Goal: Transaction & Acquisition: Purchase product/service

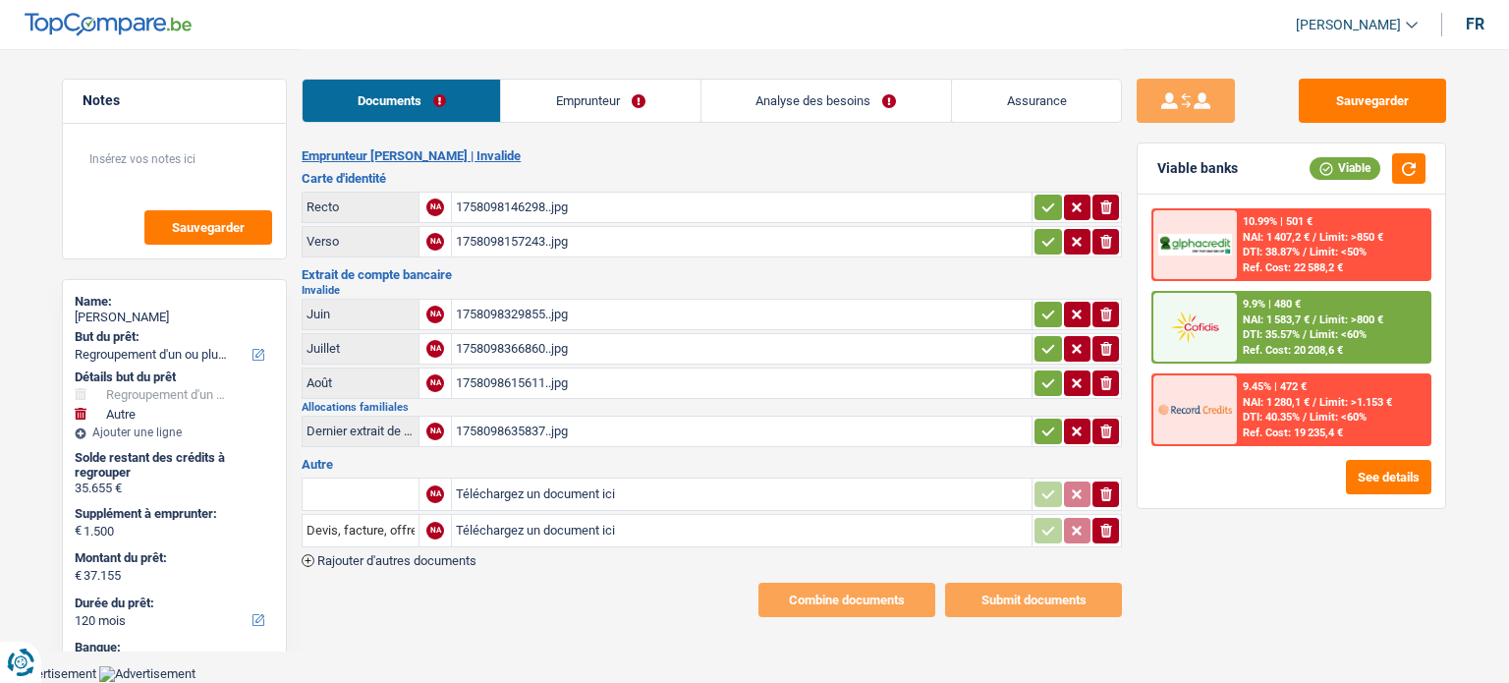
select select "refinancing"
select select "other"
select select "120"
click at [593, 91] on link "Emprunteur" at bounding box center [600, 101] width 199 height 42
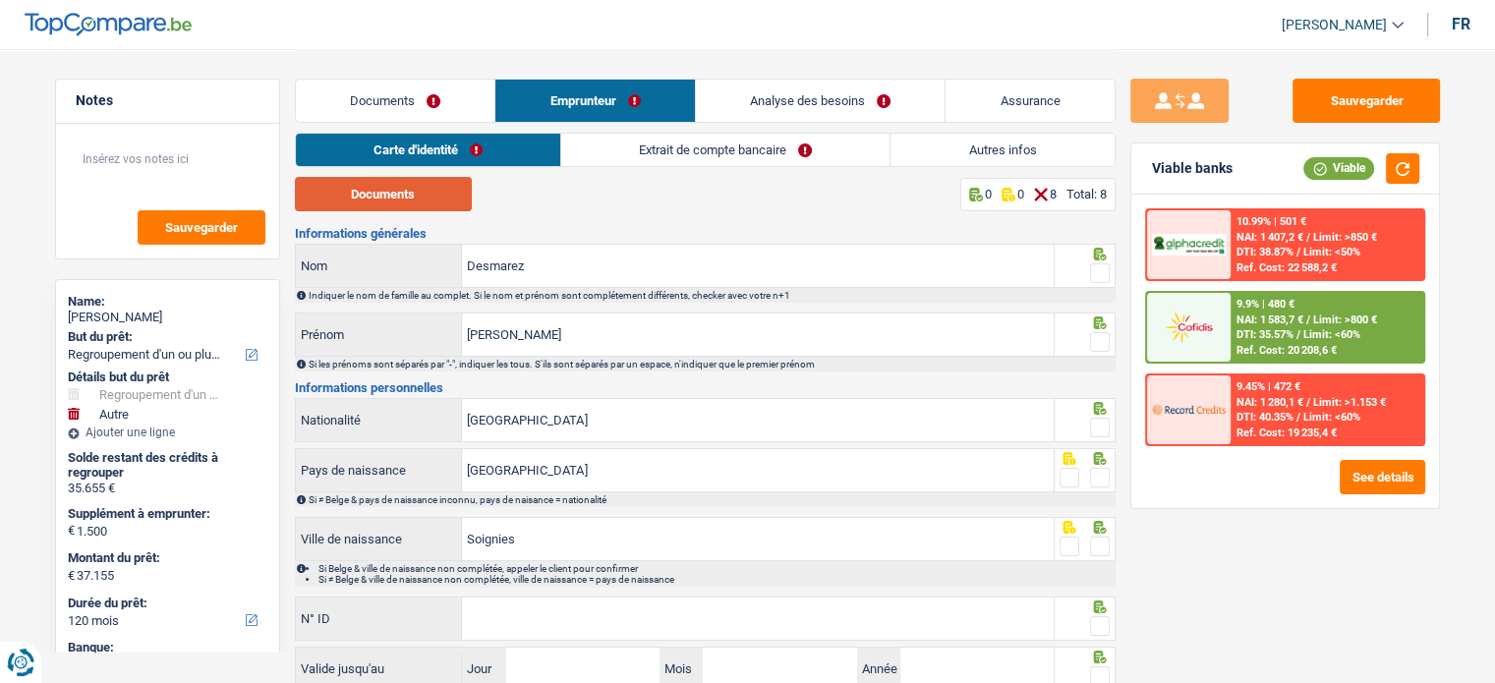
click at [463, 193] on button "Documents" at bounding box center [383, 194] width 177 height 34
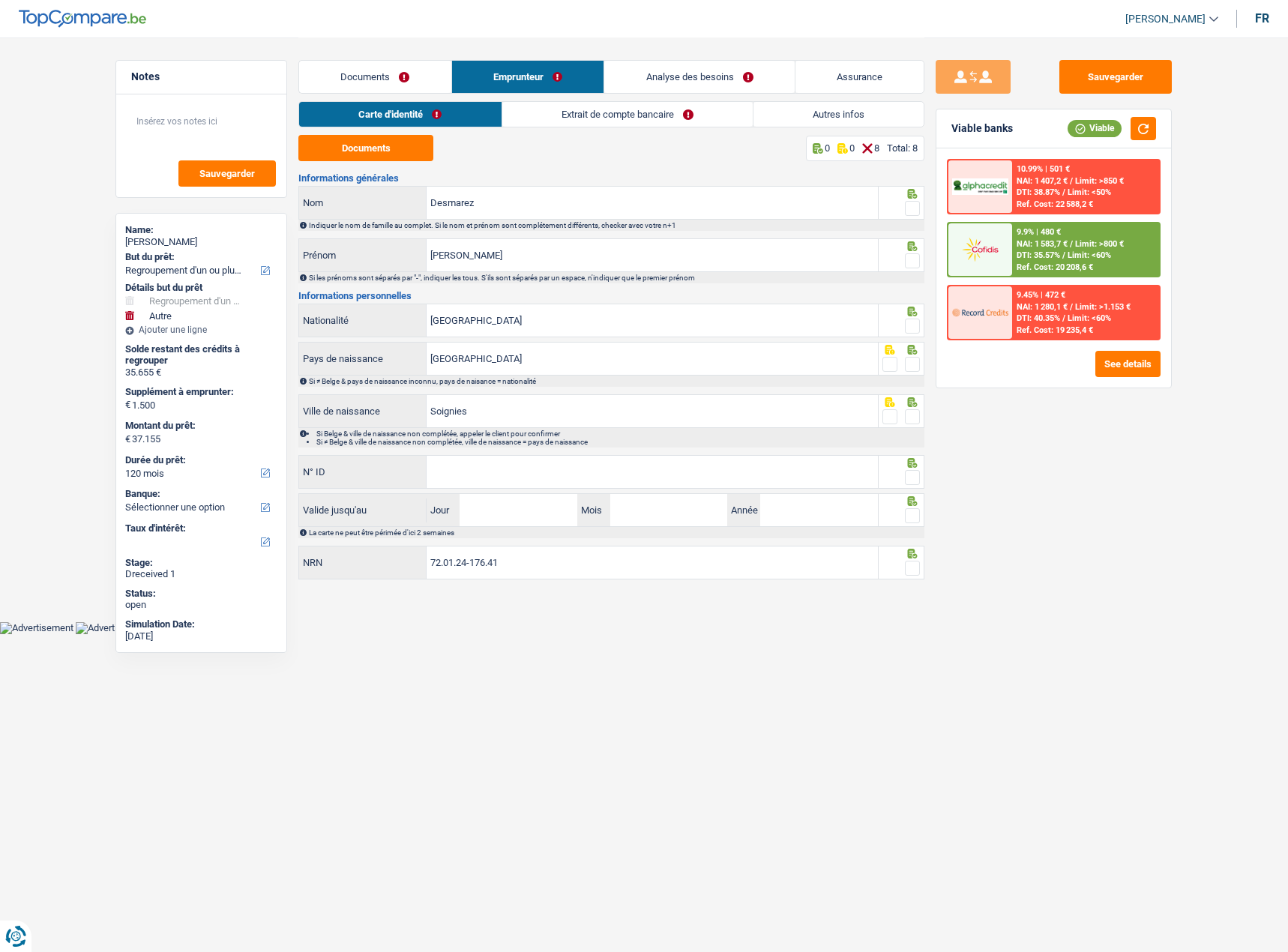
click at [580, 111] on link "Extrait de compte bancaire" at bounding box center [627, 114] width 250 height 24
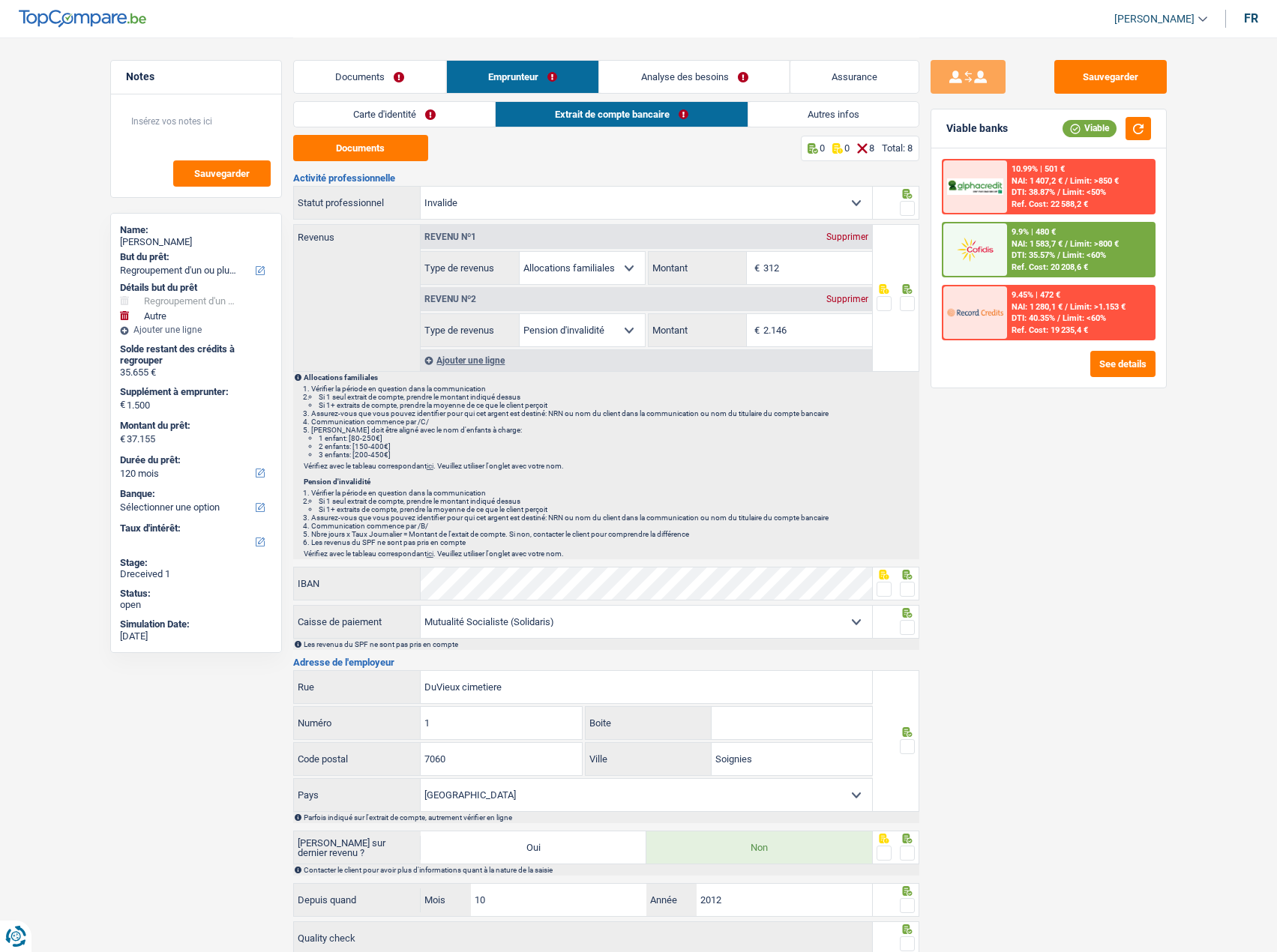
click at [383, 78] on link "Documents" at bounding box center [369, 77] width 152 height 32
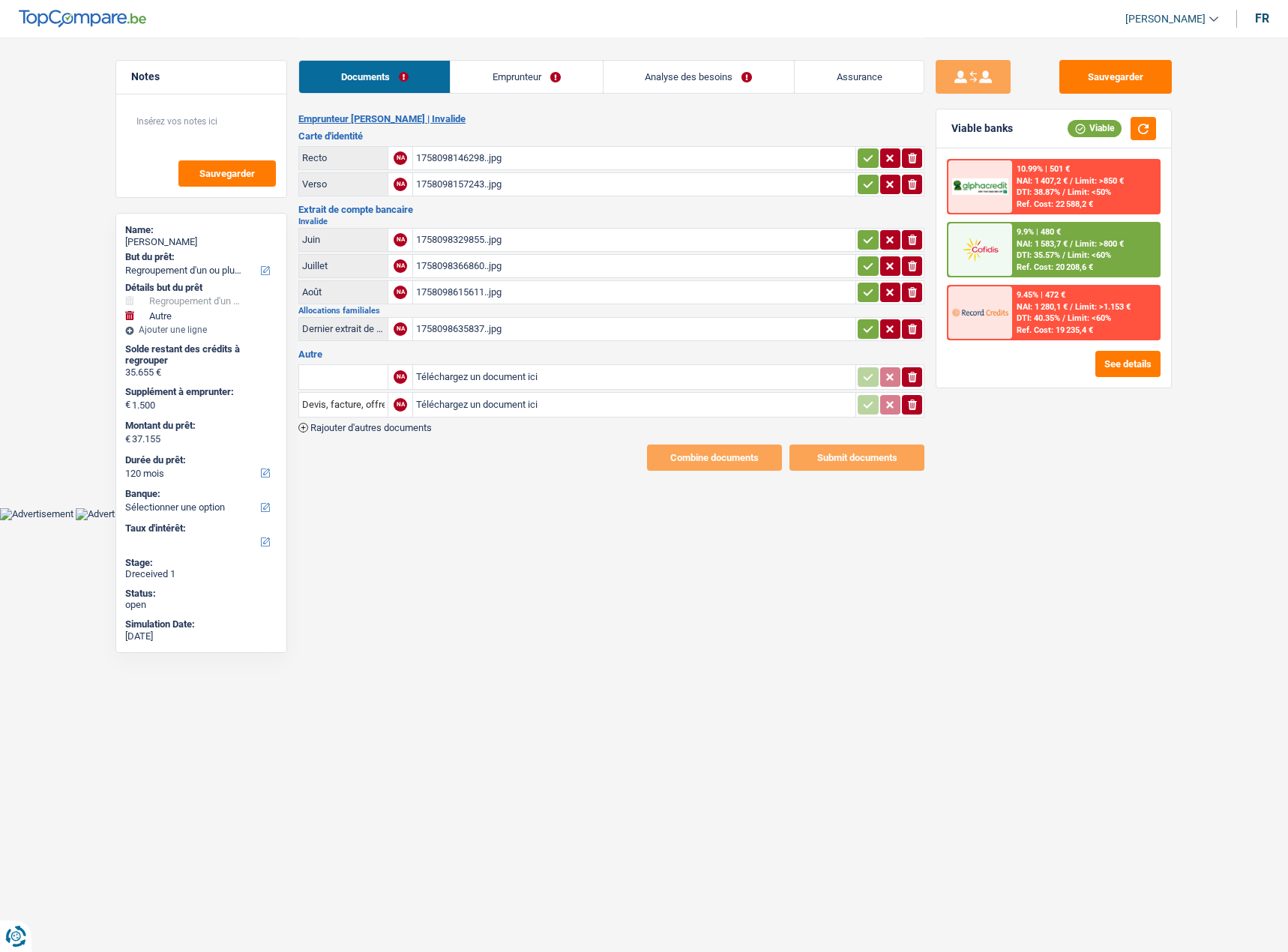
click at [466, 246] on div "1758098329855..jpg" at bounding box center [634, 240] width 436 height 22
click at [530, 298] on div "1758098615611..jpg" at bounding box center [634, 292] width 436 height 22
click at [510, 268] on div "1758098366860..jpg" at bounding box center [634, 265] width 436 height 22
drag, startPoint x: 916, startPoint y: 375, endPoint x: 911, endPoint y: 392, distance: 17.7
click at [913, 375] on icon "ionicons-v5-e" at bounding box center [913, 377] width 12 height 15
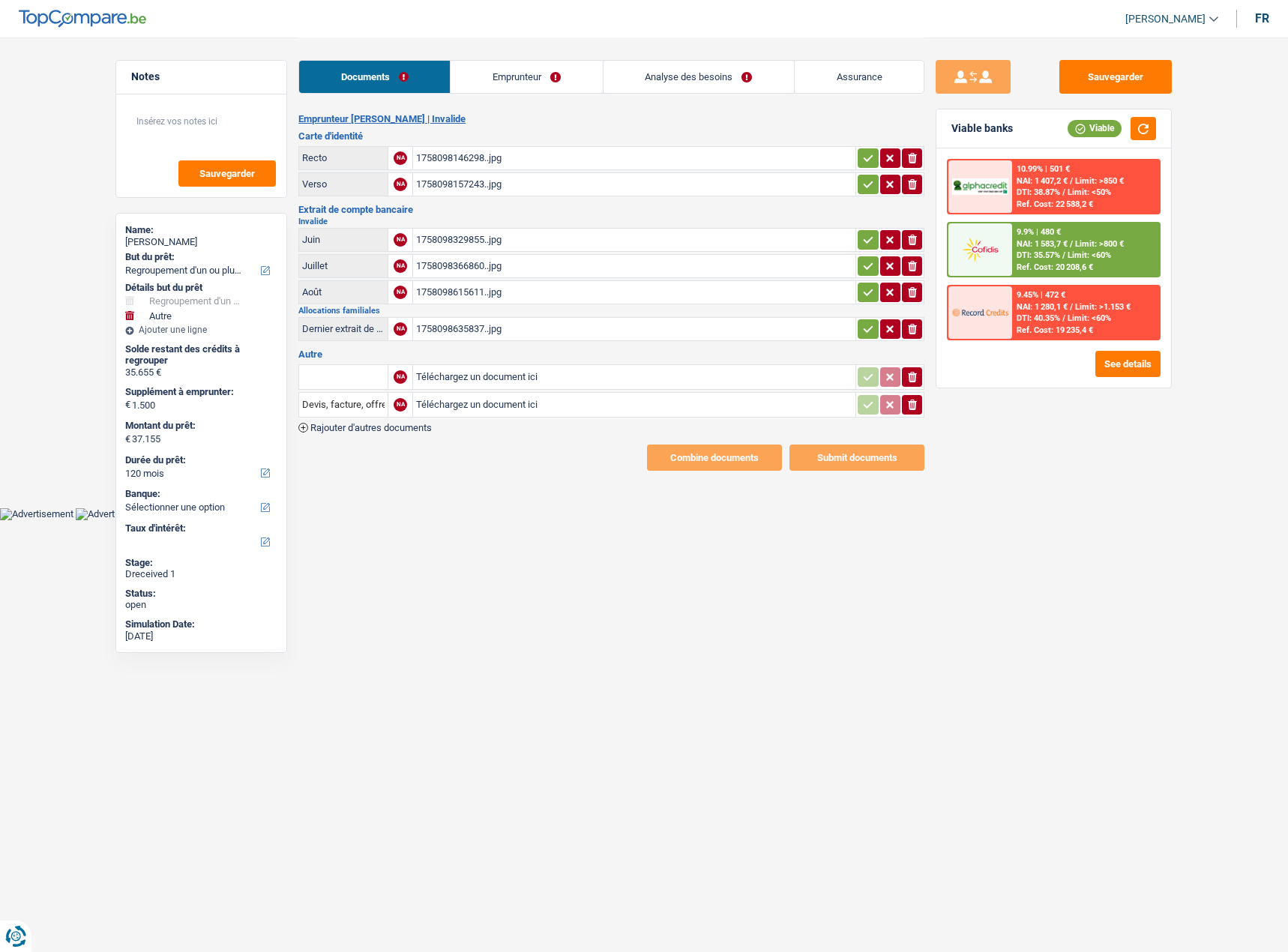
click at [910, 400] on icon "ionicons-v5-e" at bounding box center [913, 405] width 12 height 15
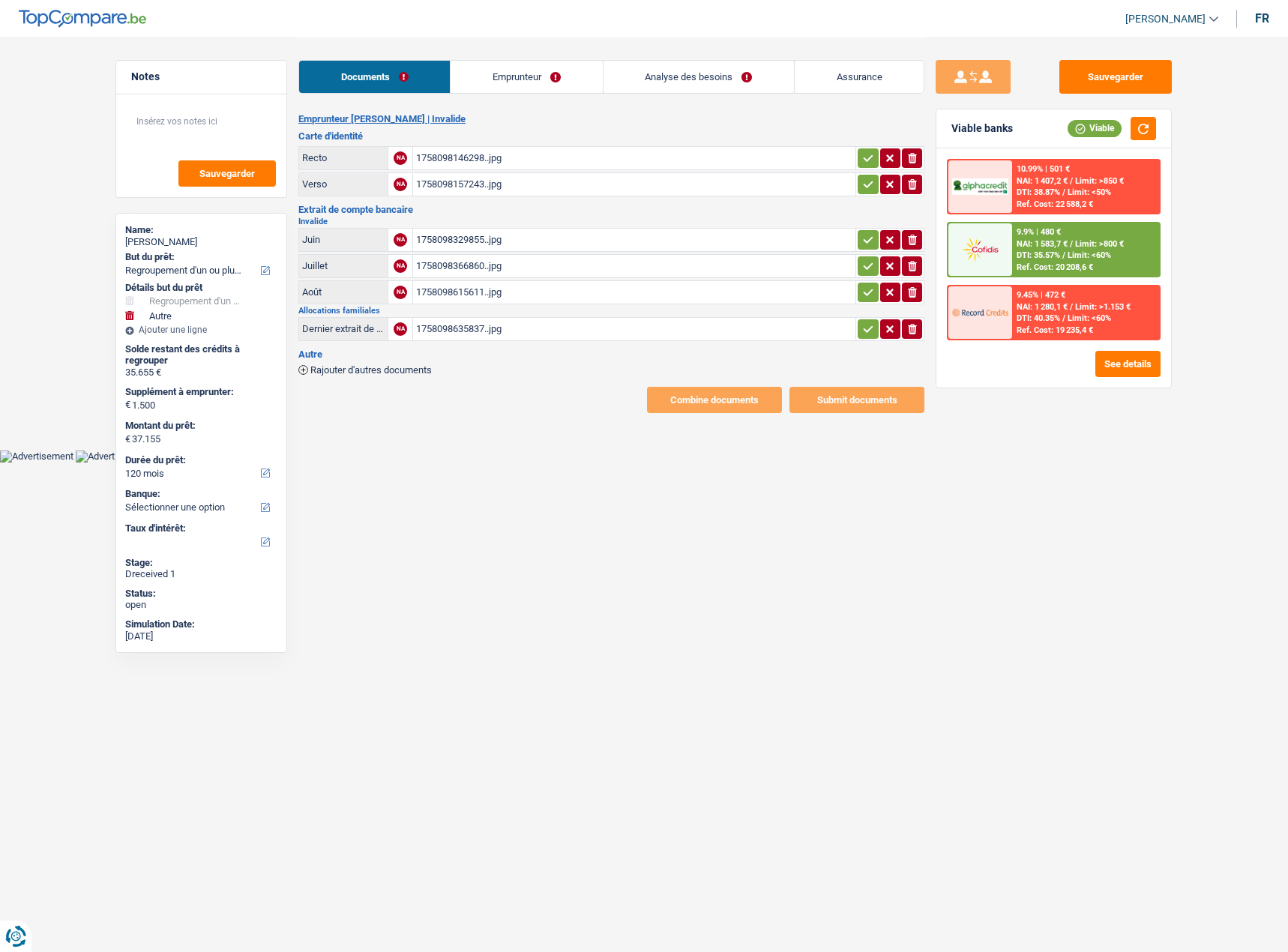
drag, startPoint x: 531, startPoint y: 71, endPoint x: 488, endPoint y: 79, distance: 43.7
click at [530, 72] on link "Emprunteur" at bounding box center [526, 77] width 152 height 32
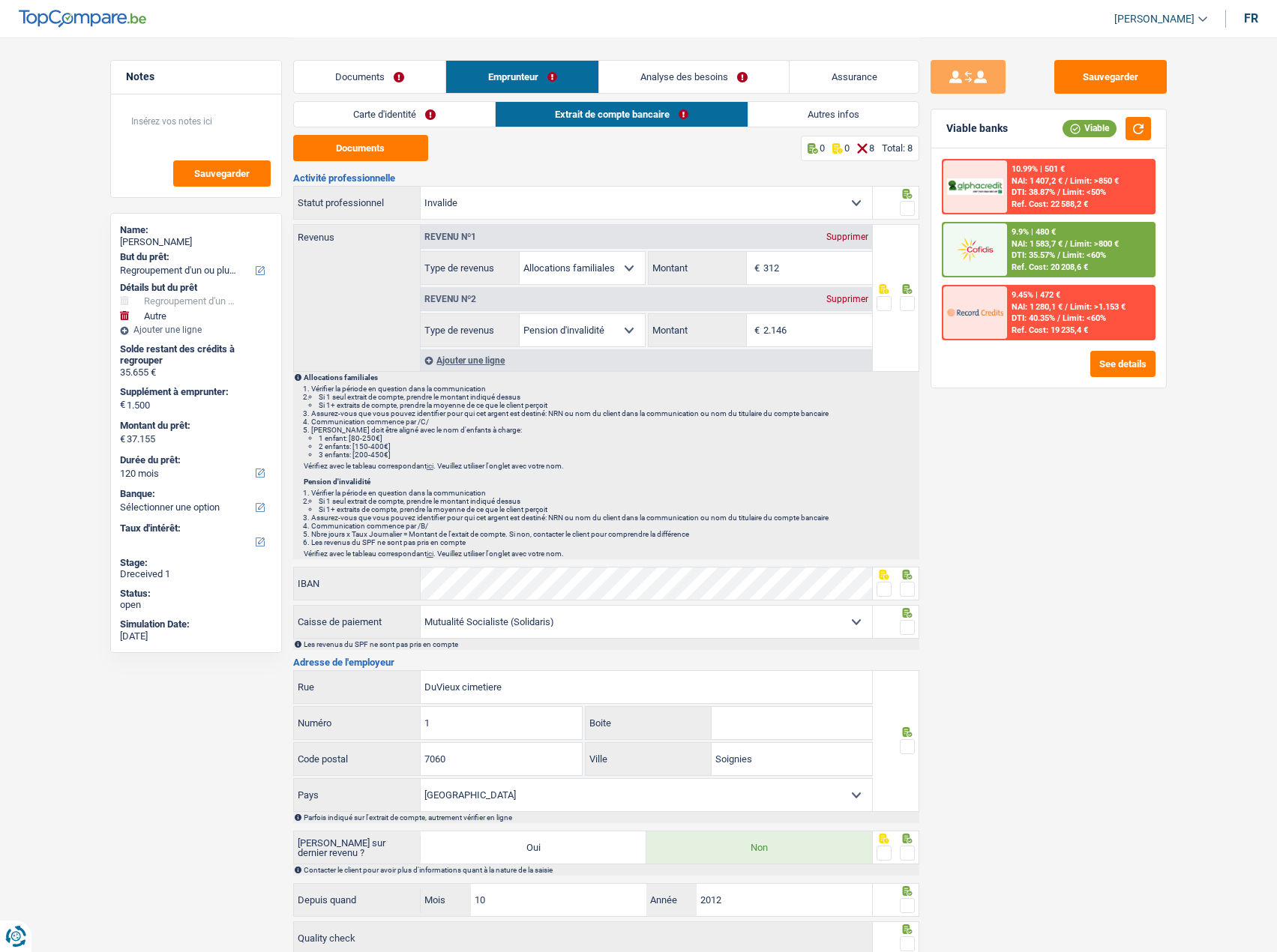
click at [411, 117] on link "Carte d'identité" at bounding box center [394, 114] width 201 height 24
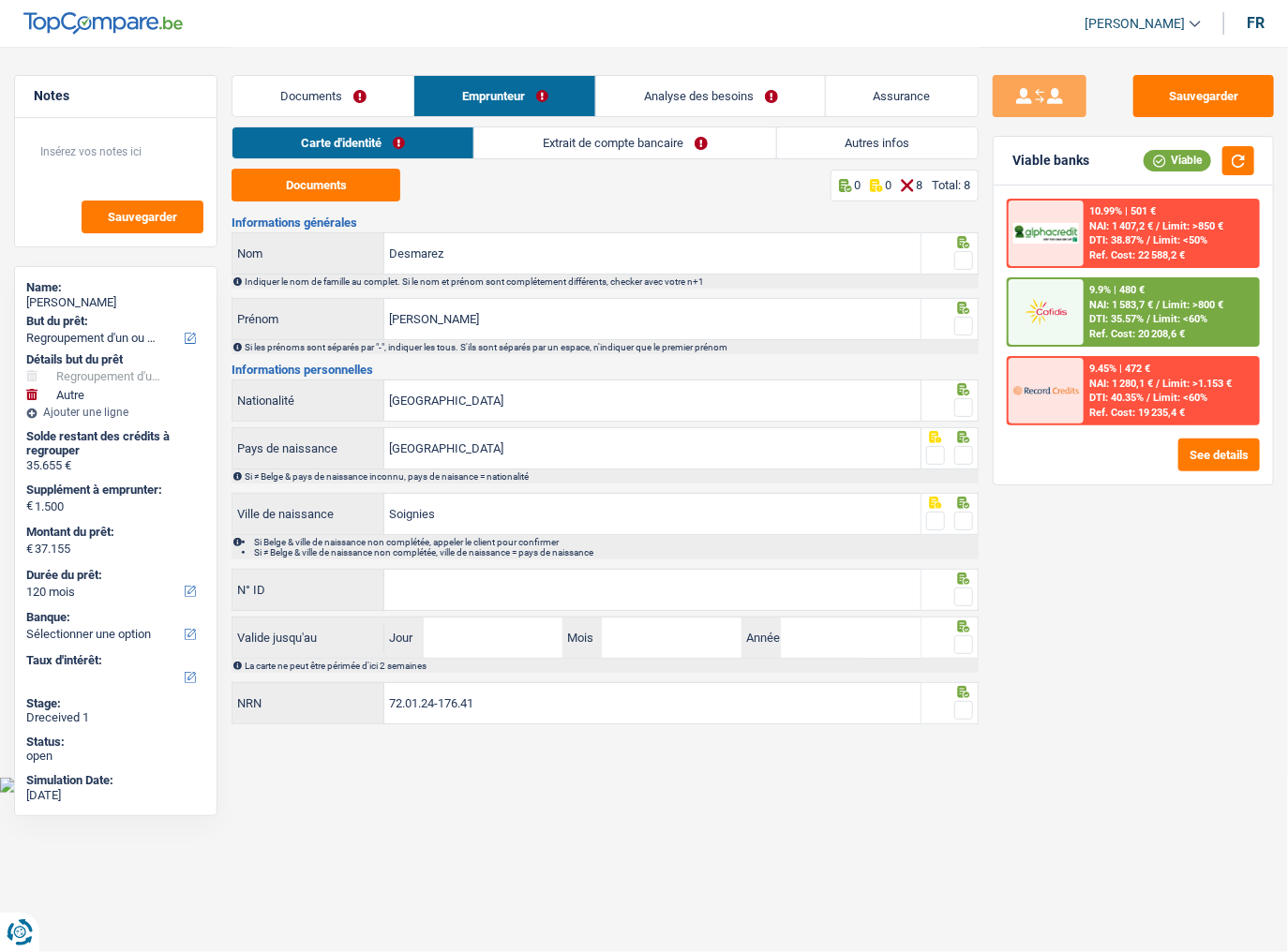
click at [968, 261] on span at bounding box center [964, 260] width 19 height 19
click at [0, 0] on input "radio" at bounding box center [0, 0] width 0 height 0
drag, startPoint x: 966, startPoint y: 322, endPoint x: 965, endPoint y: 311, distance: 11.0
click at [964, 317] on span at bounding box center [964, 326] width 19 height 19
click at [0, 0] on input "radio" at bounding box center [0, 0] width 0 height 0
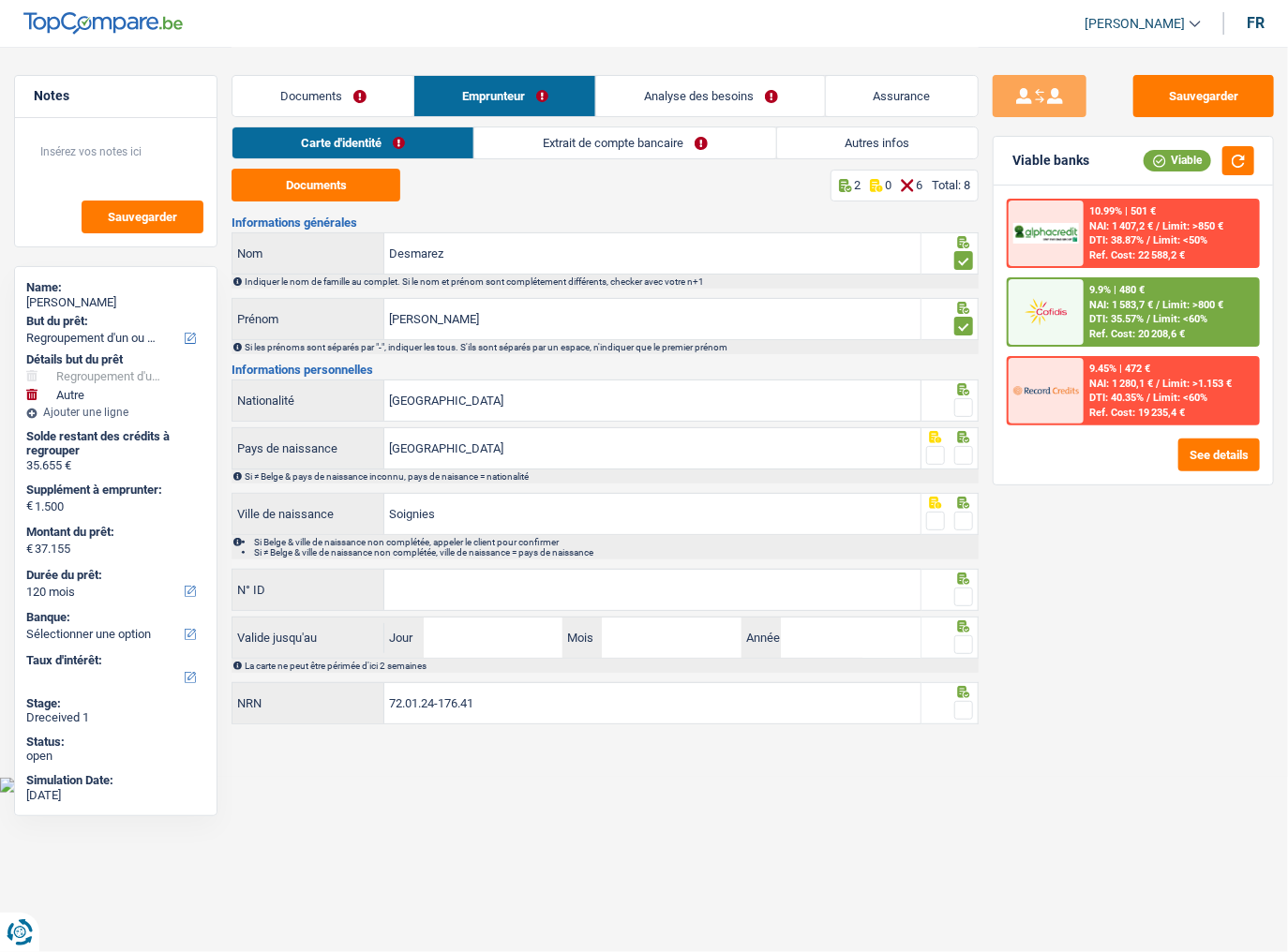
click at [954, 407] on span at bounding box center [964, 408] width 19 height 19
click at [0, 0] on input "radio" at bounding box center [0, 0] width 0 height 0
click at [971, 456] on span at bounding box center [964, 456] width 19 height 19
click at [0, 0] on input "radio" at bounding box center [0, 0] width 0 height 0
click at [960, 525] on span at bounding box center [964, 522] width 19 height 19
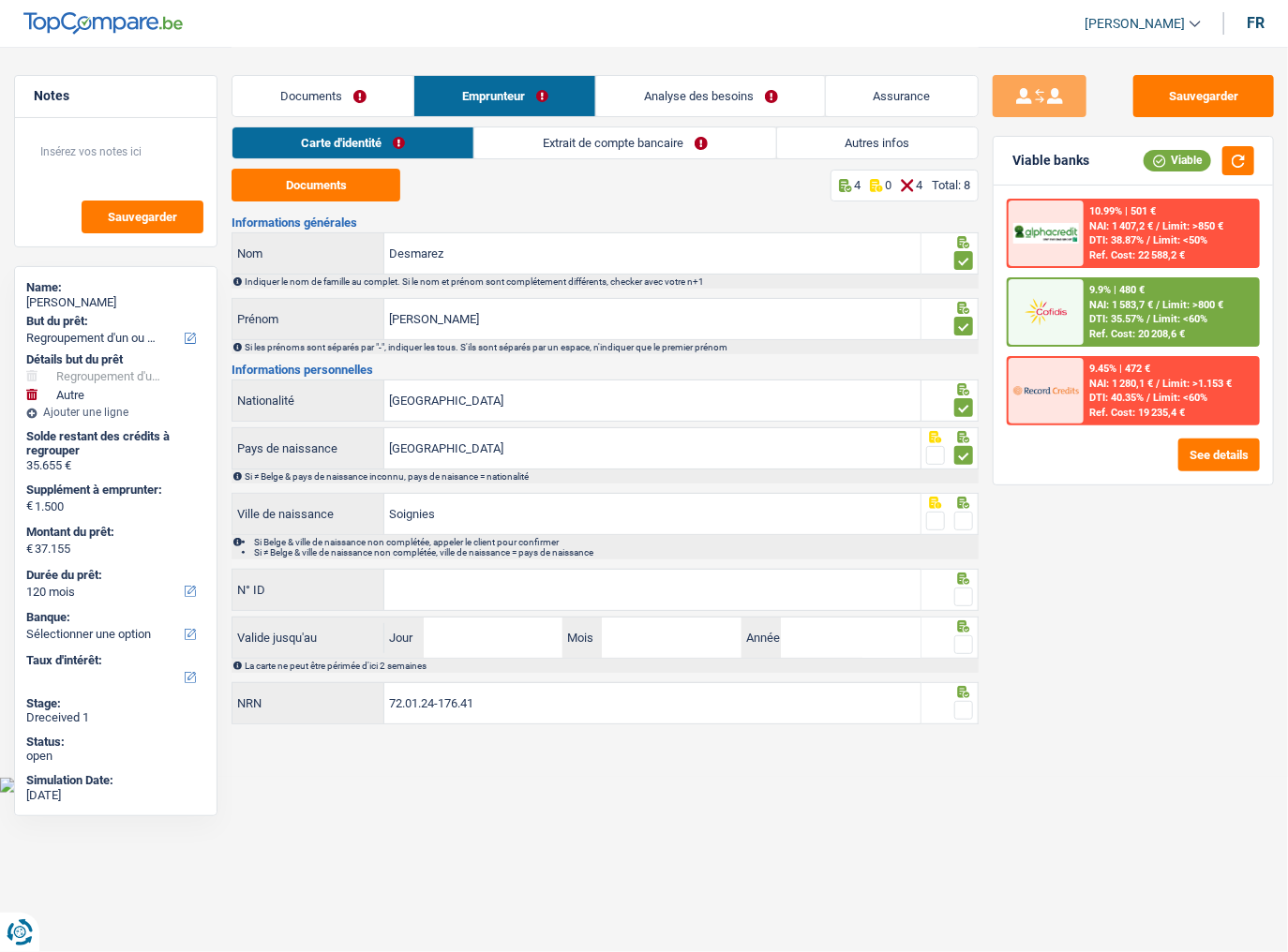
click at [0, 0] on input "radio" at bounding box center [0, 0] width 0 height 0
click at [817, 595] on input "N° ID" at bounding box center [653, 590] width 536 height 40
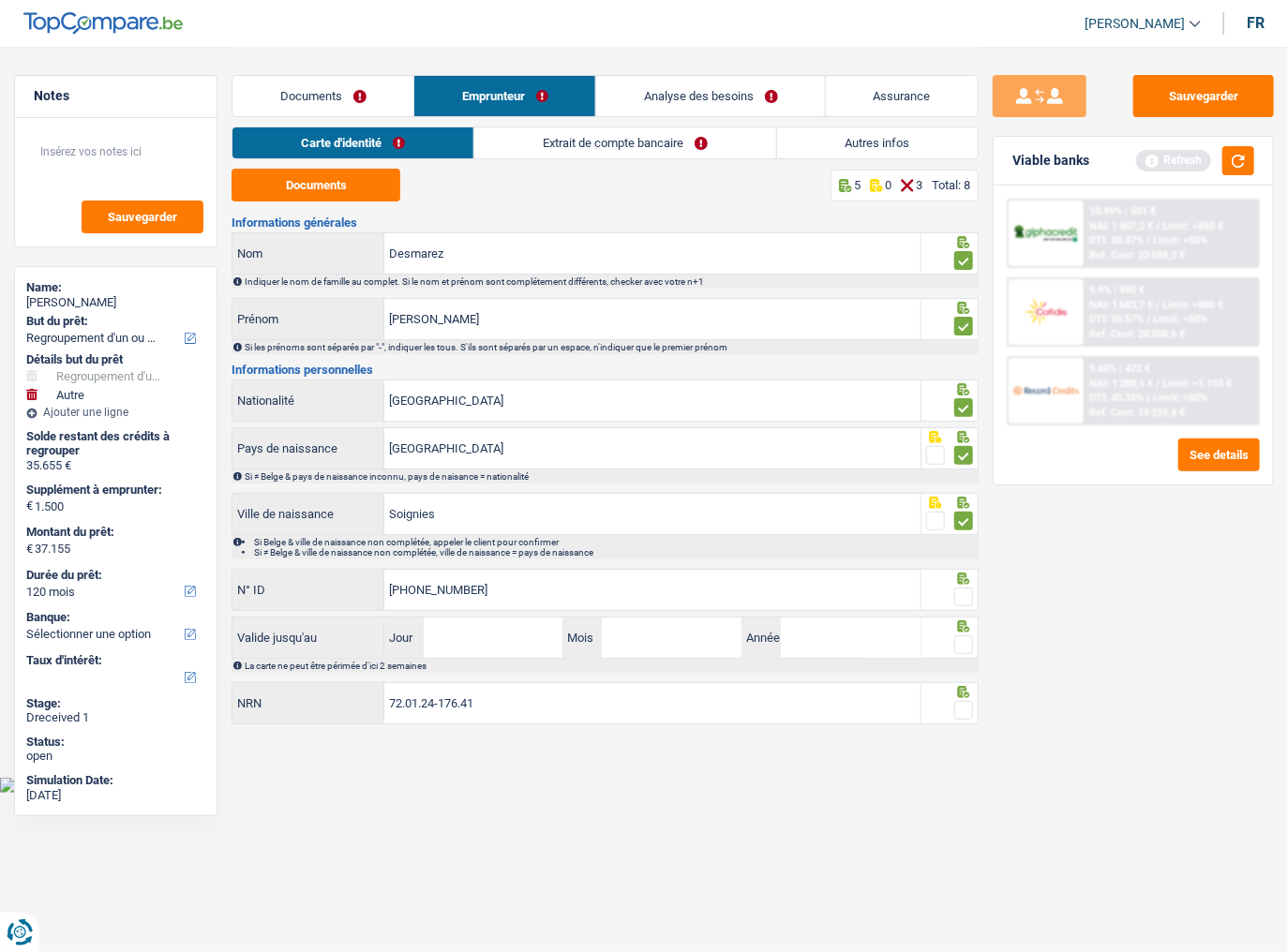
type input "592-8489524-68"
drag, startPoint x: 952, startPoint y: 592, endPoint x: 946, endPoint y: 560, distance: 32.6
click at [946, 579] on div at bounding box center [950, 590] width 57 height 42
click at [1241, 161] on button "button" at bounding box center [1237, 160] width 31 height 29
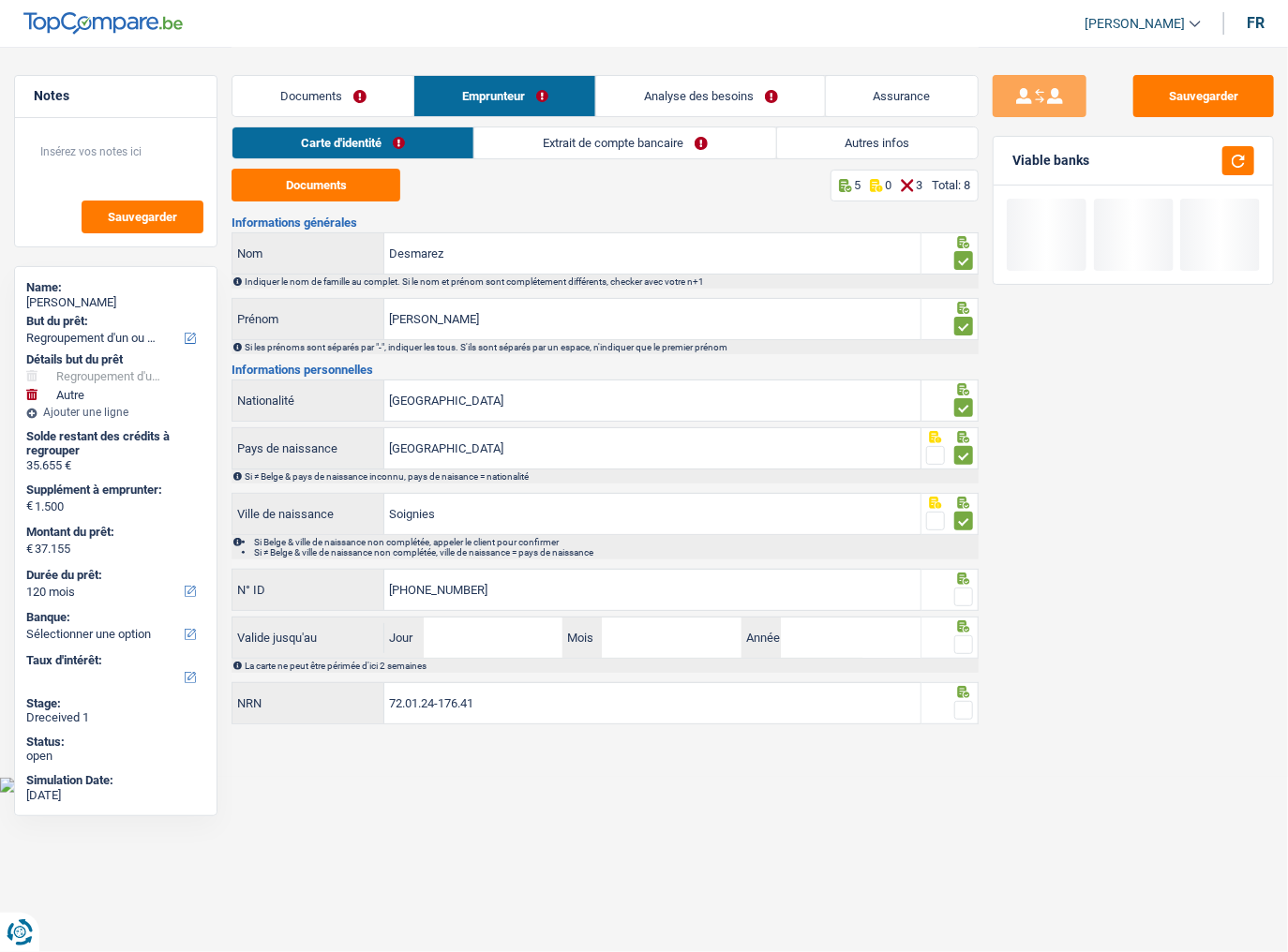
click at [967, 596] on span at bounding box center [964, 597] width 19 height 19
click at [0, 0] on input "radio" at bounding box center [0, 0] width 0 height 0
click at [484, 630] on input "Jour" at bounding box center [493, 638] width 139 height 40
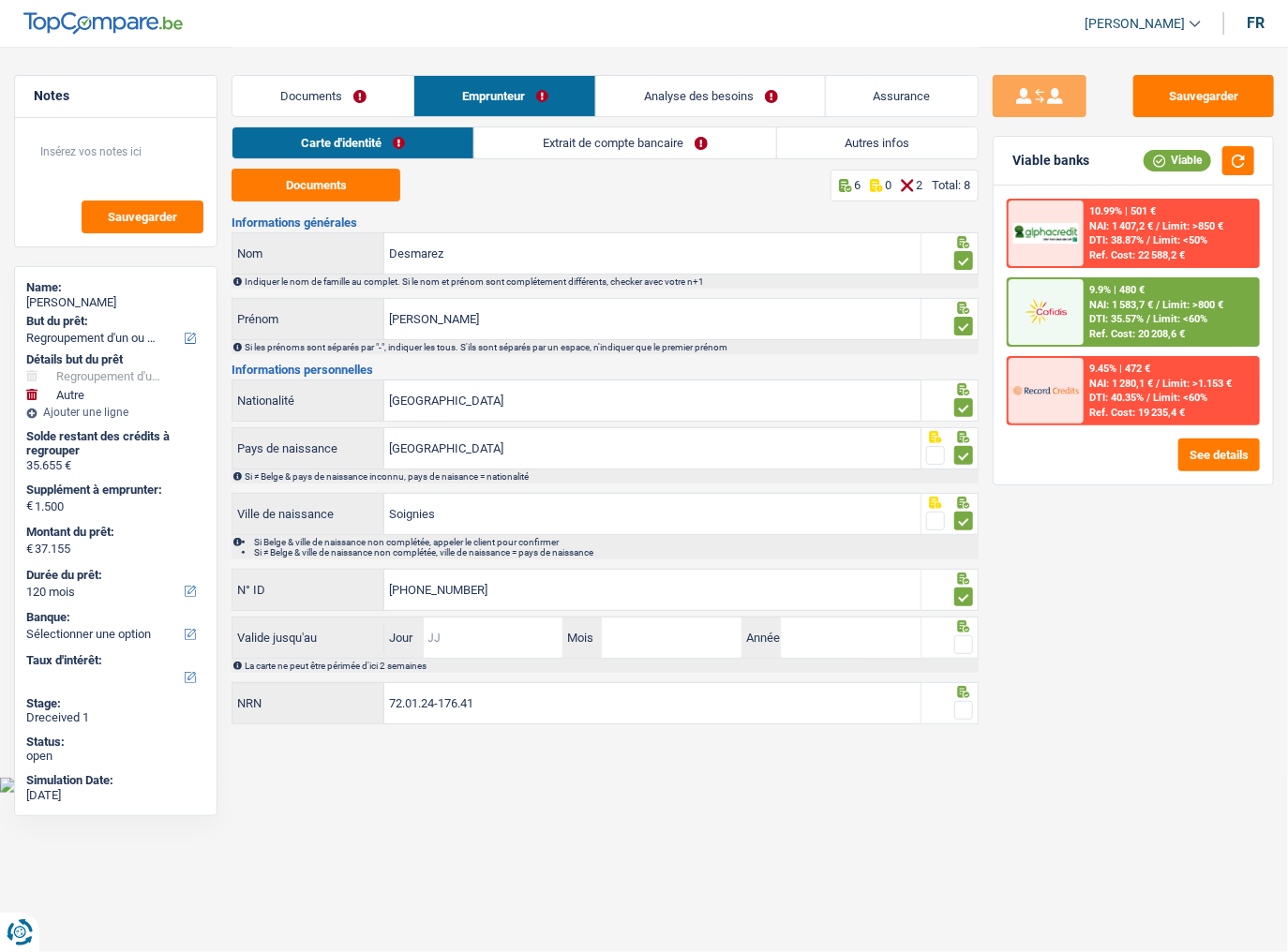
drag, startPoint x: 458, startPoint y: 645, endPoint x: 813, endPoint y: 651, distance: 355.1
click at [459, 645] on input "Jour" at bounding box center [493, 638] width 139 height 40
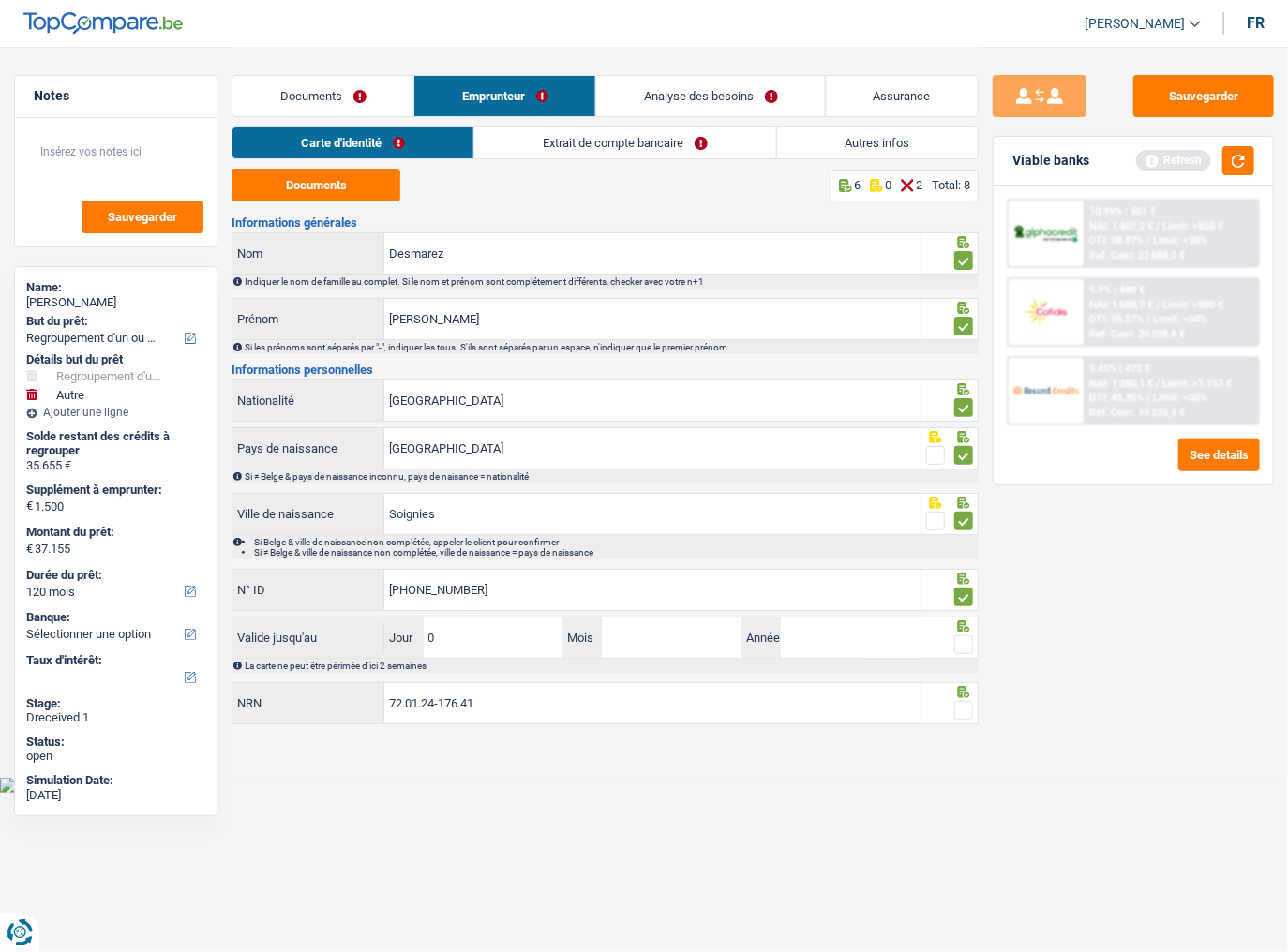
type input "06"
type input "08"
type input "2028"
click at [959, 637] on span at bounding box center [964, 645] width 19 height 19
click at [0, 0] on input "radio" at bounding box center [0, 0] width 0 height 0
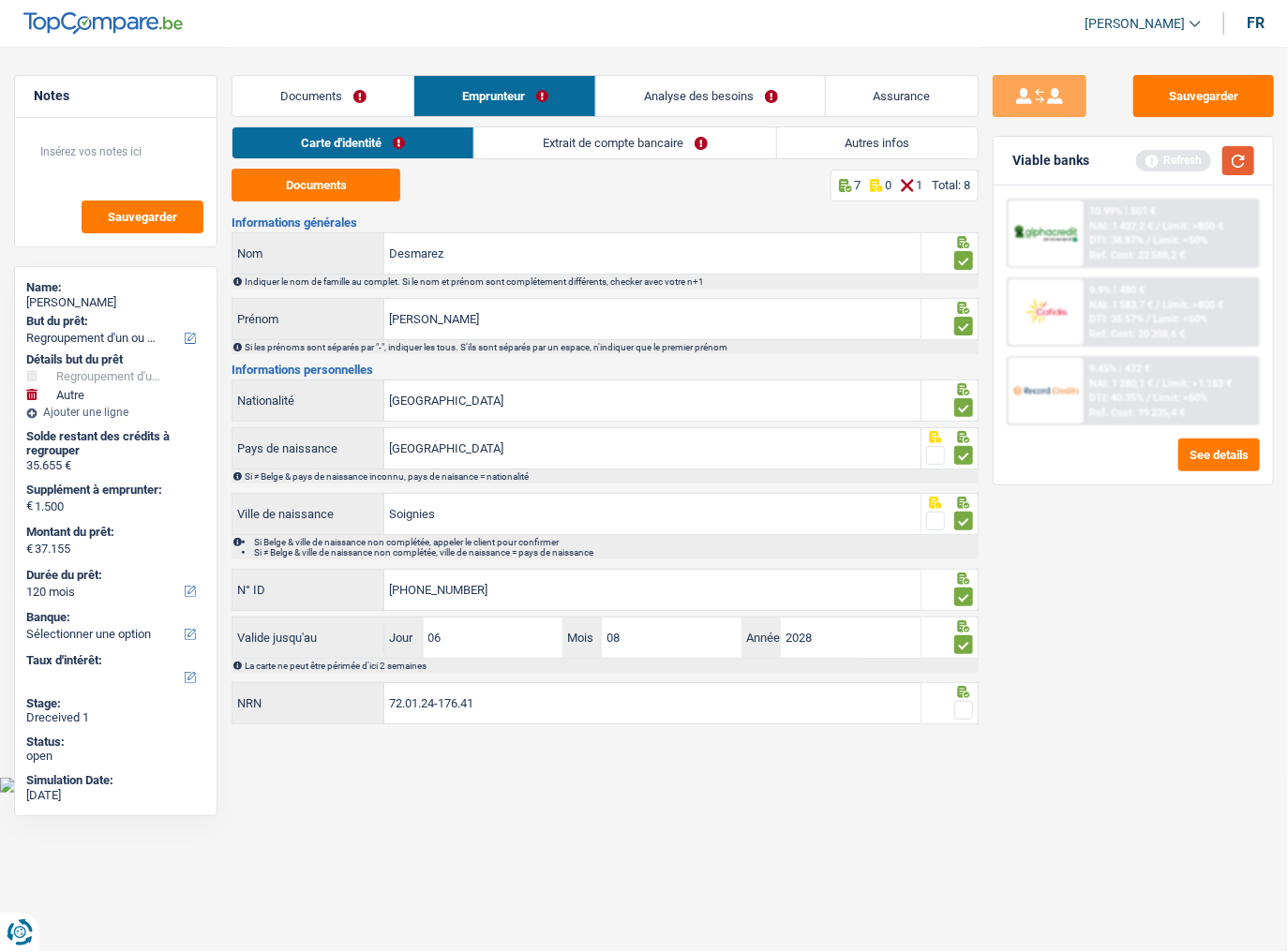
click at [1235, 158] on button "button" at bounding box center [1237, 160] width 31 height 29
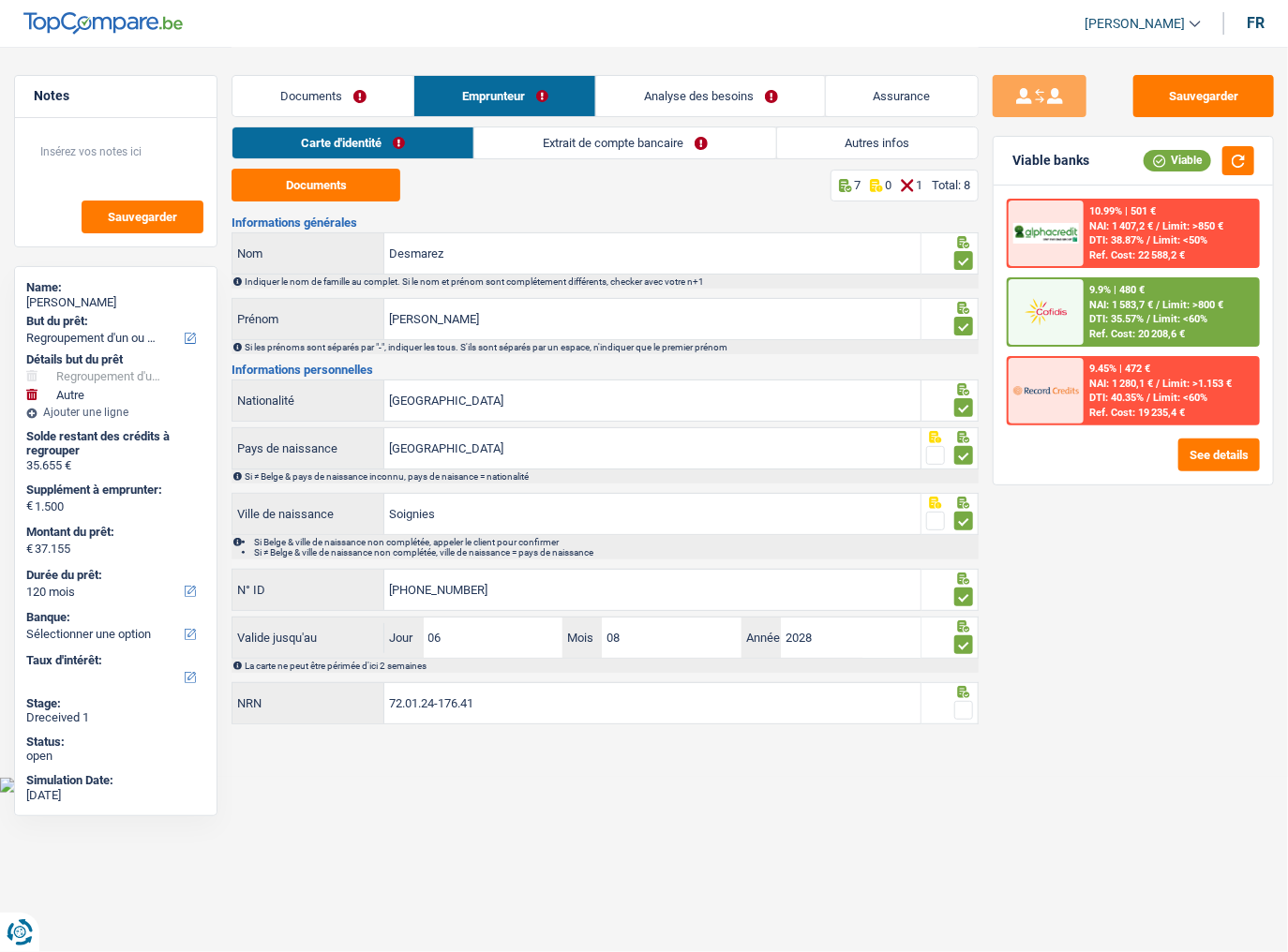
click at [962, 651] on span at bounding box center [964, 711] width 19 height 19
click at [0, 0] on input "radio" at bounding box center [0, 0] width 0 height 0
click at [675, 133] on link "Extrait de compte bancaire" at bounding box center [625, 143] width 301 height 31
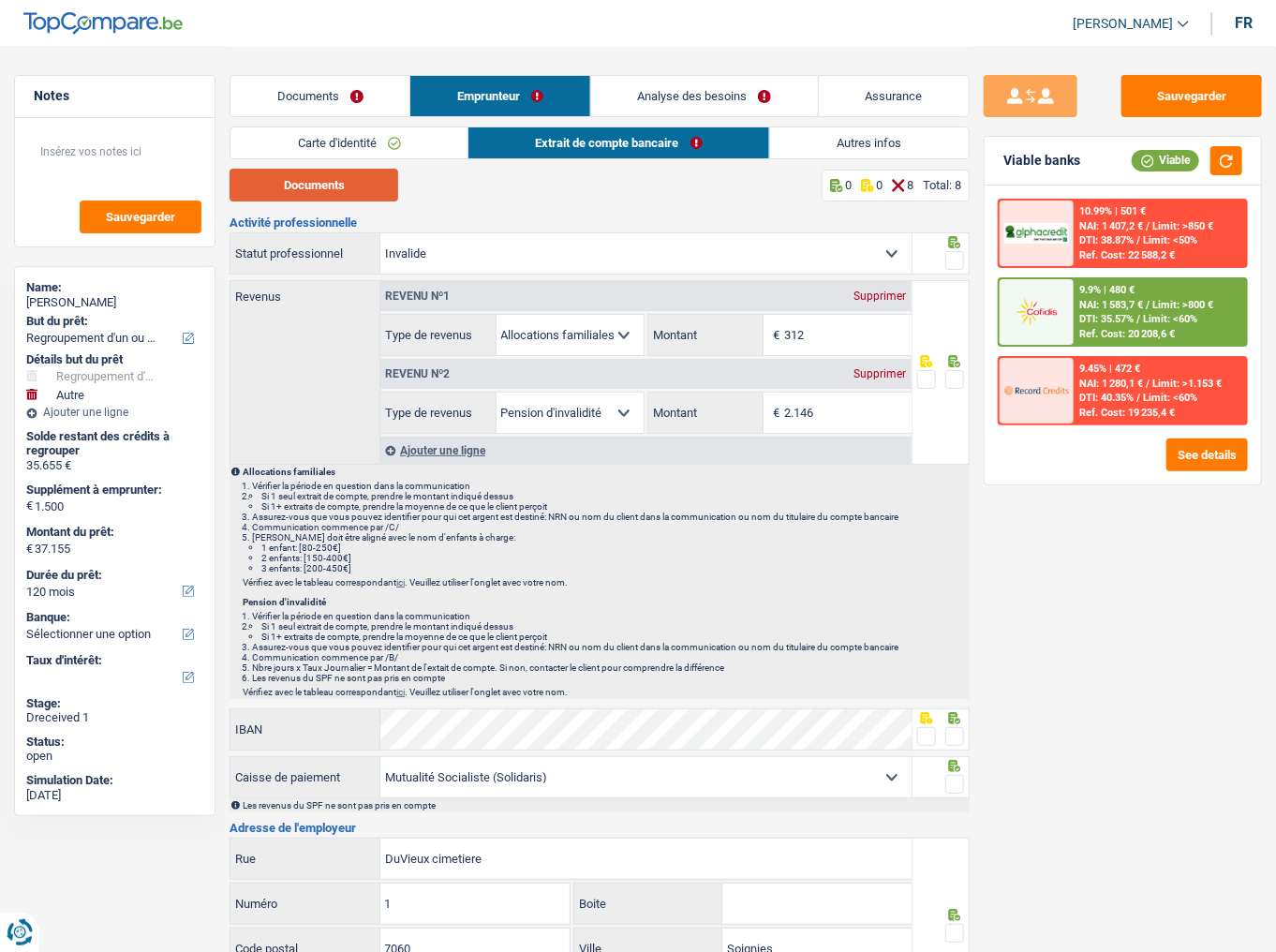
click at [361, 182] on button "Documents" at bounding box center [314, 185] width 169 height 32
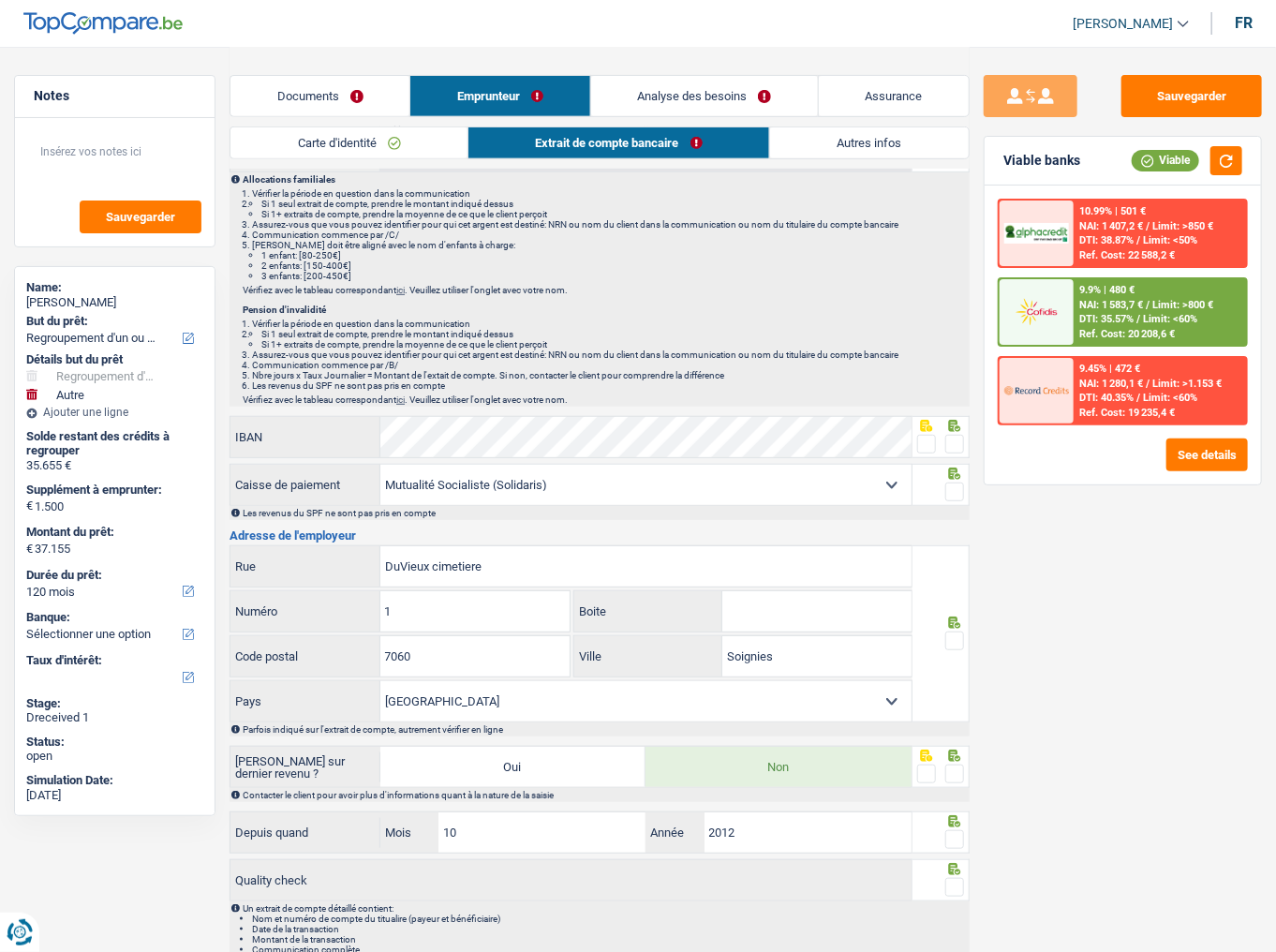
scroll to position [359, 0]
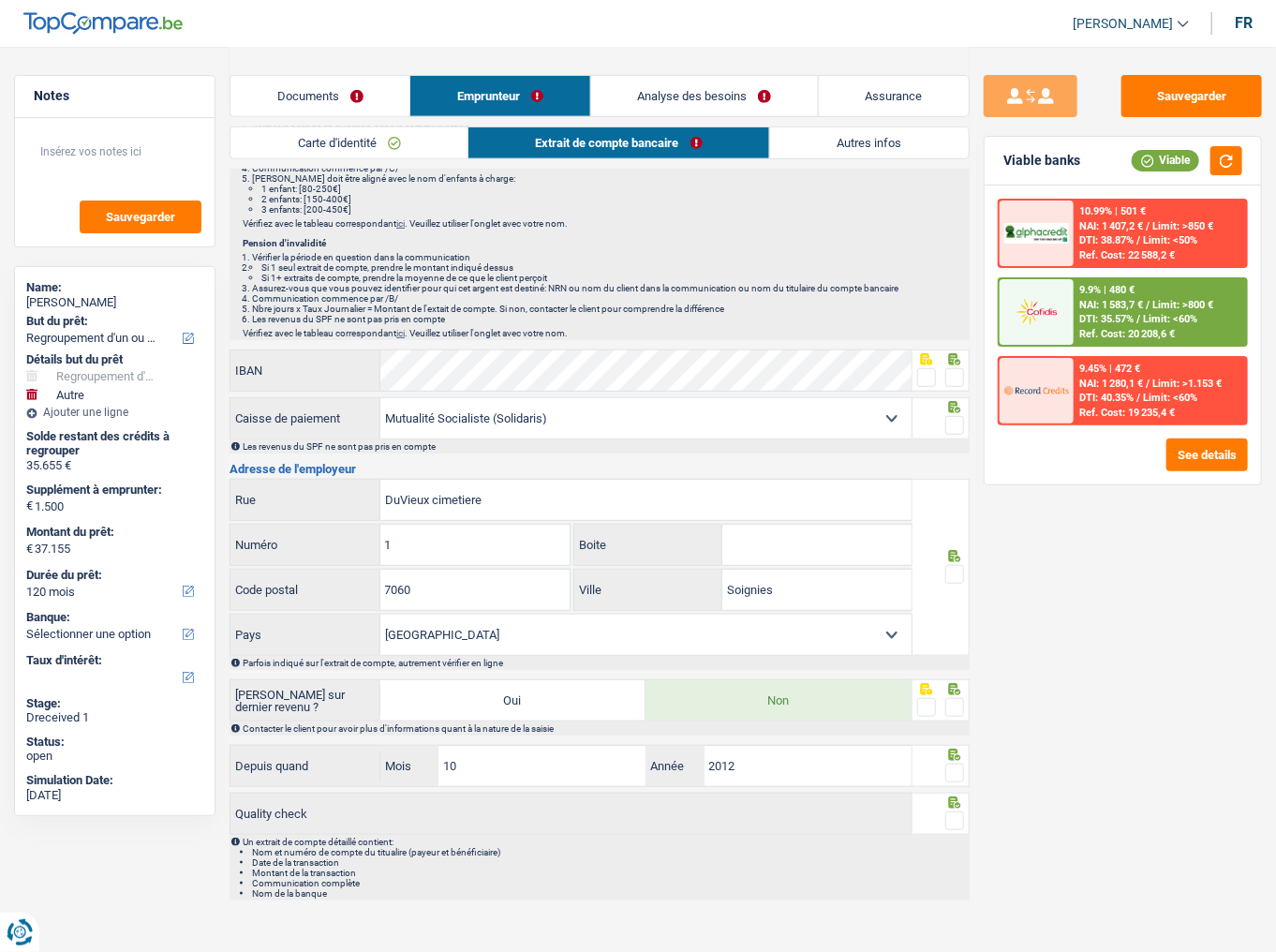
drag, startPoint x: 686, startPoint y: 424, endPoint x: 1012, endPoint y: 424, distance: 326.0
click at [1012, 424] on div "Notes Sauvegarder Name: Chantal Desmarez But du prêt: Confort maison: meubles, …" at bounding box center [638, 299] width 1276 height 1222
click at [1181, 486] on div "Sauvegarder Viable banks Viable 10.99% | 501 € NAI: 1 407,2 € / Limit: >850 € D…" at bounding box center [1122, 499] width 306 height 847
click at [953, 429] on span at bounding box center [956, 425] width 19 height 19
click at [0, 0] on input "radio" at bounding box center [0, 0] width 0 height 0
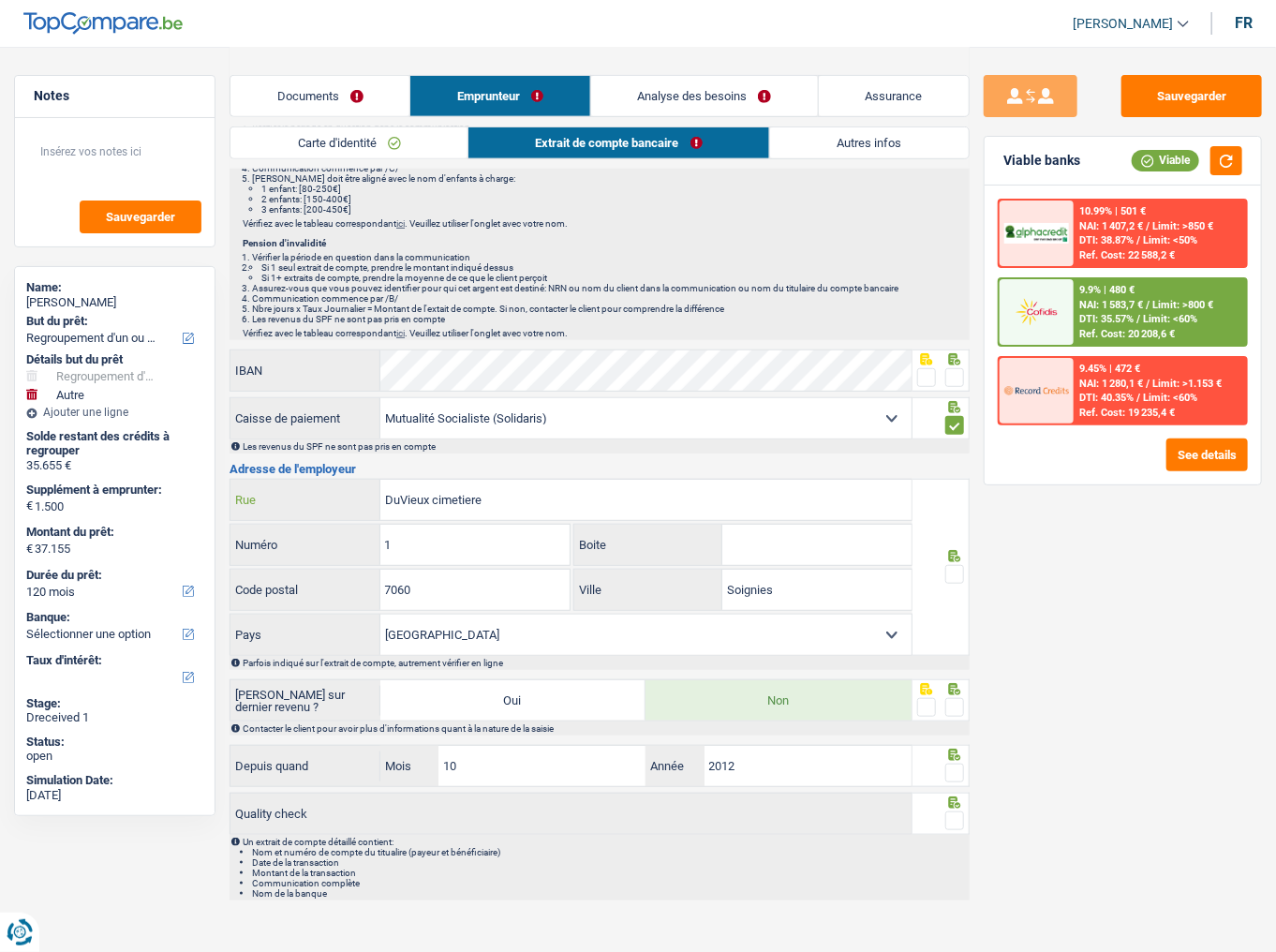
click at [137, 508] on div "Notes Sauvegarder Name: Chantal Desmarez But du prêt: Confort maison: meubles, …" at bounding box center [638, 299] width 1276 height 1222
type input "L"
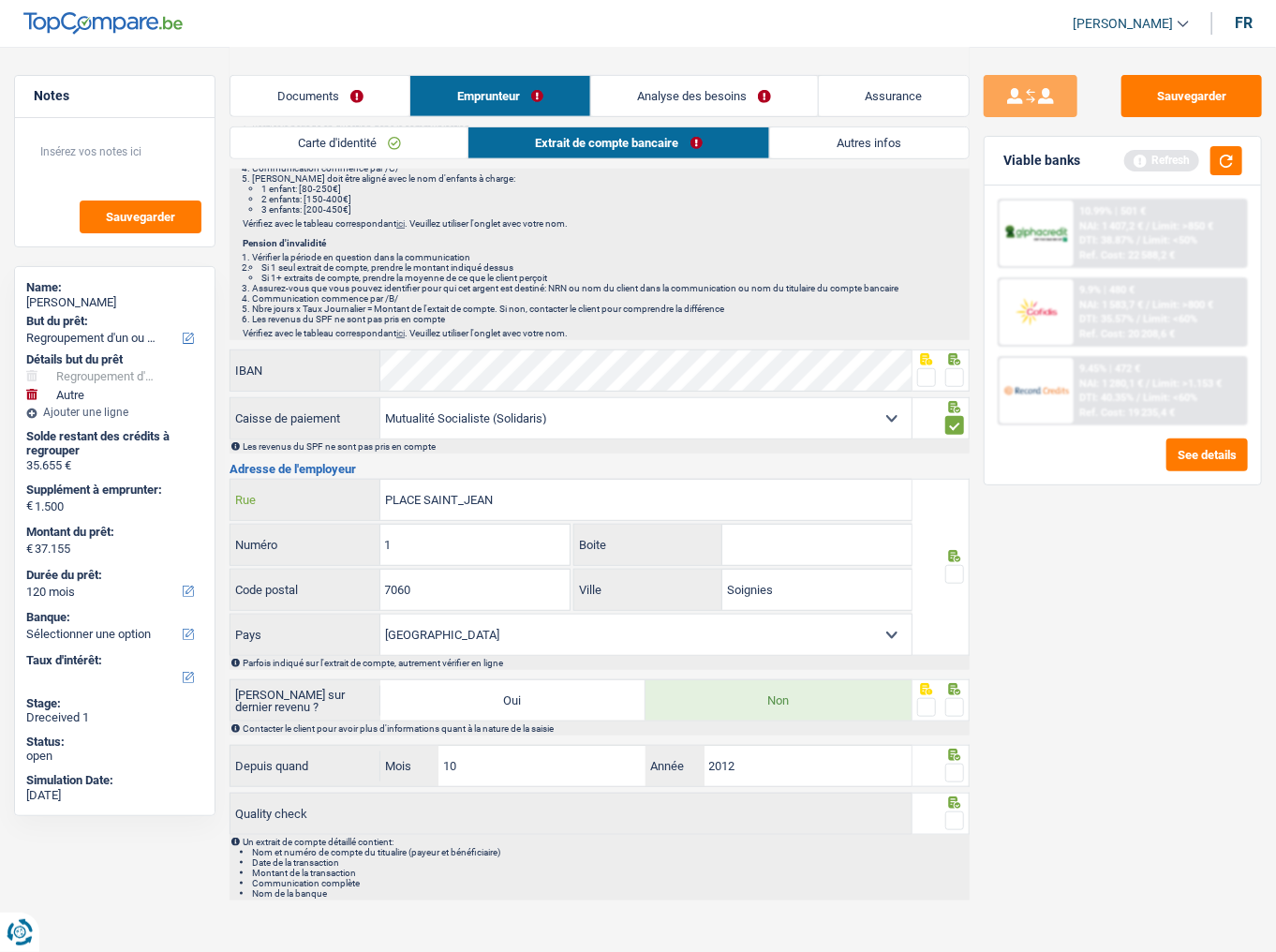
type input "PLACE SAINT_JEAN"
type input "32"
type input "1000"
type input "BRUXELLES"
drag, startPoint x: 954, startPoint y: 569, endPoint x: 899, endPoint y: 547, distance: 59.2
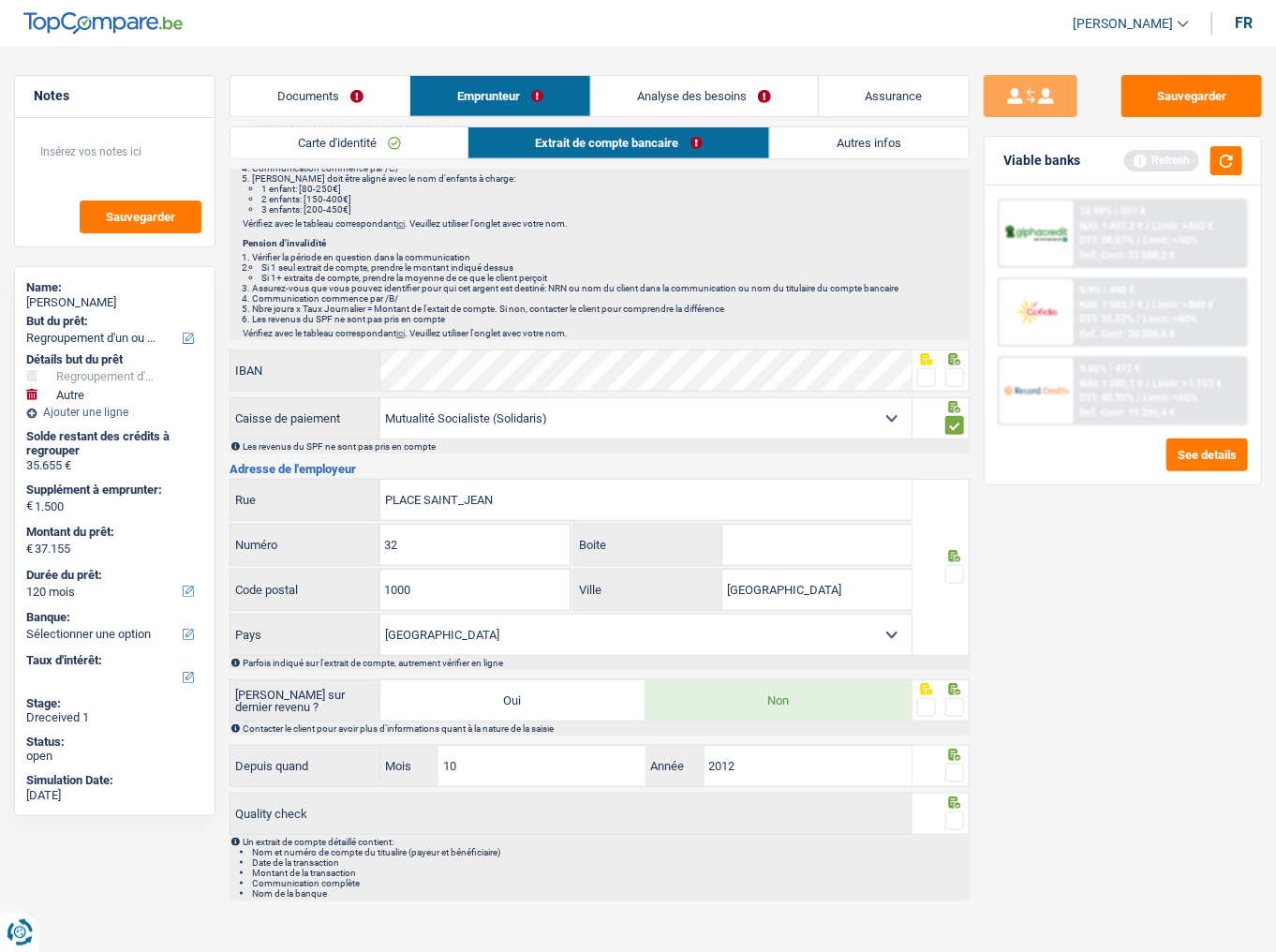
click at [952, 569] on span at bounding box center [956, 575] width 19 height 19
click at [0, 0] on input "radio" at bounding box center [0, 0] width 0 height 0
click at [463, 504] on input "PLACE SAINT_JEAN" at bounding box center [646, 500] width 531 height 40
click at [401, 505] on input "PLACE SAINT-JEAN" at bounding box center [646, 500] width 531 height 40
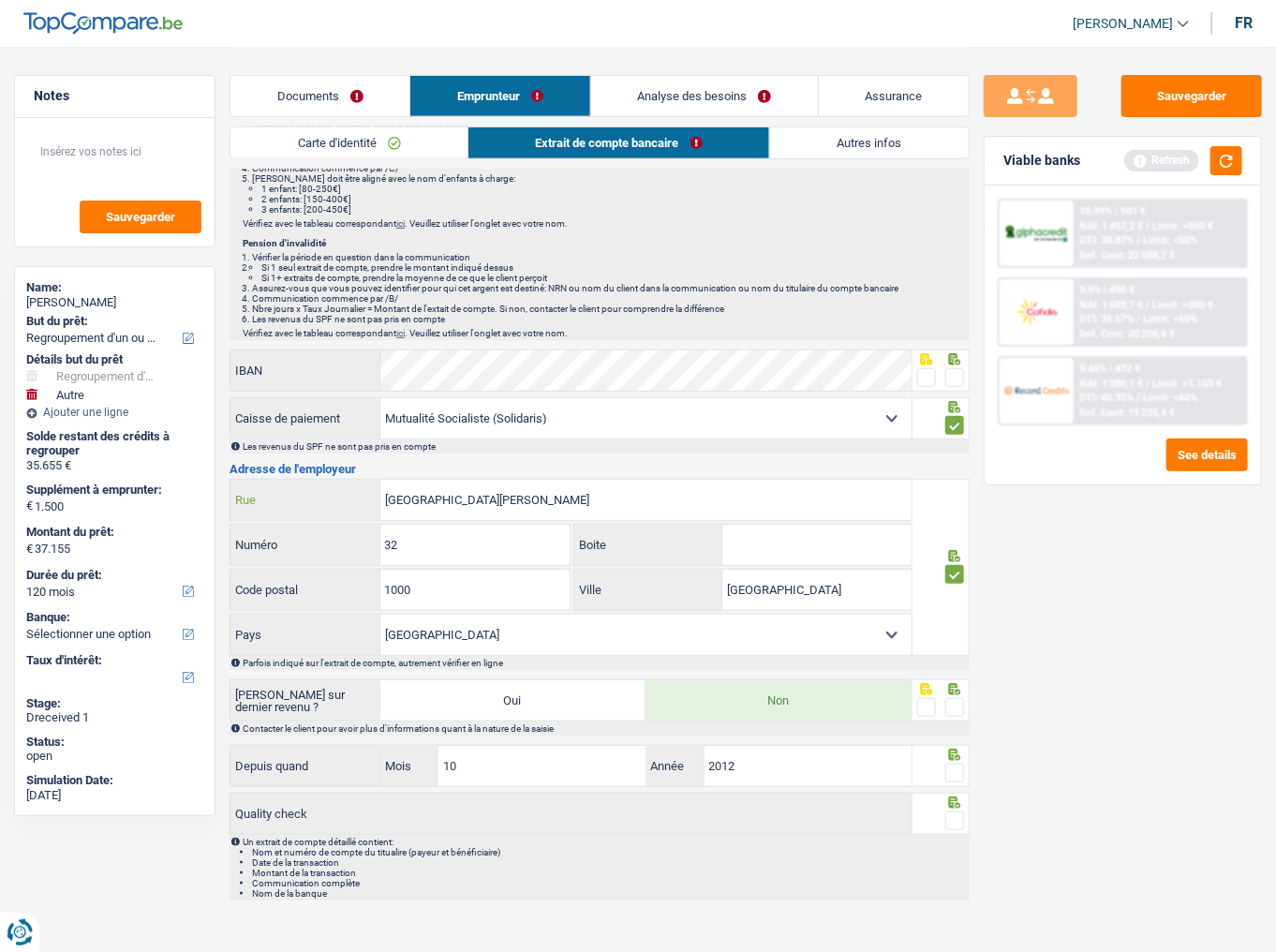
type input "RUE SAINT-JEAN"
click at [1235, 165] on button "button" at bounding box center [1226, 160] width 31 height 29
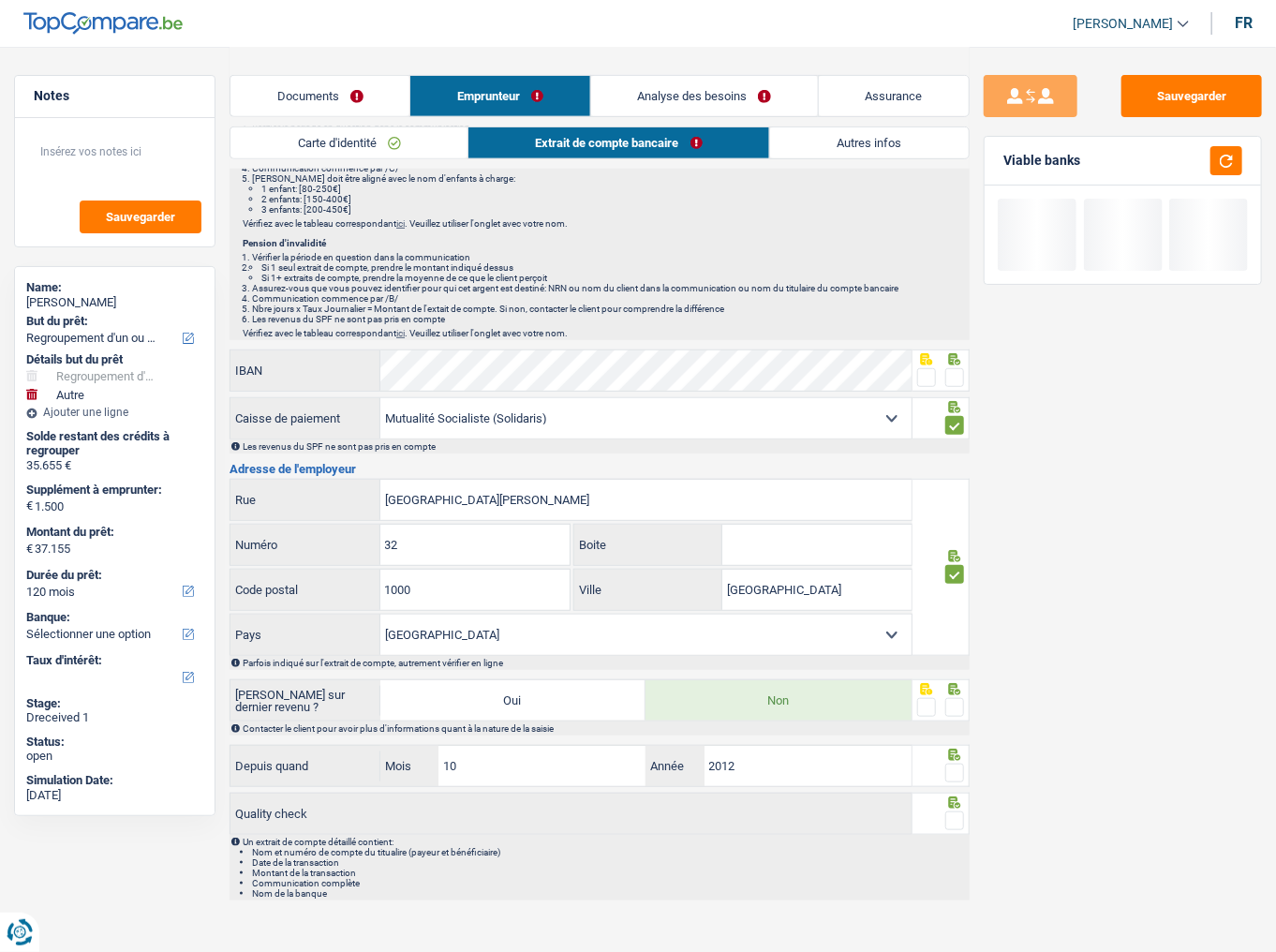
click at [953, 651] on span at bounding box center [956, 708] width 19 height 19
click at [0, 0] on input "radio" at bounding box center [0, 0] width 0 height 0
click at [958, 651] on span at bounding box center [956, 774] width 19 height 19
click at [0, 0] on input "radio" at bounding box center [0, 0] width 0 height 0
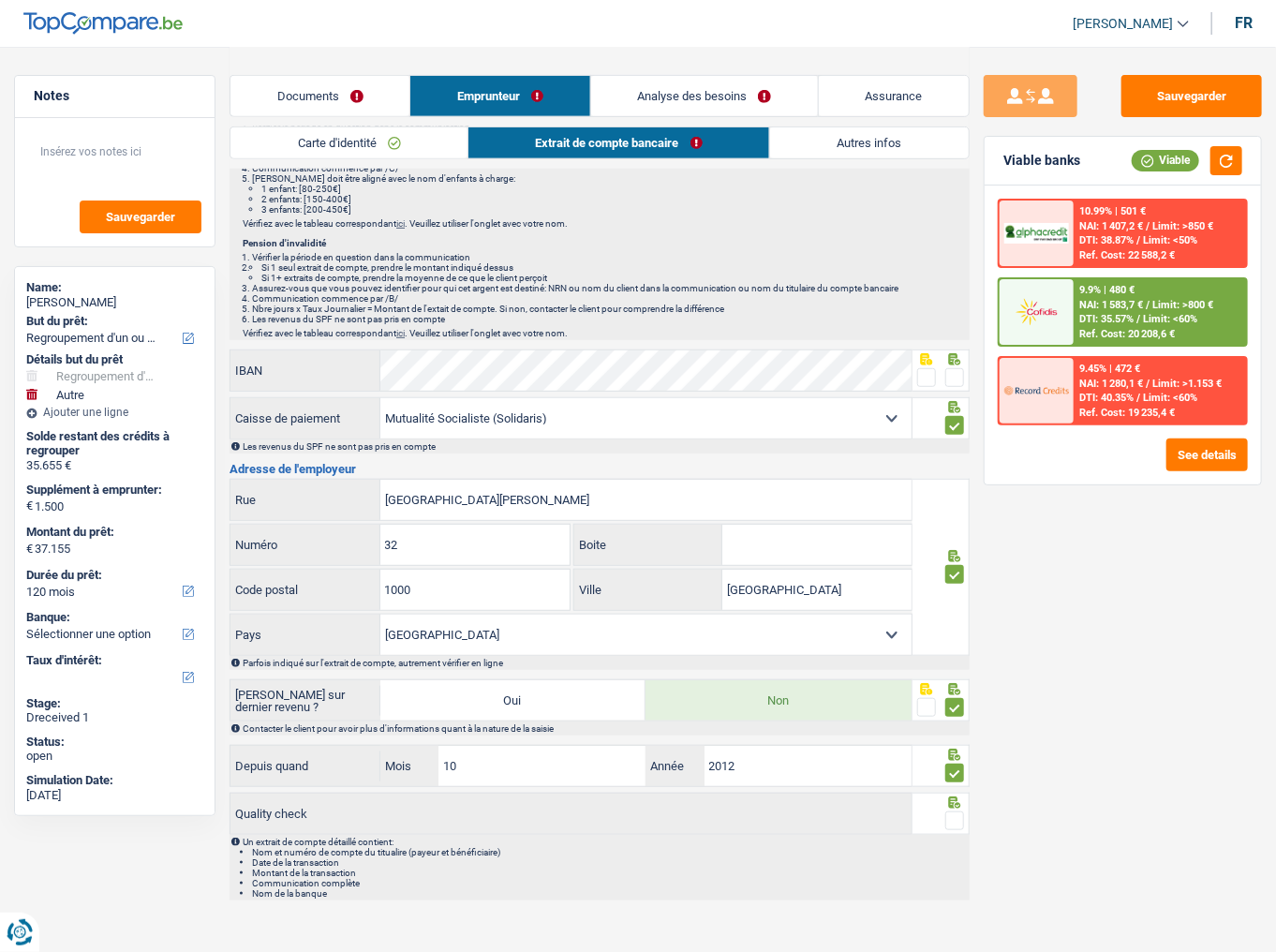
drag, startPoint x: 957, startPoint y: 817, endPoint x: 963, endPoint y: 791, distance: 26.7
click at [957, 651] on span at bounding box center [956, 821] width 19 height 19
click at [0, 0] on input "radio" at bounding box center [0, 0] width 0 height 0
drag, startPoint x: 1225, startPoint y: 160, endPoint x: 1211, endPoint y: 183, distance: 26.9
click at [1225, 164] on button "button" at bounding box center [1226, 160] width 31 height 29
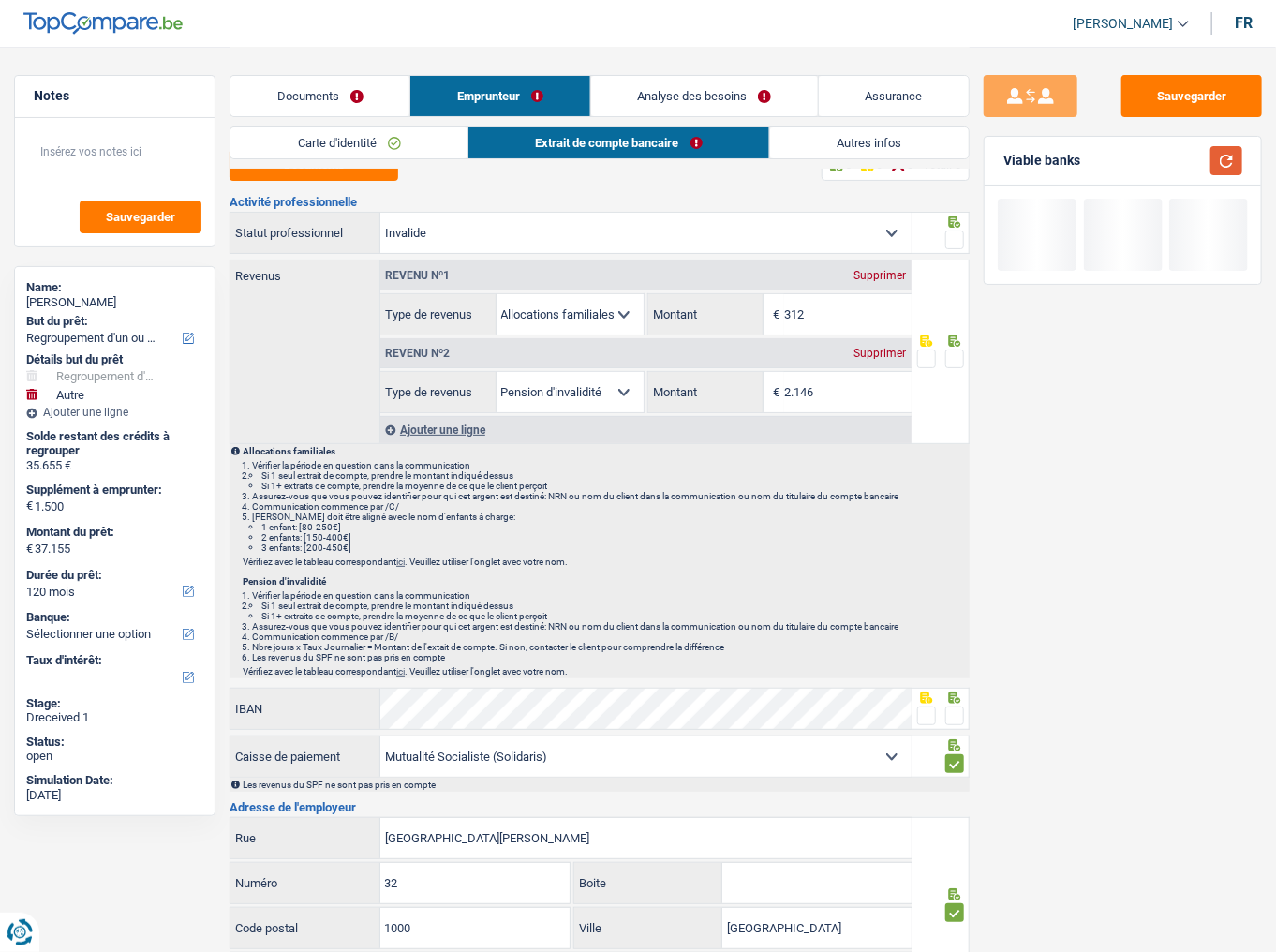
scroll to position [0, 0]
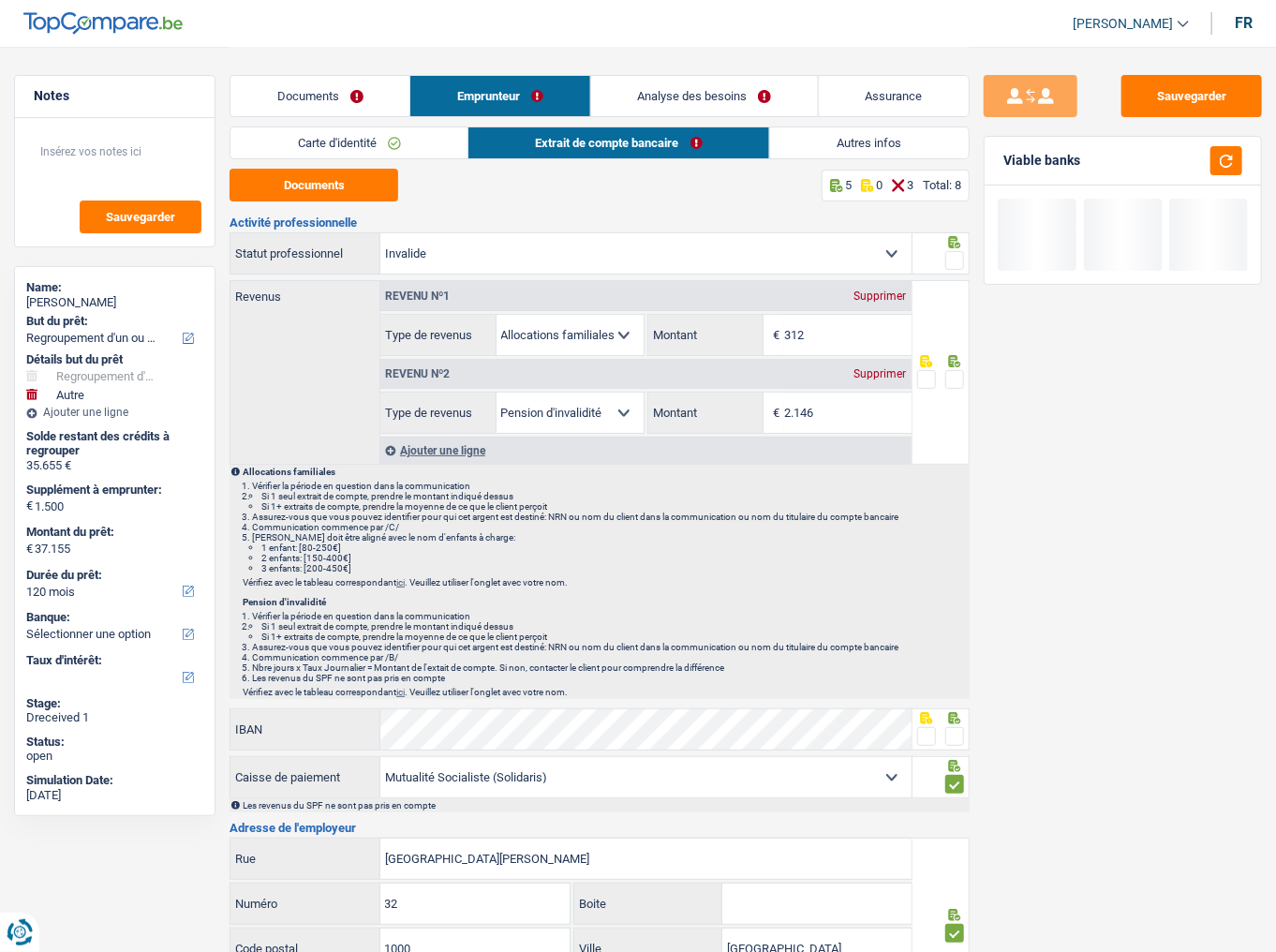
click at [957, 651] on span at bounding box center [956, 737] width 19 height 19
click at [0, 0] on input "radio" at bounding box center [0, 0] width 0 height 0
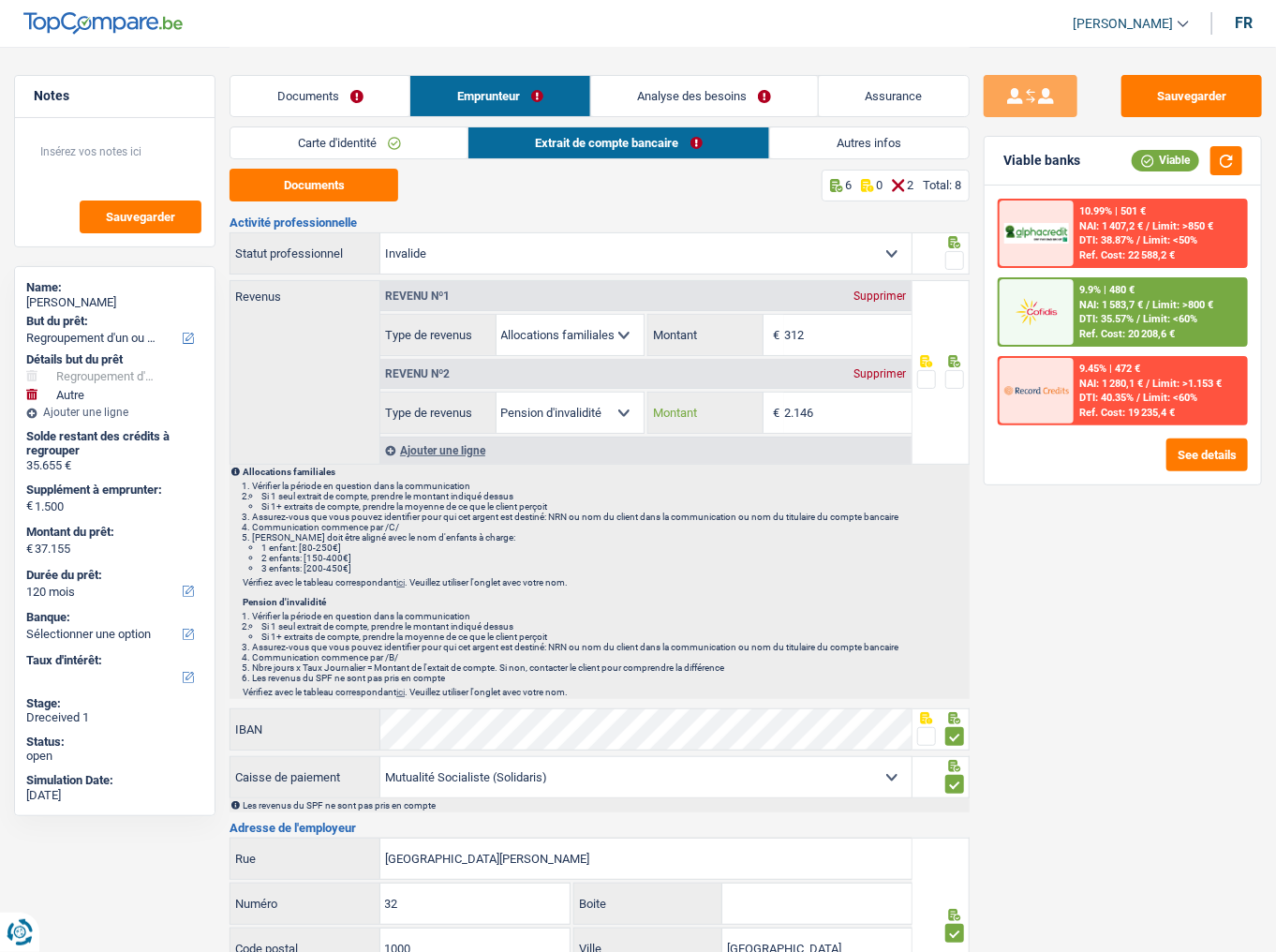
drag, startPoint x: 818, startPoint y: 416, endPoint x: 425, endPoint y: 367, distance: 396.0
click at [521, 412] on div "Allocation d'handicap Allocations chômage Allocations familiales Chèques repas …" at bounding box center [646, 413] width 531 height 42
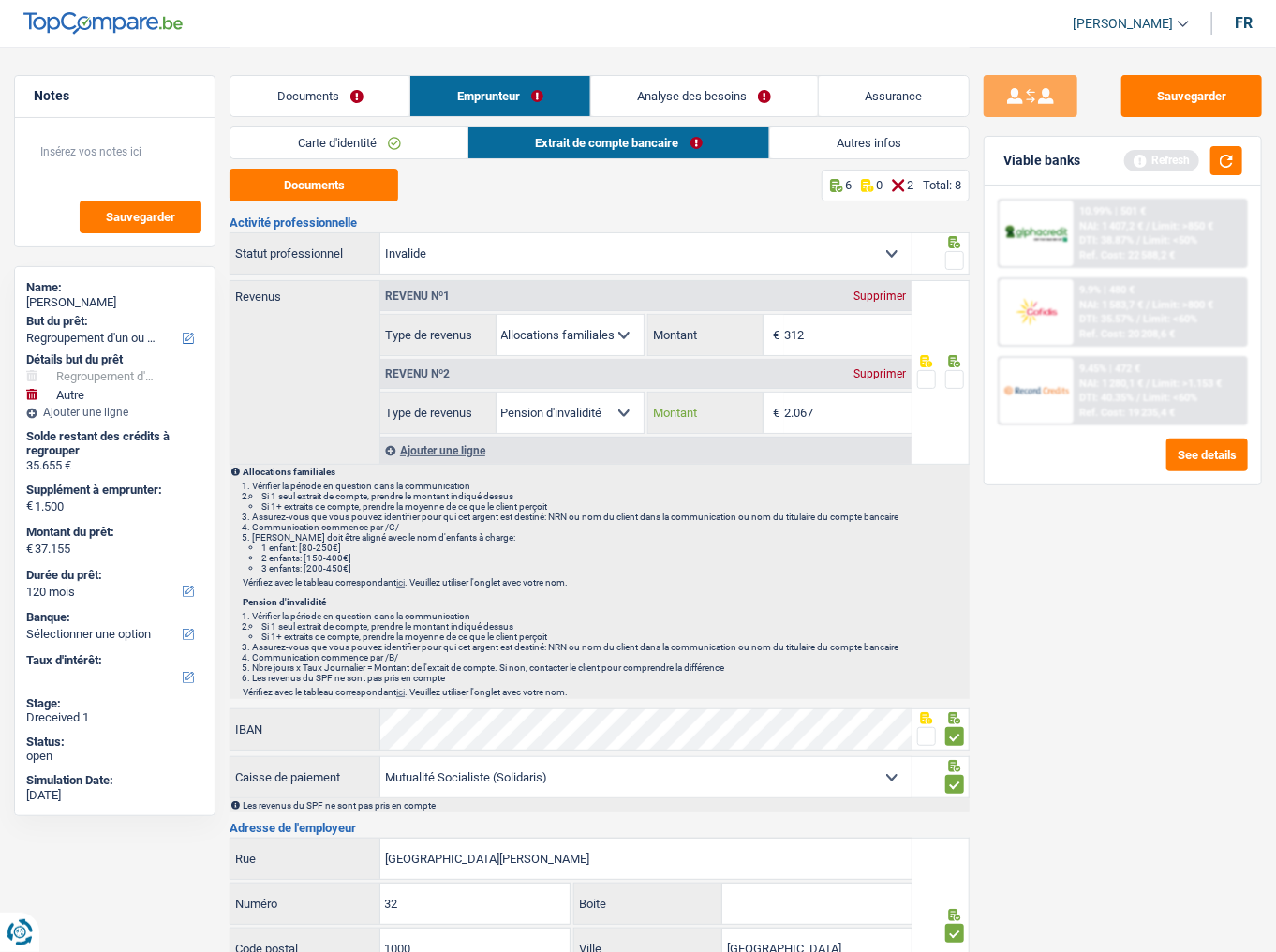
type input "2.067"
drag, startPoint x: 957, startPoint y: 378, endPoint x: 957, endPoint y: 298, distance: 80.0
click at [955, 361] on div at bounding box center [941, 373] width 57 height 185
click at [949, 258] on span at bounding box center [956, 260] width 19 height 19
click at [0, 0] on input "radio" at bounding box center [0, 0] width 0 height 0
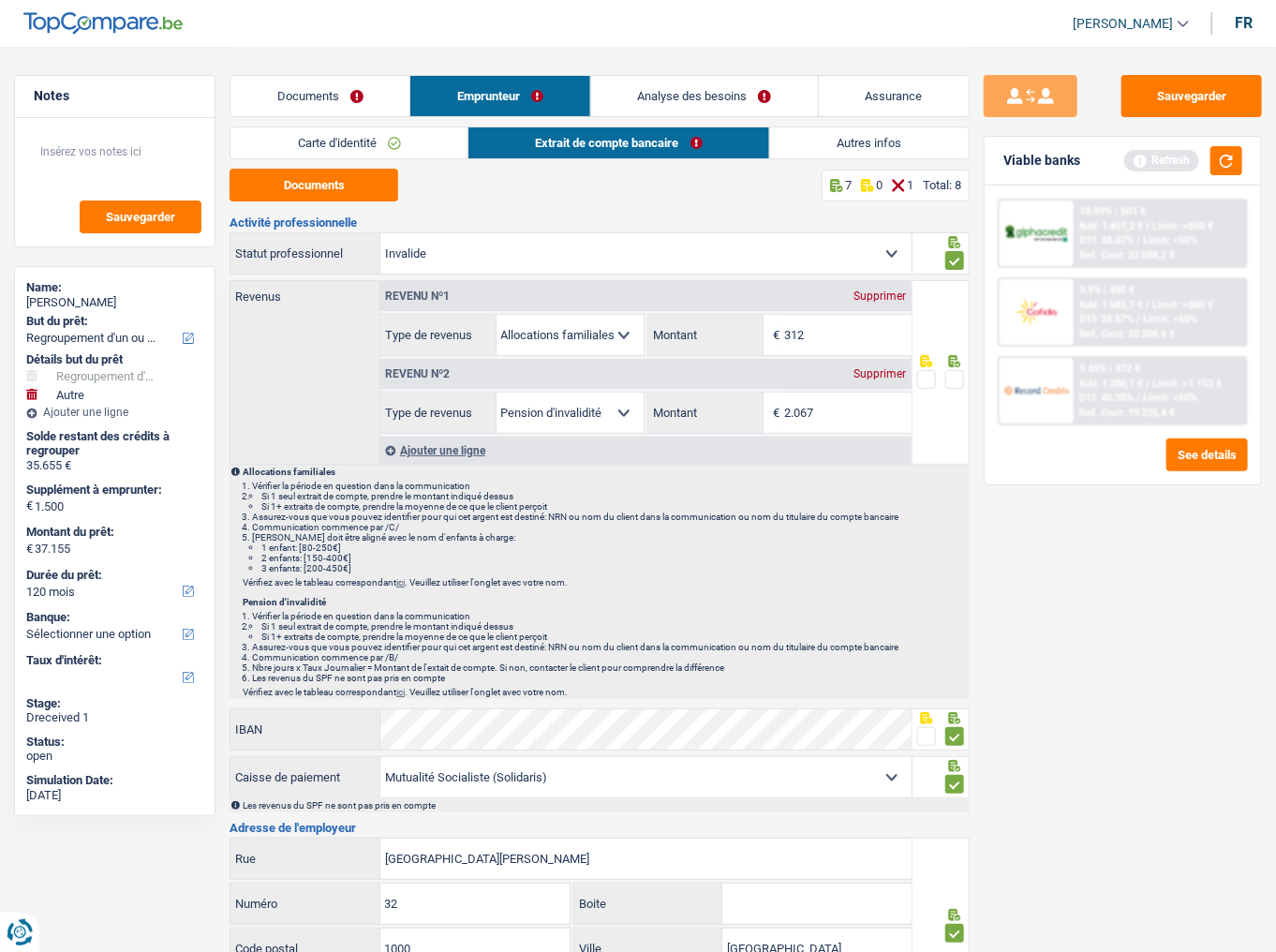
click at [952, 381] on span at bounding box center [956, 380] width 19 height 19
click at [0, 0] on input "radio" at bounding box center [0, 0] width 0 height 0
click at [1234, 155] on button "button" at bounding box center [1226, 160] width 31 height 29
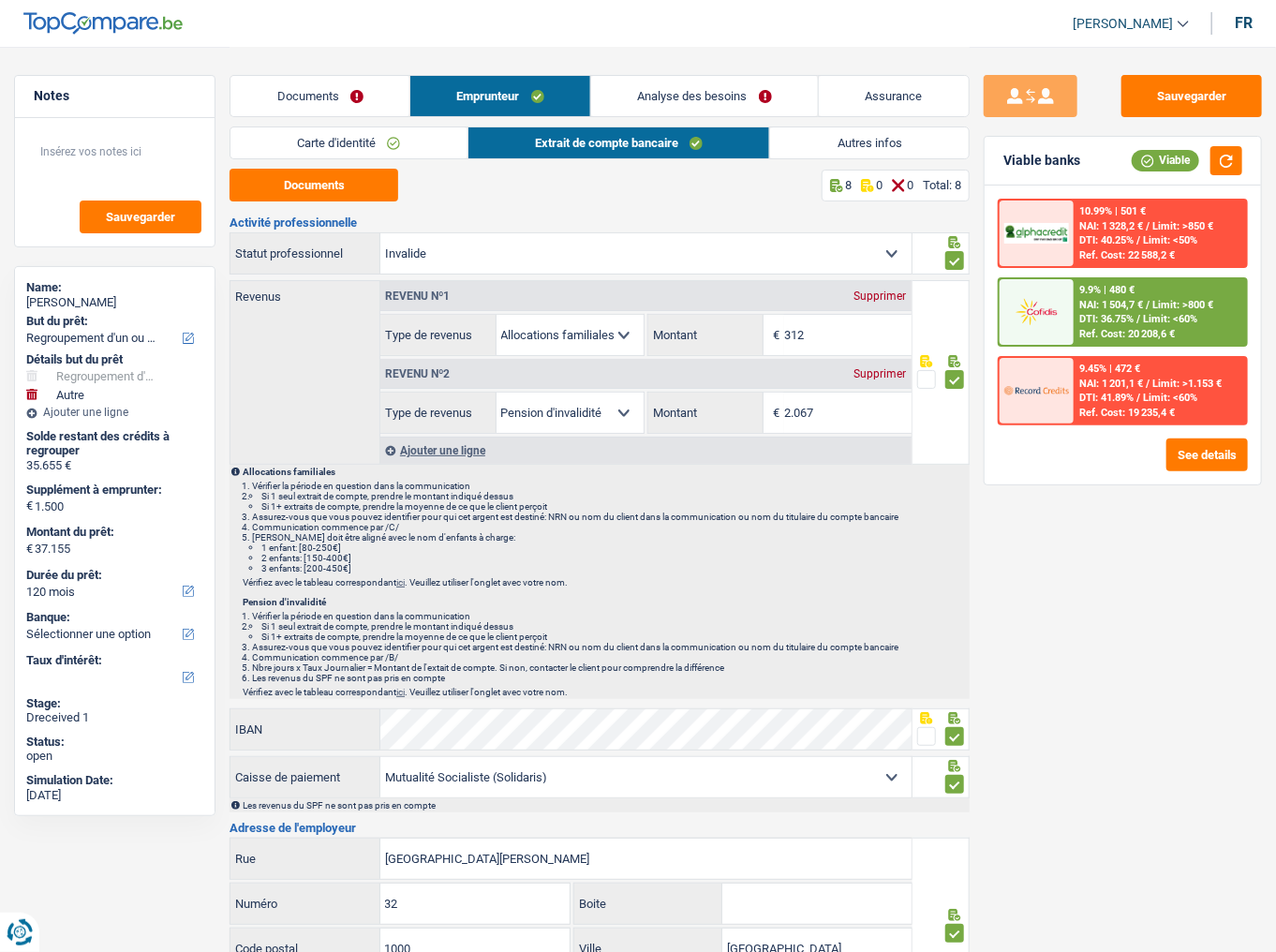
click at [682, 86] on link "Analyse des besoins" at bounding box center [705, 96] width 227 height 40
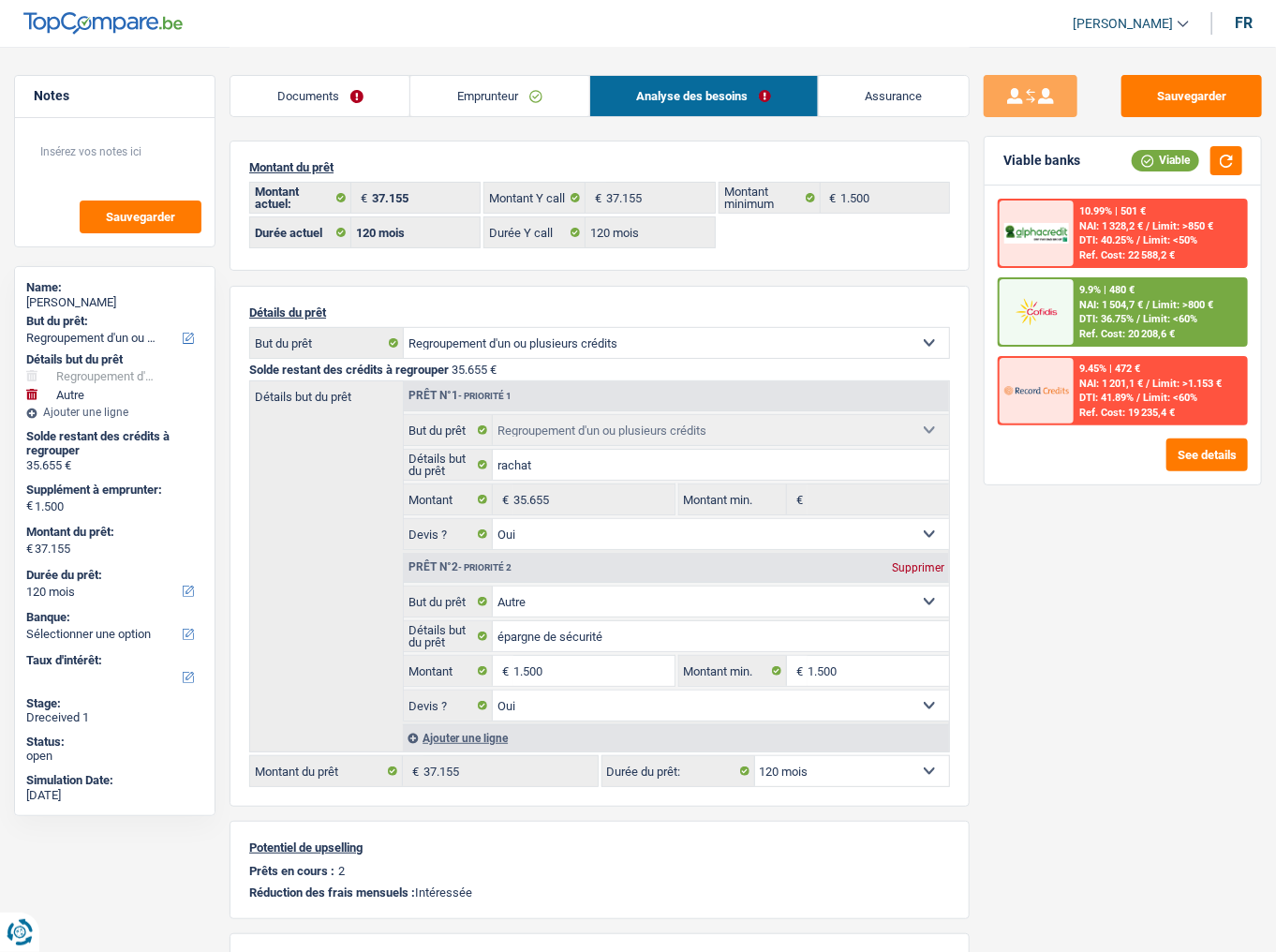
click at [480, 93] on link "Emprunteur" at bounding box center [499, 96] width 178 height 40
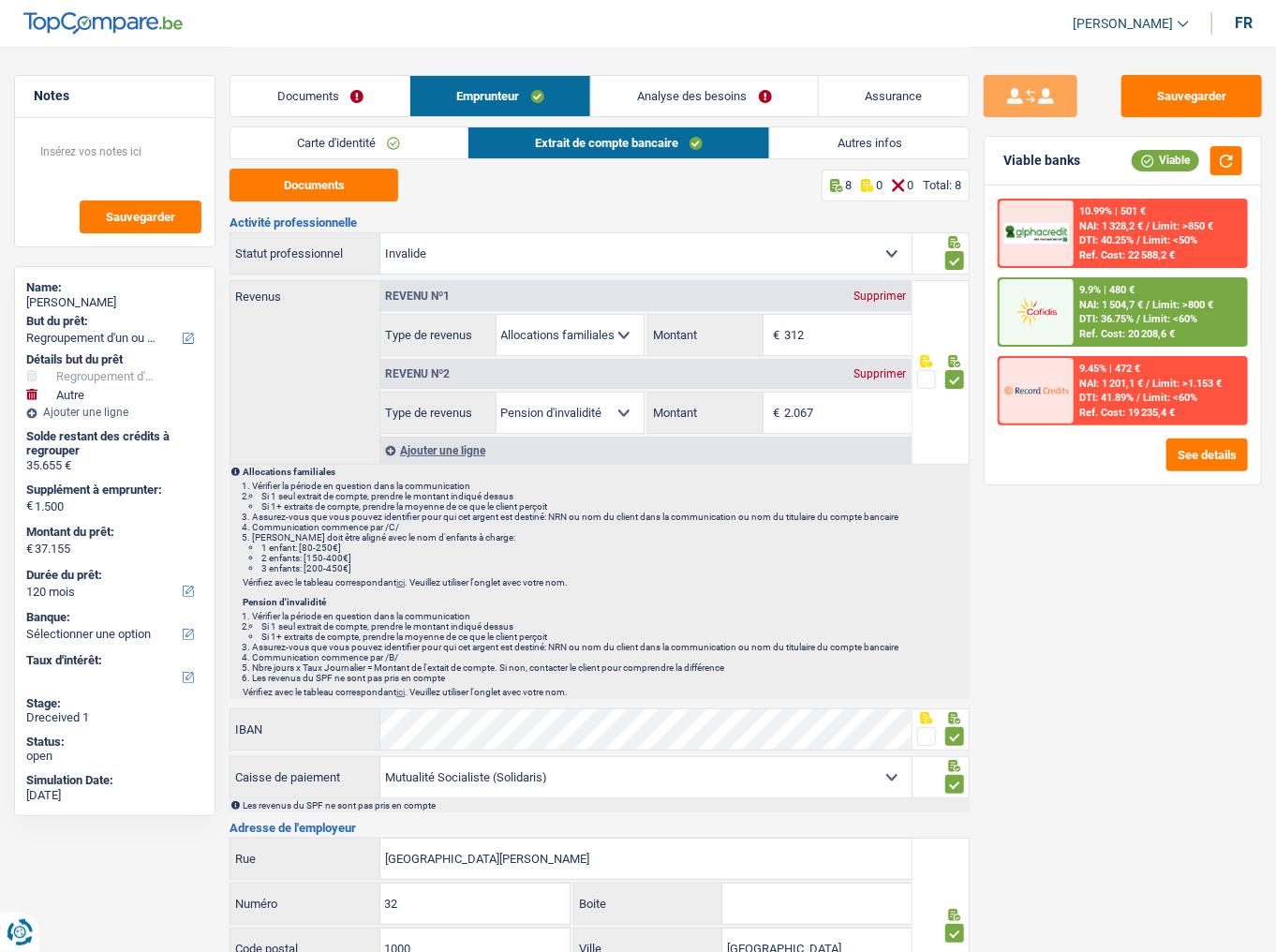
click at [821, 131] on link "Autres infos" at bounding box center [870, 143] width 198 height 31
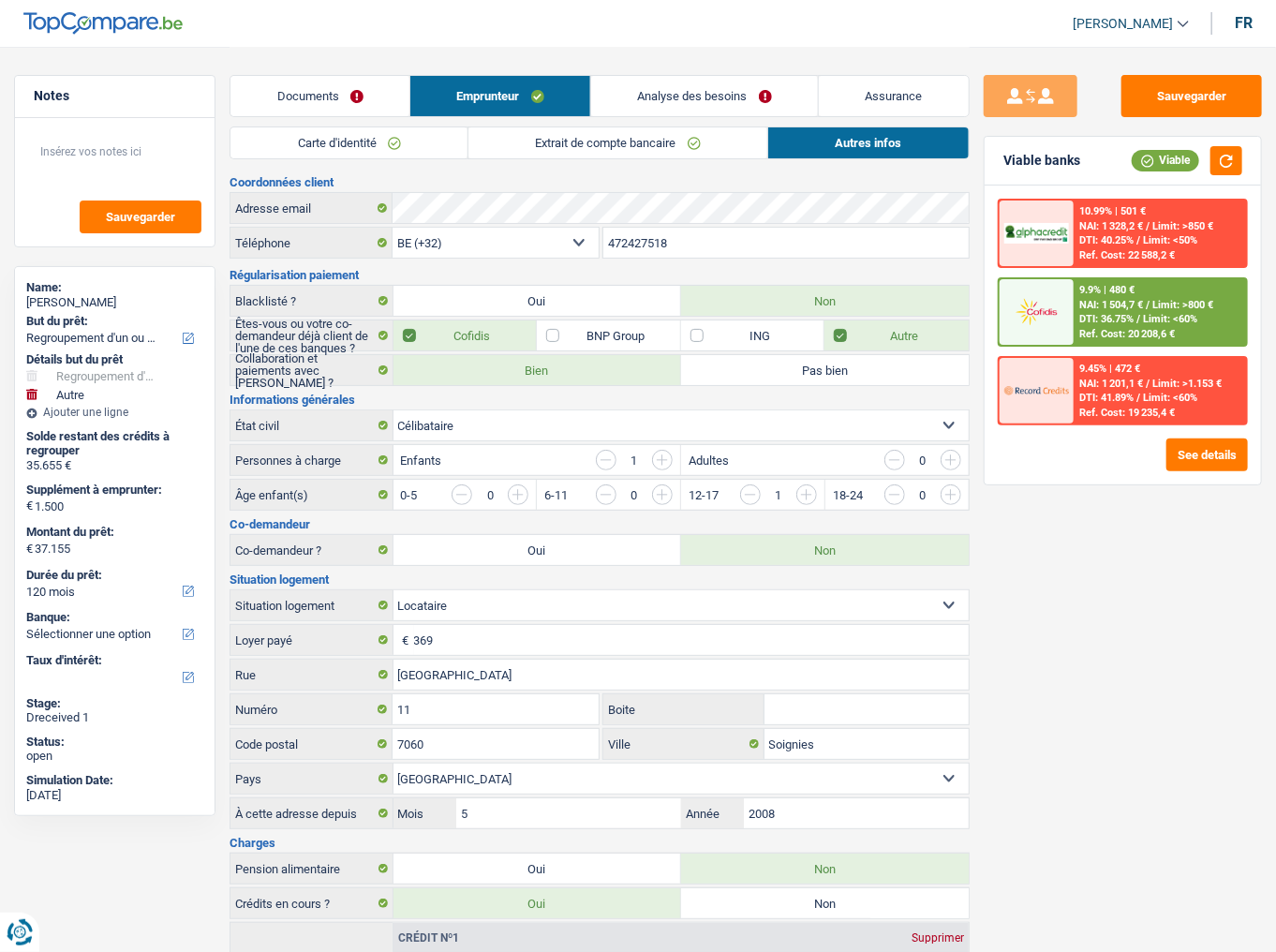
click at [721, 107] on link "Analyse des besoins" at bounding box center [705, 96] width 227 height 40
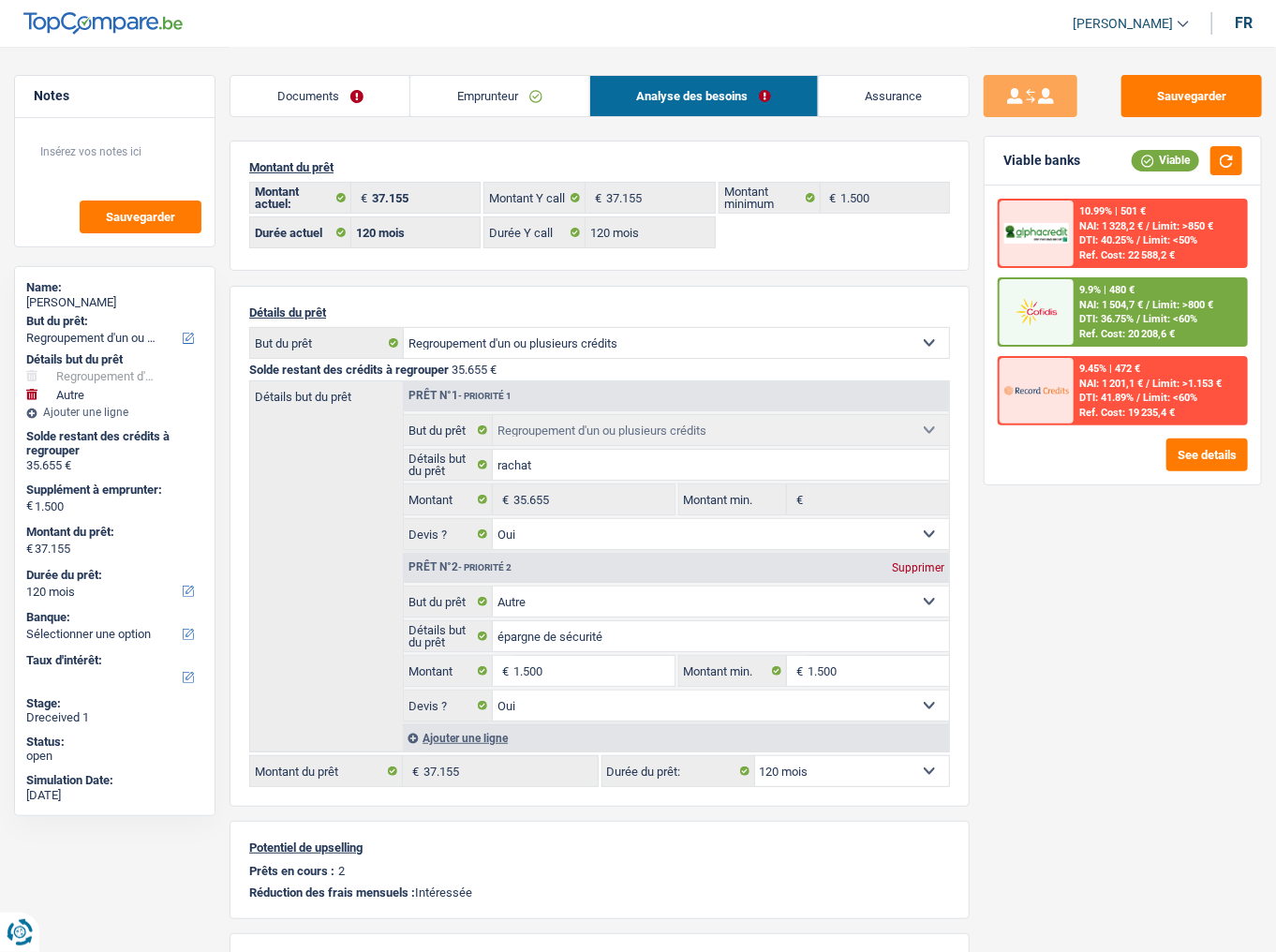
scroll to position [75, 0]
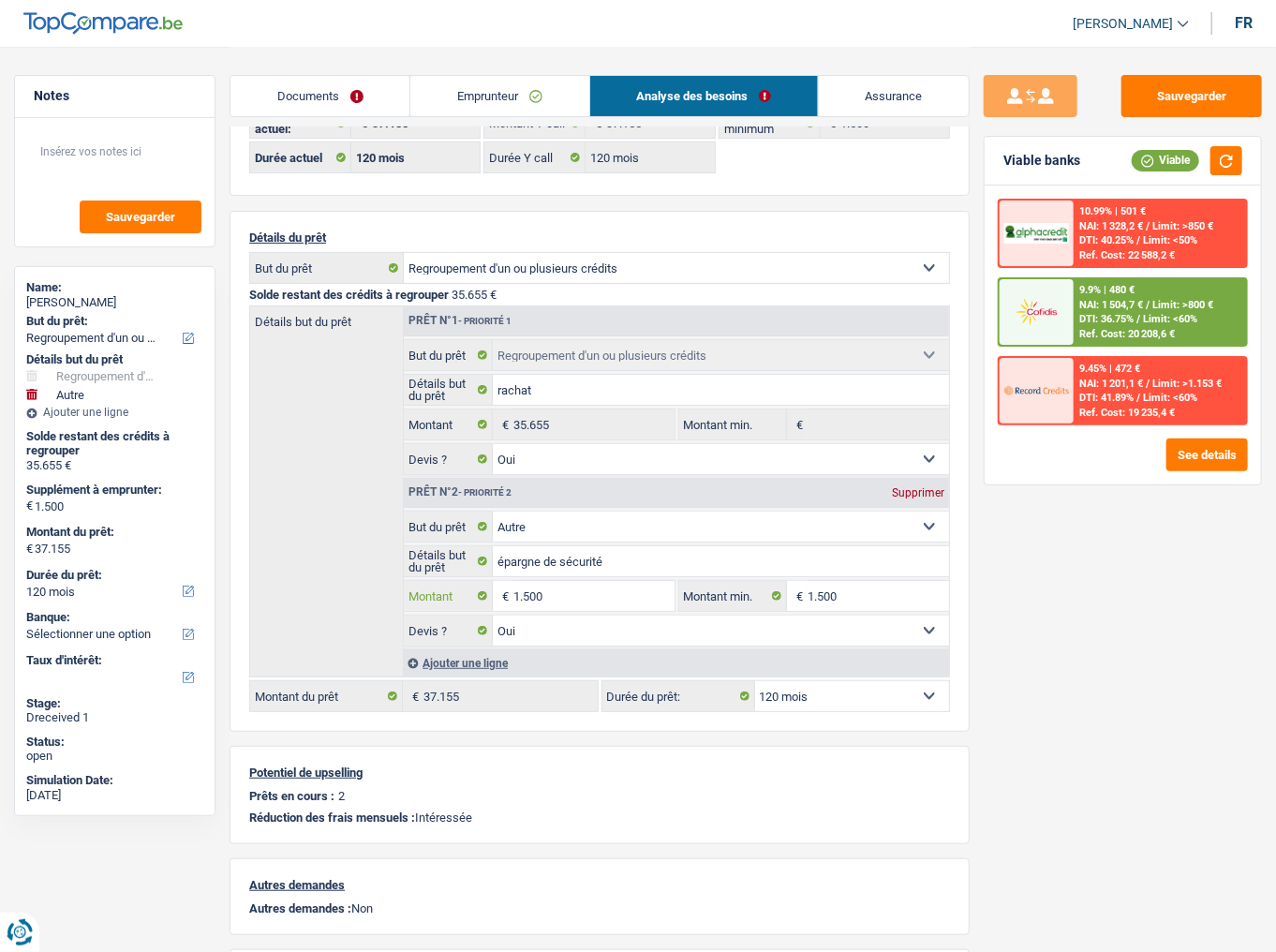
click at [524, 583] on input "1.500" at bounding box center [594, 595] width 161 height 30
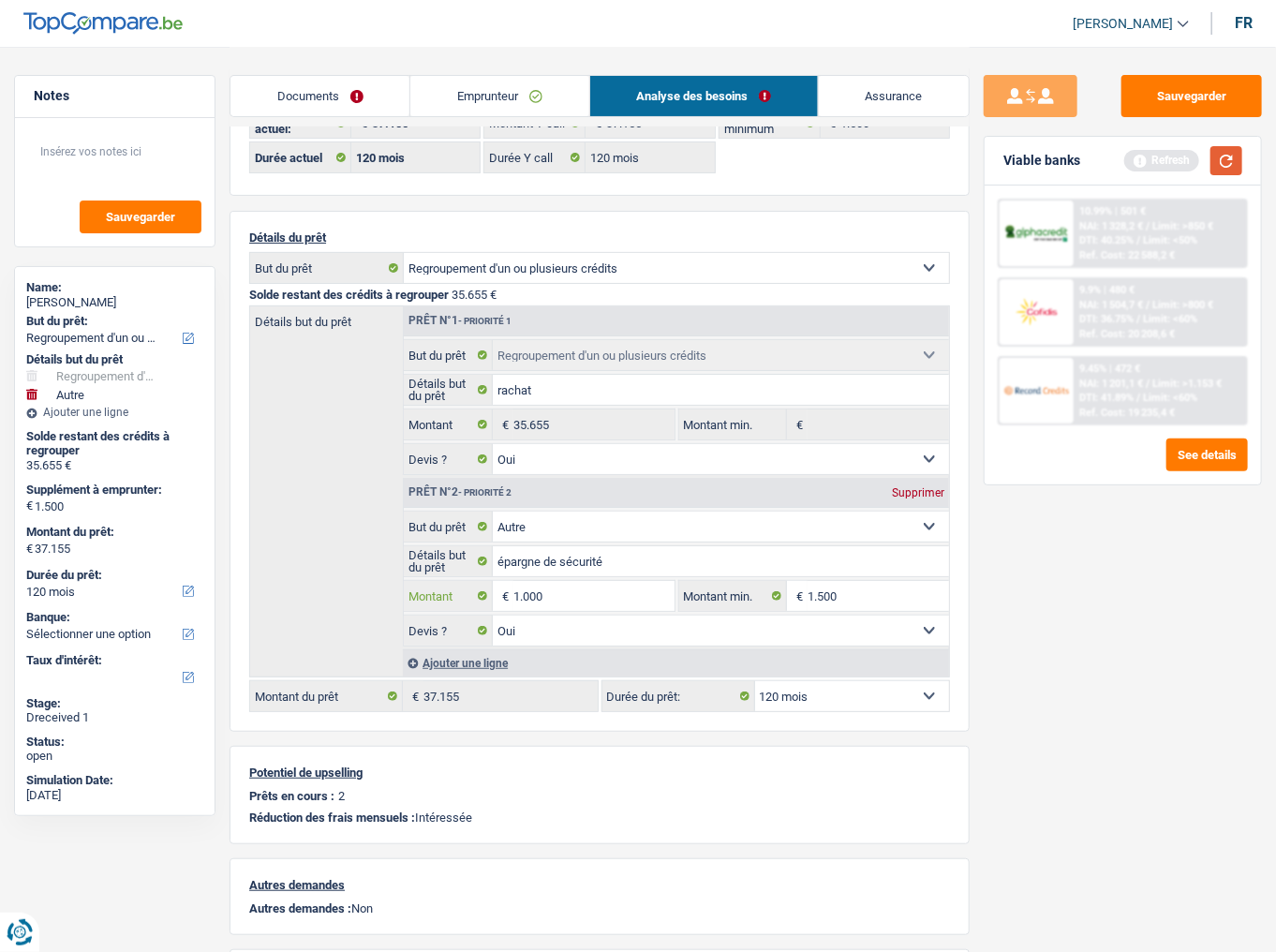
type input "1.000"
type input "36.655"
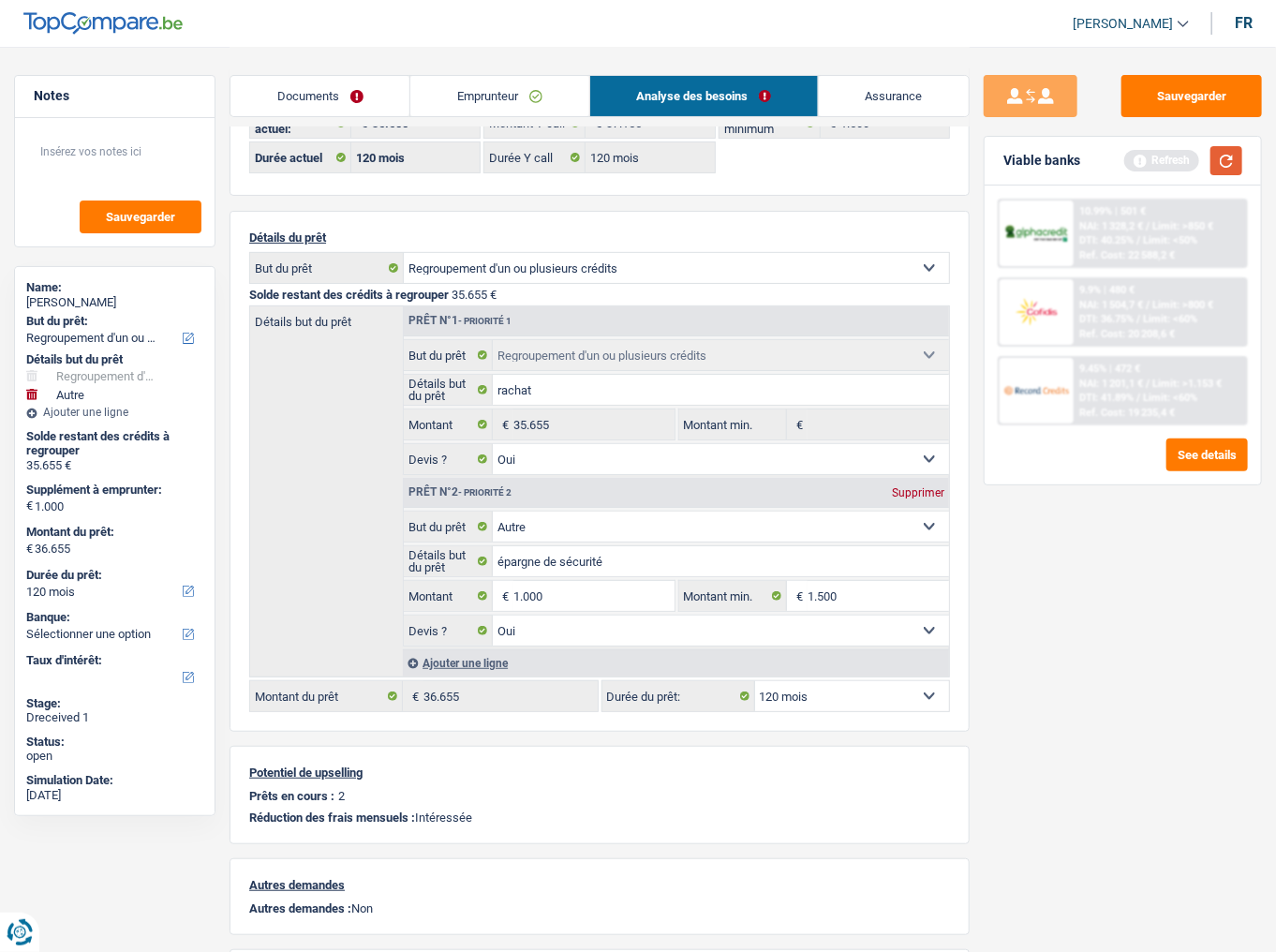
click at [1218, 164] on button "button" at bounding box center [1226, 160] width 31 height 29
click at [648, 532] on select "Confort maison: meubles, textile, peinture, électroménager, outillage non-profe…" at bounding box center [721, 527] width 457 height 30
select select "household"
click at [493, 512] on select "Confort maison: meubles, textile, peinture, électroménager, outillage non-profe…" at bounding box center [721, 527] width 457 height 30
select select "household"
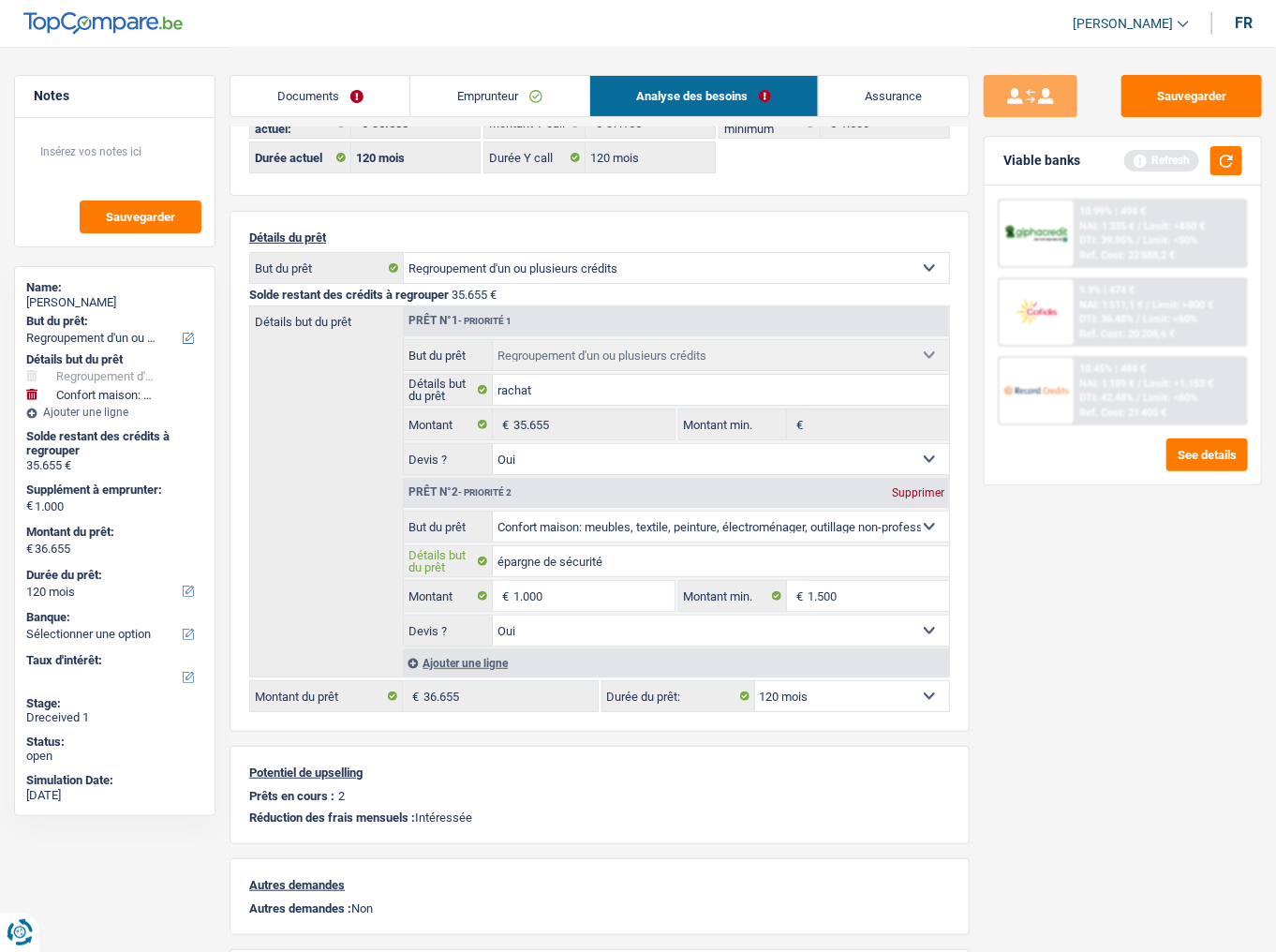
click at [543, 560] on input "épargne de sécurité" at bounding box center [721, 561] width 457 height 30
click at [1221, 165] on button "button" at bounding box center [1226, 160] width 31 height 29
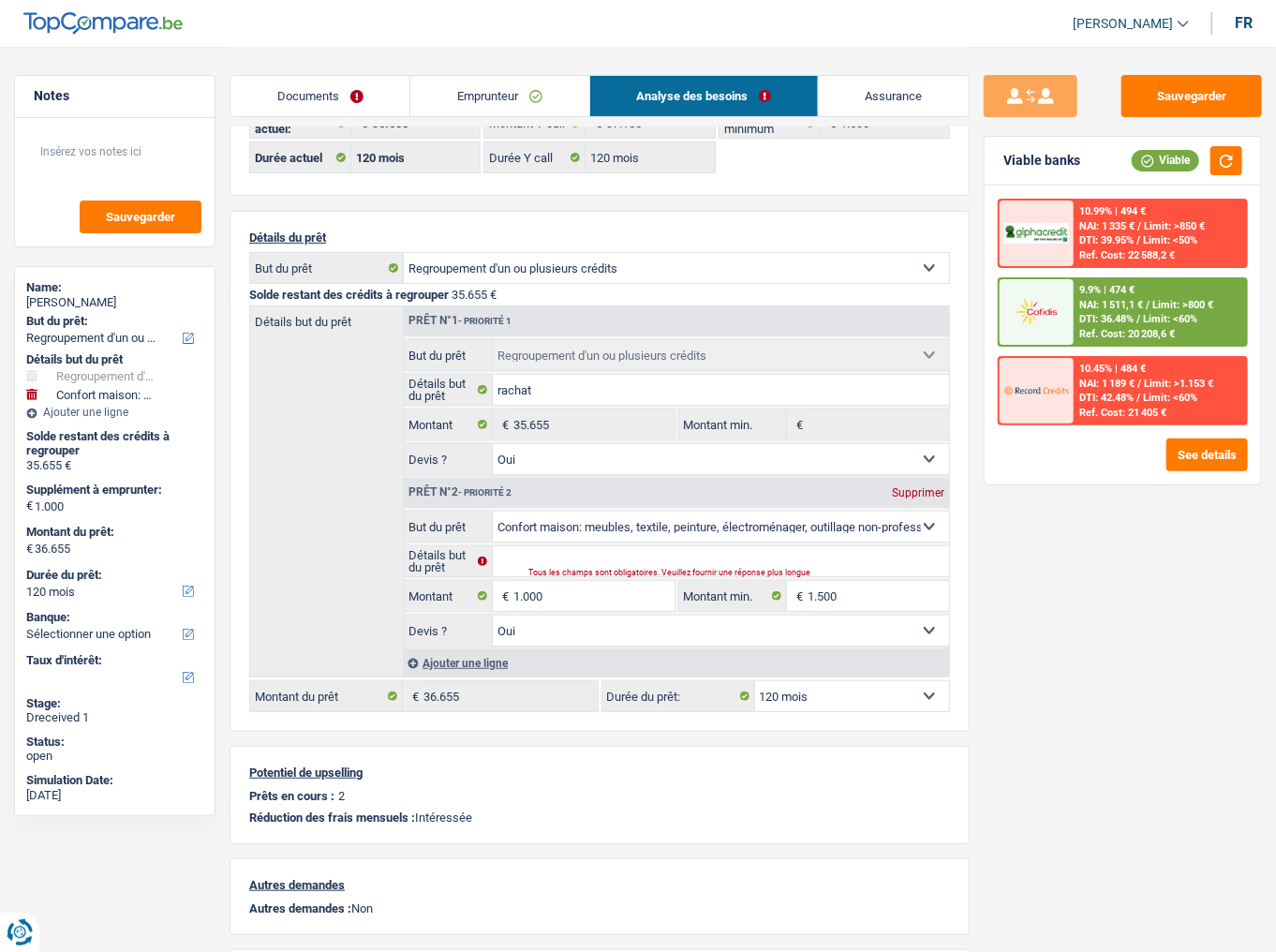
click at [1114, 281] on div "9.9% | 474 € NAI: 1 511,1 € / Limit: >800 € DTI: 36.48% / Limit: <60% Ref. Cost…" at bounding box center [1160, 312] width 173 height 66
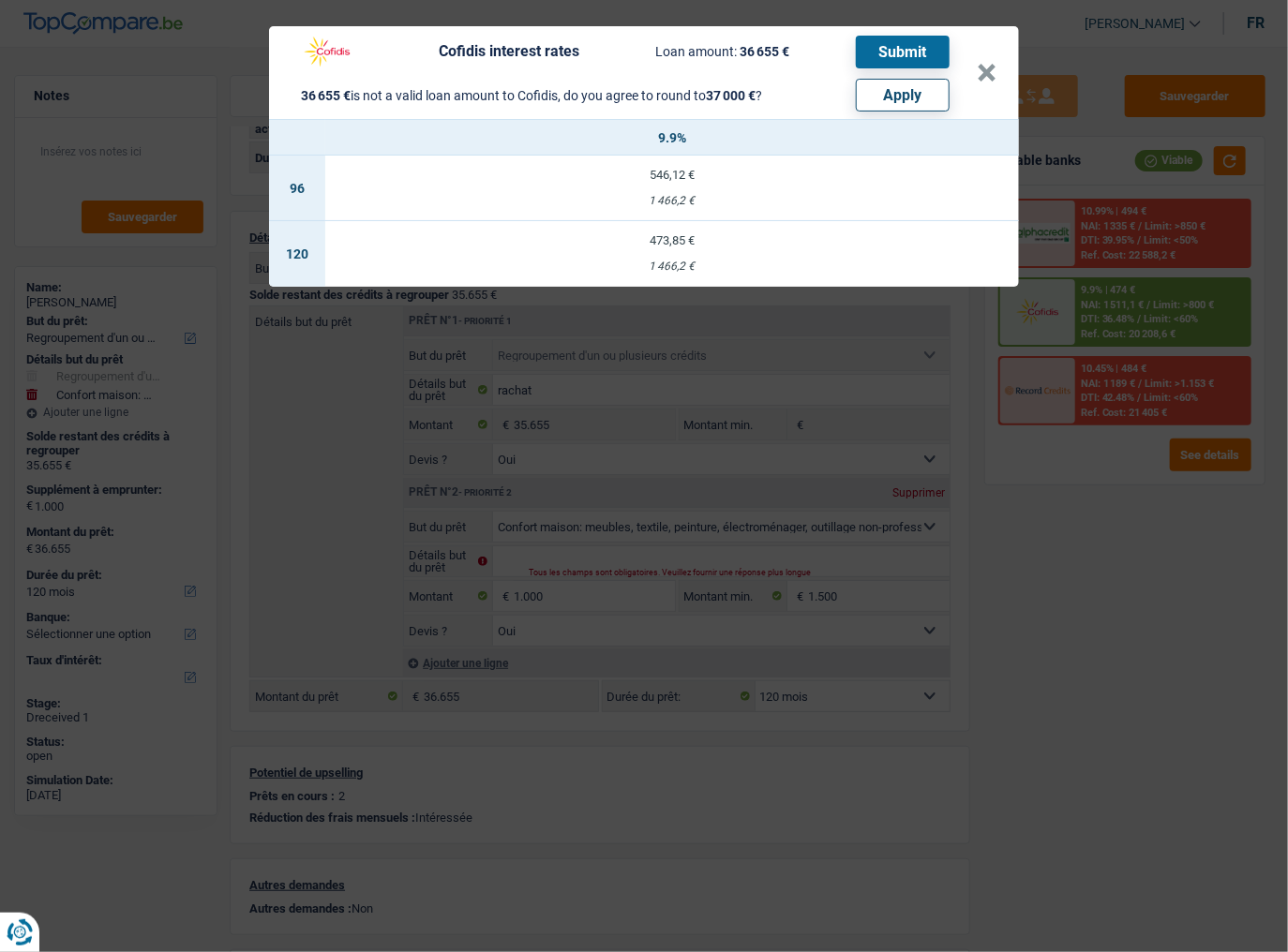
click at [904, 91] on button "Apply" at bounding box center [903, 95] width 93 height 32
type input "1.345"
type input "37.000"
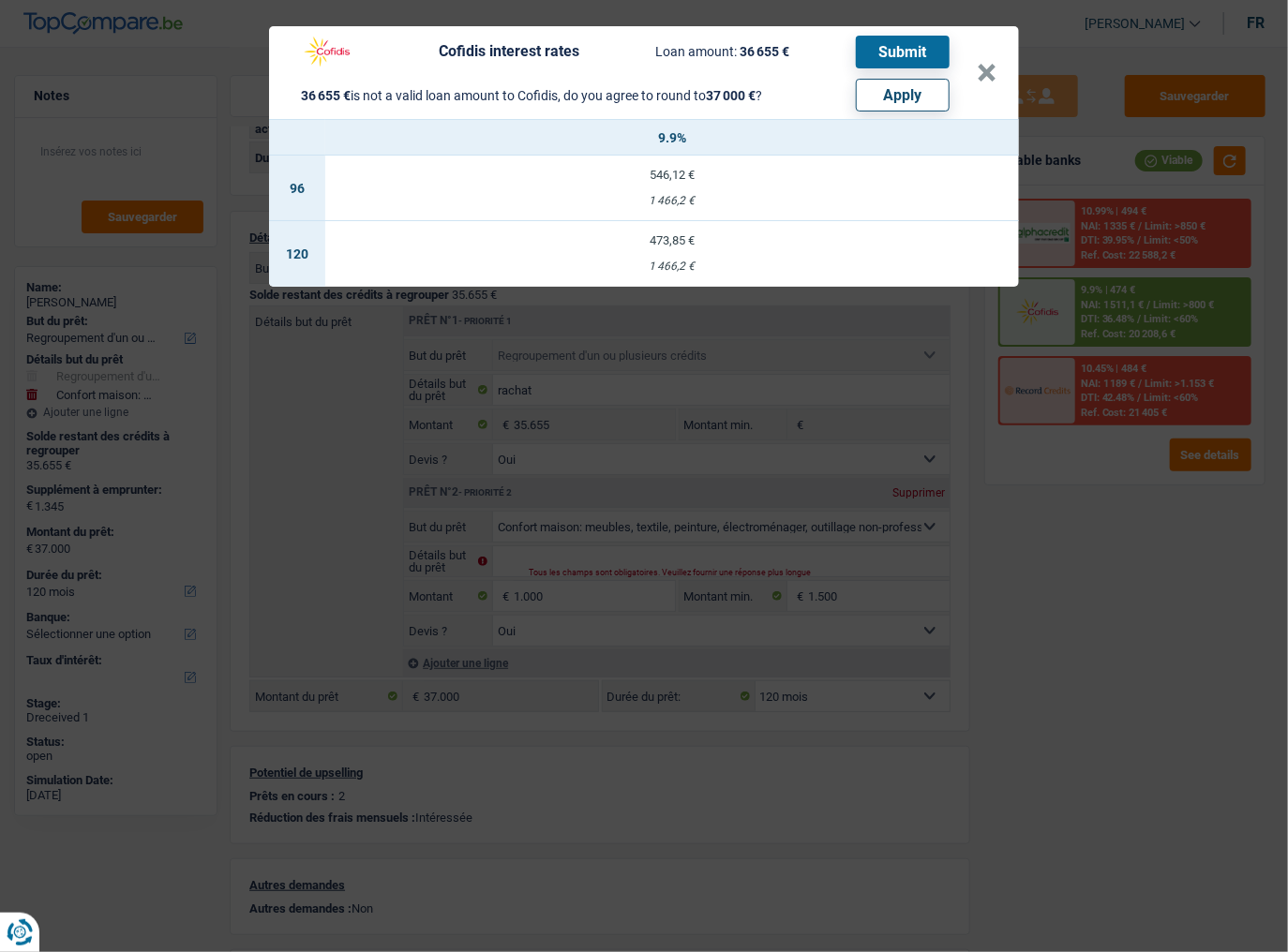
select select "other"
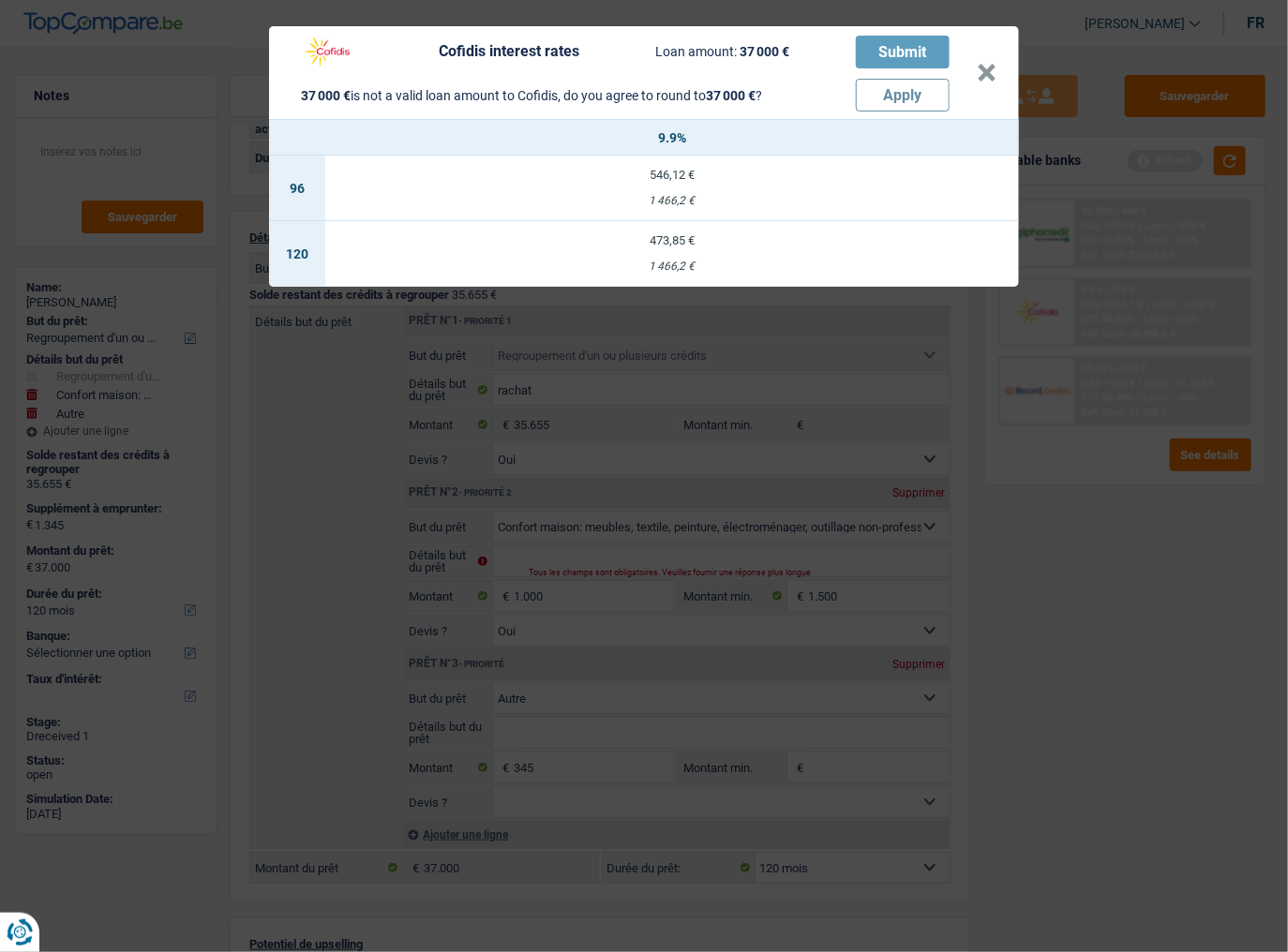
click at [1174, 590] on div "Cofidis interest rates Loan amount: 37 000 € Submit 37 000 € is not a valid loa…" at bounding box center [644, 476] width 1288 height 952
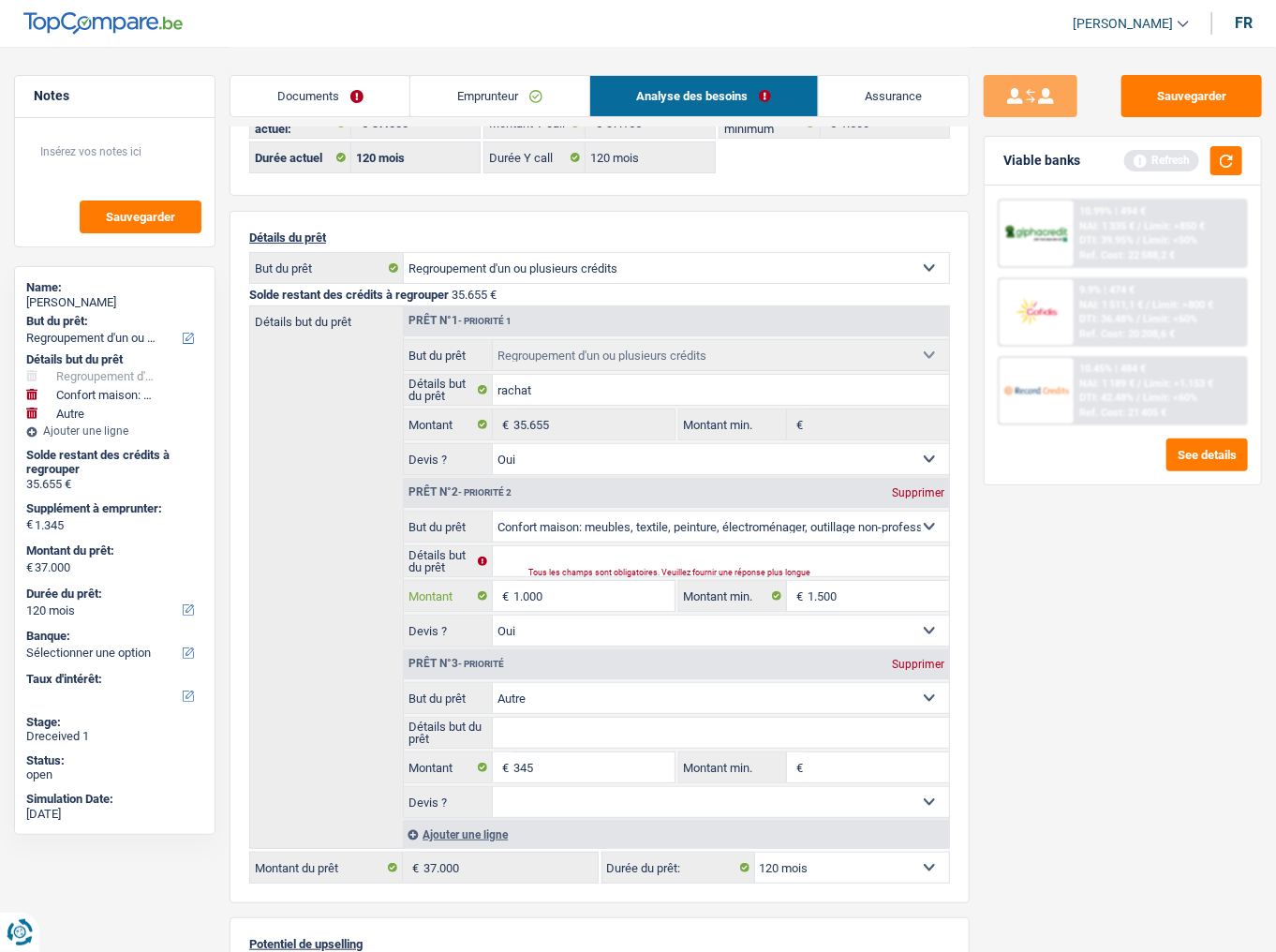
click at [548, 599] on input "1.000" at bounding box center [594, 595] width 161 height 30
type input "100"
select select
type input "10"
select select
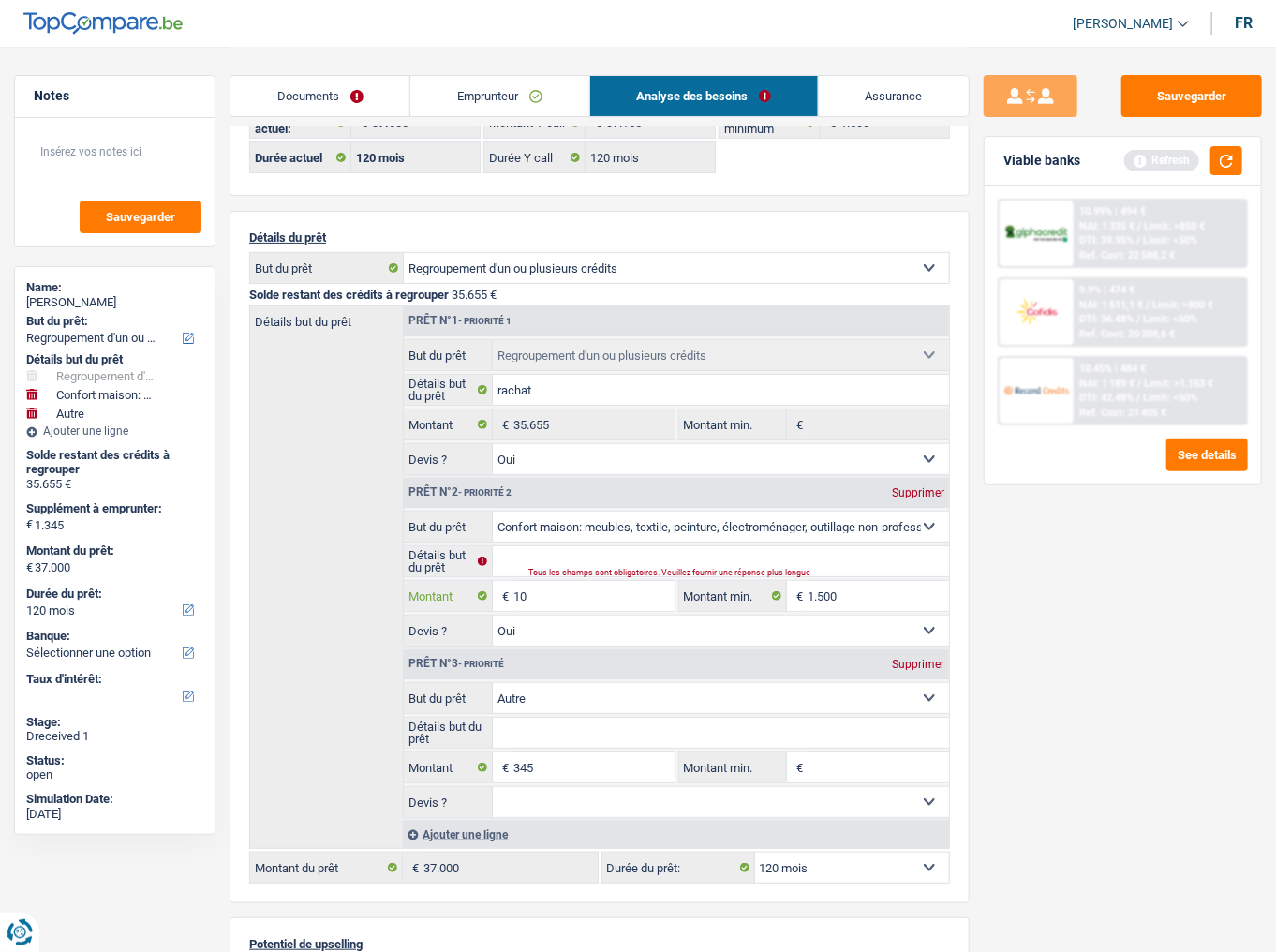
type input "1"
select select
type input "13"
select select
type input "134"
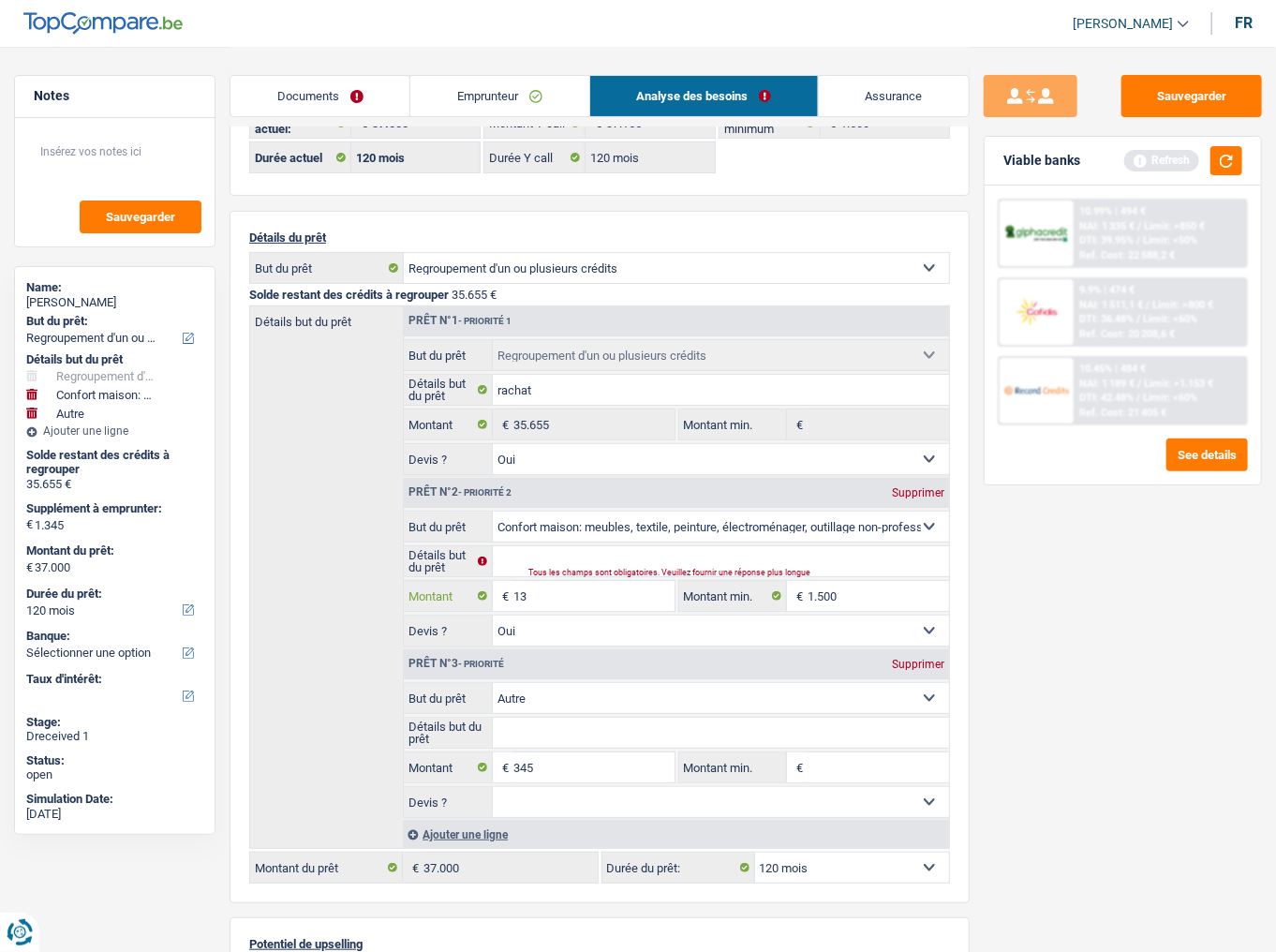
select select
type input "1.345"
select select
type input "1.345"
type input "1.690"
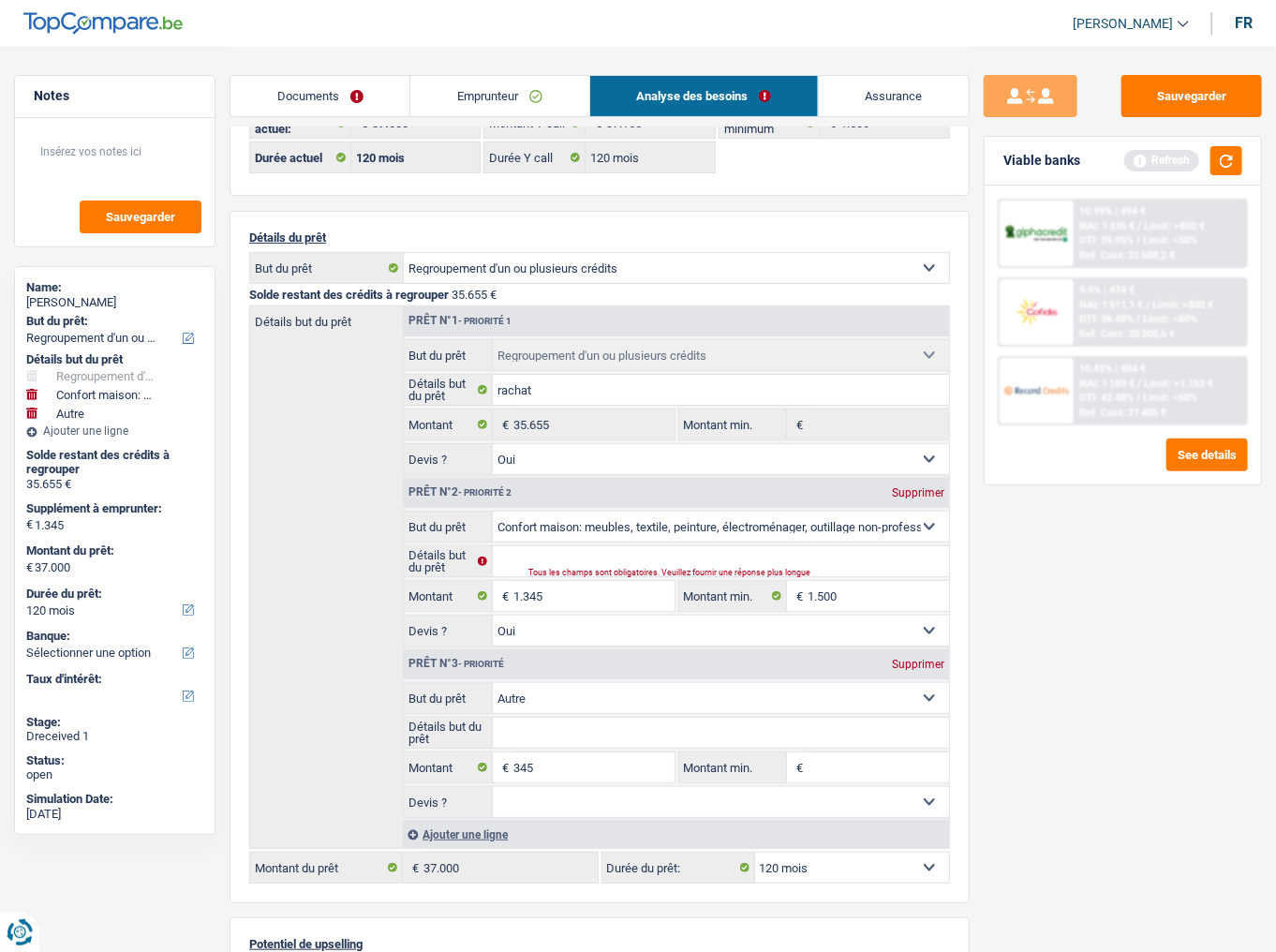
type input "37.345"
select select "144"
type input "37.345"
select select "144"
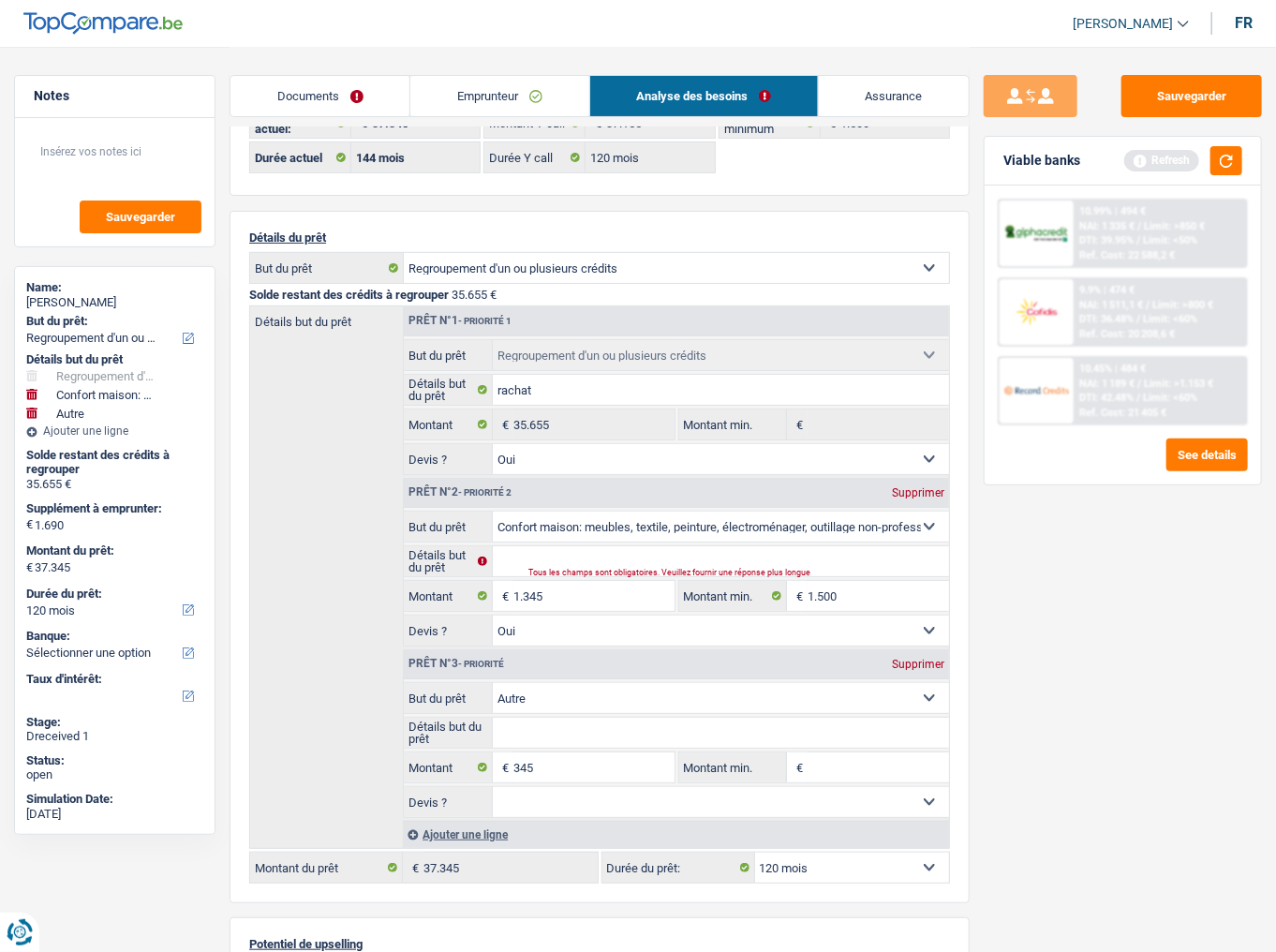
select select "144"
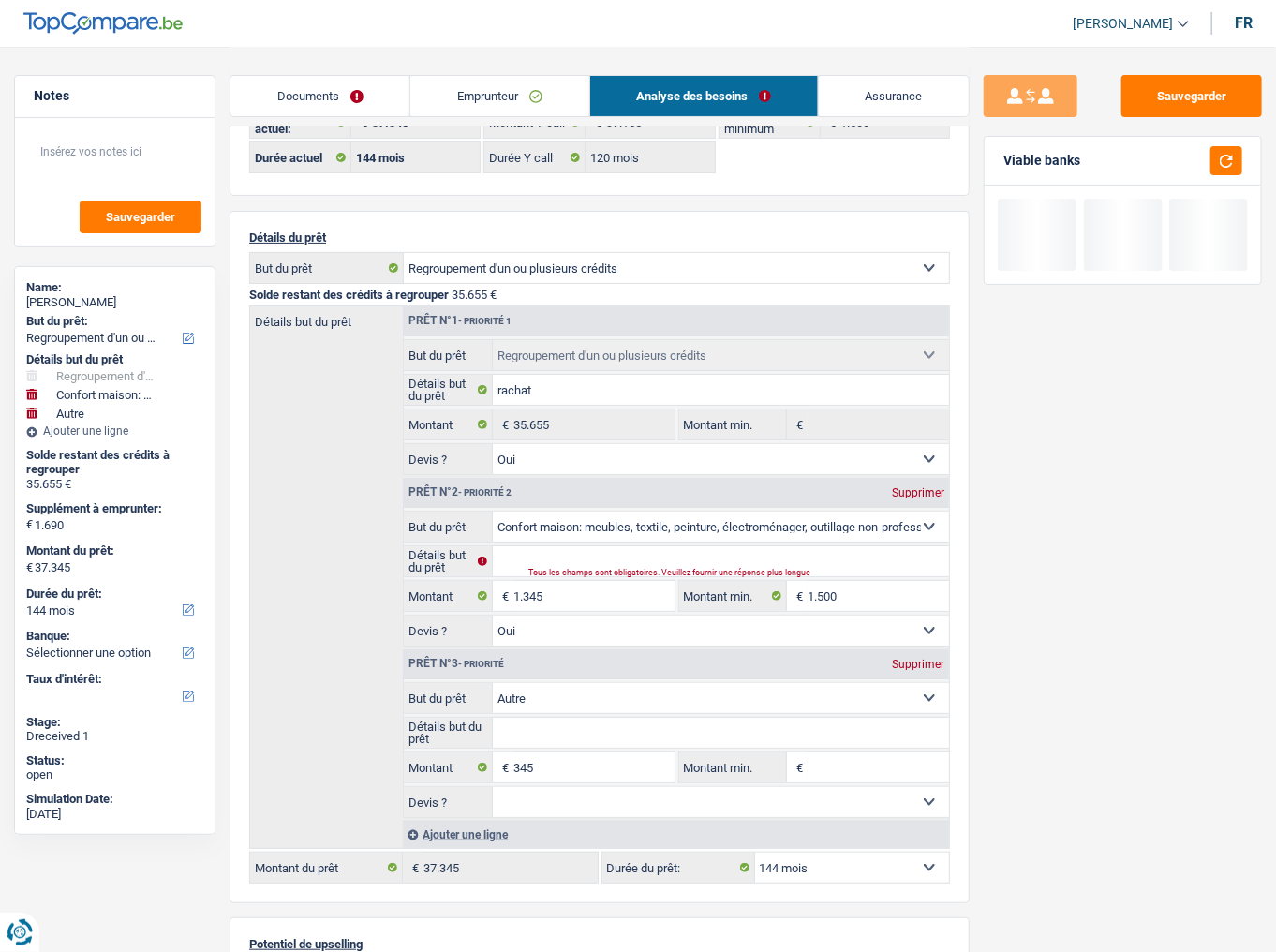
click at [920, 651] on div "Supprimer" at bounding box center [918, 665] width 62 height 11
type input "1.345"
type input "37.000"
select select "120"
type input "37.000"
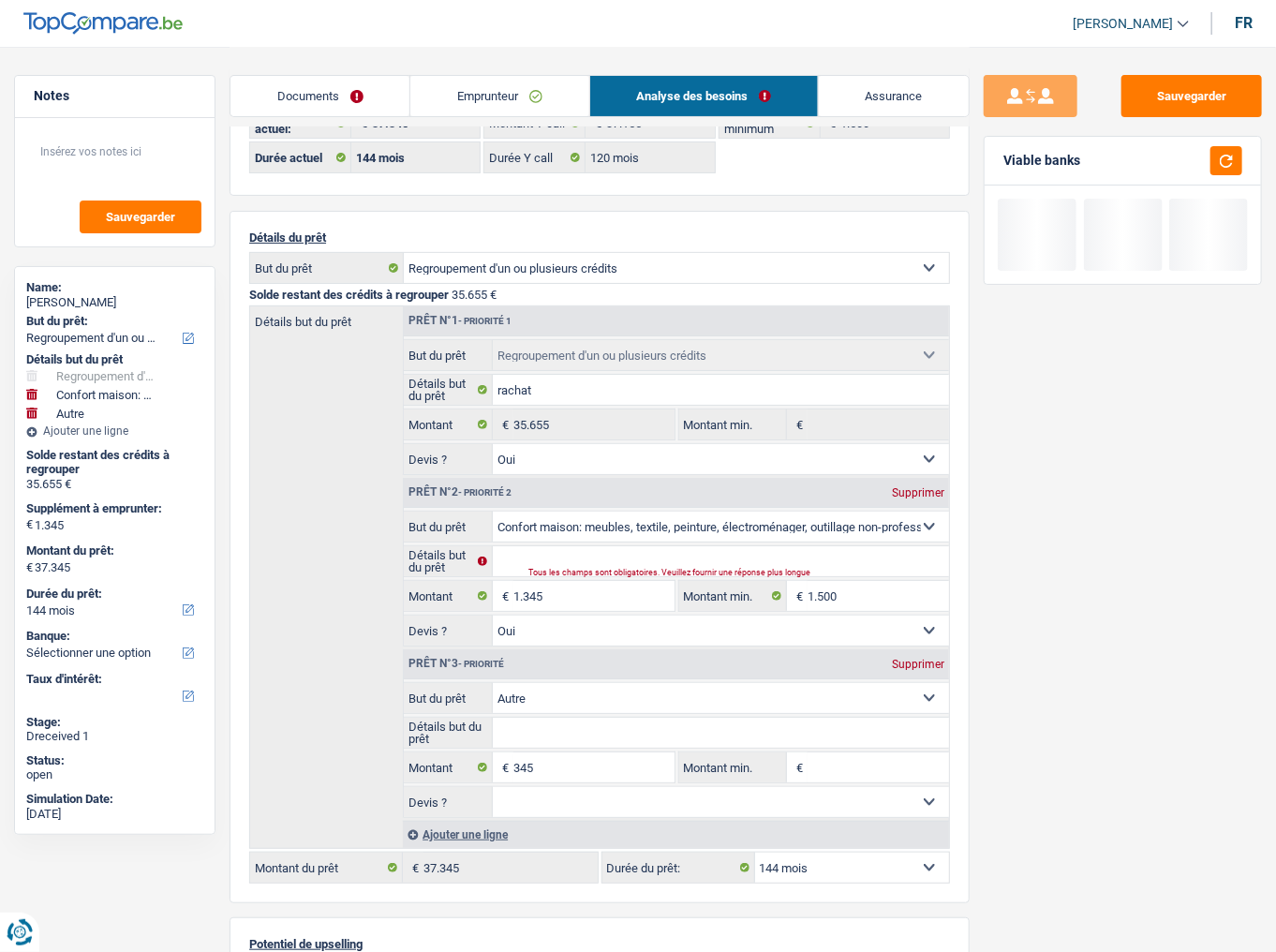
select select "120"
type input "37.000"
select select "120"
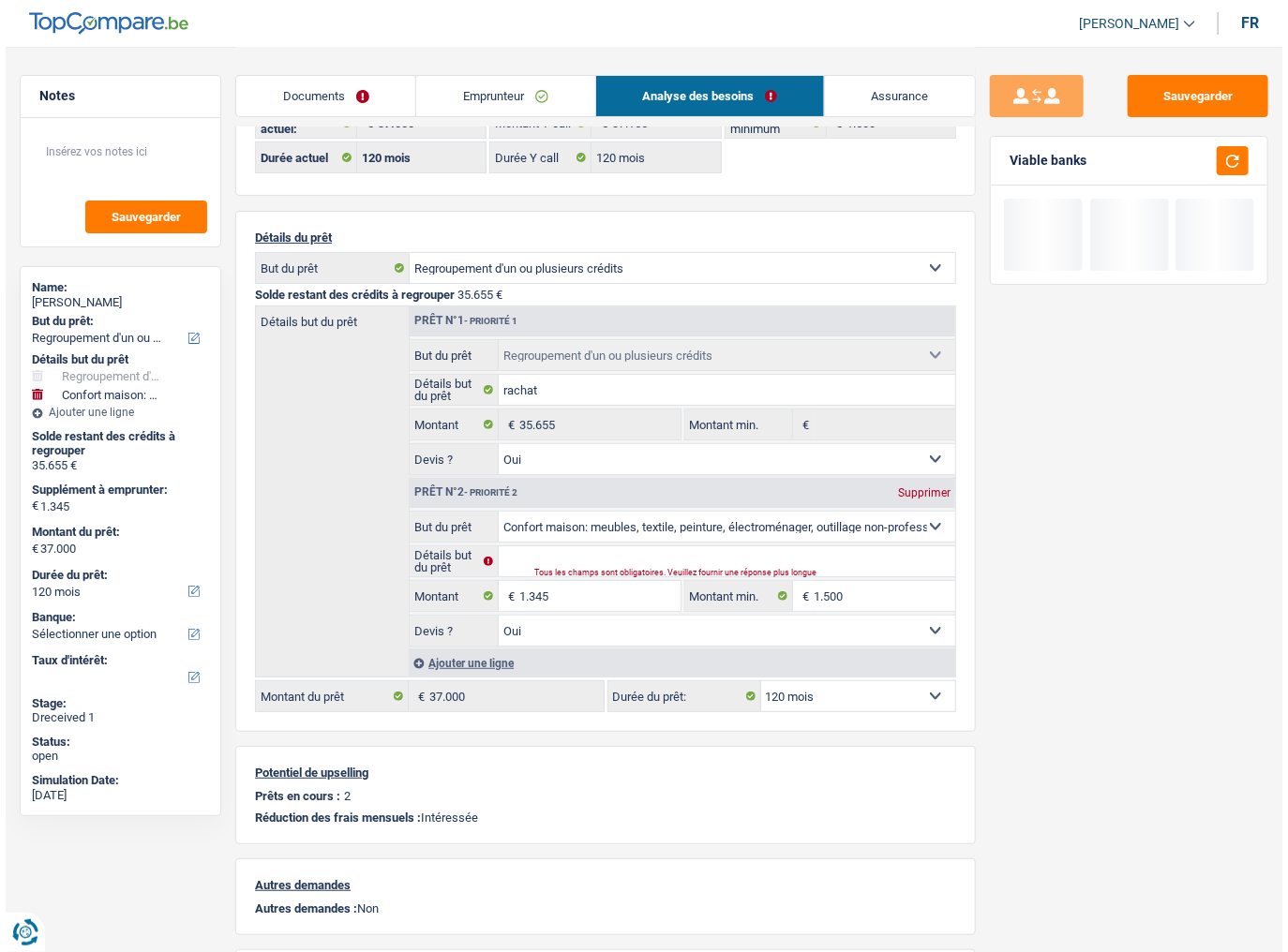
scroll to position [0, 0]
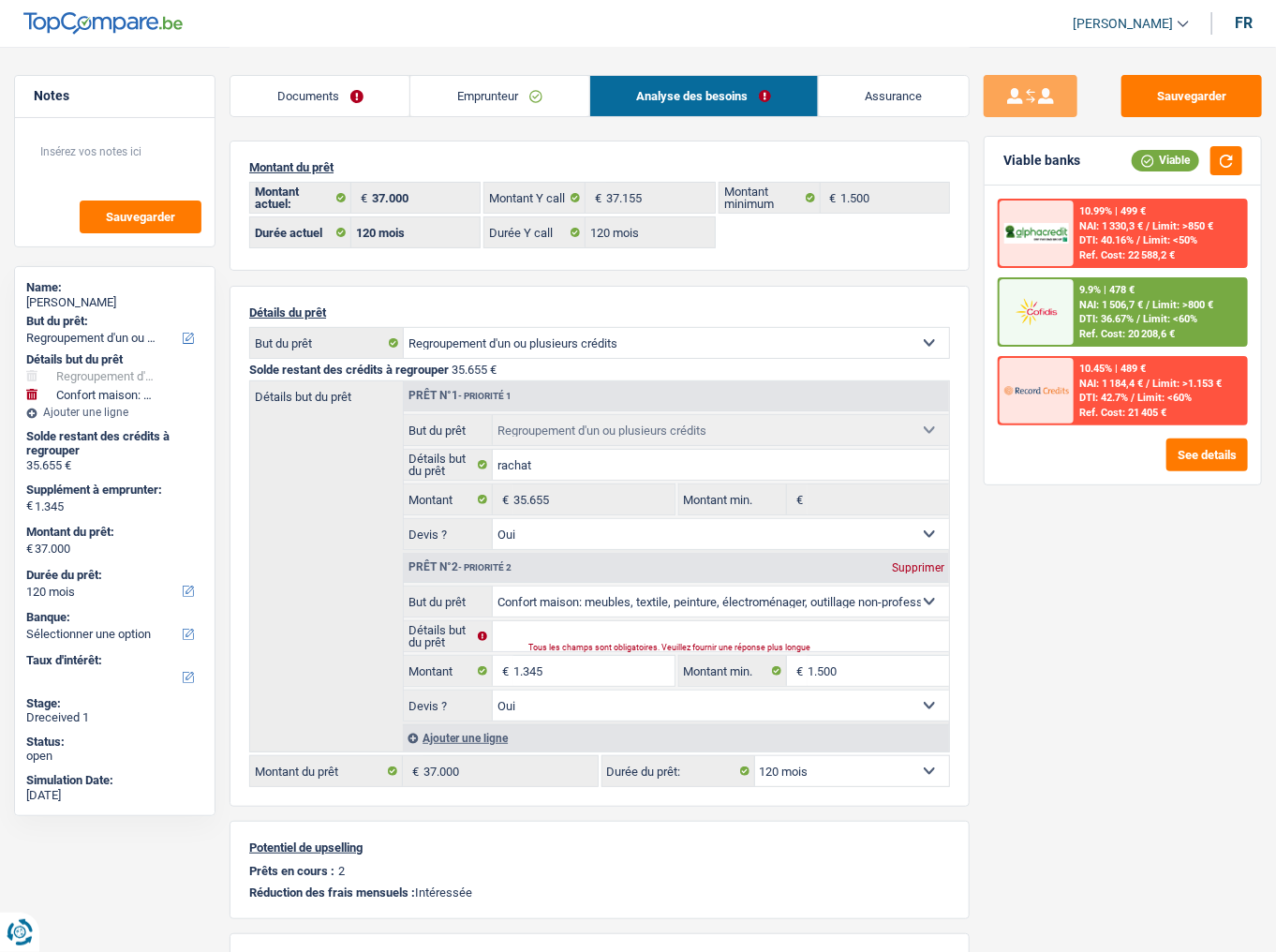
click at [1113, 306] on span "NAI: 1 506,7 €" at bounding box center [1111, 304] width 64 height 12
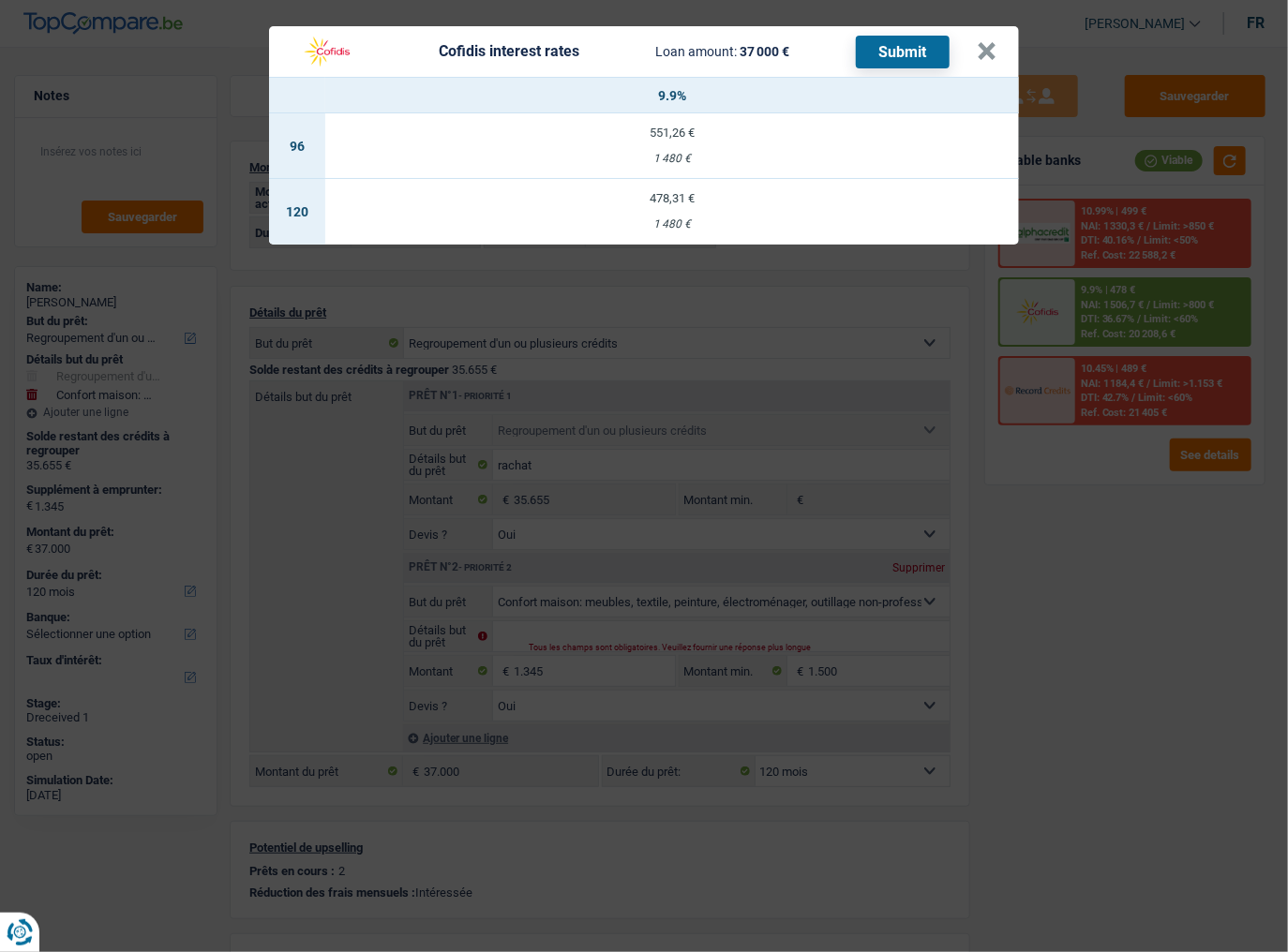
click at [739, 222] on div "1 480 €" at bounding box center [672, 224] width 694 height 12
select select "cofidis"
type input "9,90"
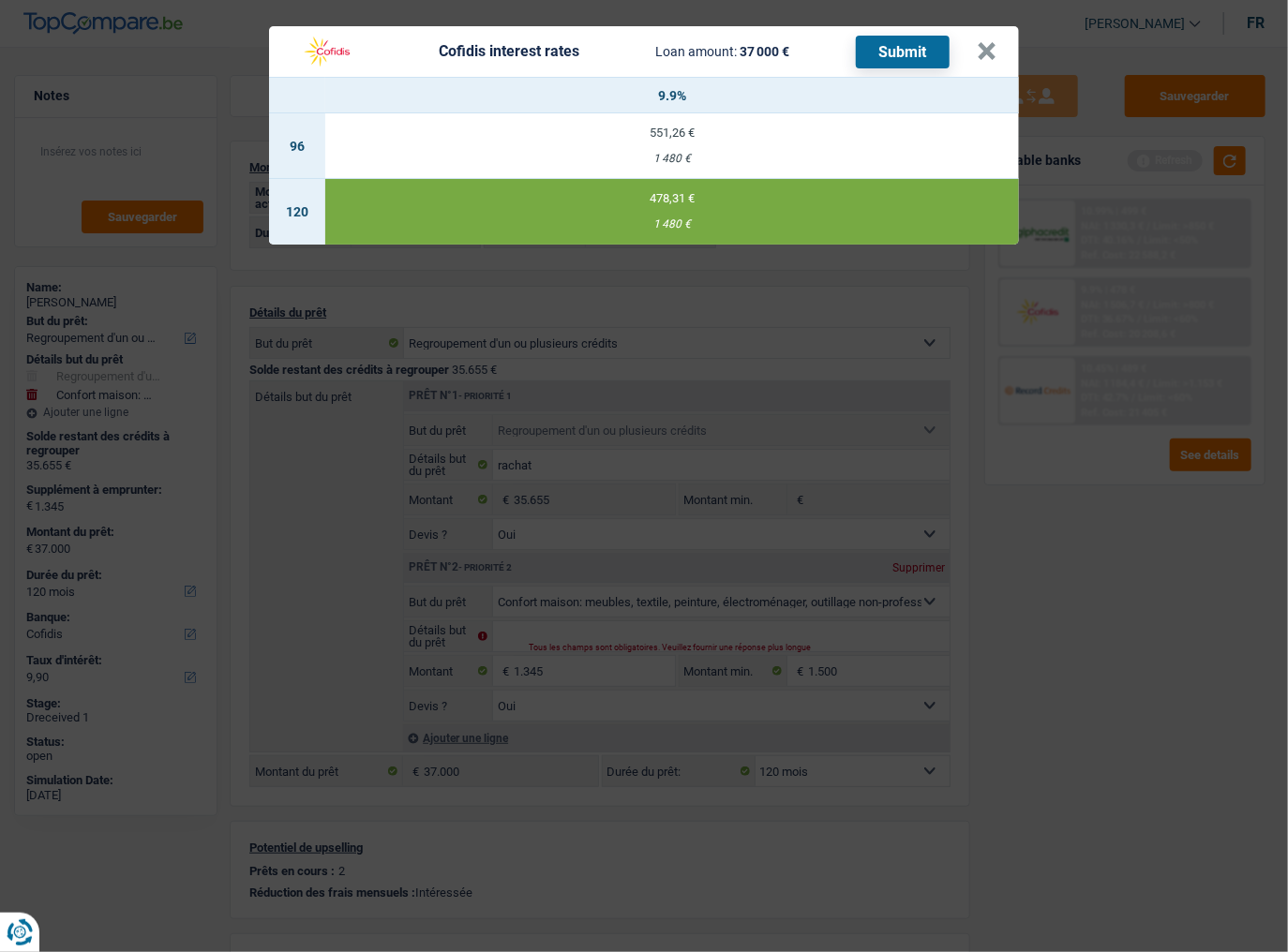
click at [901, 53] on button "Submit" at bounding box center [903, 52] width 93 height 32
click at [984, 51] on button "×" at bounding box center [987, 52] width 20 height 19
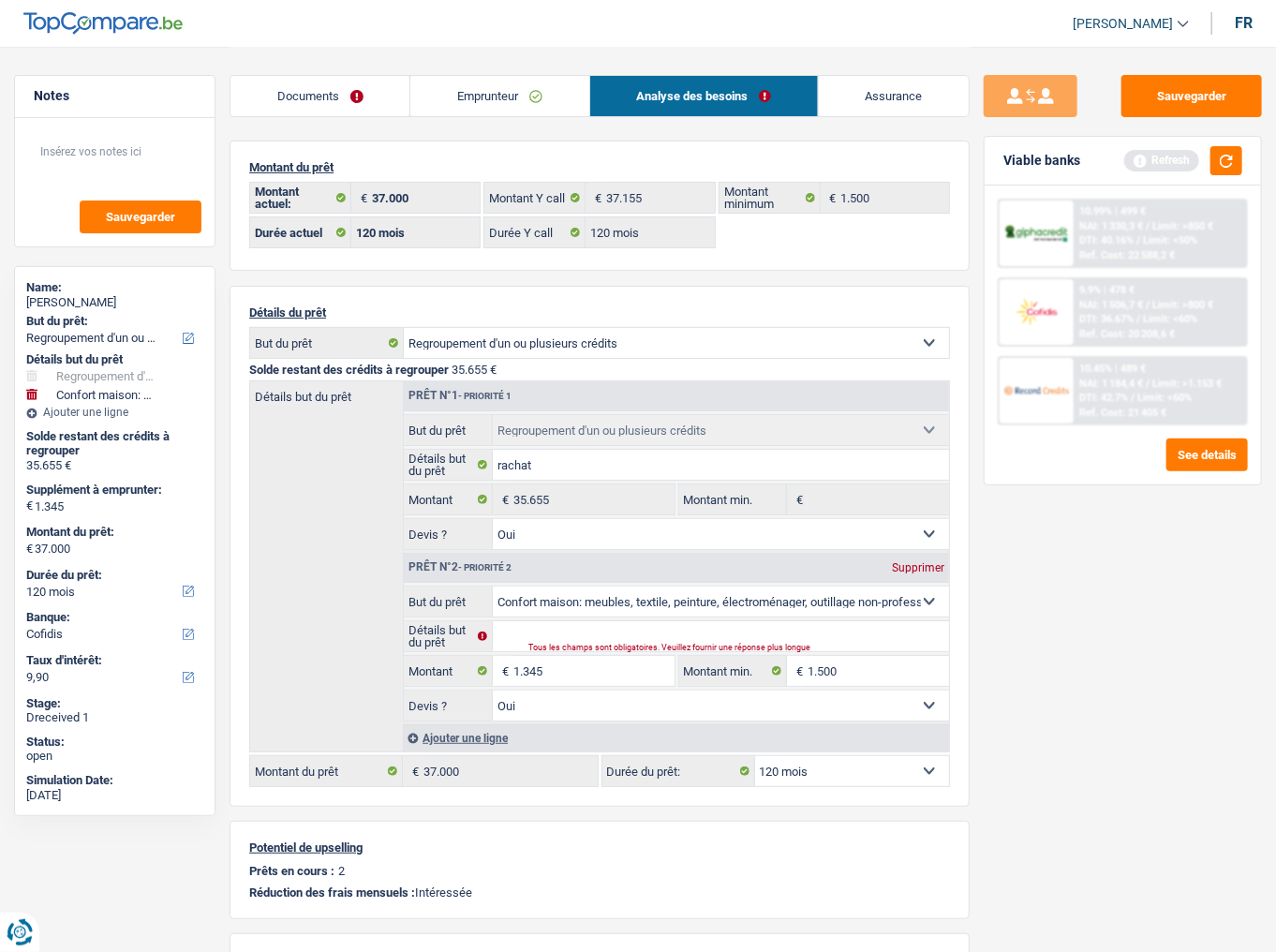
click at [358, 98] on link "Documents" at bounding box center [320, 96] width 179 height 40
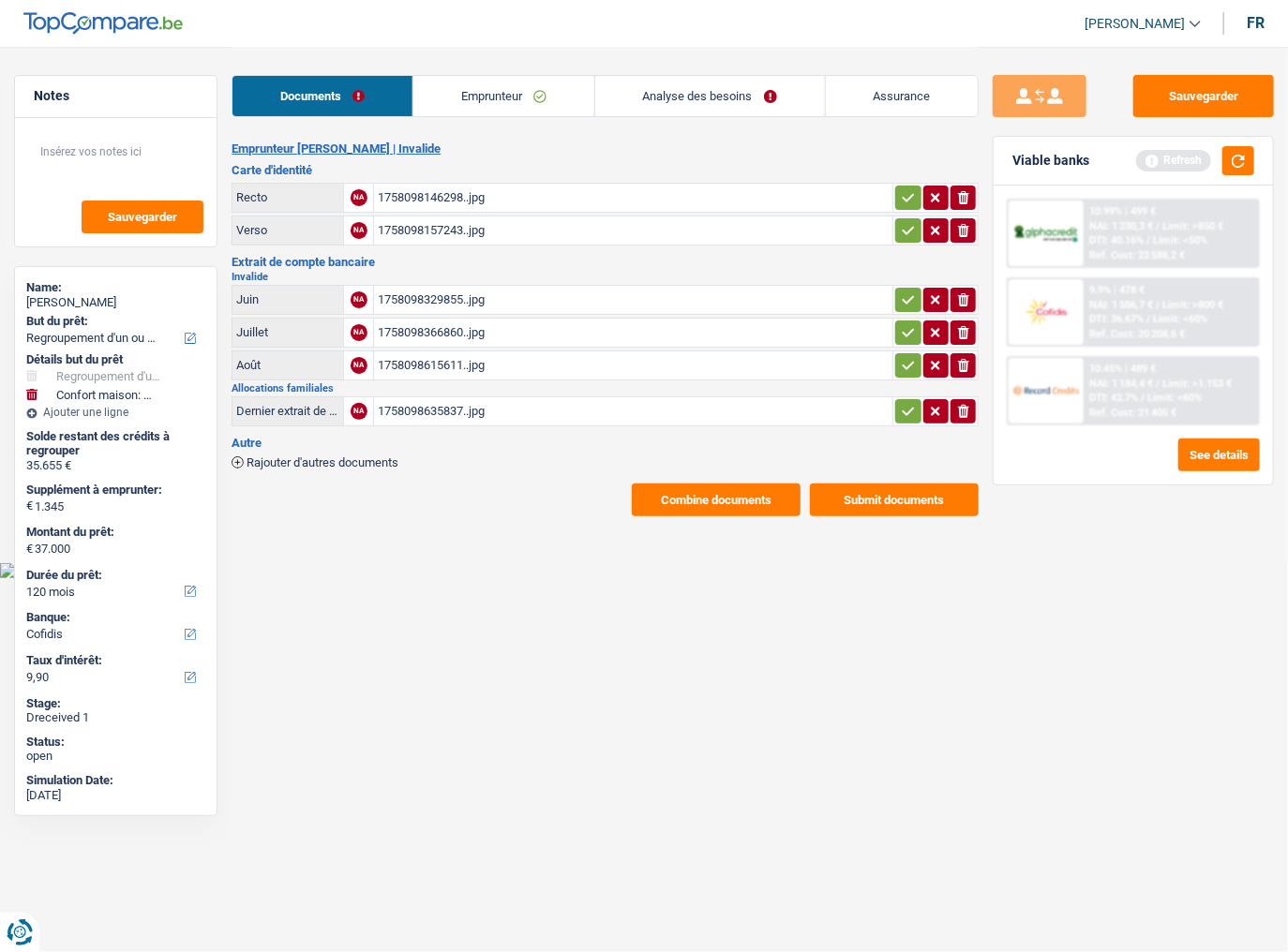
click at [873, 492] on button "Submit documents" at bounding box center [894, 500] width 169 height 32
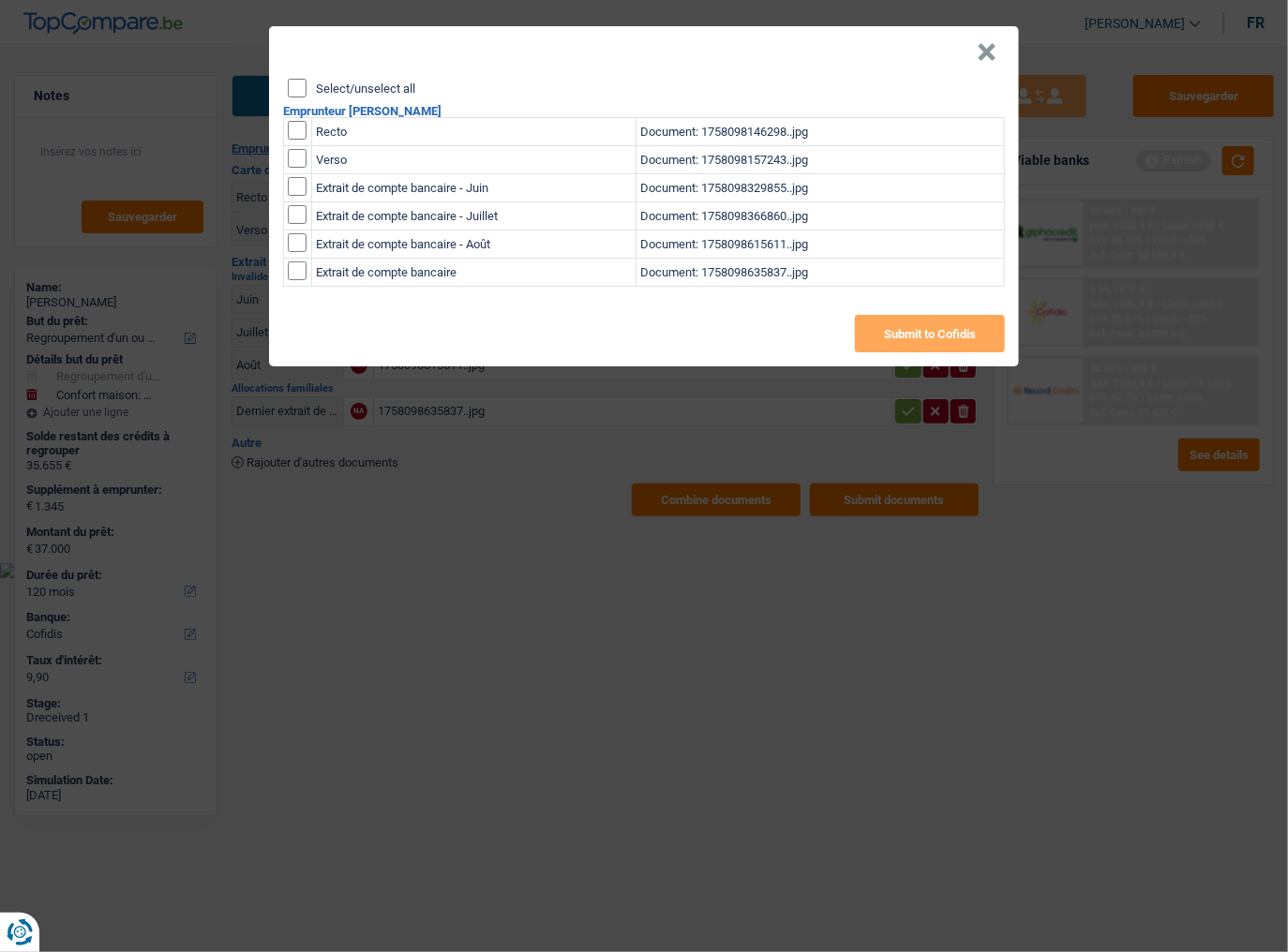
click at [297, 87] on input "Select/unselect all" at bounding box center [298, 89] width 19 height 19
checkbox input "true"
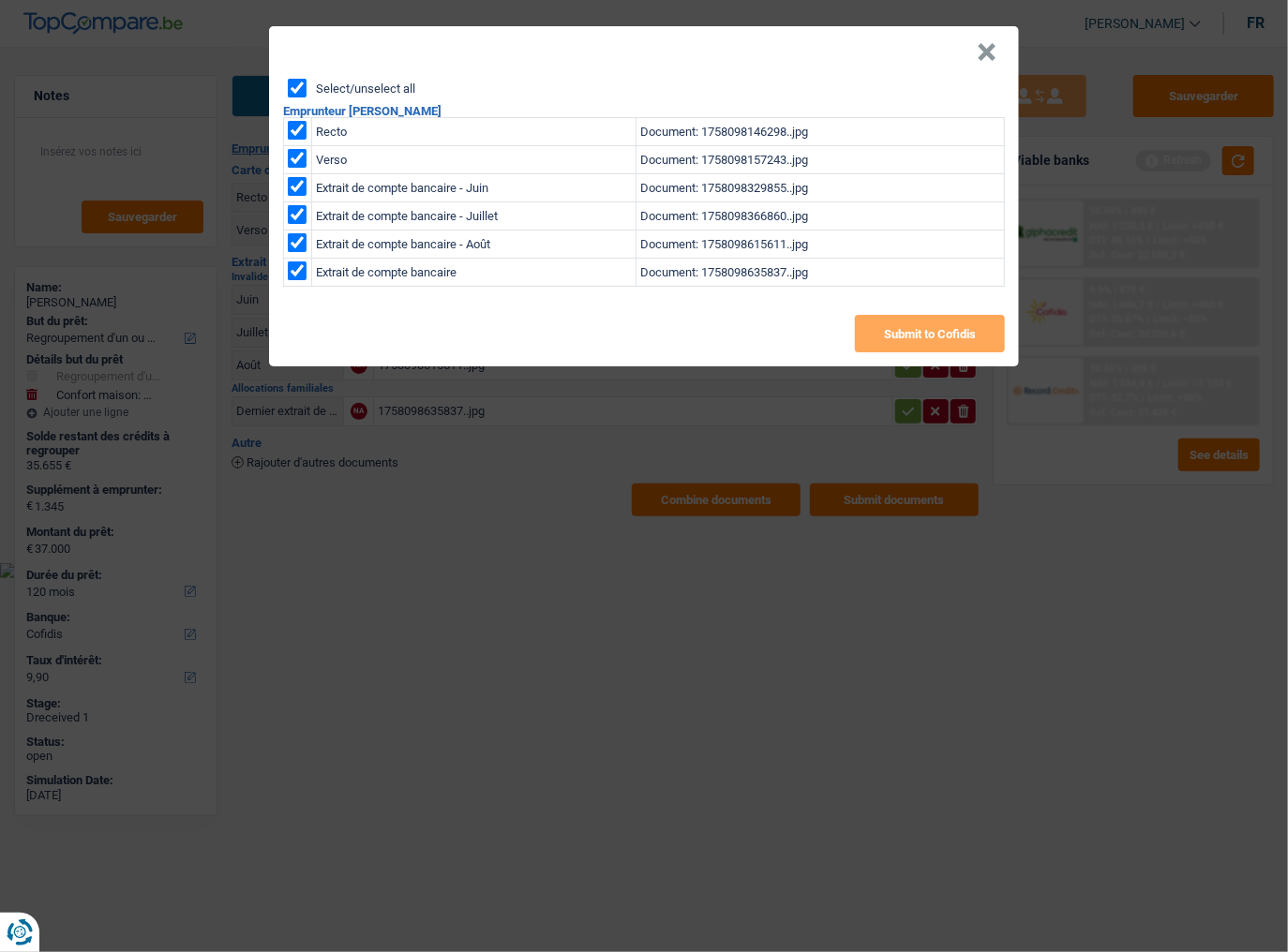
checkbox input "true"
click at [919, 334] on button "Submit to Cofidis" at bounding box center [929, 333] width 150 height 37
click at [988, 55] on button "×" at bounding box center [987, 52] width 20 height 19
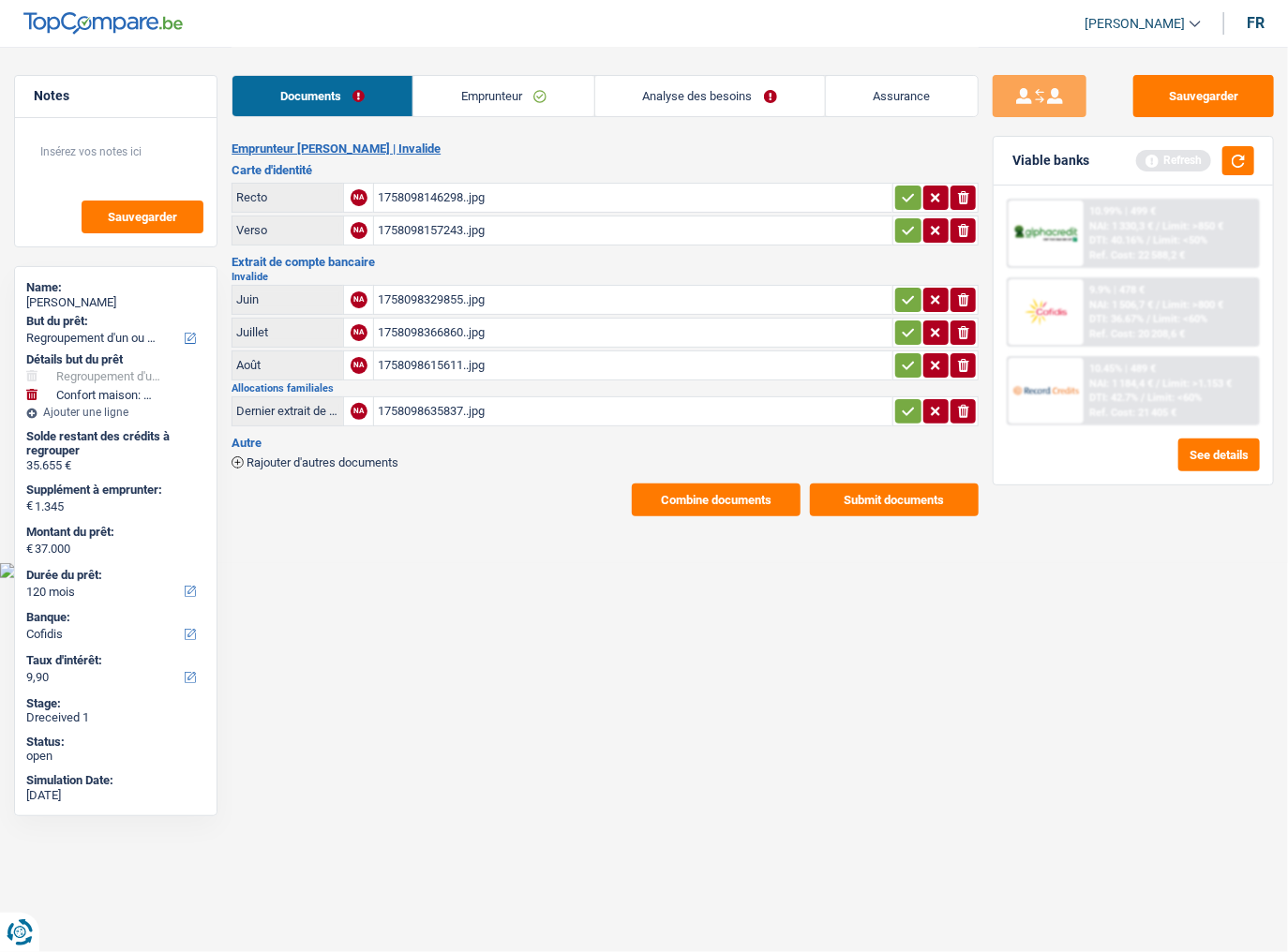
click at [746, 484] on button "Combine documents" at bounding box center [716, 500] width 169 height 32
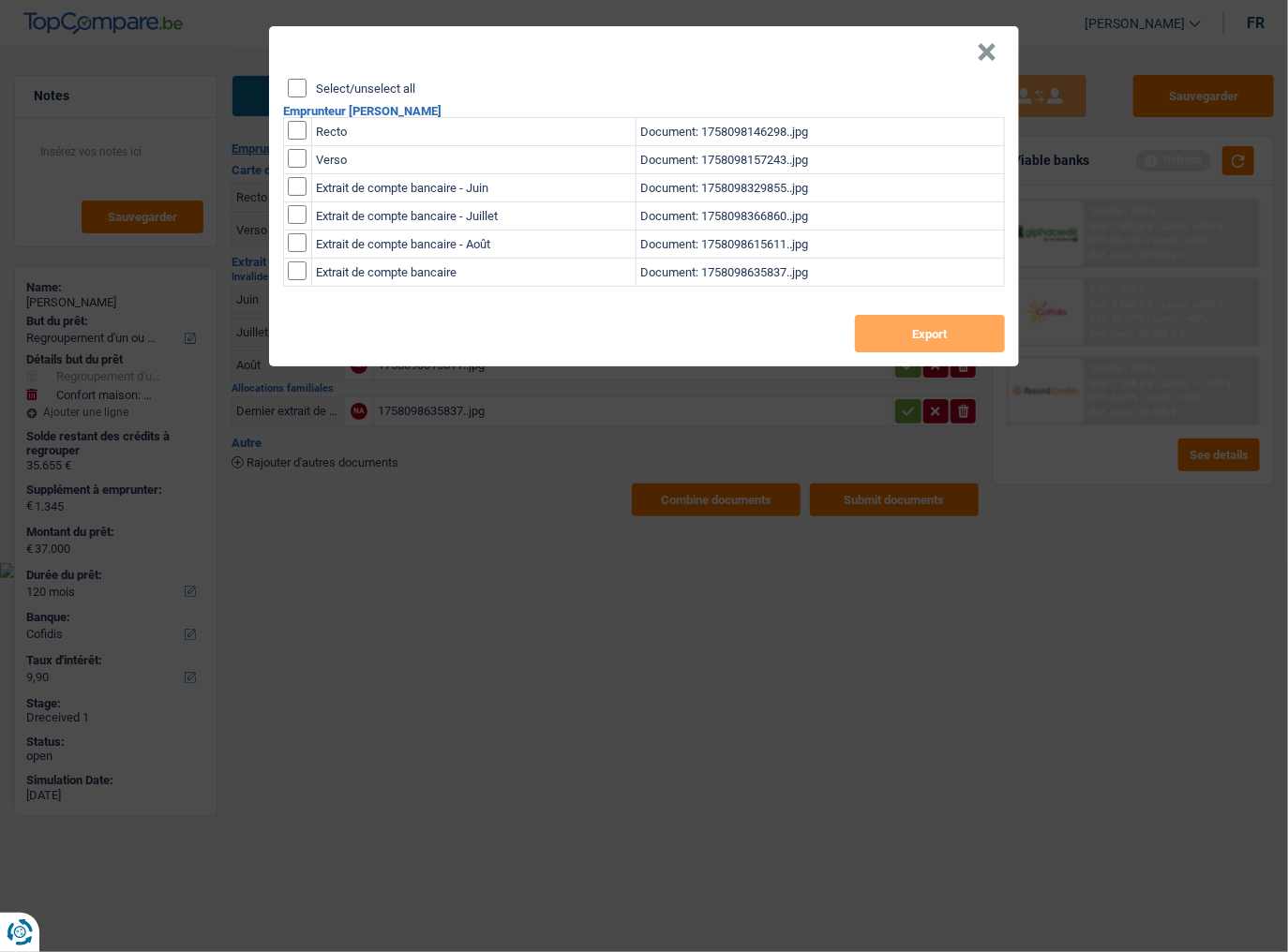
click at [293, 91] on input "Select/unselect all" at bounding box center [298, 89] width 19 height 19
checkbox input "true"
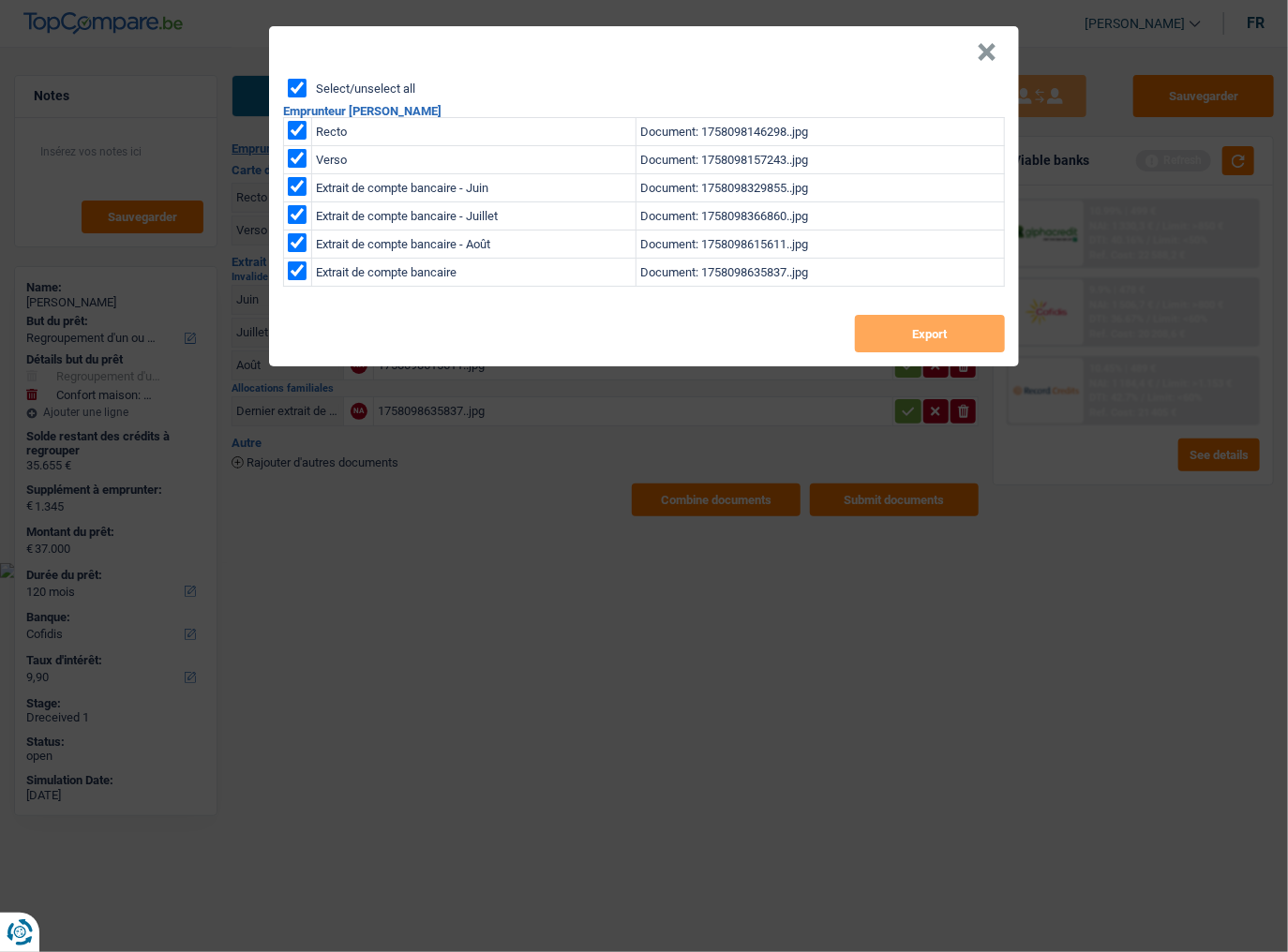
checkbox input "true"
click at [909, 326] on button "Export" at bounding box center [929, 333] width 150 height 37
click at [982, 52] on button "×" at bounding box center [987, 52] width 20 height 19
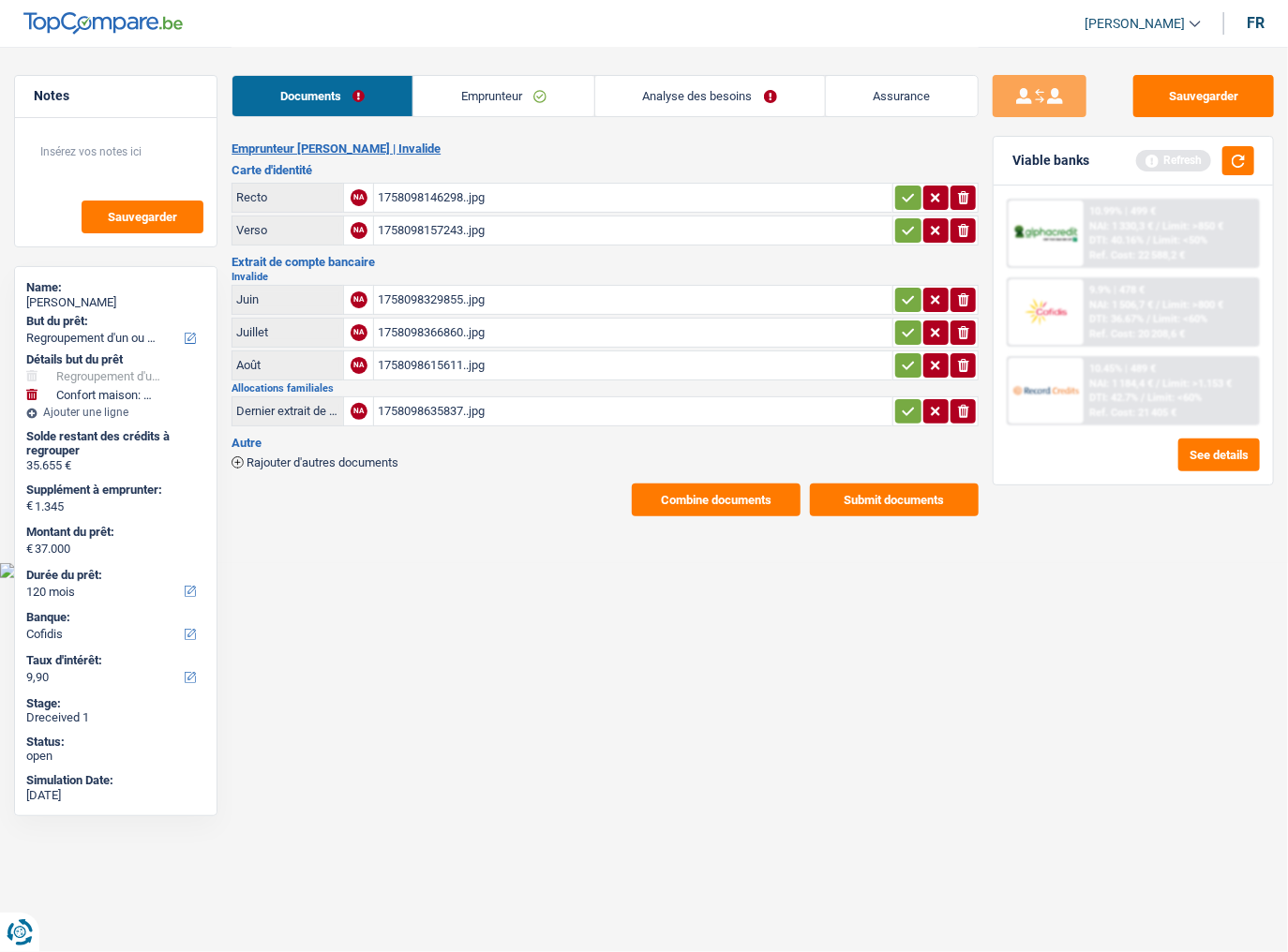
click at [368, 460] on span "Rajouter d'autres documents" at bounding box center [322, 463] width 152 height 12
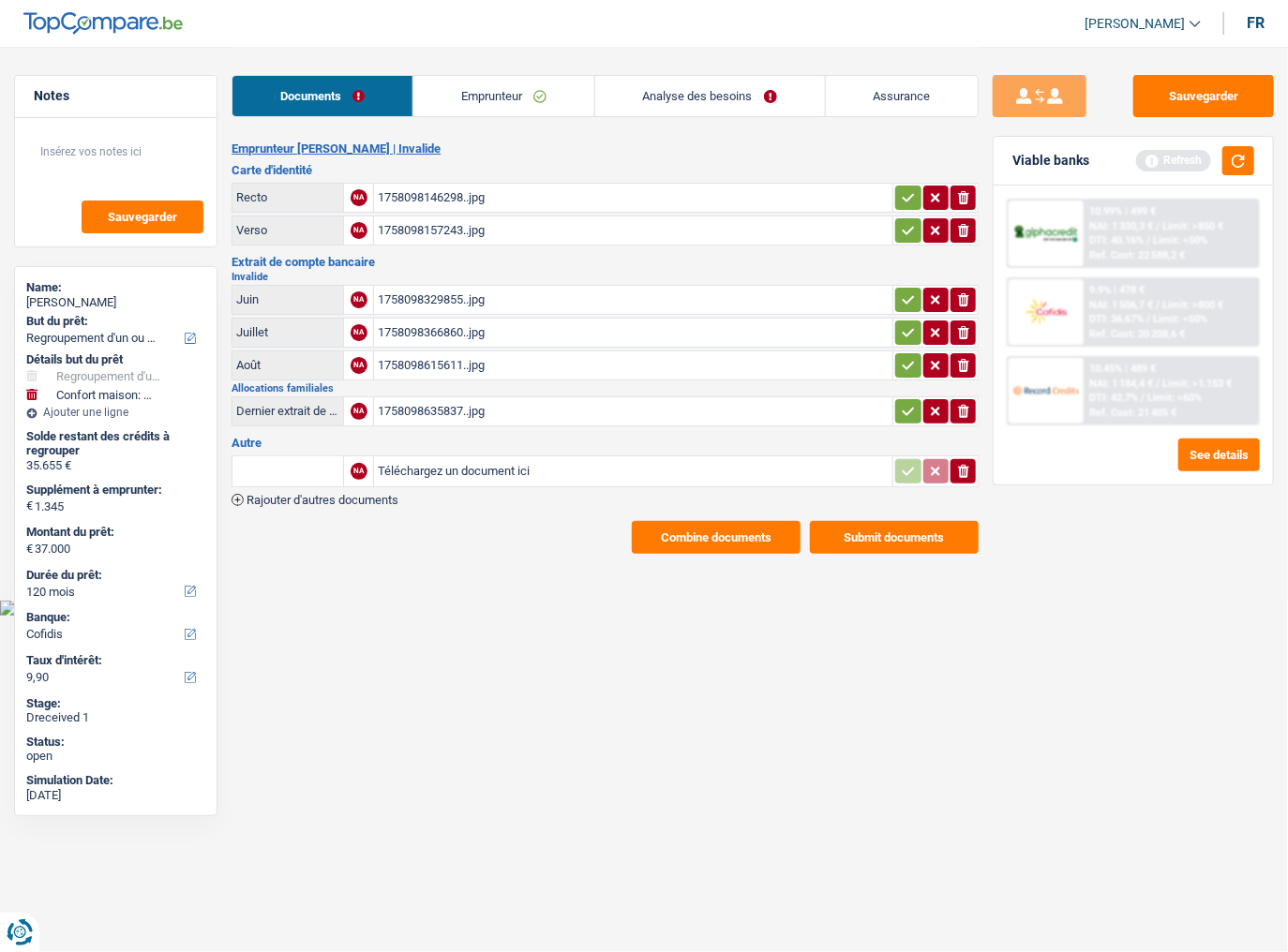
click at [417, 461] on input "Téléchargez un document ici" at bounding box center [634, 471] width 511 height 28
type input "C:\fakepath\chantal_desmarez_238796_compressed.pdf"
click at [883, 544] on button "Submit documents" at bounding box center [894, 537] width 169 height 32
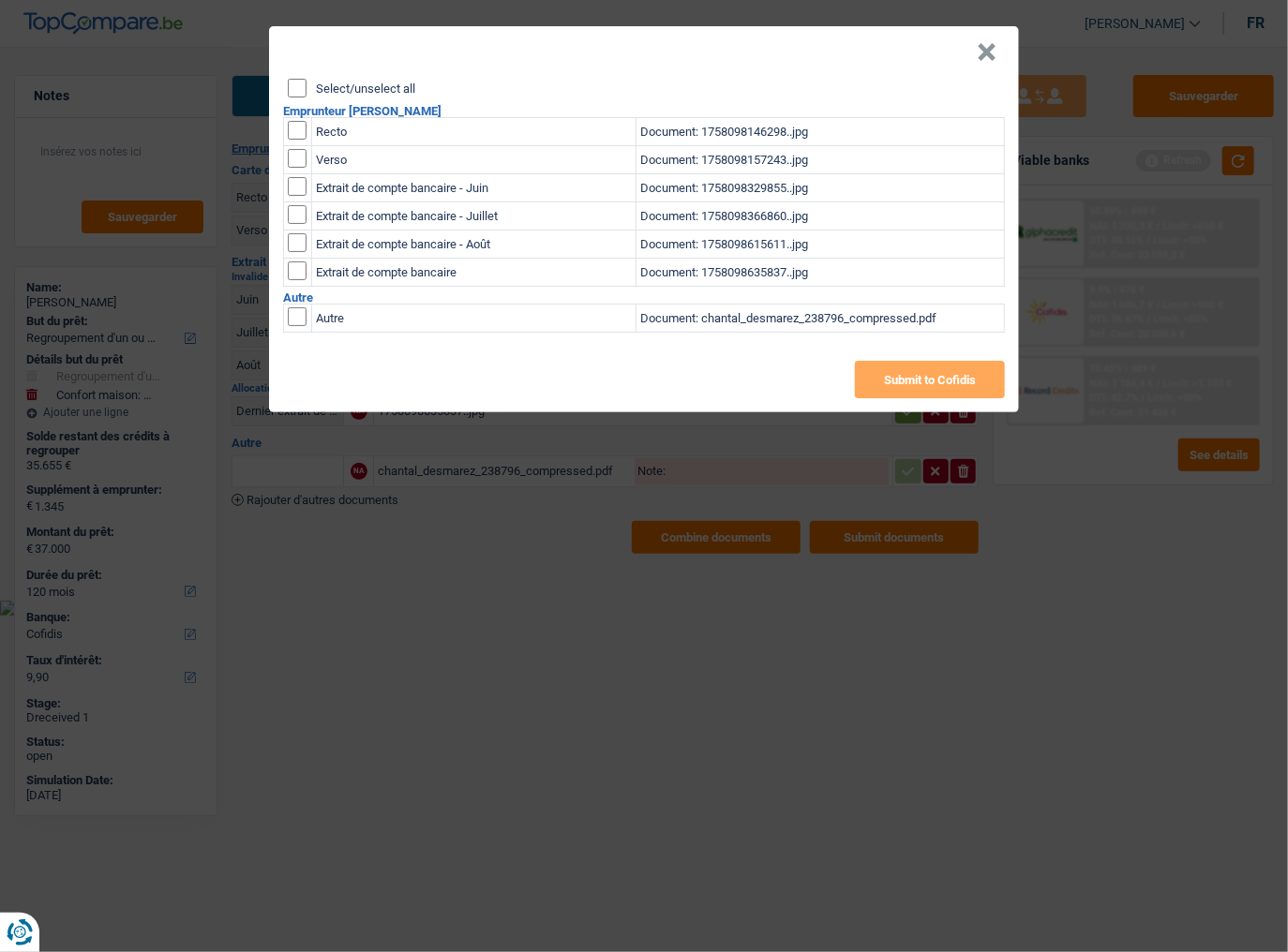
click at [300, 318] on input "checkbox" at bounding box center [298, 317] width 19 height 19
checkbox input "true"
click at [958, 378] on button "Submit to Cofidis" at bounding box center [929, 379] width 150 height 37
click at [990, 55] on button "×" at bounding box center [987, 52] width 20 height 19
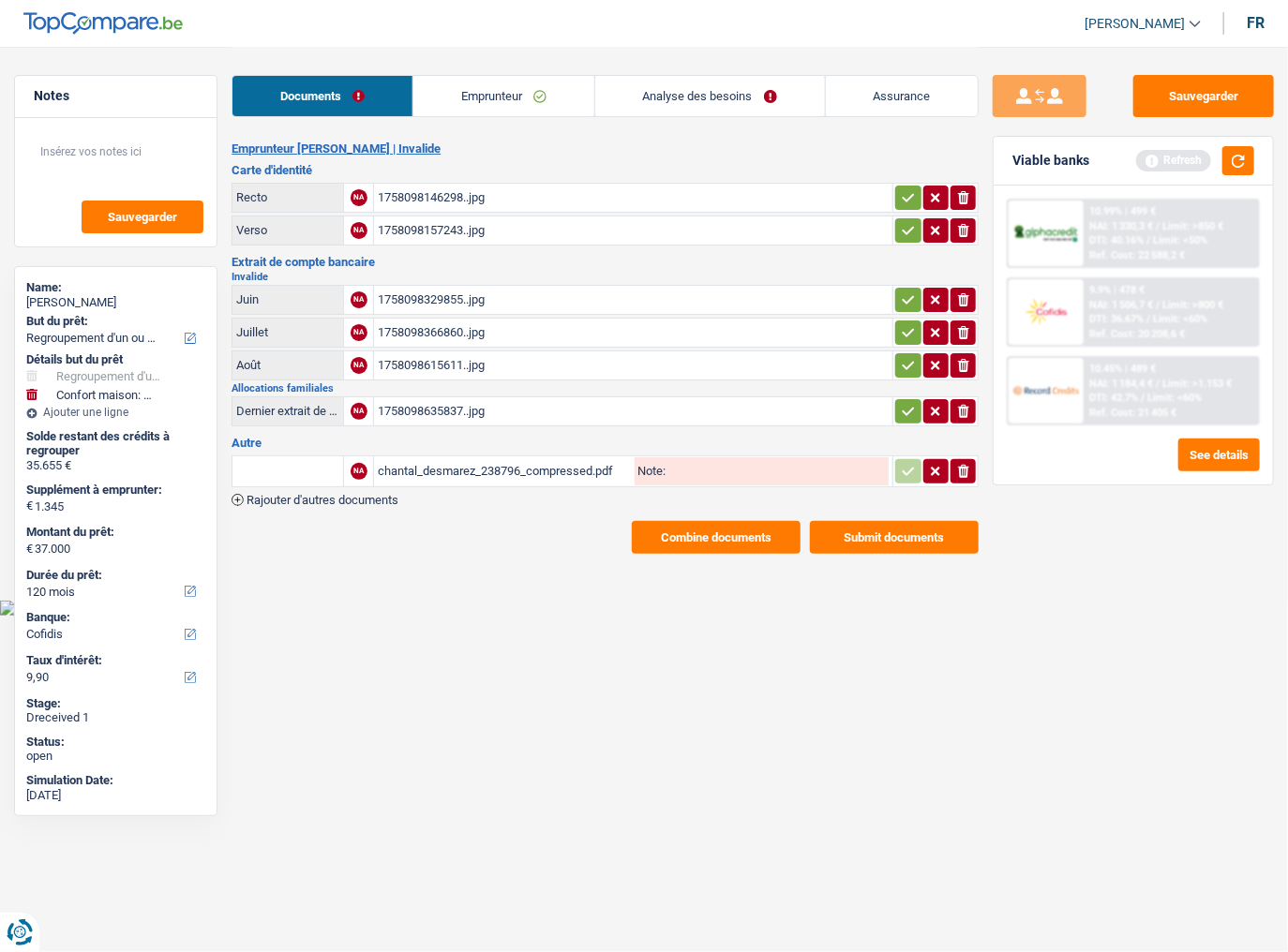
click at [966, 466] on icon "button" at bounding box center [964, 471] width 11 height 13
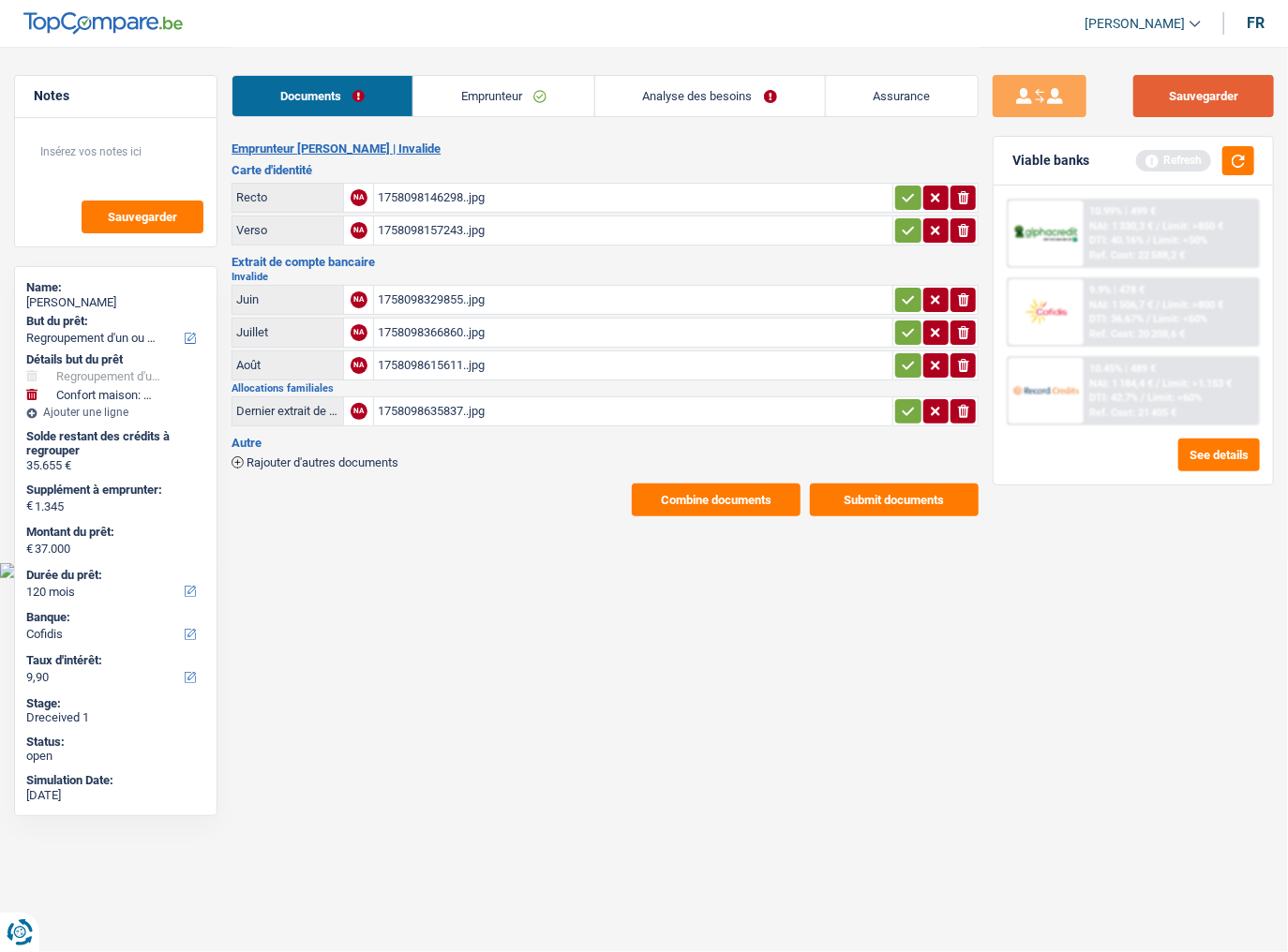
click at [1211, 78] on button "Sauvegarder" at bounding box center [1203, 96] width 140 height 42
click at [1235, 160] on button "button" at bounding box center [1237, 160] width 31 height 29
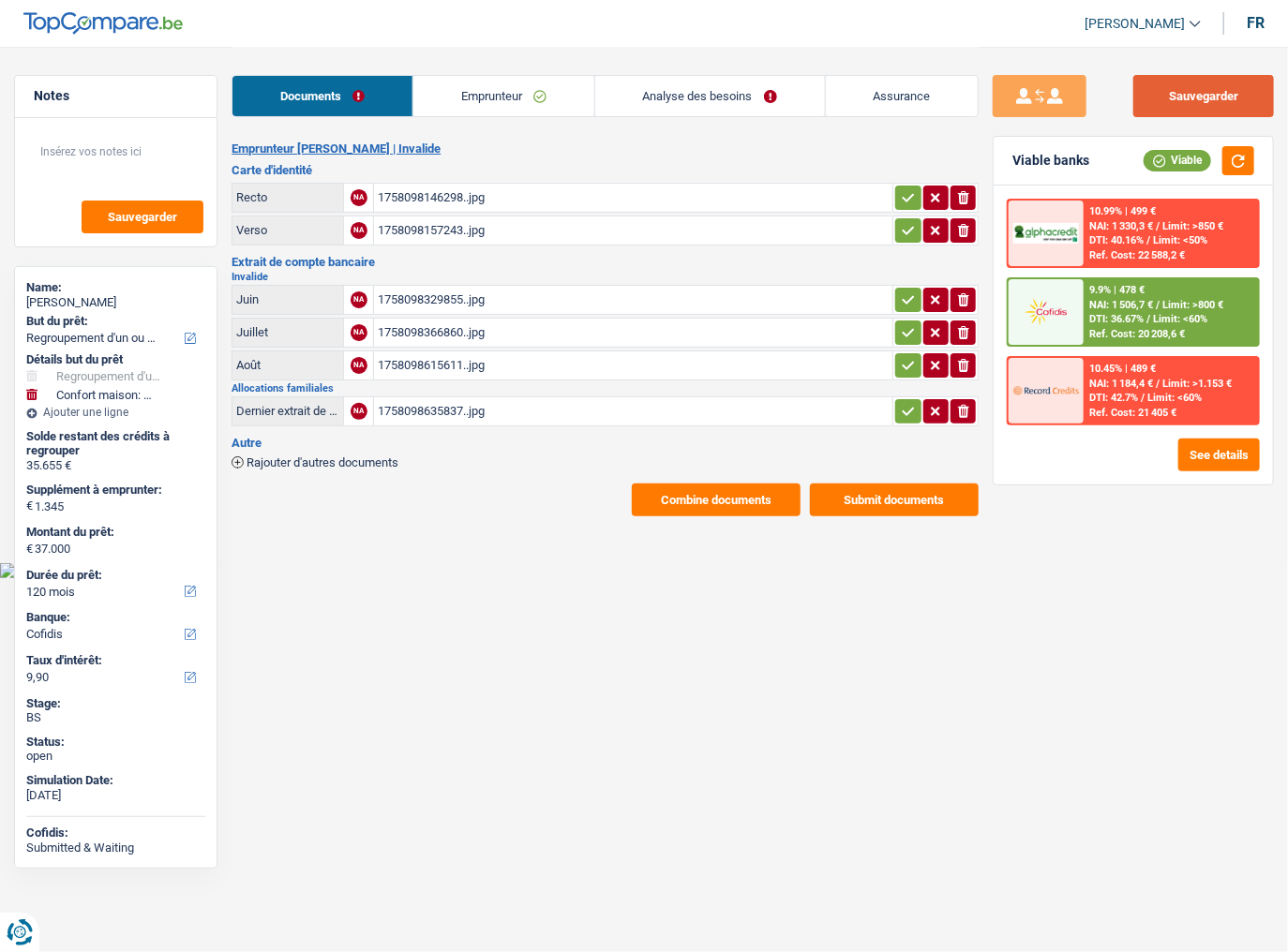
drag, startPoint x: 1222, startPoint y: 103, endPoint x: 1257, endPoint y: 105, distance: 35.1
click at [1222, 102] on button "Sauvegarder" at bounding box center [1203, 96] width 140 height 42
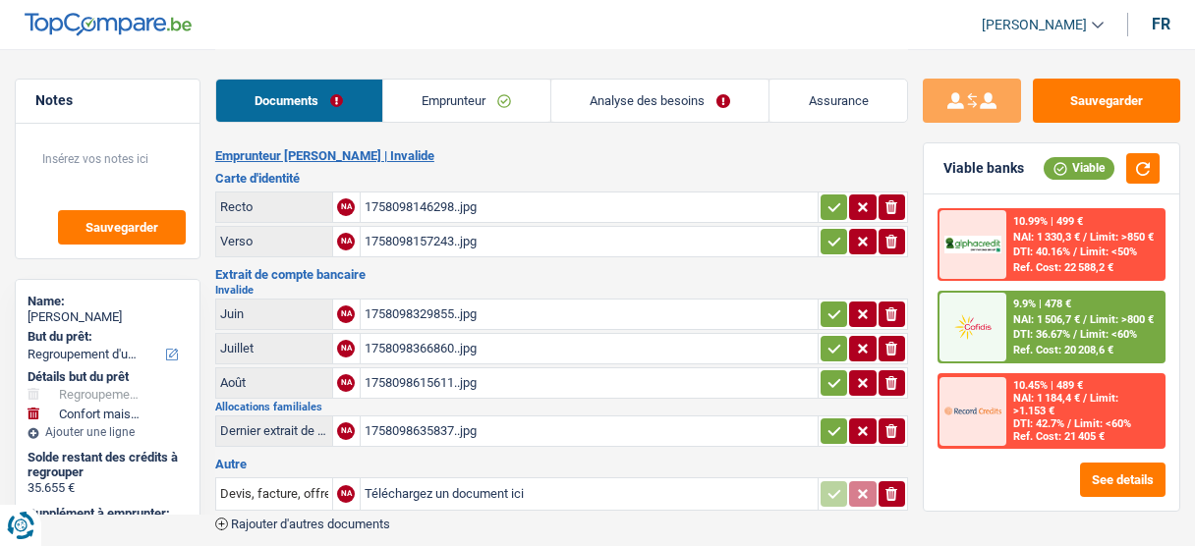
select select "refinancing"
select select "household"
select select "120"
select select "cofidis"
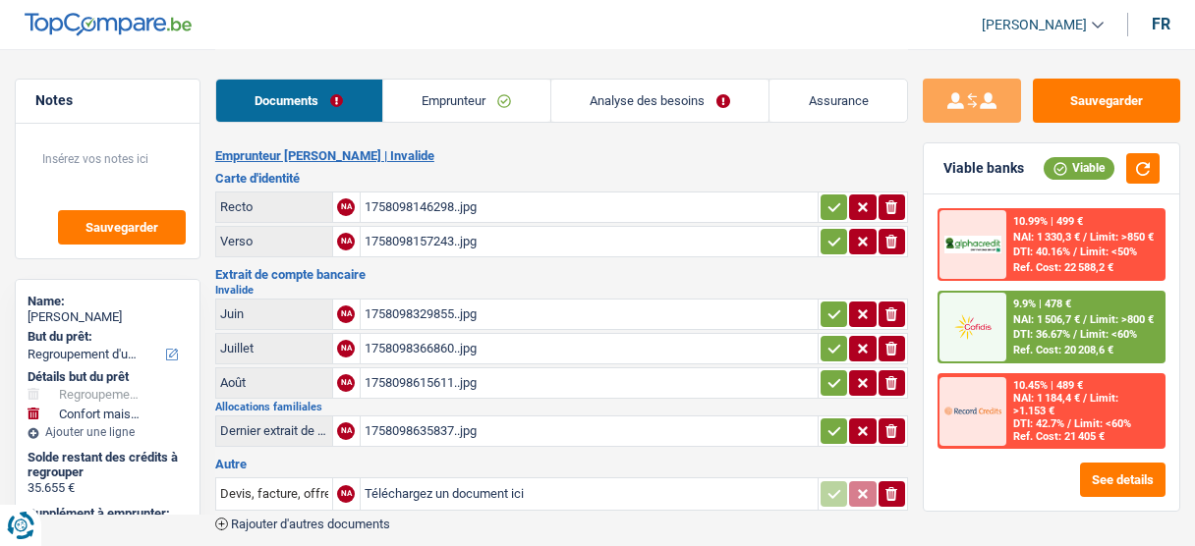
select select "32"
select select "single"
select select "rents"
select select "BE"
select select "creditConsolidation"
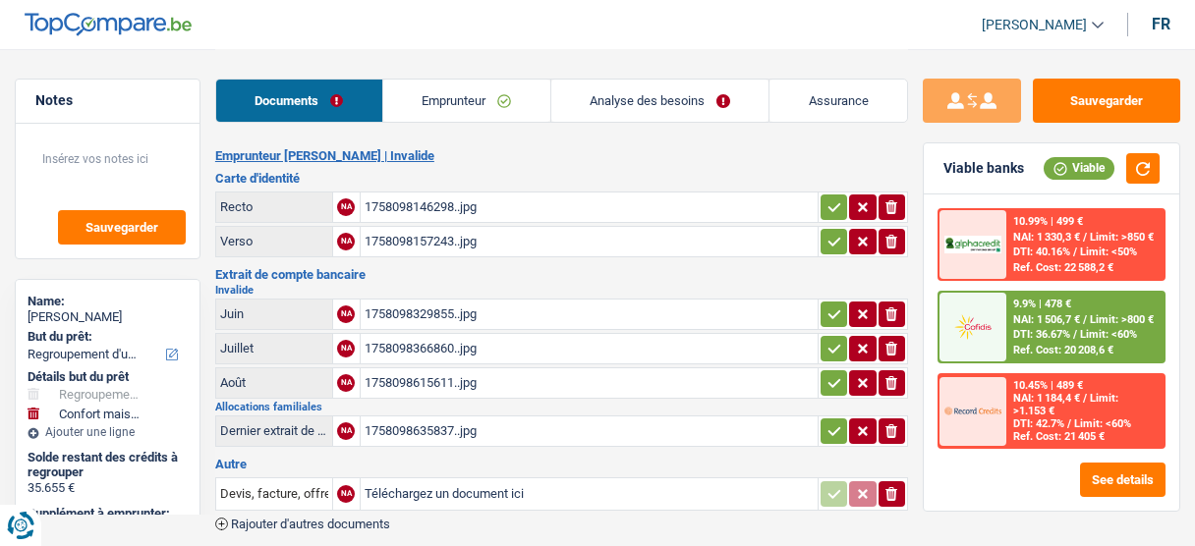
select select "84"
select select "cardOrCredit"
drag, startPoint x: 501, startPoint y: 120, endPoint x: 511, endPoint y: 115, distance: 11.0
click at [501, 120] on link "Emprunteur" at bounding box center [466, 101] width 167 height 42
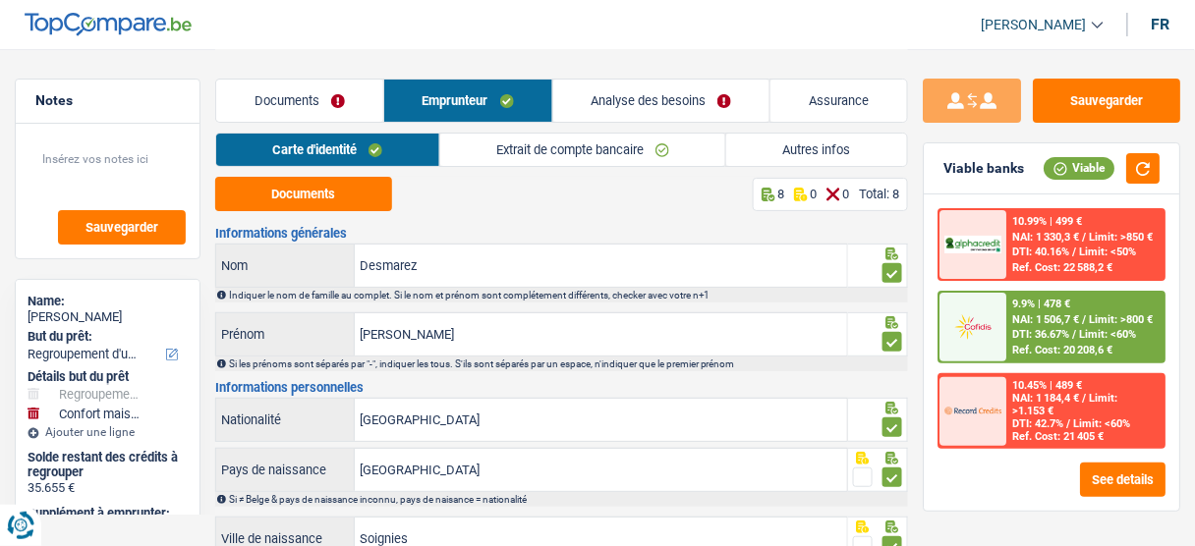
click at [643, 107] on link "Analyse des besoins" at bounding box center [661, 101] width 217 height 42
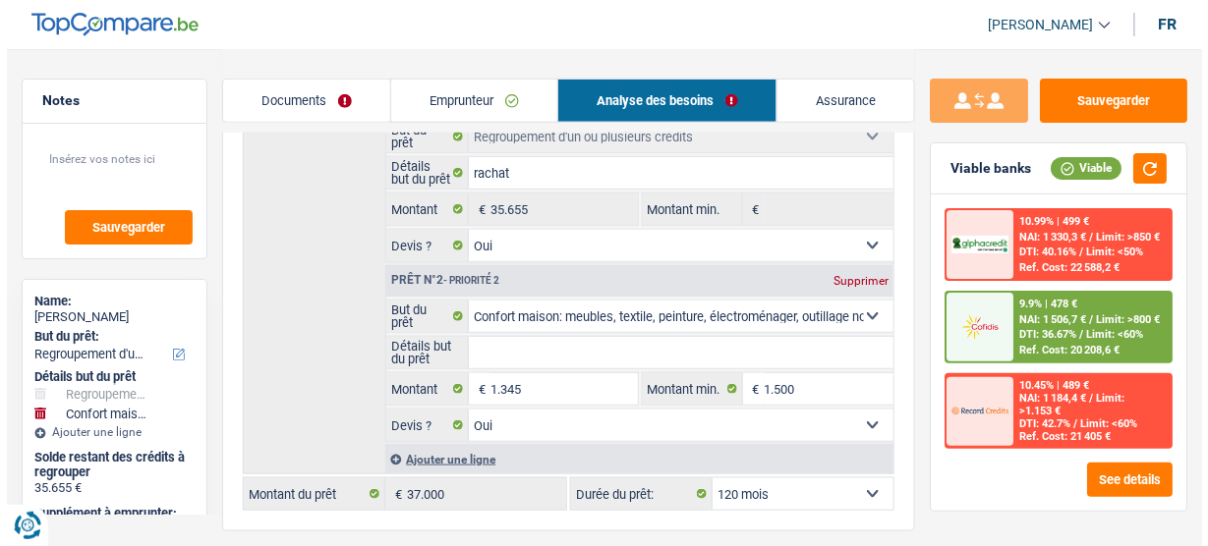
scroll to position [79, 0]
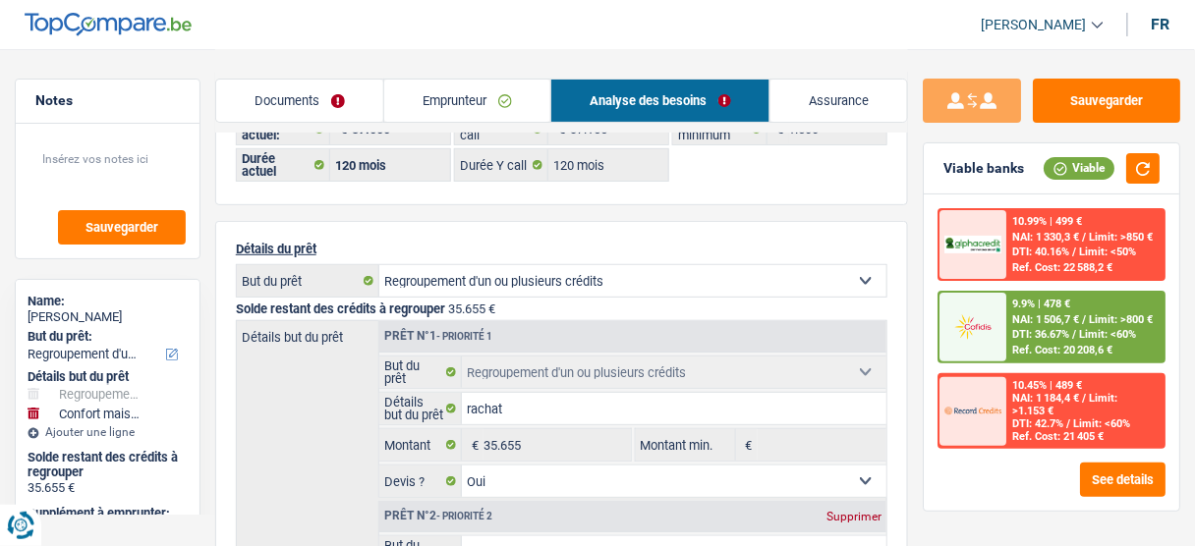
drag, startPoint x: 401, startPoint y: 85, endPoint x: 694, endPoint y: 127, distance: 295.9
click at [403, 85] on link "Emprunteur" at bounding box center [467, 101] width 166 height 42
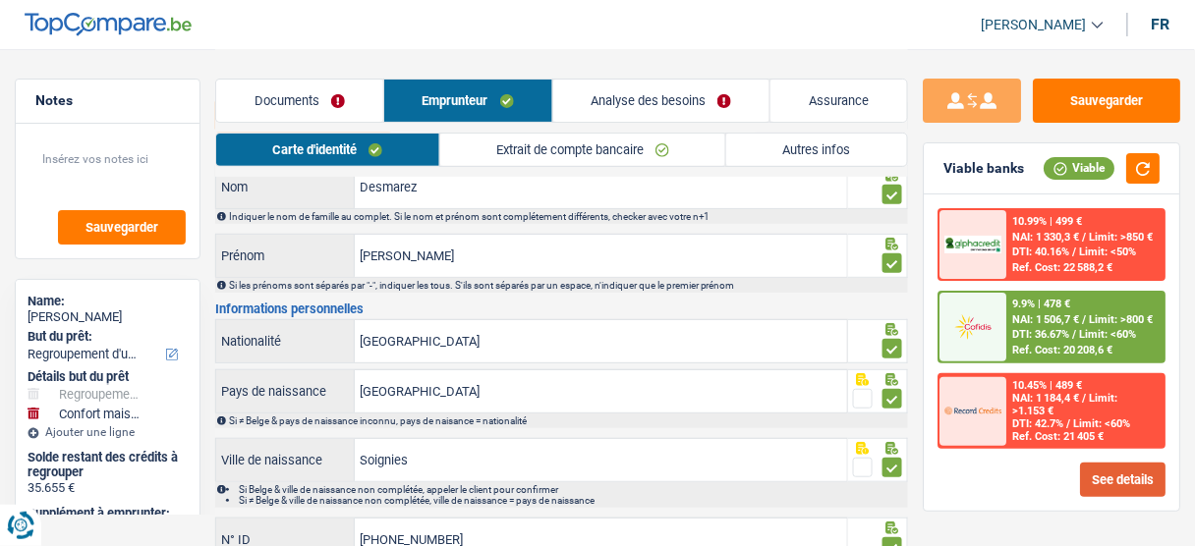
click at [1116, 480] on button "See details" at bounding box center [1122, 480] width 85 height 34
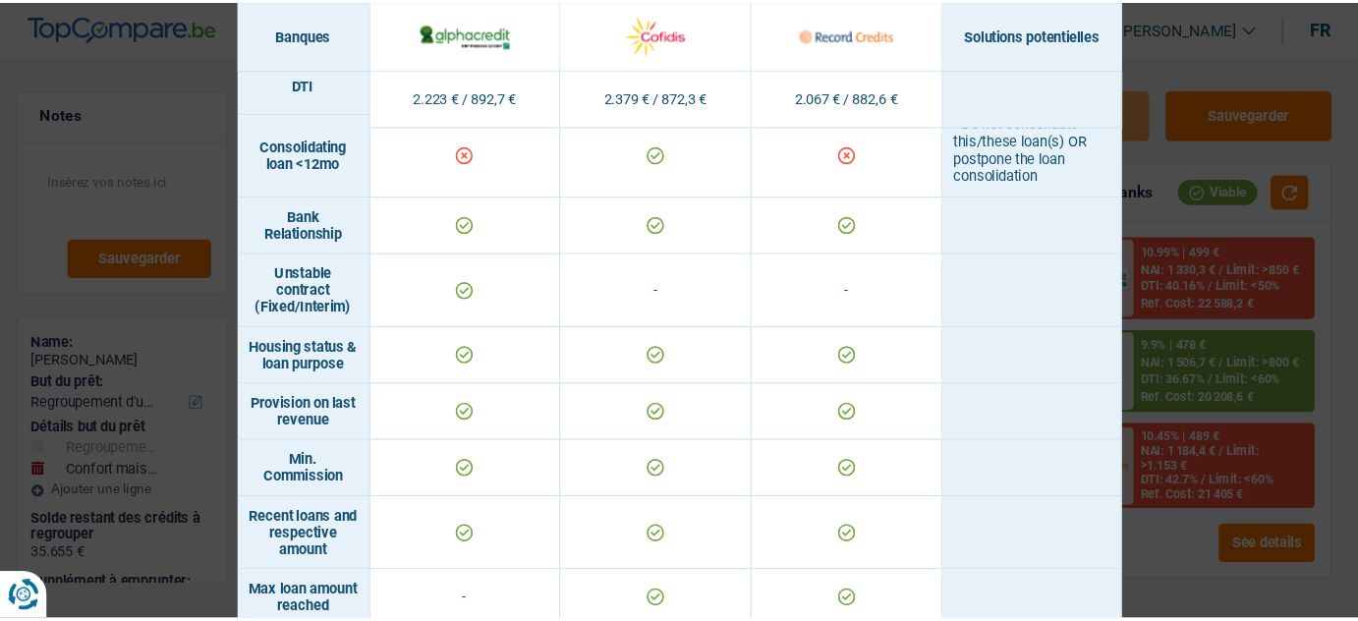
scroll to position [812, 0]
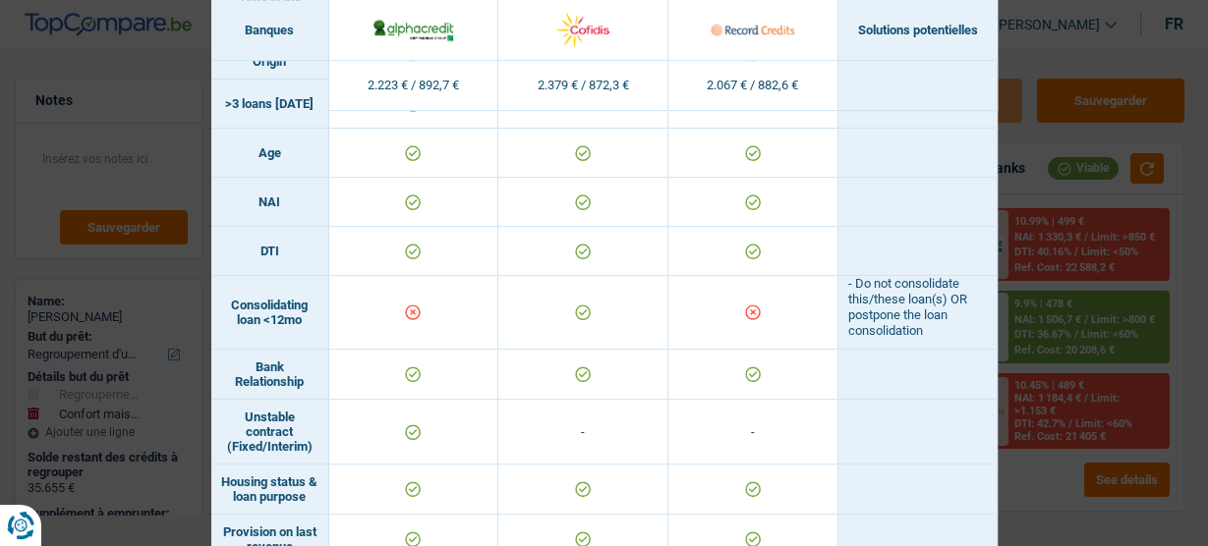
click at [1077, 145] on div "Banks conditions × Banques Solutions potentielles Revenus / Charges 2.223 € / 8…" at bounding box center [604, 273] width 1208 height 546
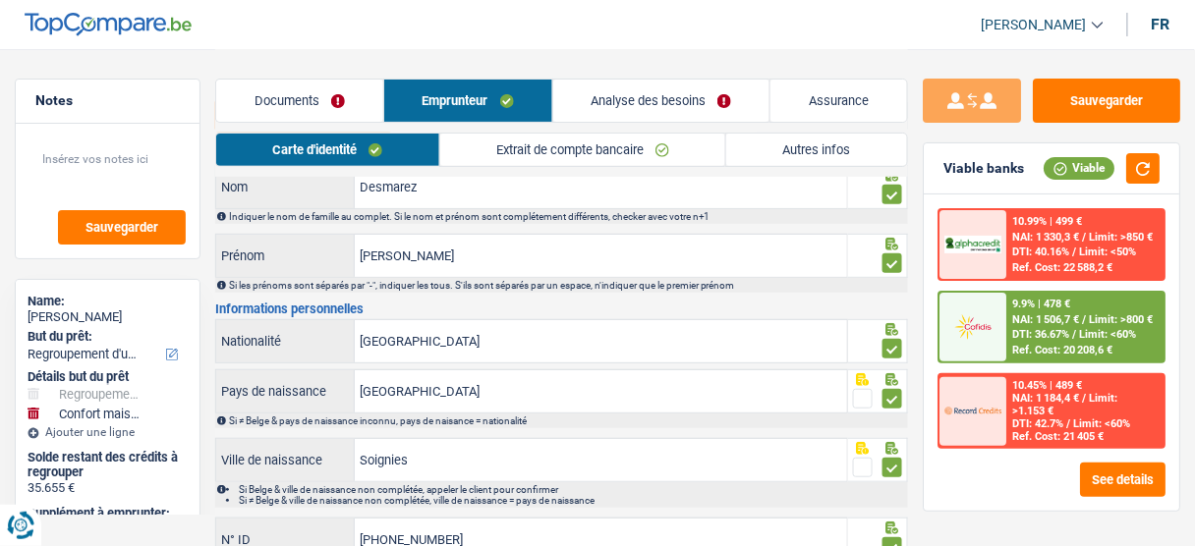
click at [803, 152] on link "Autres infos" at bounding box center [816, 150] width 181 height 32
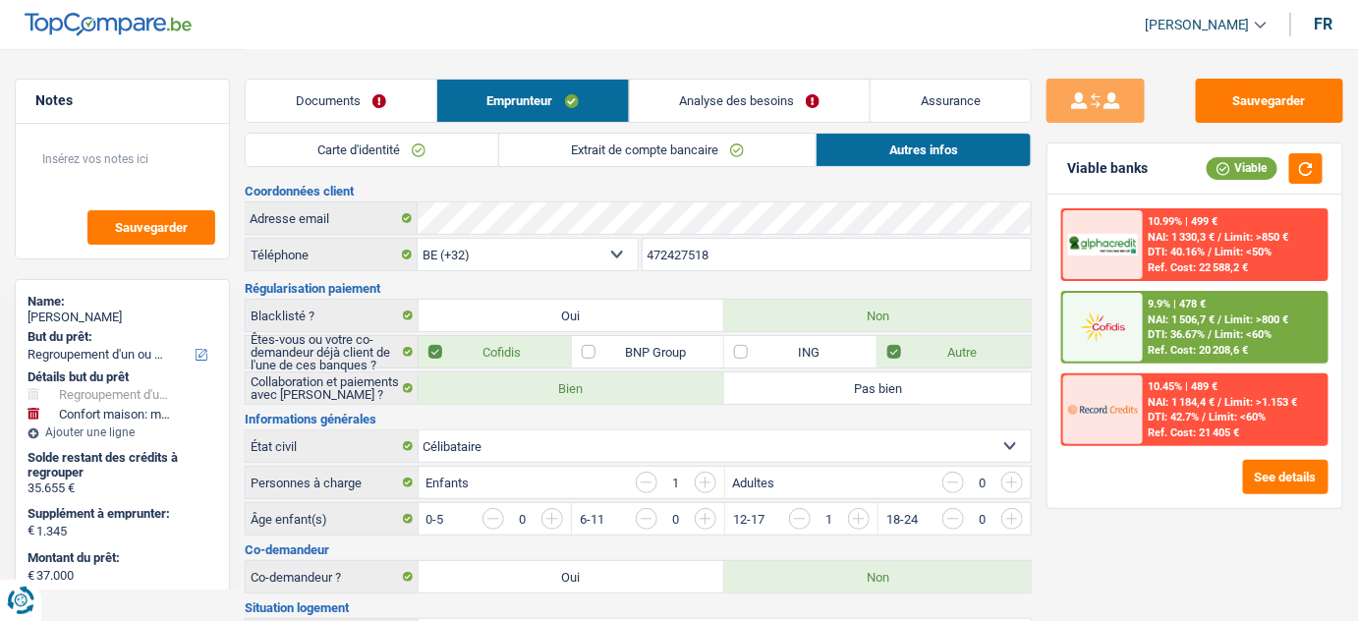
scroll to position [714, 0]
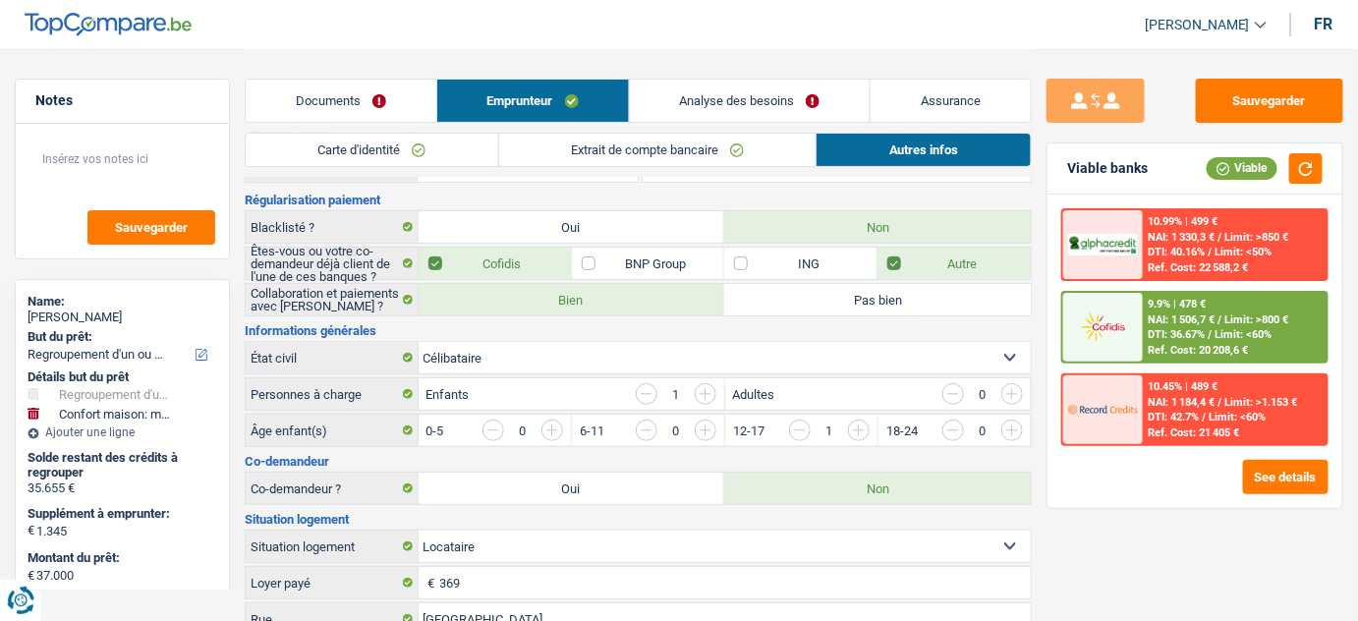
click at [794, 93] on link "Analyse des besoins" at bounding box center [750, 101] width 241 height 42
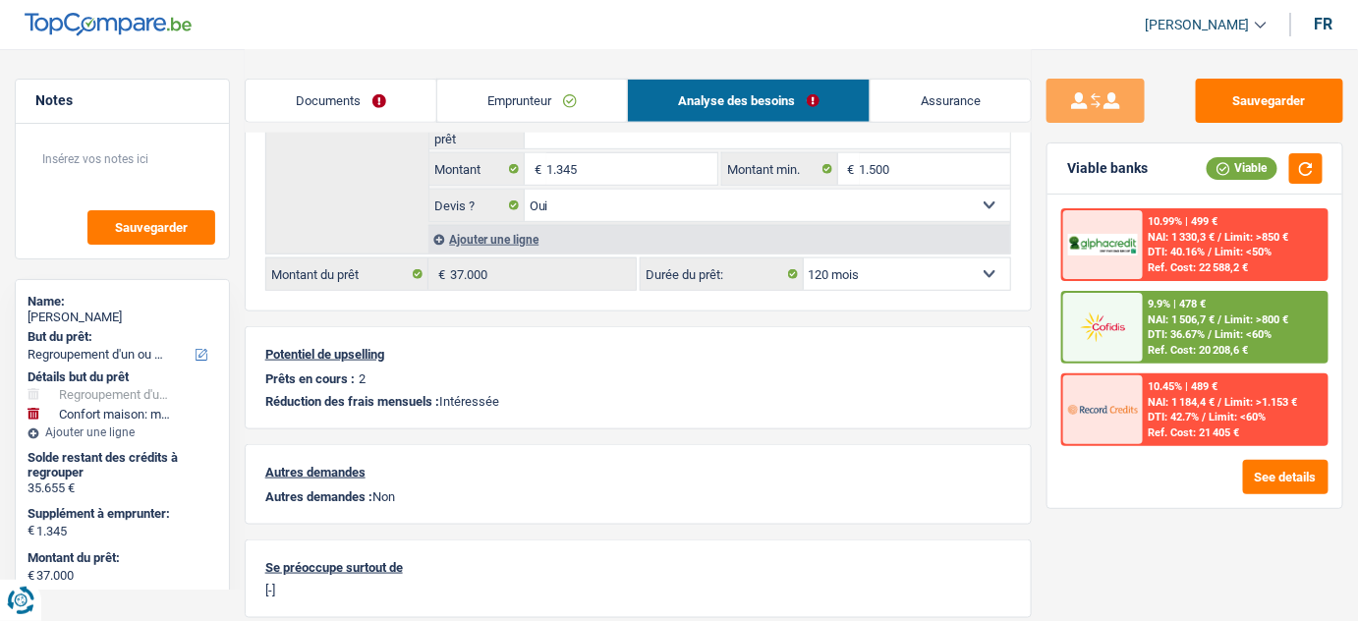
scroll to position [536, 0]
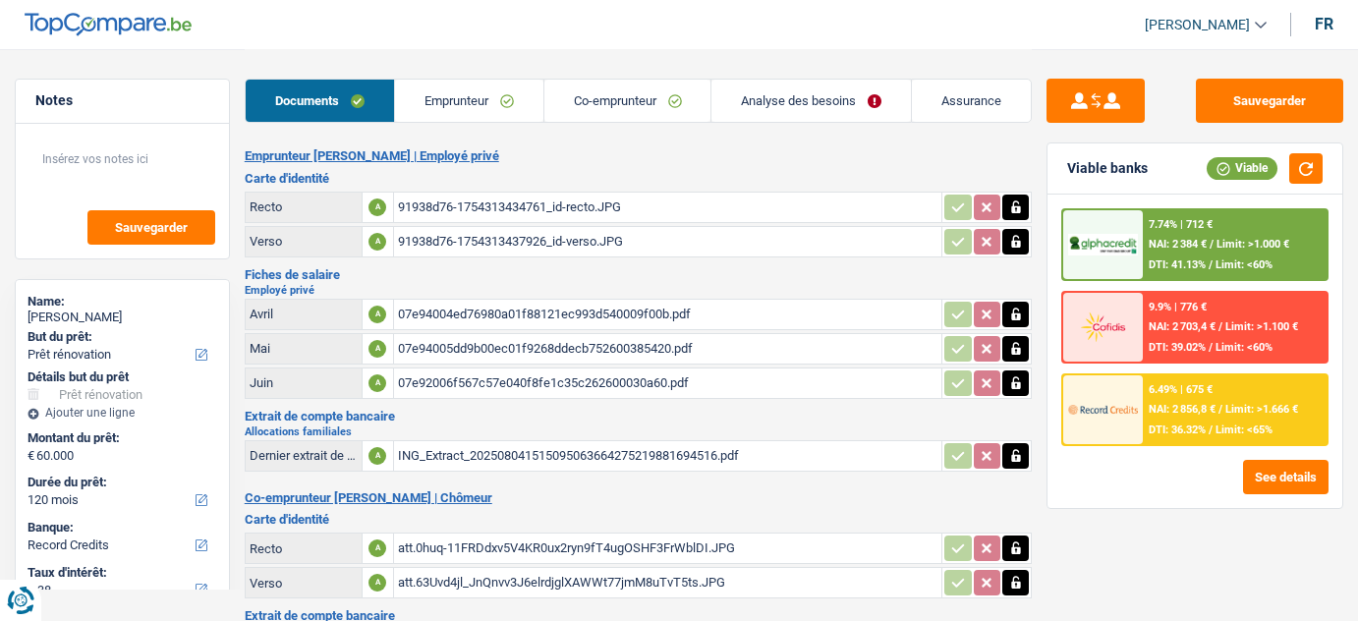
select select "renovation"
select select "120"
select select "record credits"
select select "applicant"
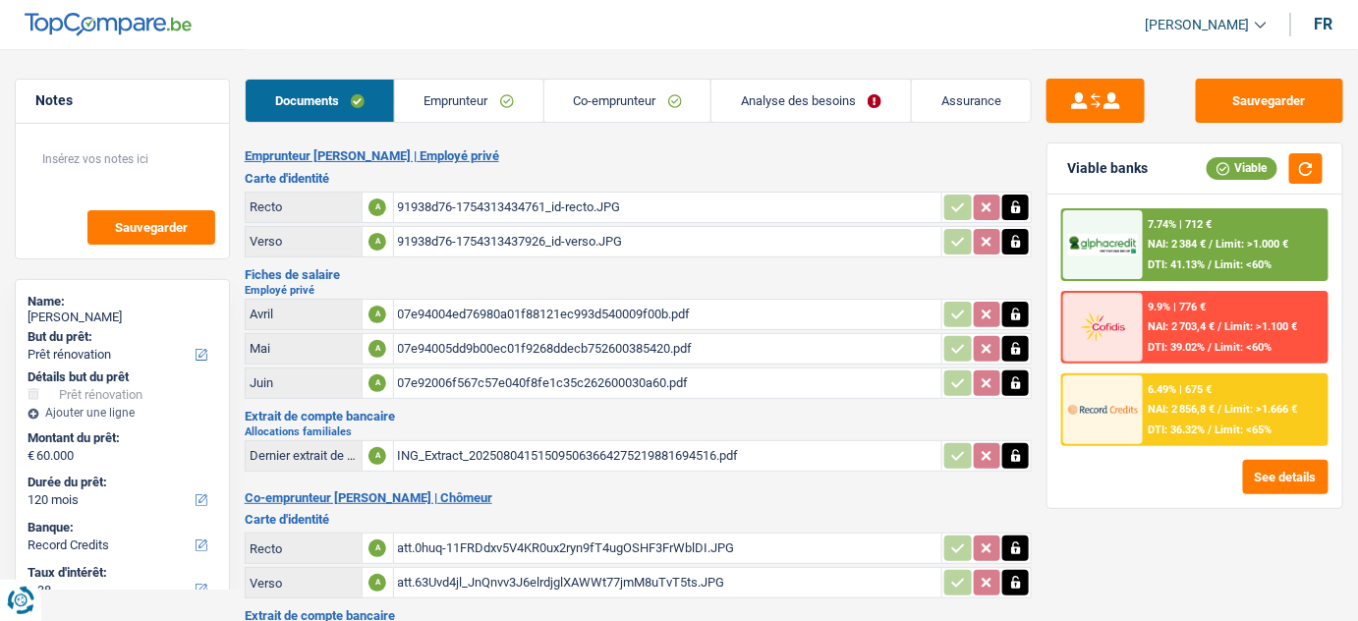
click at [453, 107] on link "Emprunteur" at bounding box center [469, 101] width 148 height 42
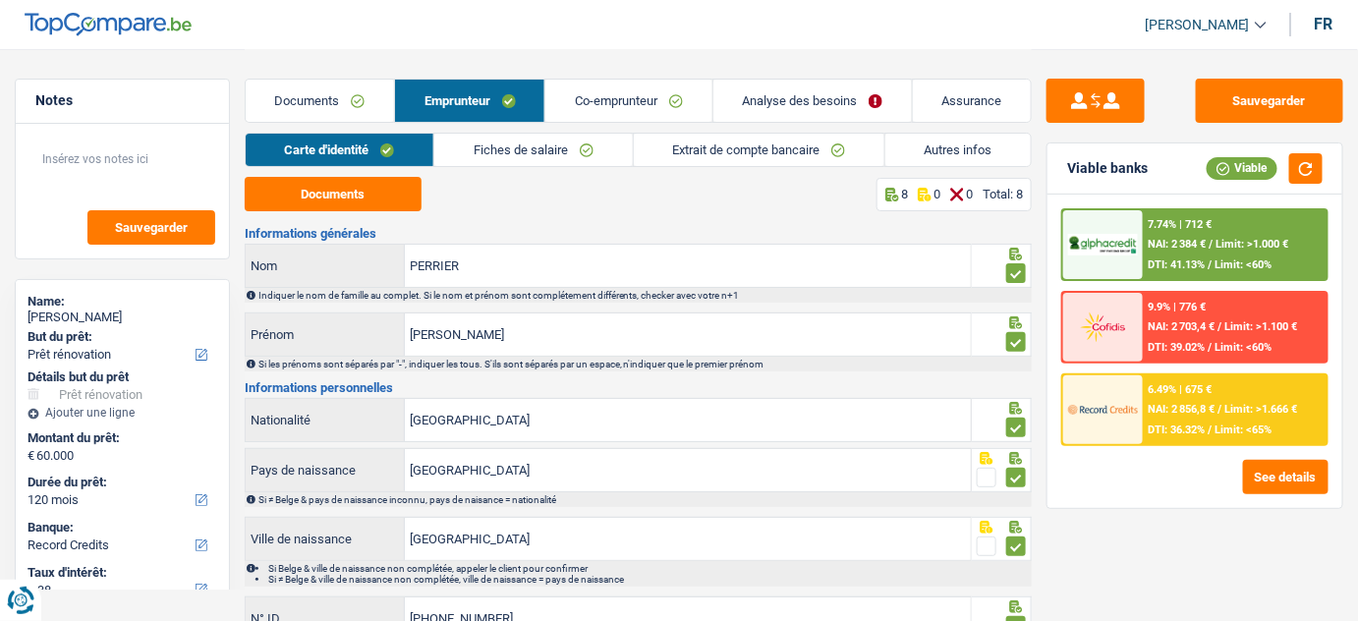
click at [914, 154] on link "Autres infos" at bounding box center [957, 150] width 145 height 32
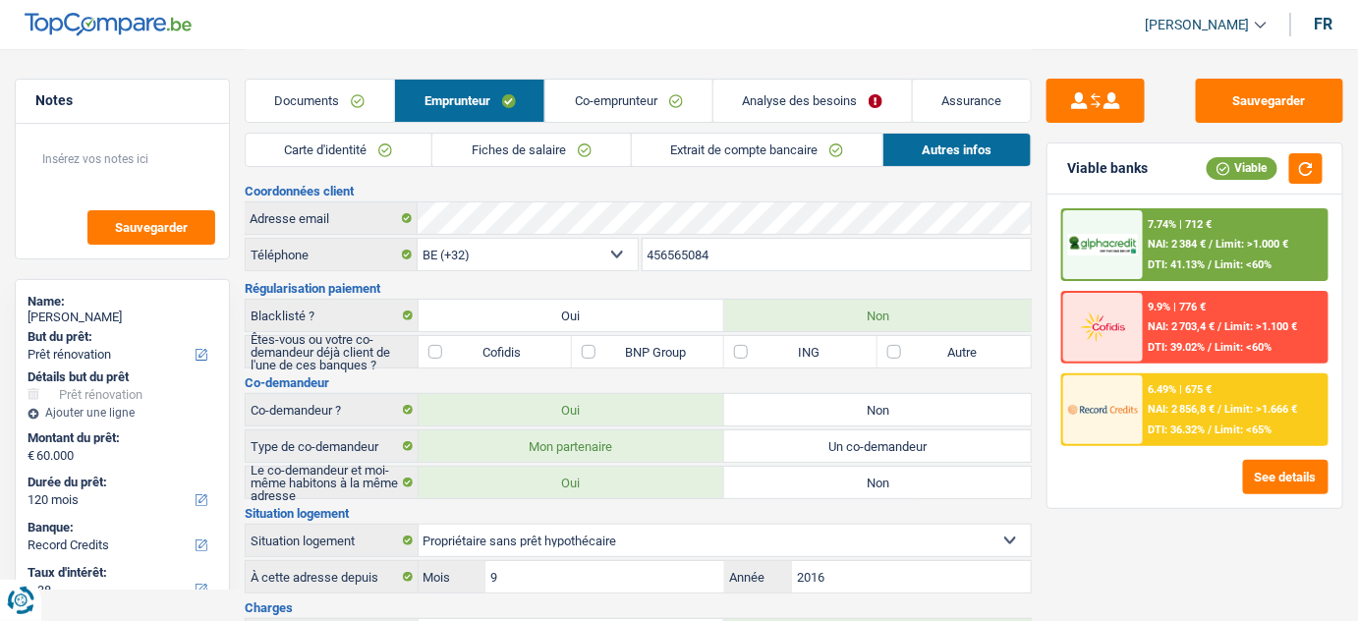
click at [572, 155] on link "Fiches de salaire" at bounding box center [531, 150] width 198 height 32
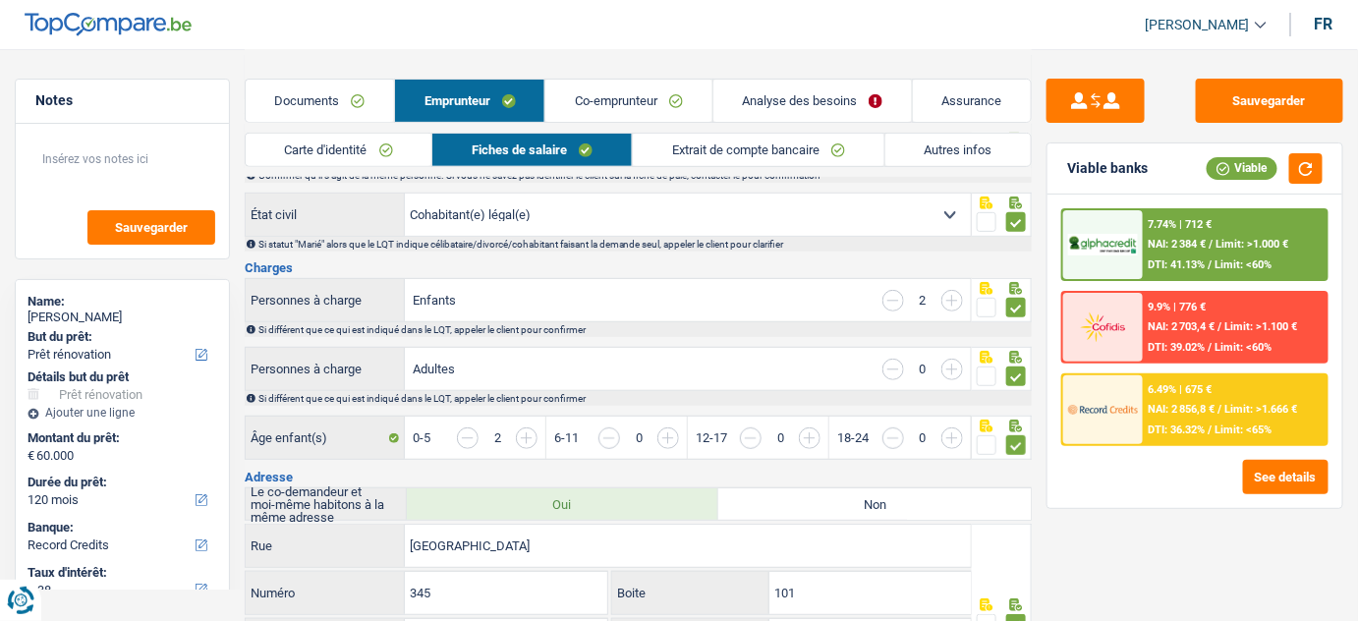
scroll to position [178, 0]
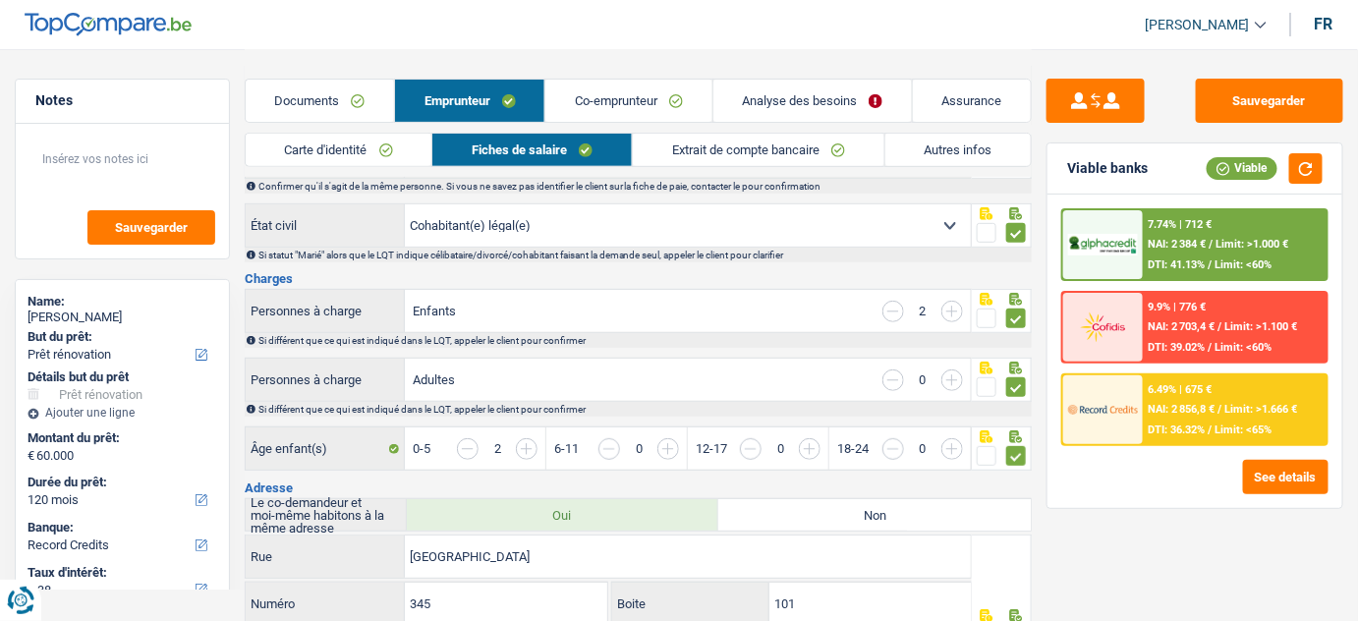
click at [329, 70] on div "Documents Emprunteur Co-emprunteur Analyse des besoins Assurance" at bounding box center [639, 91] width 788 height 84
click at [339, 95] on link "Documents" at bounding box center [320, 101] width 148 height 42
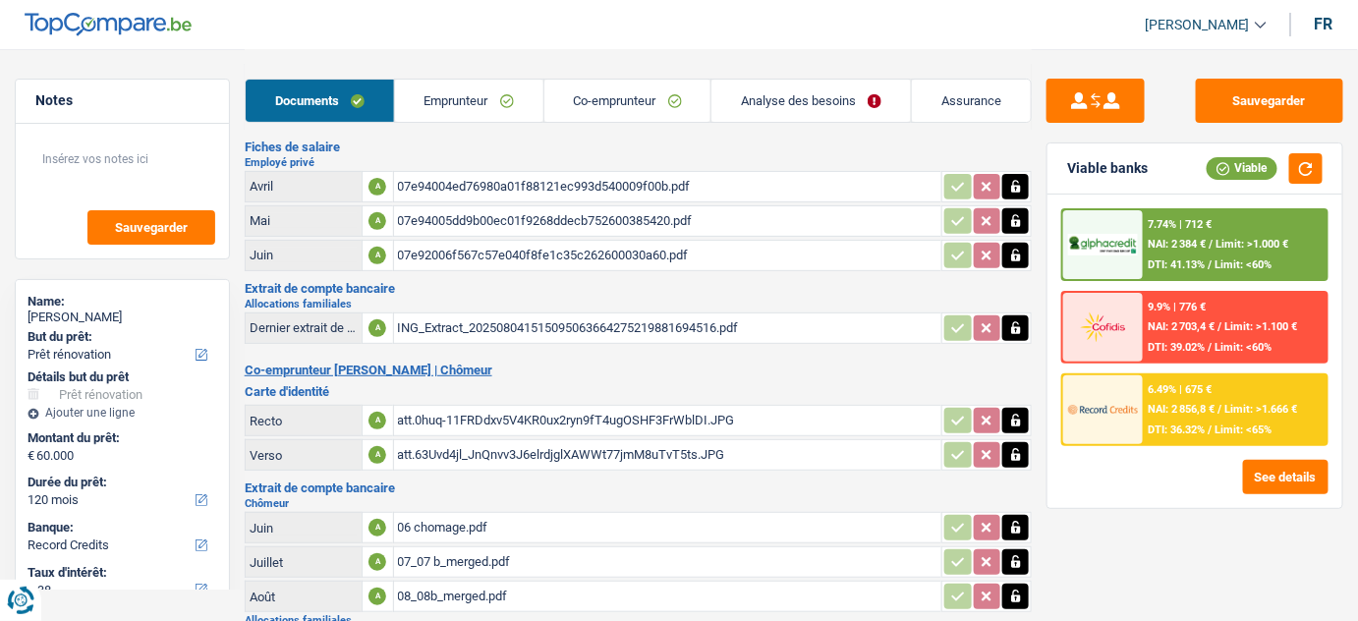
scroll to position [88, 0]
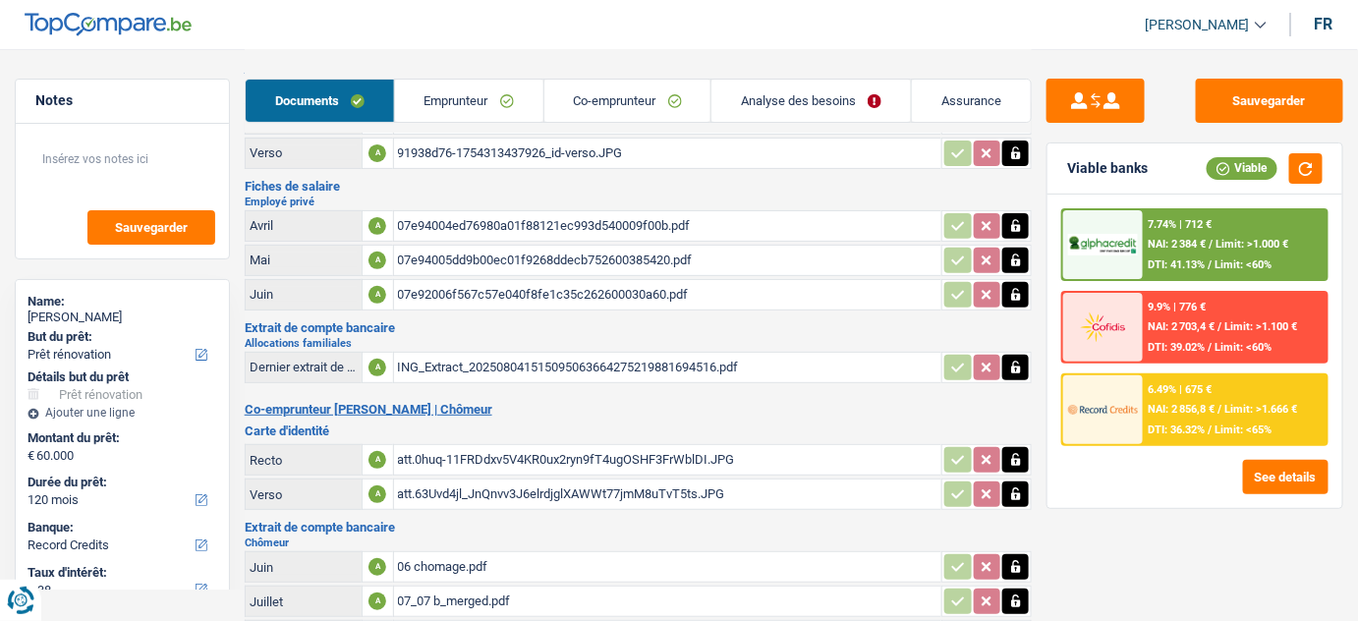
click at [485, 285] on div "07e92006f567c57e040f8fe1c35c262600030a60.pdf" at bounding box center [668, 294] width 541 height 29
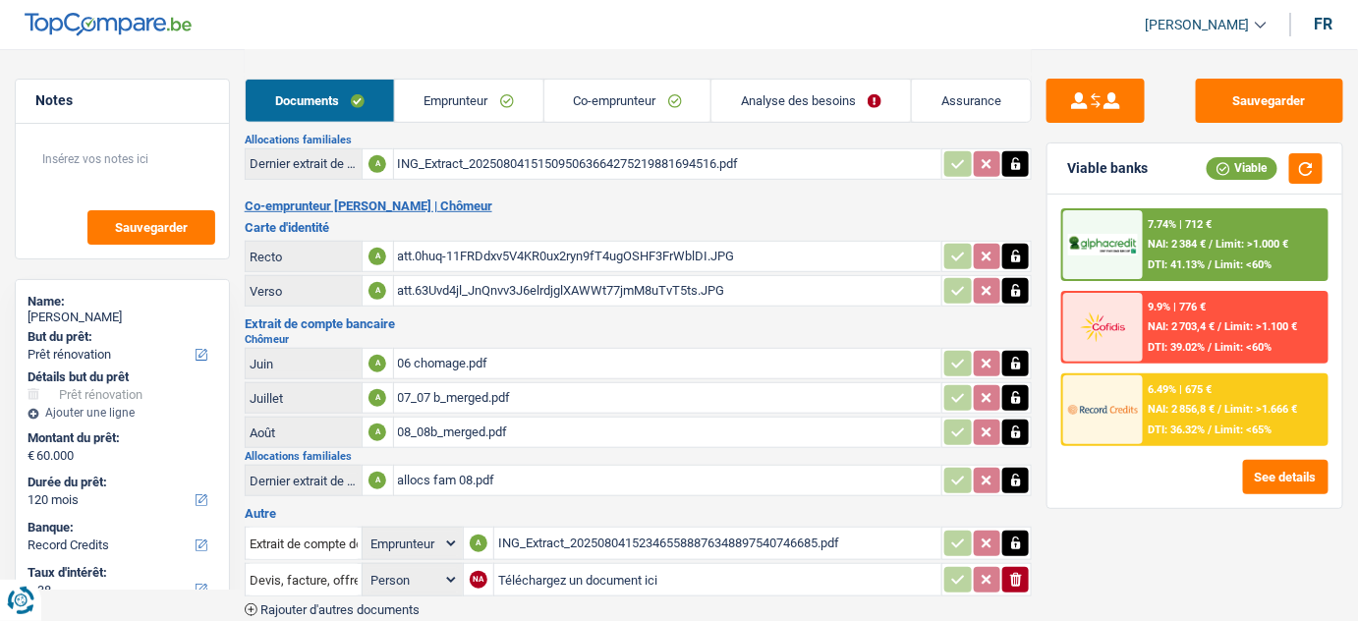
scroll to position [377, 0]
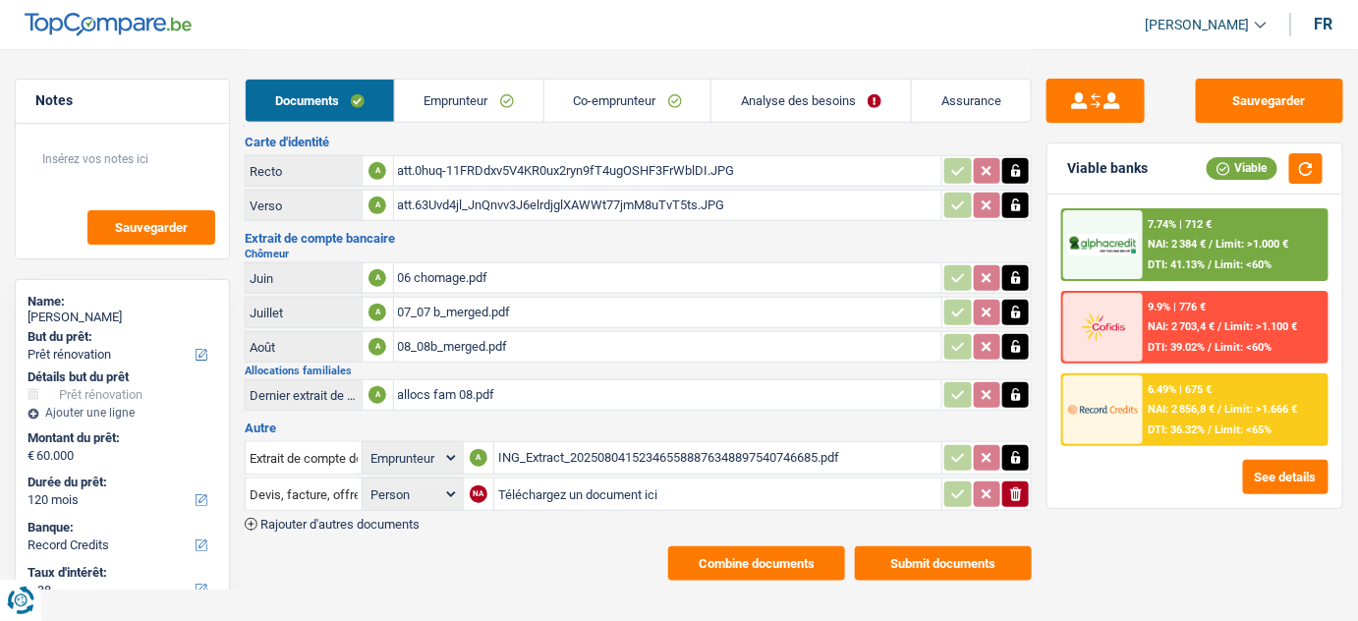
drag, startPoint x: 459, startPoint y: 88, endPoint x: 500, endPoint y: 103, distance: 43.8
click at [459, 88] on link "Emprunteur" at bounding box center [469, 101] width 148 height 42
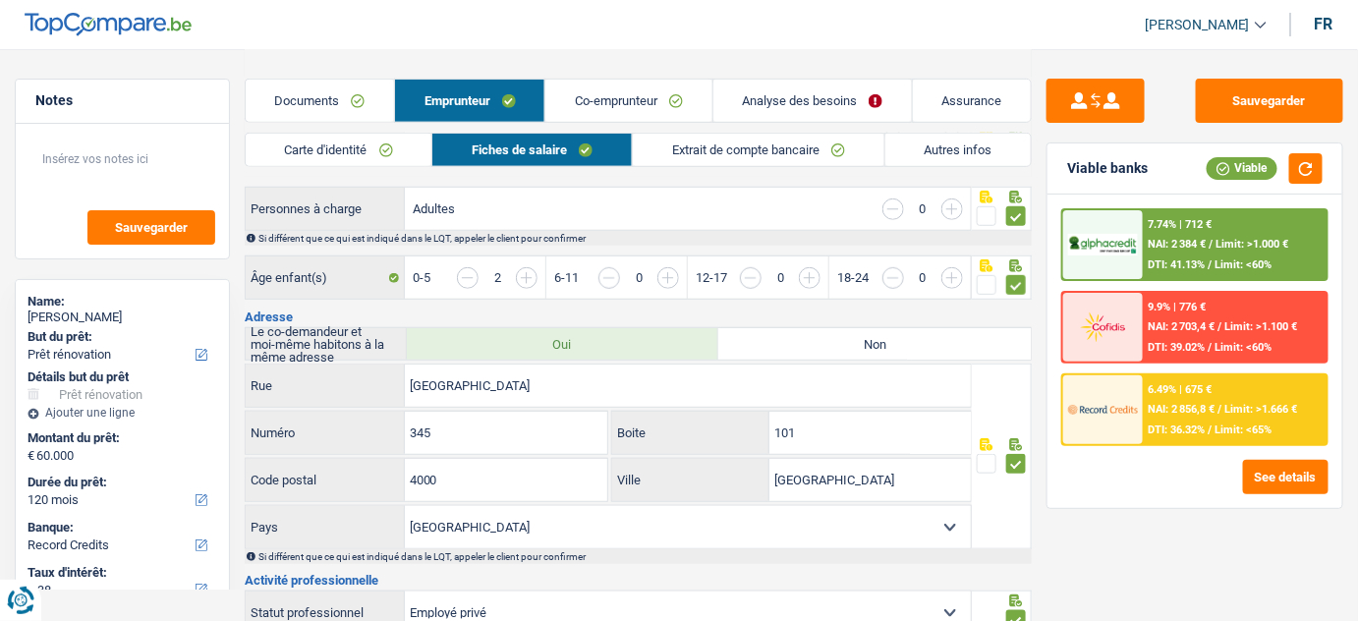
scroll to position [109, 0]
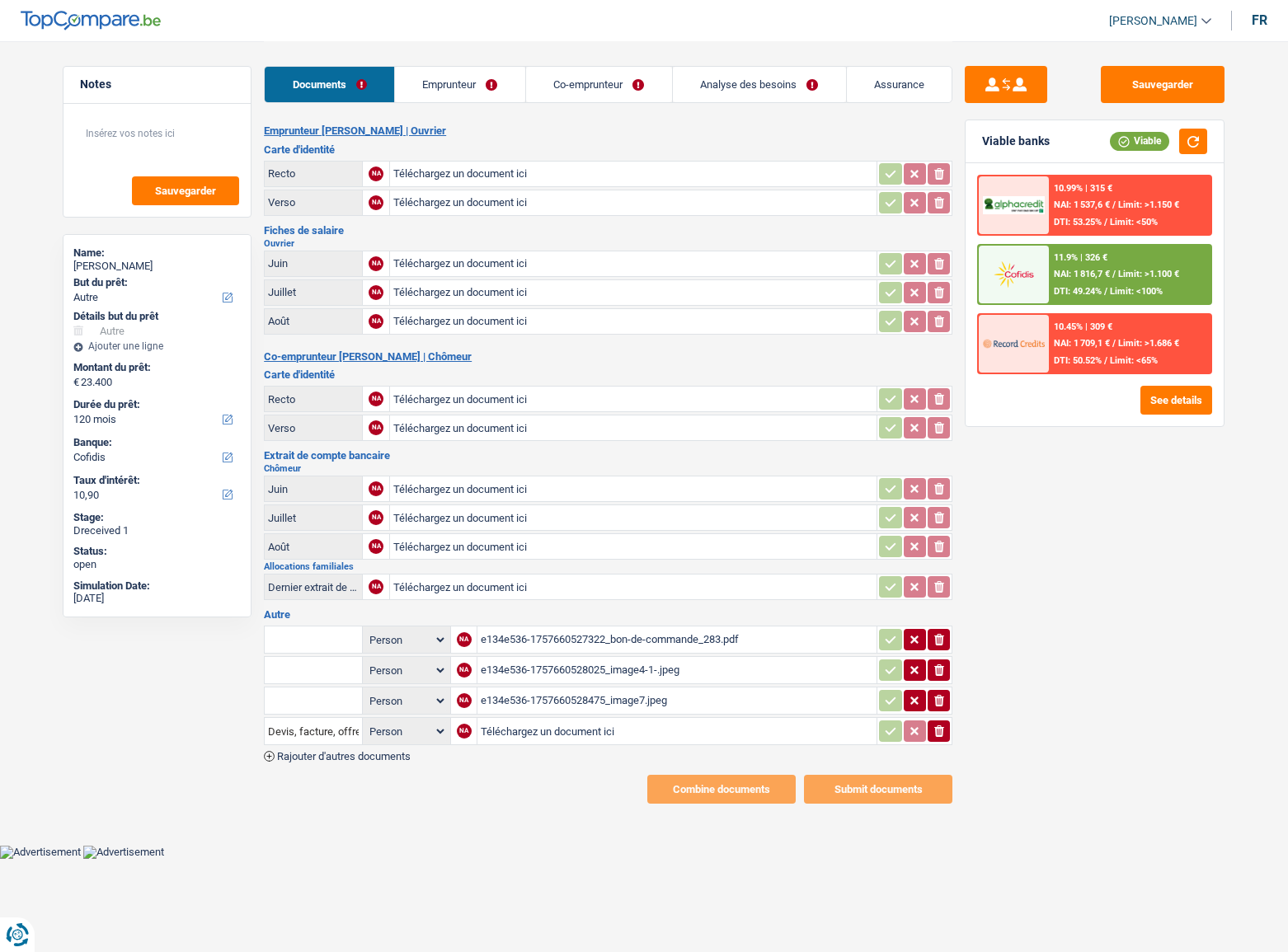
select select "other"
select select "120"
select select "cofidis"
click at [681, 642] on div "e134e536-1757660527322_bon-de-commande_283.pdf" at bounding box center [677, 639] width 393 height 24
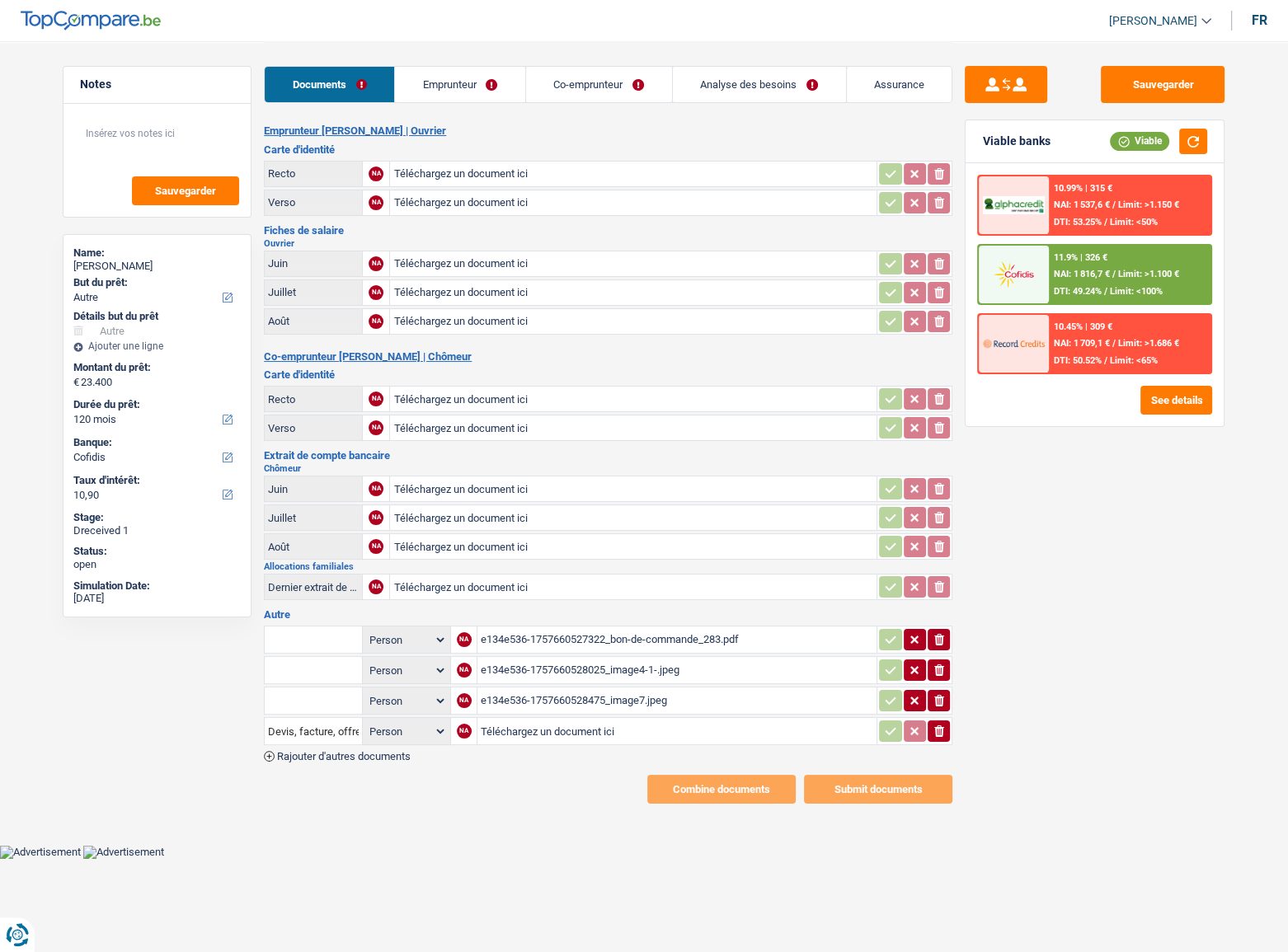
click at [307, 634] on input "text" at bounding box center [313, 639] width 91 height 26
click at [331, 670] on li "Devis, facture, offre, bon de commande" at bounding box center [373, 672] width 201 height 21
type input "Devis, facture, offre, bon de commande"
click at [638, 674] on div "e134e536-1757660528025_image4-1-.jpeg" at bounding box center [677, 669] width 393 height 24
click at [552, 695] on div "e134e536-1757660528475_image7.jpeg" at bounding box center [677, 700] width 393 height 24
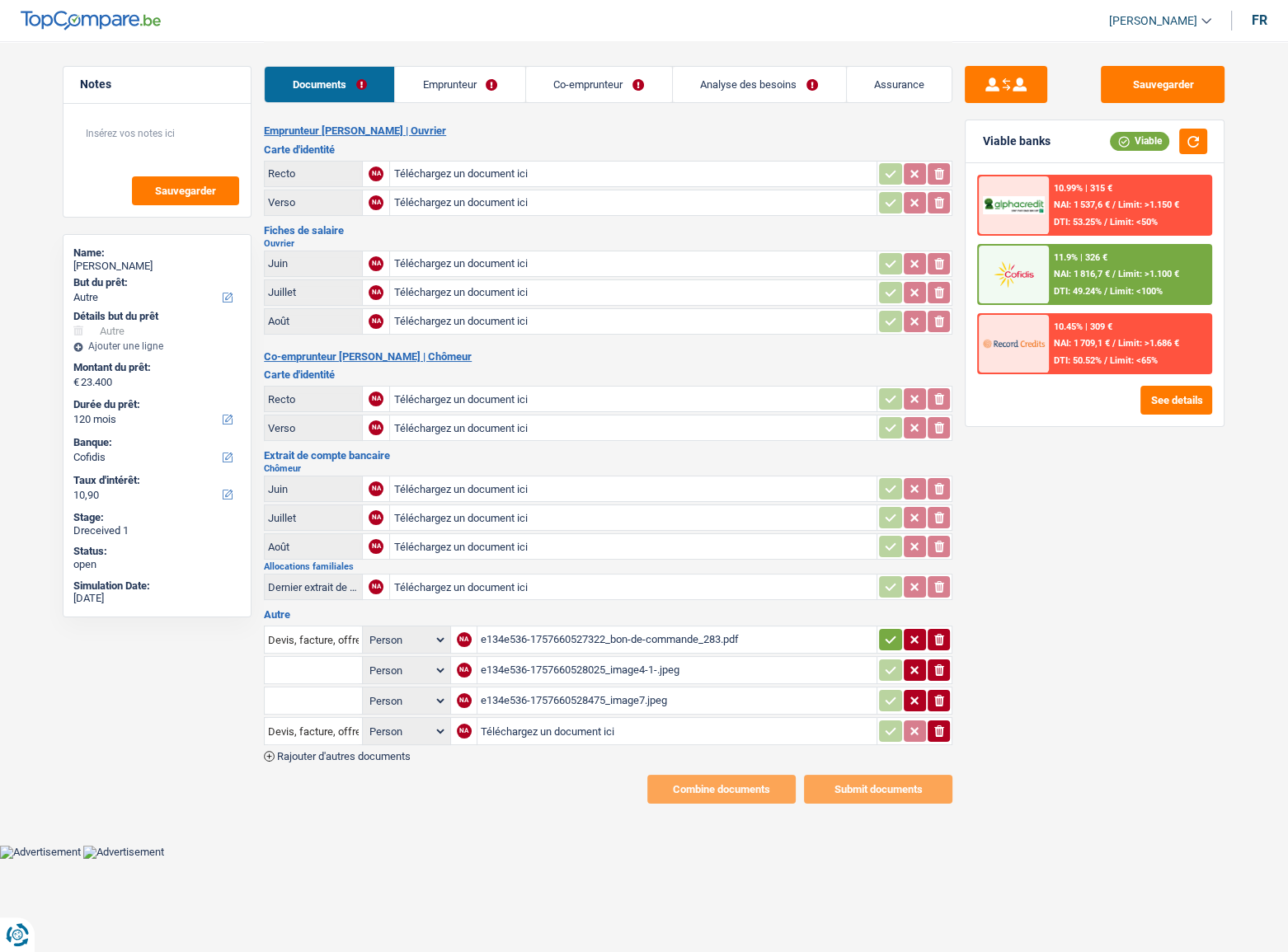
drag, startPoint x: 946, startPoint y: 665, endPoint x: 946, endPoint y: 676, distance: 11.0
click at [946, 670] on button "ionicons-v5-e" at bounding box center [939, 670] width 23 height 22
drag, startPoint x: 941, startPoint y: 685, endPoint x: 936, endPoint y: 709, distance: 24.5
click at [938, 700] on button "ionicons-v5-e" at bounding box center [939, 701] width 23 height 22
click at [936, 713] on table "Devis, facture, offre, bon de commande Person Emprunteur Co-emprunteur NA e134e…" at bounding box center [607, 685] width 689 height 124
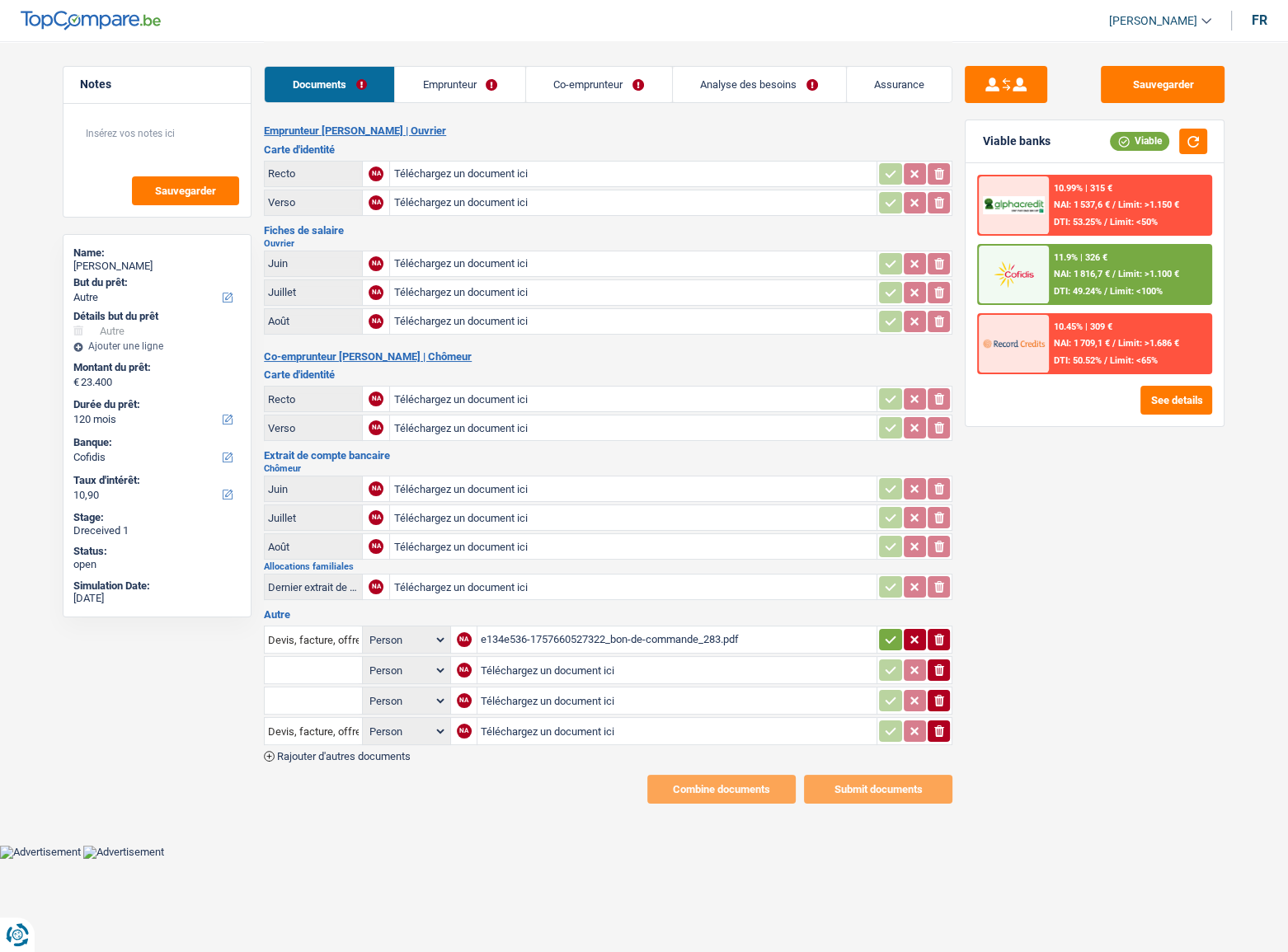
click at [934, 729] on icon "ionicons-v5-e" at bounding box center [939, 731] width 13 height 17
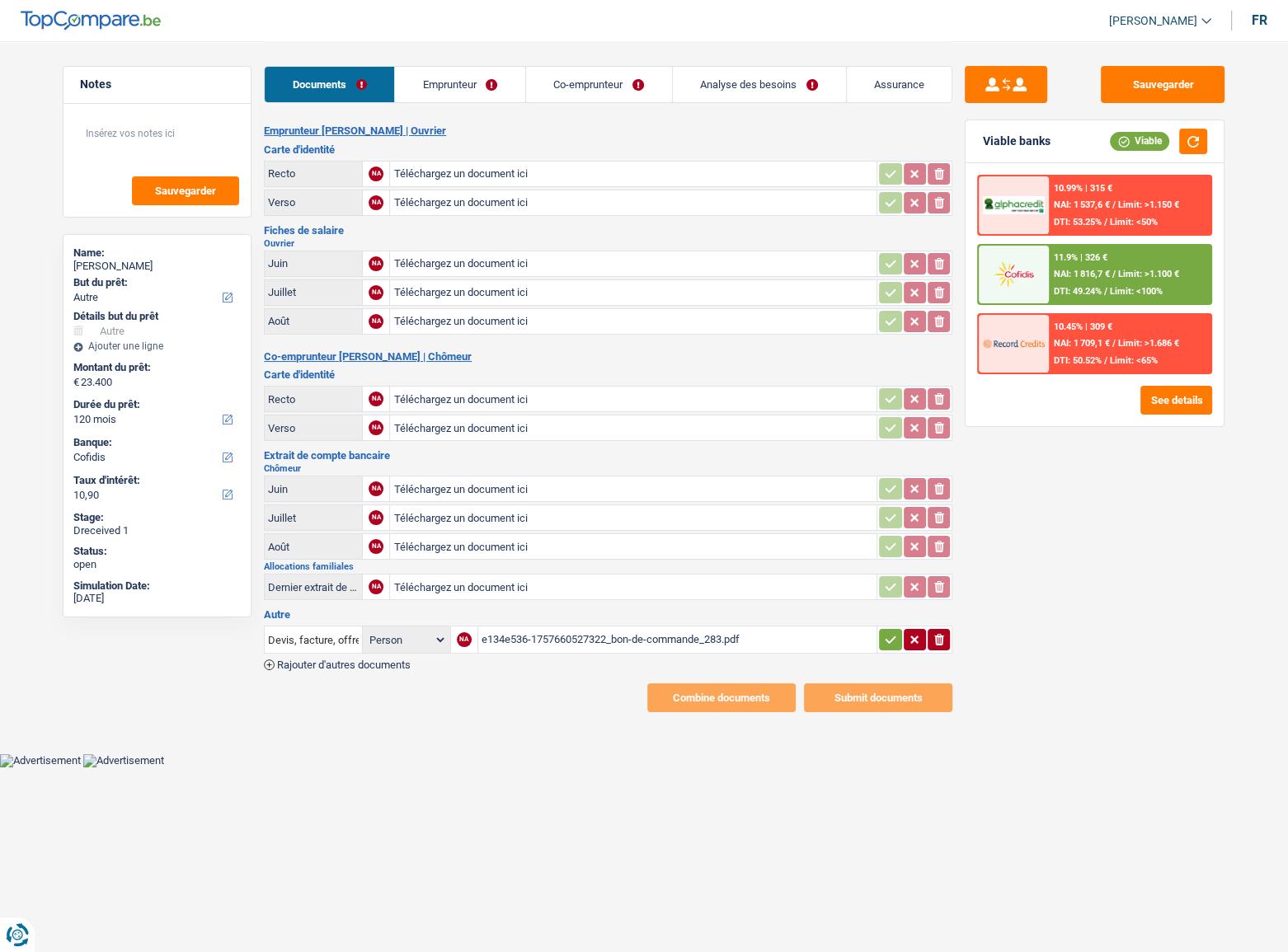
click at [478, 197] on input "Téléchargez un document ici" at bounding box center [634, 202] width 480 height 24
type input "C:\fakepath\v.jpeg"
click at [487, 272] on input "Téléchargez un document ici" at bounding box center [634, 263] width 480 height 24
type input "C:\fakepath\06.jpeg"
click at [503, 258] on div "06.jpeg" at bounding box center [634, 263] width 480 height 24
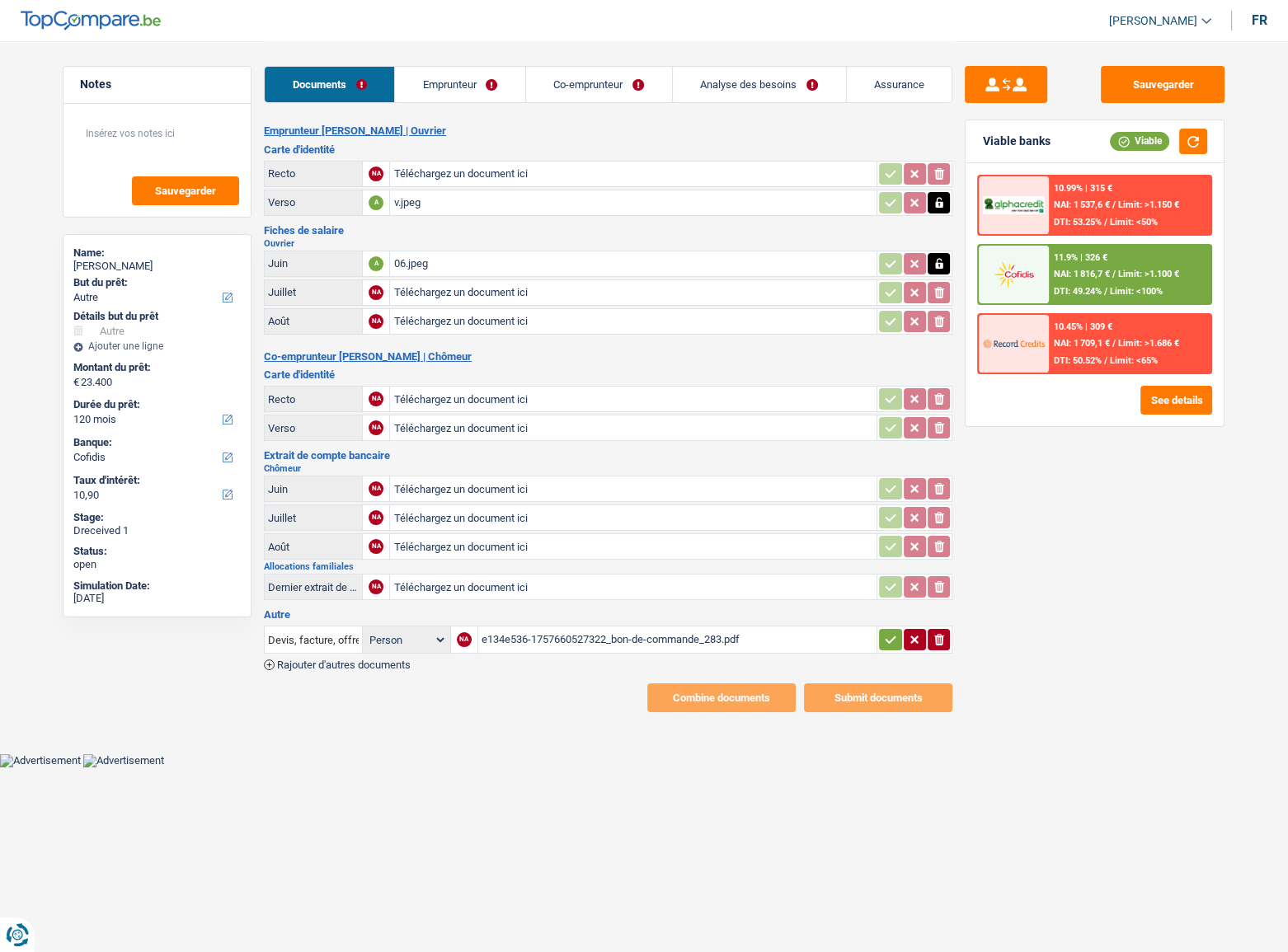
click at [404, 201] on div "v.jpeg" at bounding box center [634, 202] width 480 height 24
click at [946, 201] on button "button" at bounding box center [939, 203] width 23 height 22
click at [946, 201] on button "ionicons-v5-e" at bounding box center [939, 203] width 23 height 22
click at [463, 431] on input "Téléchargez un document ici" at bounding box center [634, 427] width 480 height 24
type input "C:\fakepath\v.jpeg"
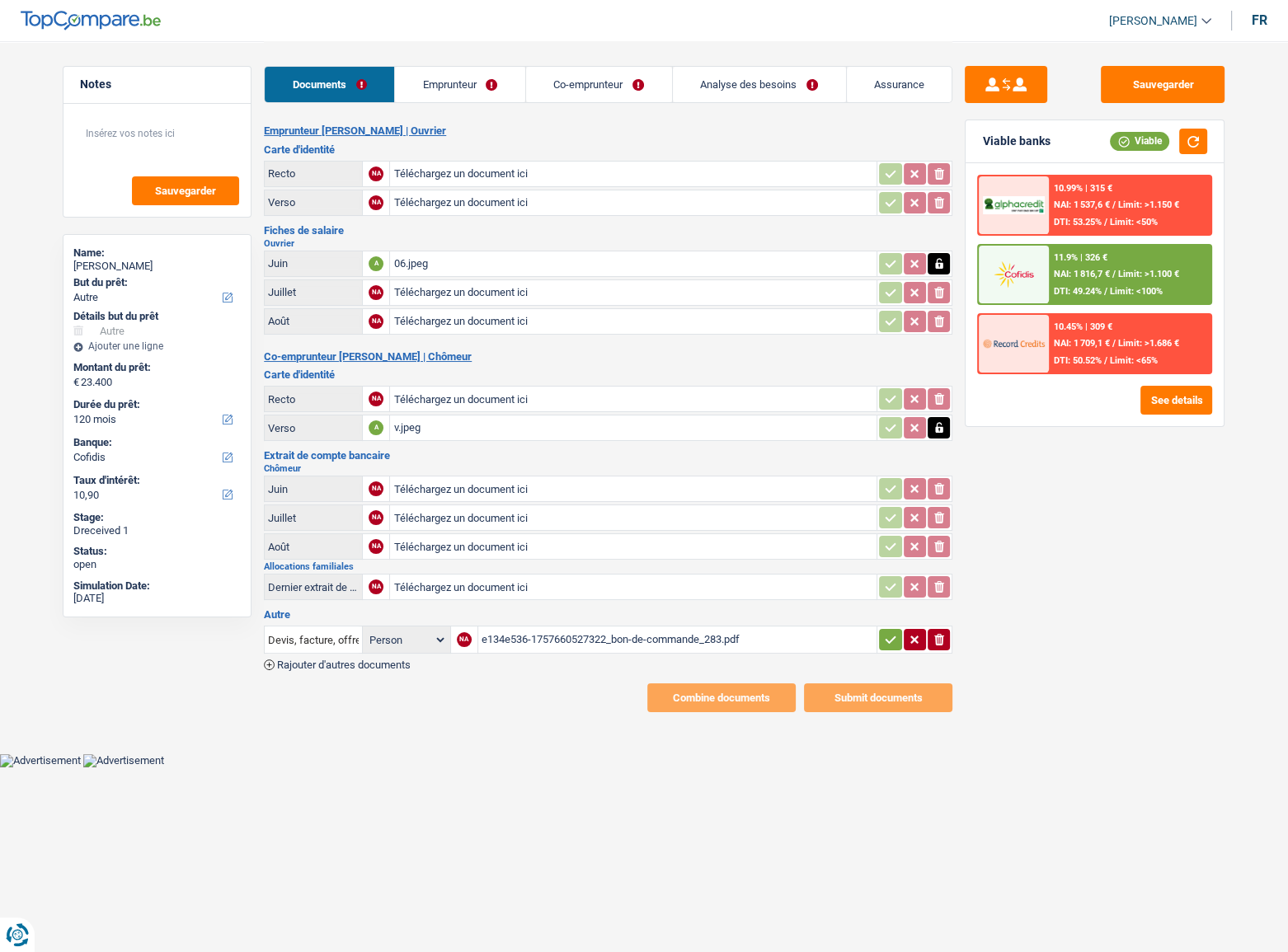
drag, startPoint x: 414, startPoint y: 285, endPoint x: 392, endPoint y: 288, distance: 22.2
click at [413, 285] on input "Téléchargez un document ici" at bounding box center [634, 292] width 480 height 24
type input "C:\fakepath\07.jpeg"
click at [462, 183] on input "Téléchargez un document ici" at bounding box center [634, 174] width 480 height 24
type input "C:\fakepath\r.jpeg"
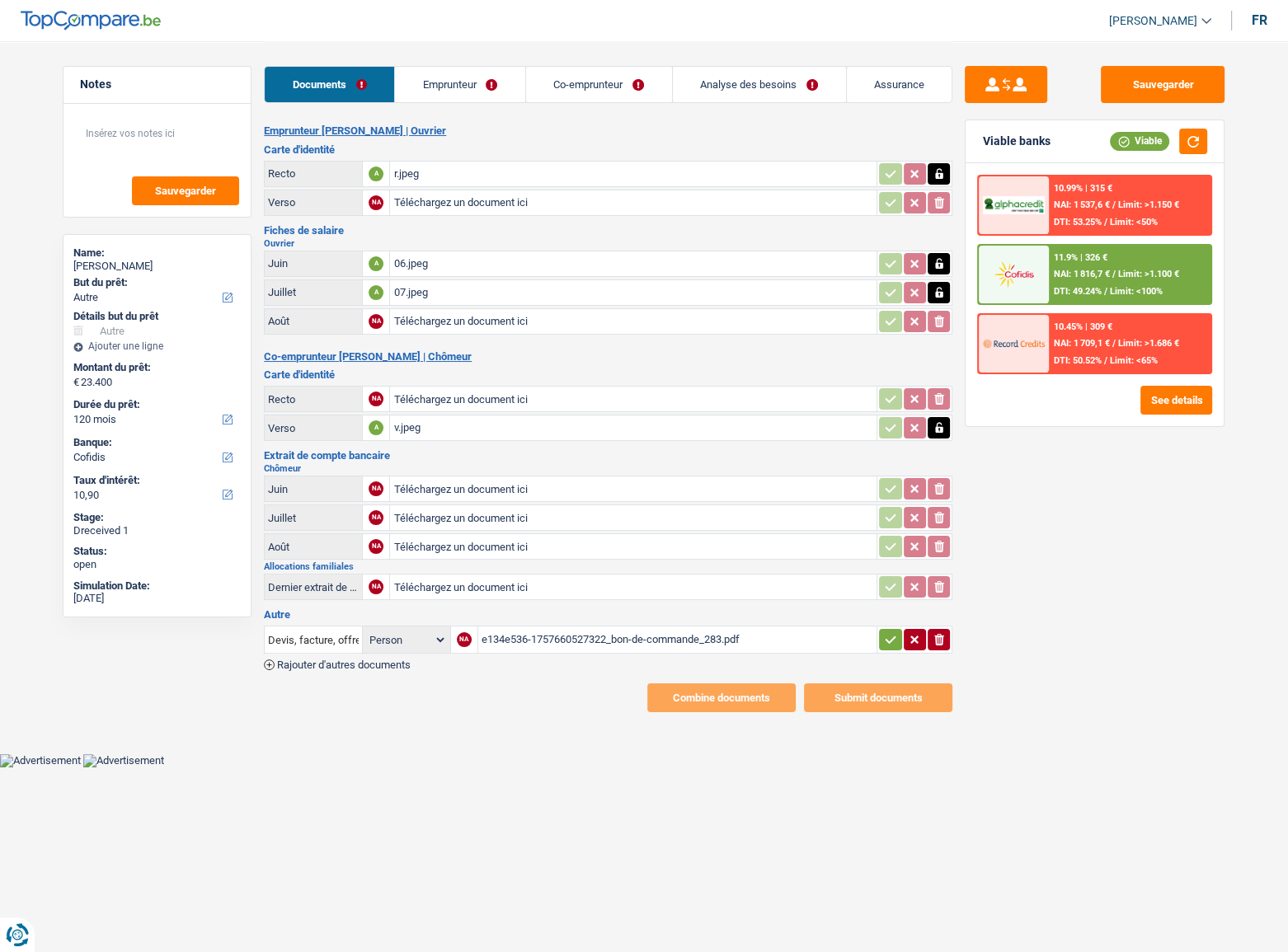
click at [457, 203] on input "Téléchargez un document ici" at bounding box center [634, 202] width 480 height 24
click at [462, 196] on input "Téléchargez un document ici" at bounding box center [634, 202] width 480 height 24
click at [425, 313] on input "Téléchargez un document ici" at bounding box center [634, 321] width 480 height 24
type input "C:\fakepath\08.pdf"
click at [445, 200] on input "Téléchargez un document ici" at bounding box center [634, 202] width 480 height 24
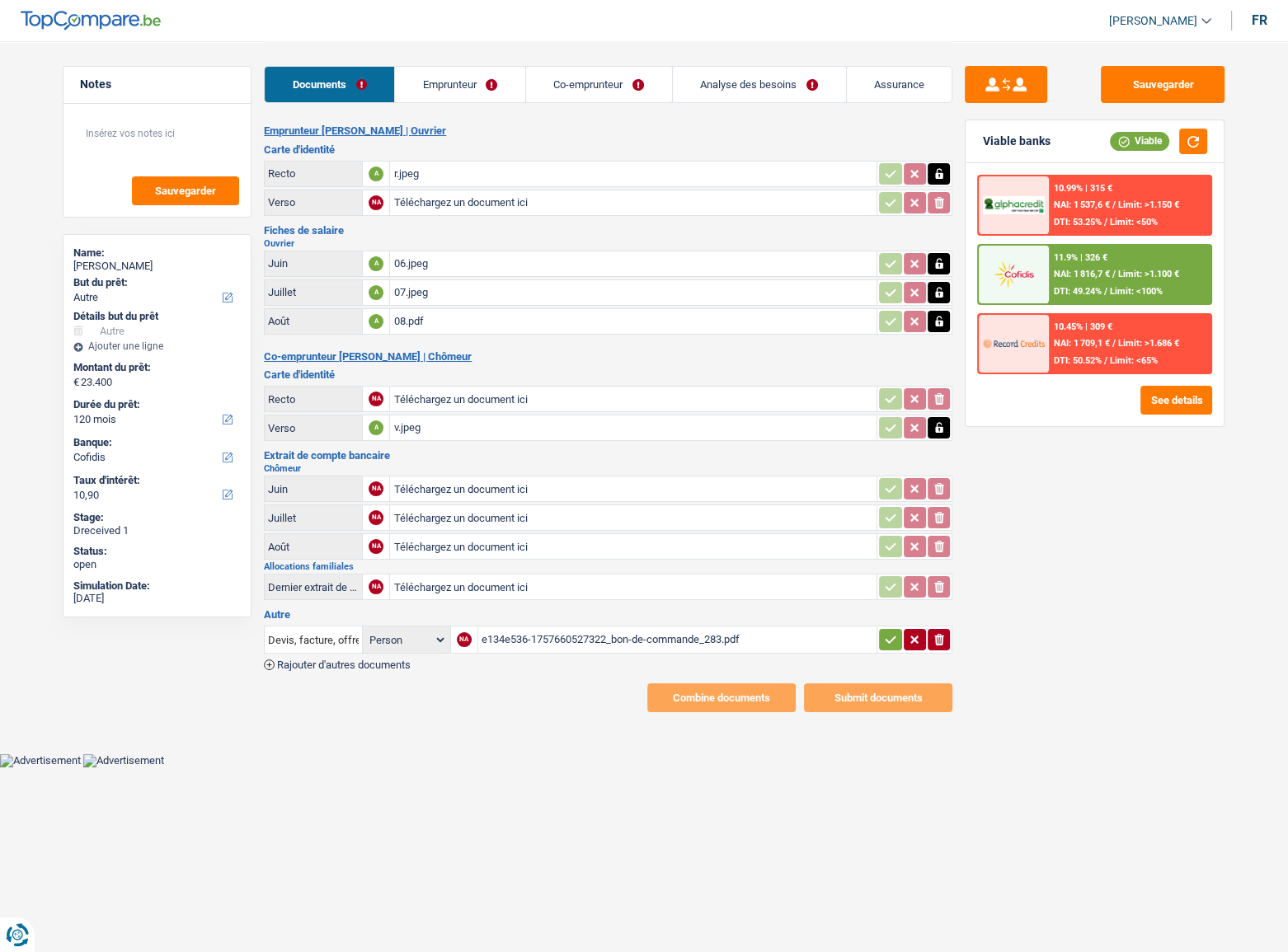
click at [447, 208] on input "Téléchargez un document ici" at bounding box center [634, 202] width 480 height 24
click at [1143, 95] on button "Sauvegarder" at bounding box center [1162, 85] width 123 height 37
select select "other"
select select "120"
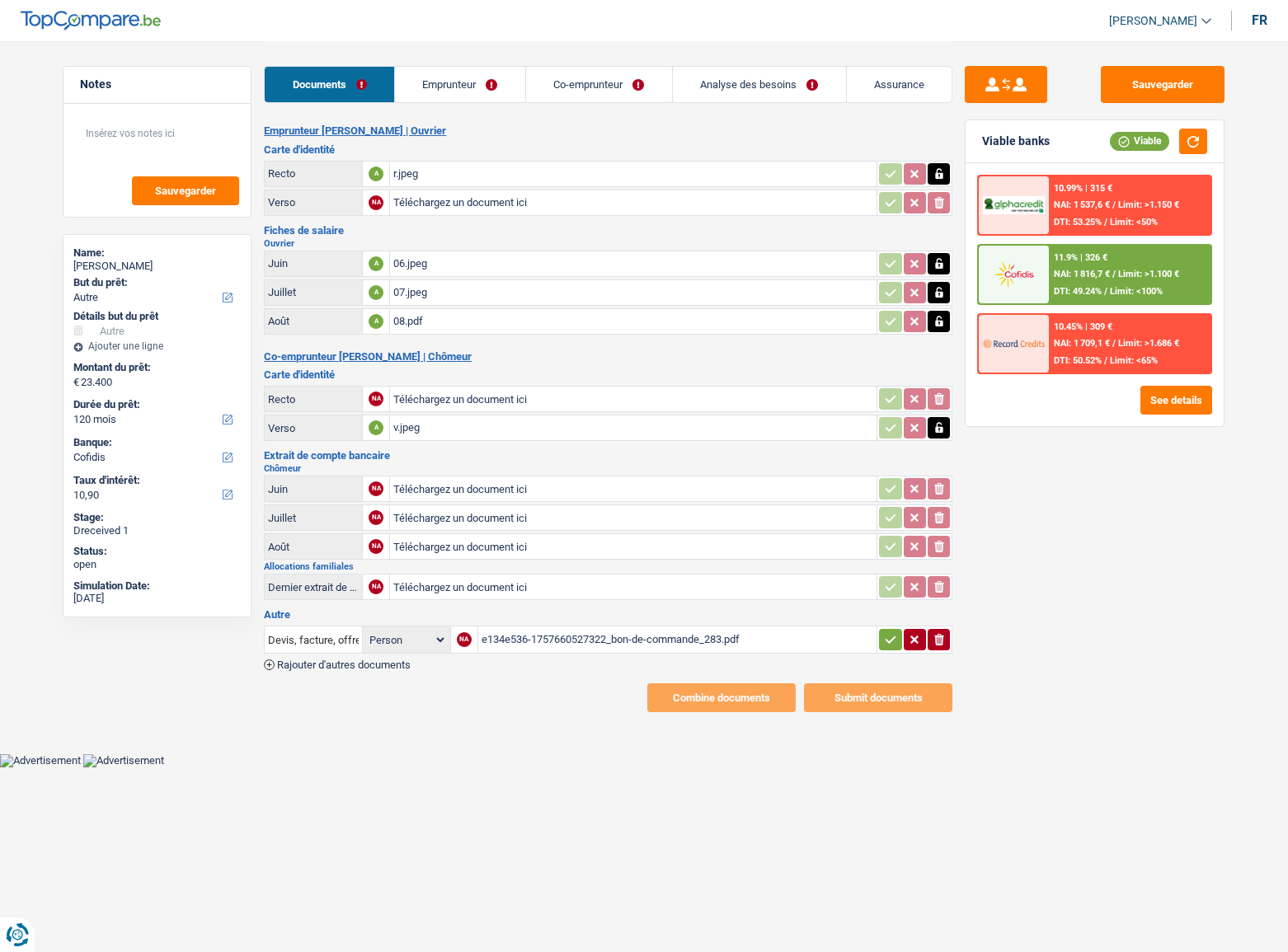
select select "cofidis"
drag, startPoint x: 577, startPoint y: 205, endPoint x: 566, endPoint y: 214, distance: 14.2
click at [576, 205] on input "Téléchargez un document ici" at bounding box center [634, 202] width 480 height 24
type input "C:\fakepath\v.jpeg"
click at [475, 394] on input "Téléchargez un document ici" at bounding box center [634, 398] width 480 height 24
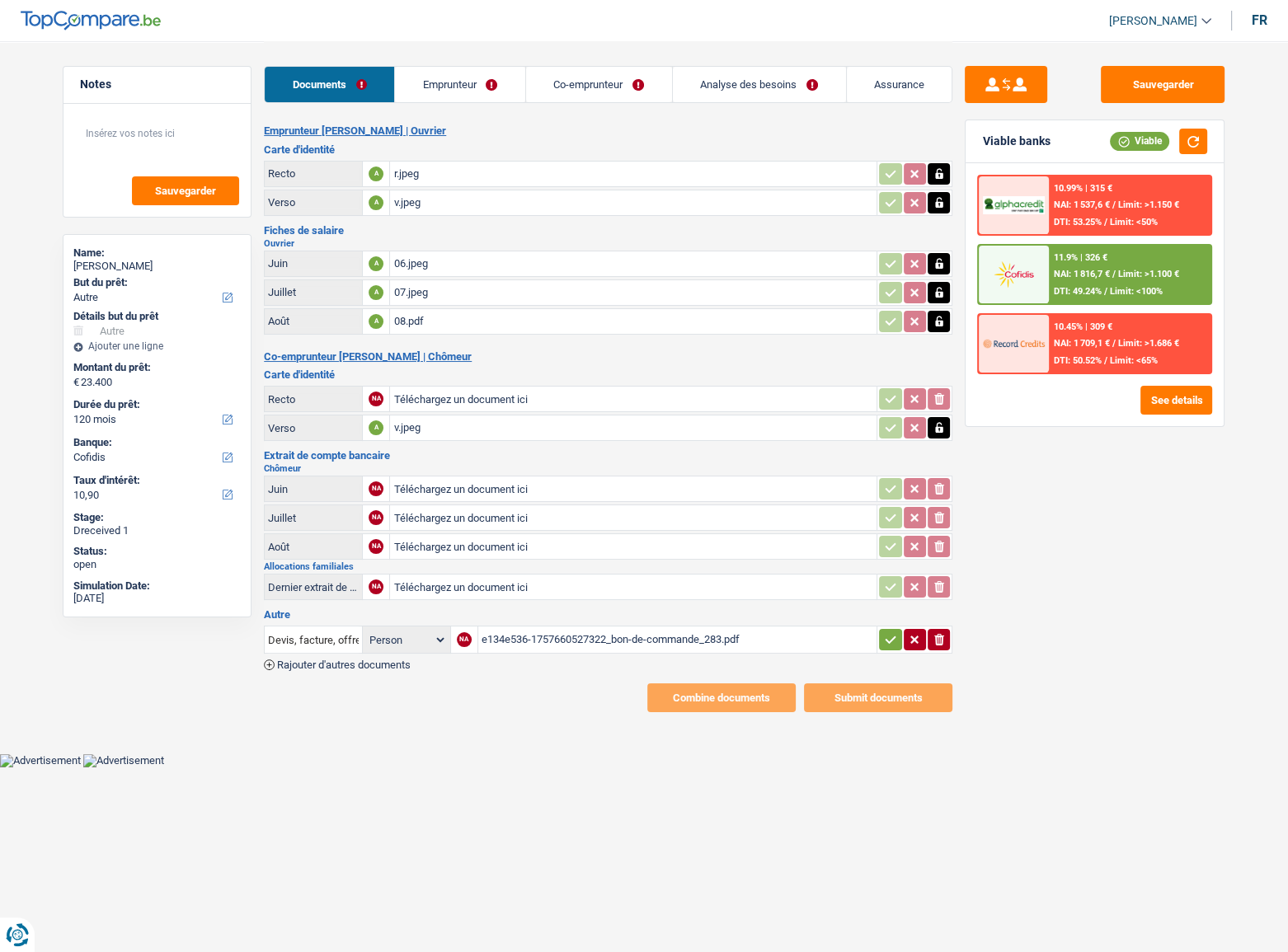
type input "C:\fakepath\rr.jpeg"
click at [461, 486] on input "Téléchargez un document ici" at bounding box center [634, 488] width 480 height 24
click at [480, 81] on link "Emprunteur" at bounding box center [460, 85] width 130 height 35
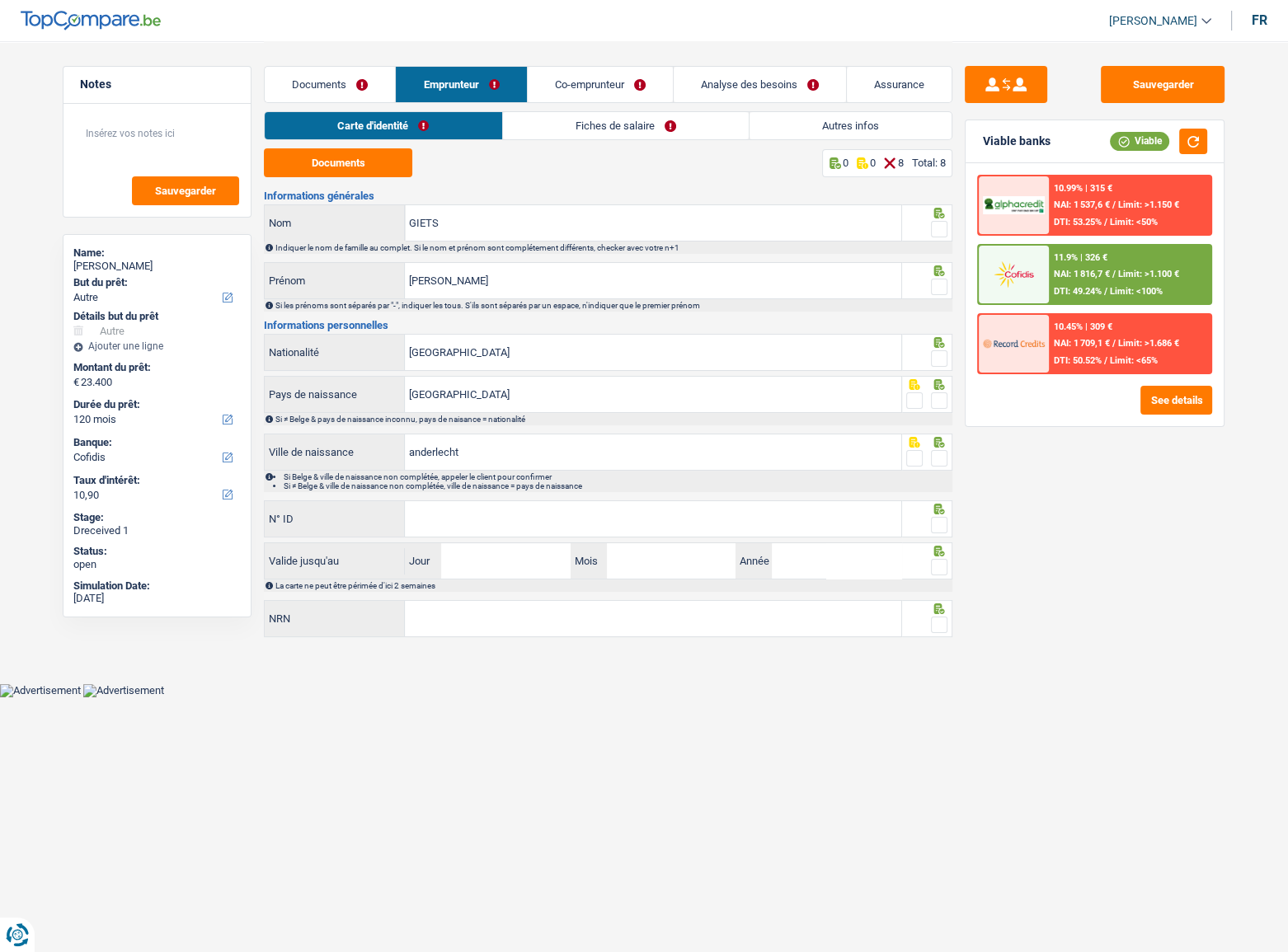
click at [585, 116] on link "Fiches de salaire" at bounding box center [625, 126] width 246 height 27
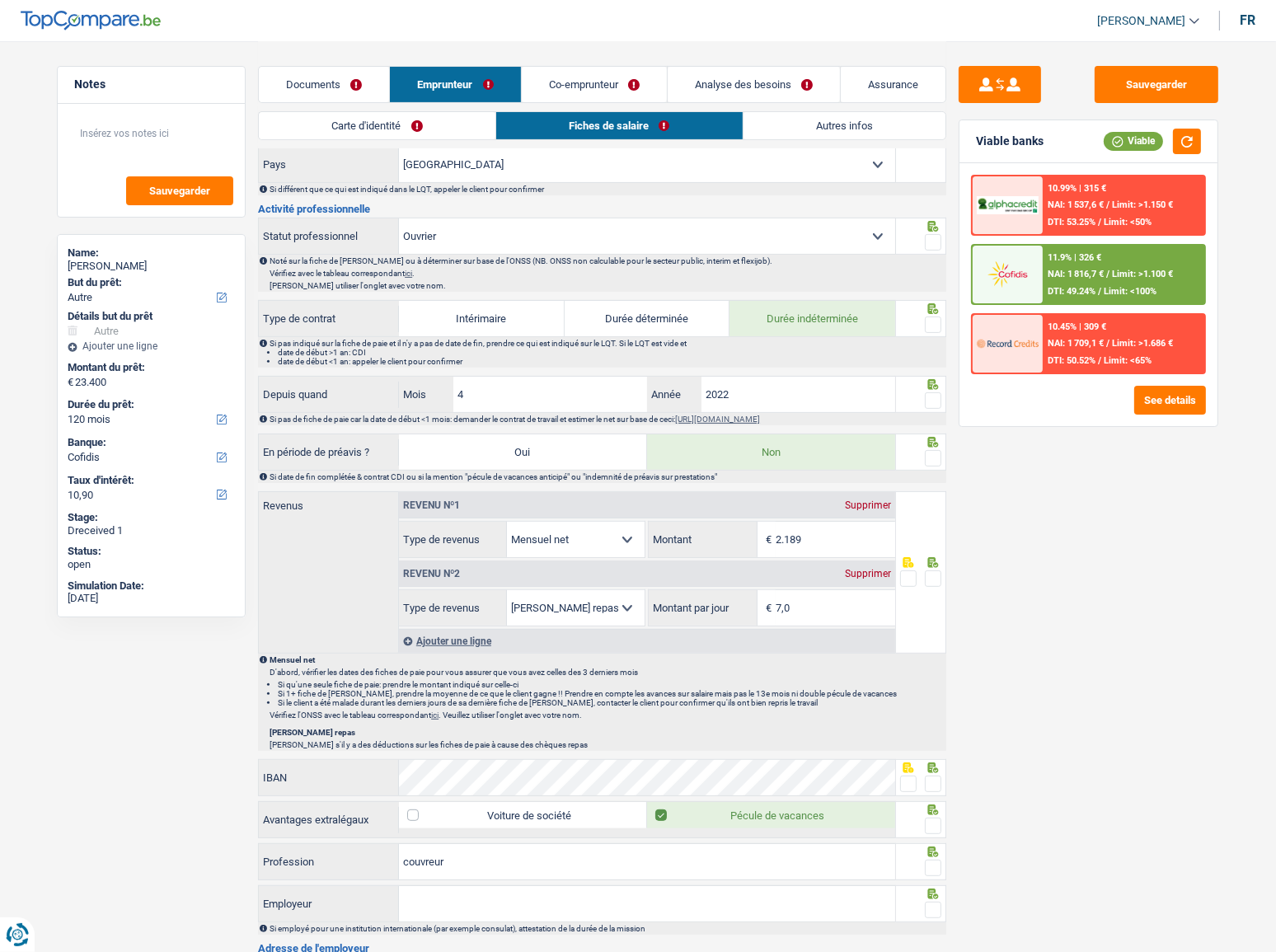
scroll to position [893, 0]
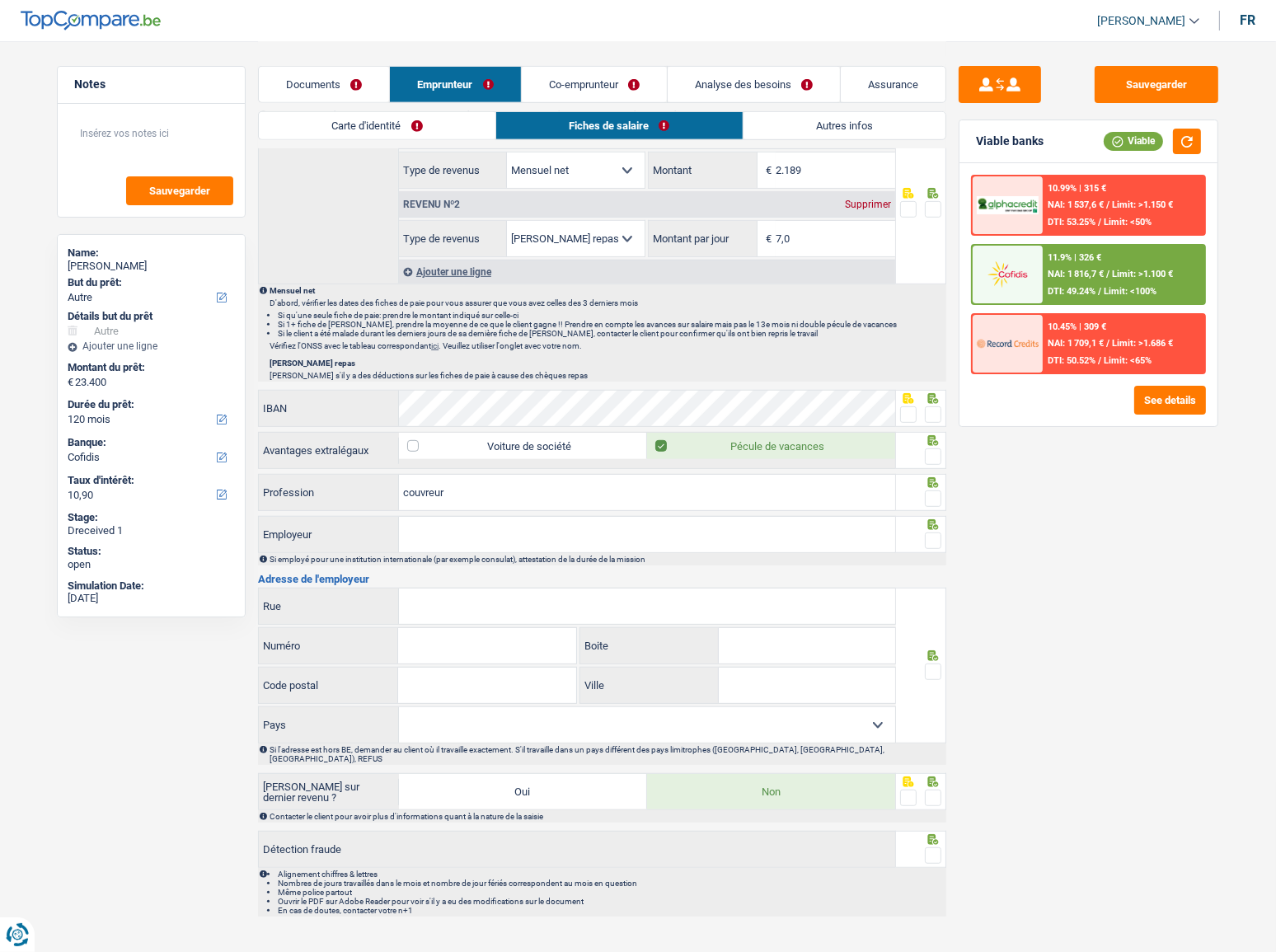
click at [582, 91] on link "Co-emprunteur" at bounding box center [594, 85] width 145 height 35
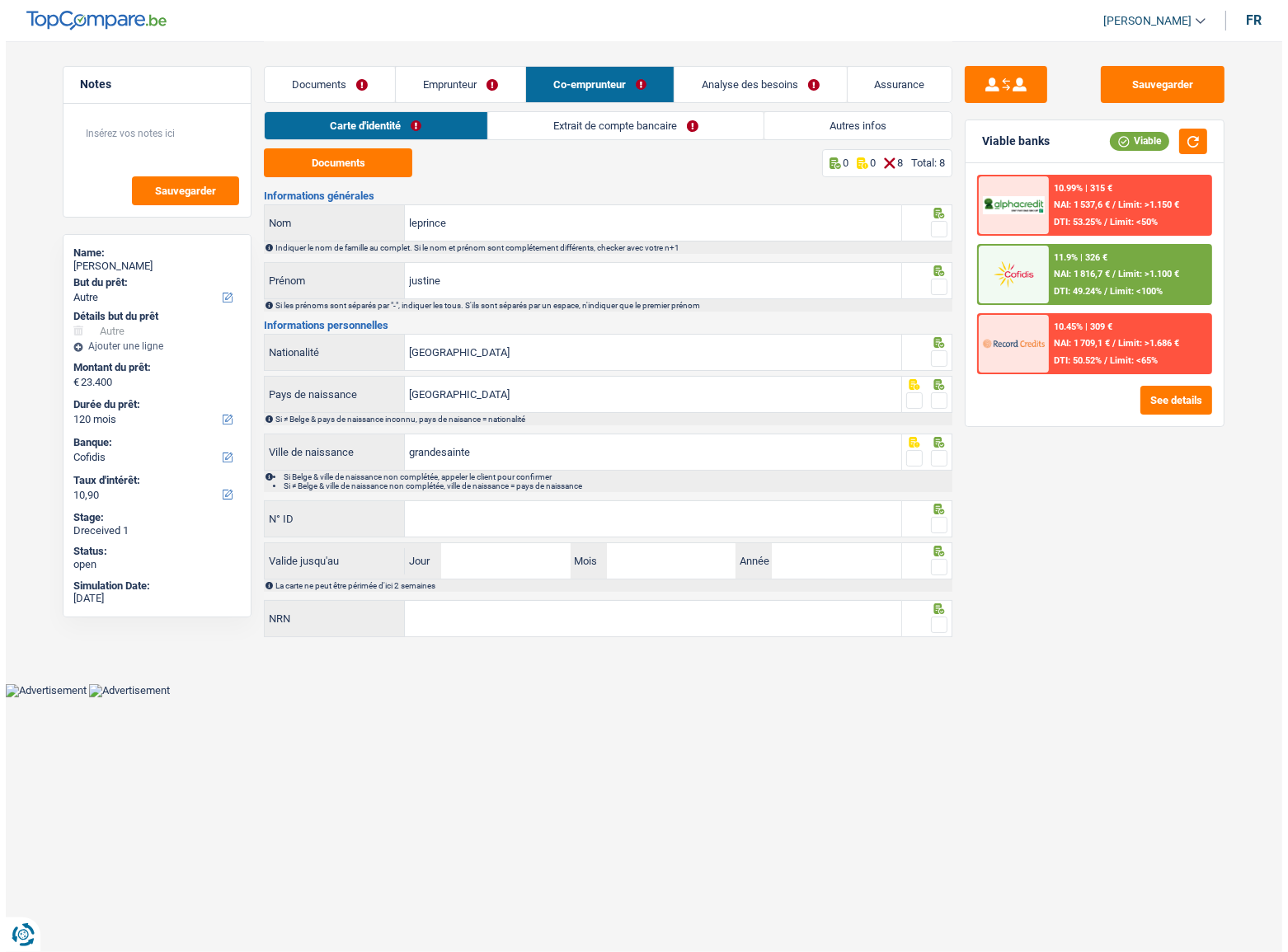
scroll to position [0, 0]
click at [592, 125] on link "Extrait de compte bancaire" at bounding box center [626, 126] width 275 height 27
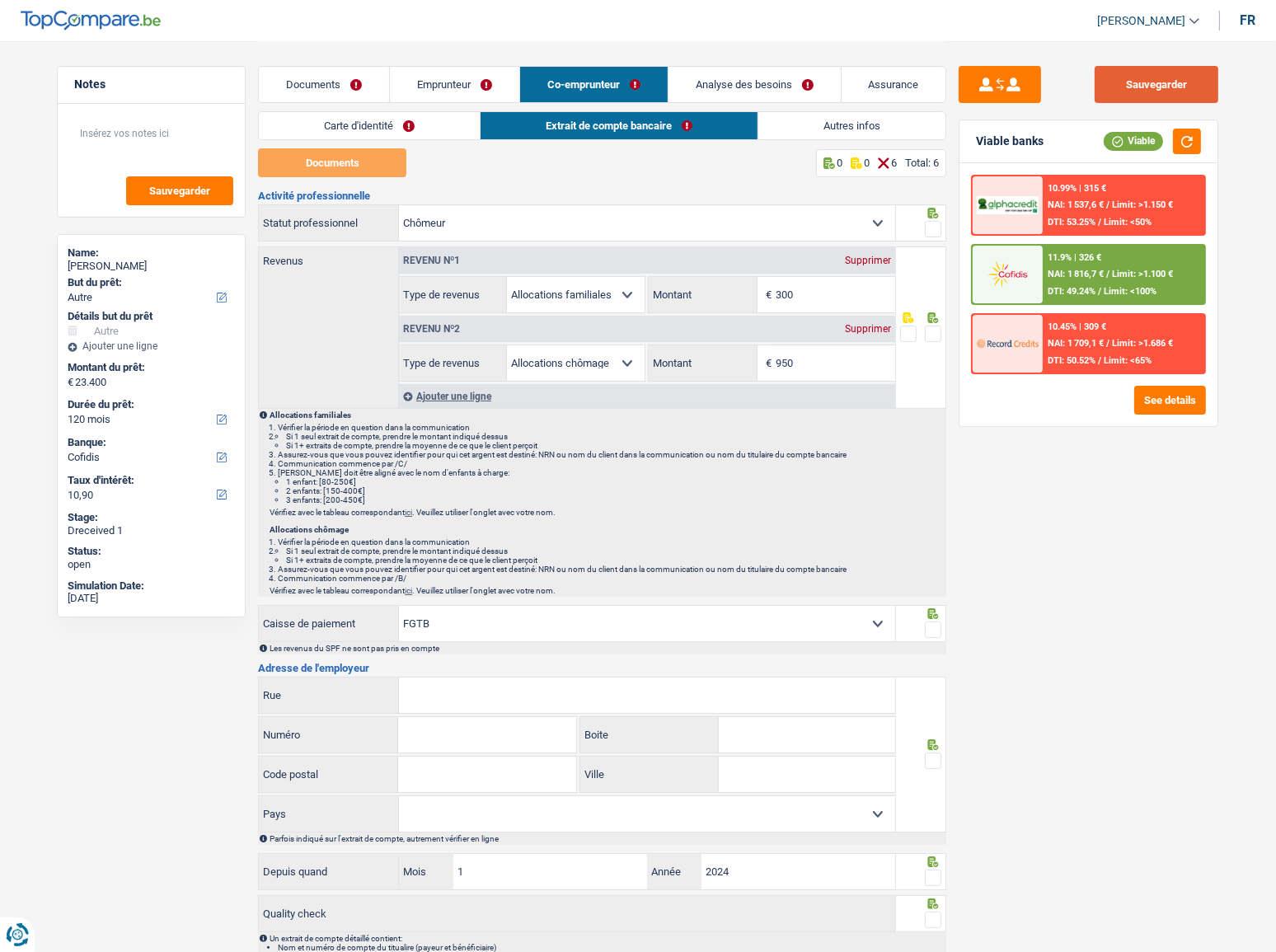
click at [1122, 82] on button "Sauvegarder" at bounding box center [1156, 85] width 123 height 37
click at [1206, 82] on button "Sauvegarder" at bounding box center [1156, 85] width 123 height 37
click at [367, 95] on link "Documents" at bounding box center [324, 85] width 130 height 35
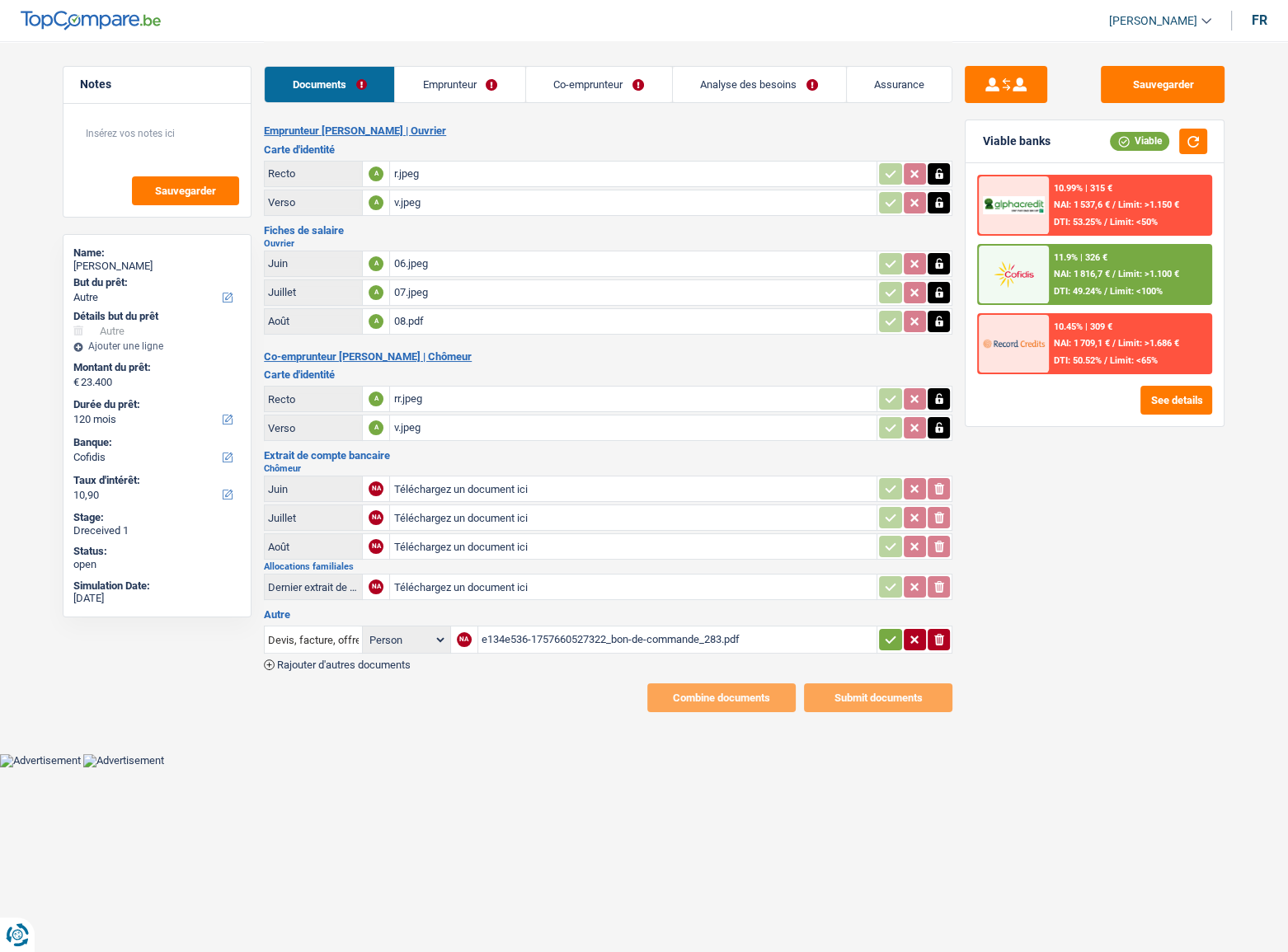
click at [415, 320] on div "08.pdf" at bounding box center [634, 321] width 480 height 24
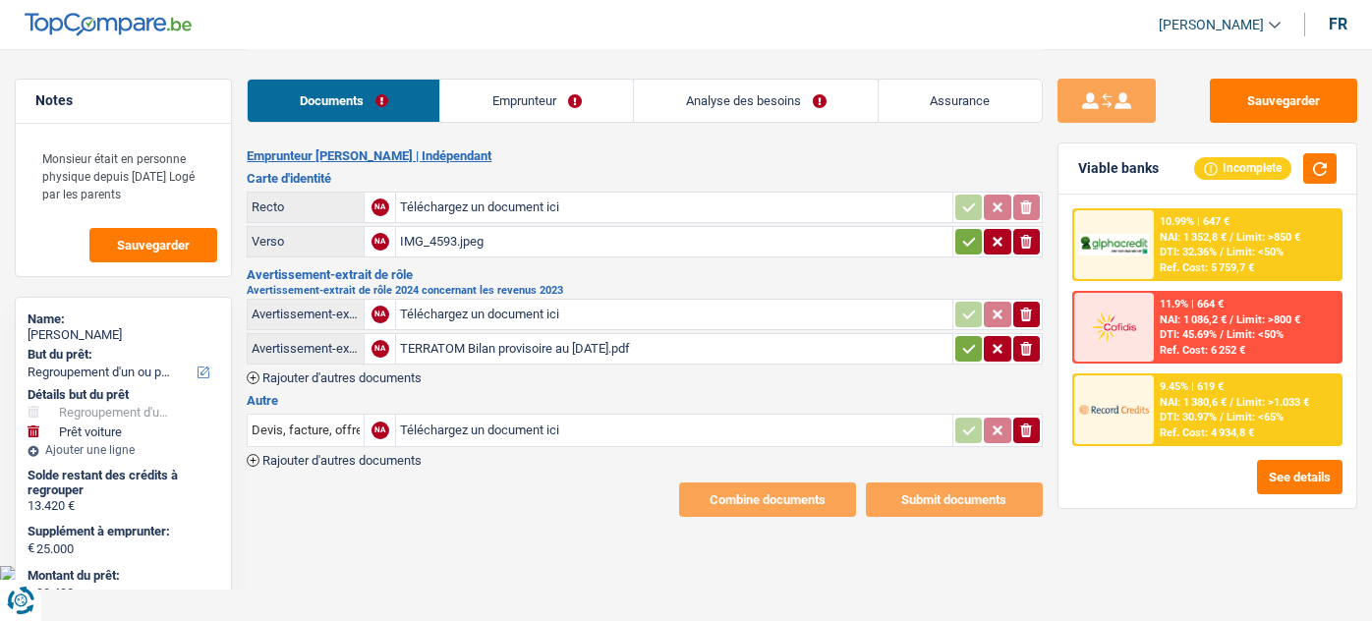
select select "refinancing"
select select "car"
select select "84"
select select "alphacredit"
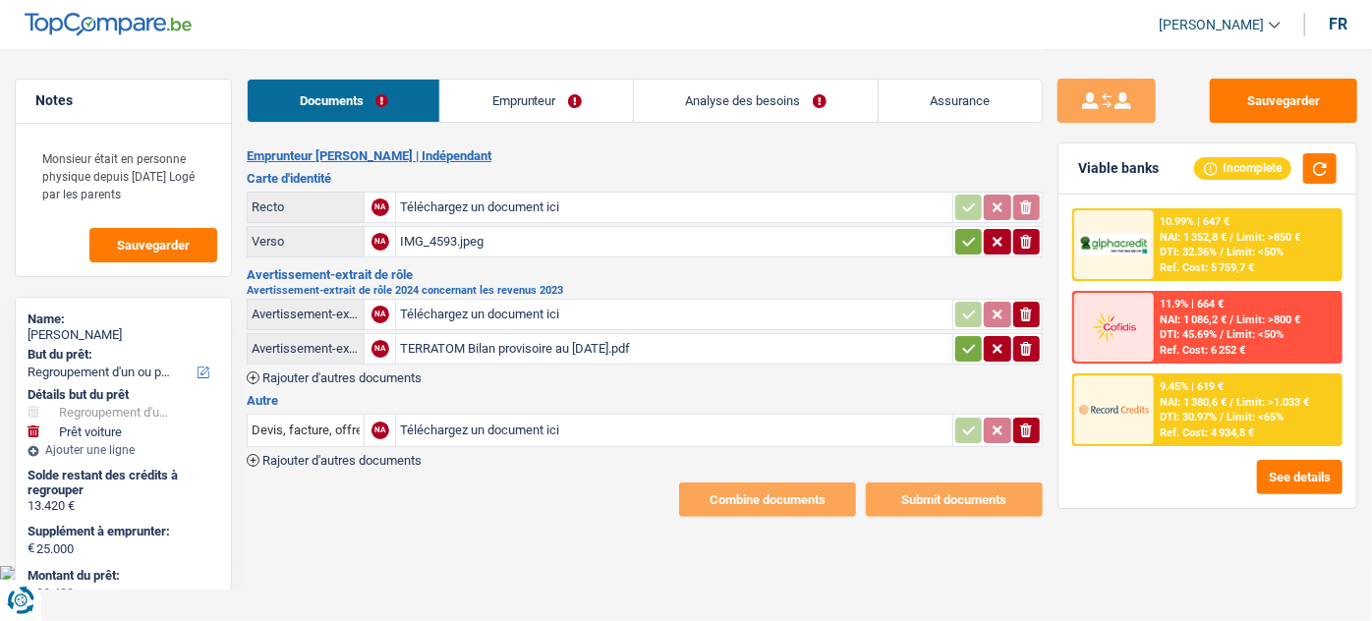
click at [968, 242] on icon "button" at bounding box center [969, 242] width 16 height 20
click at [553, 241] on div "IMG_4593.jpeg" at bounding box center [673, 241] width 547 height 29
click at [529, 350] on div "TERRATOM Bilan provisoire au 31.07.2025.pdf" at bounding box center [673, 348] width 547 height 29
click at [495, 314] on input "Téléchargez un document ici" at bounding box center [673, 314] width 547 height 29
type input "C:\fakepath\aer.pdf"
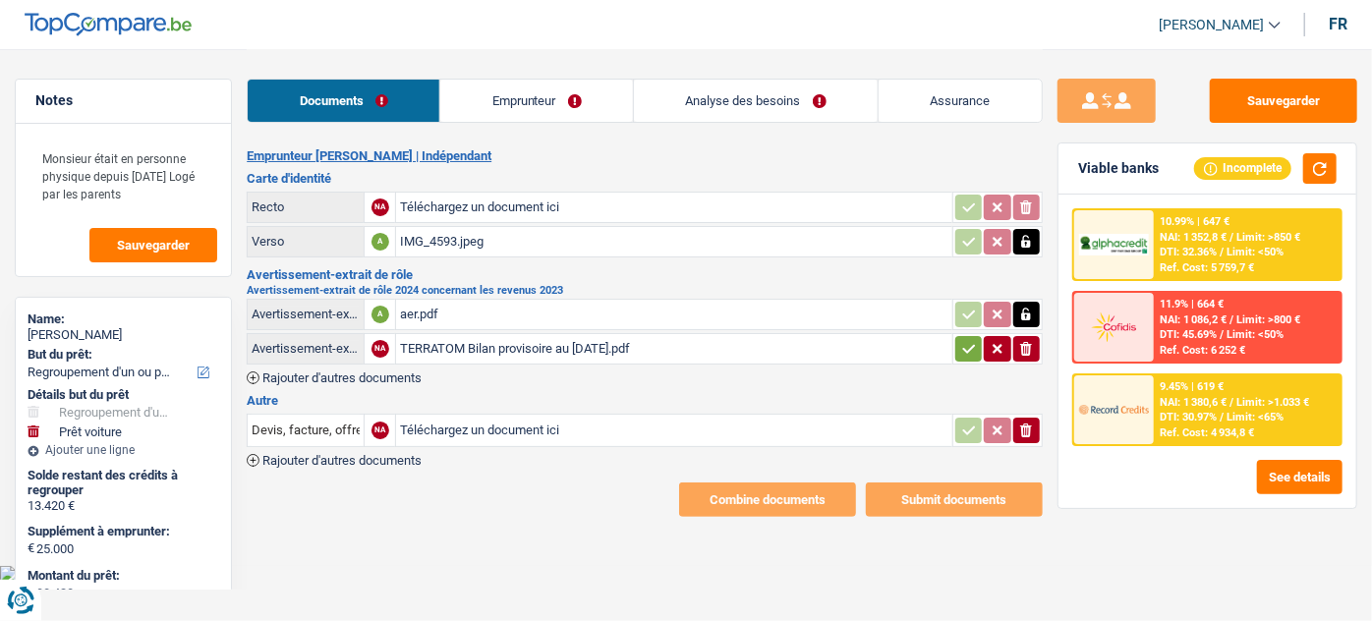
click at [436, 209] on input "Téléchargez un document ici" at bounding box center [673, 207] width 547 height 29
type input "C:\fakepath\r.jpeg"
click at [807, 361] on div "TERRATOM Bilan provisoire au 31.07.2025.pdf" at bounding box center [673, 348] width 547 height 29
click at [1027, 344] on icon "button" at bounding box center [1026, 349] width 12 height 14
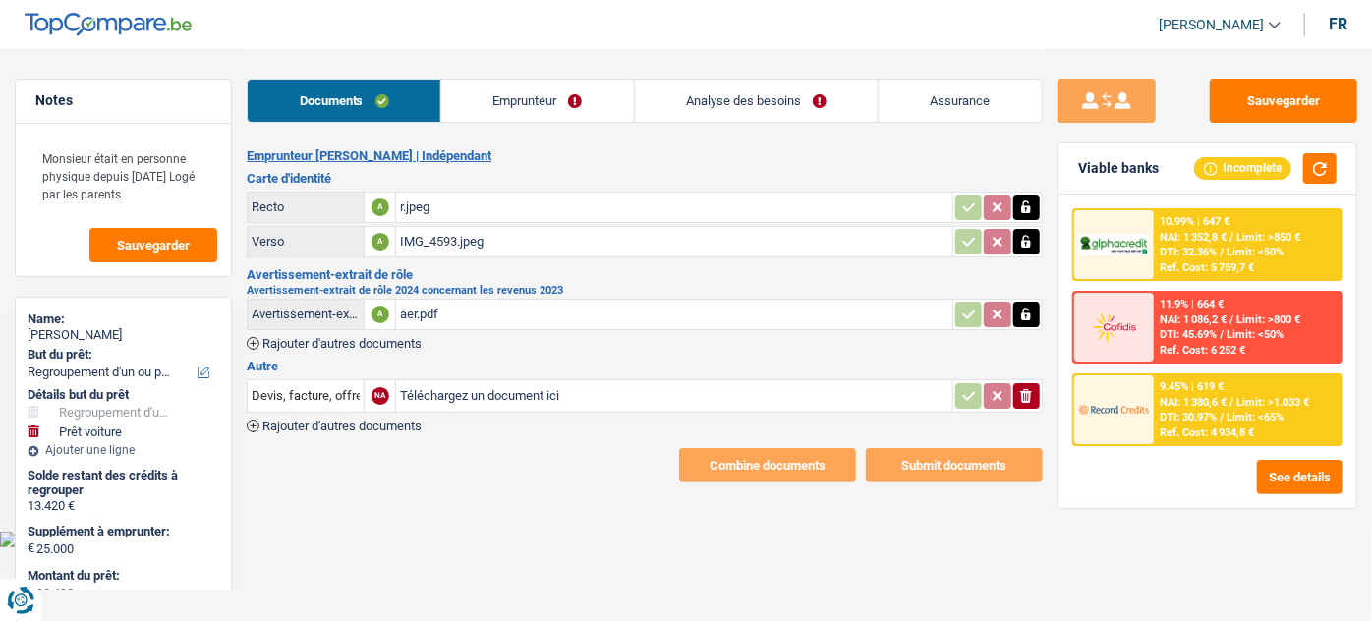
click at [788, 101] on link "Analyse des besoins" at bounding box center [757, 101] width 244 height 42
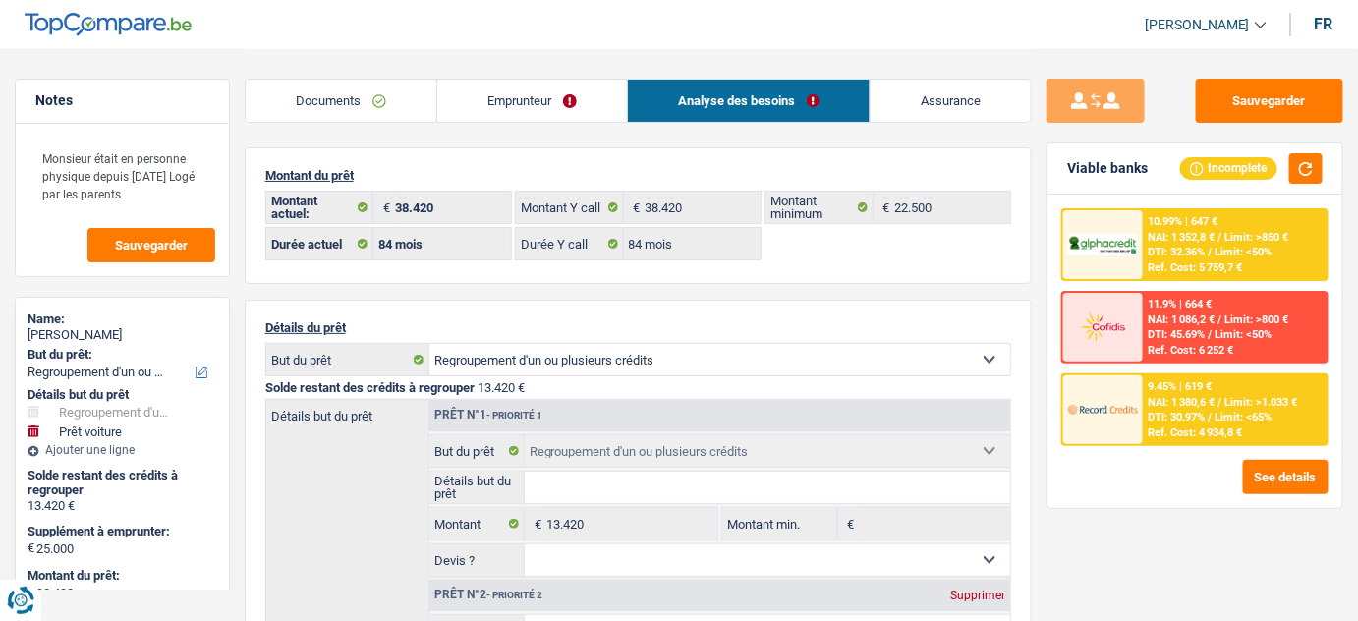
click at [553, 86] on link "Emprunteur" at bounding box center [532, 101] width 190 height 42
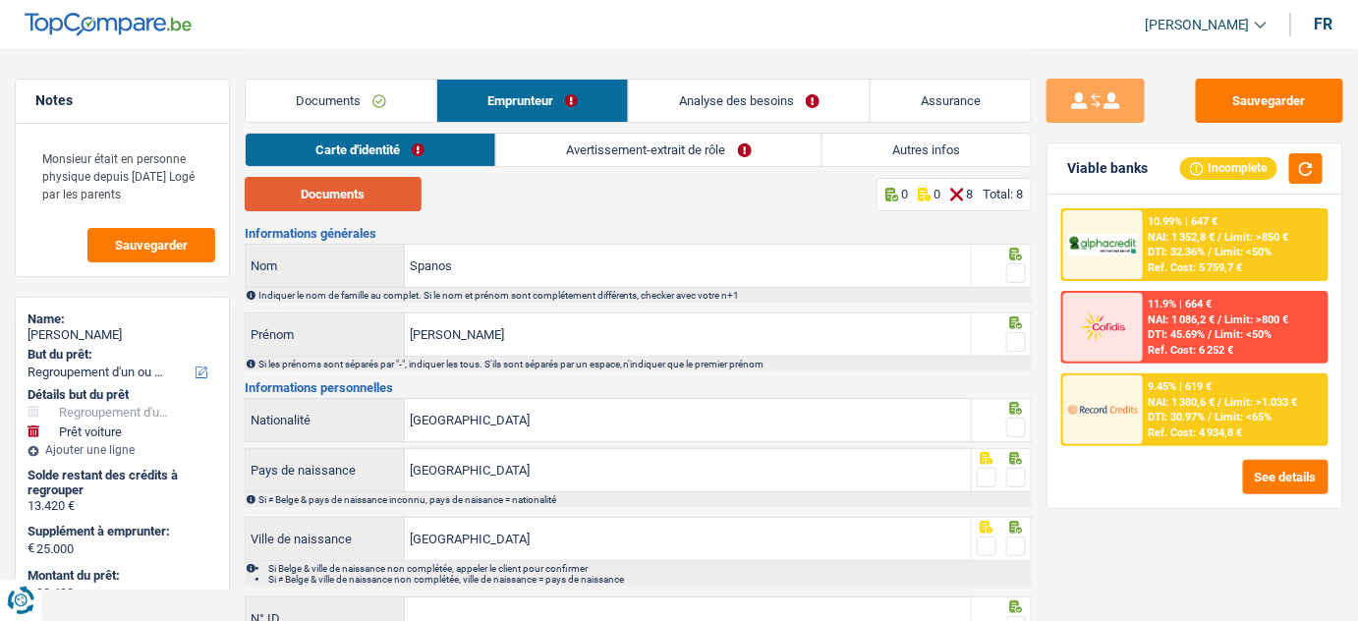
click at [338, 193] on button "Documents" at bounding box center [333, 194] width 177 height 34
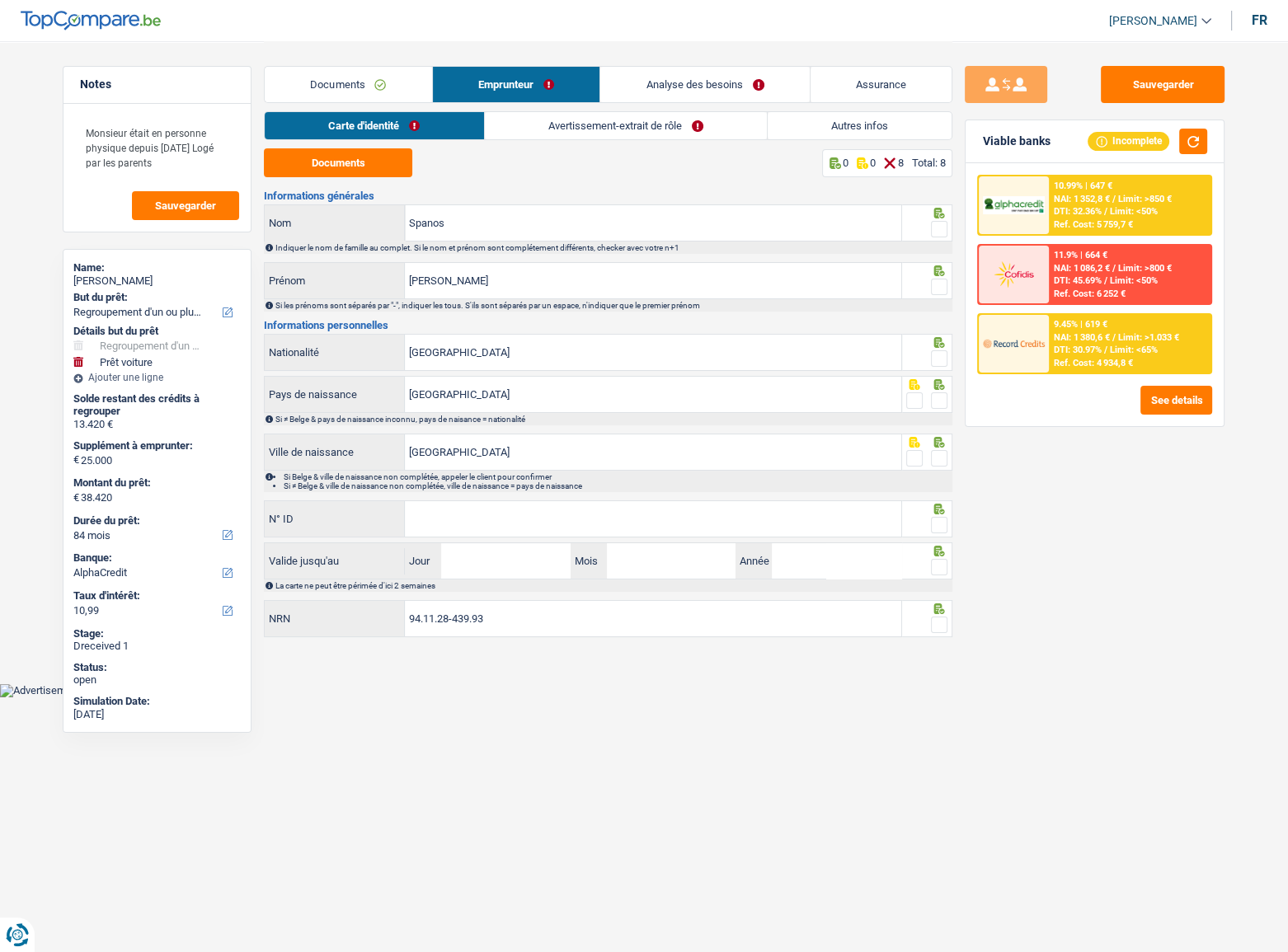
click at [935, 223] on span at bounding box center [940, 229] width 17 height 17
click at [0, 0] on input "radio" at bounding box center [0, 0] width 0 height 0
click at [942, 286] on span at bounding box center [940, 287] width 17 height 17
click at [0, 0] on input "radio" at bounding box center [0, 0] width 0 height 0
click at [942, 352] on span at bounding box center [940, 359] width 17 height 17
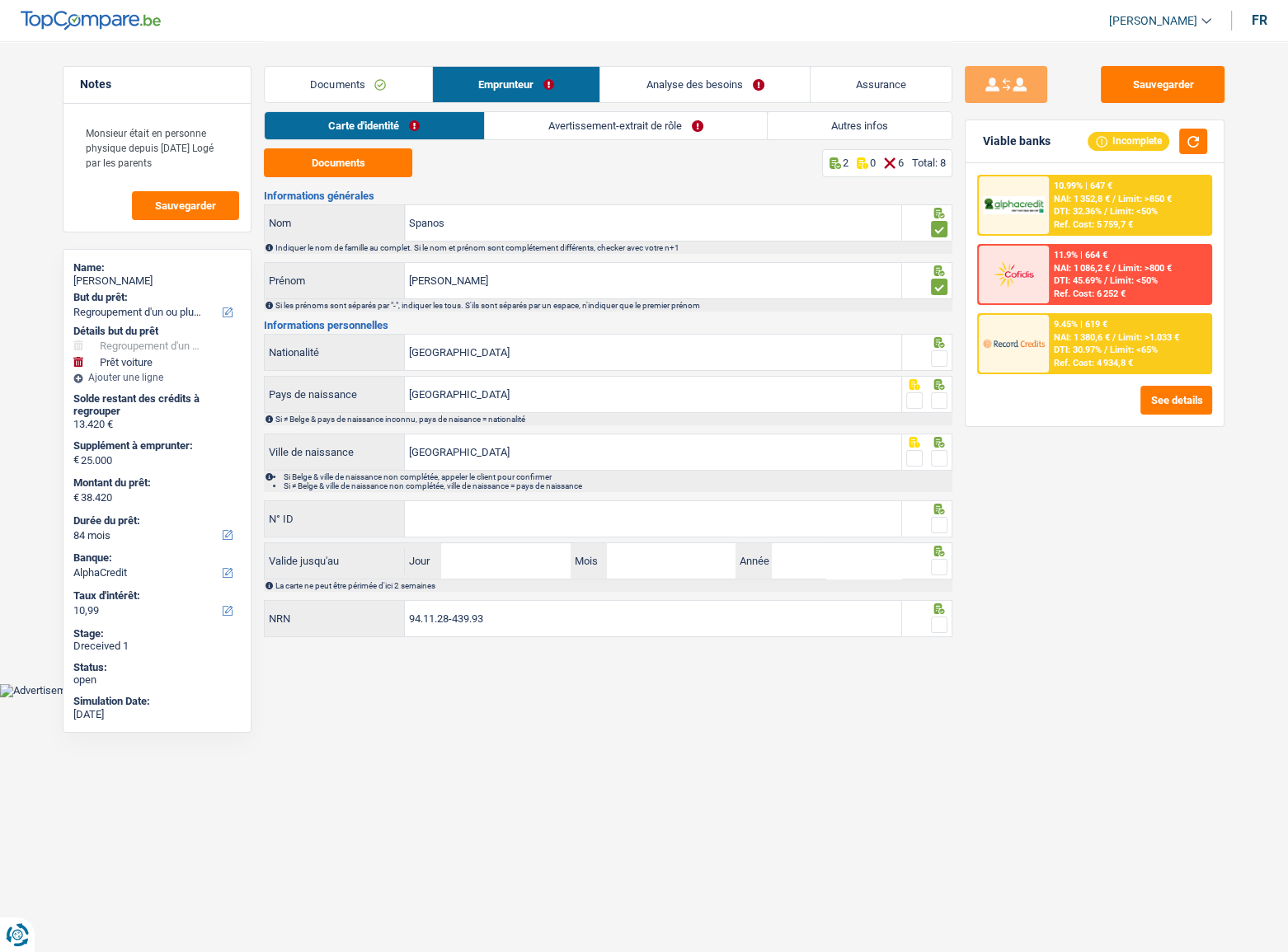
click at [0, 0] on input "radio" at bounding box center [0, 0] width 0 height 0
click at [940, 403] on span at bounding box center [940, 401] width 17 height 17
click at [0, 0] on input "radio" at bounding box center [0, 0] width 0 height 0
click at [936, 453] on span at bounding box center [940, 459] width 17 height 17
click at [0, 0] on input "radio" at bounding box center [0, 0] width 0 height 0
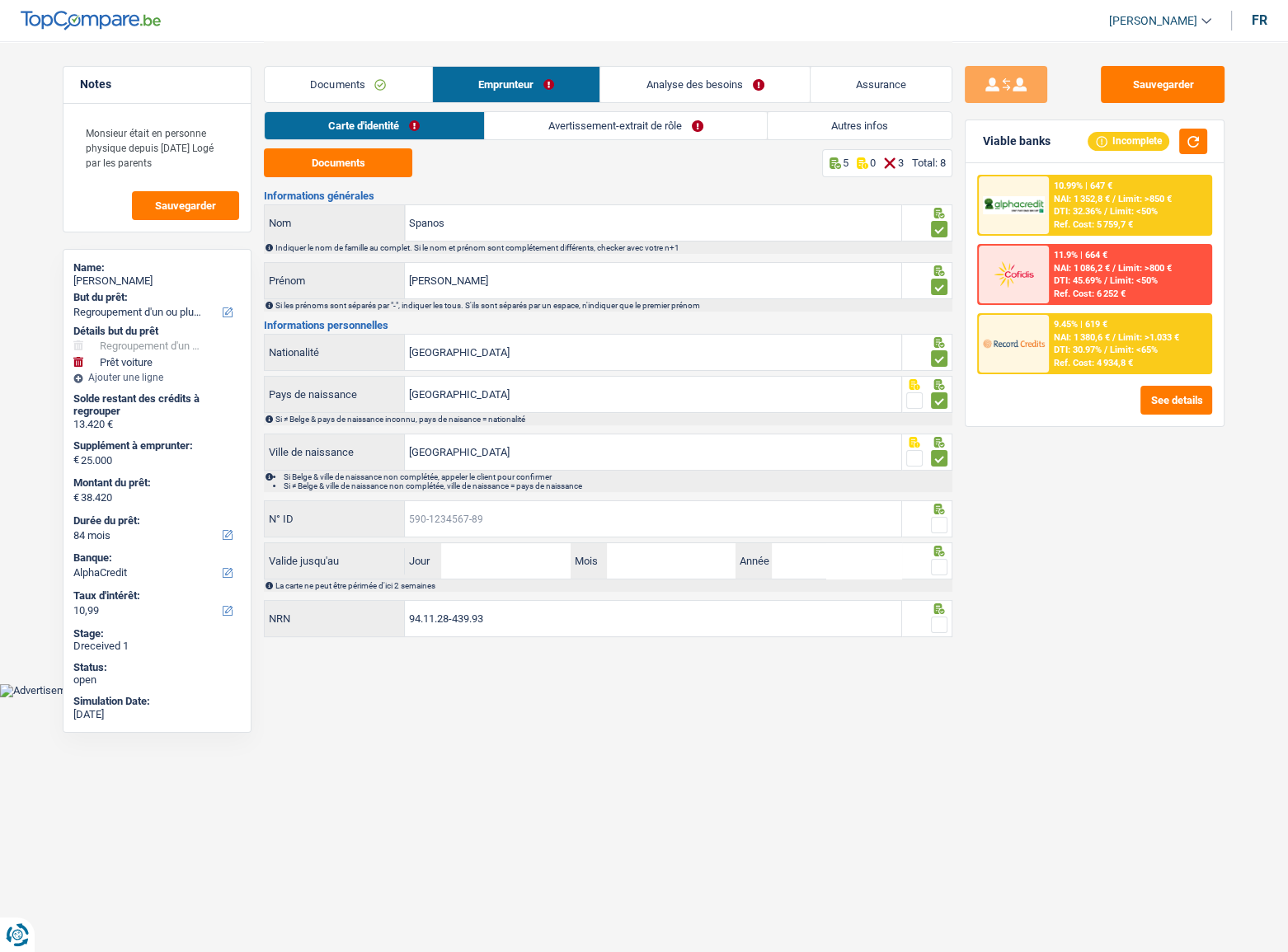
click at [779, 520] on input "N° ID" at bounding box center [654, 518] width 497 height 35
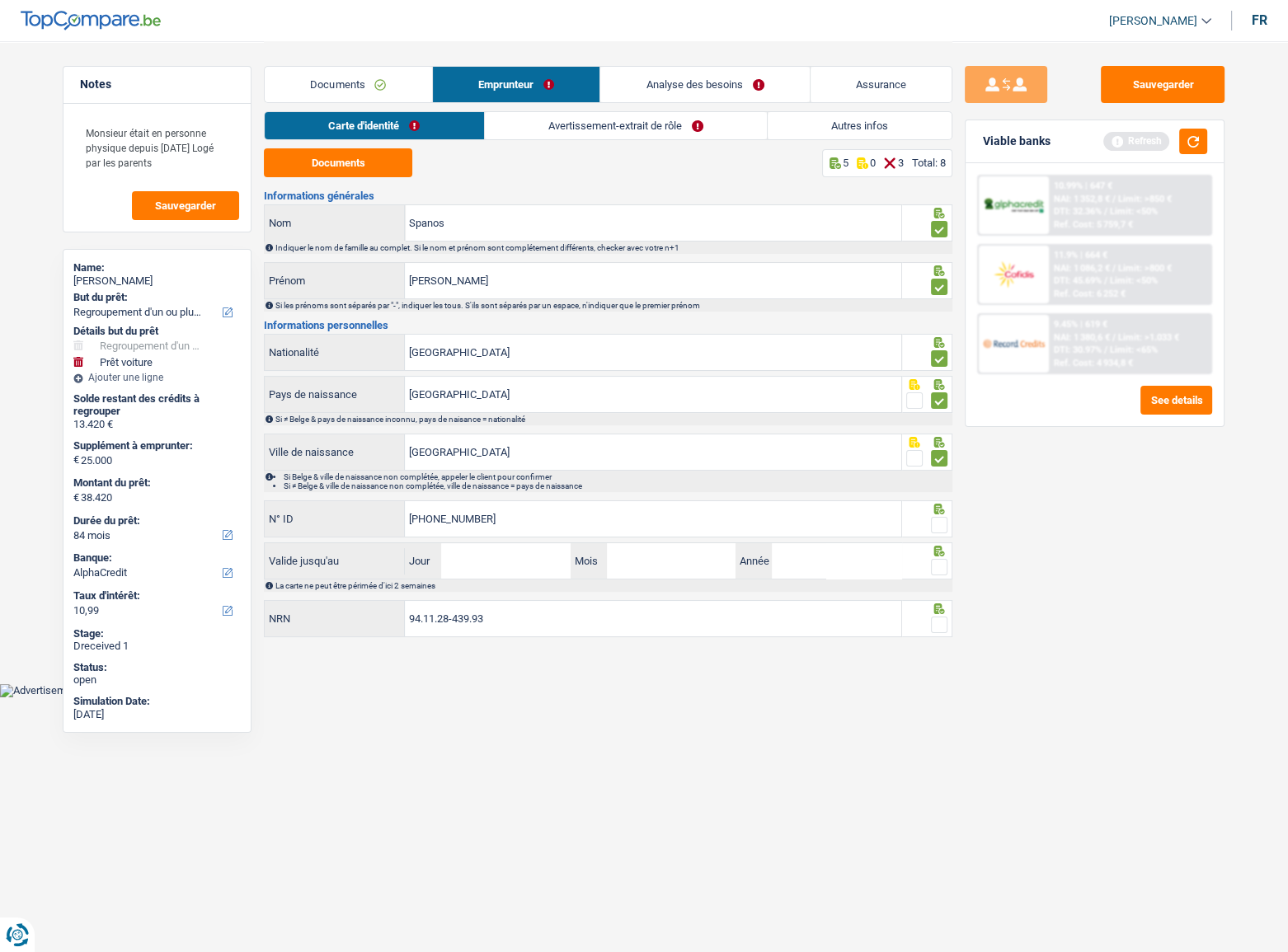
type input "592-9994404-90"
click at [937, 520] on span at bounding box center [940, 525] width 17 height 17
click at [0, 0] on input "radio" at bounding box center [0, 0] width 0 height 0
click at [1150, 144] on button "button" at bounding box center [1192, 141] width 28 height 25
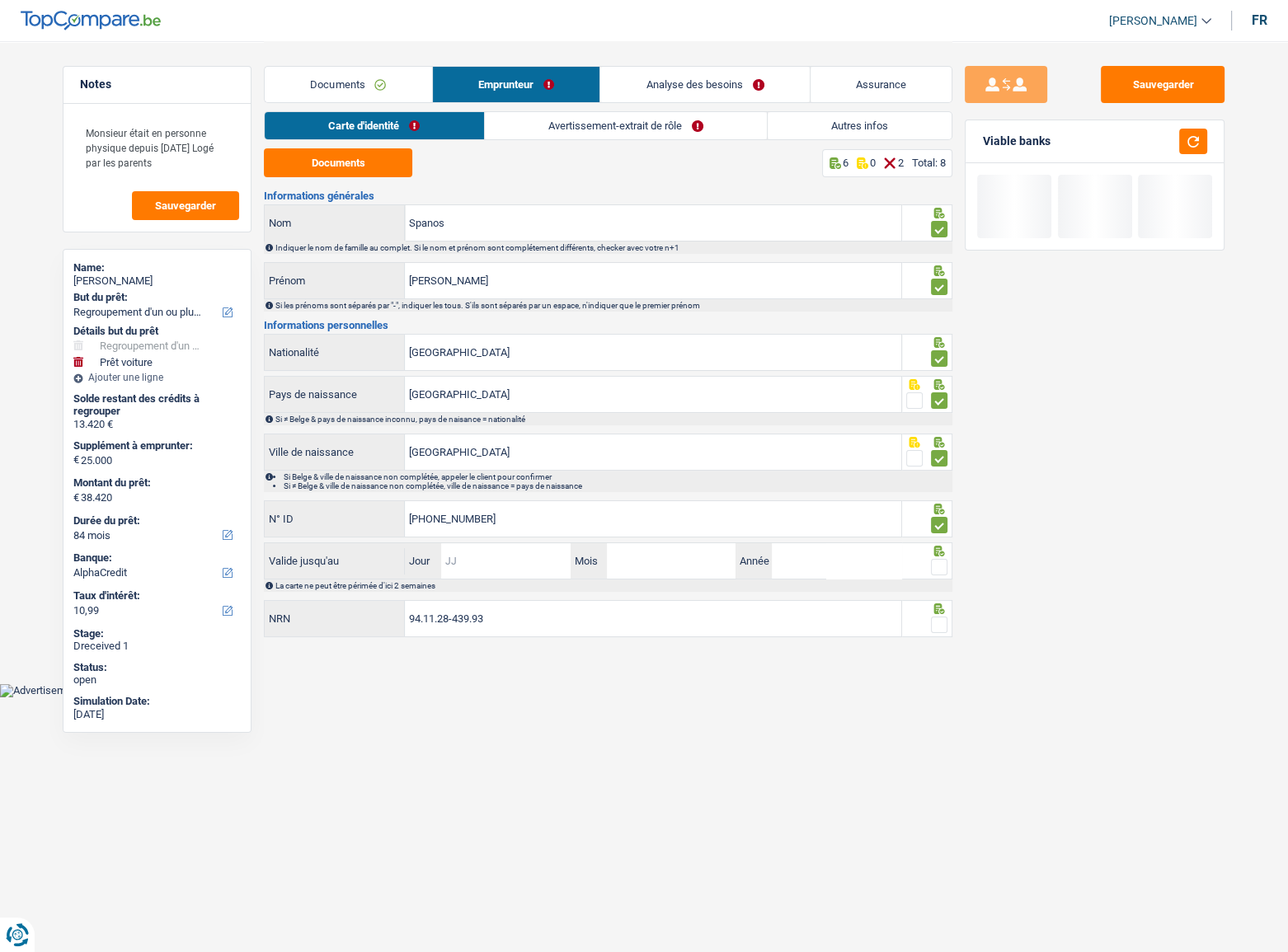
drag, startPoint x: 519, startPoint y: 552, endPoint x: 532, endPoint y: 549, distance: 13.3
click at [519, 520] on input "Jour" at bounding box center [505, 561] width 128 height 35
type input "16"
type input "07"
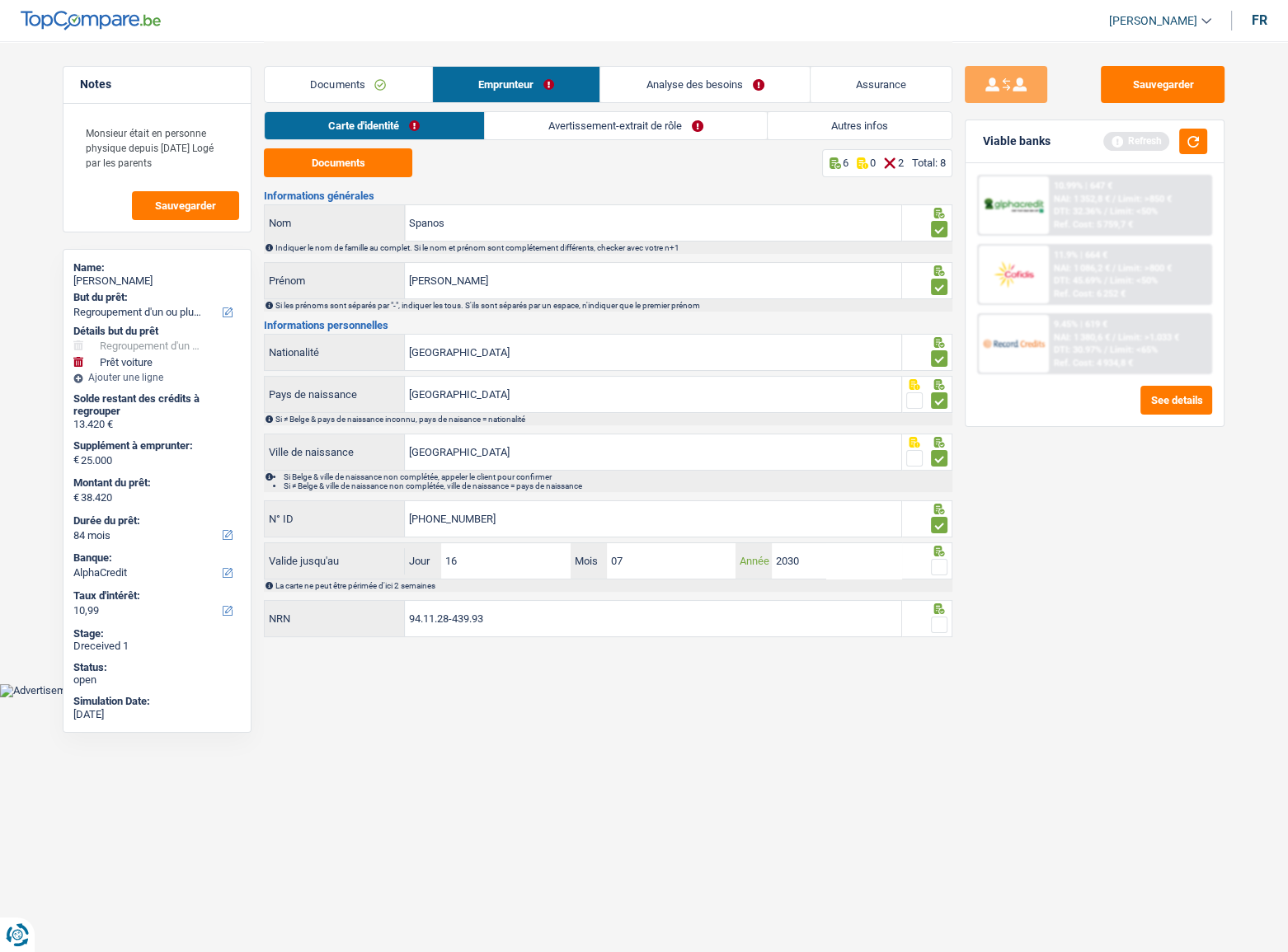
type input "2030"
click at [938, 520] on span at bounding box center [940, 567] width 17 height 17
click at [0, 0] on input "radio" at bounding box center [0, 0] width 0 height 0
click at [1150, 140] on button "button" at bounding box center [1192, 141] width 28 height 25
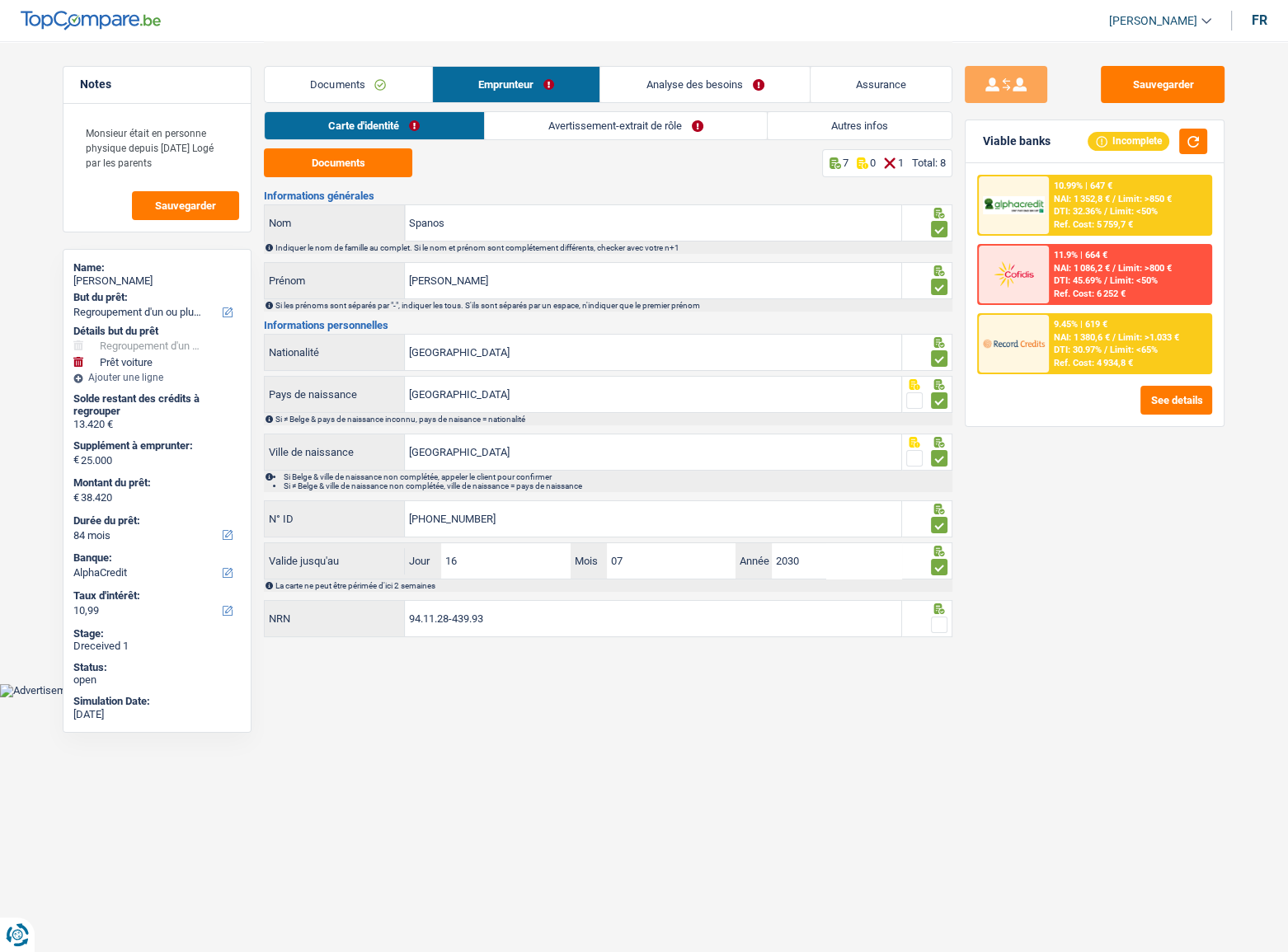
click at [931, 520] on span at bounding box center [940, 625] width 17 height 17
click at [0, 0] on input "radio" at bounding box center [0, 0] width 0 height 0
click at [628, 125] on link "Avertissement-extrait de rôle" at bounding box center [626, 126] width 282 height 27
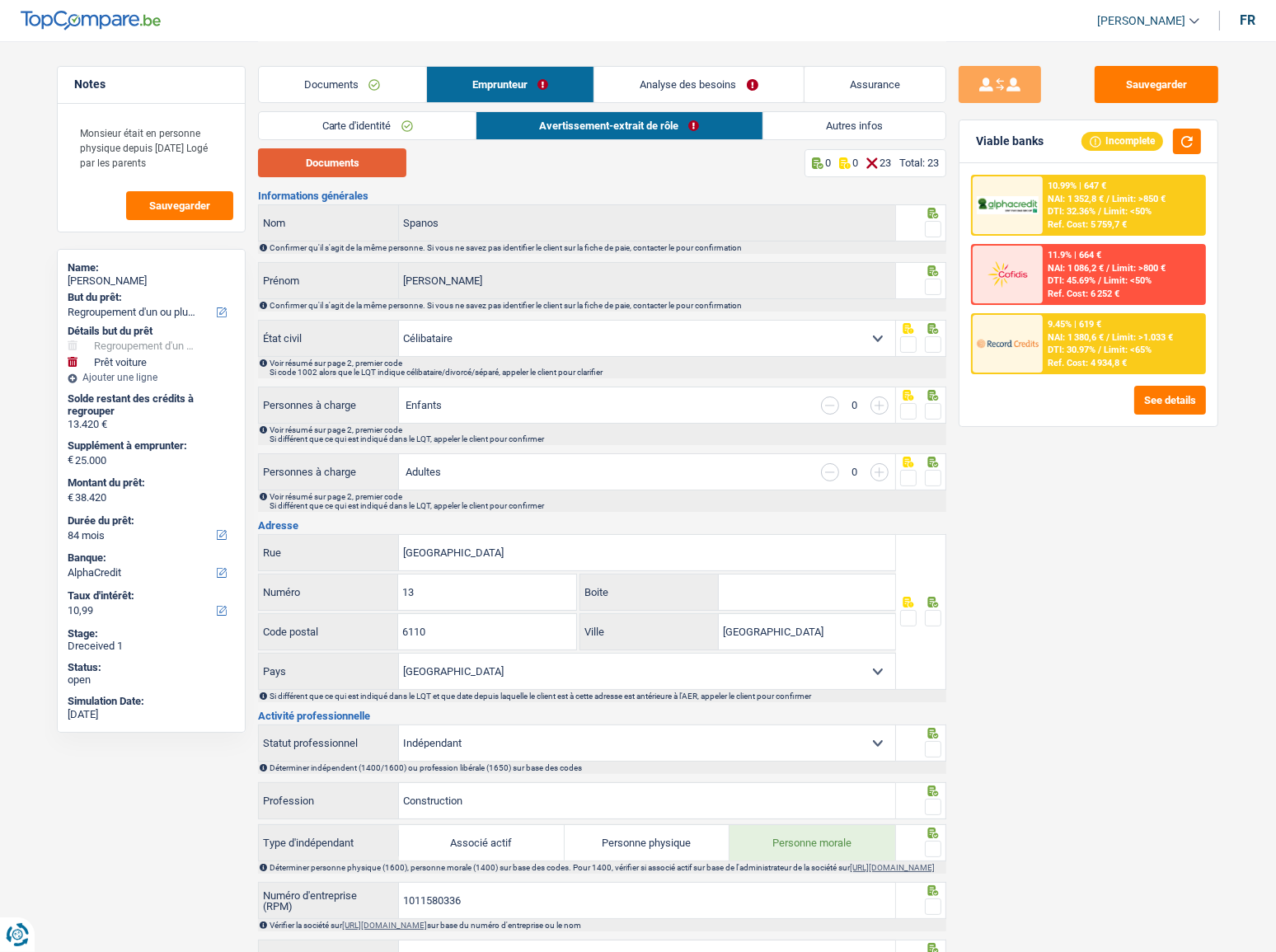
click at [392, 167] on button "Documents" at bounding box center [332, 163] width 148 height 29
click at [934, 226] on span at bounding box center [934, 229] width 17 height 17
click at [0, 0] on input "radio" at bounding box center [0, 0] width 0 height 0
drag, startPoint x: 935, startPoint y: 281, endPoint x: 940, endPoint y: 274, distance: 8.6
click at [935, 282] on span at bounding box center [934, 287] width 17 height 17
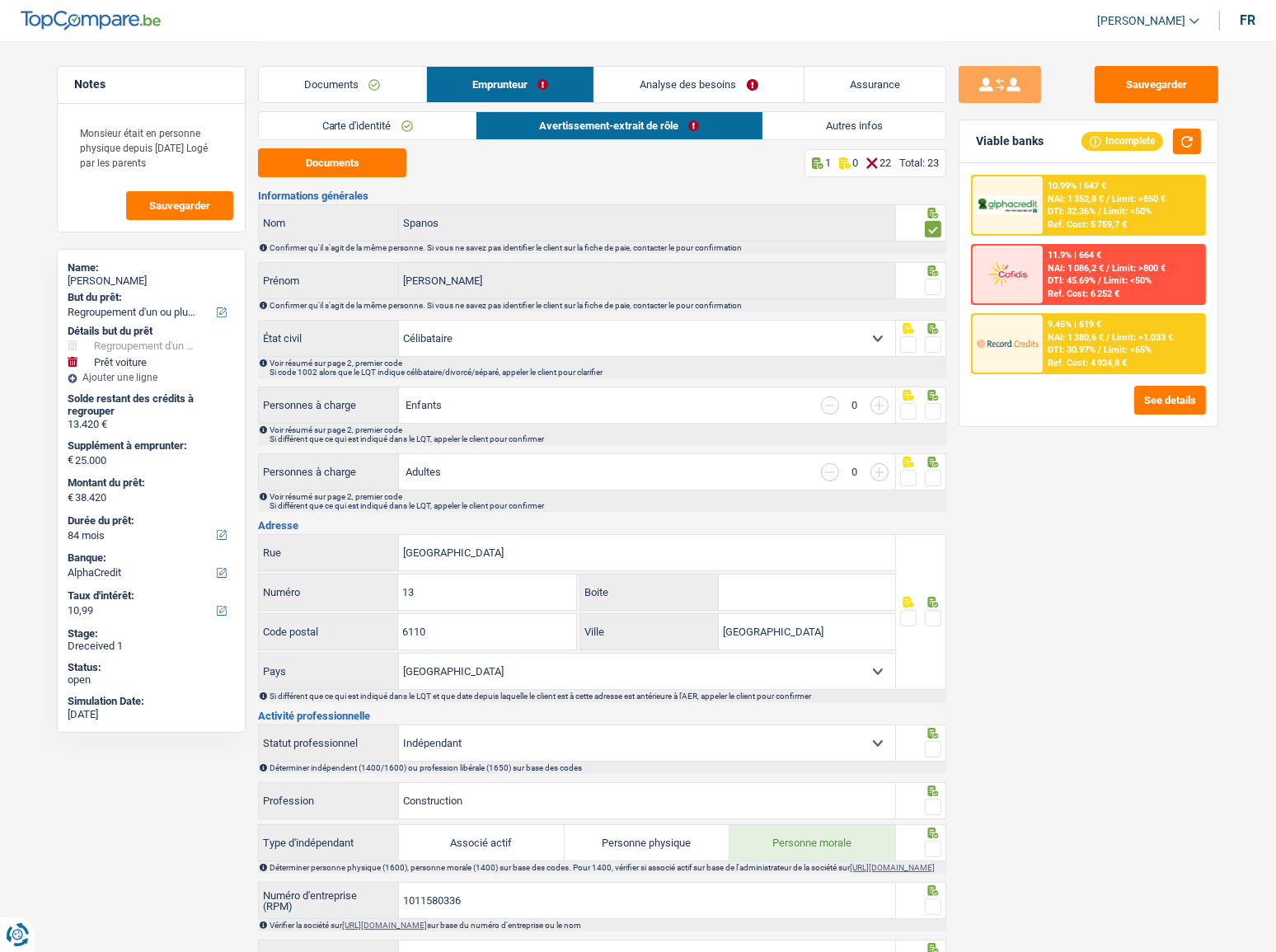
click at [0, 0] on input "radio" at bounding box center [0, 0] width 0 height 0
click at [1150, 143] on button "button" at bounding box center [1186, 141] width 28 height 25
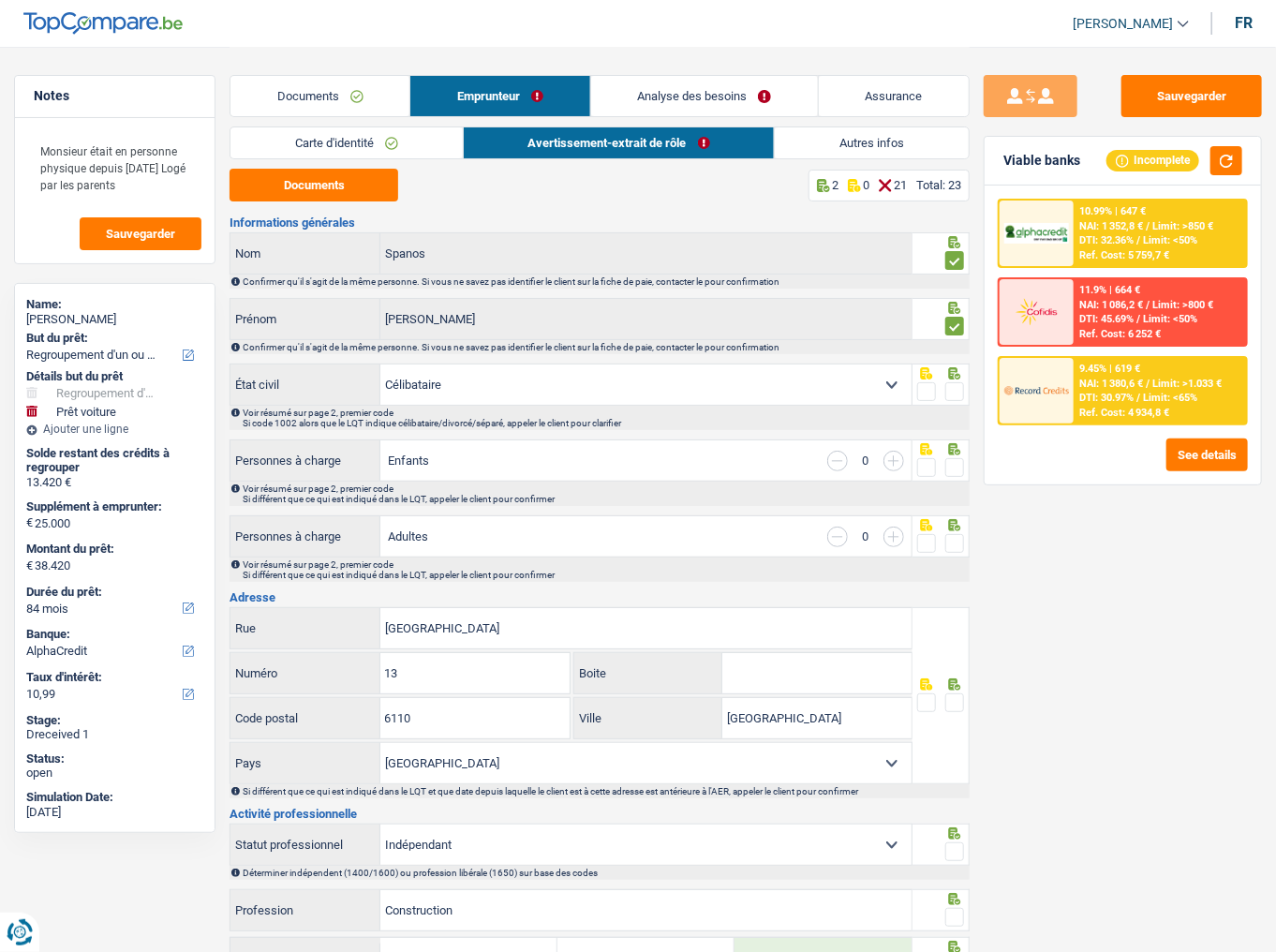
click at [954, 383] on span at bounding box center [956, 392] width 19 height 19
click at [0, 0] on input "radio" at bounding box center [0, 0] width 0 height 0
click at [1230, 165] on button "button" at bounding box center [1226, 160] width 31 height 29
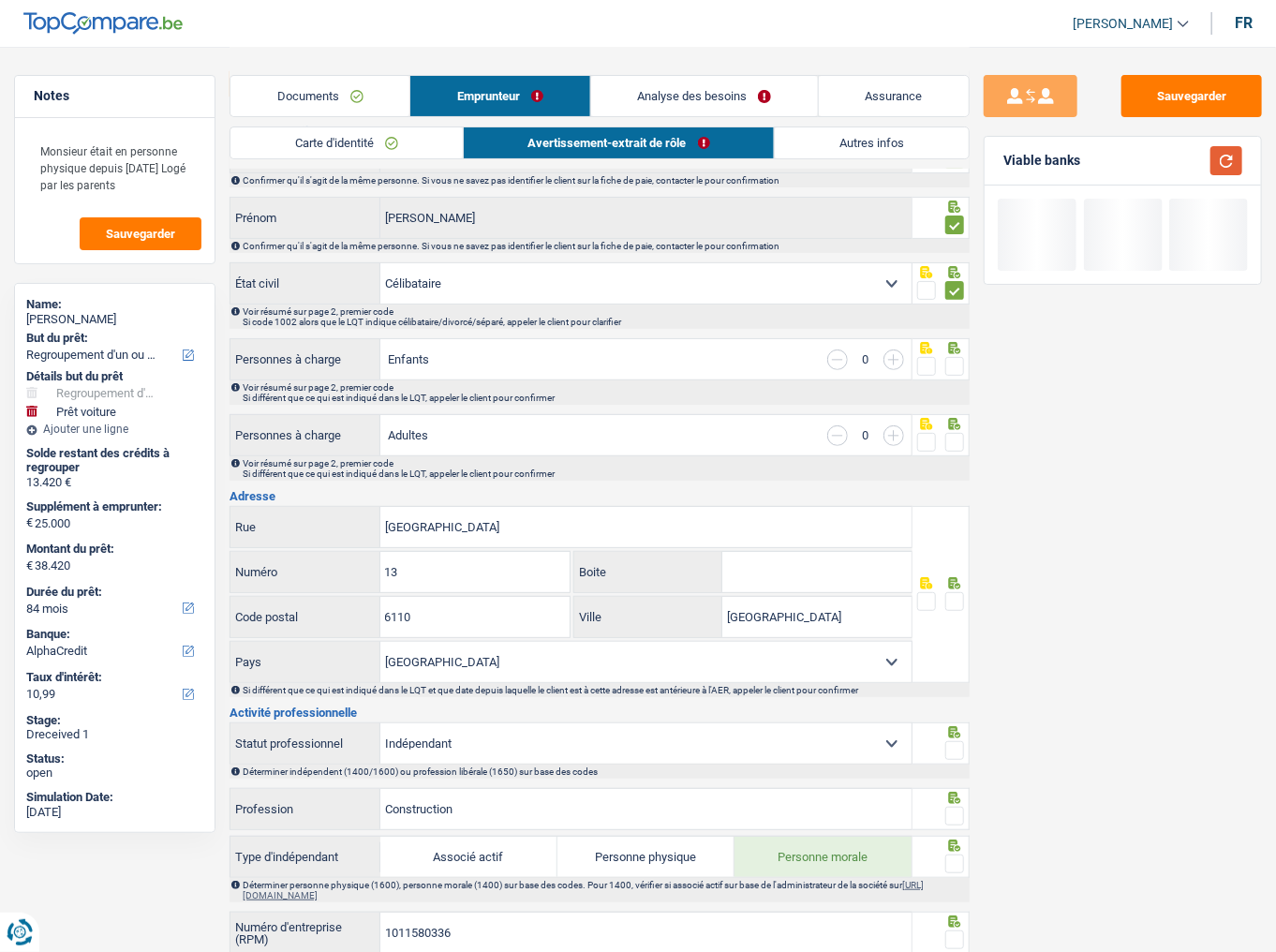
scroll to position [150, 0]
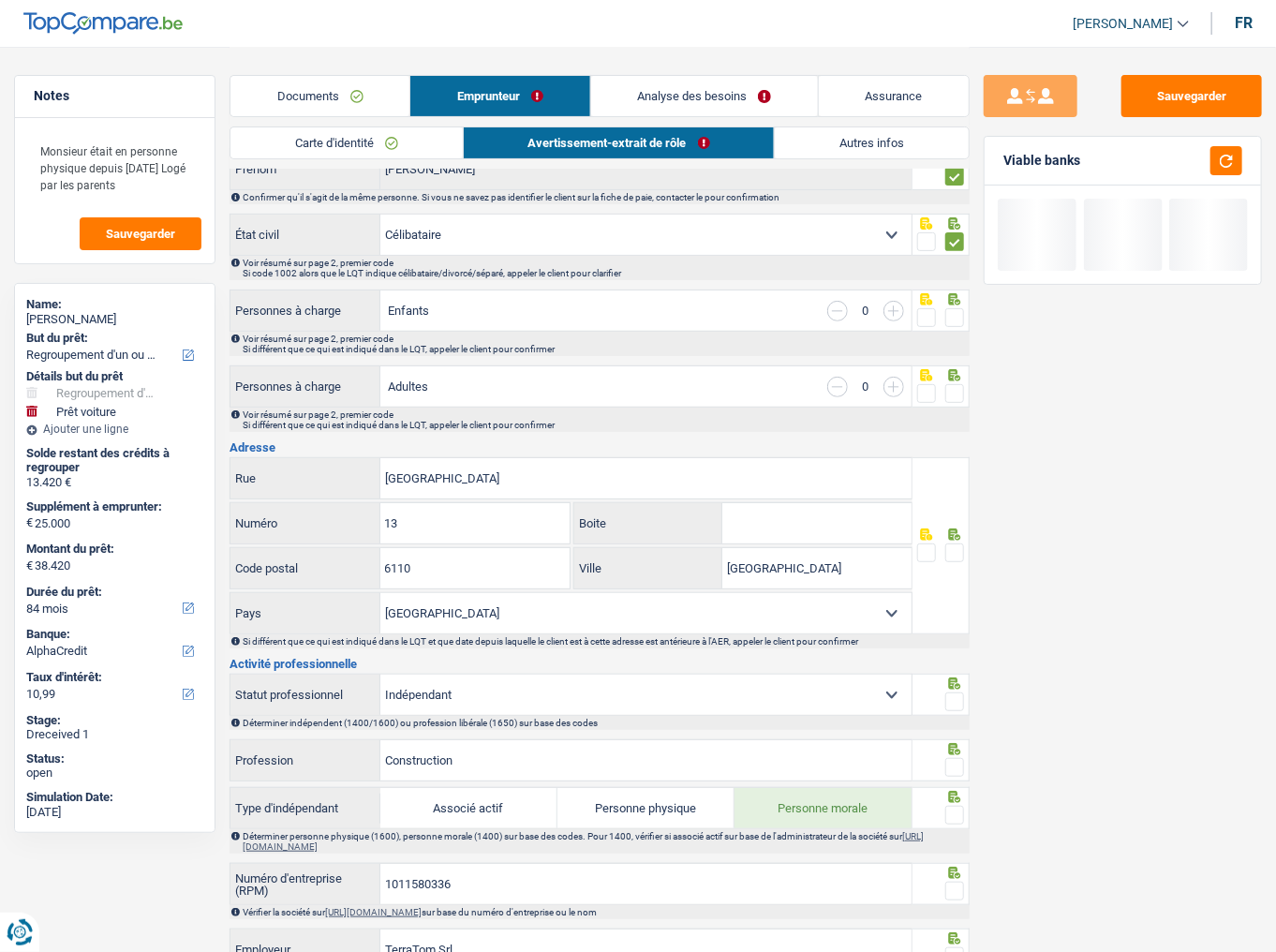
click at [952, 316] on span at bounding box center [956, 318] width 19 height 19
click at [0, 0] on input "radio" at bounding box center [0, 0] width 0 height 0
click at [956, 387] on span at bounding box center [956, 394] width 19 height 19
click at [0, 0] on input "radio" at bounding box center [0, 0] width 0 height 0
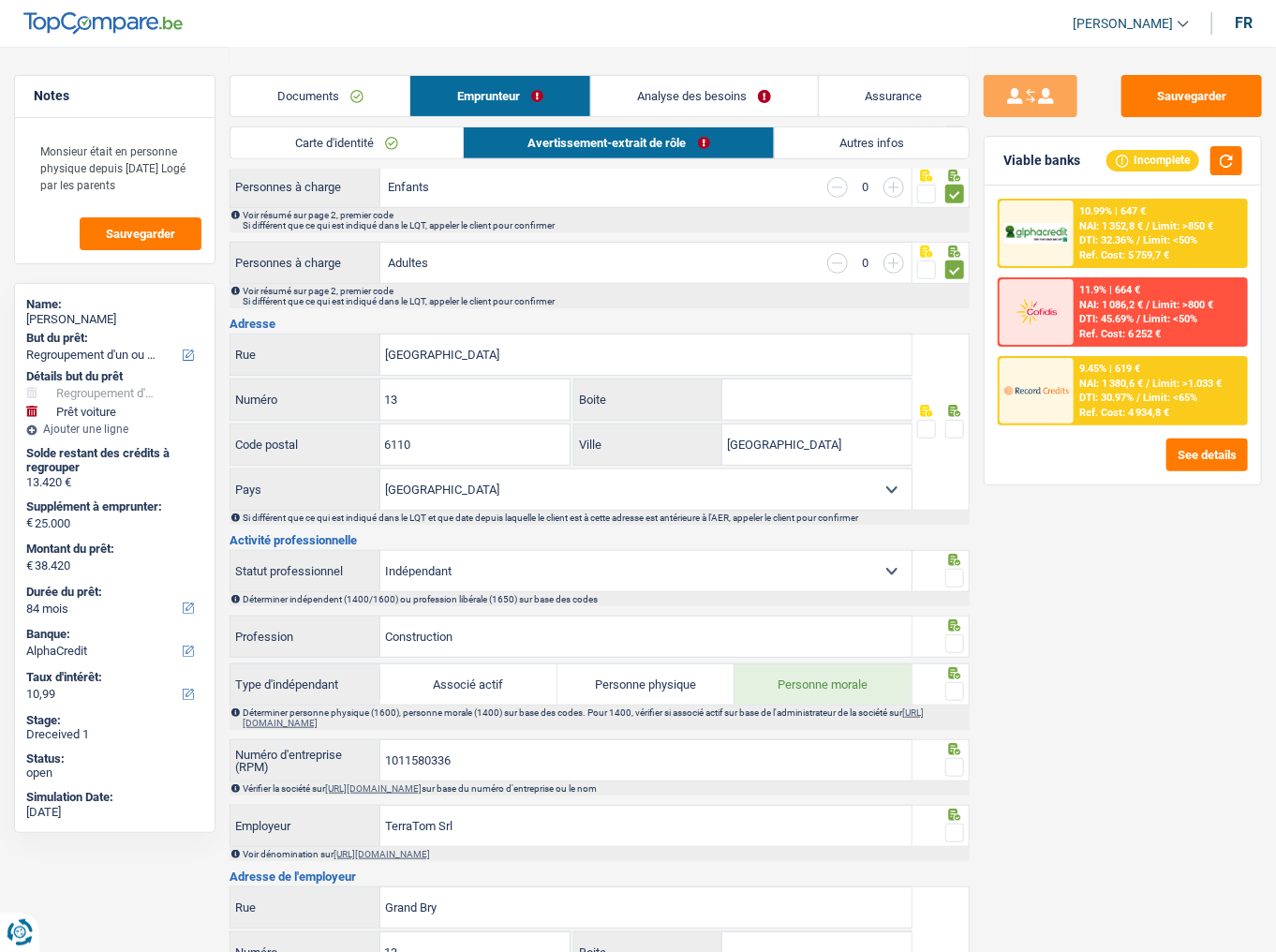
scroll to position [300, 0]
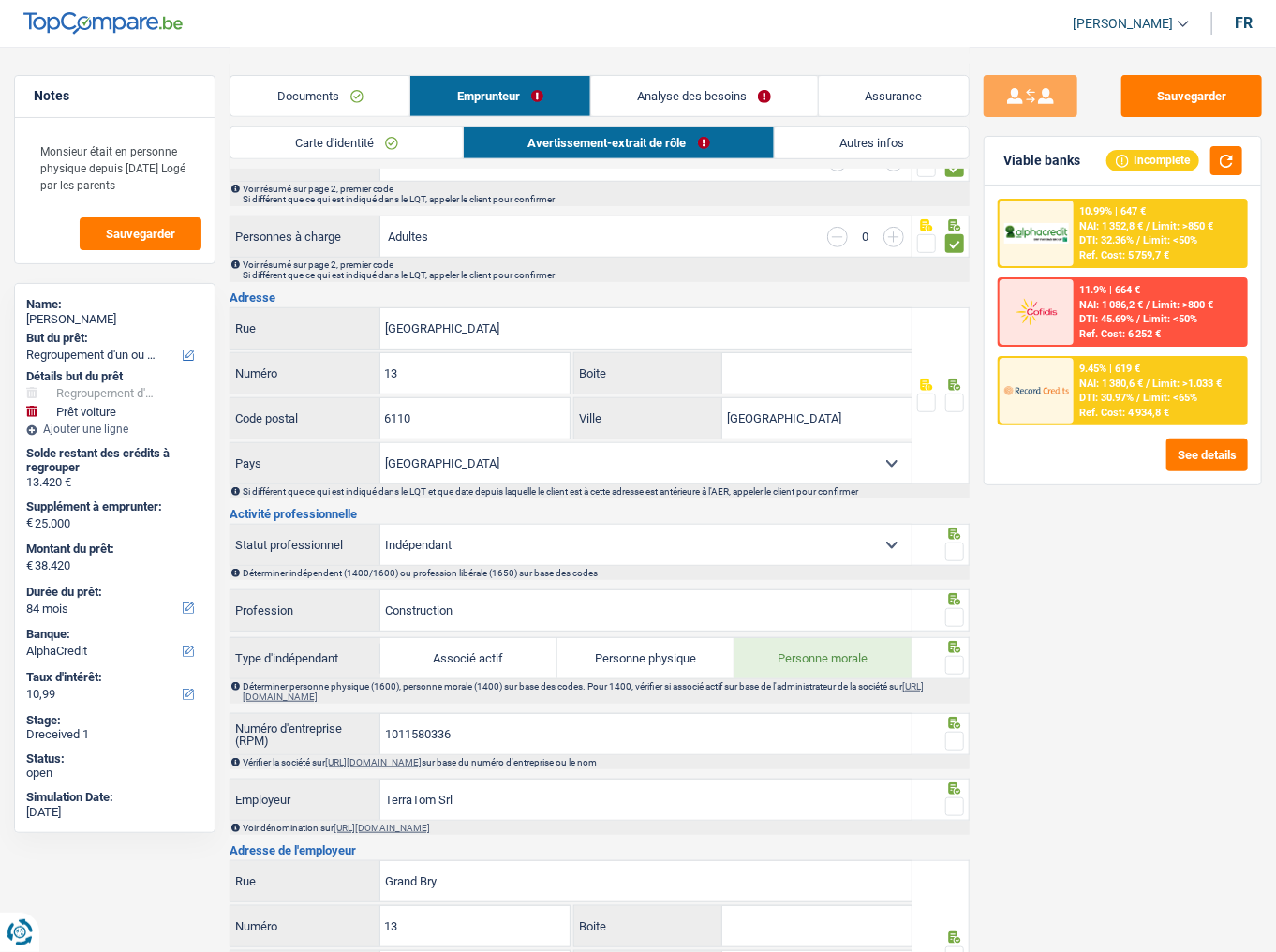
click at [949, 402] on span at bounding box center [956, 404] width 19 height 19
click at [0, 0] on input "radio" at bounding box center [0, 0] width 0 height 0
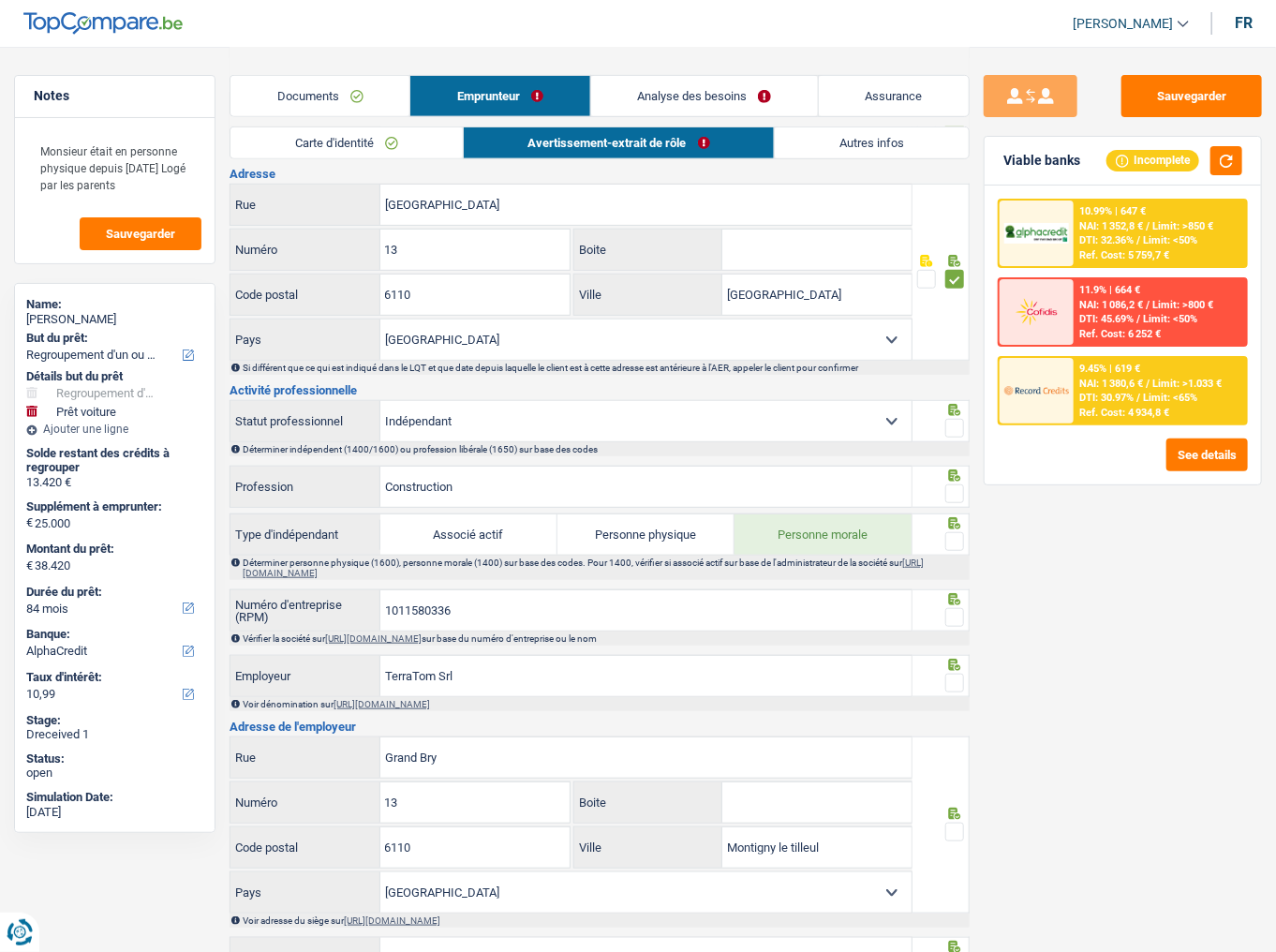
scroll to position [450, 0]
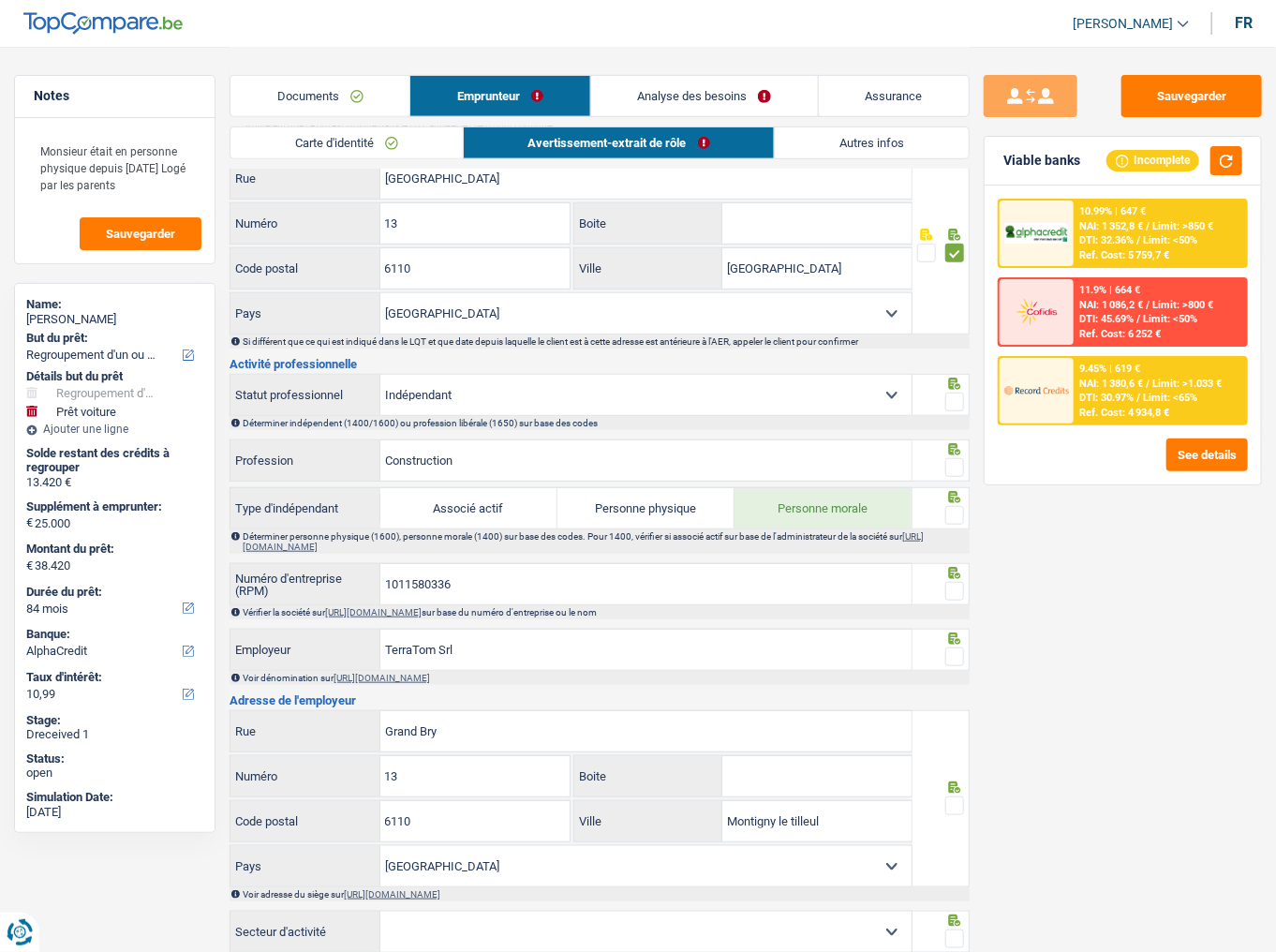
click at [945, 405] on fieldset at bounding box center [940, 403] width 47 height 24
drag, startPoint x: 479, startPoint y: 582, endPoint x: 310, endPoint y: 589, distance: 169.1
click at [310, 589] on div "1011580336 Numéro d'entreprise (RPM)" at bounding box center [571, 585] width 681 height 40
click at [422, 591] on link "https://kbopub.economie.fgov.be/kbopub/zoeknummerform.html" at bounding box center [373, 612] width 96 height 10
click at [959, 398] on span at bounding box center [956, 403] width 19 height 19
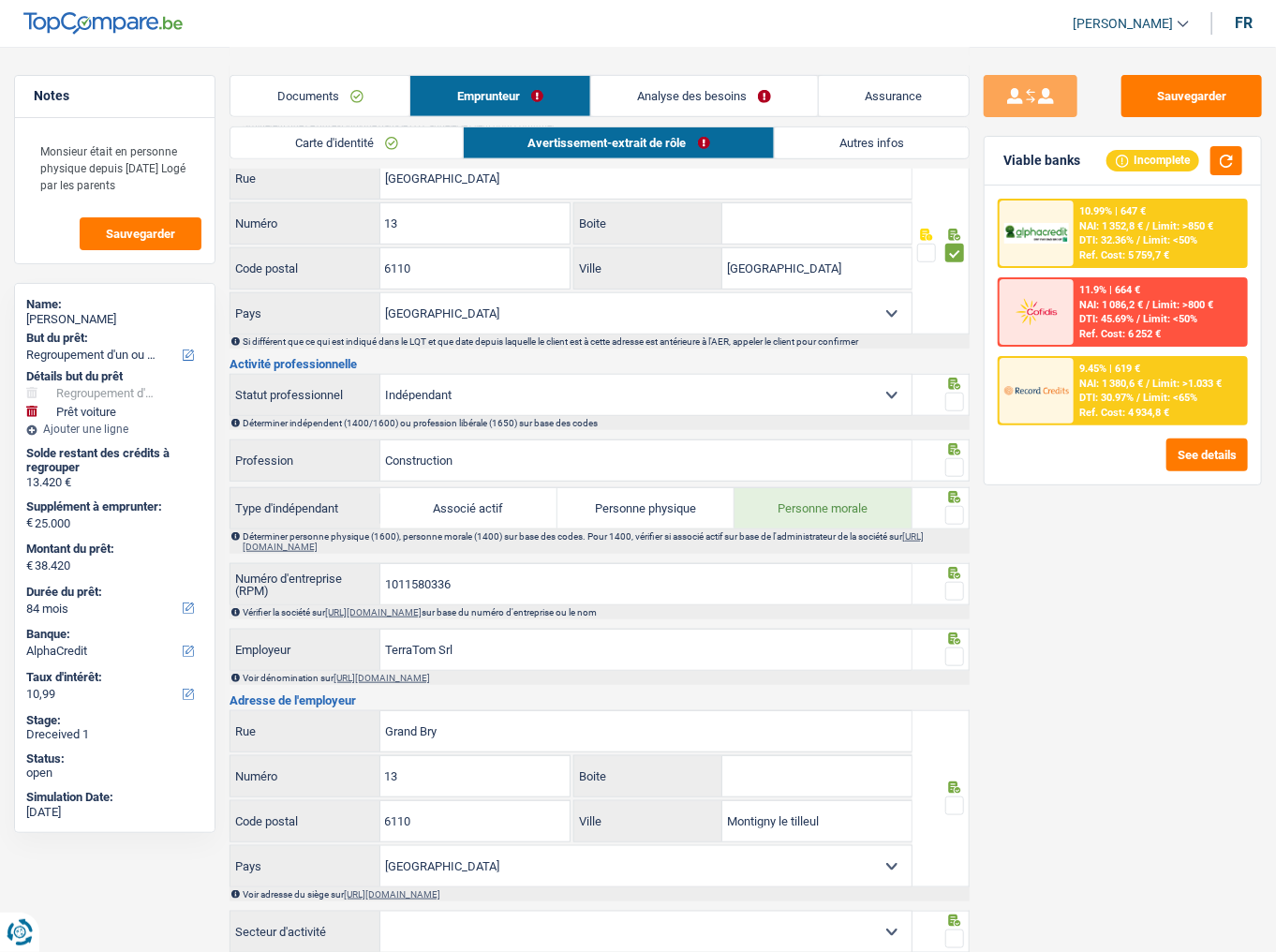
click at [0, 0] on input "radio" at bounding box center [0, 0] width 0 height 0
drag, startPoint x: 855, startPoint y: 450, endPoint x: 315, endPoint y: 460, distance: 540.1
click at [315, 460] on div "Construction Profession" at bounding box center [571, 461] width 681 height 40
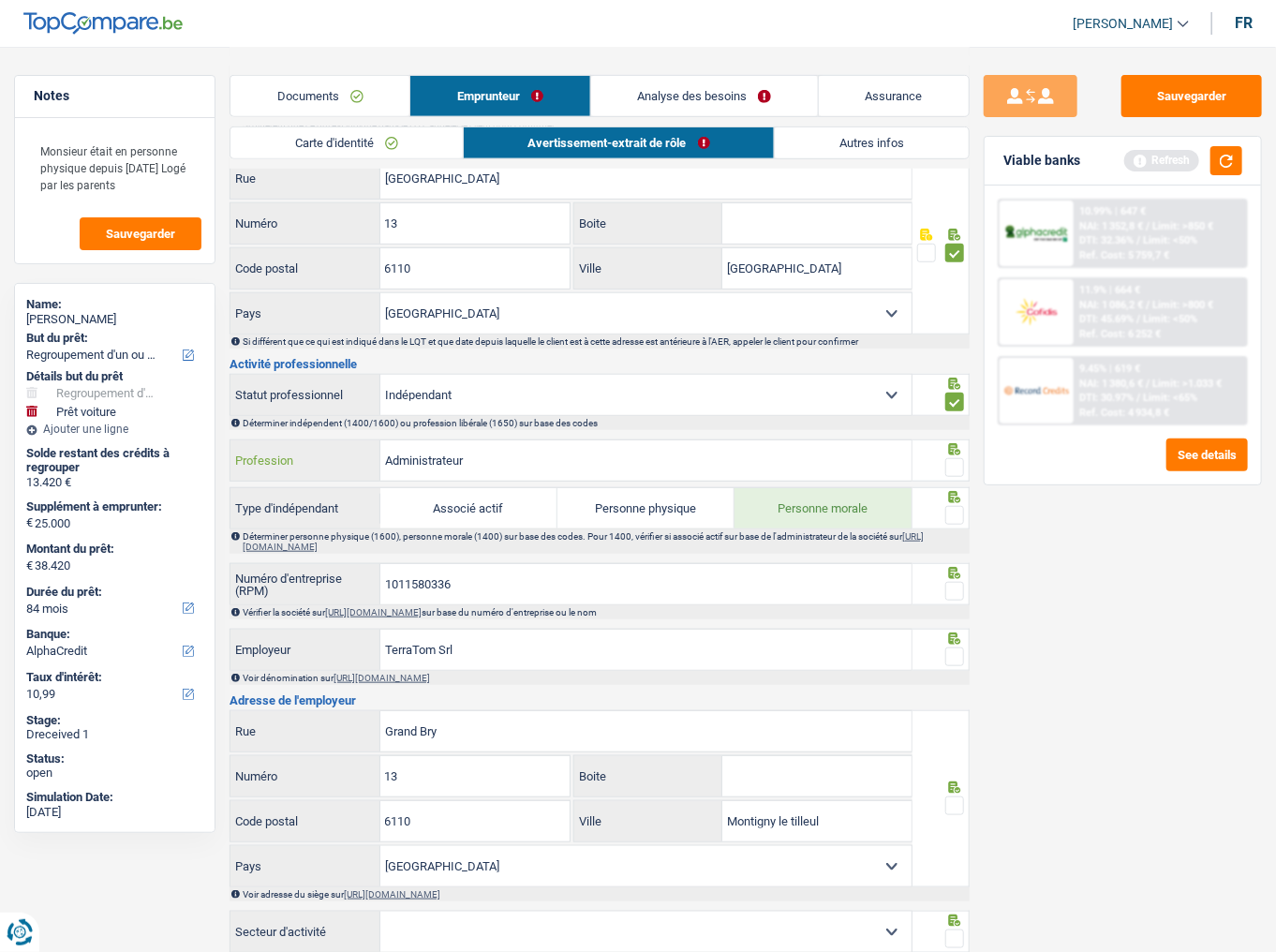
type input "Administrateur"
click at [956, 462] on span at bounding box center [956, 468] width 19 height 19
click at [0, 0] on input "radio" at bounding box center [0, 0] width 0 height 0
click at [953, 514] on span at bounding box center [956, 516] width 19 height 19
click at [0, 0] on input "radio" at bounding box center [0, 0] width 0 height 0
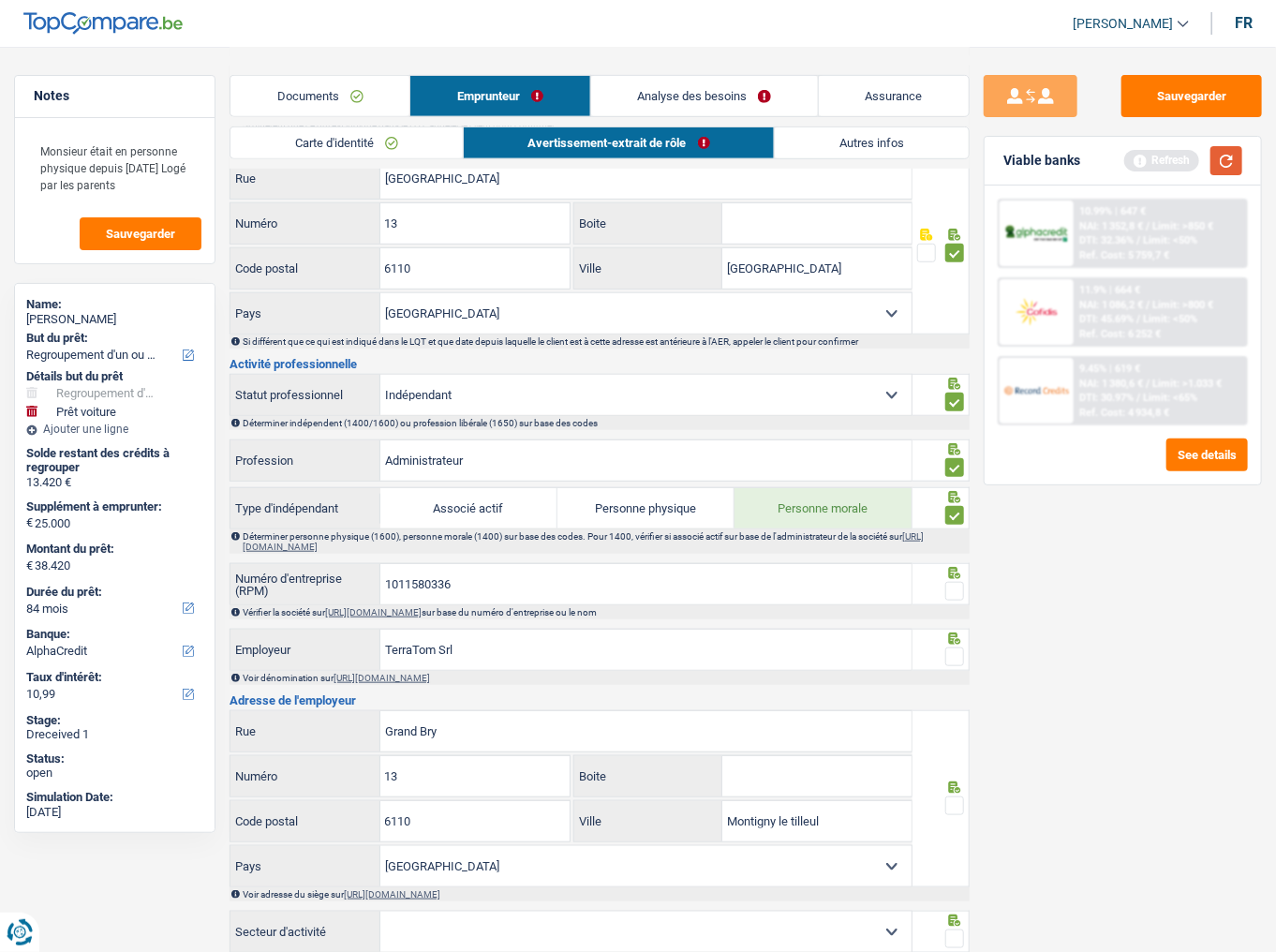
click at [1233, 164] on button "button" at bounding box center [1226, 160] width 31 height 29
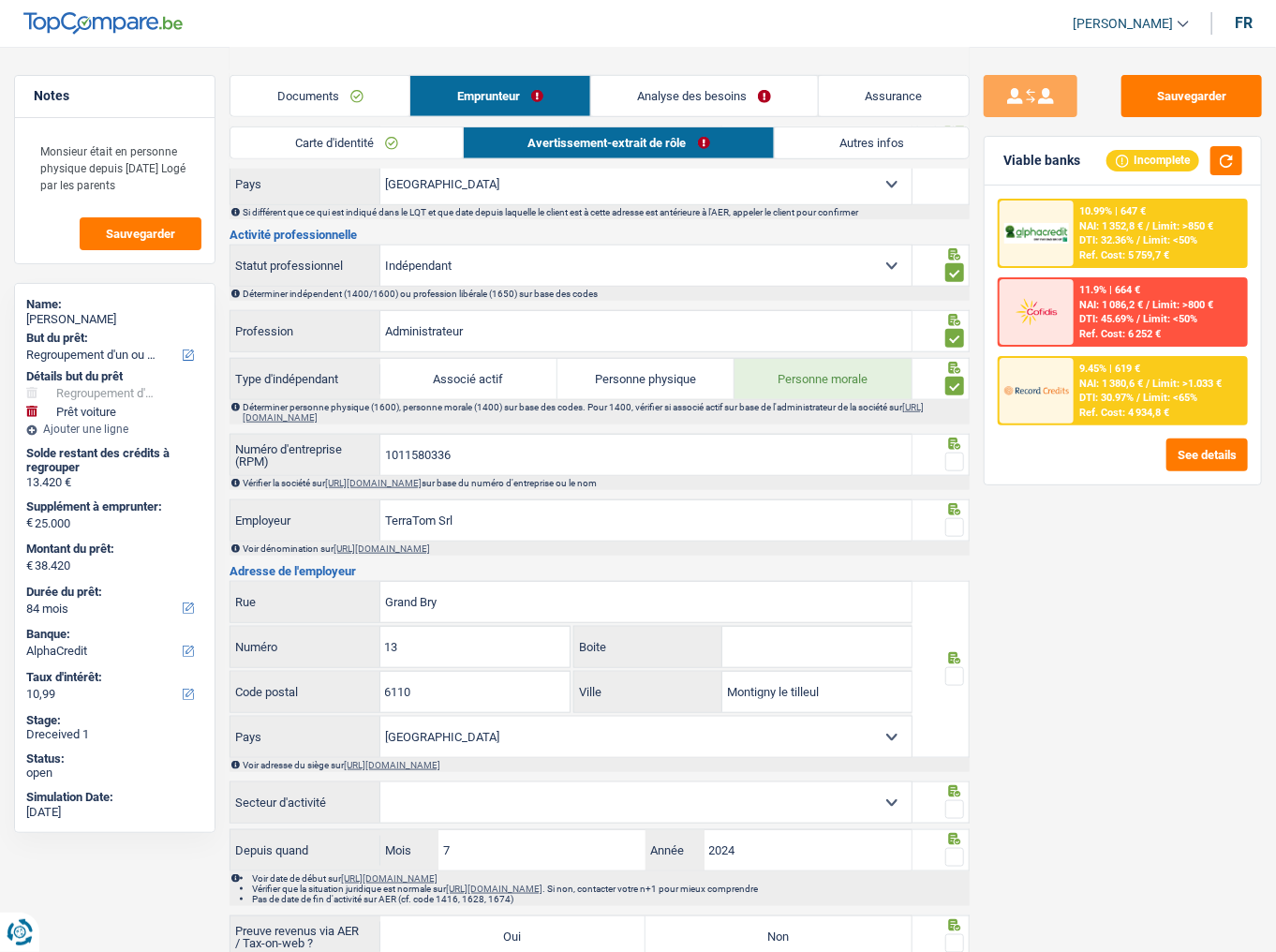
scroll to position [600, 0]
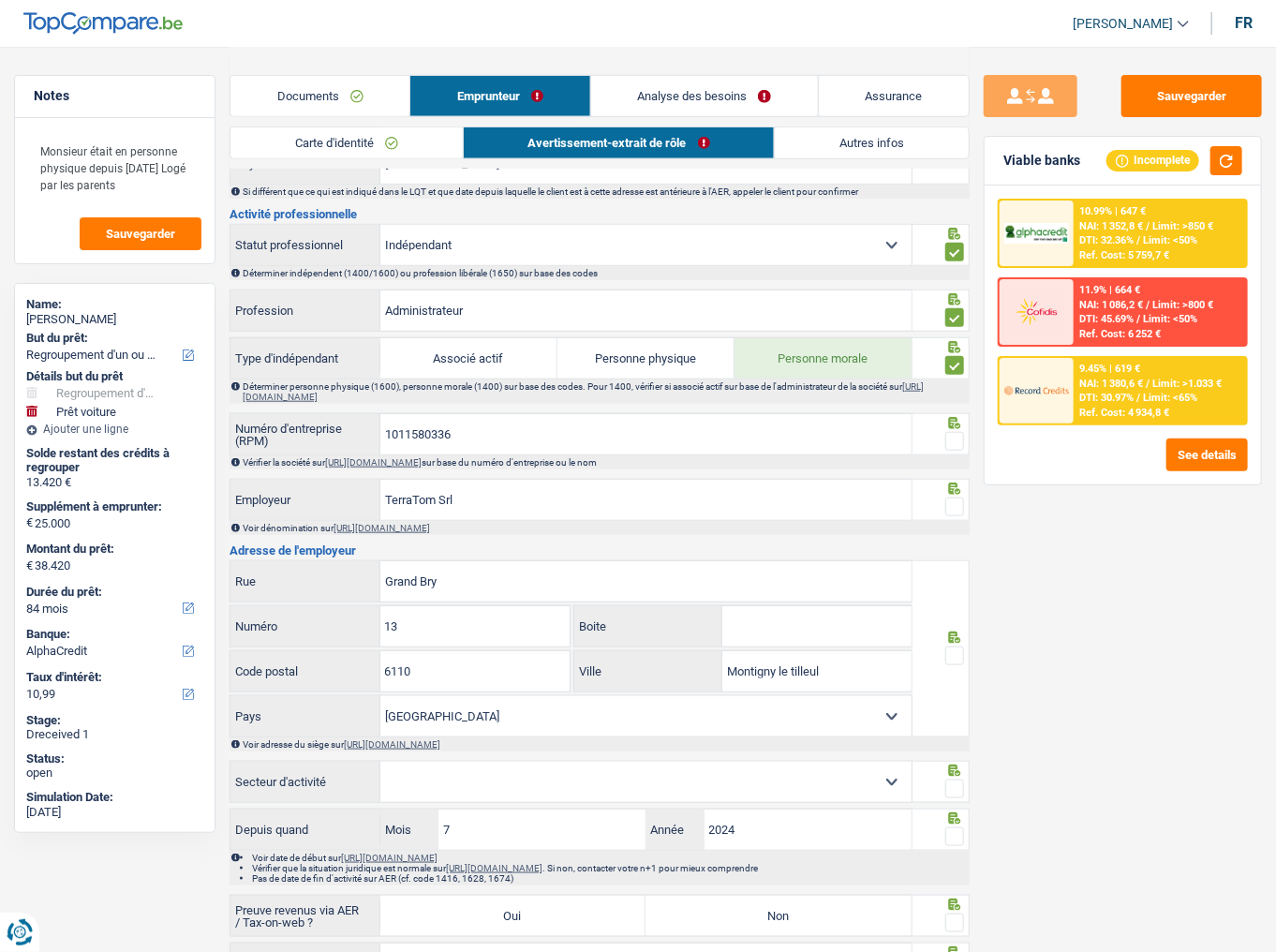
click at [954, 439] on span at bounding box center [956, 442] width 19 height 19
click at [0, 0] on input "radio" at bounding box center [0, 0] width 0 height 0
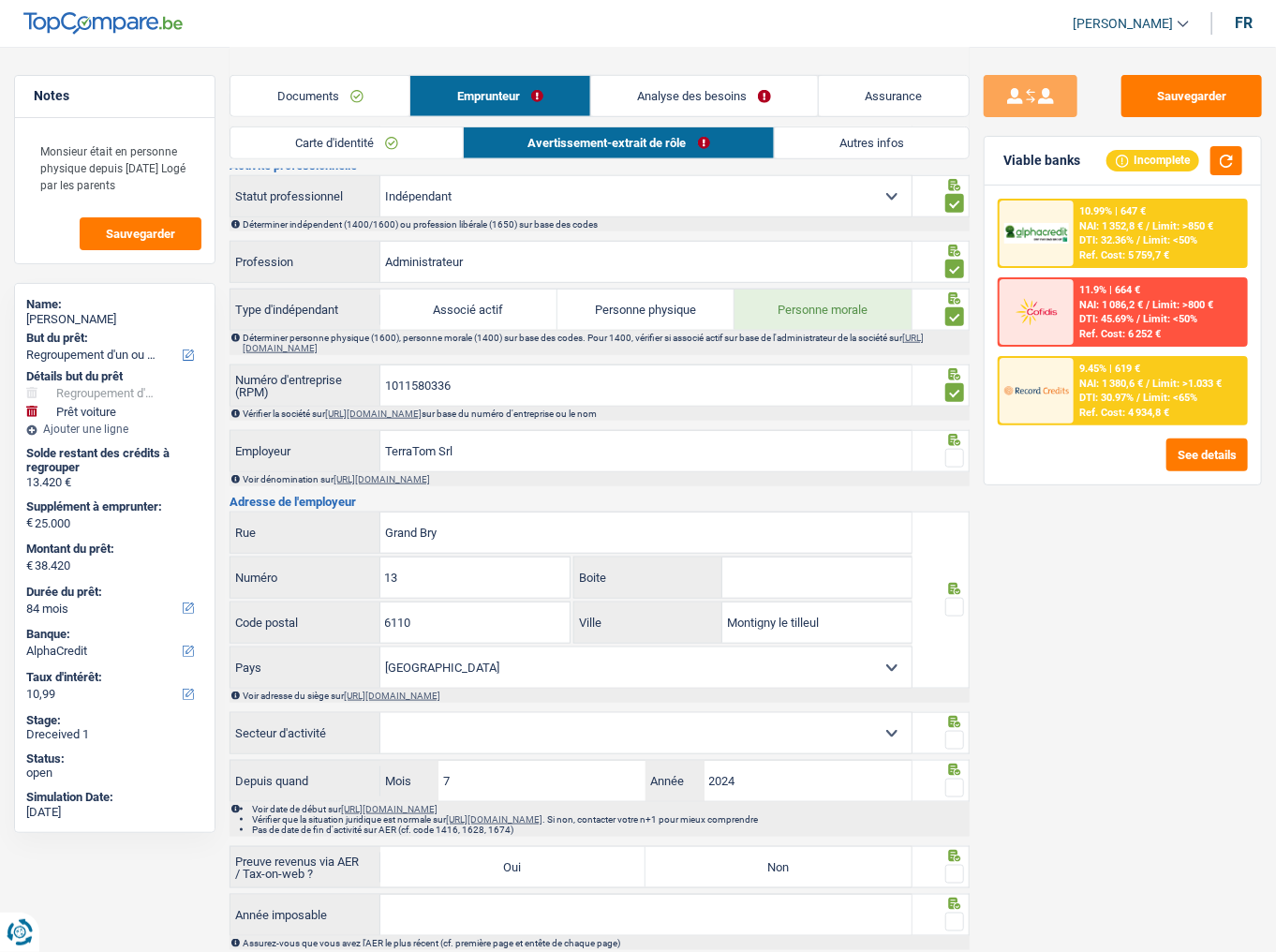
scroll to position [675, 0]
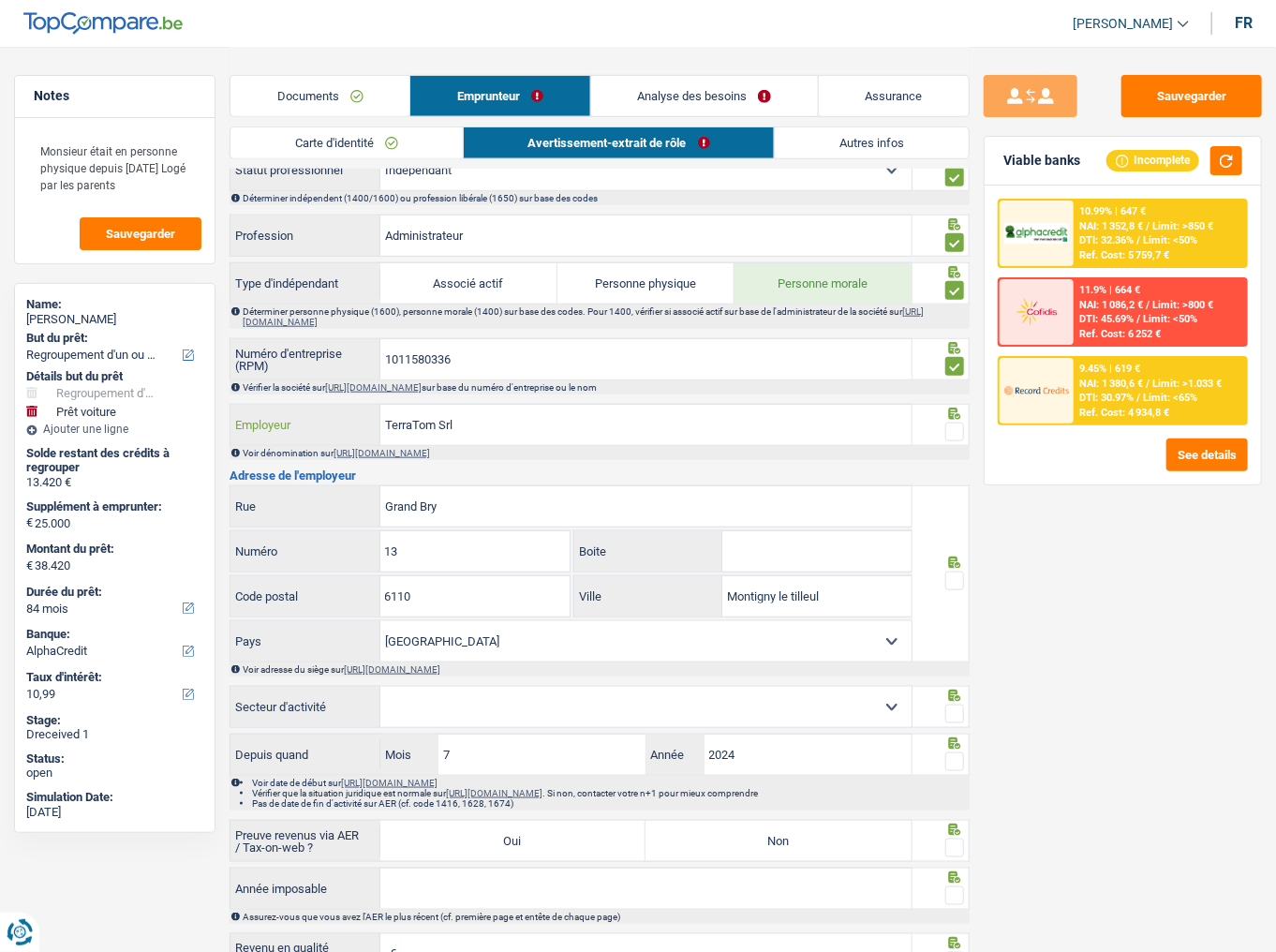
drag, startPoint x: 475, startPoint y: 424, endPoint x: 414, endPoint y: 416, distance: 61.5
click at [414, 416] on input "TerraTom Srl" at bounding box center [646, 425] width 531 height 40
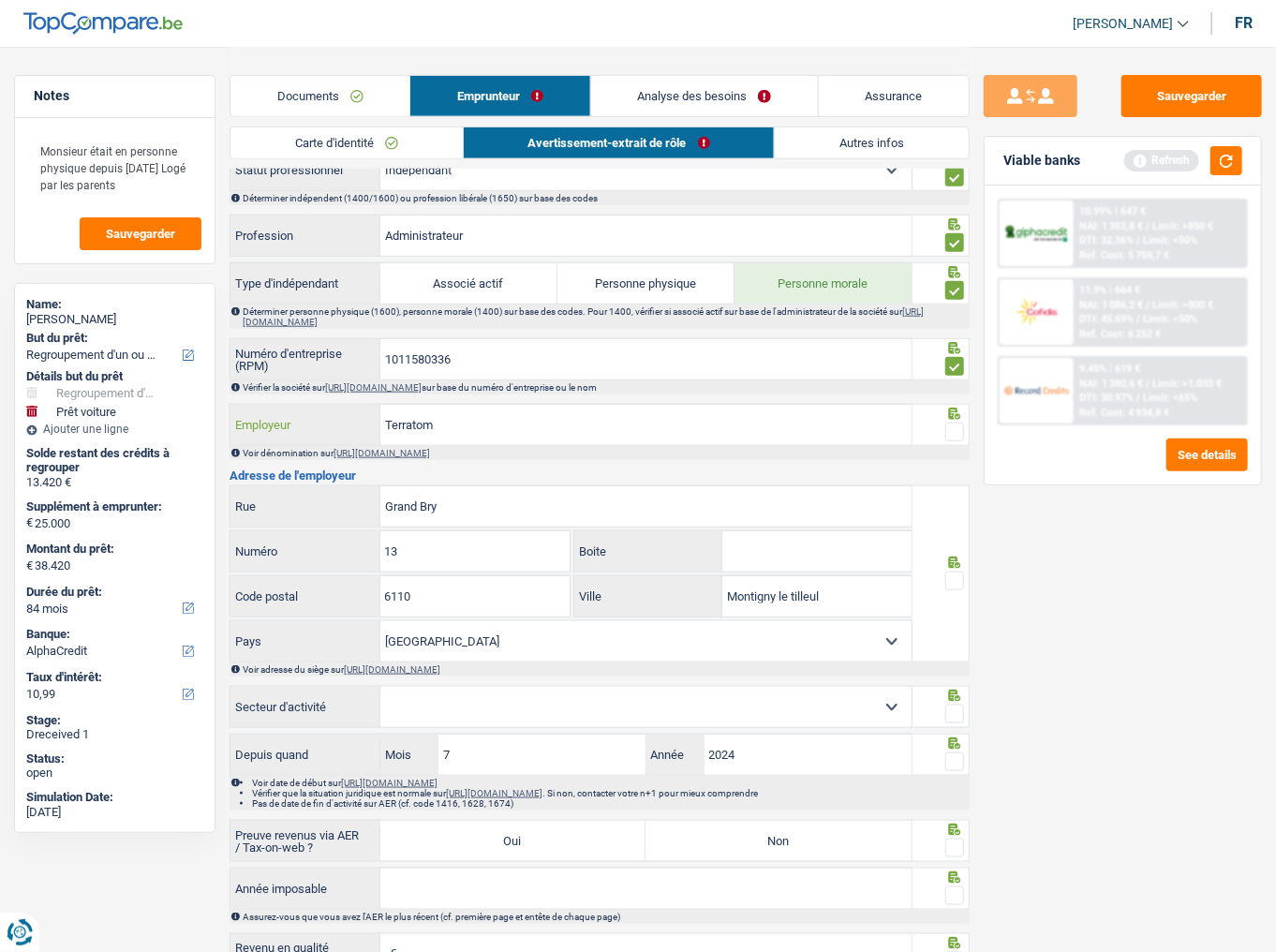
type input "Terratom"
click at [950, 427] on span at bounding box center [956, 432] width 19 height 19
click at [0, 0] on input "radio" at bounding box center [0, 0] width 0 height 0
drag, startPoint x: 1222, startPoint y: 159, endPoint x: 938, endPoint y: 244, distance: 296.4
click at [1222, 157] on button "button" at bounding box center [1226, 160] width 31 height 29
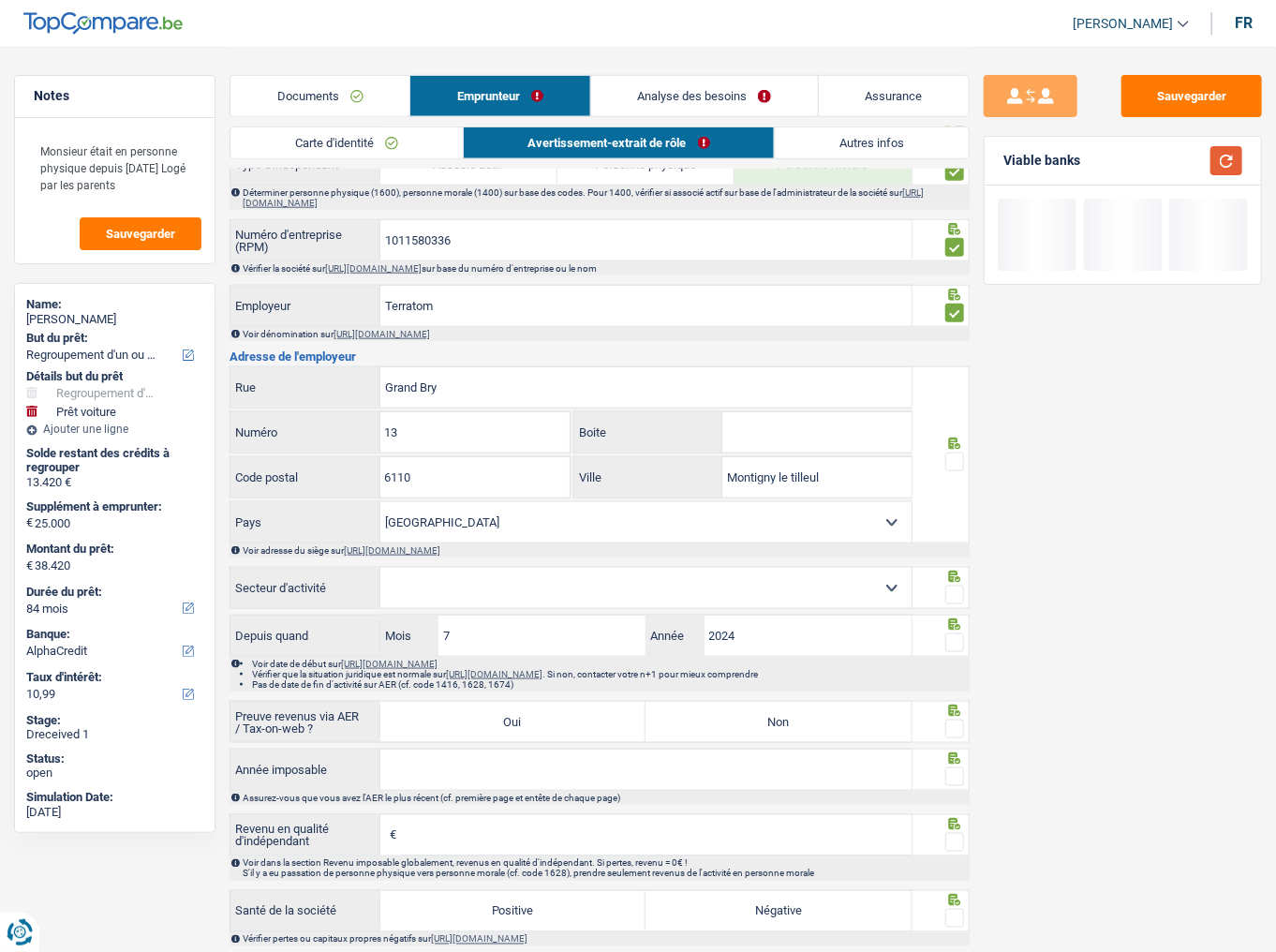
scroll to position [825, 0]
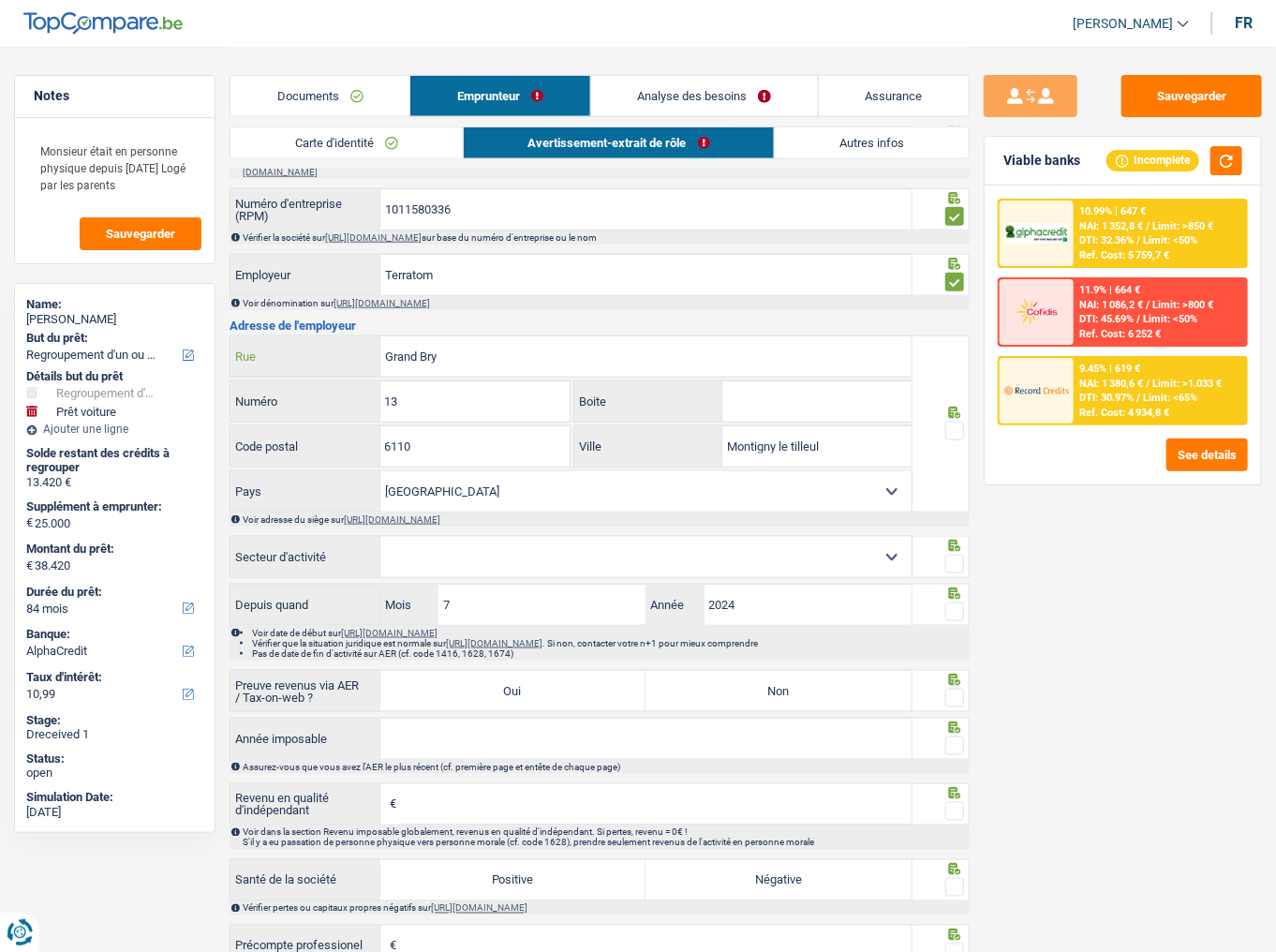
click at [387, 349] on input "Grand Bry" at bounding box center [646, 357] width 531 height 40
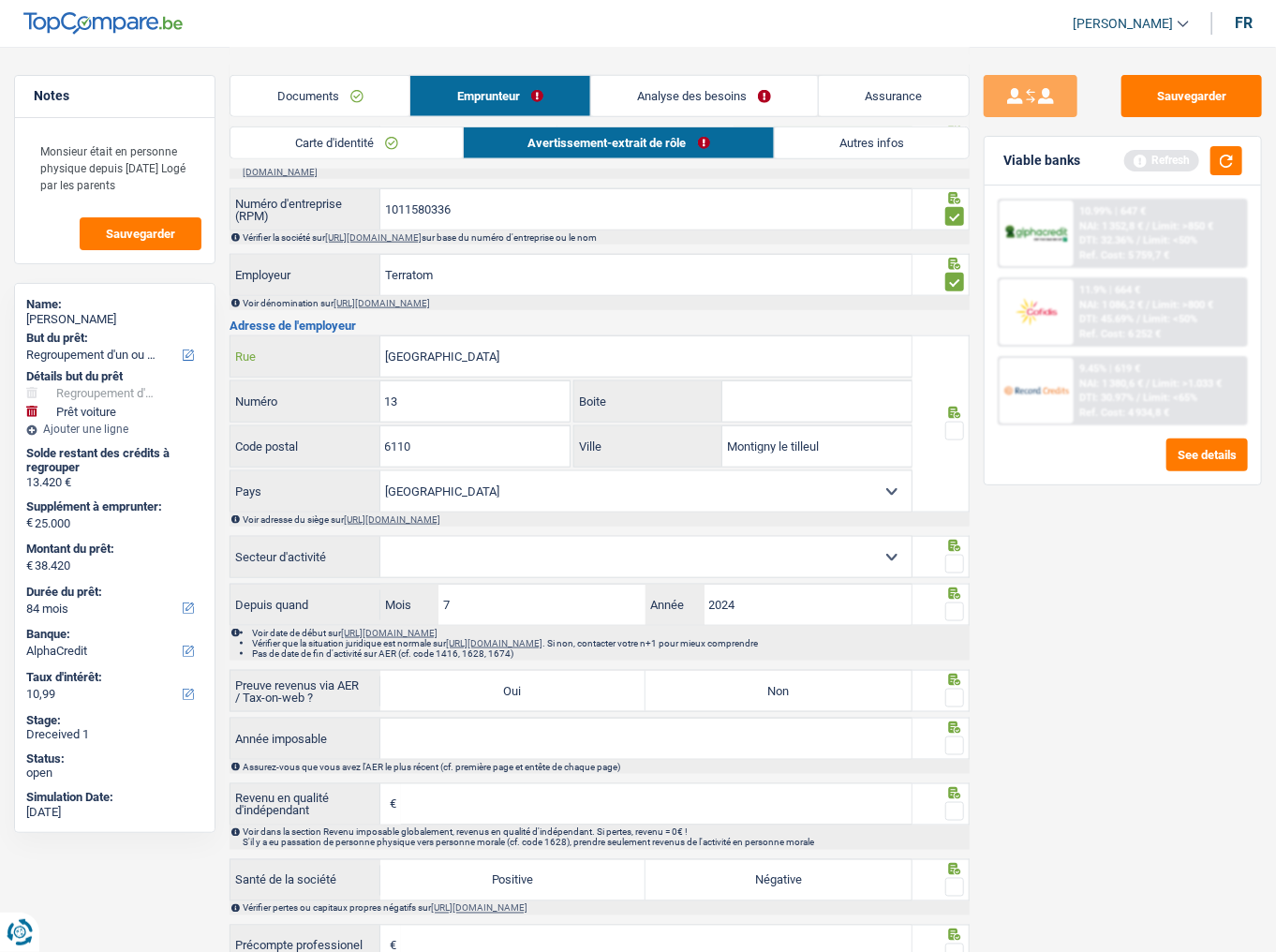
type input "rue de Grand Bry"
drag, startPoint x: 956, startPoint y: 422, endPoint x: 846, endPoint y: 454, distance: 114.6
click at [956, 422] on span at bounding box center [956, 431] width 19 height 19
click at [0, 0] on input "radio" at bounding box center [0, 0] width 0 height 0
click at [791, 441] on input "Montigny le tilleul" at bounding box center [817, 446] width 189 height 40
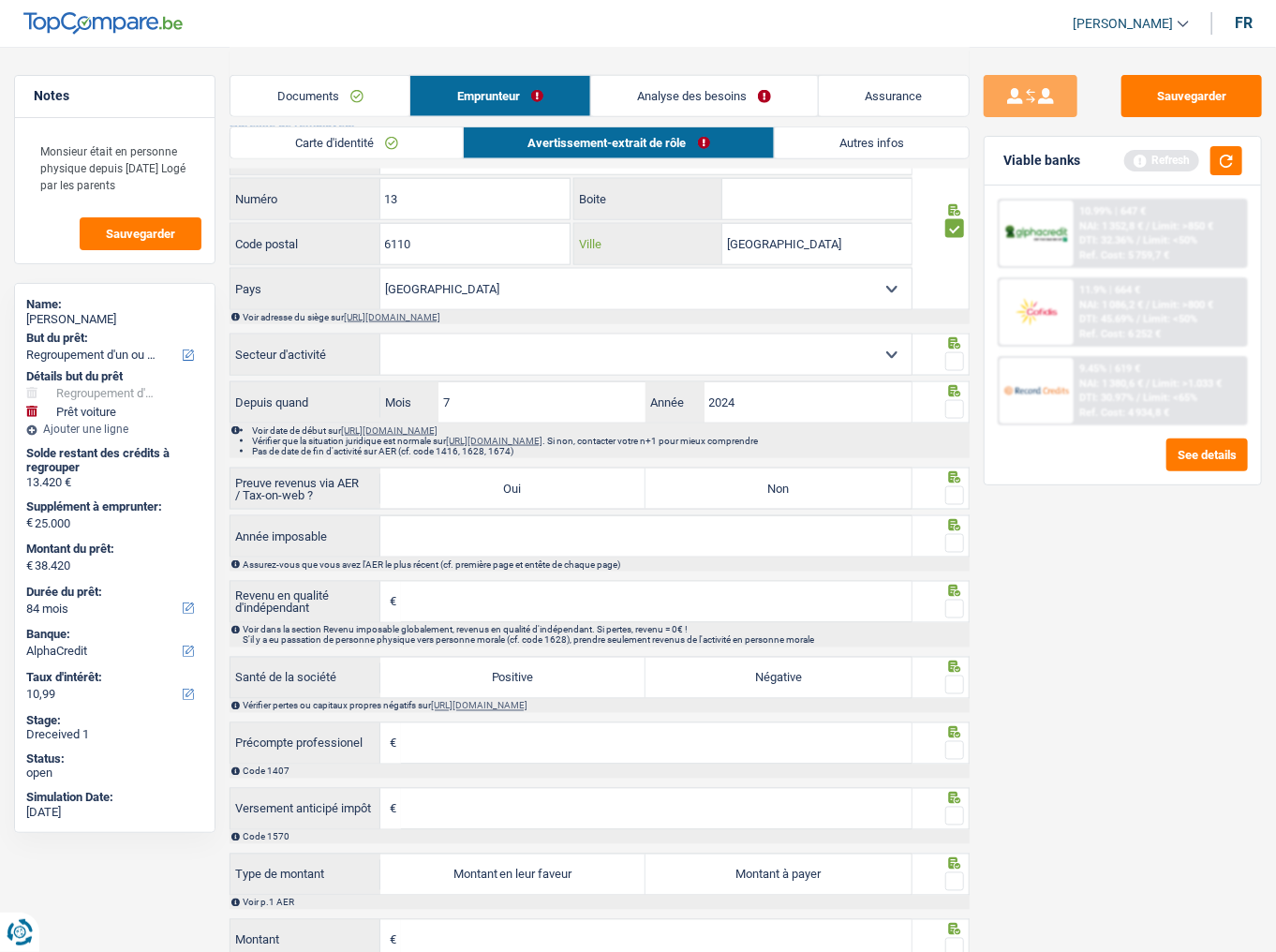
scroll to position [1050, 0]
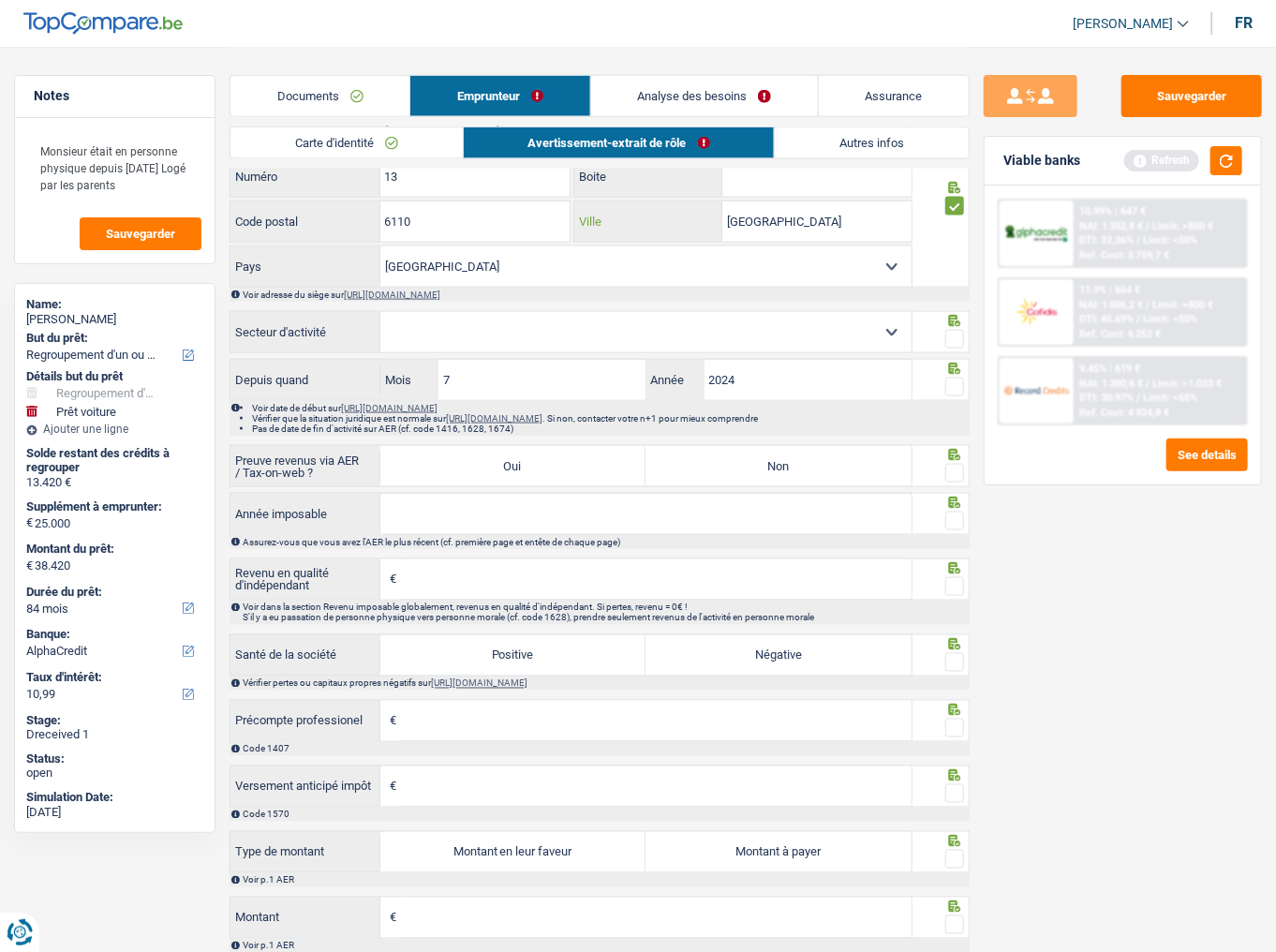
type input "Montigny-le-tilleul"
click at [889, 321] on select "Agriculture/Pêche Industrie Horeca Courier/Fitness/Taxi Construction Banques/As…" at bounding box center [646, 332] width 531 height 40
select select "smallCompanies"
click at [381, 312] on select "Agriculture/Pêche Industrie Horeca Courier/Fitness/Taxi Construction Banques/As…" at bounding box center [646, 332] width 531 height 40
drag, startPoint x: 956, startPoint y: 325, endPoint x: 1275, endPoint y: 507, distance: 367.3
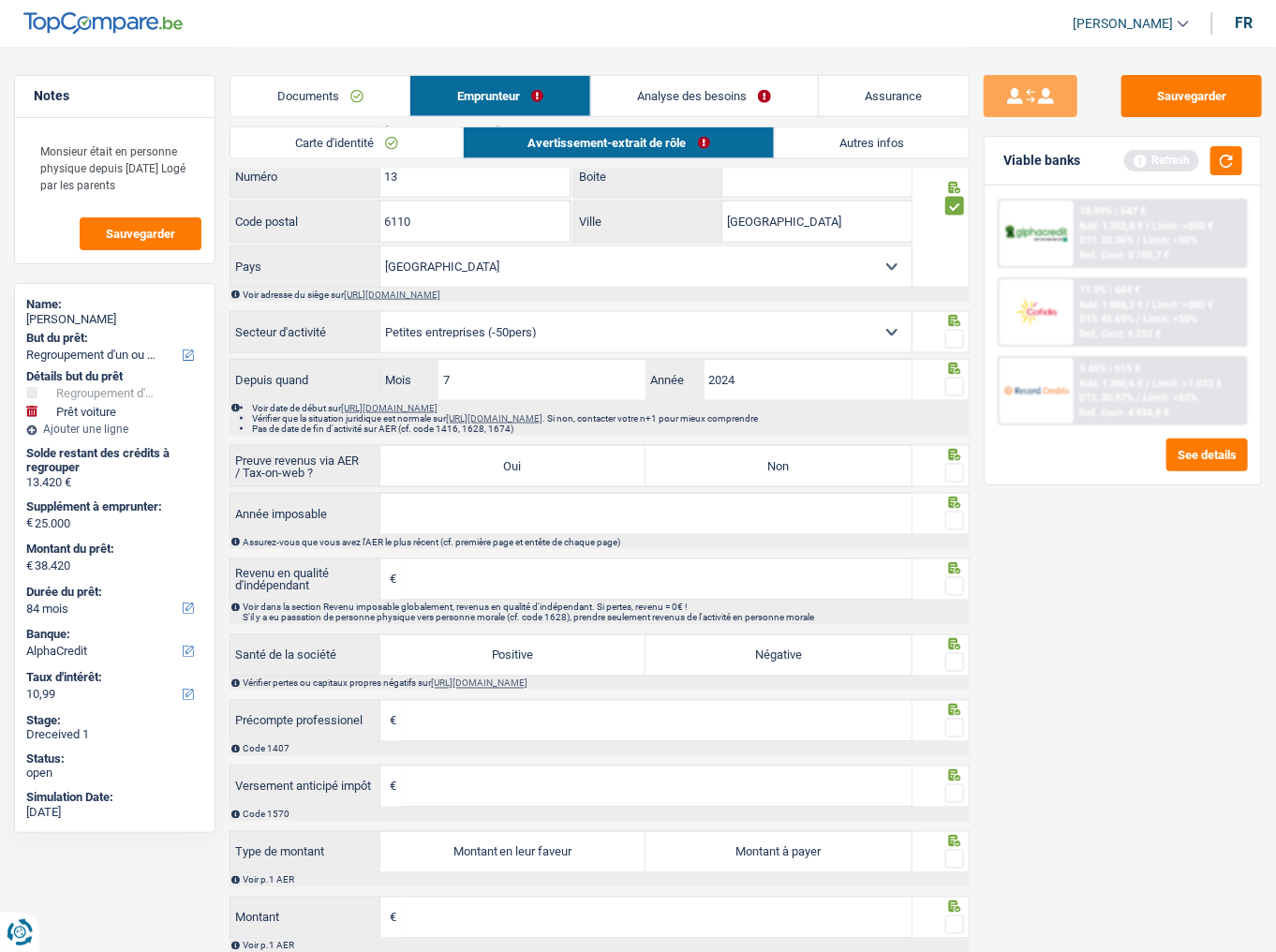
click at [956, 330] on span at bounding box center [956, 340] width 19 height 19
click at [0, 0] on input "radio" at bounding box center [0, 0] width 0 height 0
click at [957, 378] on span at bounding box center [956, 387] width 19 height 19
click at [0, 0] on input "radio" at bounding box center [0, 0] width 0 height 0
click at [825, 462] on label "Non" at bounding box center [778, 466] width 265 height 40
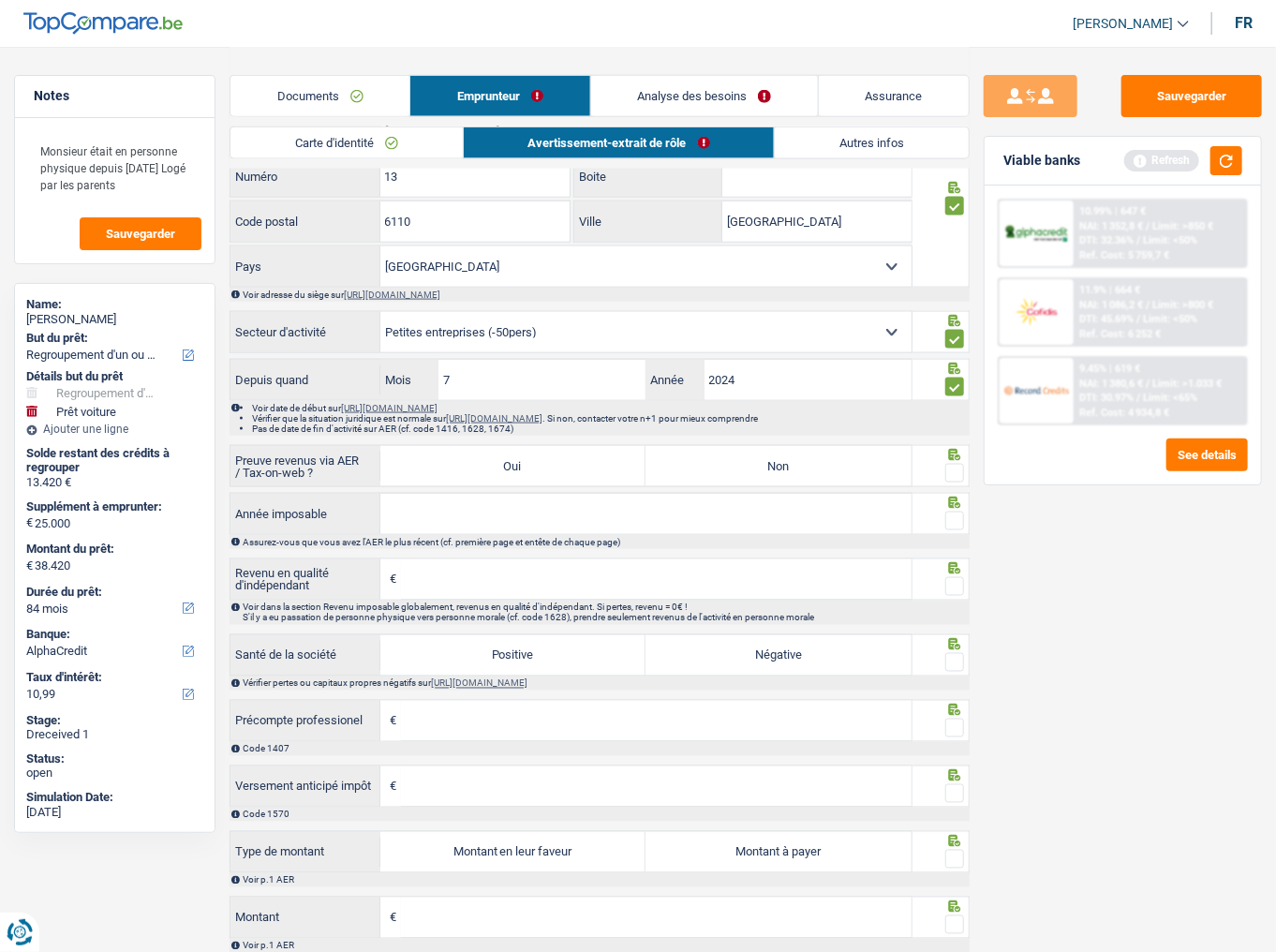
click at [825, 462] on input "Non" at bounding box center [778, 466] width 265 height 40
radio input "true"
click at [636, 458] on label "Oui" at bounding box center [513, 466] width 265 height 40
click at [636, 458] on input "Oui" at bounding box center [513, 466] width 265 height 40
radio input "true"
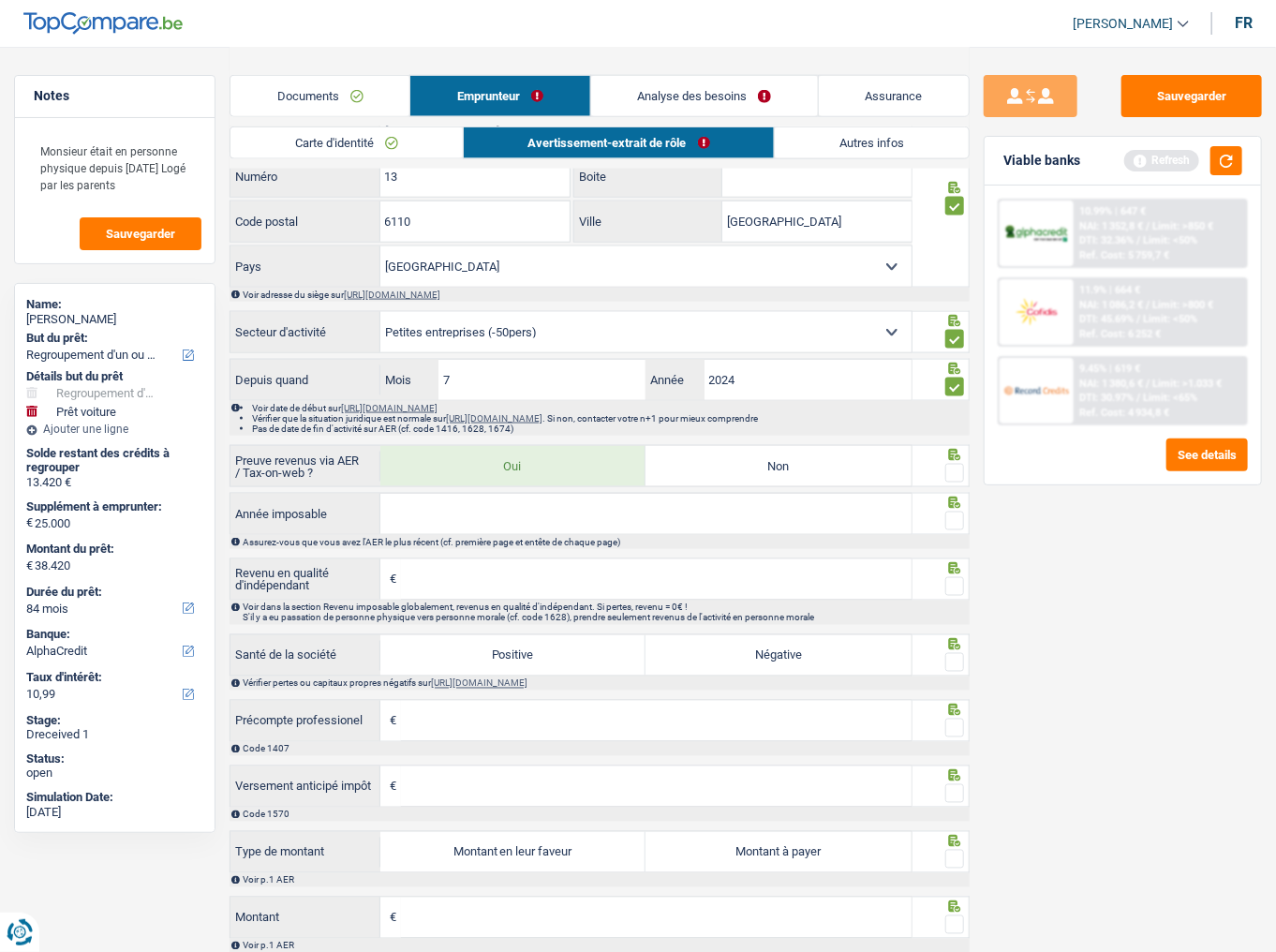
click at [943, 462] on fieldset at bounding box center [940, 473] width 47 height 24
click at [957, 464] on span at bounding box center [956, 473] width 19 height 19
click at [0, 0] on input "radio" at bounding box center [0, 0] width 0 height 0
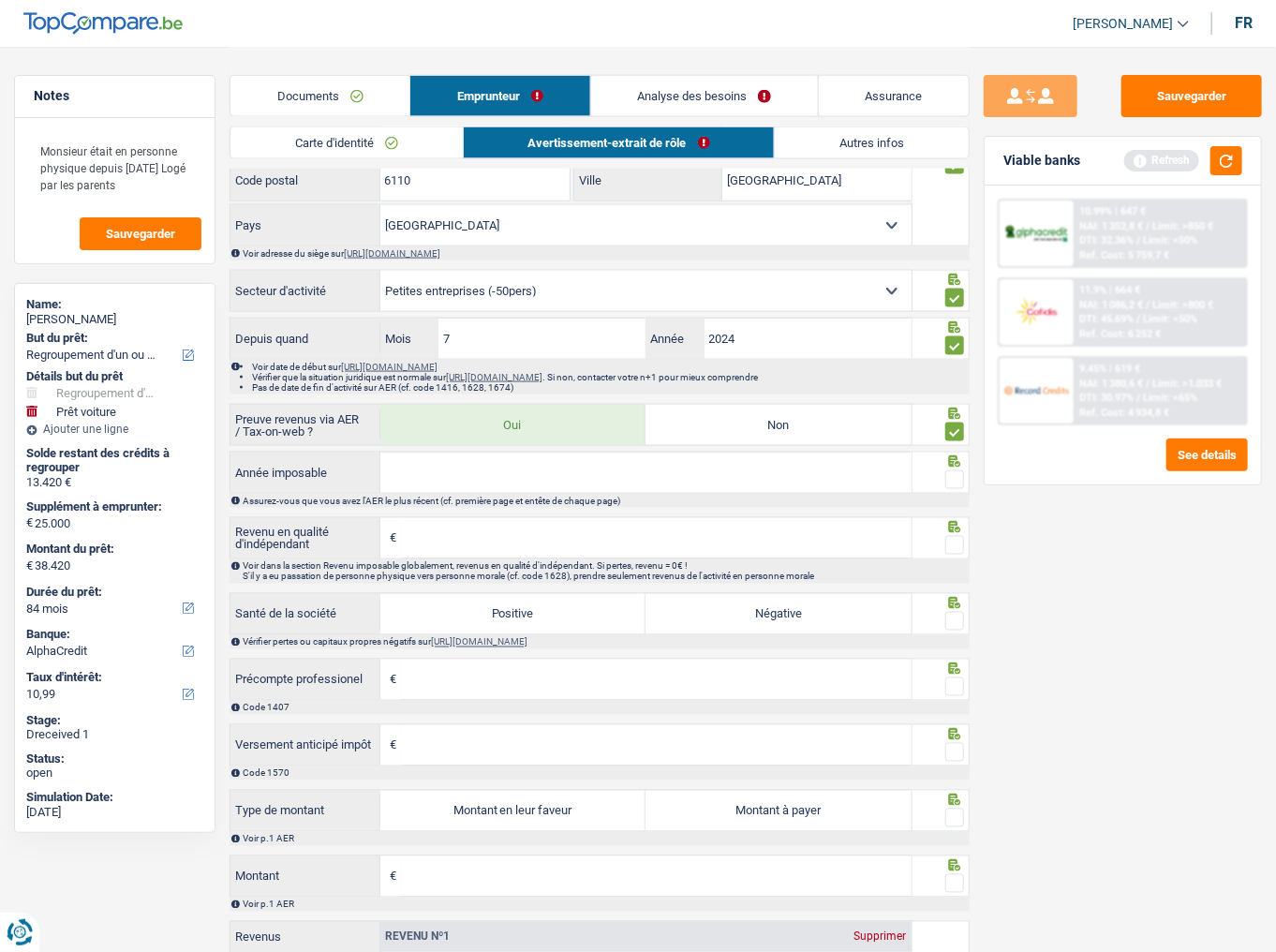
scroll to position [1125, 0]
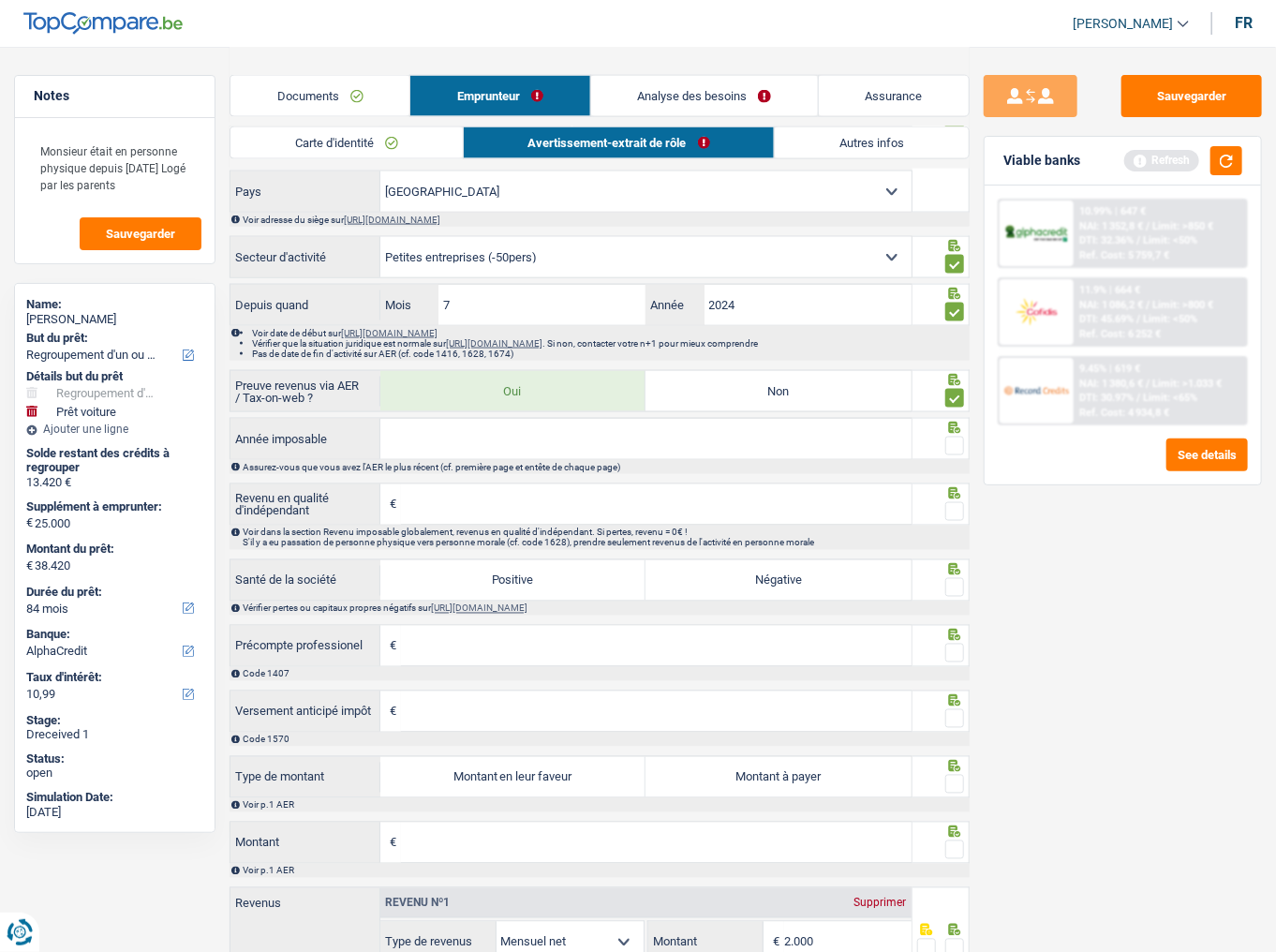
drag, startPoint x: 588, startPoint y: 433, endPoint x: 647, endPoint y: 433, distance: 59.0
click at [588, 433] on input "Année imposable" at bounding box center [646, 439] width 531 height 40
click at [953, 443] on span at bounding box center [956, 446] width 19 height 19
click at [0, 0] on input "radio" at bounding box center [0, 0] width 0 height 0
drag, startPoint x: 491, startPoint y: 496, endPoint x: 504, endPoint y: 484, distance: 17.7
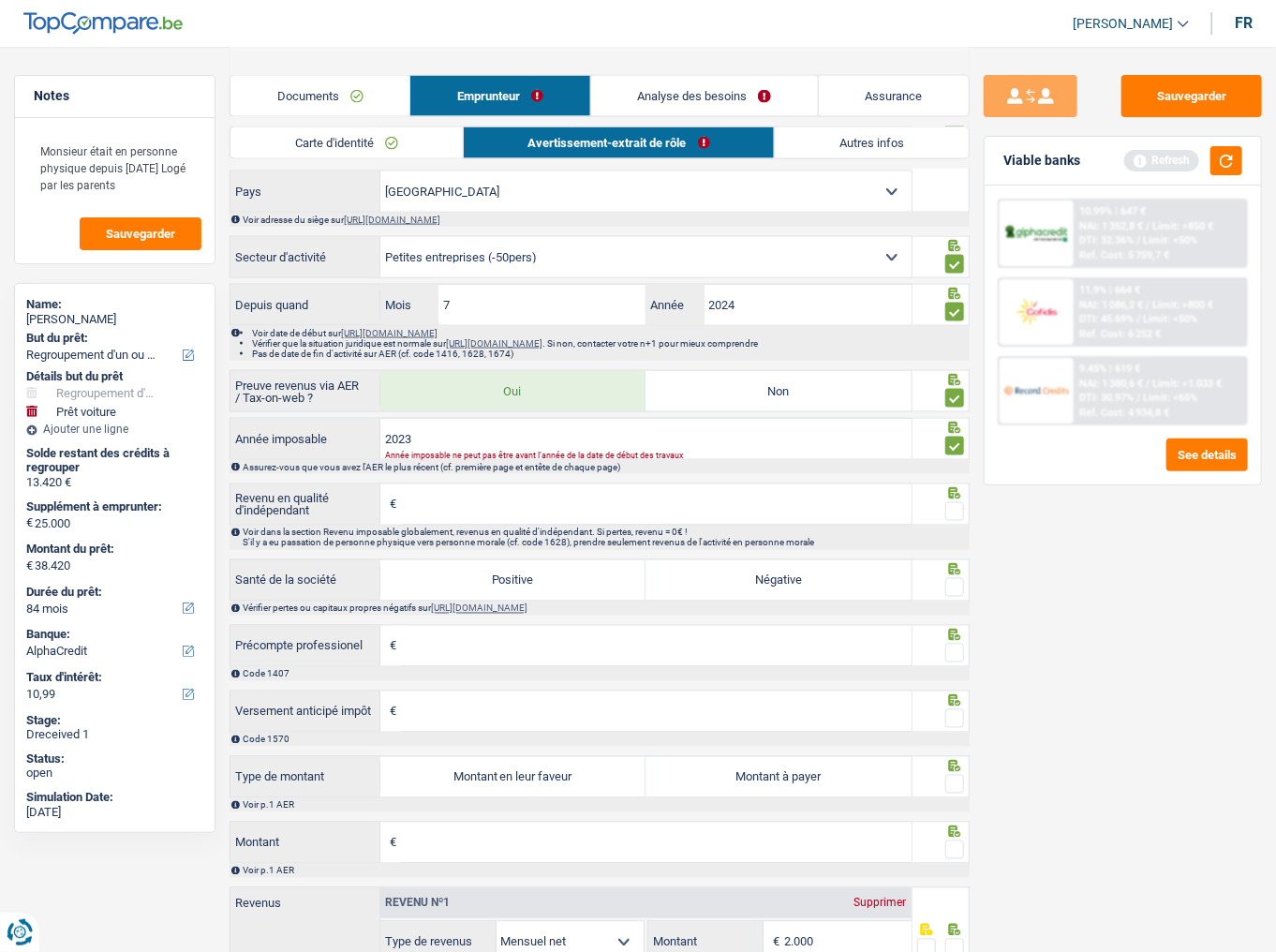
click at [491, 496] on input "Revenu en qualité d'indépendant" at bounding box center [657, 505] width 511 height 40
click at [510, 431] on input "2023" at bounding box center [646, 439] width 531 height 40
type input "2024"
click at [1229, 155] on button "button" at bounding box center [1226, 160] width 31 height 29
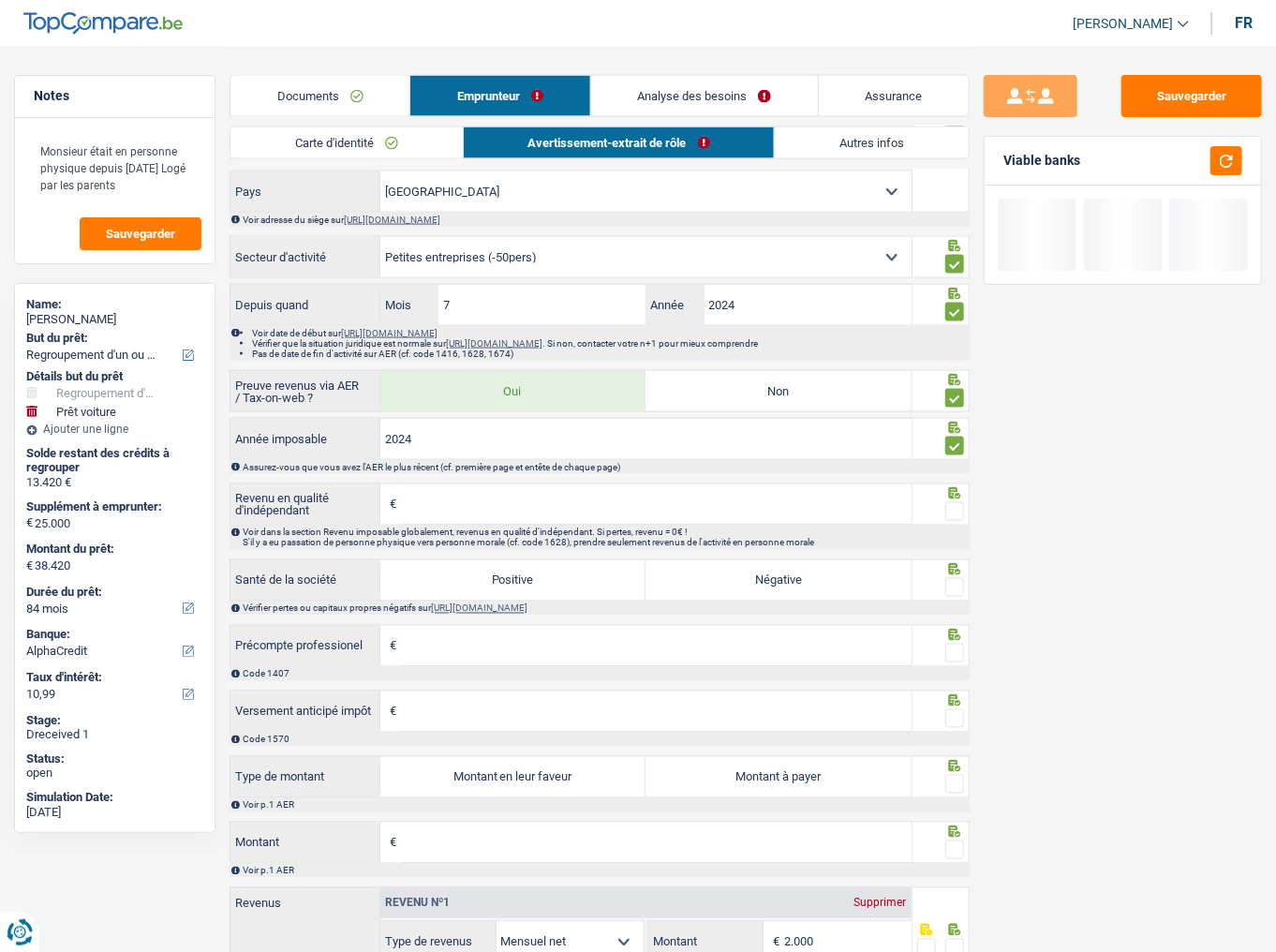
drag, startPoint x: 849, startPoint y: 501, endPoint x: 885, endPoint y: 497, distance: 36.2
click at [854, 502] on input "Revenu en qualité d'indépendant" at bounding box center [657, 505] width 511 height 40
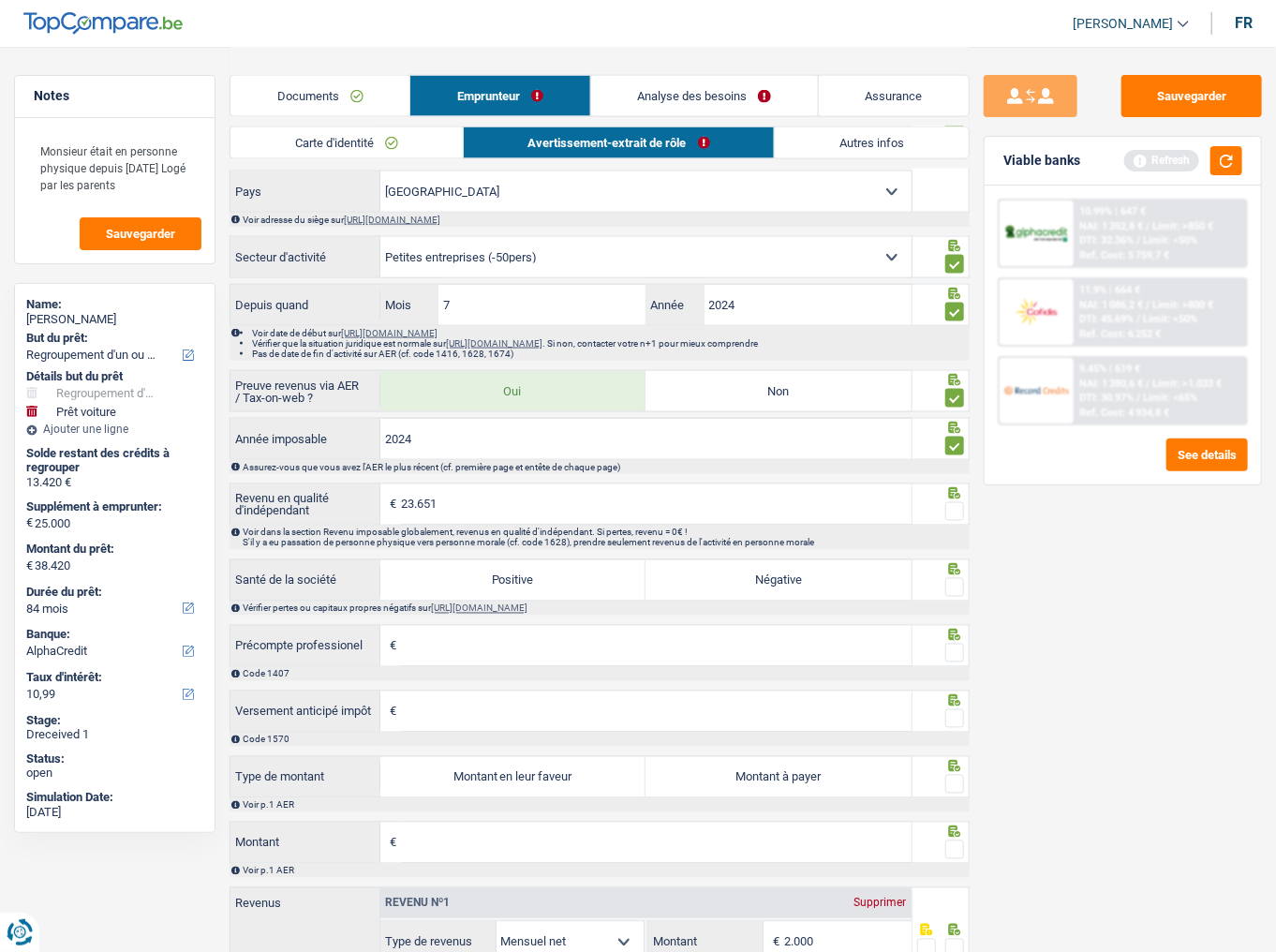
type input "23.651"
click at [956, 503] on span at bounding box center [956, 512] width 19 height 19
click at [0, 0] on input "radio" at bounding box center [0, 0] width 0 height 0
click at [533, 561] on label "Positive" at bounding box center [513, 581] width 265 height 40
click at [533, 561] on input "Positive" at bounding box center [513, 581] width 265 height 40
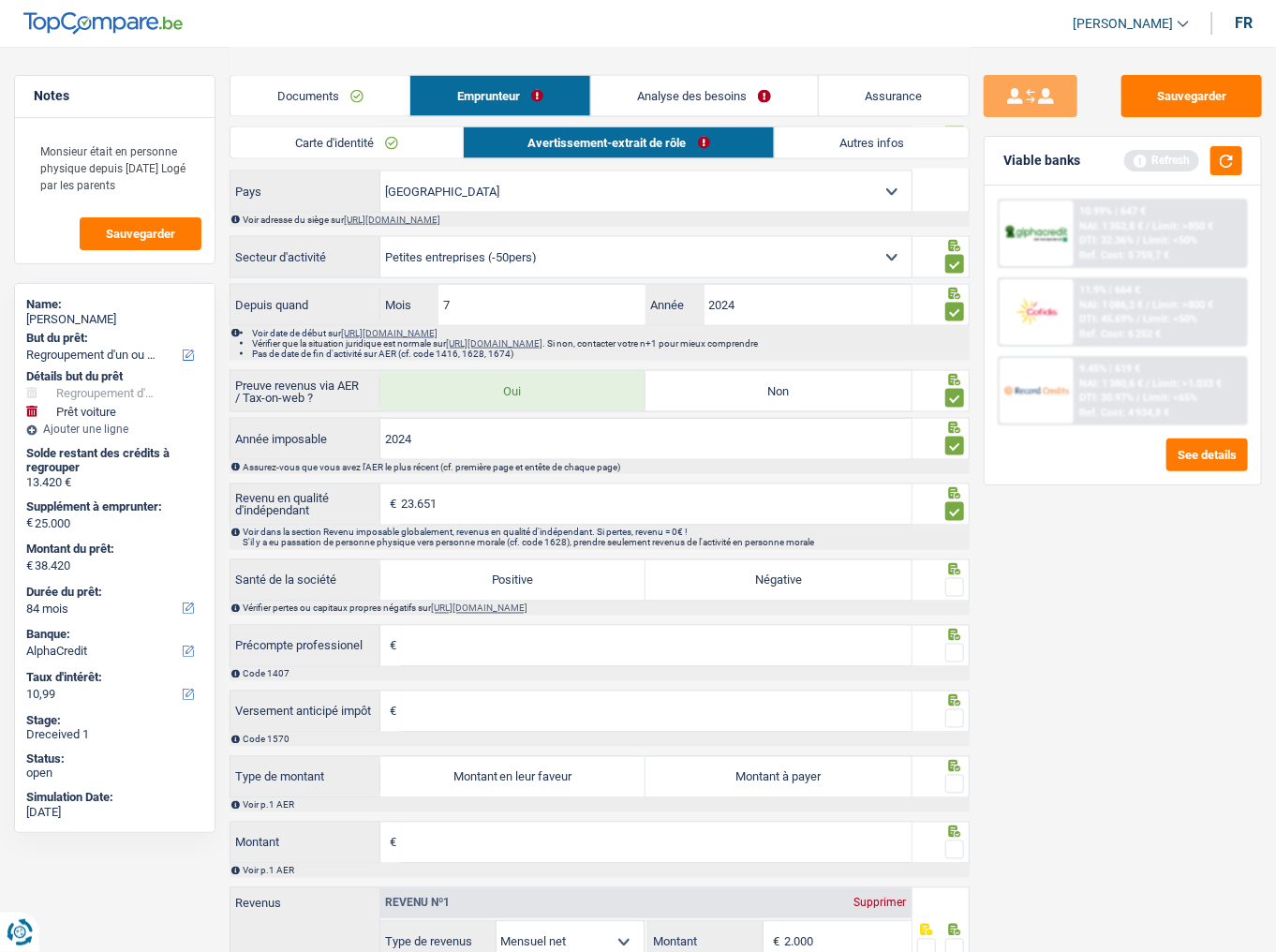
radio input "true"
drag, startPoint x: 957, startPoint y: 581, endPoint x: 916, endPoint y: 632, distance: 65.4
click at [956, 584] on span at bounding box center [956, 588] width 19 height 19
click at [0, 0] on input "radio" at bounding box center [0, 0] width 0 height 0
click at [874, 591] on div "Code 1407" at bounding box center [600, 674] width 740 height 14
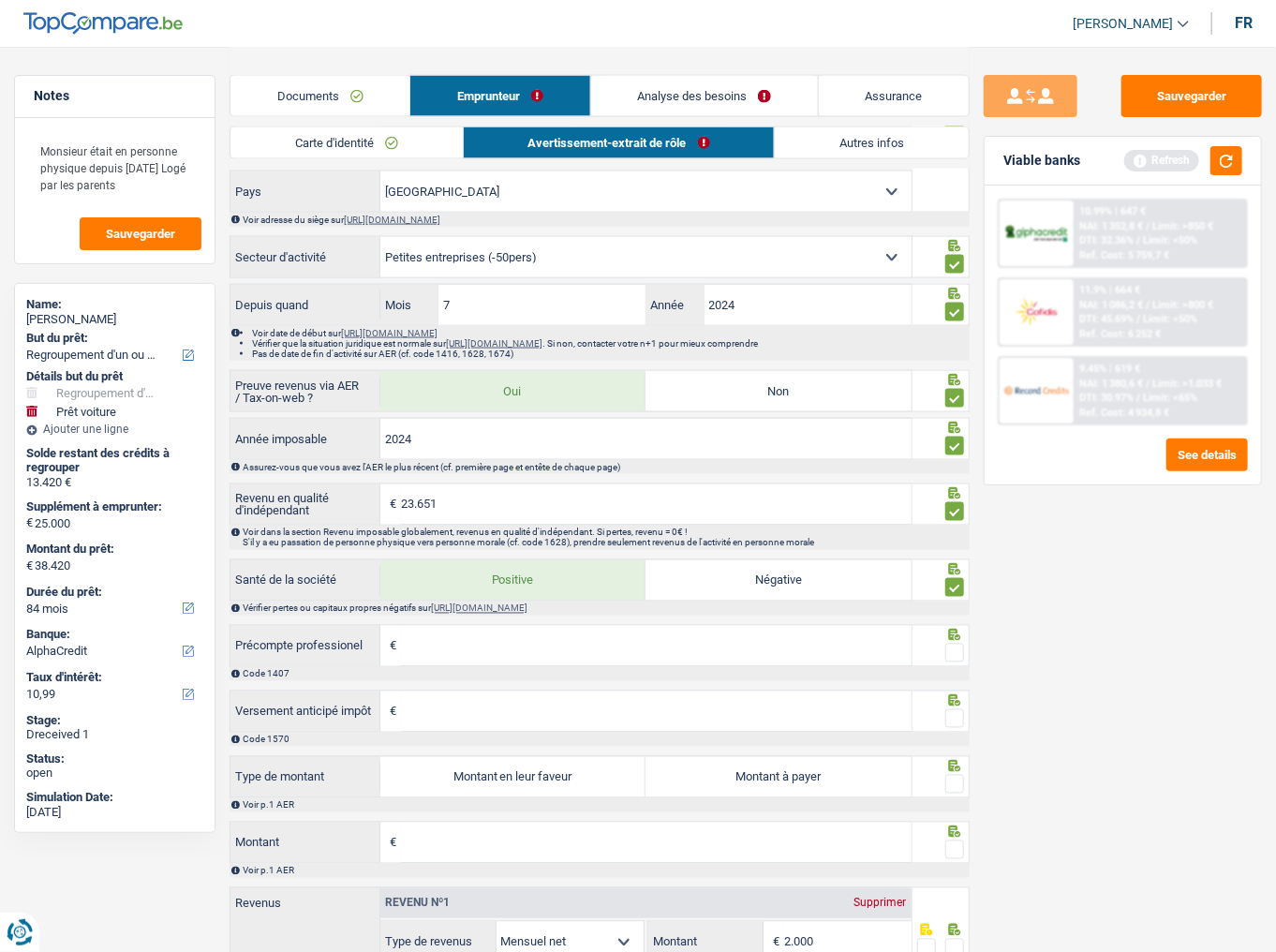
click at [850, 591] on input "Précompte professionel" at bounding box center [657, 646] width 511 height 40
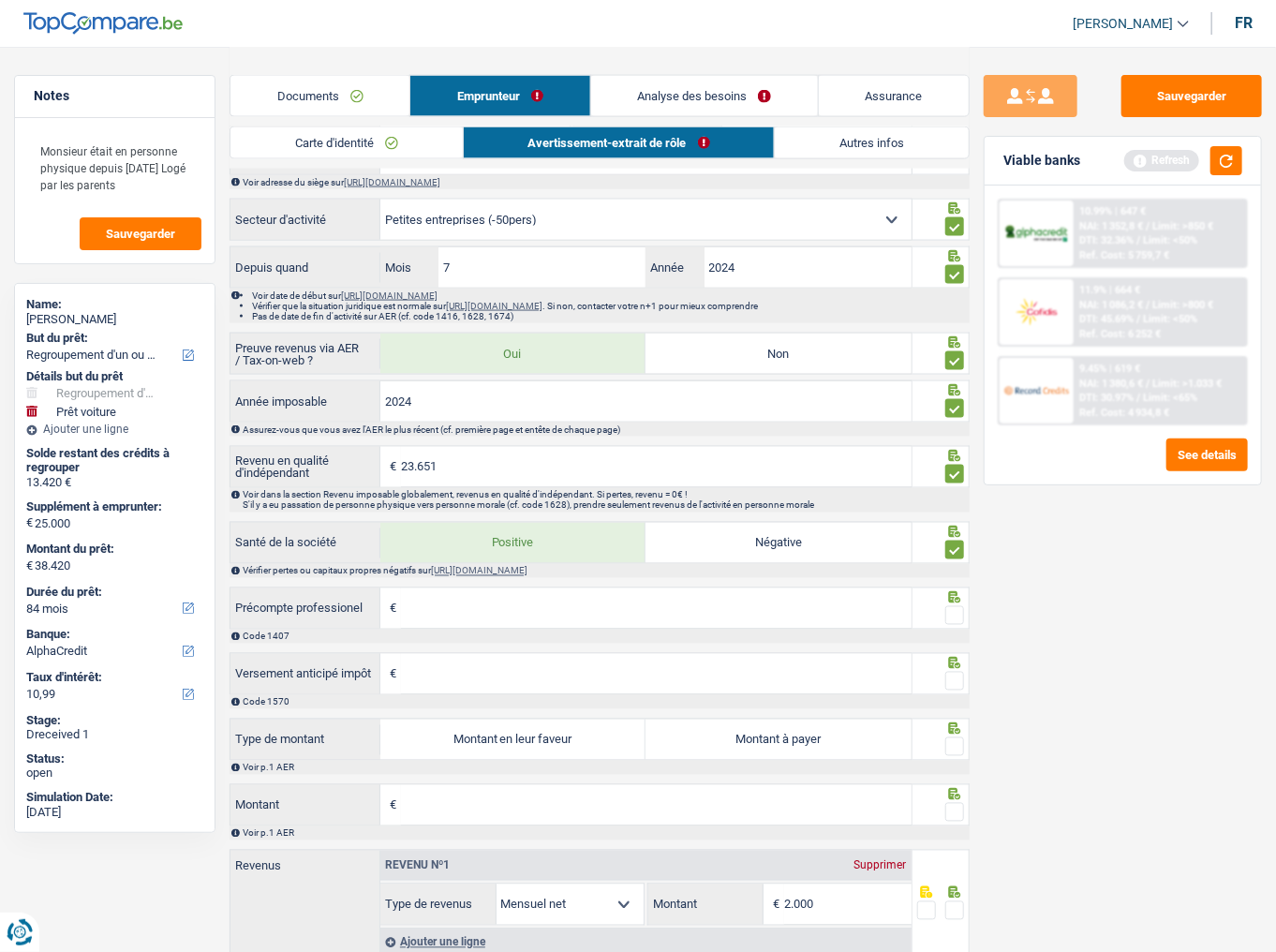
scroll to position [1226, 0]
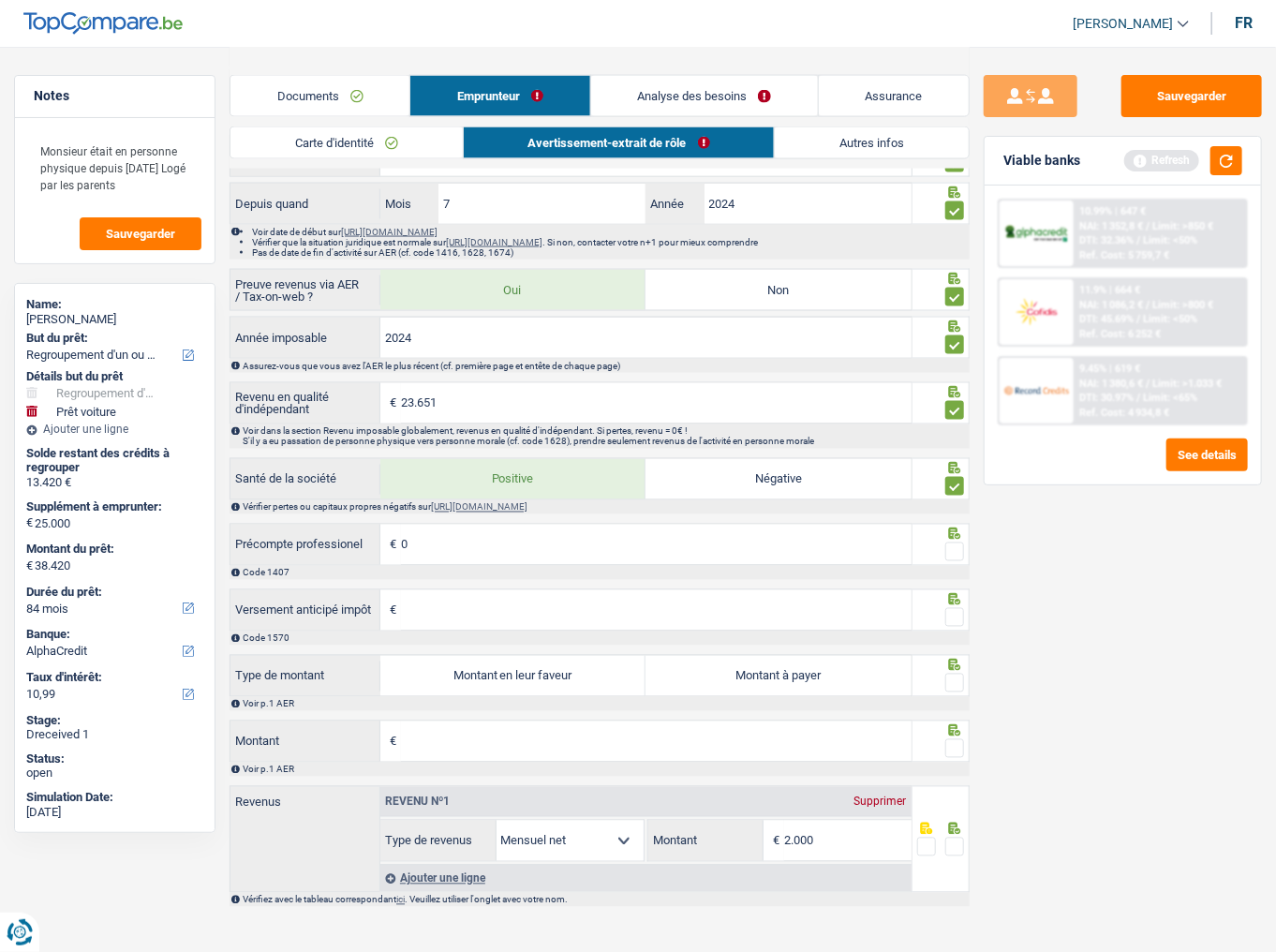
type input "0"
click at [952, 543] on span at bounding box center [956, 552] width 19 height 19
click at [0, 0] on input "radio" at bounding box center [0, 0] width 0 height 0
drag, startPoint x: 631, startPoint y: 614, endPoint x: 671, endPoint y: 604, distance: 41.2
click at [631, 591] on input "Versement anticipé impôt" at bounding box center [657, 611] width 511 height 40
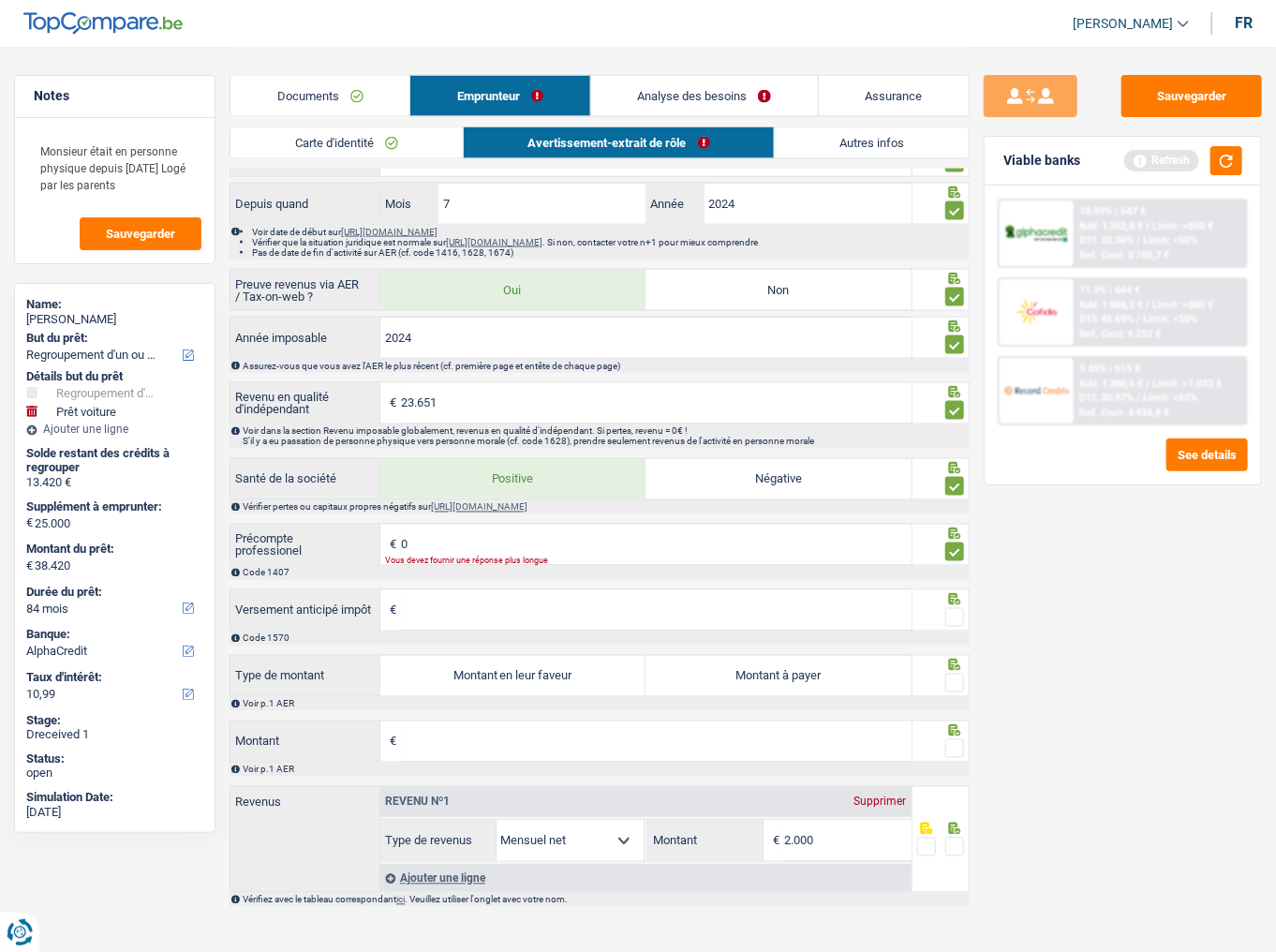
click at [462, 591] on input "Versement anticipé impôt" at bounding box center [657, 611] width 511 height 40
type input "0"
click at [960, 591] on span at bounding box center [956, 618] width 19 height 19
click at [0, 0] on input "radio" at bounding box center [0, 0] width 0 height 0
click at [718, 591] on label "Montant à payer" at bounding box center [778, 676] width 265 height 40
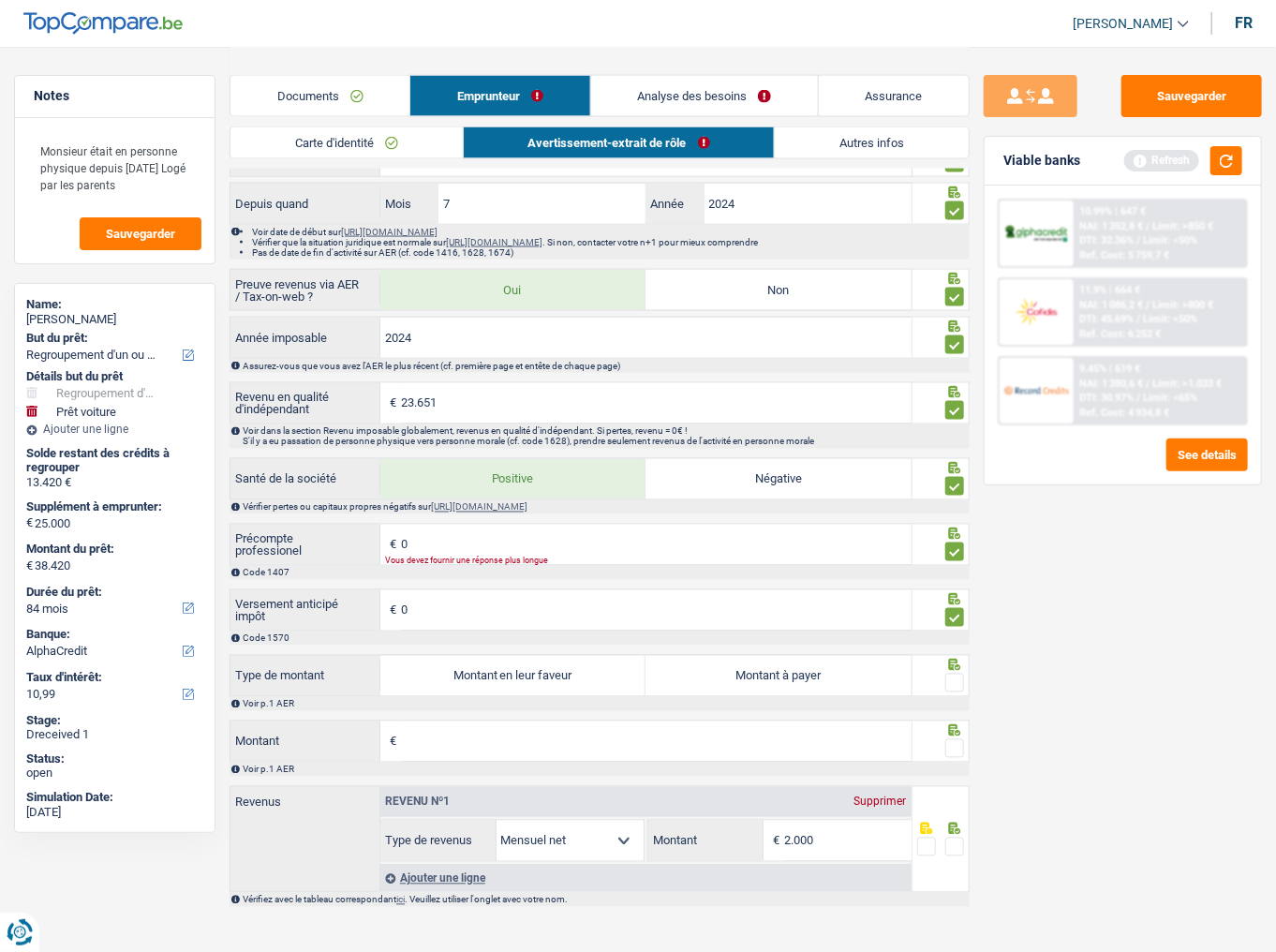
click at [718, 591] on input "Montant à payer" at bounding box center [778, 676] width 265 height 40
radio input "true"
type input "3.942"
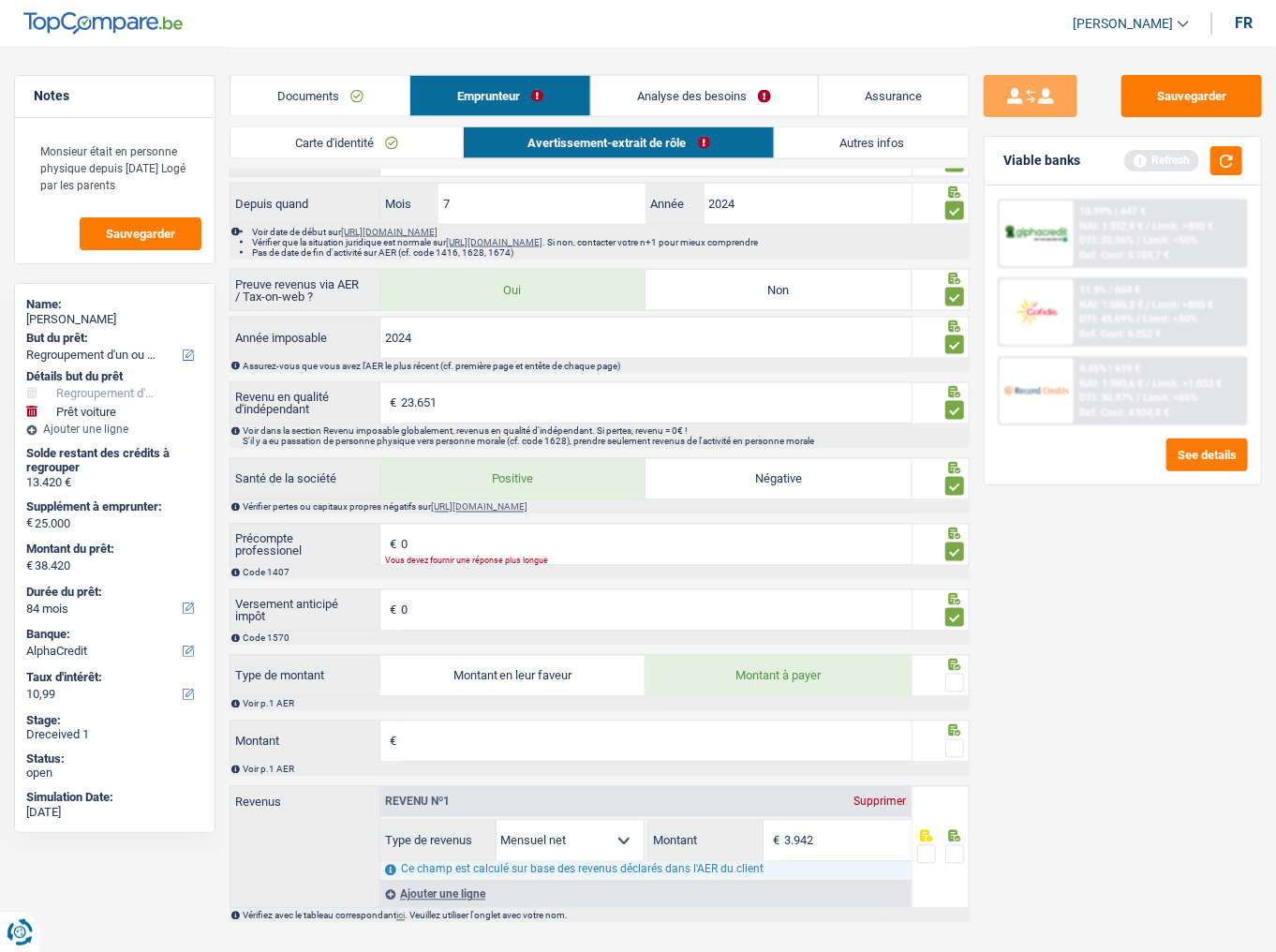
click at [656, 591] on input "Montant" at bounding box center [657, 742] width 511 height 40
type input "5.474"
click at [953, 591] on span at bounding box center [956, 749] width 19 height 19
click at [0, 0] on input "radio" at bounding box center [0, 0] width 0 height 0
click at [953, 591] on span at bounding box center [956, 684] width 19 height 19
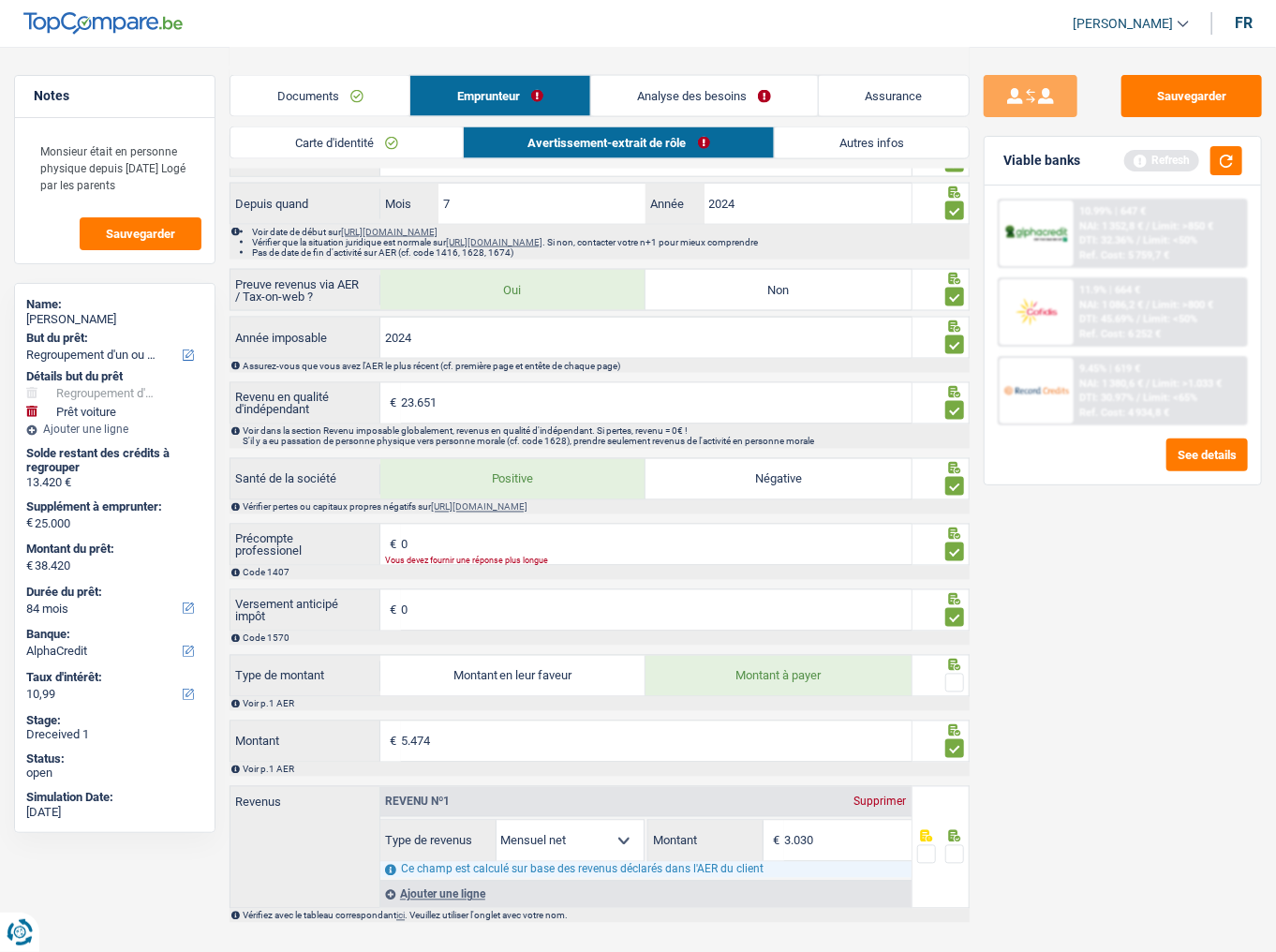
click at [0, 0] on input "radio" at bounding box center [0, 0] width 0 height 0
click at [1230, 156] on button "button" at bounding box center [1226, 160] width 31 height 29
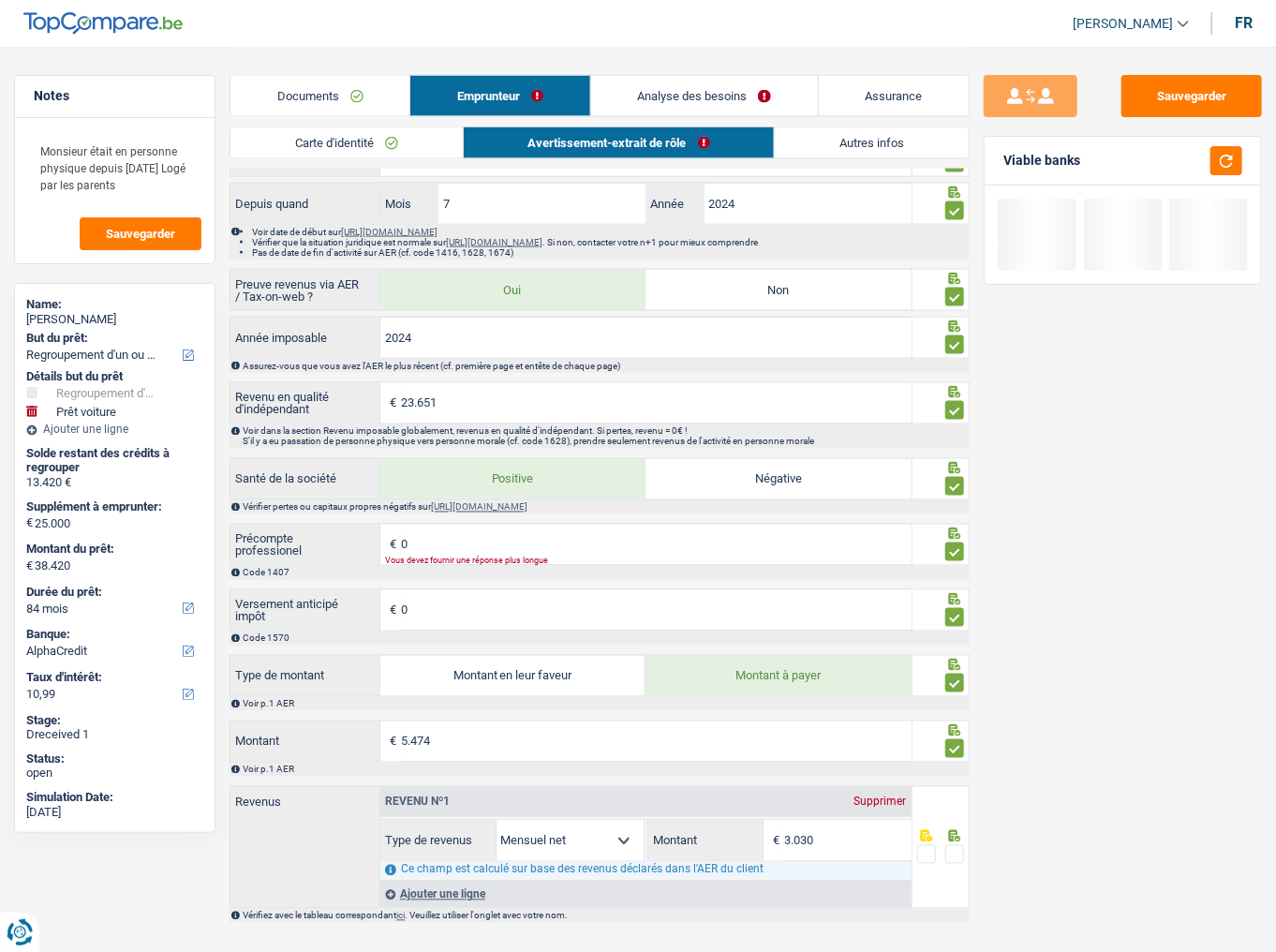
click at [1050, 591] on div "Sauvegarder Viable banks" at bounding box center [1122, 499] width 306 height 847
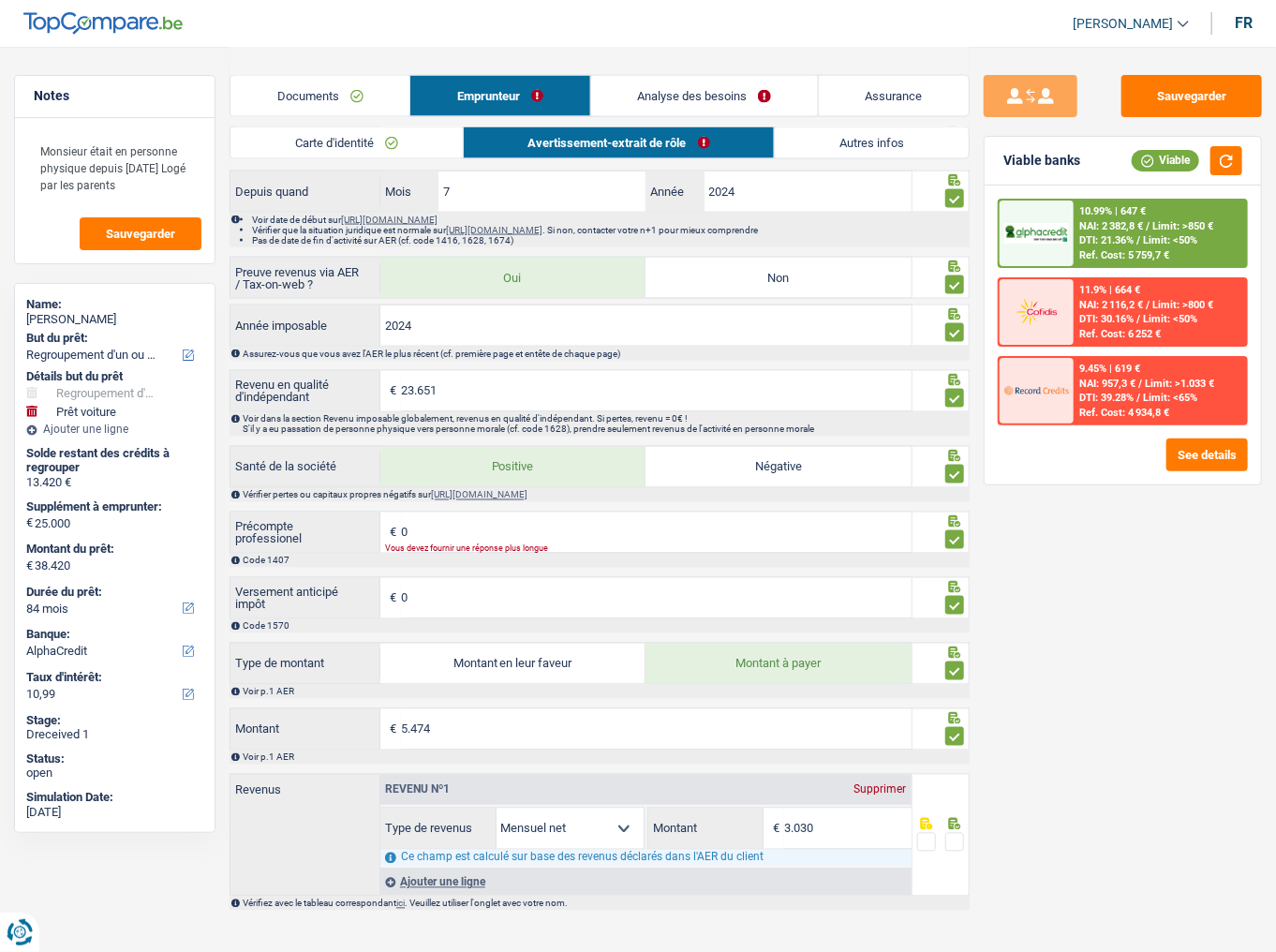
scroll to position [1241, 0]
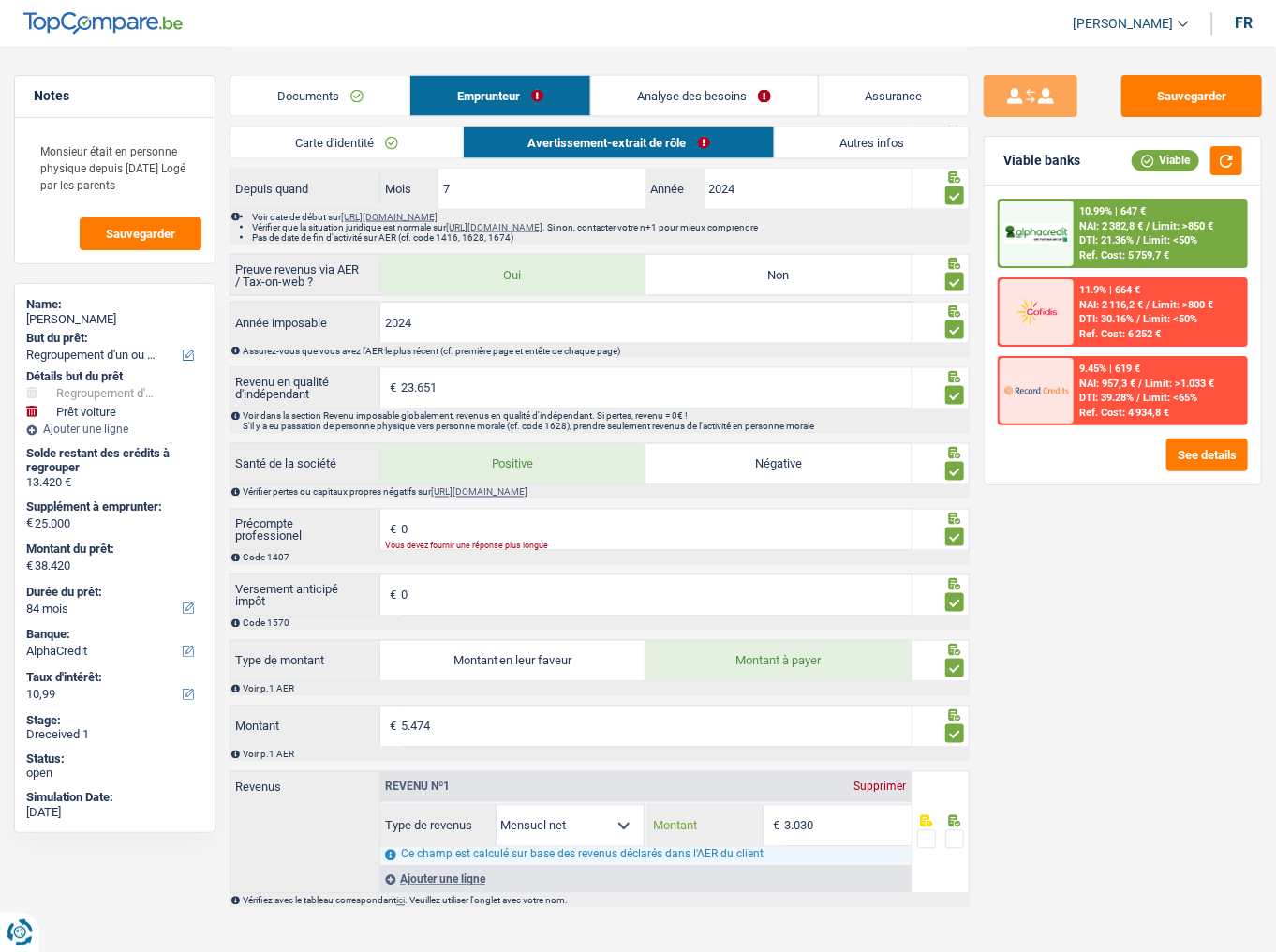
click at [800, 591] on input "3.030" at bounding box center [848, 826] width 127 height 40
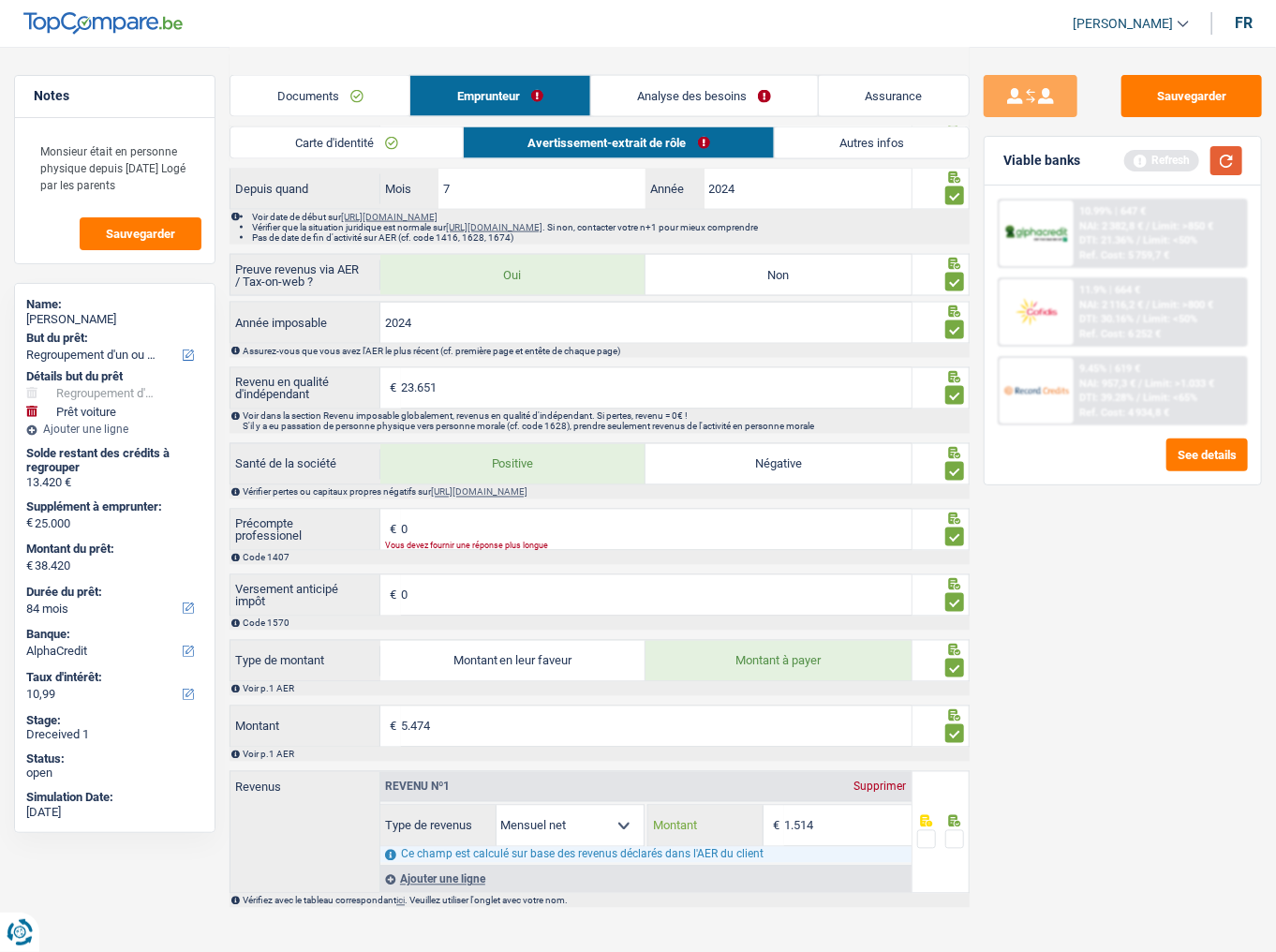
type input "1.514"
click at [1233, 154] on button "button" at bounding box center [1226, 160] width 31 height 29
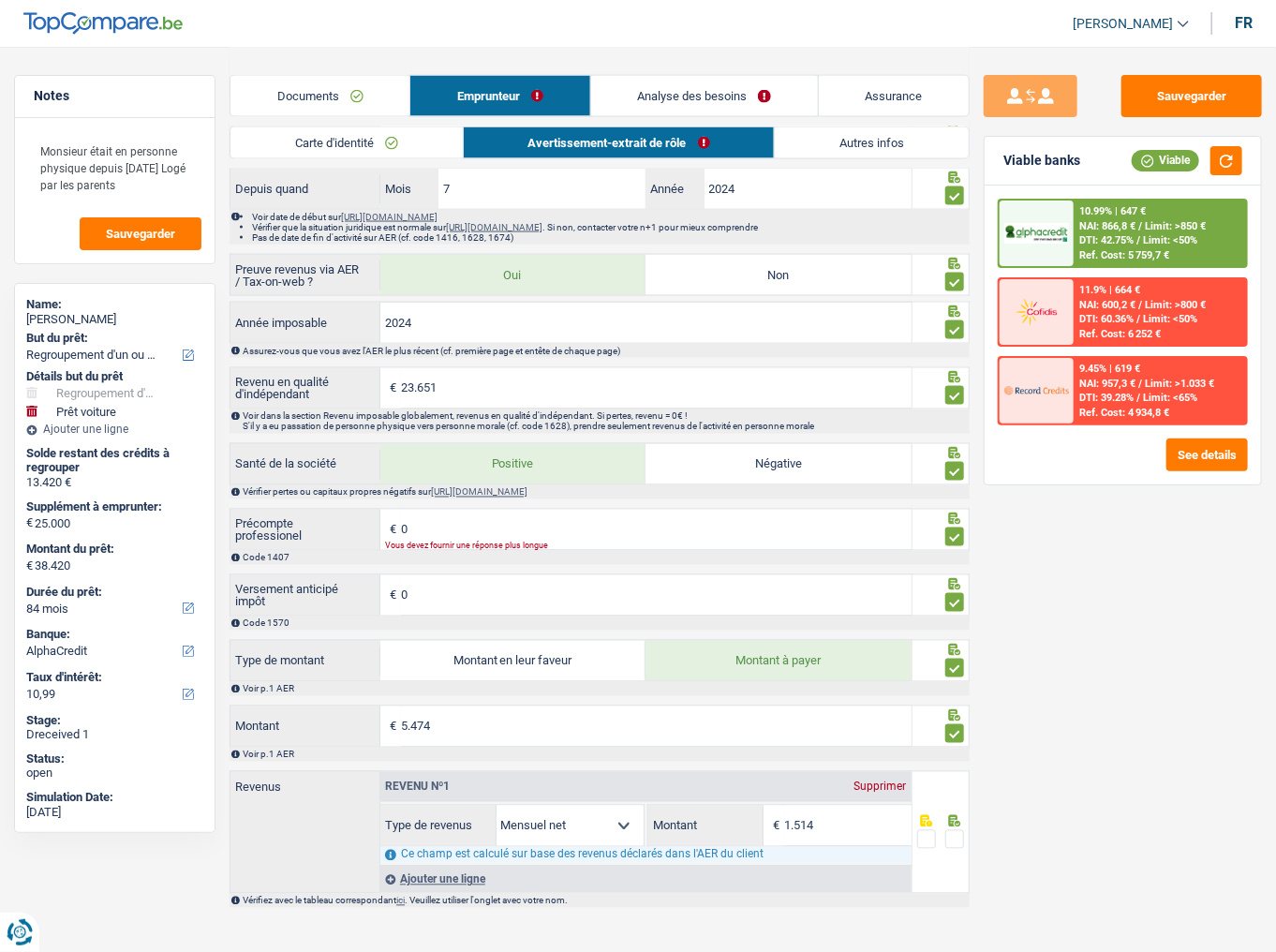
click at [950, 591] on span at bounding box center [956, 840] width 19 height 19
click at [0, 0] on input "radio" at bounding box center [0, 0] width 0 height 0
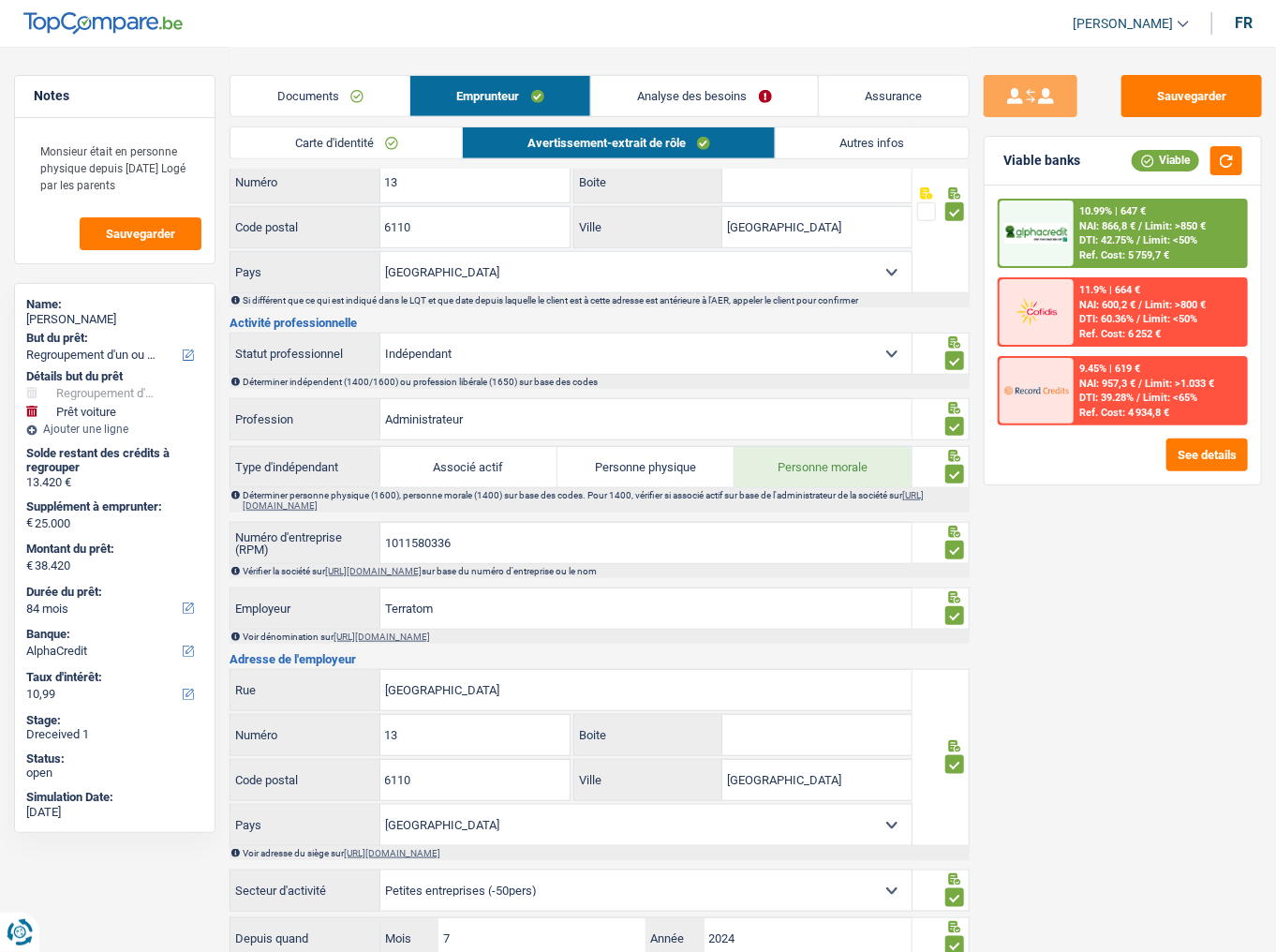
scroll to position [0, 0]
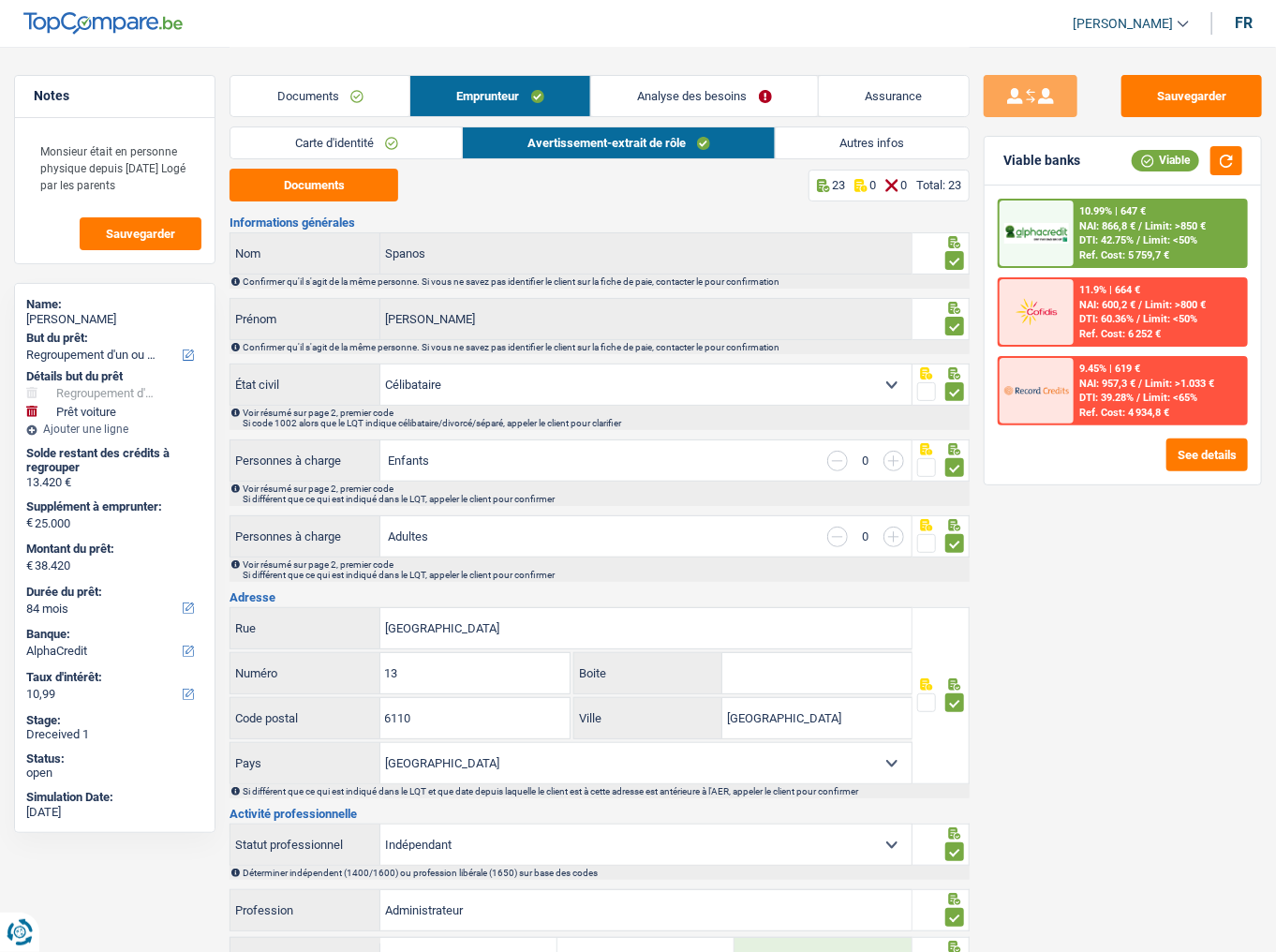
click at [686, 100] on link "Analyse des besoins" at bounding box center [705, 96] width 227 height 40
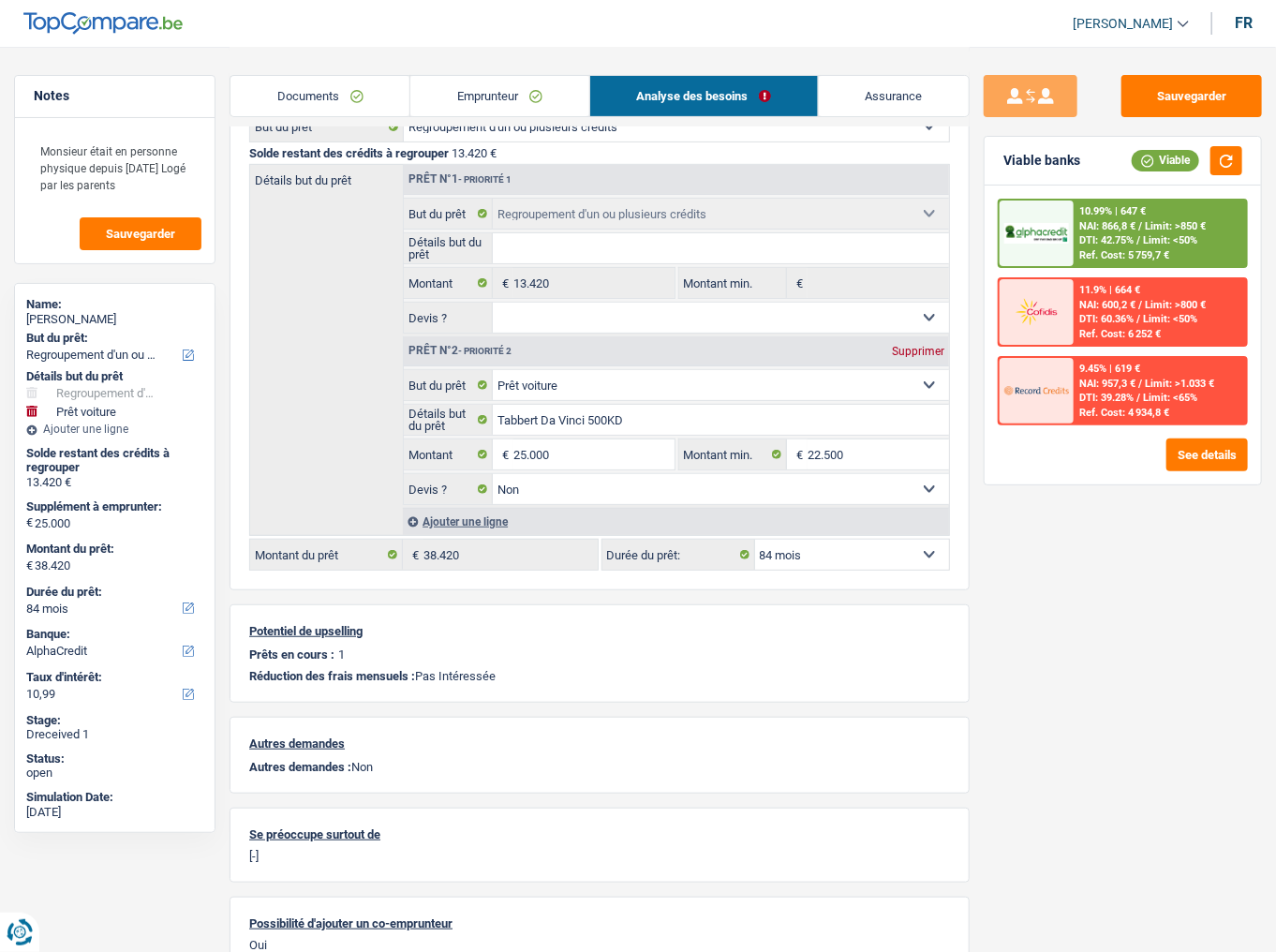
scroll to position [225, 0]
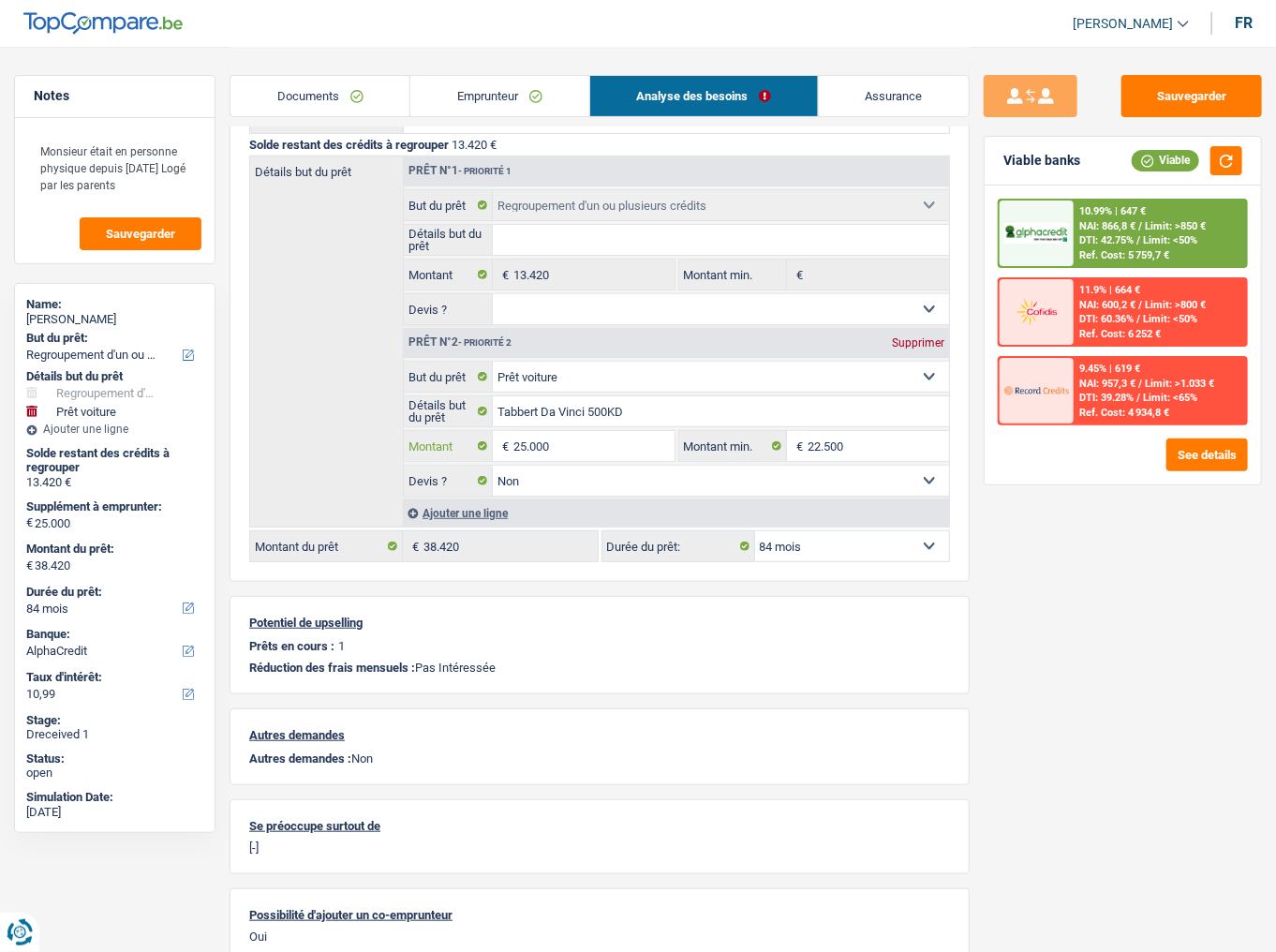
click at [535, 445] on input "25.000" at bounding box center [594, 445] width 161 height 30
click at [489, 103] on link "Emprunteur" at bounding box center [499, 96] width 178 height 40
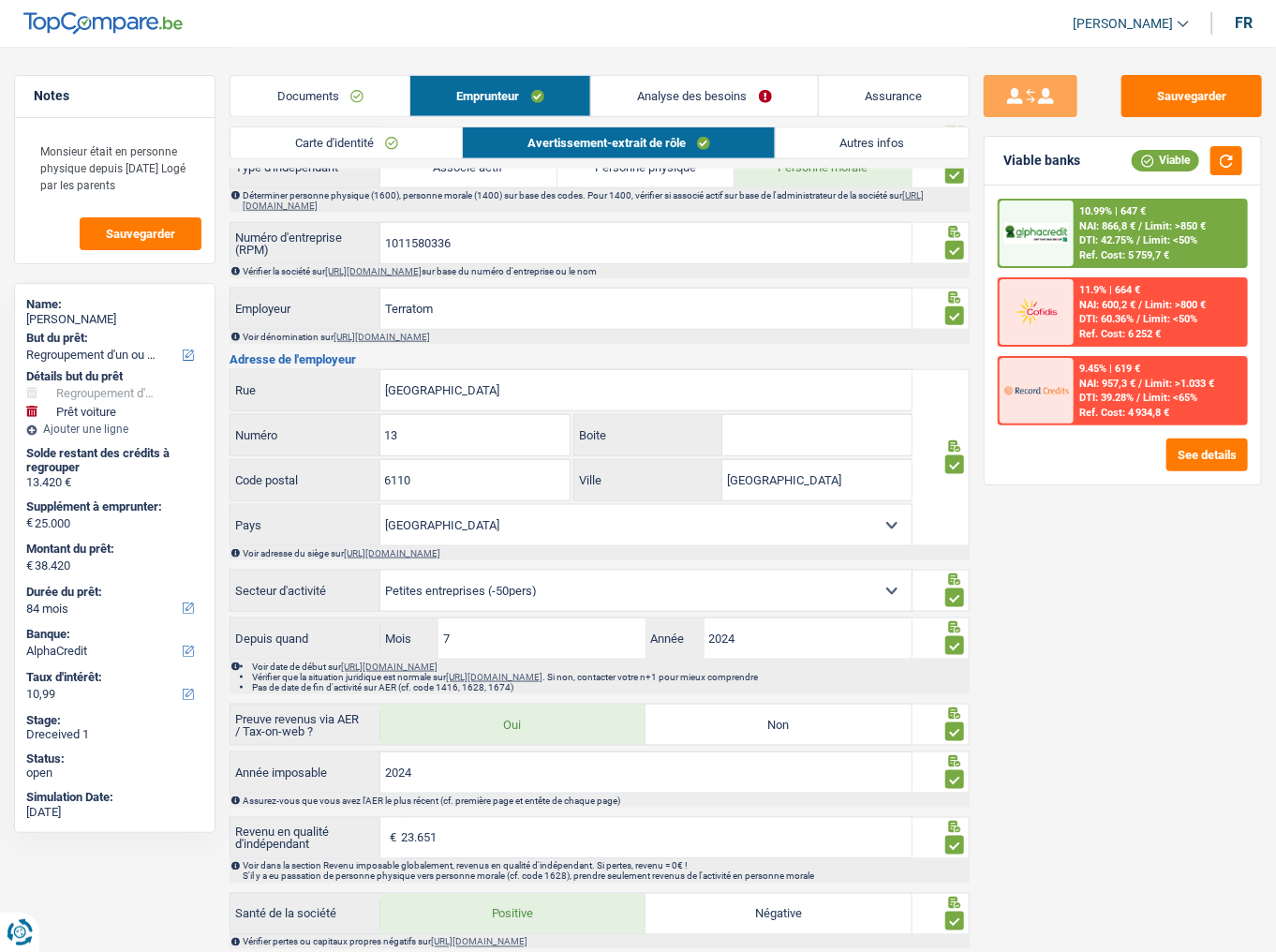
click at [645, 101] on link "Analyse des besoins" at bounding box center [705, 96] width 227 height 40
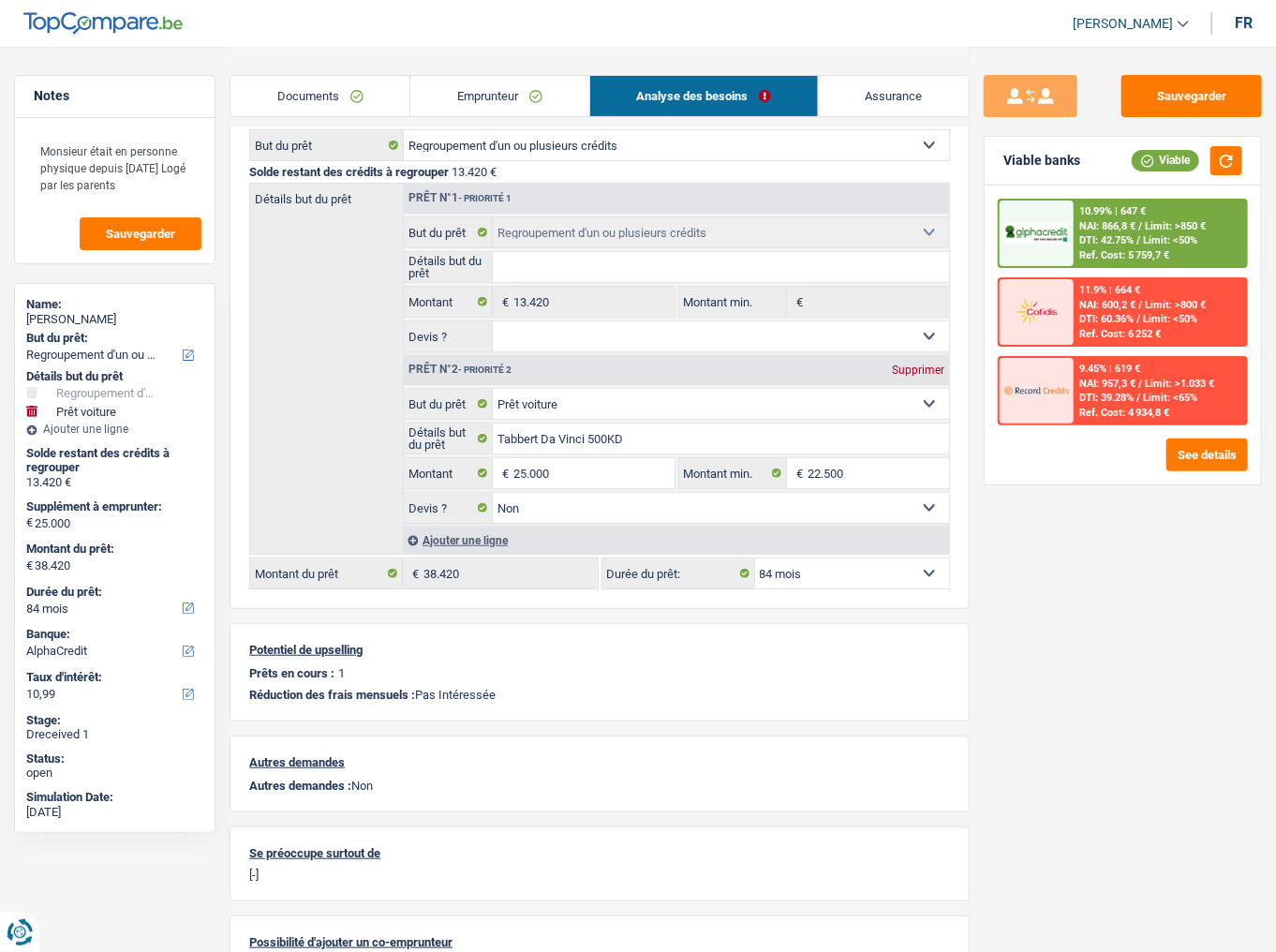
scroll to position [293, 0]
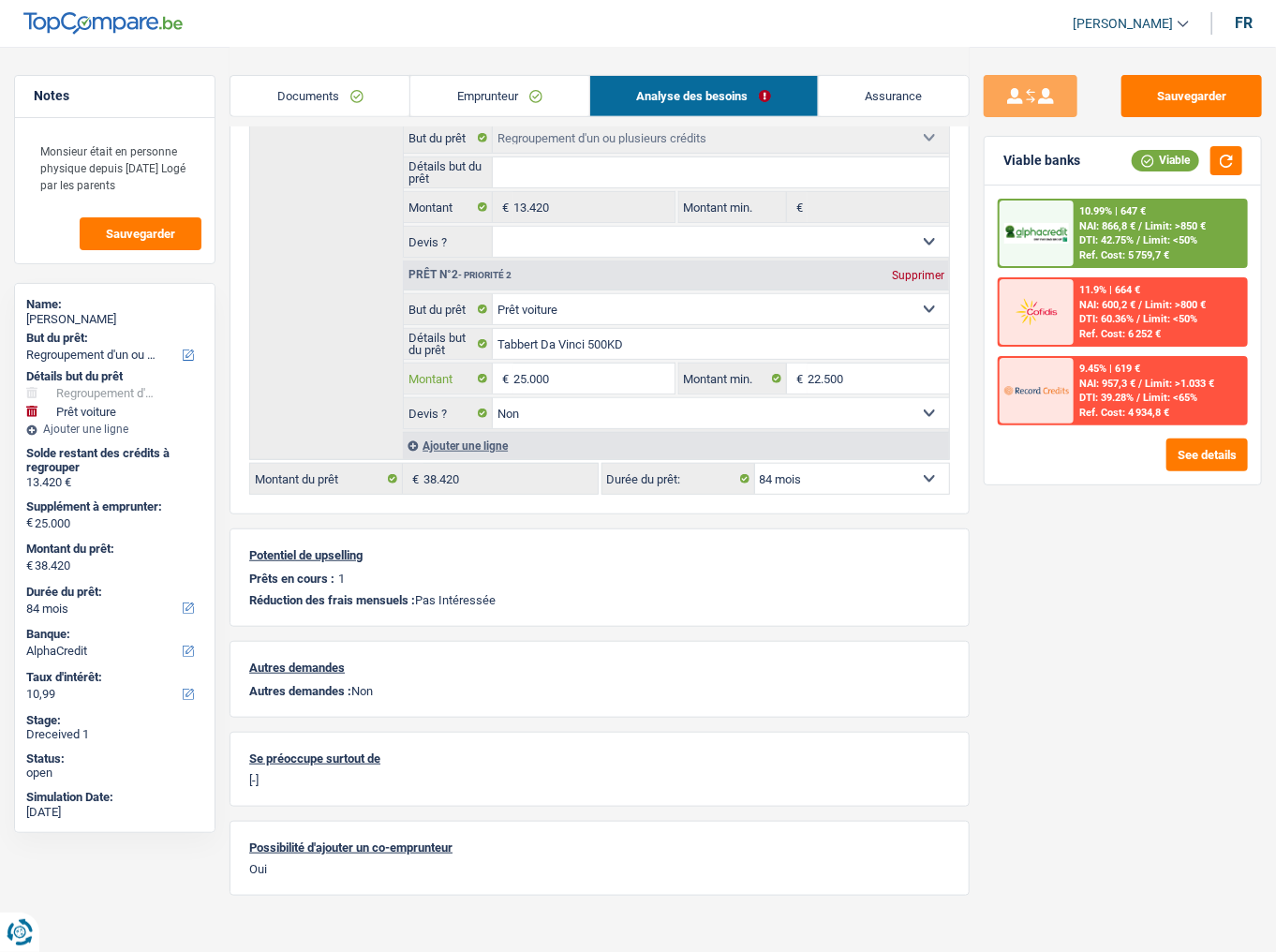
click at [538, 379] on input "25.000" at bounding box center [594, 378] width 161 height 30
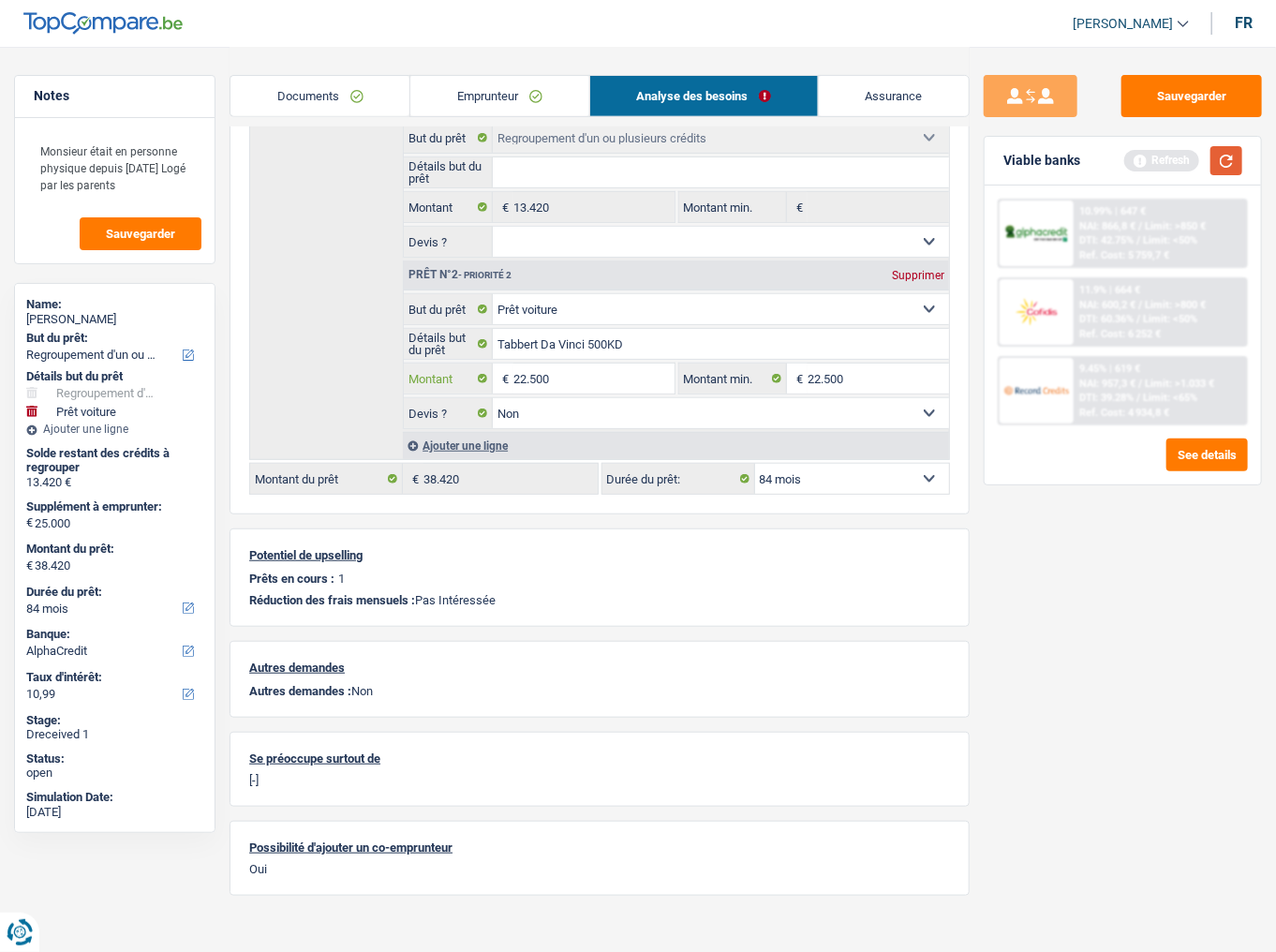
type input "22.500"
type input "35.920"
select select "120"
type input "35.920"
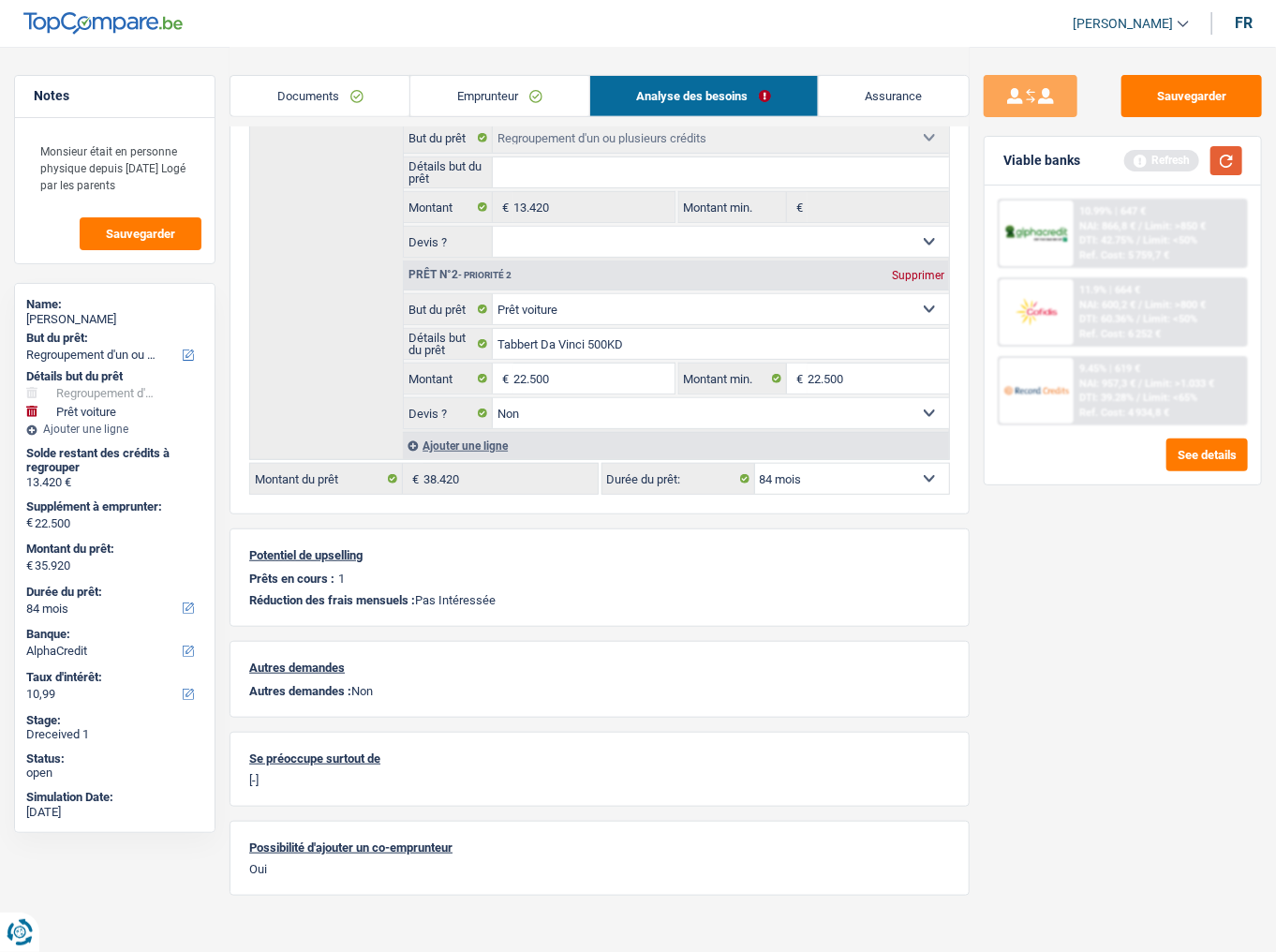
select select "120"
type input "35.920"
select select "120"
click at [1220, 163] on button "button" at bounding box center [1226, 160] width 31 height 29
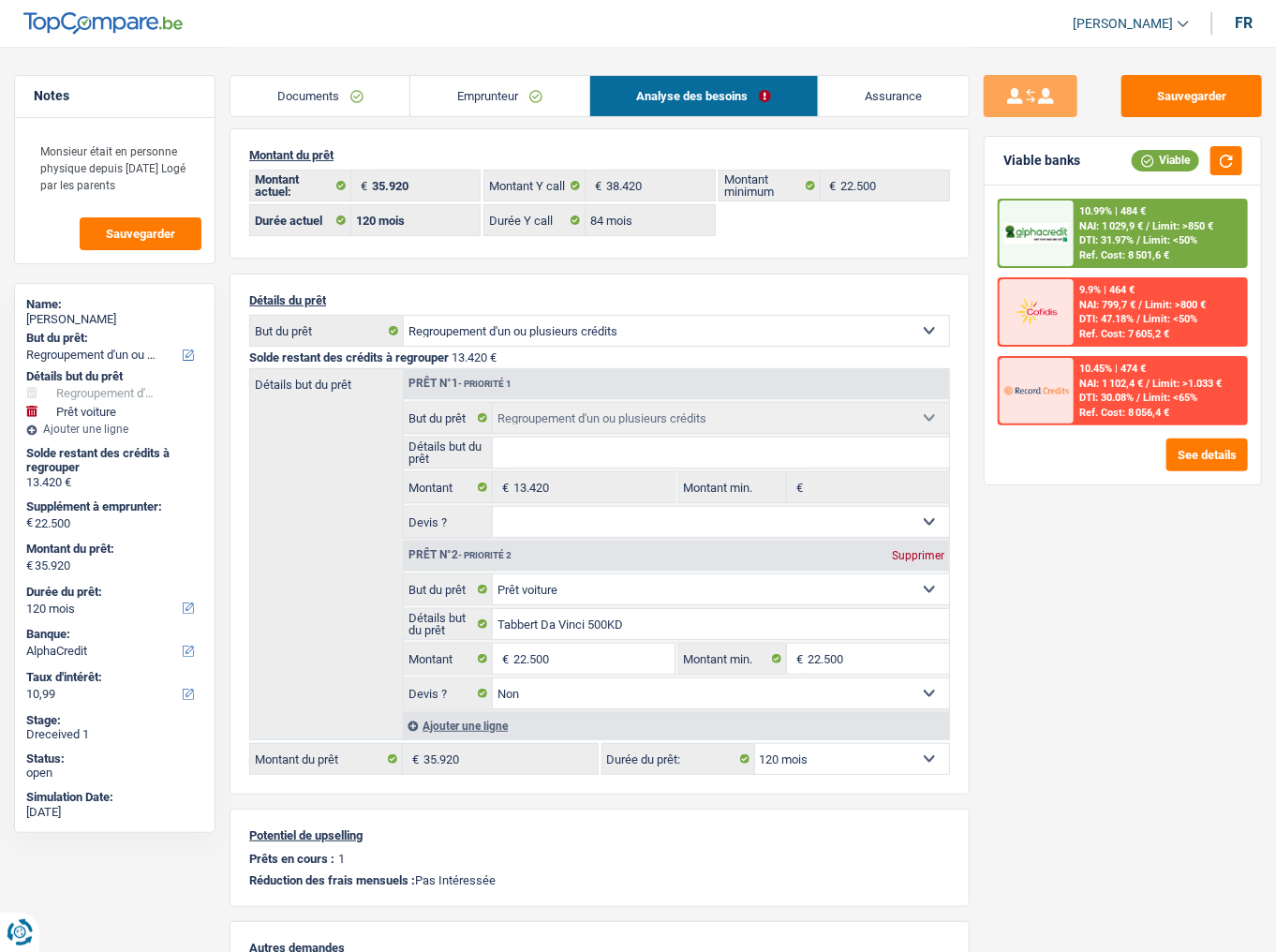
scroll to position [0, 0]
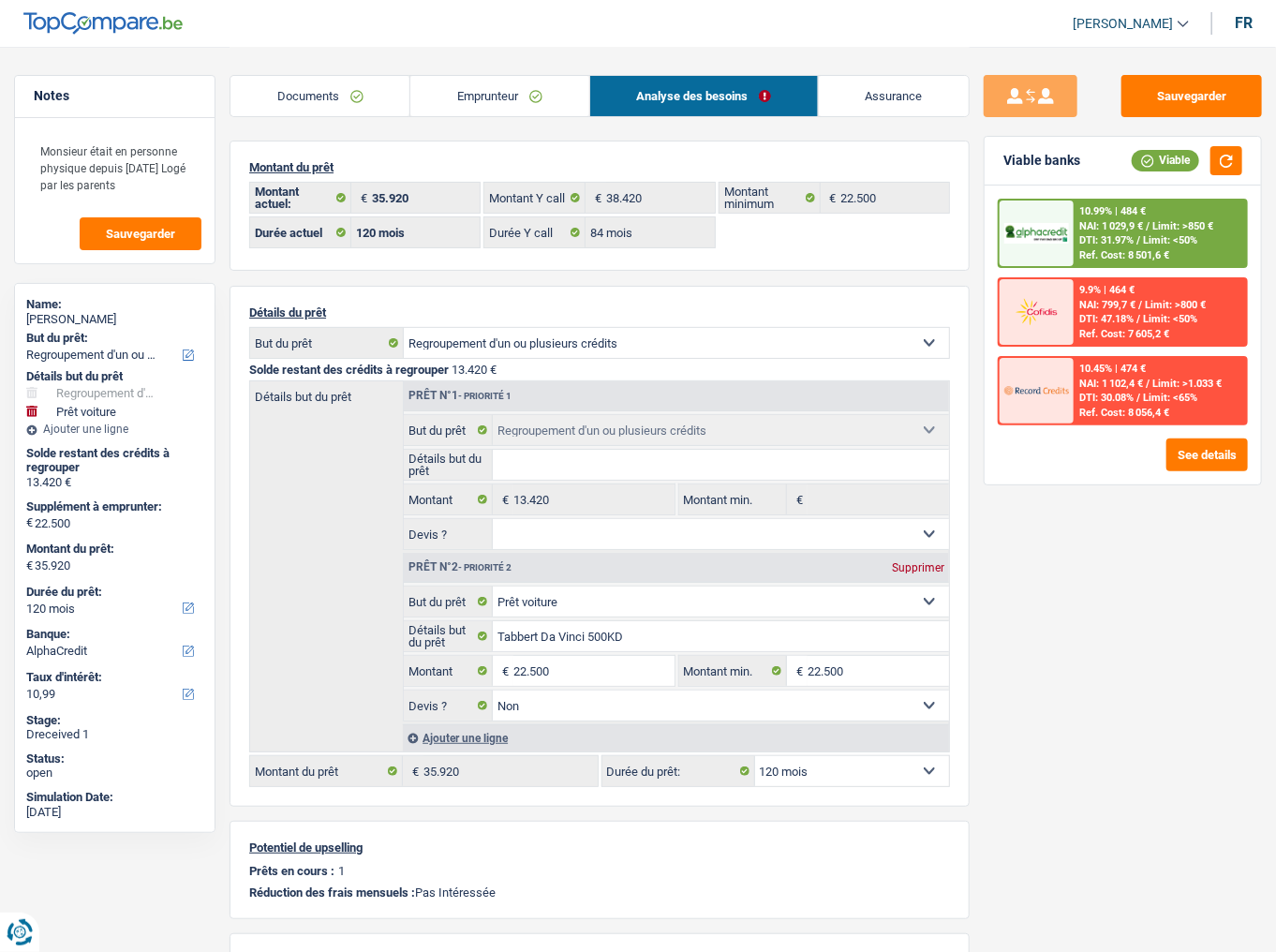
click at [1068, 198] on div "10.99% | 484 € NAI: 1 029,9 € / Limit: >850 € DTI: 31.97% / Limit: <50% Ref. Co…" at bounding box center [1123, 233] width 250 height 70
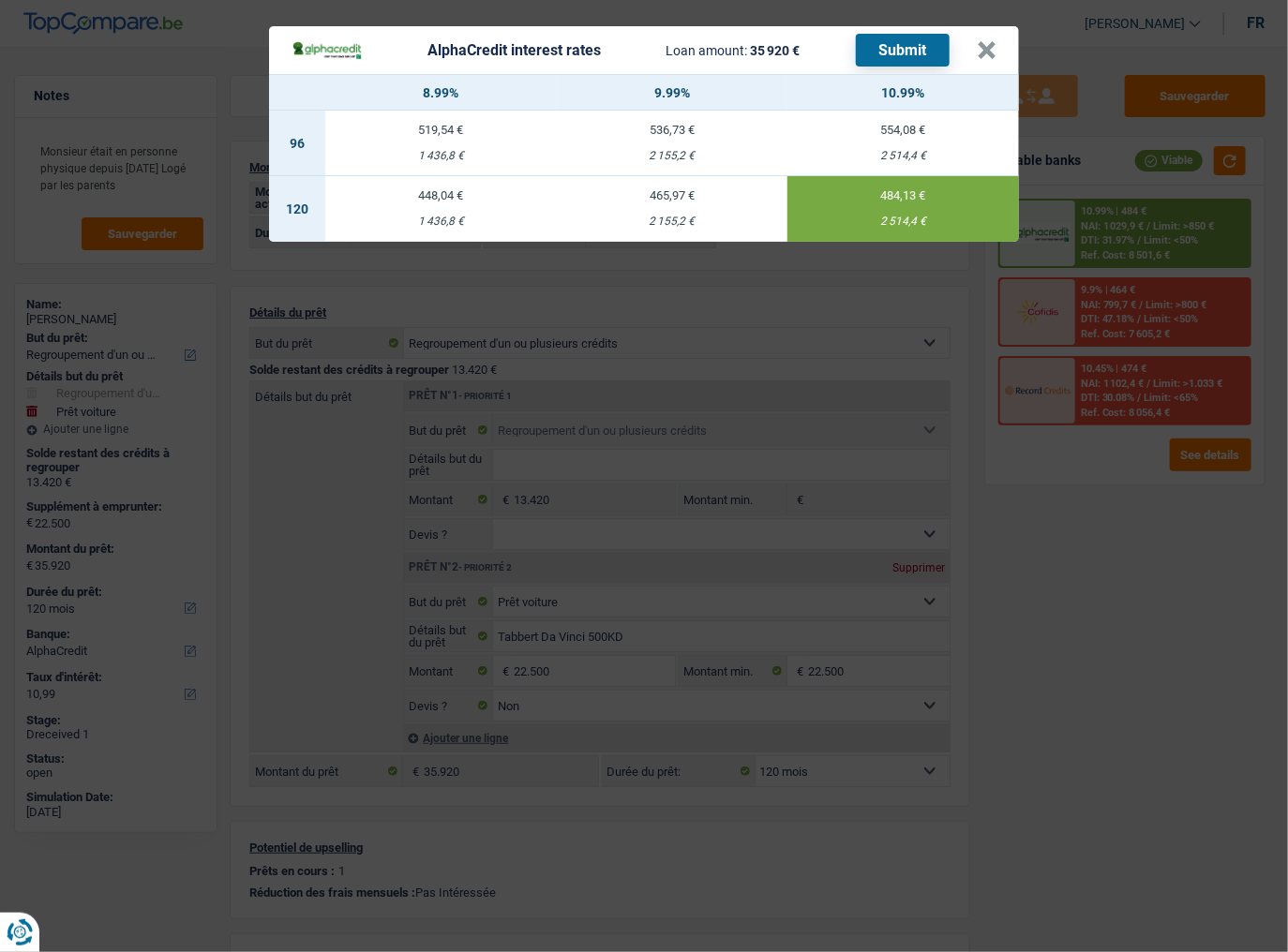
click at [904, 49] on button "Submit" at bounding box center [903, 50] width 93 height 32
click at [983, 49] on button "×" at bounding box center [987, 51] width 20 height 19
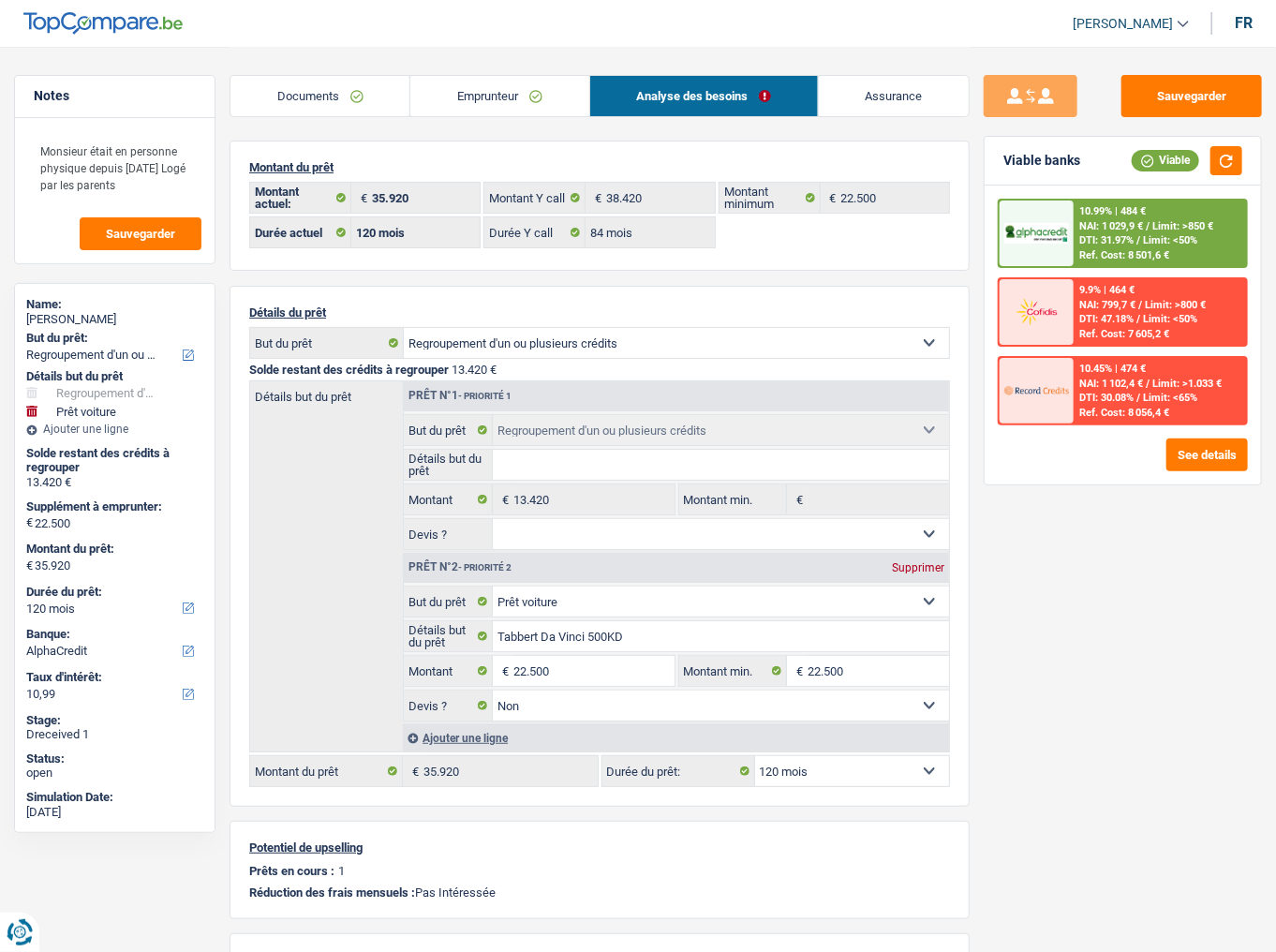
click at [514, 108] on link "Emprunteur" at bounding box center [499, 96] width 178 height 40
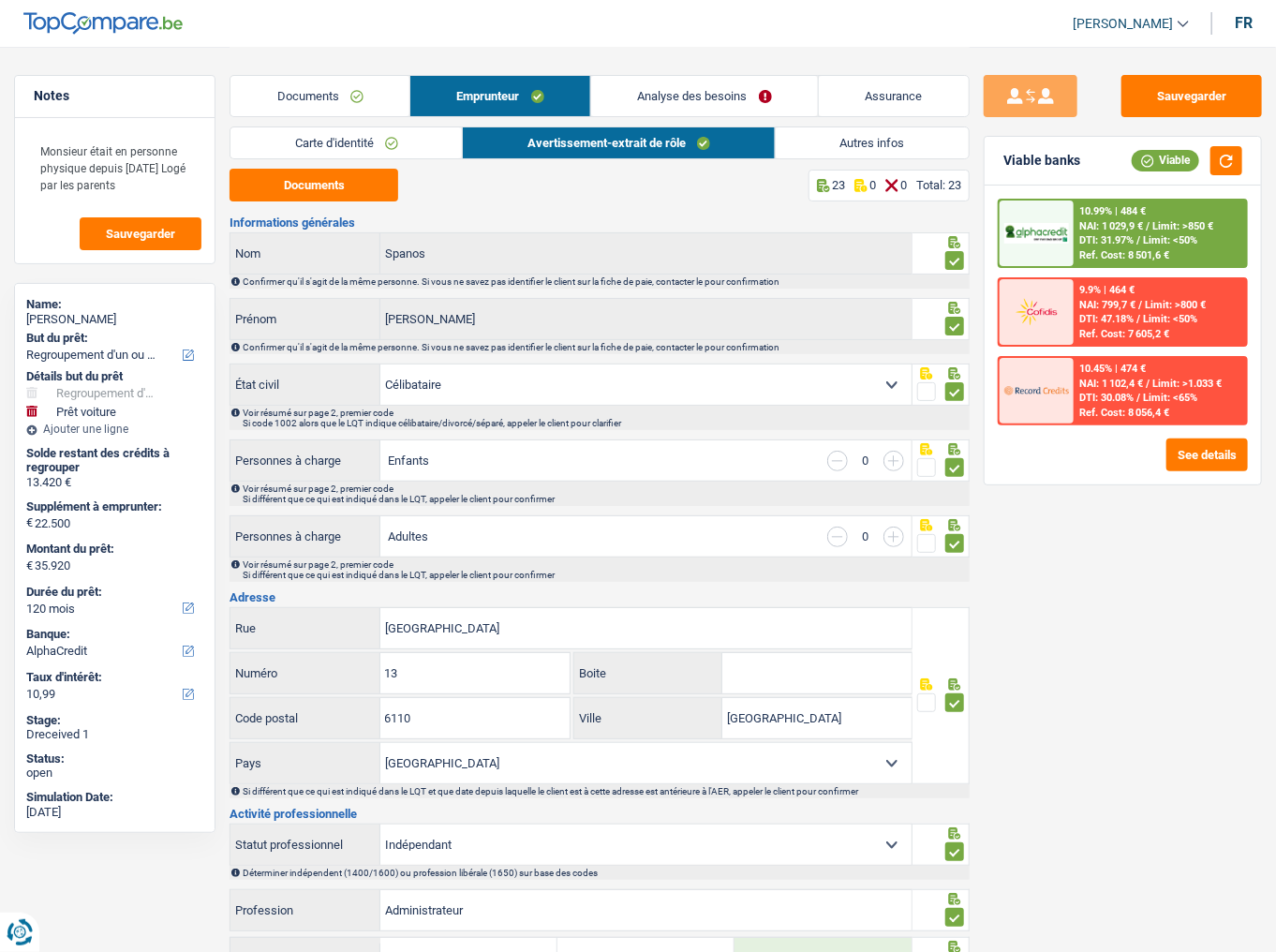
click at [836, 140] on link "Autres infos" at bounding box center [873, 143] width 193 height 31
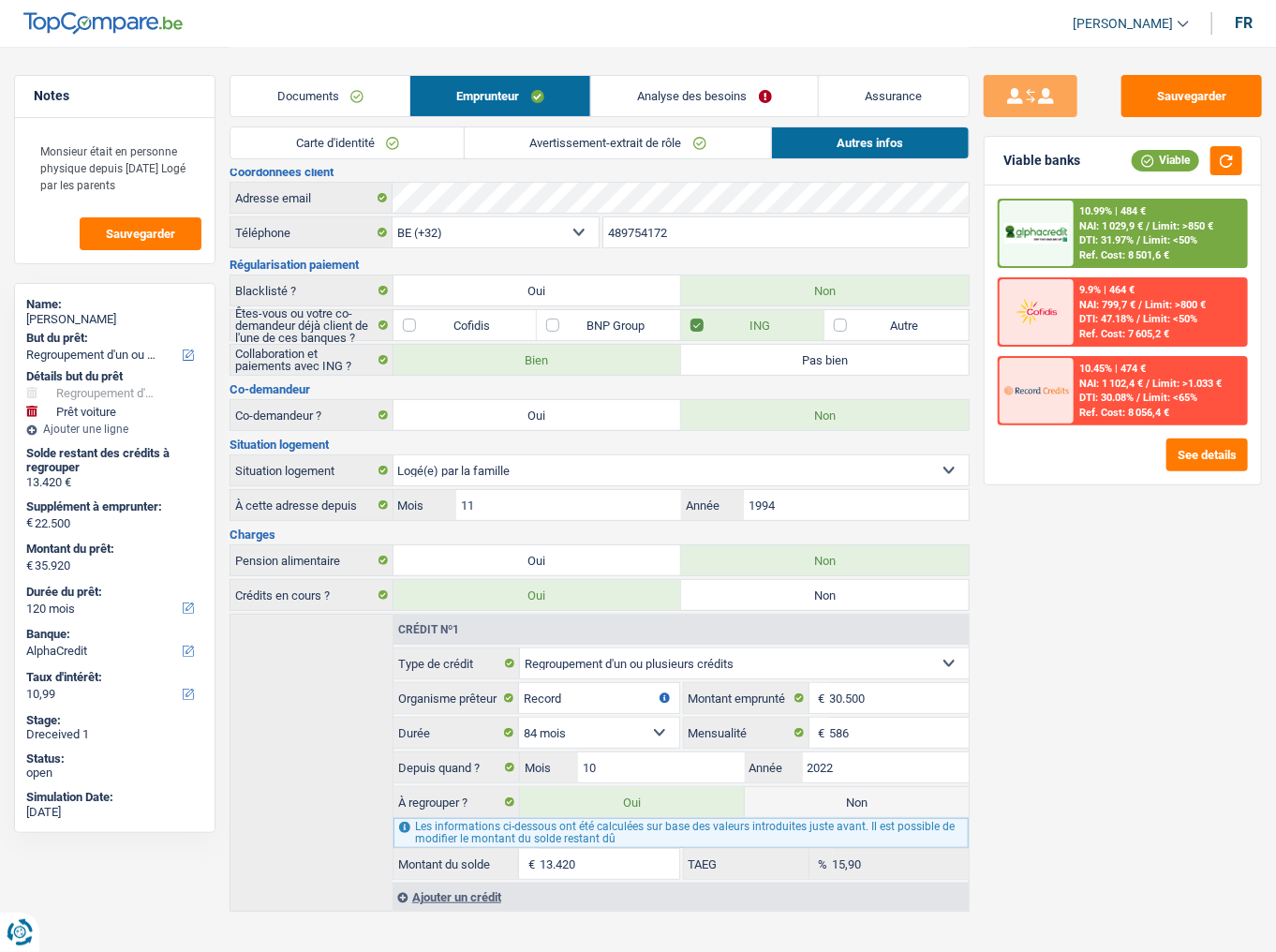
scroll to position [13, 0]
click at [738, 95] on link "Analyse des besoins" at bounding box center [705, 96] width 227 height 40
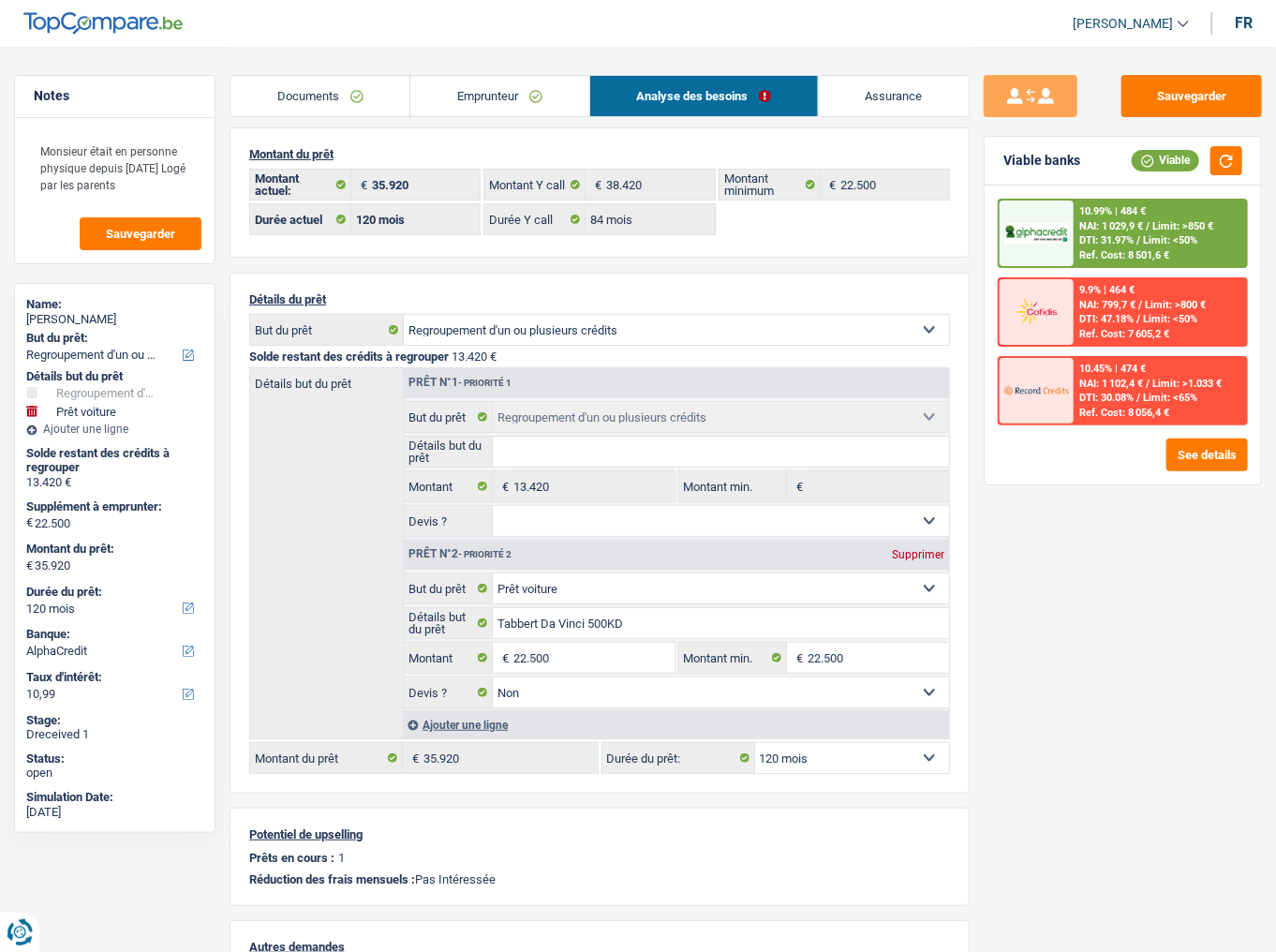
click at [1121, 221] on span "NAI: 1 029,9 €" at bounding box center [1111, 226] width 64 height 12
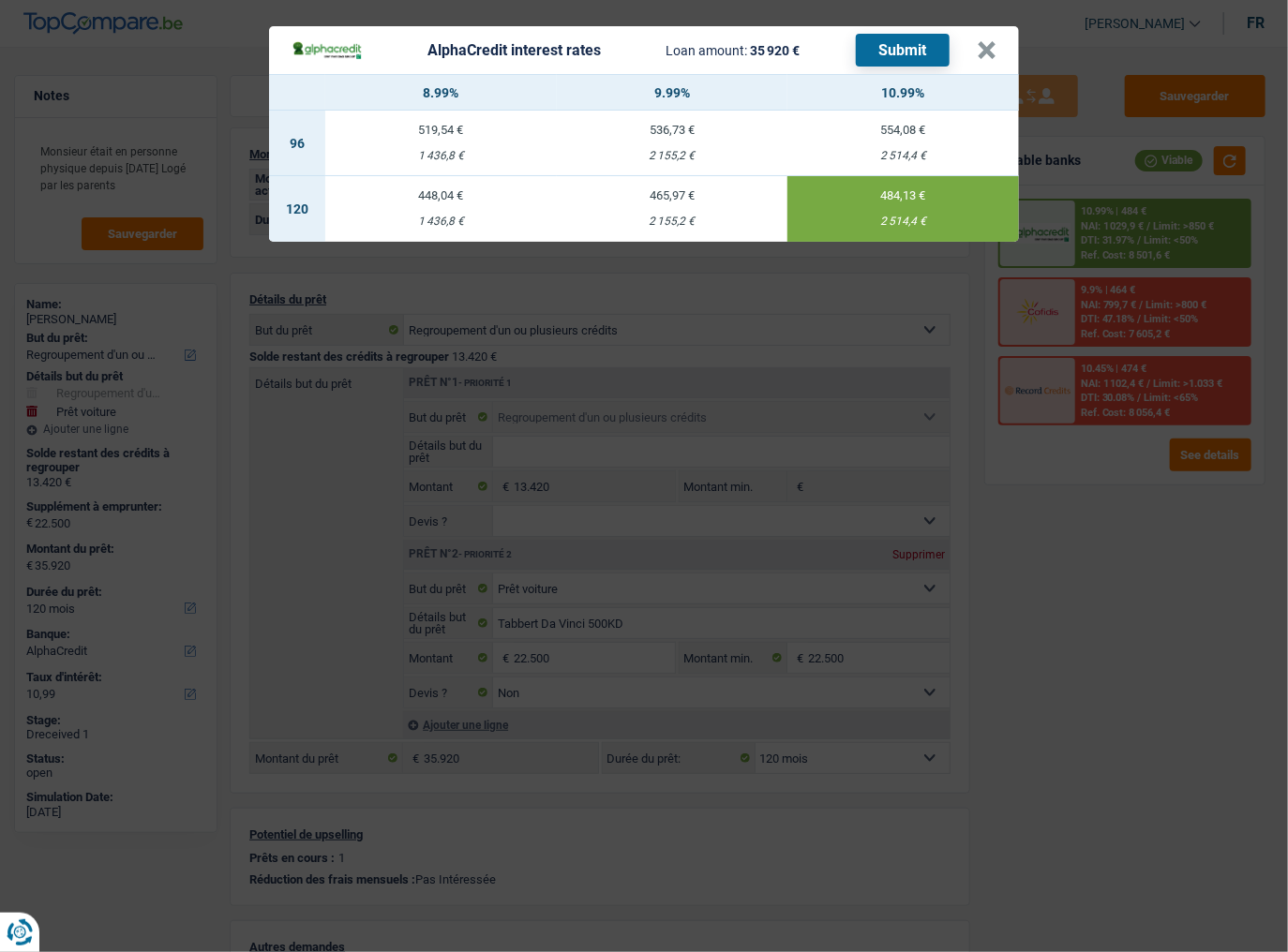
click at [690, 201] on div "465,97 €" at bounding box center [673, 196] width 232 height 12
type input "9,99"
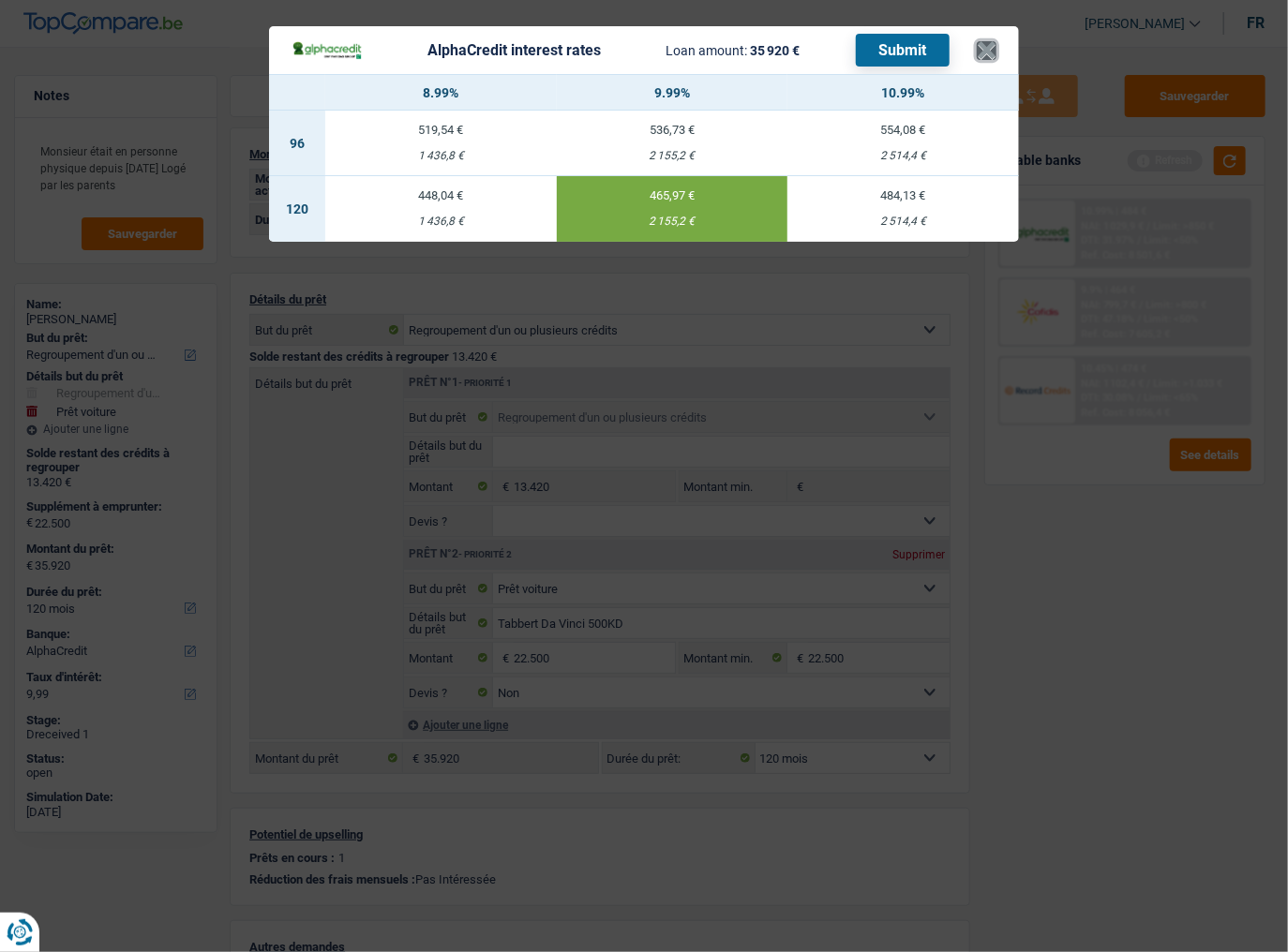
click at [990, 45] on button "×" at bounding box center [987, 51] width 20 height 19
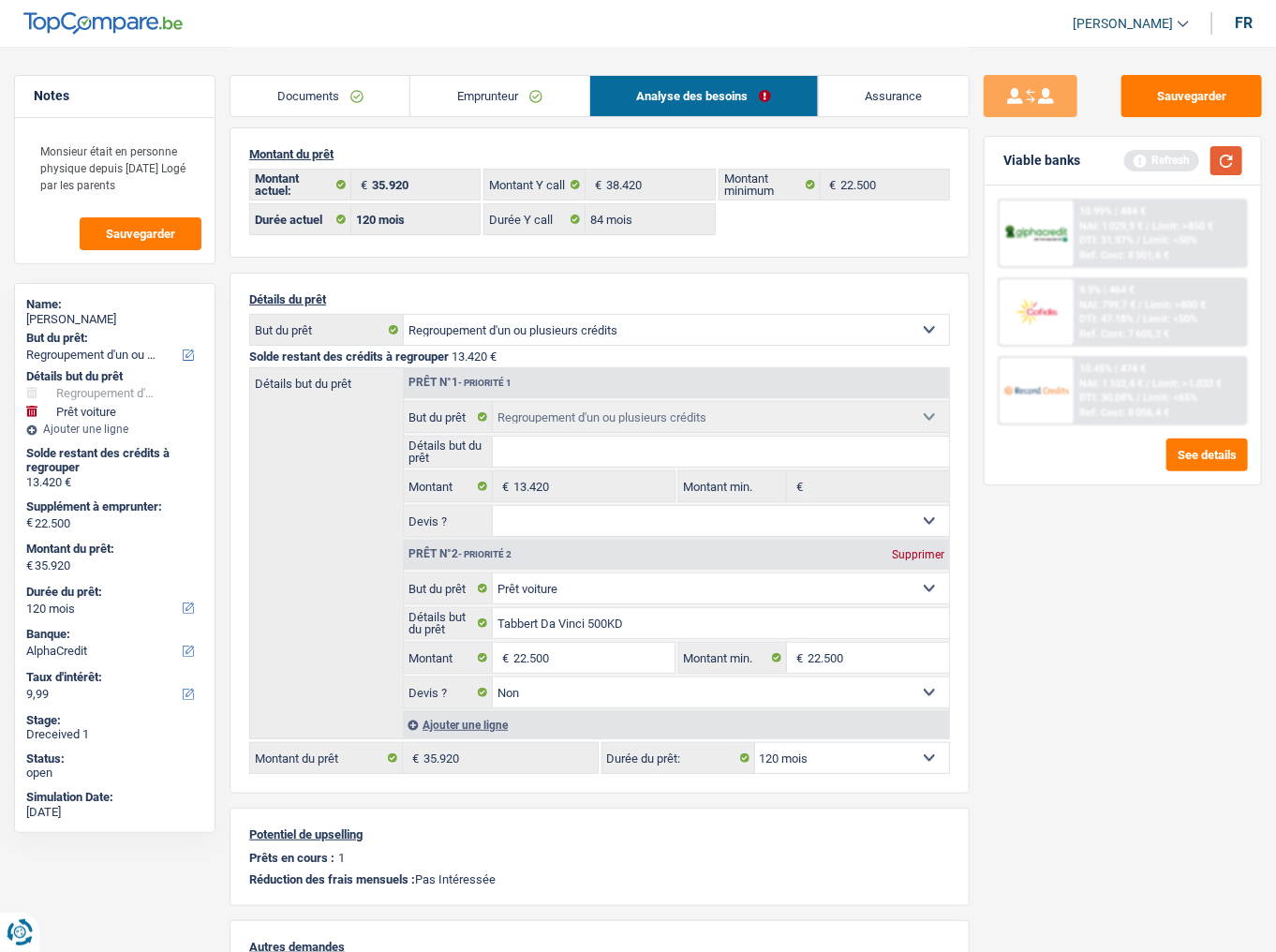
click at [1220, 164] on button "button" at bounding box center [1226, 160] width 31 height 29
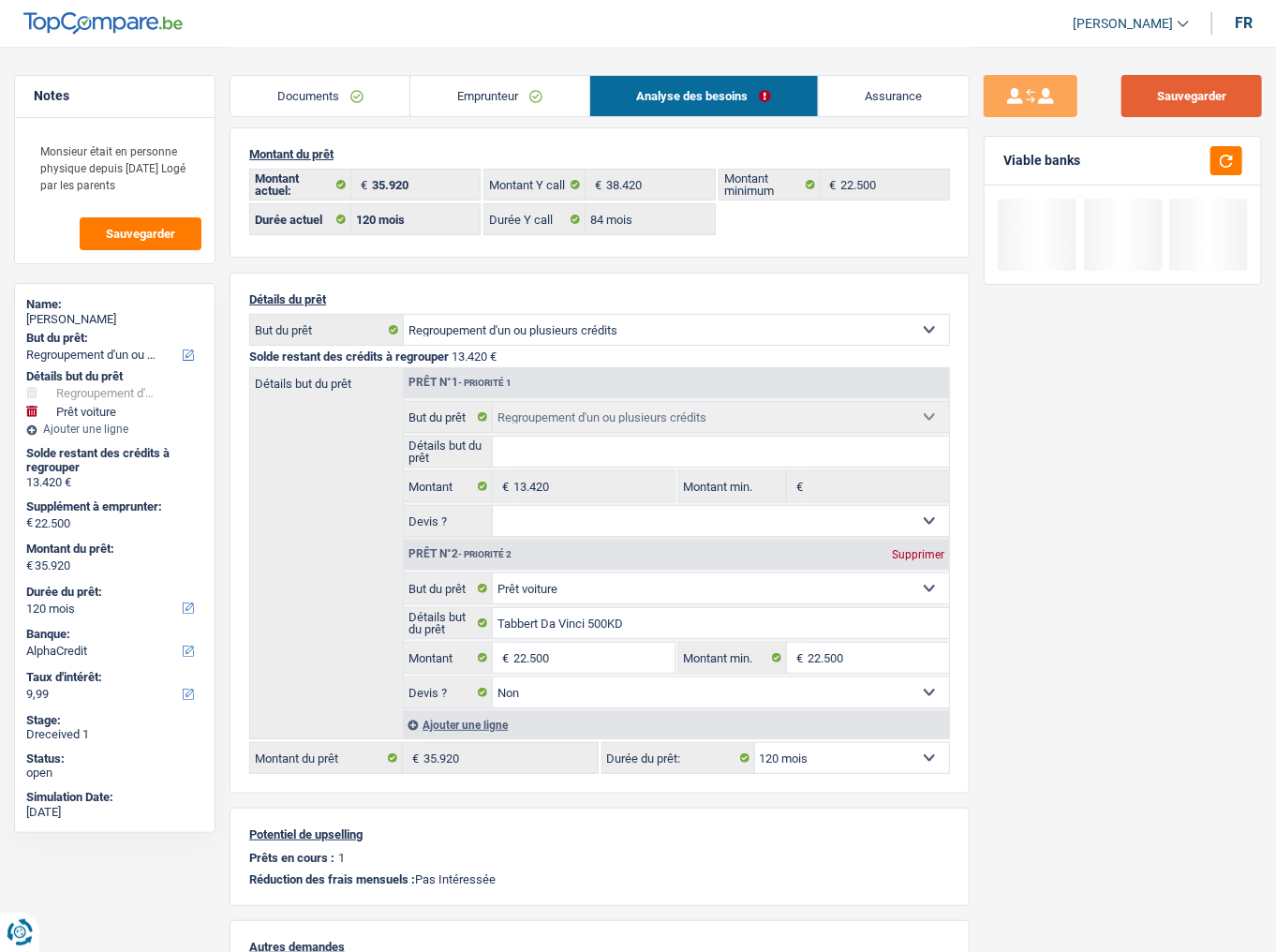
click at [1209, 96] on button "Sauvegarder" at bounding box center [1191, 96] width 140 height 42
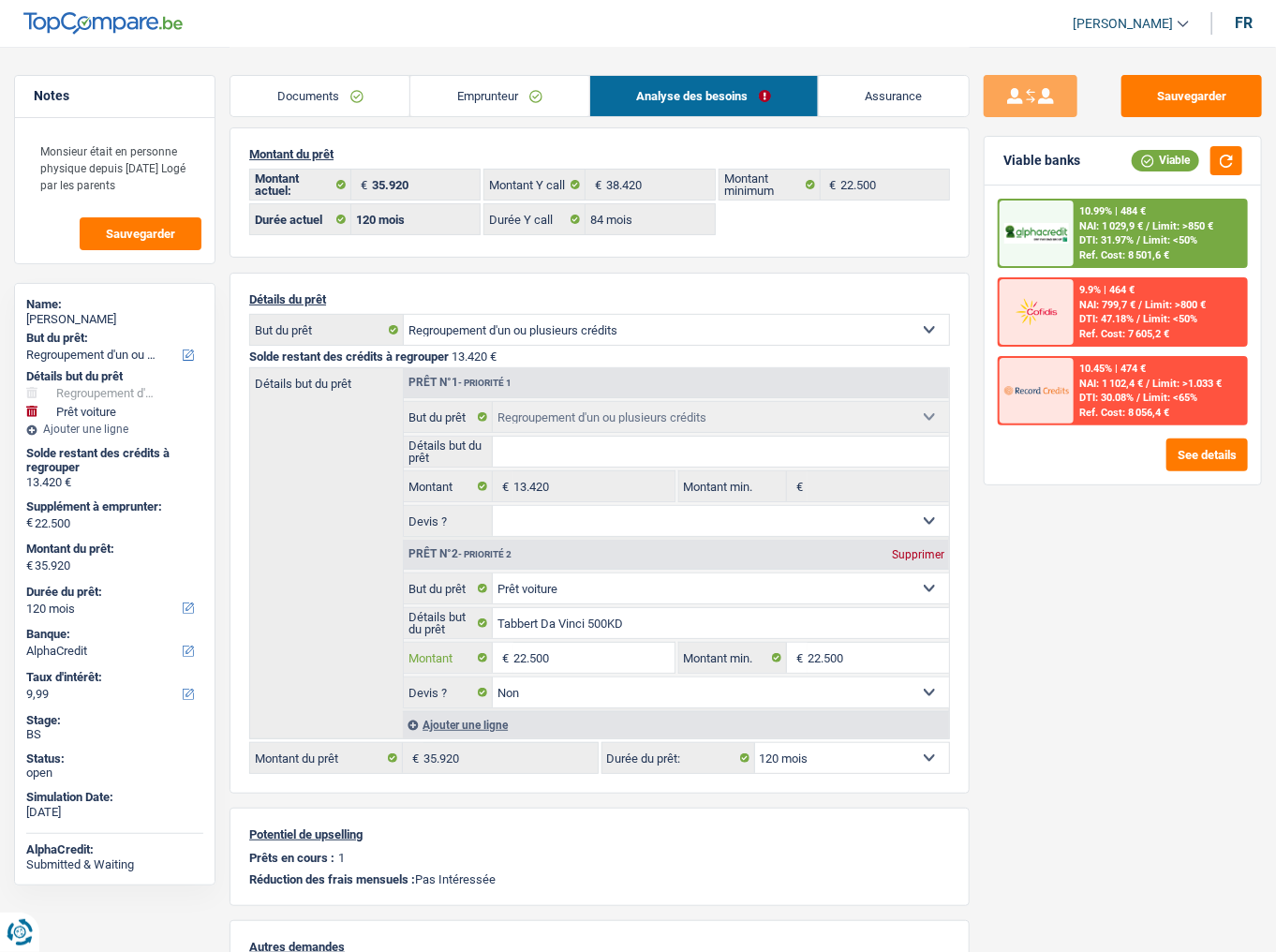
click at [535, 591] on input "22.500" at bounding box center [594, 657] width 161 height 30
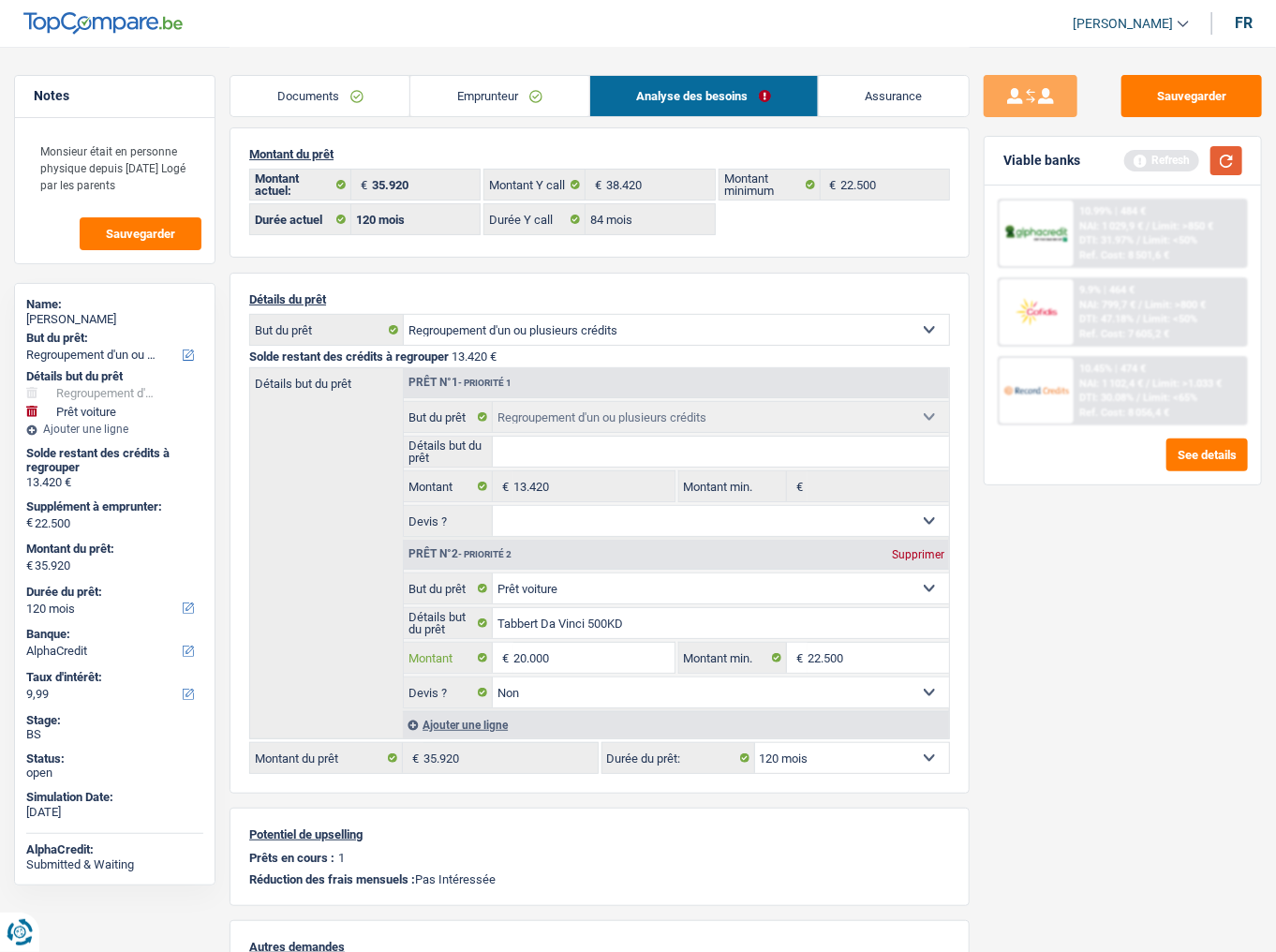
type input "20.000"
type input "33.420"
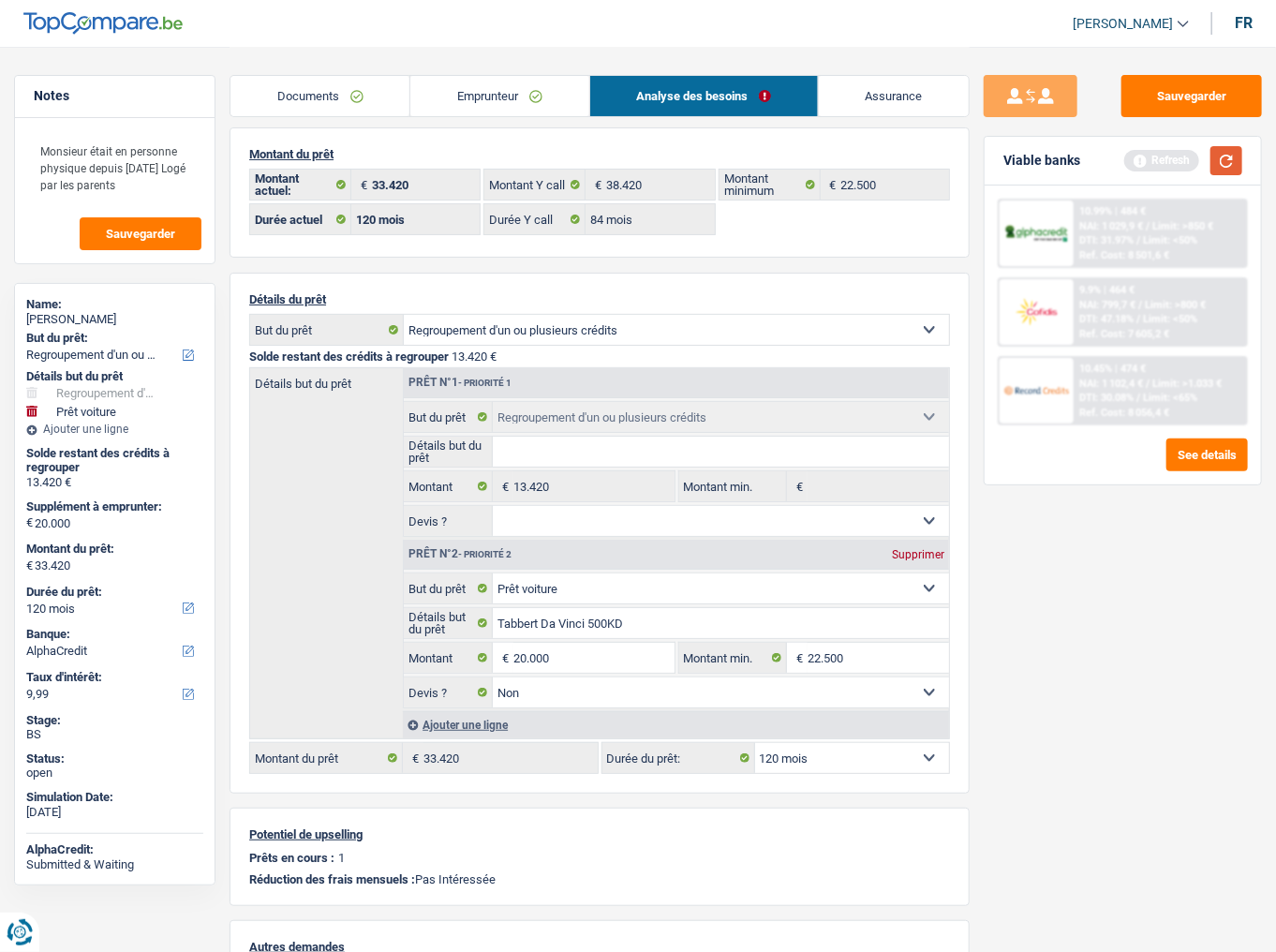
click at [1236, 165] on button "button" at bounding box center [1226, 160] width 31 height 29
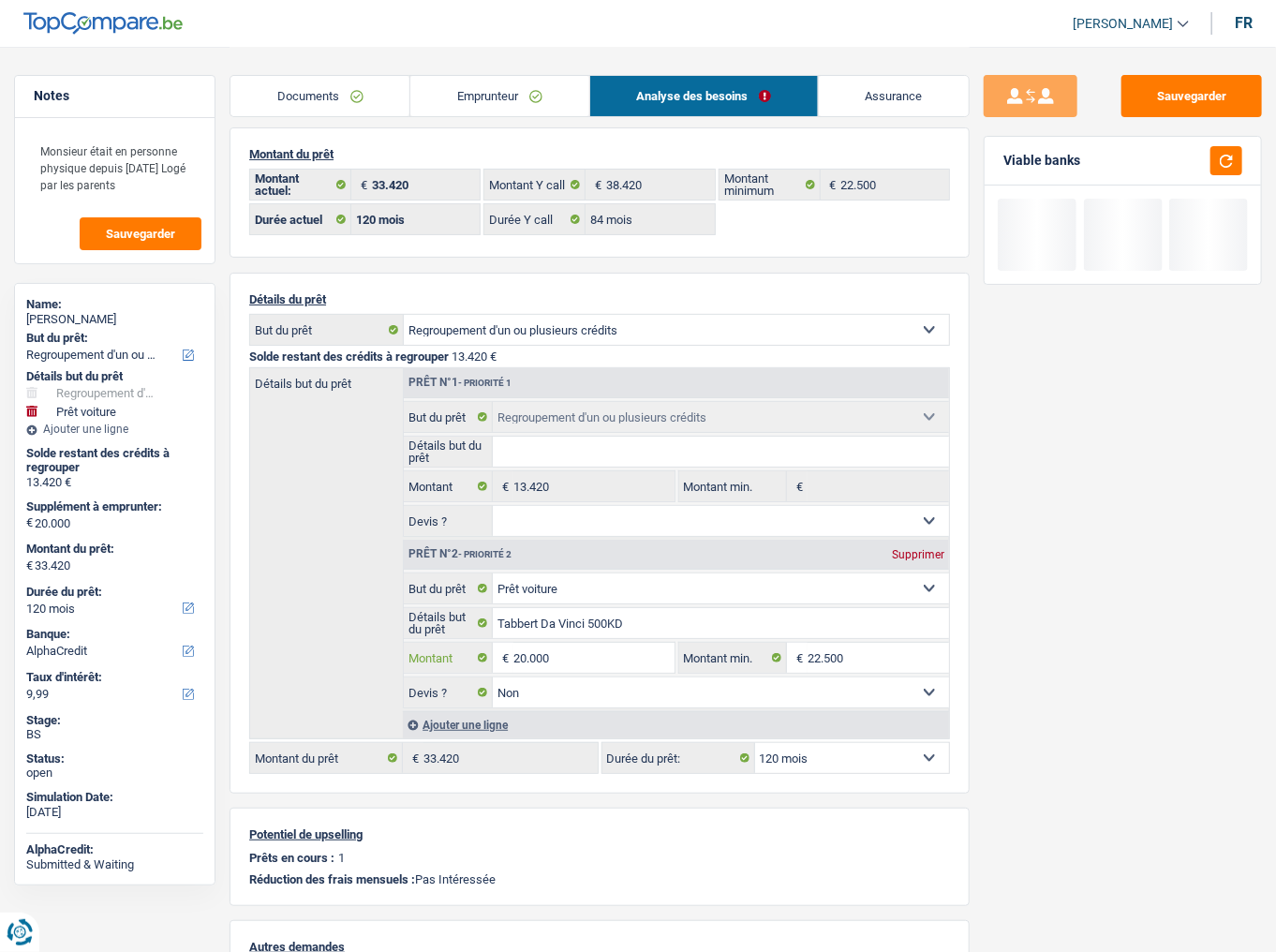
click at [522, 591] on input "20.000" at bounding box center [594, 657] width 161 height 30
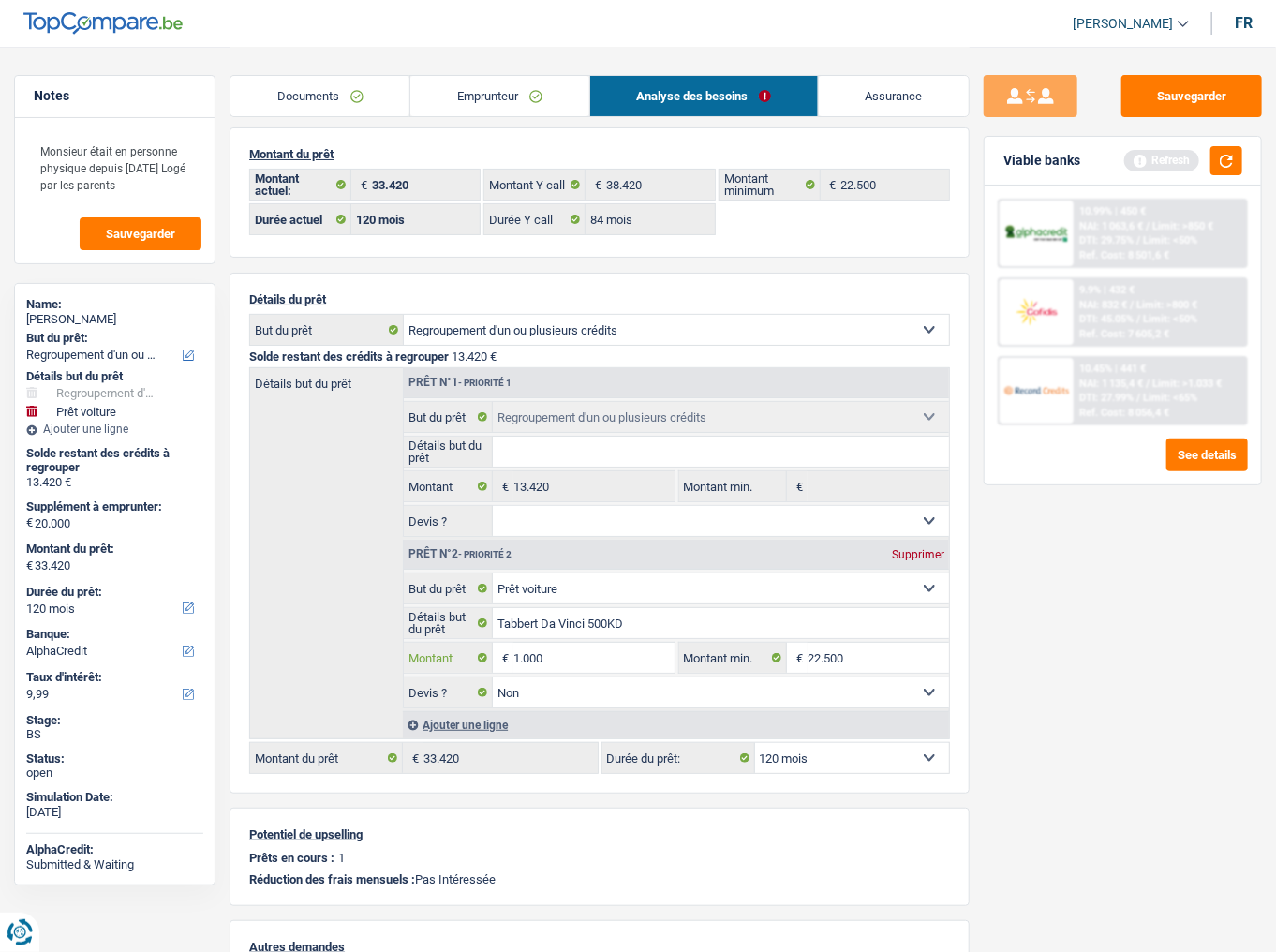
type input "1.000"
type input "14.420"
select select "60"
type input "14.420"
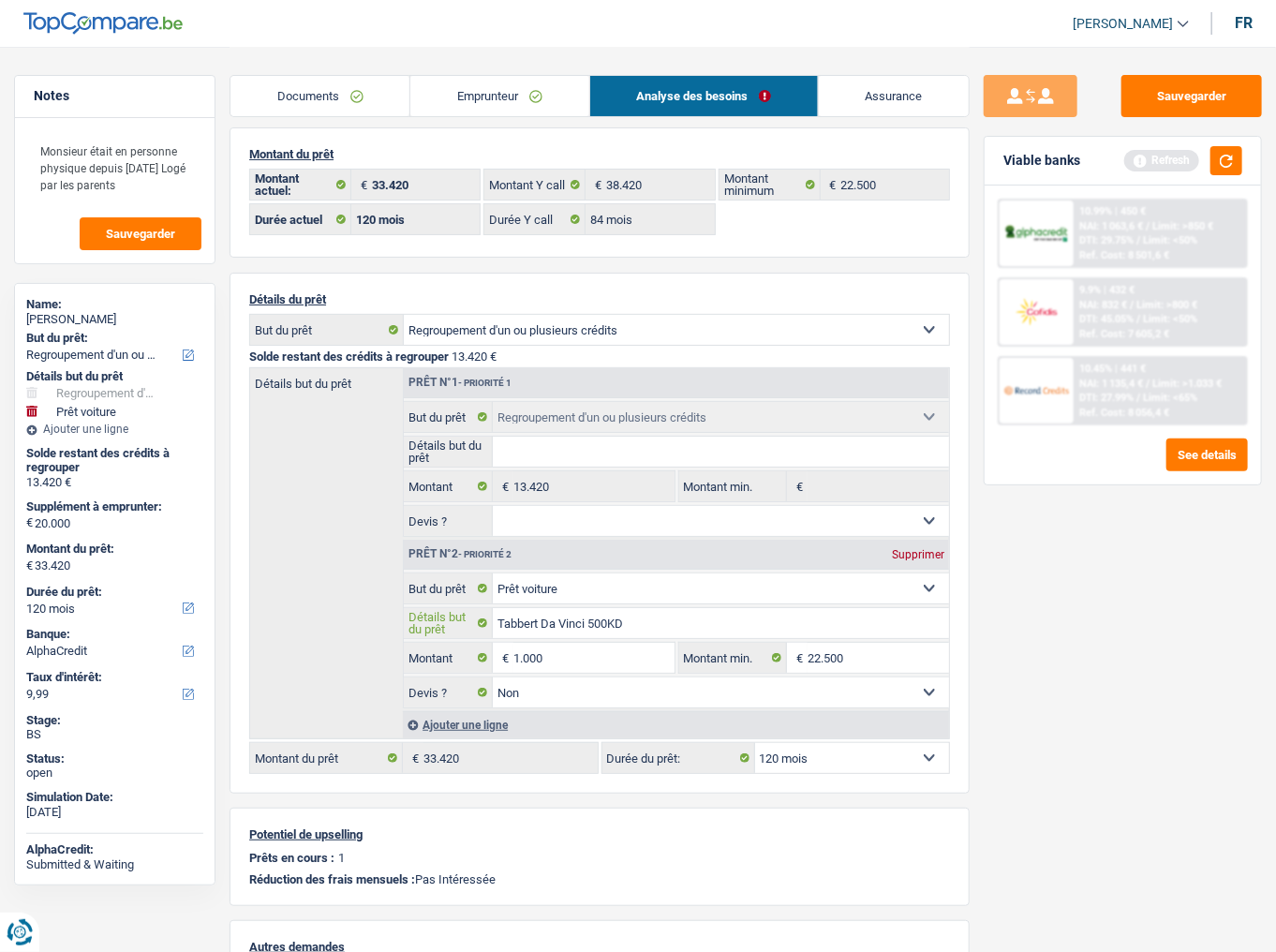
select select "60"
type input "14.420"
select select "60"
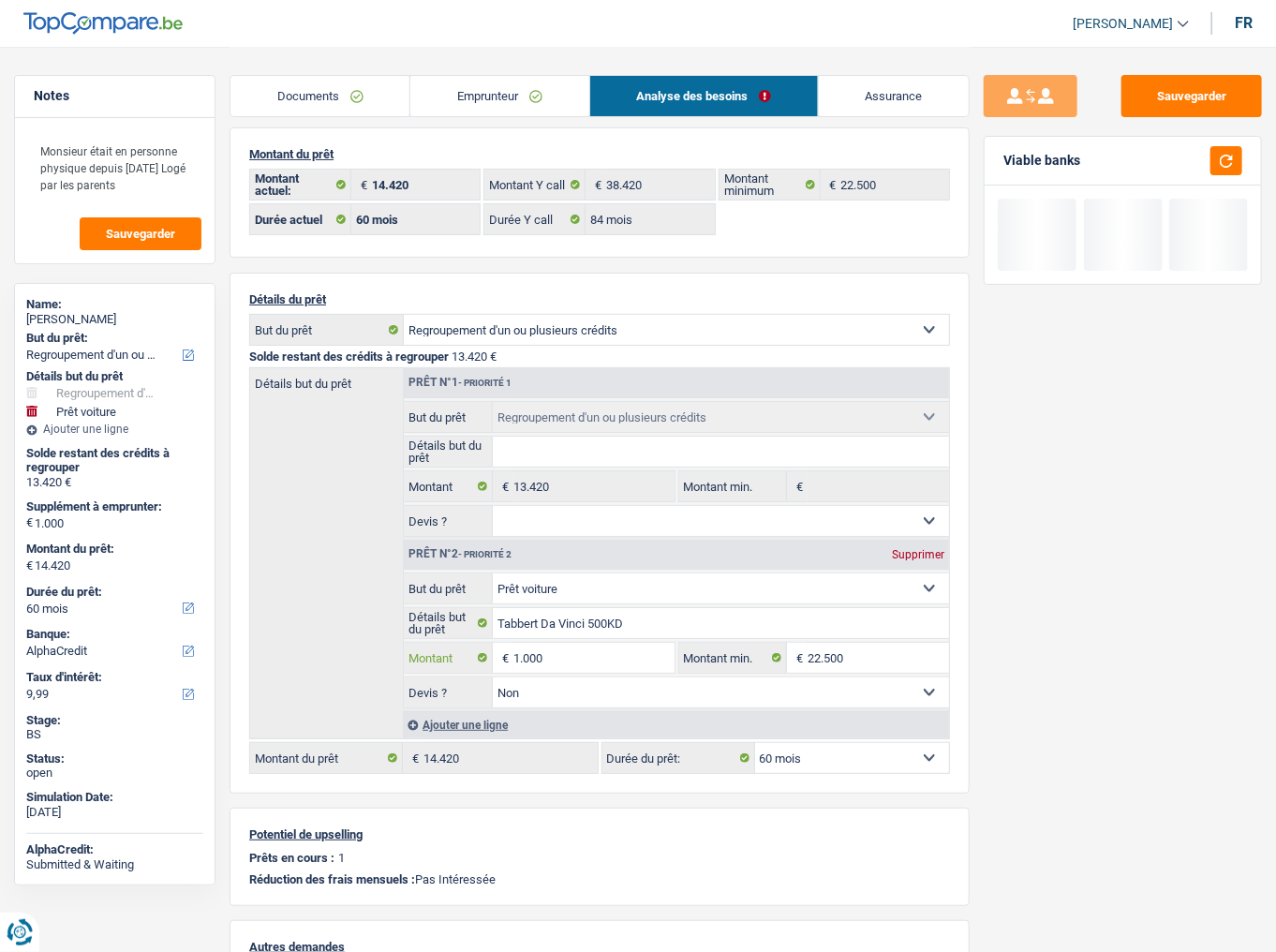
click at [525, 591] on input "1.000" at bounding box center [594, 657] width 161 height 30
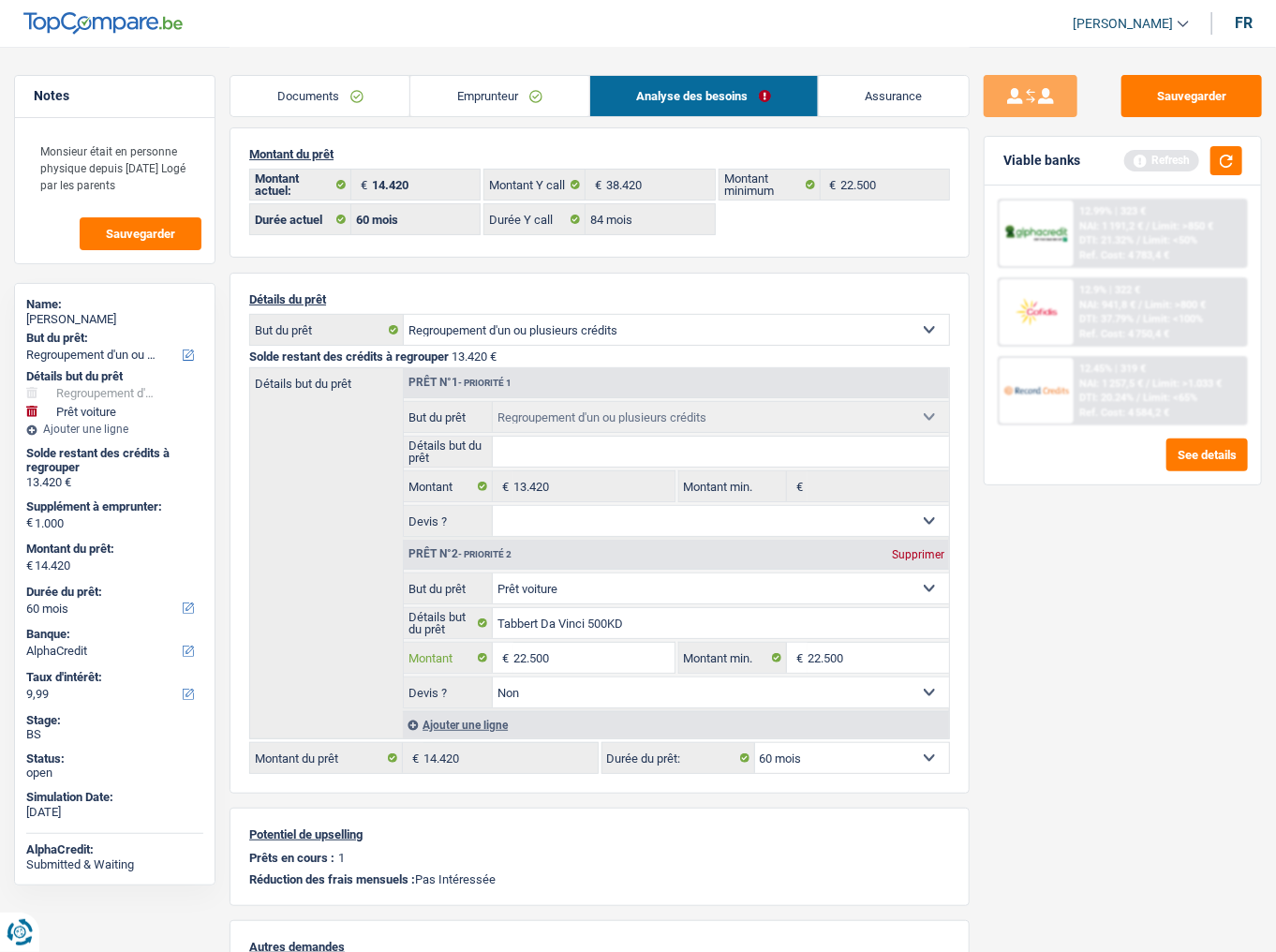
type input "22.500"
type input "35.920"
select select "120"
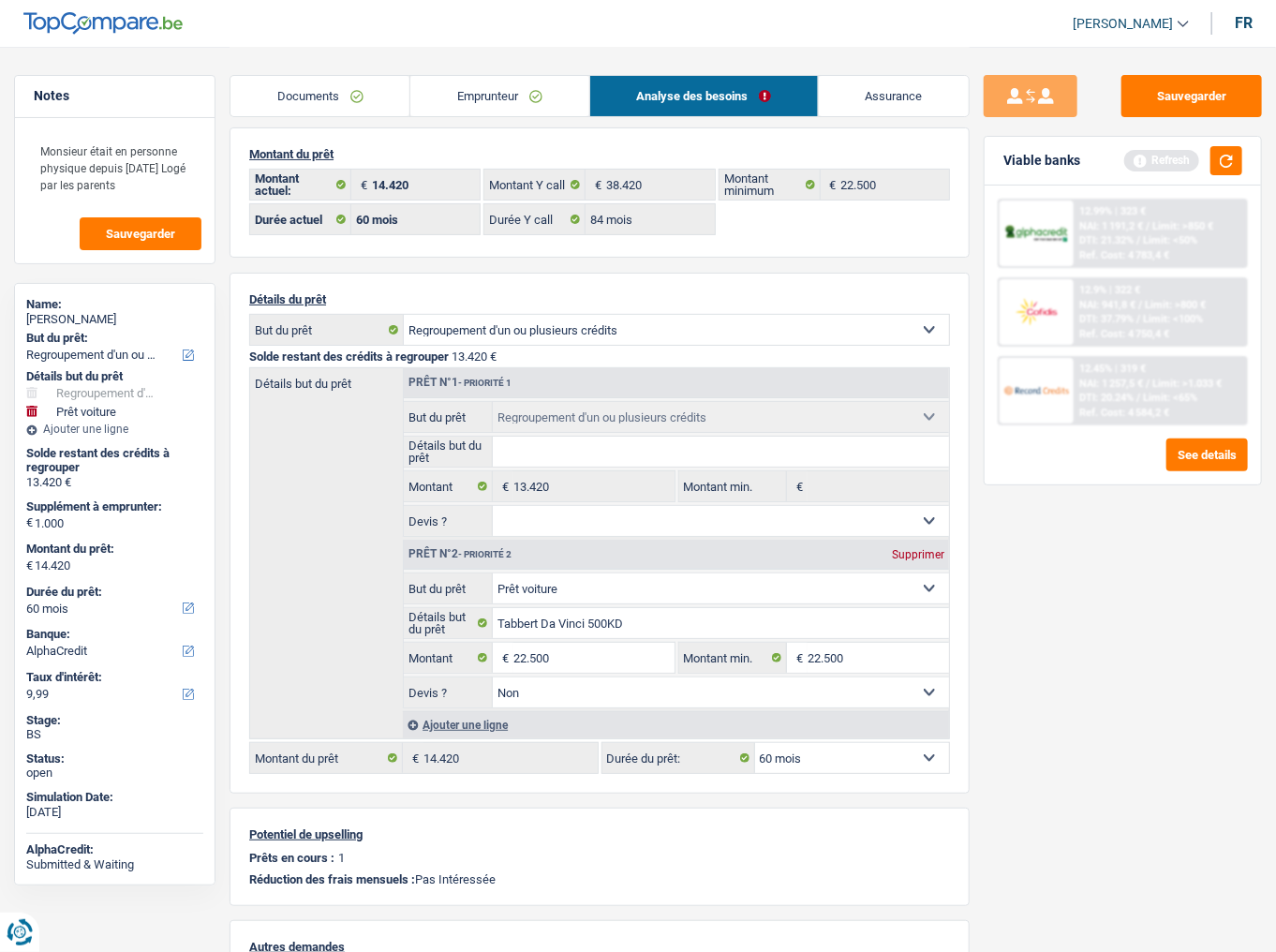
type input "35.920"
click at [873, 591] on select "12 mois 18 mois 24 mois 30 mois 36 mois 42 mois 48 mois 60 mois Sélectionner un…" at bounding box center [852, 757] width 194 height 30
select select "120"
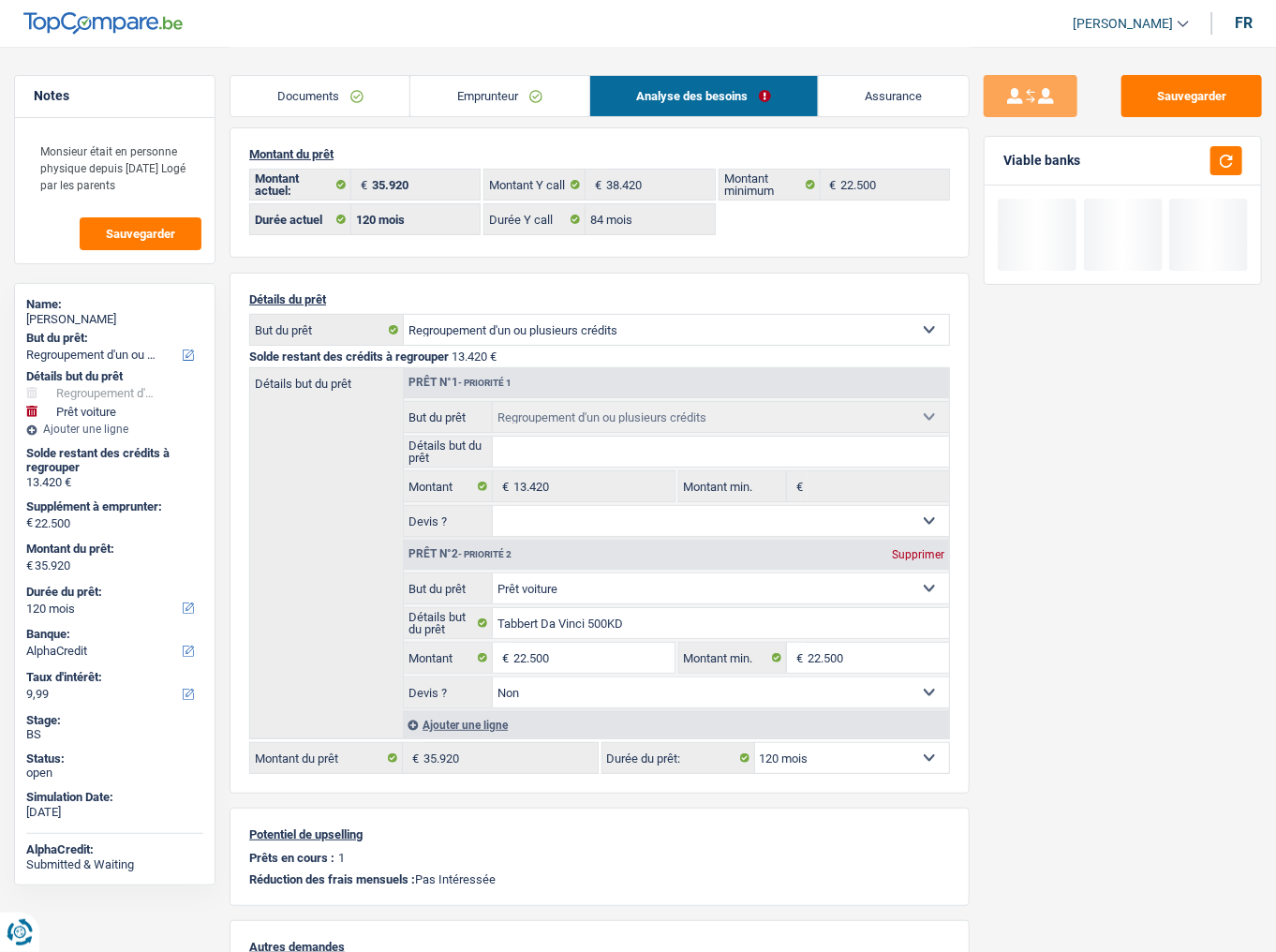
select select "84"
click at [755, 591] on select "12 mois 18 mois 24 mois 30 mois 36 mois 42 mois 48 mois 60 mois 72 mois 84 mois…" at bounding box center [852, 757] width 194 height 30
select select "84"
click at [1158, 591] on div "Sauvegarder Viable banks" at bounding box center [1122, 499] width 306 height 847
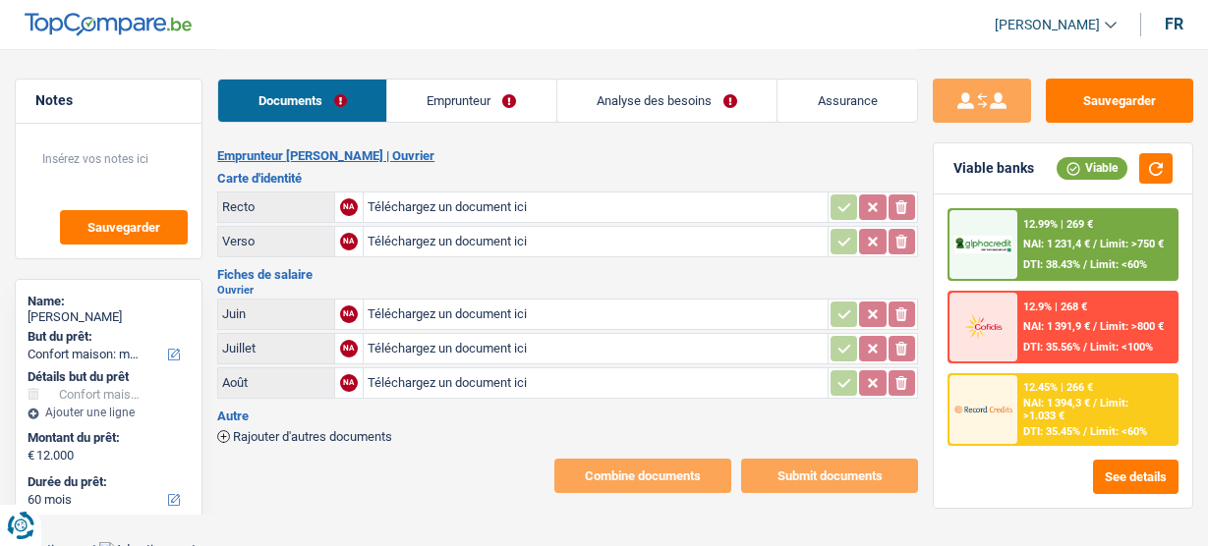
select select "household"
select select "60"
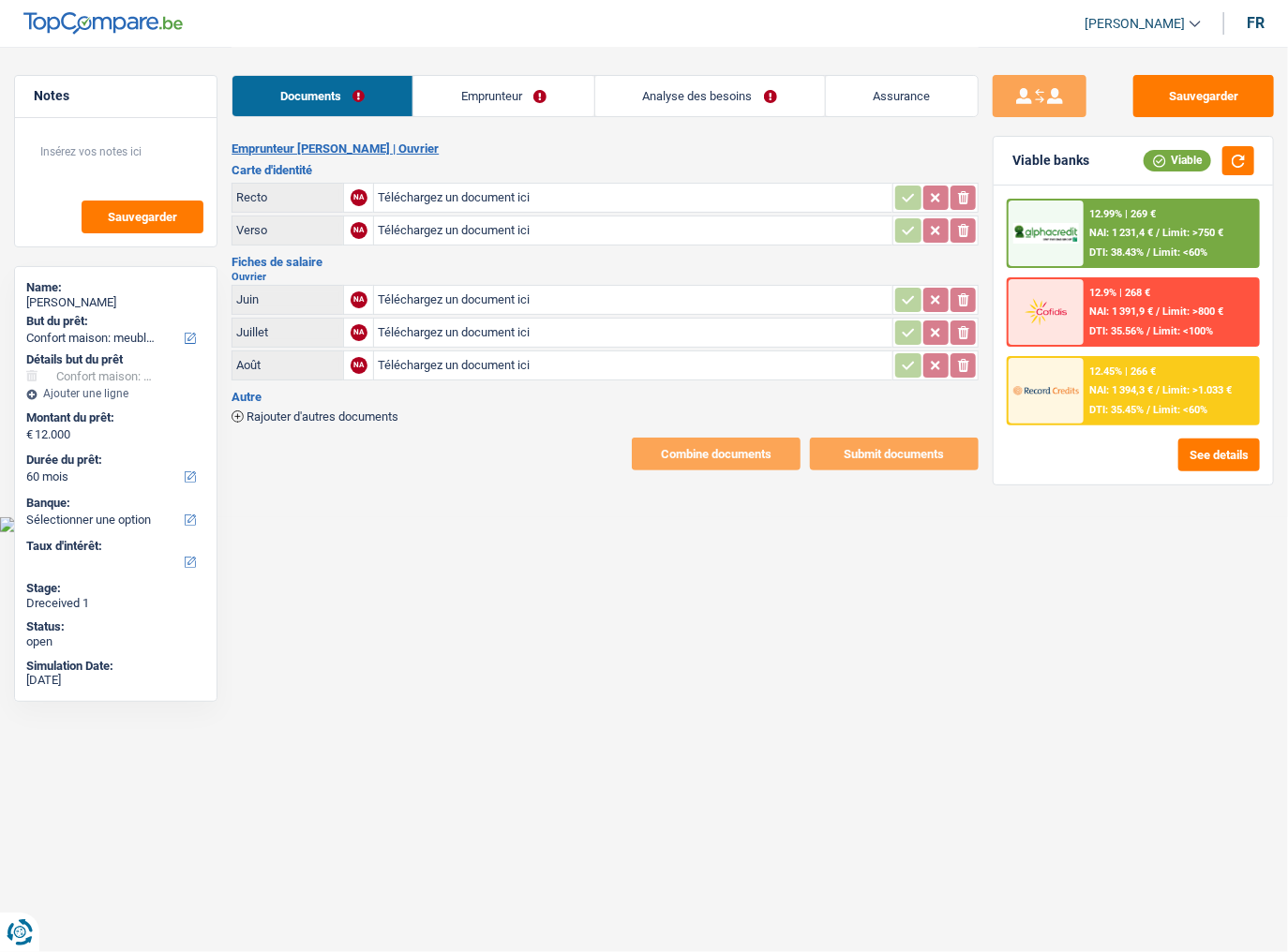
click at [504, 198] on input "Téléchargez un document ici" at bounding box center [634, 197] width 511 height 28
type input "C:\fakepath\20250917_142808.jpg"
click at [472, 224] on input "Téléchargez un document ici" at bounding box center [634, 230] width 511 height 28
type input "C:\fakepath\20250917_142820.jpg"
click at [495, 198] on div "20250917_142808.jpg" at bounding box center [634, 197] width 511 height 28
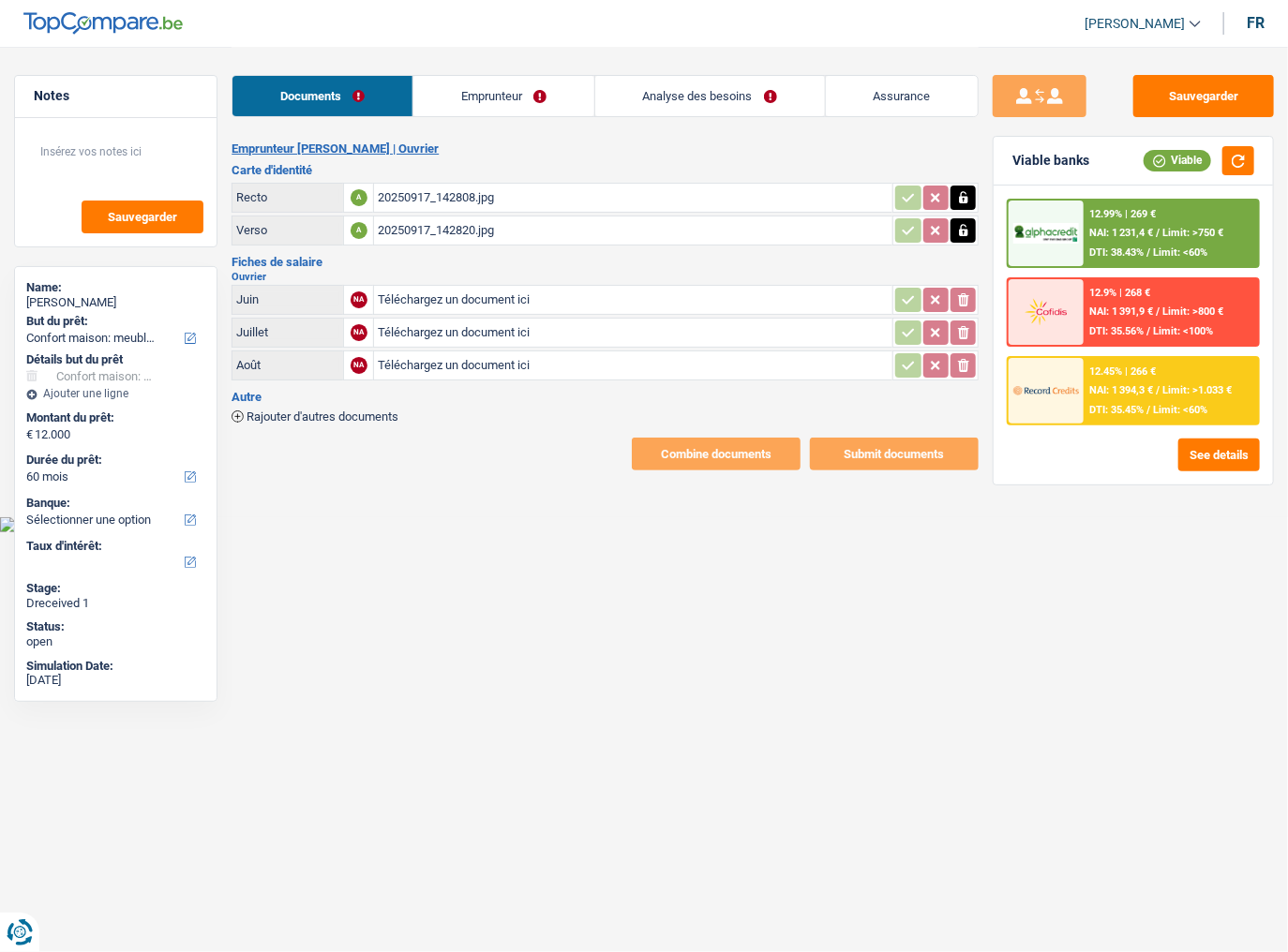
click at [1152, 73] on div "Sauvegarder Viable banks Viable 12.99% | 269 € NAI: 1 231,4 € / Limit: >750 € D…" at bounding box center [1133, 259] width 309 height 424
click at [1152, 87] on button "Sauvegarder" at bounding box center [1203, 96] width 140 height 42
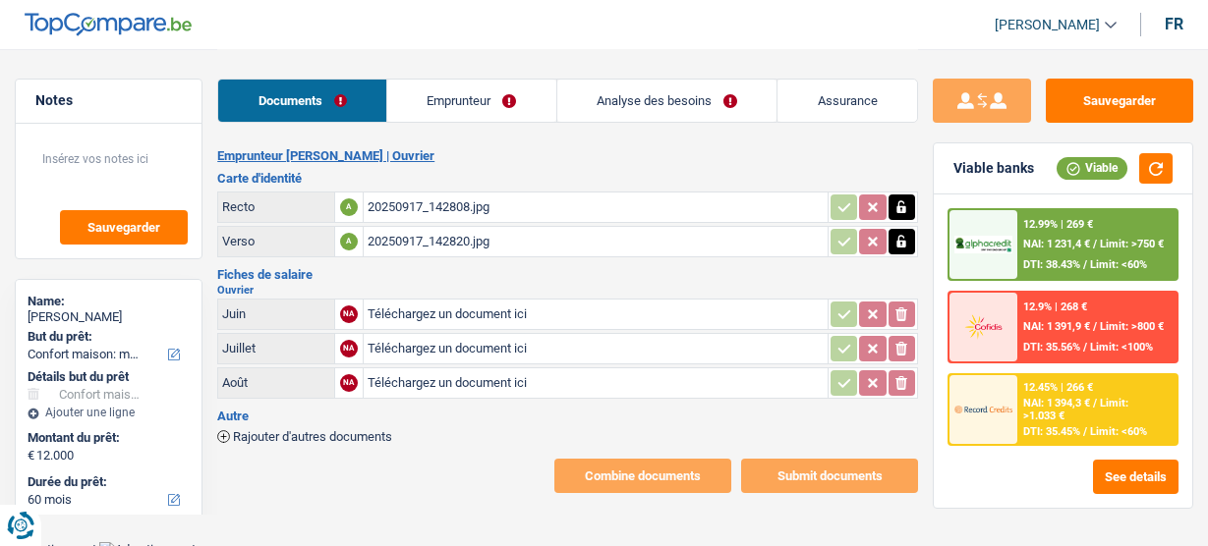
select select "household"
select select "60"
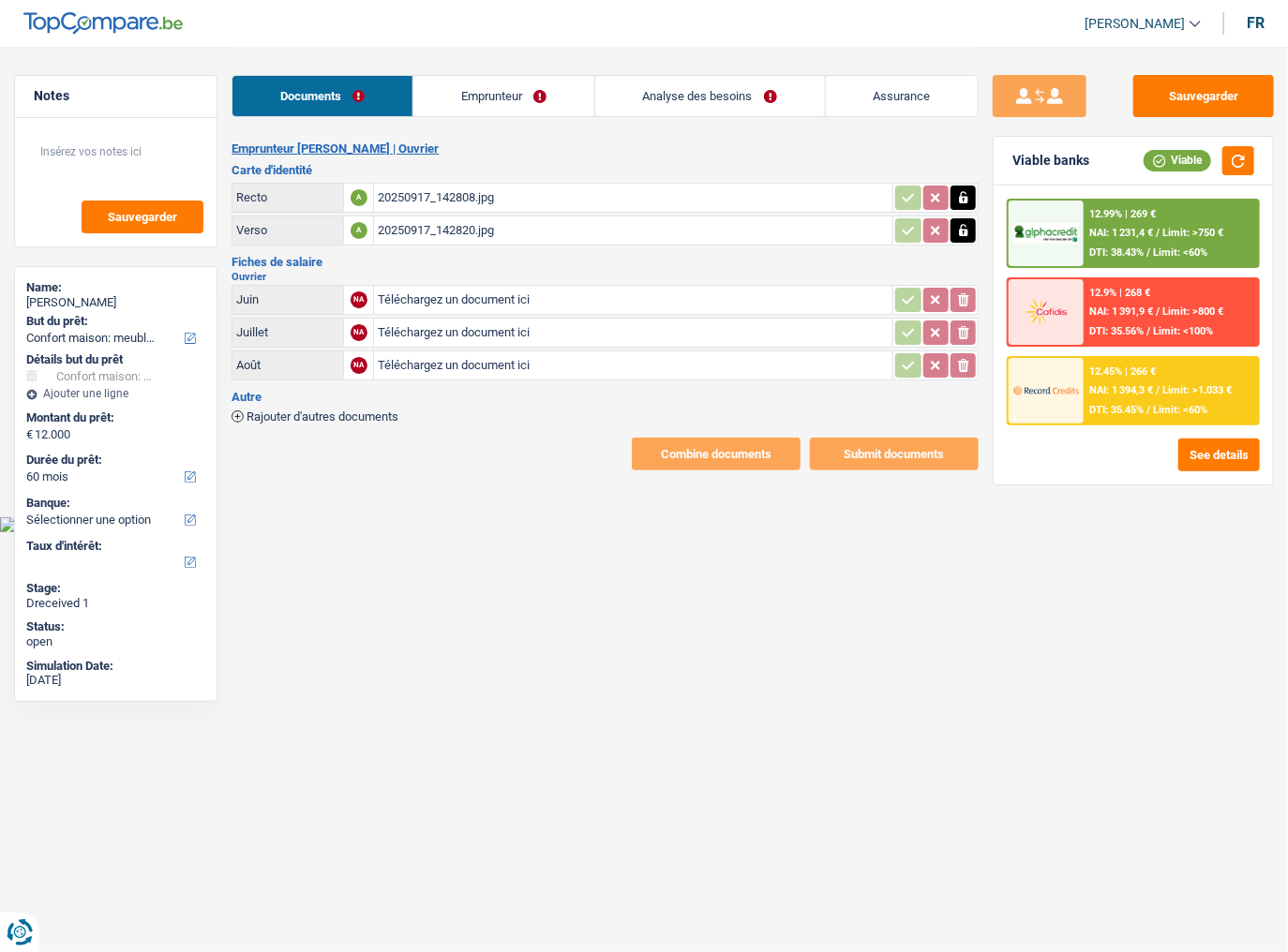
click at [405, 300] on input "Téléchargez un document ici" at bounding box center [634, 300] width 511 height 28
type input "C:\fakepath\06.jpg"
click at [416, 324] on input "Téléchargez un document ici" at bounding box center [634, 332] width 511 height 28
type input "C:\fakepath\07.jpg"
click at [389, 352] on input "Téléchargez un document ici" at bounding box center [634, 365] width 511 height 28
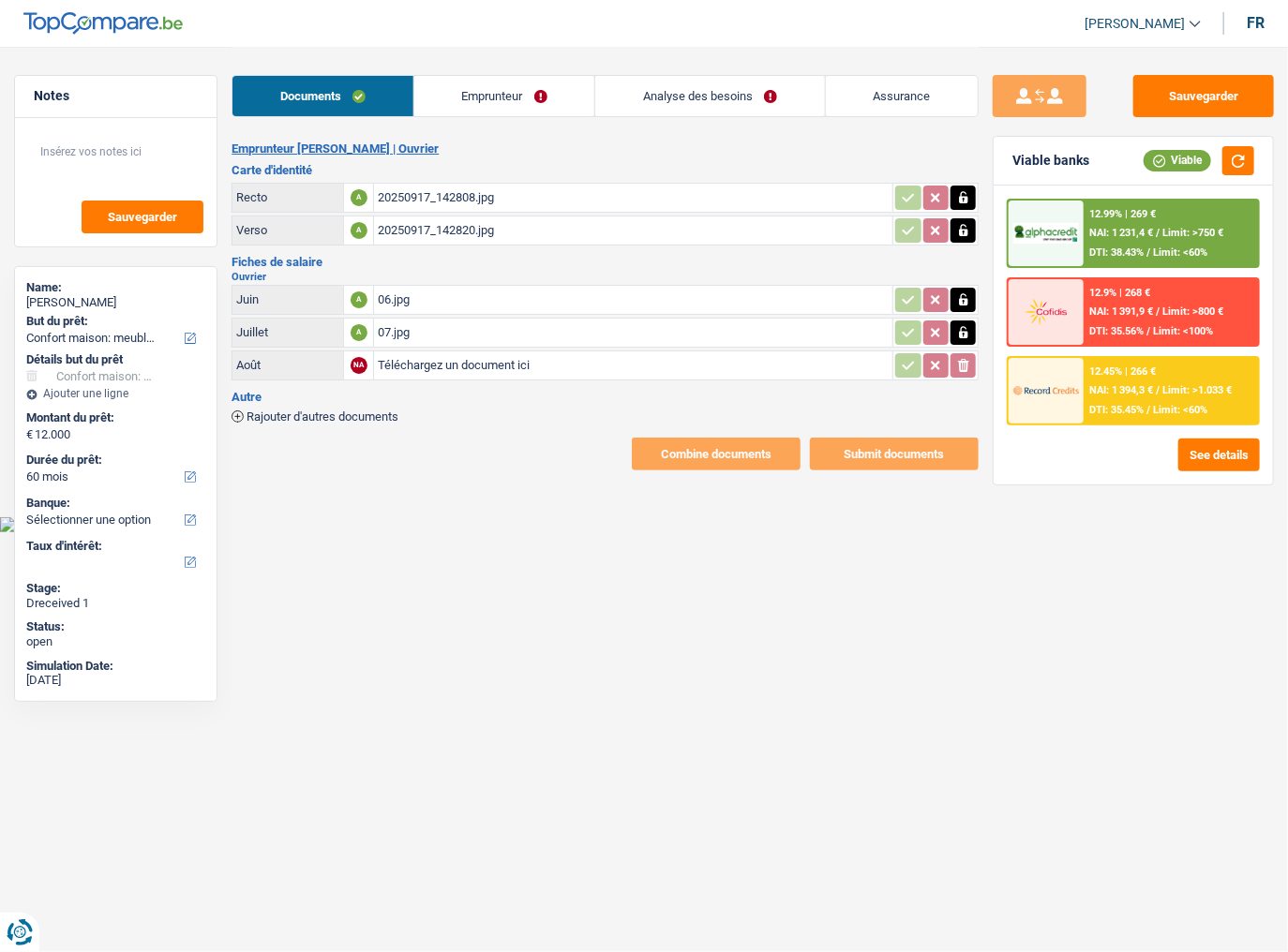
type input "C:\fakepath\08.jpg"
click at [476, 105] on link "Emprunteur" at bounding box center [504, 96] width 180 height 40
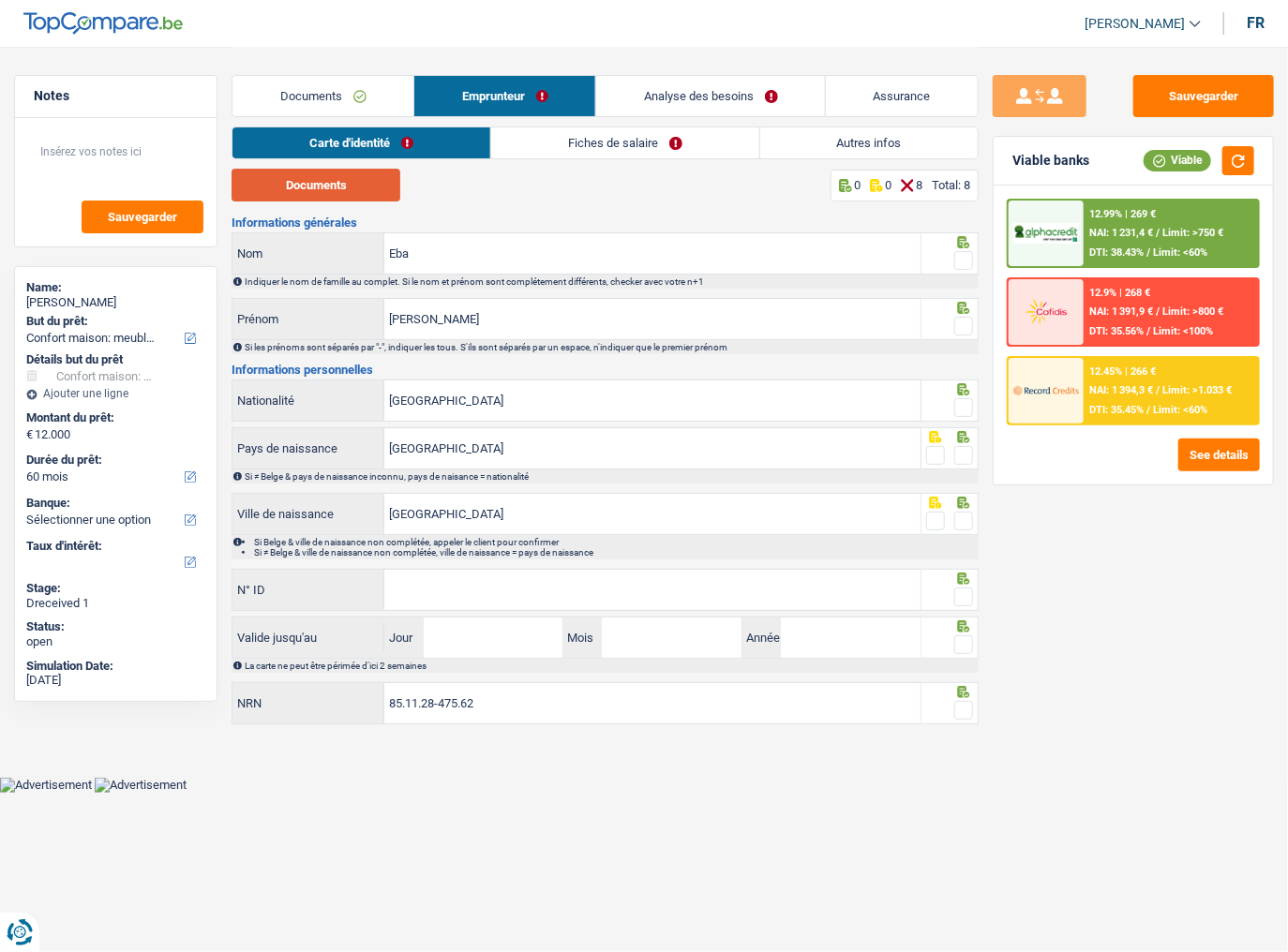
click at [312, 188] on button "Documents" at bounding box center [316, 185] width 169 height 32
drag, startPoint x: 508, startPoint y: 257, endPoint x: 340, endPoint y: 259, distance: 168.0
click at [340, 259] on div "Eba Nom" at bounding box center [576, 254] width 687 height 40
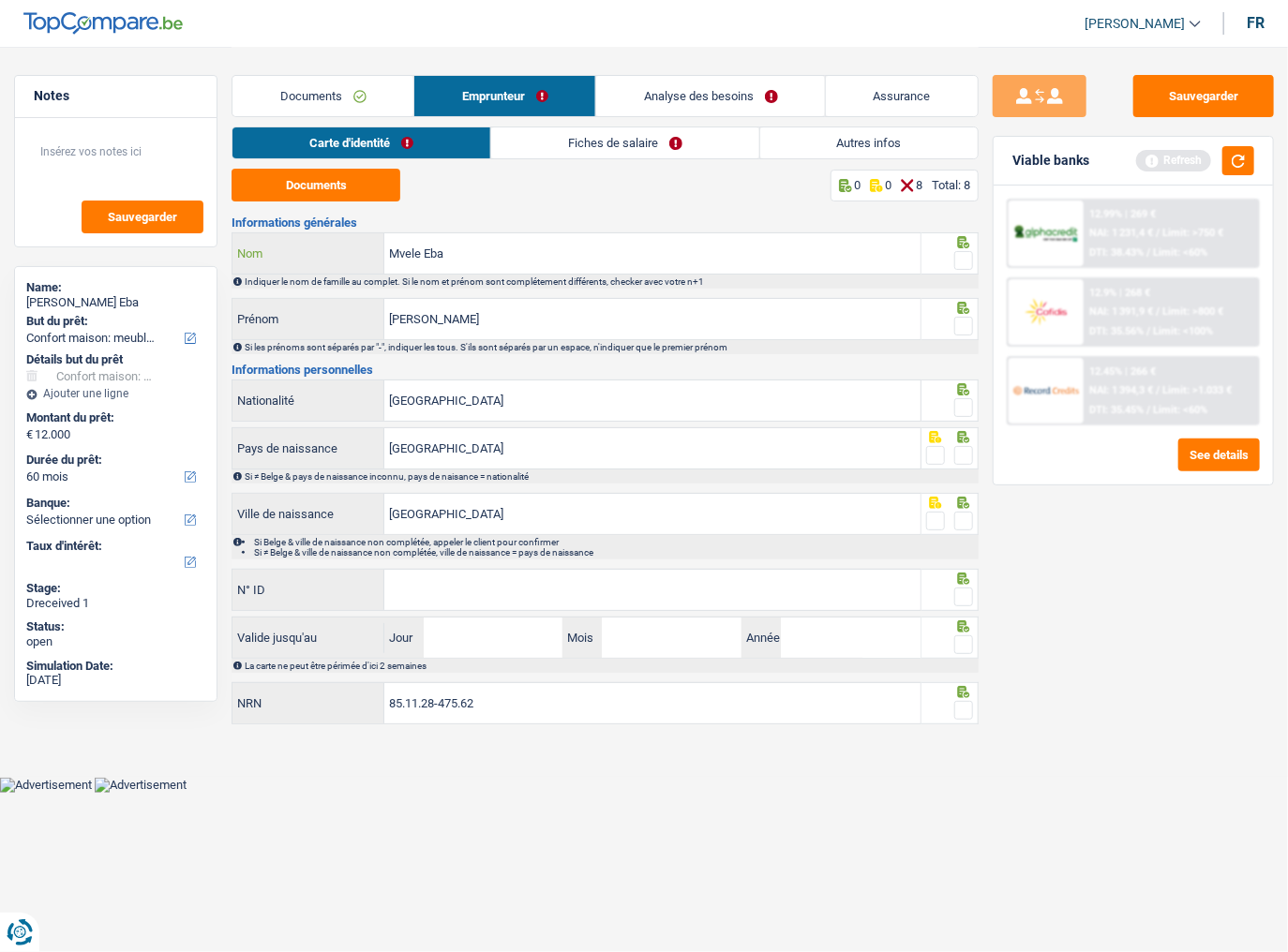
type input "Mvele Eba"
type input "[PERSON_NAME]"
drag, startPoint x: 965, startPoint y: 258, endPoint x: 971, endPoint y: 299, distance: 41.4
click at [967, 259] on span at bounding box center [964, 260] width 19 height 19
click at [0, 0] on input "radio" at bounding box center [0, 0] width 0 height 0
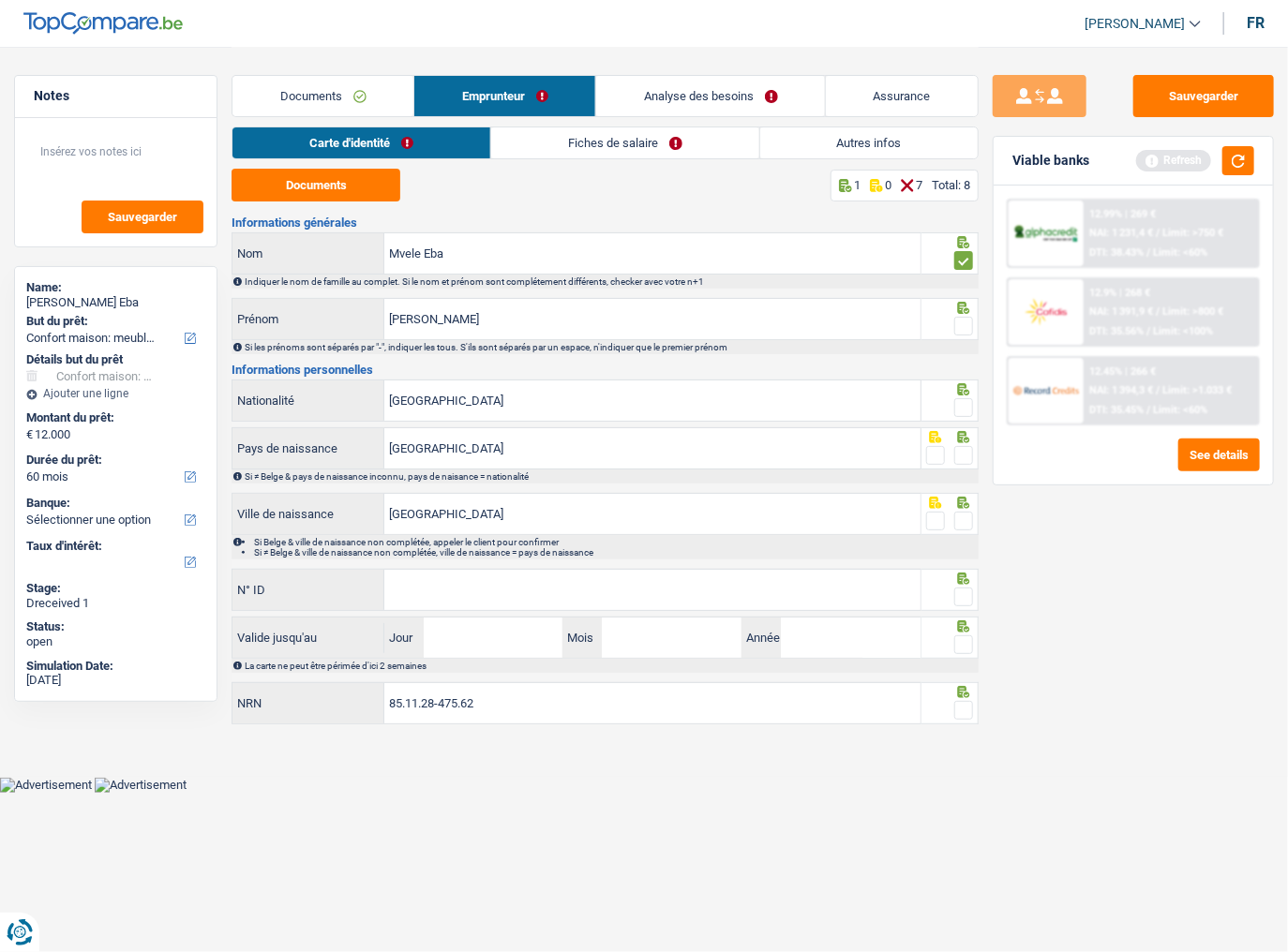
drag, startPoint x: 960, startPoint y: 320, endPoint x: 968, endPoint y: 332, distance: 14.4
click at [963, 321] on span at bounding box center [964, 326] width 19 height 19
click at [0, 0] on input "radio" at bounding box center [0, 0] width 0 height 0
drag, startPoint x: 970, startPoint y: 400, endPoint x: 964, endPoint y: 484, distance: 84.2
click at [965, 410] on span at bounding box center [964, 408] width 19 height 19
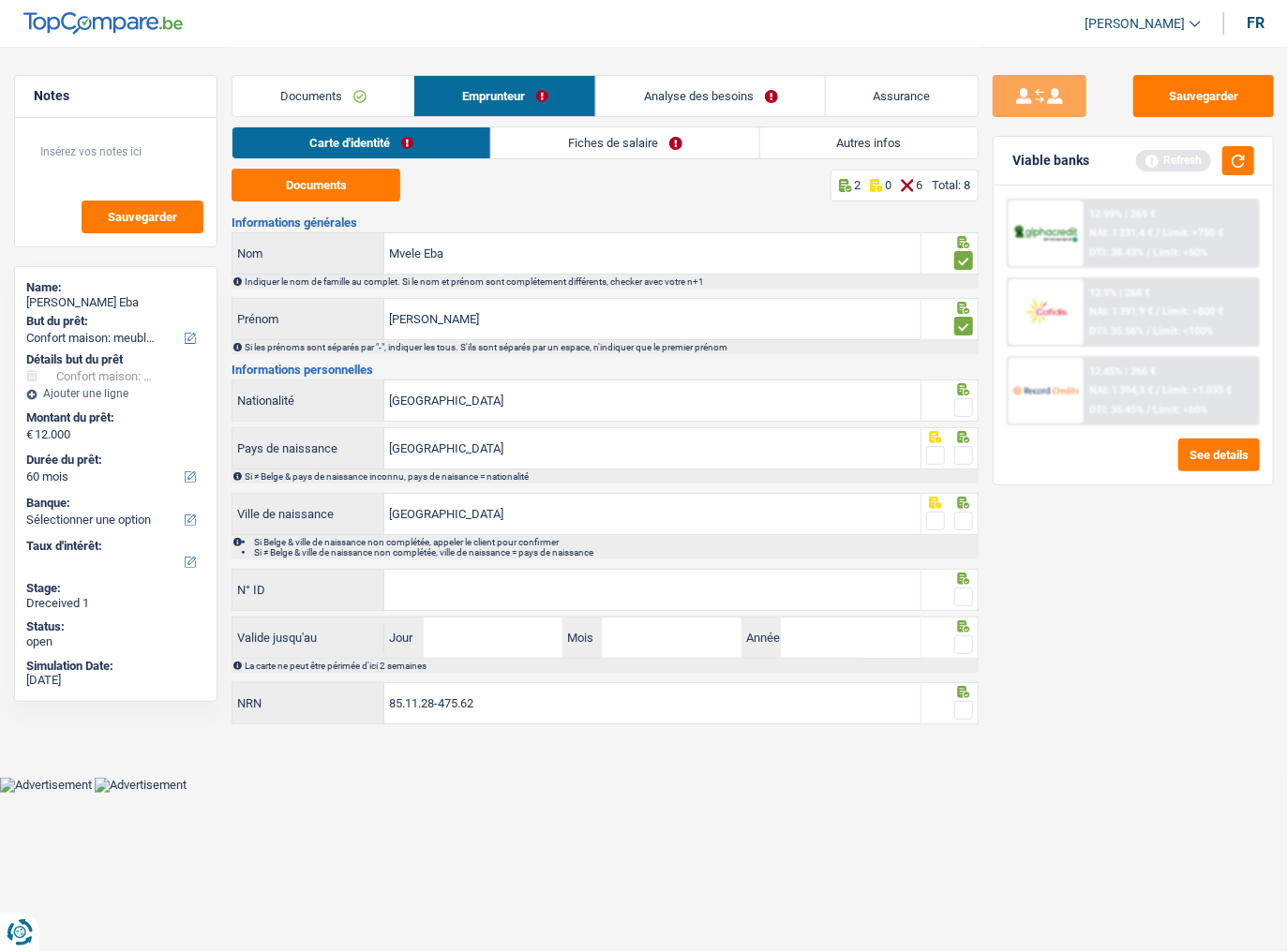
click at [0, 0] on input "radio" at bounding box center [0, 0] width 0 height 0
drag, startPoint x: 962, startPoint y: 447, endPoint x: 962, endPoint y: 480, distance: 33.0
click at [960, 447] on span at bounding box center [964, 456] width 19 height 19
click at [0, 0] on input "radio" at bounding box center [0, 0] width 0 height 0
drag, startPoint x: 964, startPoint y: 515, endPoint x: 944, endPoint y: 522, distance: 21.2
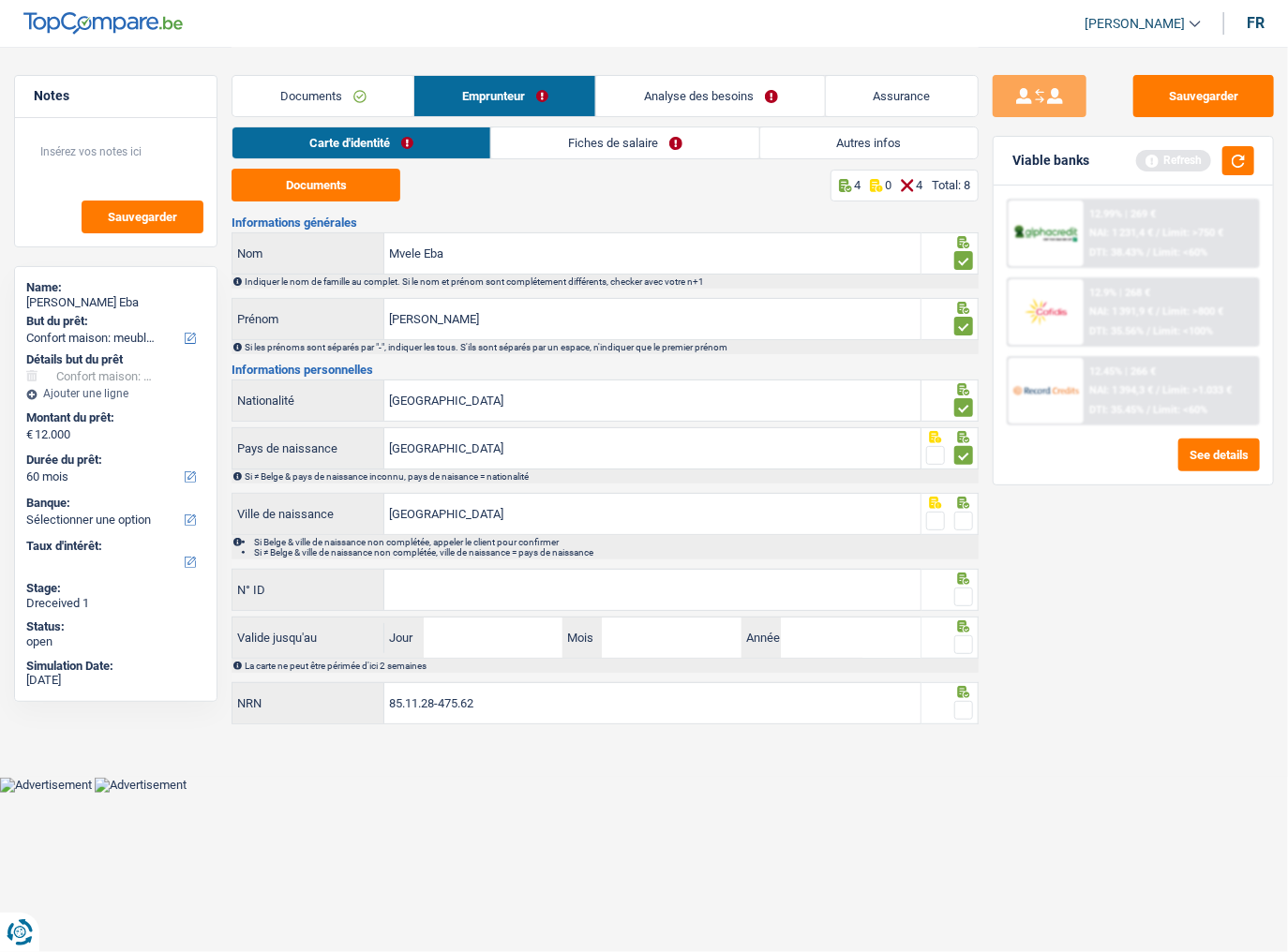
click at [963, 516] on span at bounding box center [964, 522] width 19 height 19
click at [0, 0] on input "radio" at bounding box center [0, 0] width 0 height 0
drag, startPoint x: 748, startPoint y: 602, endPoint x: 781, endPoint y: 592, distance: 34.5
click at [748, 520] on input "N° ID" at bounding box center [653, 590] width 536 height 40
drag, startPoint x: 462, startPoint y: 595, endPoint x: 424, endPoint y: 595, distance: 38.0
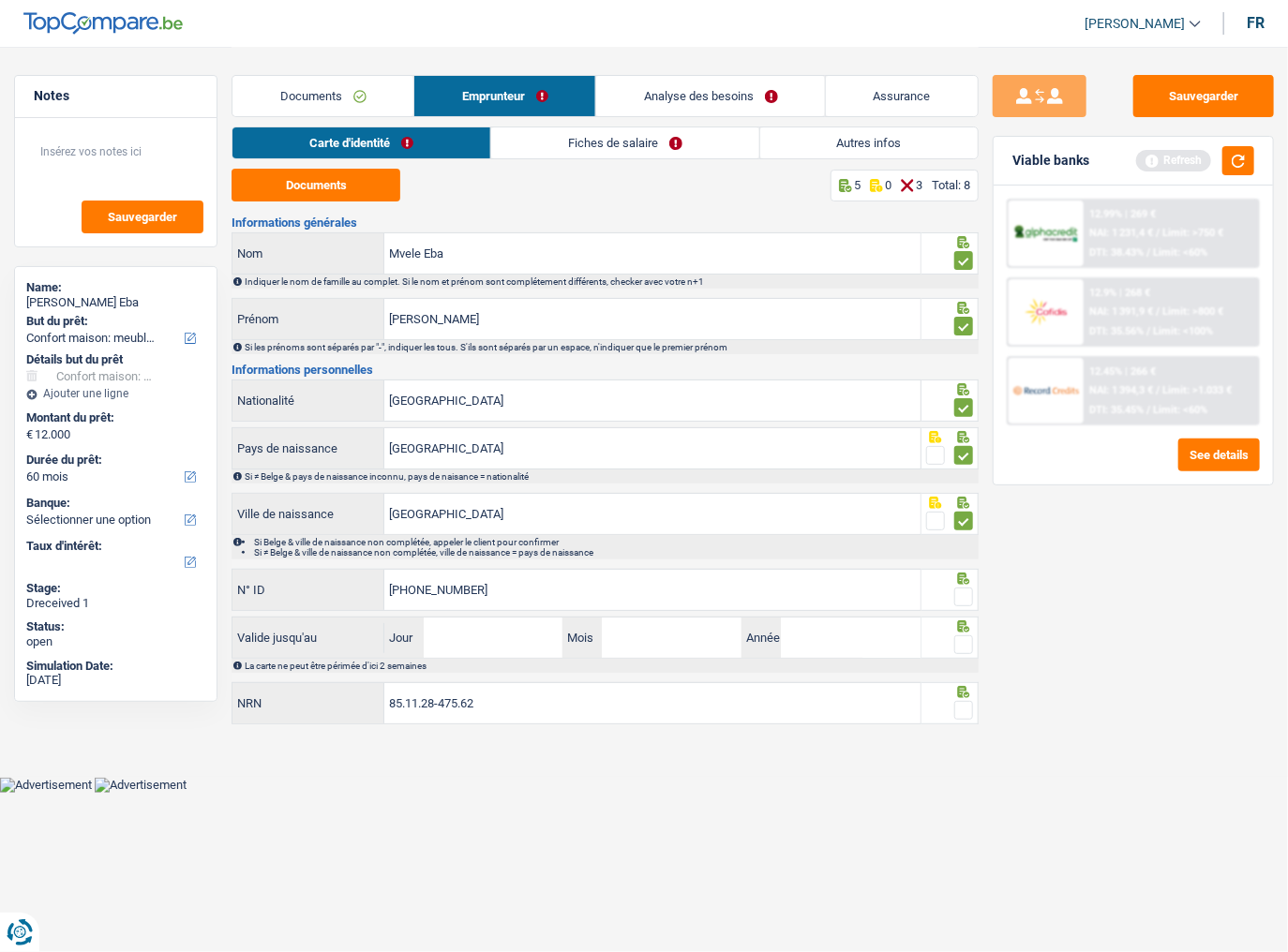
click at [424, 520] on input "[PHONE_NUMBER]" at bounding box center [653, 590] width 536 height 40
type input "[PHONE_NUMBER]"
click at [964, 520] on span at bounding box center [964, 597] width 19 height 19
click at [0, 0] on input "radio" at bounding box center [0, 0] width 0 height 0
drag, startPoint x: 524, startPoint y: 631, endPoint x: 882, endPoint y: 592, distance: 360.1
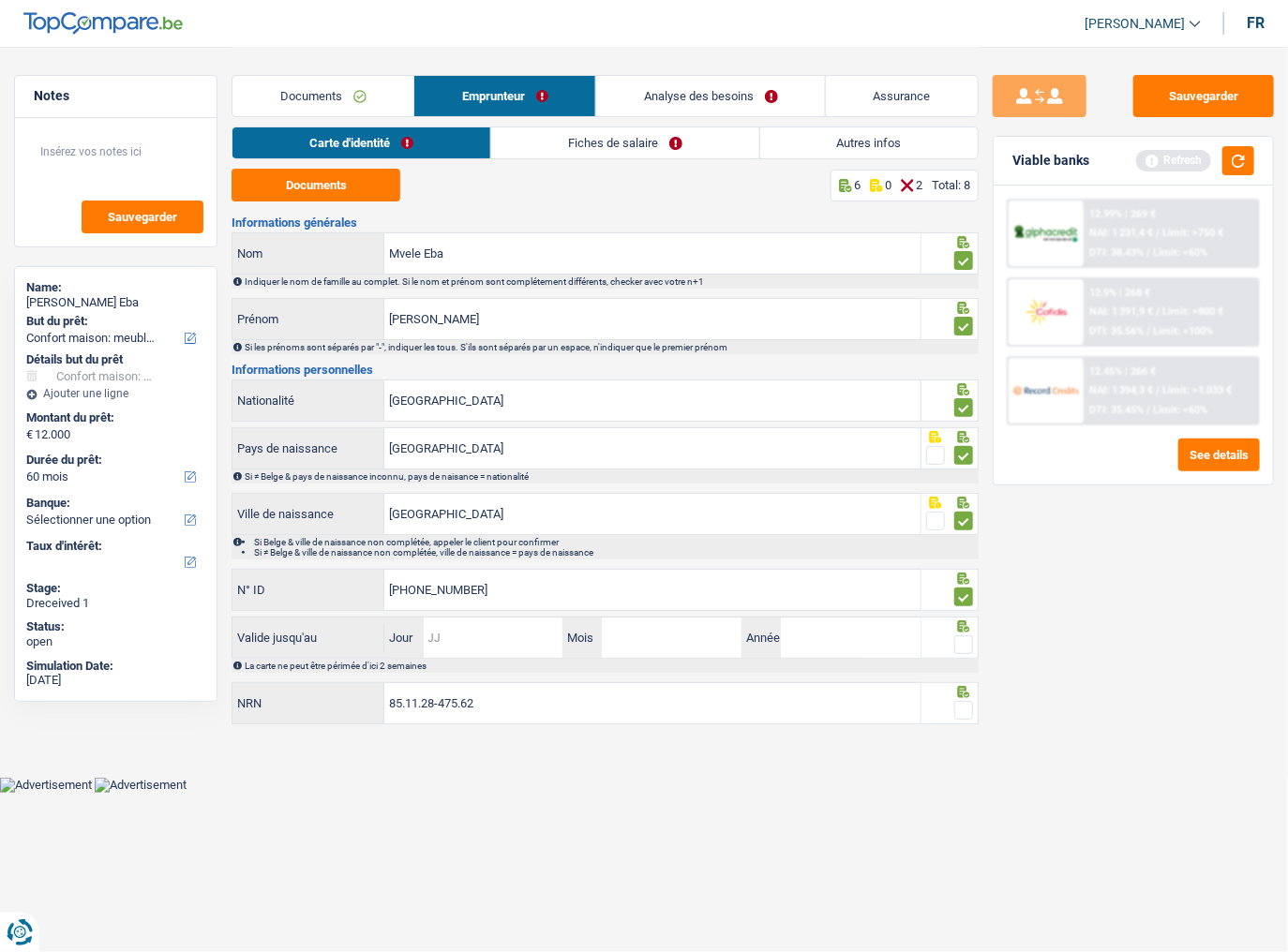
click at [536, 520] on input "Jour" at bounding box center [493, 638] width 139 height 40
type input "21"
type input "02"
type input "2032"
click at [969, 520] on span at bounding box center [964, 645] width 19 height 19
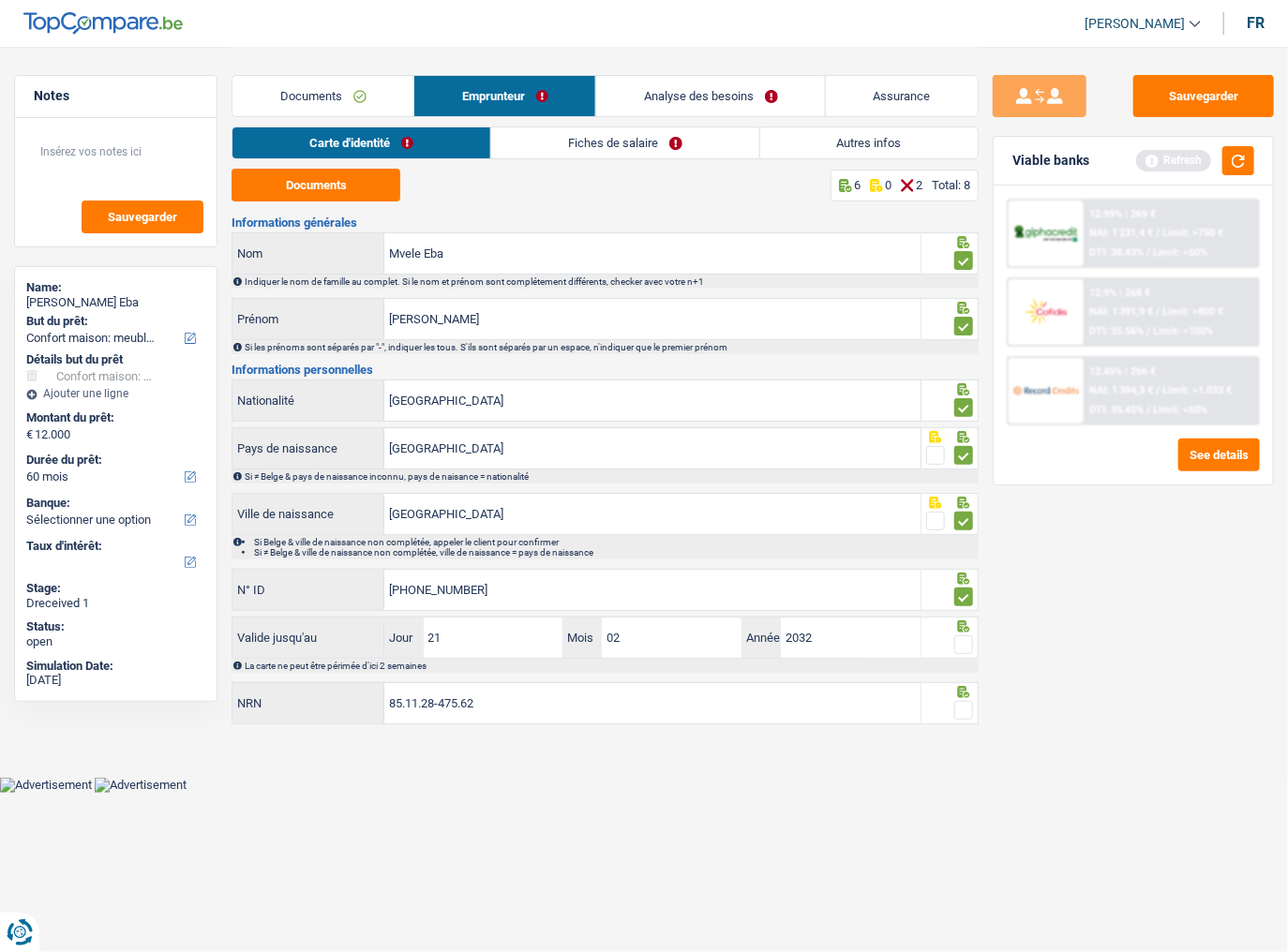
click at [0, 0] on input "radio" at bounding box center [0, 0] width 0 height 0
click at [966, 520] on span at bounding box center [964, 711] width 19 height 19
click at [0, 0] on input "radio" at bounding box center [0, 0] width 0 height 0
click at [563, 135] on link "Fiches de salaire" at bounding box center [626, 143] width 267 height 31
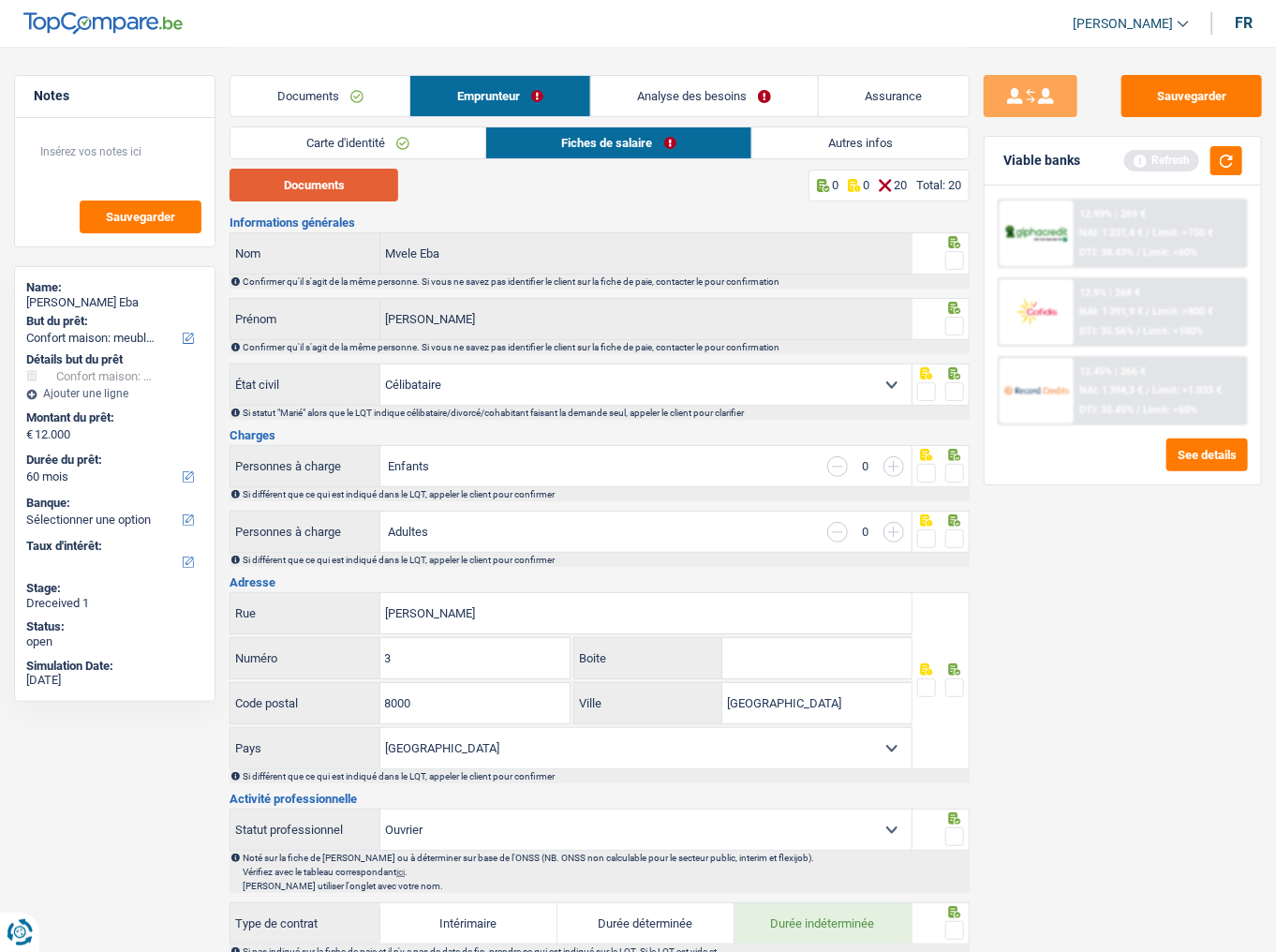
click at [313, 195] on button "Documents" at bounding box center [314, 185] width 169 height 32
click at [1151, 176] on div "Viable banks Refresh" at bounding box center [1123, 160] width 277 height 49
drag, startPoint x: 954, startPoint y: 259, endPoint x: 956, endPoint y: 287, distance: 28.1
click at [954, 261] on span at bounding box center [956, 260] width 19 height 19
click at [0, 0] on input "radio" at bounding box center [0, 0] width 0 height 0
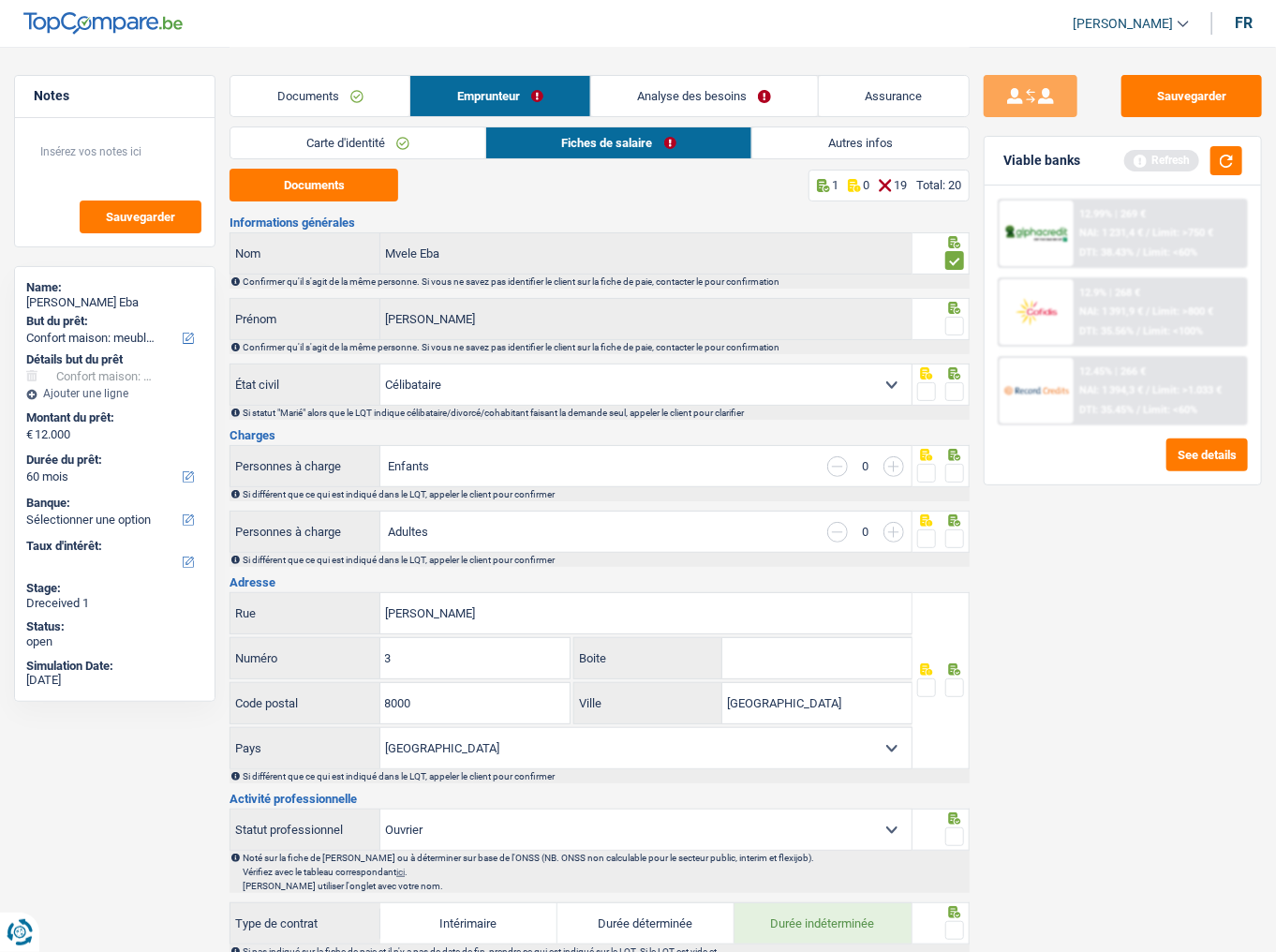
click at [959, 322] on span at bounding box center [956, 326] width 19 height 19
click at [0, 0] on input "radio" at bounding box center [0, 0] width 0 height 0
drag, startPoint x: 847, startPoint y: 412, endPoint x: 848, endPoint y: 391, distance: 21.0
click at [845, 412] on div "Si statut "Marié" alors que le LQT indique célibataire/divorcé/cohabitant faisa…" at bounding box center [606, 412] width 726 height 10
click at [848, 391] on select "Célibataire Marié(e) Cohabitant(e) légal(e) Divorcé(e) Veuf(ve) Séparé (de fait…" at bounding box center [646, 384] width 531 height 40
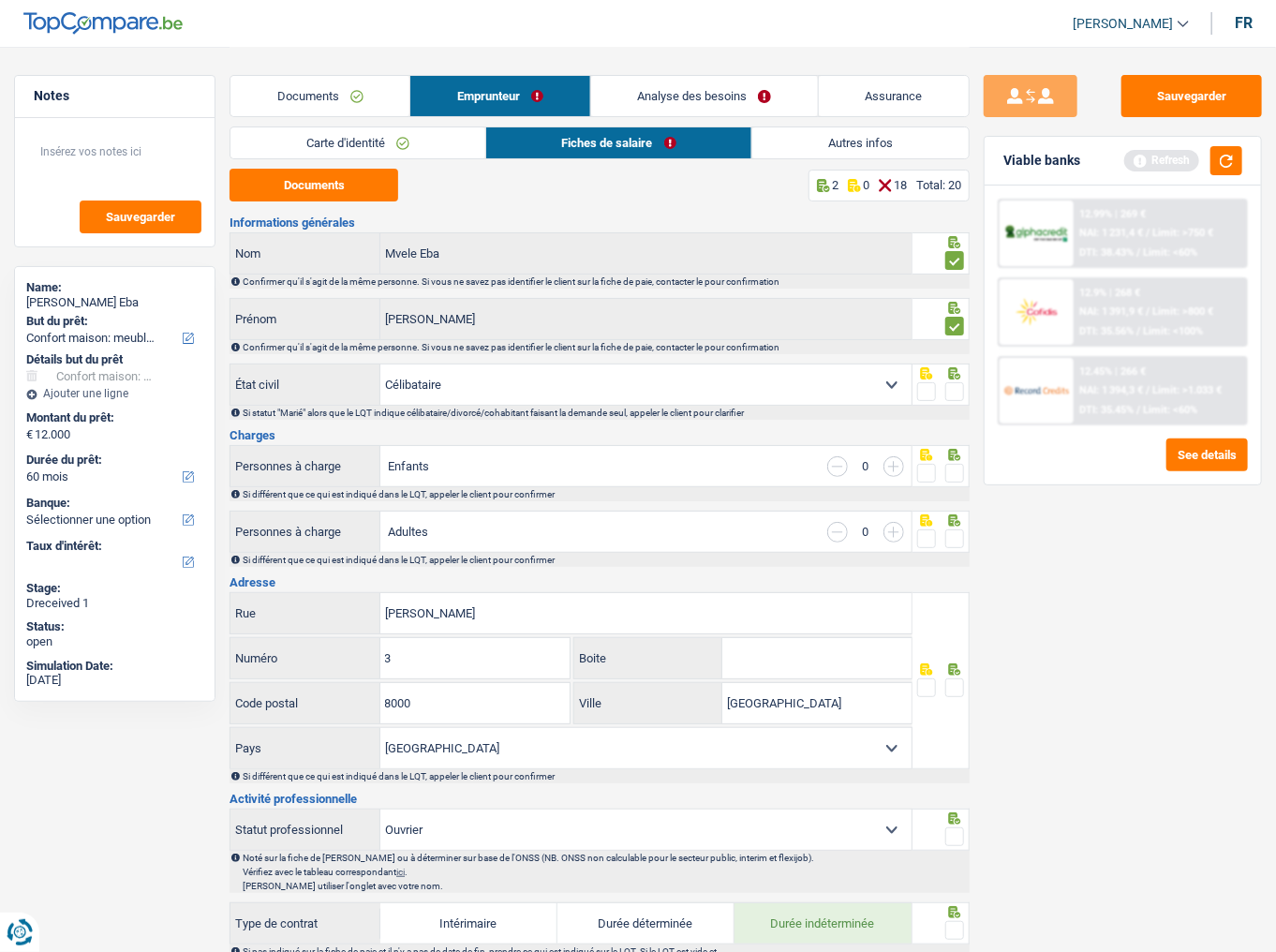
select select "divorced"
click at [381, 364] on select "Célibataire Marié(e) Cohabitant(e) légal(e) Divorcé(e) Veuf(ve) Séparé (de fait…" at bounding box center [646, 384] width 531 height 40
click at [958, 393] on span at bounding box center [956, 392] width 19 height 19
click at [0, 0] on input "radio" at bounding box center [0, 0] width 0 height 0
click at [900, 471] on input "button" at bounding box center [895, 467] width 21 height 21
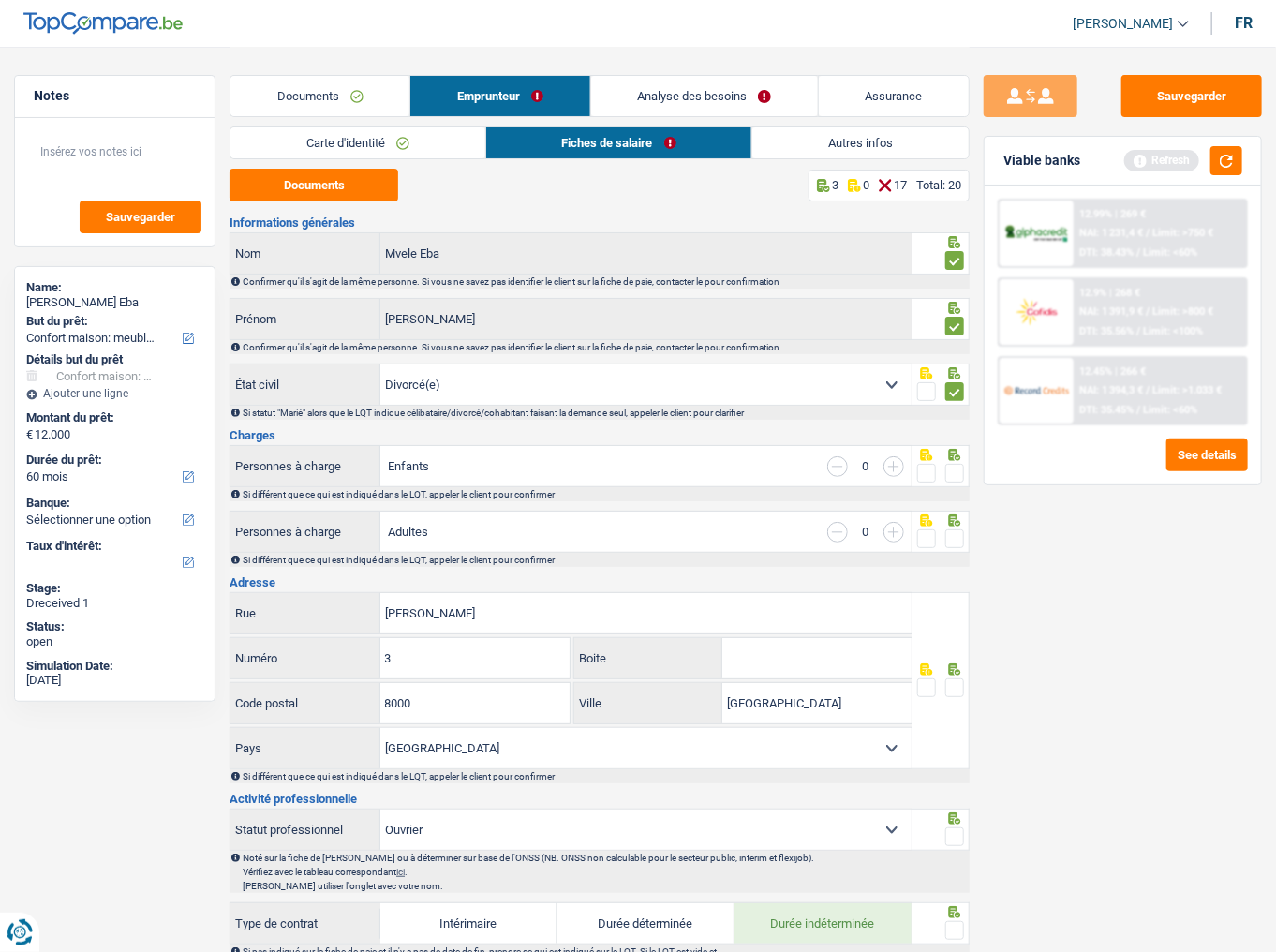
select select "familyAllowances"
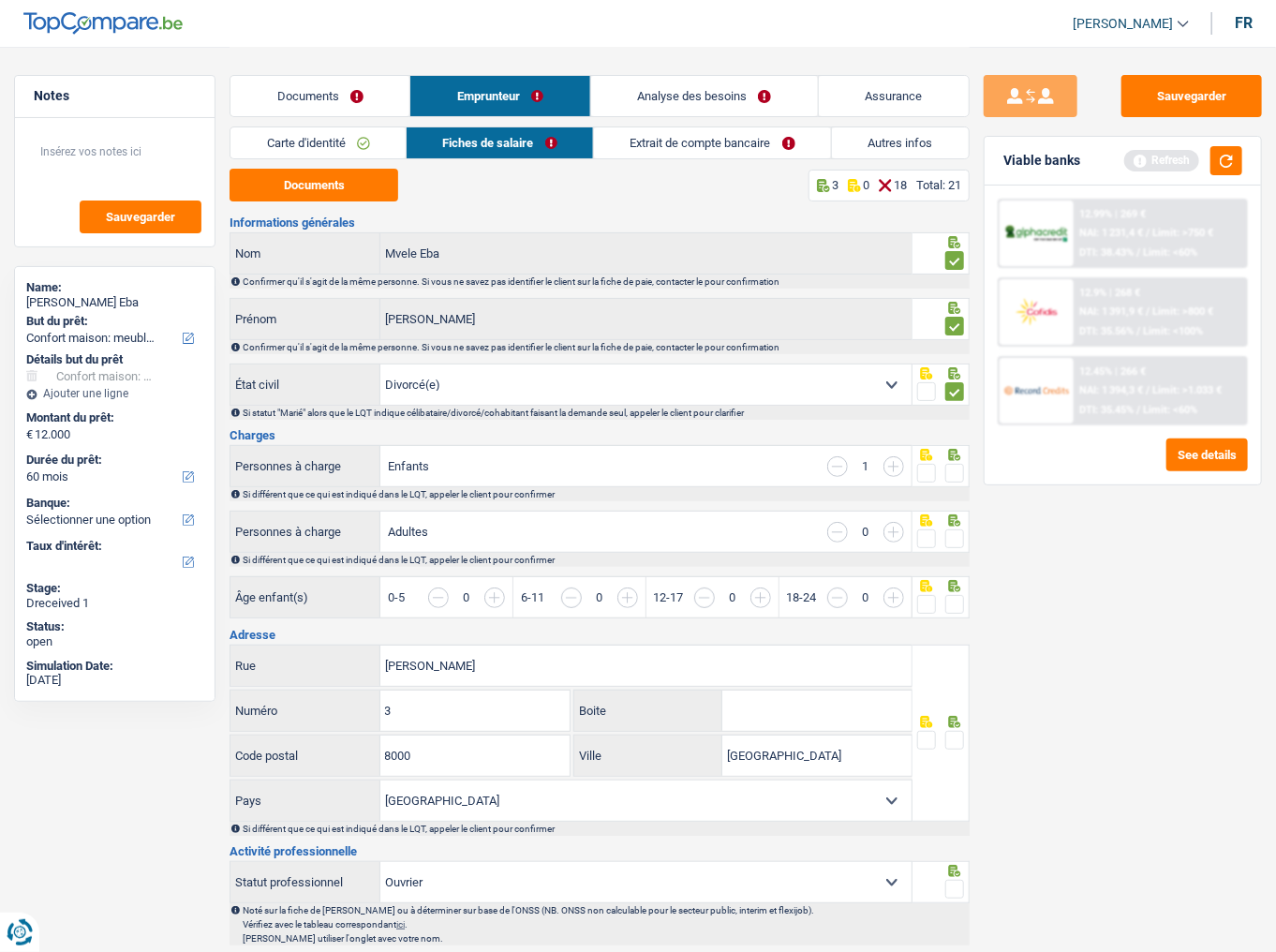
click at [948, 466] on span at bounding box center [956, 473] width 19 height 19
click at [0, 0] on input "radio" at bounding box center [0, 0] width 0 height 0
drag, startPoint x: 952, startPoint y: 520, endPoint x: 954, endPoint y: 536, distance: 16.1
click at [953, 520] on div at bounding box center [941, 532] width 57 height 42
click at [956, 520] on span at bounding box center [956, 539] width 19 height 19
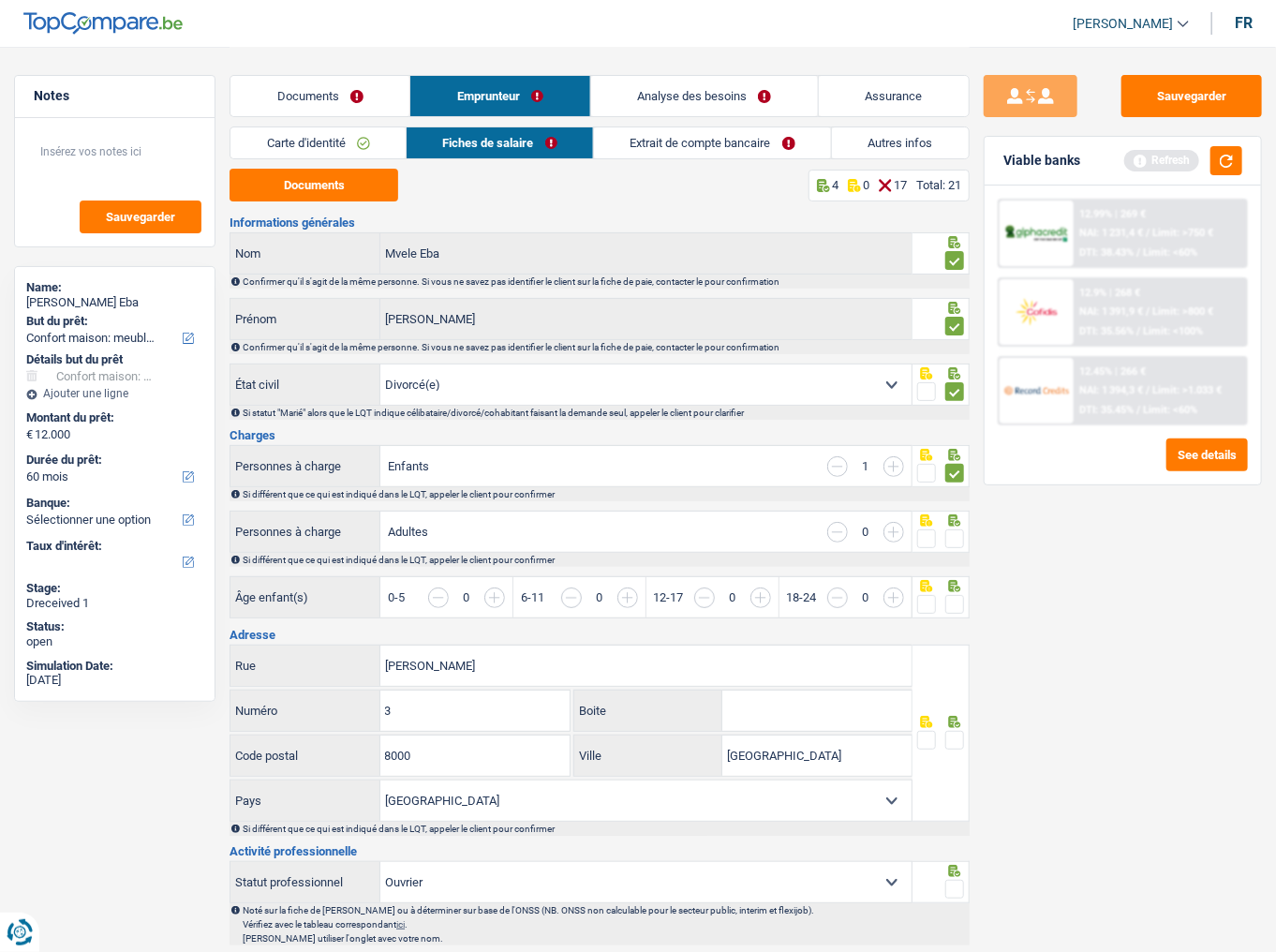
click at [0, 0] on input "radio" at bounding box center [0, 0] width 0 height 0
drag, startPoint x: 949, startPoint y: 603, endPoint x: 937, endPoint y: 561, distance: 43.7
click at [947, 520] on span at bounding box center [956, 605] width 19 height 19
click at [0, 0] on input "radio" at bounding box center [0, 0] width 0 height 0
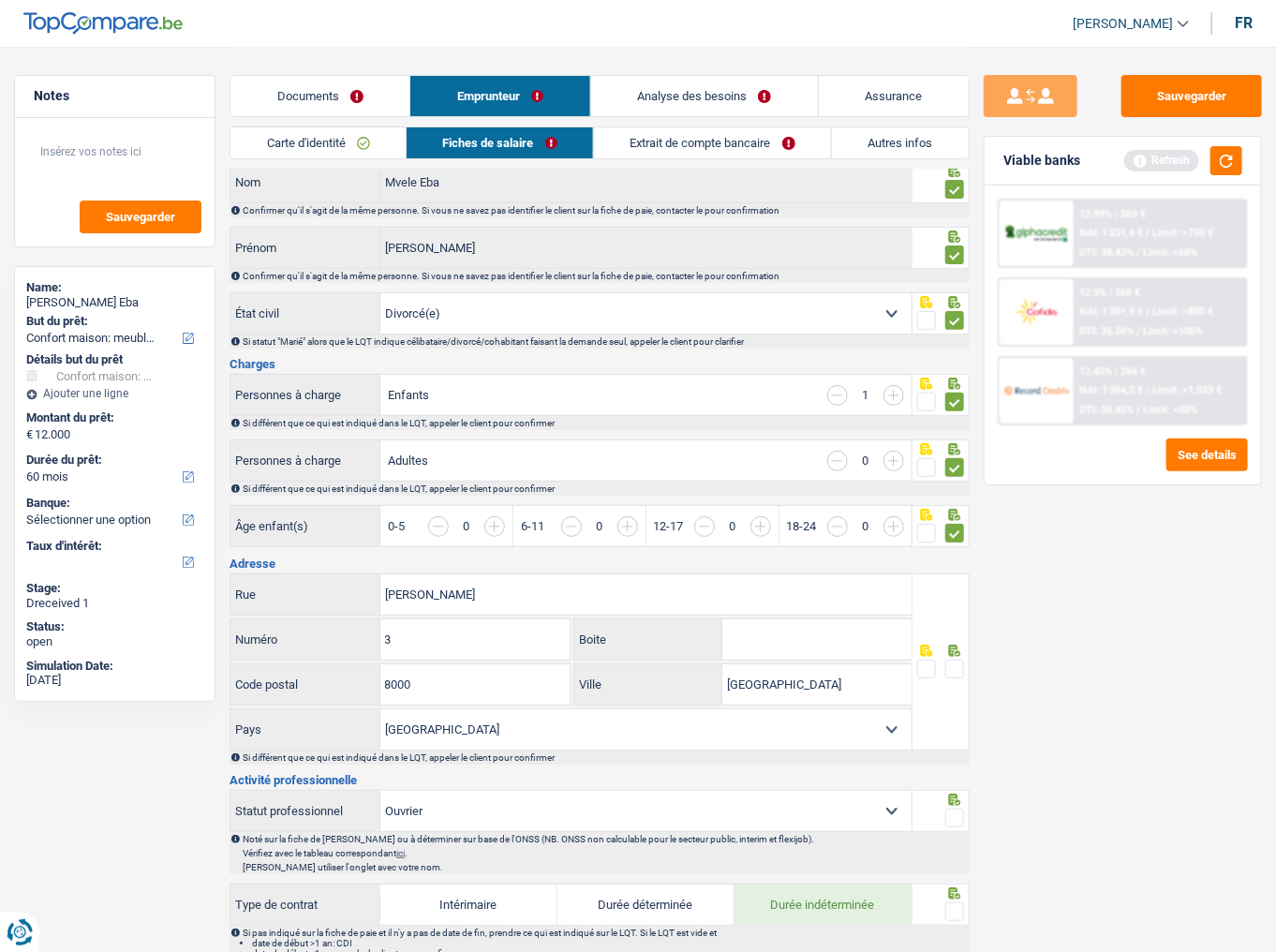
scroll to position [75, 0]
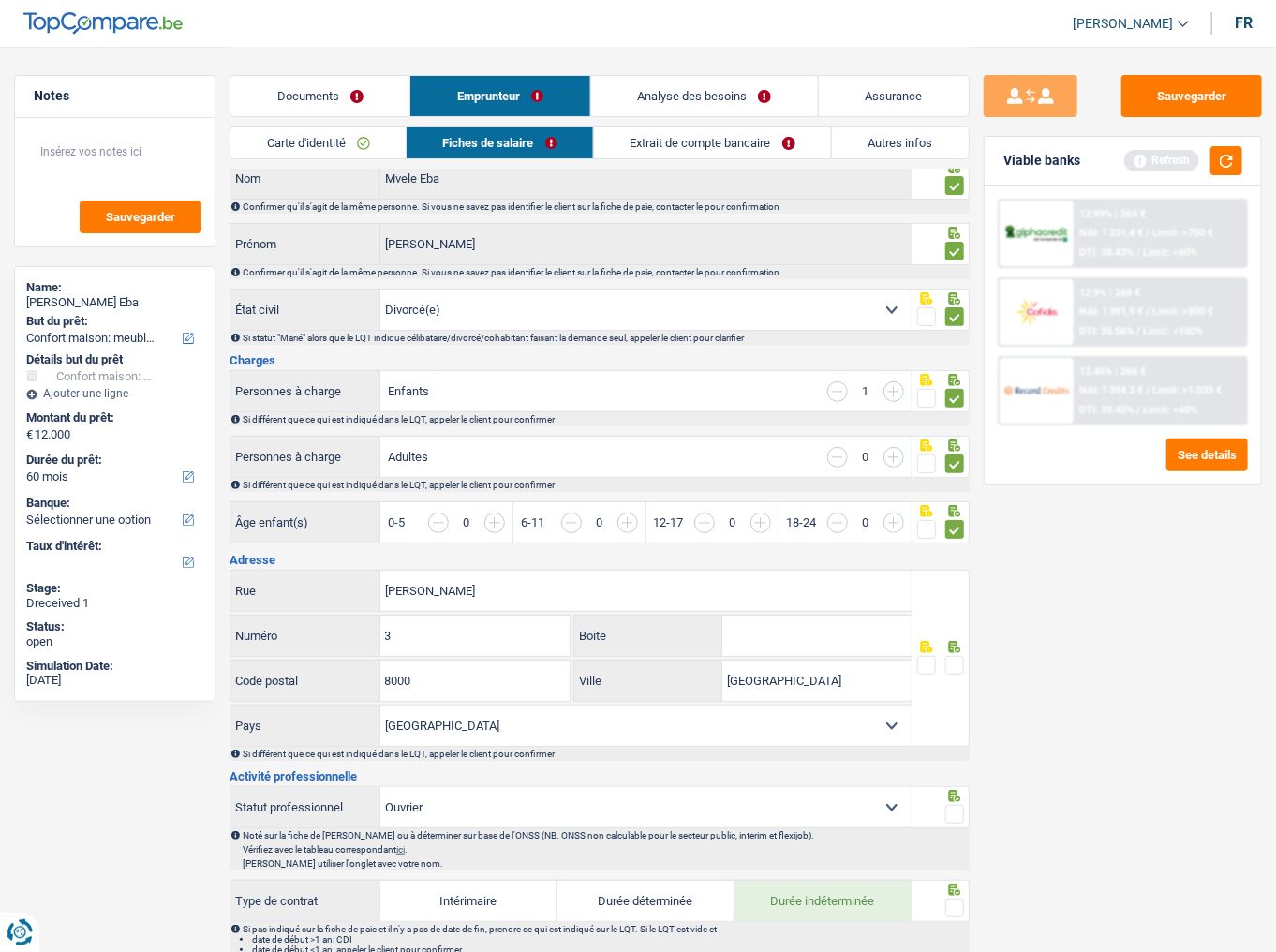
click at [754, 520] on input "button" at bounding box center [1091, 533] width 681 height 40
click at [923, 520] on span at bounding box center [927, 529] width 19 height 19
click at [0, 0] on input "radio" at bounding box center [0, 0] width 0 height 0
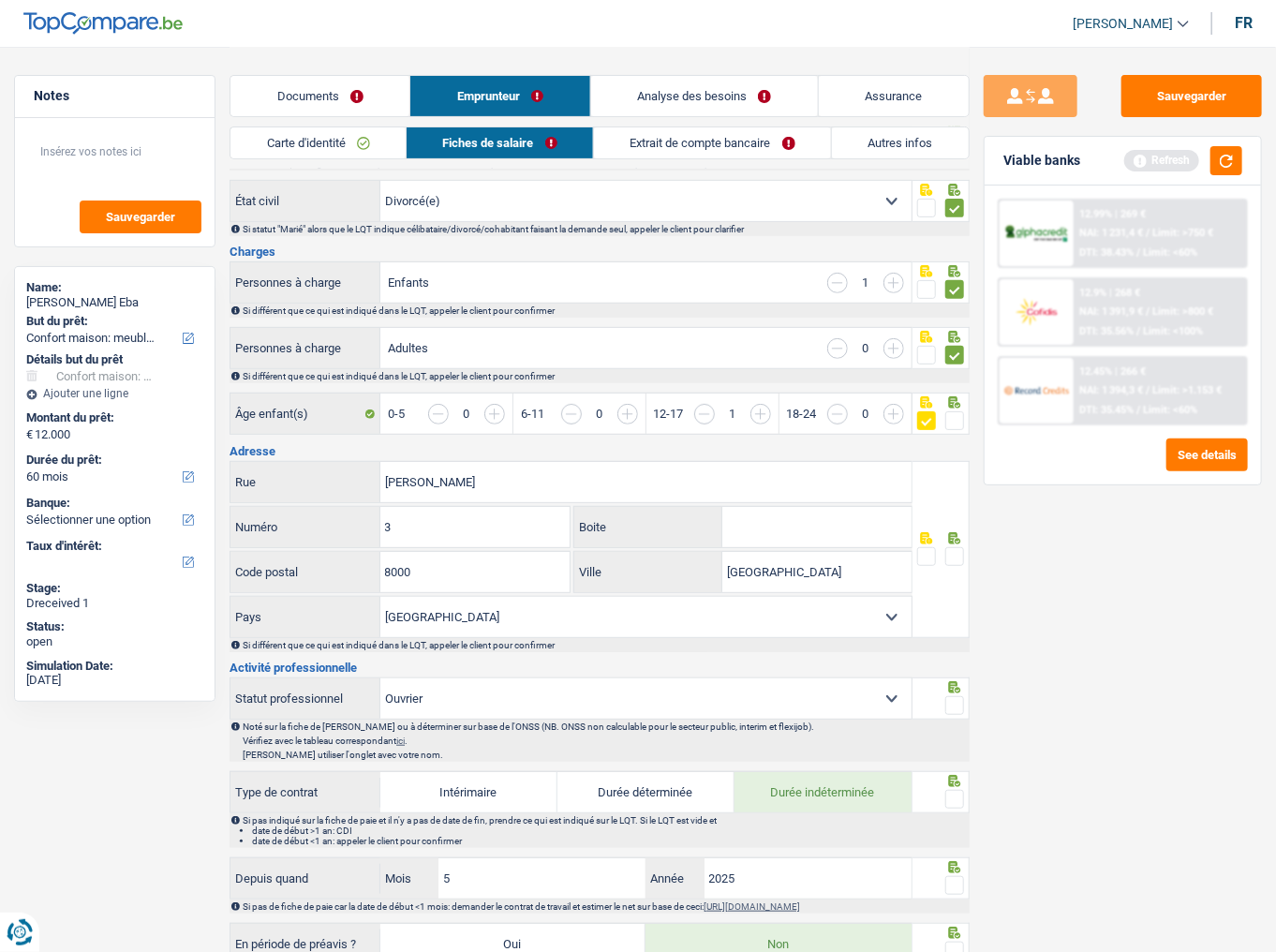
scroll to position [300, 0]
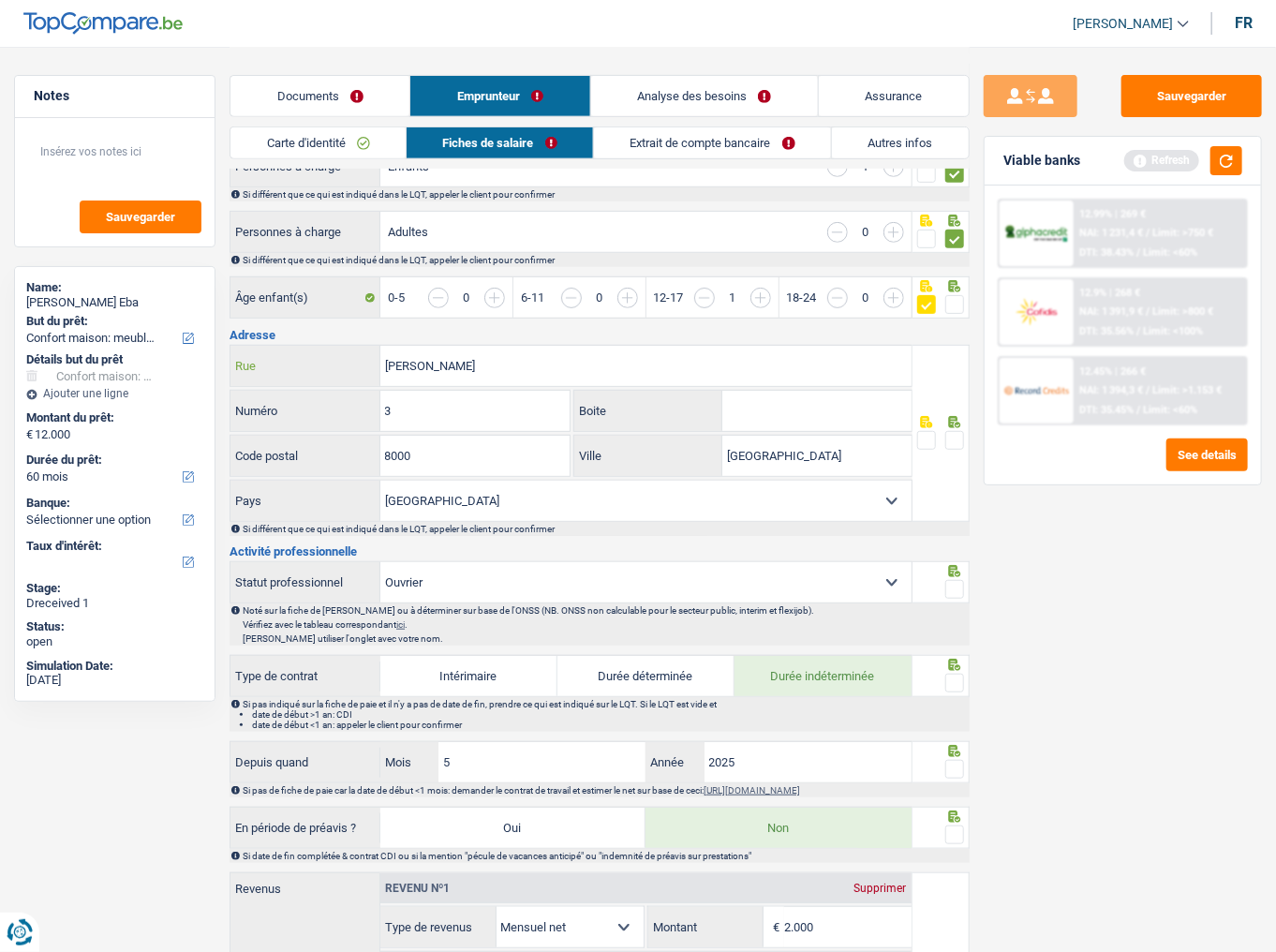
drag, startPoint x: 469, startPoint y: 365, endPoint x: 427, endPoint y: 367, distance: 42.0
click at [427, 367] on input "[PERSON_NAME]" at bounding box center [646, 366] width 531 height 40
type input "[PERSON_NAME]"
click at [957, 443] on span at bounding box center [956, 441] width 19 height 19
click at [0, 0] on input "radio" at bounding box center [0, 0] width 0 height 0
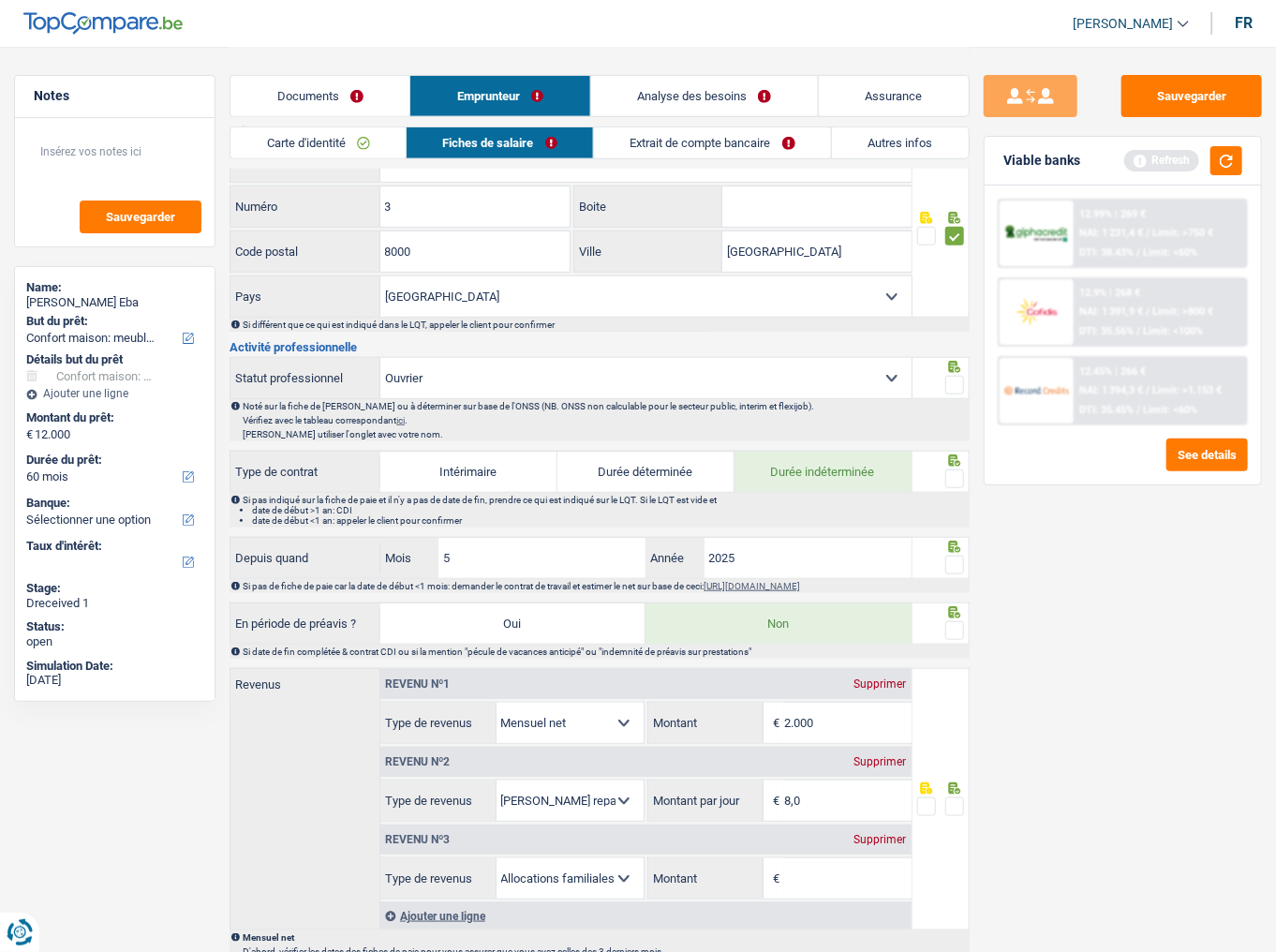
scroll to position [506, 0]
drag, startPoint x: 954, startPoint y: 481, endPoint x: 957, endPoint y: 383, distance: 98.0
click at [954, 477] on span at bounding box center [956, 478] width 19 height 19
click at [0, 0] on input "radio" at bounding box center [0, 0] width 0 height 0
click at [959, 379] on span at bounding box center [956, 384] width 19 height 19
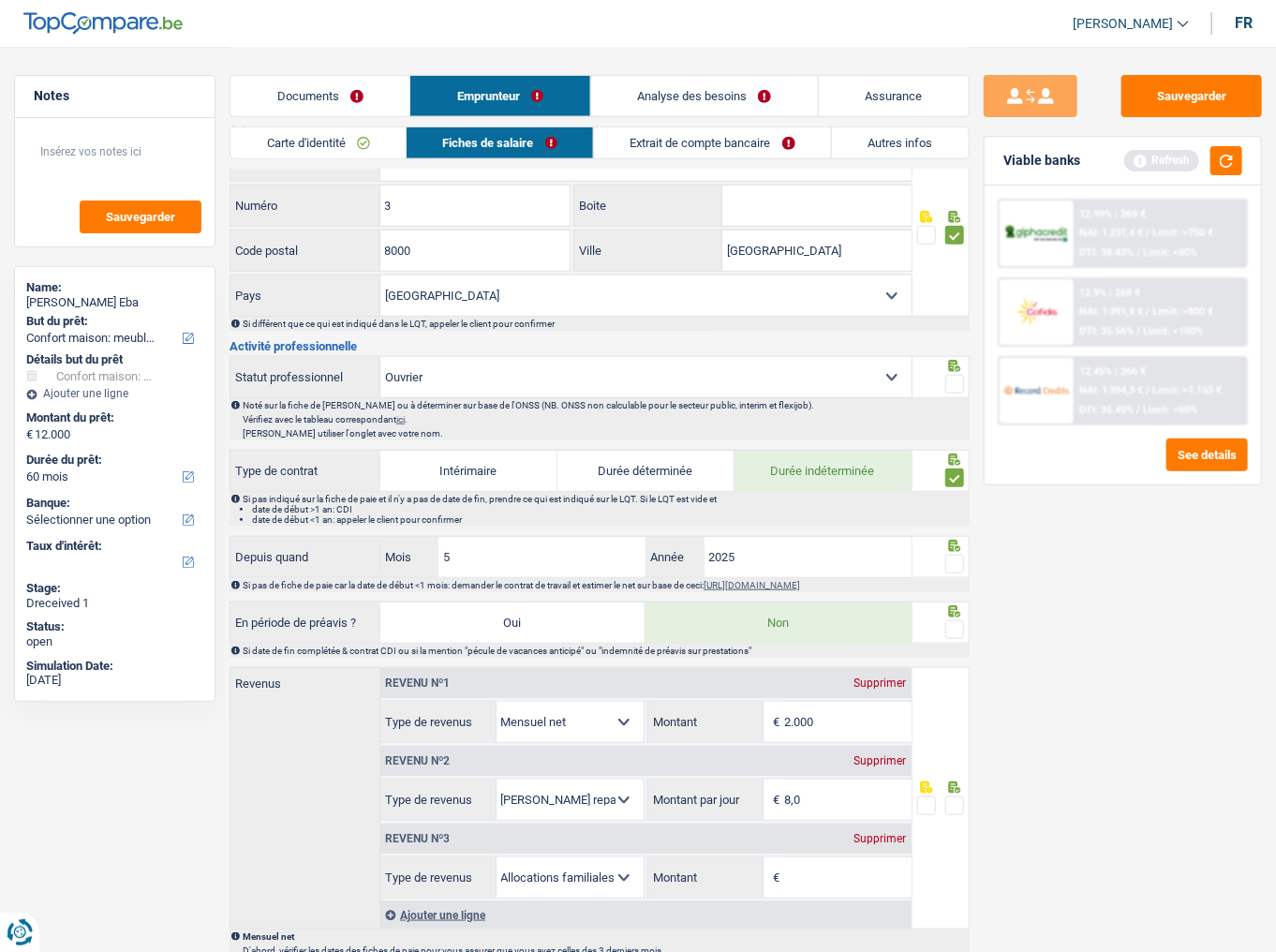
click at [0, 0] on input "radio" at bounding box center [0, 0] width 0 height 0
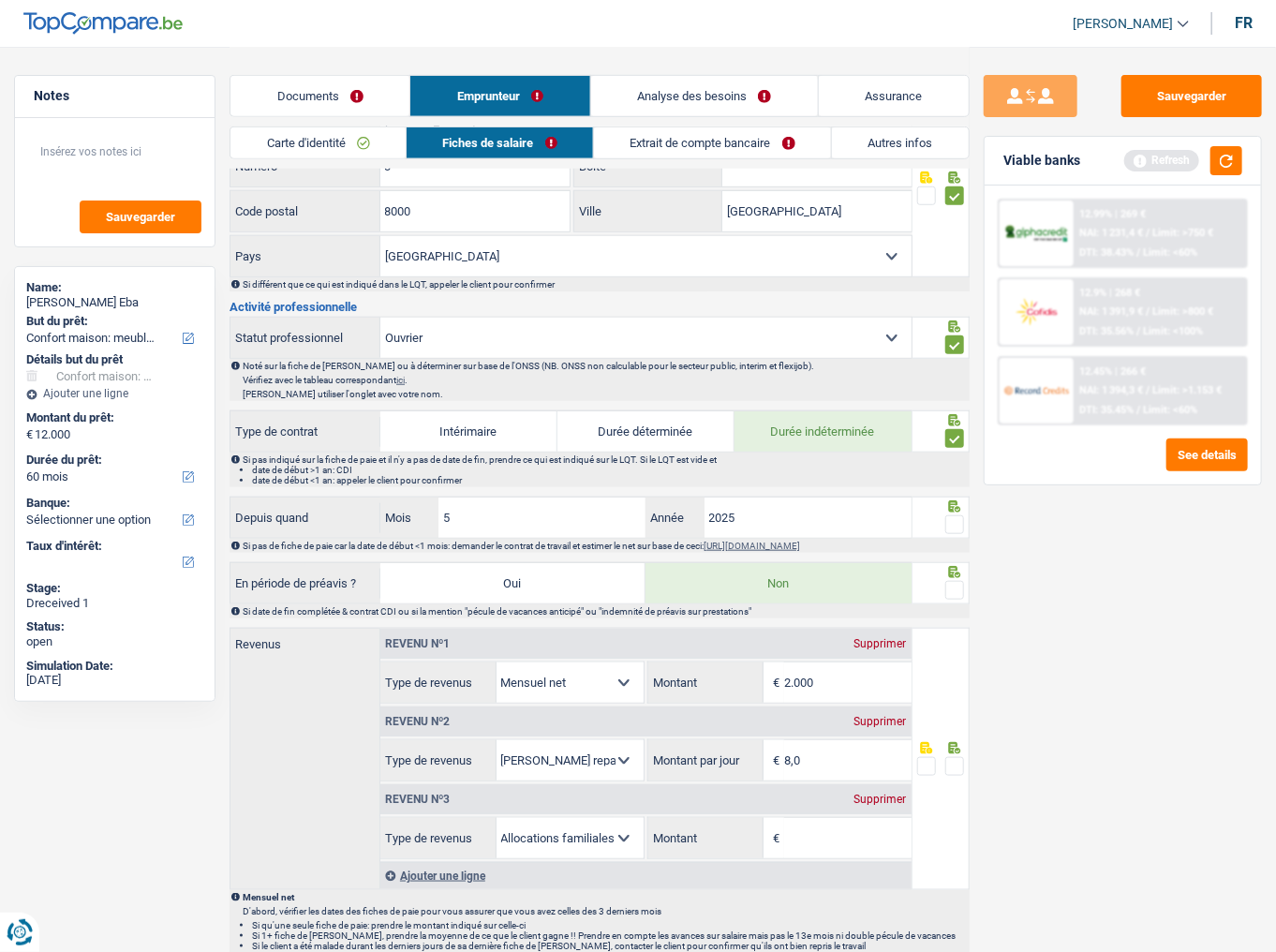
scroll to position [580, 0]
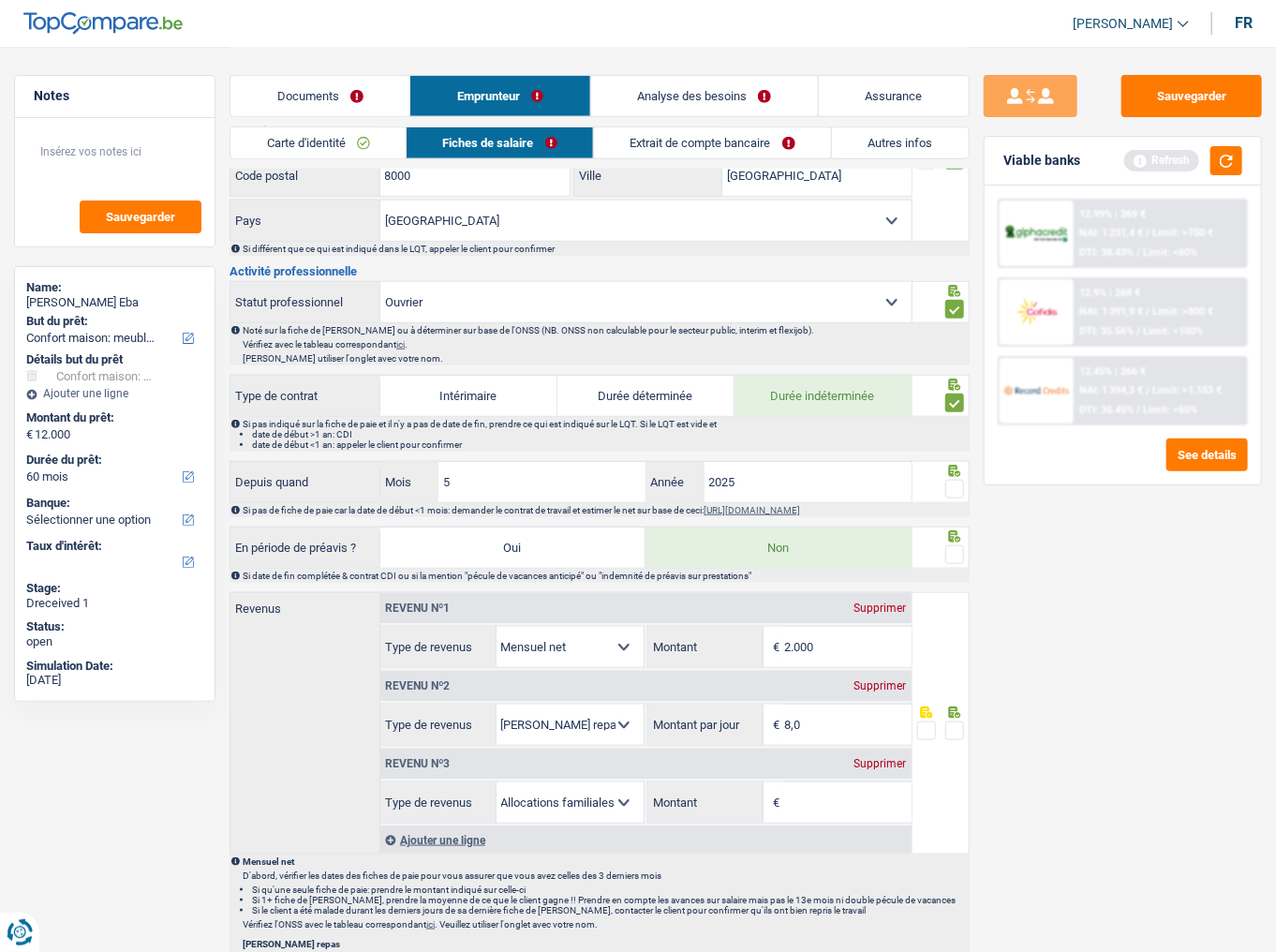
click at [959, 480] on span at bounding box center [956, 489] width 19 height 19
click at [0, 0] on input "radio" at bounding box center [0, 0] width 0 height 0
click at [957, 520] on span at bounding box center [956, 555] width 19 height 19
click at [0, 0] on input "radio" at bounding box center [0, 0] width 0 height 0
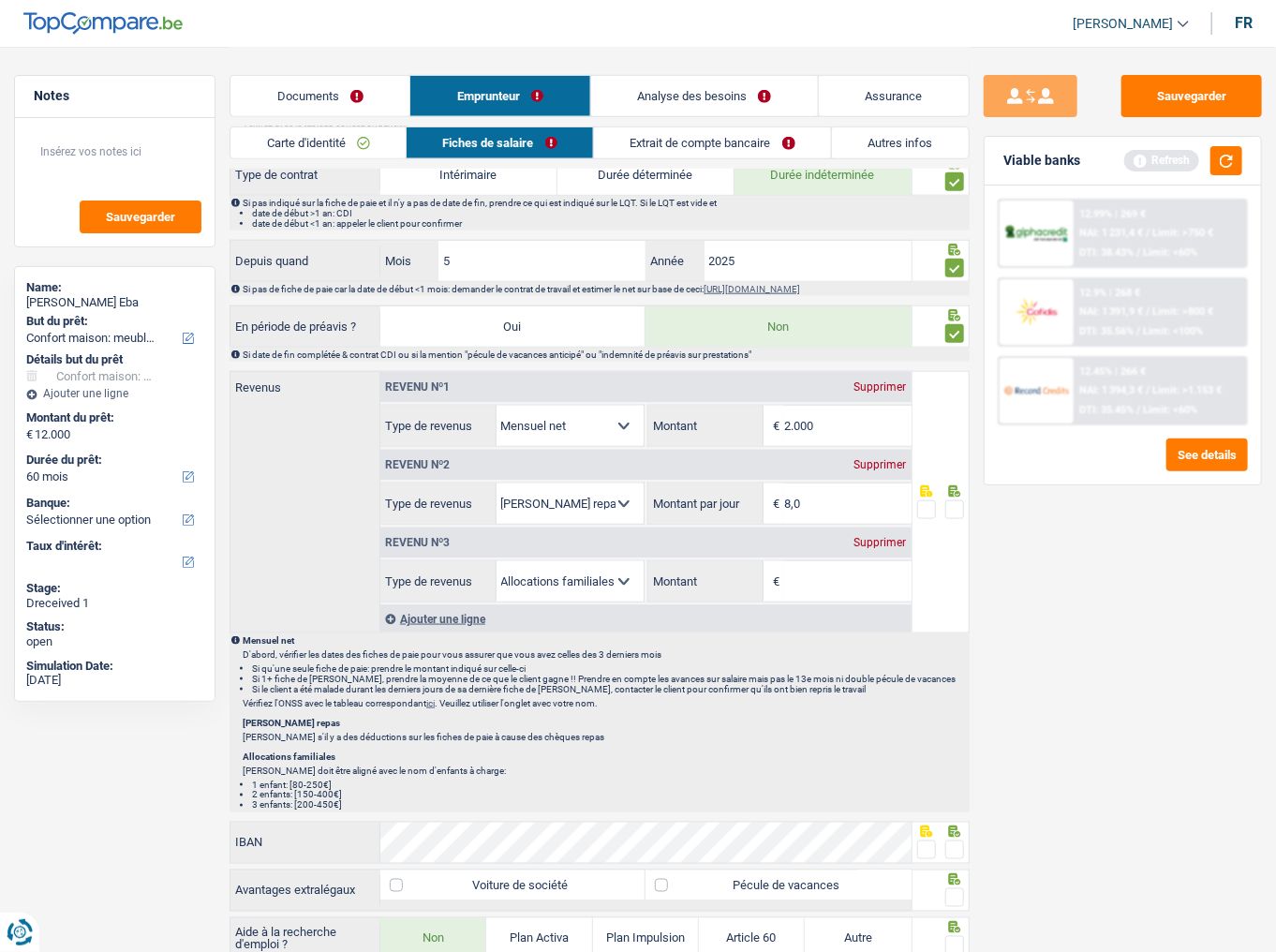
scroll to position [805, 0]
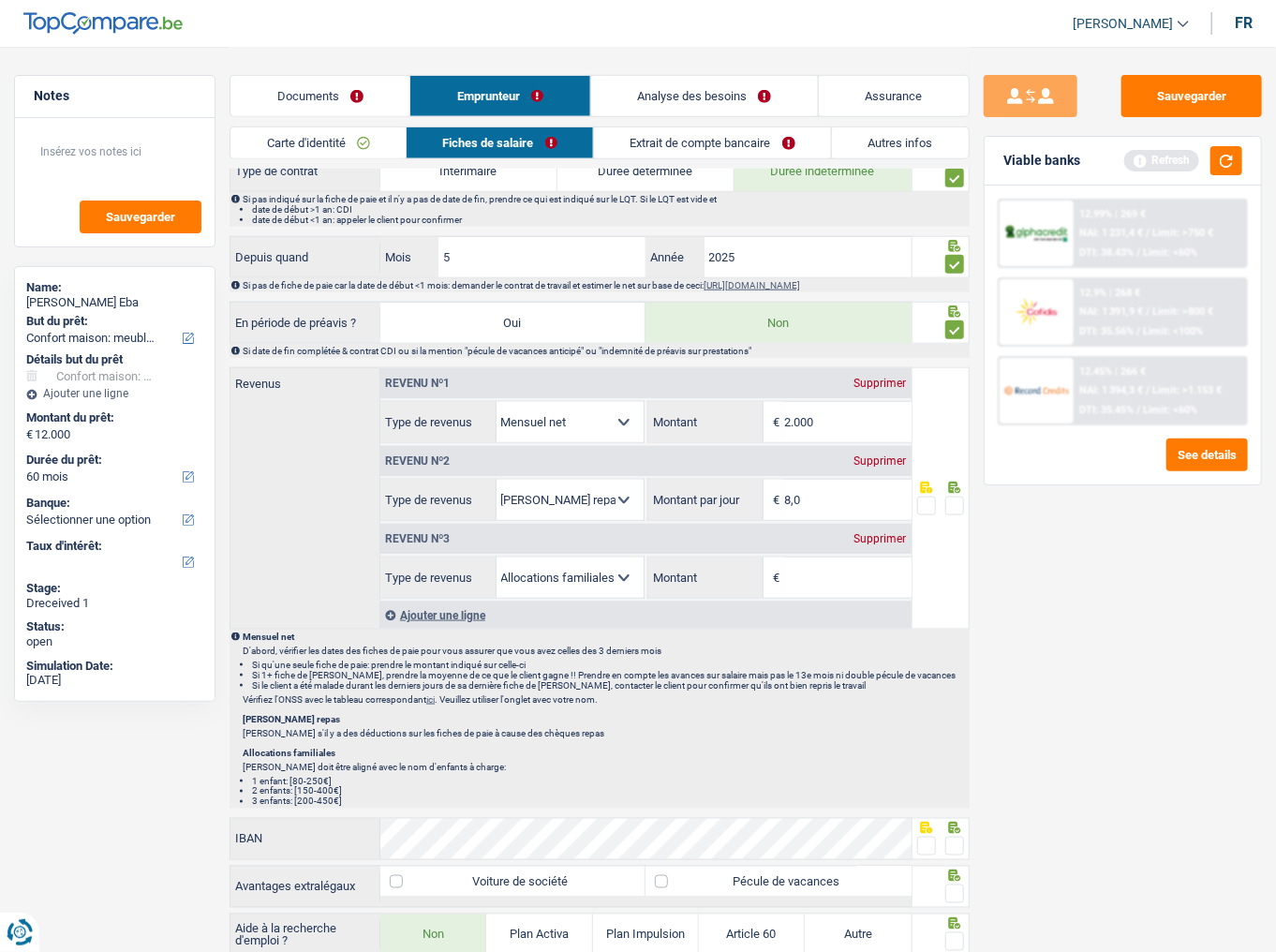
click at [885, 520] on div "Supprimer" at bounding box center [880, 539] width 62 height 11
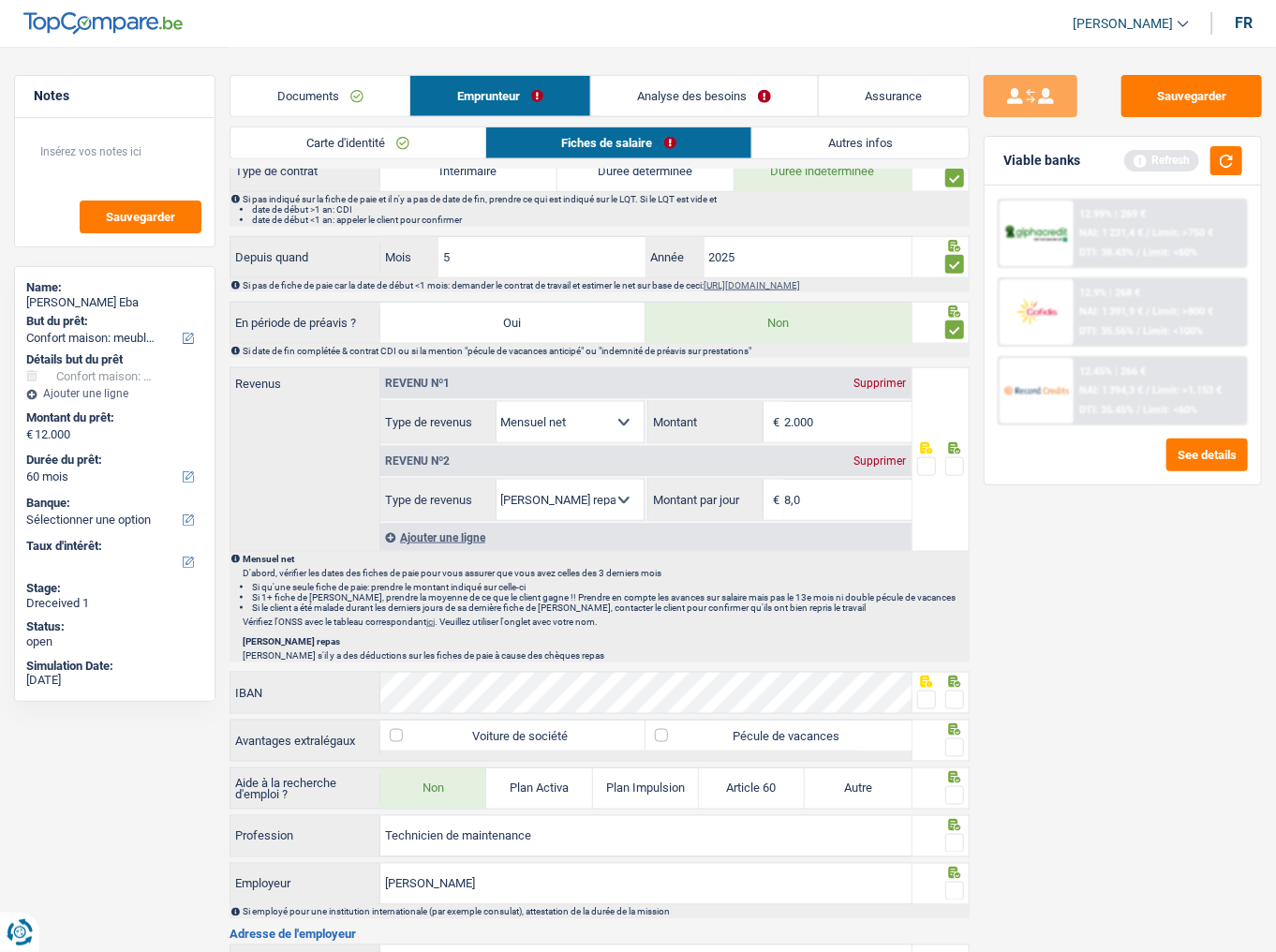
drag, startPoint x: 862, startPoint y: 410, endPoint x: 567, endPoint y: 451, distance: 297.8
click at [576, 449] on div "Revenu nº1 Supprimer Allocation d'handicap Allocations chômage Allocations fami…" at bounding box center [646, 445] width 531 height 153
type input "2.247"
drag, startPoint x: 954, startPoint y: 462, endPoint x: 971, endPoint y: 418, distance: 47.2
click at [955, 461] on span at bounding box center [956, 467] width 19 height 19
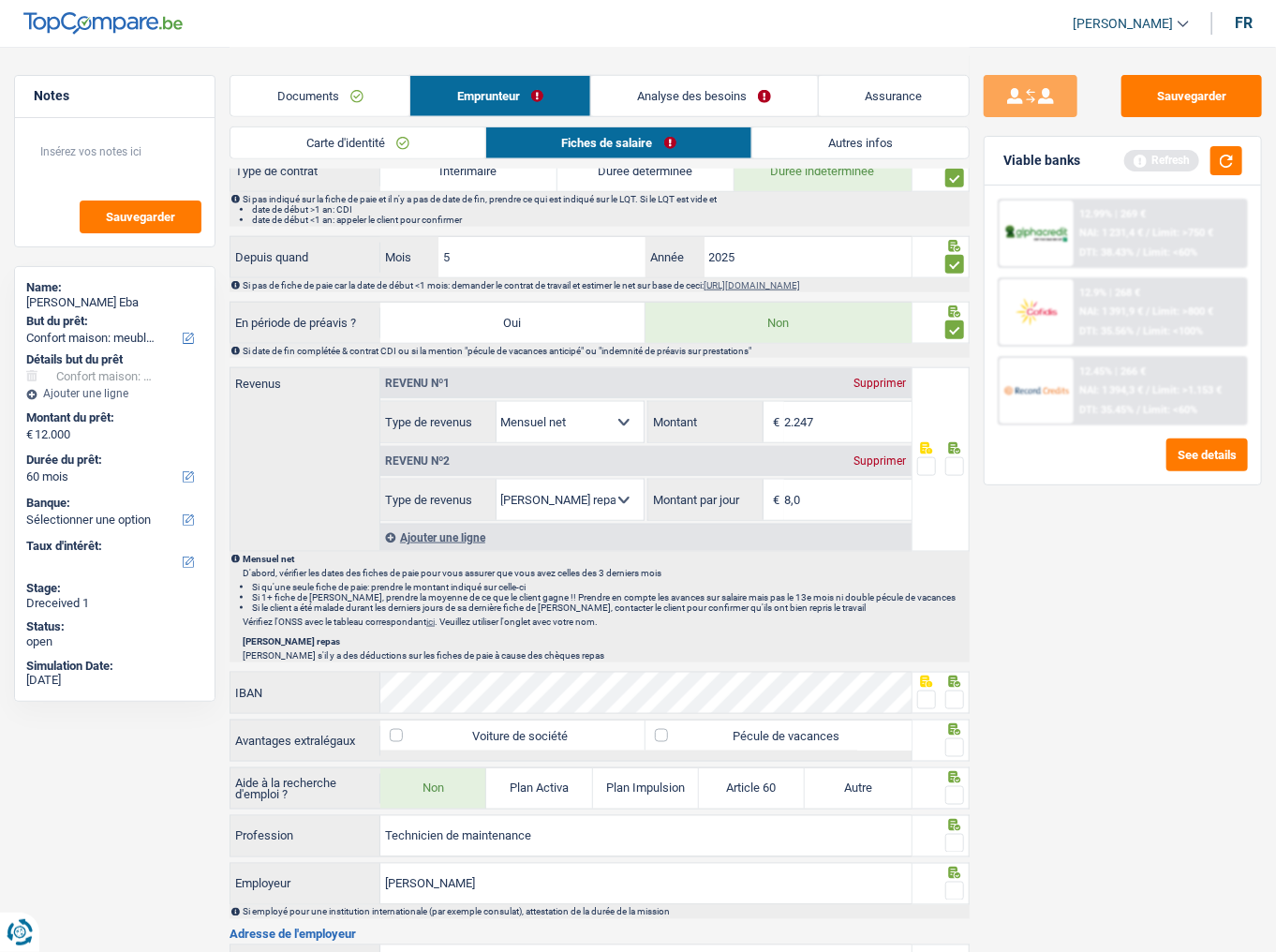
click at [0, 0] on input "radio" at bounding box center [0, 0] width 0 height 0
click at [1151, 172] on button "button" at bounding box center [1226, 160] width 31 height 29
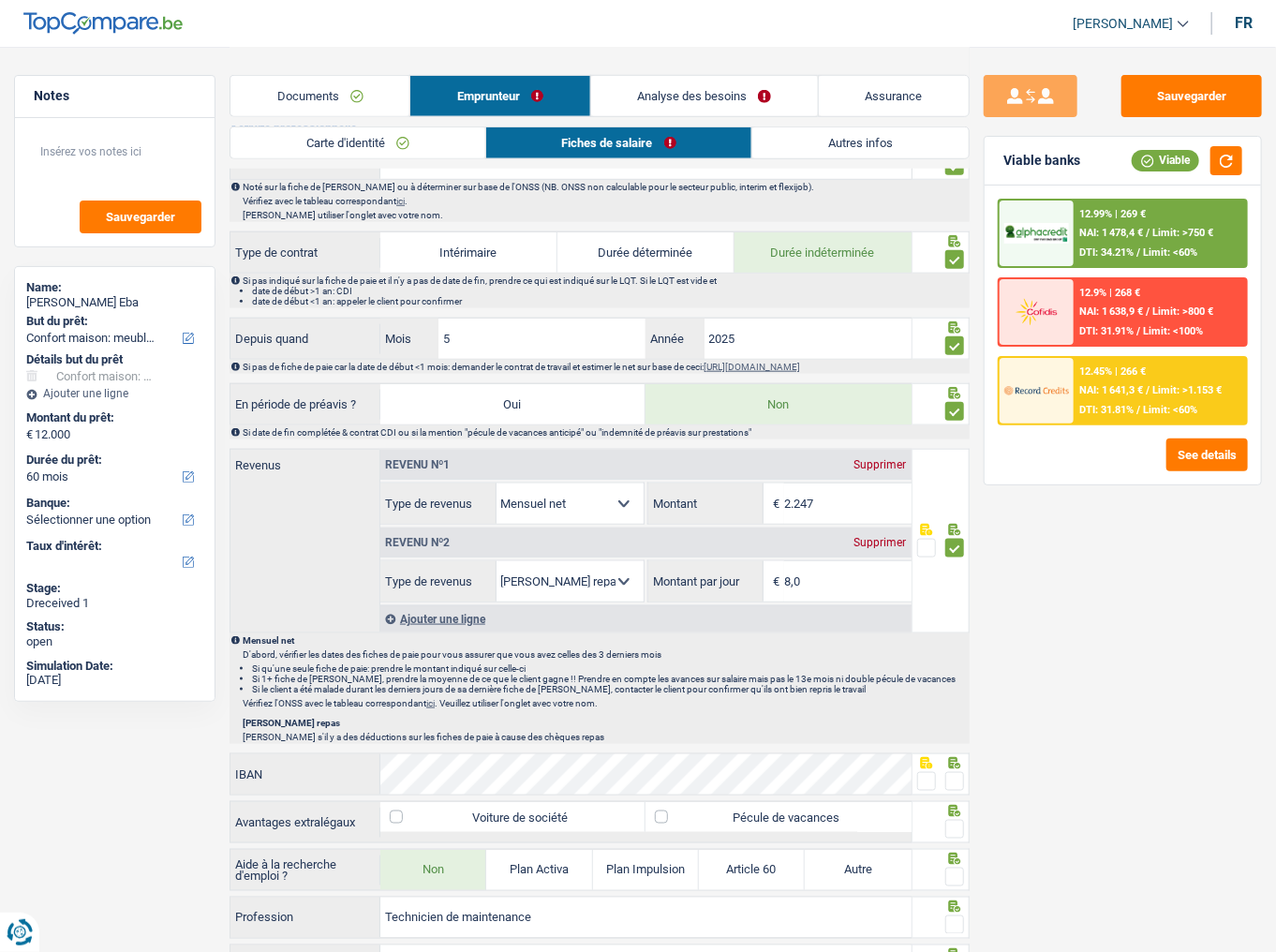
scroll to position [955, 0]
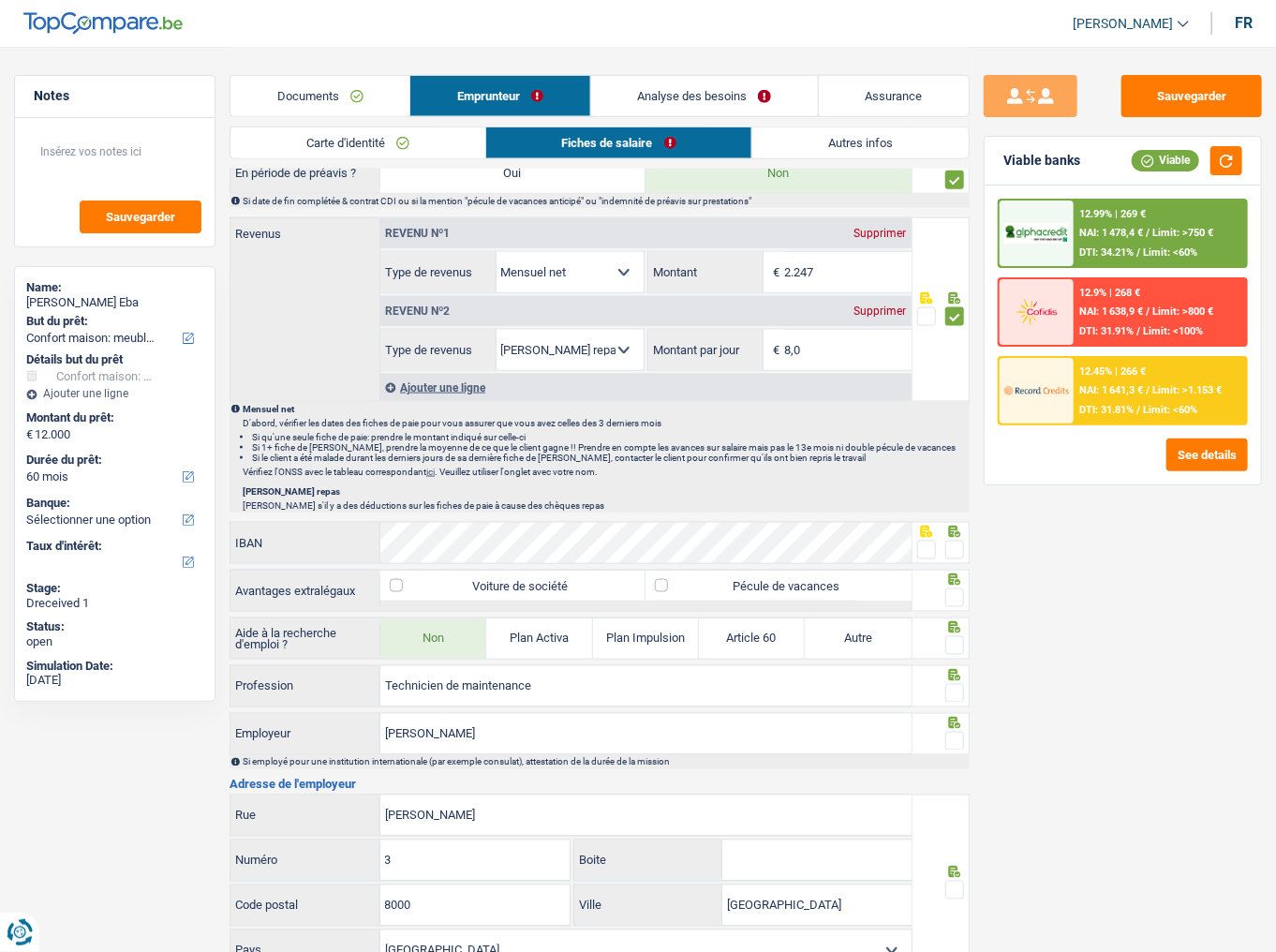
click at [800, 344] on input "8,0" at bounding box center [848, 350] width 127 height 40
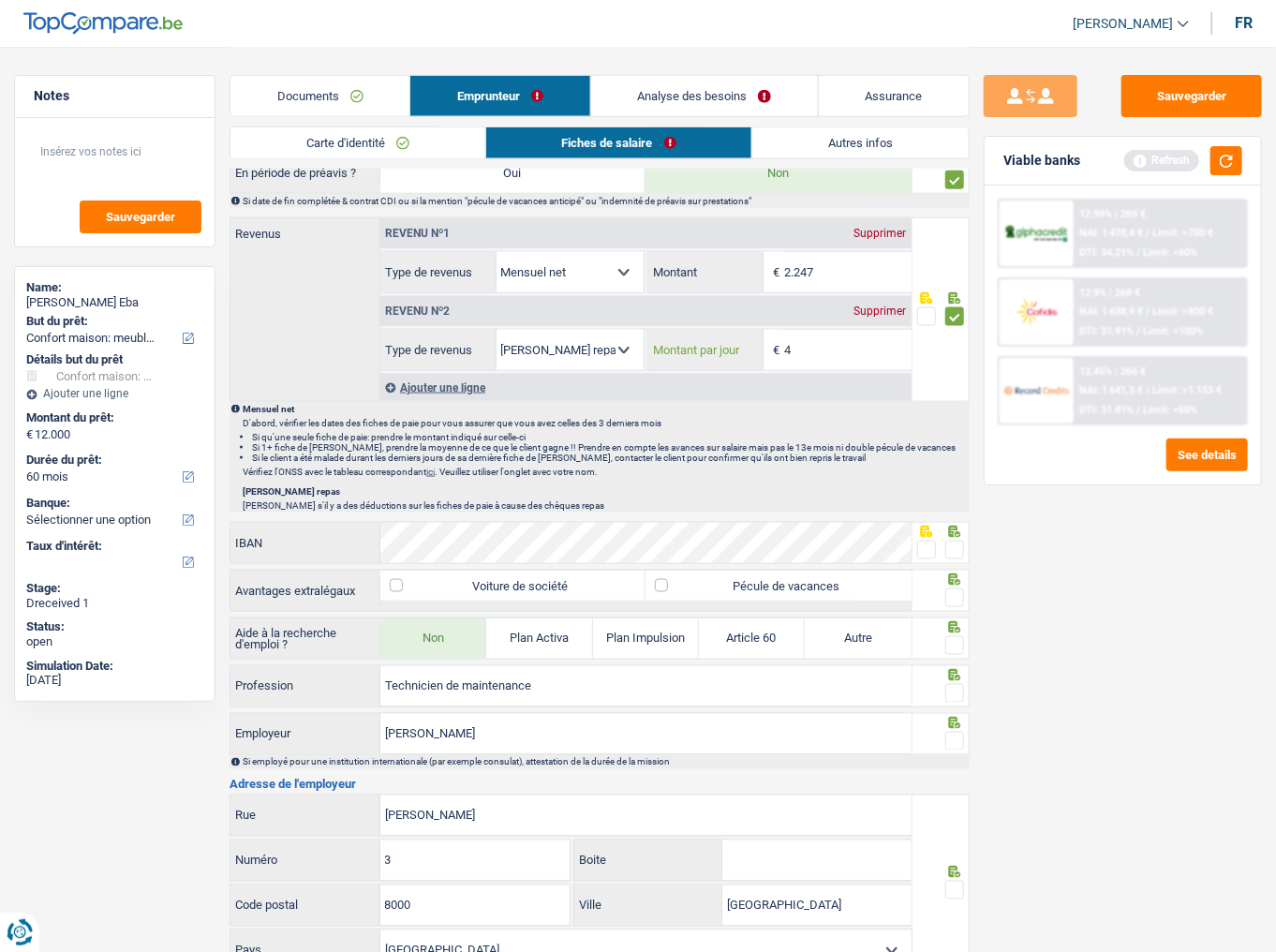
scroll to position [1030, 0]
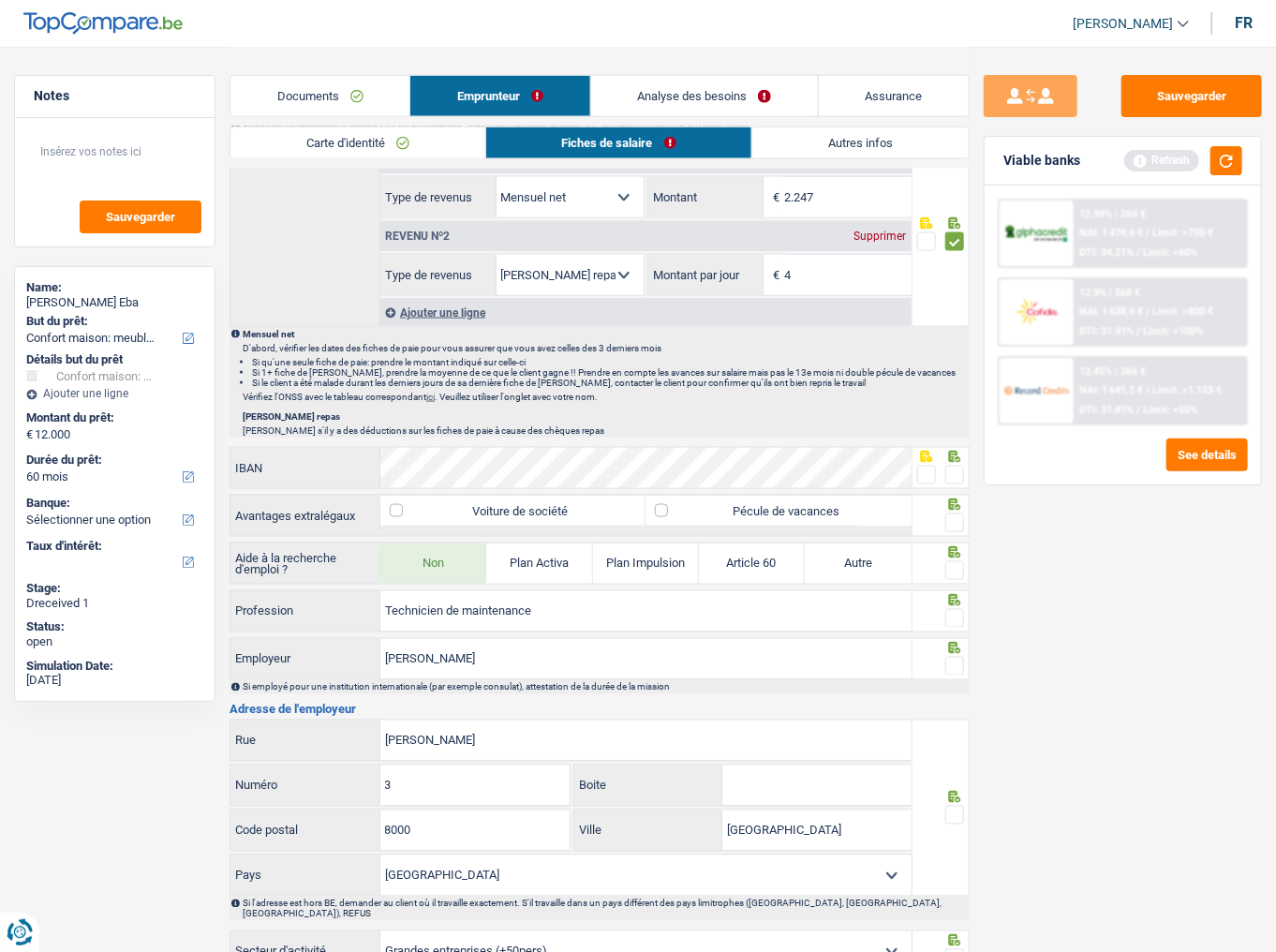
type input "4,0"
click at [955, 466] on span at bounding box center [956, 475] width 19 height 19
click at [0, 0] on input "radio" at bounding box center [0, 0] width 0 height 0
drag, startPoint x: 955, startPoint y: 517, endPoint x: 957, endPoint y: 528, distance: 11.2
click at [955, 519] on span at bounding box center [956, 524] width 19 height 19
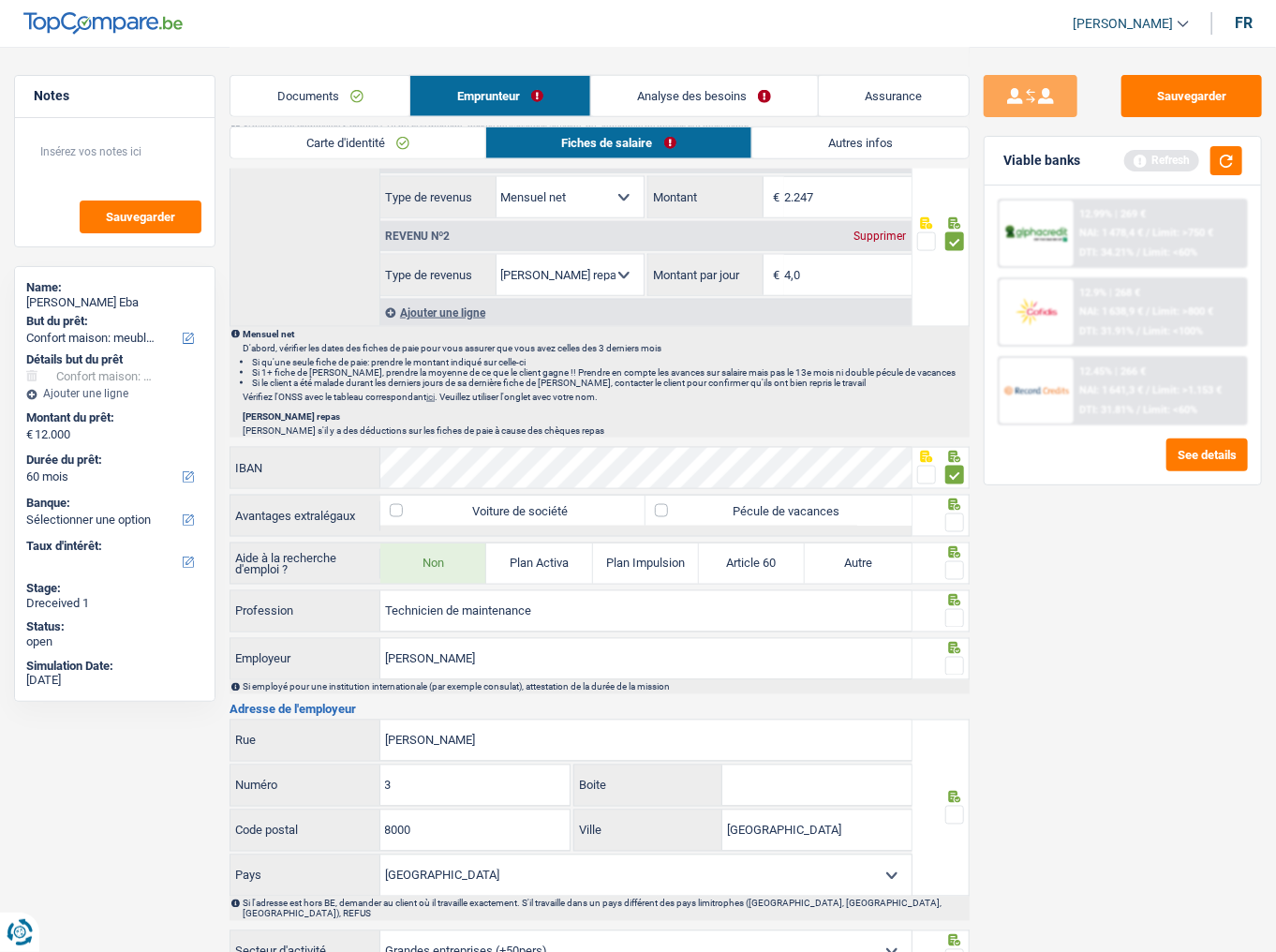
click at [0, 0] on input "radio" at bounding box center [0, 0] width 0 height 0
drag, startPoint x: 952, startPoint y: 567, endPoint x: 1134, endPoint y: 303, distance: 320.7
click at [953, 520] on span at bounding box center [956, 571] width 19 height 19
click at [0, 0] on input "radio" at bounding box center [0, 0] width 0 height 0
click at [1151, 171] on button "button" at bounding box center [1226, 160] width 31 height 29
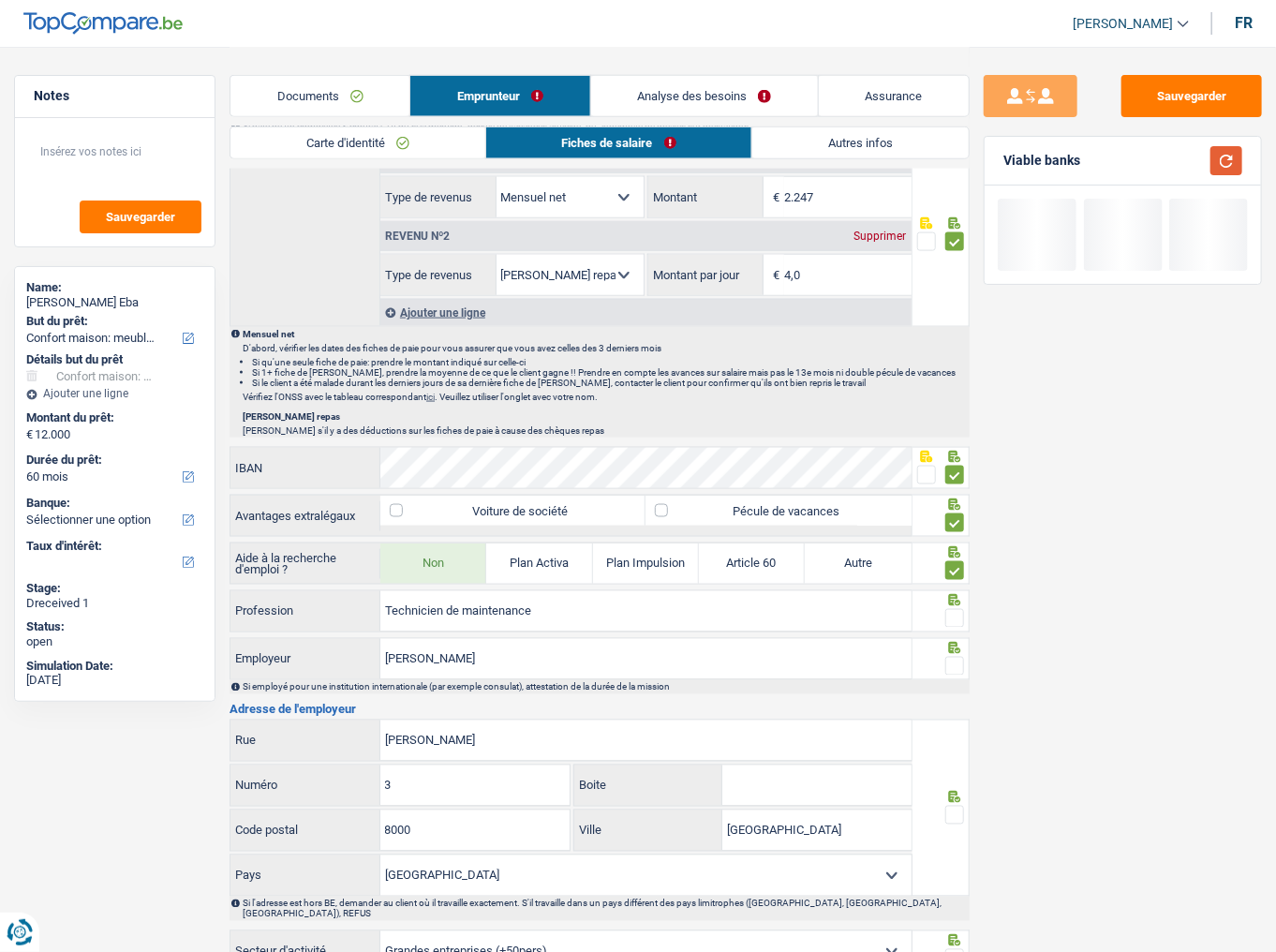
scroll to position [1180, 0]
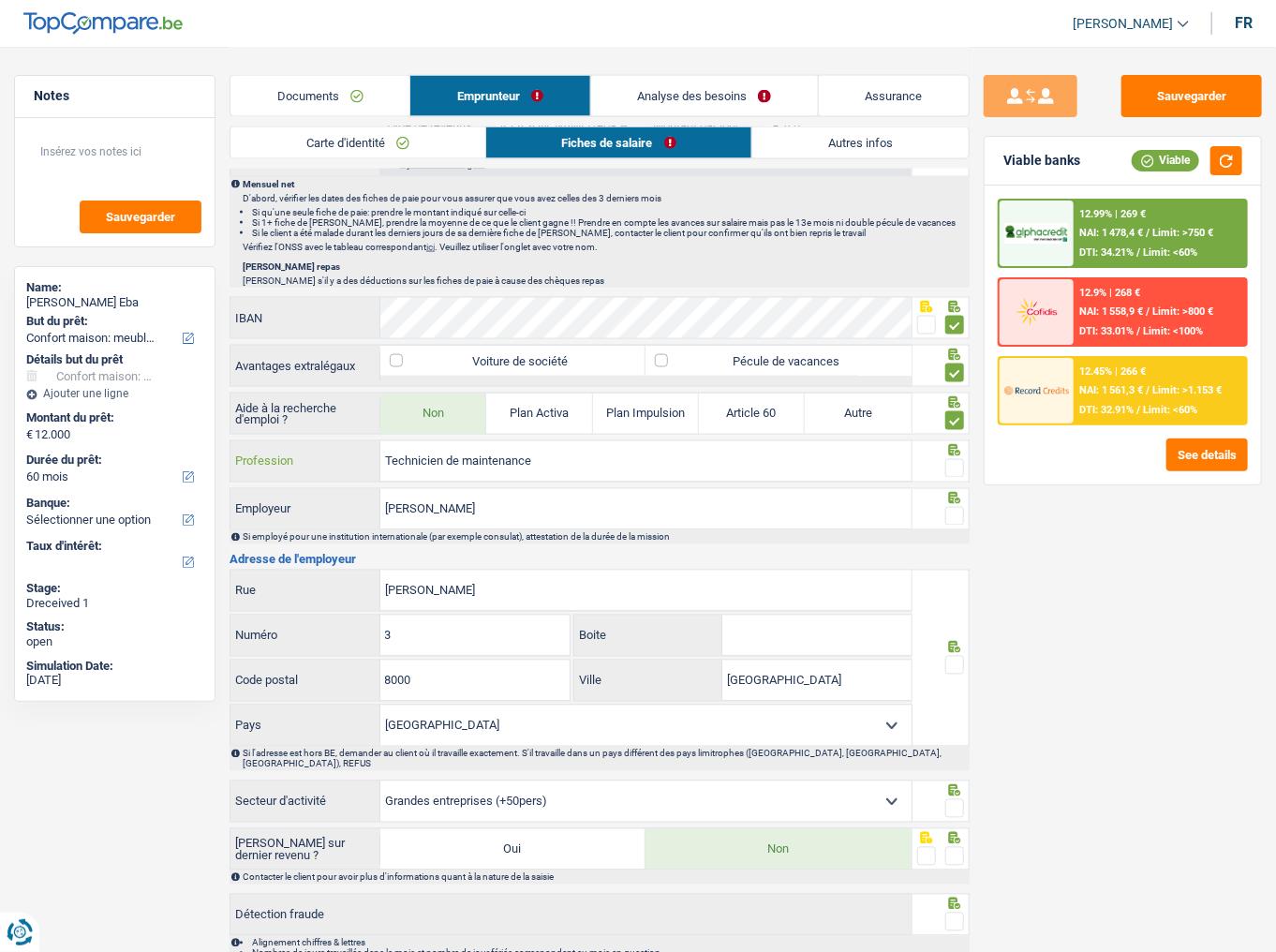
drag, startPoint x: 626, startPoint y: 458, endPoint x: 141, endPoint y: 458, distance: 485.0
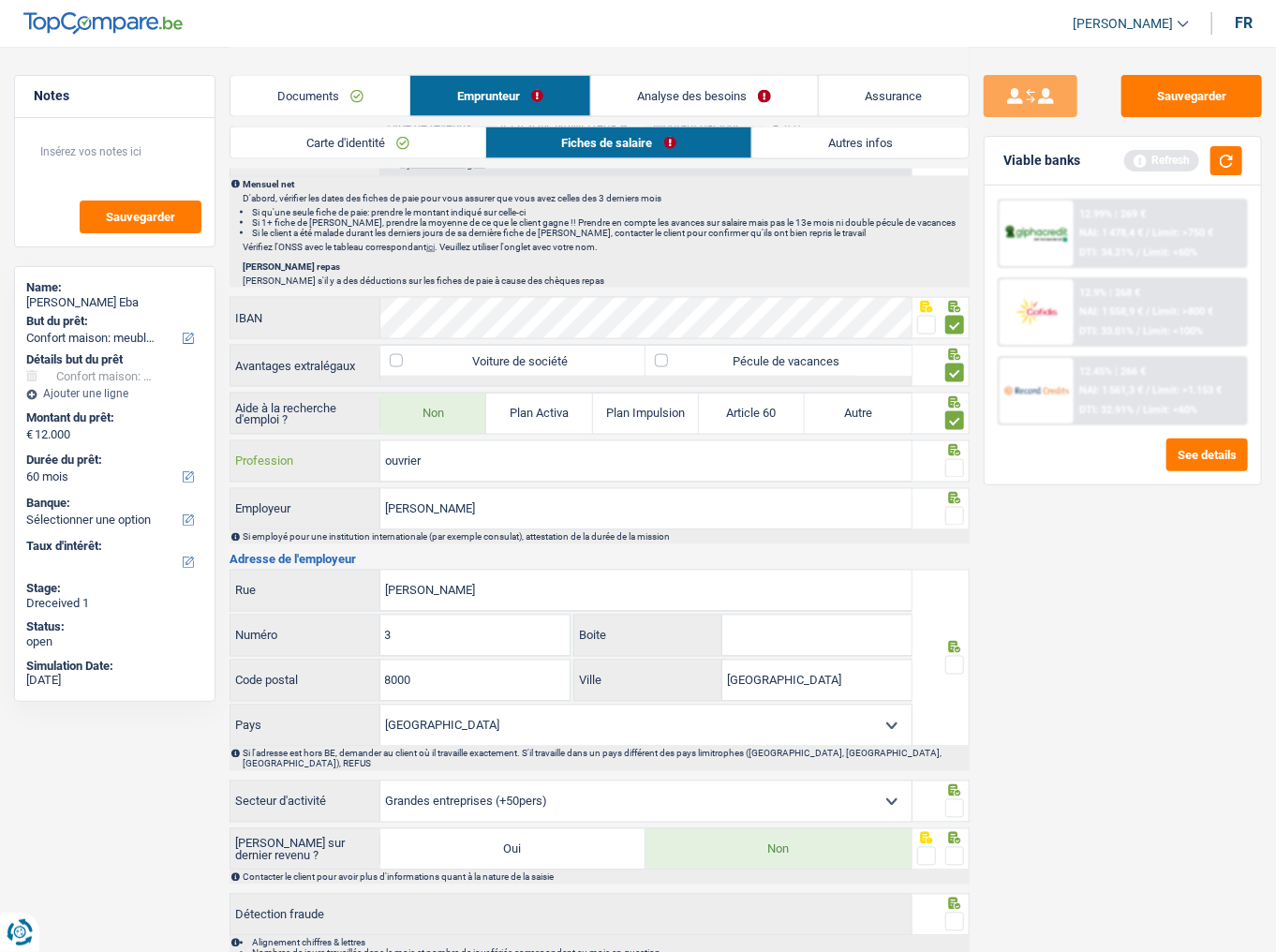
type input "ouvrier"
drag, startPoint x: 956, startPoint y: 453, endPoint x: 1286, endPoint y: 499, distance: 333.2
click at [965, 453] on div at bounding box center [941, 462] width 57 height 42
drag, startPoint x: 569, startPoint y: 512, endPoint x: 351, endPoint y: 517, distance: 218.1
click at [351, 517] on div "Jules Destrooper Employeur" at bounding box center [571, 509] width 681 height 40
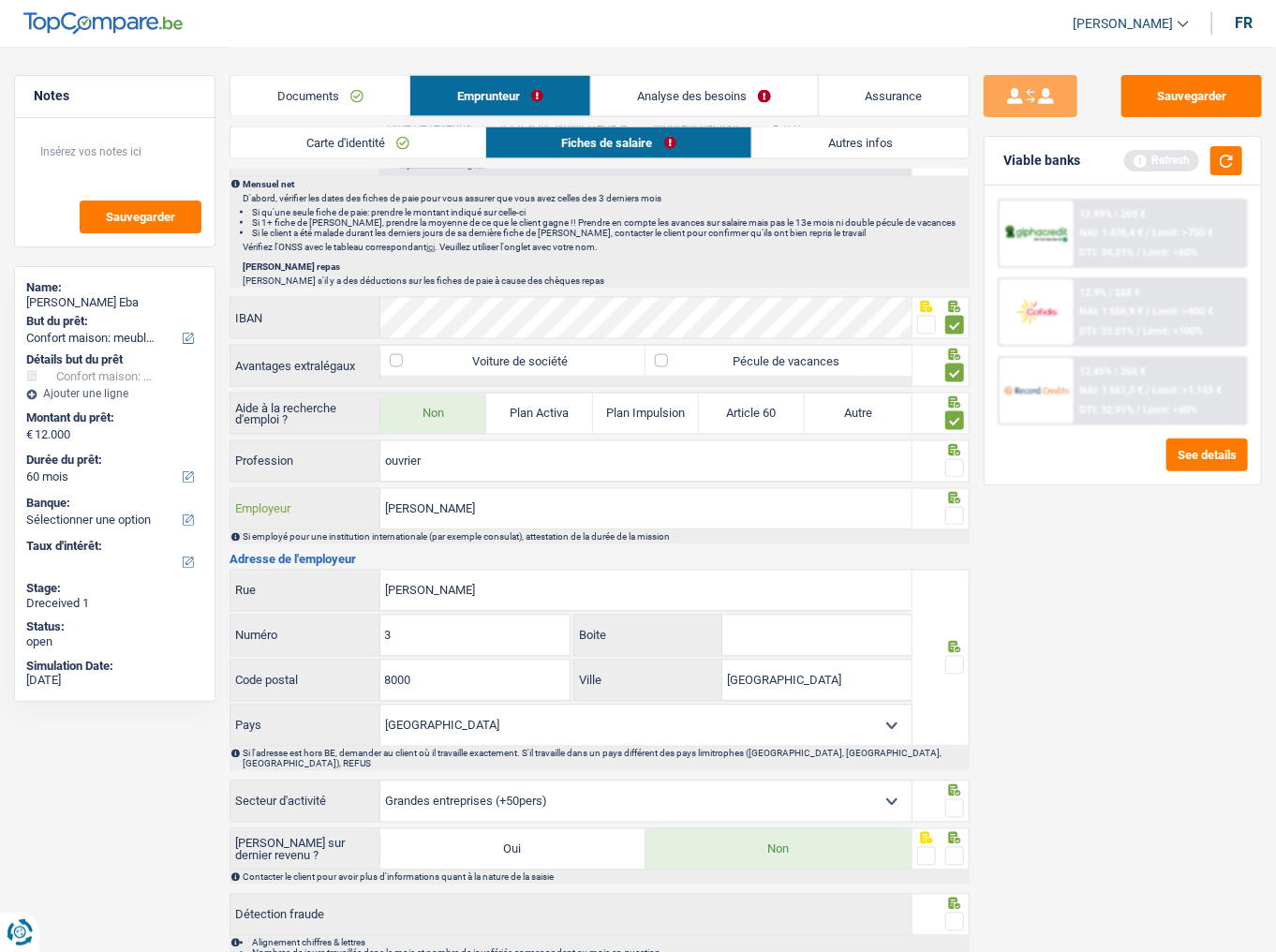
paste input "DESTROOPER-OLIVIER"
click at [463, 499] on input "DESTROOPER-OLIVIER" at bounding box center [646, 509] width 531 height 40
type input "DESTROOPER OLIVIER"
click at [956, 461] on span at bounding box center [956, 469] width 19 height 19
click at [0, 0] on input "radio" at bounding box center [0, 0] width 0 height 0
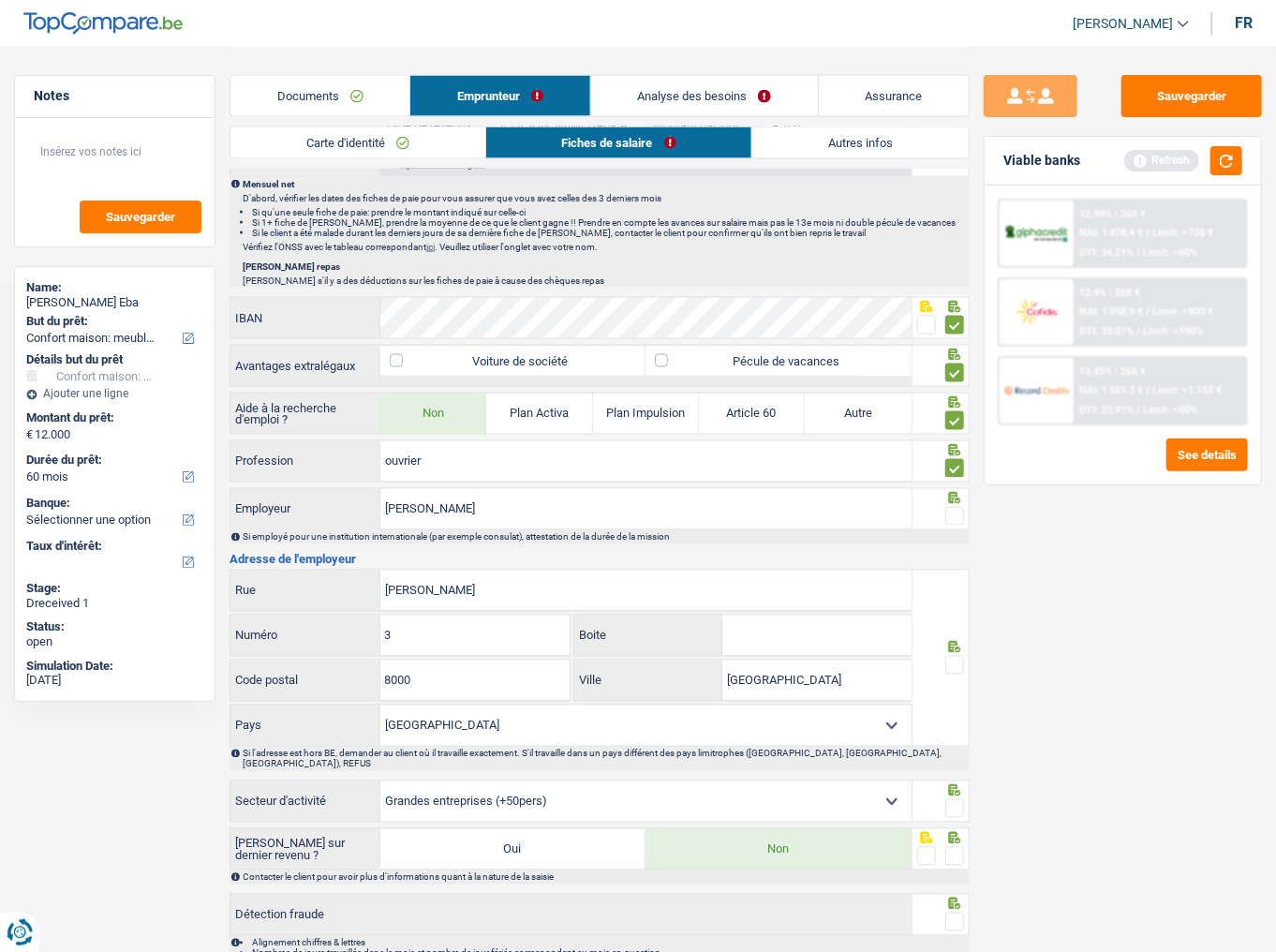
click at [954, 507] on span at bounding box center [956, 517] width 19 height 19
click at [0, 0] on input "radio" at bounding box center [0, 0] width 0 height 0
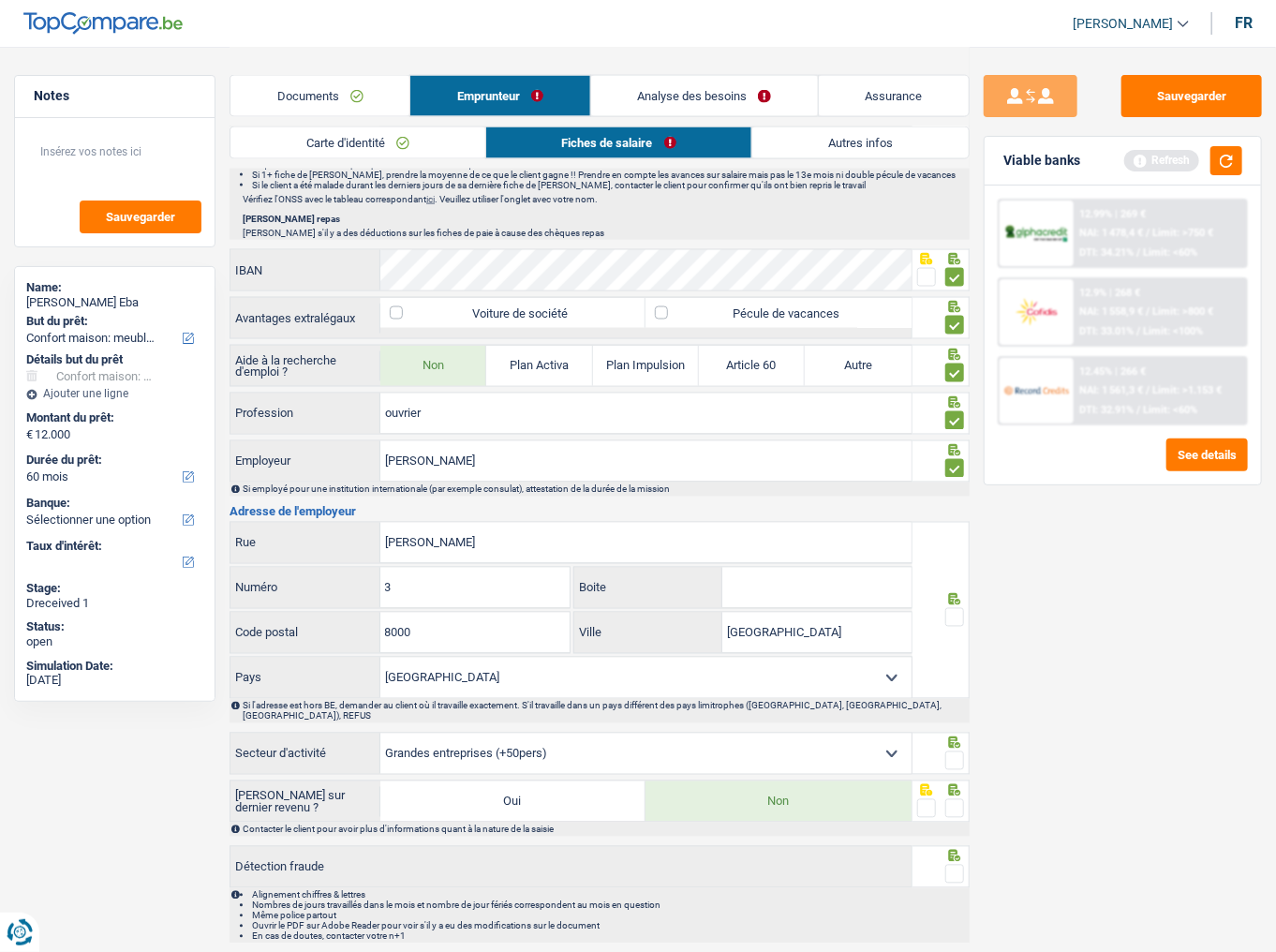
scroll to position [1254, 0]
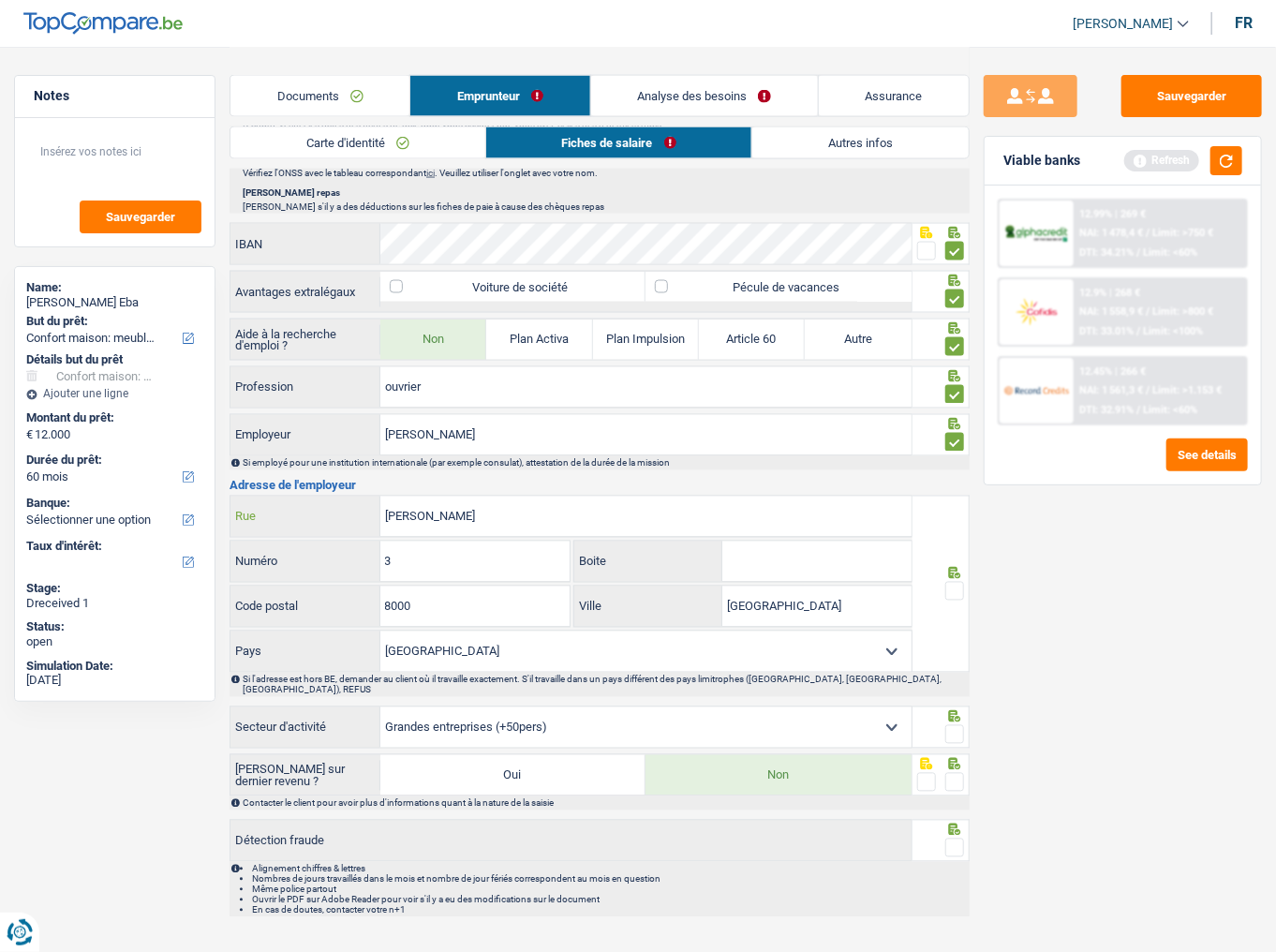
drag, startPoint x: 700, startPoint y: 516, endPoint x: 1159, endPoint y: 443, distance: 464.8
click at [684, 516] on input "Marie POPELINplantseon" at bounding box center [646, 517] width 531 height 40
drag, startPoint x: 556, startPoint y: 514, endPoint x: 308, endPoint y: 512, distance: 248.0
click at [308, 512] on div "Marie POPELINplantseon Rue" at bounding box center [571, 517] width 681 height 40
paste input "DE LEITEWEG"
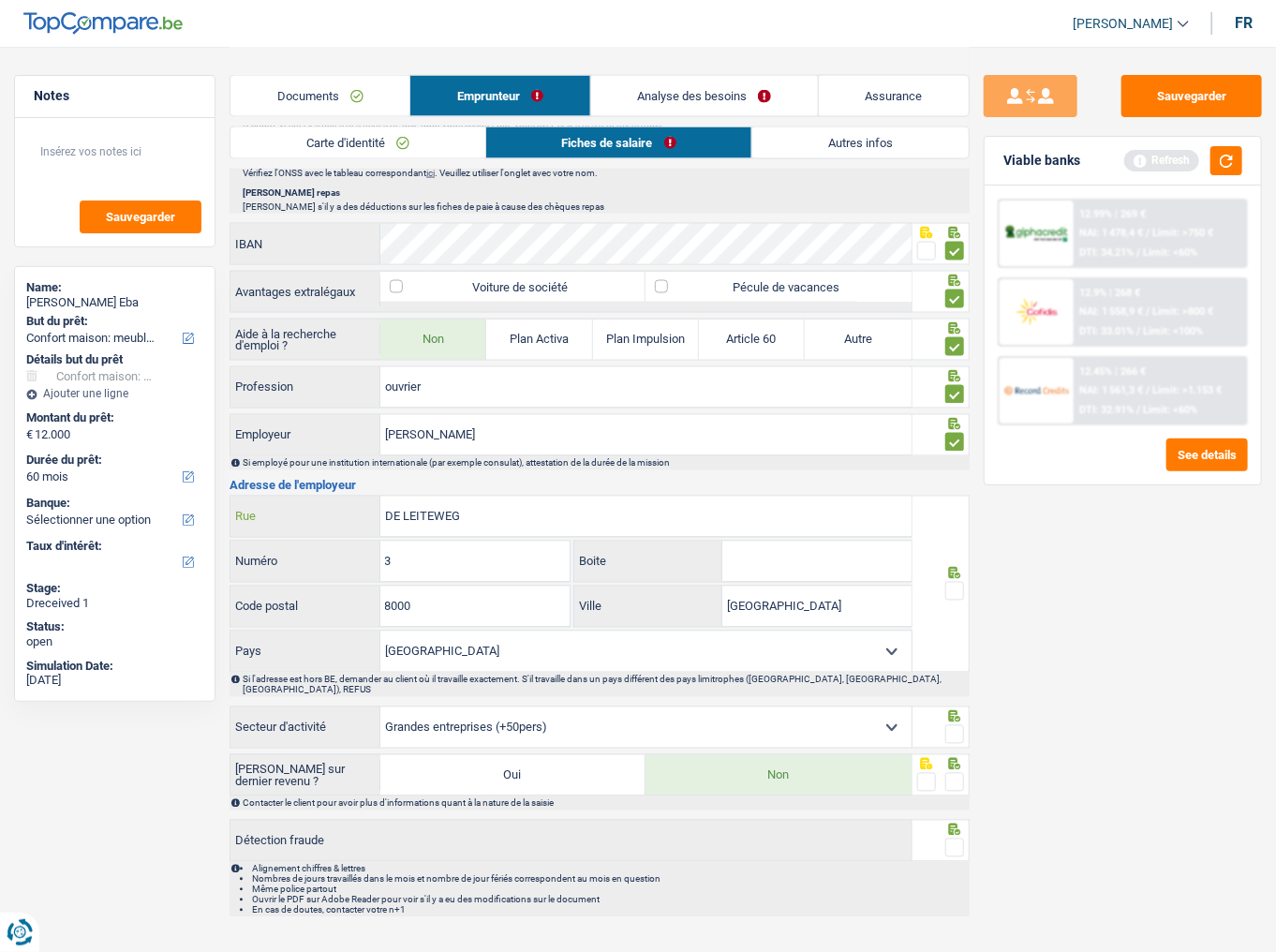
type input "DE LEITEWEG"
click at [446, 520] on input "3" at bounding box center [475, 562] width 190 height 40
drag, startPoint x: 446, startPoint y: 548, endPoint x: 324, endPoint y: 567, distance: 123.5
click at [324, 520] on div "3 Numéro" at bounding box center [401, 562] width 340 height 40
type input "9"
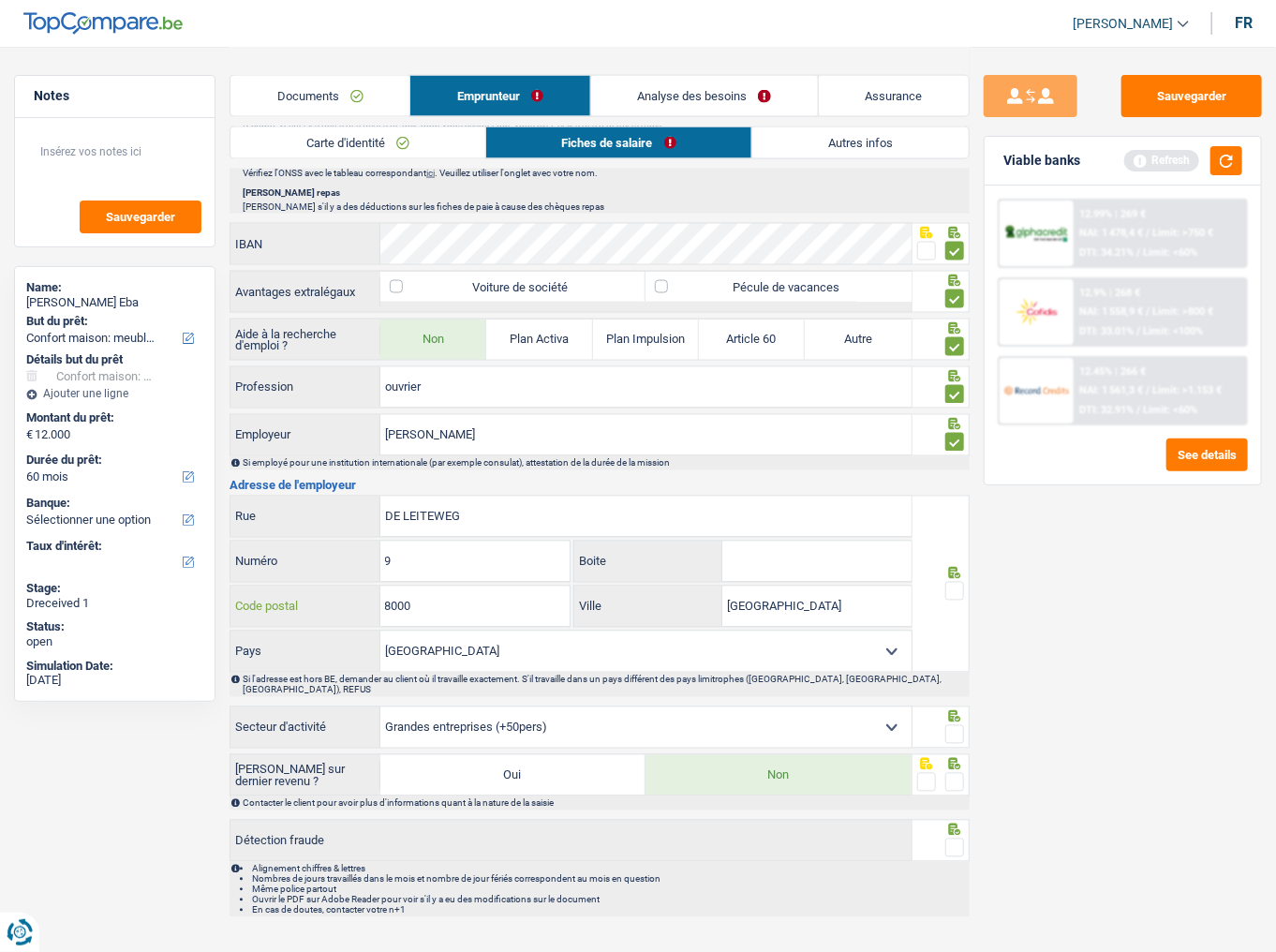
click at [466, 520] on input "8000" at bounding box center [475, 607] width 190 height 40
type input "8020"
click at [750, 520] on input "Brugge" at bounding box center [817, 607] width 189 height 40
type input "oostkamp"
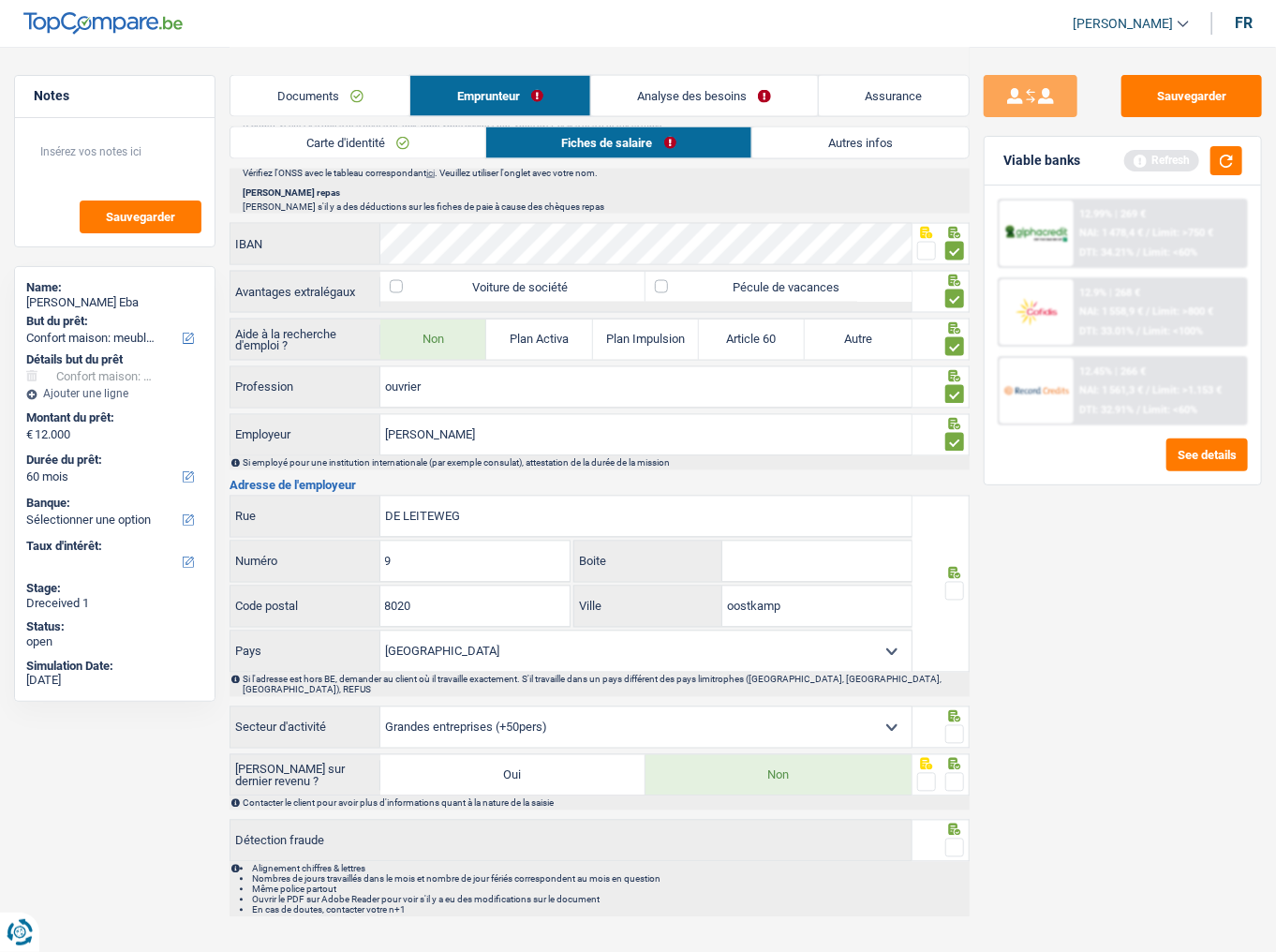
click at [959, 520] on span at bounding box center [956, 591] width 19 height 19
click at [0, 0] on input "radio" at bounding box center [0, 0] width 0 height 0
drag, startPoint x: 1227, startPoint y: 159, endPoint x: 986, endPoint y: 685, distance: 578.6
click at [1151, 159] on button "button" at bounding box center [1226, 160] width 31 height 29
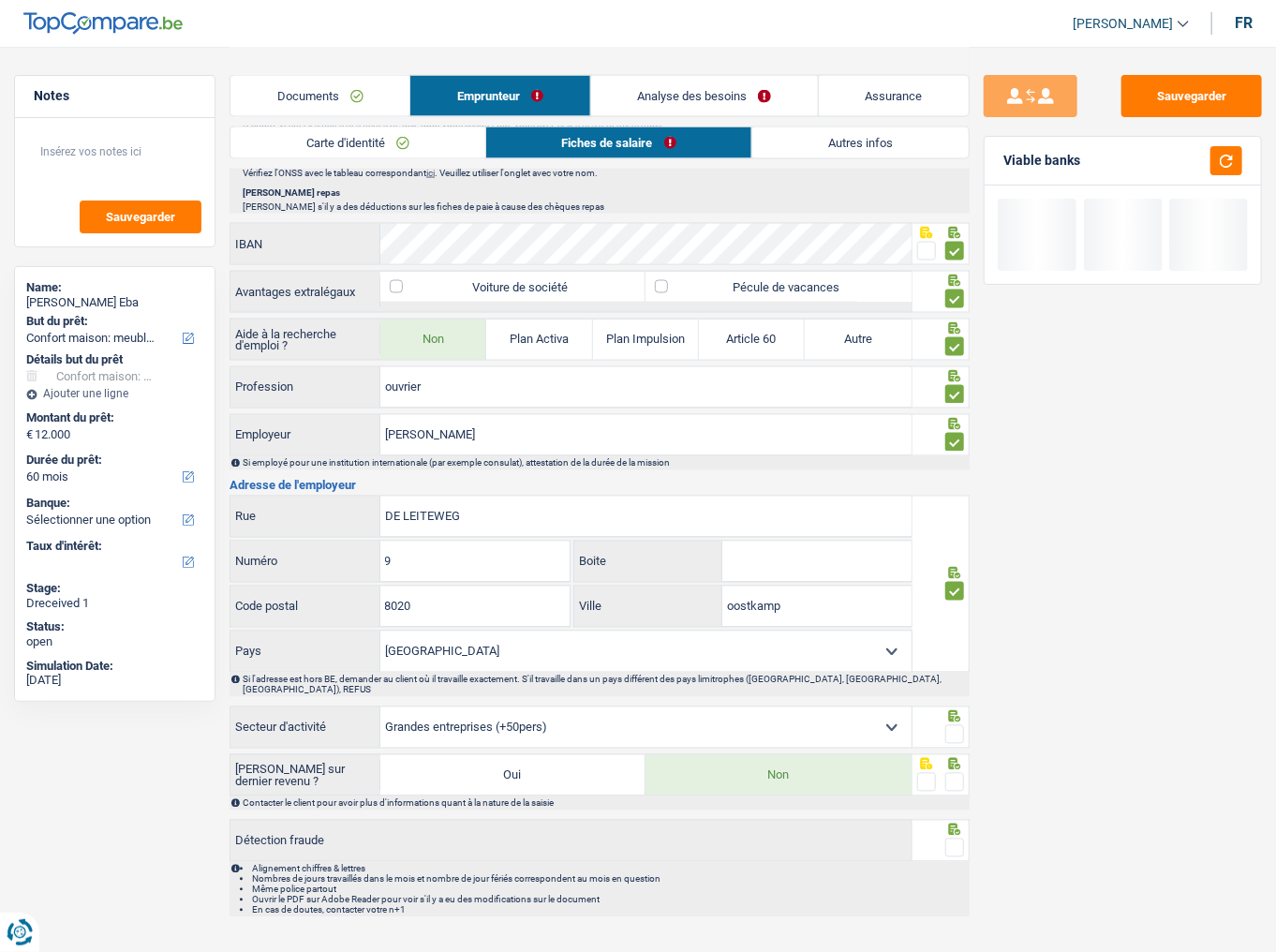
click at [958, 520] on span at bounding box center [956, 735] width 19 height 19
click at [0, 0] on input "radio" at bounding box center [0, 0] width 0 height 0
click at [952, 520] on span at bounding box center [956, 783] width 19 height 19
click at [0, 0] on input "radio" at bounding box center [0, 0] width 0 height 0
click at [959, 520] on span at bounding box center [956, 849] width 19 height 19
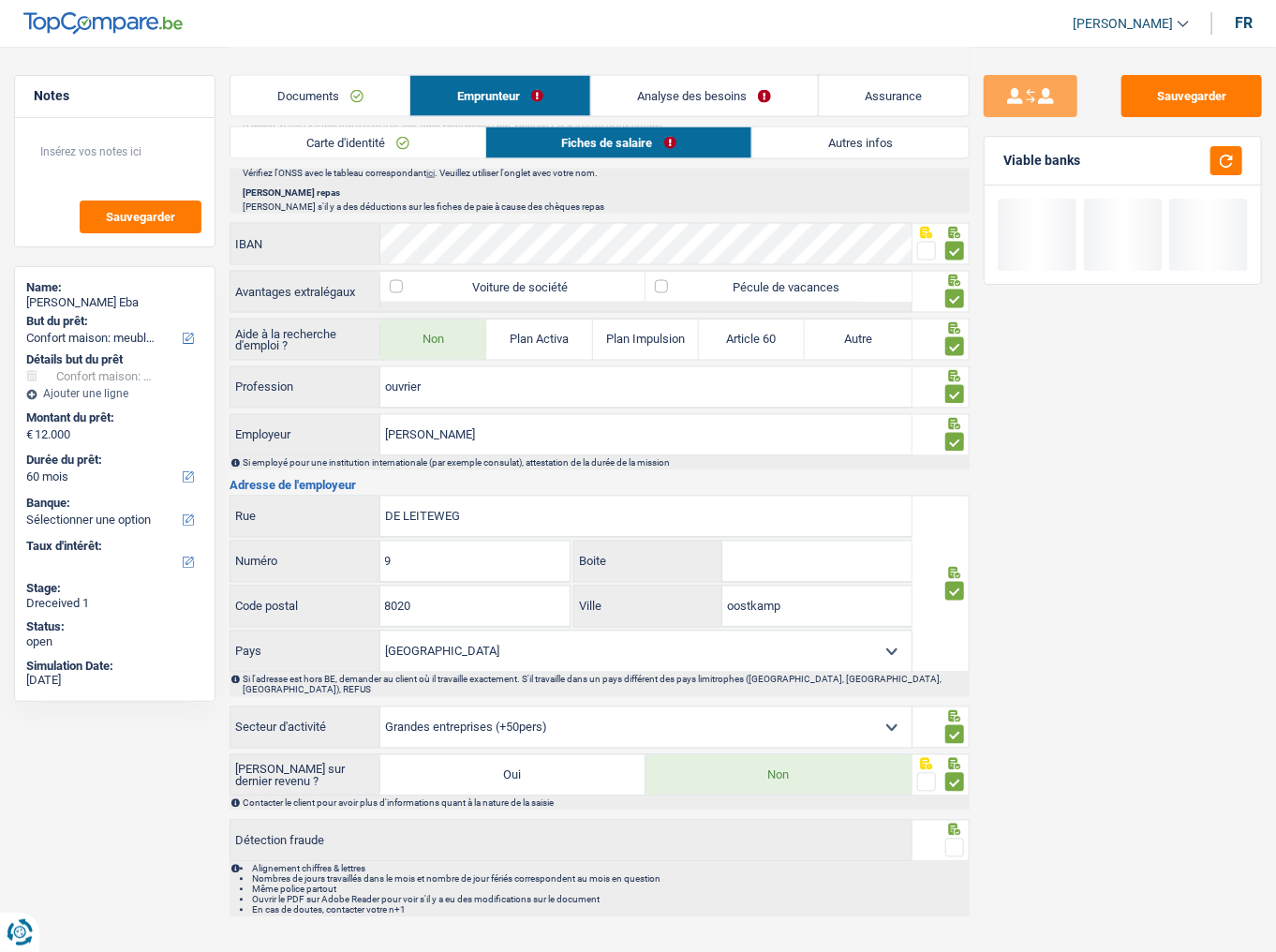
click at [0, 0] on input "radio" at bounding box center [0, 0] width 0 height 0
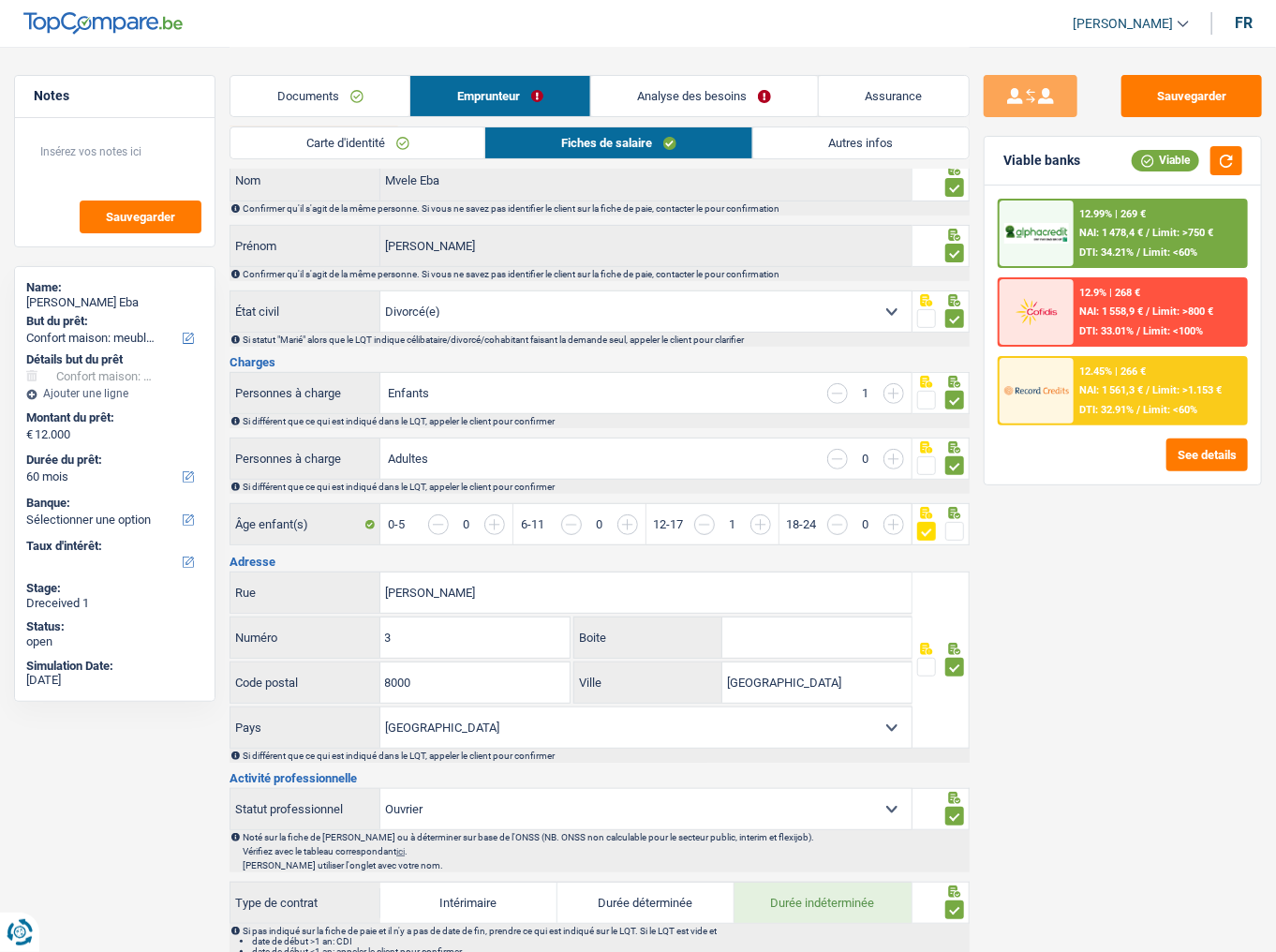
scroll to position [0, 0]
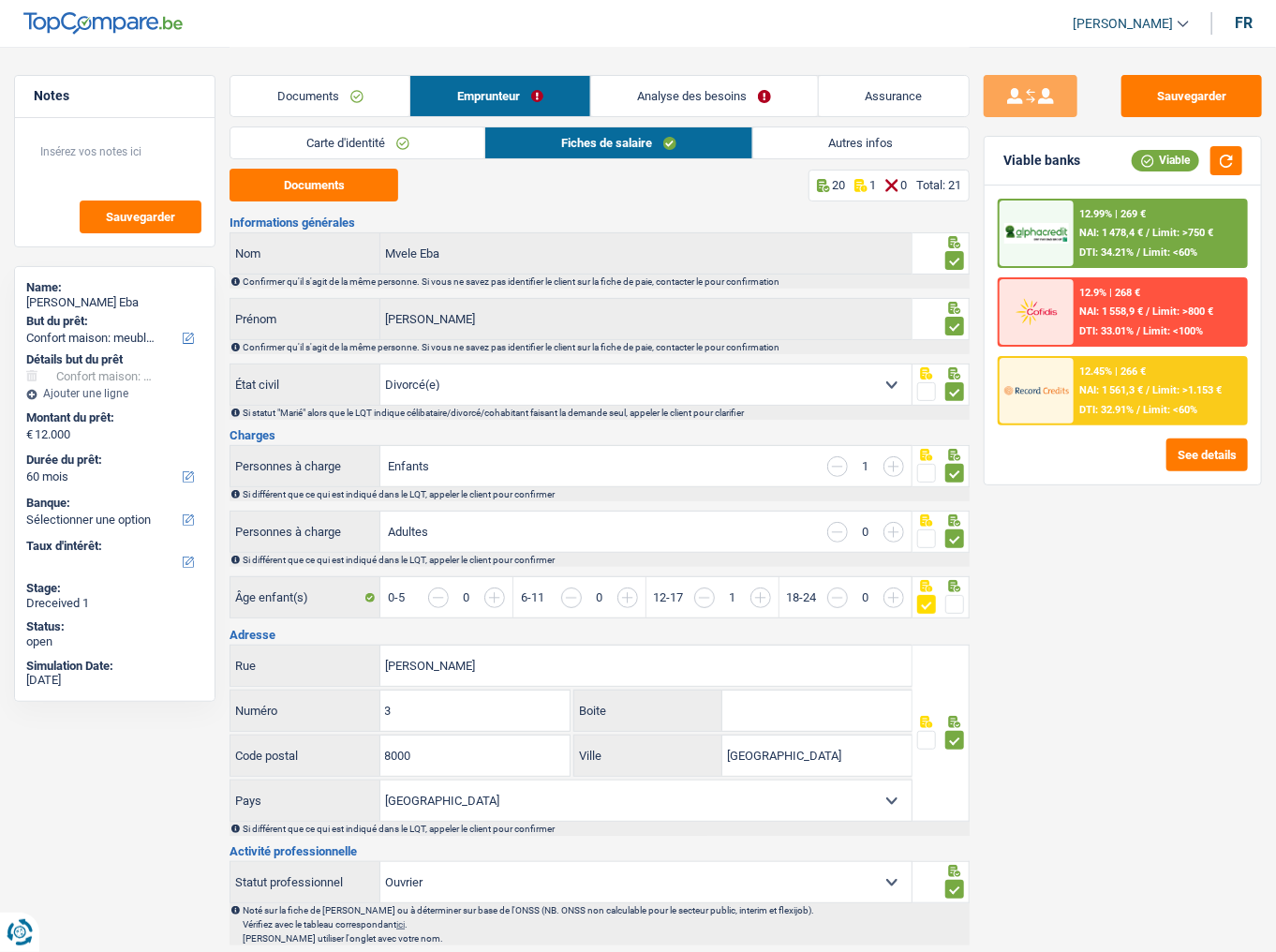
click at [760, 107] on link "Analyse des besoins" at bounding box center [705, 96] width 227 height 40
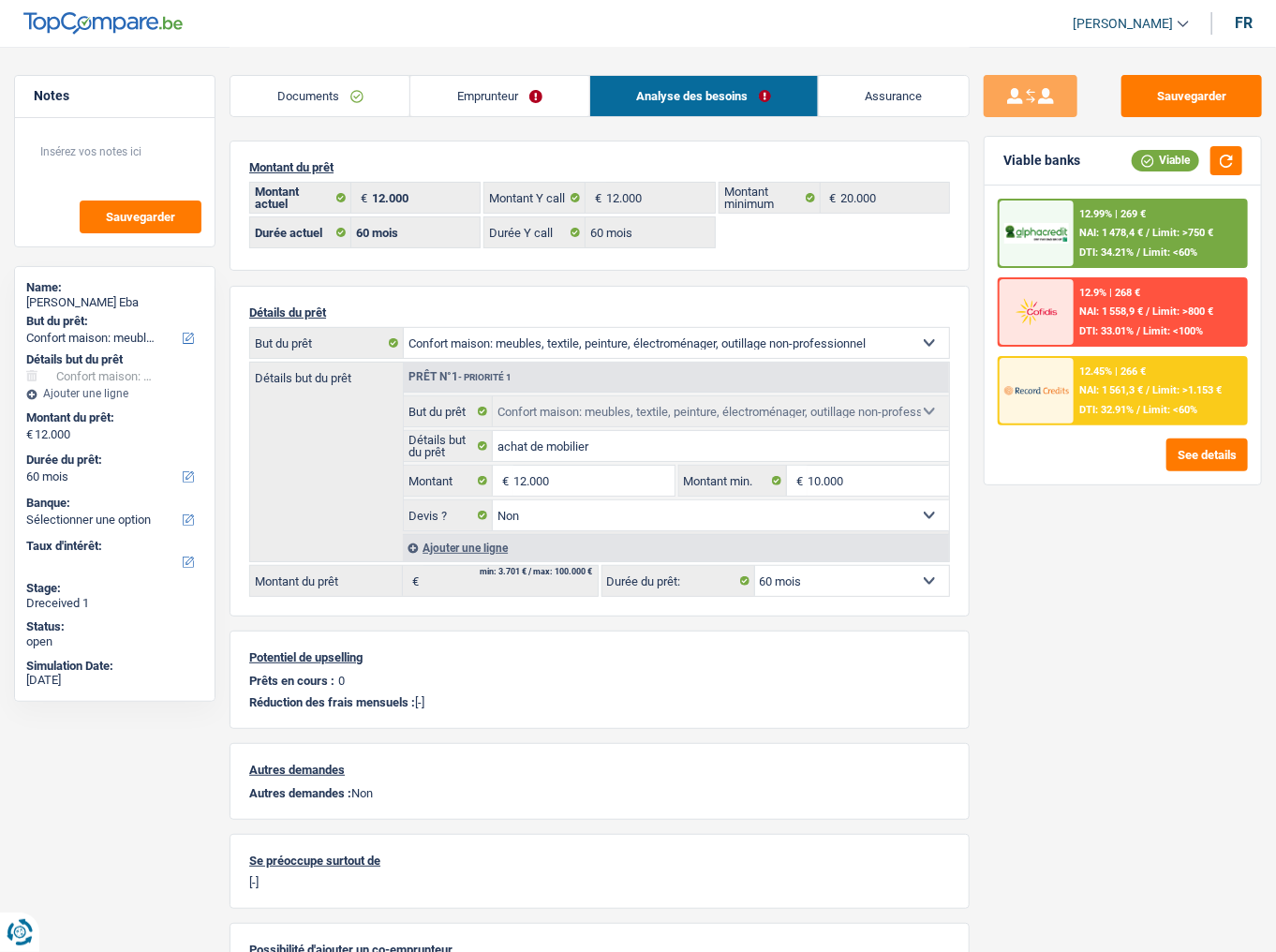
click at [1137, 246] on span "/" at bounding box center [1139, 252] width 4 height 12
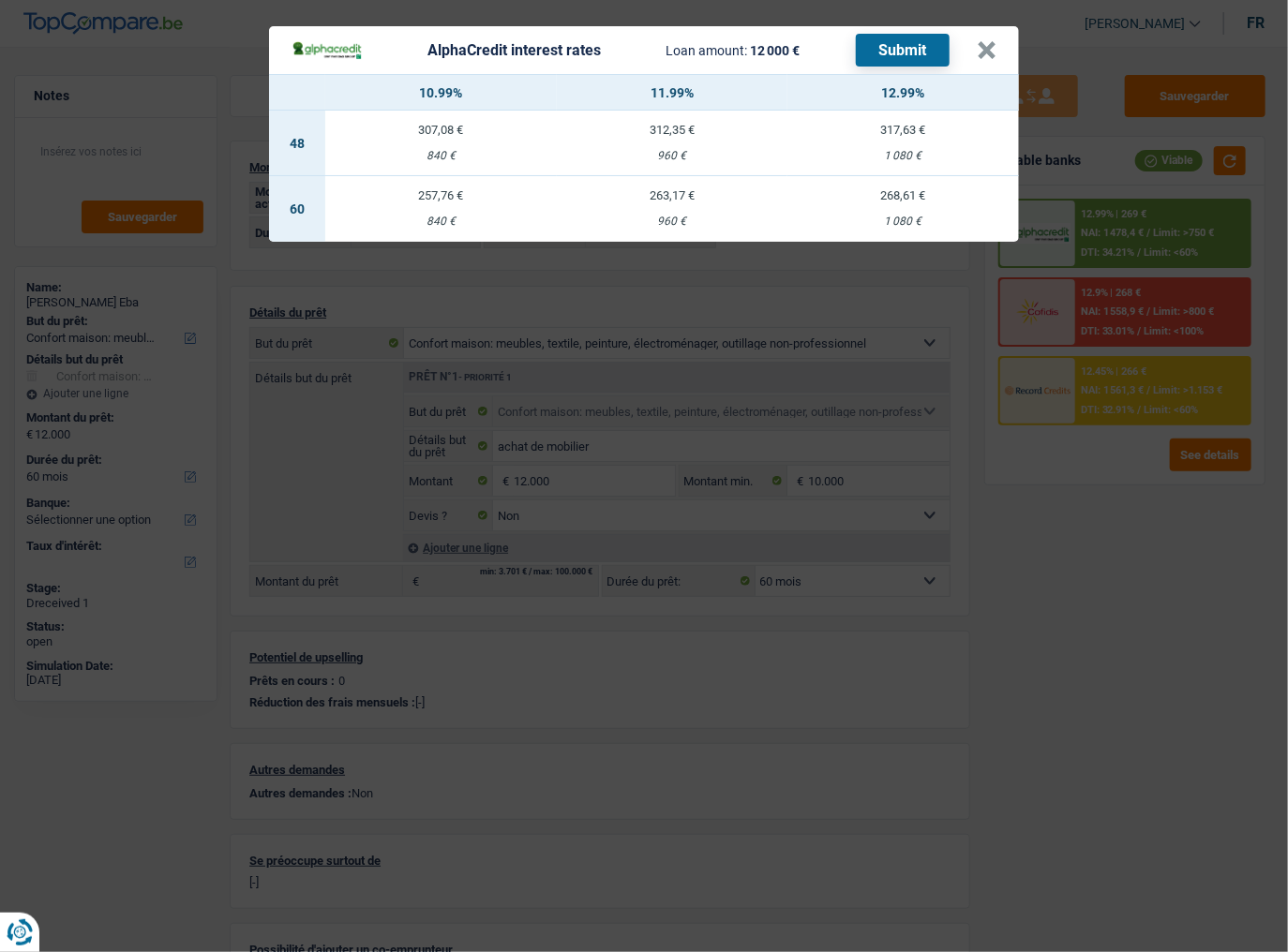
click at [843, 190] on div "268,61 €" at bounding box center [903, 196] width 232 height 12
select select "alphacredit"
type input "12,99"
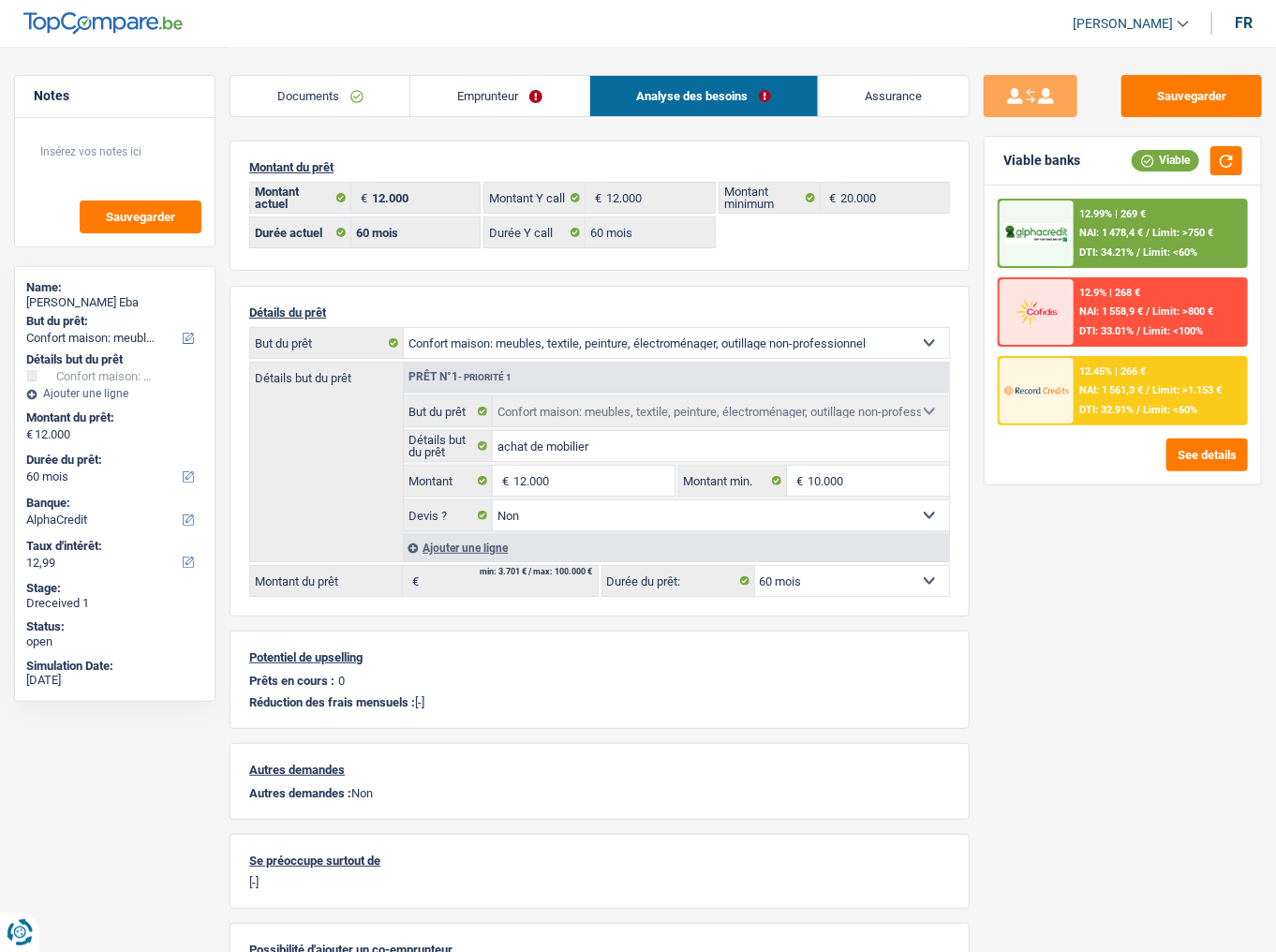
click at [1151, 238] on span "Limit: >750 €" at bounding box center [1183, 233] width 61 height 12
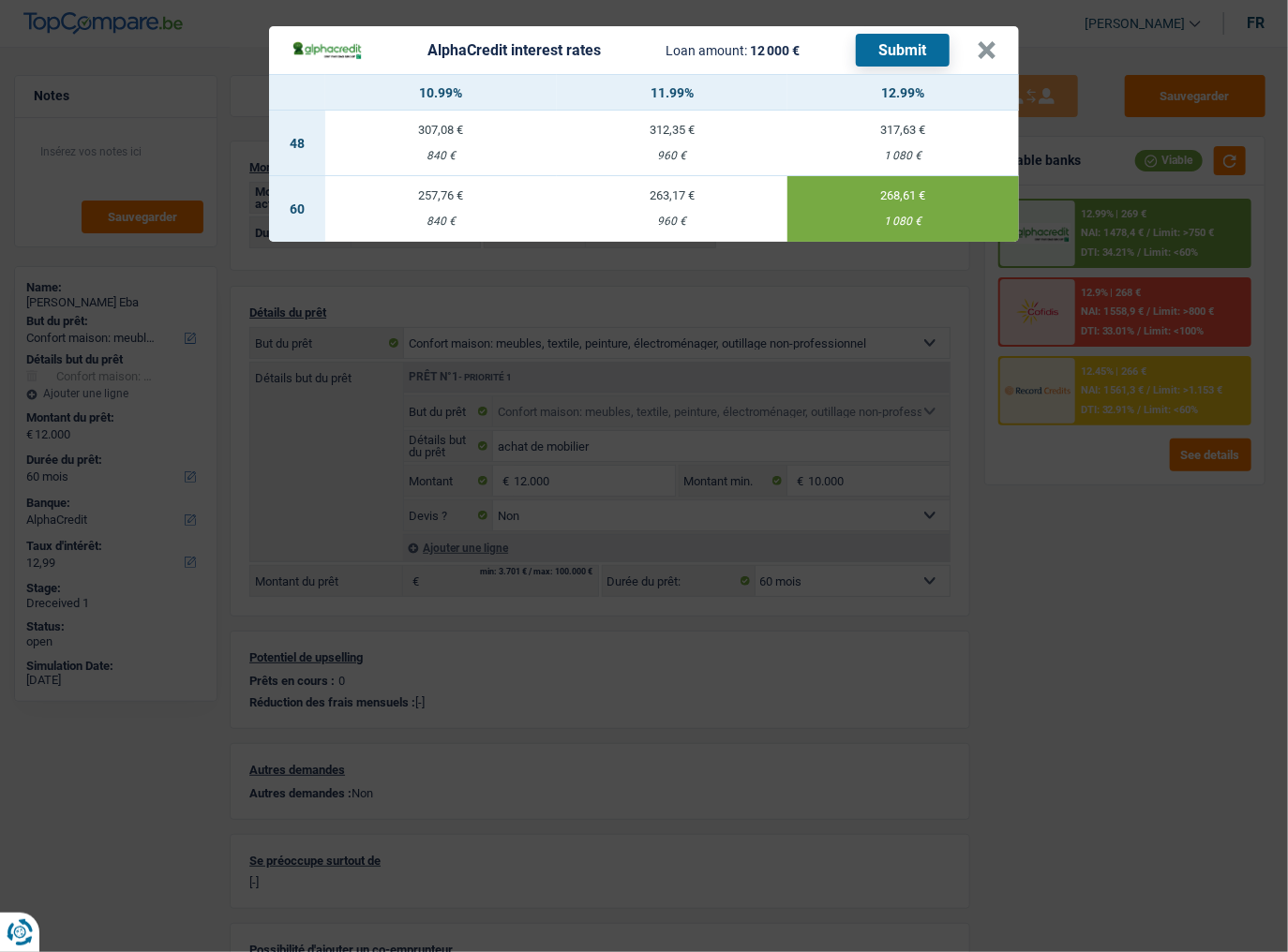
click at [915, 49] on button "Submit" at bounding box center [903, 50] width 93 height 32
drag, startPoint x: 987, startPoint y: 42, endPoint x: 1039, endPoint y: 267, distance: 230.9
click at [987, 44] on button "×" at bounding box center [987, 51] width 20 height 19
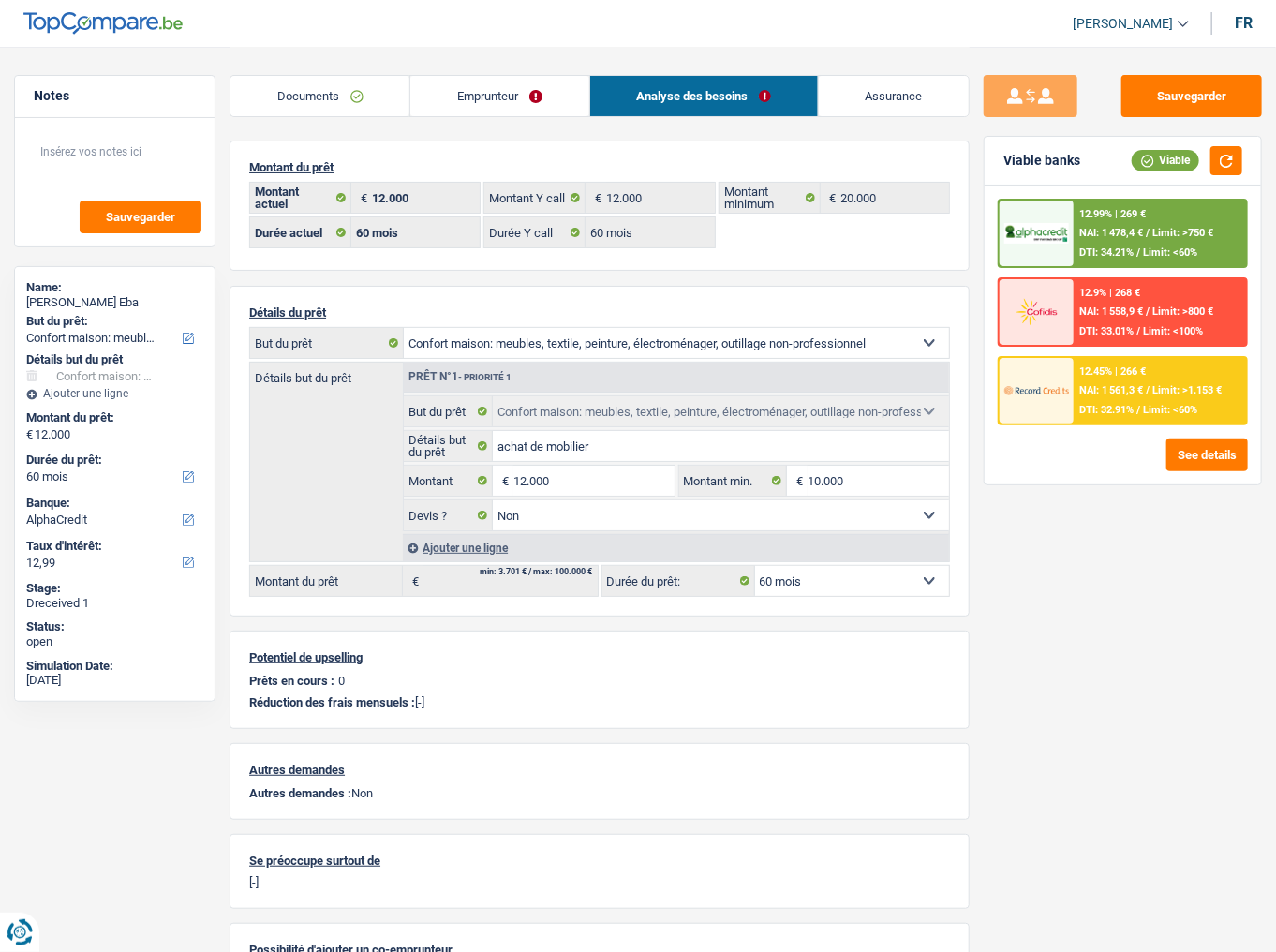
click at [1085, 413] on span "DTI: 32.91%" at bounding box center [1106, 410] width 54 height 12
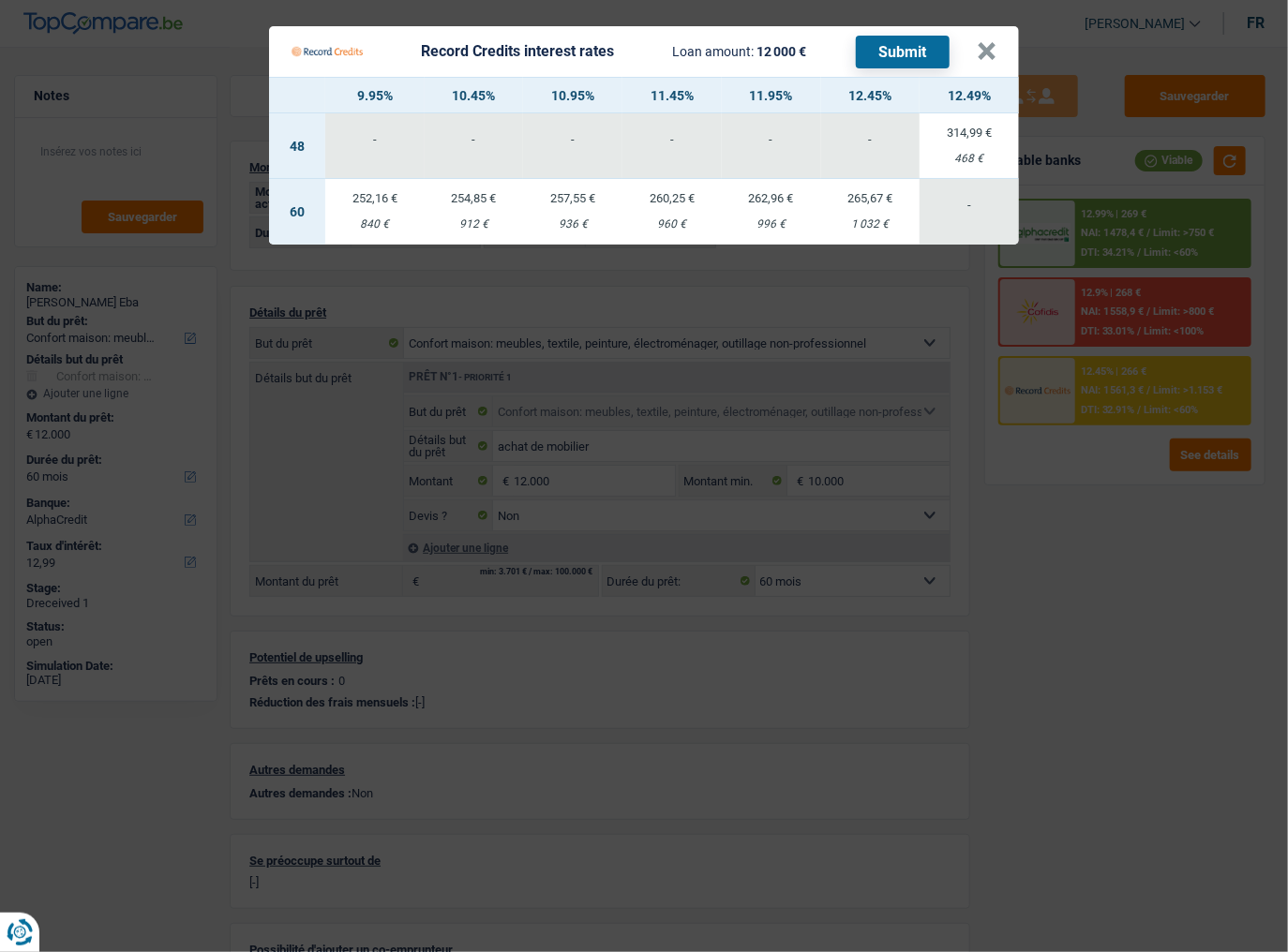
click at [851, 214] on td "265,67 € 1 032 €" at bounding box center [871, 212] width 99 height 66
select select "record credits"
type input "12,45"
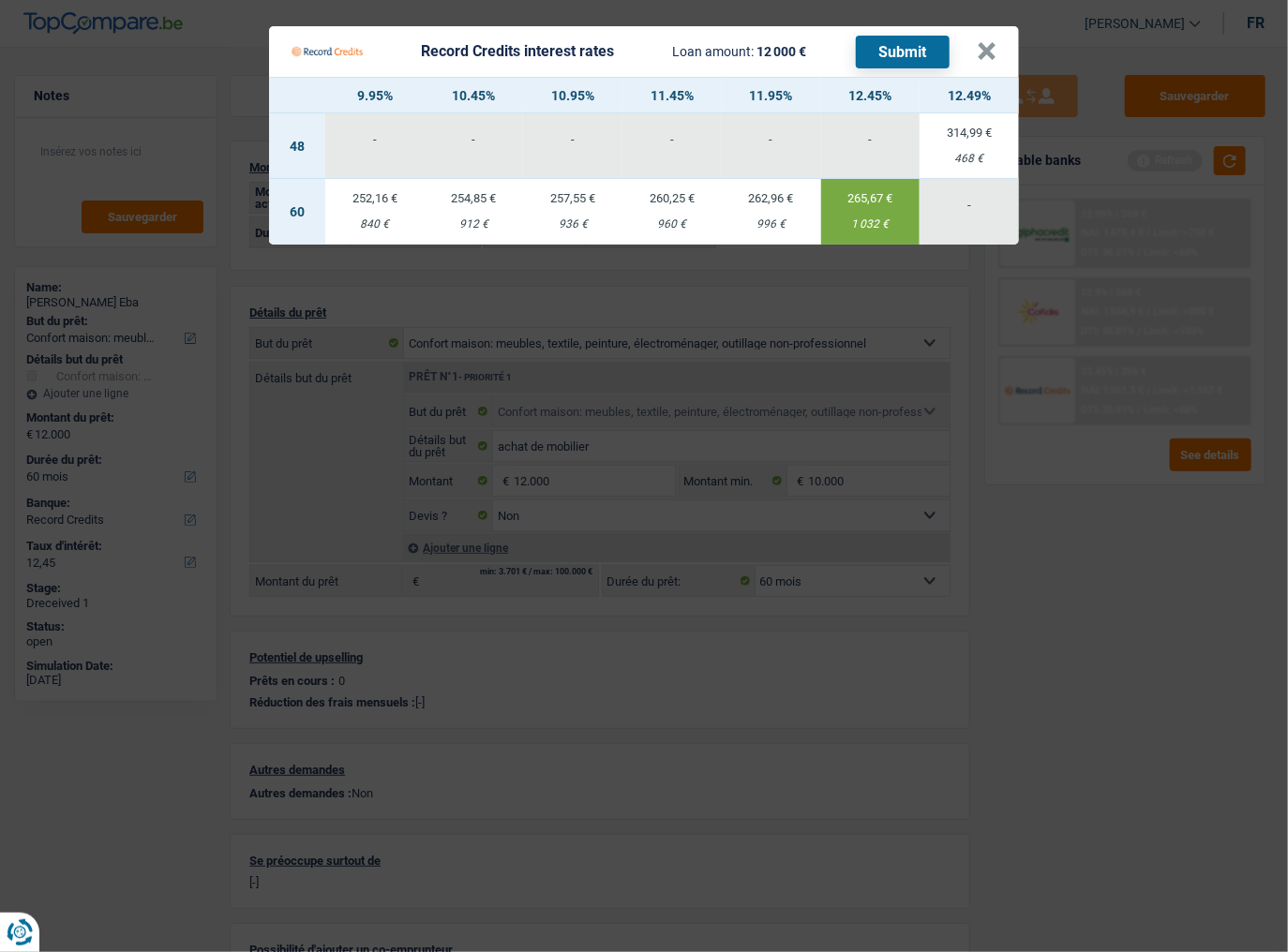
click at [901, 42] on button "Submit" at bounding box center [903, 52] width 93 height 32
click at [992, 49] on button "×" at bounding box center [987, 52] width 20 height 19
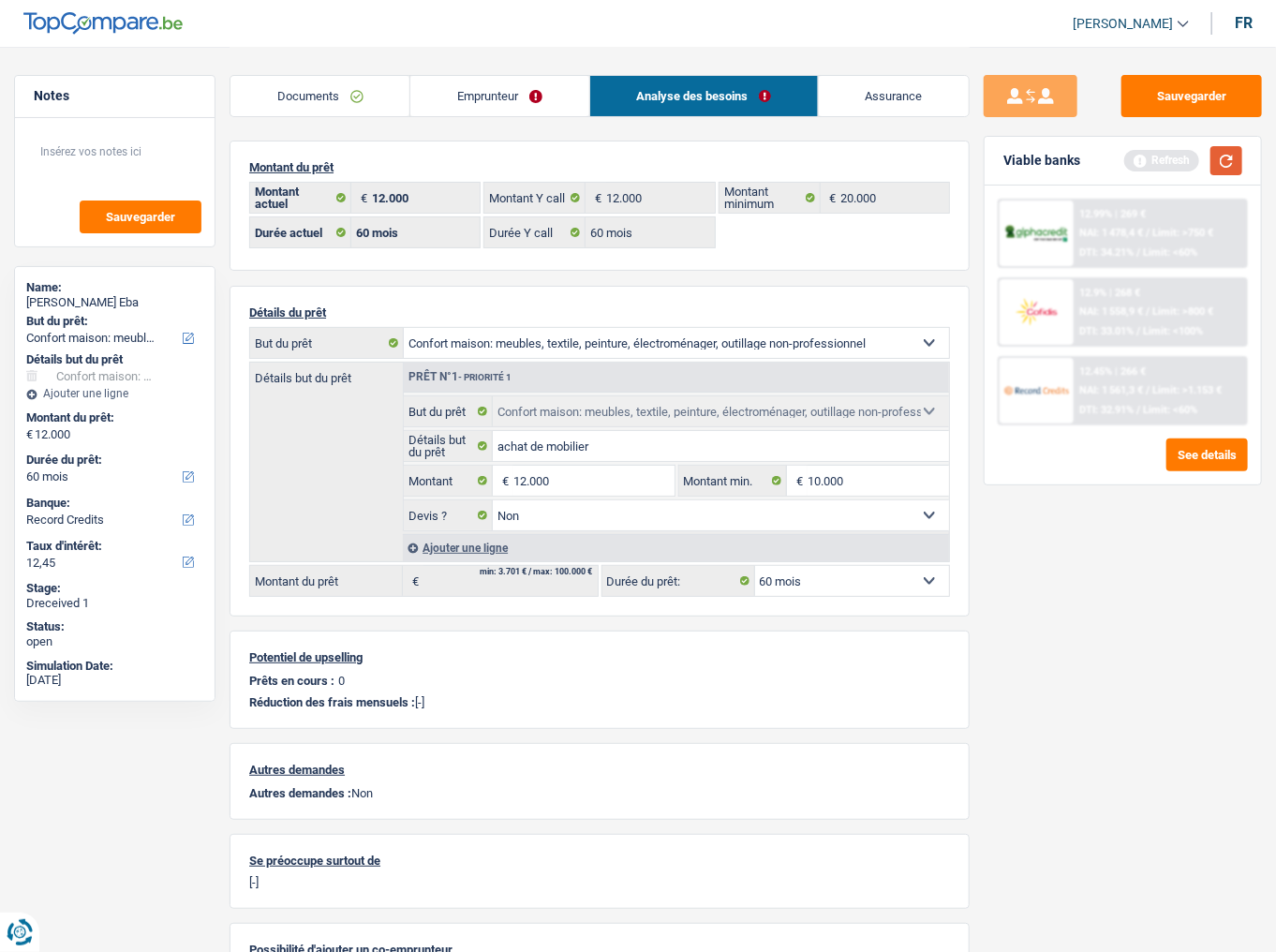
click at [1151, 161] on button "button" at bounding box center [1226, 160] width 31 height 29
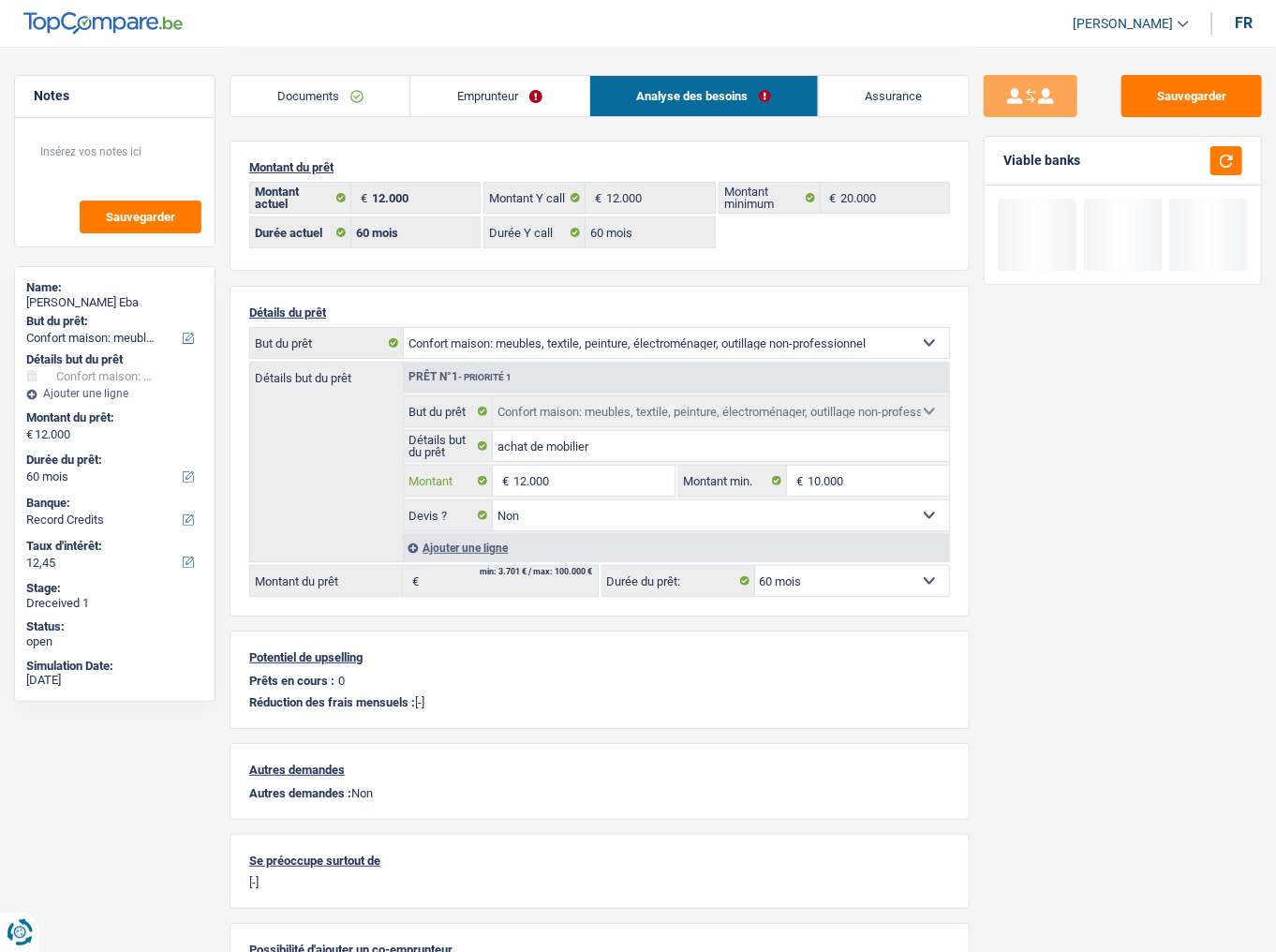
click at [533, 468] on input "12.000" at bounding box center [594, 480] width 161 height 30
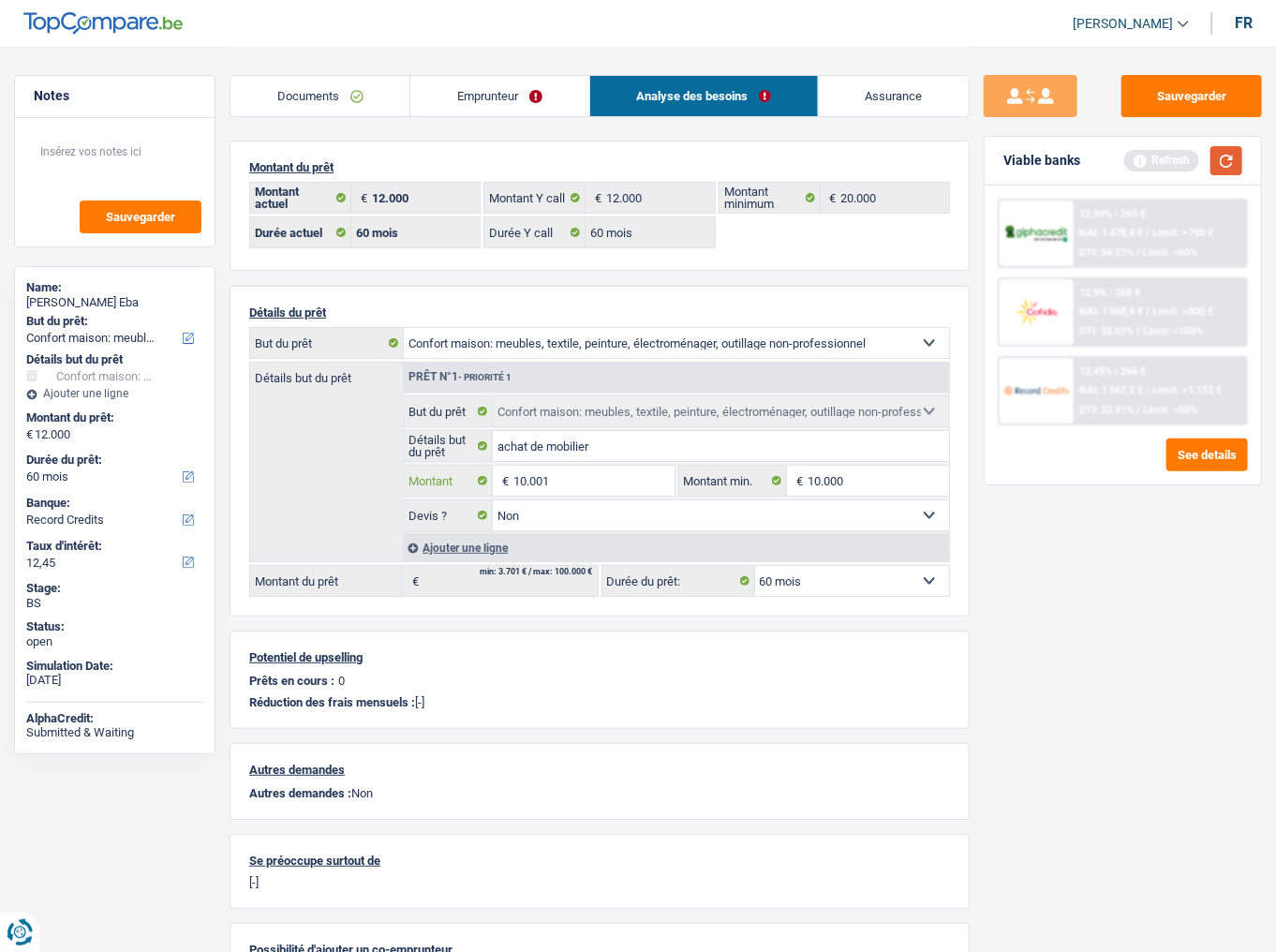
type input "10.001"
click at [1151, 160] on button "button" at bounding box center [1226, 160] width 31 height 29
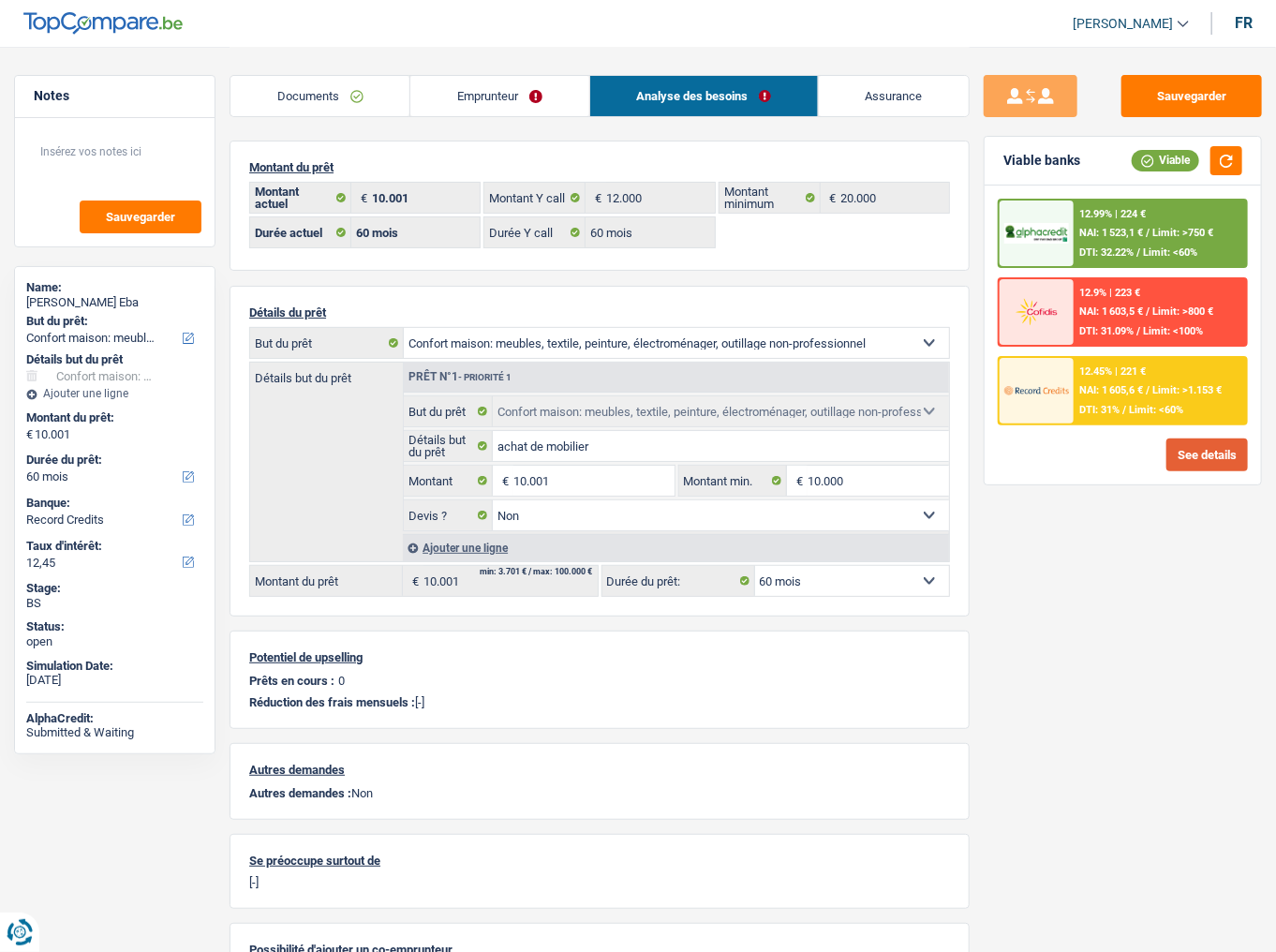
click at [1151, 462] on button "See details" at bounding box center [1206, 455] width 81 height 32
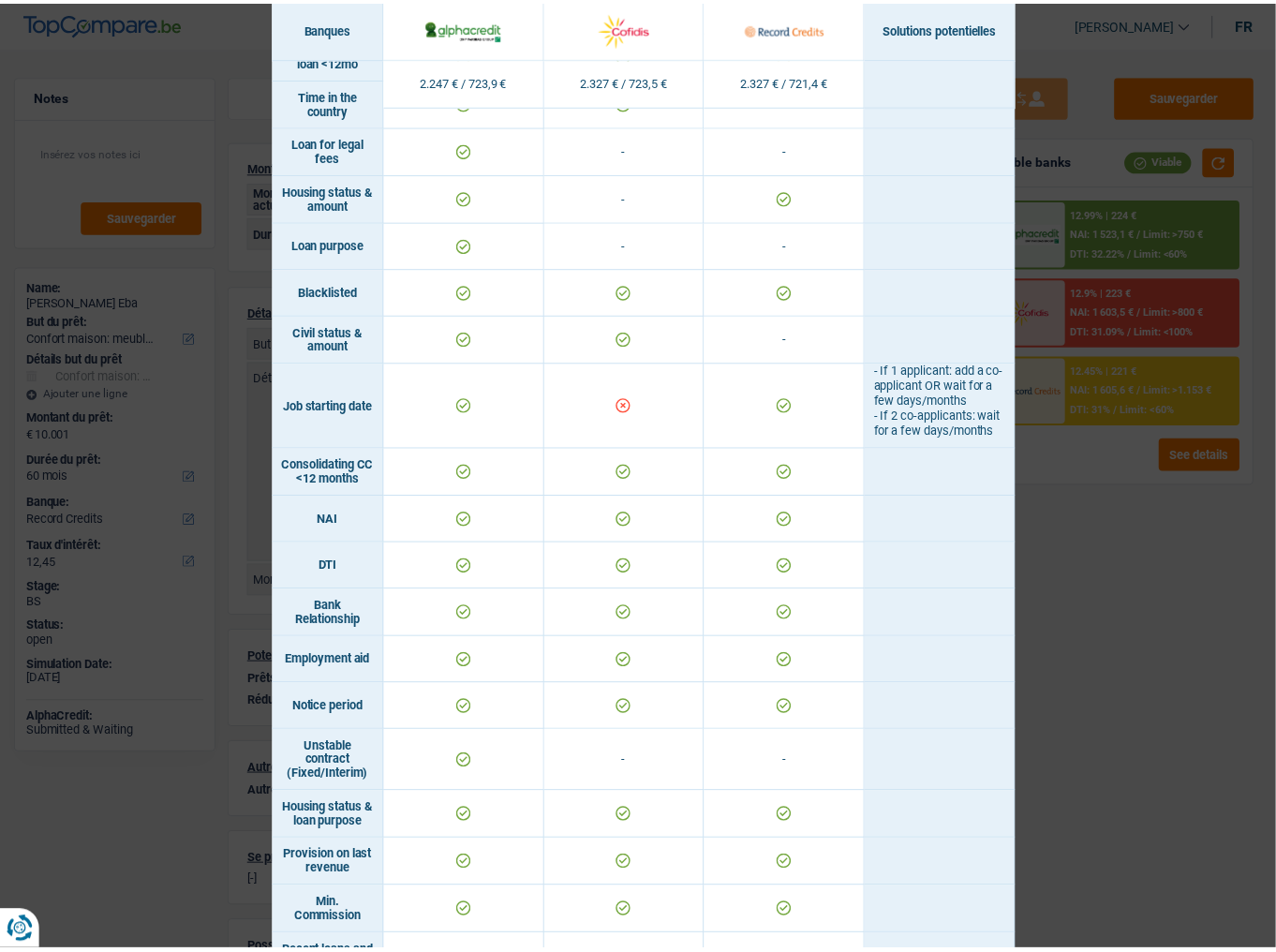
scroll to position [347, 0]
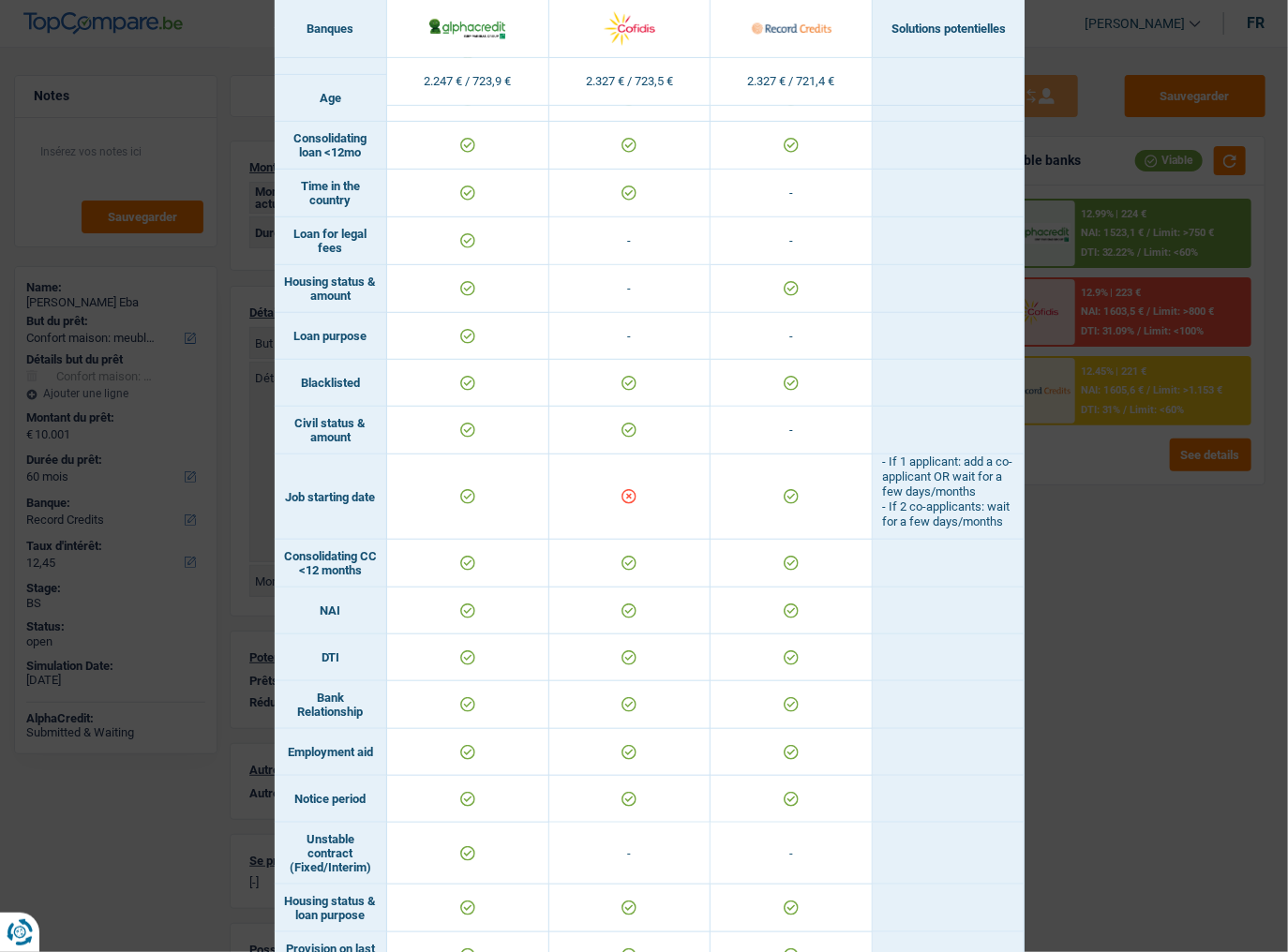
click at [1136, 520] on div "Banks conditions × Banques Solutions potentielles Revenus / Charges 2.247 € / 7…" at bounding box center [644, 476] width 1288 height 952
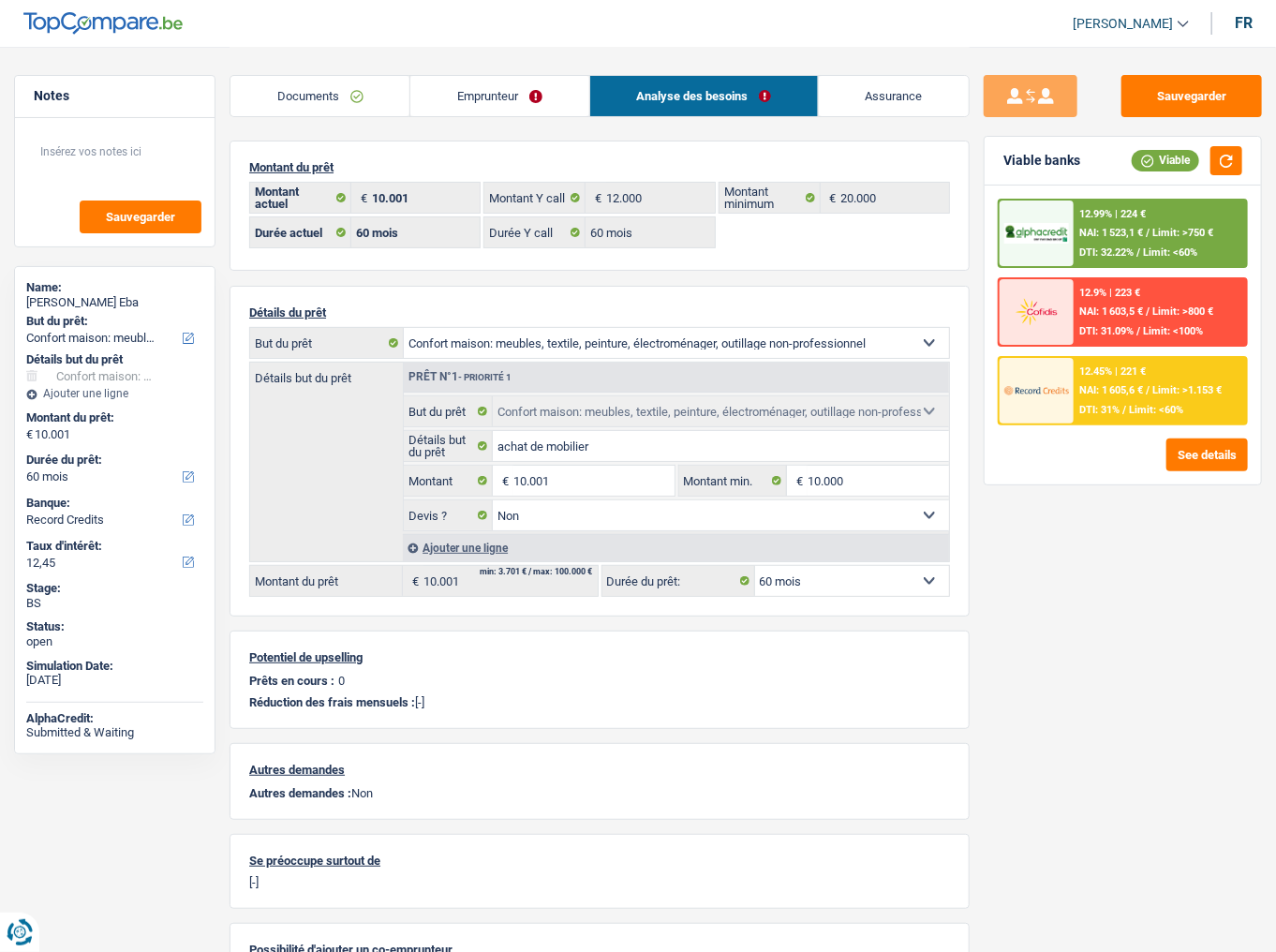
click at [479, 93] on link "Emprunteur" at bounding box center [499, 96] width 178 height 40
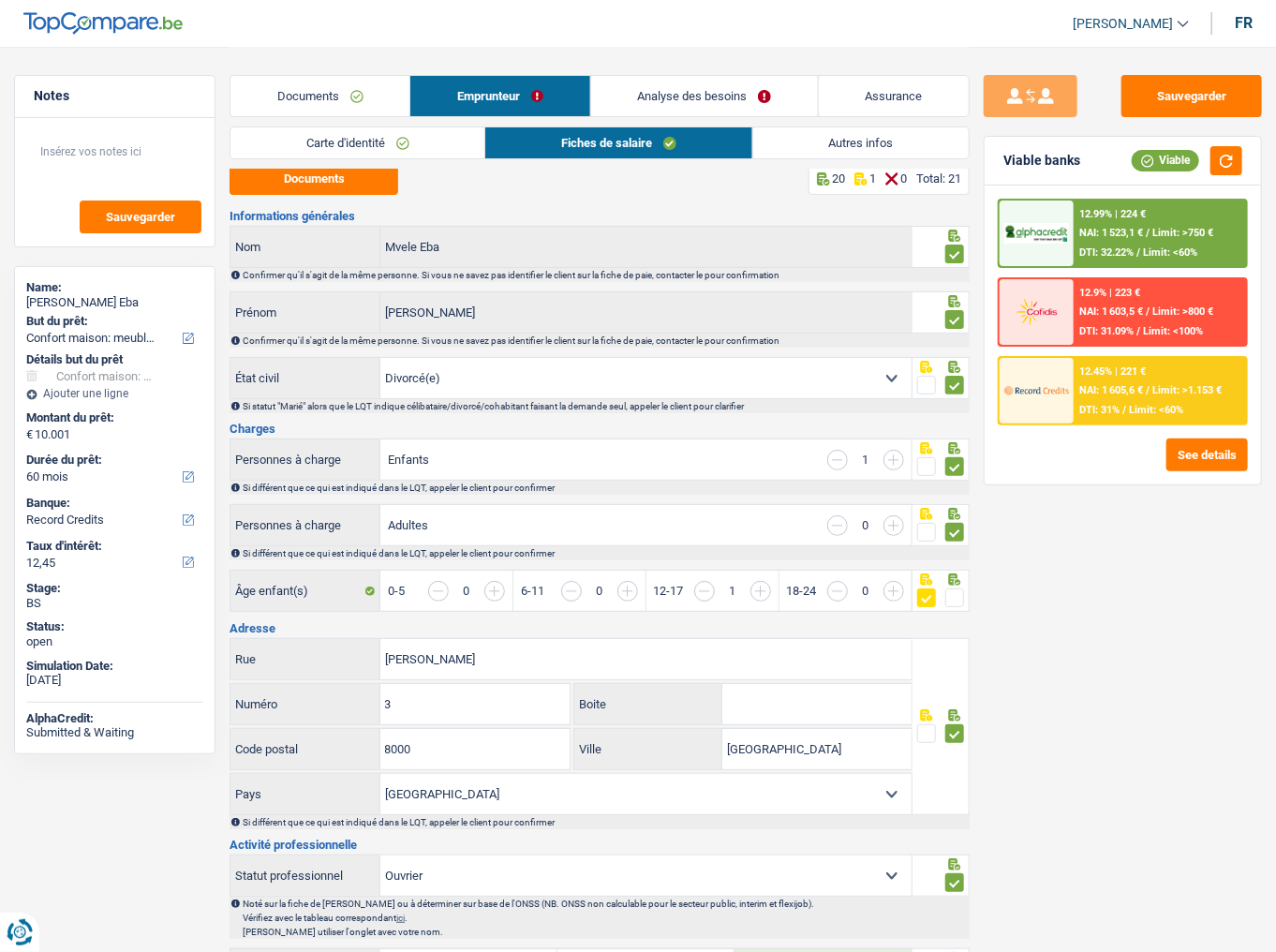
scroll to position [0, 0]
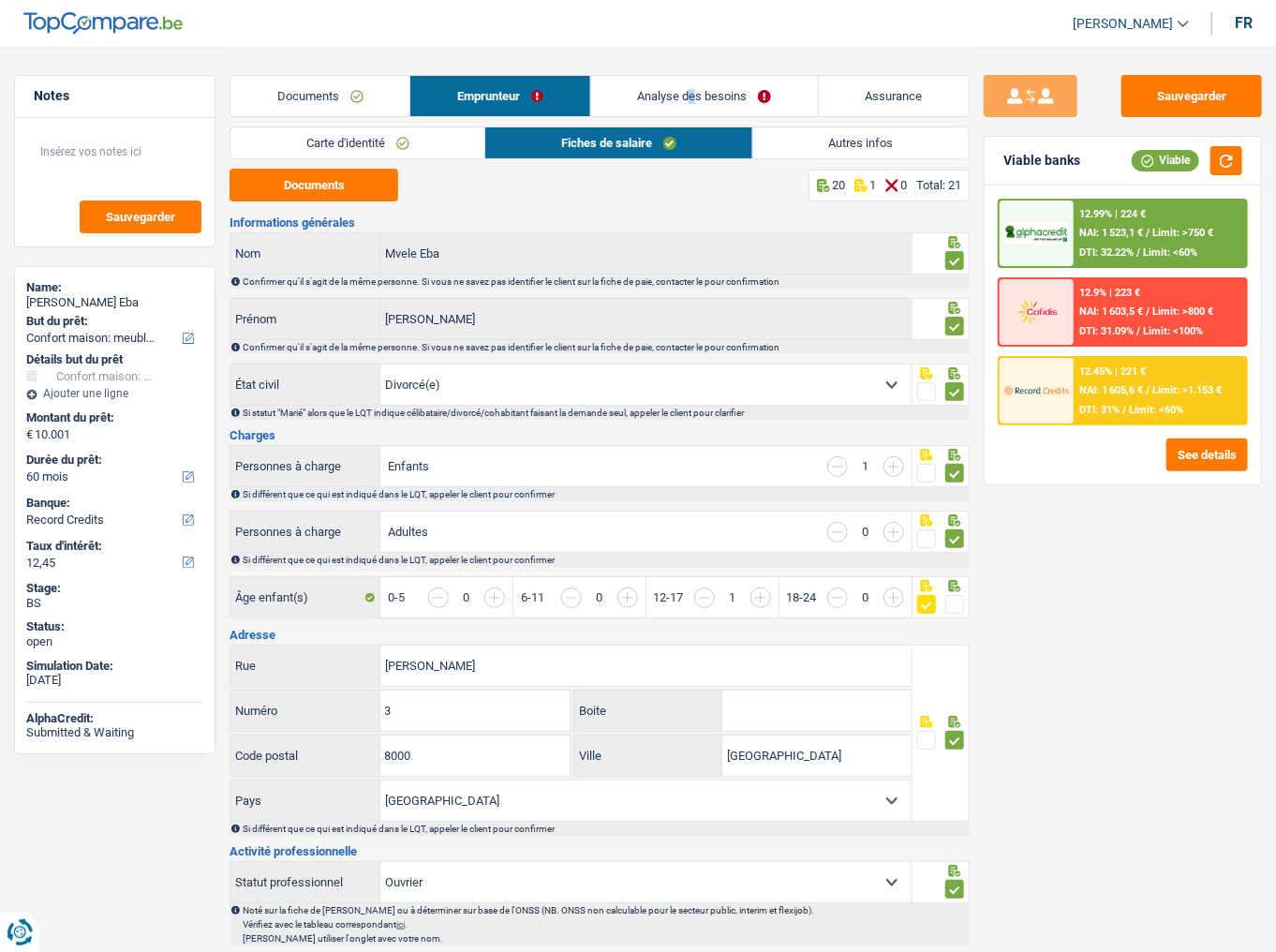
click at [693, 73] on div "Documents Emprunteur Analyse des besoins Assurance" at bounding box center [600, 87] width 740 height 80
click at [721, 98] on link "Analyse des besoins" at bounding box center [705, 96] width 227 height 40
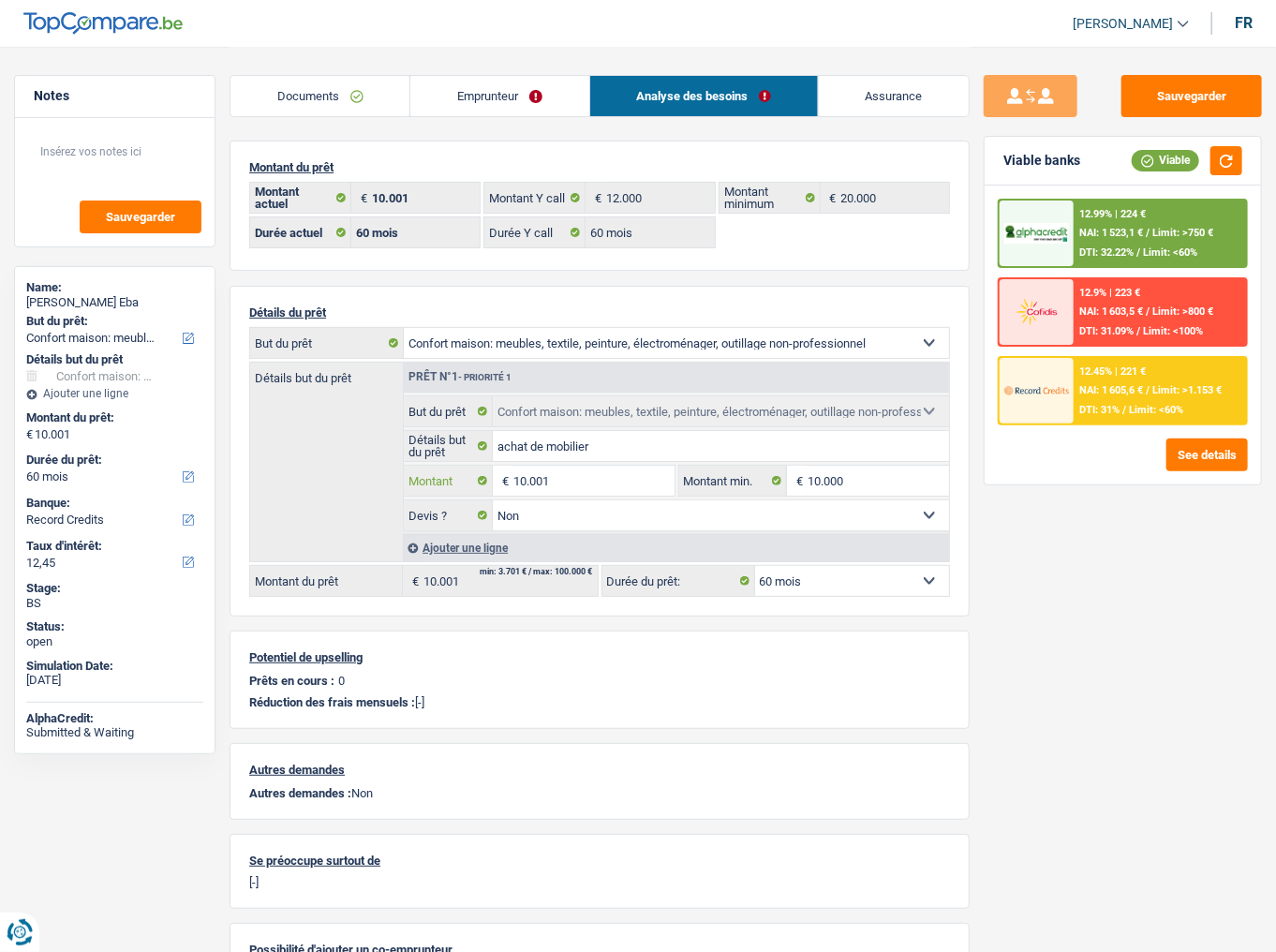
click at [543, 479] on input "10.001" at bounding box center [594, 480] width 161 height 30
click at [542, 478] on input "10.001" at bounding box center [594, 480] width 161 height 30
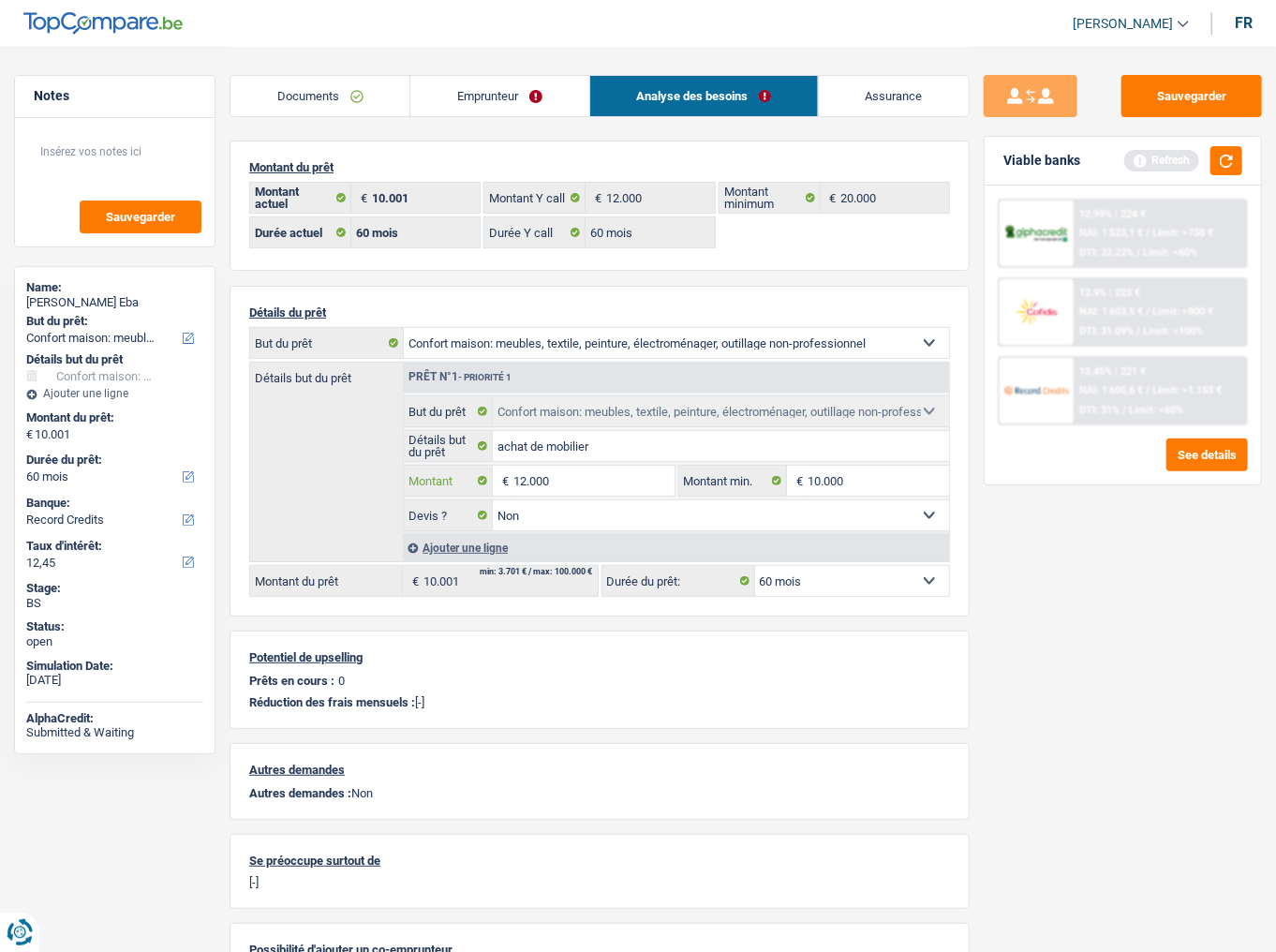
type input "12.000"
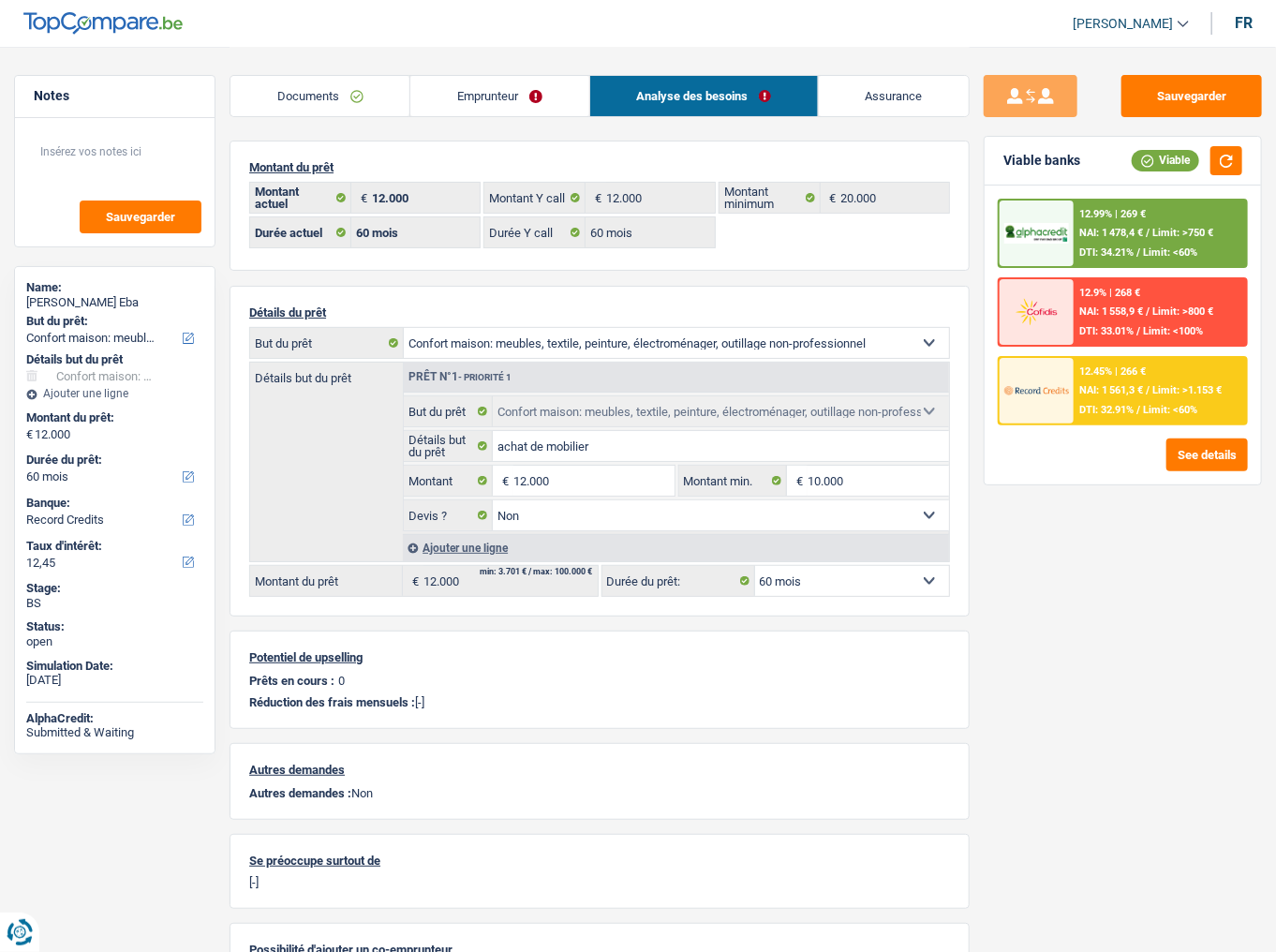
click at [489, 95] on link "Emprunteur" at bounding box center [499, 96] width 178 height 40
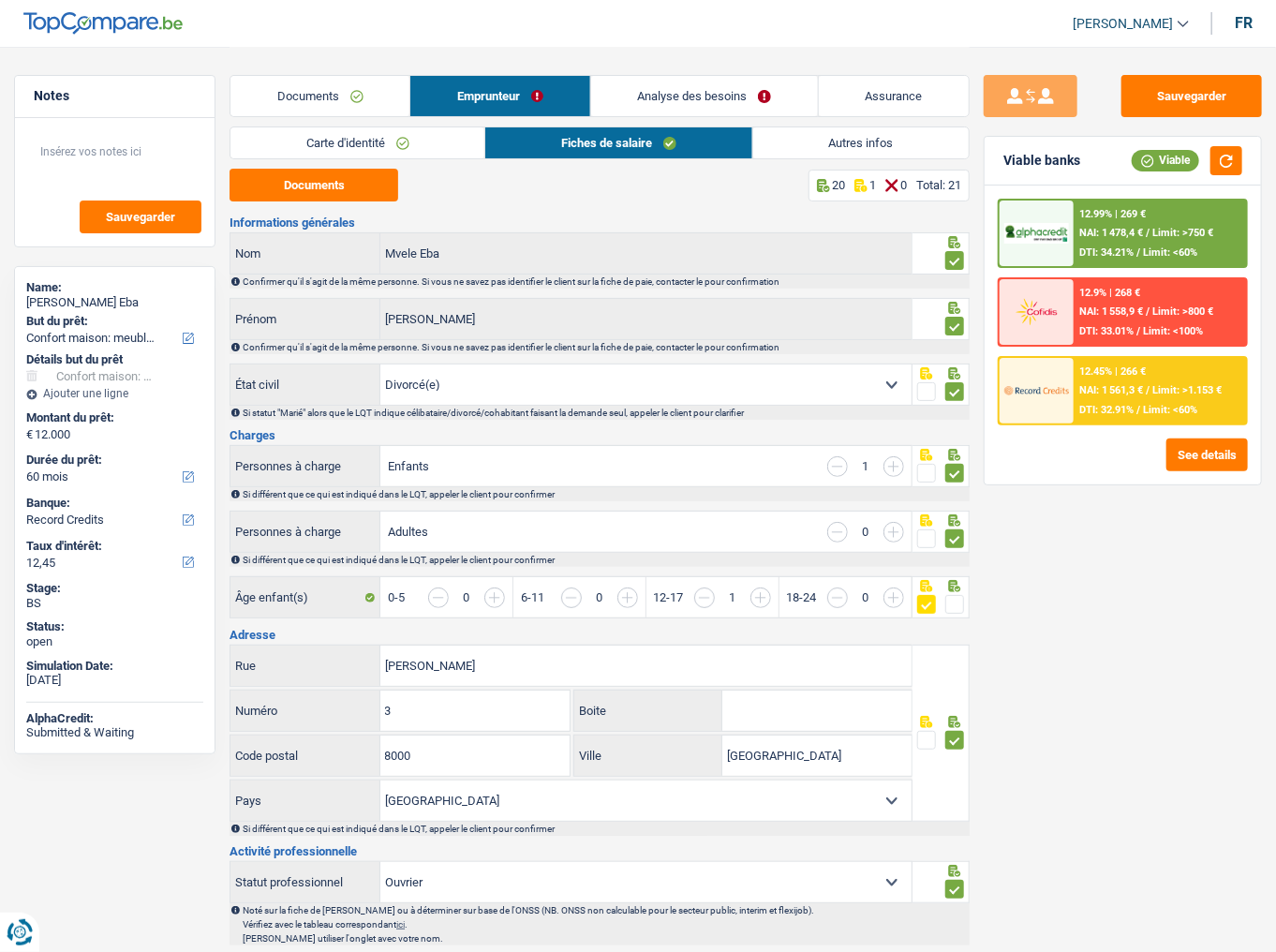
click at [772, 139] on link "Autres infos" at bounding box center [861, 143] width 216 height 31
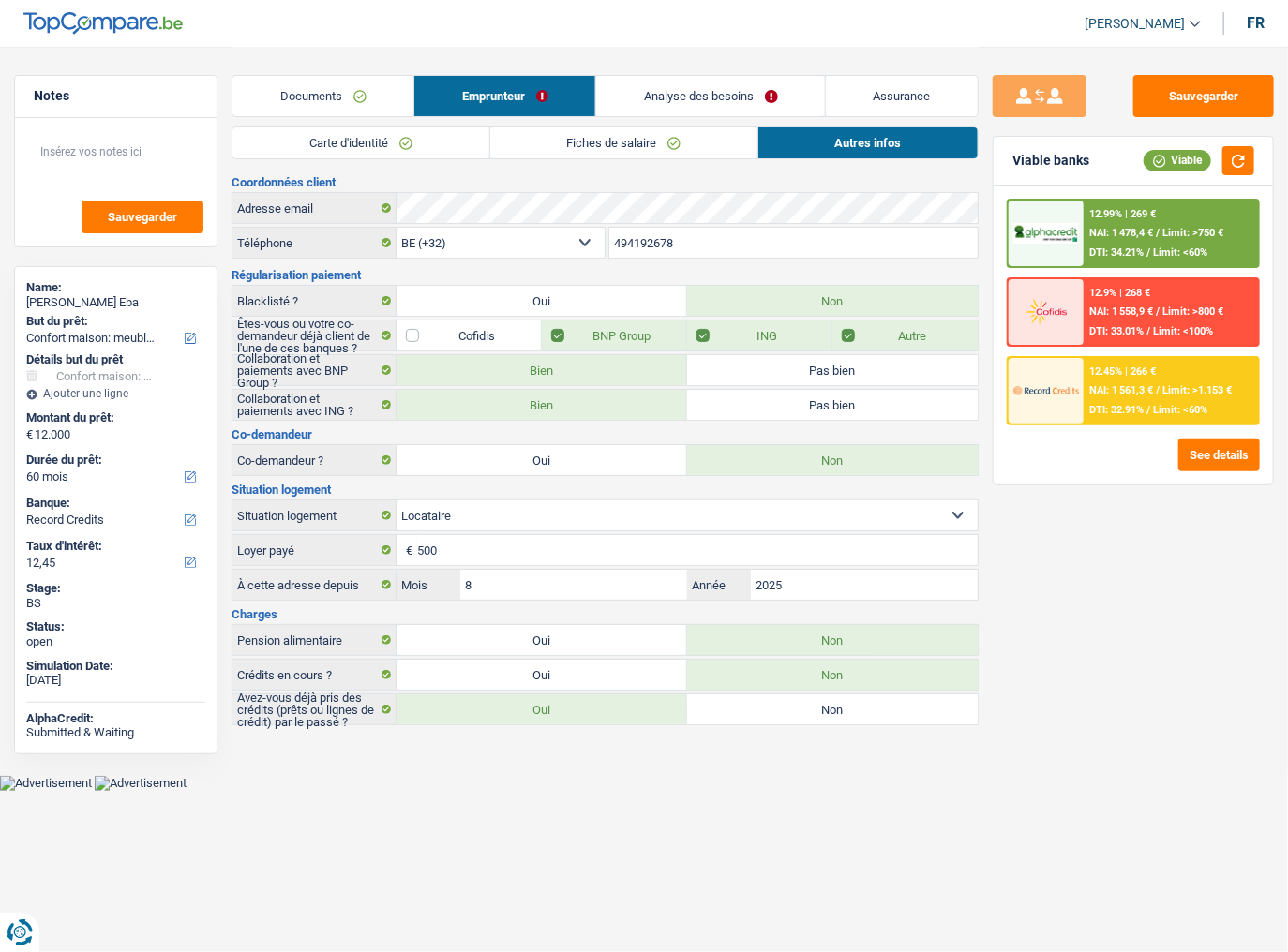
click at [743, 94] on link "Analyse des besoins" at bounding box center [711, 96] width 229 height 40
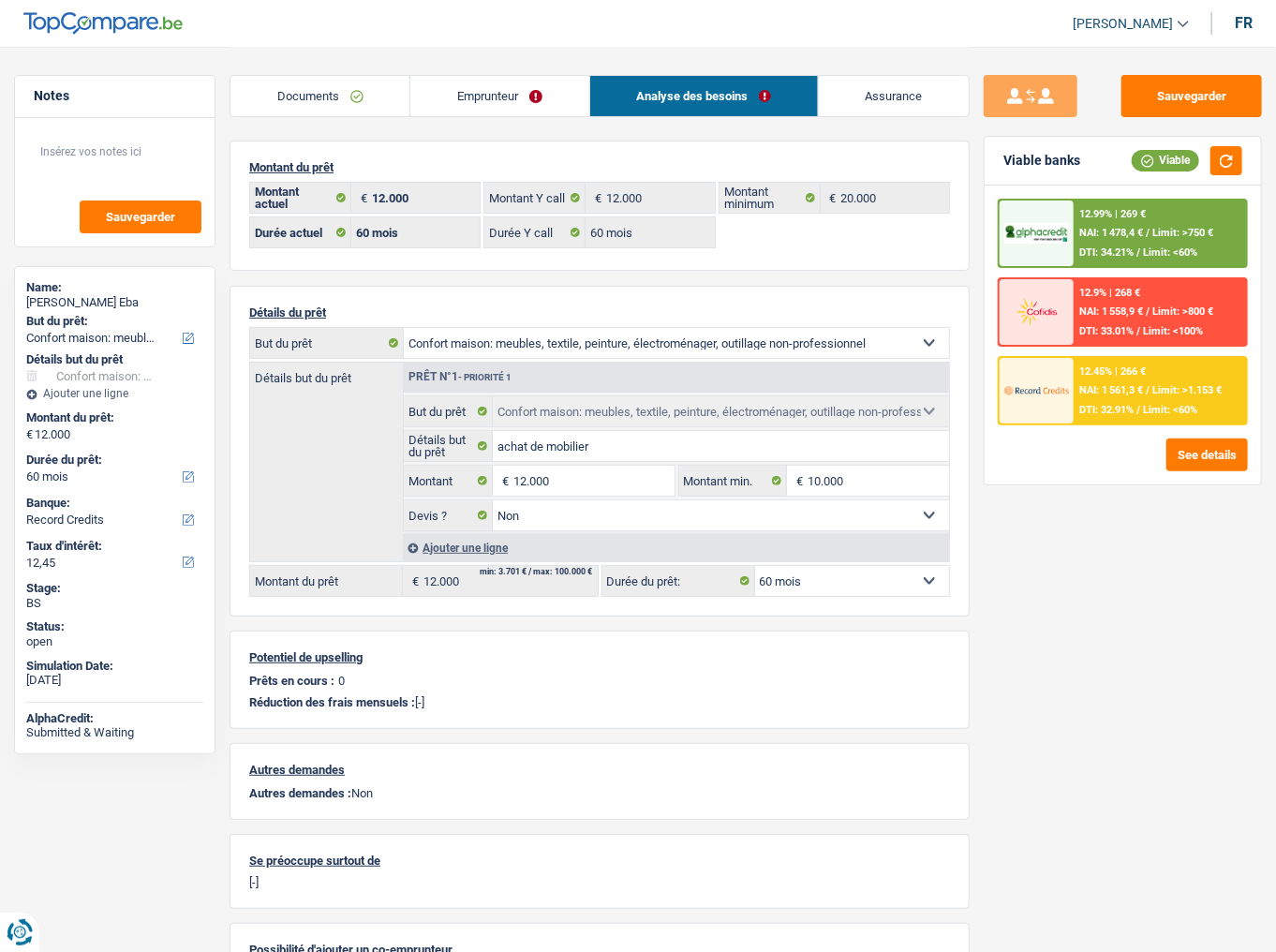
drag, startPoint x: 328, startPoint y: 93, endPoint x: 357, endPoint y: 132, distance: 48.6
click at [328, 93] on link "Documents" at bounding box center [320, 96] width 179 height 40
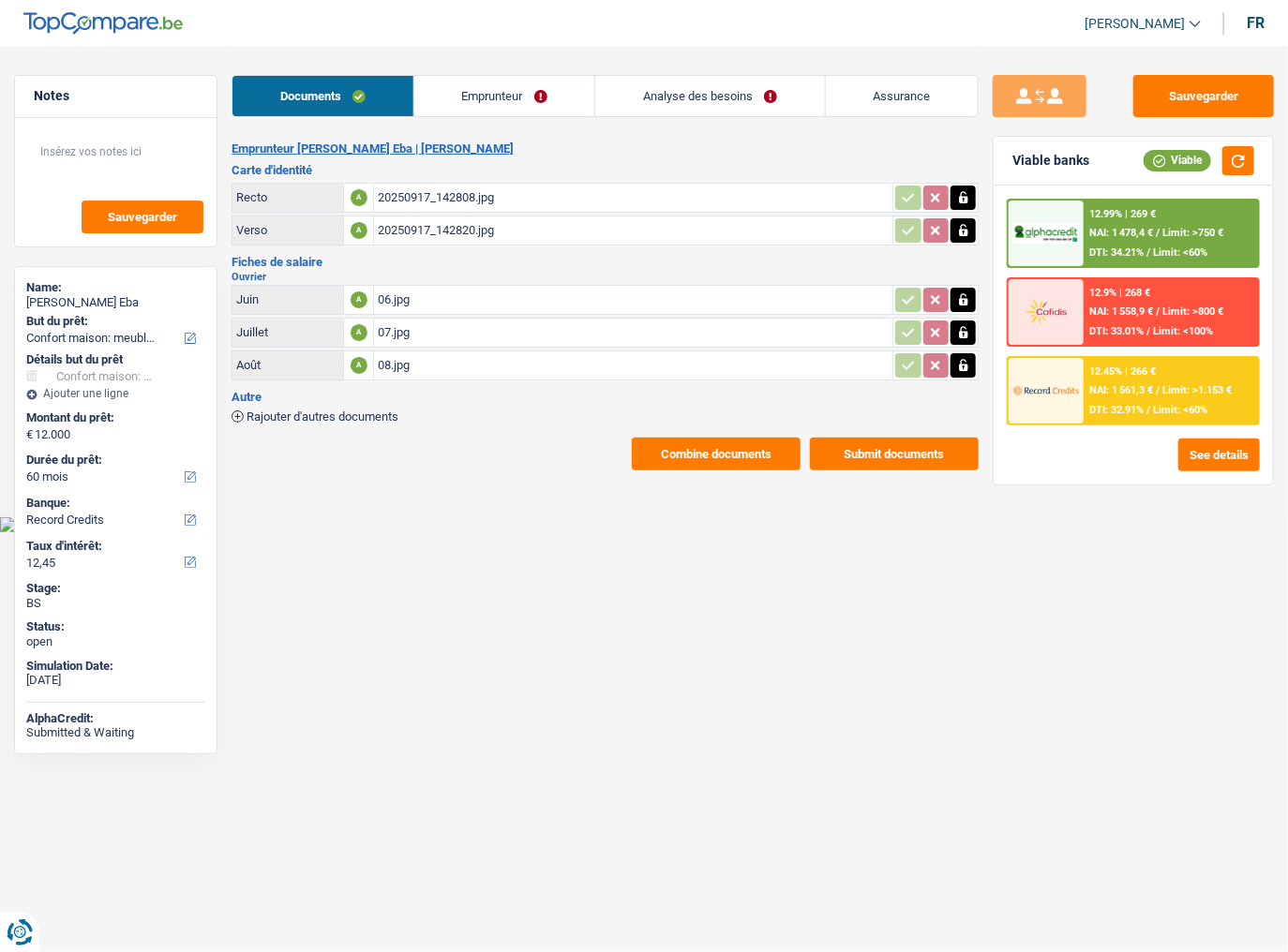
click at [685, 443] on button "Combine documents" at bounding box center [716, 454] width 169 height 32
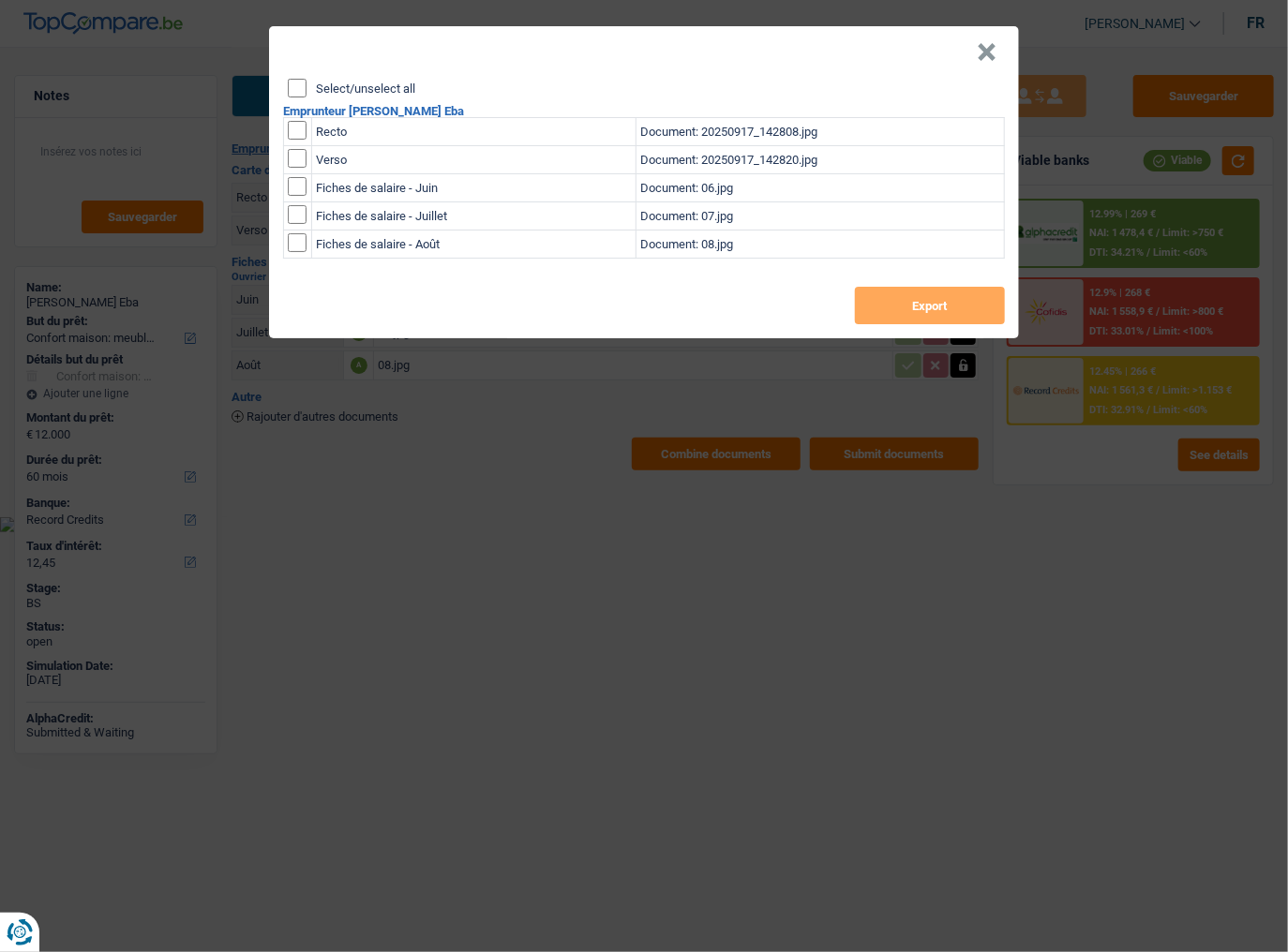
click at [287, 86] on div "Select/unselect all Emprunteur John Mvele Eba Recto Document: 20250917_142808.j…" at bounding box center [644, 209] width 750 height 259
drag, startPoint x: 297, startPoint y: 86, endPoint x: 386, endPoint y: 138, distance: 103.1
click at [297, 86] on input "Select/unselect all" at bounding box center [298, 89] width 19 height 19
checkbox input "true"
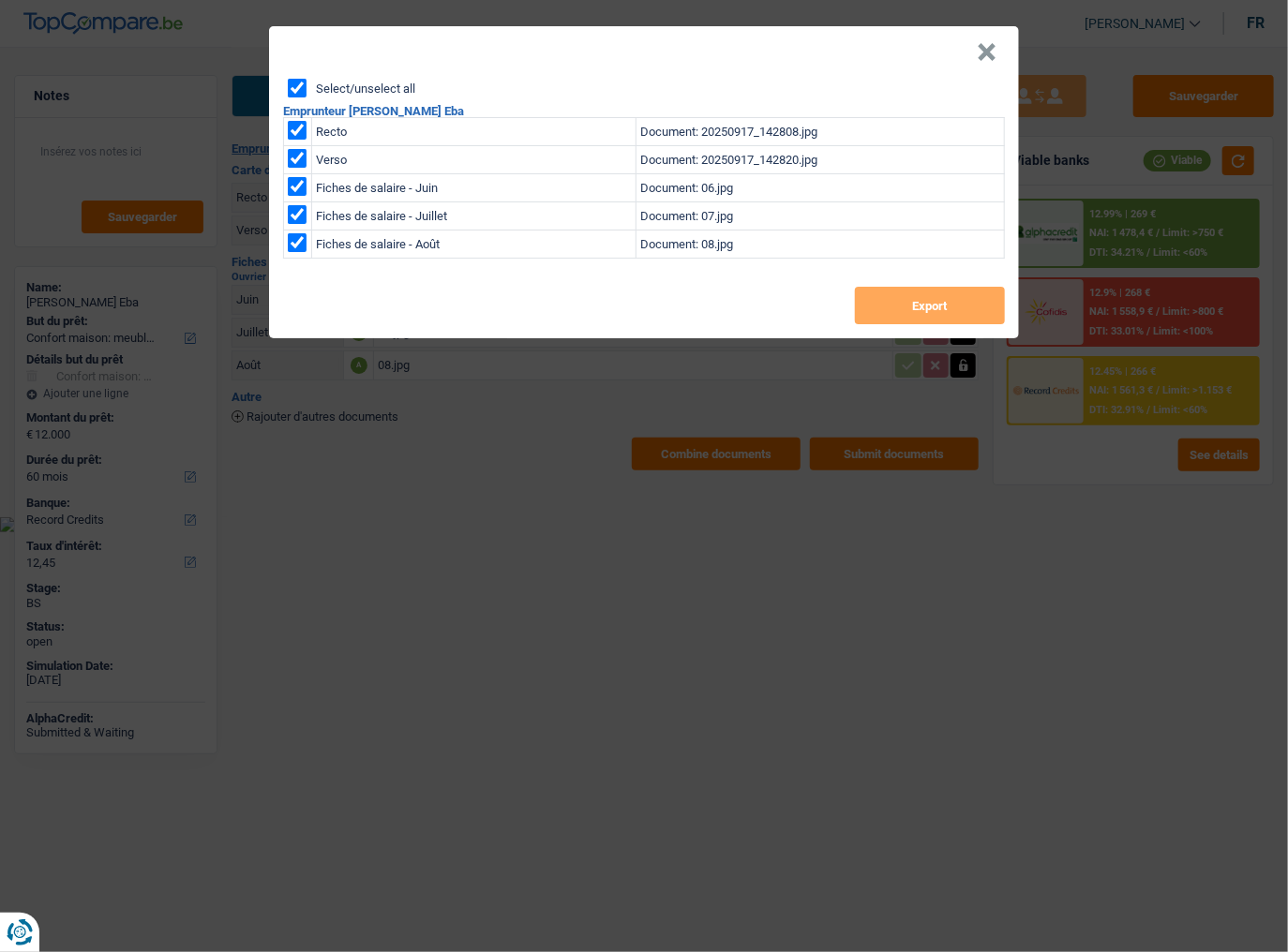
checkbox input "true"
click at [892, 308] on button "Export" at bounding box center [929, 305] width 150 height 37
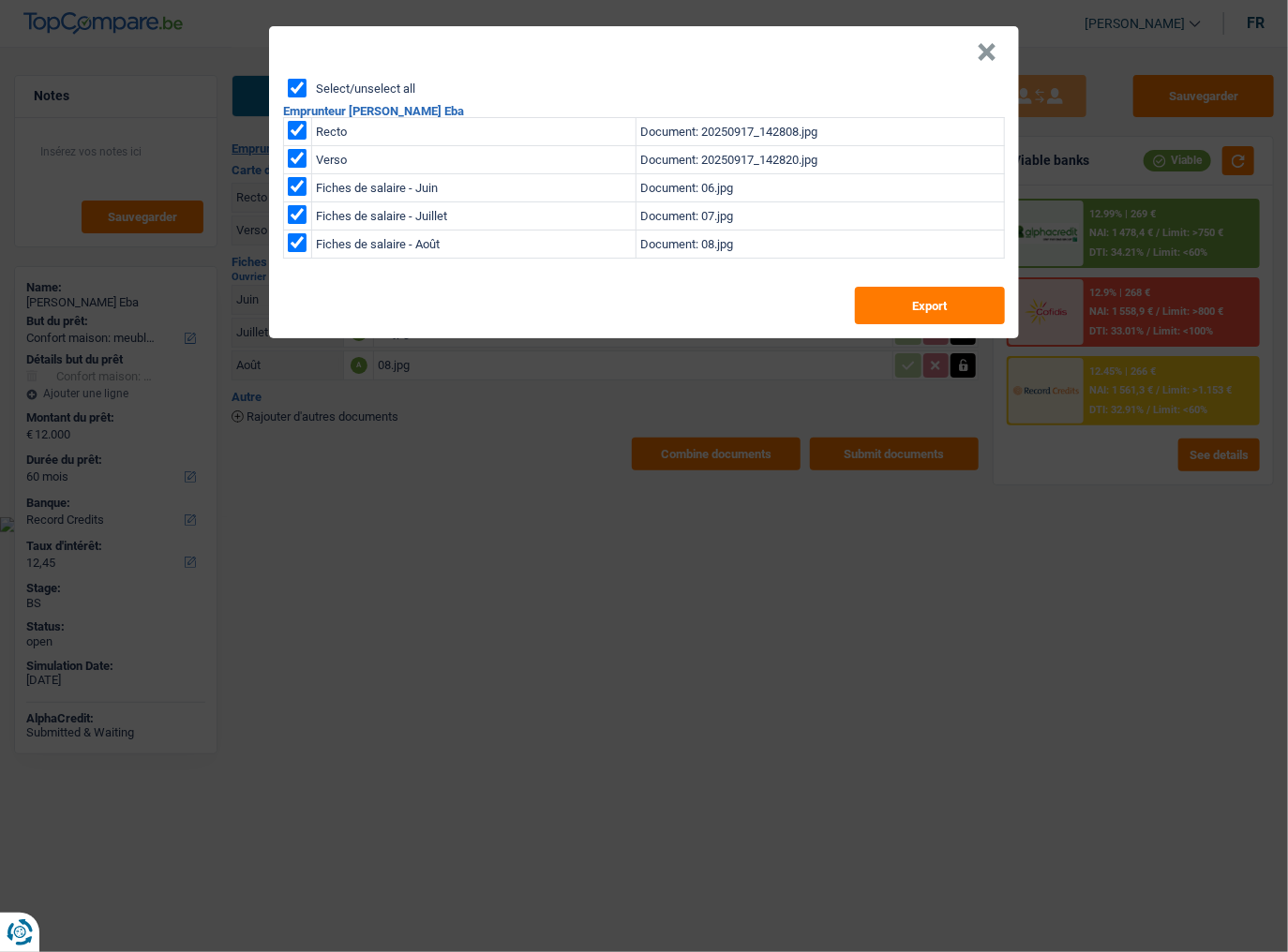
drag, startPoint x: 664, startPoint y: 27, endPoint x: 685, endPoint y: 34, distance: 22.1
click at [664, 27] on header "×" at bounding box center [644, 52] width 750 height 52
click at [1020, 50] on div "× Select/unselect all Emprunteur John Mvele Eba Recto Document: 20250917_142808…" at bounding box center [644, 476] width 1288 height 952
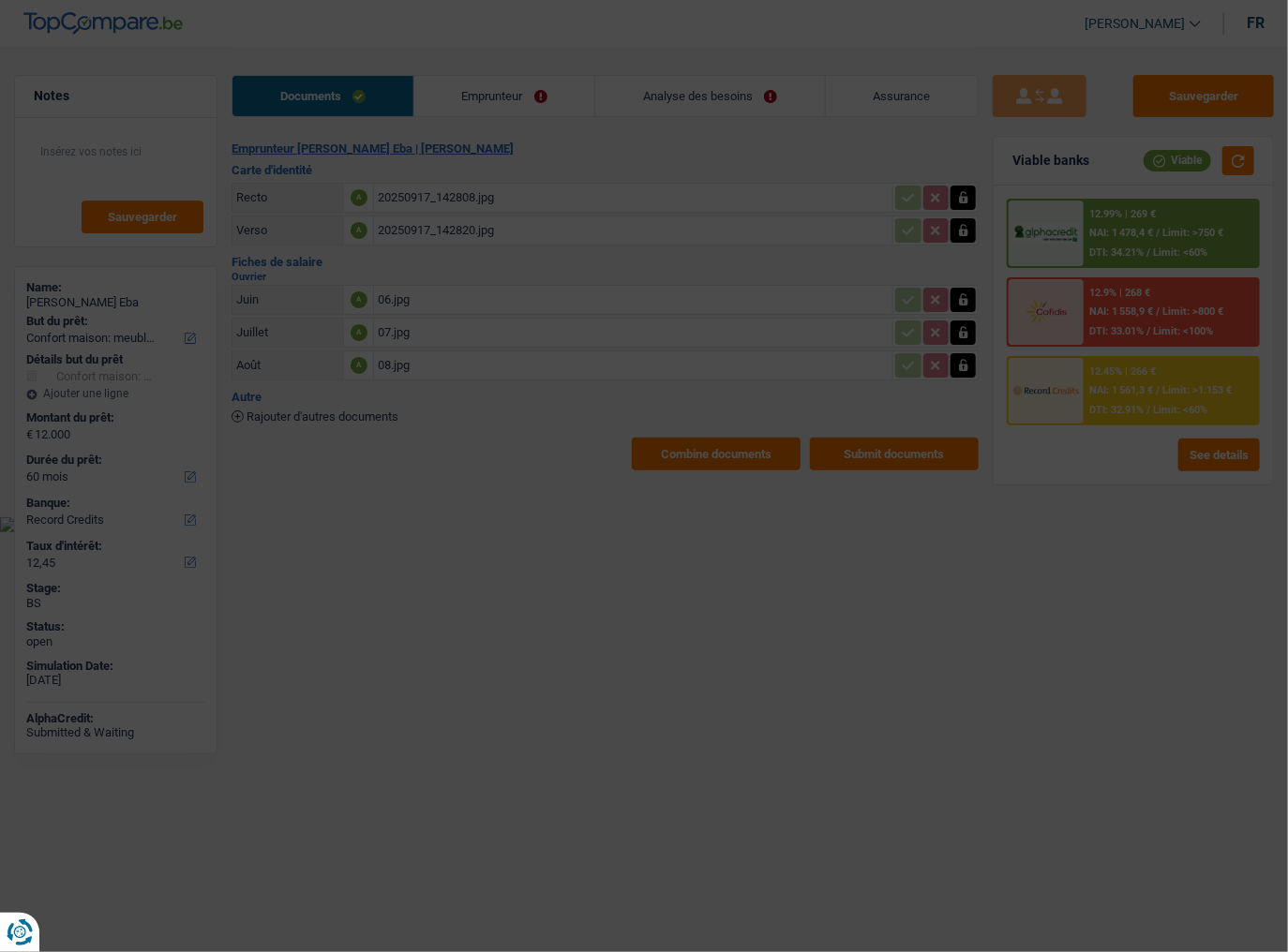
click at [994, 48] on div "Sauvegarder Viable banks Viable 12.99% | 269 € NAI: 1 478,4 € / Limit: >750 € D…" at bounding box center [1133, 259] width 309 height 424
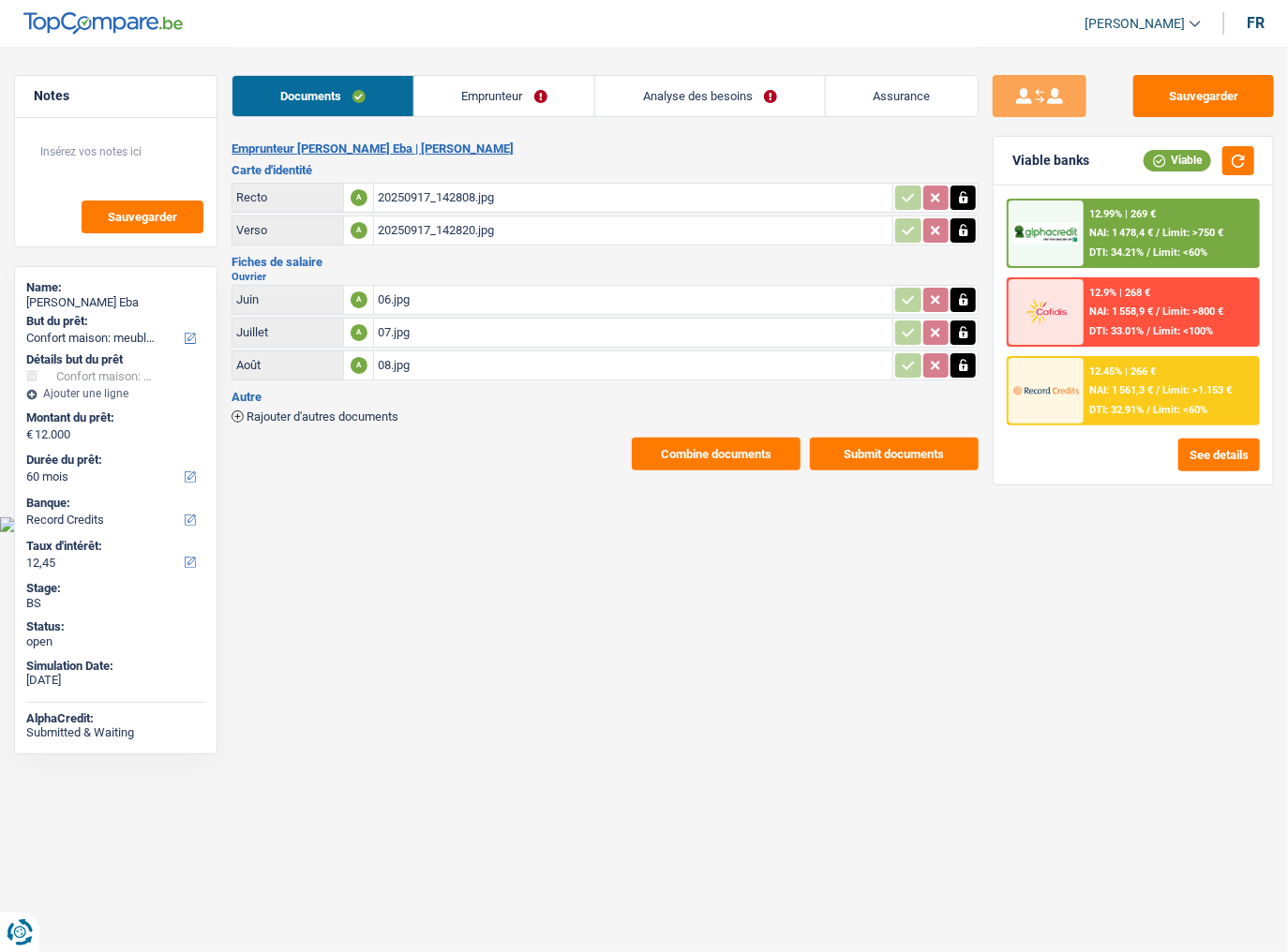
click at [777, 89] on link "Analyse des besoins" at bounding box center [710, 96] width 229 height 40
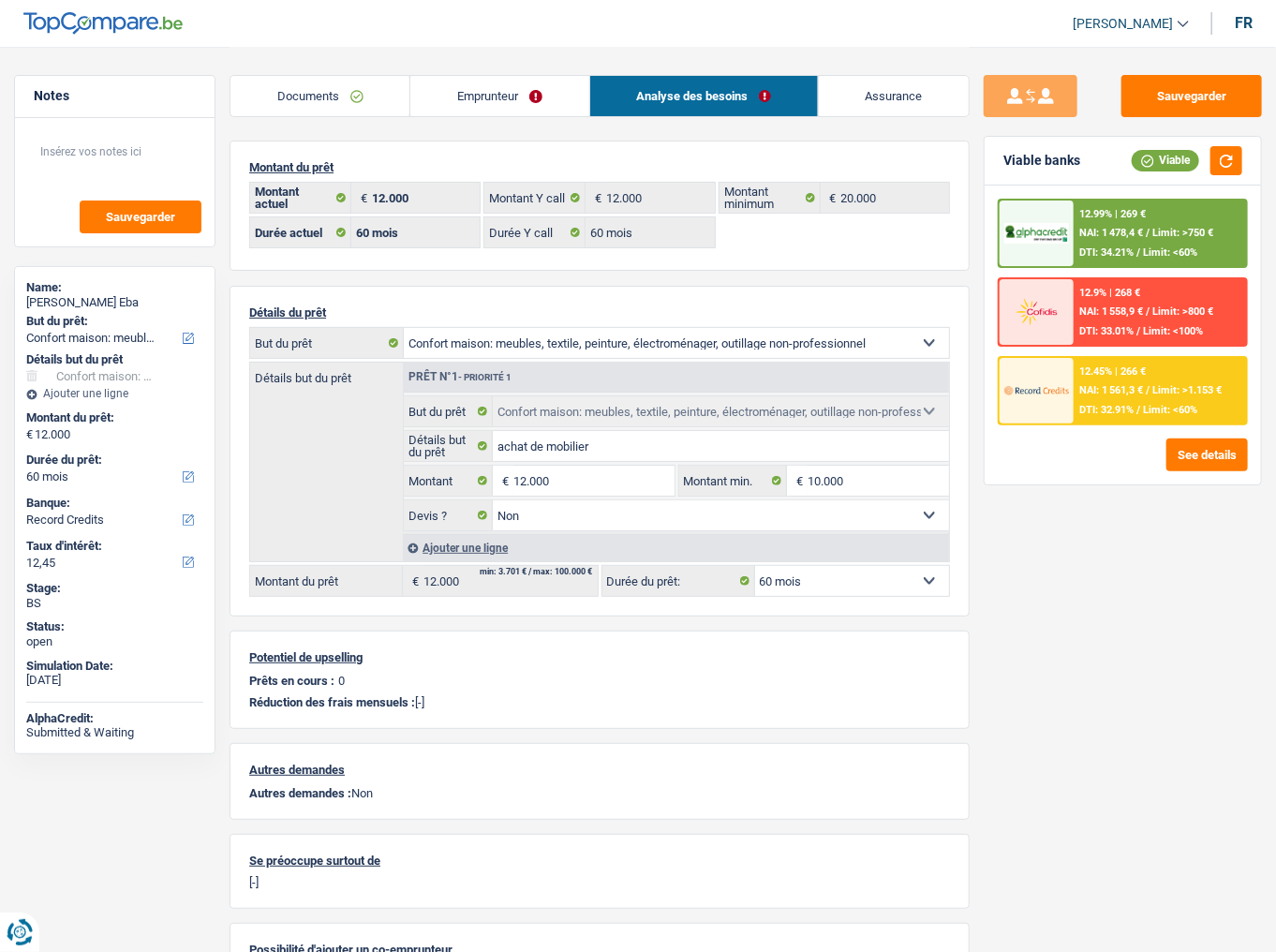
click at [452, 90] on link "Emprunteur" at bounding box center [499, 96] width 178 height 40
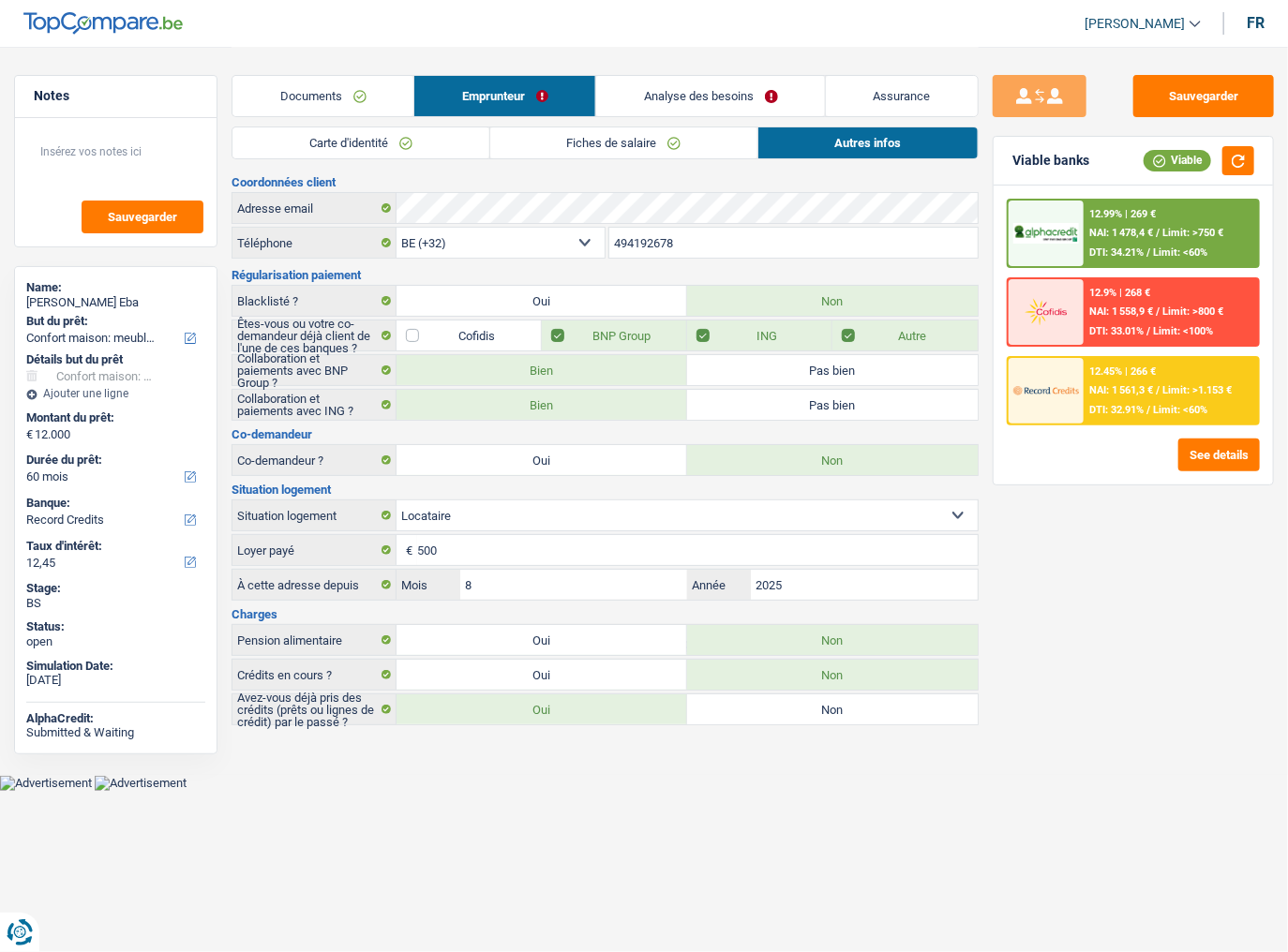
click at [420, 158] on li "Carte d'identité" at bounding box center [360, 143] width 257 height 32
click at [421, 137] on link "Carte d'identité" at bounding box center [361, 143] width 256 height 31
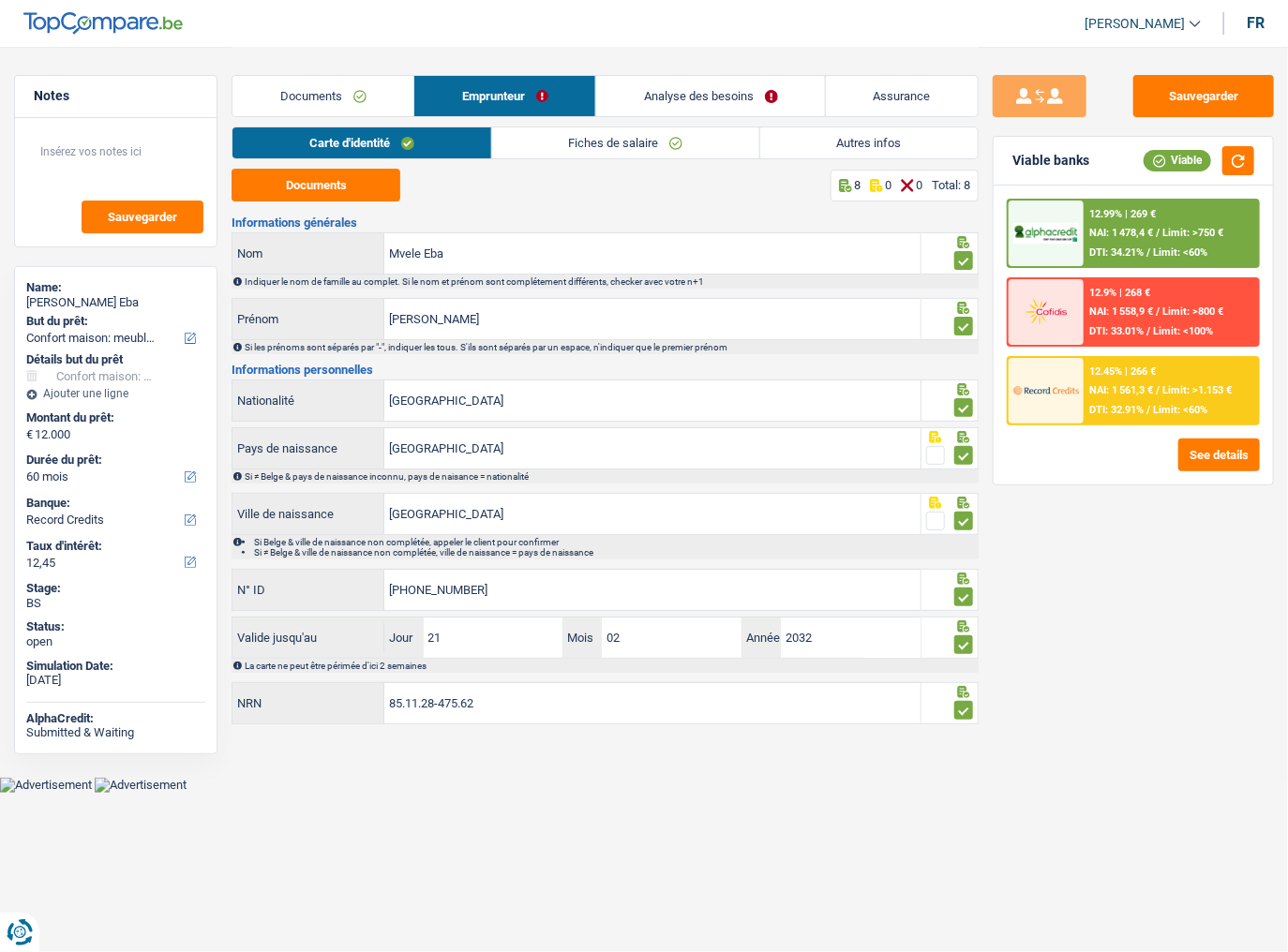
click at [616, 144] on link "Fiches de salaire" at bounding box center [626, 143] width 267 height 31
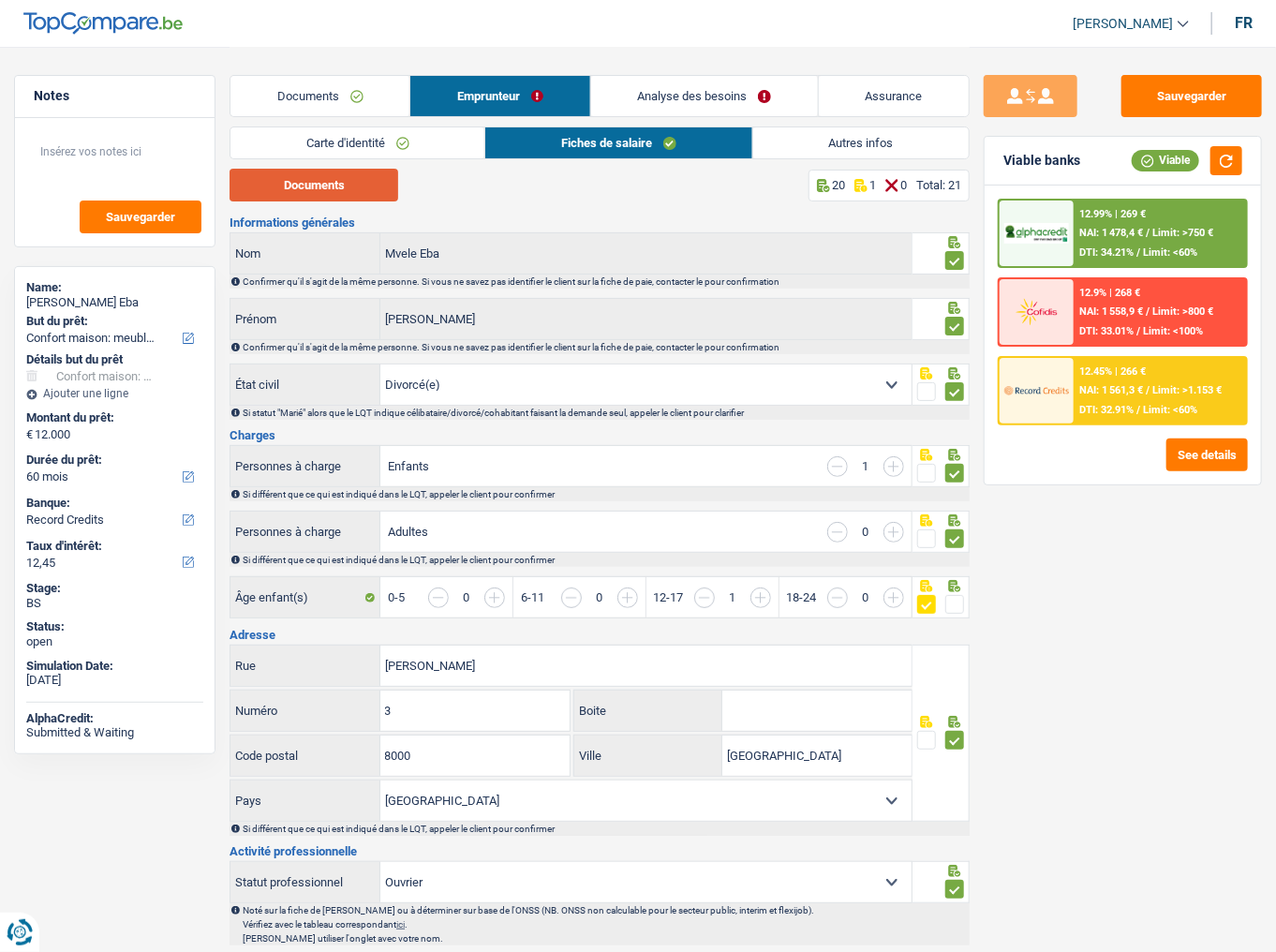
click at [360, 176] on button "Documents" at bounding box center [314, 185] width 169 height 32
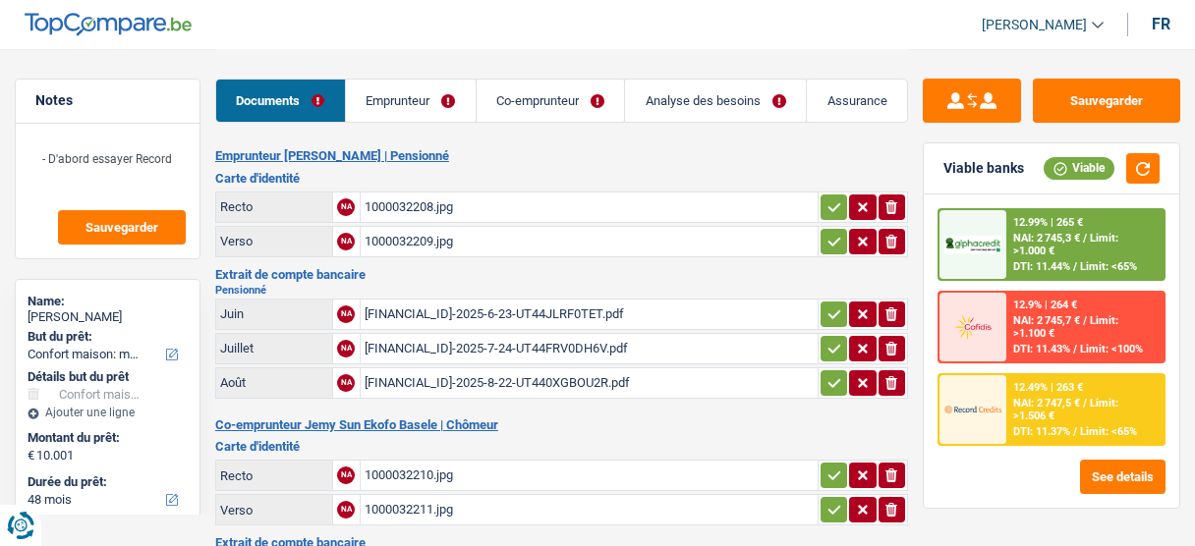
select select "household"
select select "48"
select select "record credits"
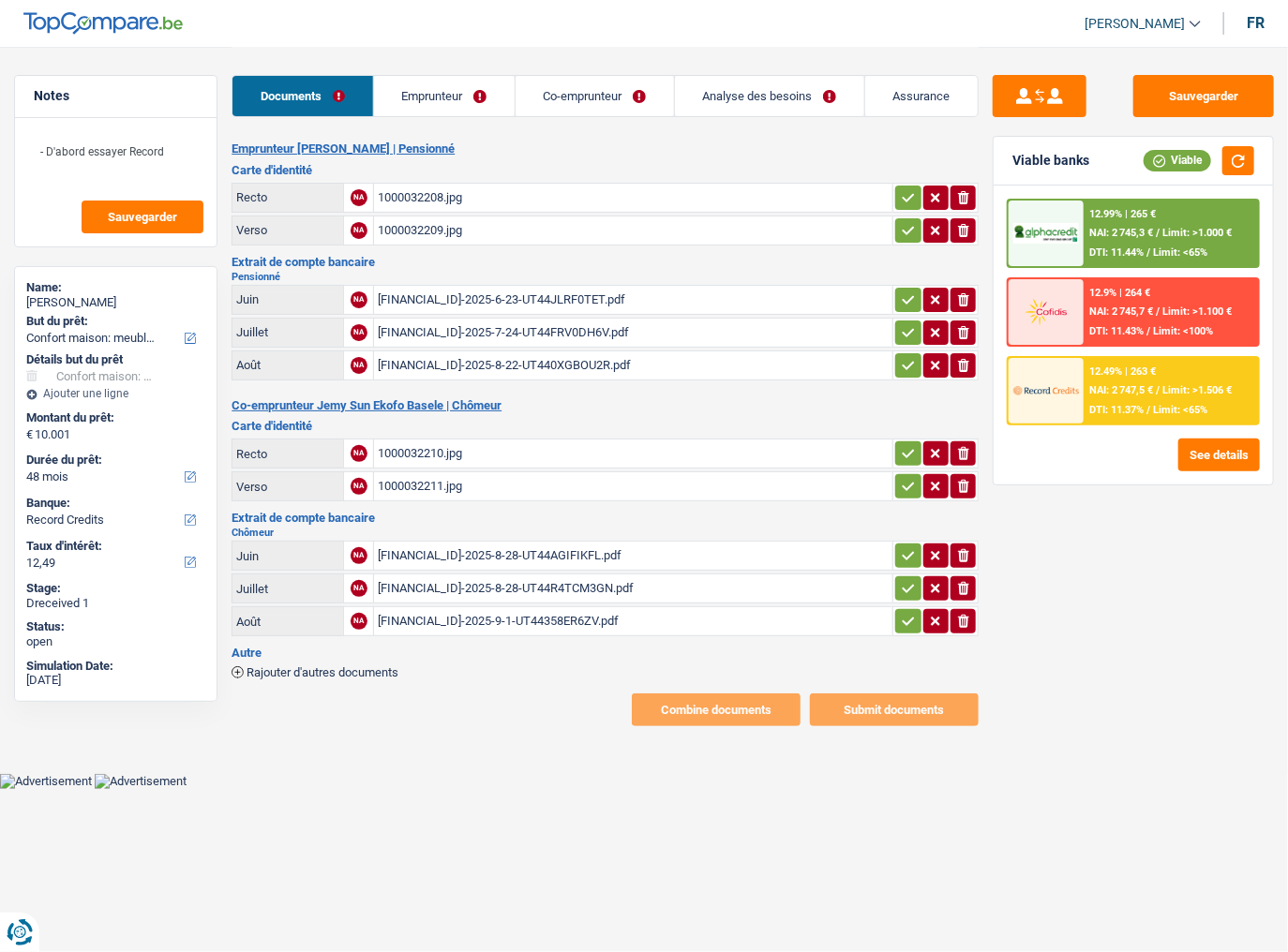
click at [444, 70] on div "Documents Emprunteur Co-emprunteur Analyse des besoins Assurance" at bounding box center [605, 87] width 747 height 80
click at [446, 93] on link "Emprunteur" at bounding box center [444, 96] width 140 height 40
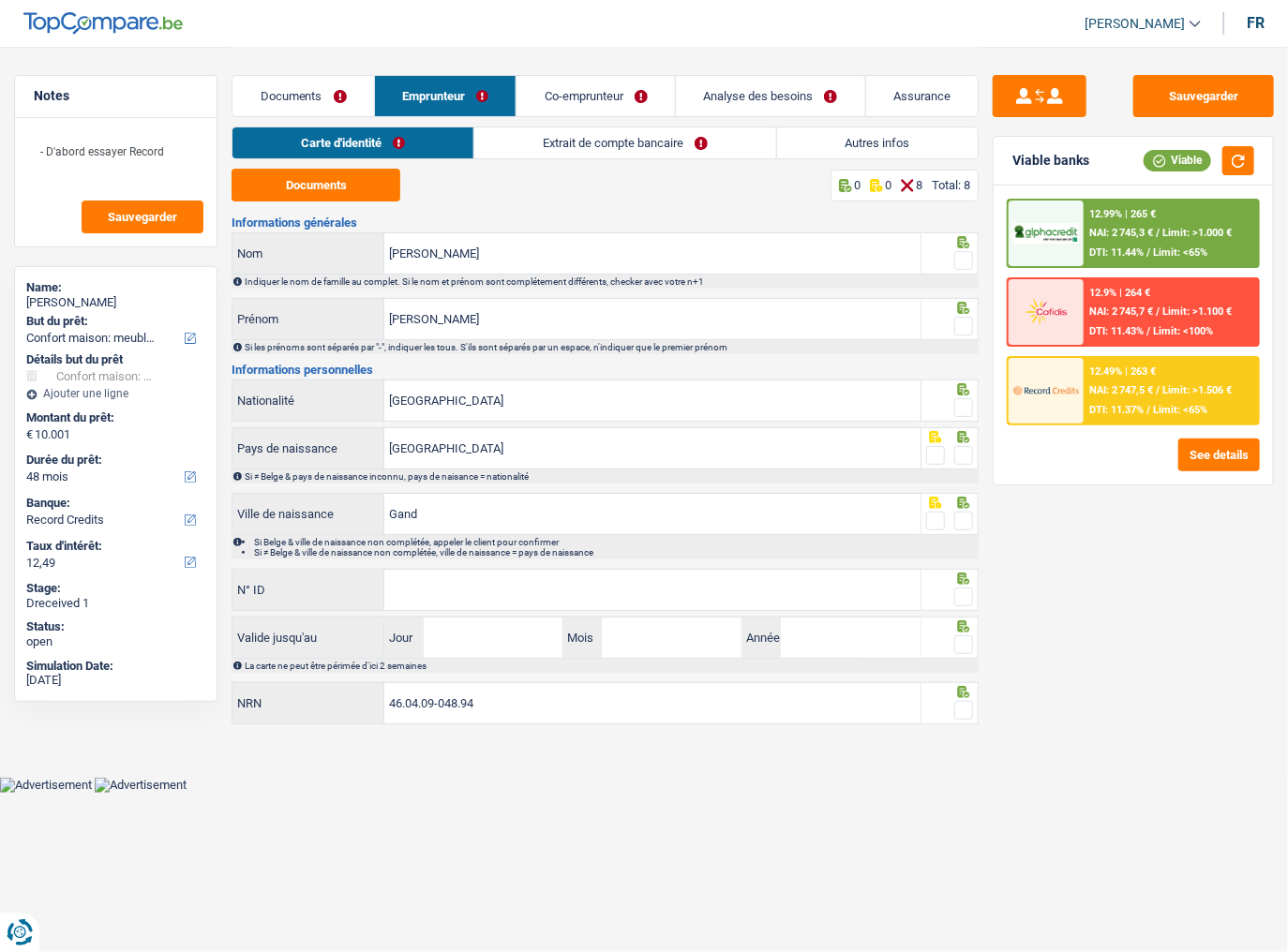
click at [318, 202] on div "Documents 0 0 8 Total: 8 Informations générales François Nom Indiquer le nom de…" at bounding box center [605, 448] width 747 height 559
click at [307, 176] on button "Documents" at bounding box center [316, 185] width 169 height 32
click at [965, 259] on span at bounding box center [964, 260] width 19 height 19
click at [0, 0] on input "radio" at bounding box center [0, 0] width 0 height 0
click at [958, 323] on span at bounding box center [964, 326] width 19 height 19
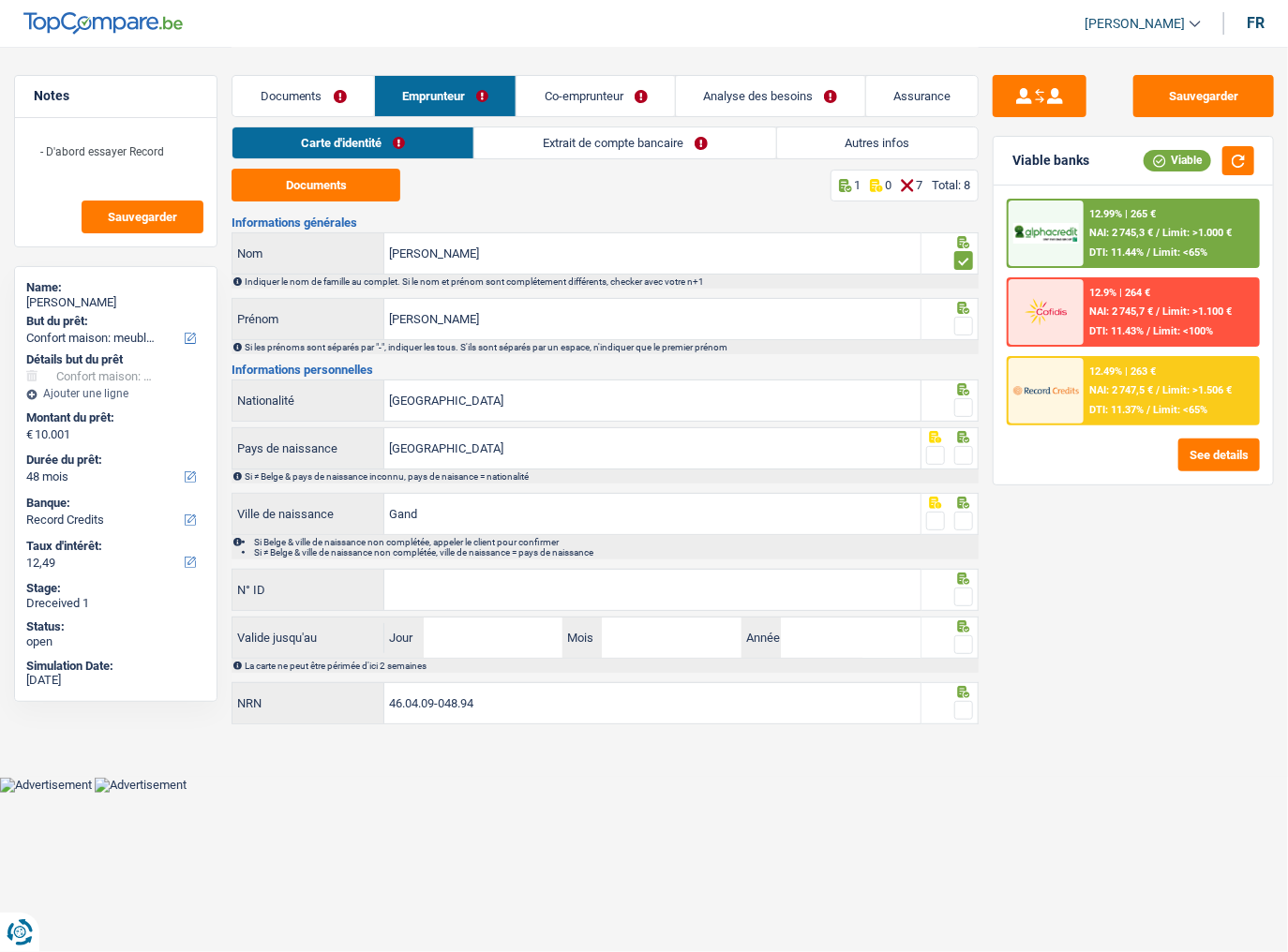
click at [0, 0] on input "radio" at bounding box center [0, 0] width 0 height 0
click at [961, 401] on span at bounding box center [964, 408] width 19 height 19
click at [0, 0] on input "radio" at bounding box center [0, 0] width 0 height 0
click at [967, 450] on span at bounding box center [964, 456] width 19 height 19
click at [0, 0] on input "radio" at bounding box center [0, 0] width 0 height 0
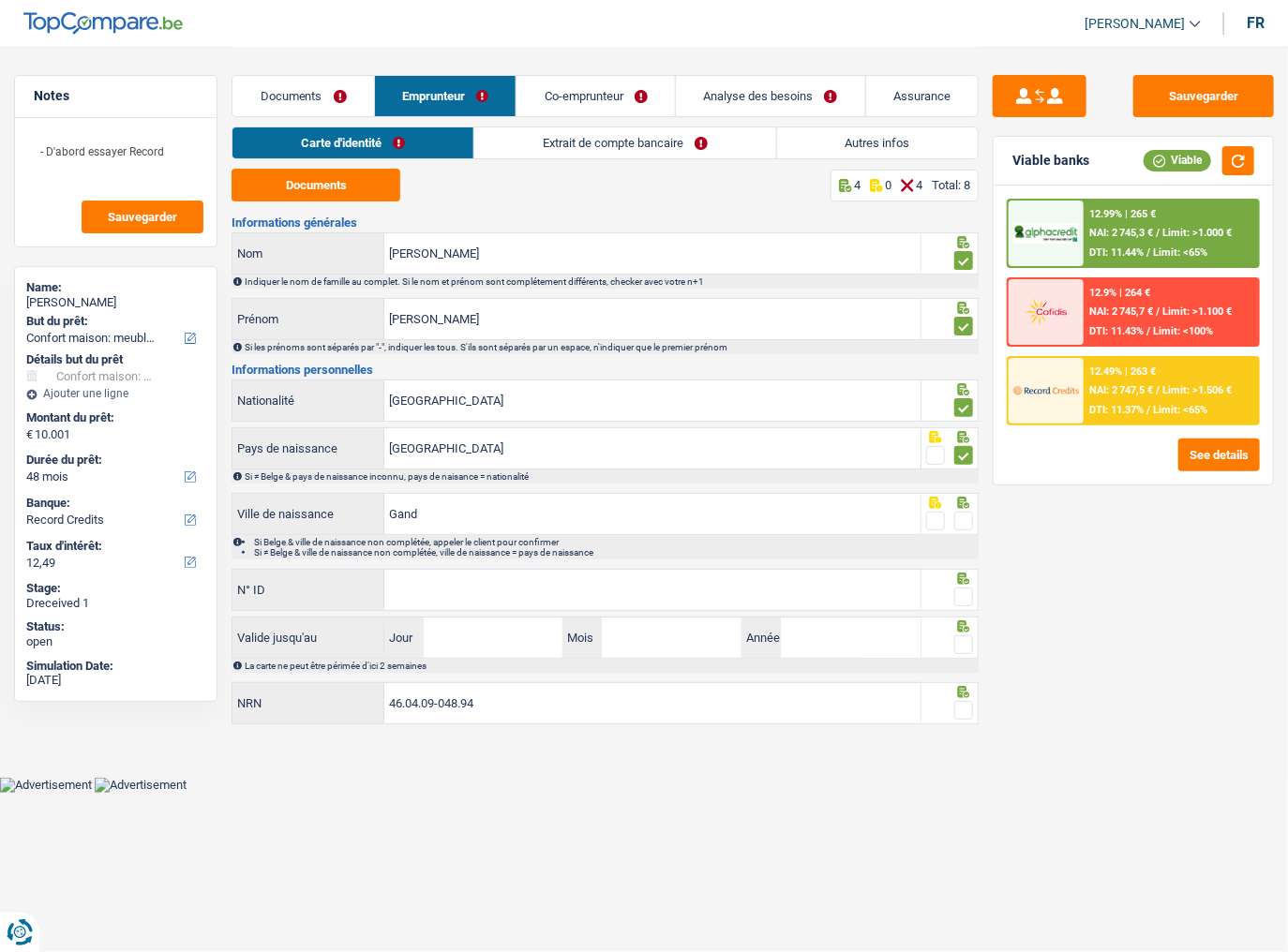
click at [962, 520] on span at bounding box center [964, 522] width 19 height 19
click at [0, 0] on input "radio" at bounding box center [0, 0] width 0 height 0
click at [1139, 159] on button "button" at bounding box center [1237, 160] width 31 height 29
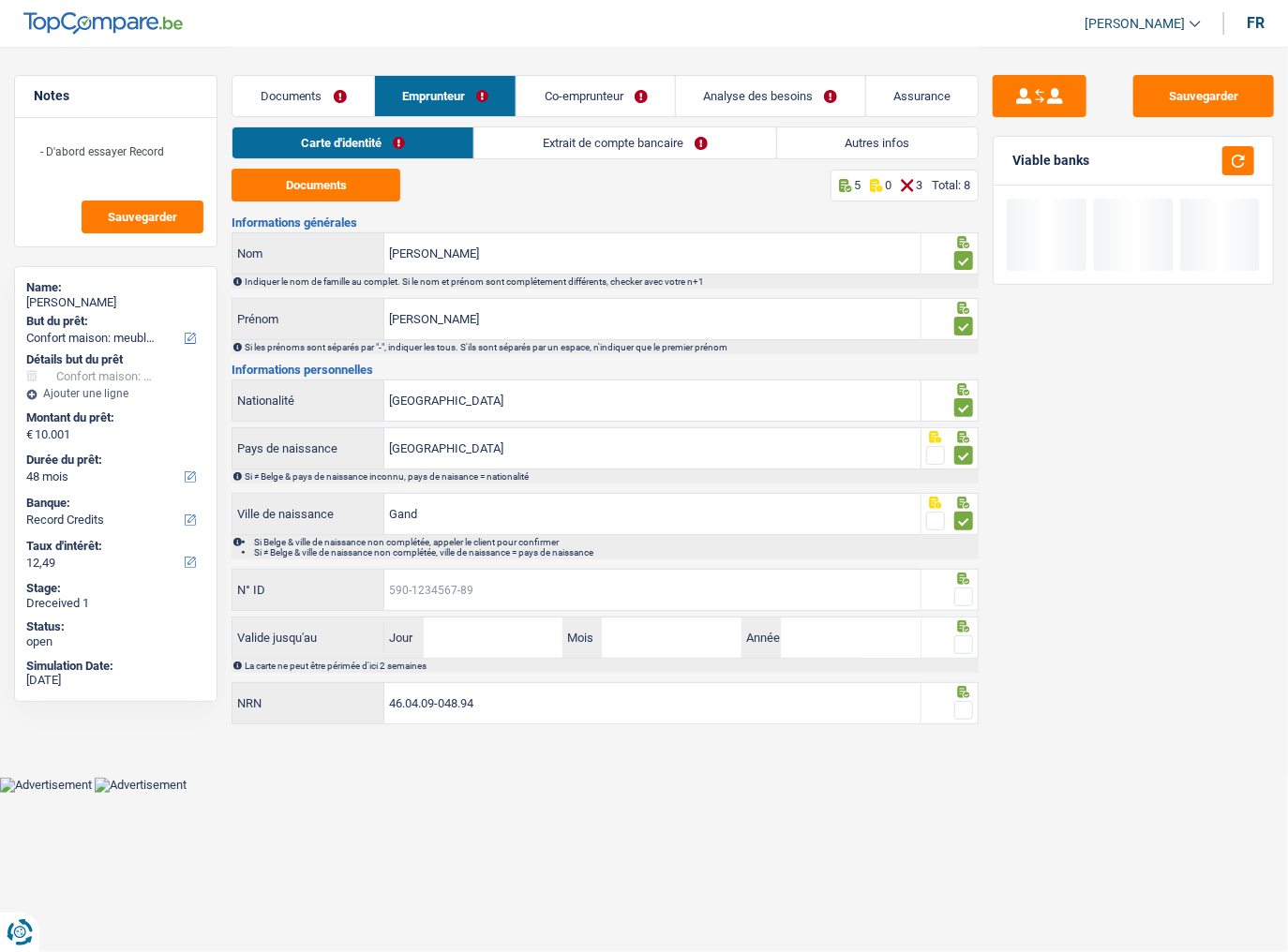
drag, startPoint x: 536, startPoint y: 604, endPoint x: 550, endPoint y: 600, distance: 14.6
click at [540, 520] on input "N° ID" at bounding box center [653, 590] width 536 height 40
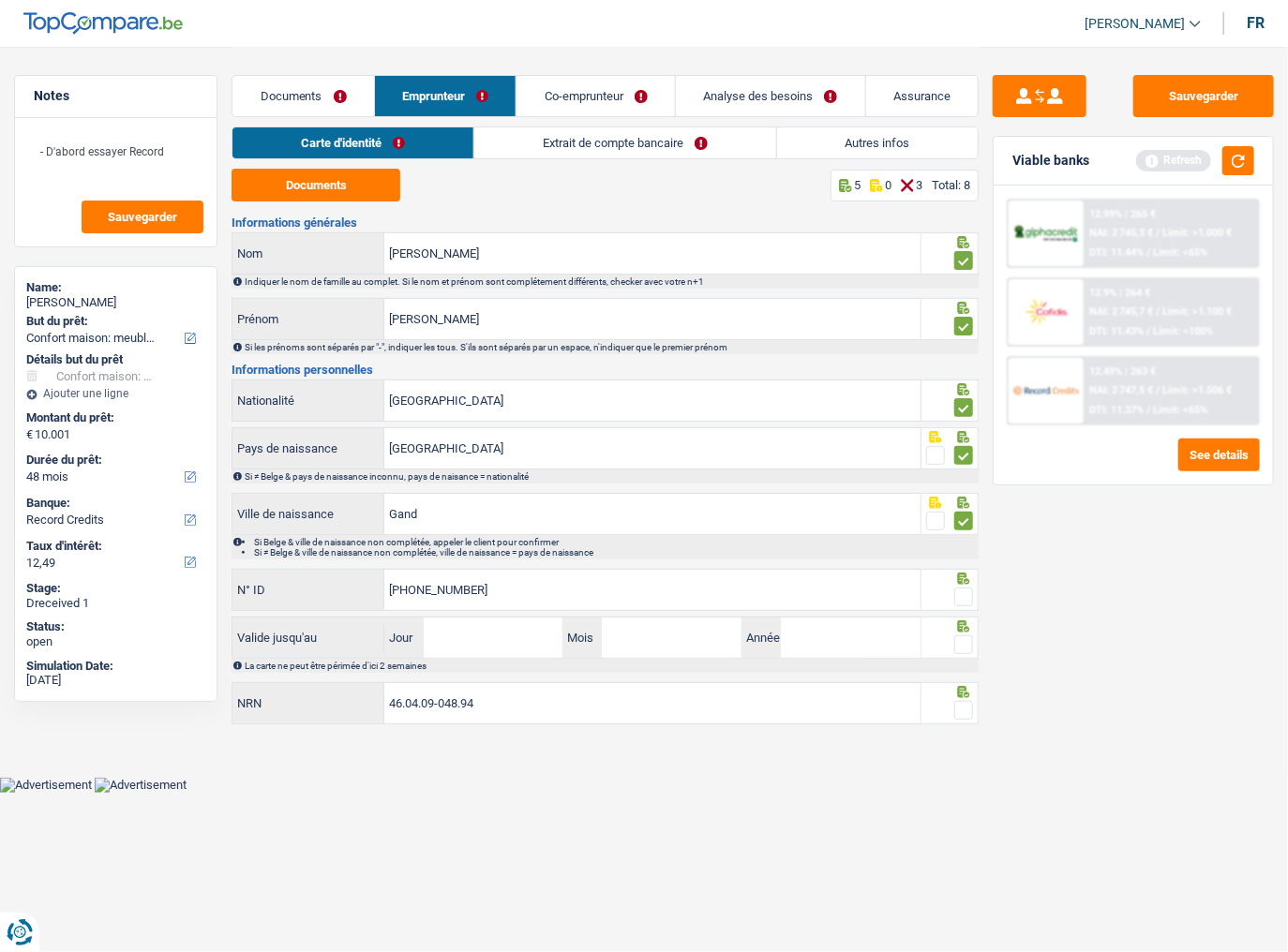
type input "[PHONE_NUMBER]"
click at [966, 520] on div at bounding box center [964, 597] width 19 height 24
drag, startPoint x: 1245, startPoint y: 158, endPoint x: 1112, endPoint y: 576, distance: 438.6
click at [1139, 158] on button "button" at bounding box center [1237, 160] width 31 height 29
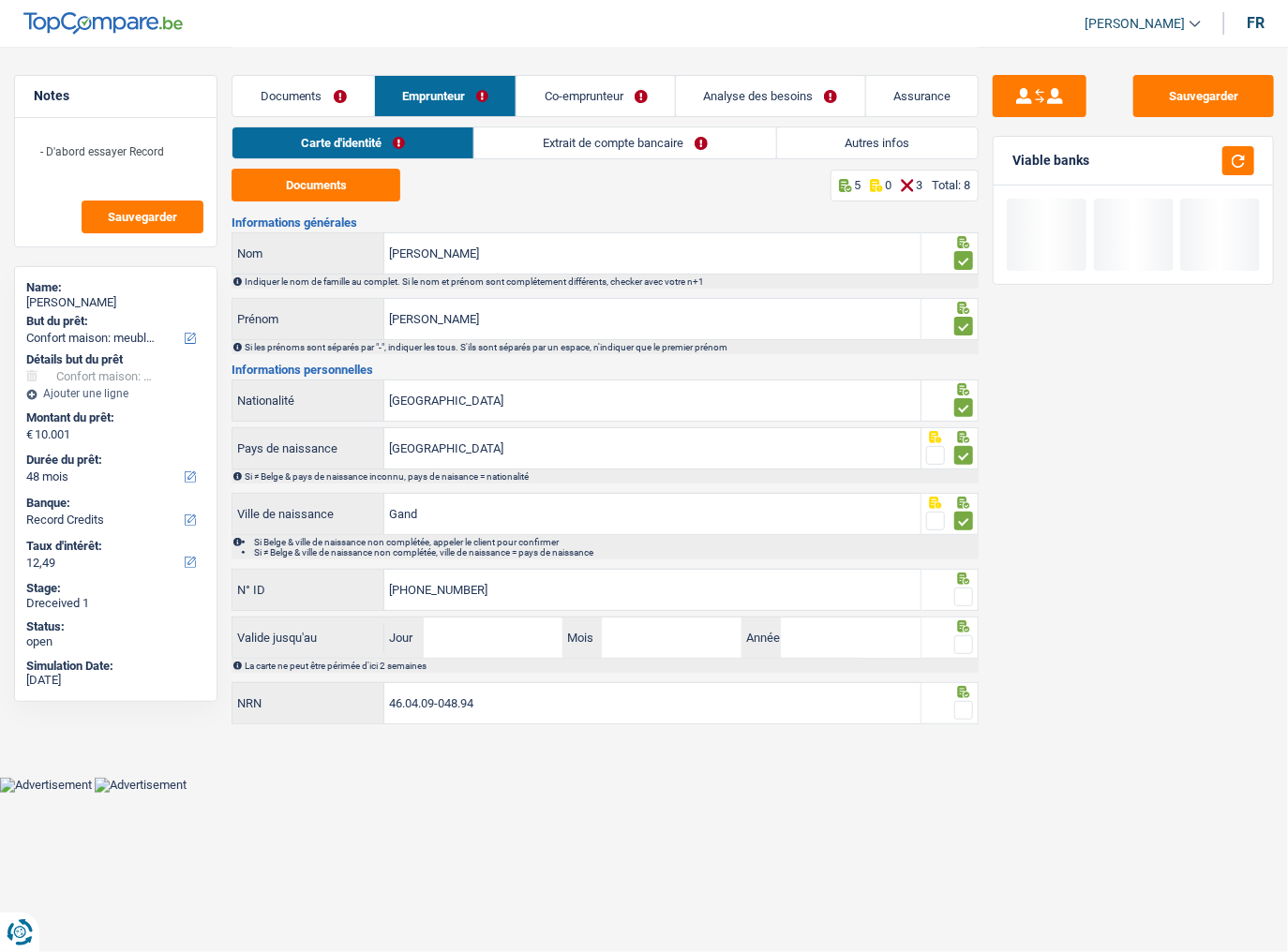
click at [971, 520] on span at bounding box center [964, 597] width 19 height 19
click at [0, 0] on input "radio" at bounding box center [0, 0] width 0 height 0
drag, startPoint x: 508, startPoint y: 627, endPoint x: 1045, endPoint y: 566, distance: 540.5
click at [509, 520] on input "Jour" at bounding box center [493, 638] width 139 height 40
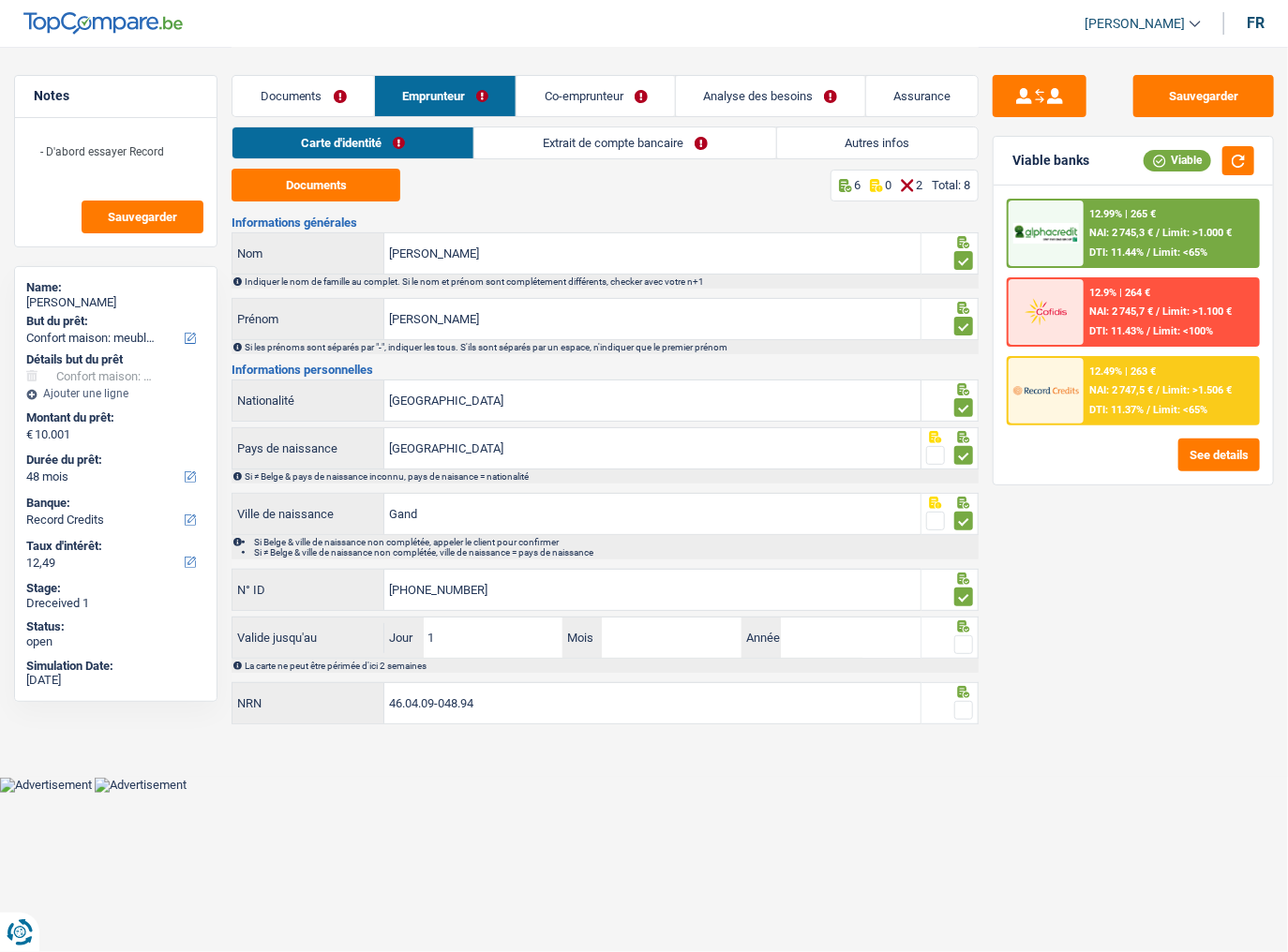
type input "11"
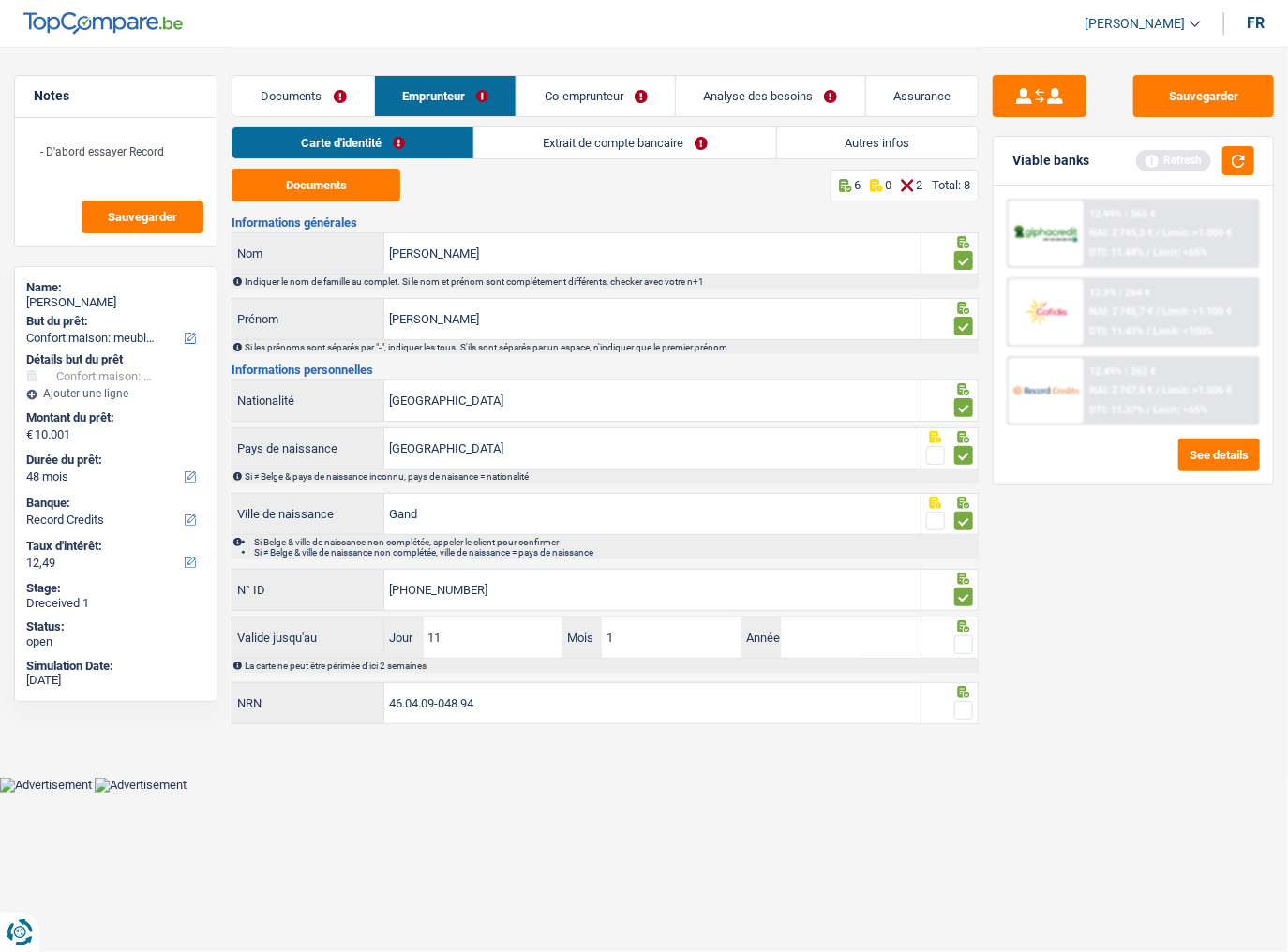
type input "10"
type input "2054"
click at [961, 520] on span at bounding box center [964, 645] width 19 height 19
click at [0, 0] on input "radio" at bounding box center [0, 0] width 0 height 0
click at [1139, 154] on button "button" at bounding box center [1237, 160] width 31 height 29
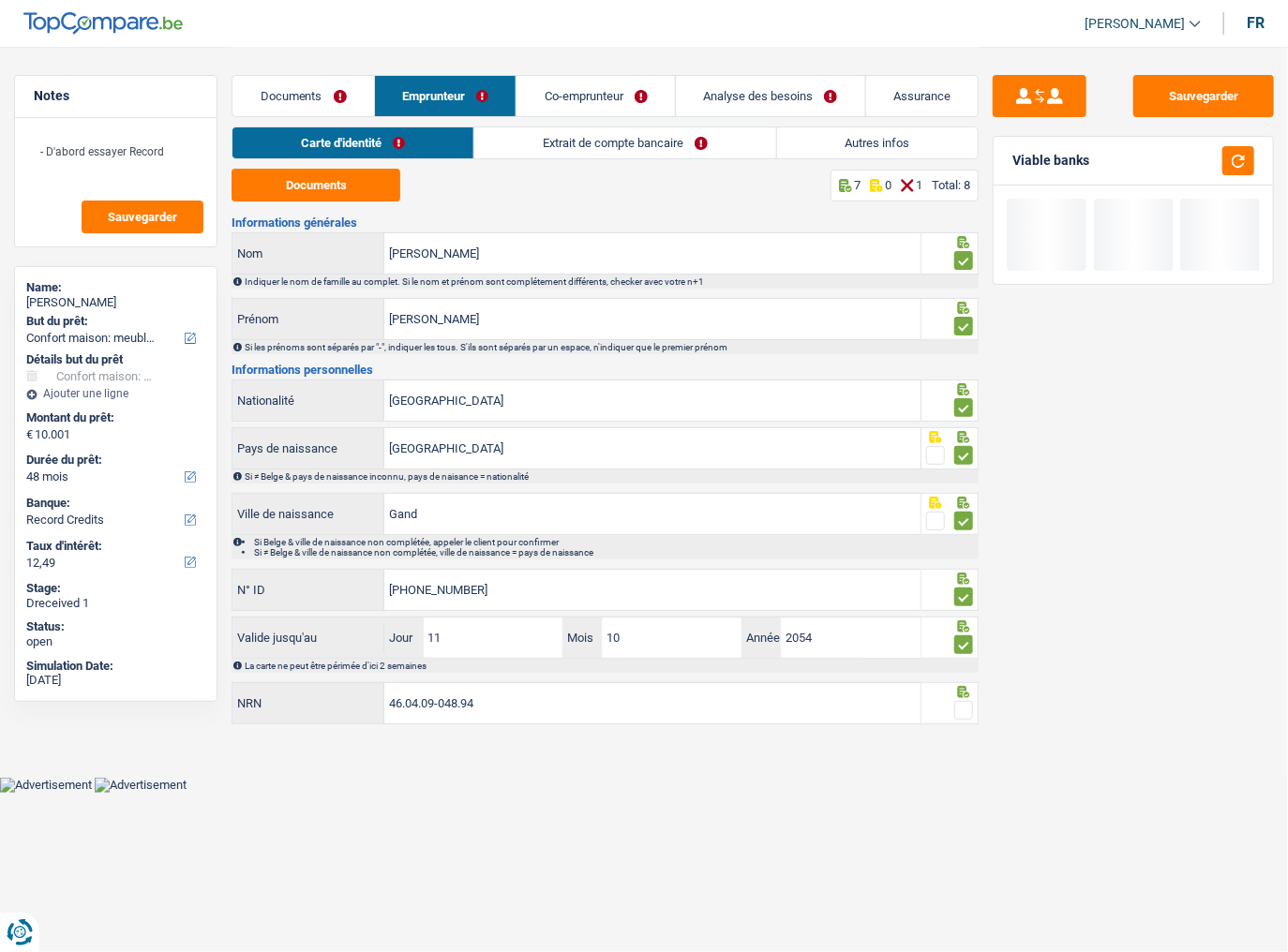
click at [960, 520] on span at bounding box center [964, 711] width 19 height 19
click at [0, 0] on input "radio" at bounding box center [0, 0] width 0 height 0
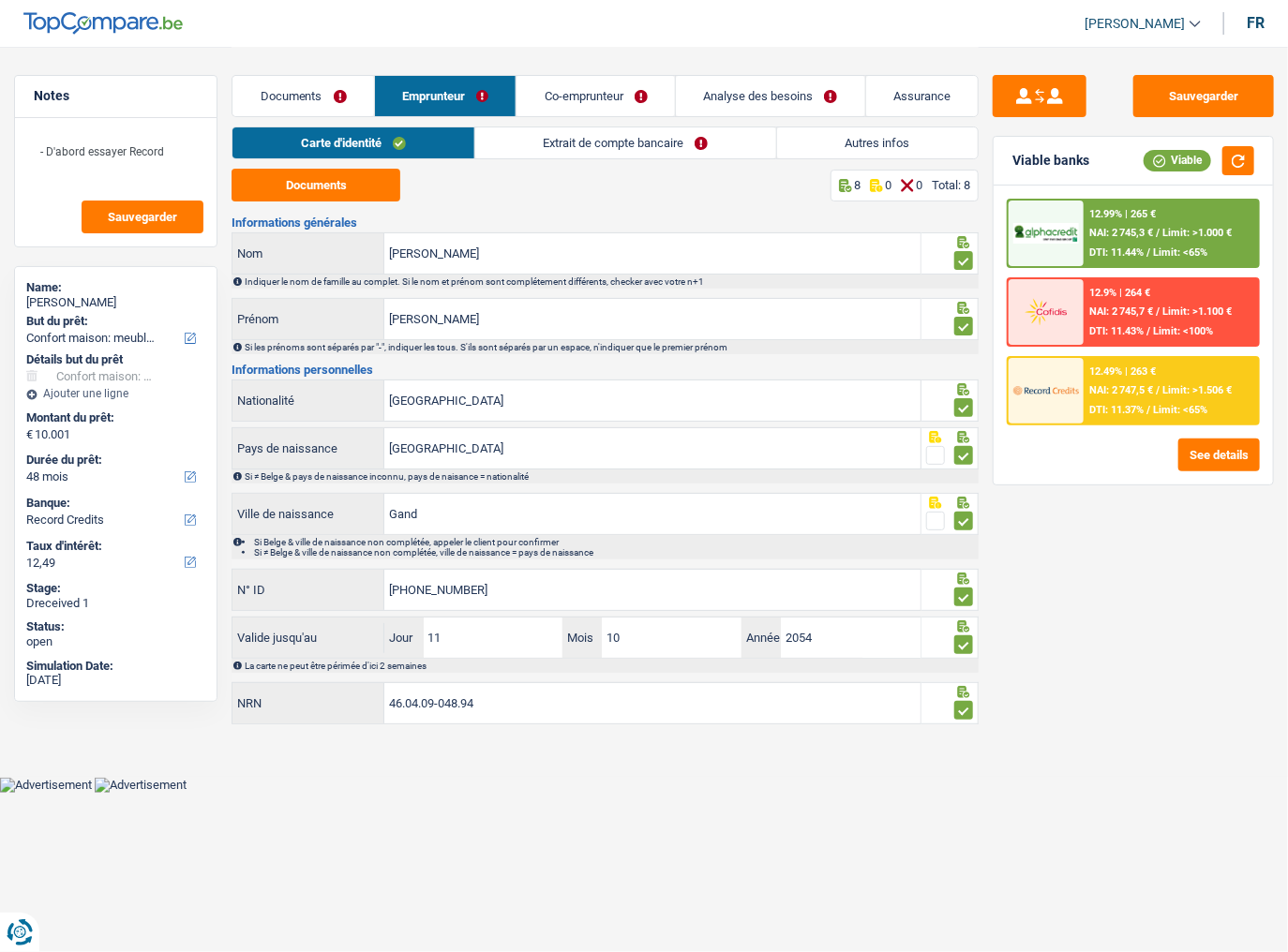
click at [606, 144] on link "Extrait de compte bancaire" at bounding box center [625, 143] width 301 height 31
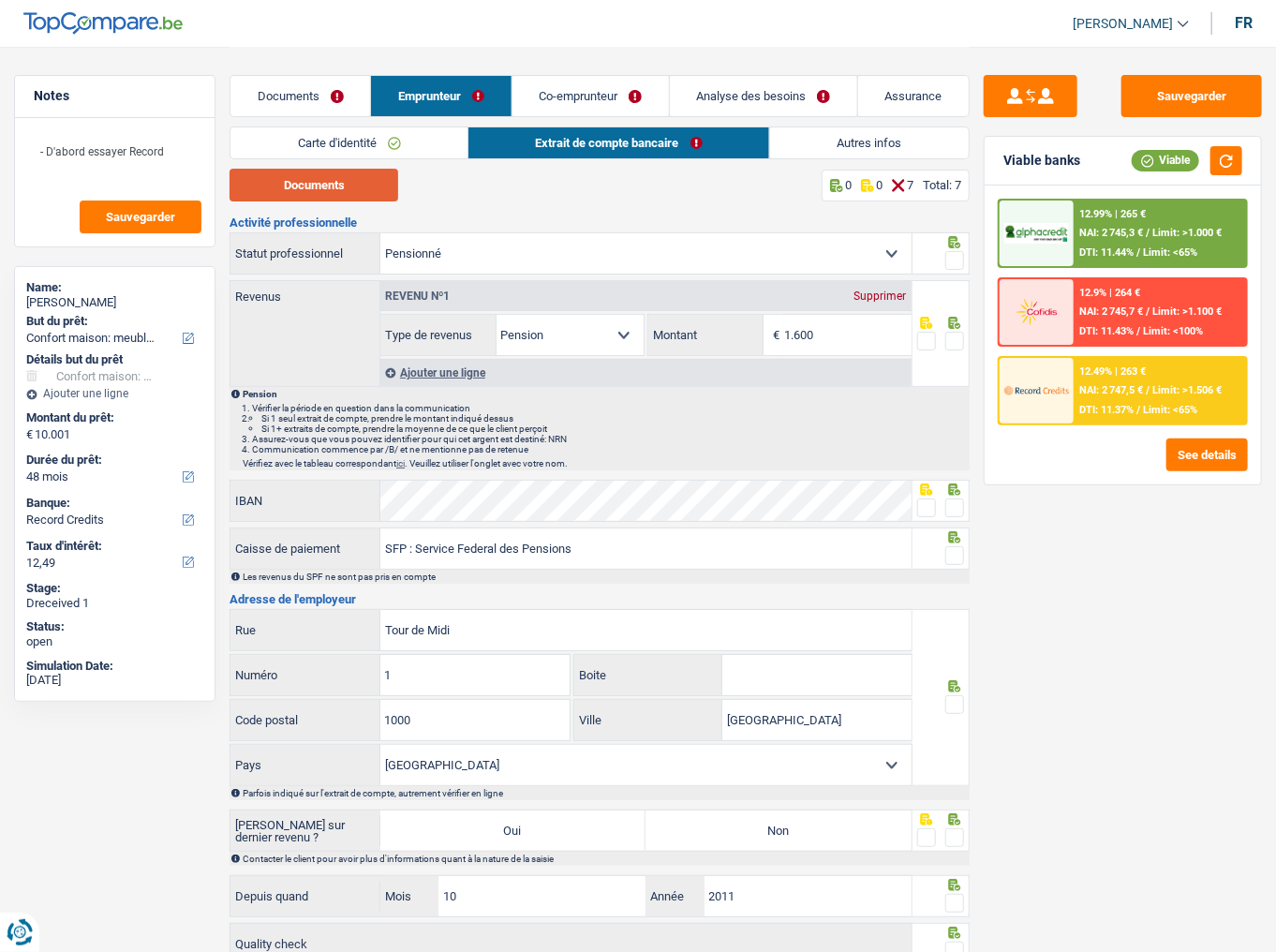
click at [359, 188] on button "Documents" at bounding box center [314, 185] width 169 height 32
drag, startPoint x: 960, startPoint y: 260, endPoint x: 1055, endPoint y: 299, distance: 102.7
click at [960, 260] on span at bounding box center [956, 260] width 19 height 19
click at [0, 0] on input "radio" at bounding box center [0, 0] width 0 height 0
drag, startPoint x: 881, startPoint y: 345, endPoint x: 569, endPoint y: 345, distance: 312.0
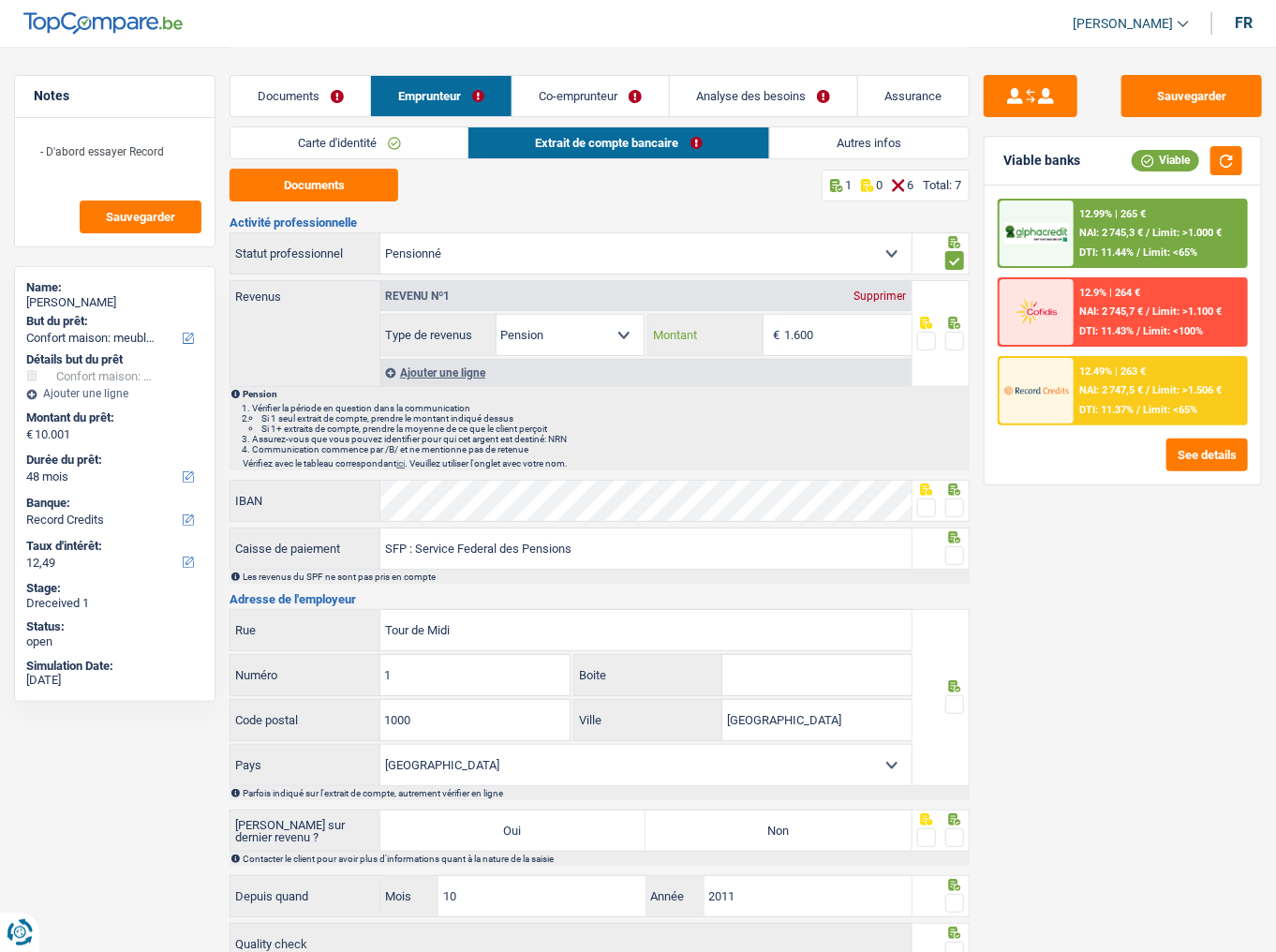
click at [569, 345] on div "Allocation d'handicap Allocations chômage Allocations familiales Chèques repas …" at bounding box center [646, 335] width 531 height 42
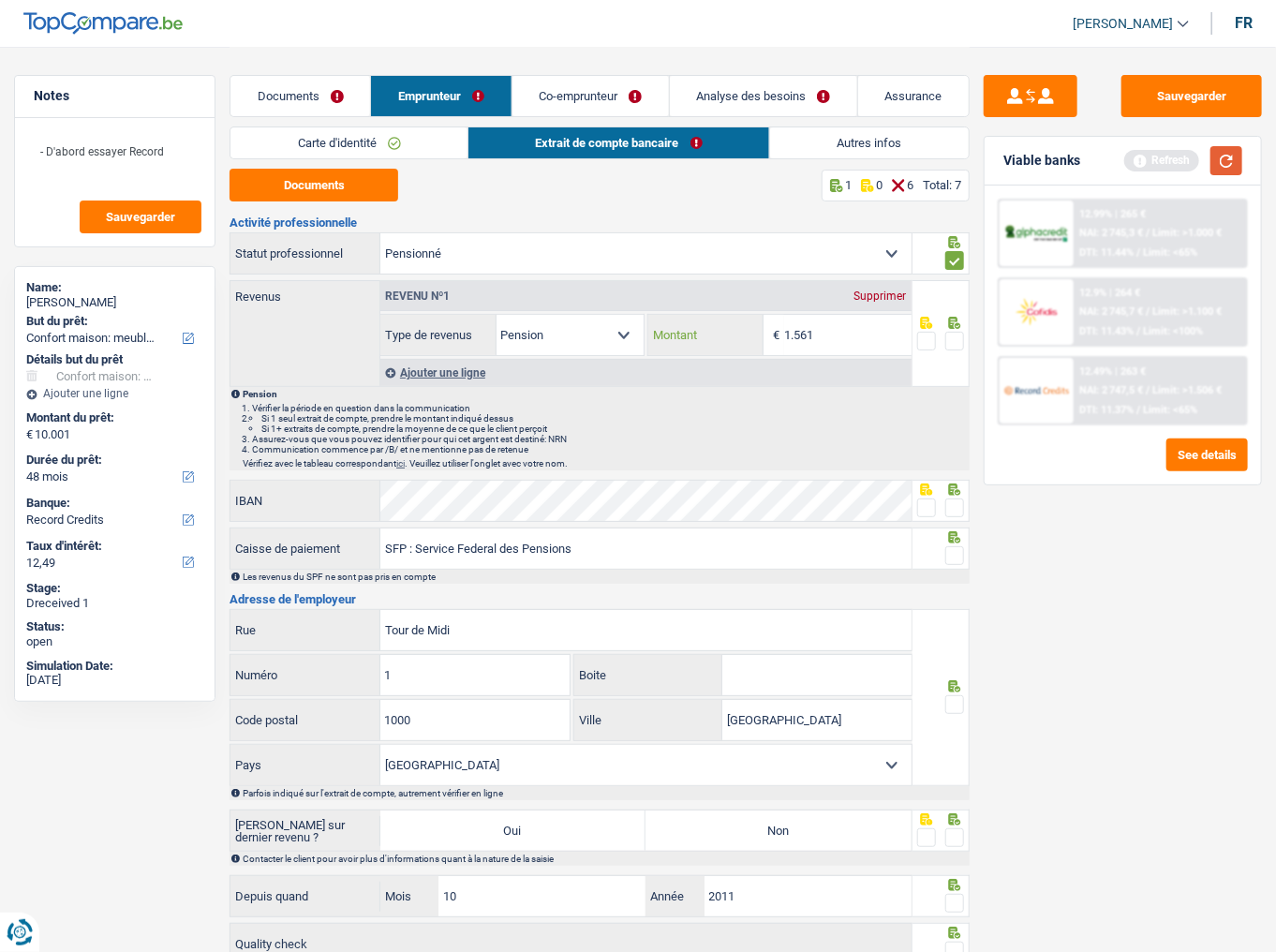
type input "1.561"
click at [1139, 160] on button "button" at bounding box center [1226, 160] width 31 height 29
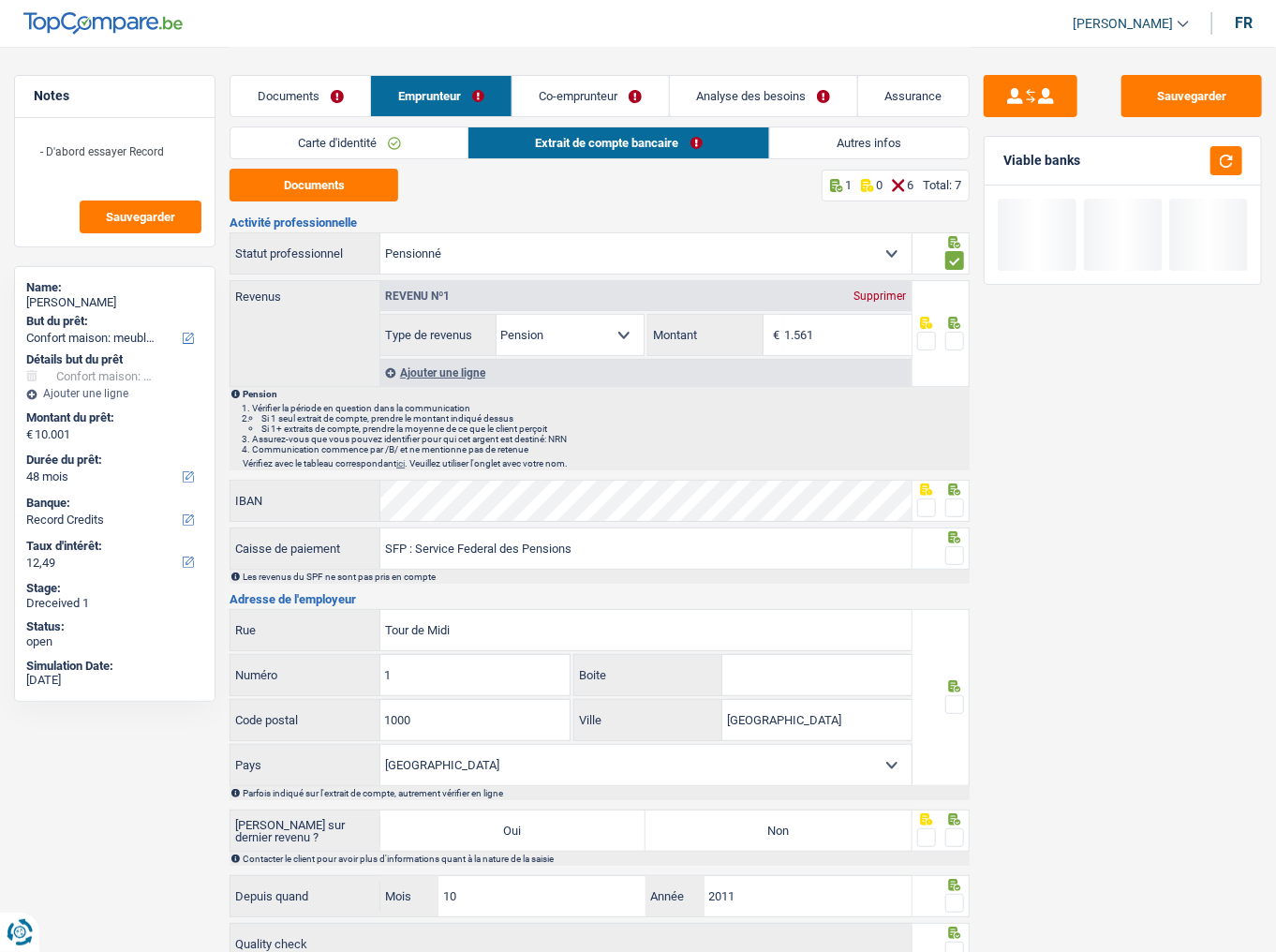
drag, startPoint x: 957, startPoint y: 344, endPoint x: 951, endPoint y: 359, distance: 16.2
click at [957, 343] on span at bounding box center [956, 341] width 19 height 19
click at [0, 0] on input "radio" at bounding box center [0, 0] width 0 height 0
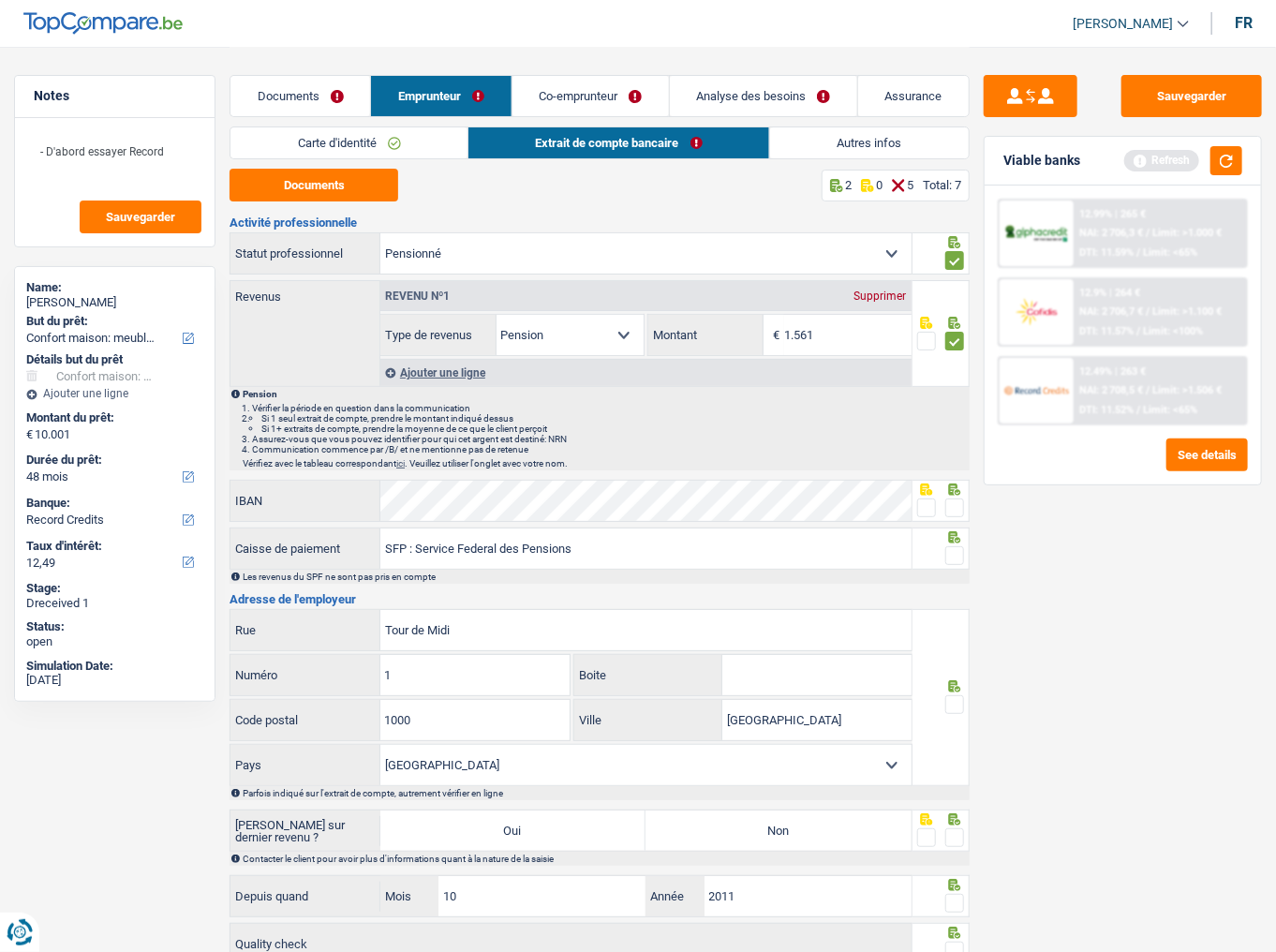
drag, startPoint x: 955, startPoint y: 509, endPoint x: 933, endPoint y: 510, distance: 22.0
click at [954, 509] on span at bounding box center [956, 508] width 19 height 19
click at [0, 0] on input "radio" at bounding box center [0, 0] width 0 height 0
click at [1139, 157] on button "button" at bounding box center [1226, 160] width 31 height 29
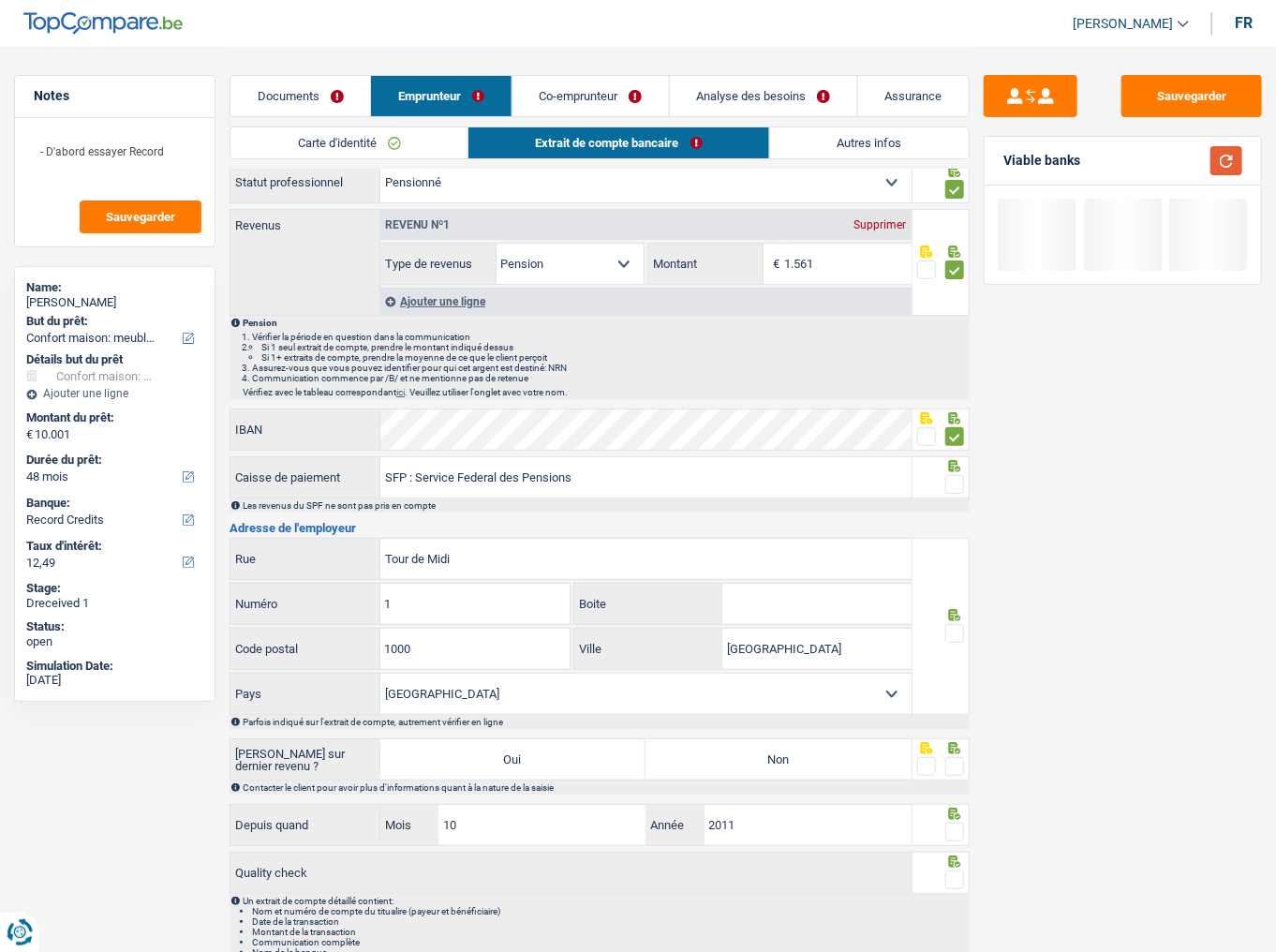
scroll to position [75, 0]
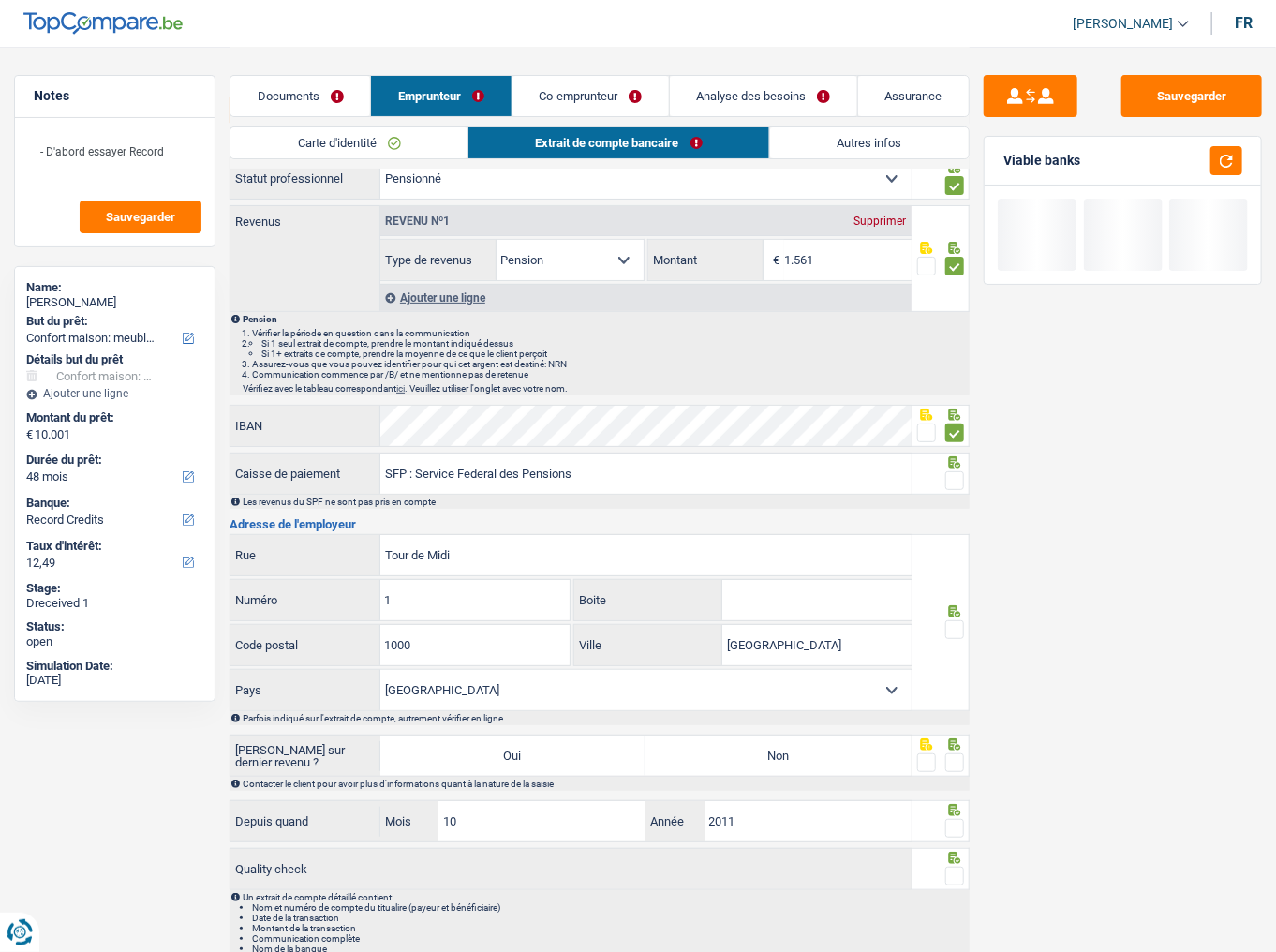
click at [956, 476] on span at bounding box center [956, 481] width 19 height 19
click at [0, 0] on input "radio" at bounding box center [0, 0] width 0 height 0
click at [951, 520] on span at bounding box center [956, 631] width 19 height 19
click at [0, 0] on input "radio" at bounding box center [0, 0] width 0 height 0
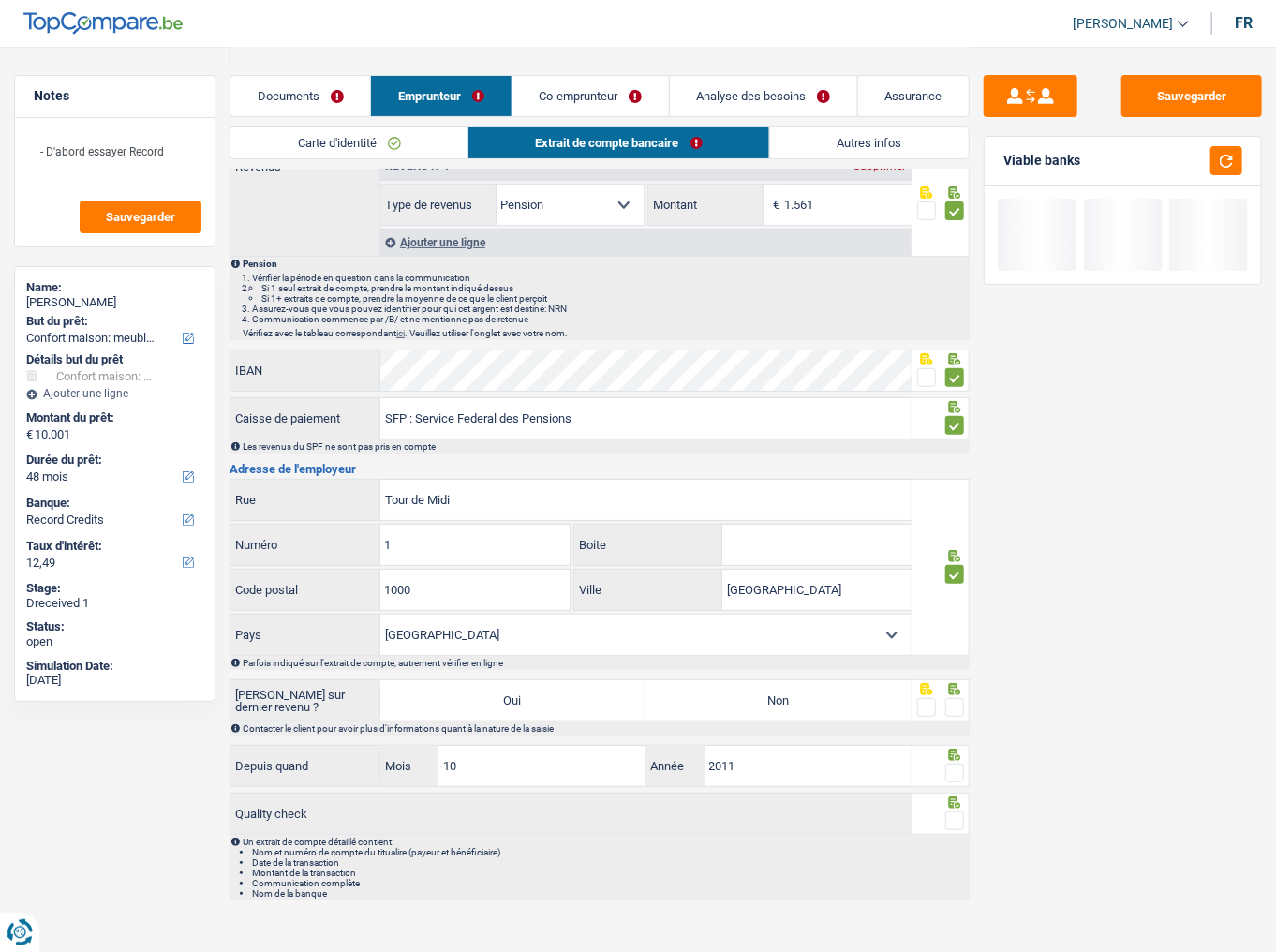
click at [753, 520] on label "Non" at bounding box center [778, 700] width 265 height 40
click at [753, 520] on input "Non" at bounding box center [778, 700] width 265 height 40
radio input "true"
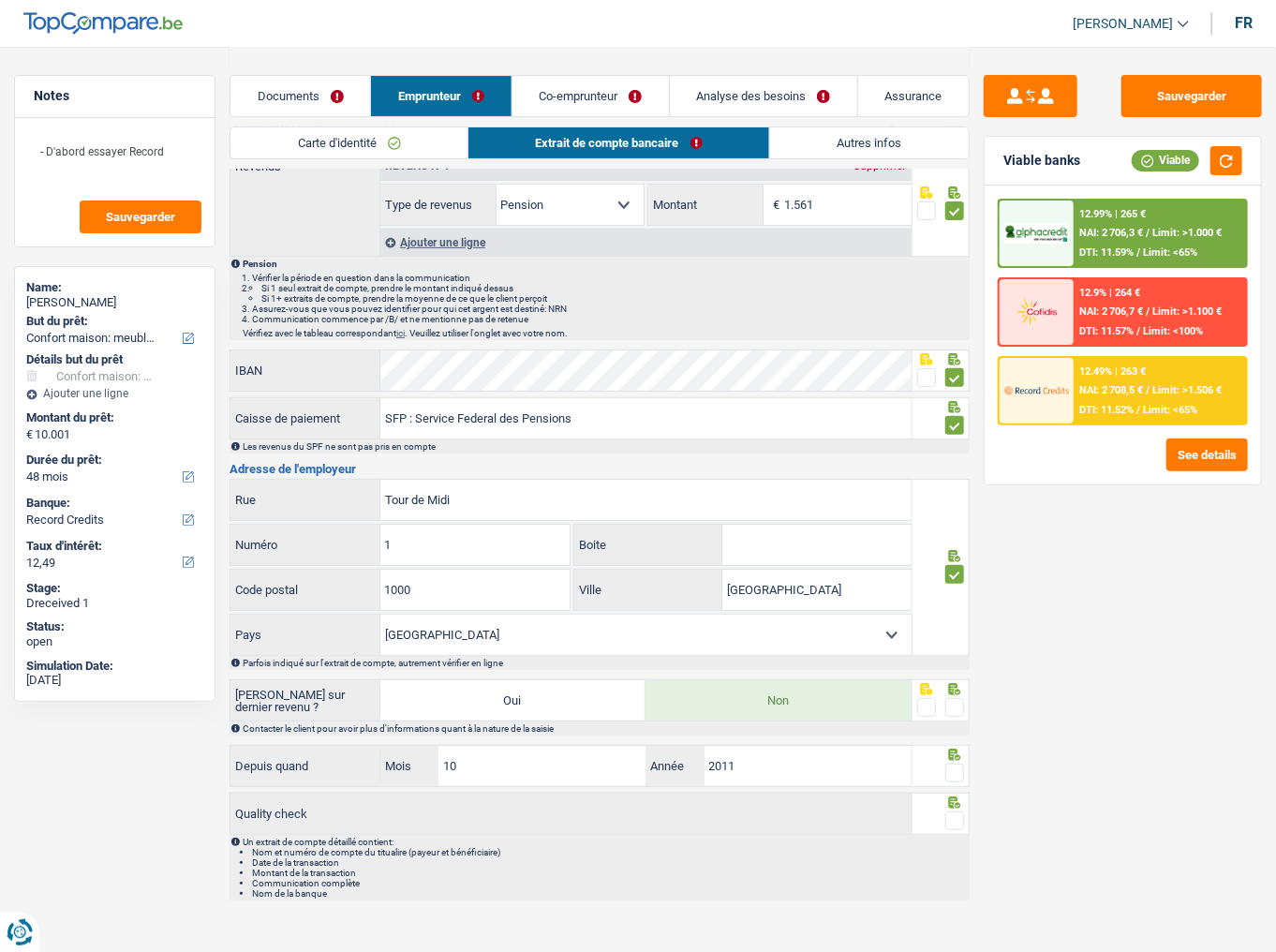
click at [950, 520] on span at bounding box center [956, 708] width 19 height 19
click at [0, 0] on input "radio" at bounding box center [0, 0] width 0 height 0
drag, startPoint x: 956, startPoint y: 768, endPoint x: 959, endPoint y: 812, distance: 44.1
click at [956, 520] on span at bounding box center [956, 774] width 19 height 19
click at [0, 0] on input "radio" at bounding box center [0, 0] width 0 height 0
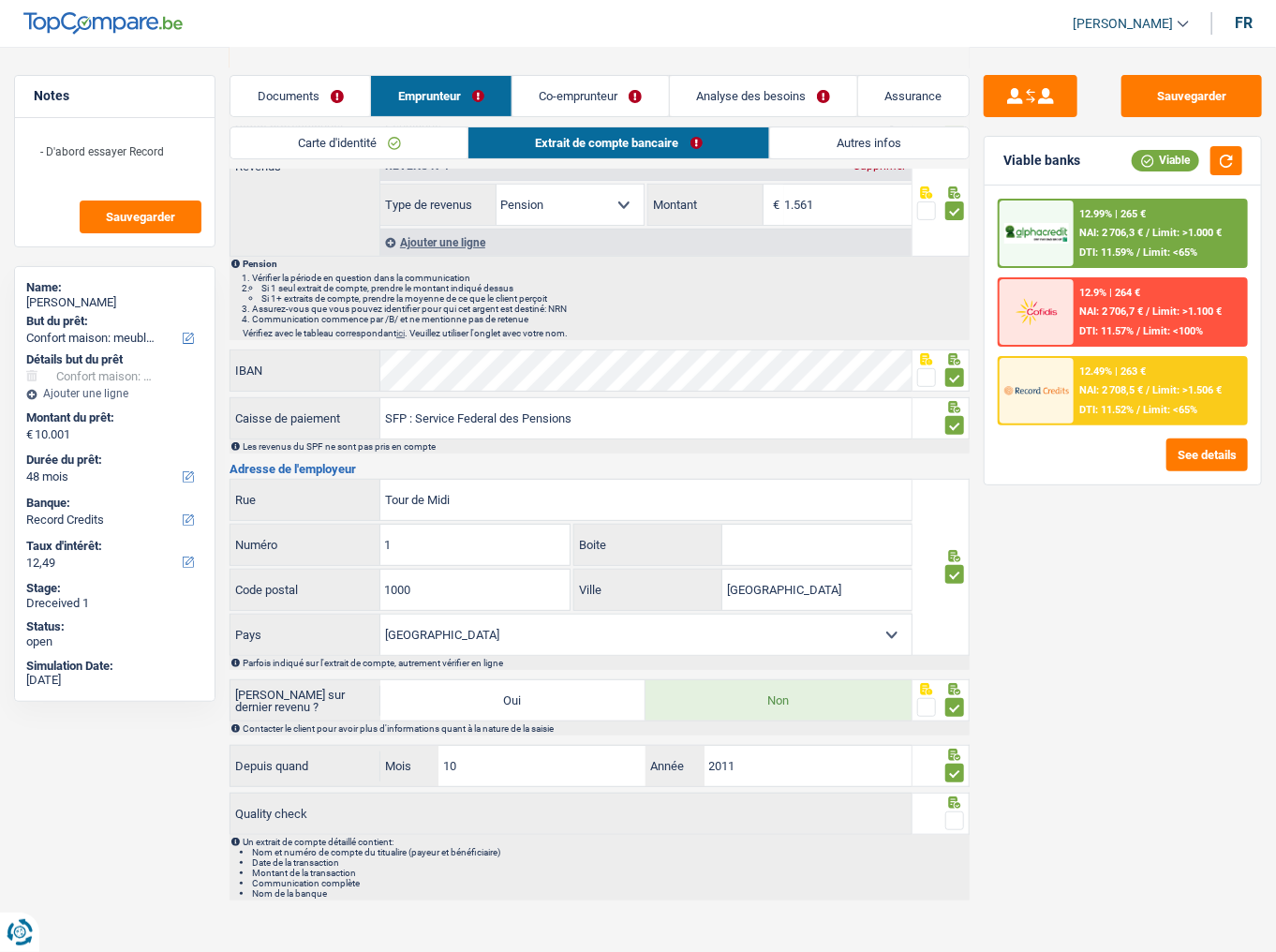
click at [957, 520] on span at bounding box center [956, 821] width 19 height 19
click at [0, 0] on input "radio" at bounding box center [0, 0] width 0 height 0
click at [1139, 164] on button "button" at bounding box center [1226, 160] width 31 height 29
click at [1139, 166] on button "button" at bounding box center [1226, 160] width 31 height 29
drag, startPoint x: 1223, startPoint y: 171, endPoint x: 1194, endPoint y: 171, distance: 29.0
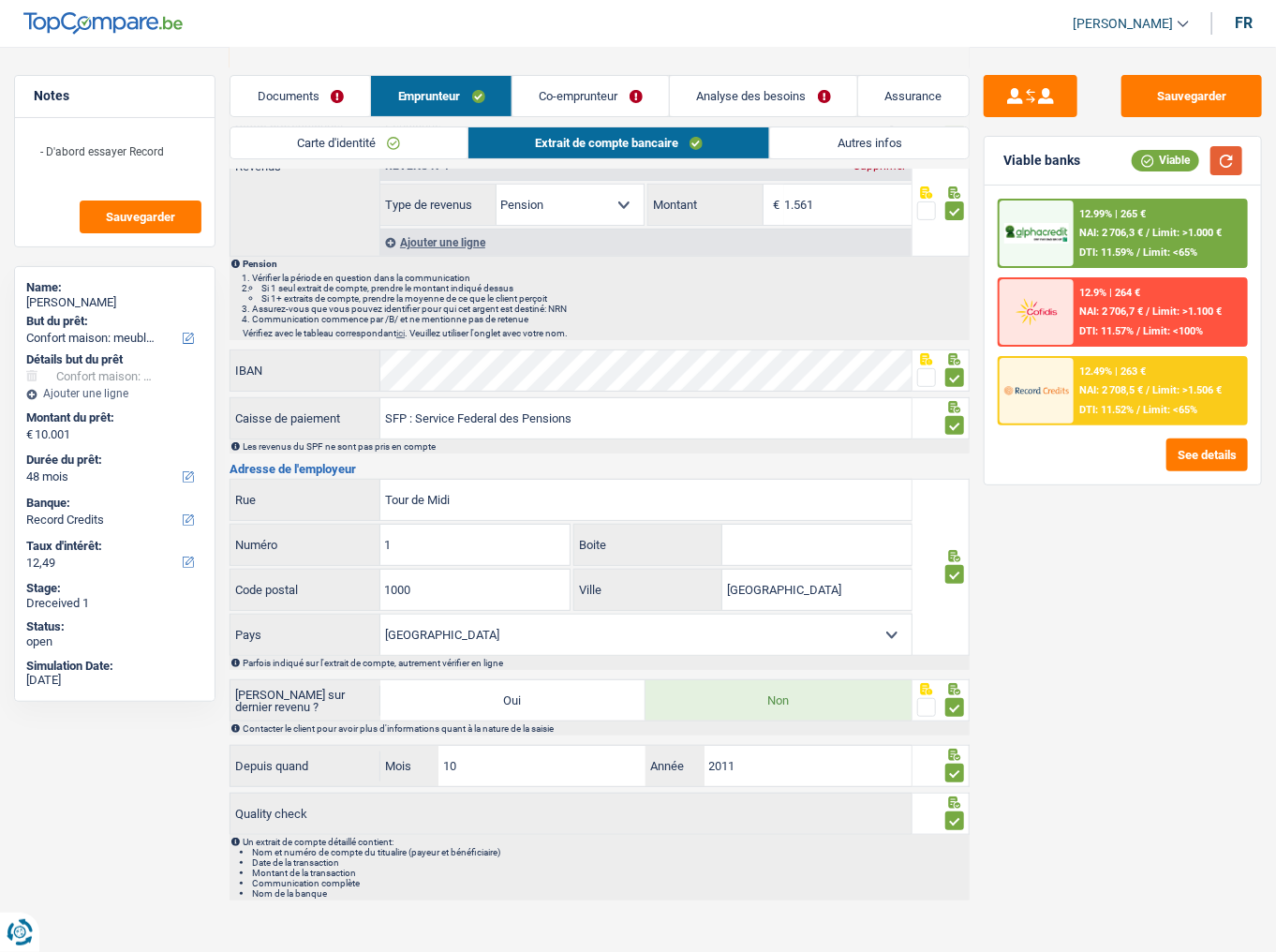
click at [1139, 171] on button "button" at bounding box center [1226, 160] width 31 height 29
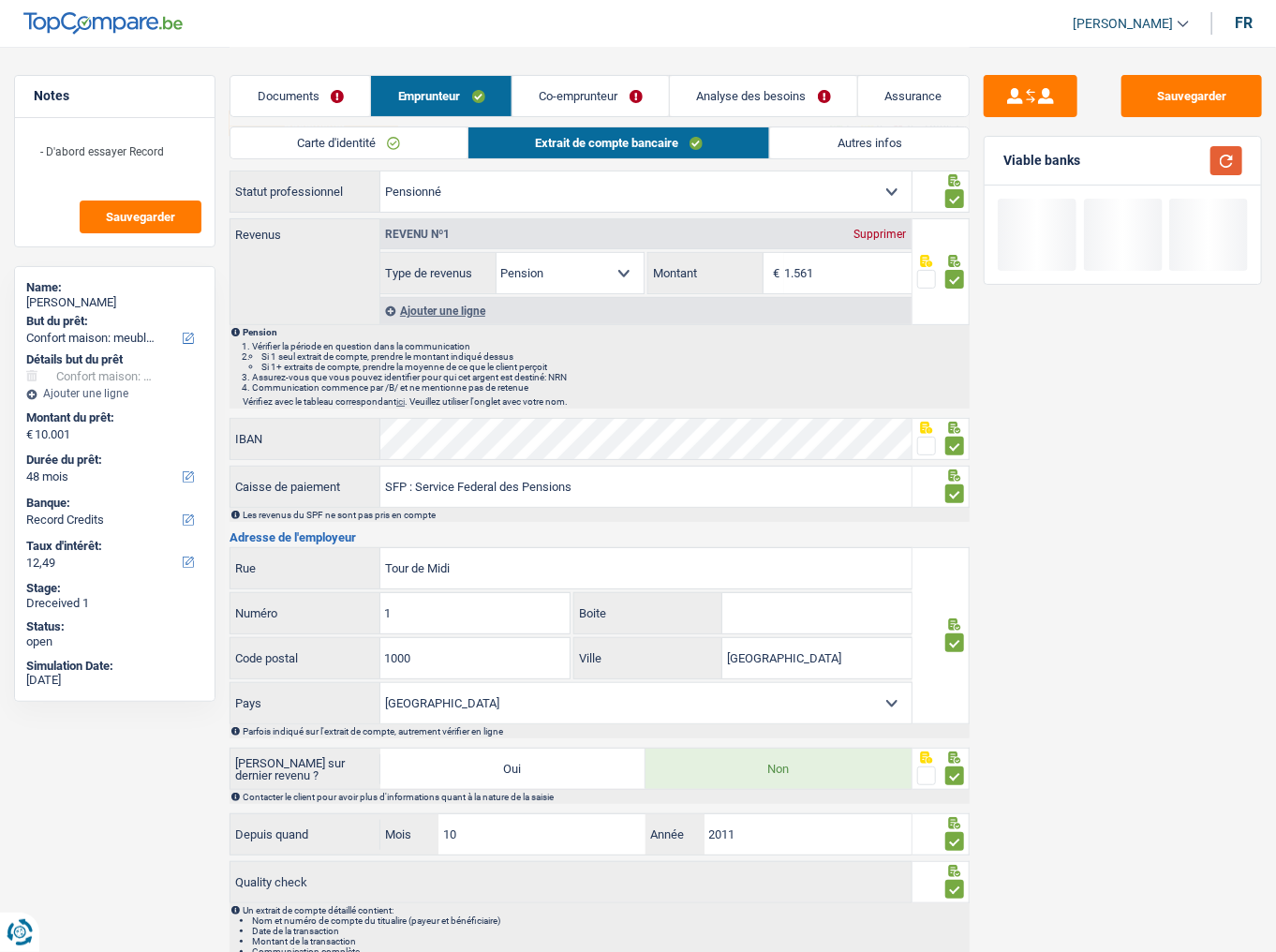
scroll to position [0, 0]
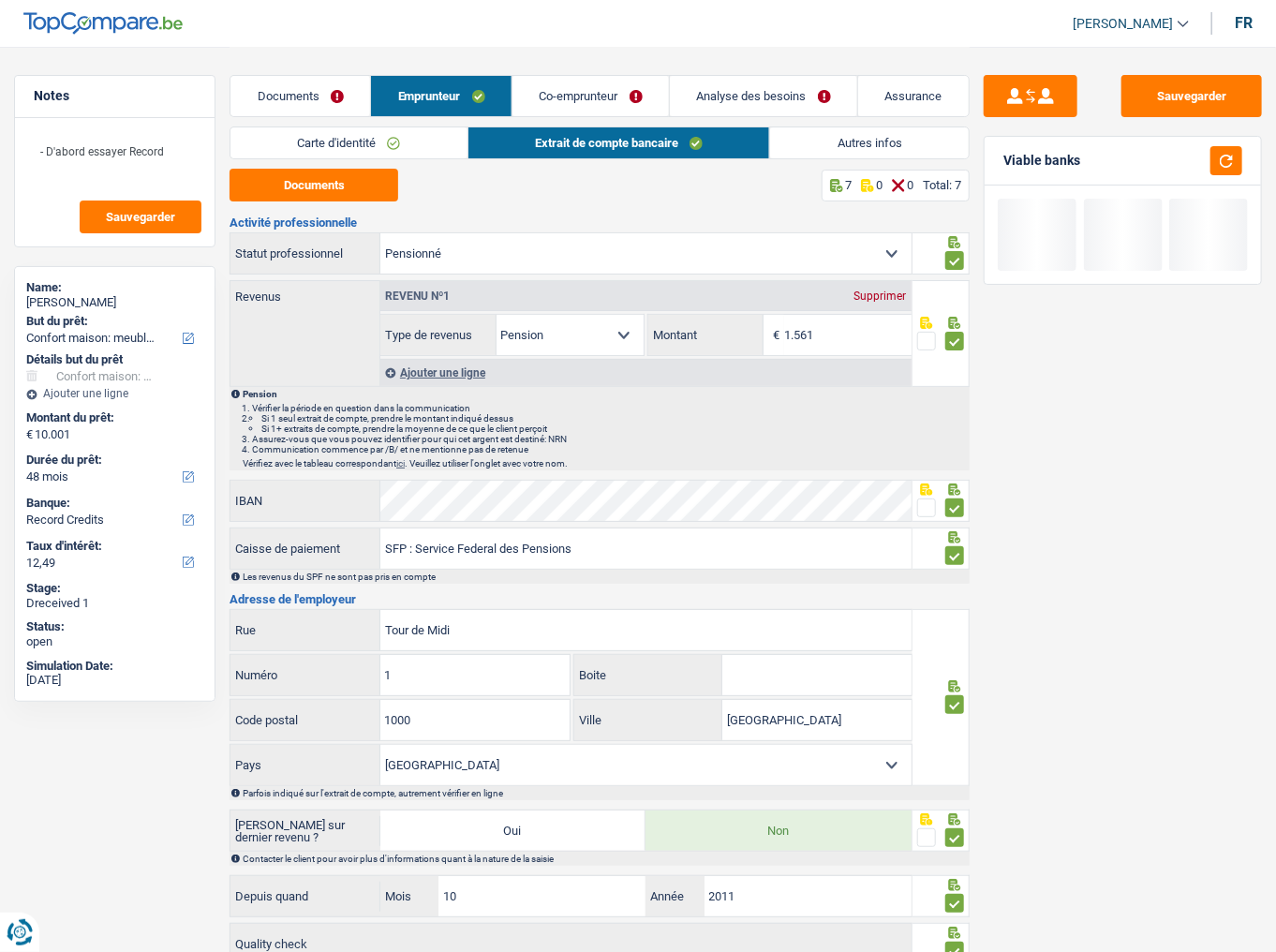
click at [861, 138] on link "Autres infos" at bounding box center [870, 143] width 198 height 31
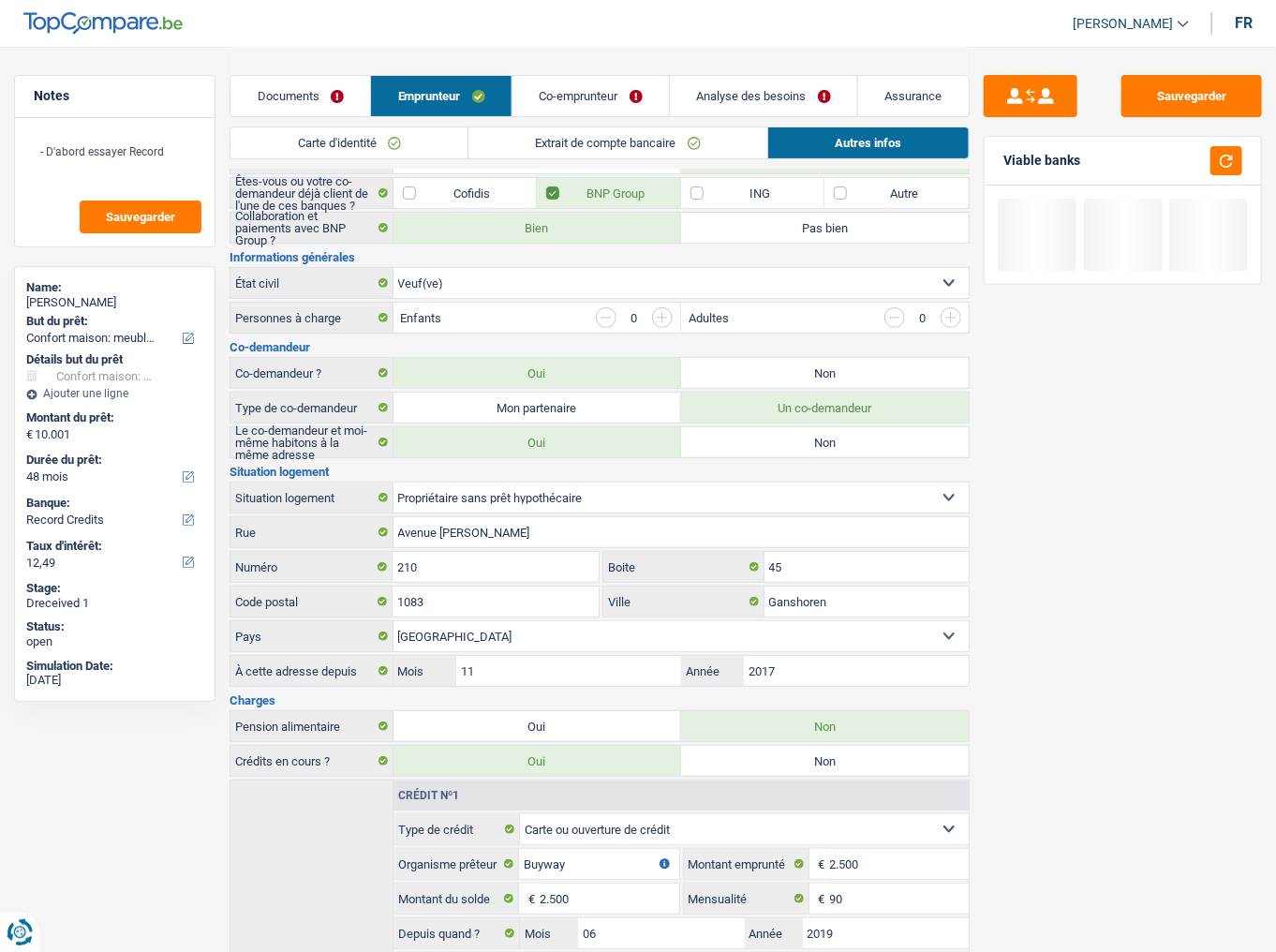
scroll to position [249, 0]
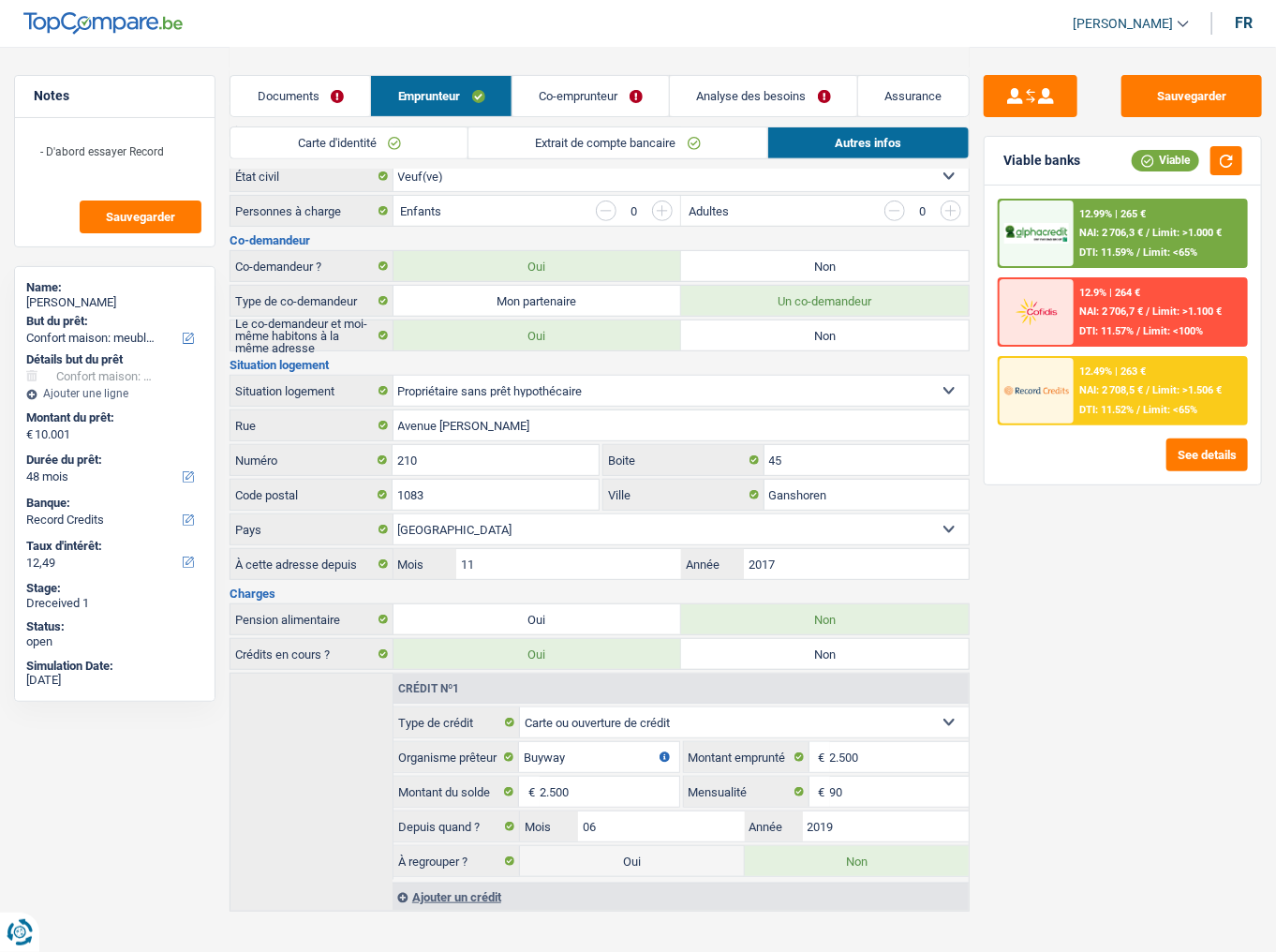
click at [615, 110] on link "Co-emprunteur" at bounding box center [591, 96] width 156 height 40
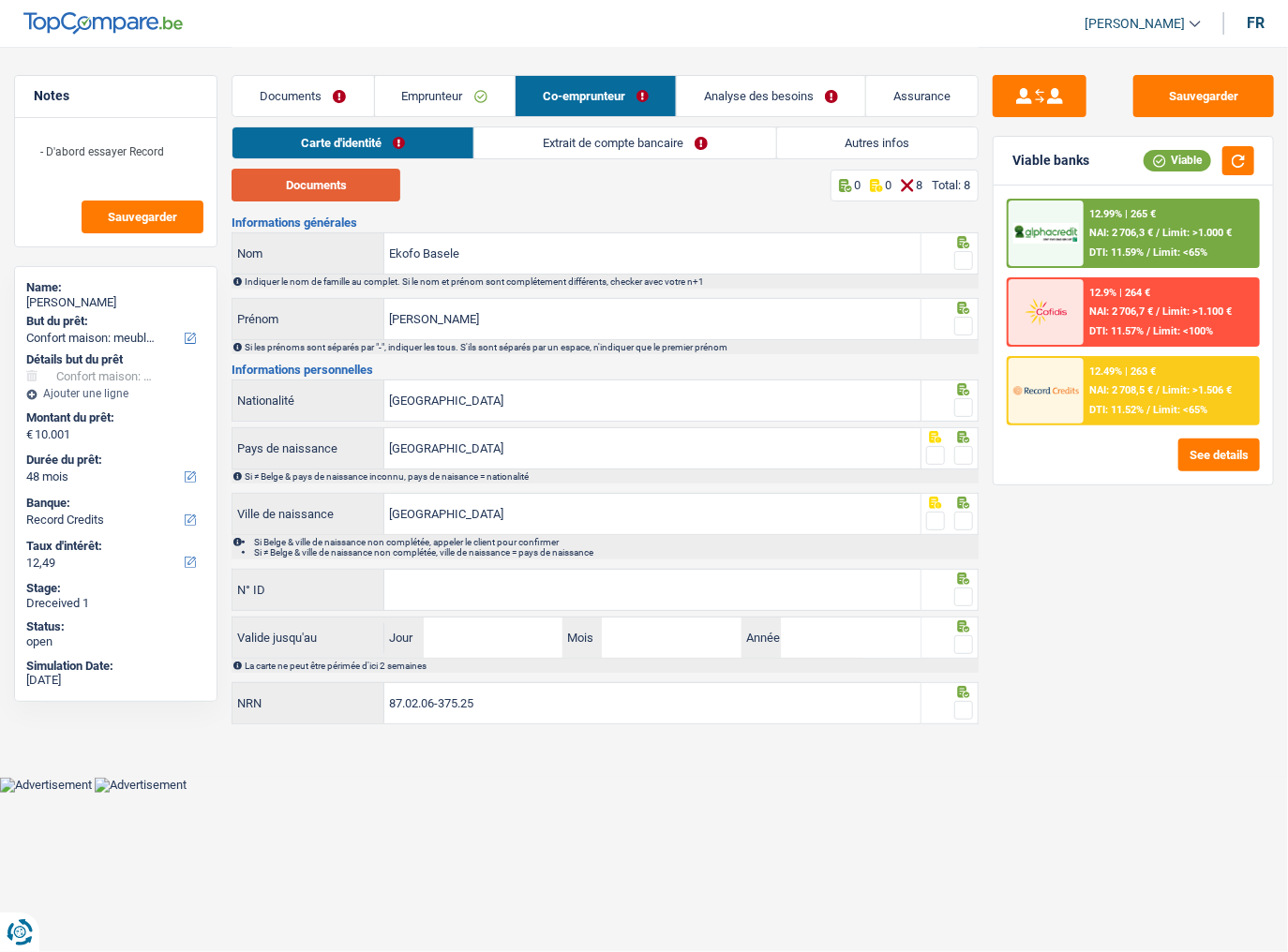
click at [362, 196] on button "Documents" at bounding box center [316, 185] width 169 height 32
click at [951, 259] on fieldset at bounding box center [949, 260] width 47 height 24
click at [962, 259] on span at bounding box center [964, 260] width 19 height 19
click at [0, 0] on input "radio" at bounding box center [0, 0] width 0 height 0
click at [957, 332] on span at bounding box center [964, 326] width 19 height 19
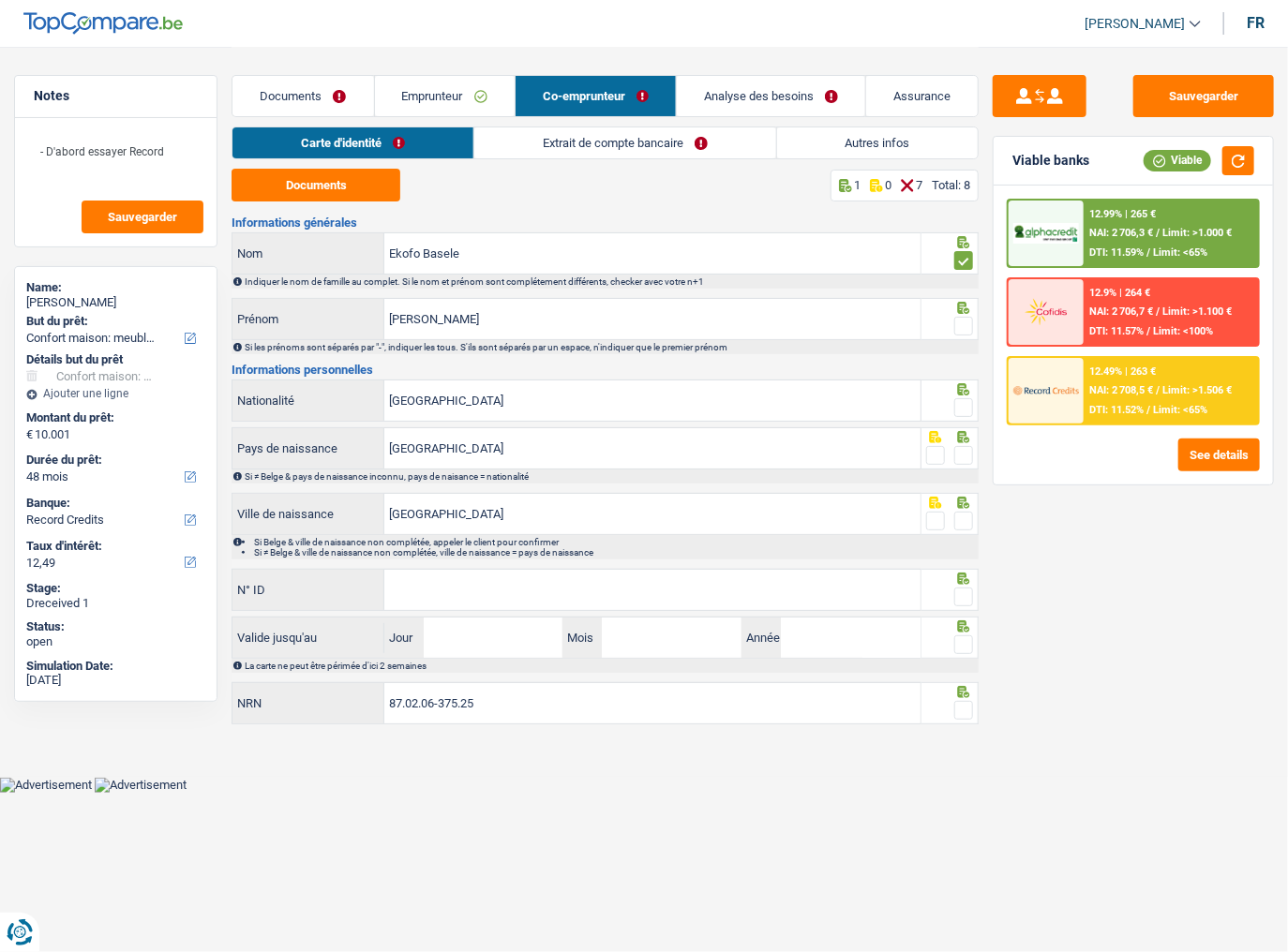
click at [0, 0] on input "radio" at bounding box center [0, 0] width 0 height 0
click at [967, 397] on div at bounding box center [964, 408] width 19 height 24
drag, startPoint x: 961, startPoint y: 468, endPoint x: 964, endPoint y: 419, distance: 49.1
click at [961, 469] on div "Si ≠ Belge & pays de naissance inconnu, pays de naisance = nationalité" at bounding box center [605, 476] width 747 height 14
click at [970, 414] on span at bounding box center [964, 408] width 19 height 19
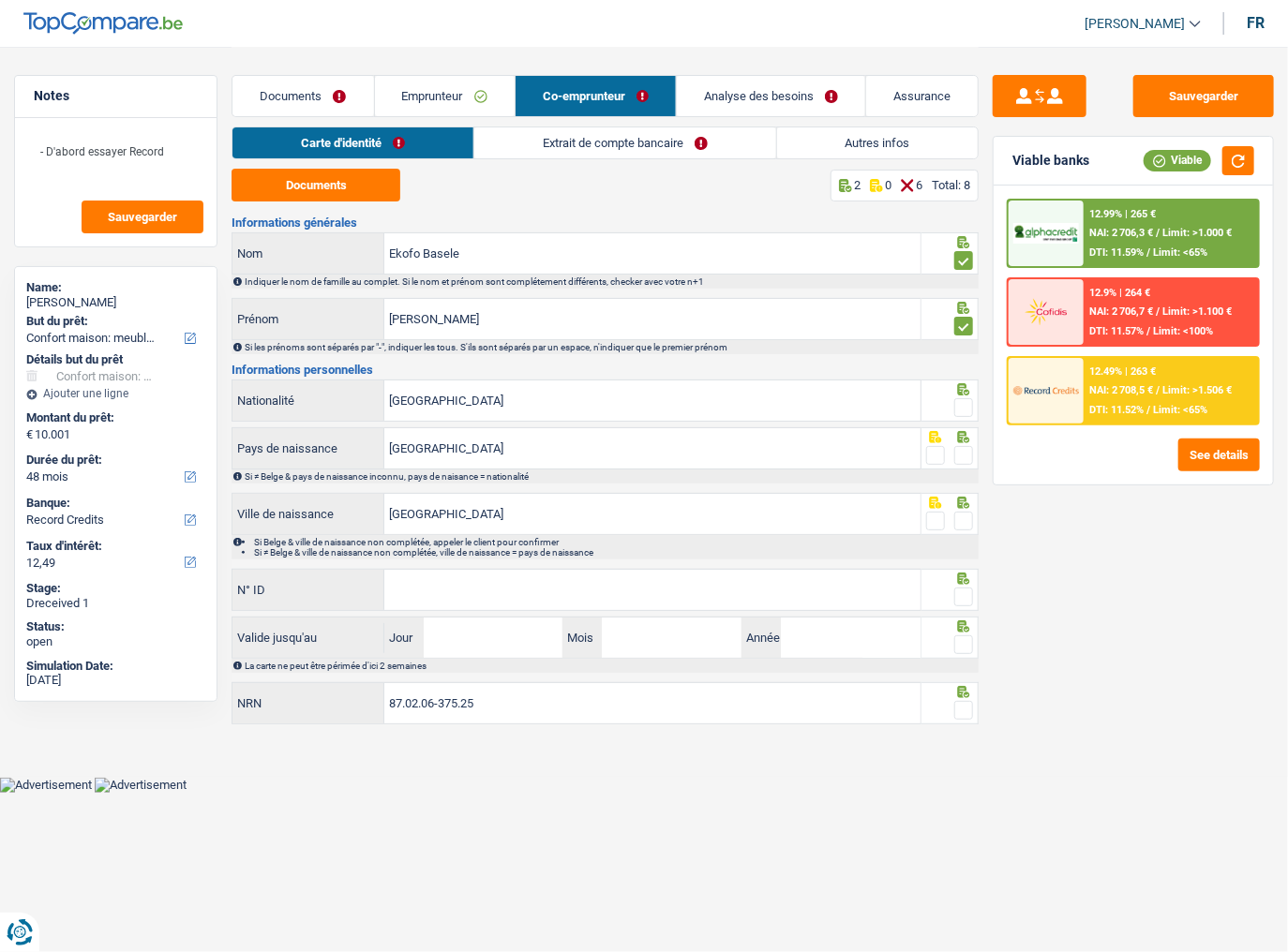
click at [0, 0] on input "radio" at bounding box center [0, 0] width 0 height 0
click at [968, 458] on span at bounding box center [964, 456] width 19 height 19
click at [0, 0] on input "radio" at bounding box center [0, 0] width 0 height 0
drag, startPoint x: 958, startPoint y: 515, endPoint x: 946, endPoint y: 514, distance: 12.0
click at [957, 515] on span at bounding box center [964, 522] width 19 height 19
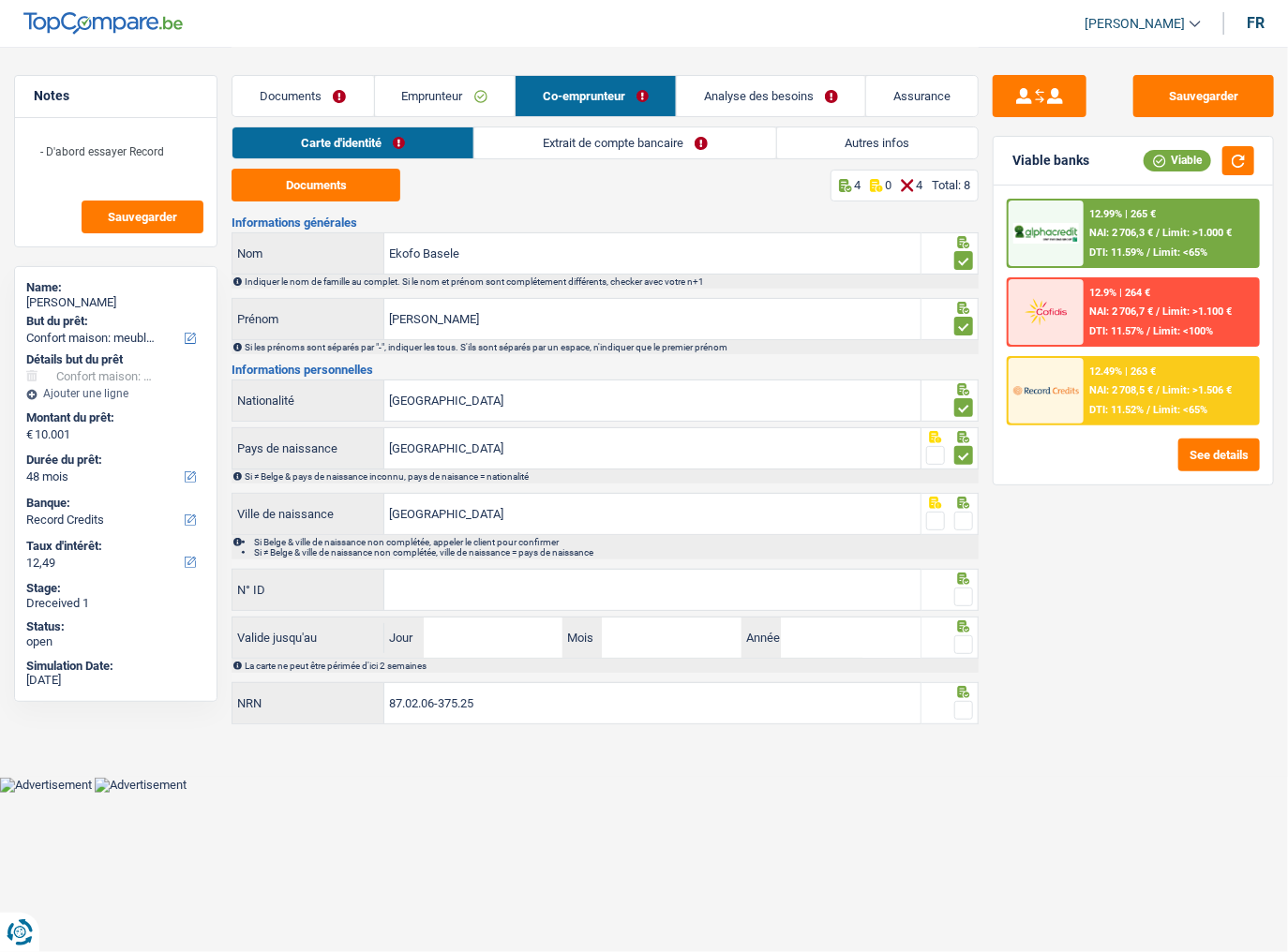
click at [0, 0] on input "radio" at bounding box center [0, 0] width 0 height 0
drag, startPoint x: 703, startPoint y: 588, endPoint x: 1104, endPoint y: 501, distance: 410.3
click at [703, 520] on input "N° ID" at bounding box center [653, 590] width 536 height 40
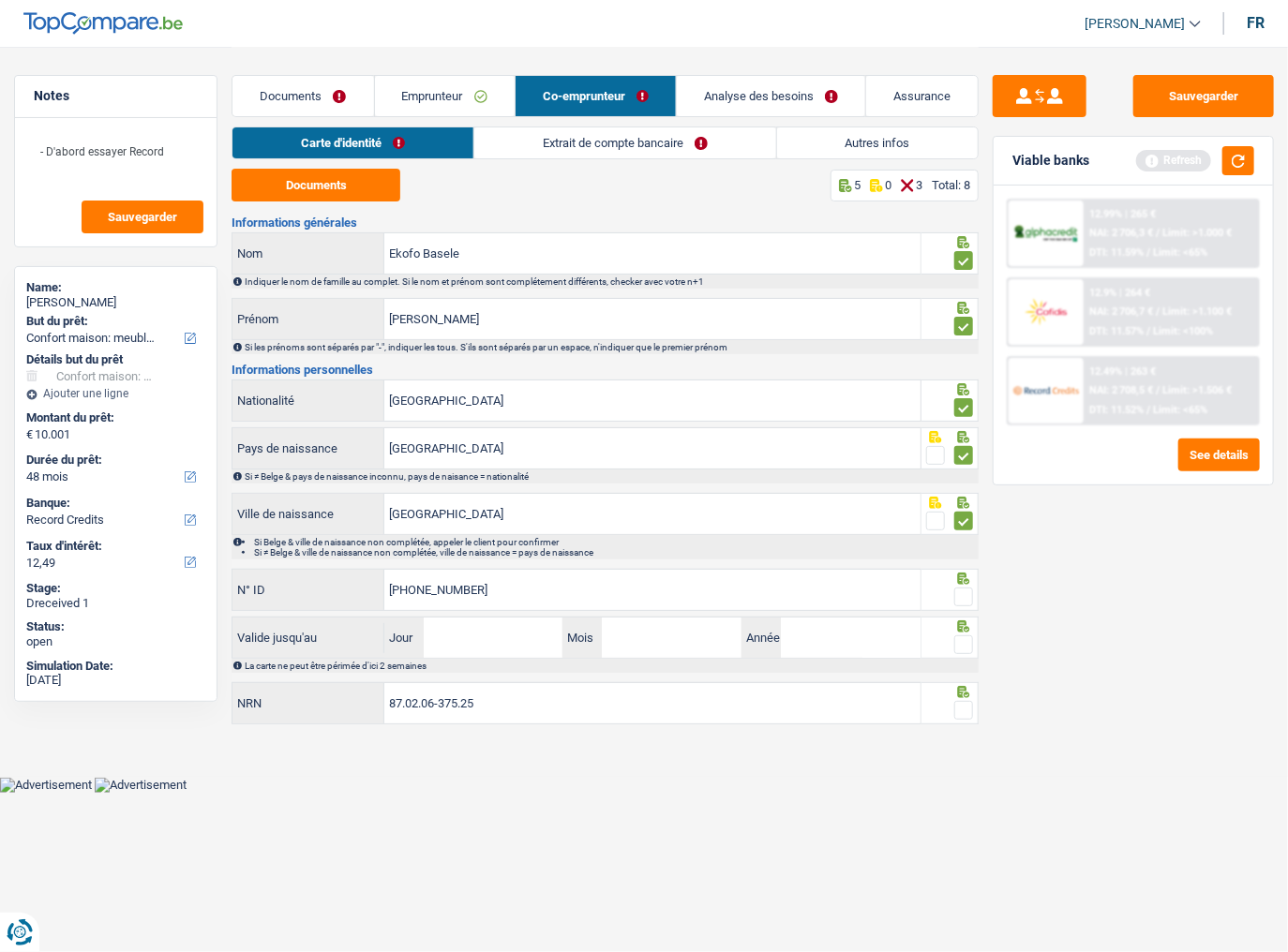
type input "[PHONE_NUMBER]"
drag, startPoint x: 967, startPoint y: 591, endPoint x: 915, endPoint y: 591, distance: 52.0
click at [964, 520] on span at bounding box center [964, 597] width 19 height 19
click at [0, 0] on input "radio" at bounding box center [0, 0] width 0 height 0
click at [524, 520] on input "Jour" at bounding box center [493, 638] width 139 height 40
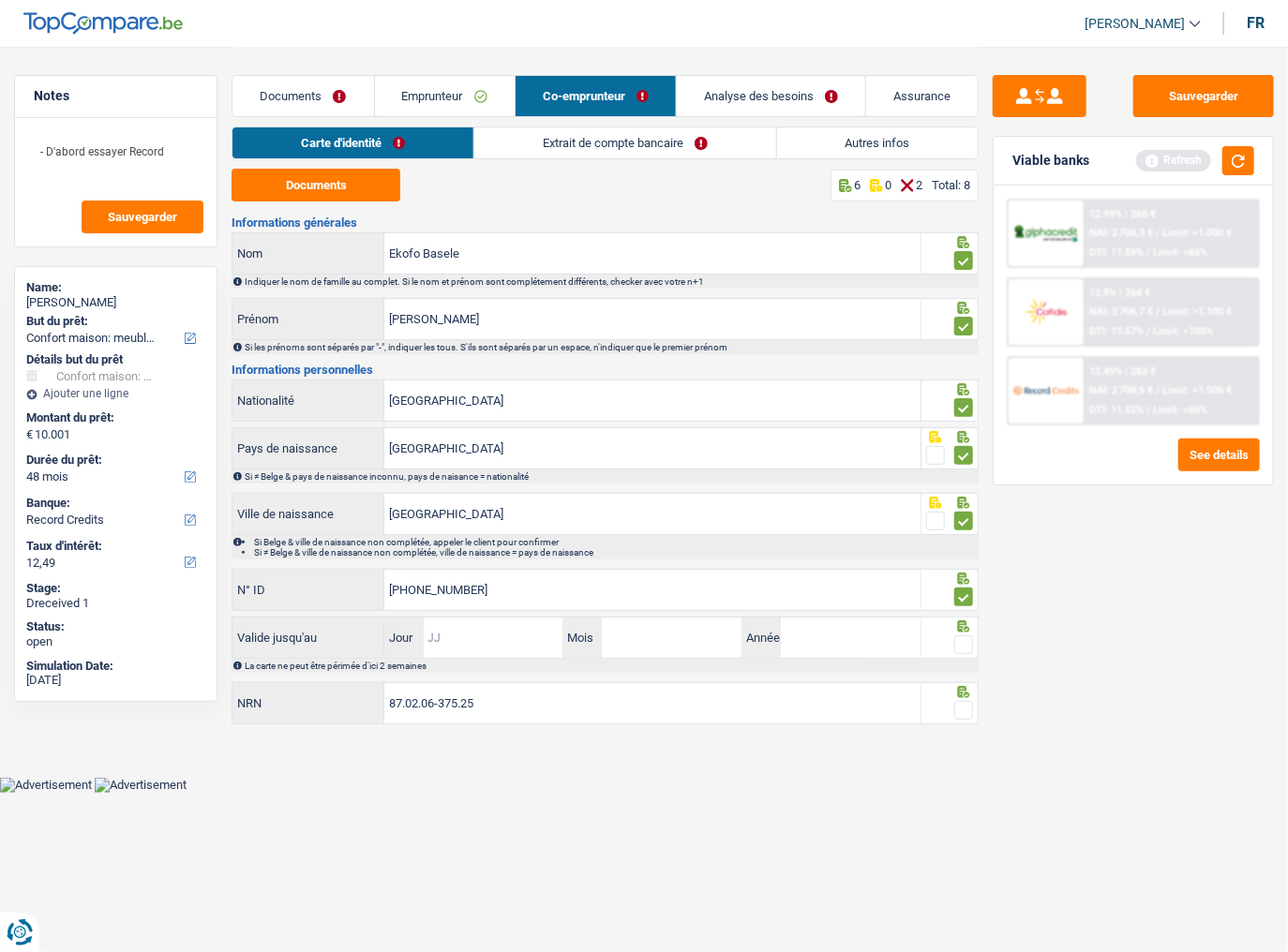
click at [501, 520] on input "Jour" at bounding box center [493, 638] width 139 height 40
type input "01"
type input "71"
click at [963, 520] on span at bounding box center [964, 645] width 19 height 19
click at [0, 0] on input "radio" at bounding box center [0, 0] width 0 height 0
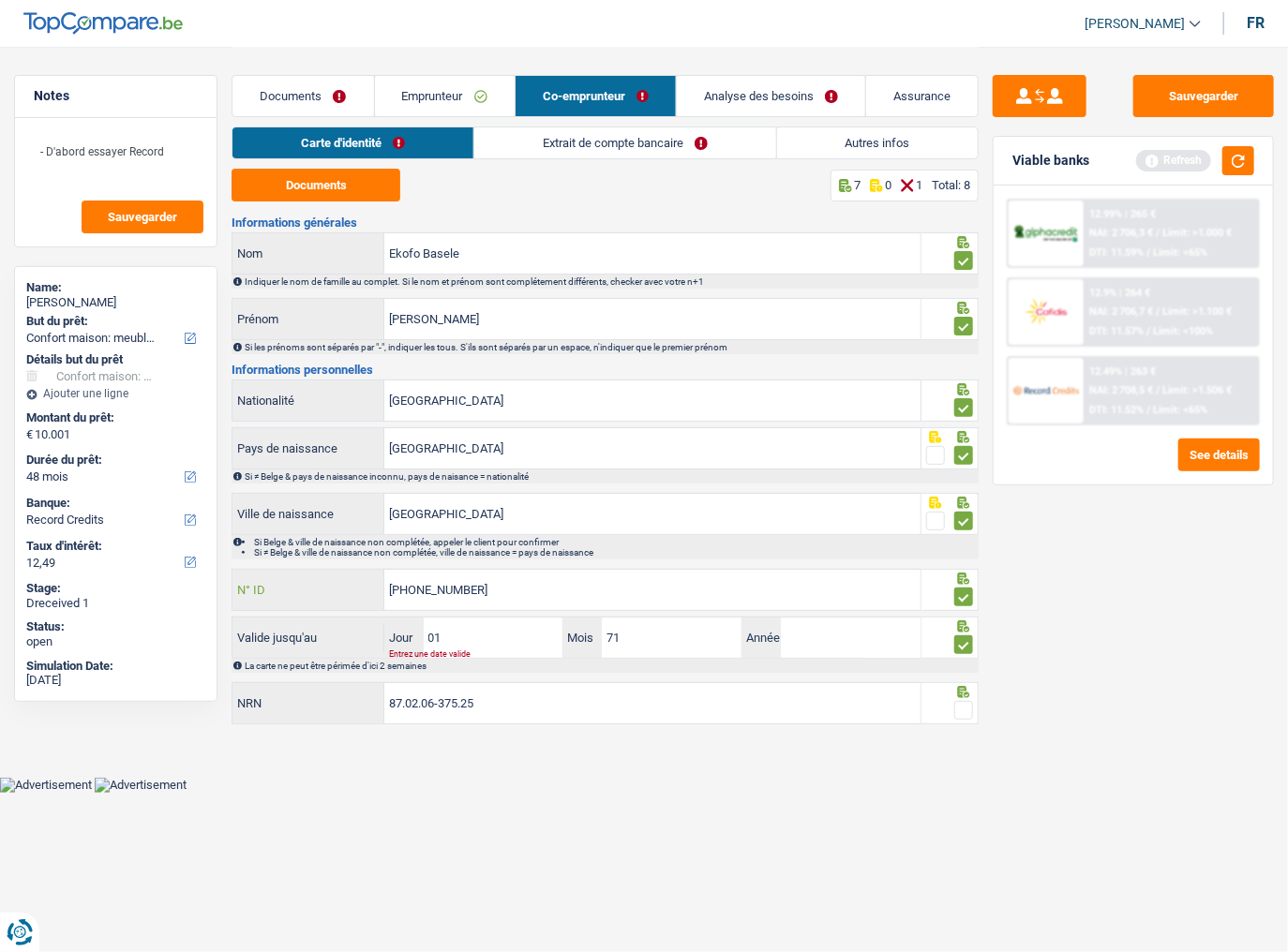
drag, startPoint x: 517, startPoint y: 590, endPoint x: 267, endPoint y: 608, distance: 250.6
click at [267, 520] on div "592-7112265-15 N° ID" at bounding box center [576, 590] width 689 height 42
type input "592-7112265-15"
drag, startPoint x: 509, startPoint y: 634, endPoint x: 271, endPoint y: 634, distance: 238.0
click at [271, 520] on div "Valide jusqu'au 01 Jour / 71 Mois / Année Entrez une date valide" at bounding box center [576, 638] width 687 height 40
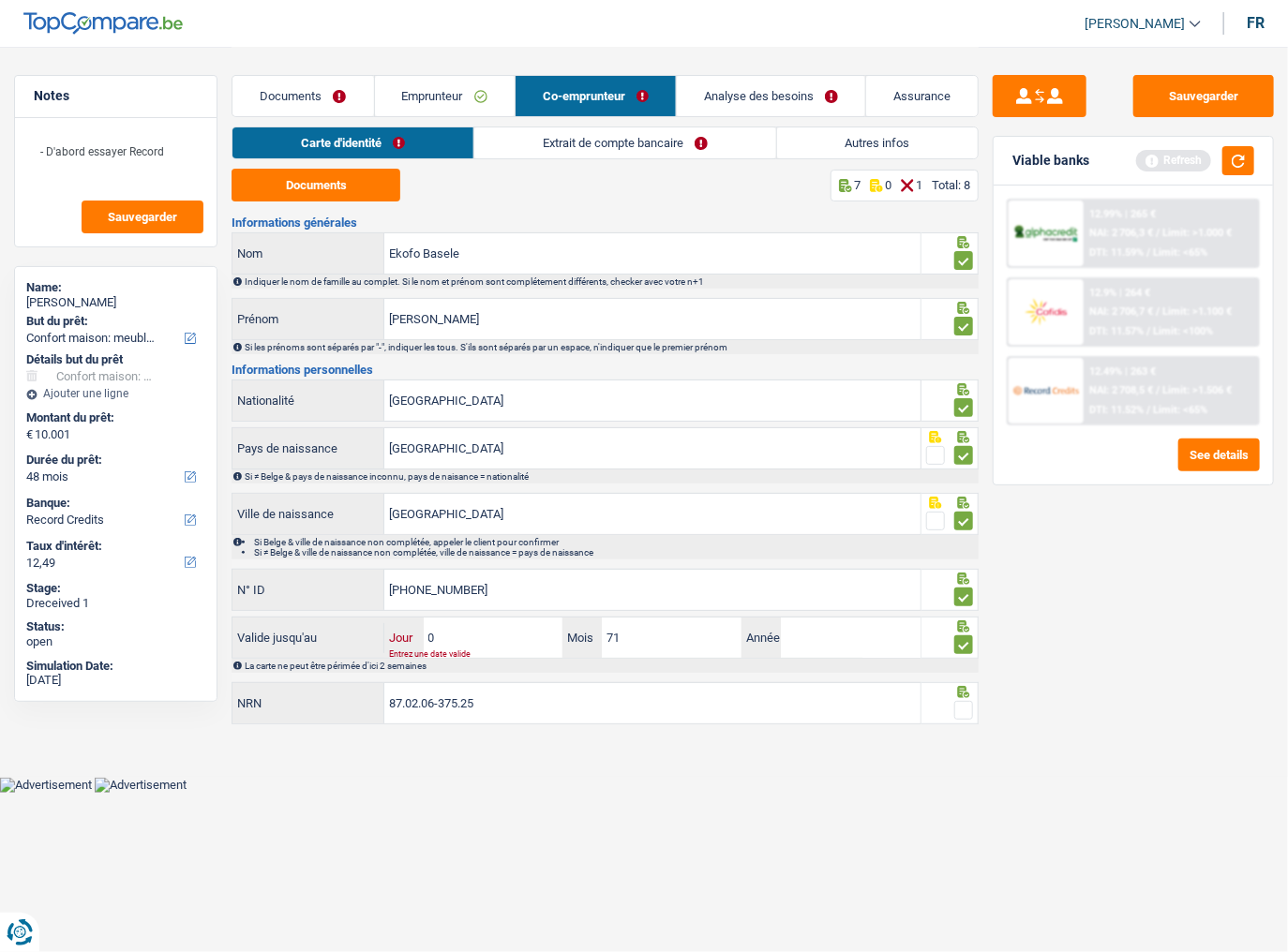
type input "07"
drag, startPoint x: 645, startPoint y: 642, endPoint x: 473, endPoint y: 642, distance: 172.0
click at [473, 520] on div "07 Jour / 71 Mois / Année" at bounding box center [653, 638] width 536 height 40
type input "12"
type input "2027"
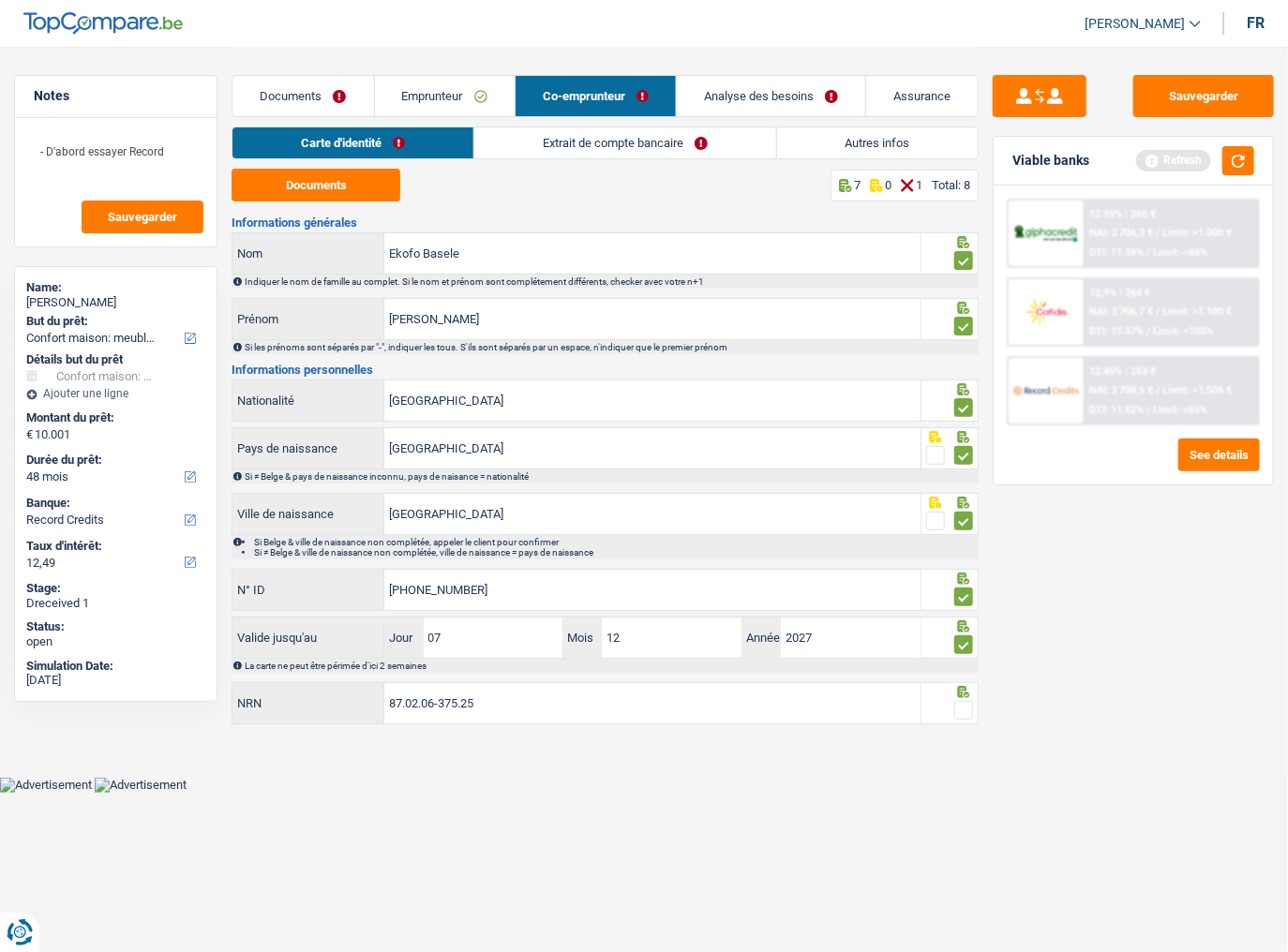
click at [971, 520] on span at bounding box center [964, 711] width 19 height 19
click at [0, 0] on input "radio" at bounding box center [0, 0] width 0 height 0
click at [661, 146] on link "Extrait de compte bancaire" at bounding box center [625, 143] width 301 height 31
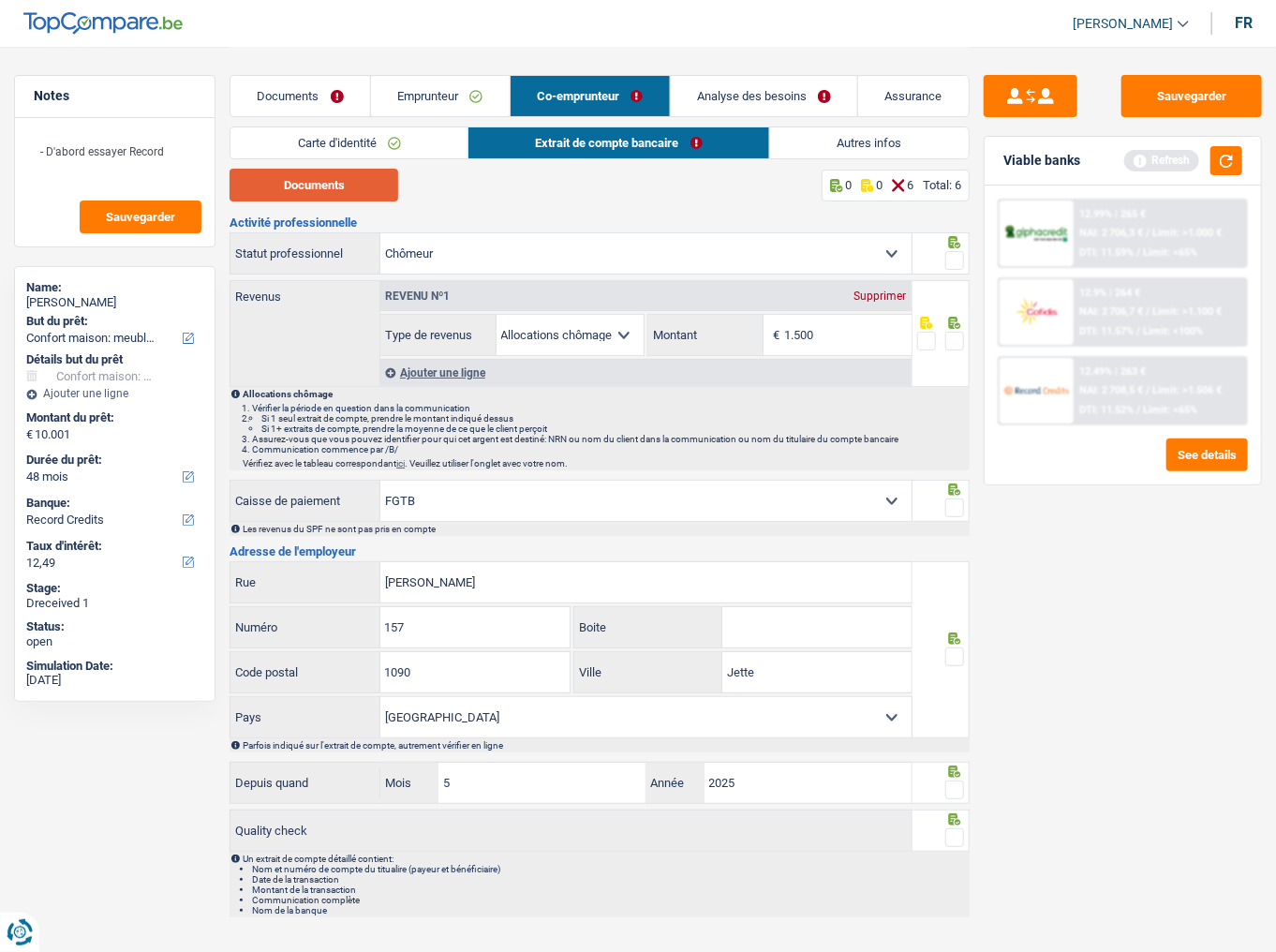
click at [362, 195] on button "Documents" at bounding box center [314, 185] width 169 height 32
drag, startPoint x: 1227, startPoint y: 164, endPoint x: 1215, endPoint y: 161, distance: 12.4
click at [1139, 164] on button "button" at bounding box center [1226, 160] width 31 height 29
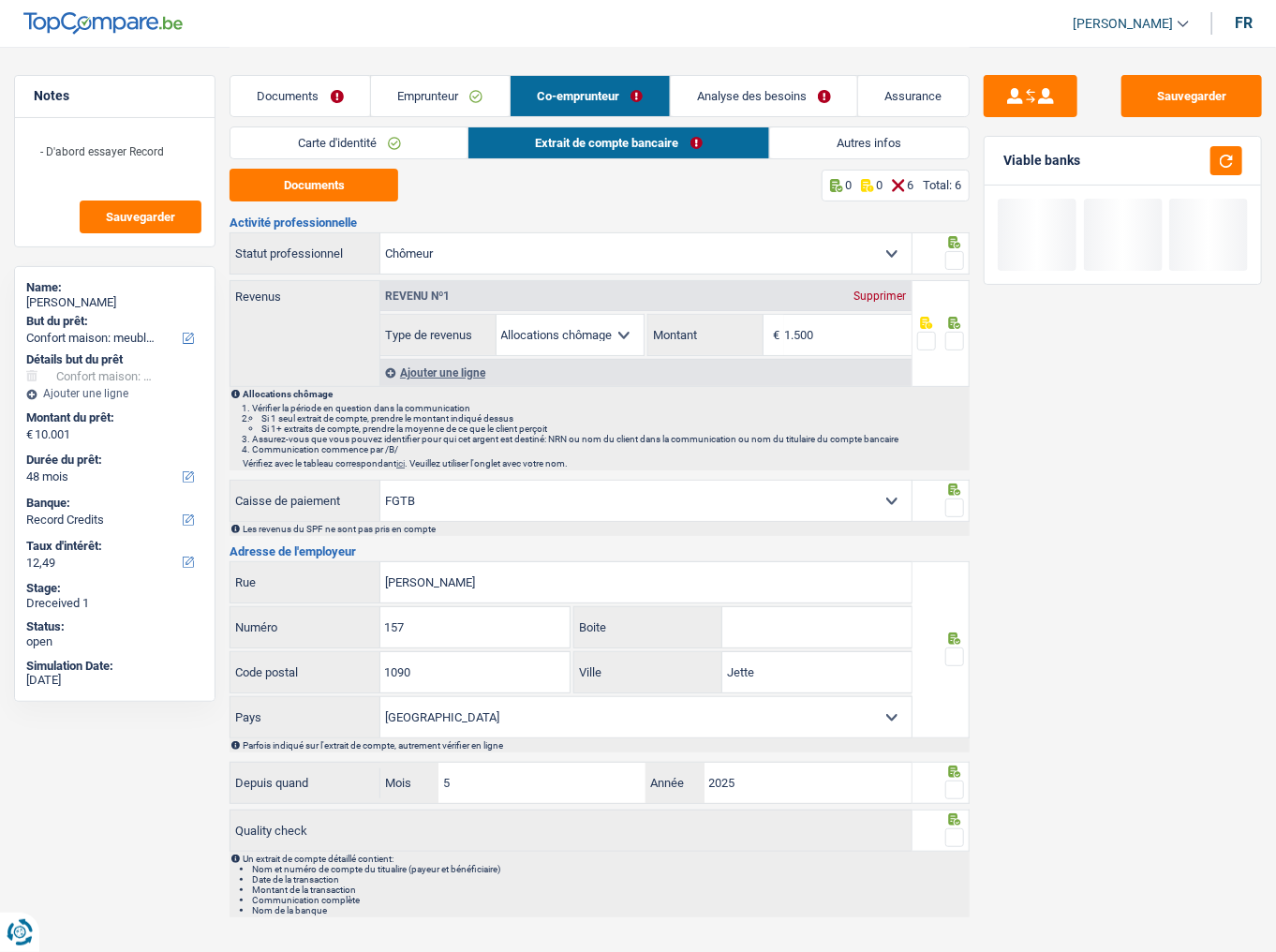
click at [844, 139] on link "Autres infos" at bounding box center [870, 143] width 198 height 31
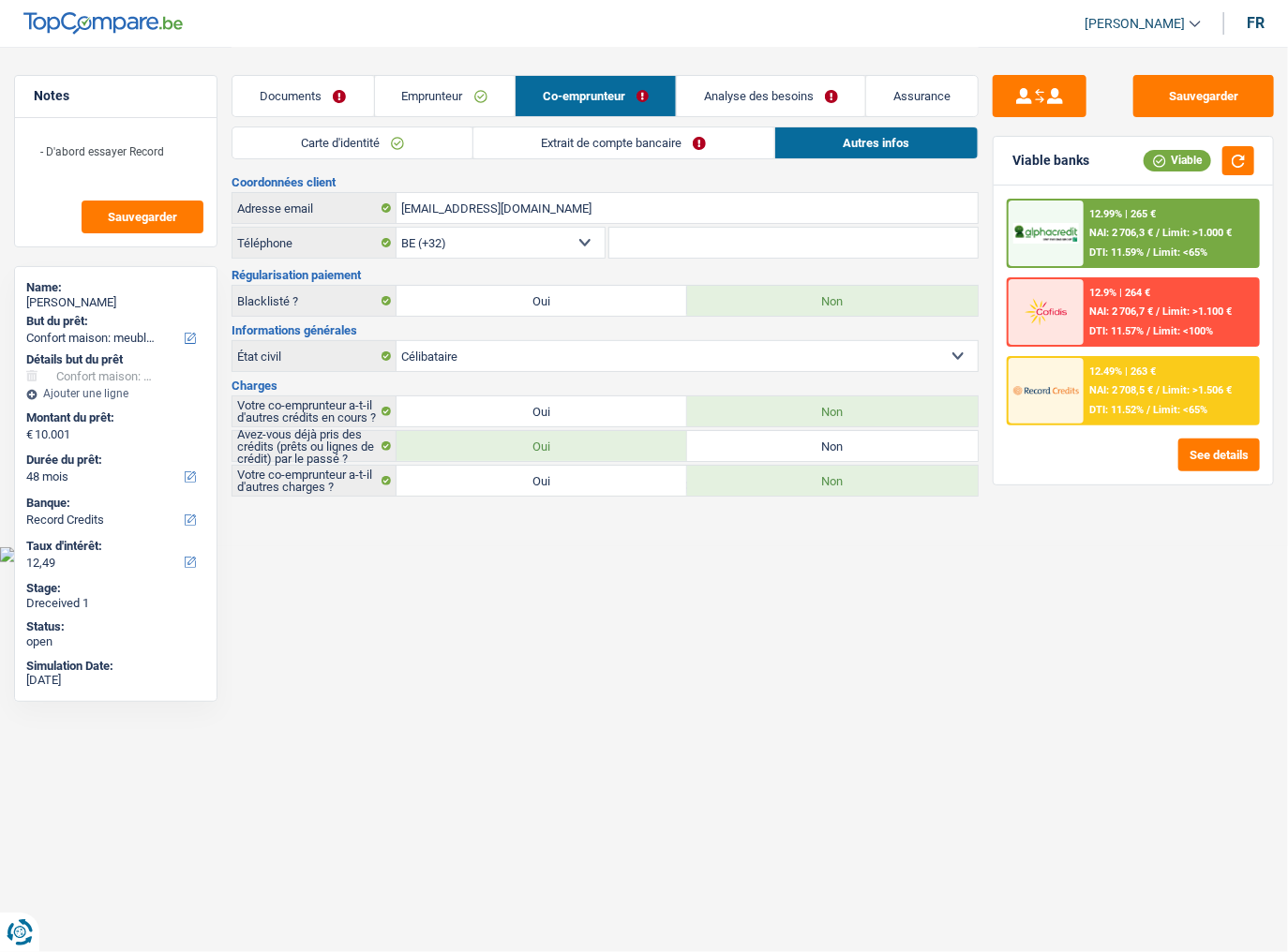
click at [719, 139] on link "Extrait de compte bancaire" at bounding box center [623, 143] width 301 height 31
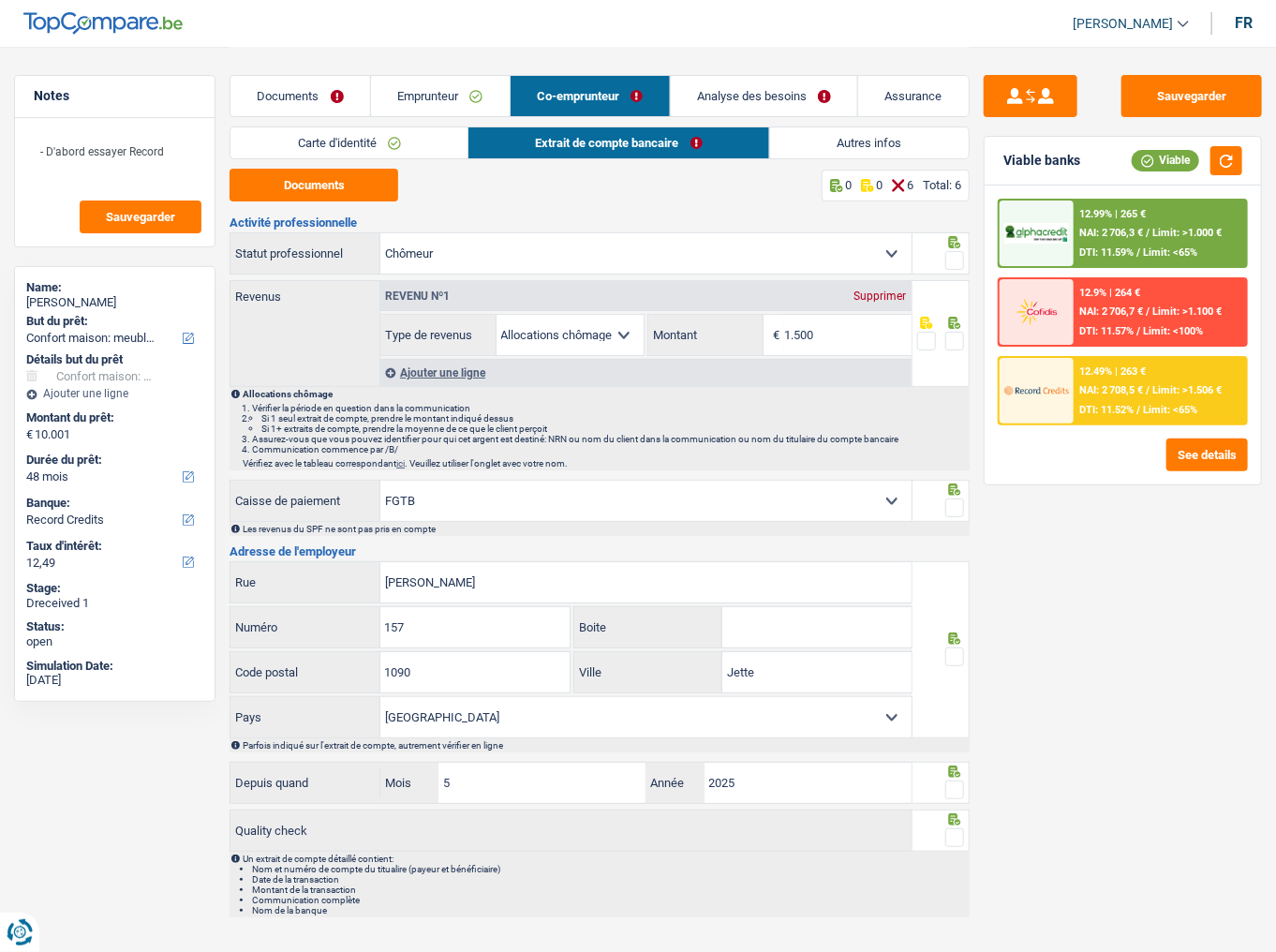
click at [870, 128] on link "Autres infos" at bounding box center [870, 143] width 198 height 31
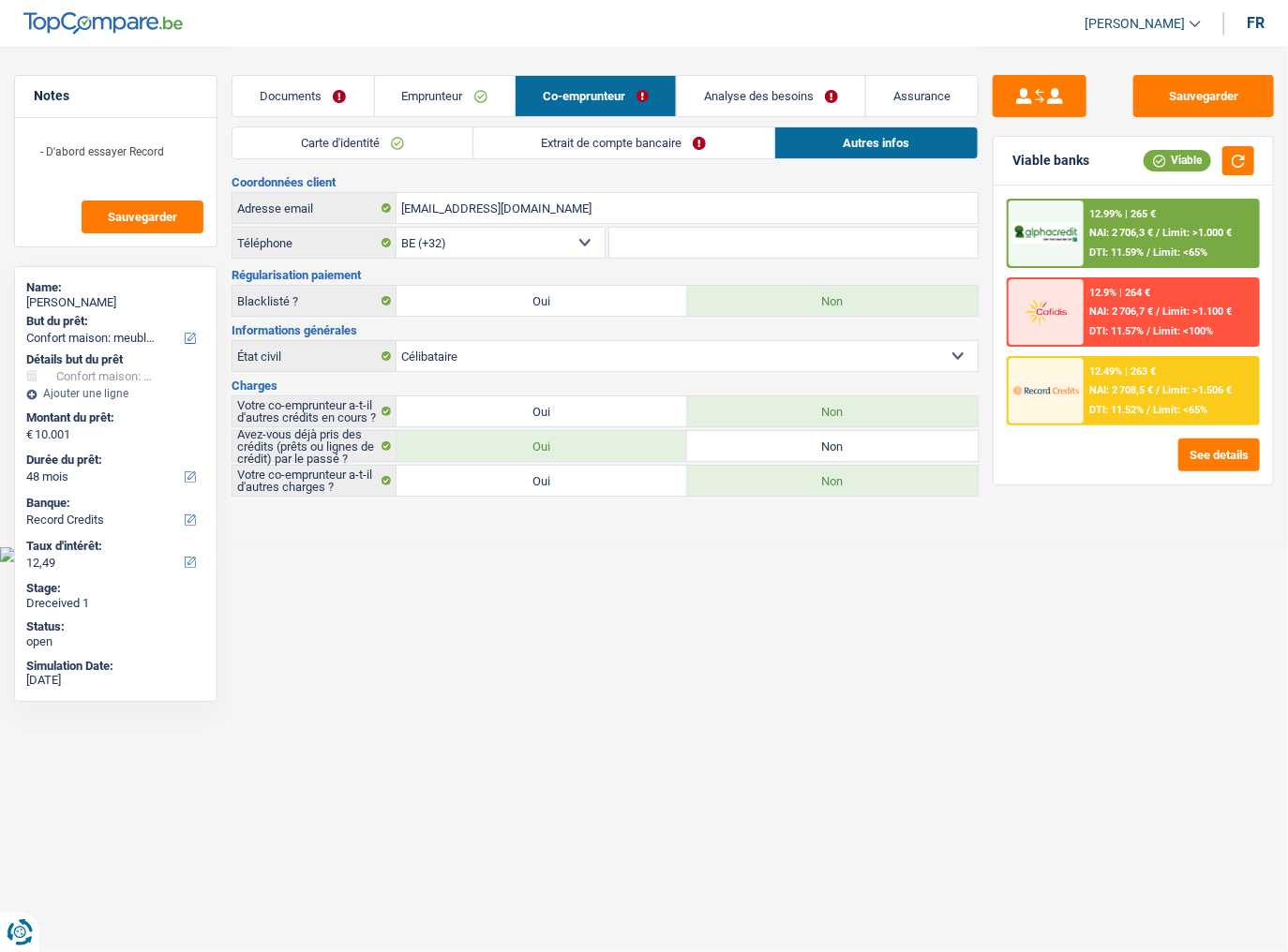
click at [738, 91] on link "Analyse des besoins" at bounding box center [772, 96] width 189 height 40
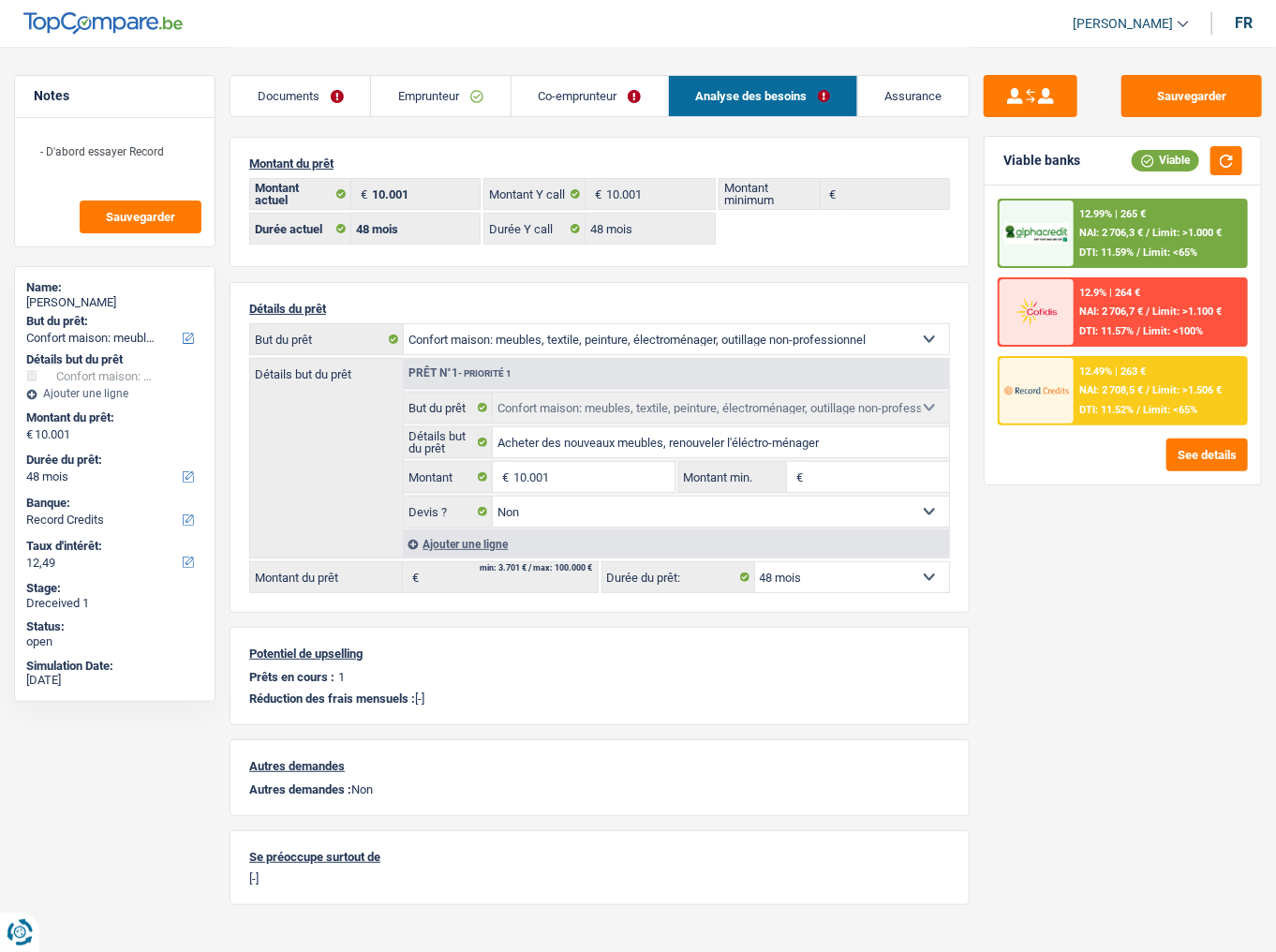
scroll to position [15, 0]
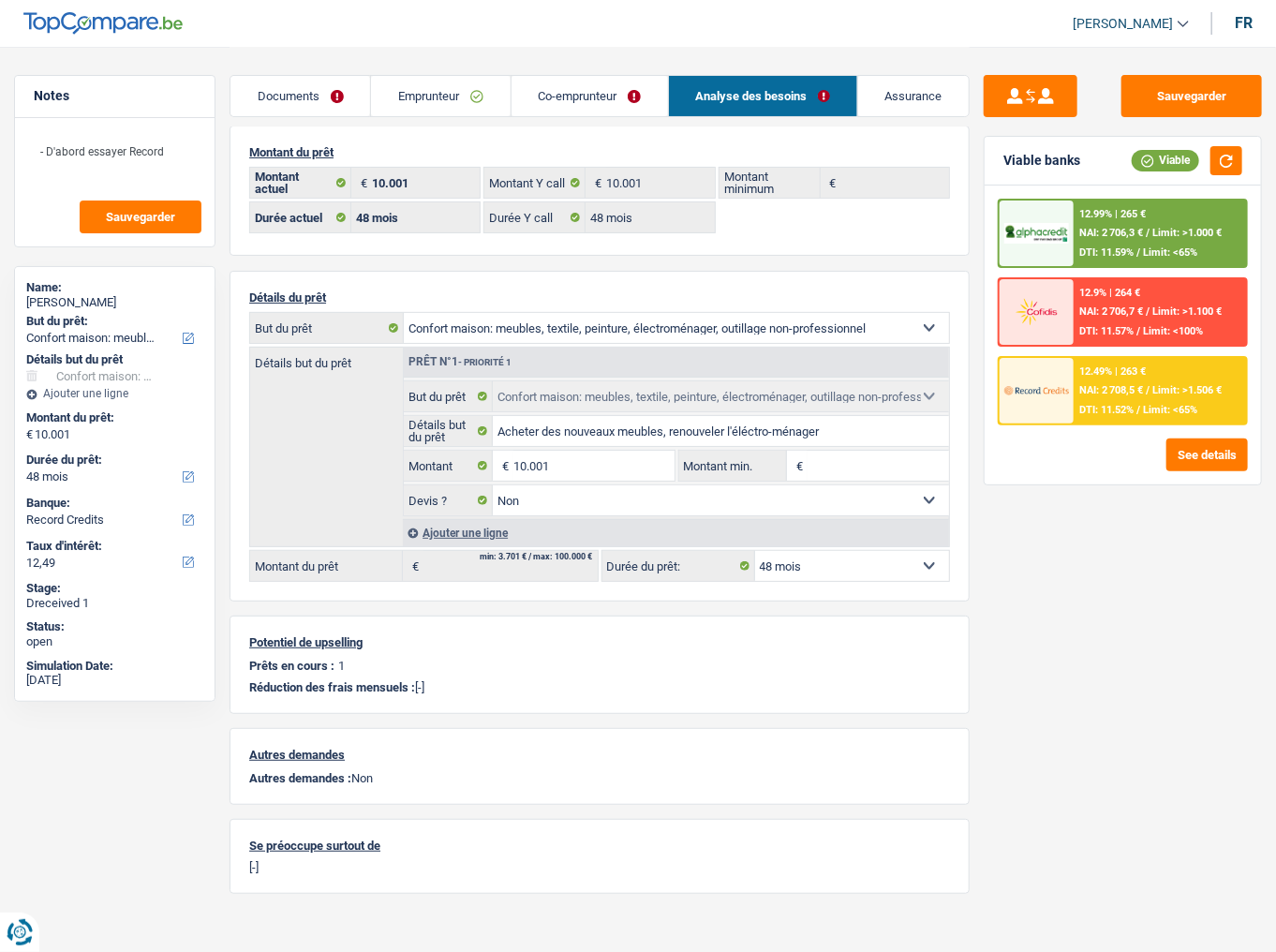
click at [609, 101] on link "Co-emprunteur" at bounding box center [590, 96] width 156 height 40
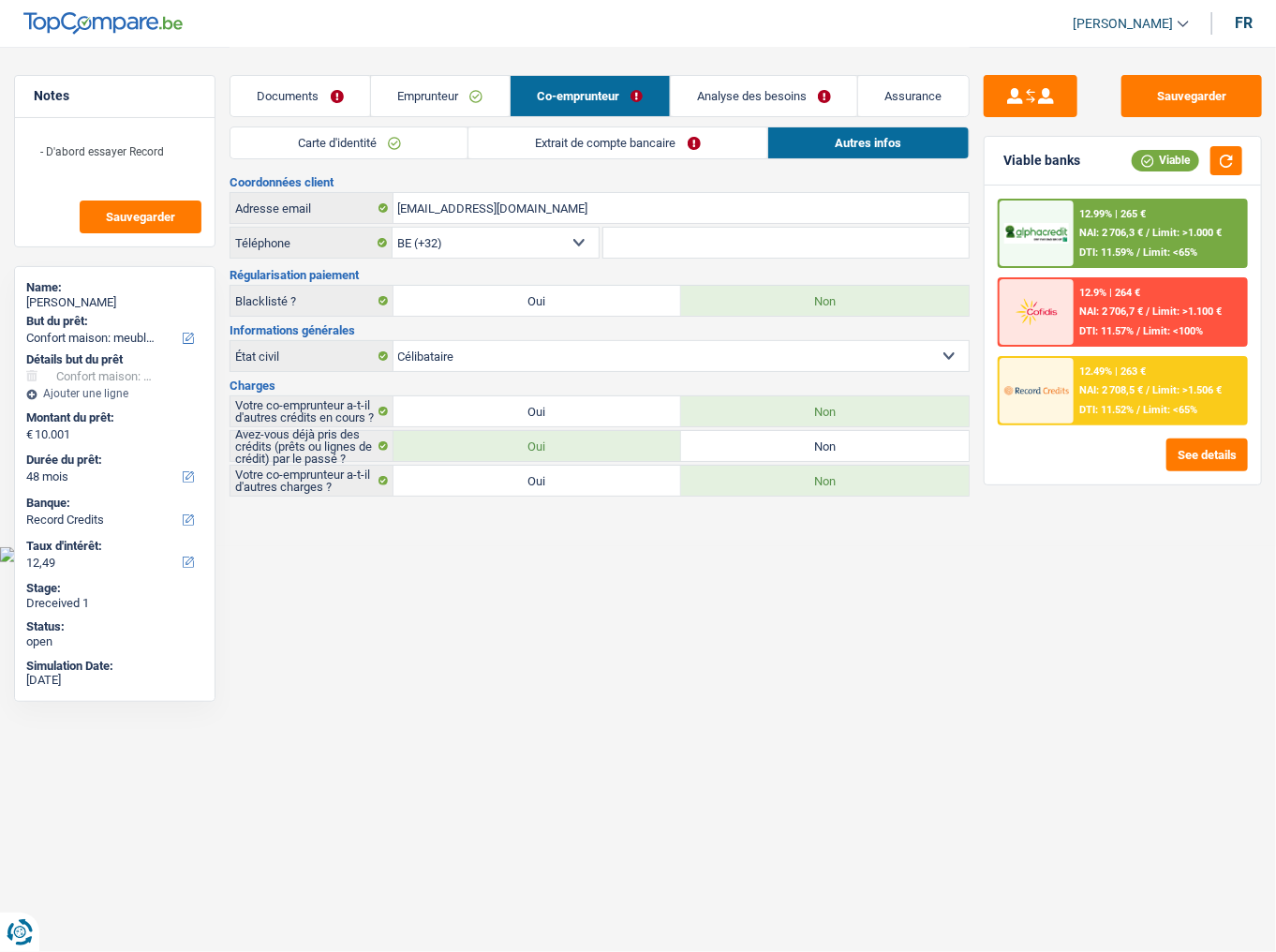
scroll to position [0, 0]
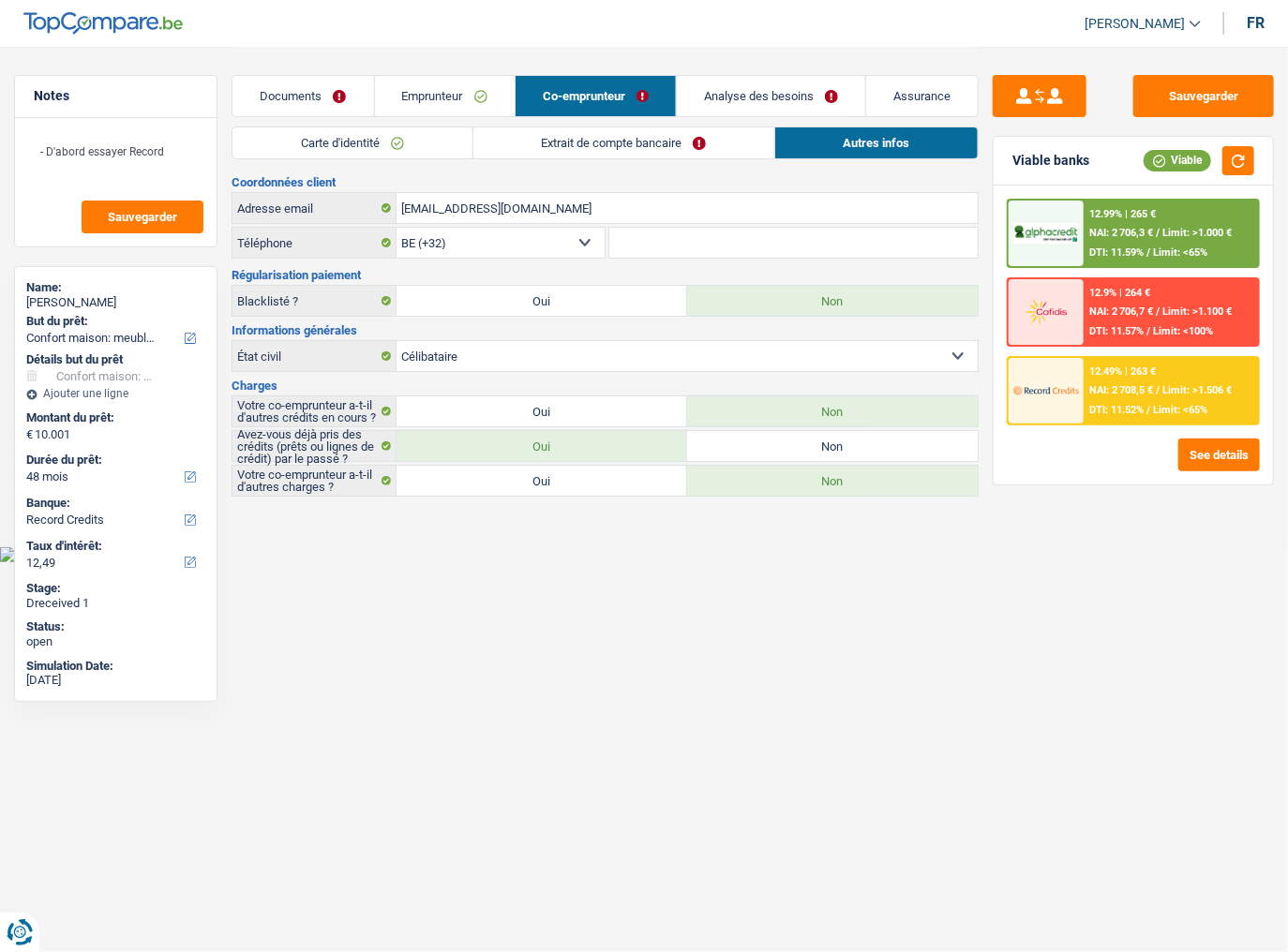
click at [625, 141] on link "Extrait de compte bancaire" at bounding box center [623, 143] width 301 height 31
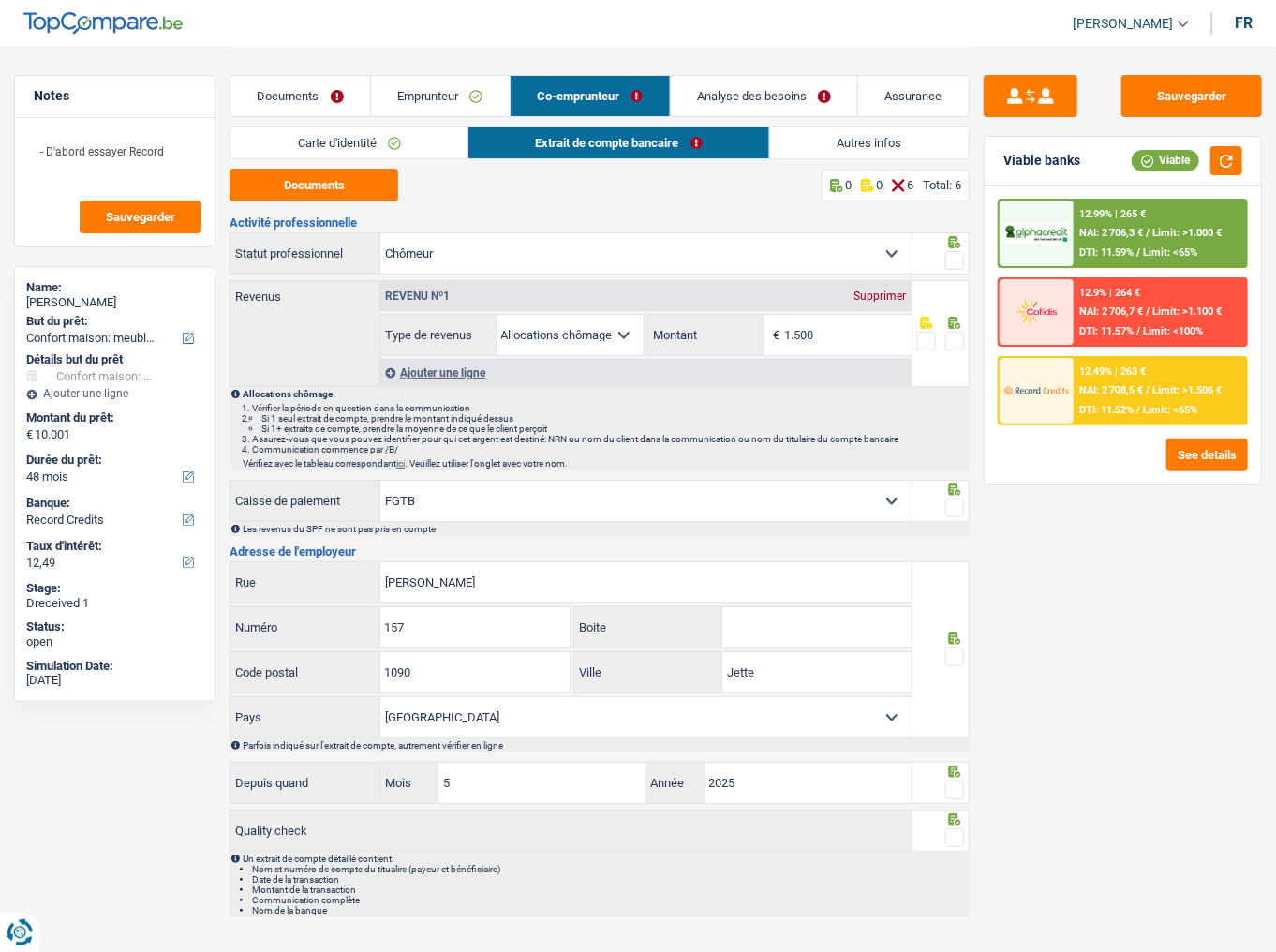
click at [950, 258] on span at bounding box center [956, 260] width 19 height 19
click at [0, 0] on input "radio" at bounding box center [0, 0] width 0 height 0
click at [806, 148] on link "Autres infos" at bounding box center [870, 143] width 198 height 31
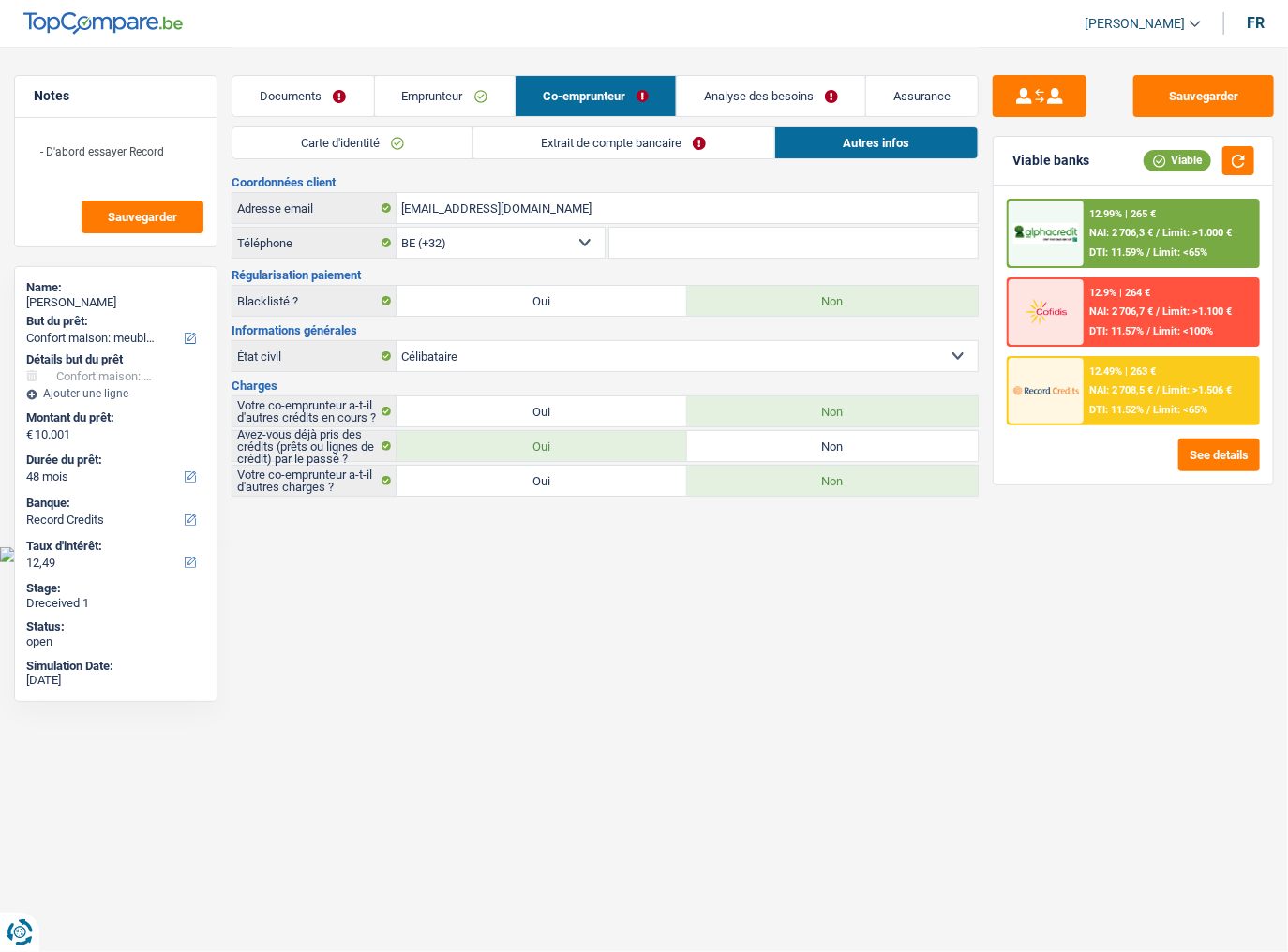
click at [583, 244] on select "BE (+32) LU (+352) Sélectionner une option" at bounding box center [501, 242] width 208 height 30
click at [426, 102] on link "Emprunteur" at bounding box center [445, 96] width 139 height 40
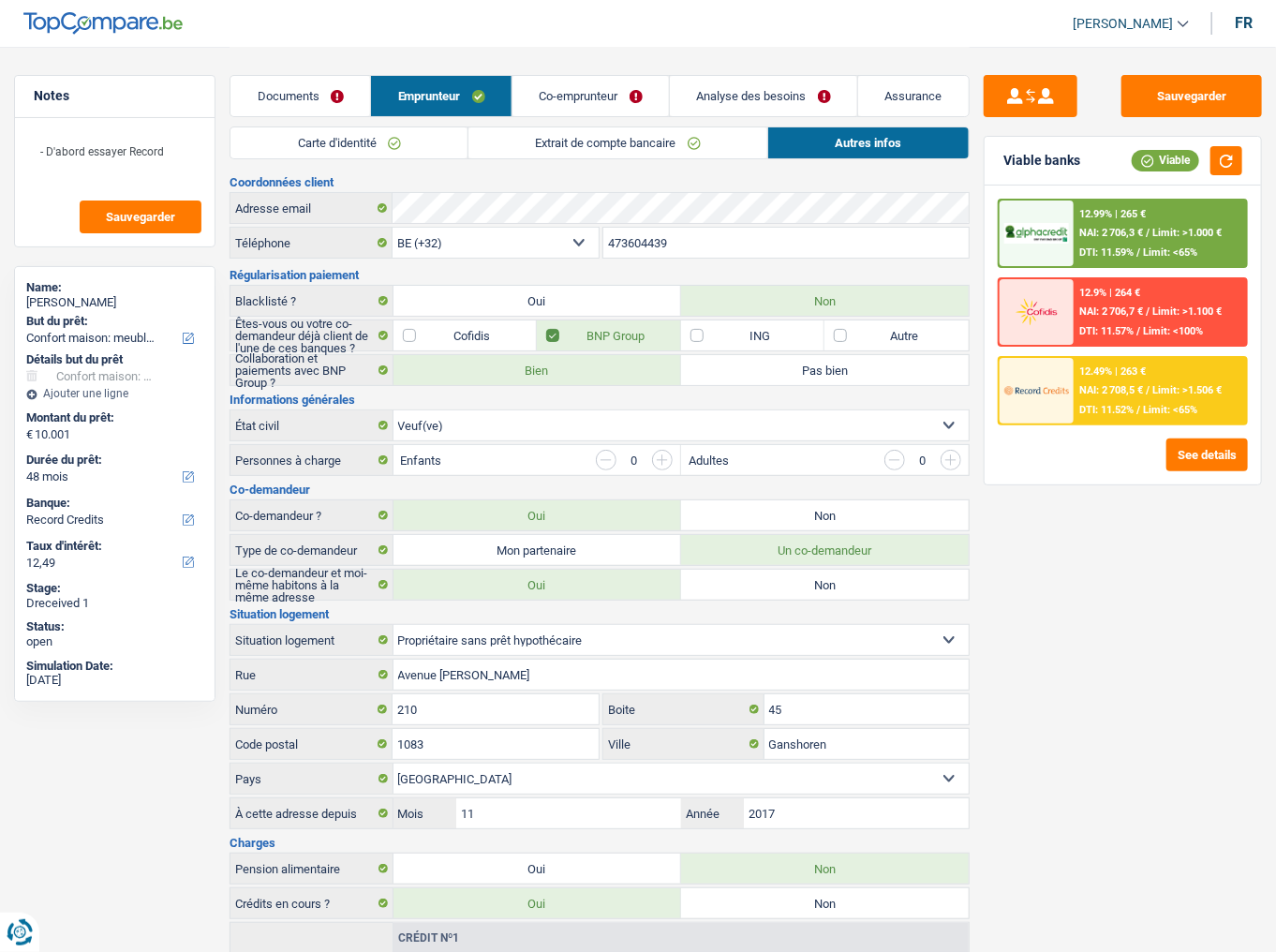
click at [536, 99] on link "Co-emprunteur" at bounding box center [591, 96] width 156 height 40
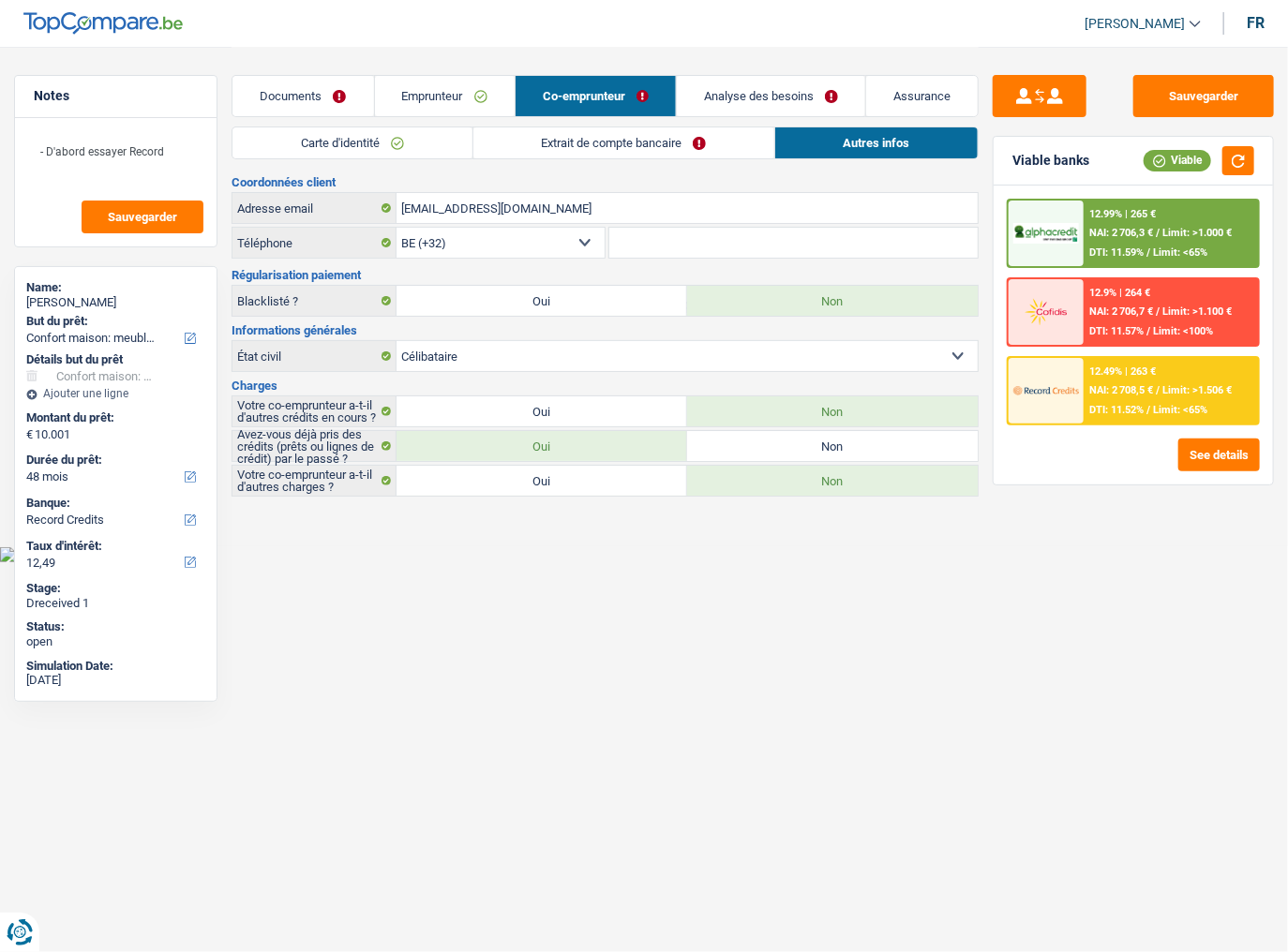
click at [536, 146] on link "Extrait de compte bancaire" at bounding box center [623, 143] width 301 height 31
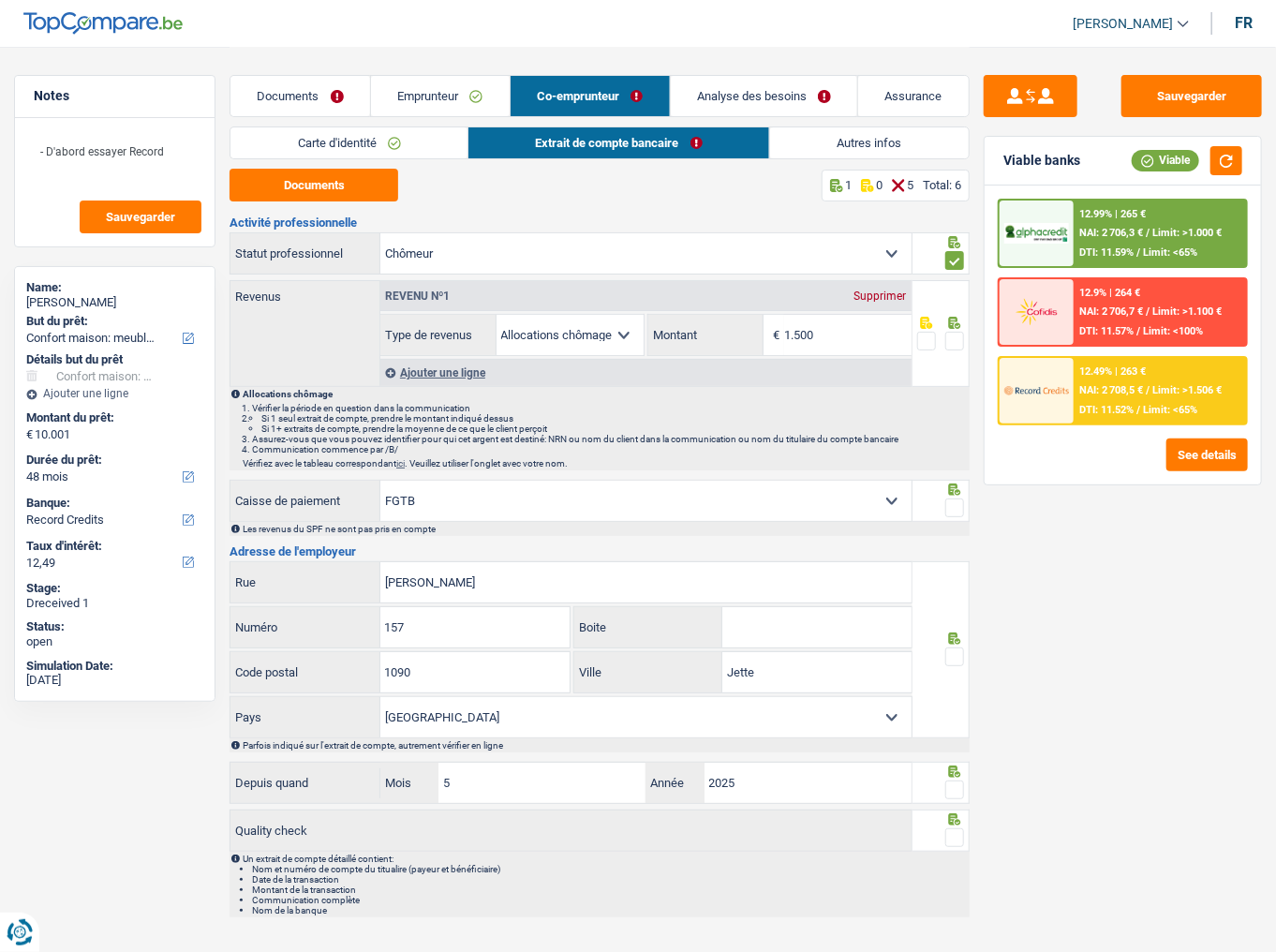
click at [420, 105] on link "Emprunteur" at bounding box center [440, 96] width 138 height 40
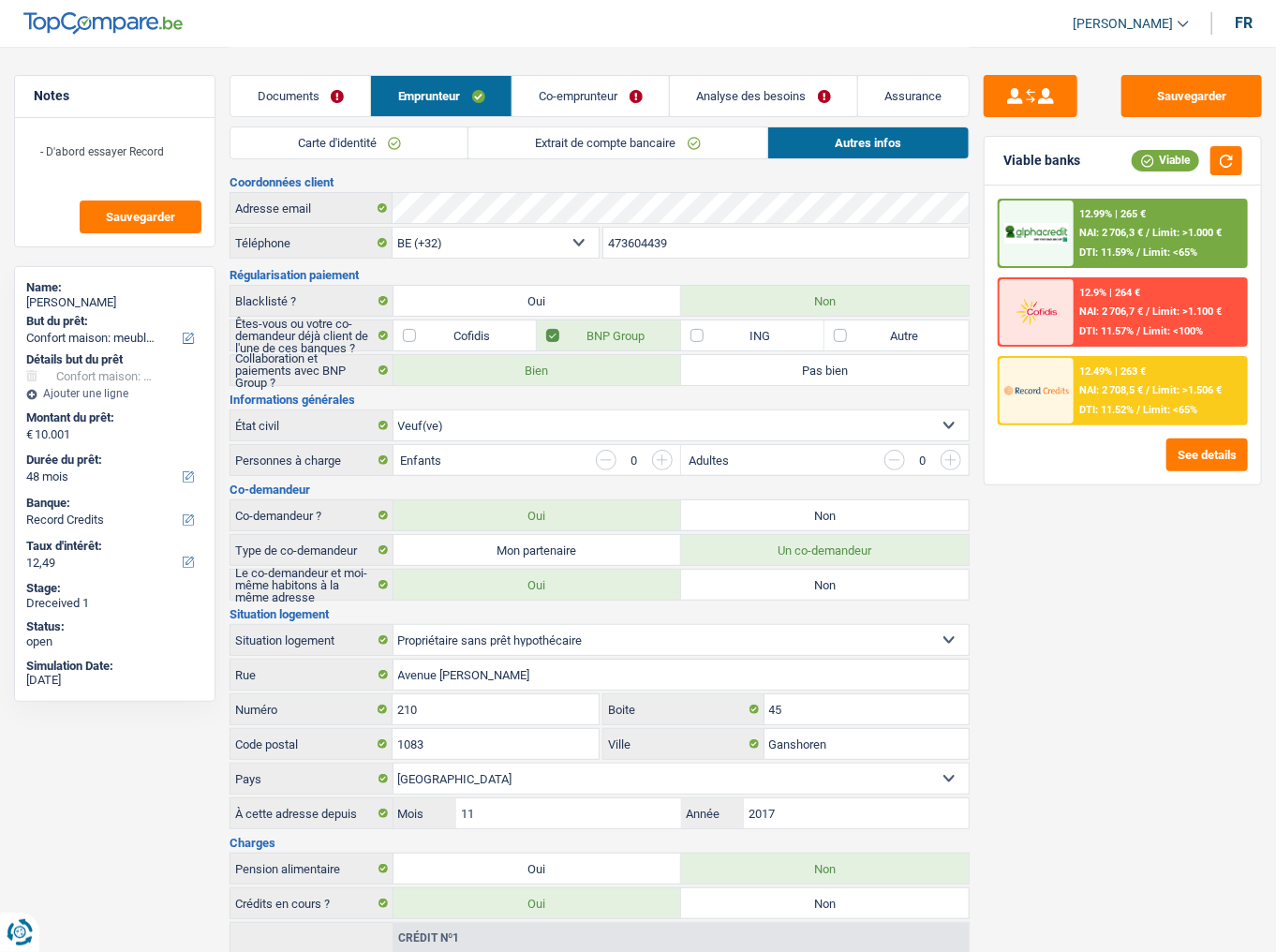
click at [578, 154] on link "Extrait de compte bancaire" at bounding box center [617, 143] width 298 height 31
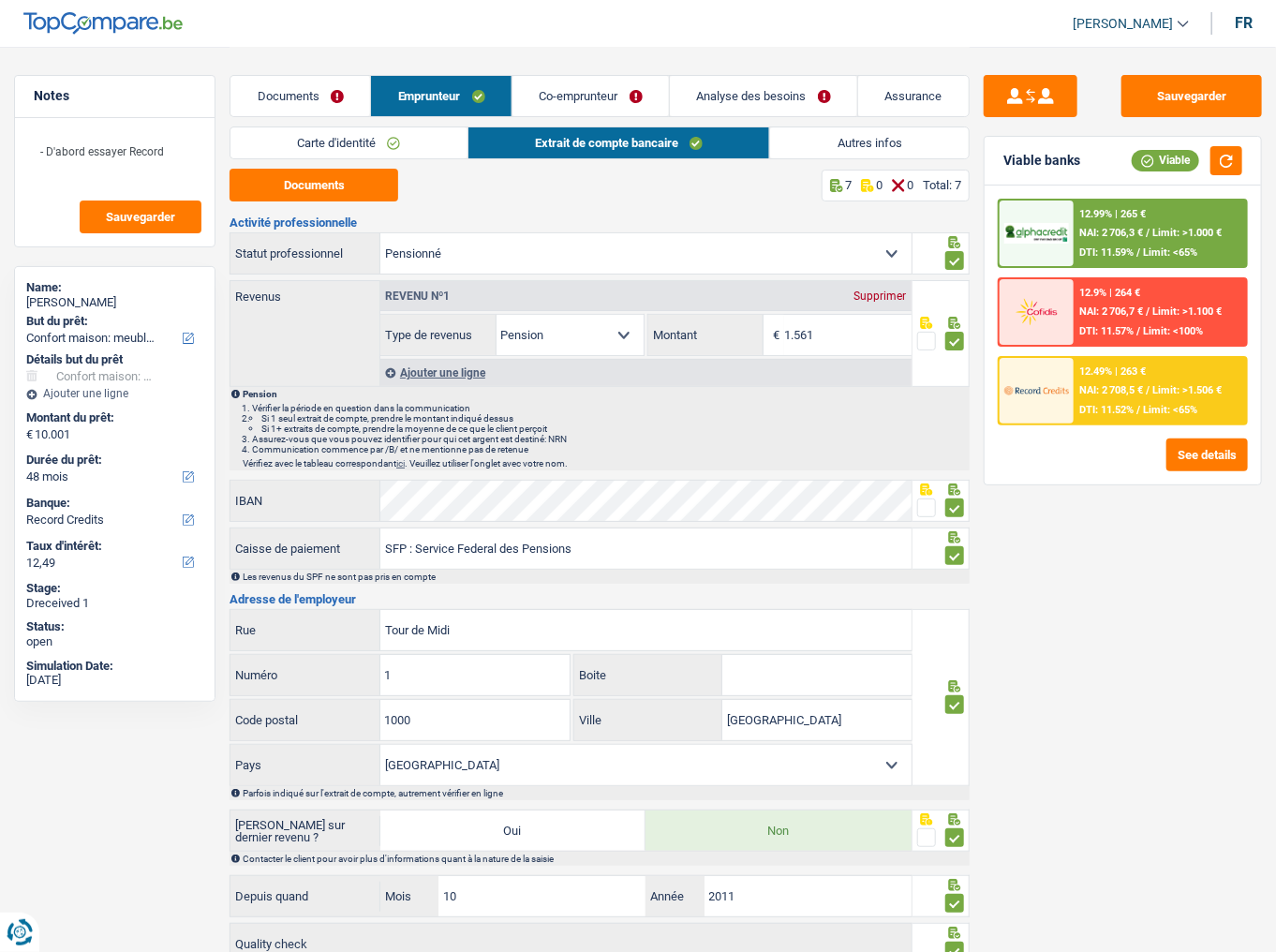
click at [408, 138] on link "Carte d'identité" at bounding box center [349, 143] width 237 height 31
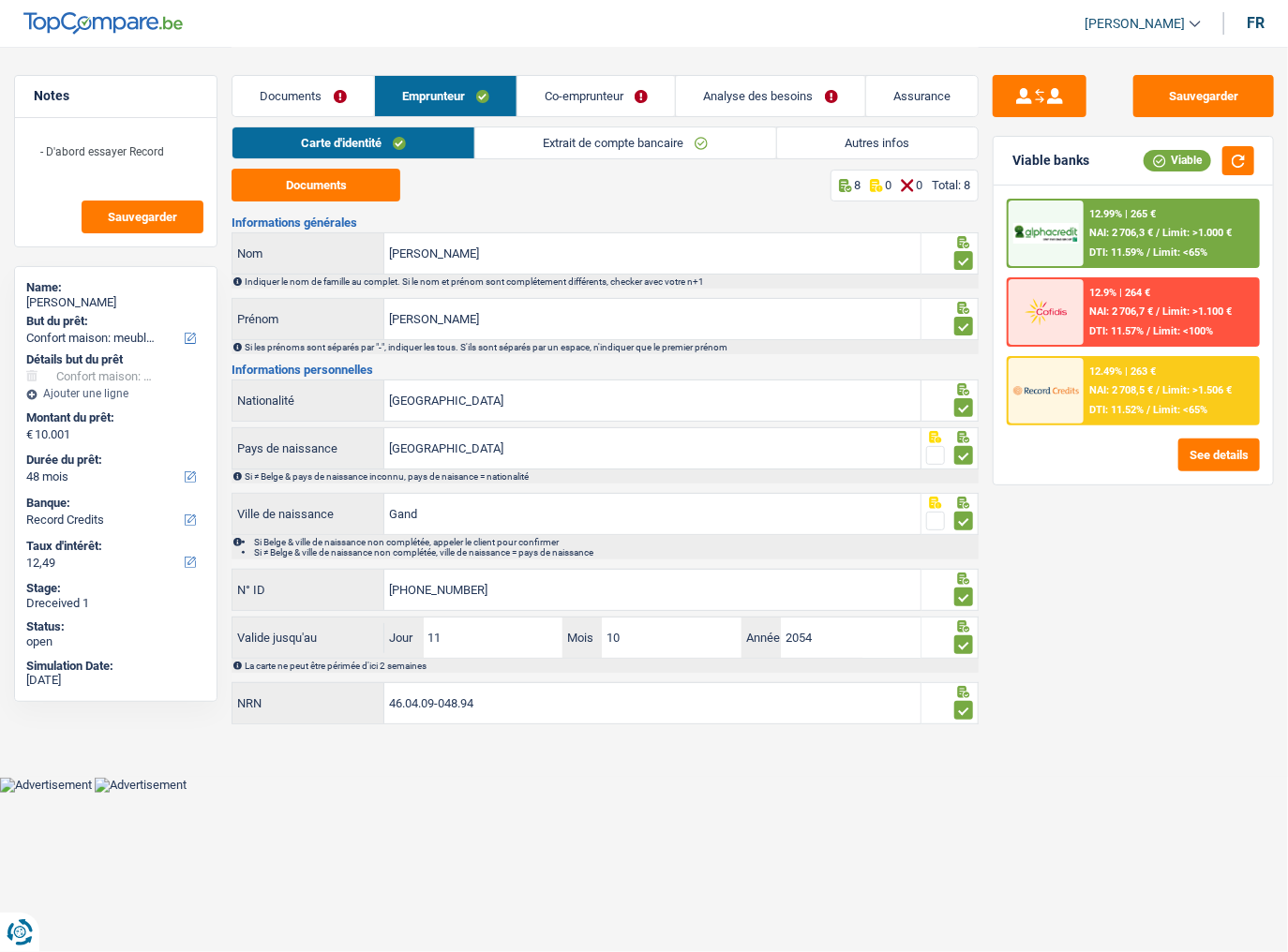
click at [581, 141] on link "Extrait de compte bancaire" at bounding box center [625, 143] width 301 height 31
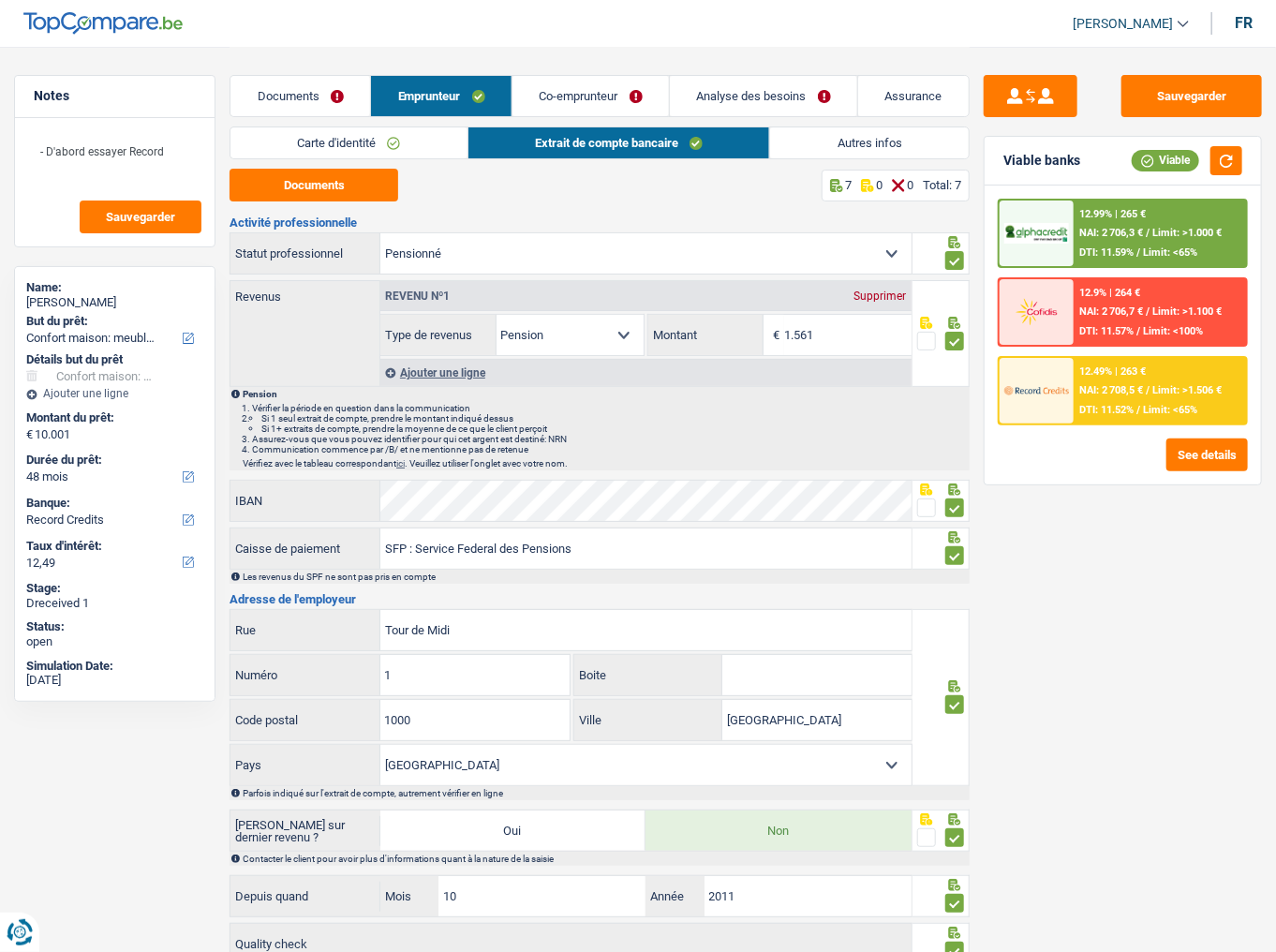
click at [892, 138] on link "Autres infos" at bounding box center [870, 143] width 198 height 31
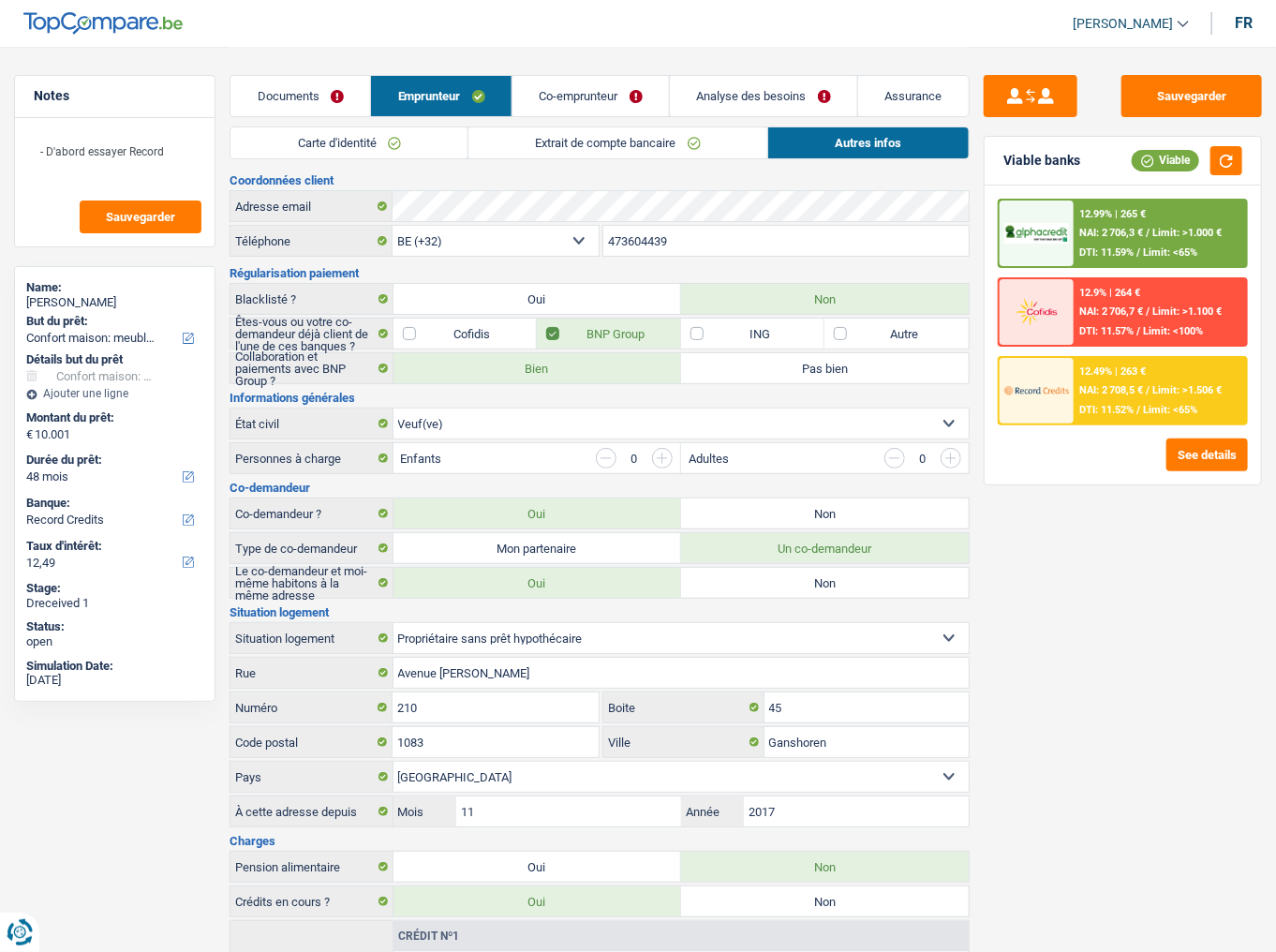
scroll to position [4, 0]
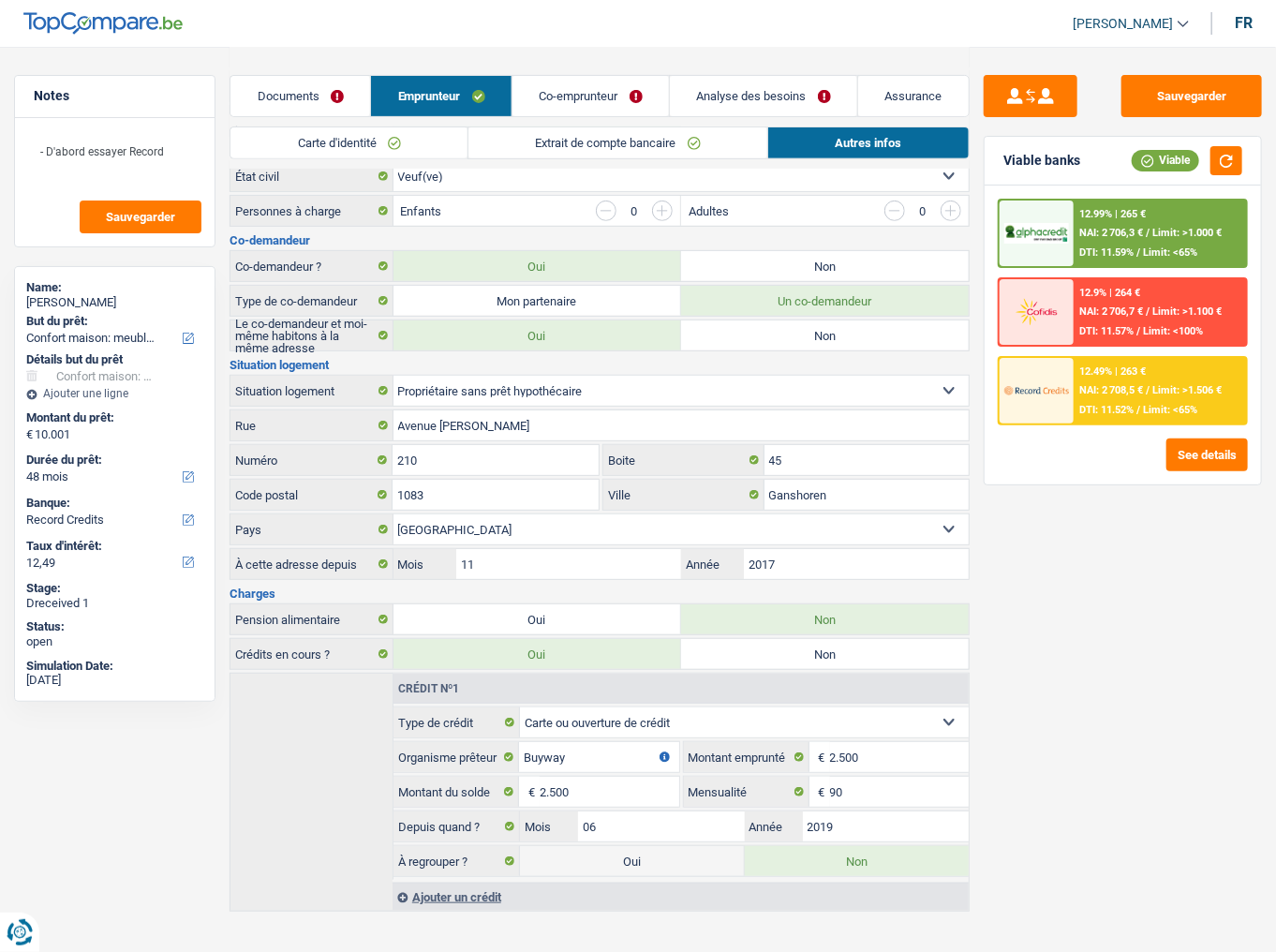
click at [553, 83] on link "Co-emprunteur" at bounding box center [591, 96] width 156 height 40
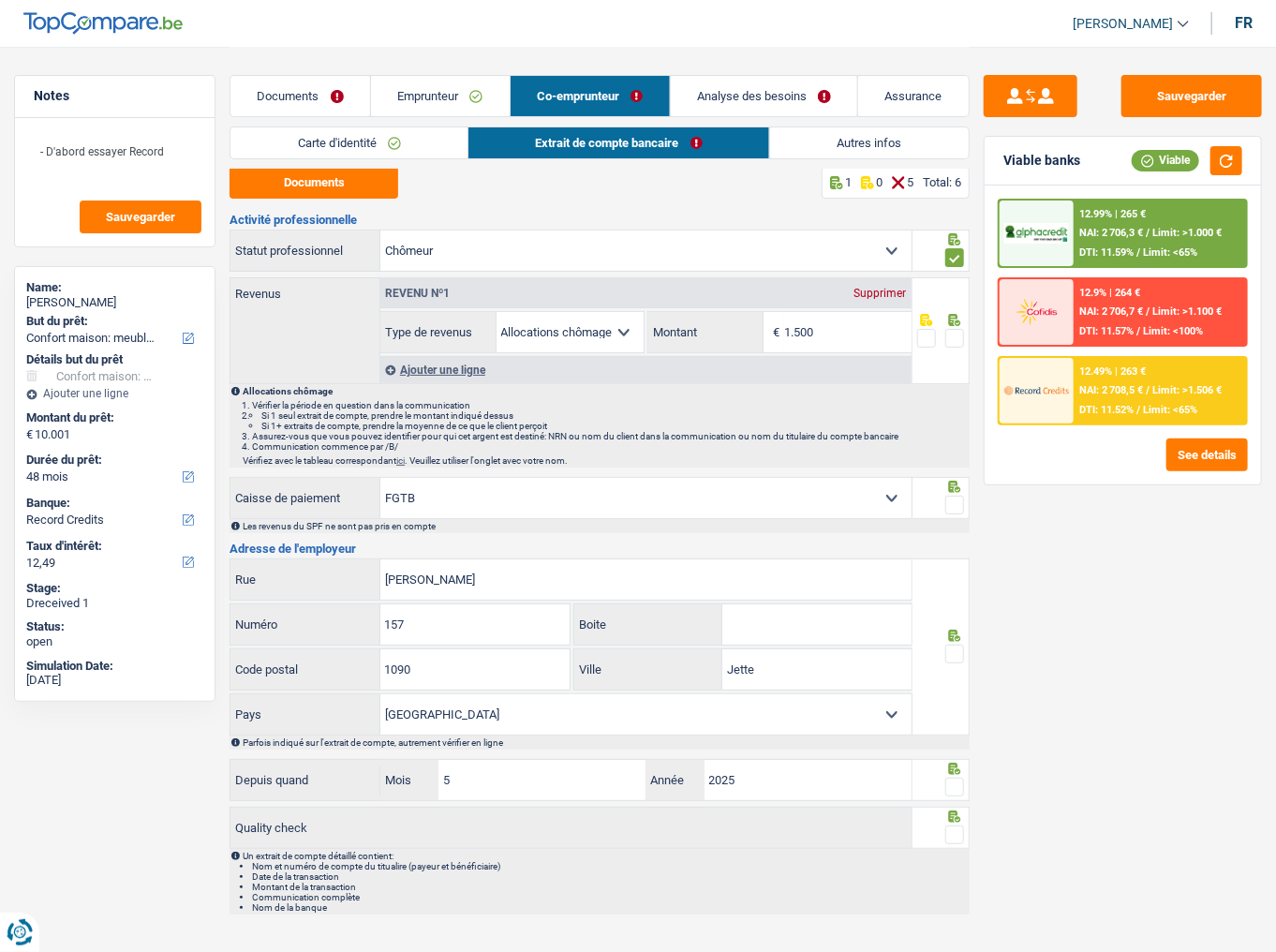
scroll to position [0, 0]
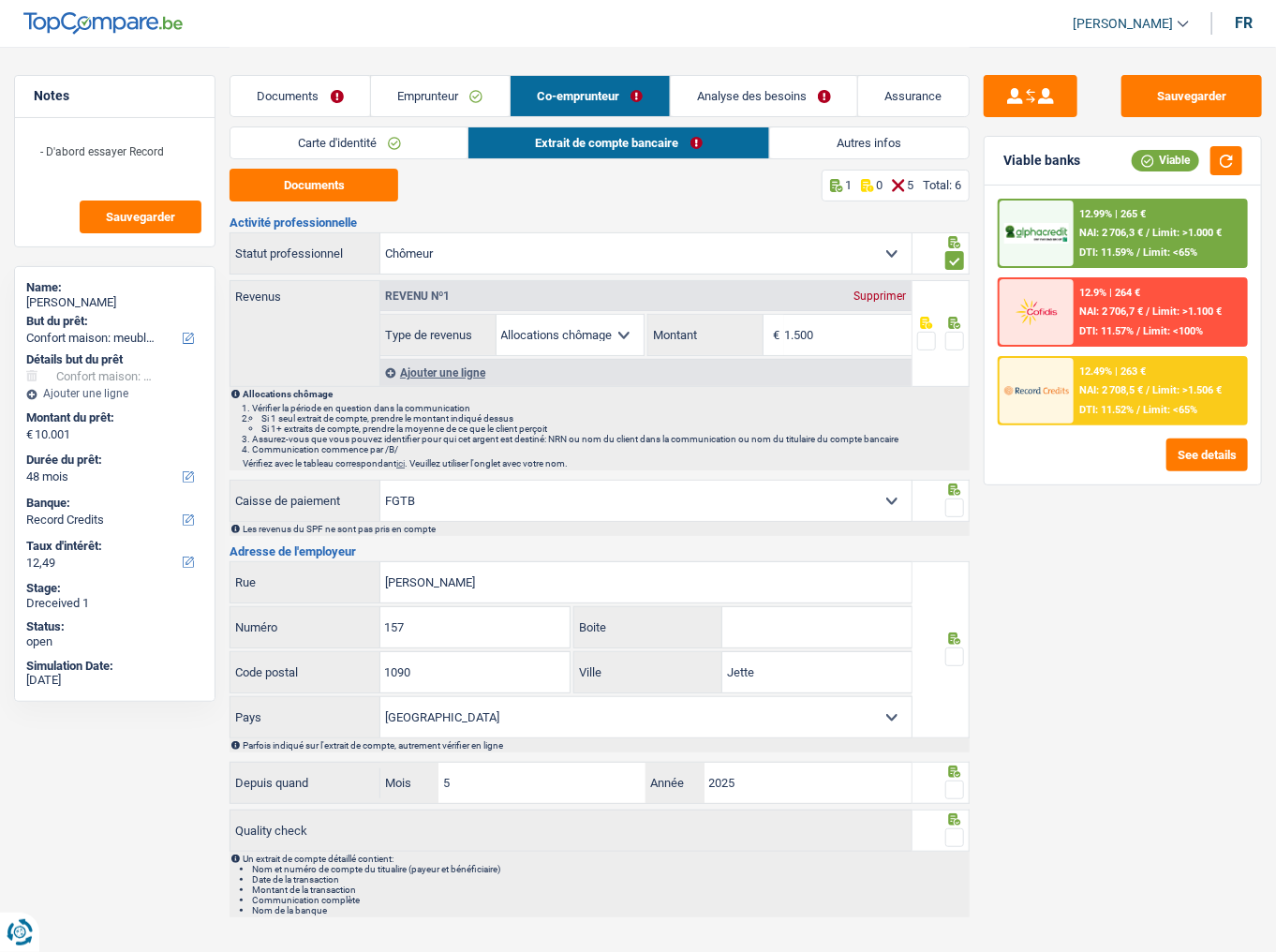
drag, startPoint x: 311, startPoint y: 95, endPoint x: 343, endPoint y: 94, distance: 32.0
click at [311, 95] on link "Documents" at bounding box center [300, 96] width 139 height 40
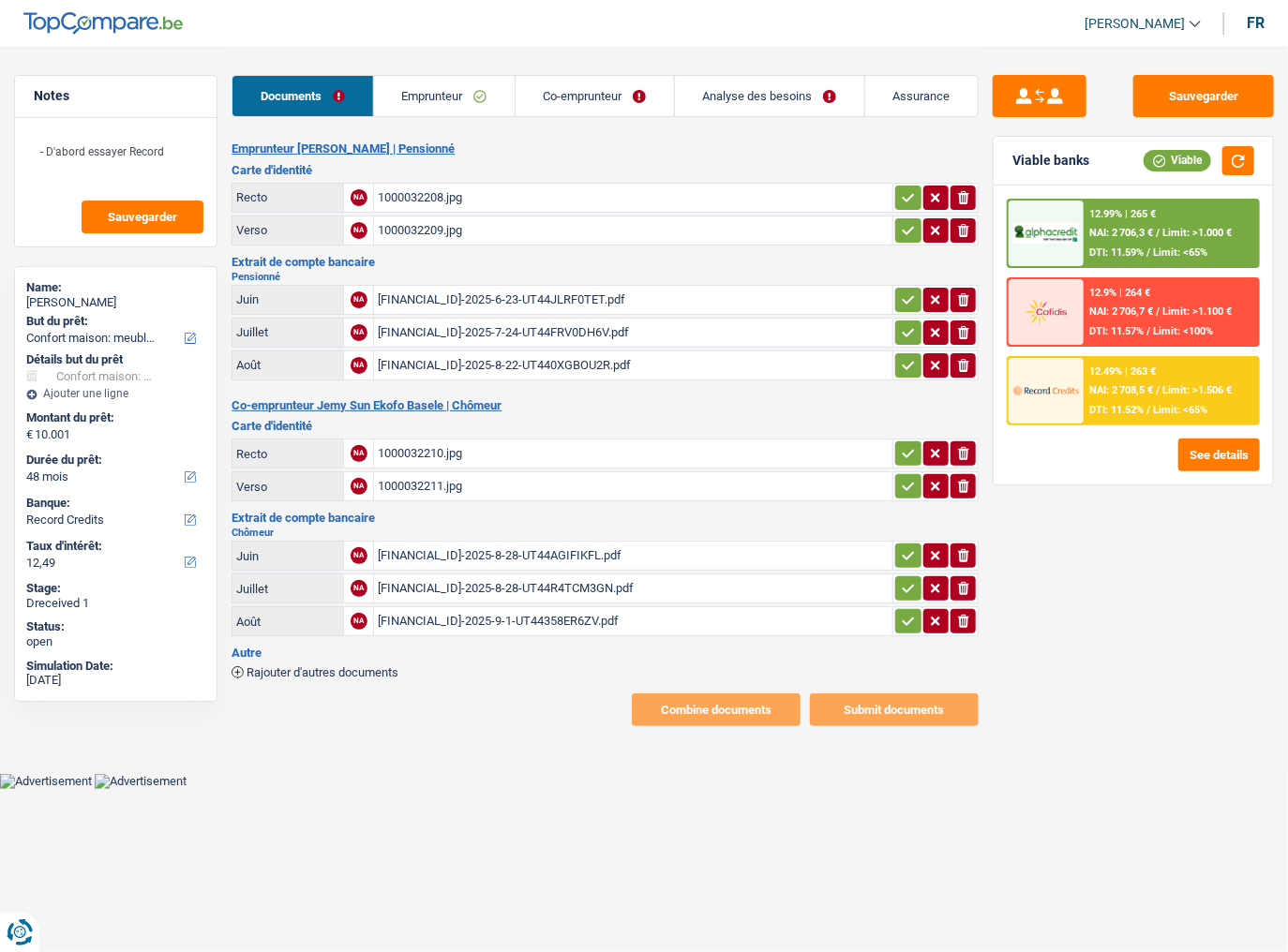
click at [426, 82] on link "Emprunteur" at bounding box center [444, 96] width 140 height 40
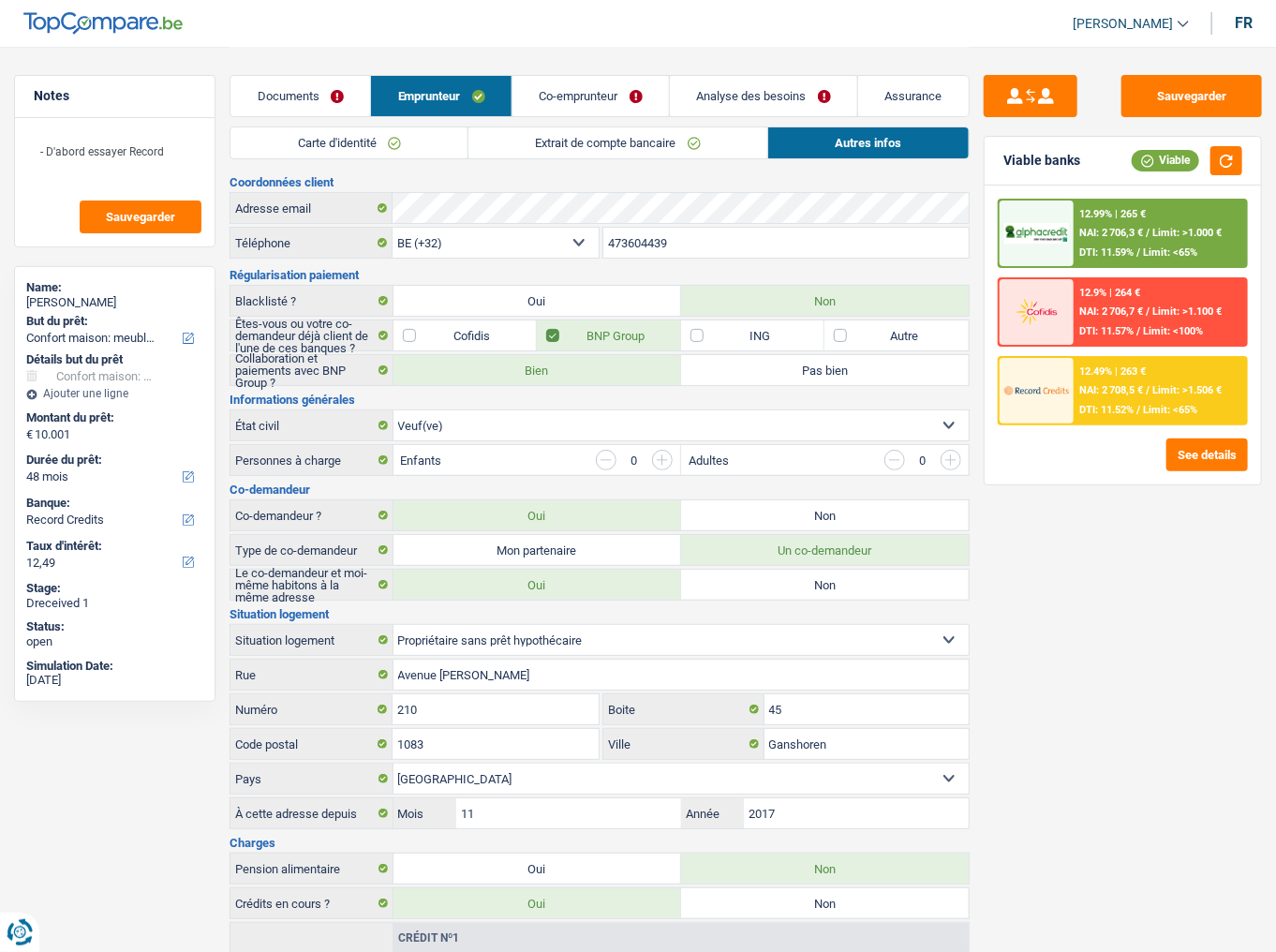
click at [581, 105] on link "Co-emprunteur" at bounding box center [591, 96] width 156 height 40
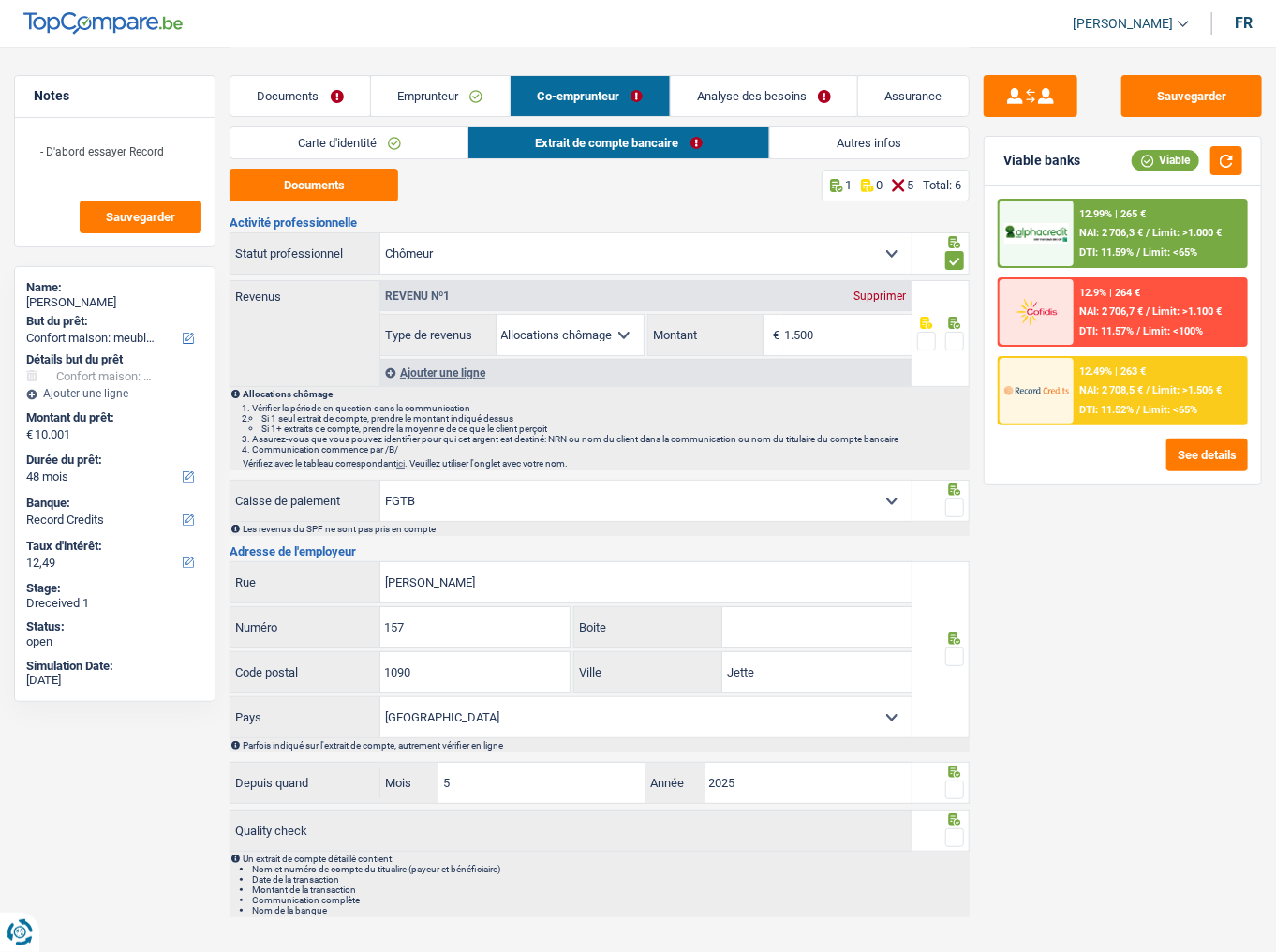
click at [413, 142] on link "Carte d'identité" at bounding box center [349, 143] width 237 height 31
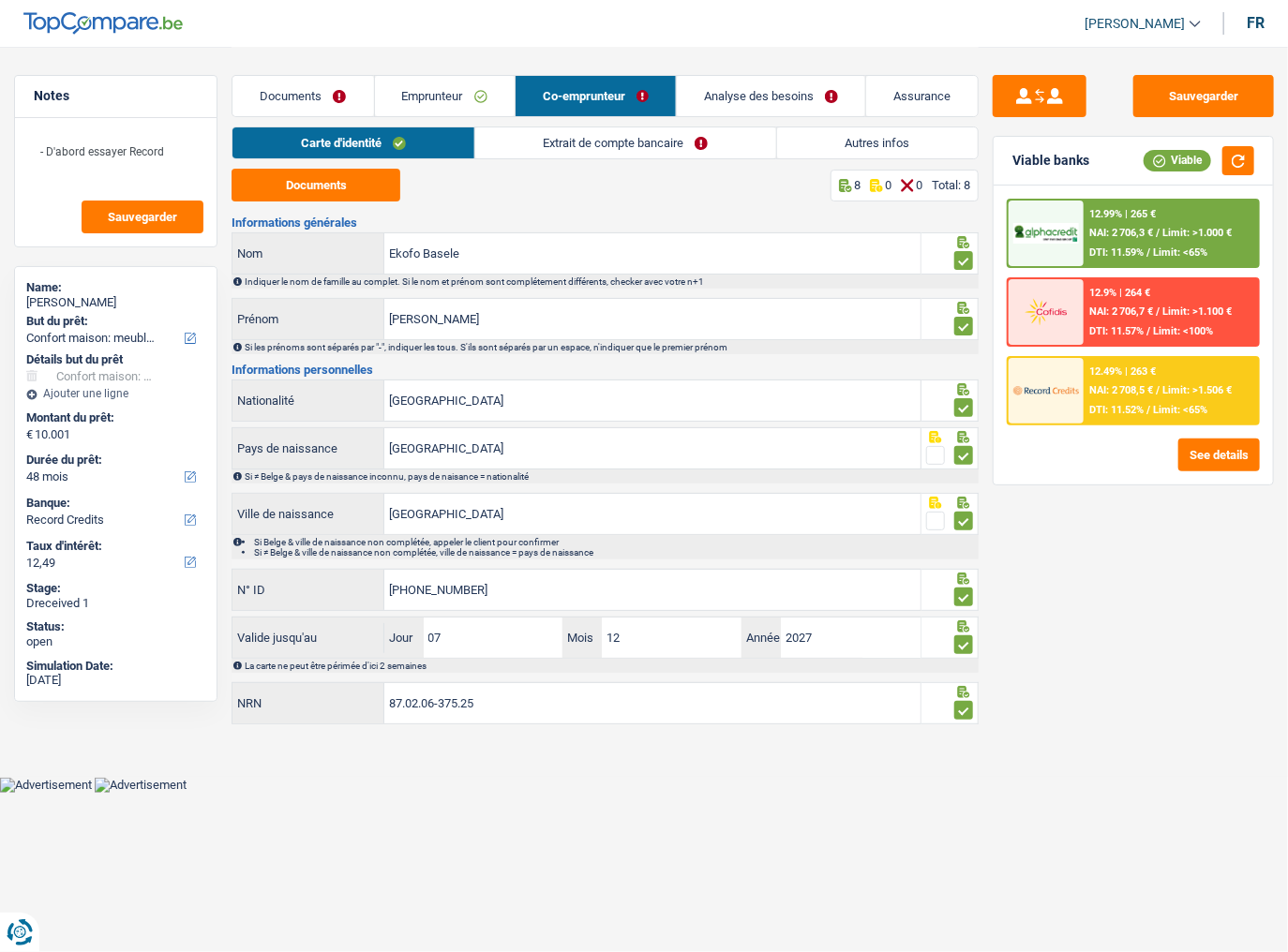
click at [592, 146] on link "Extrait de compte bancaire" at bounding box center [625, 143] width 301 height 31
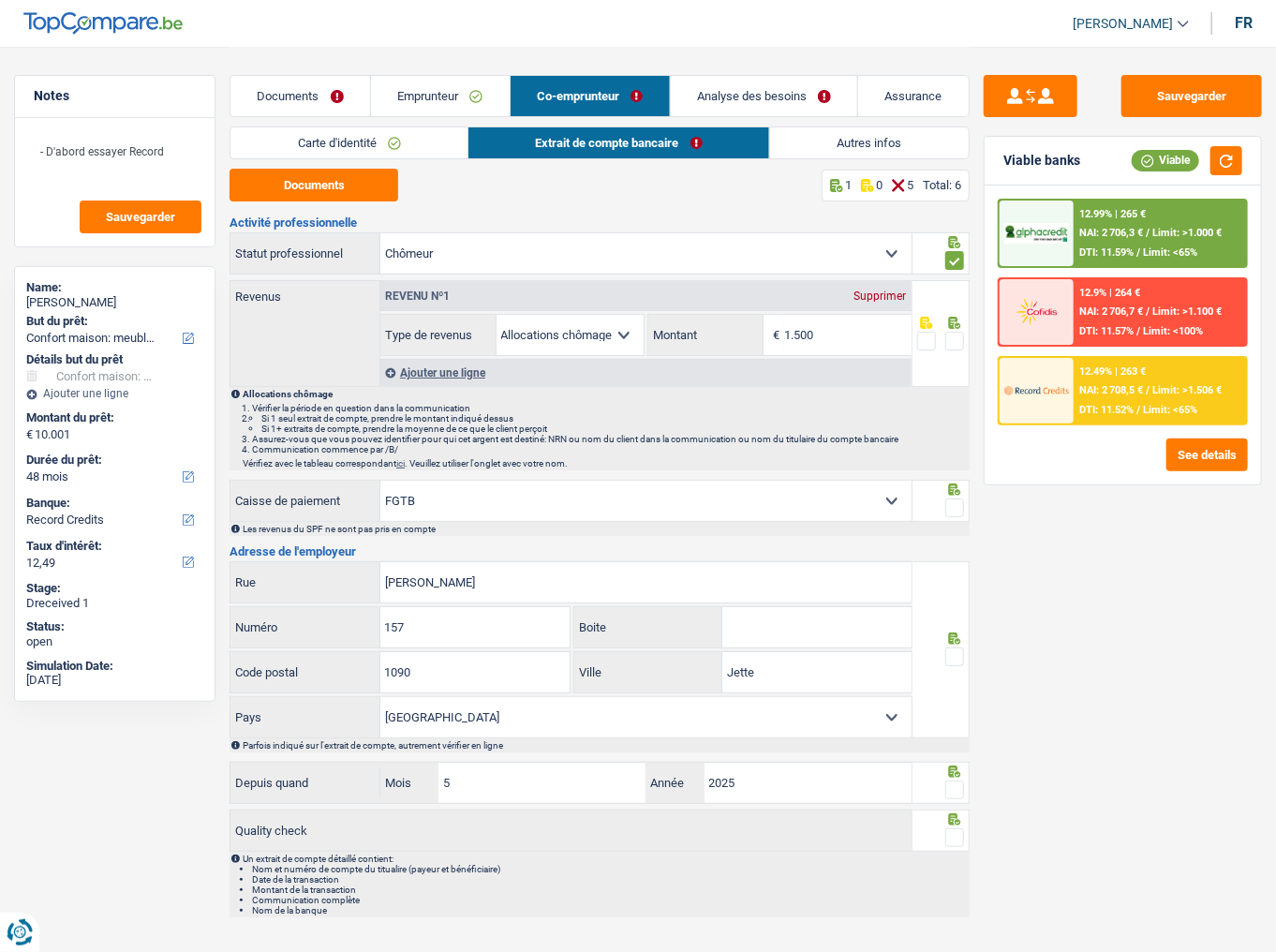
click at [422, 110] on link "Emprunteur" at bounding box center [440, 96] width 138 height 40
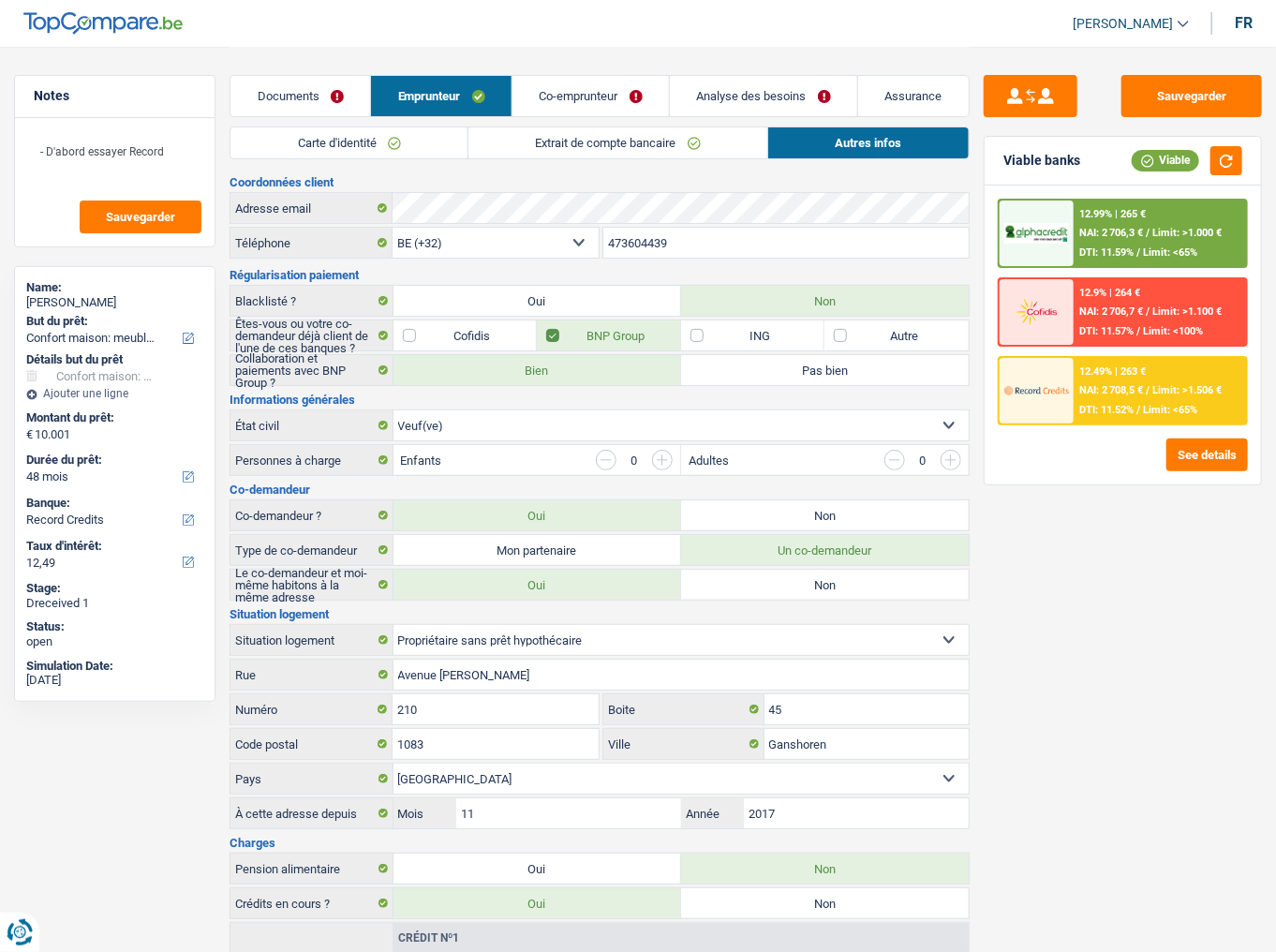
click at [569, 137] on link "Extrait de compte bancaire" at bounding box center [617, 143] width 298 height 31
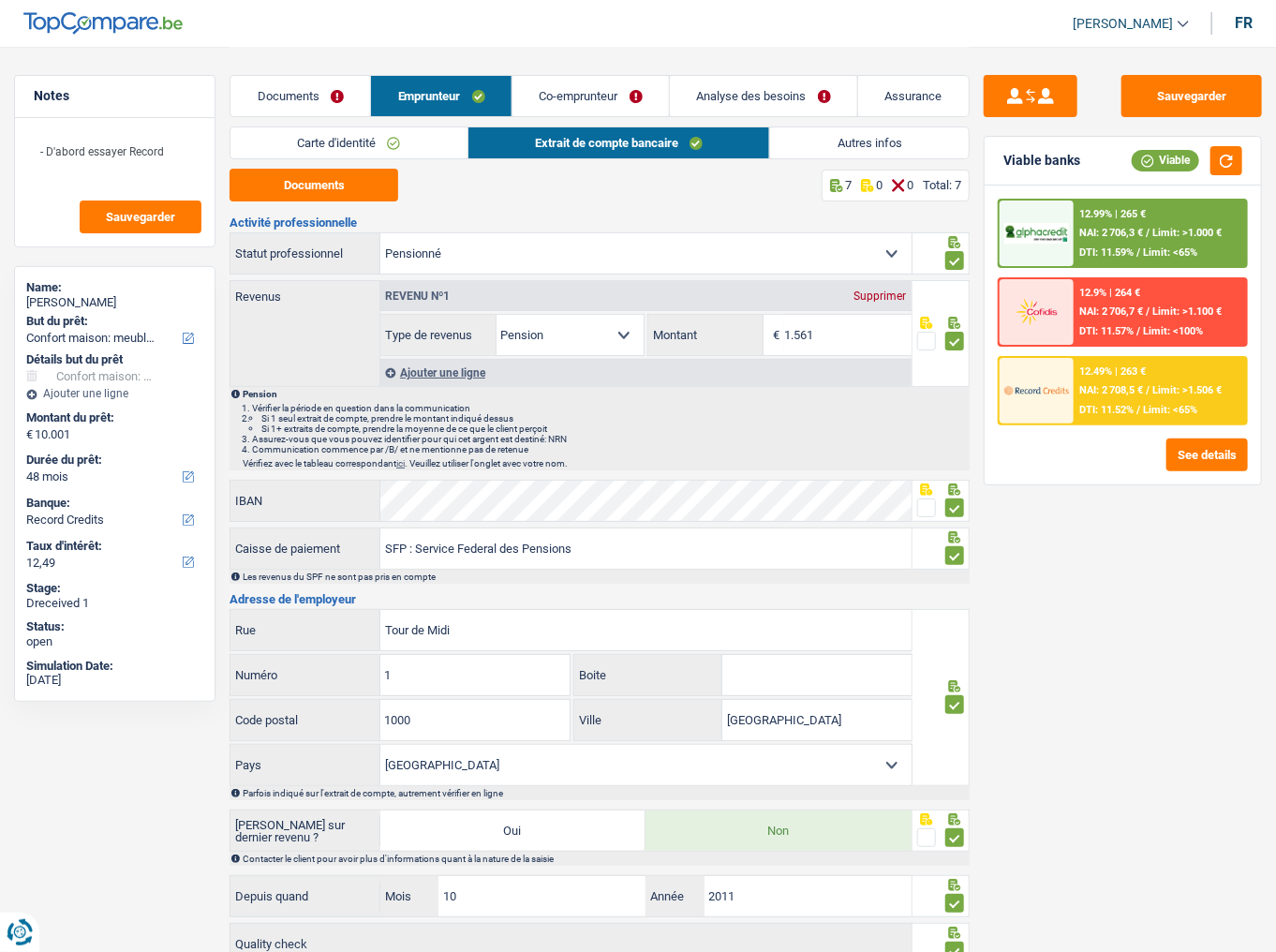
click at [590, 99] on link "Co-emprunteur" at bounding box center [591, 96] width 156 height 40
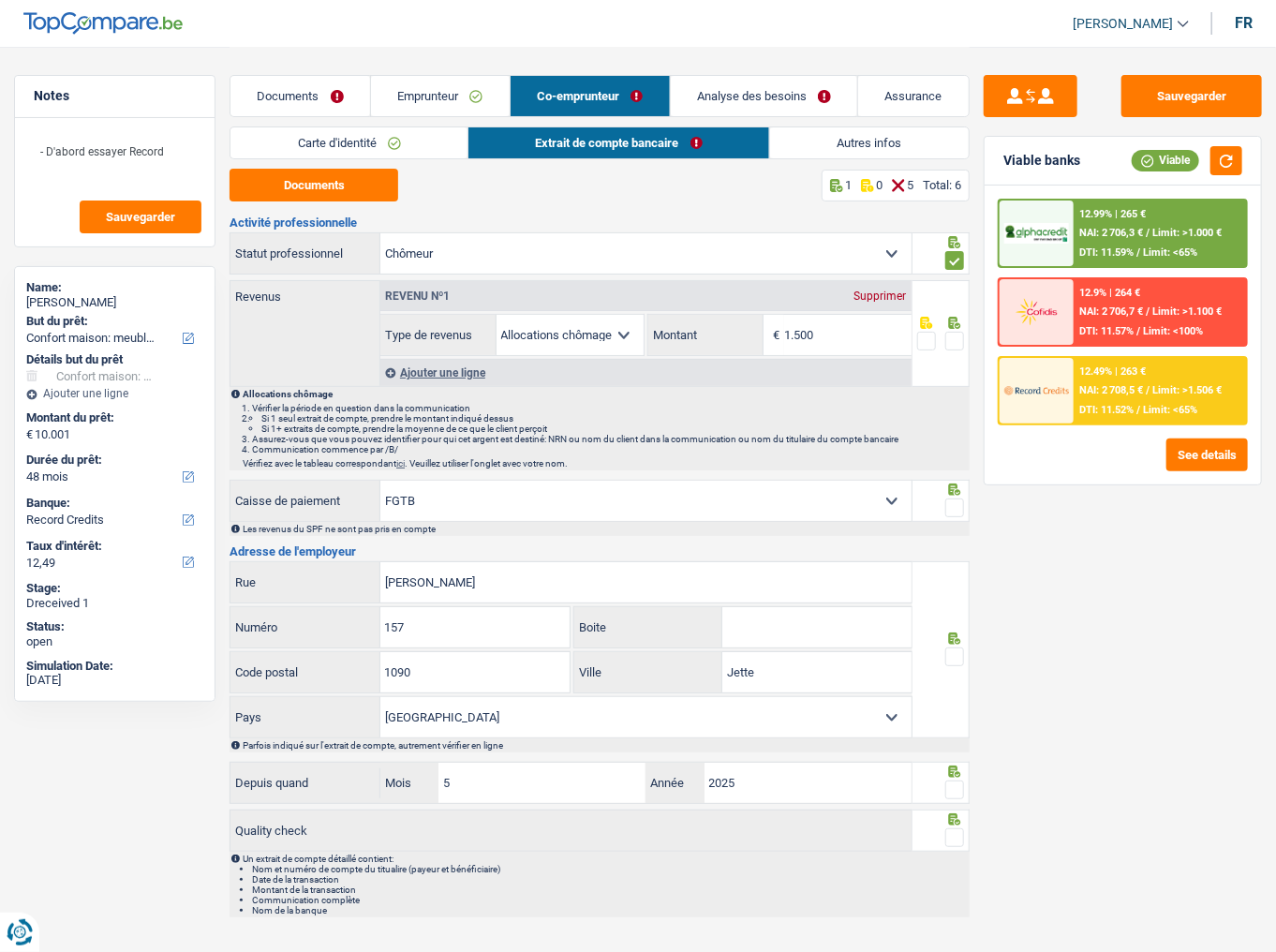
click at [958, 340] on span at bounding box center [956, 341] width 19 height 19
click at [0, 0] on input "radio" at bounding box center [0, 0] width 0 height 0
drag, startPoint x: 863, startPoint y: 321, endPoint x: 735, endPoint y: 368, distance: 136.4
click at [736, 367] on div "Revenu nº1 Supprimer Allocation d'handicap Allocations chômage Allocations fami…" at bounding box center [646, 334] width 532 height 105
click at [842, 340] on input "1.500" at bounding box center [848, 335] width 127 height 40
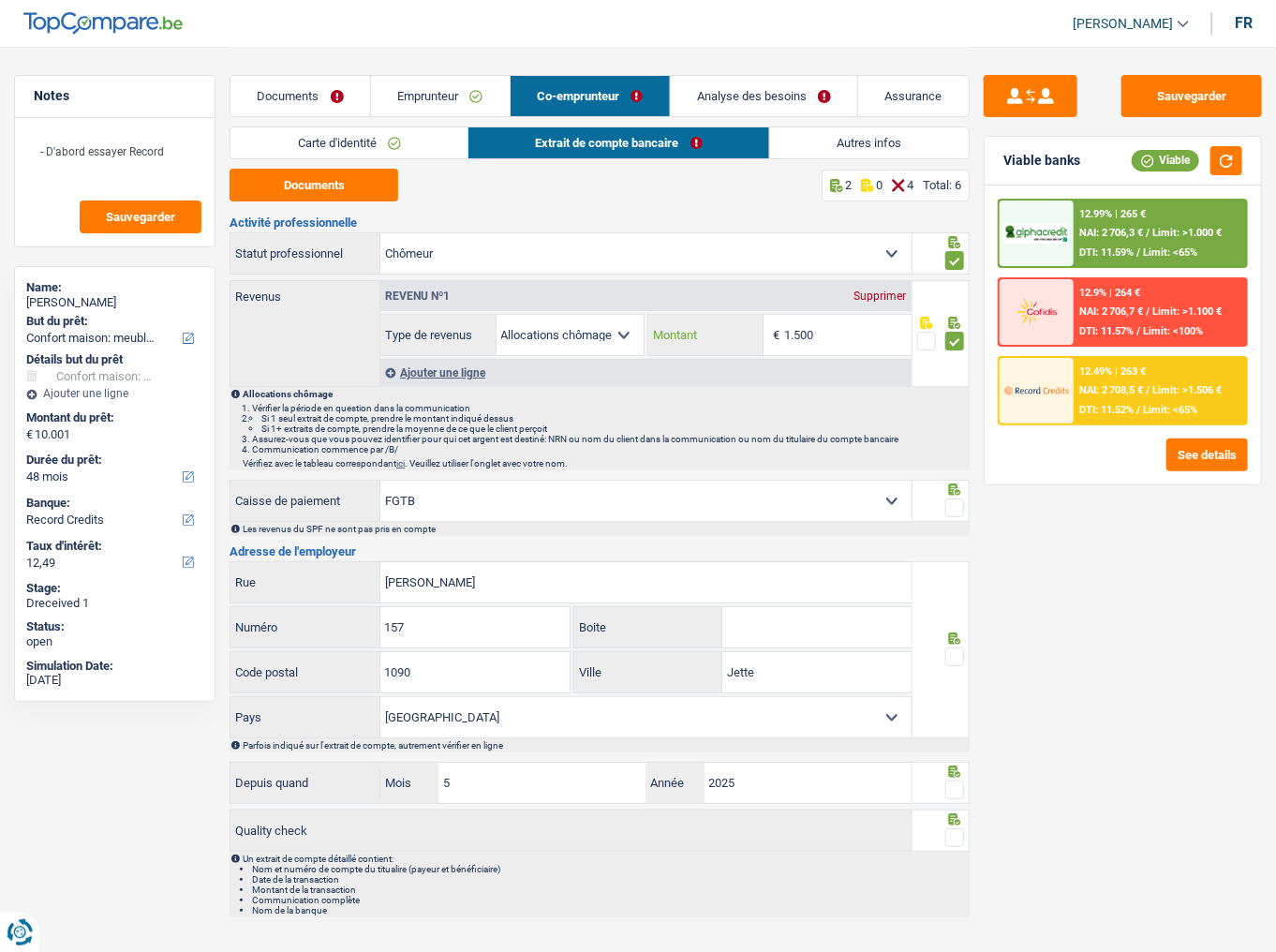
click at [710, 349] on div "1.500 € Montant" at bounding box center [780, 335] width 263 height 40
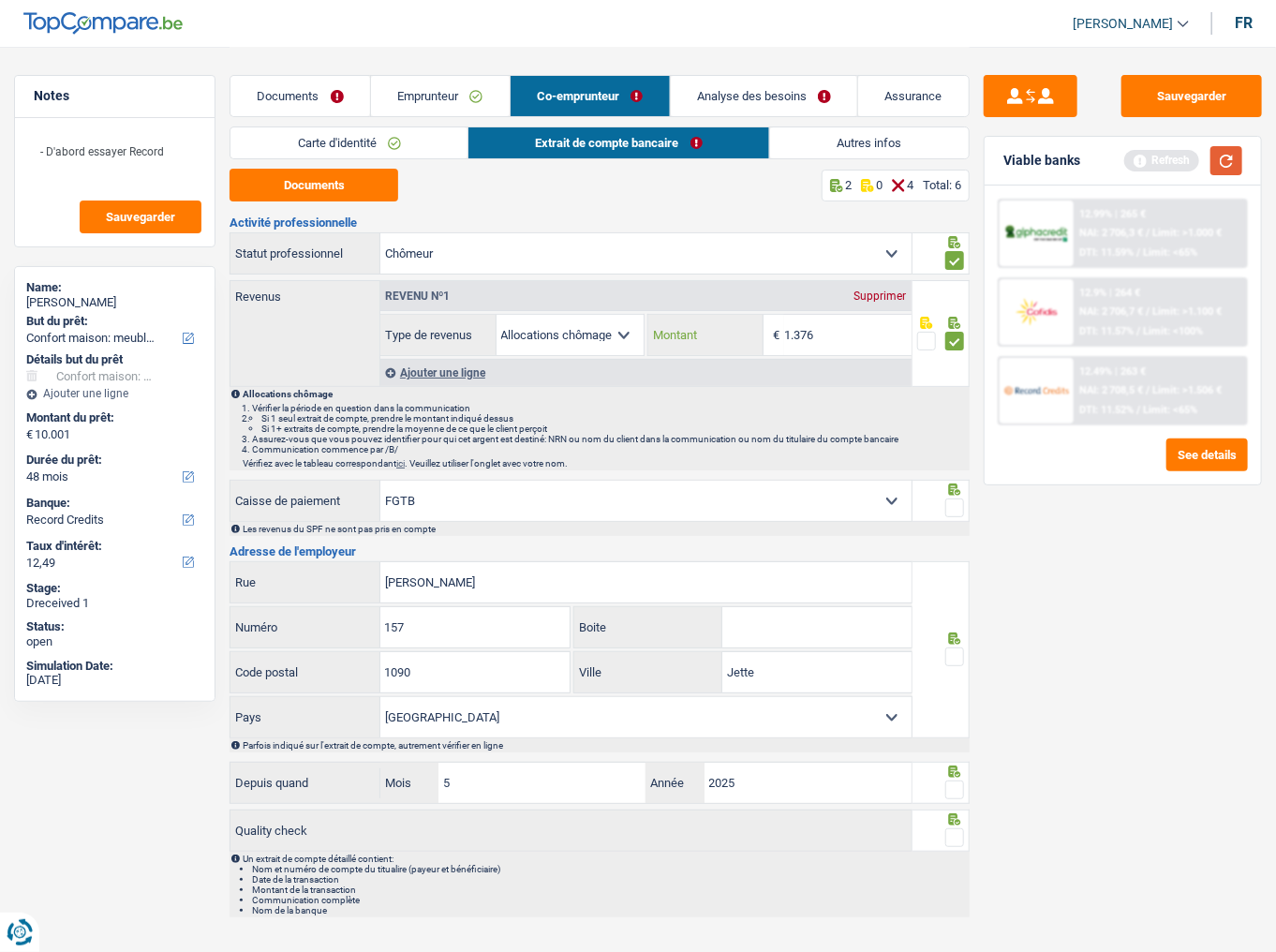
type input "1.376"
click at [1139, 161] on button "button" at bounding box center [1226, 160] width 31 height 29
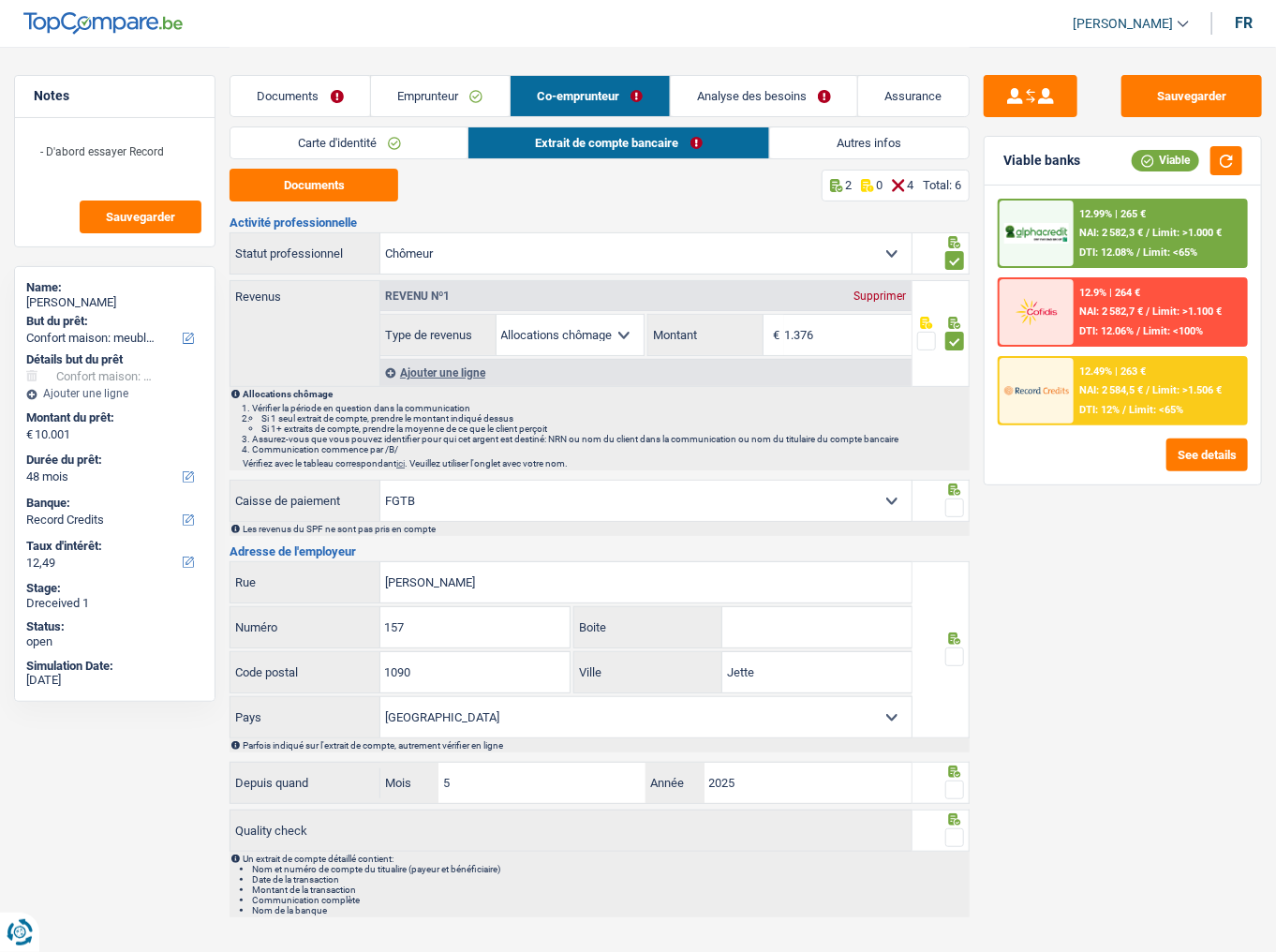
click at [958, 507] on span at bounding box center [956, 508] width 19 height 19
click at [0, 0] on input "radio" at bounding box center [0, 0] width 0 height 0
click at [955, 520] on span at bounding box center [956, 657] width 19 height 19
click at [0, 0] on input "radio" at bounding box center [0, 0] width 0 height 0
click at [533, 504] on select "CAPAC FGTB CSC CGSLB Autre Sélectionner une option" at bounding box center [646, 501] width 531 height 40
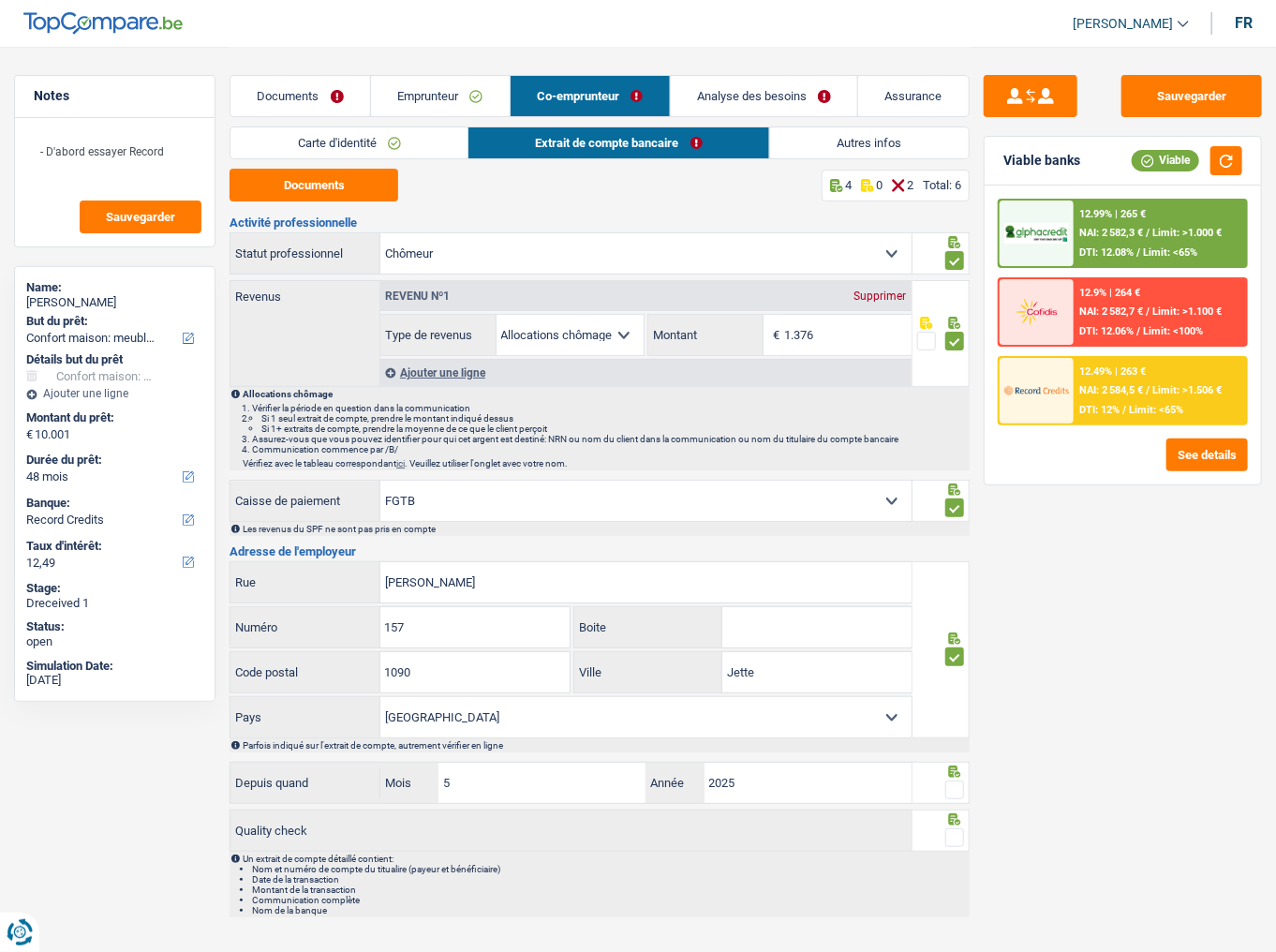
click at [381, 481] on select "CAPAC FGTB CSC CGSLB Autre Sélectionner une option" at bounding box center [646, 501] width 531 height 40
drag, startPoint x: 496, startPoint y: 587, endPoint x: 180, endPoint y: 589, distance: 316.0
click at [187, 520] on div "Notes - D'abord essayer Record Sauvegarder Name: Jeanine François But du prêt: …" at bounding box center [638, 486] width 1276 height 880
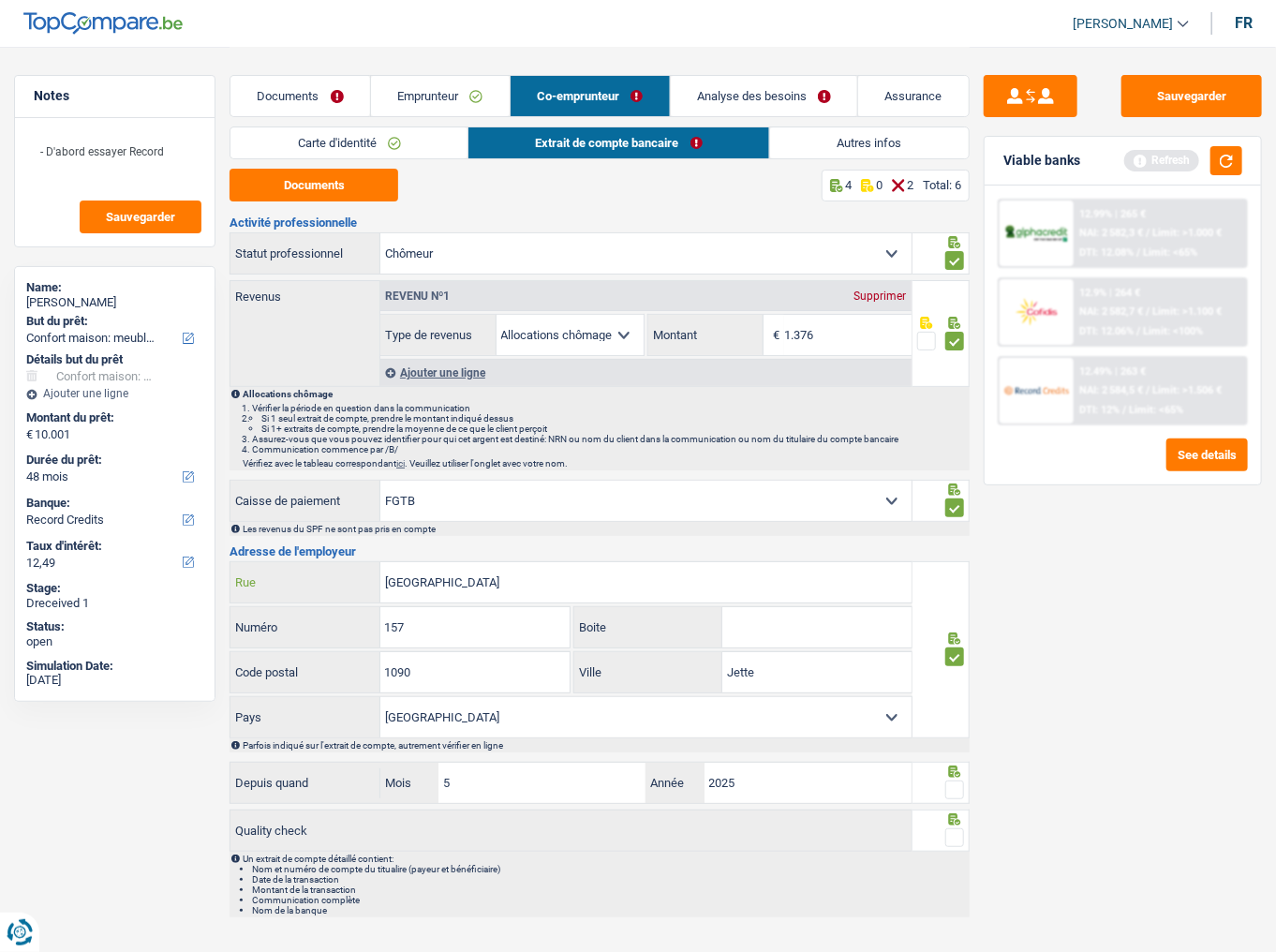
type input "rue watteeu"
drag, startPoint x: 472, startPoint y: 641, endPoint x: 144, endPoint y: 600, distance: 330.6
click at [144, 520] on div "Notes - D'abord essayer Record Sauvegarder Name: Jeanine François But du prêt: …" at bounding box center [638, 486] width 1276 height 880
type input "6"
type input "1000"
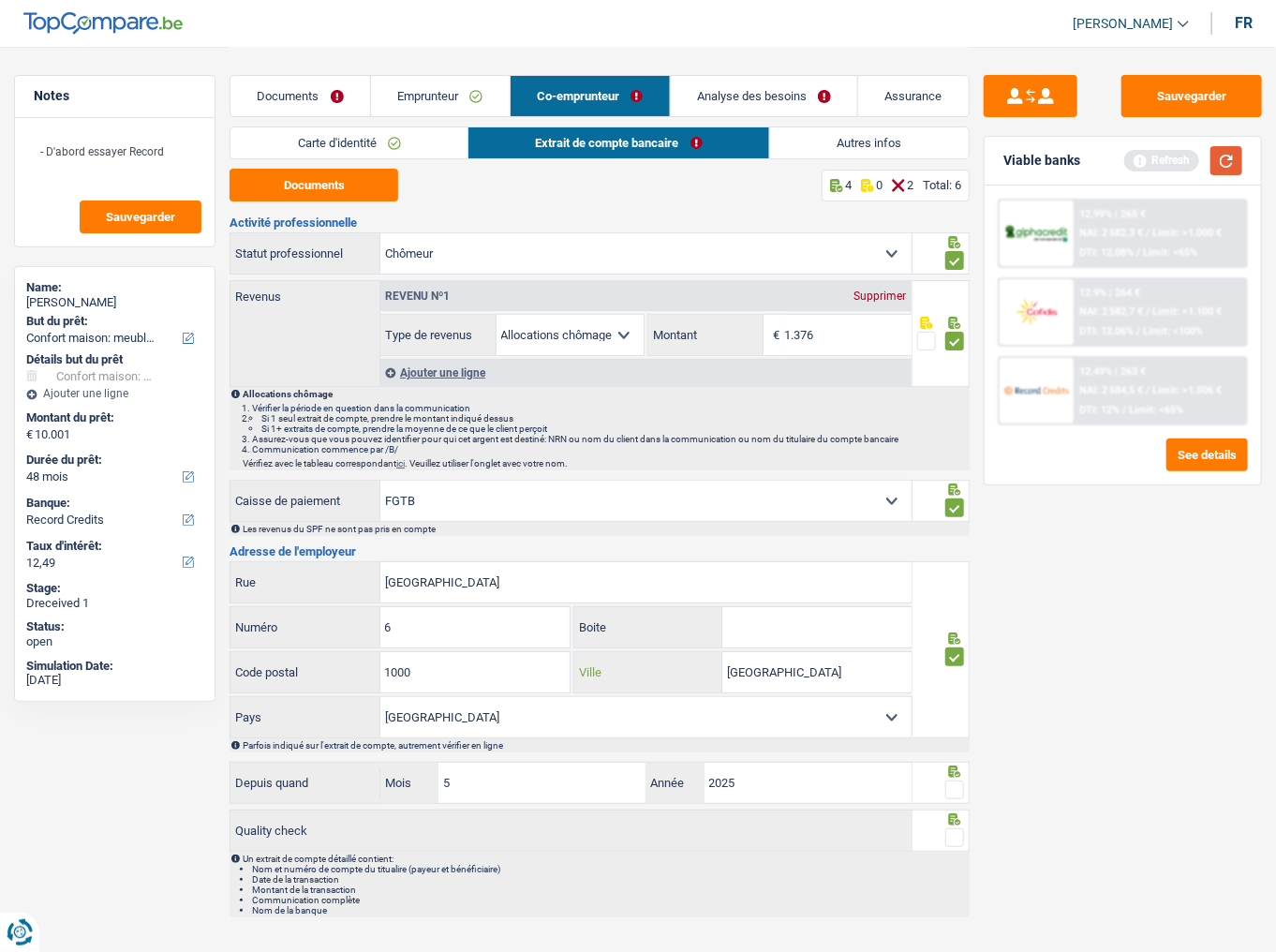
type input "bruxelles"
drag, startPoint x: 1221, startPoint y: 162, endPoint x: 1088, endPoint y: 154, distance: 133.2
click at [1139, 162] on button "button" at bounding box center [1226, 160] width 31 height 29
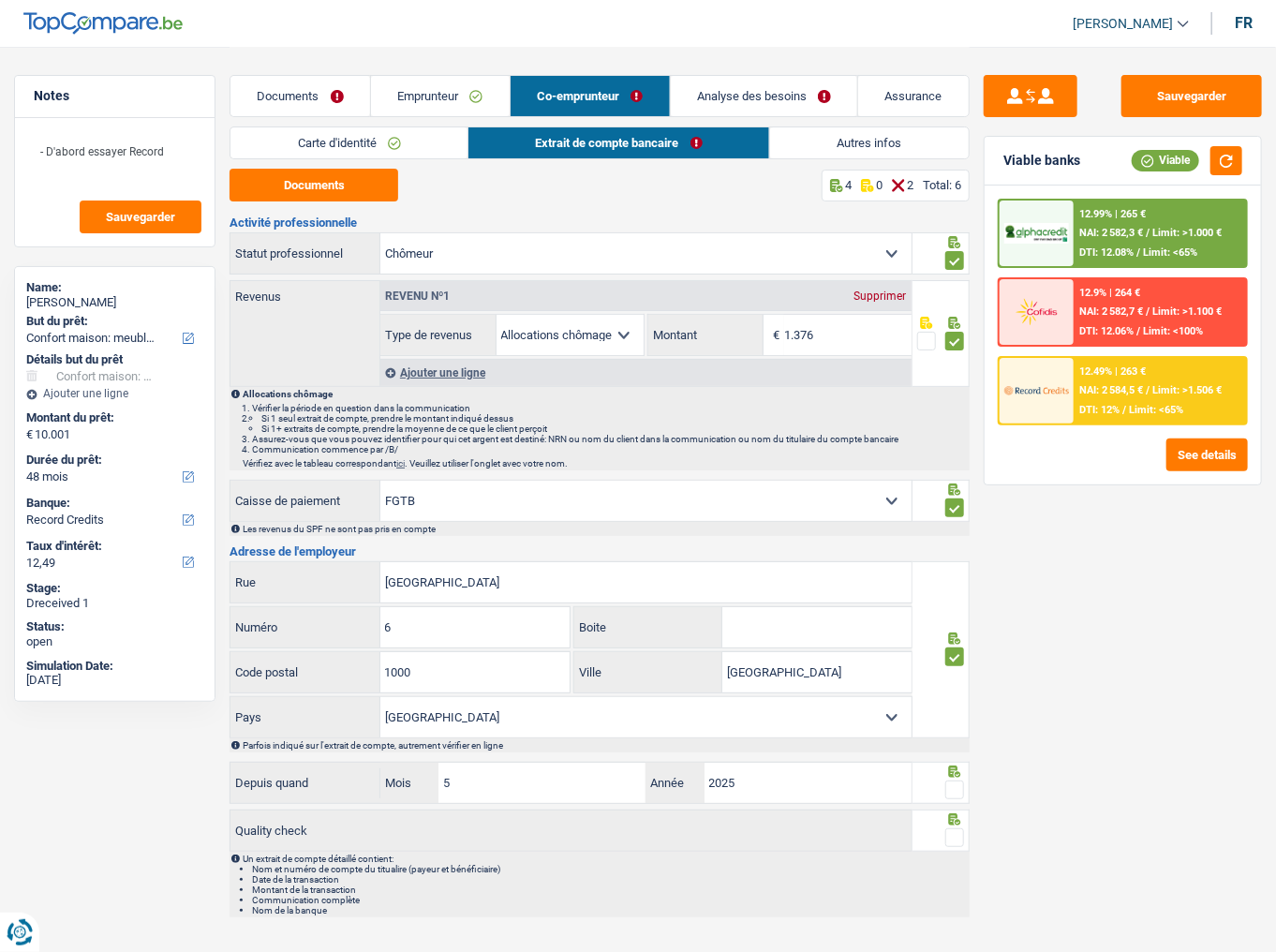
click at [956, 520] on span at bounding box center [956, 791] width 19 height 19
click at [0, 0] on input "radio" at bounding box center [0, 0] width 0 height 0
drag, startPoint x: 955, startPoint y: 834, endPoint x: 1135, endPoint y: 392, distance: 477.2
click at [952, 520] on span at bounding box center [956, 838] width 19 height 19
click at [0, 0] on input "radio" at bounding box center [0, 0] width 0 height 0
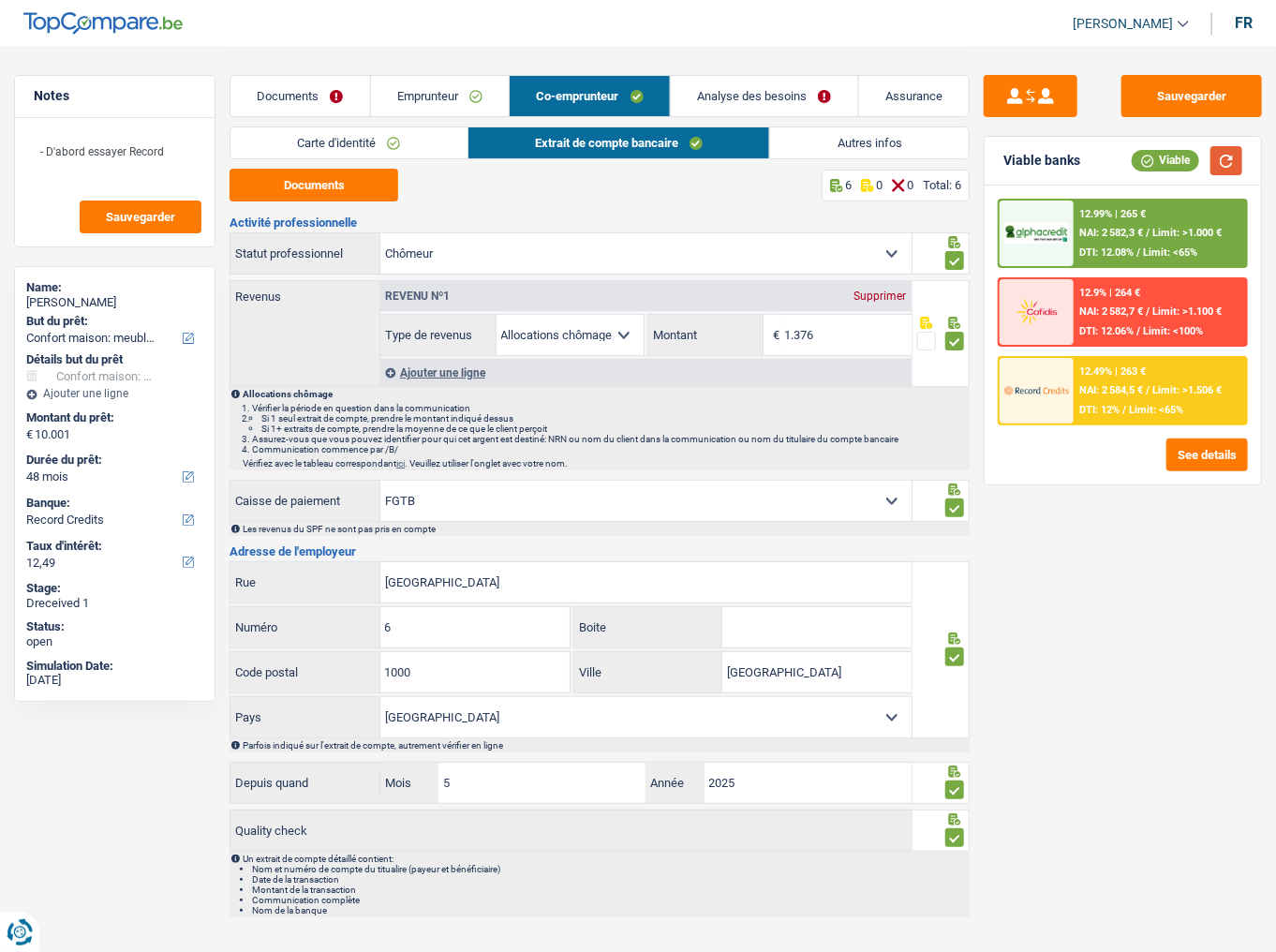
click at [1139, 154] on button "button" at bounding box center [1226, 160] width 31 height 29
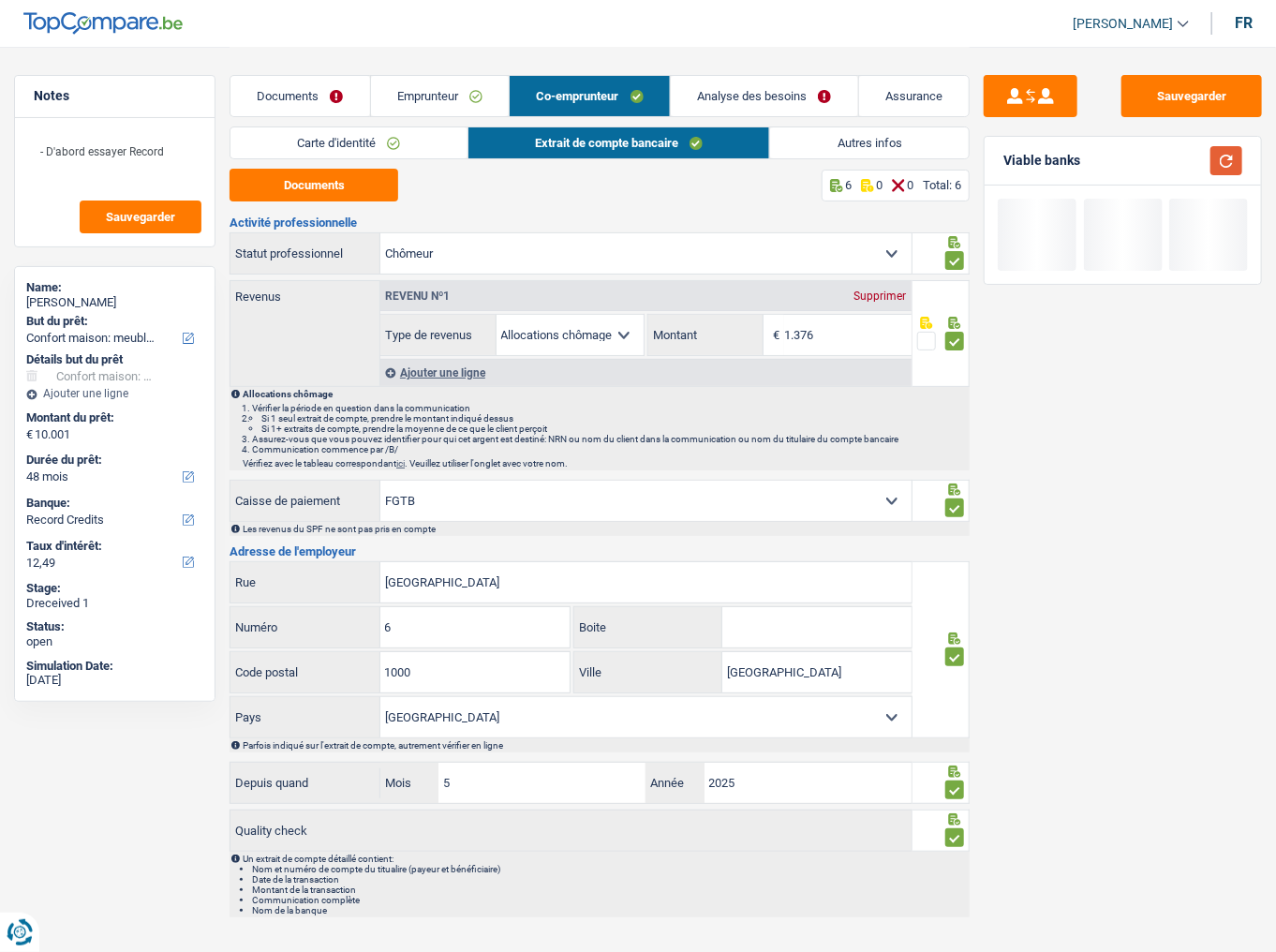
click at [1139, 148] on button "button" at bounding box center [1226, 160] width 31 height 29
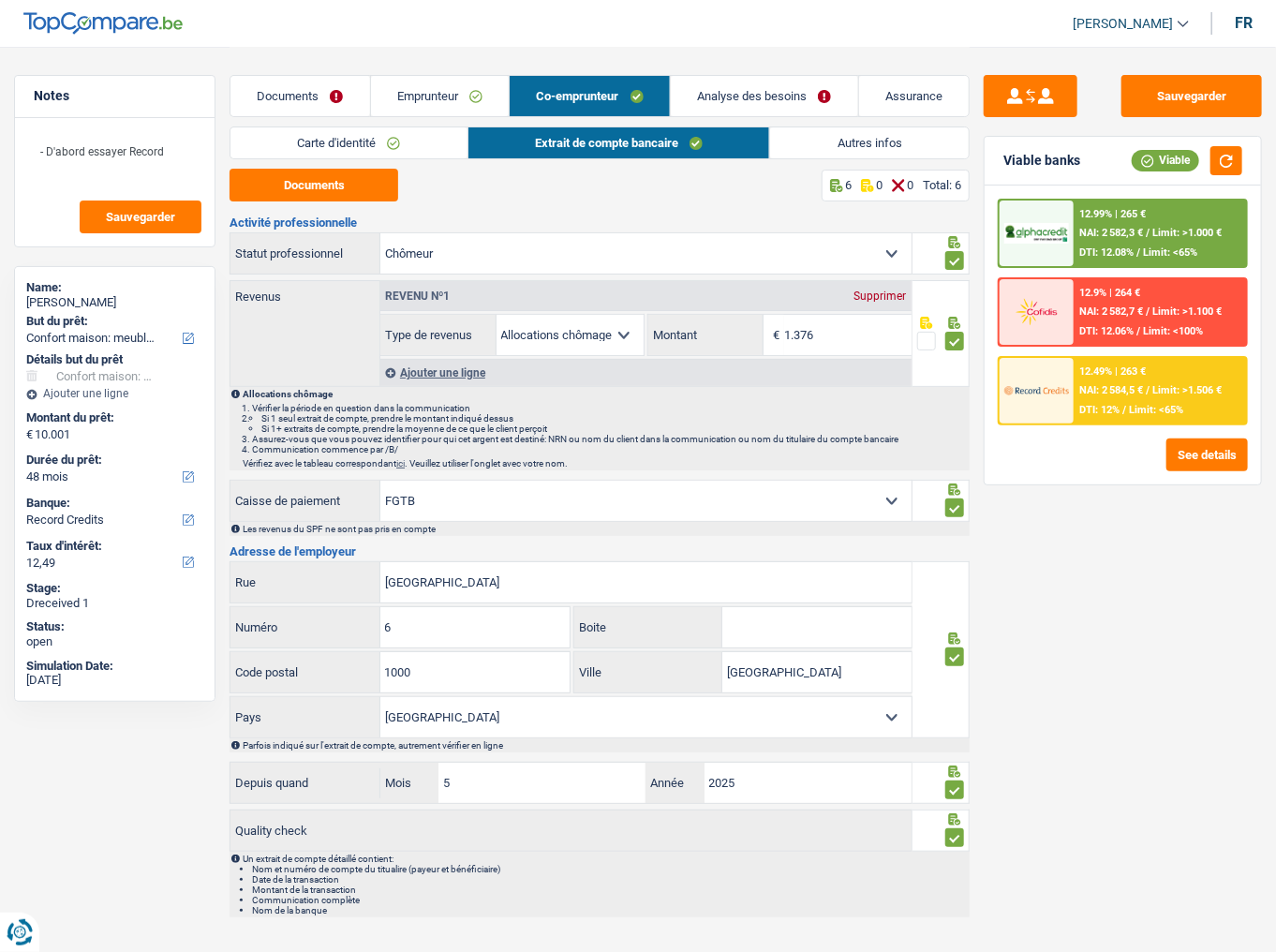
click at [864, 140] on link "Autres infos" at bounding box center [870, 143] width 198 height 31
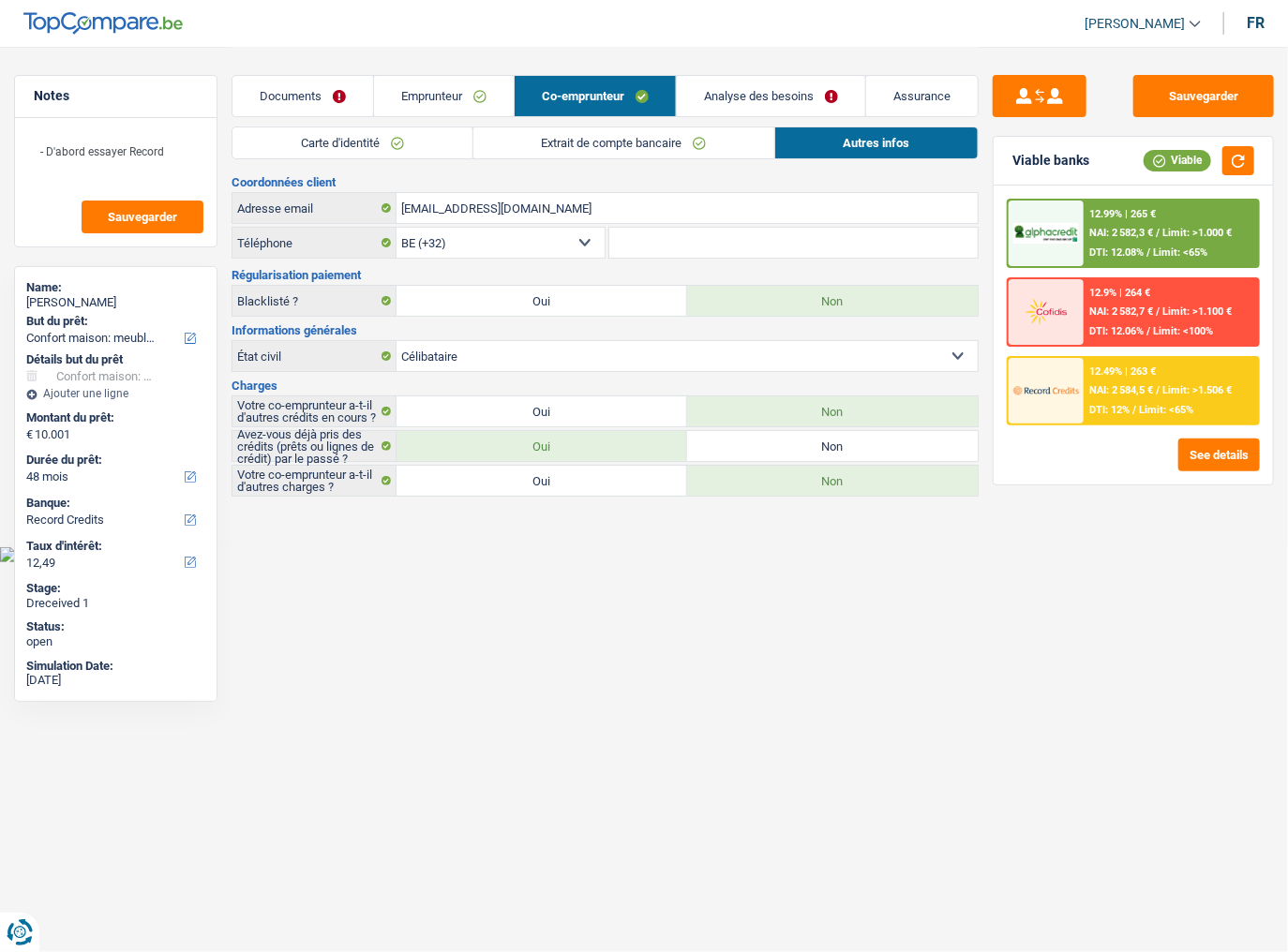
click at [716, 136] on link "Extrait de compte bancaire" at bounding box center [623, 143] width 301 height 31
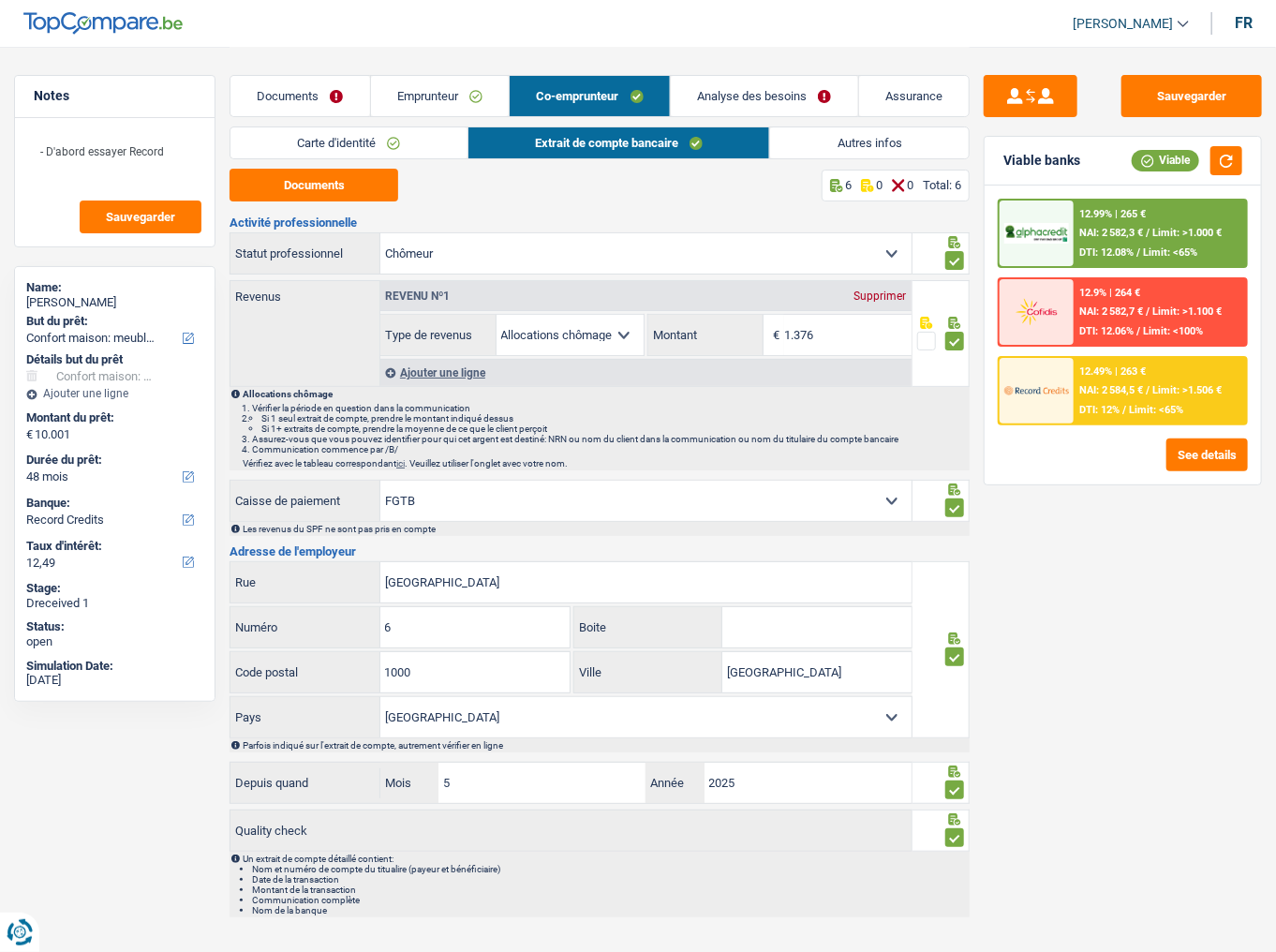
click at [818, 138] on link "Autres infos" at bounding box center [870, 143] width 198 height 31
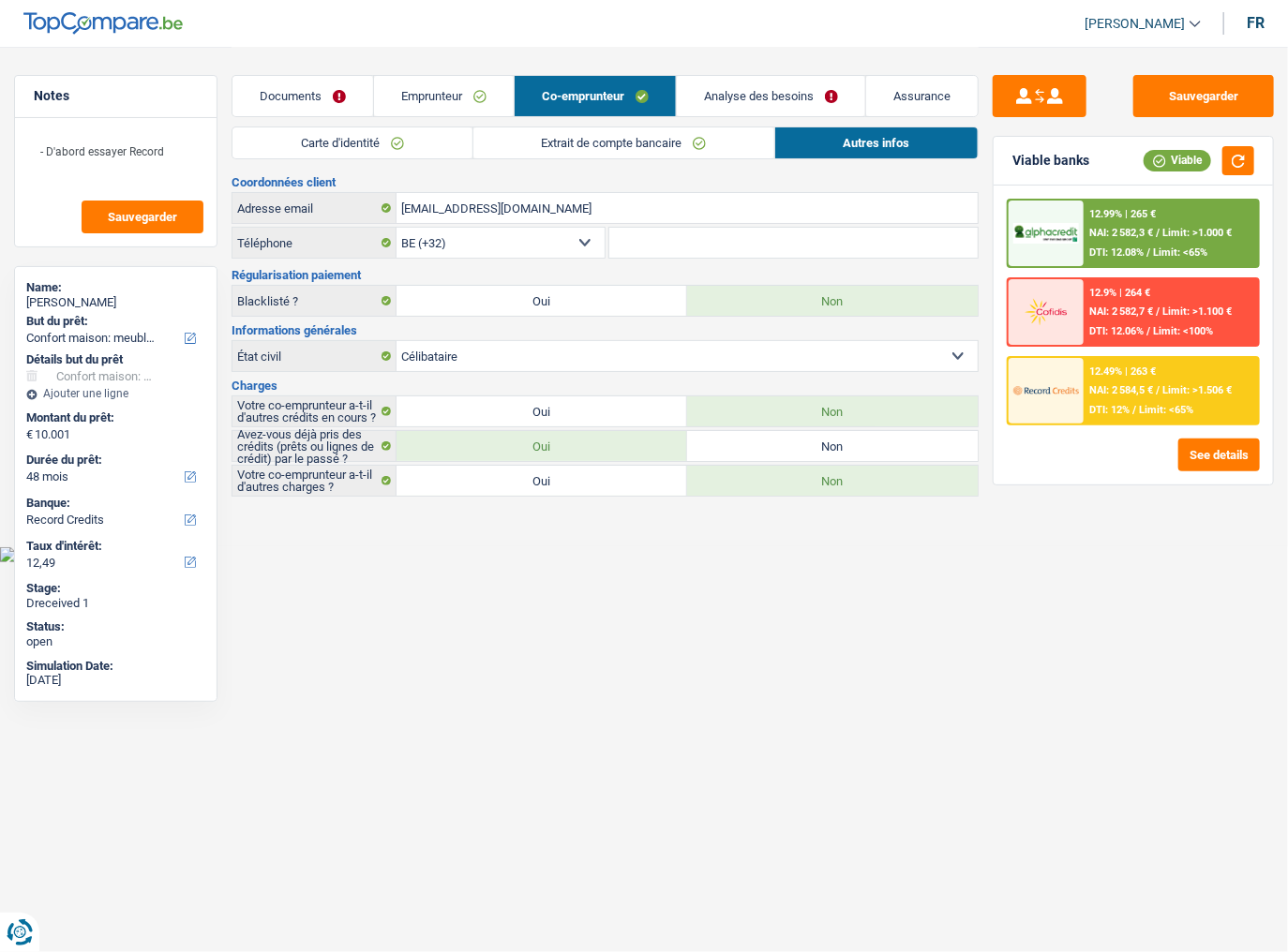
click at [751, 154] on link "Extrait de compte bancaire" at bounding box center [623, 143] width 301 height 31
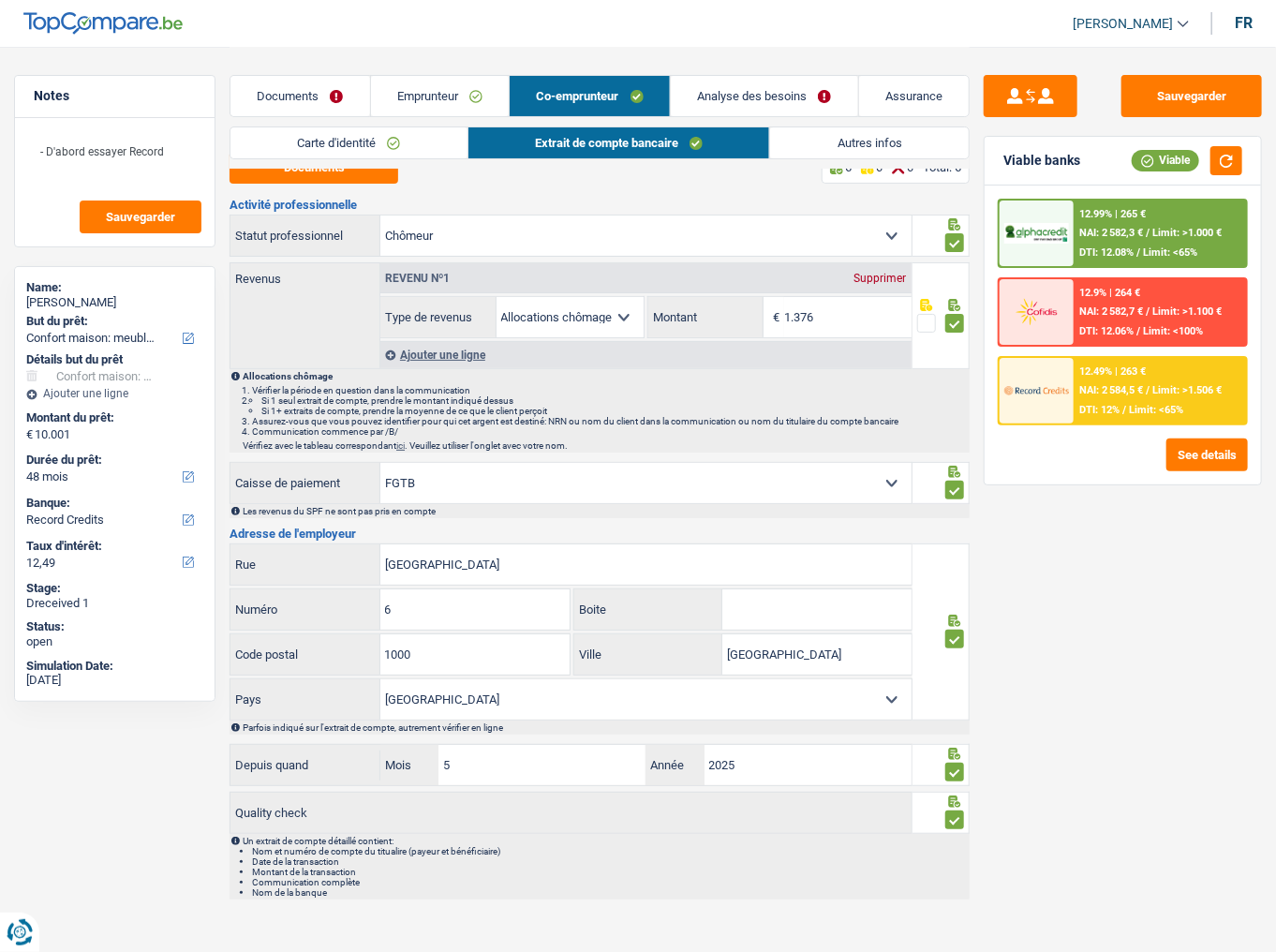
click at [772, 98] on link "Analyse des besoins" at bounding box center [765, 96] width 188 height 40
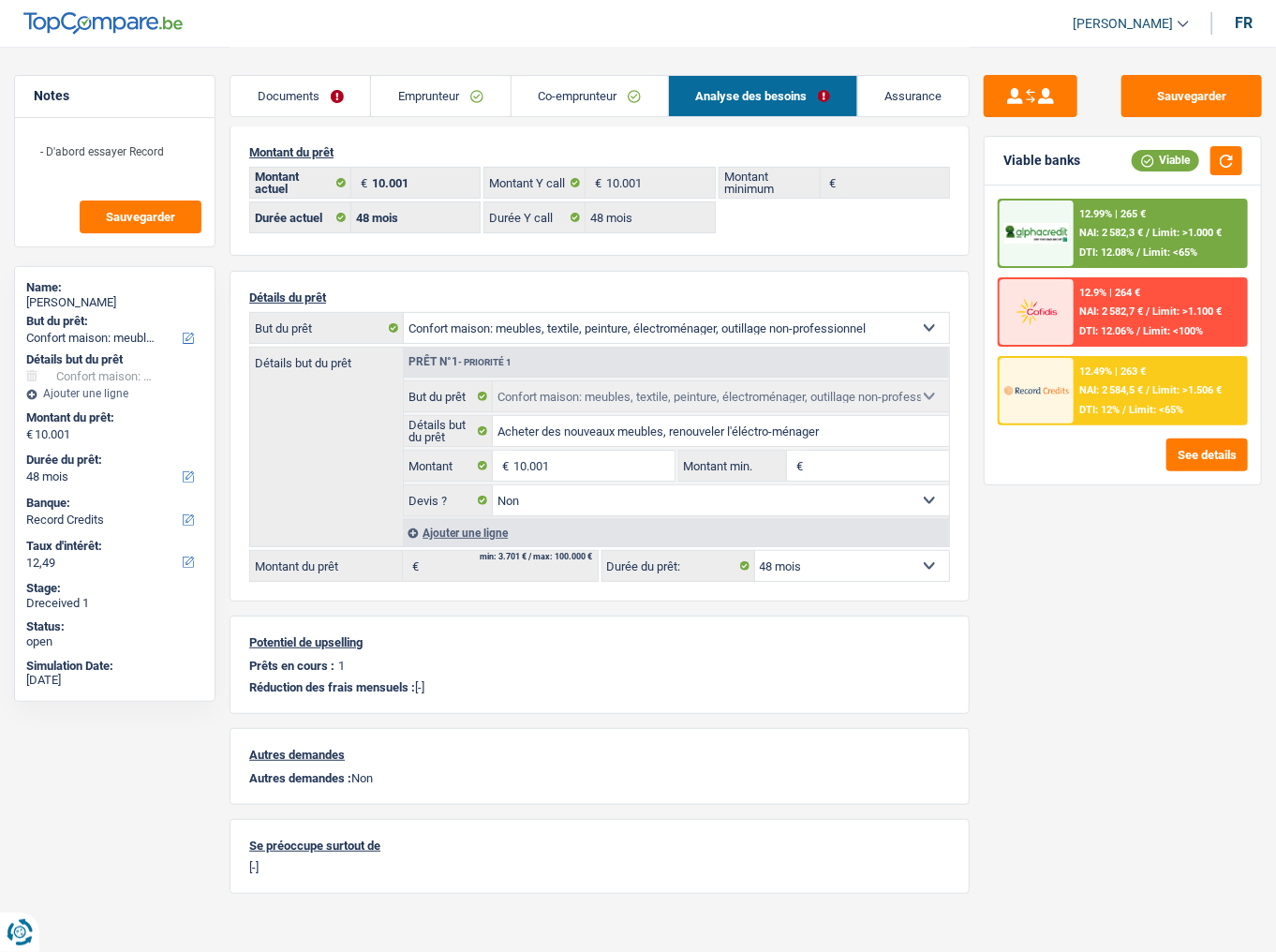
click at [442, 93] on link "Emprunteur" at bounding box center [440, 96] width 138 height 40
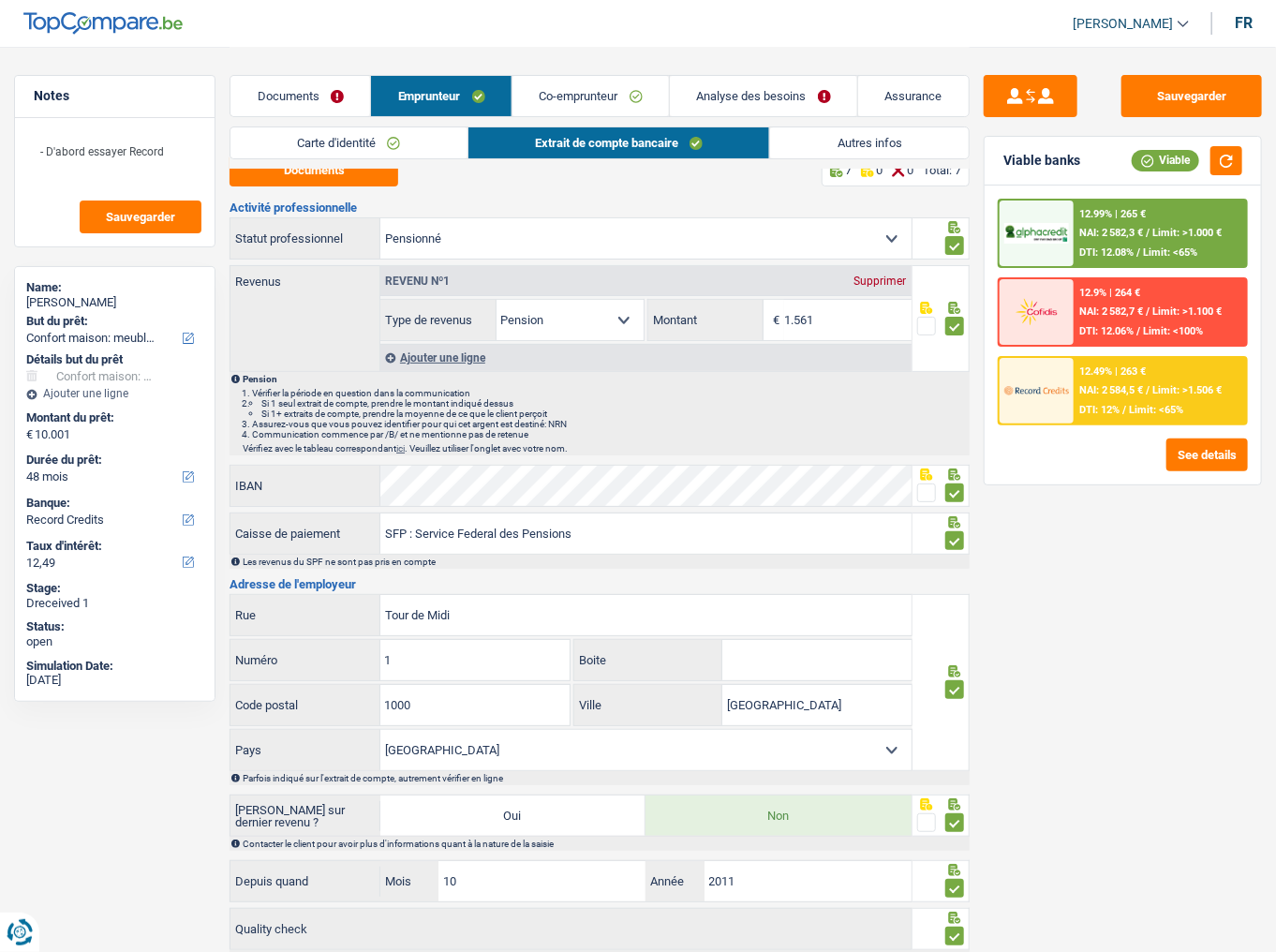
click at [856, 146] on link "Autres infos" at bounding box center [870, 143] width 198 height 31
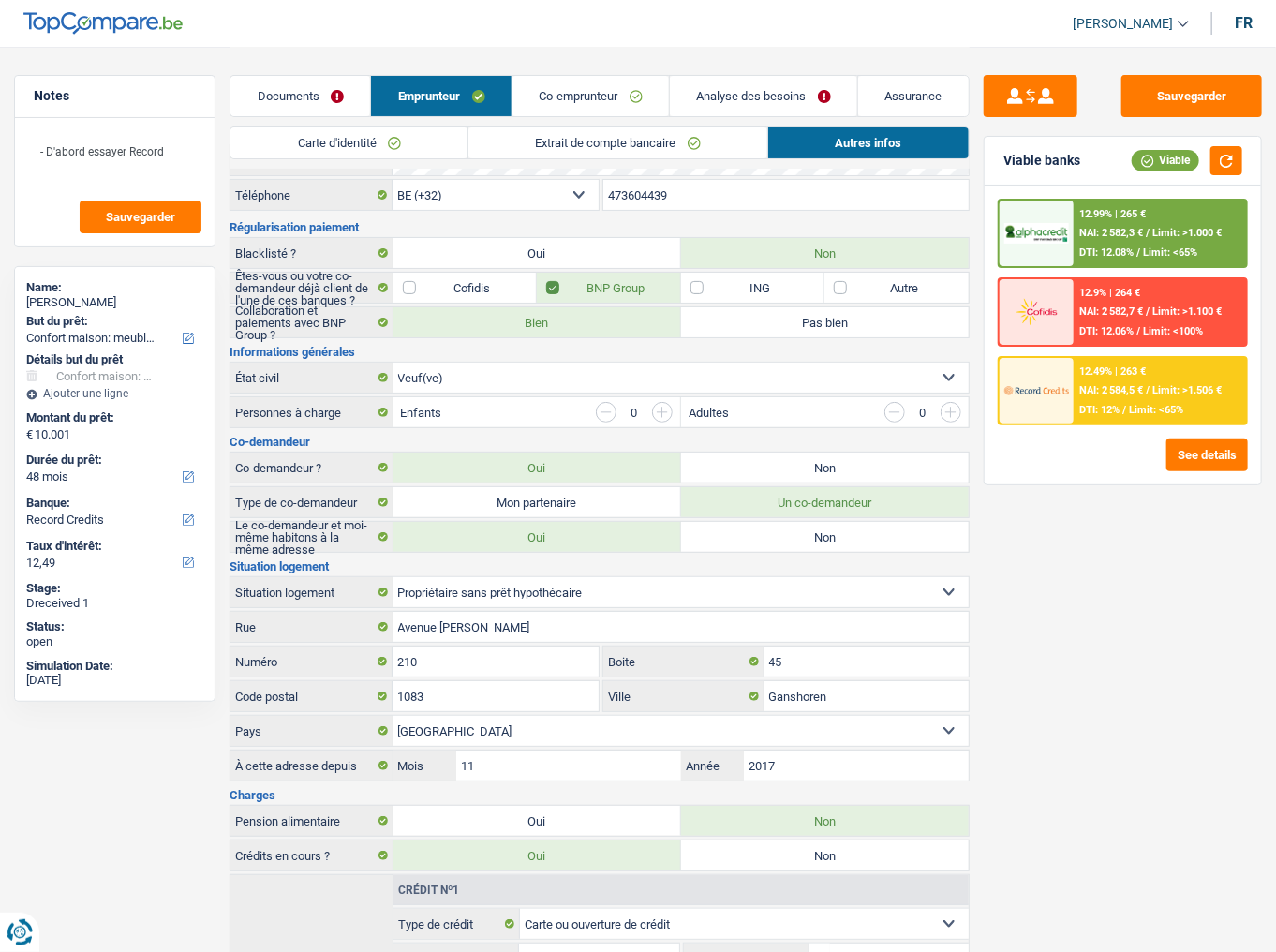
scroll to position [0, 0]
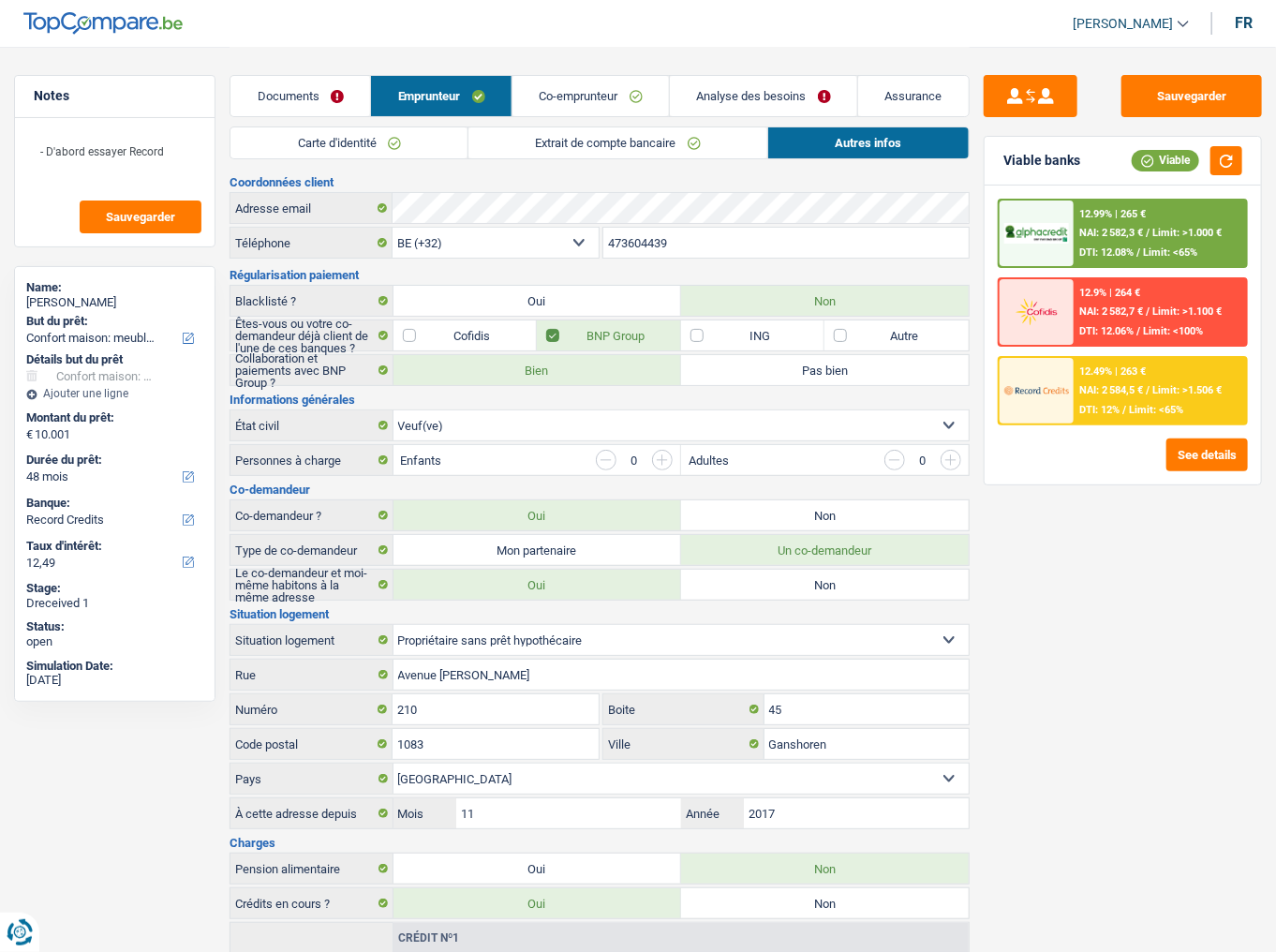
click at [621, 97] on link "Co-emprunteur" at bounding box center [591, 96] width 156 height 40
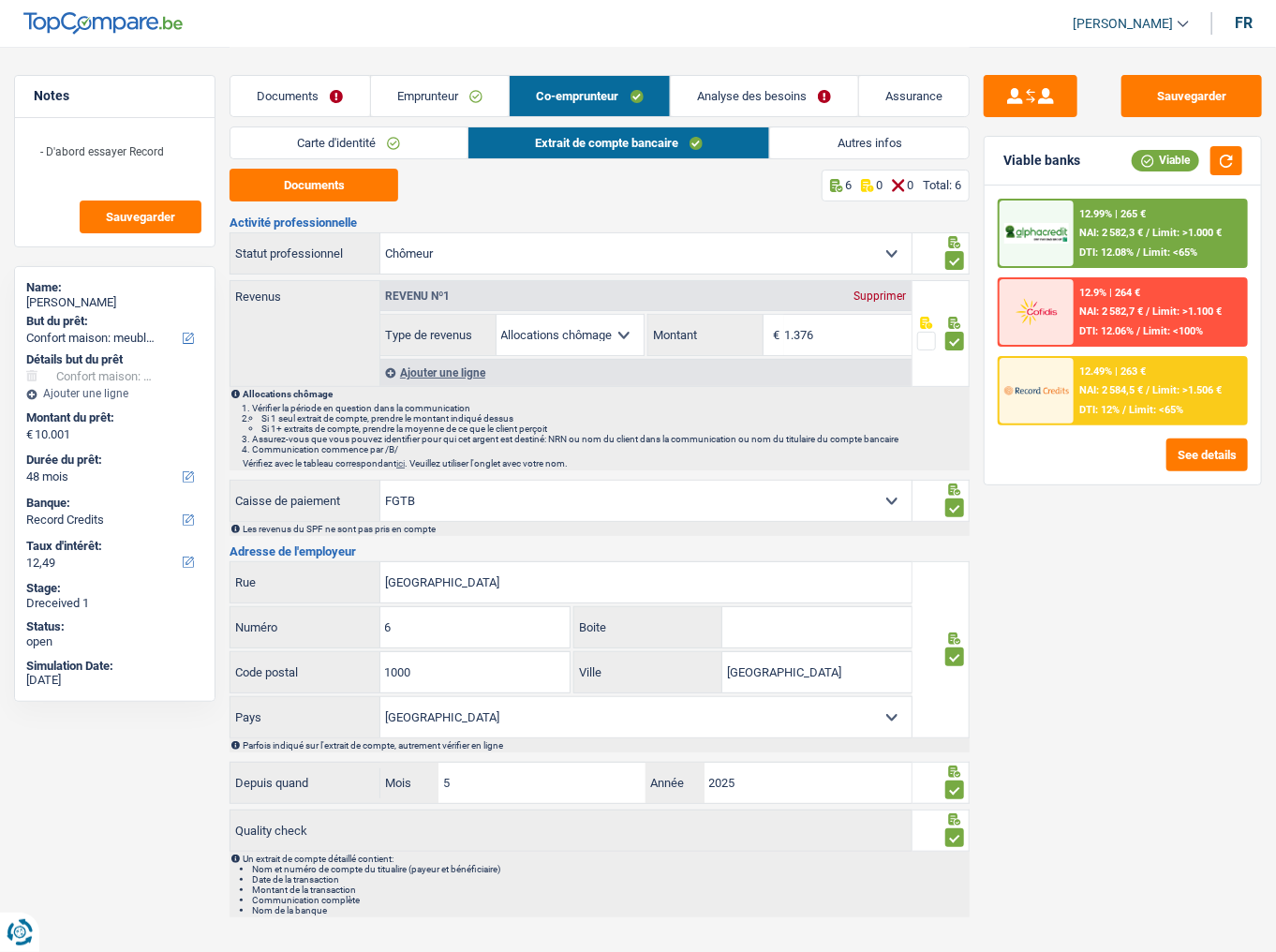
click at [728, 94] on link "Analyse des besoins" at bounding box center [765, 96] width 188 height 40
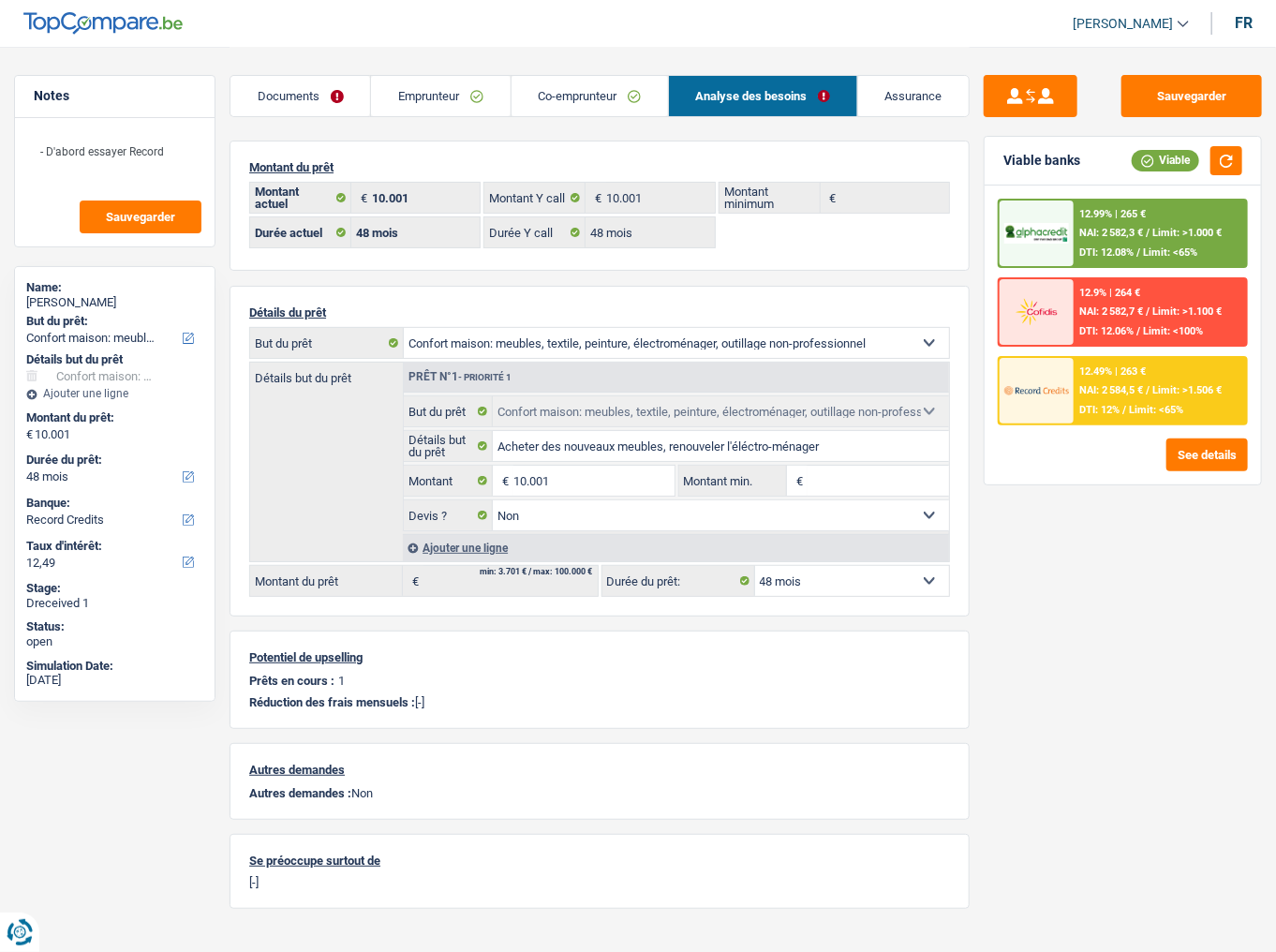
click at [1133, 384] on span "NAI: 2 584,5 €" at bounding box center [1111, 390] width 64 height 12
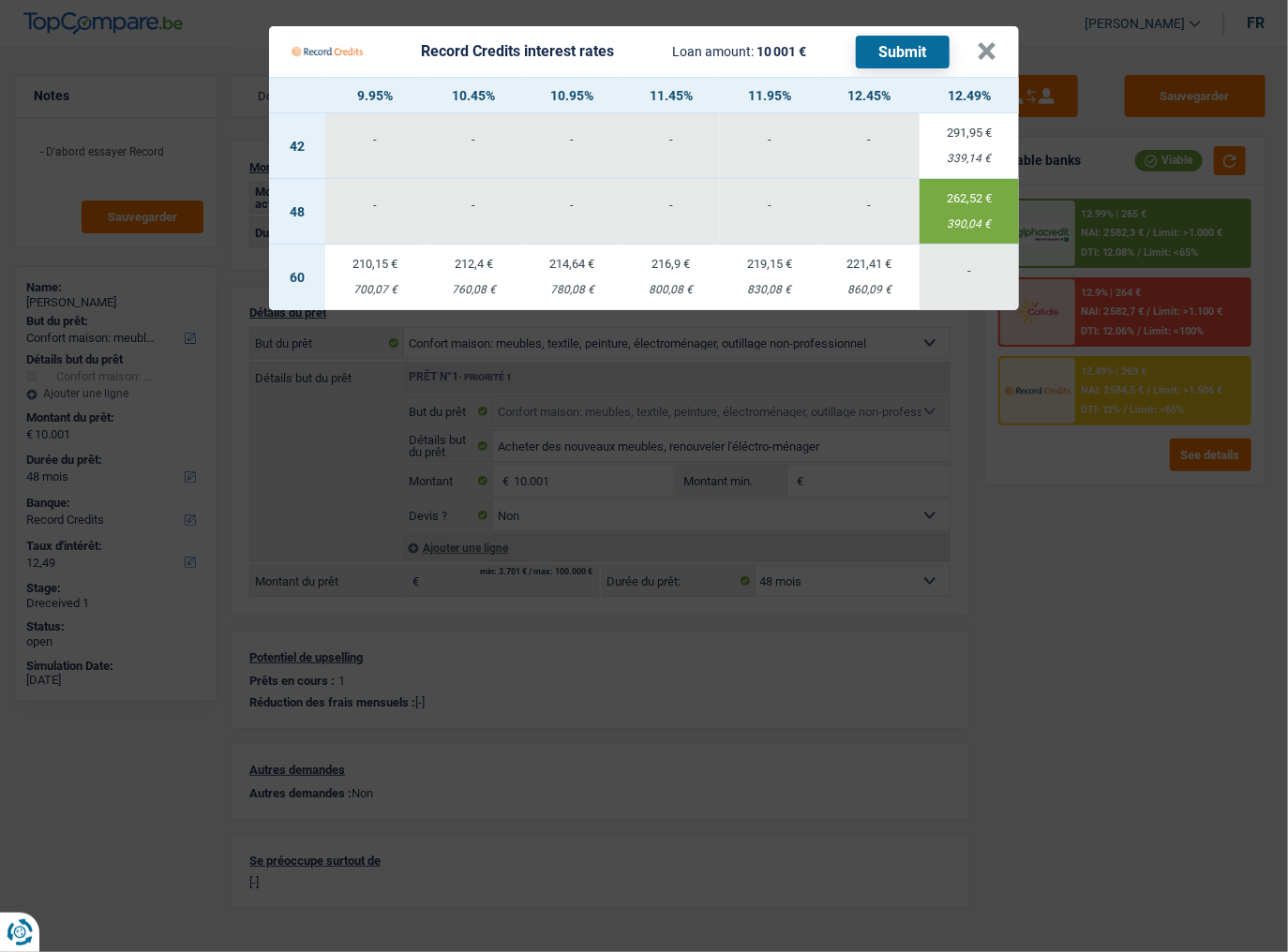
click at [880, 281] on td "221,41 € 860,09 €" at bounding box center [869, 277] width 99 height 66
select select "60"
type input "12,45"
select select "60"
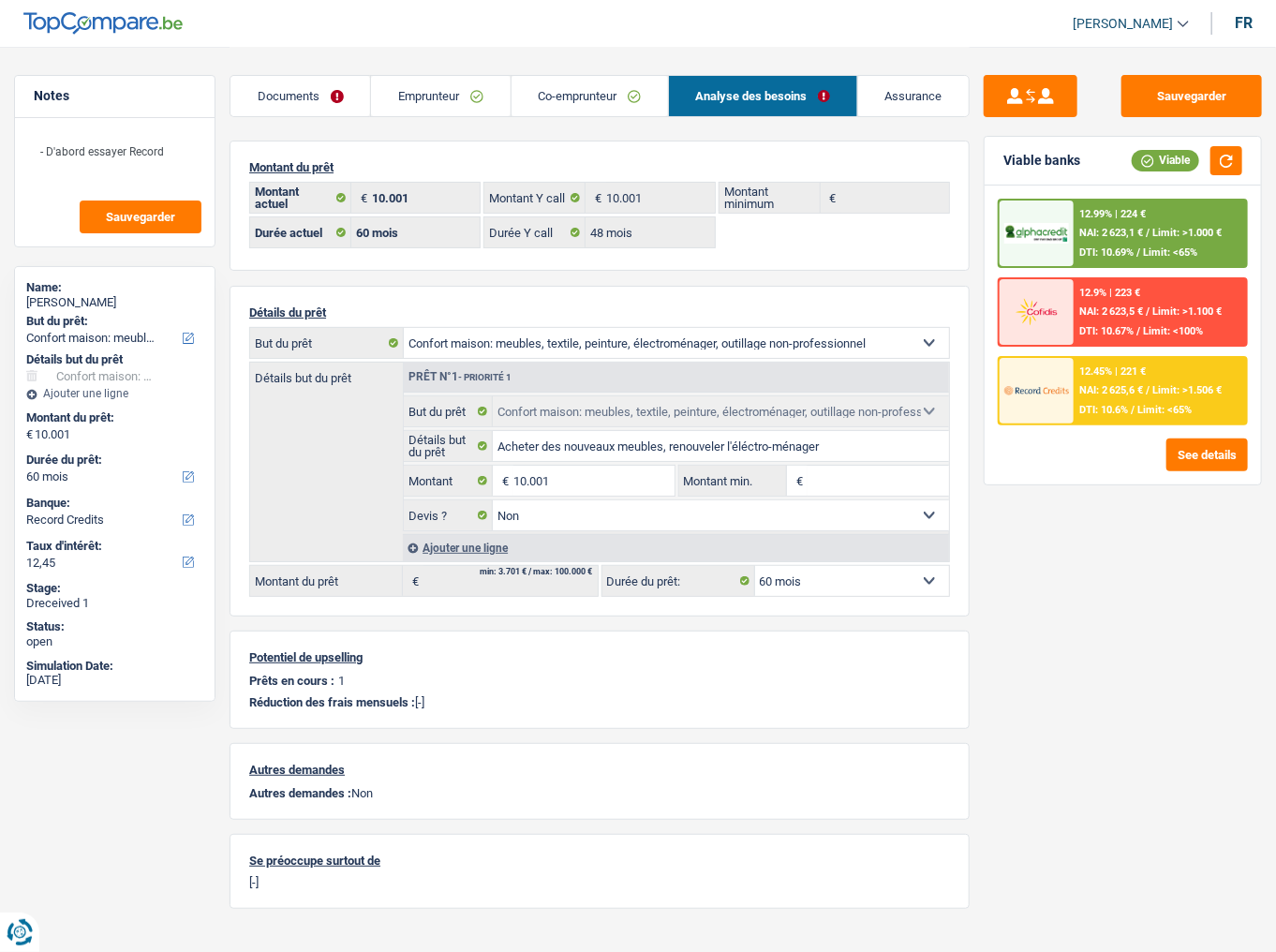
click at [1068, 386] on div at bounding box center [1038, 390] width 74 height 66
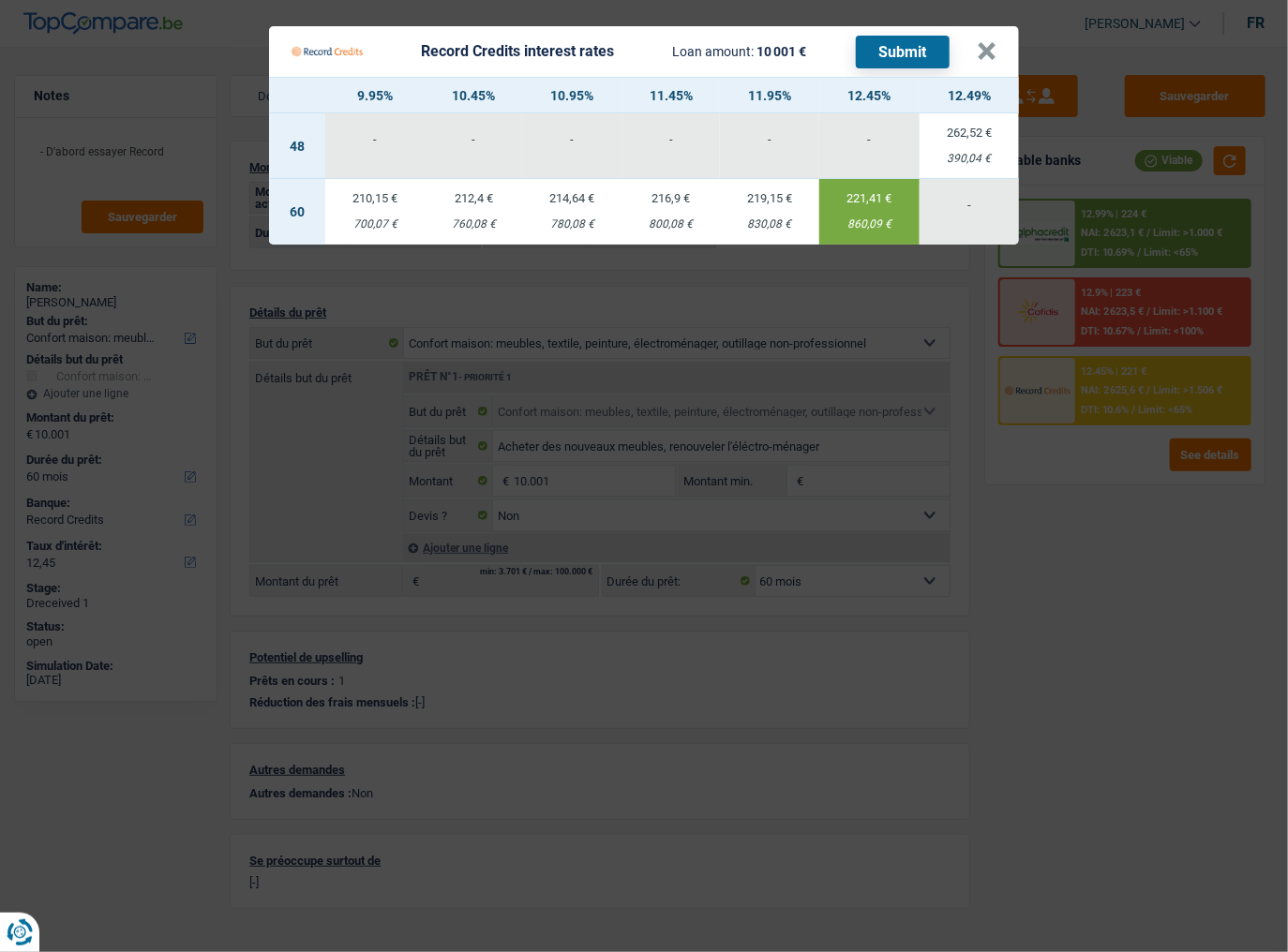
click at [904, 46] on button "Submit" at bounding box center [903, 52] width 93 height 32
click at [990, 60] on button "×" at bounding box center [987, 52] width 20 height 19
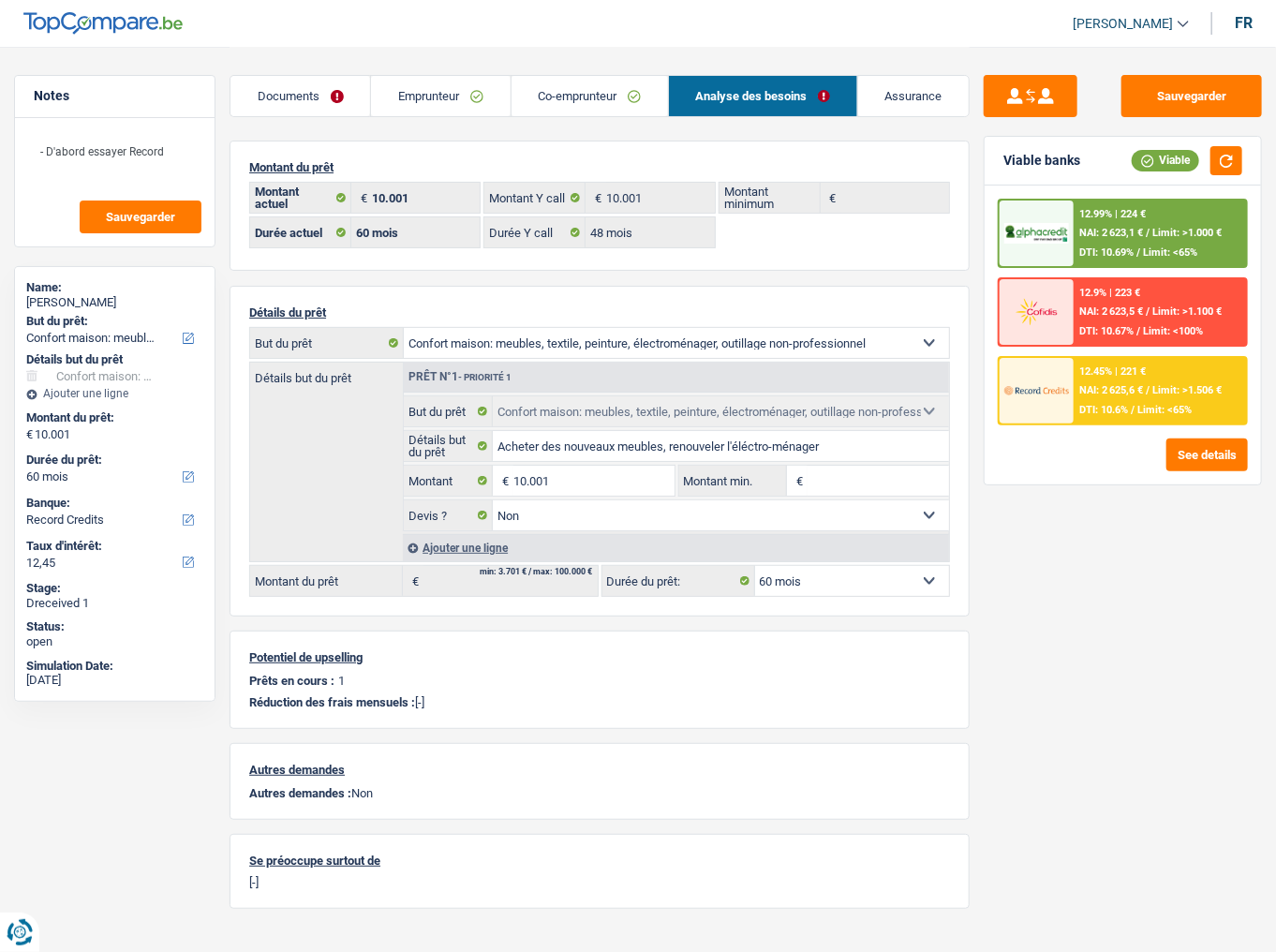
click at [623, 85] on link "Co-emprunteur" at bounding box center [590, 96] width 156 height 40
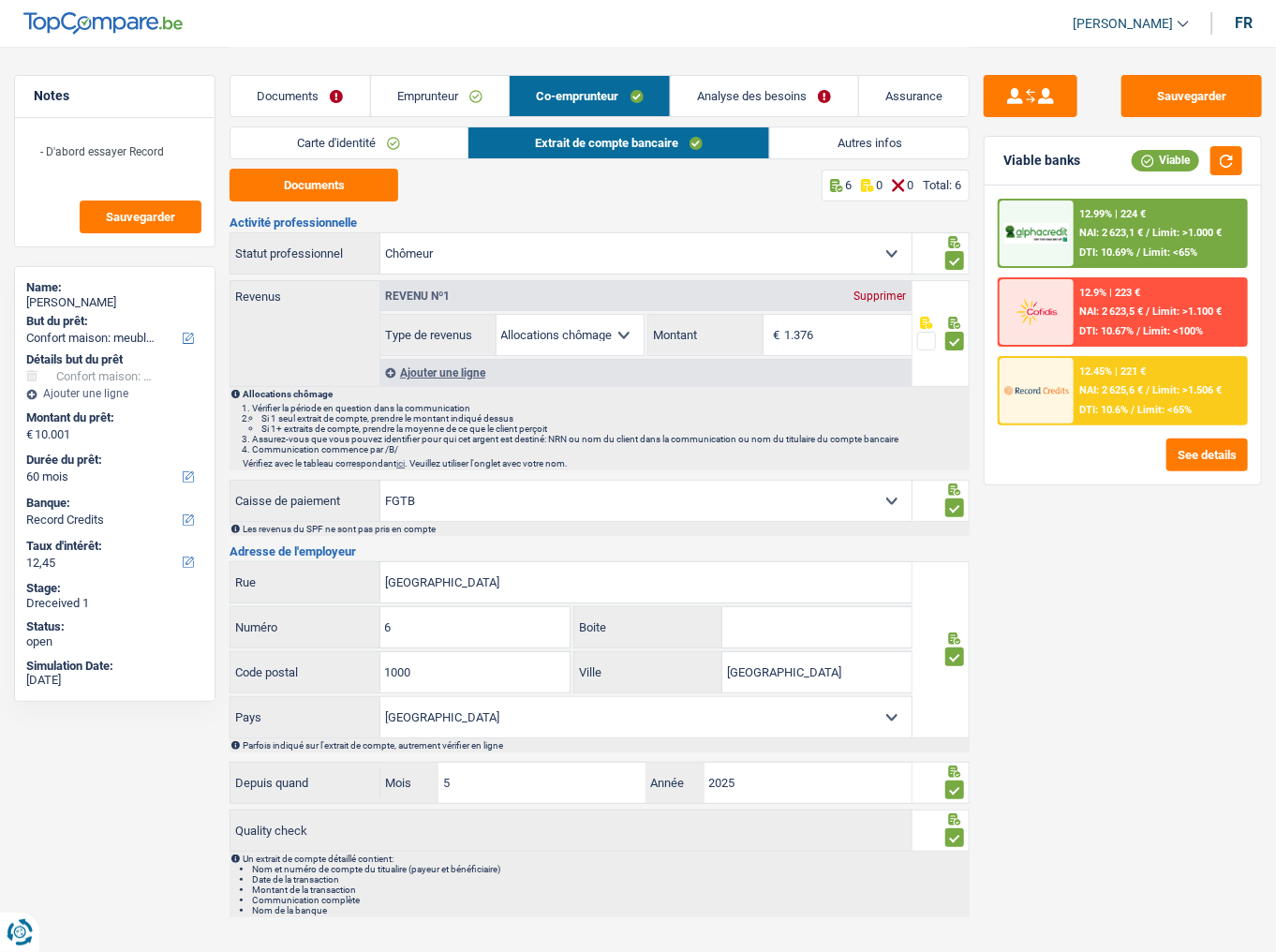
click at [400, 149] on link "Carte d'identité" at bounding box center [349, 143] width 237 height 31
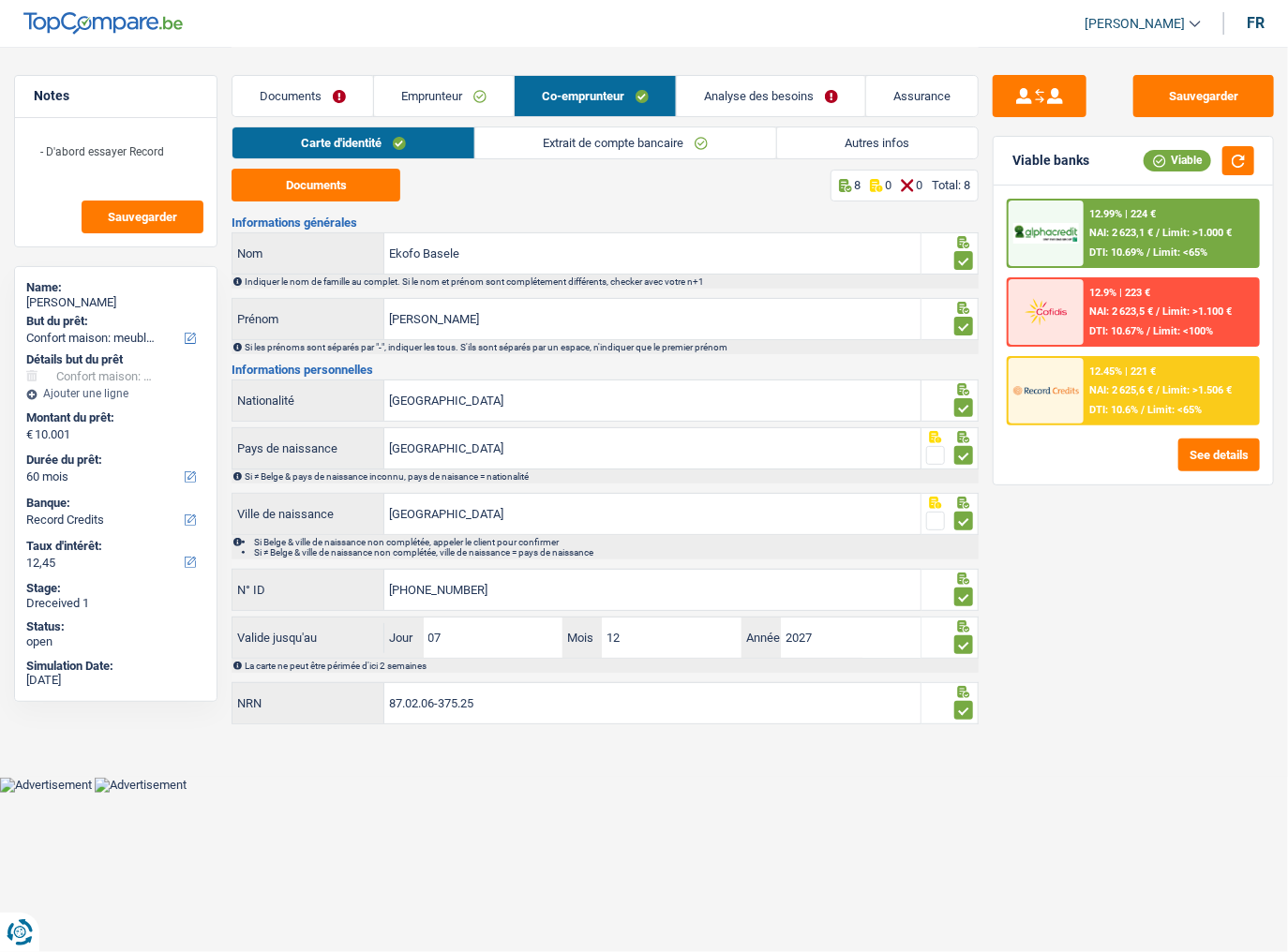
click at [758, 102] on link "Analyse des besoins" at bounding box center [772, 96] width 189 height 40
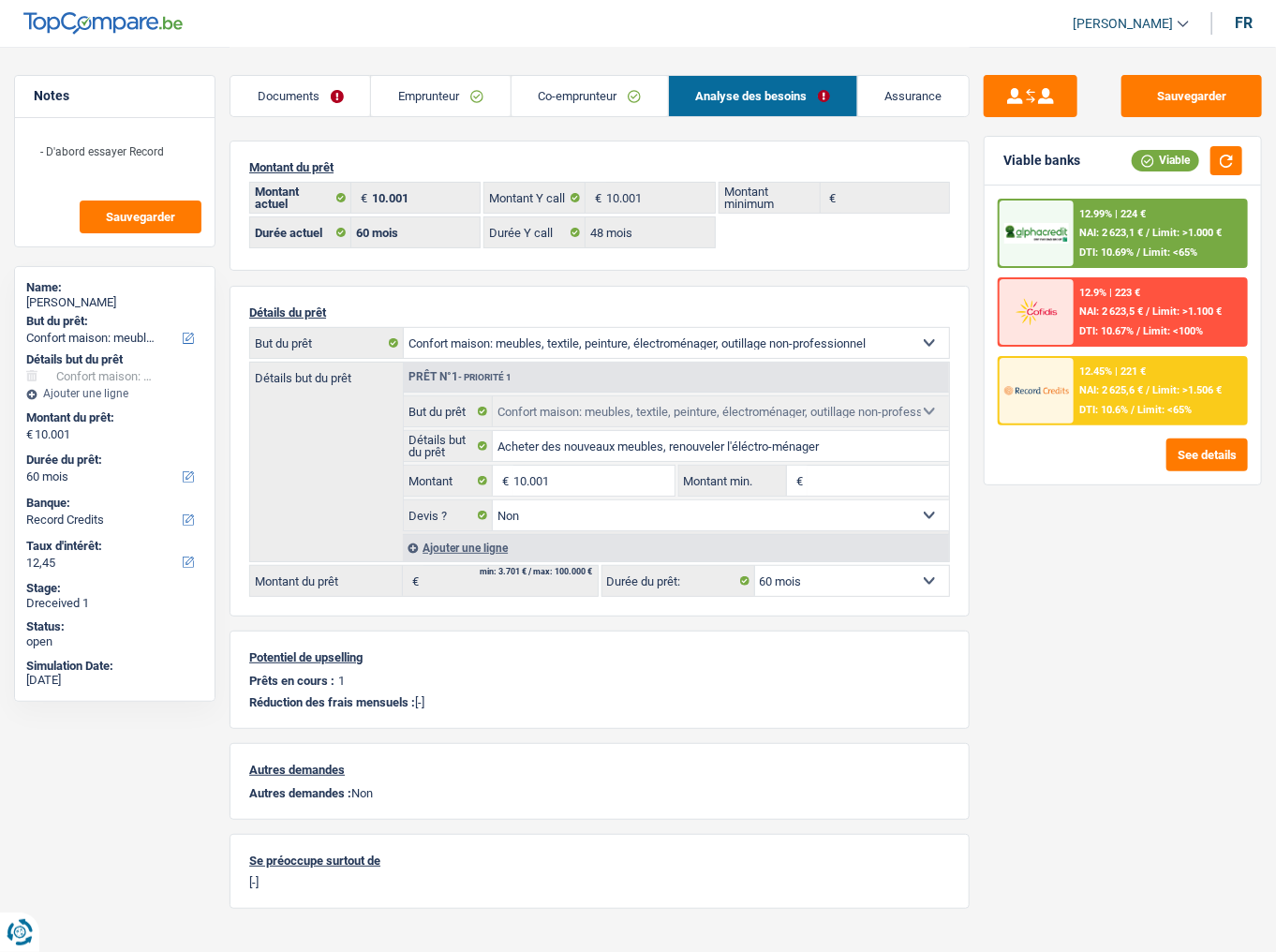
drag, startPoint x: 415, startPoint y: 107, endPoint x: 635, endPoint y: 134, distance: 221.7
click at [415, 107] on link "Emprunteur" at bounding box center [440, 96] width 138 height 40
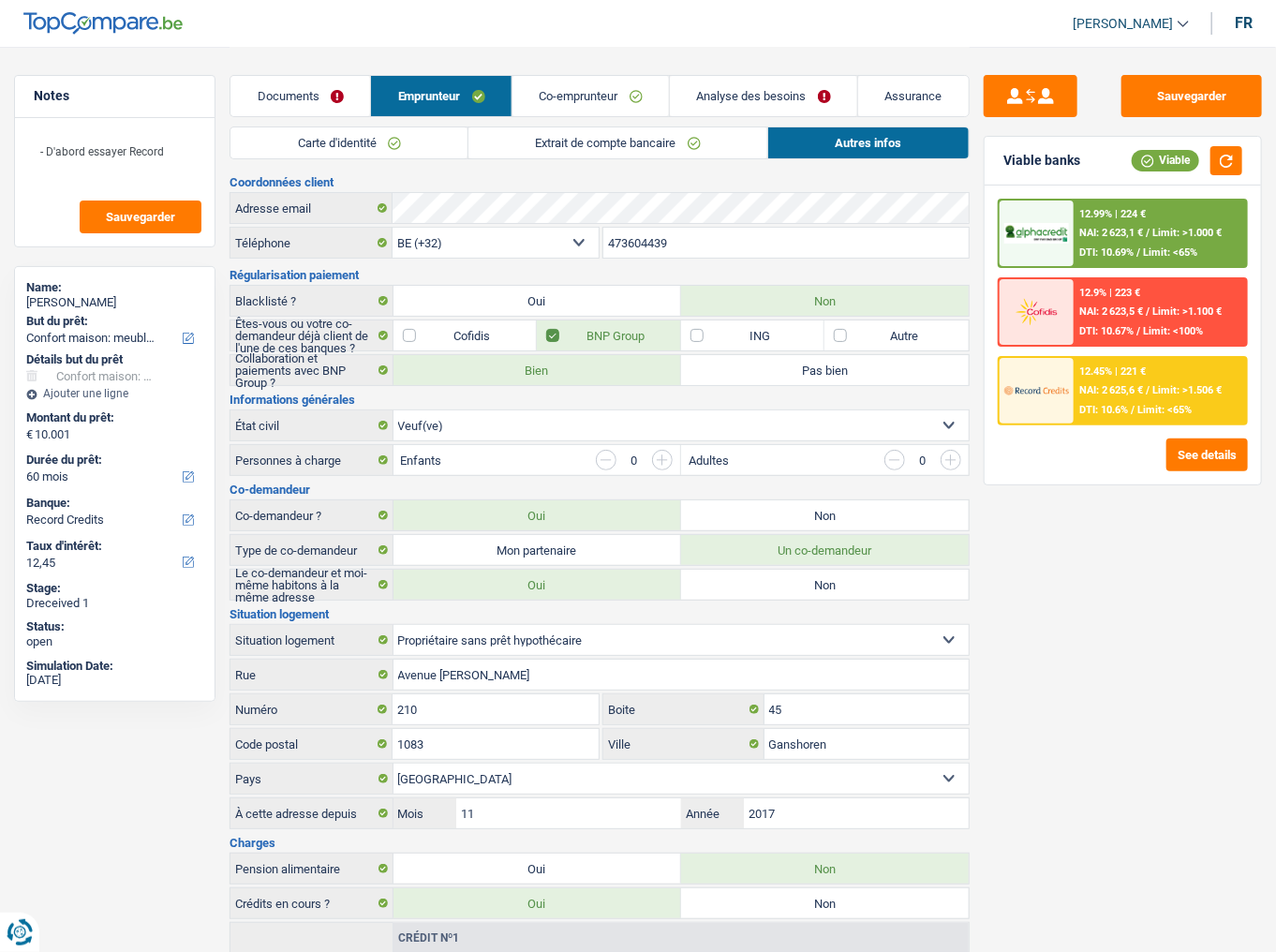
drag, startPoint x: 610, startPoint y: 138, endPoint x: 599, endPoint y: 143, distance: 12.1
click at [611, 138] on link "Extrait de compte bancaire" at bounding box center [617, 143] width 298 height 31
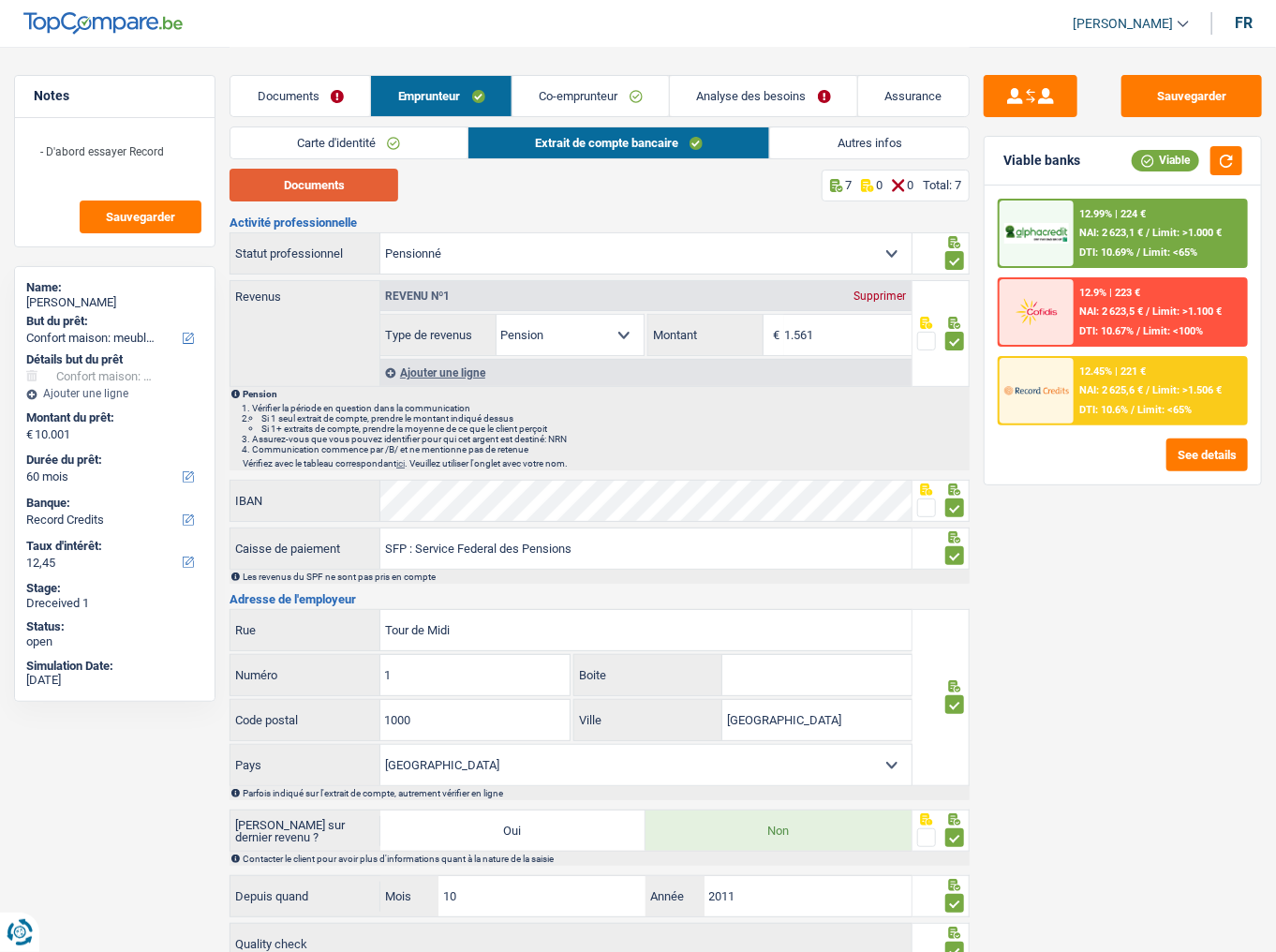
click at [326, 182] on button "Documents" at bounding box center [314, 185] width 169 height 32
click at [593, 93] on link "Co-emprunteur" at bounding box center [591, 96] width 156 height 40
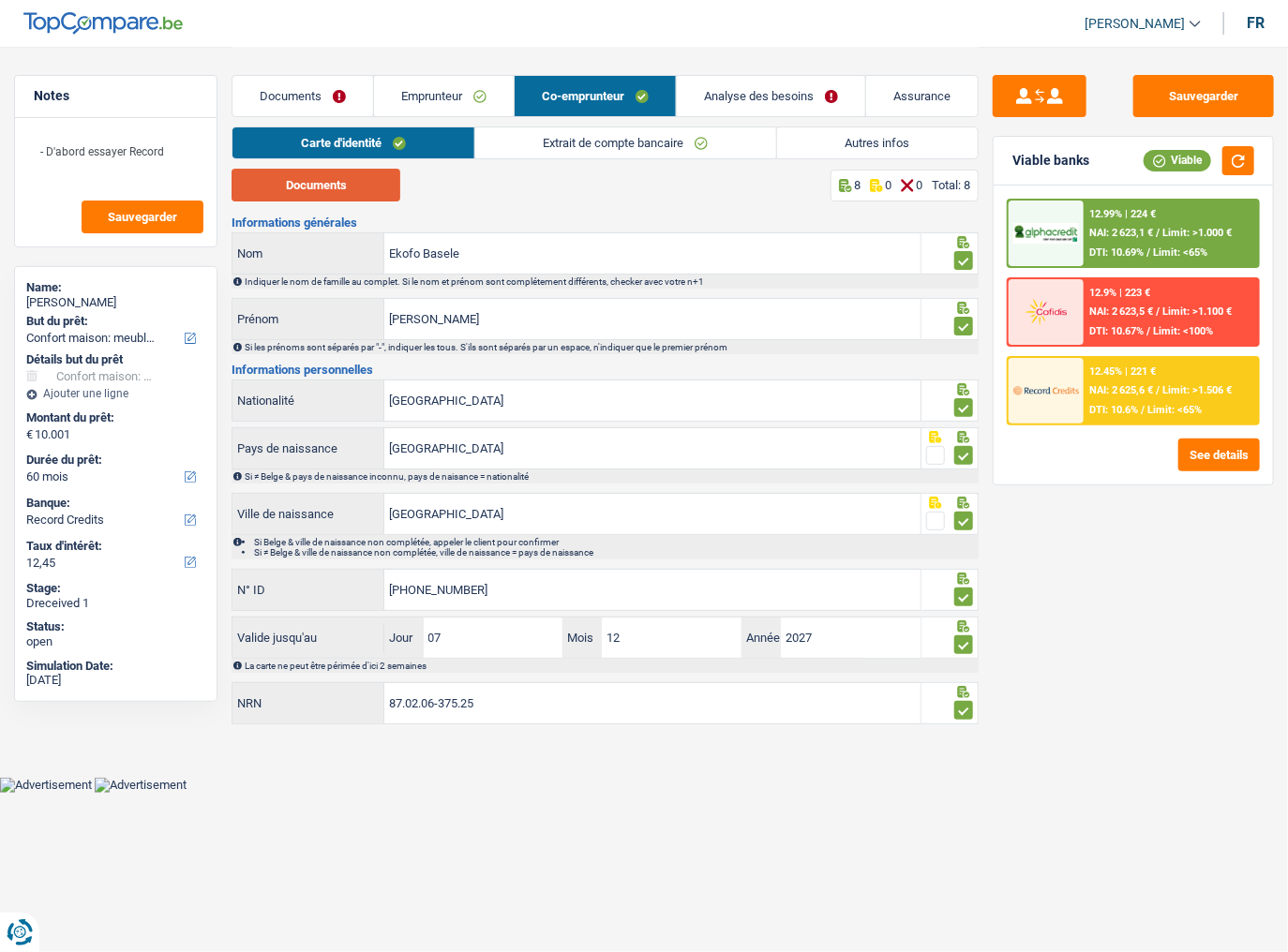
click at [356, 184] on button "Documents" at bounding box center [316, 185] width 169 height 32
click at [660, 154] on link "Extrait de compte bancaire" at bounding box center [625, 143] width 301 height 31
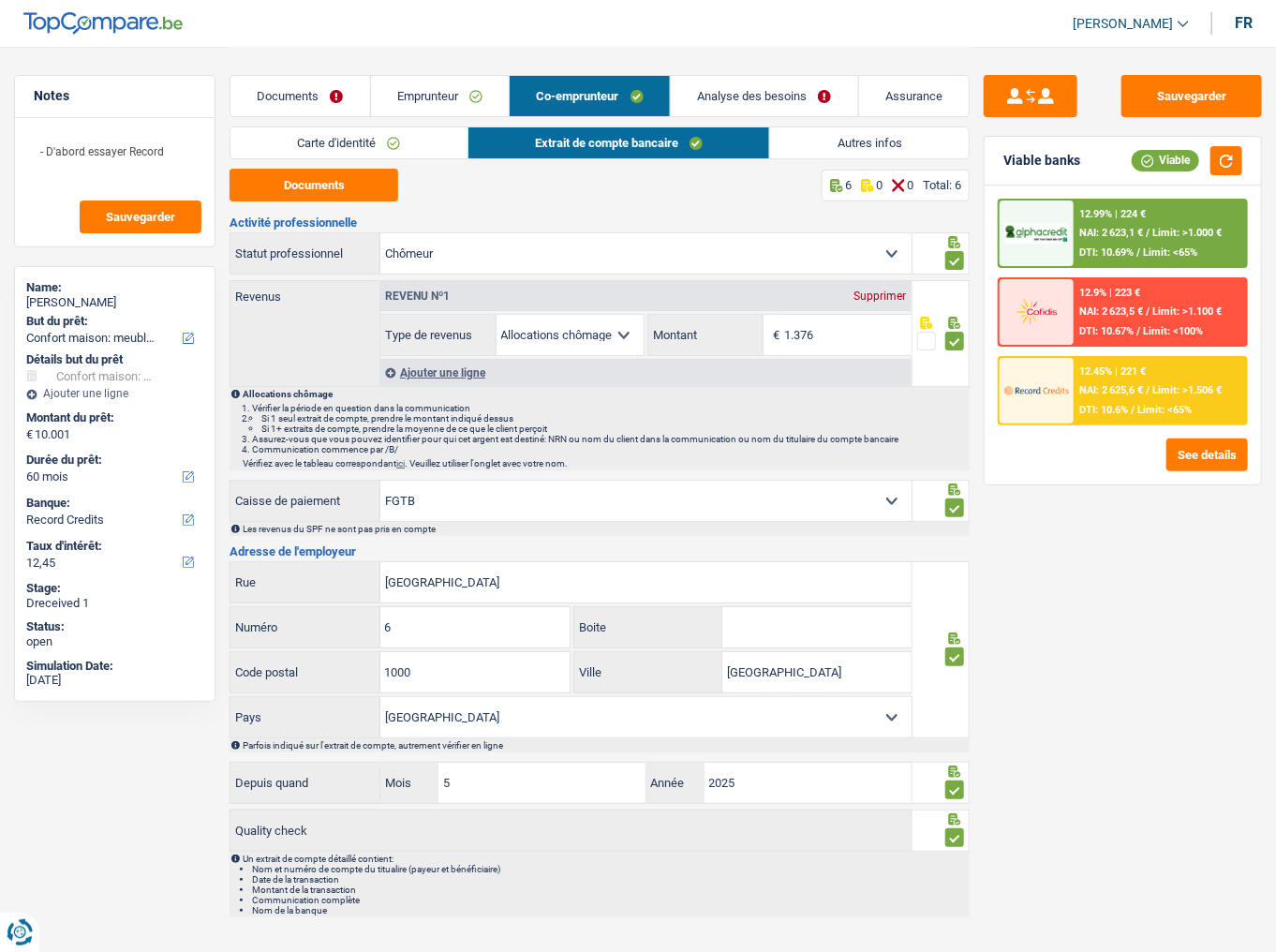
scroll to position [18, 0]
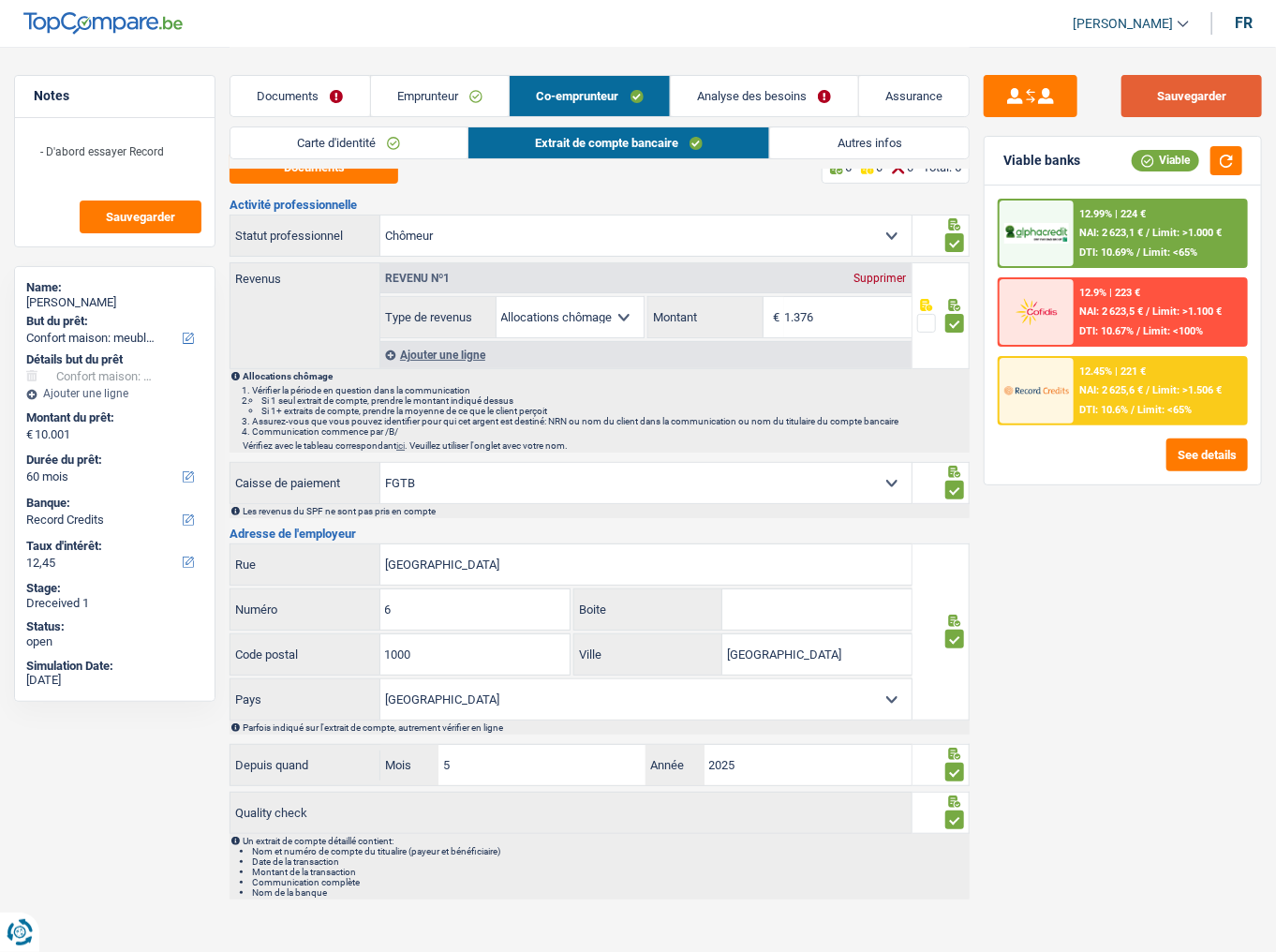
click at [1139, 93] on button "Sauvegarder" at bounding box center [1191, 96] width 140 height 42
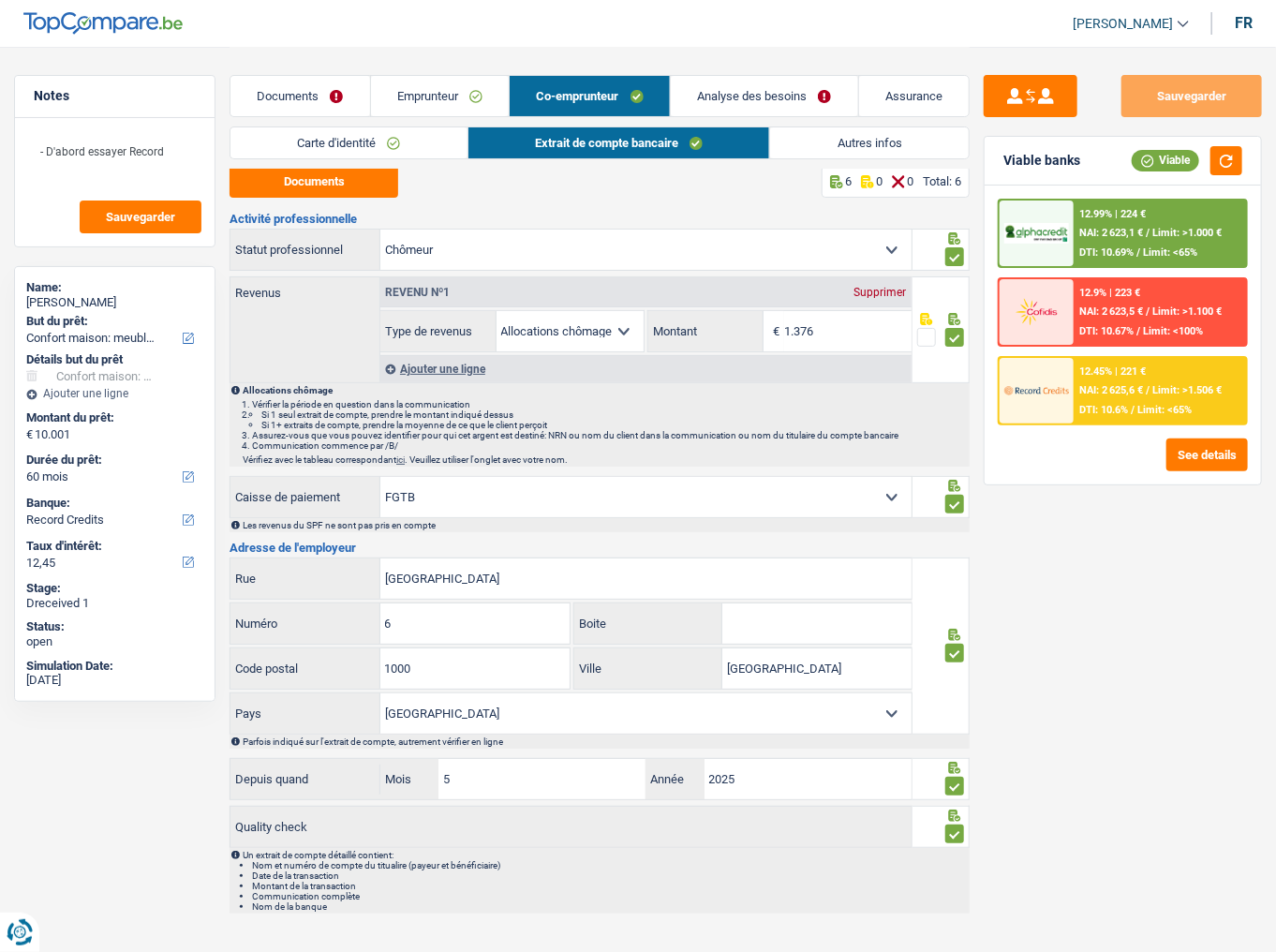
scroll to position [0, 0]
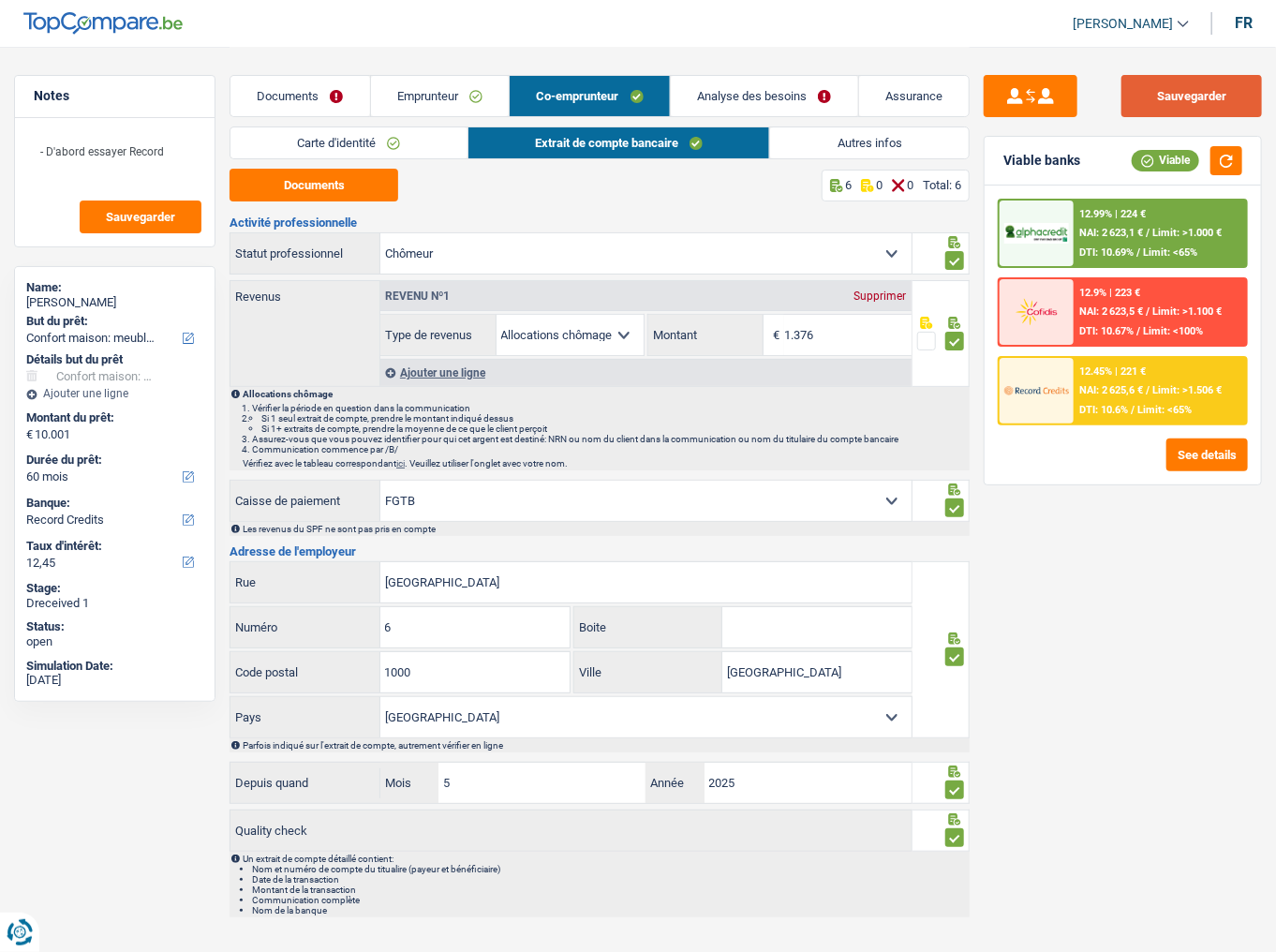
click at [1139, 113] on button "Sauvegarder" at bounding box center [1191, 96] width 140 height 42
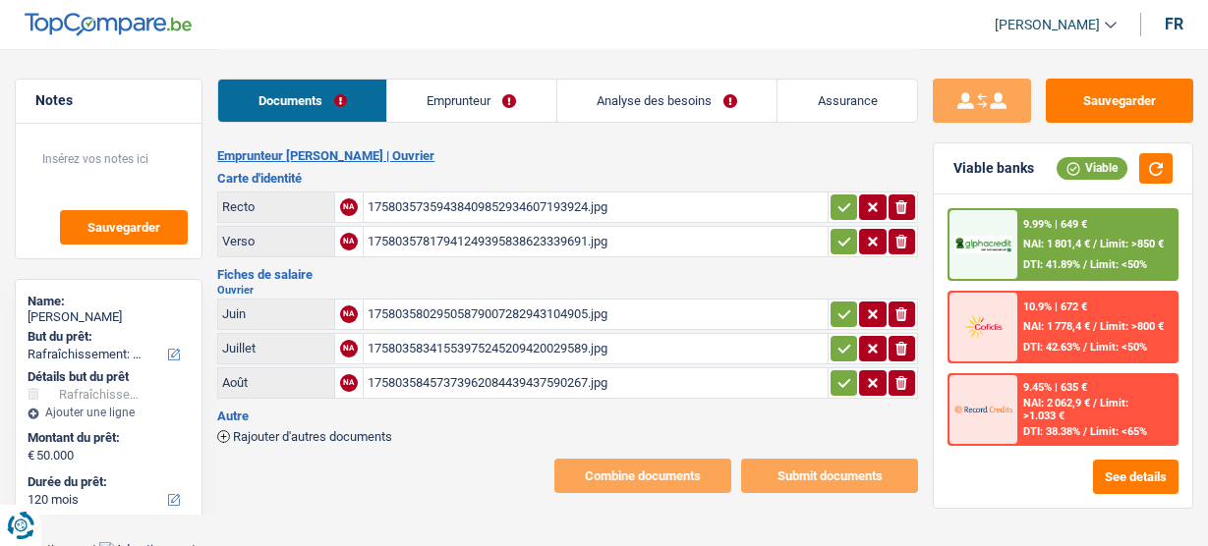
select select "houseOrGarden"
select select "120"
select select "alphacredit"
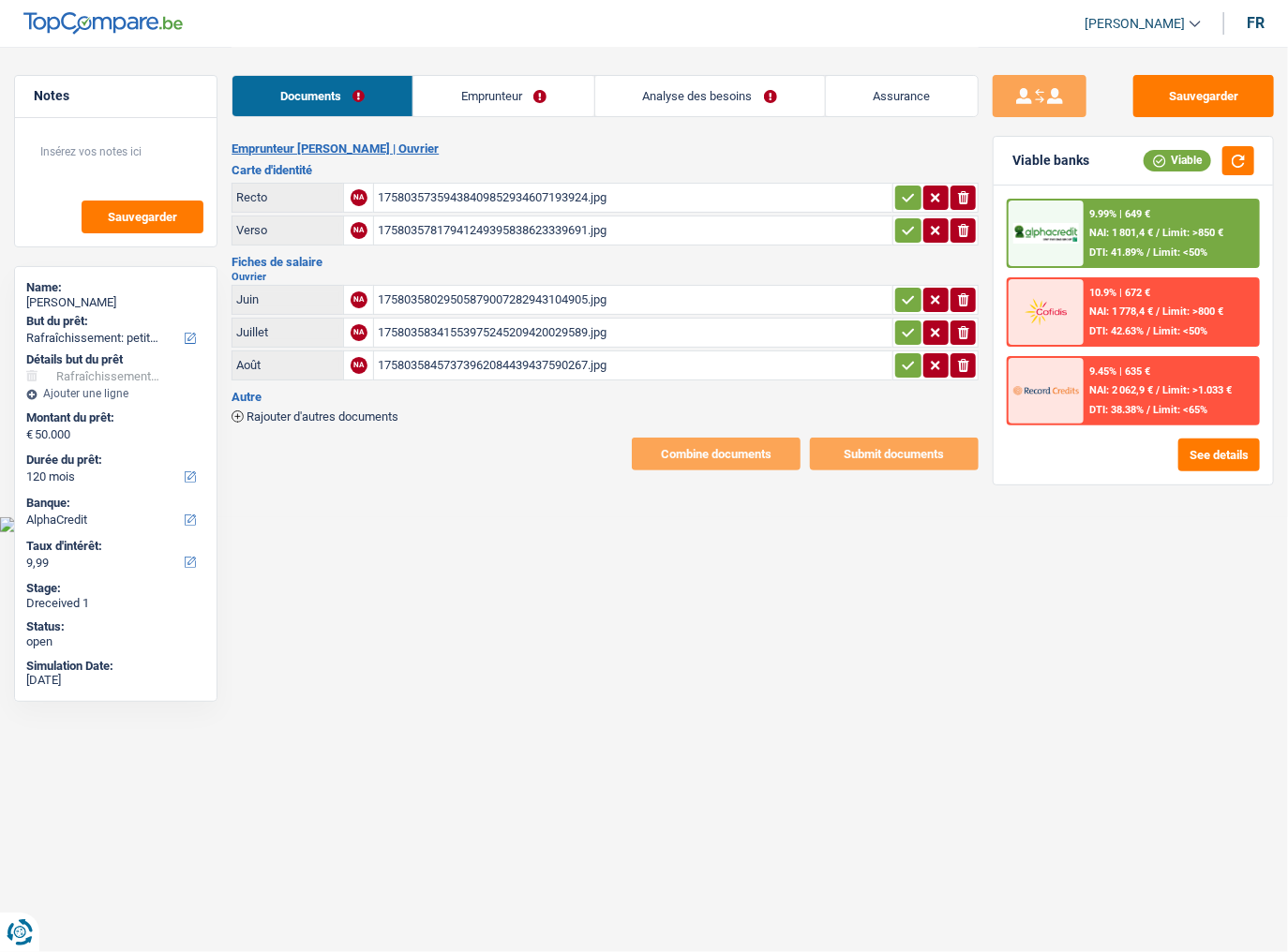
click at [606, 195] on div "17580357359438409852934607193924.jpg" at bounding box center [634, 197] width 511 height 28
click at [462, 360] on div "17580358457373962084439437590267.jpg" at bounding box center [634, 365] width 511 height 28
click at [531, 300] on div "17580358029505879007282943104905.jpg" at bounding box center [634, 300] width 511 height 28
click at [1152, 100] on button "Sauvegarder" at bounding box center [1203, 96] width 140 height 42
click at [589, 300] on div "17580358029505879007282943104905.jpg" at bounding box center [634, 300] width 511 height 28
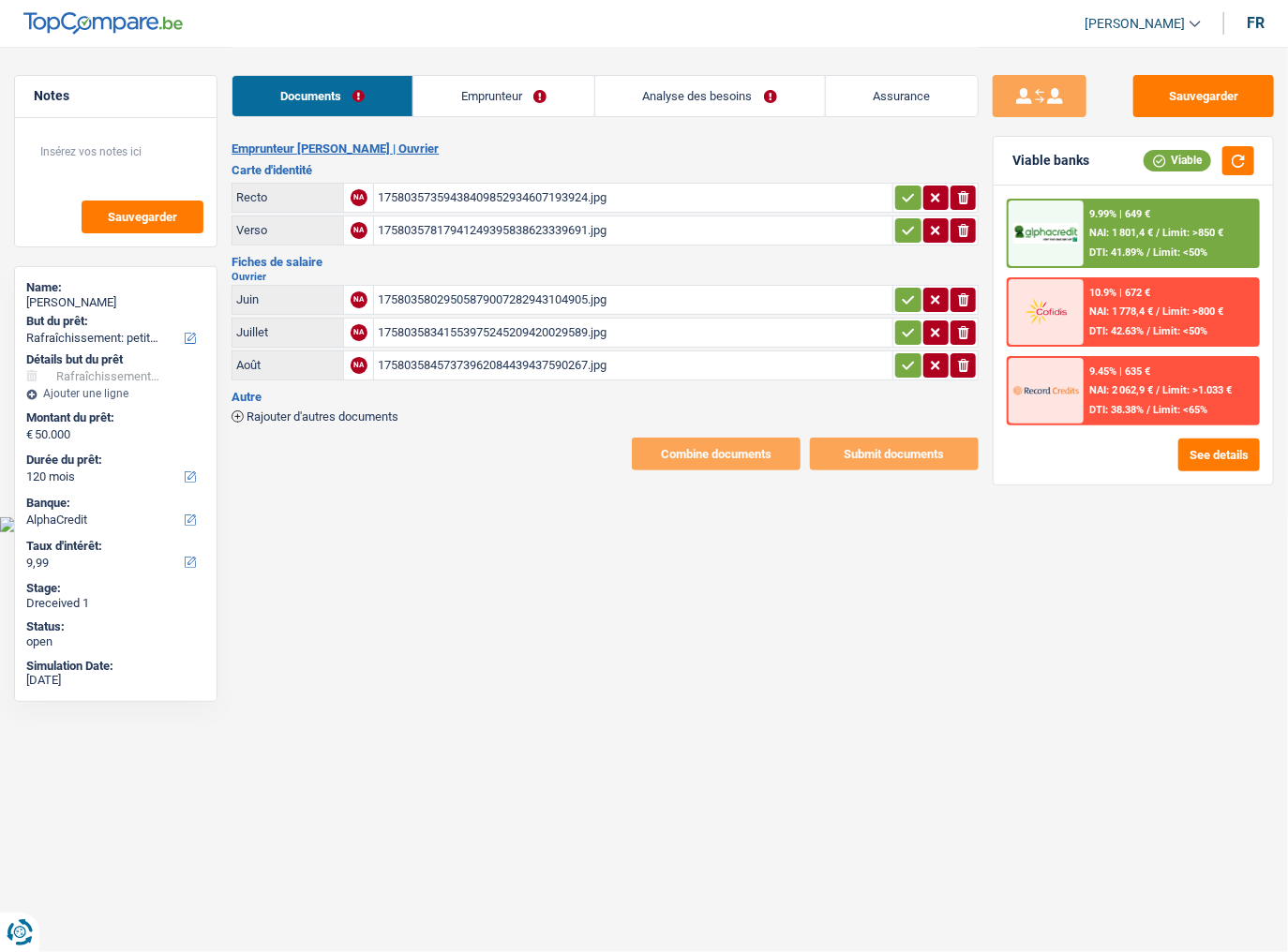
click at [496, 89] on link "Emprunteur" at bounding box center [504, 96] width 181 height 40
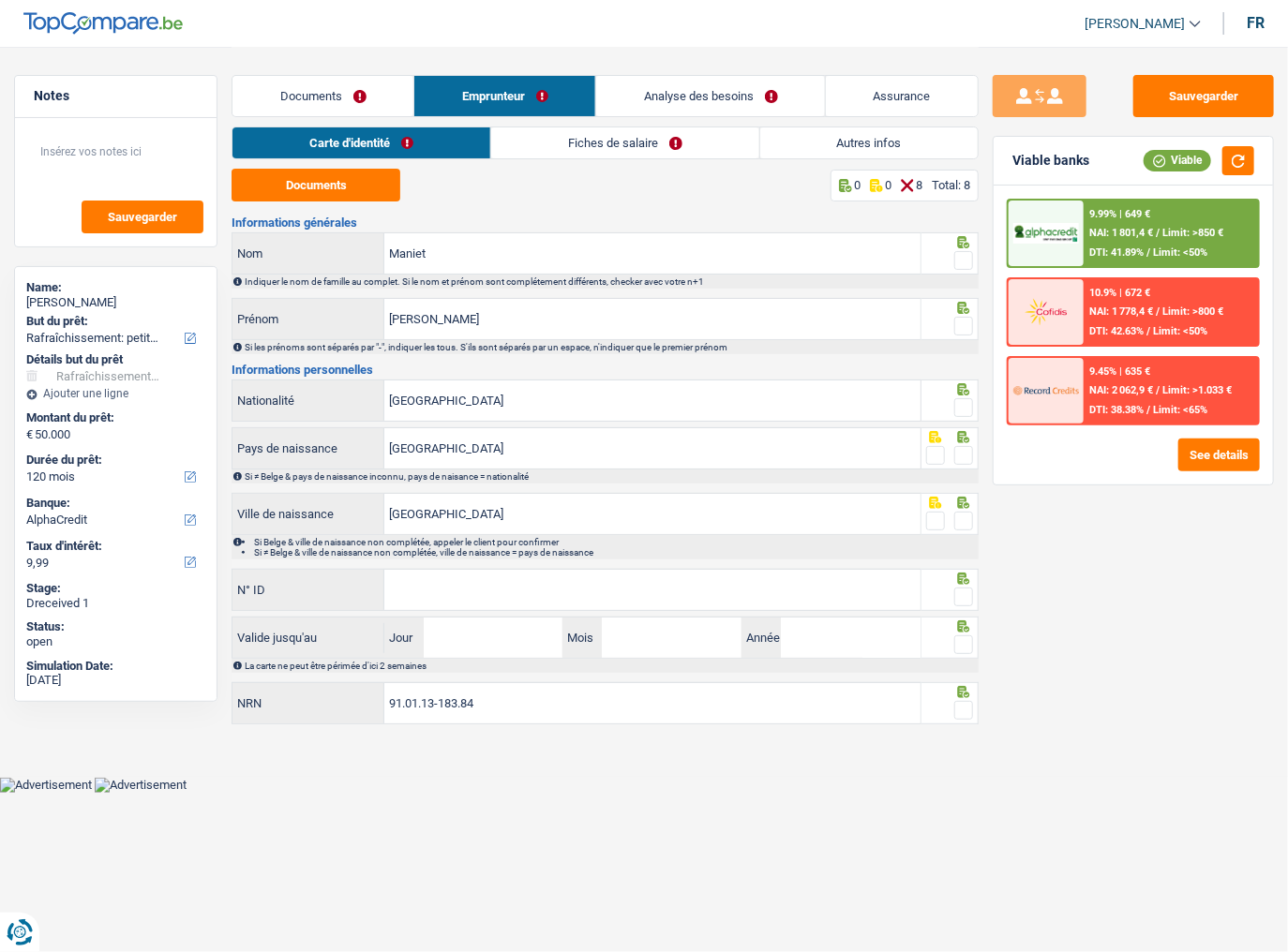
click at [593, 120] on div "Documents Emprunteur Analyse des besoins Assurance" at bounding box center [605, 87] width 747 height 80
drag, startPoint x: 570, startPoint y: 145, endPoint x: 462, endPoint y: 165, distance: 109.8
click at [570, 145] on link "Fiches de salaire" at bounding box center [625, 143] width 268 height 31
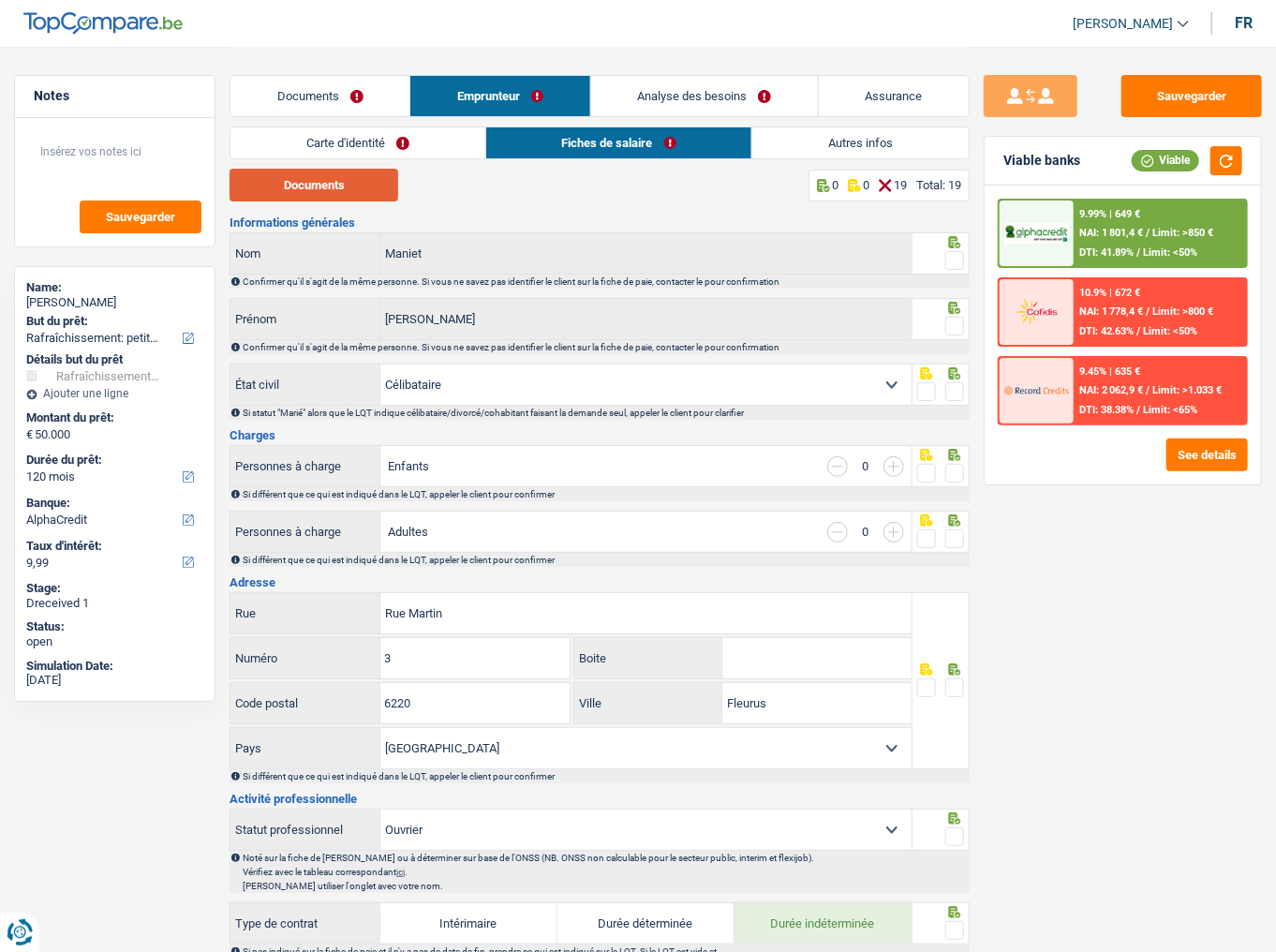
click at [387, 184] on button "Documents" at bounding box center [314, 185] width 169 height 32
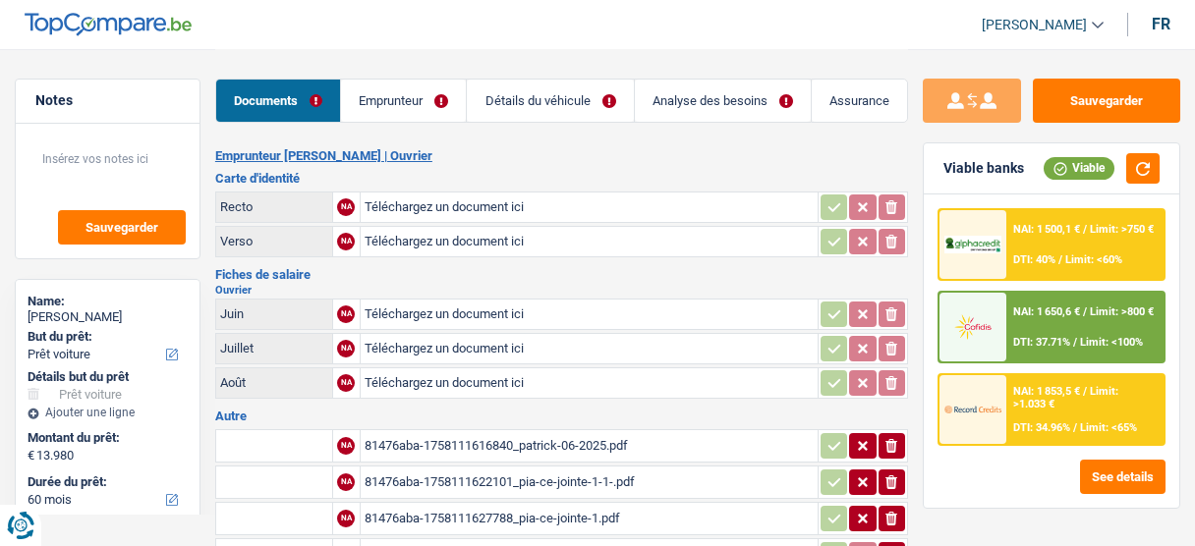
select select "car"
select select "60"
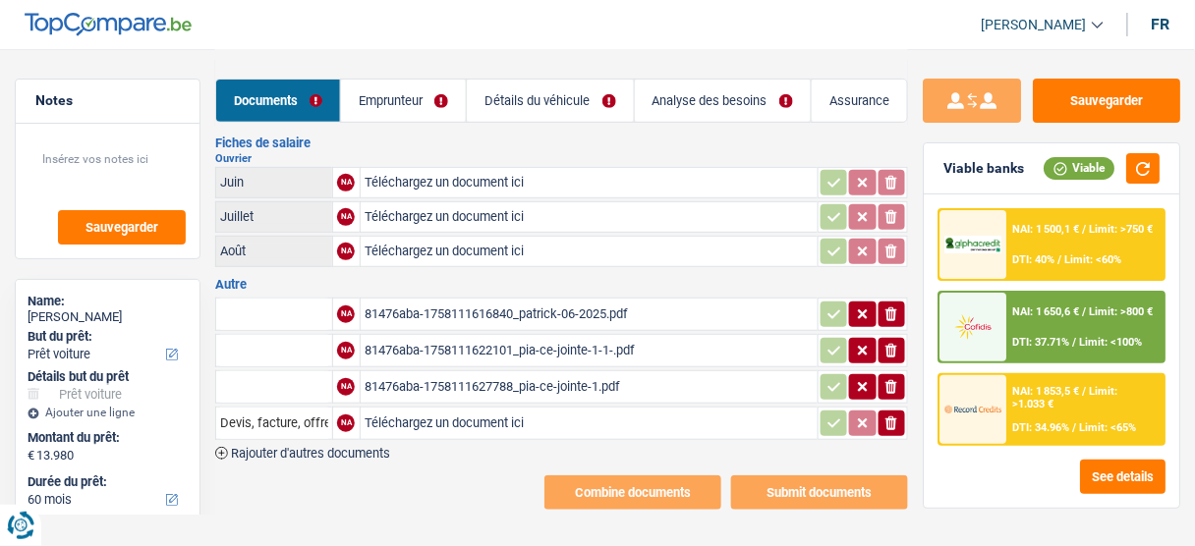
click at [562, 311] on div "81476aba-1758111616840_patrick-06-2025.pdf" at bounding box center [589, 314] width 449 height 29
click at [513, 302] on div "81476aba-1758111616840_patrick-06-2025.pdf" at bounding box center [589, 314] width 449 height 29
click at [451, 340] on div "81476aba-1758111622101_pia-ce-jointe-1-1-.pdf" at bounding box center [589, 350] width 449 height 29
click at [567, 378] on div "81476aba-1758111627788_pia-ce-jointe-1.pdf" at bounding box center [589, 386] width 449 height 29
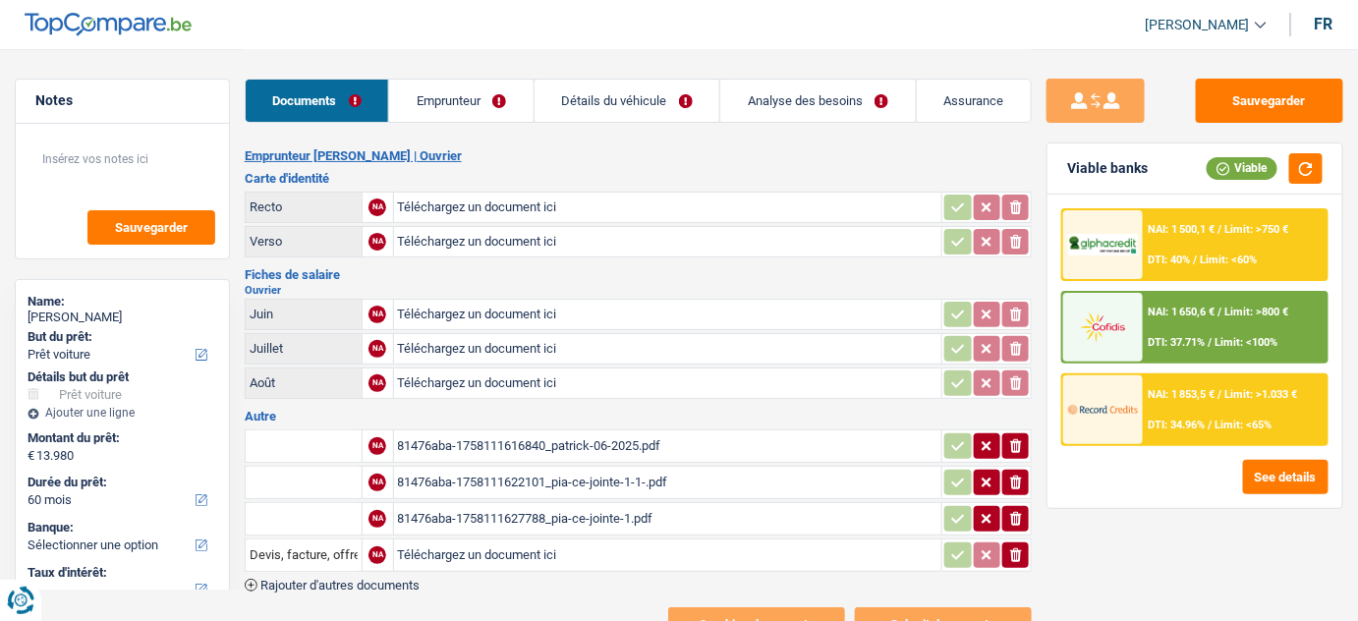
click at [513, 210] on input "Téléchargez un document ici" at bounding box center [668, 207] width 541 height 29
type input "C:\fakepath\id.pdf"
click at [508, 314] on input "Téléchargez un document ici" at bounding box center [668, 314] width 541 height 29
type input "C:\fakepath\06.pdf"
click at [527, 377] on input "Téléchargez un document ici" at bounding box center [668, 383] width 541 height 29
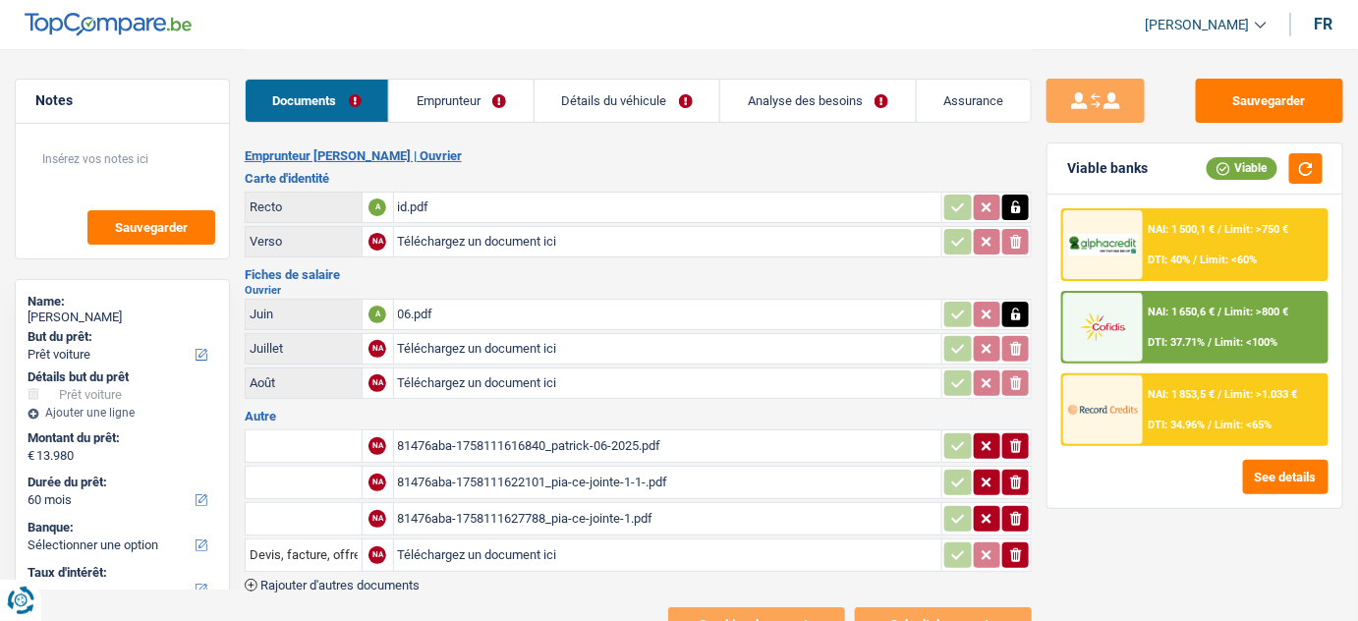
type input "C:\fakepath\07-08.pdf"
drag, startPoint x: 1019, startPoint y: 440, endPoint x: 1021, endPoint y: 476, distance: 35.4
click at [1019, 443] on icon "button" at bounding box center [1016, 446] width 12 height 14
click at [1021, 476] on icon "ionicons-v5-e" at bounding box center [1016, 483] width 16 height 20
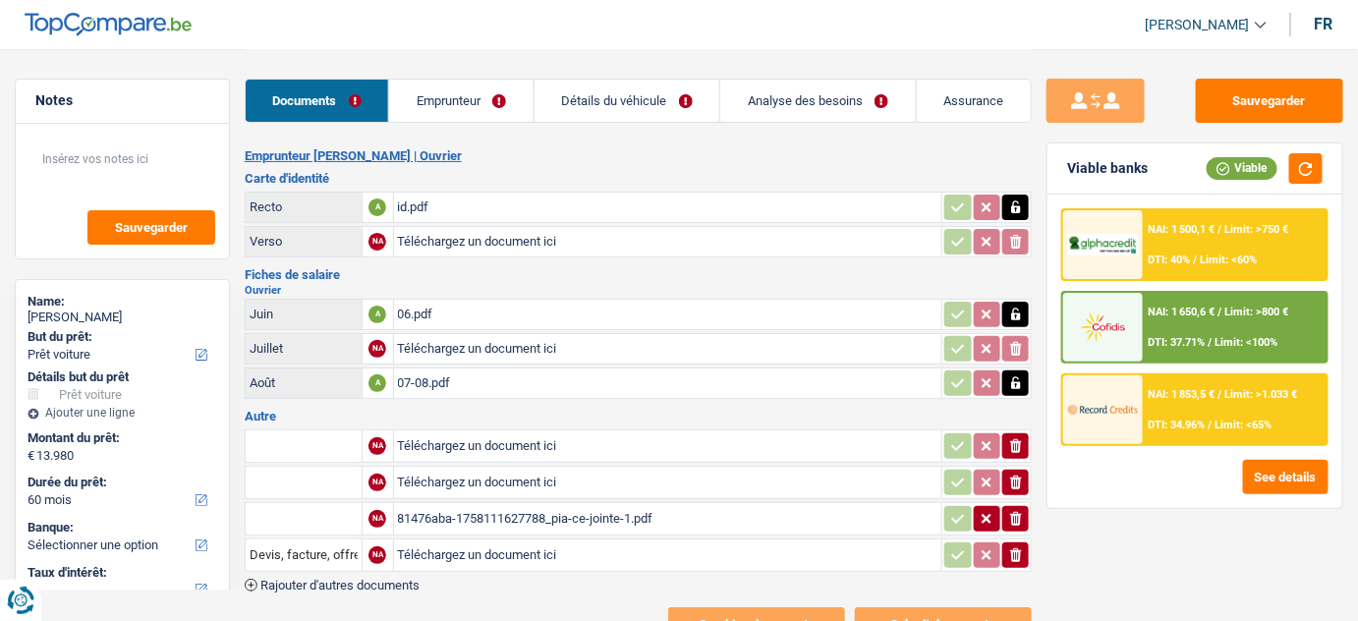
click at [1023, 509] on icon "ionicons-v5-e" at bounding box center [1016, 519] width 16 height 20
drag, startPoint x: 1017, startPoint y: 539, endPoint x: 964, endPoint y: 423, distance: 127.5
click at [1016, 545] on icon "ionicons-v5-e" at bounding box center [1016, 555] width 16 height 20
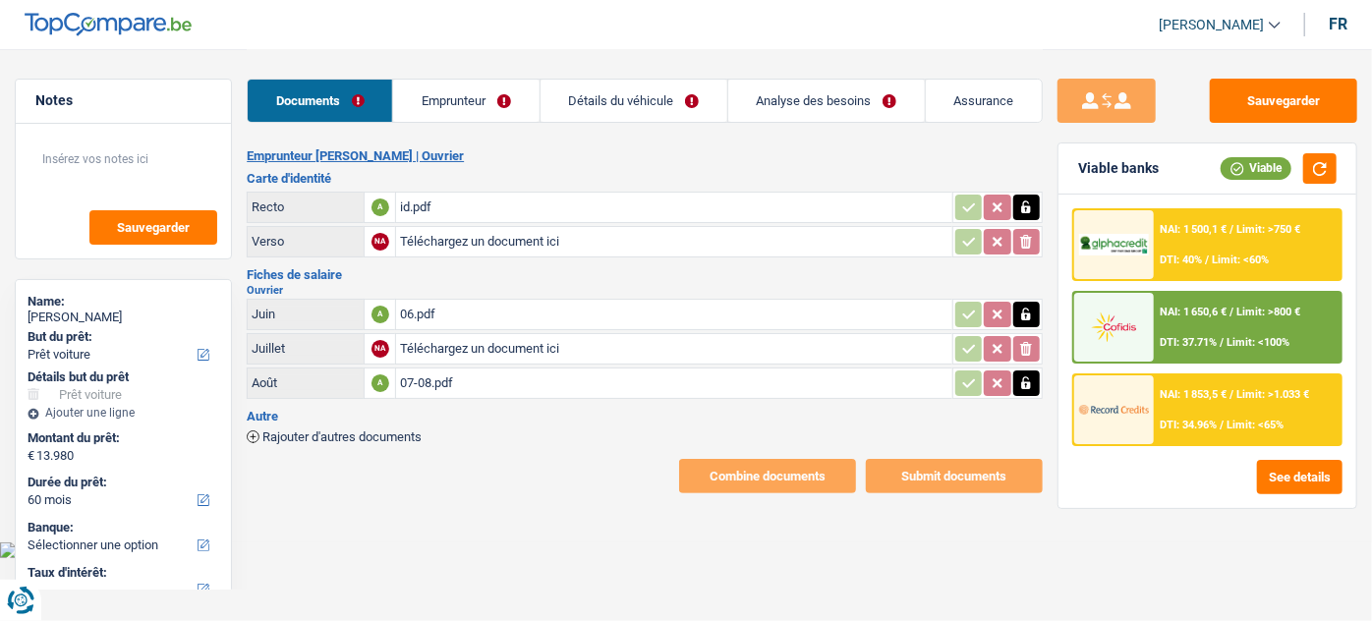
click at [398, 437] on span "Rajouter d'autres documents" at bounding box center [341, 436] width 159 height 13
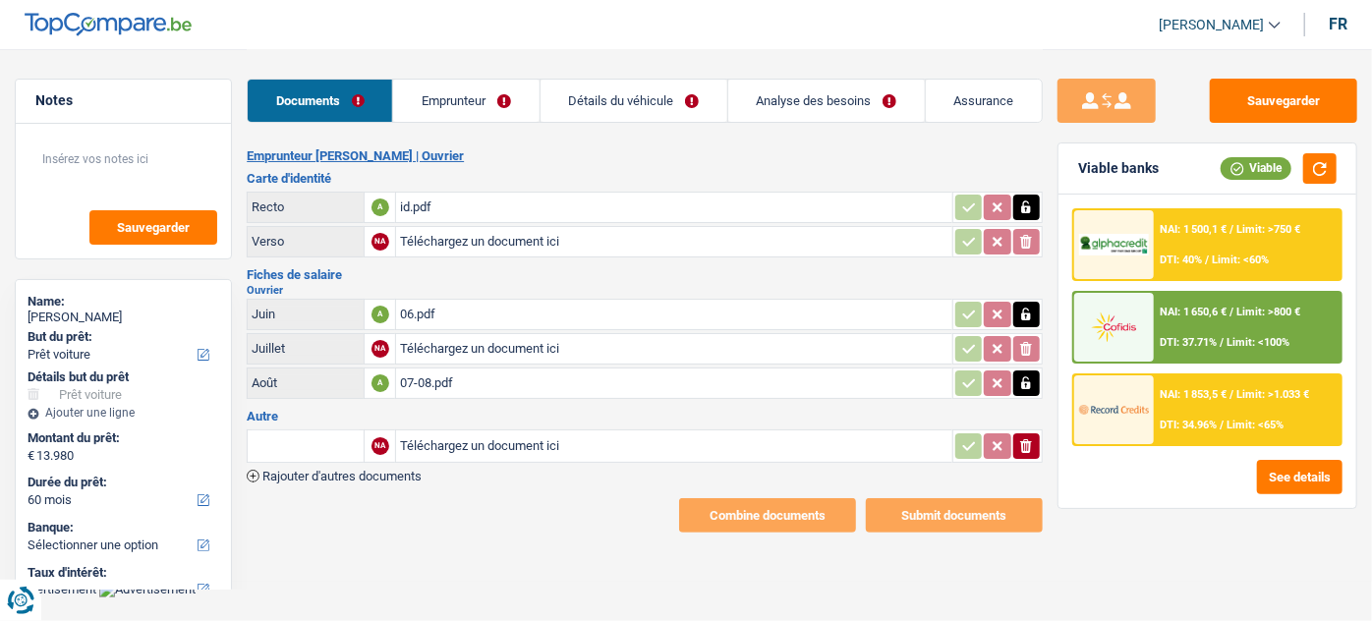
click at [503, 442] on input "Téléchargez un document ici" at bounding box center [673, 445] width 547 height 29
type input "C:\fakepath\bdc.png"
click at [304, 450] on input "text" at bounding box center [306, 445] width 108 height 31
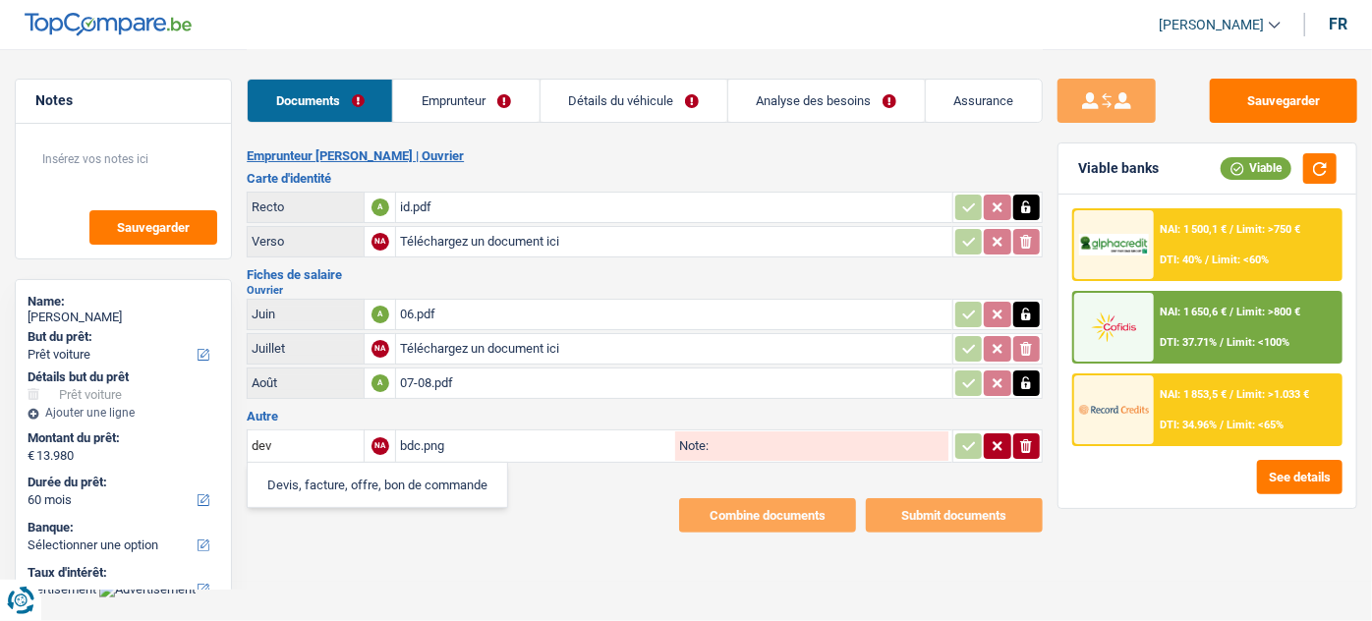
click at [355, 485] on li "Devis, facture, offre, bon de commande" at bounding box center [377, 485] width 240 height 25
type input "Devis, facture, offre, bon de commande"
click at [475, 109] on link "Emprunteur" at bounding box center [465, 101] width 145 height 42
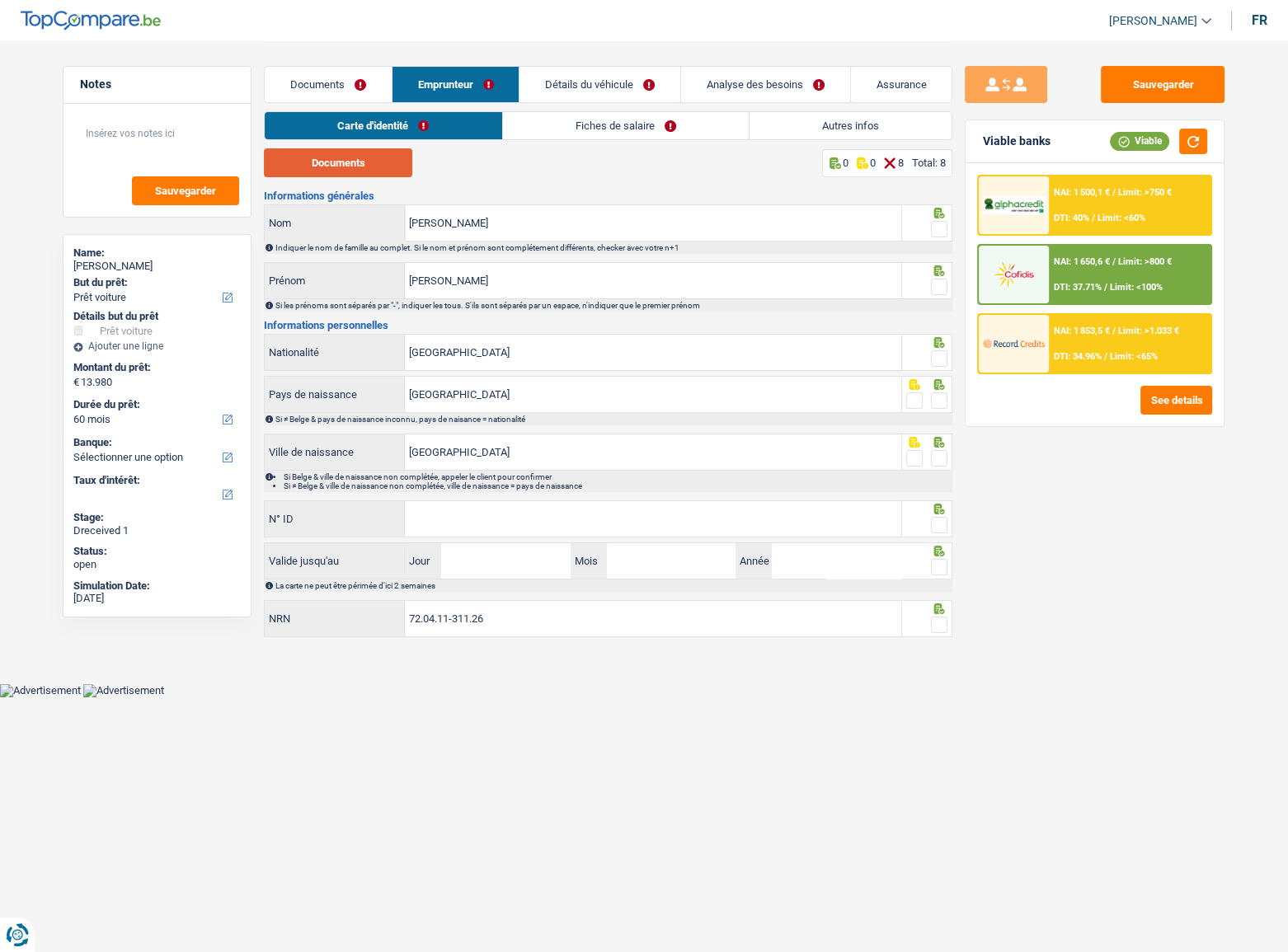
click at [352, 169] on button "Documents" at bounding box center [337, 163] width 149 height 29
click at [940, 225] on span at bounding box center [940, 229] width 17 height 17
click at [0, 0] on input "radio" at bounding box center [0, 0] width 0 height 0
click at [936, 289] on span at bounding box center [940, 287] width 17 height 17
click at [0, 0] on input "radio" at bounding box center [0, 0] width 0 height 0
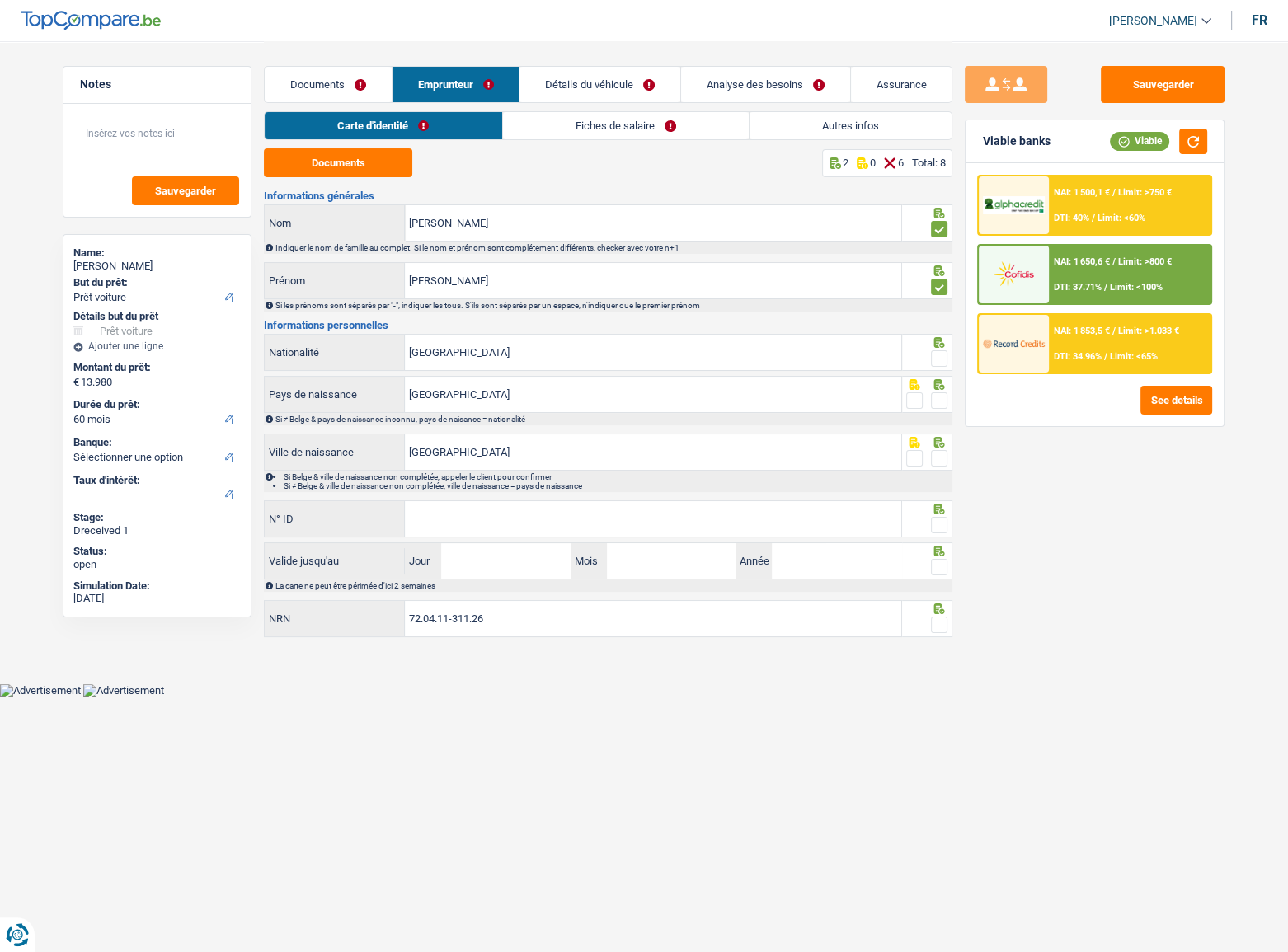
click at [942, 353] on span at bounding box center [940, 359] width 17 height 17
click at [0, 0] on input "radio" at bounding box center [0, 0] width 0 height 0
click at [942, 388] on icon at bounding box center [939, 384] width 11 height 11
click at [942, 401] on span at bounding box center [940, 401] width 17 height 17
click at [0, 0] on input "radio" at bounding box center [0, 0] width 0 height 0
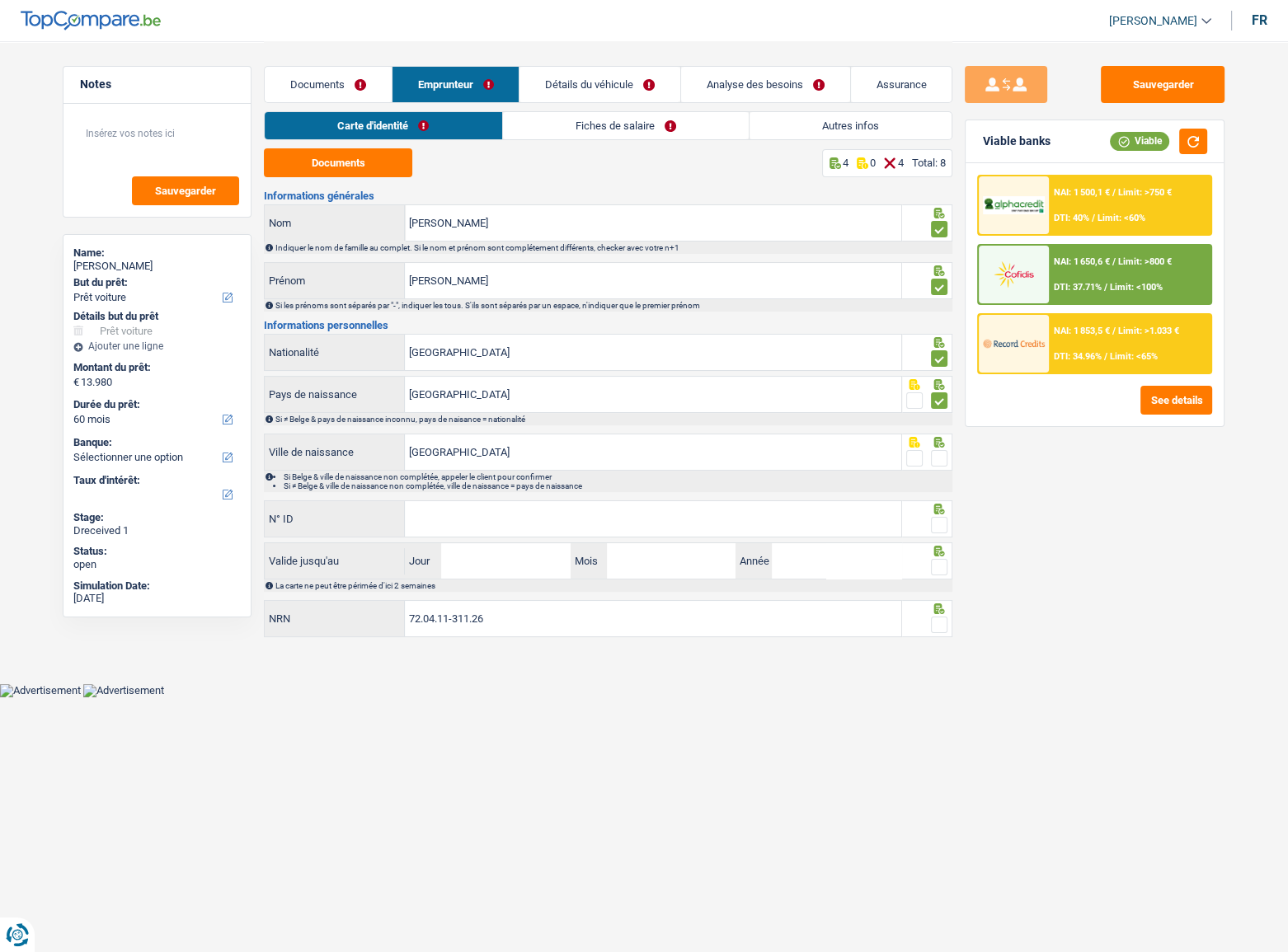
click at [941, 454] on span at bounding box center [940, 459] width 17 height 17
click at [0, 0] on input "radio" at bounding box center [0, 0] width 0 height 0
click at [1002, 134] on button "button" at bounding box center [1192, 141] width 28 height 25
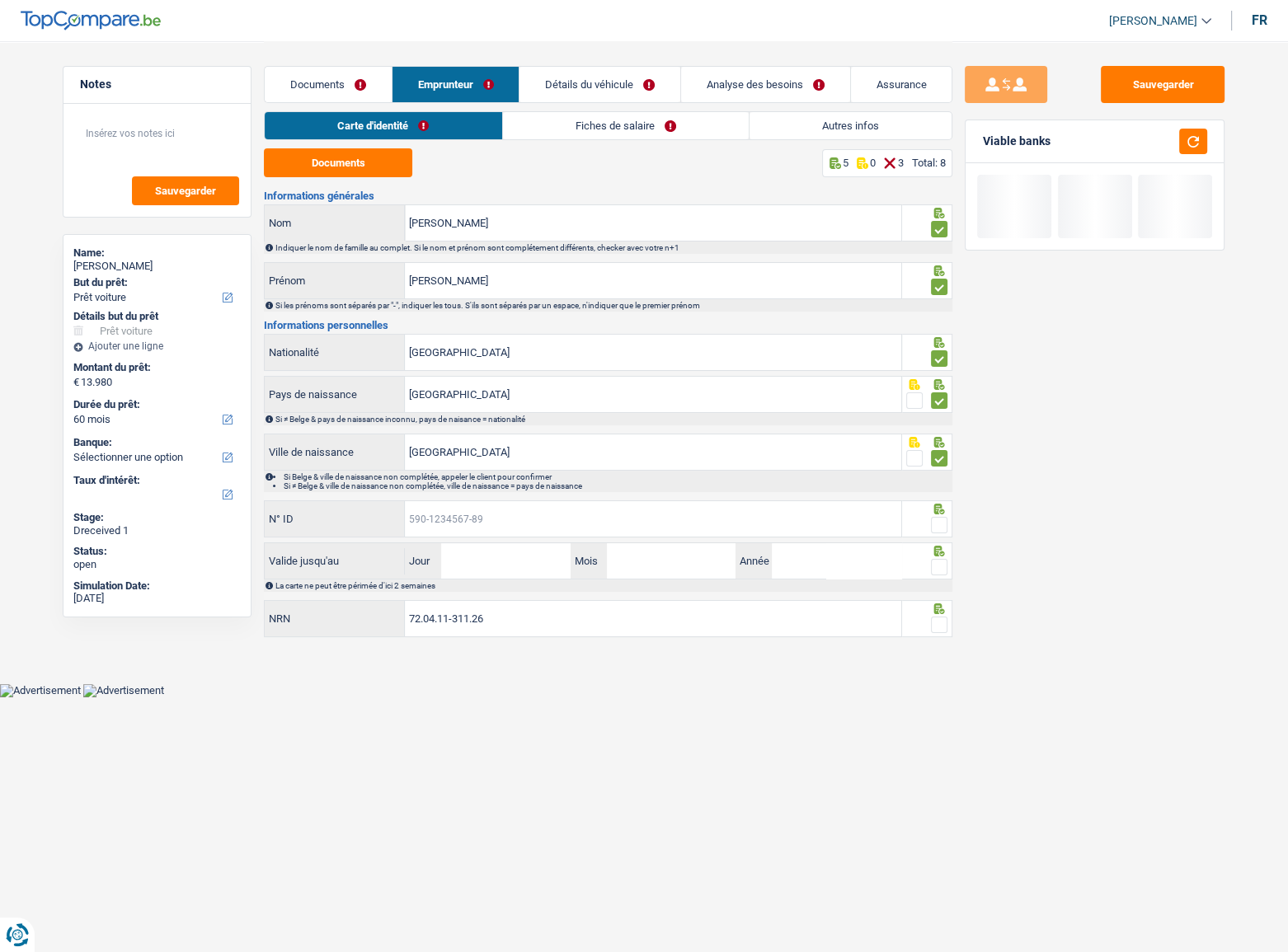
click at [547, 457] on input "N° ID" at bounding box center [654, 518] width 497 height 35
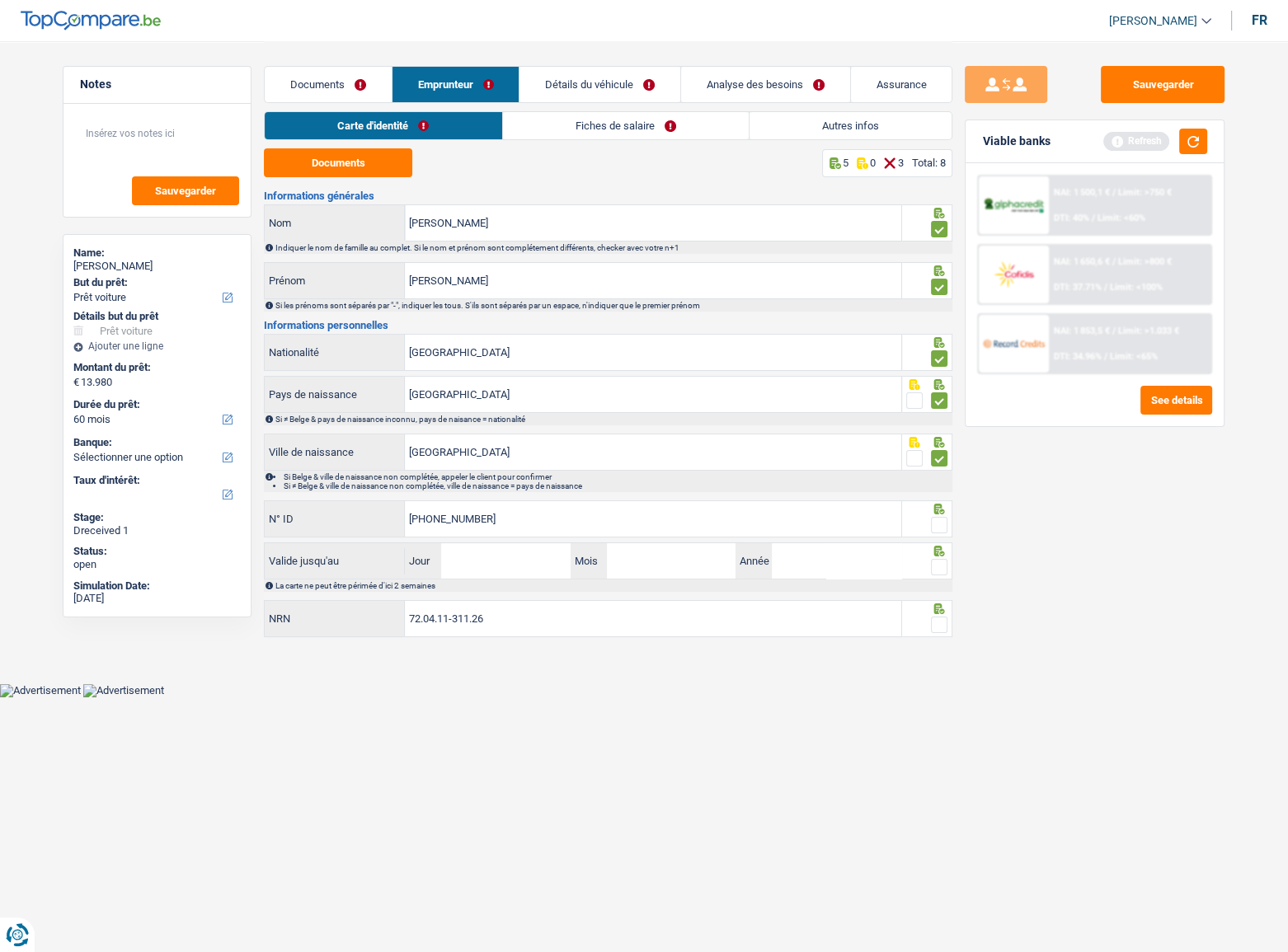
type input "592-9420312-44"
click at [933, 457] on span at bounding box center [940, 525] width 17 height 17
click at [0, 0] on input "radio" at bounding box center [0, 0] width 0 height 0
click at [1002, 138] on button "button" at bounding box center [1192, 141] width 28 height 25
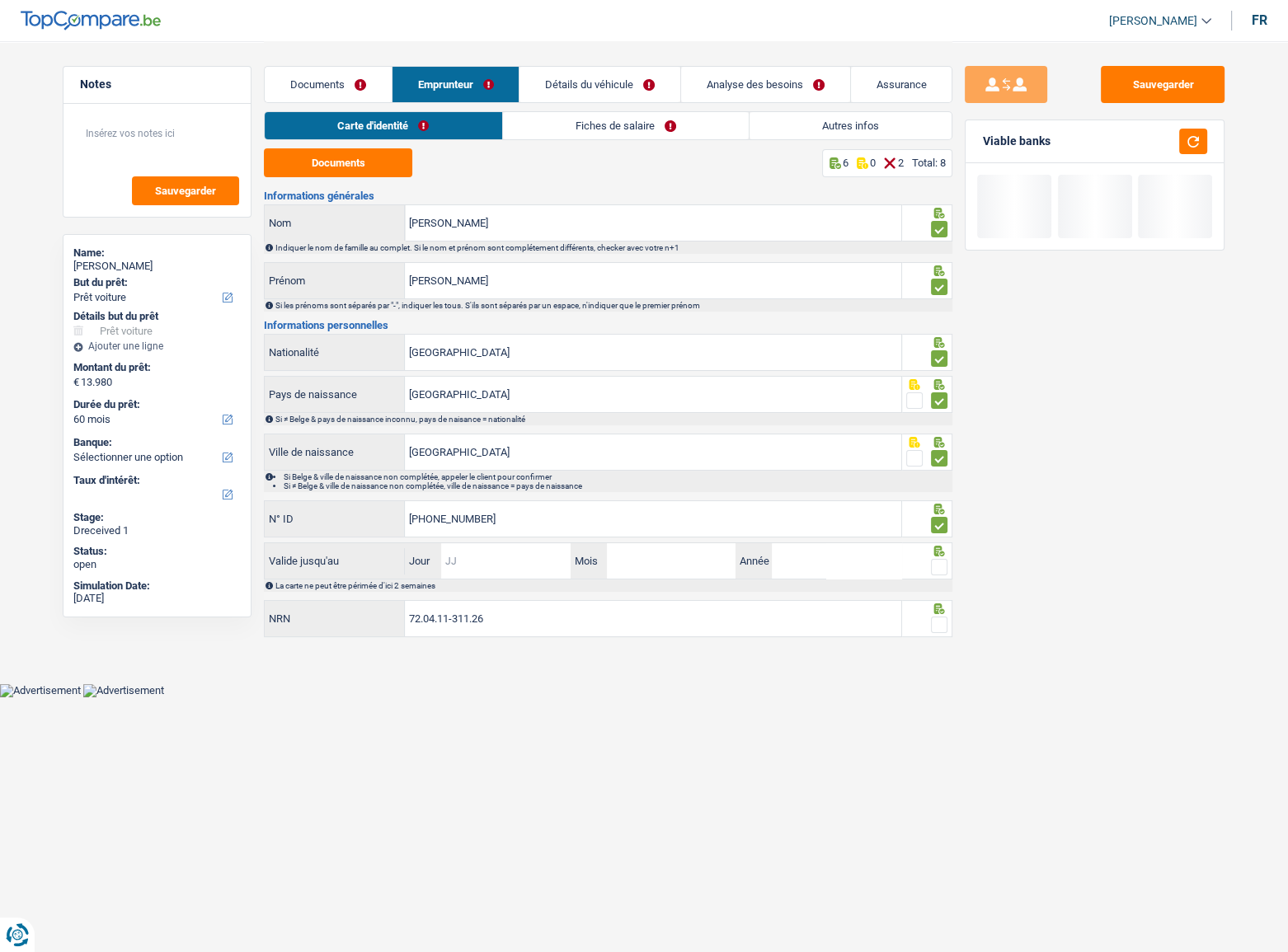
click at [533, 457] on input "Jour" at bounding box center [505, 561] width 128 height 35
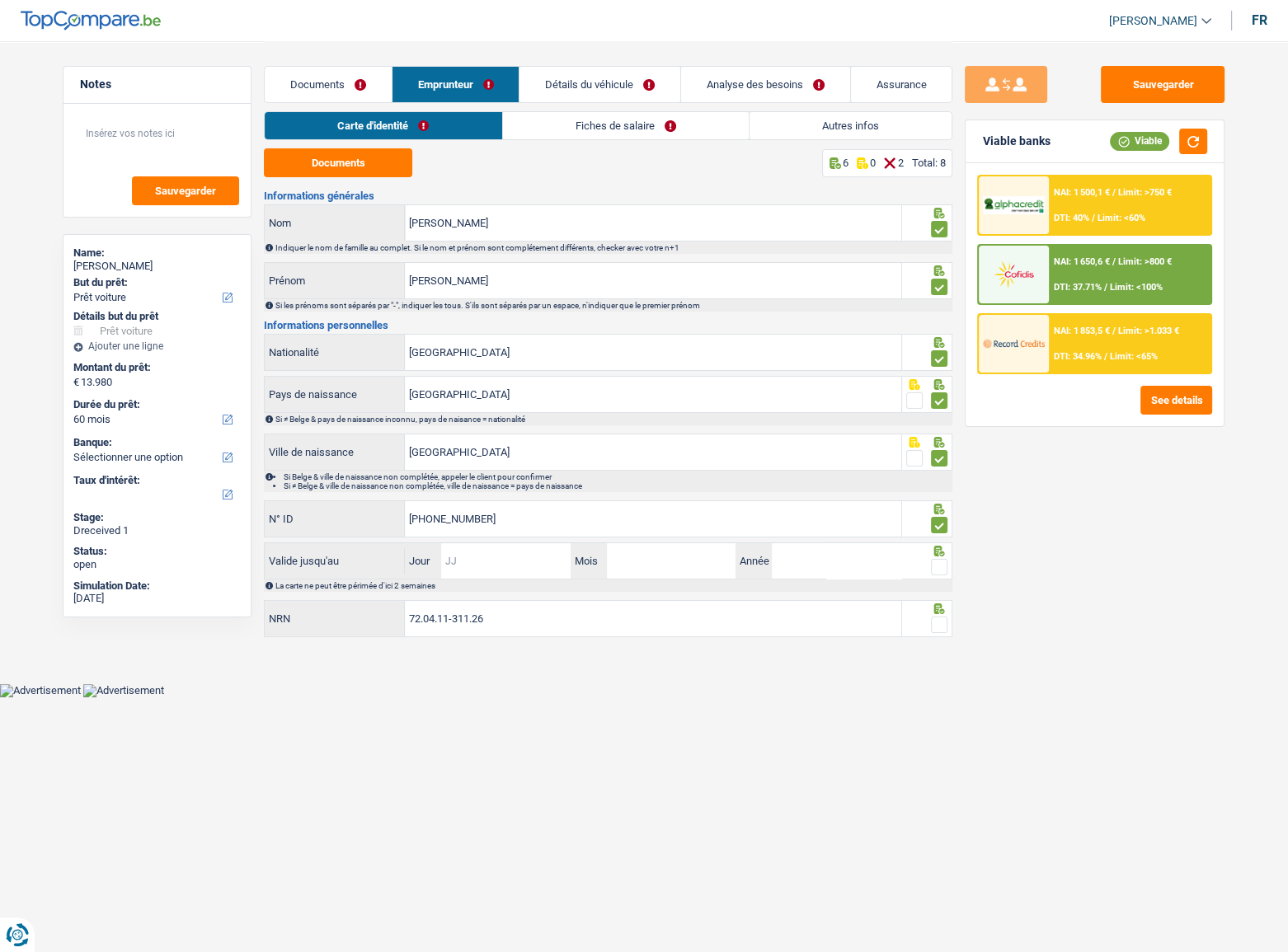
click at [533, 457] on input "Jour" at bounding box center [505, 561] width 128 height 35
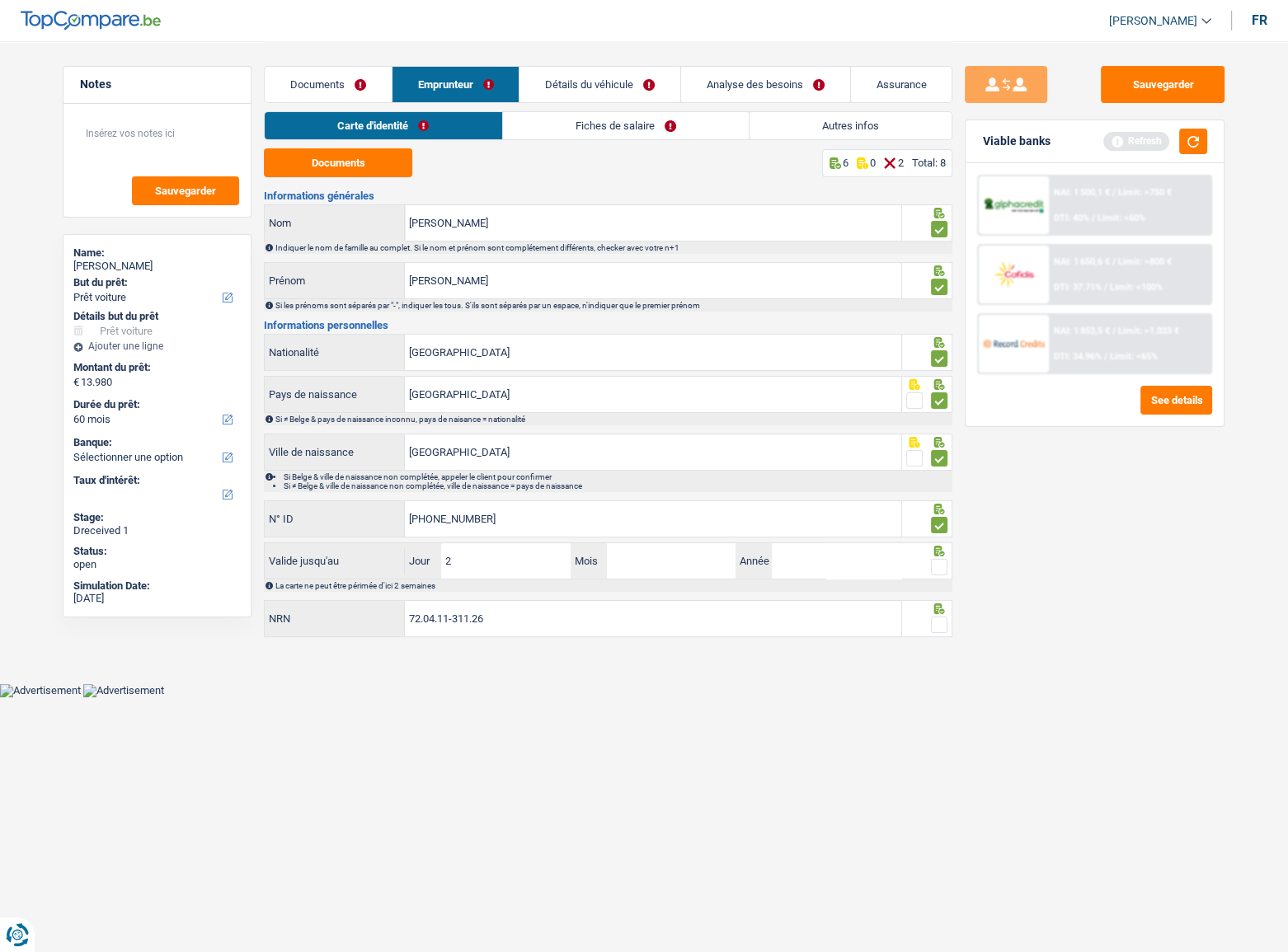
type input "29"
type input "05"
type input "2029"
click at [937, 457] on span at bounding box center [940, 567] width 17 height 17
click at [0, 0] on input "radio" at bounding box center [0, 0] width 0 height 0
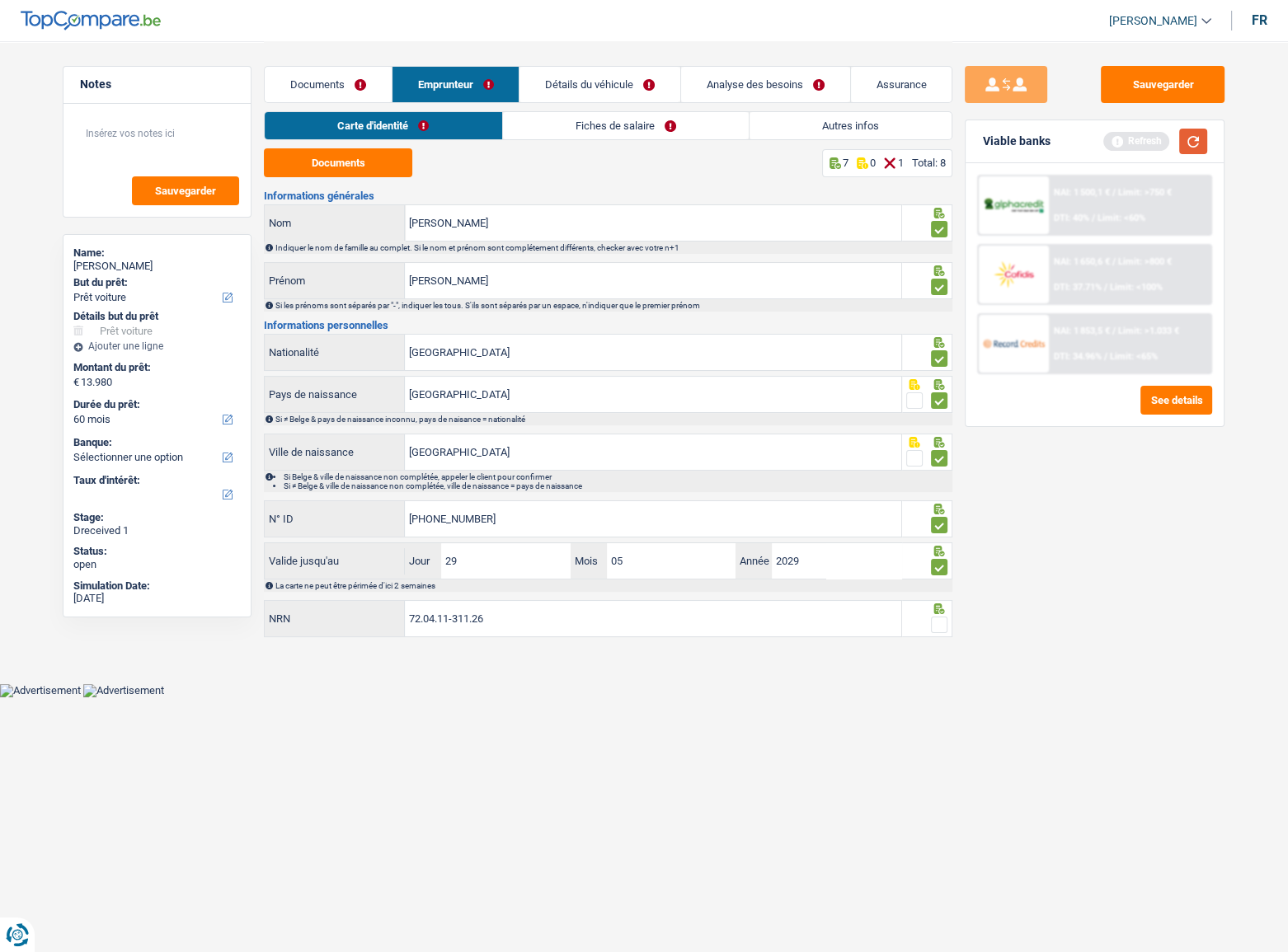
click at [1002, 141] on button "button" at bounding box center [1192, 141] width 28 height 25
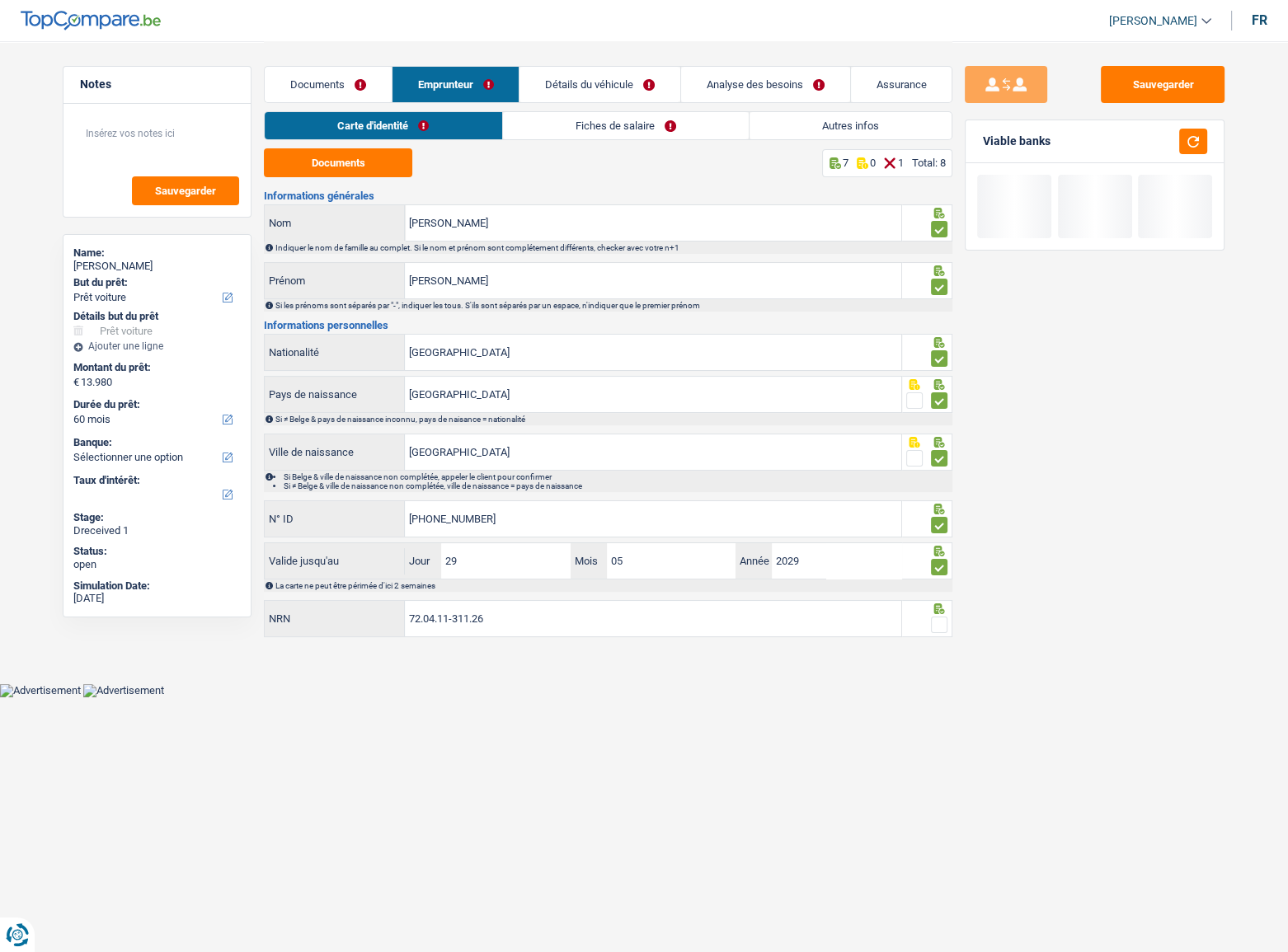
click at [944, 457] on span at bounding box center [940, 625] width 17 height 17
click at [0, 0] on input "radio" at bounding box center [0, 0] width 0 height 0
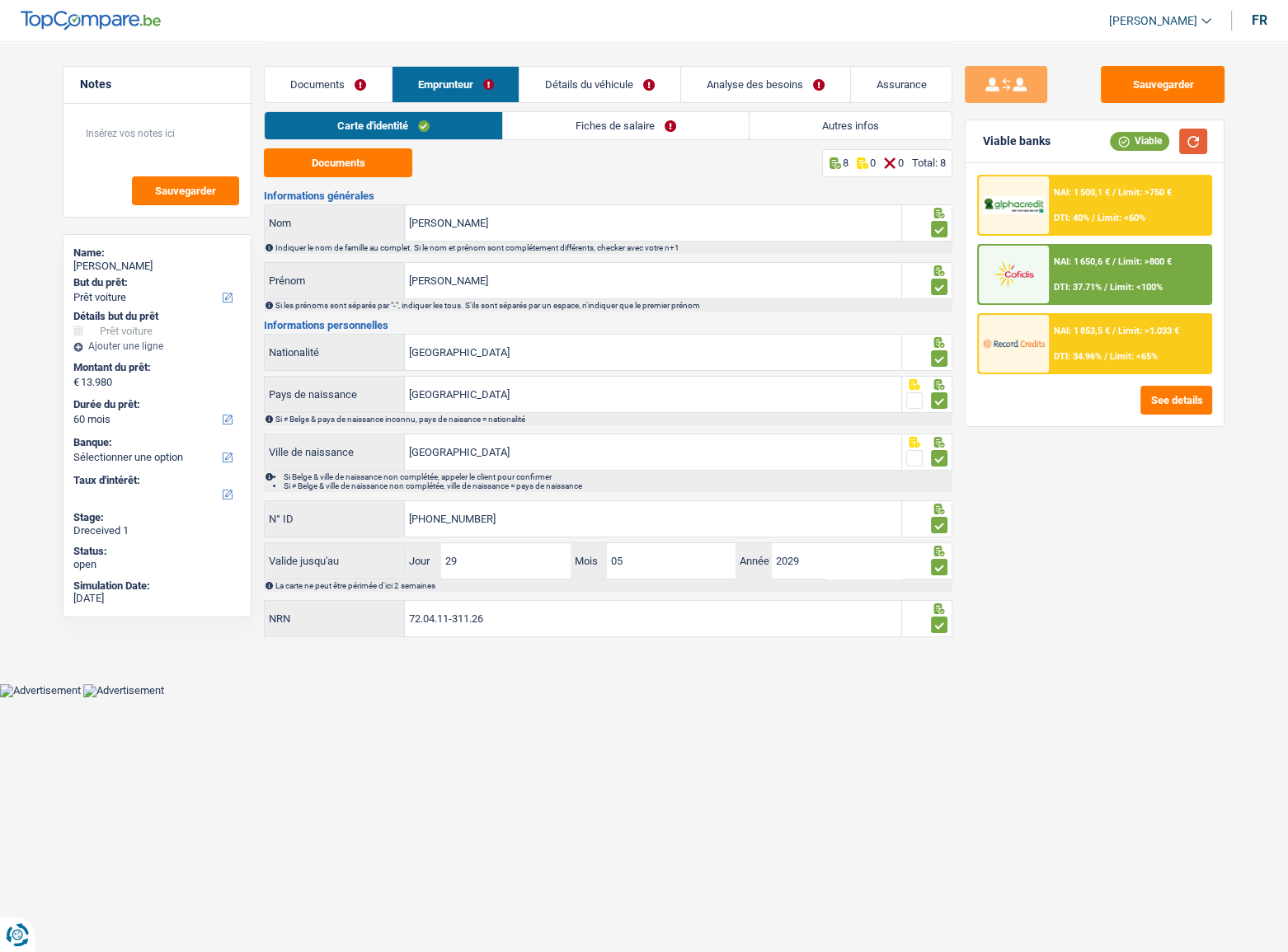
click at [1002, 143] on button "button" at bounding box center [1192, 141] width 28 height 25
click at [601, 126] on link "Fiches de salaire" at bounding box center [625, 126] width 246 height 27
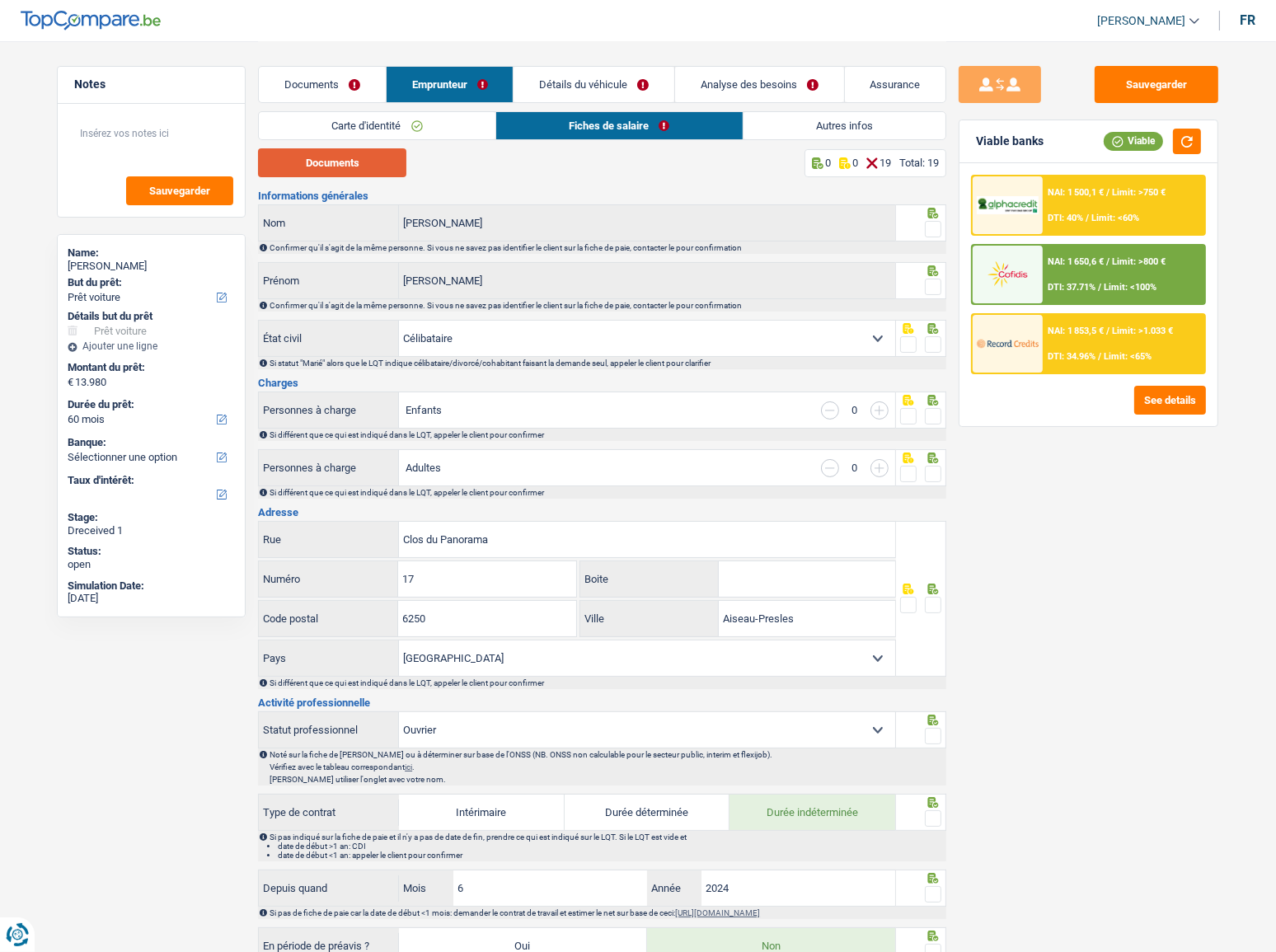
click at [330, 157] on button "Documents" at bounding box center [332, 163] width 148 height 29
drag, startPoint x: 937, startPoint y: 222, endPoint x: 946, endPoint y: 228, distance: 10.8
click at [937, 222] on span at bounding box center [934, 229] width 17 height 17
click at [0, 0] on input "radio" at bounding box center [0, 0] width 0 height 0
click at [929, 289] on span at bounding box center [934, 287] width 17 height 17
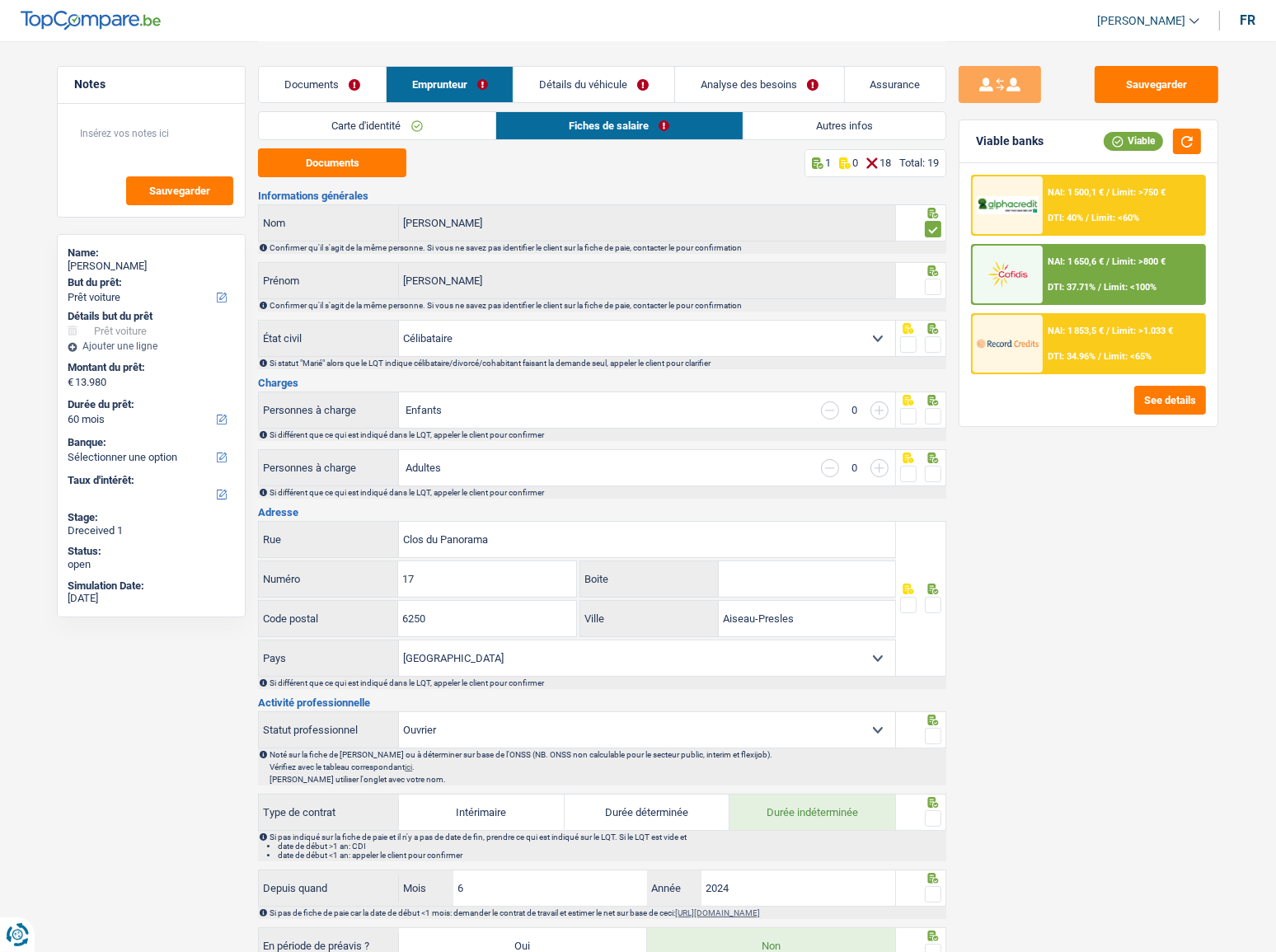
click at [0, 0] on input "radio" at bounding box center [0, 0] width 0 height 0
click at [934, 346] on span at bounding box center [934, 345] width 17 height 17
click at [0, 0] on input "radio" at bounding box center [0, 0] width 0 height 0
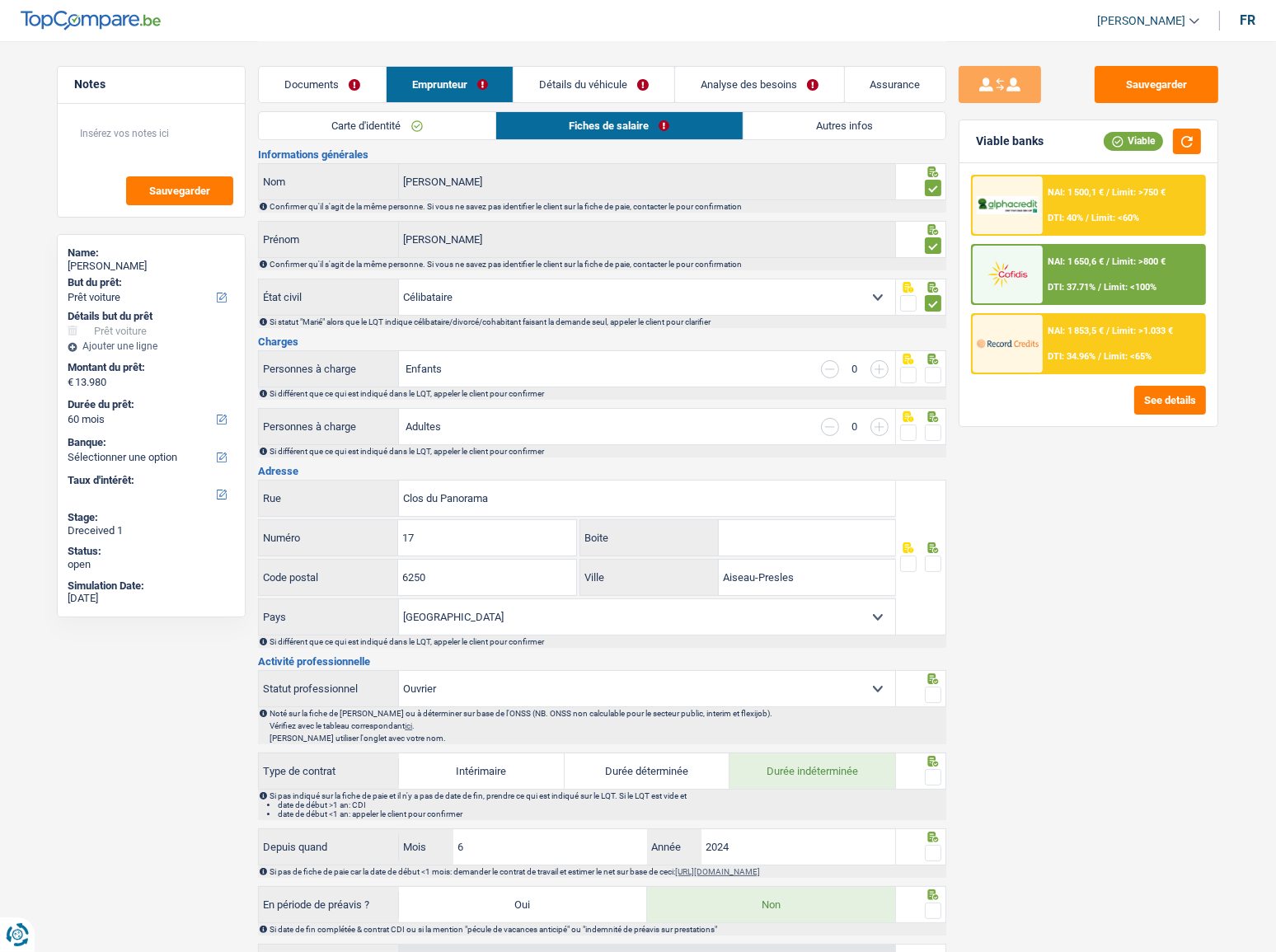
scroll to position [74, 0]
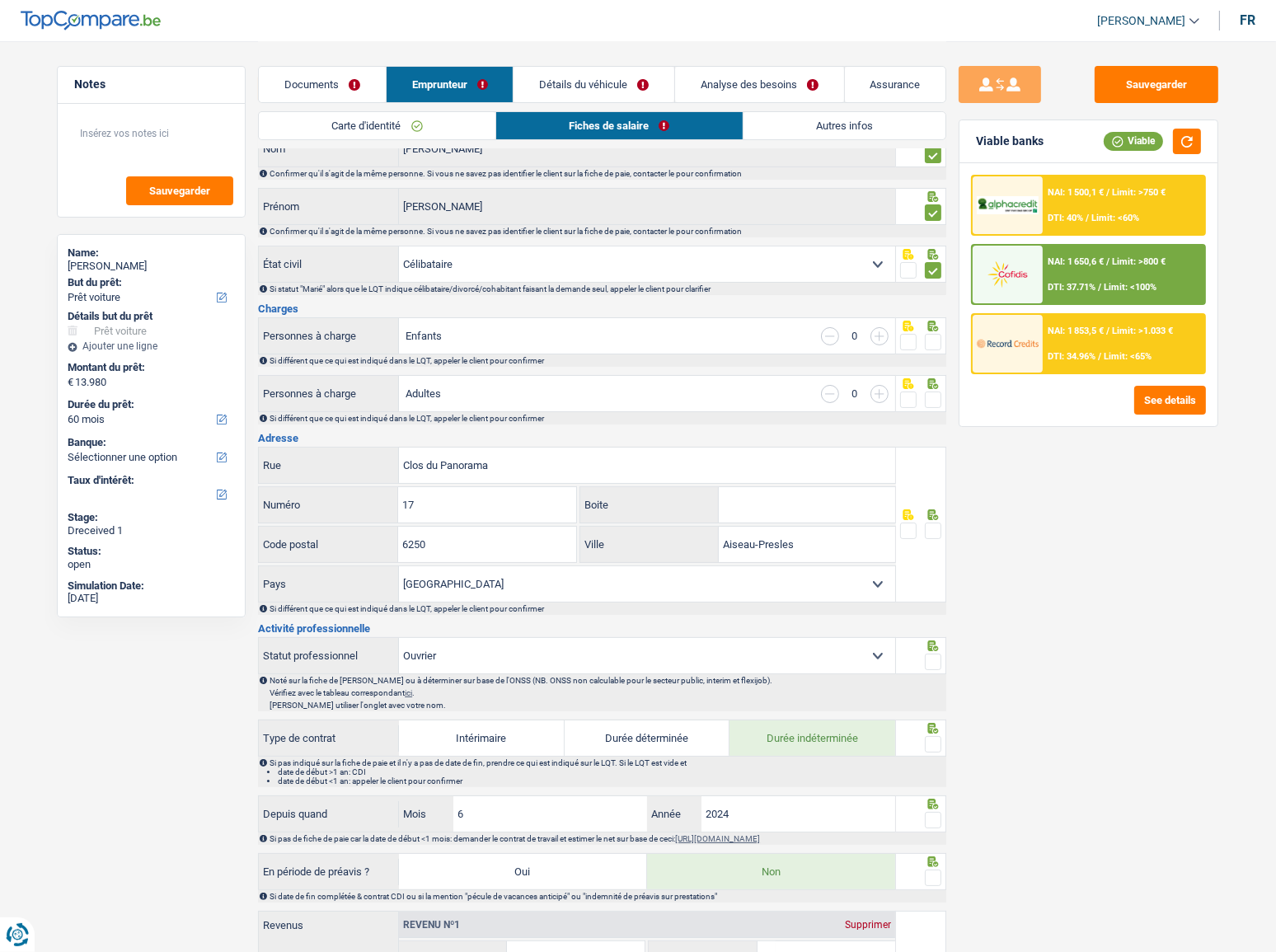
click at [934, 338] on span at bounding box center [934, 342] width 17 height 17
click at [0, 0] on input "radio" at bounding box center [0, 0] width 0 height 0
click at [933, 400] on span at bounding box center [934, 400] width 17 height 17
click at [0, 0] on input "radio" at bounding box center [0, 0] width 0 height 0
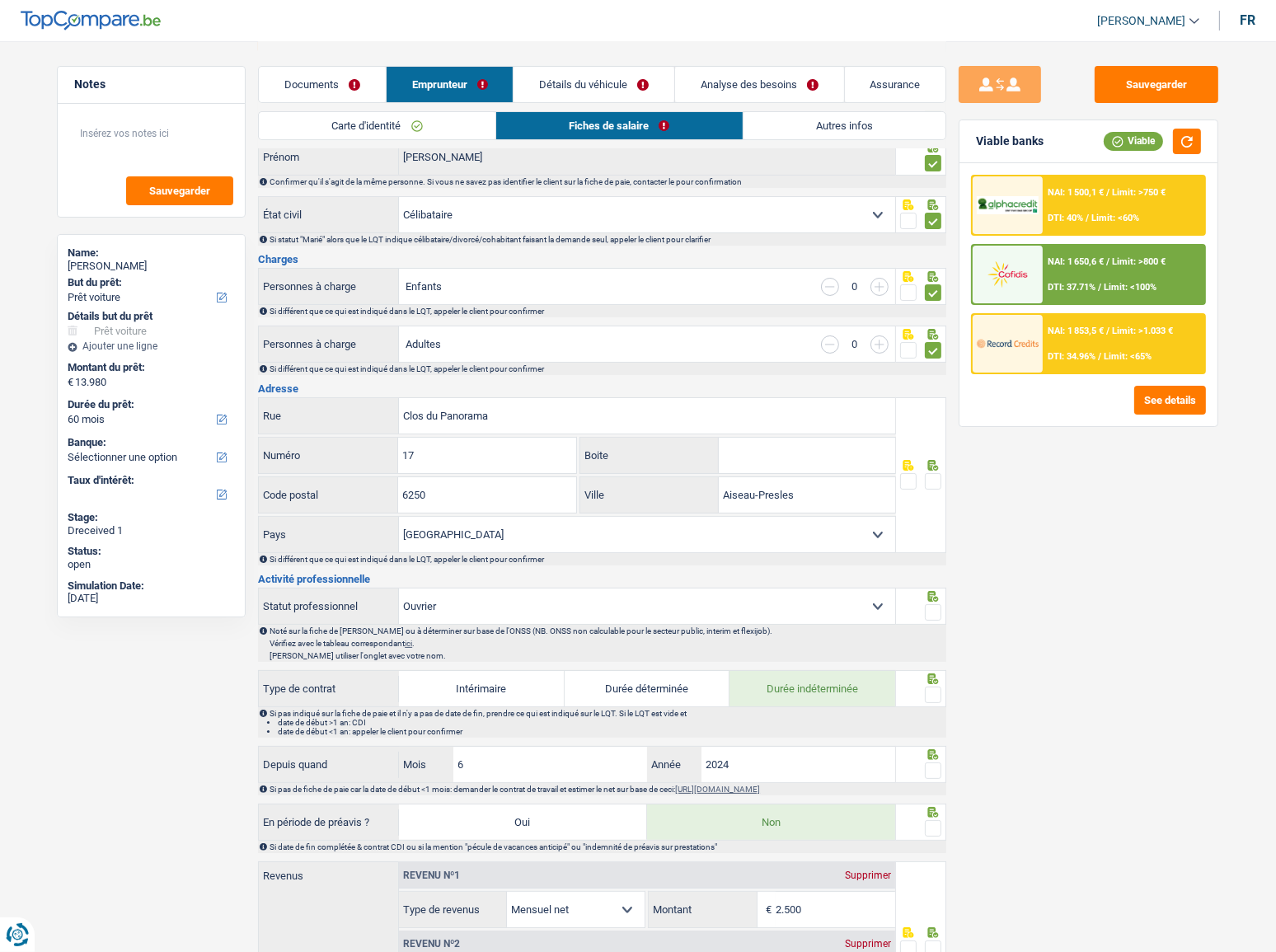
scroll to position [149, 0]
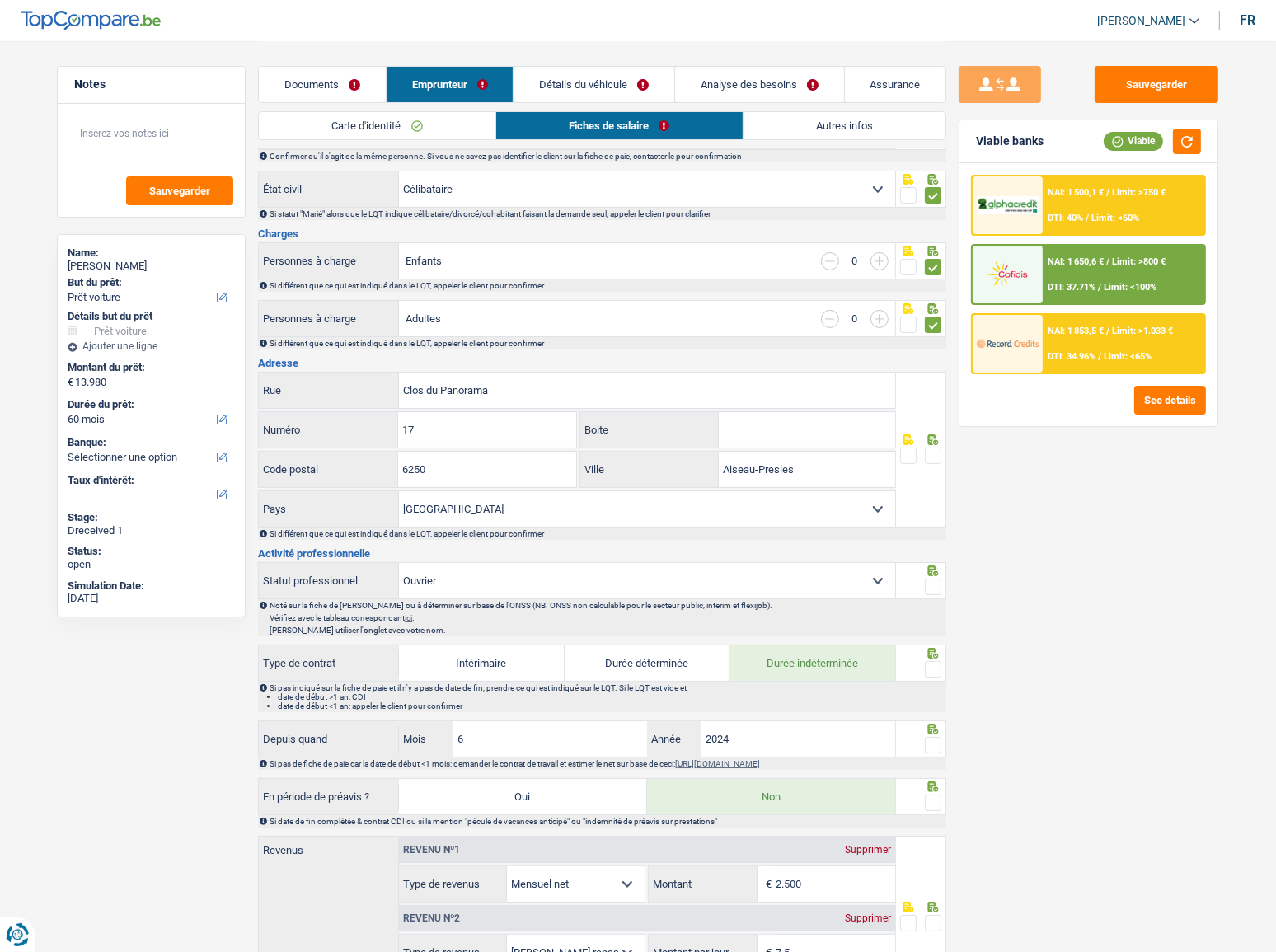
click at [932, 450] on span at bounding box center [934, 456] width 17 height 17
click at [0, 0] on input "radio" at bounding box center [0, 0] width 0 height 0
click at [815, 457] on input "Aiseau-Presles" at bounding box center [807, 470] width 176 height 35
click at [758, 457] on input "Aiseau-Presles" at bounding box center [807, 470] width 176 height 35
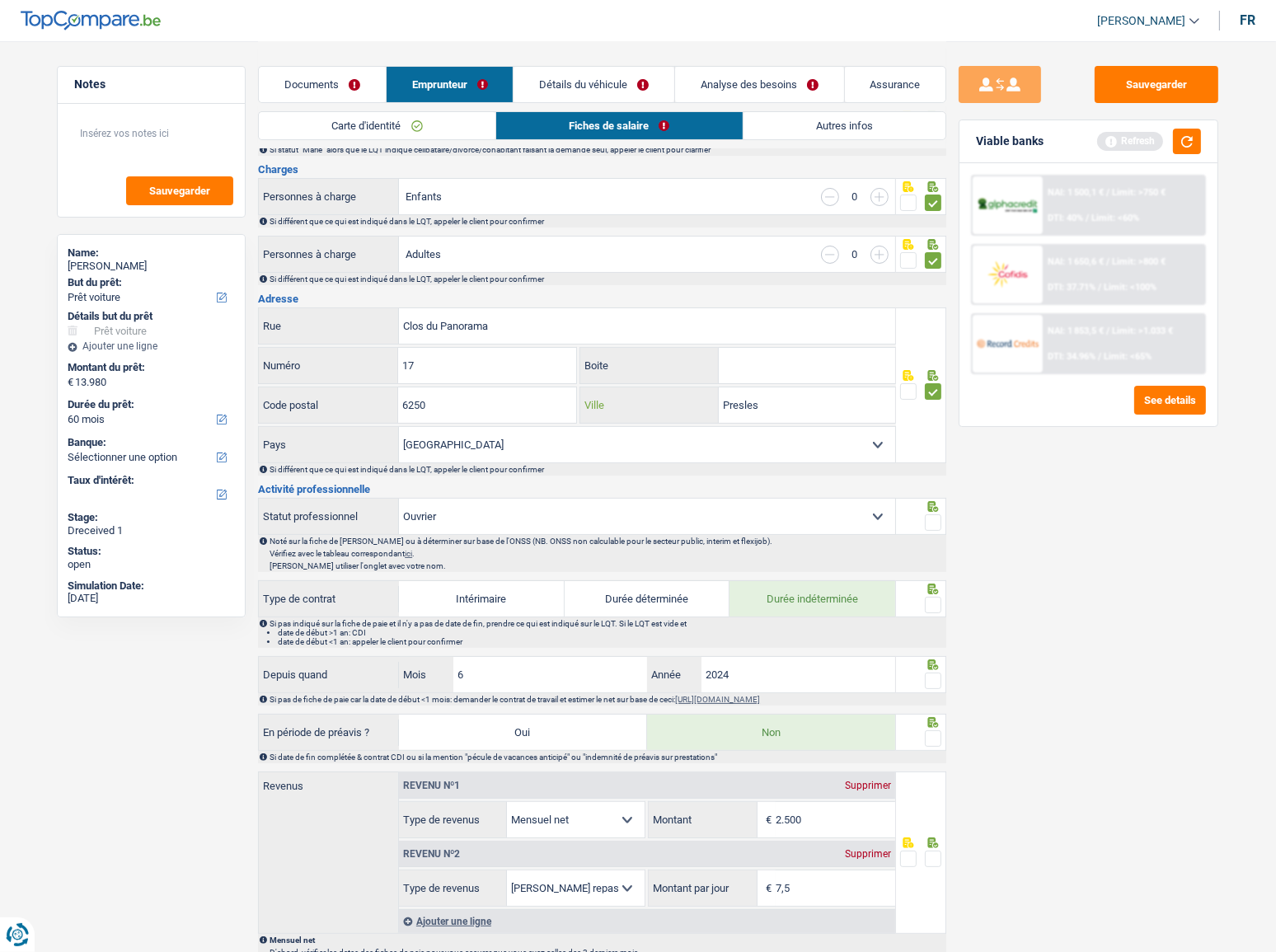
scroll to position [299, 0]
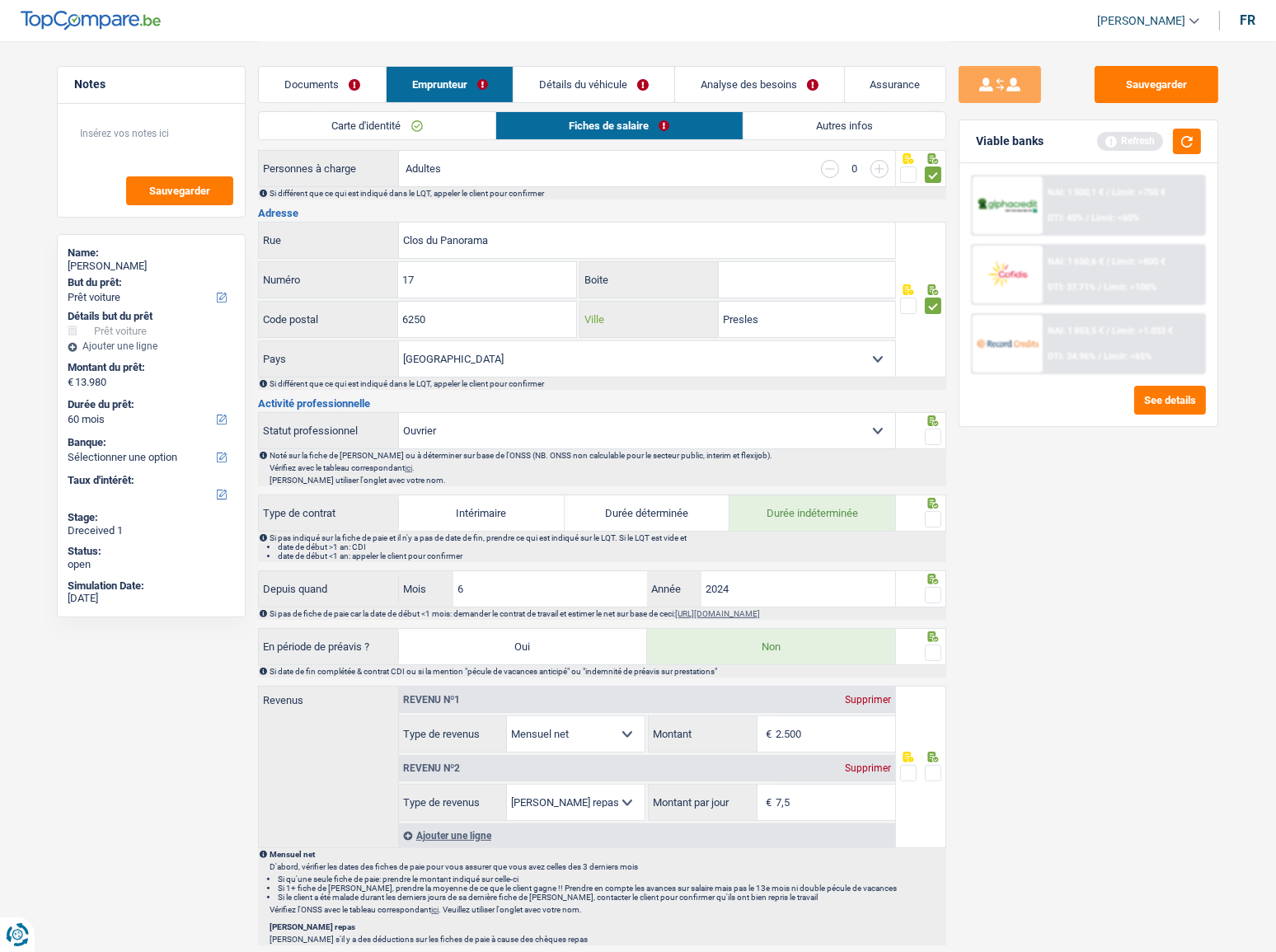
type input "Presles"
click at [932, 429] on span at bounding box center [934, 437] width 17 height 17
click at [0, 0] on input "radio" at bounding box center [0, 0] width 0 height 0
click at [1002, 138] on button "button" at bounding box center [1186, 141] width 28 height 25
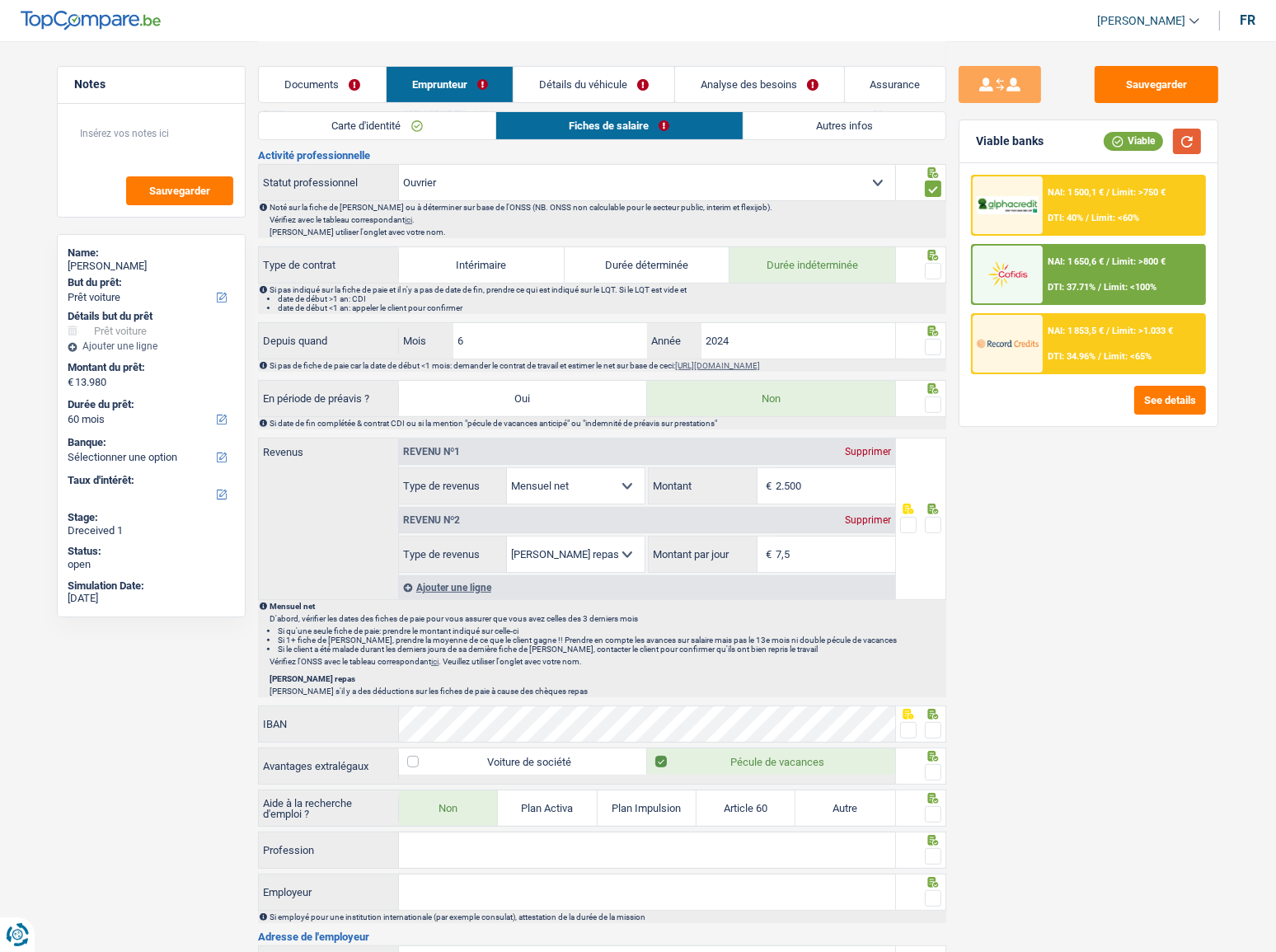
scroll to position [524, 0]
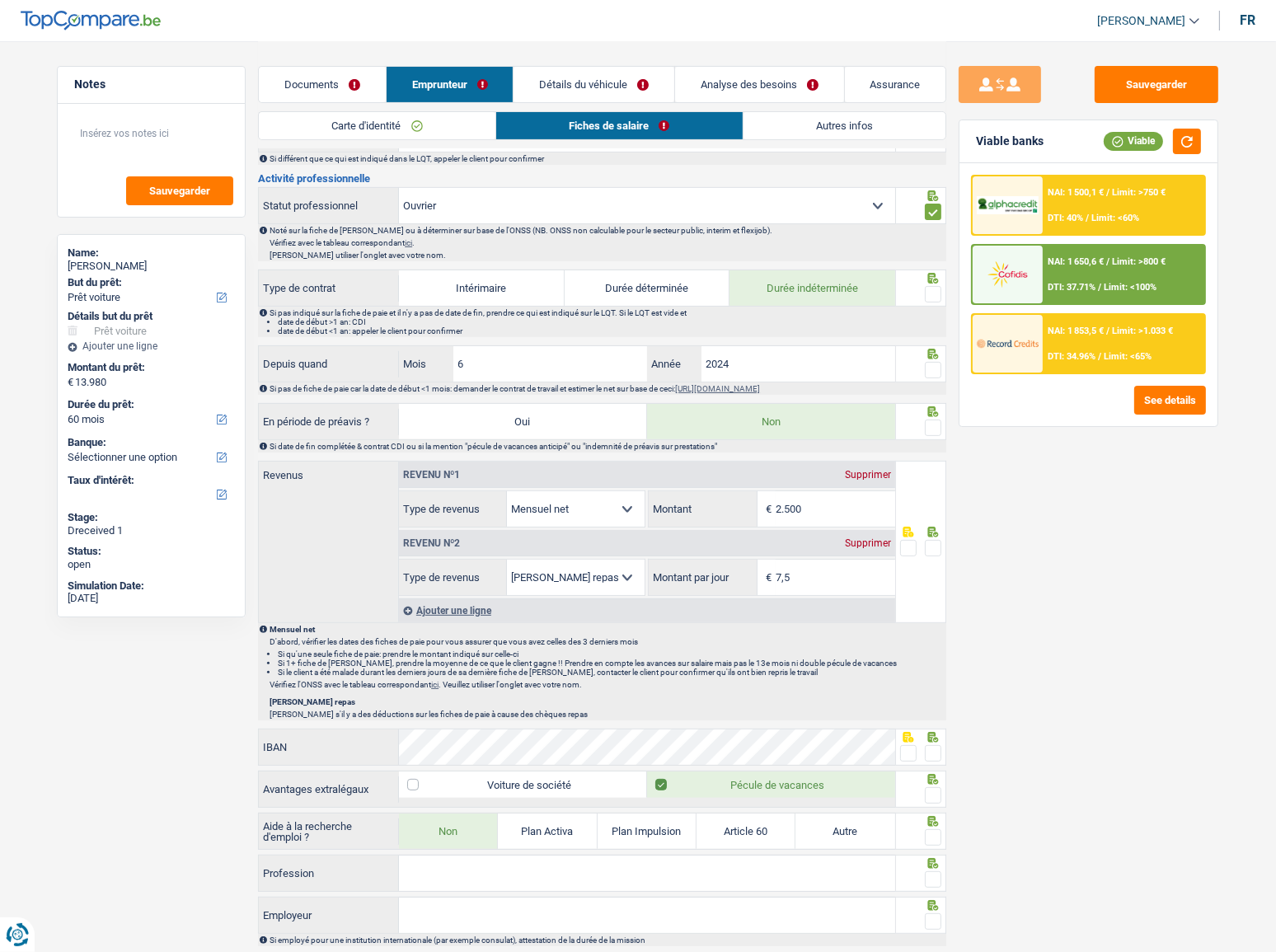
click at [938, 286] on span at bounding box center [934, 294] width 17 height 17
click at [0, 0] on input "radio" at bounding box center [0, 0] width 0 height 0
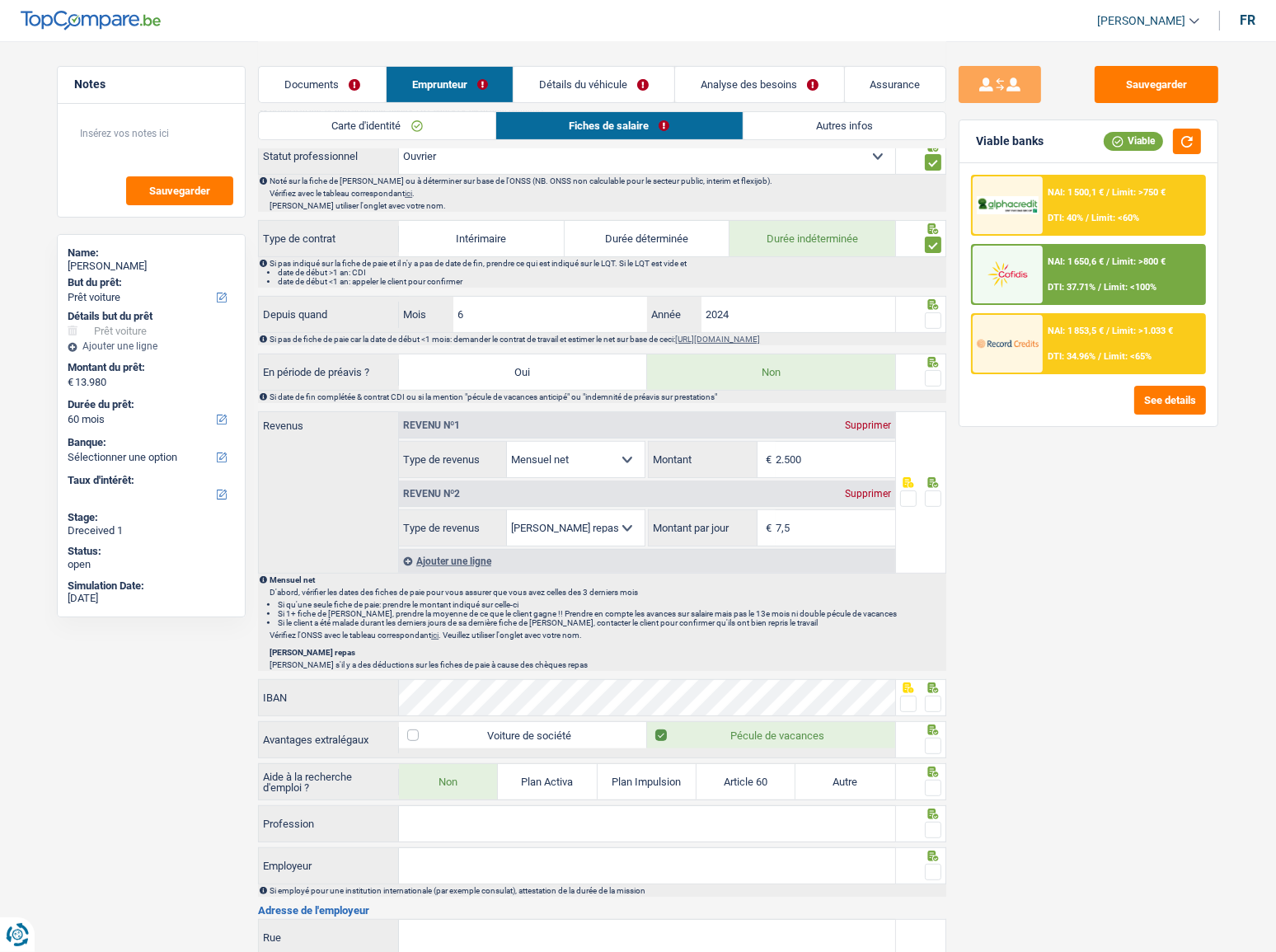
scroll to position [599, 0]
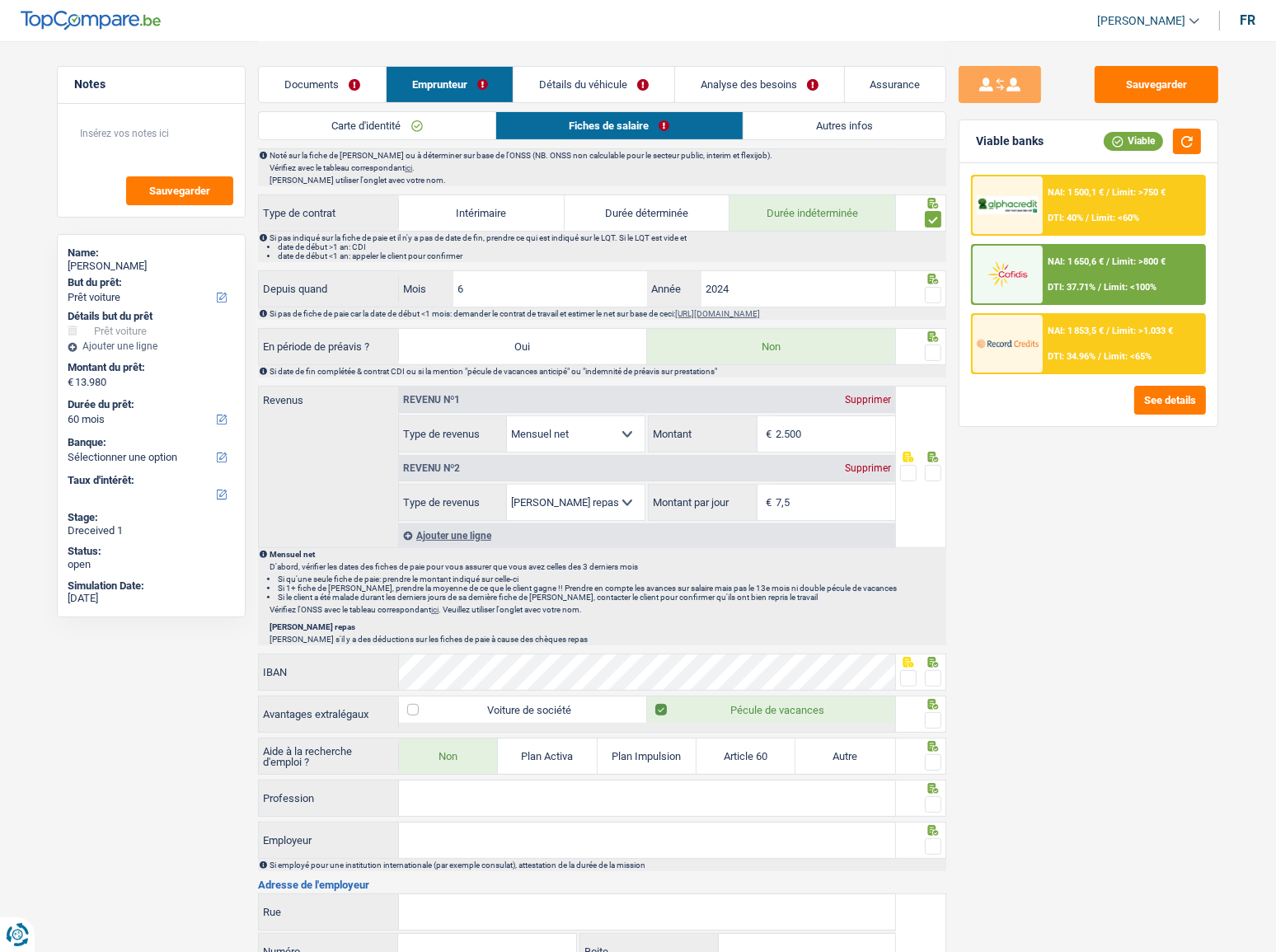
click at [933, 290] on span at bounding box center [934, 295] width 17 height 17
click at [0, 0] on input "radio" at bounding box center [0, 0] width 0 height 0
click at [932, 346] on span at bounding box center [934, 353] width 17 height 17
click at [0, 0] on input "radio" at bounding box center [0, 0] width 0 height 0
click at [1002, 140] on button "button" at bounding box center [1186, 141] width 28 height 25
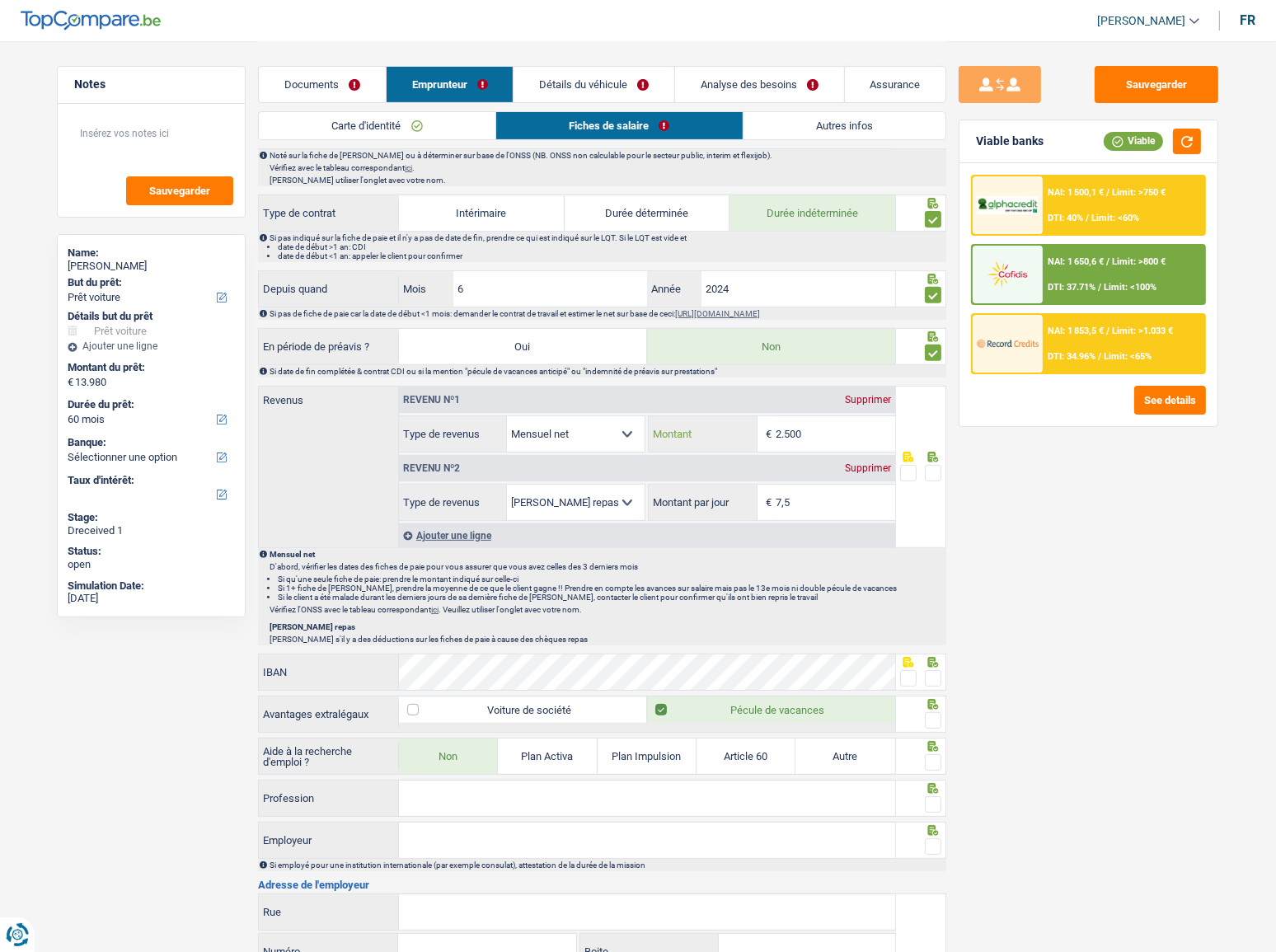
drag, startPoint x: 832, startPoint y: 436, endPoint x: 612, endPoint y: 445, distance: 220.2
click at [612, 445] on div "Allocation d'handicap Allocations chômage Allocations familiales Chèques repas …" at bounding box center [648, 434] width 497 height 37
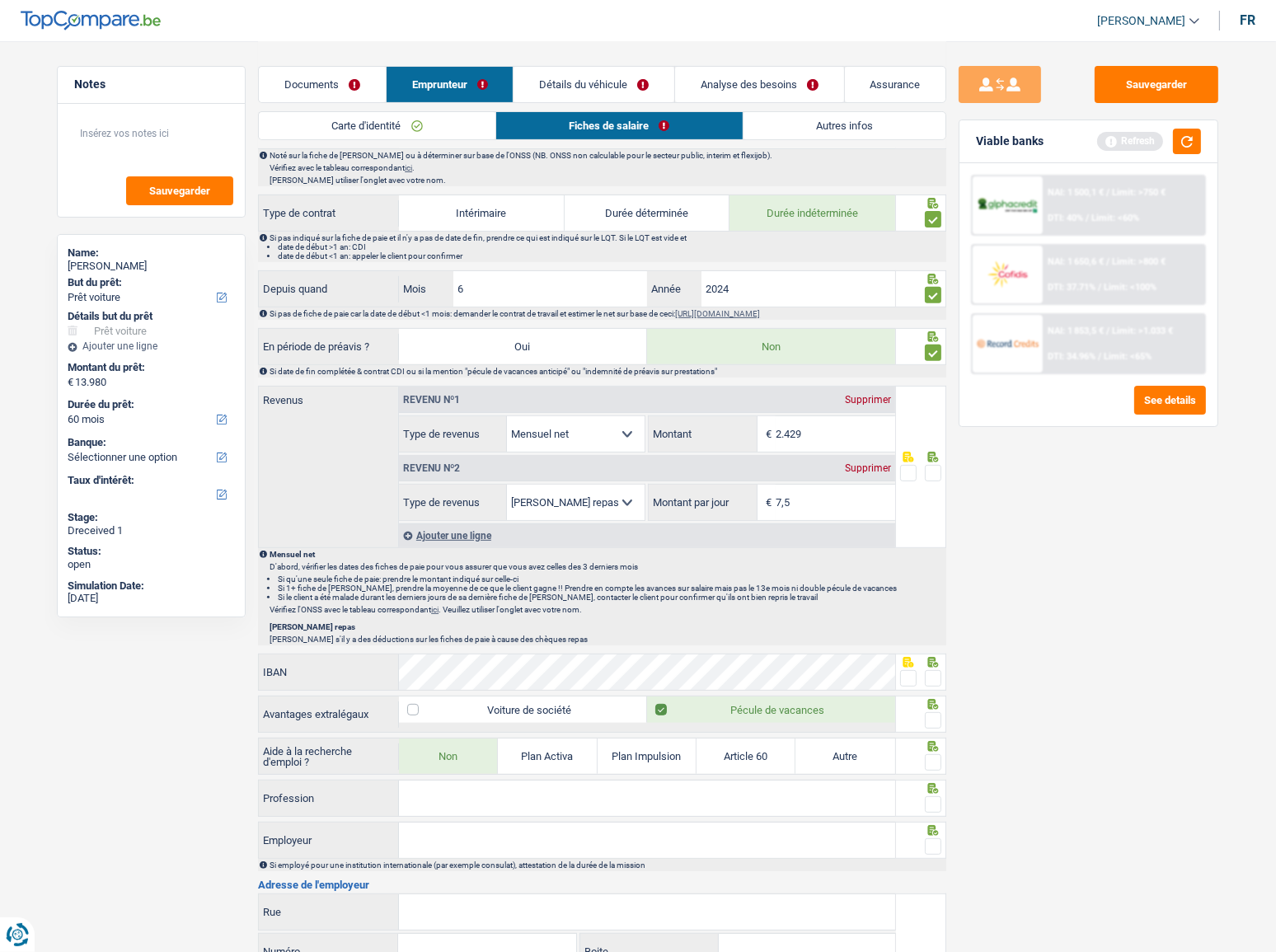
type input "2.429"
drag, startPoint x: 939, startPoint y: 467, endPoint x: 1066, endPoint y: 330, distance: 186.8
click at [939, 457] on span at bounding box center [934, 473] width 17 height 17
click at [0, 0] on input "radio" at bounding box center [0, 0] width 0 height 0
click at [1002, 147] on button "button" at bounding box center [1186, 141] width 28 height 25
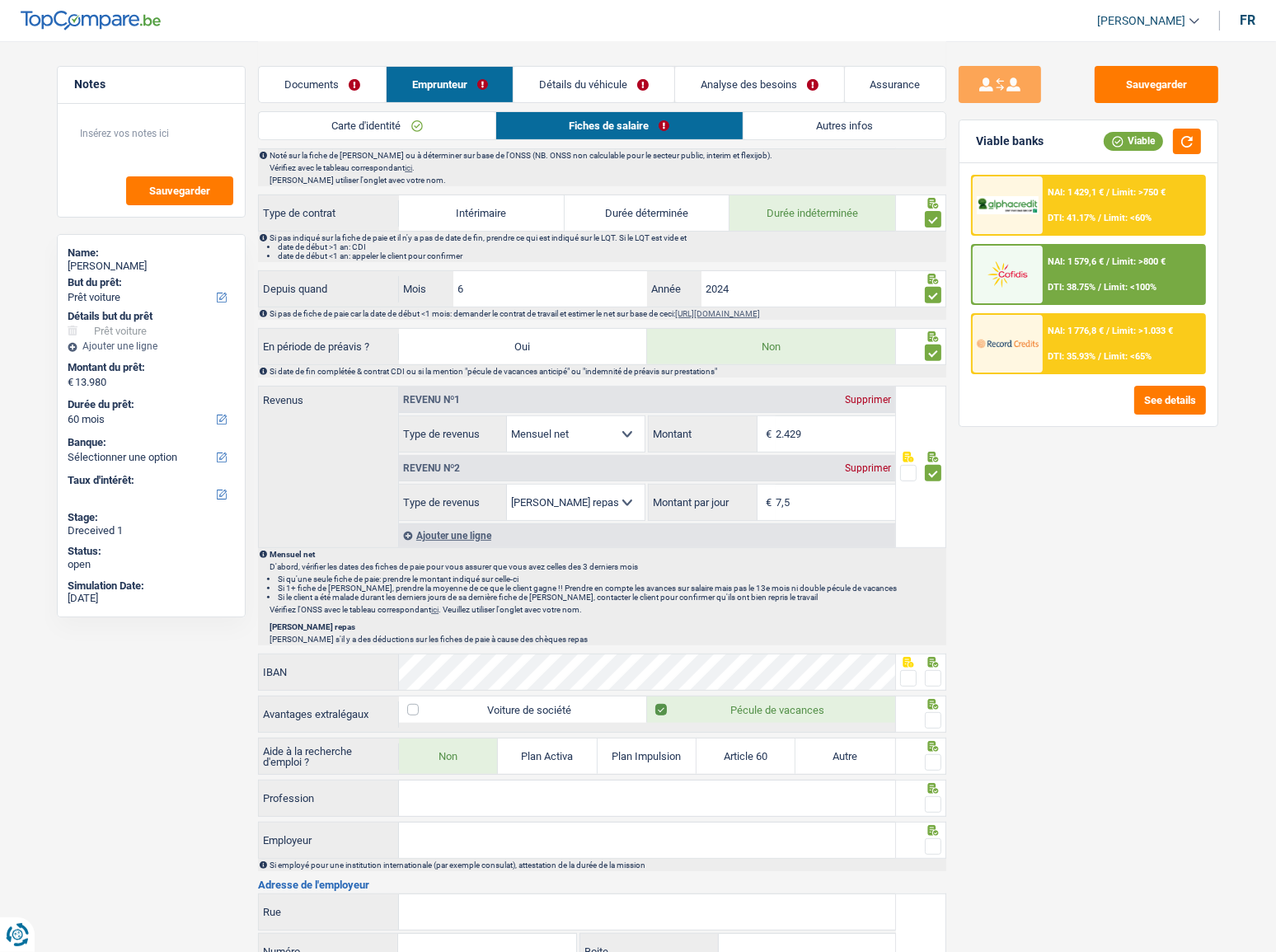
click at [508, 457] on div "IBAN" at bounding box center [577, 672] width 638 height 37
click at [909, 457] on span at bounding box center [909, 679] width 17 height 17
click at [0, 0] on input "radio" at bounding box center [0, 0] width 0 height 0
click at [933, 457] on span at bounding box center [934, 721] width 17 height 17
click at [0, 0] on input "radio" at bounding box center [0, 0] width 0 height 0
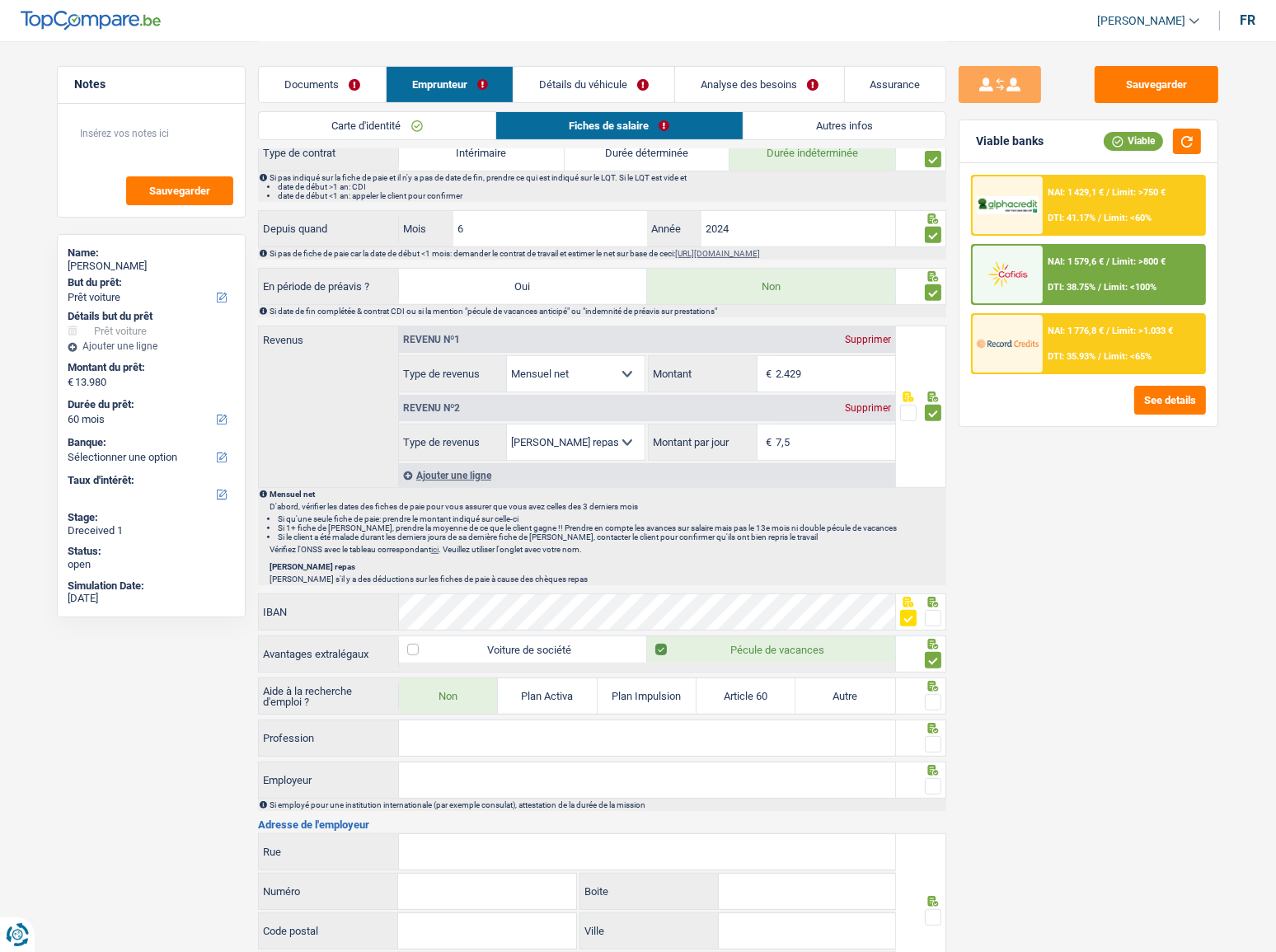
scroll to position [749, 0]
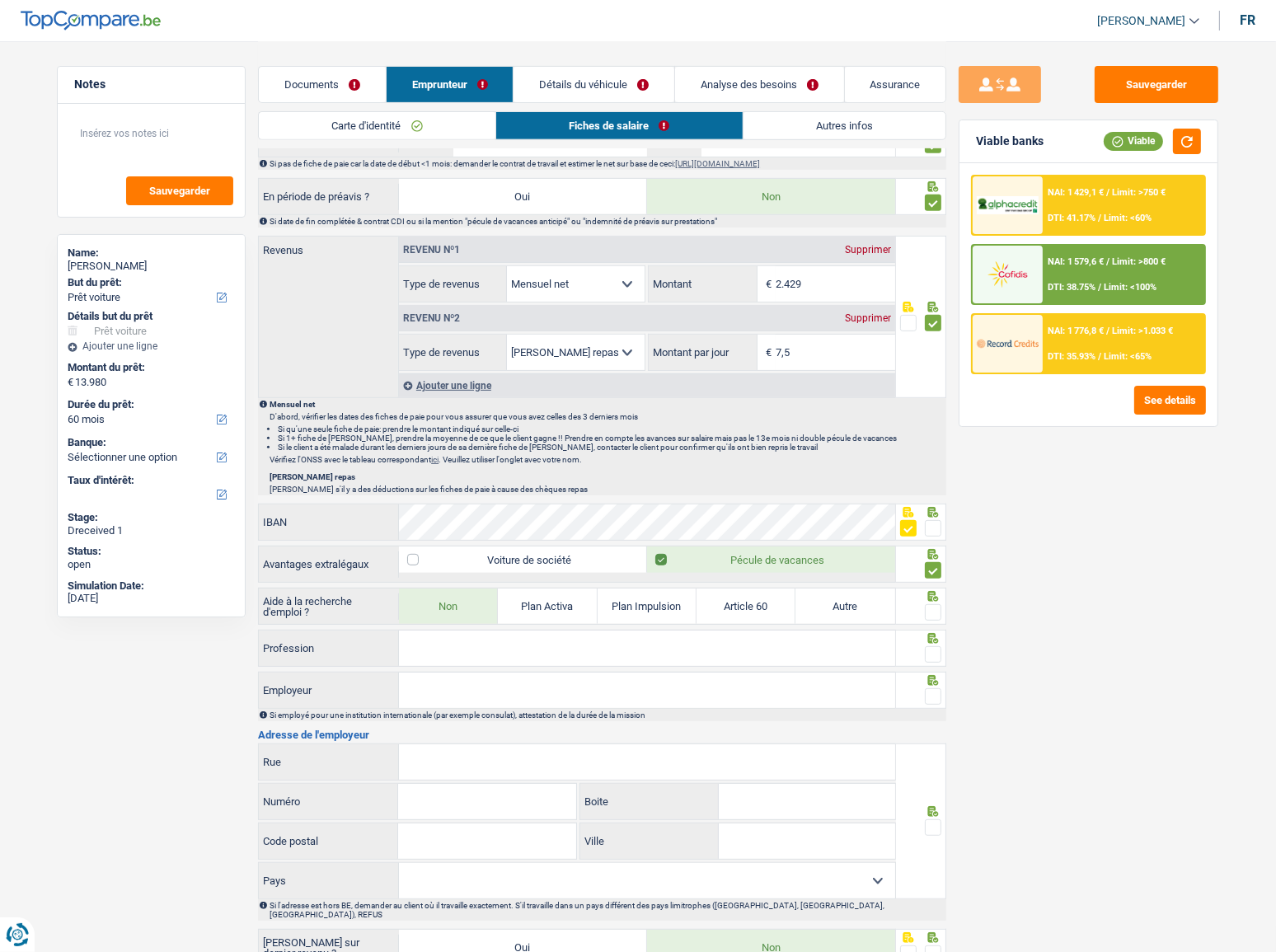
click at [936, 457] on span at bounding box center [934, 612] width 17 height 17
click at [0, 0] on input "radio" at bounding box center [0, 0] width 0 height 0
click at [537, 457] on input "Profession" at bounding box center [648, 648] width 497 height 35
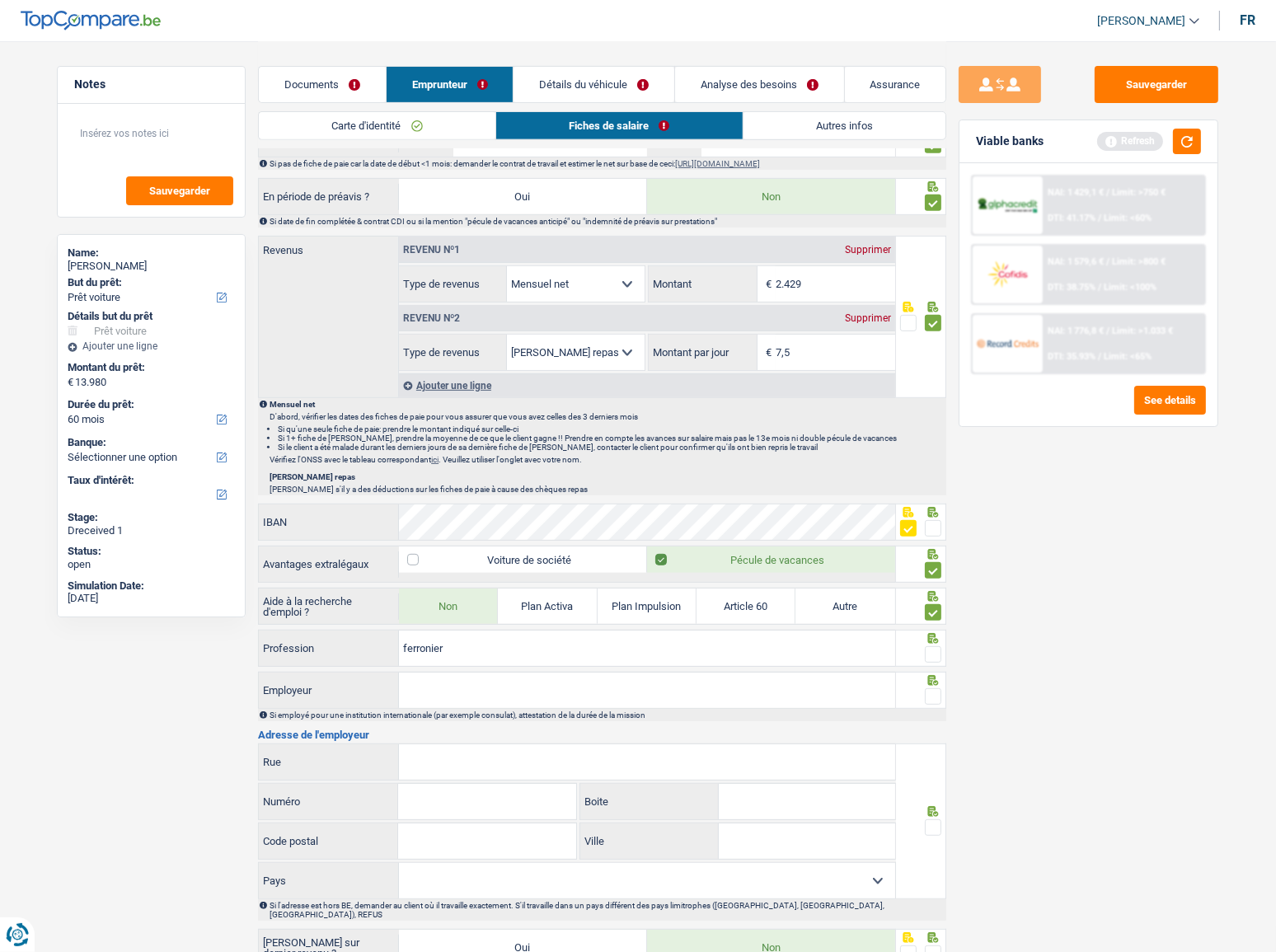
type input "ferronier"
click at [935, 457] on span at bounding box center [934, 654] width 17 height 17
click at [0, 0] on input "radio" at bounding box center [0, 0] width 0 height 0
click at [1002, 138] on button "button" at bounding box center [1186, 141] width 28 height 25
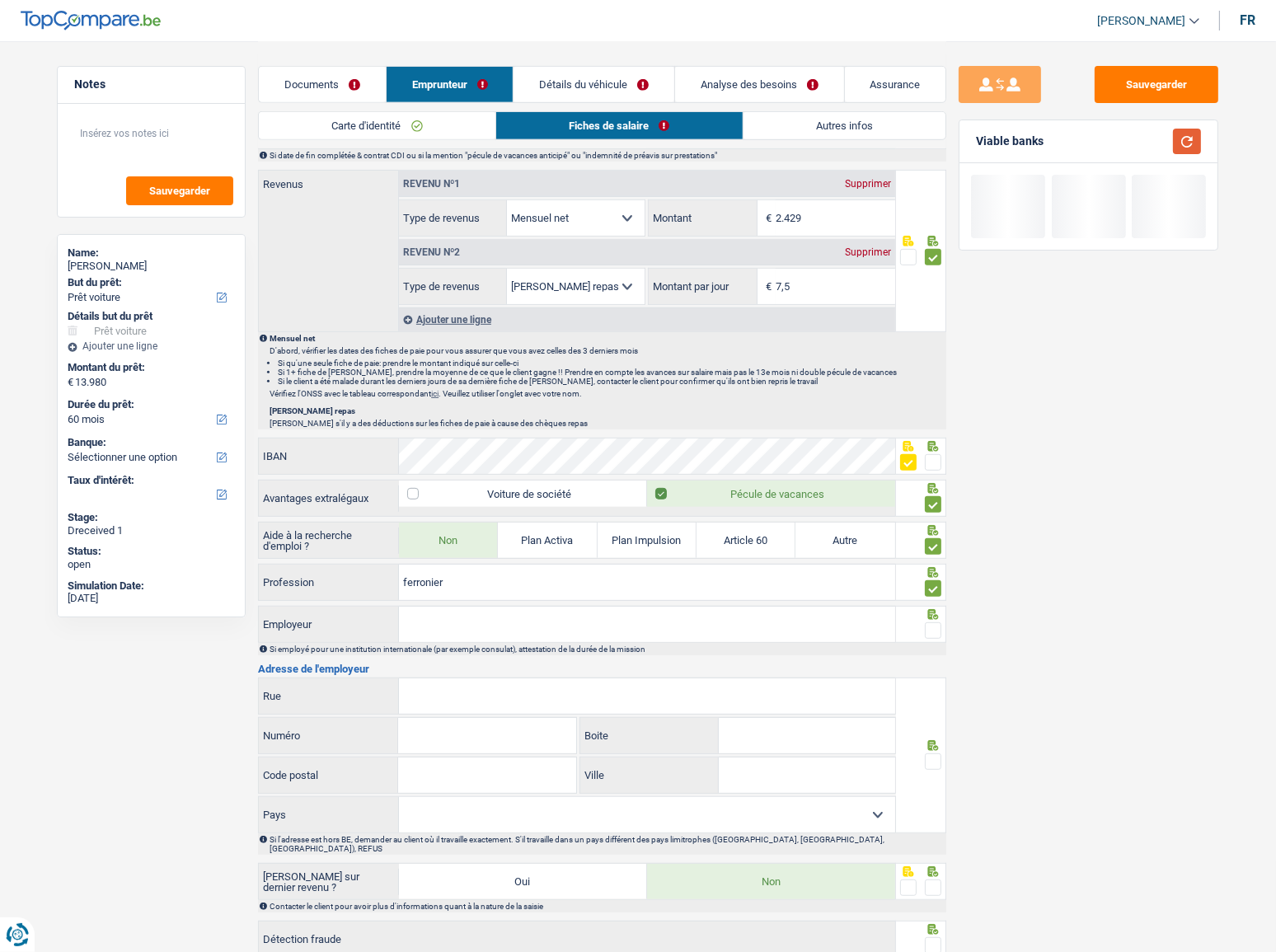
scroll to position [898, 0]
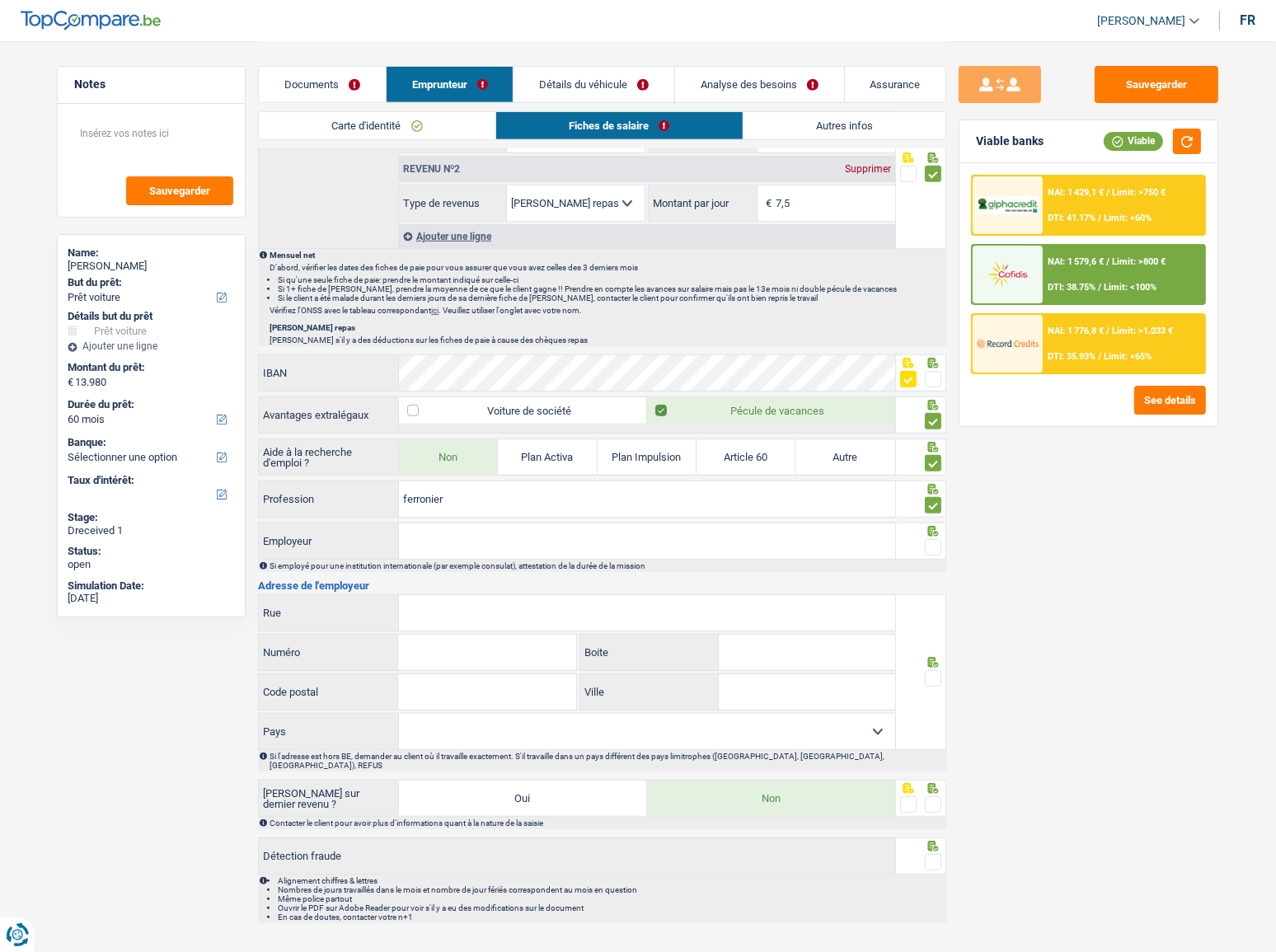
click at [472, 457] on input "Employeur" at bounding box center [648, 541] width 497 height 35
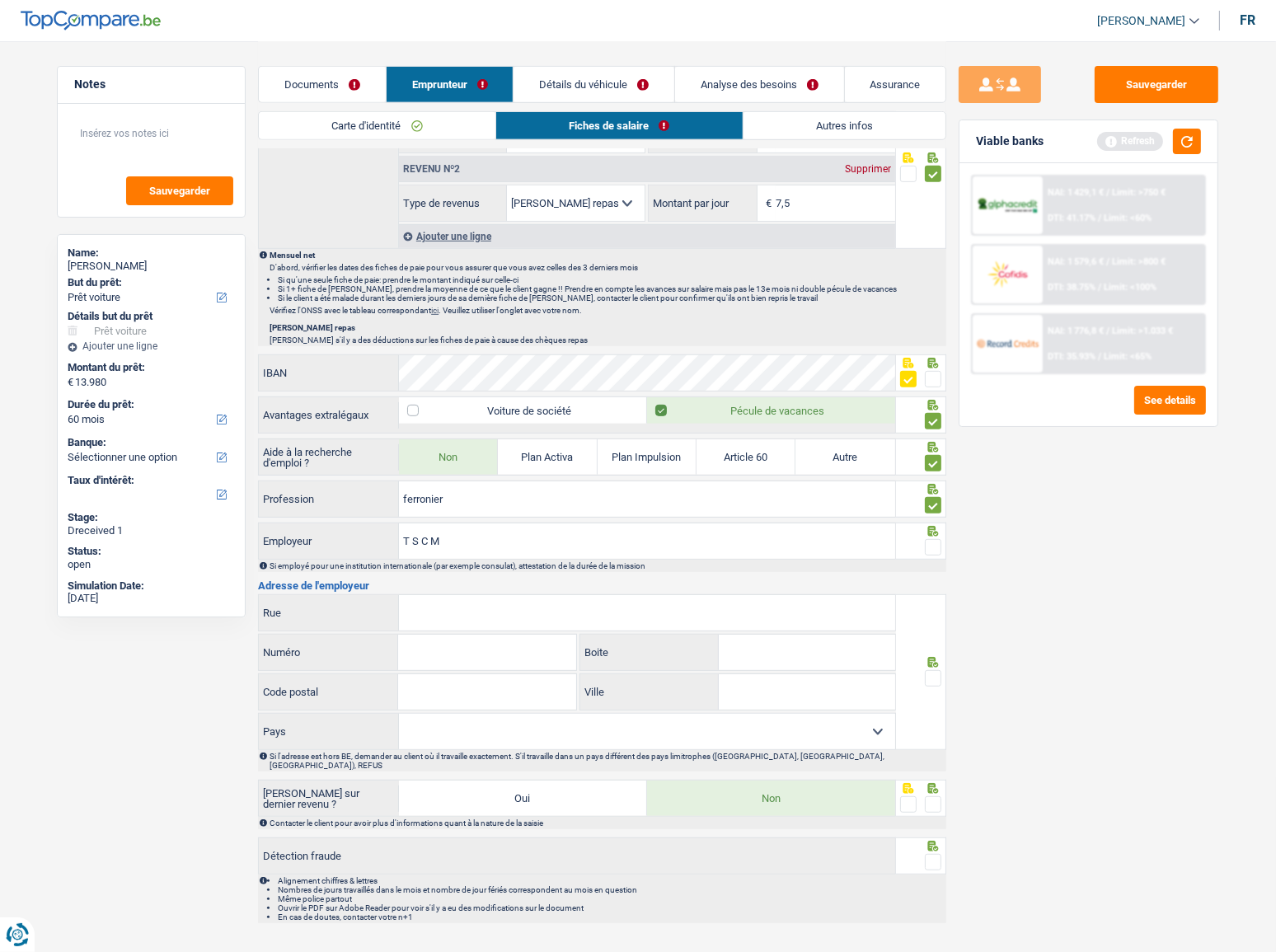
type input "T S C M"
drag, startPoint x: 936, startPoint y: 541, endPoint x: 929, endPoint y: 543, distance: 7.3
click at [933, 457] on span at bounding box center [934, 548] width 17 height 17
click at [0, 0] on input "radio" at bounding box center [0, 0] width 0 height 0
click at [731, 457] on input "Rue" at bounding box center [648, 613] width 497 height 35
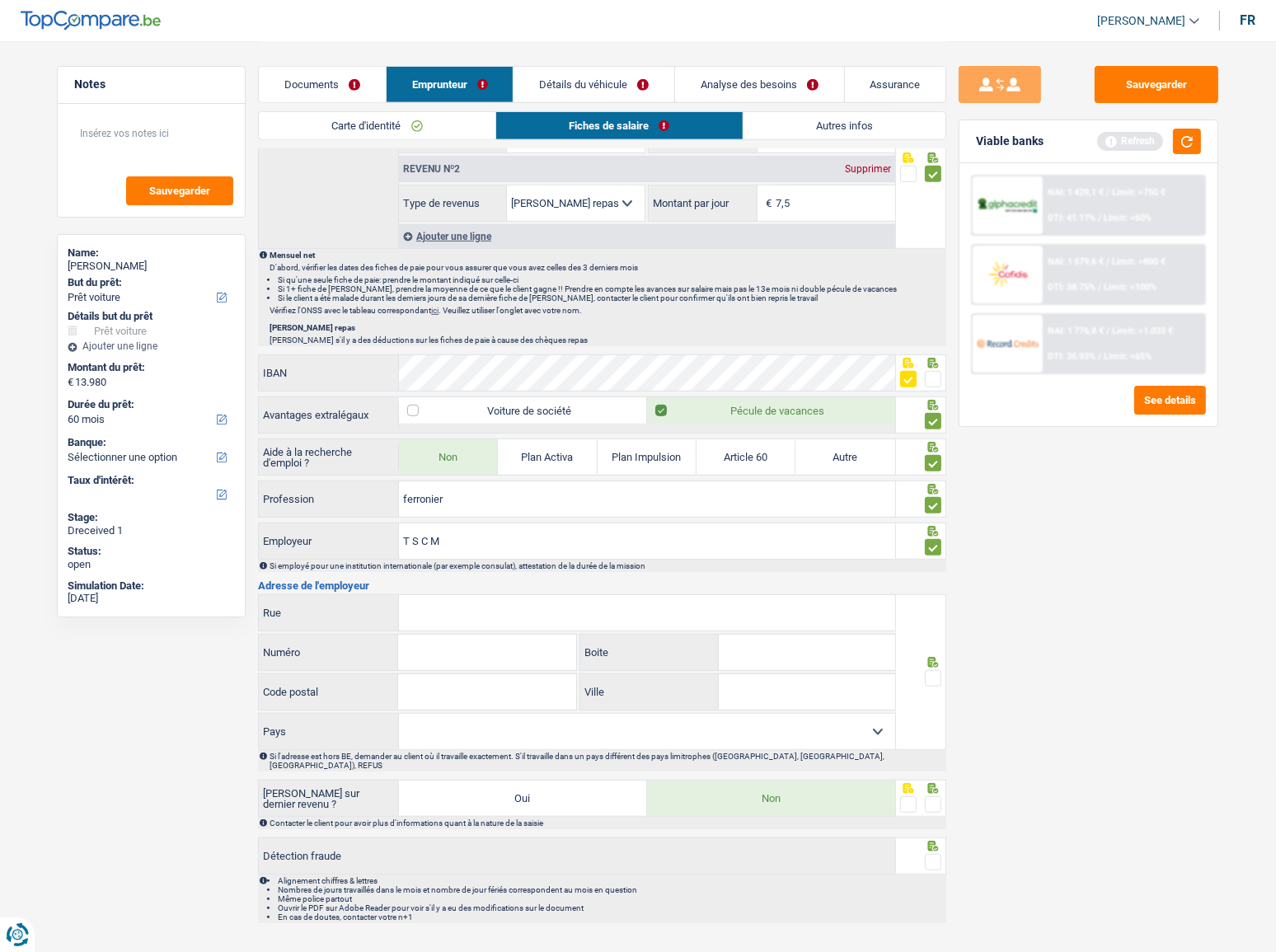
click at [526, 457] on input "Rue" at bounding box center [648, 613] width 497 height 35
paste input "Avenue De Lambusart("
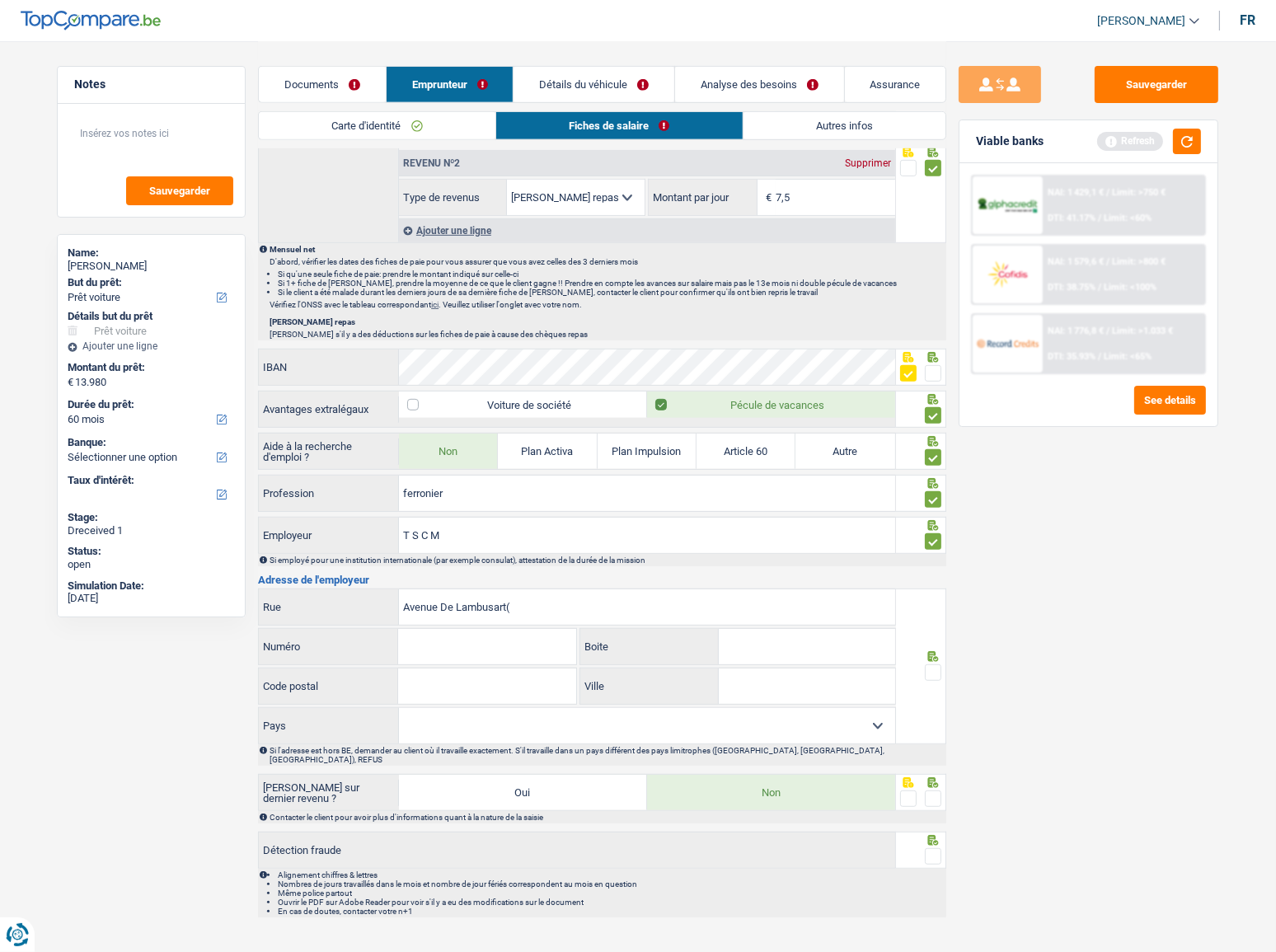
scroll to position [906, 0]
click at [527, 457] on input "Numéro" at bounding box center [487, 645] width 177 height 35
click at [540, 457] on input "Avenue De Lambusart(" at bounding box center [648, 606] width 497 height 35
type input "Avenue De Lambusart"
click at [517, 457] on input "Numéro" at bounding box center [487, 645] width 177 height 35
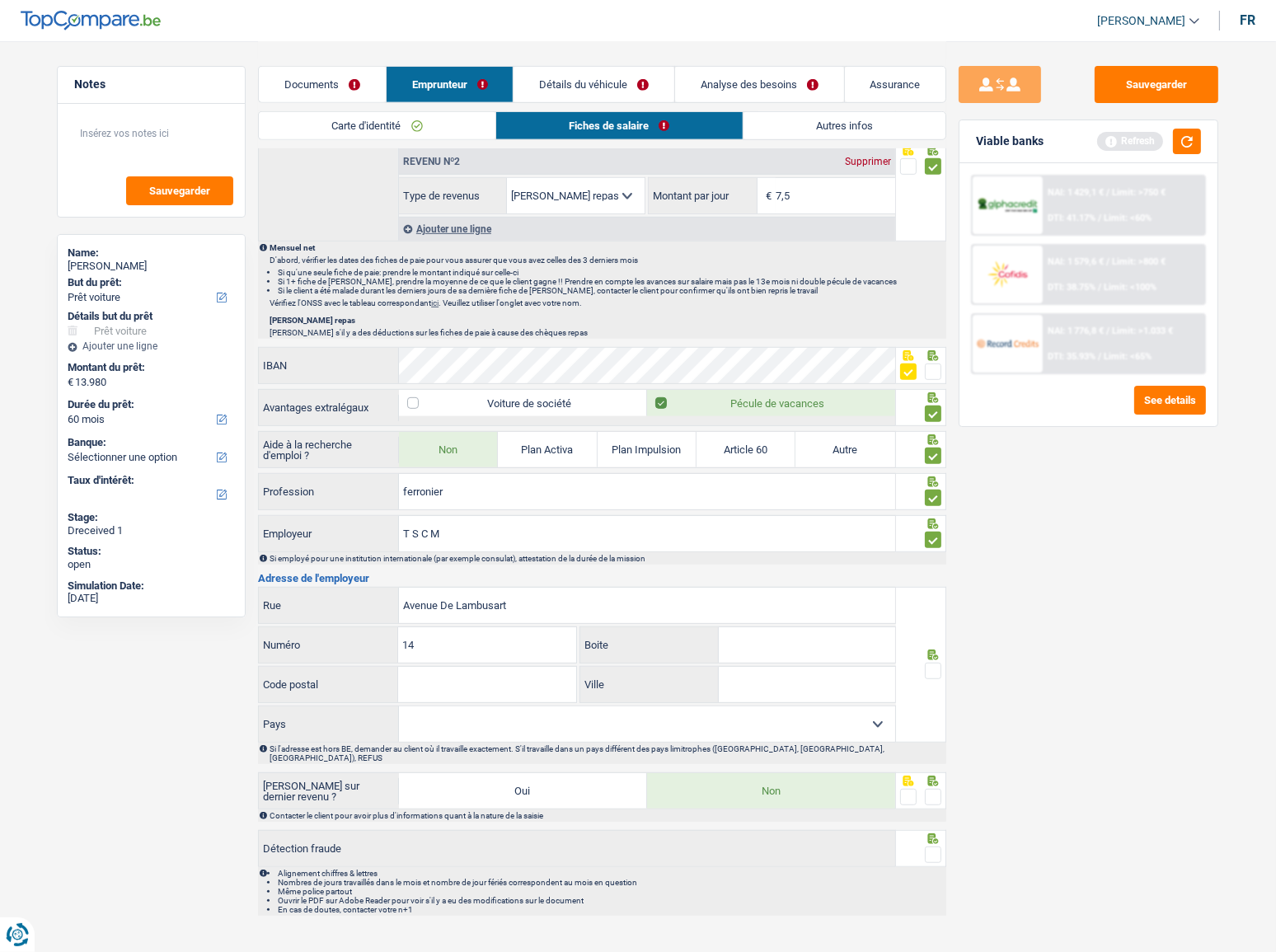
type input "14"
click at [431, 457] on input "Code postal" at bounding box center [487, 684] width 177 height 35
type input "6220"
click at [782, 457] on input "Ville" at bounding box center [807, 684] width 176 height 35
type input "fleurus"
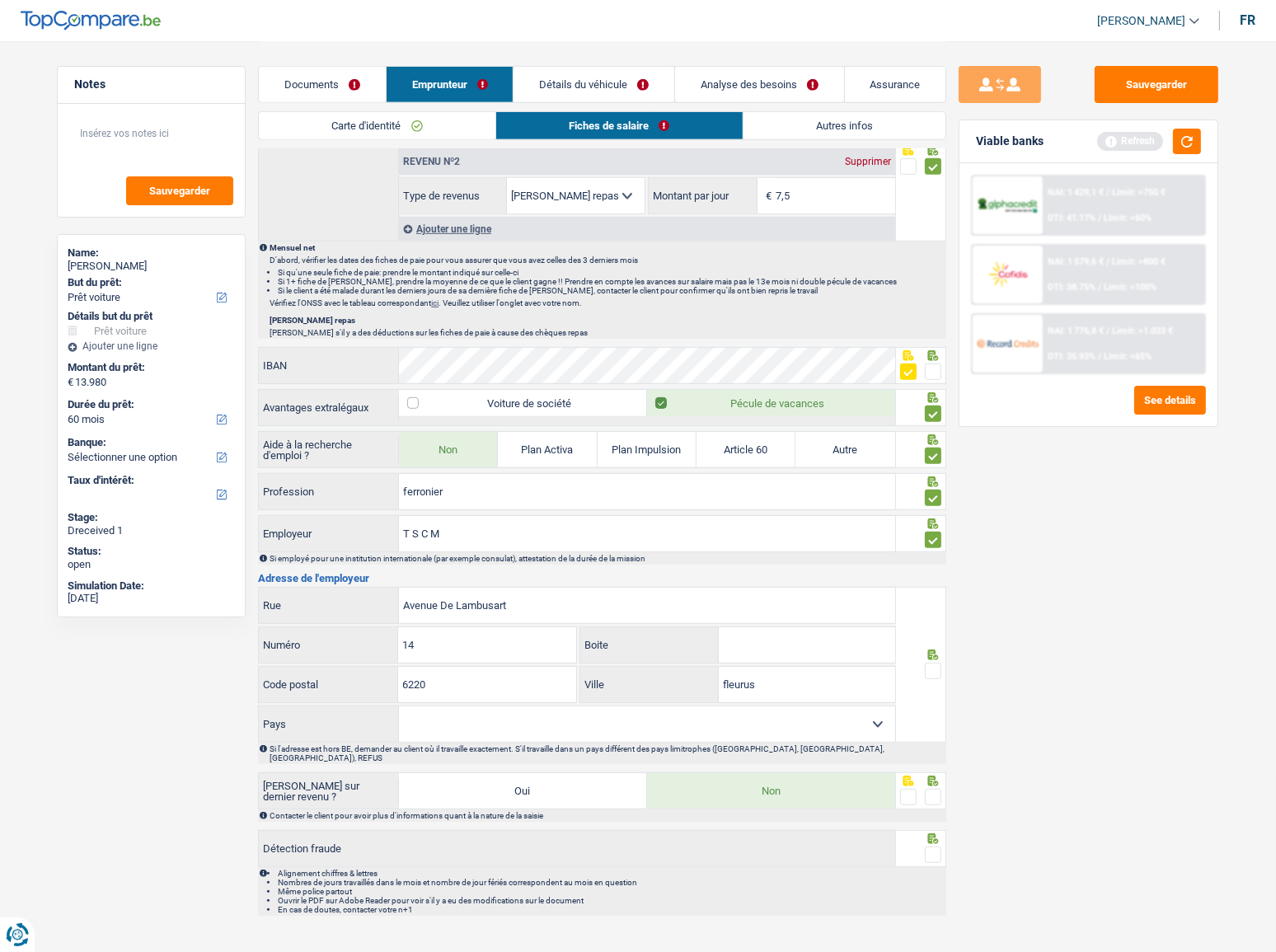
click at [784, 457] on select "Belgique France Allemagne Italie Luxembourg Pays-Bas Espagne Suisse Sélectionne…" at bounding box center [648, 724] width 497 height 35
select select "BE"
click at [399, 457] on select "Belgique France Allemagne Italie Luxembourg Pays-Bas Espagne Suisse Sélectionne…" at bounding box center [648, 724] width 497 height 35
click at [931, 457] on span at bounding box center [934, 671] width 17 height 17
click at [0, 0] on input "radio" at bounding box center [0, 0] width 0 height 0
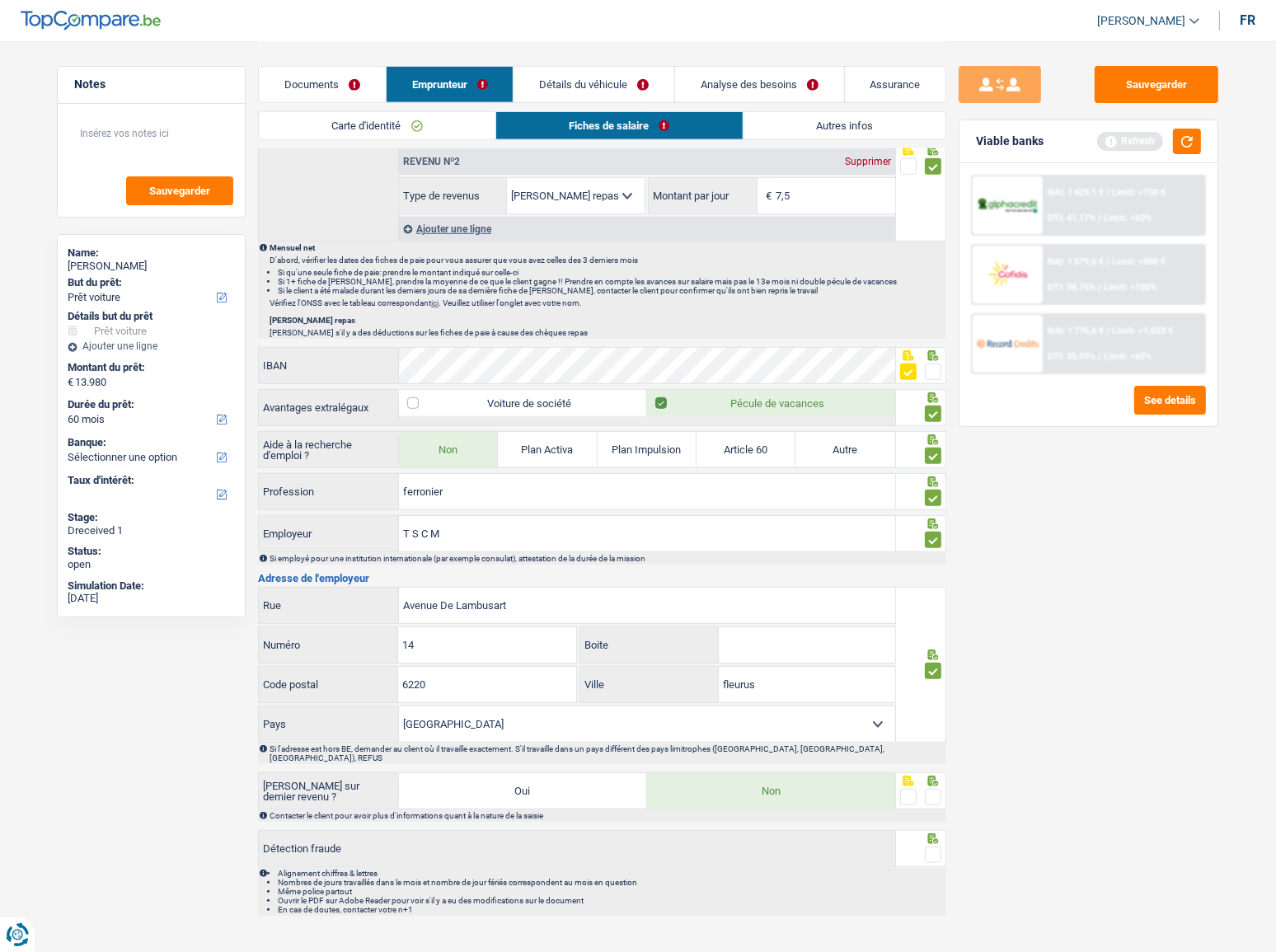
click at [927, 457] on span at bounding box center [934, 797] width 17 height 17
click at [0, 0] on input "radio" at bounding box center [0, 0] width 0 height 0
drag, startPoint x: 936, startPoint y: 837, endPoint x: 1119, endPoint y: 428, distance: 448.1
click at [937, 457] on span at bounding box center [934, 855] width 17 height 17
click at [0, 0] on input "radio" at bounding box center [0, 0] width 0 height 0
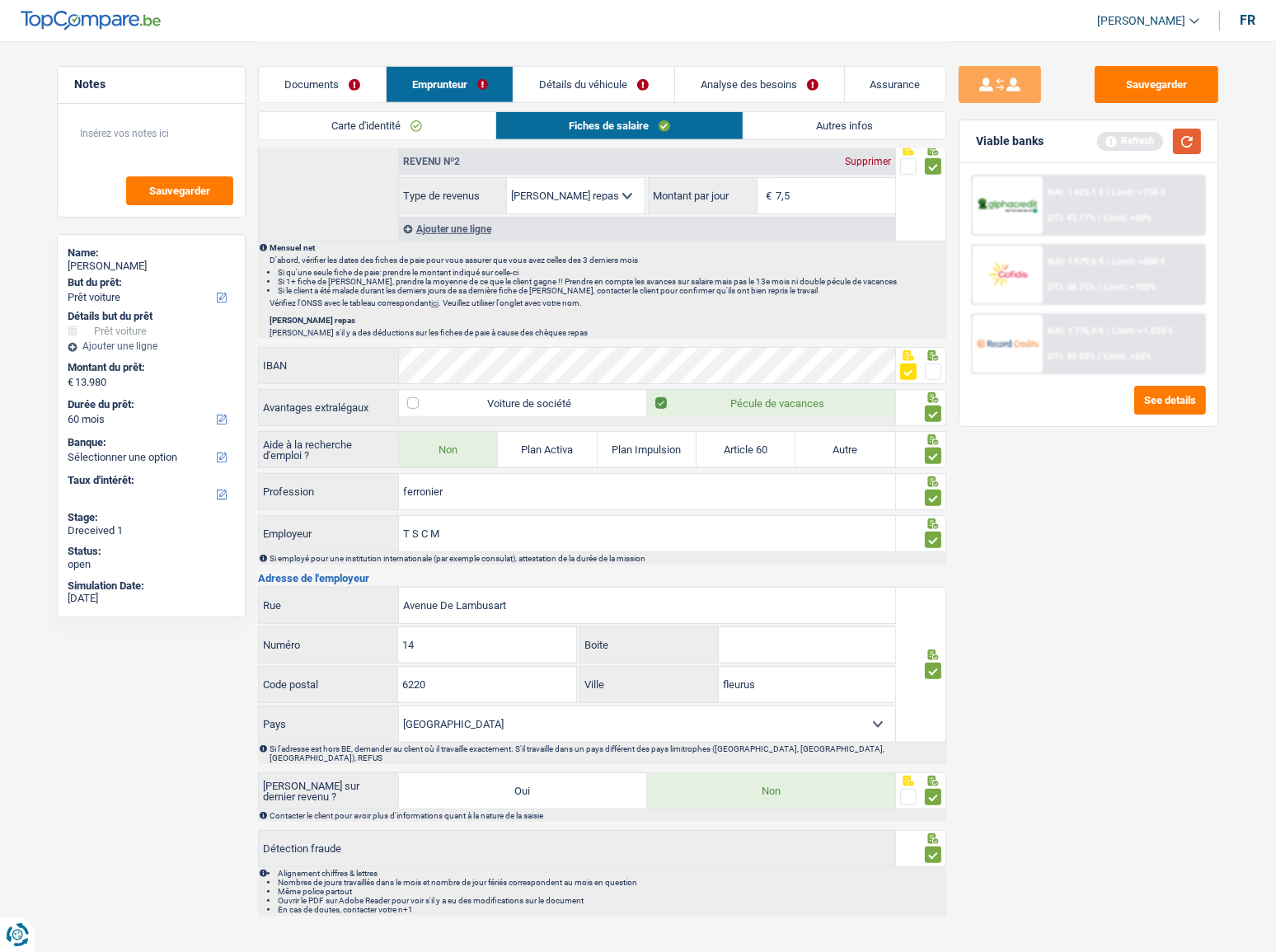
click at [1002, 148] on button "button" at bounding box center [1186, 141] width 28 height 25
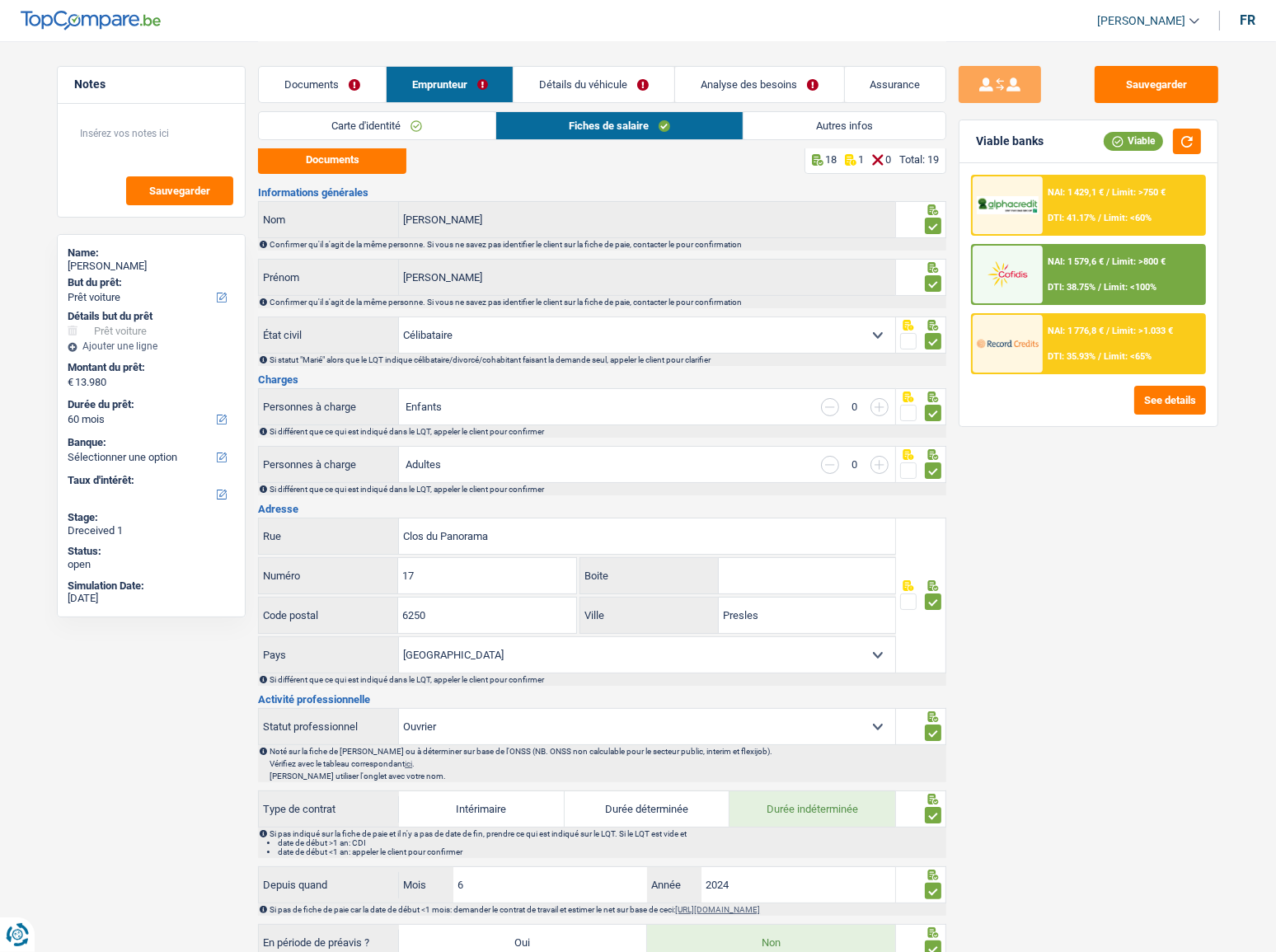
scroll to position [0, 0]
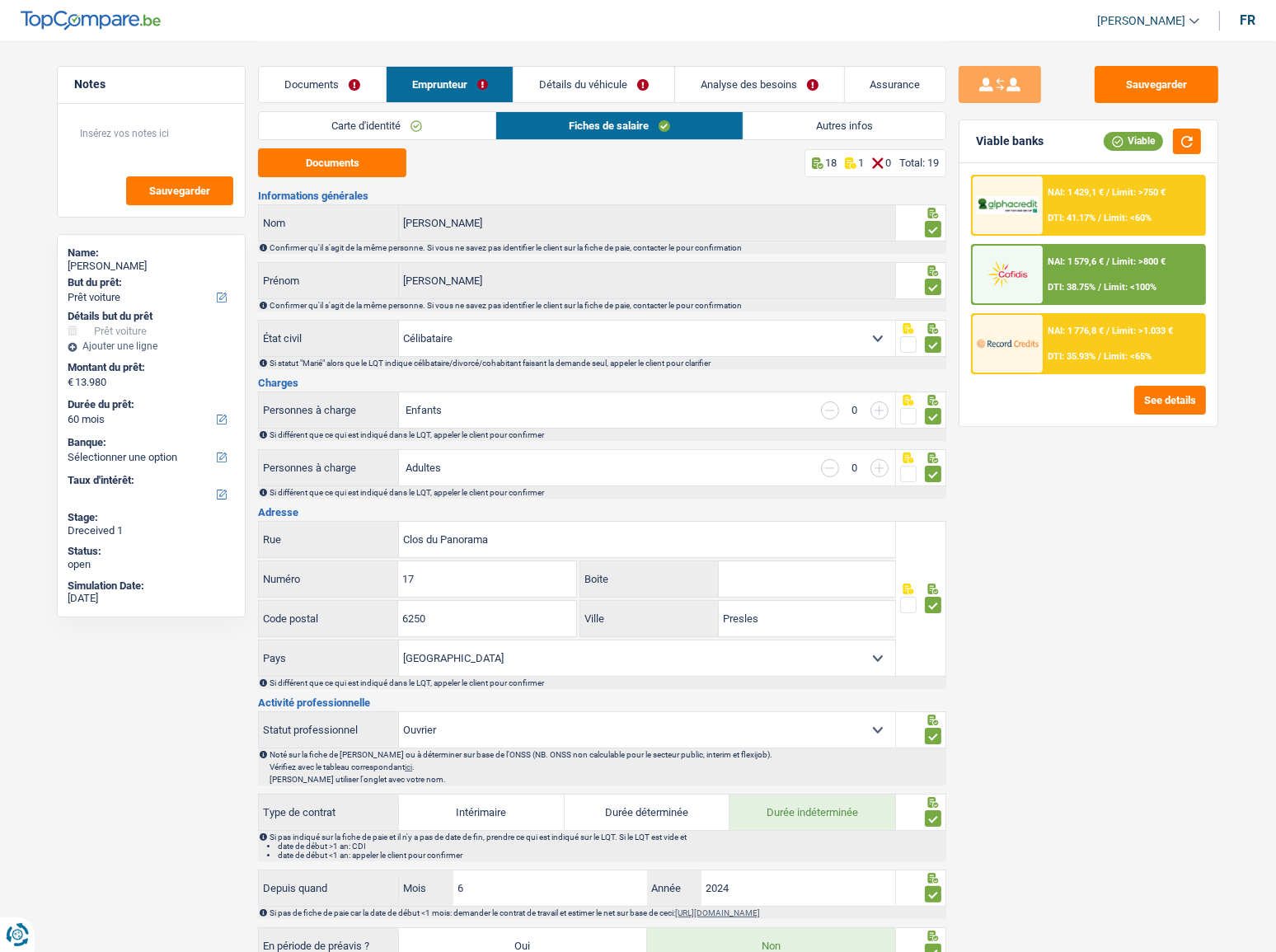
drag, startPoint x: 783, startPoint y: 124, endPoint x: 748, endPoint y: 136, distance: 37.0
click at [783, 124] on link "Autres infos" at bounding box center [844, 126] width 202 height 27
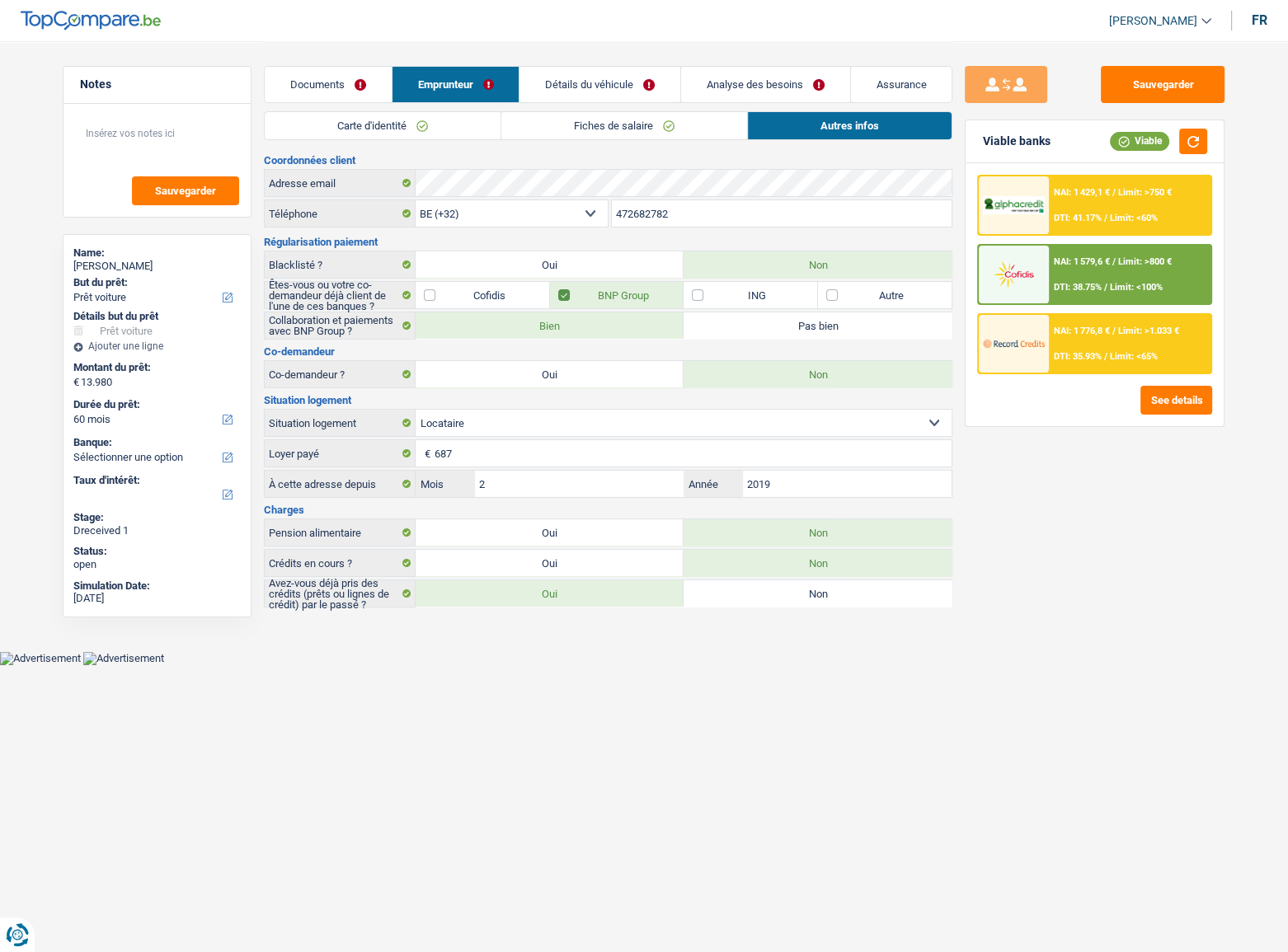
click at [596, 83] on link "Détails du véhicule" at bounding box center [600, 85] width 161 height 35
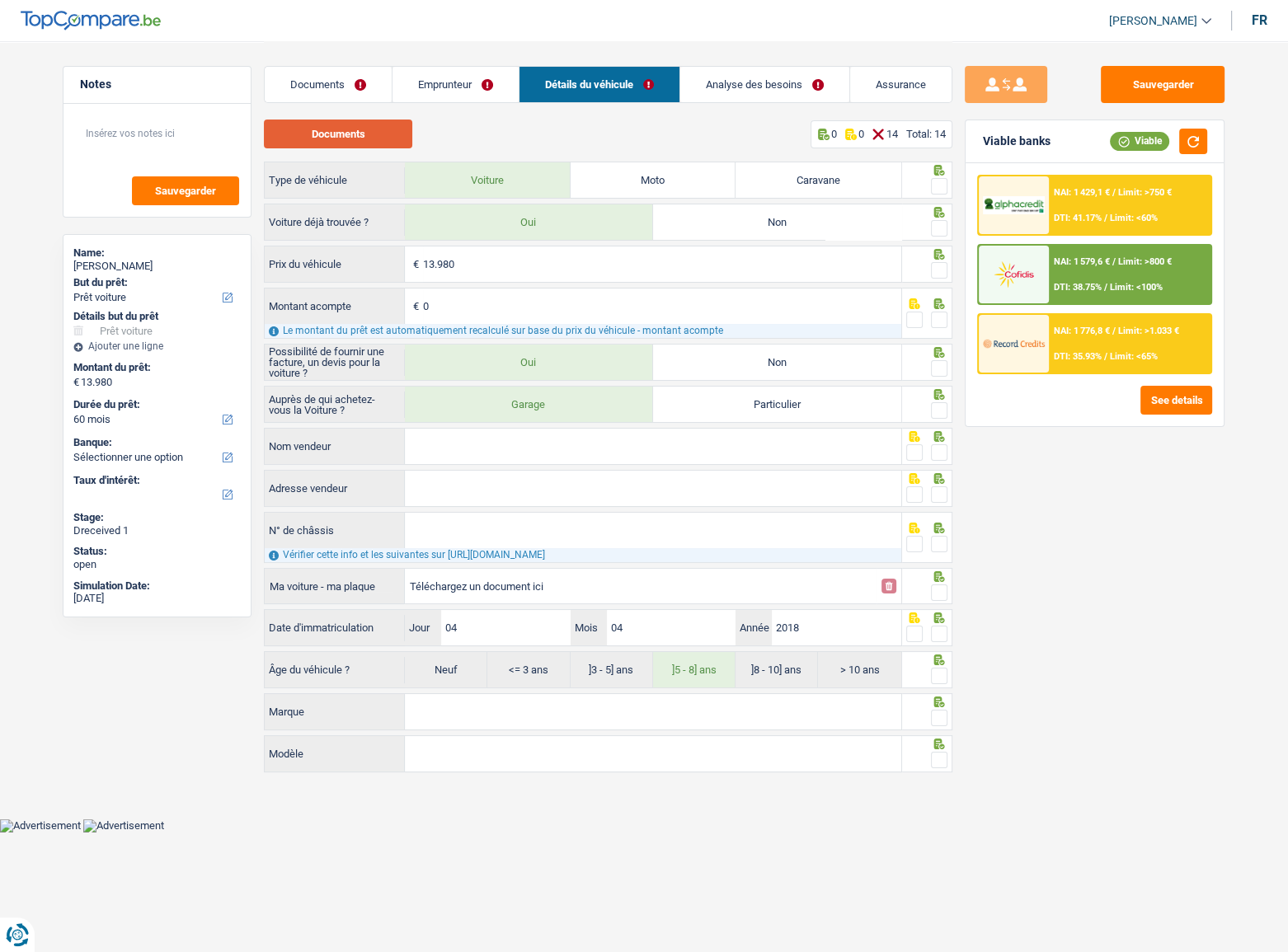
click at [368, 126] on button "Documents" at bounding box center [337, 133] width 149 height 29
click at [940, 183] on span at bounding box center [940, 186] width 17 height 17
click at [0, 0] on input "radio" at bounding box center [0, 0] width 0 height 0
click at [939, 228] on span at bounding box center [940, 228] width 17 height 17
click at [0, 0] on input "radio" at bounding box center [0, 0] width 0 height 0
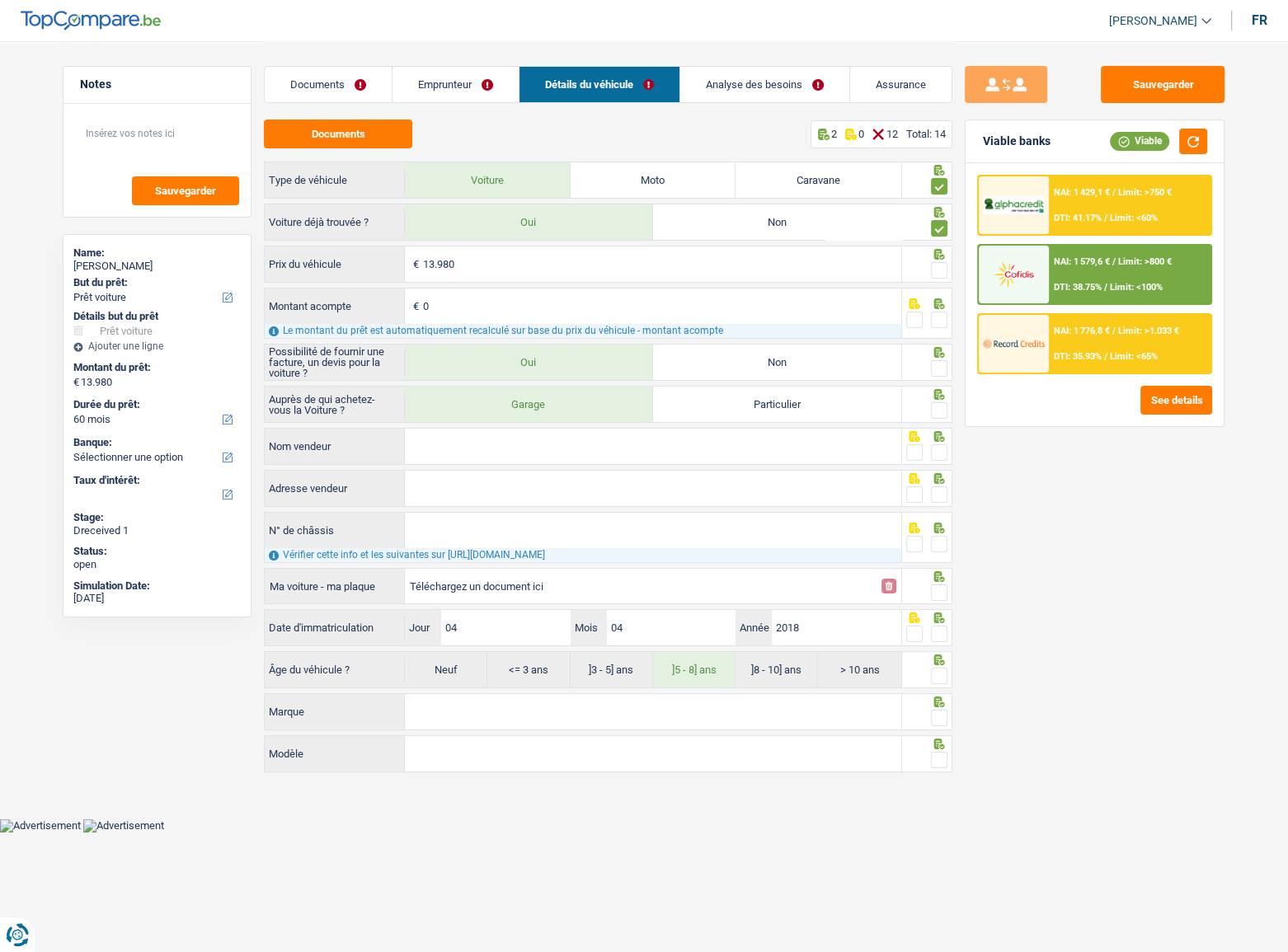
click at [937, 263] on span at bounding box center [940, 271] width 17 height 17
click at [0, 0] on input "radio" at bounding box center [0, 0] width 0 height 0
click at [937, 314] on span at bounding box center [940, 320] width 17 height 17
click at [0, 0] on input "radio" at bounding box center [0, 0] width 0 height 0
drag, startPoint x: 941, startPoint y: 367, endPoint x: 941, endPoint y: 398, distance: 31.0
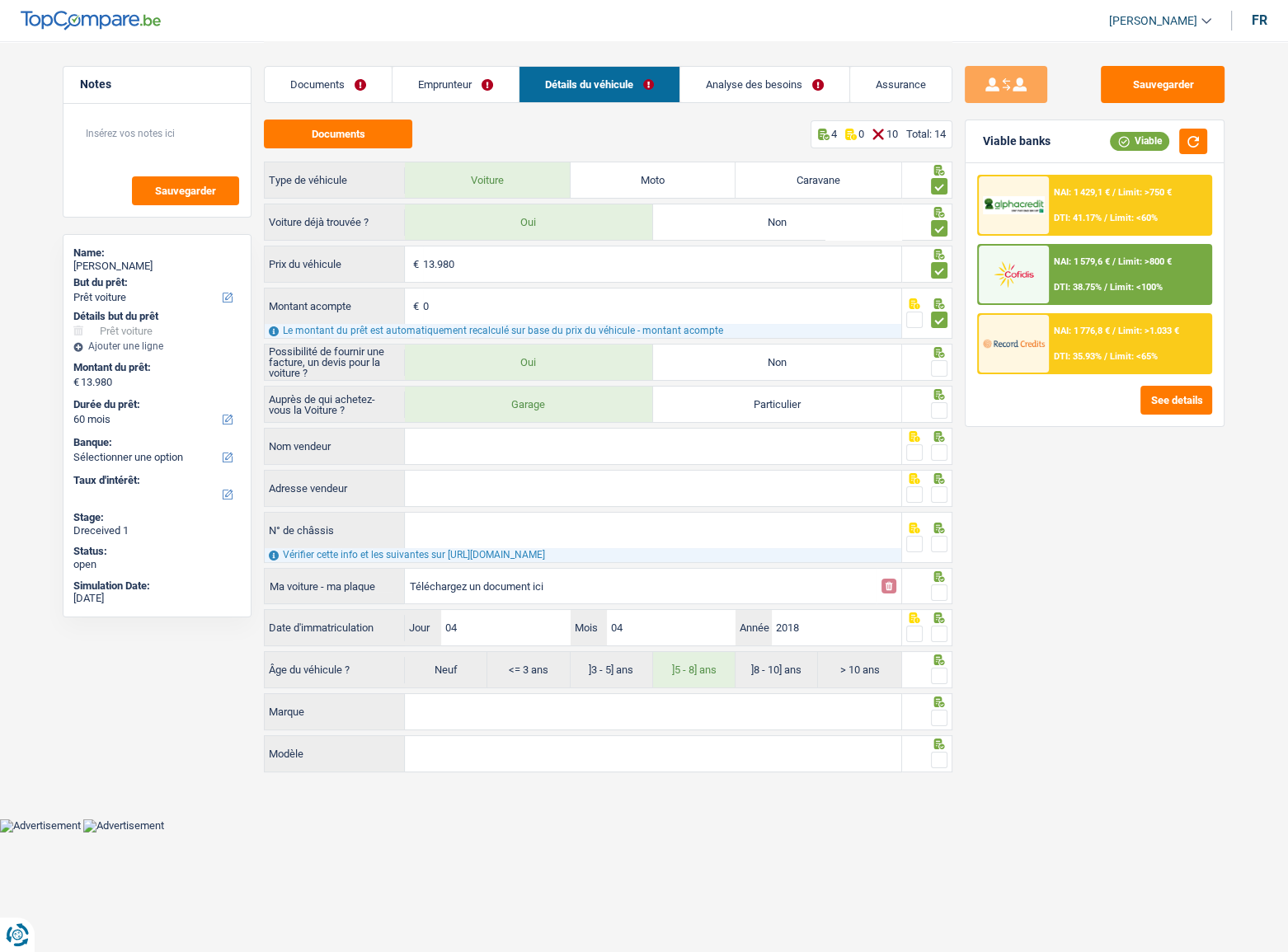
click at [941, 366] on span at bounding box center [940, 368] width 17 height 17
click at [0, 0] on input "radio" at bounding box center [0, 0] width 0 height 0
click at [939, 405] on span at bounding box center [940, 411] width 17 height 17
click at [0, 0] on input "radio" at bounding box center [0, 0] width 0 height 0
click at [755, 448] on input "Nom vendeur" at bounding box center [654, 446] width 497 height 35
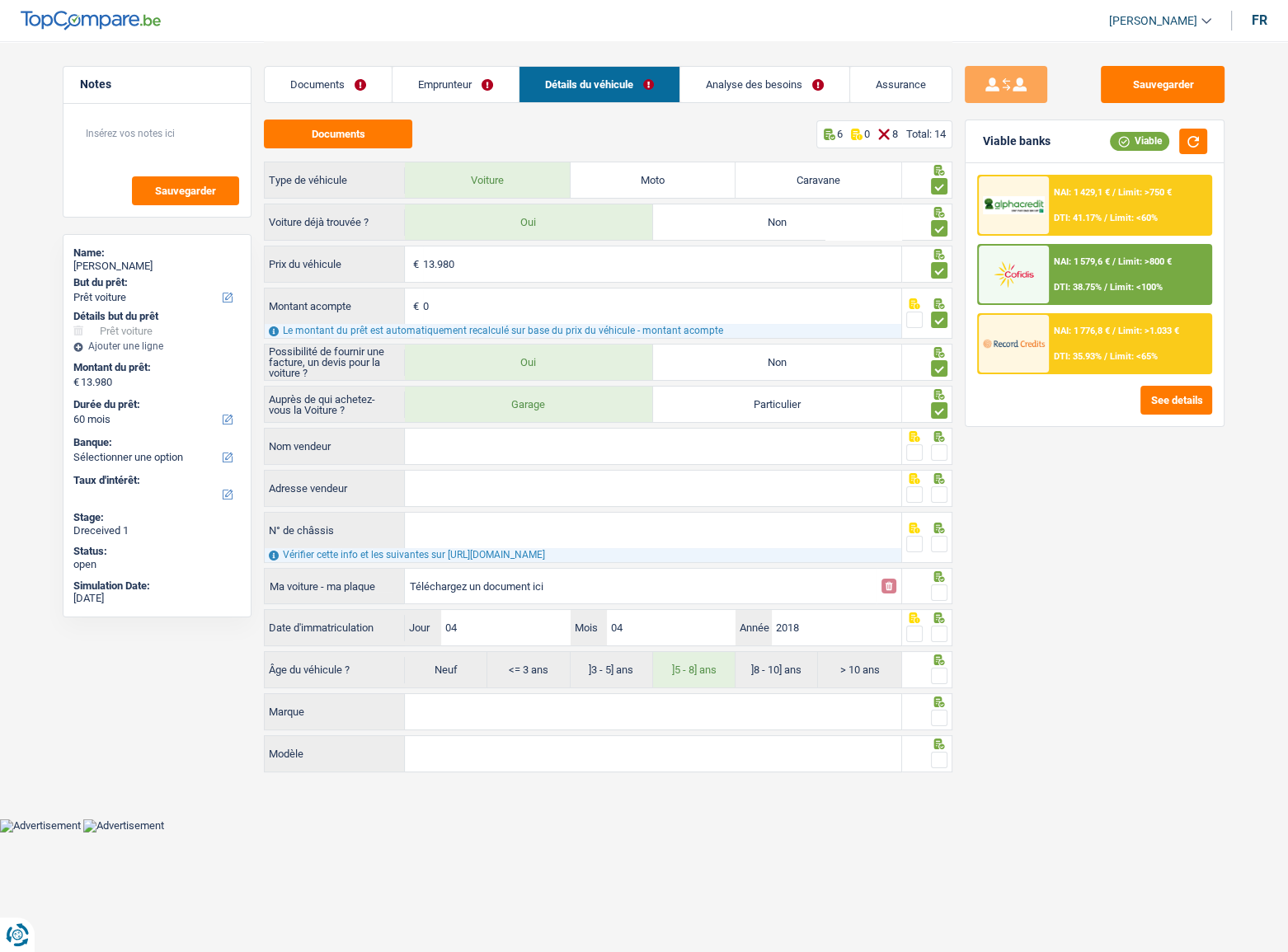
click at [504, 440] on input "Nom vendeur" at bounding box center [654, 446] width 497 height 35
type input "v"
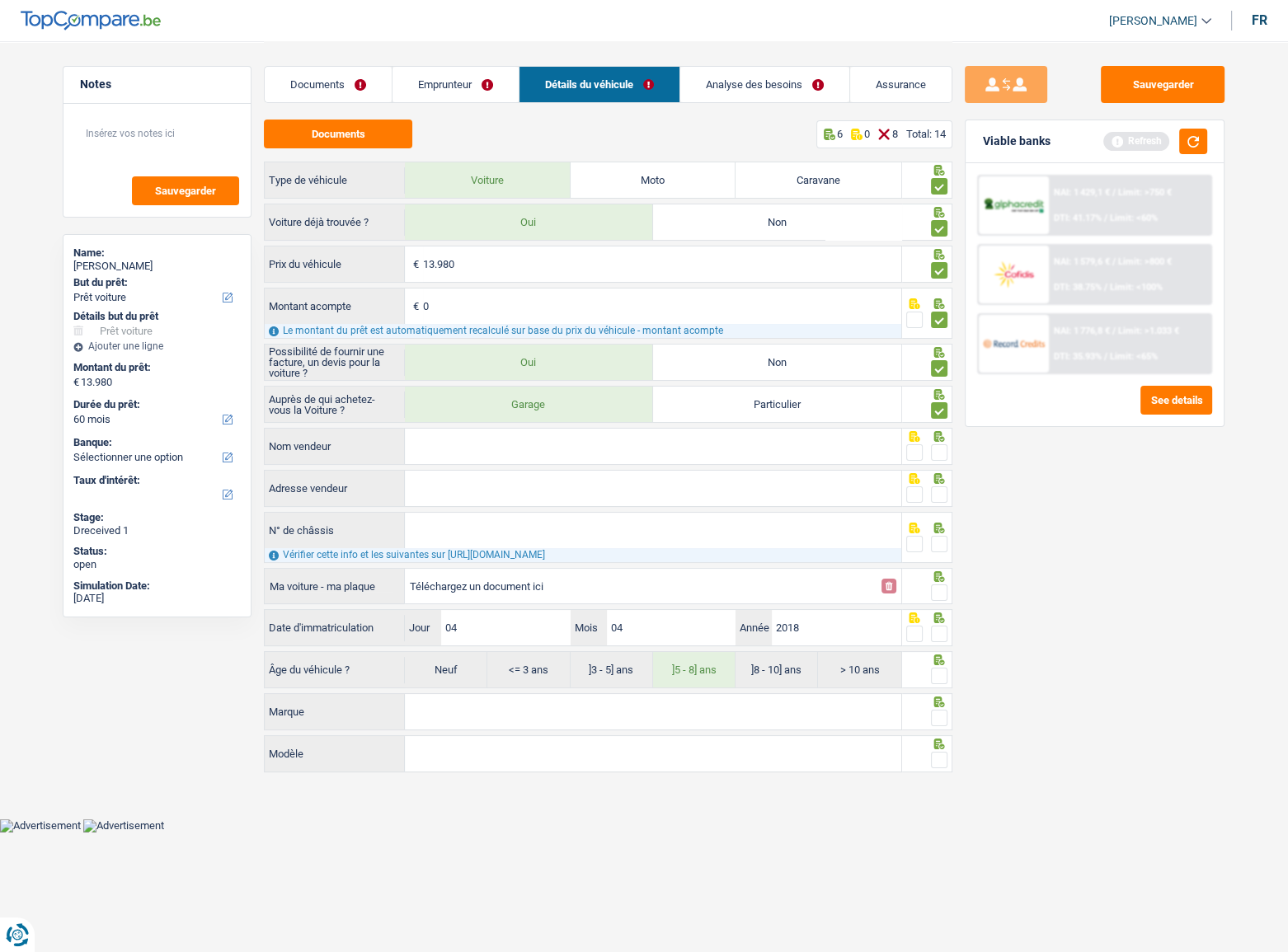
paste input "SIMPLICI"
type input "SIMPLICICAR"
click at [940, 452] on span at bounding box center [940, 453] width 17 height 17
click at [0, 0] on input "radio" at bounding box center [0, 0] width 0 height 0
click at [1002, 129] on button "button" at bounding box center [1192, 141] width 28 height 25
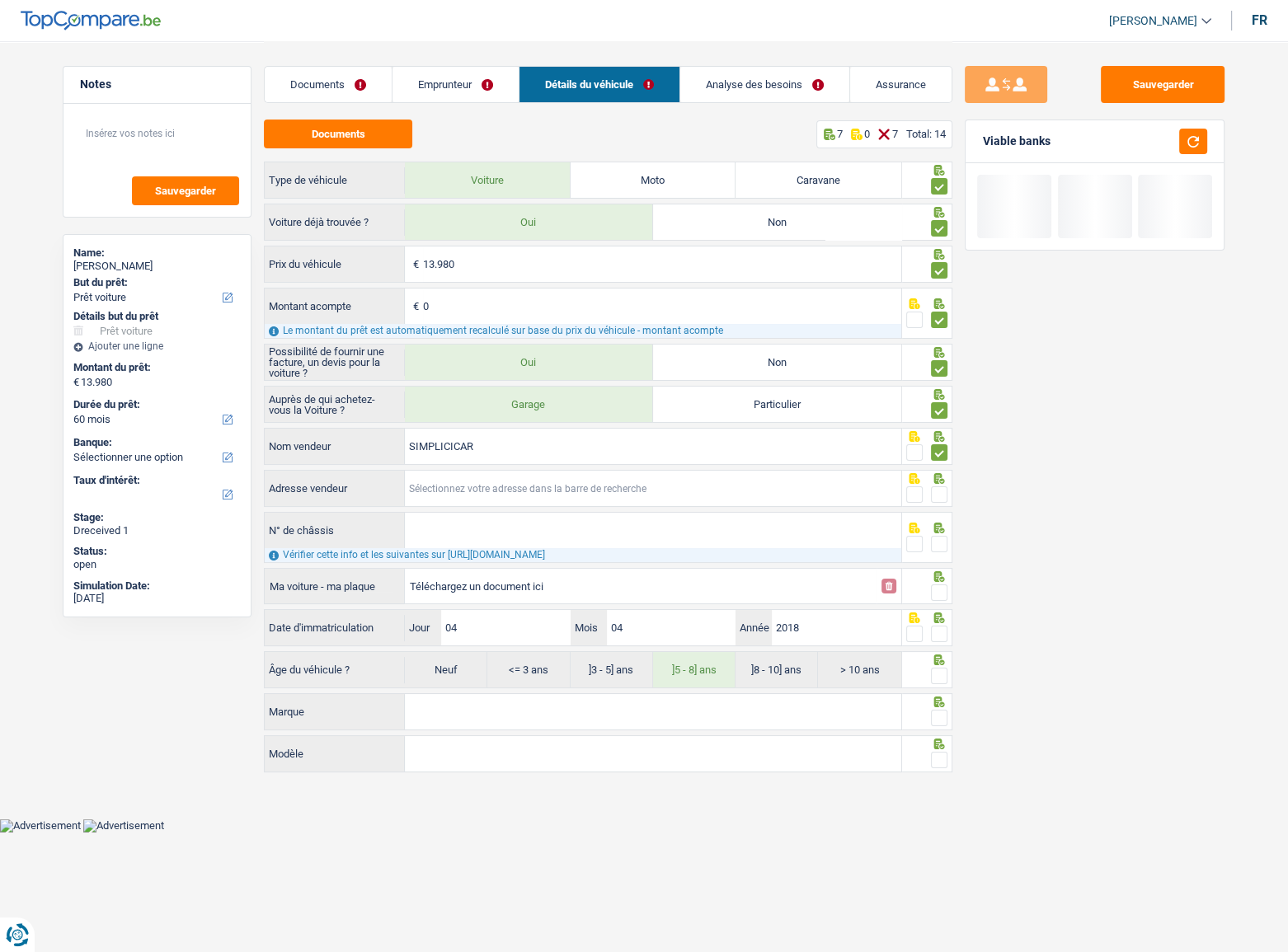
click at [517, 457] on input "Adresse vendeur" at bounding box center [654, 488] width 497 height 35
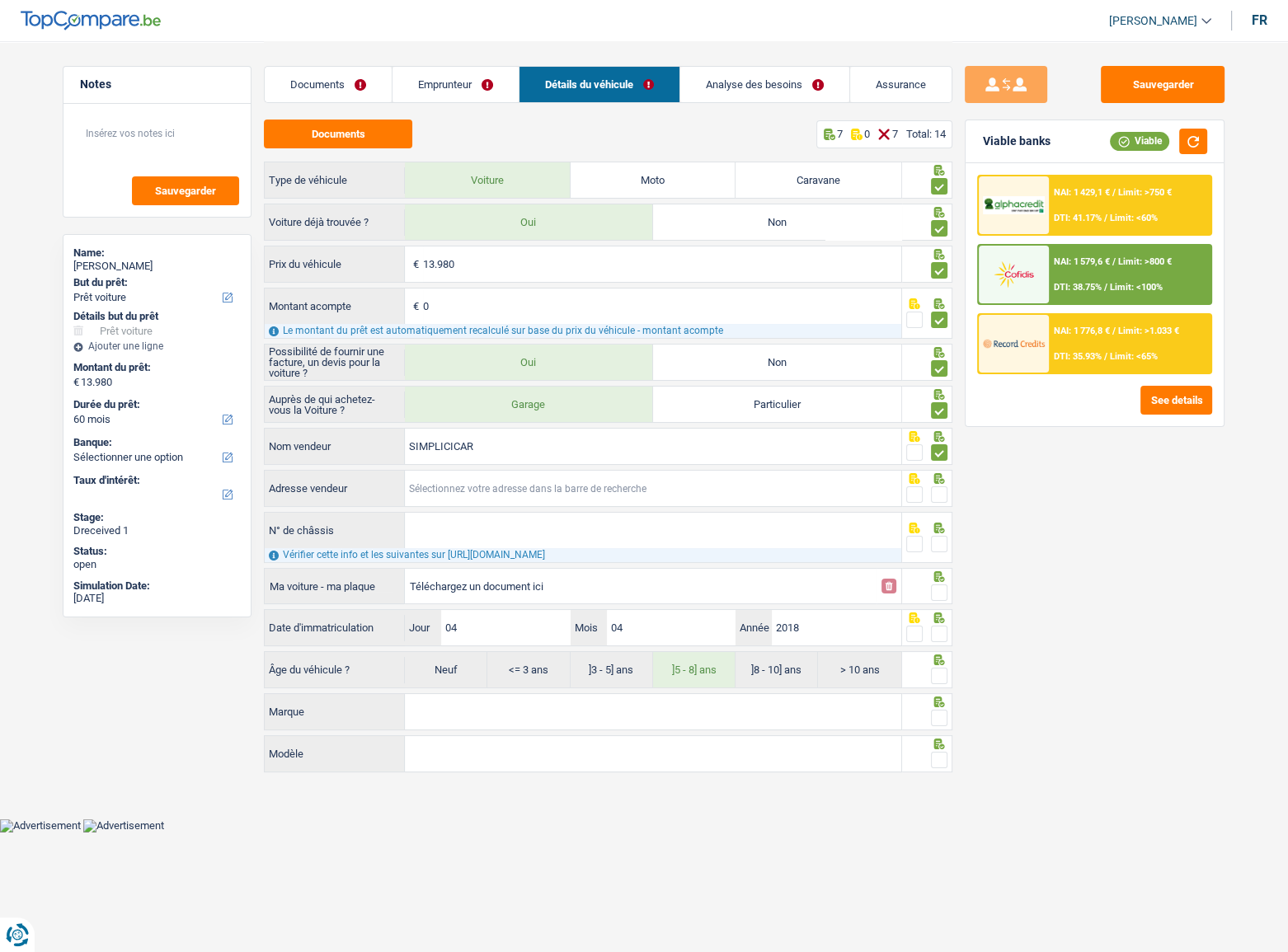
click at [489, 457] on input "Adresse vendeur" at bounding box center [654, 488] width 497 height 35
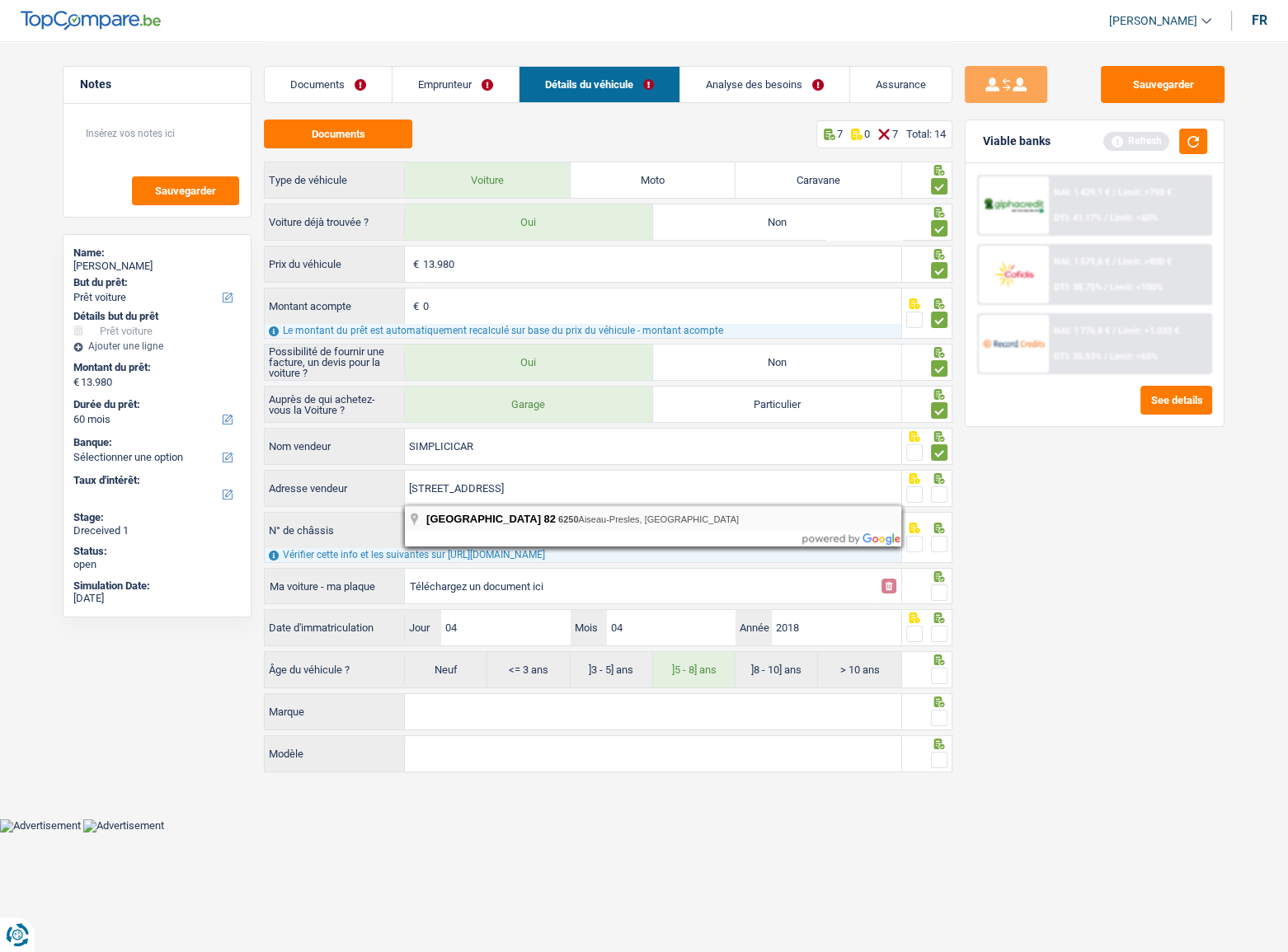
type input "Rue du Campinaire; 82; 6250; Aiseau-Presles; BE"
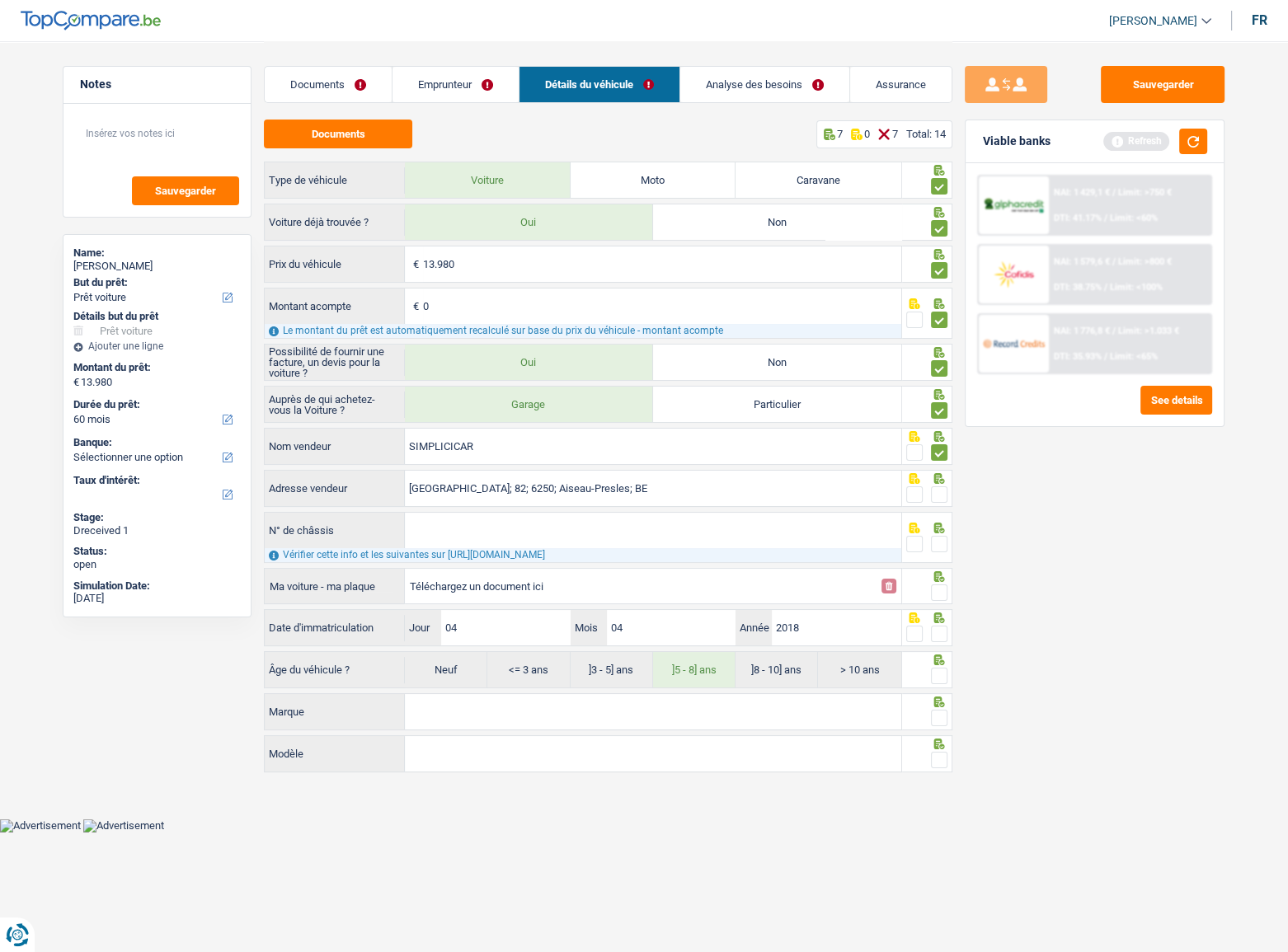
click at [936, 457] on span at bounding box center [940, 495] width 17 height 17
click at [0, 0] on input "radio" at bounding box center [0, 0] width 0 height 0
click at [655, 457] on input "N° de châssis" at bounding box center [654, 530] width 497 height 35
click at [478, 457] on input "N° de châssis" at bounding box center [654, 530] width 497 height 35
click at [454, 457] on input "Téléchargez un document ici" at bounding box center [640, 585] width 461 height 24
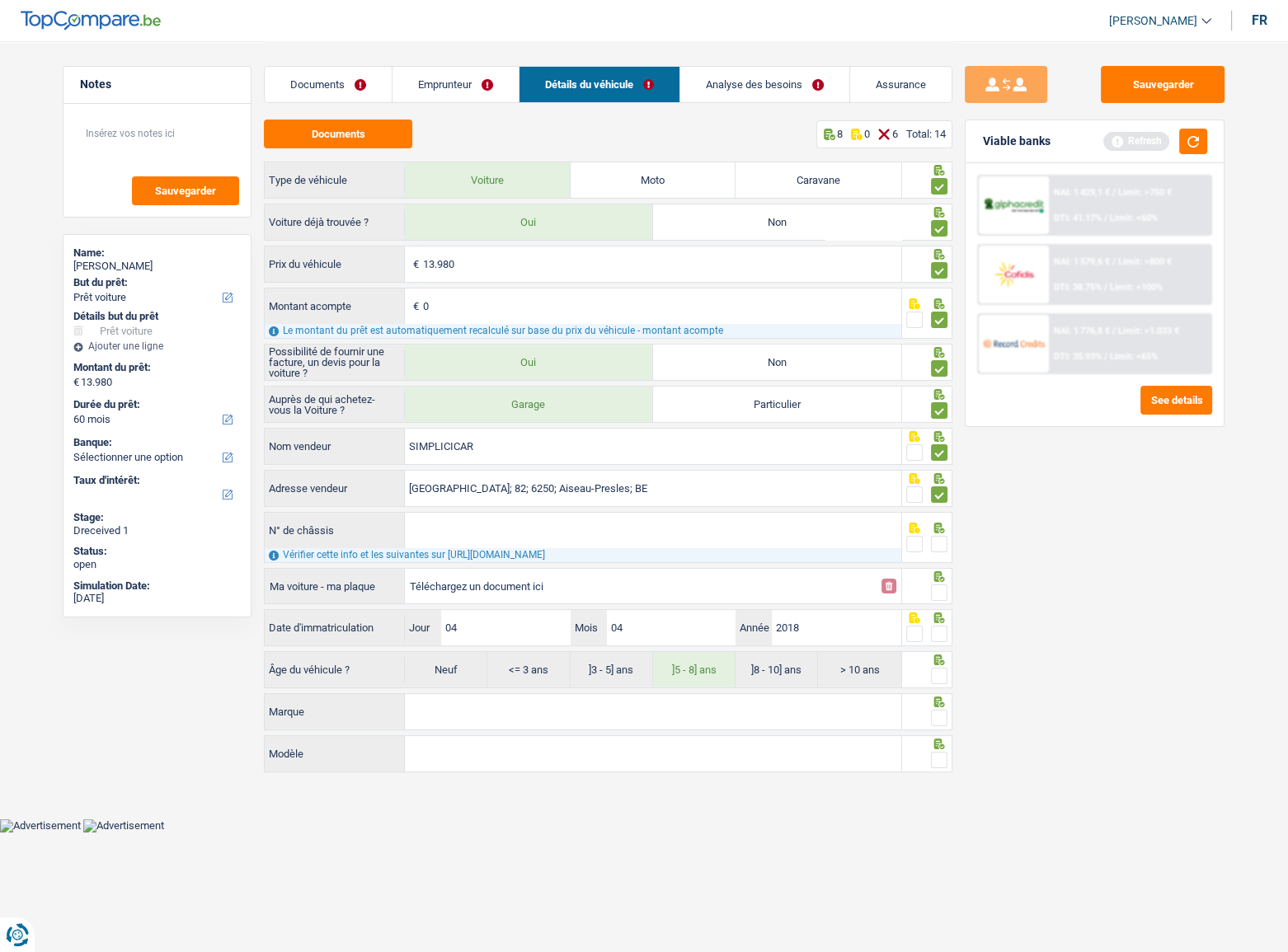
type input "C:\fakepath\CH.png"
click at [481, 457] on input "N° de châssis" at bounding box center [654, 530] width 497 height 35
paste input "kmhK5811AJU071324"
type input "kmhK5811AJU071324"
click at [944, 457] on span at bounding box center [940, 544] width 17 height 17
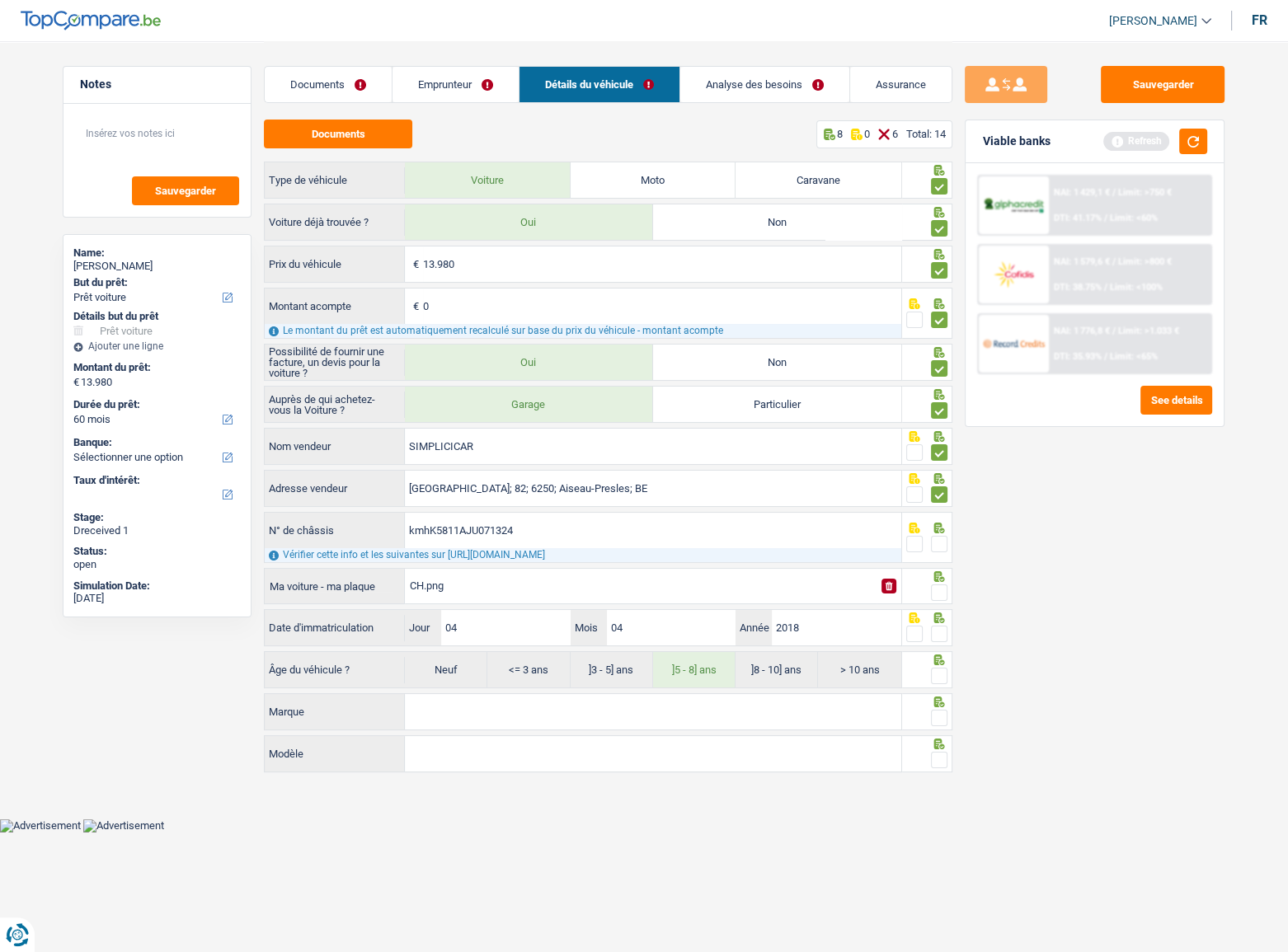
click at [0, 0] on input "radio" at bounding box center [0, 0] width 0 height 0
click at [945, 457] on span at bounding box center [940, 593] width 17 height 17
click at [0, 0] on input "radio" at bounding box center [0, 0] width 0 height 0
click at [1002, 140] on button "button" at bounding box center [1192, 141] width 28 height 25
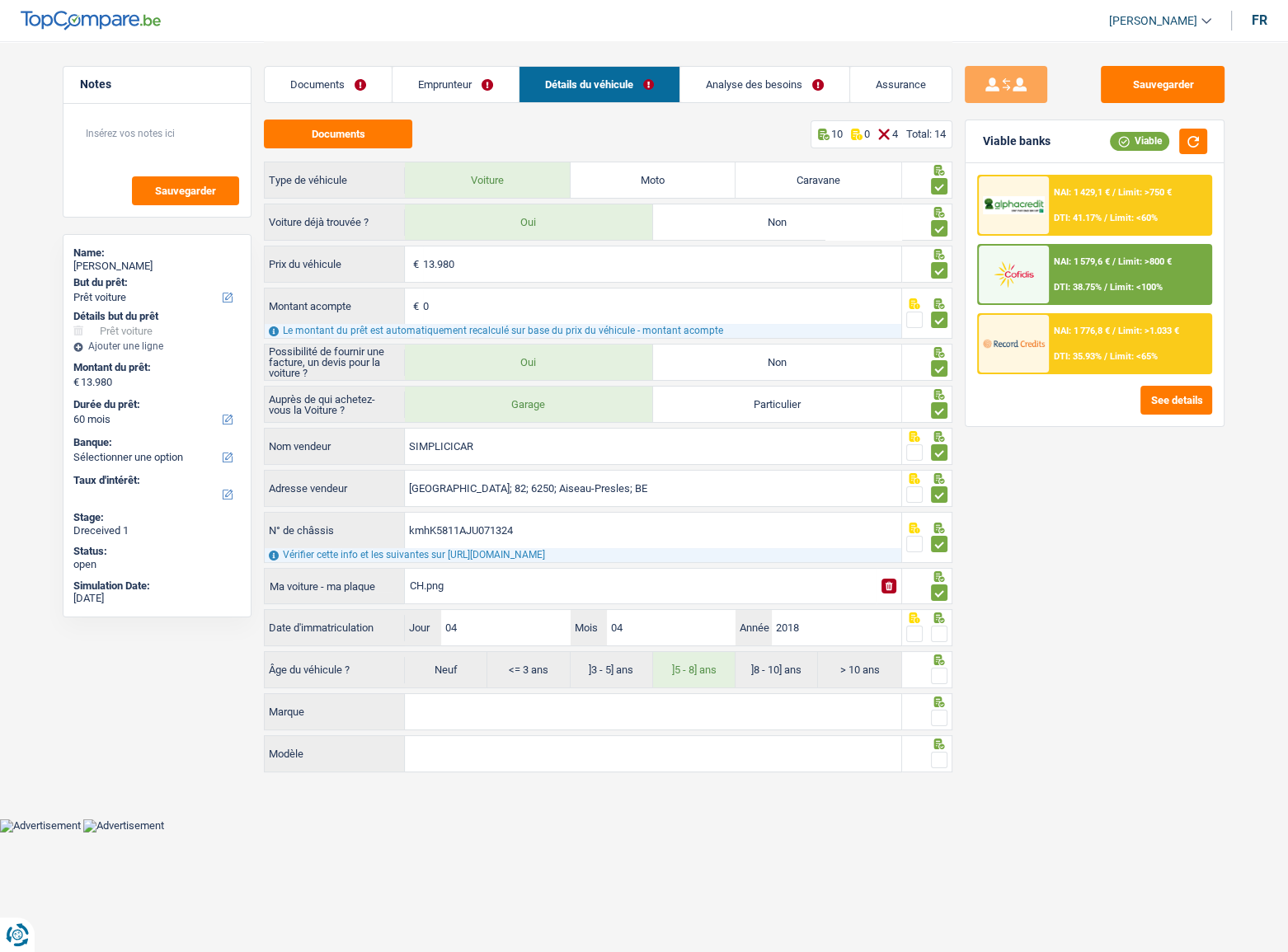
click at [945, 457] on span at bounding box center [940, 634] width 17 height 17
click at [0, 0] on input "radio" at bounding box center [0, 0] width 0 height 0
click at [943, 457] on span at bounding box center [940, 676] width 17 height 17
click at [0, 0] on input "radio" at bounding box center [0, 0] width 0 height 0
click at [800, 457] on input "Marque" at bounding box center [654, 711] width 497 height 35
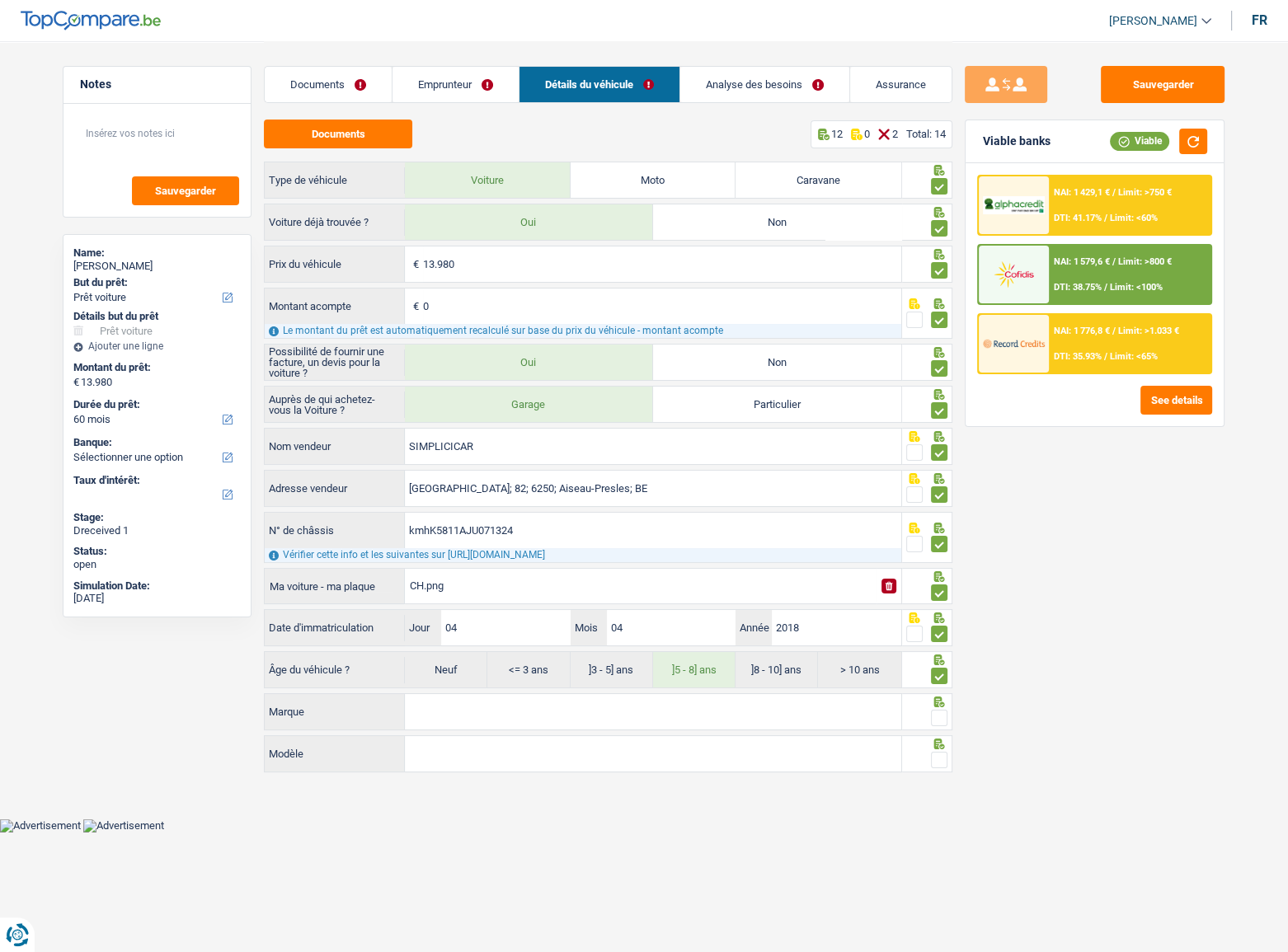
click at [798, 457] on input "Marque" at bounding box center [654, 711] width 497 height 35
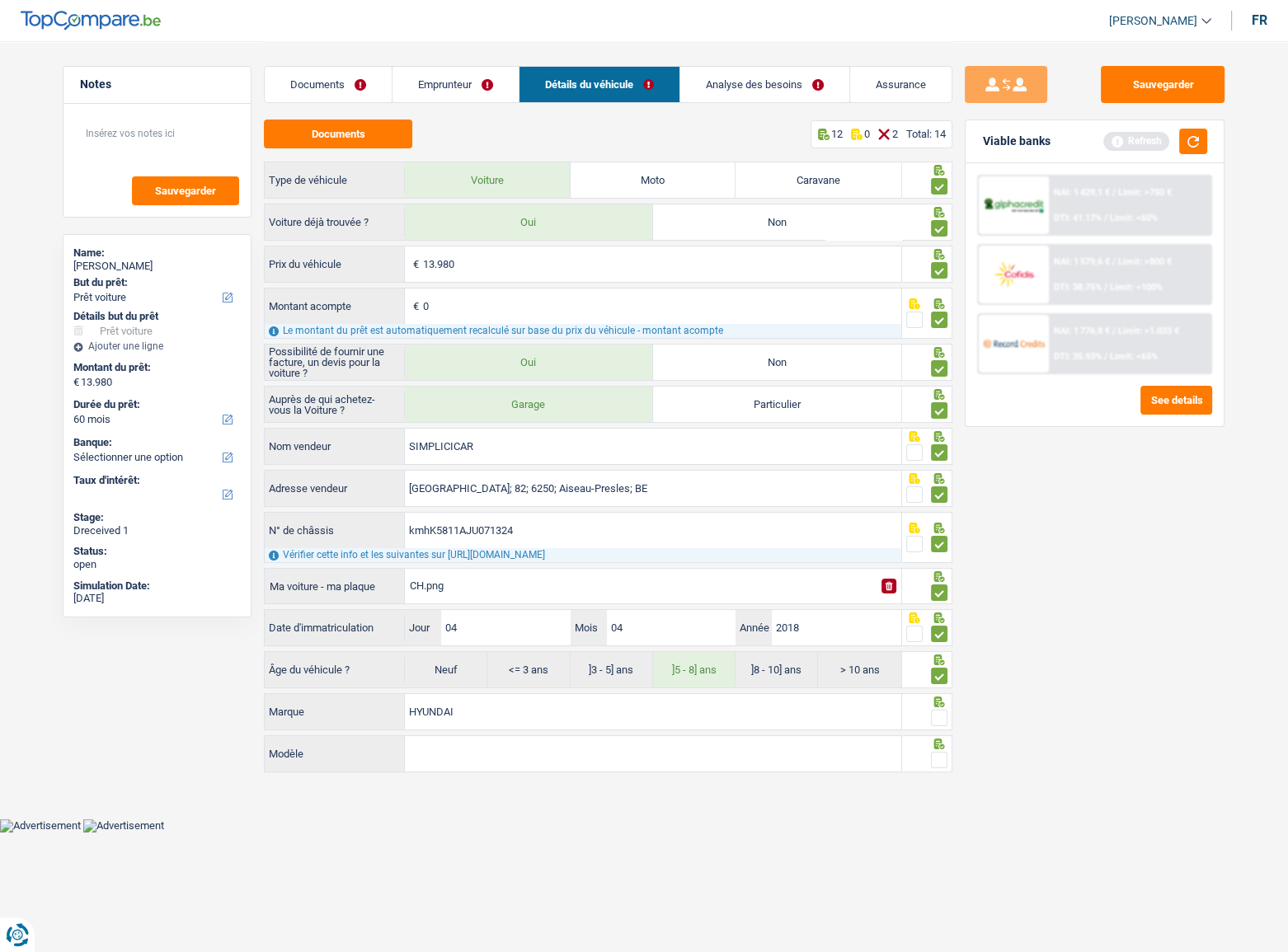
type input "HYUNDAI"
type input "KONA"
click at [941, 457] on span at bounding box center [940, 718] width 17 height 17
click at [0, 0] on input "radio" at bounding box center [0, 0] width 0 height 0
click at [940, 457] on div at bounding box center [940, 760] width 17 height 21
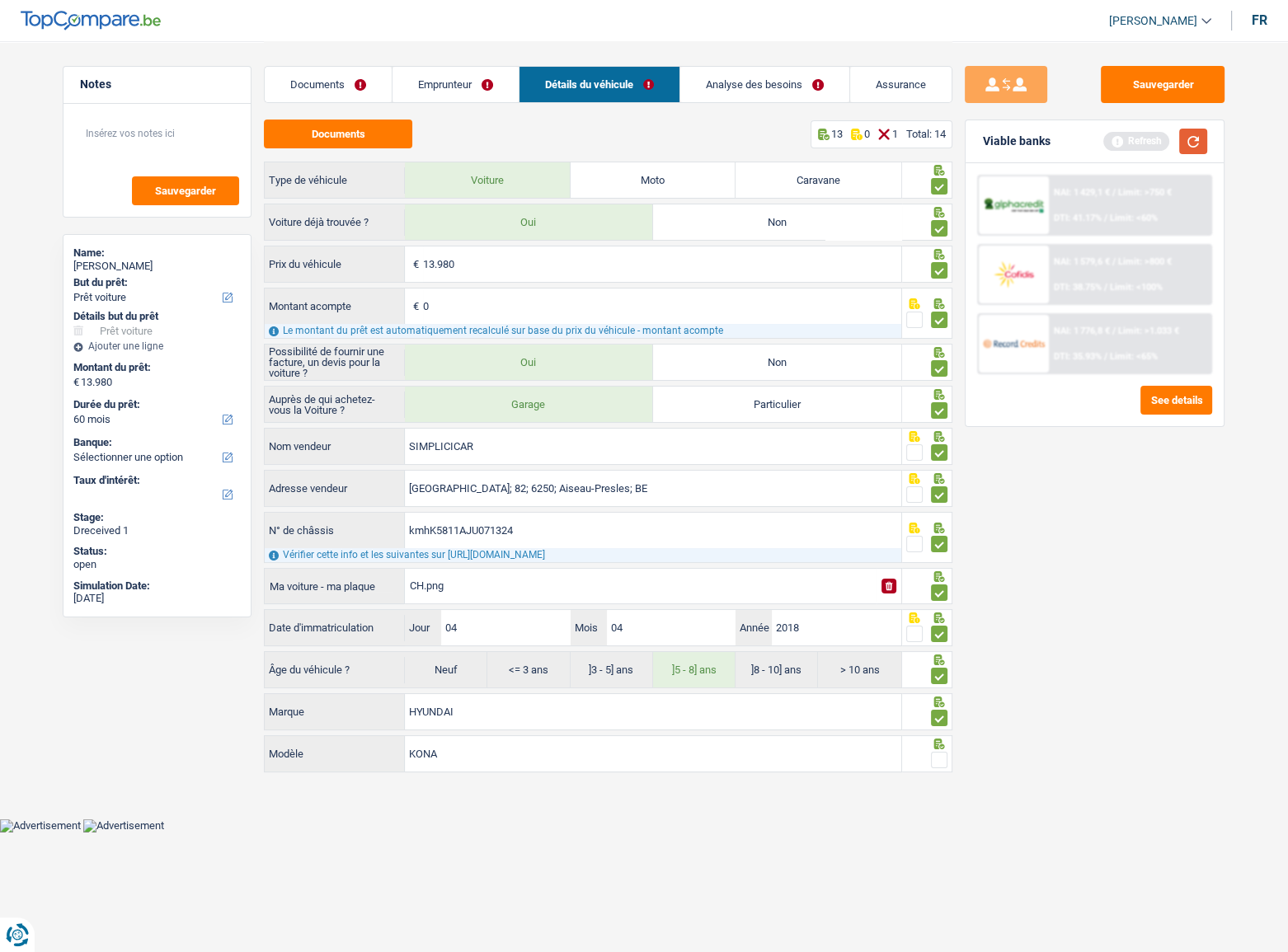
click at [1002, 147] on button "button" at bounding box center [1192, 141] width 28 height 25
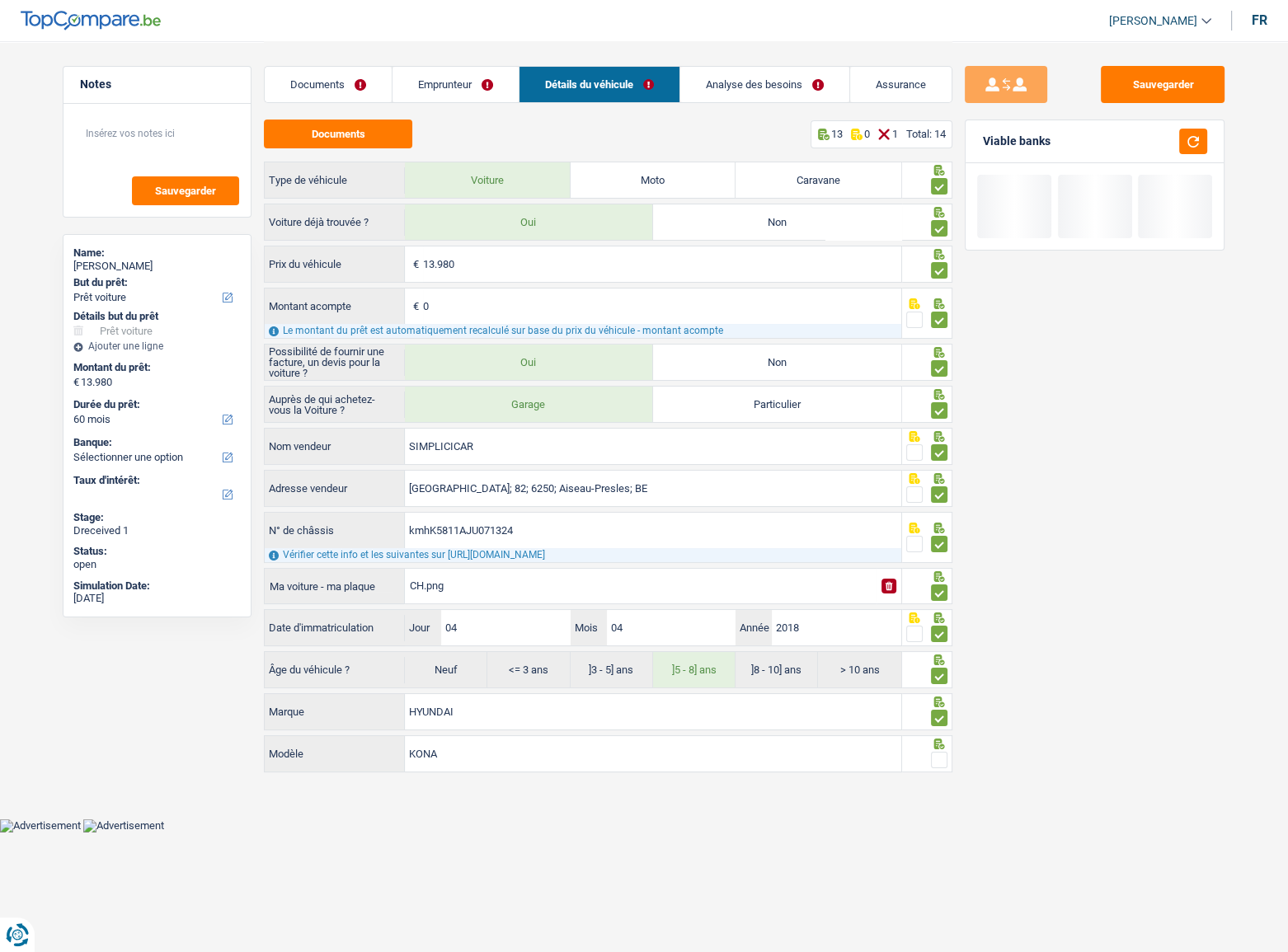
click at [932, 457] on span at bounding box center [940, 760] width 17 height 17
click at [0, 0] on input "radio" at bounding box center [0, 0] width 0 height 0
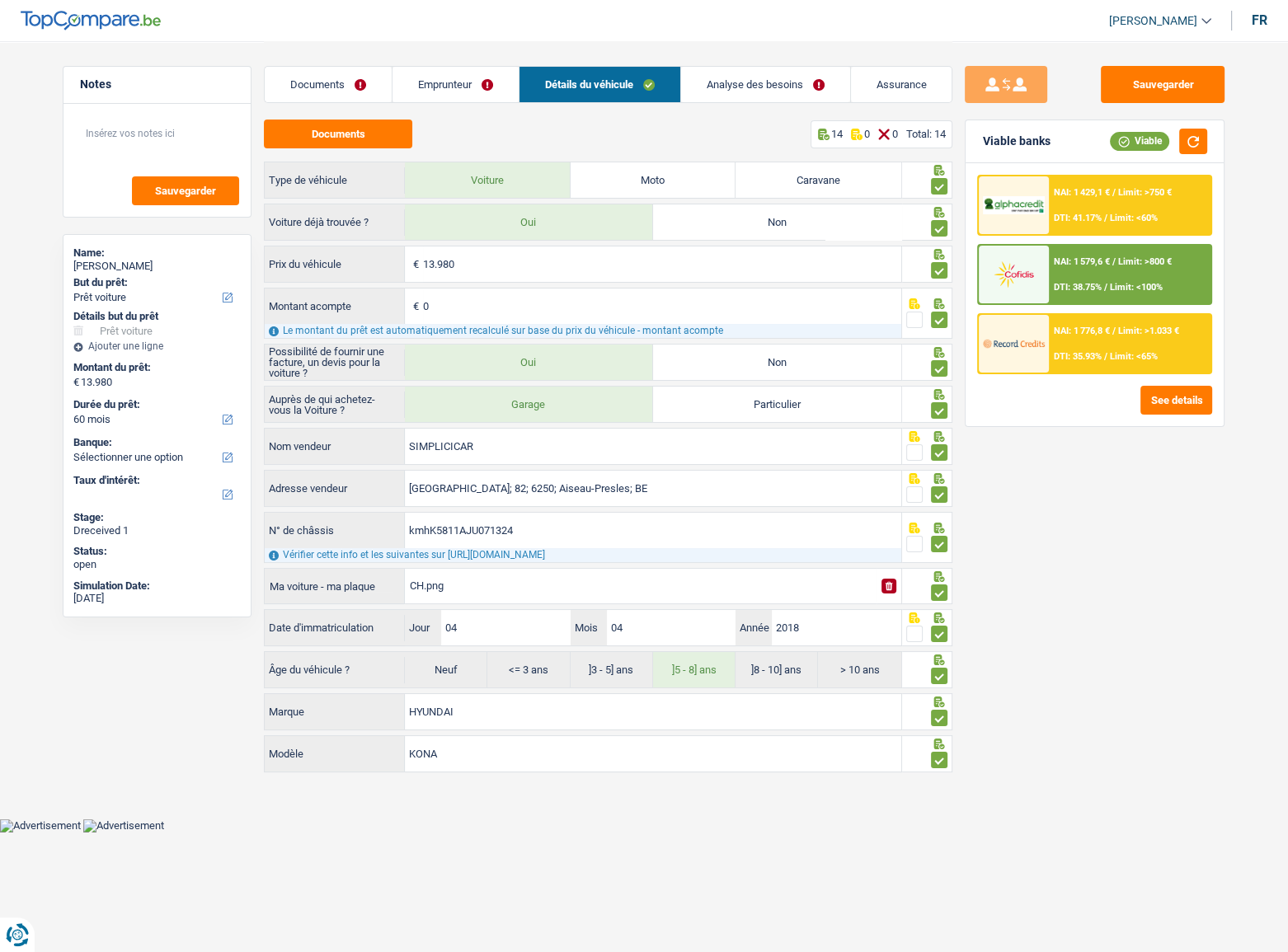
click at [497, 78] on link "Emprunteur" at bounding box center [456, 85] width 126 height 35
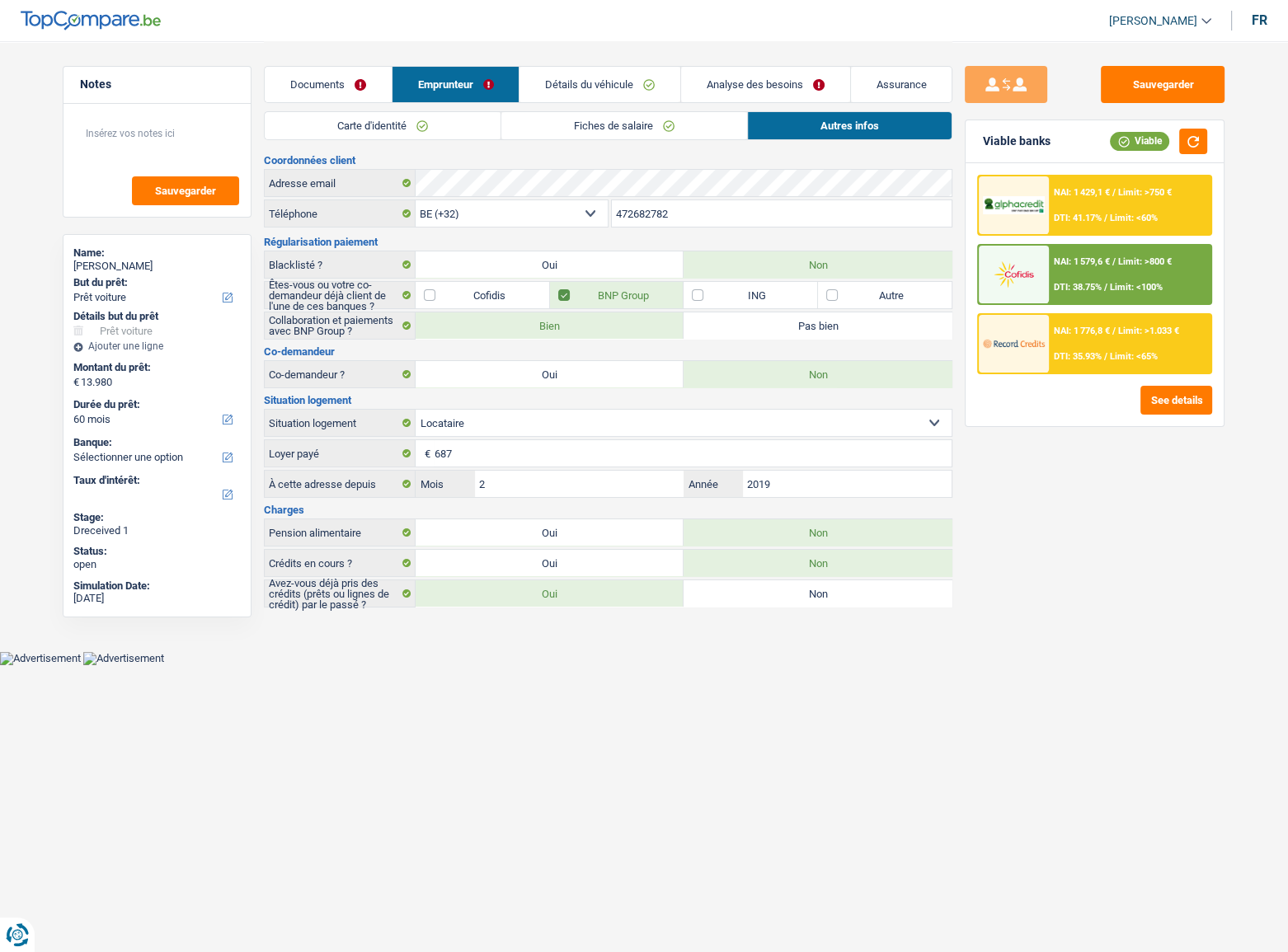
click at [708, 131] on link "Fiches de salaire" at bounding box center [623, 126] width 246 height 27
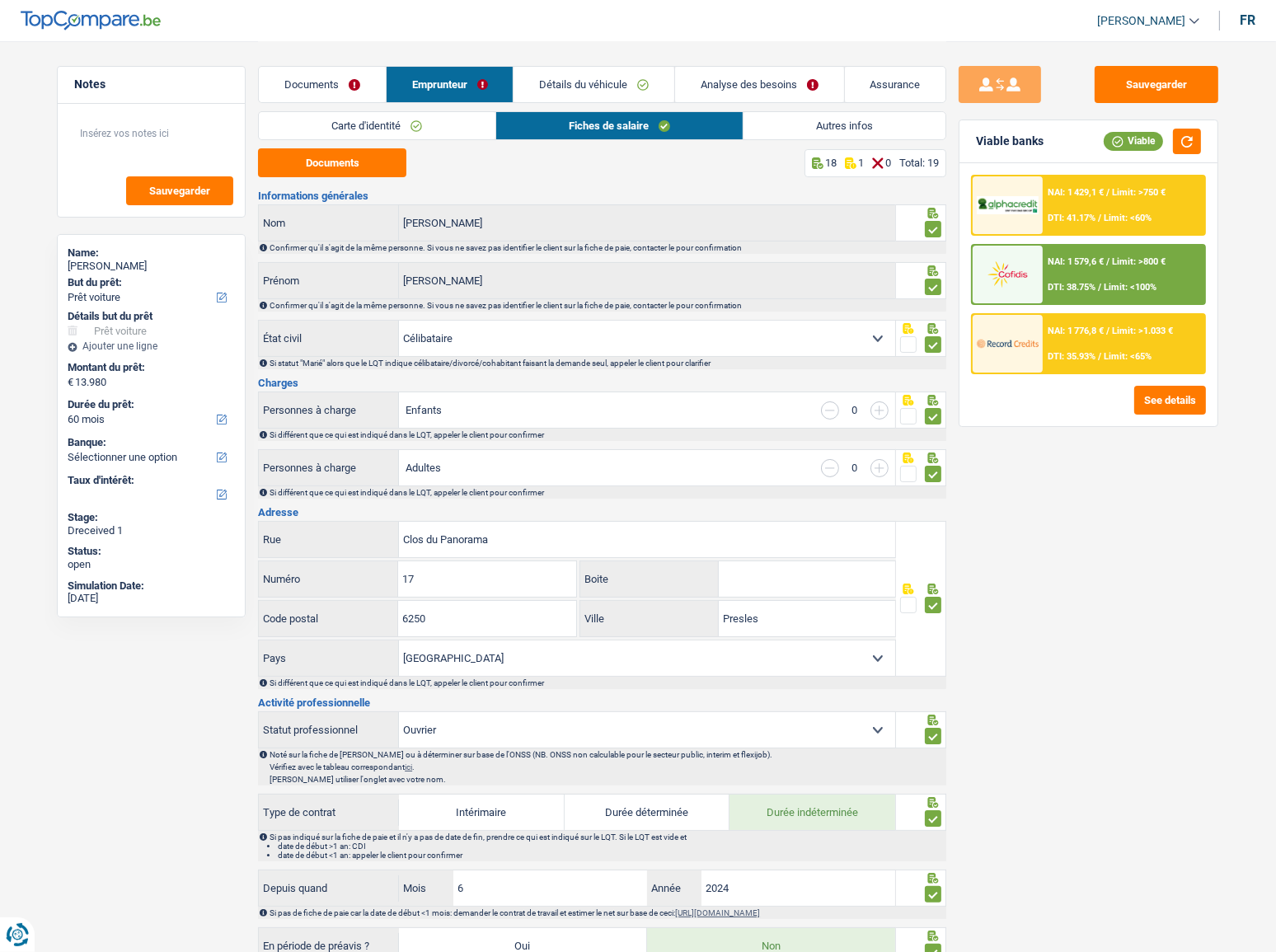
click at [464, 132] on link "Carte d'identité" at bounding box center [377, 126] width 236 height 27
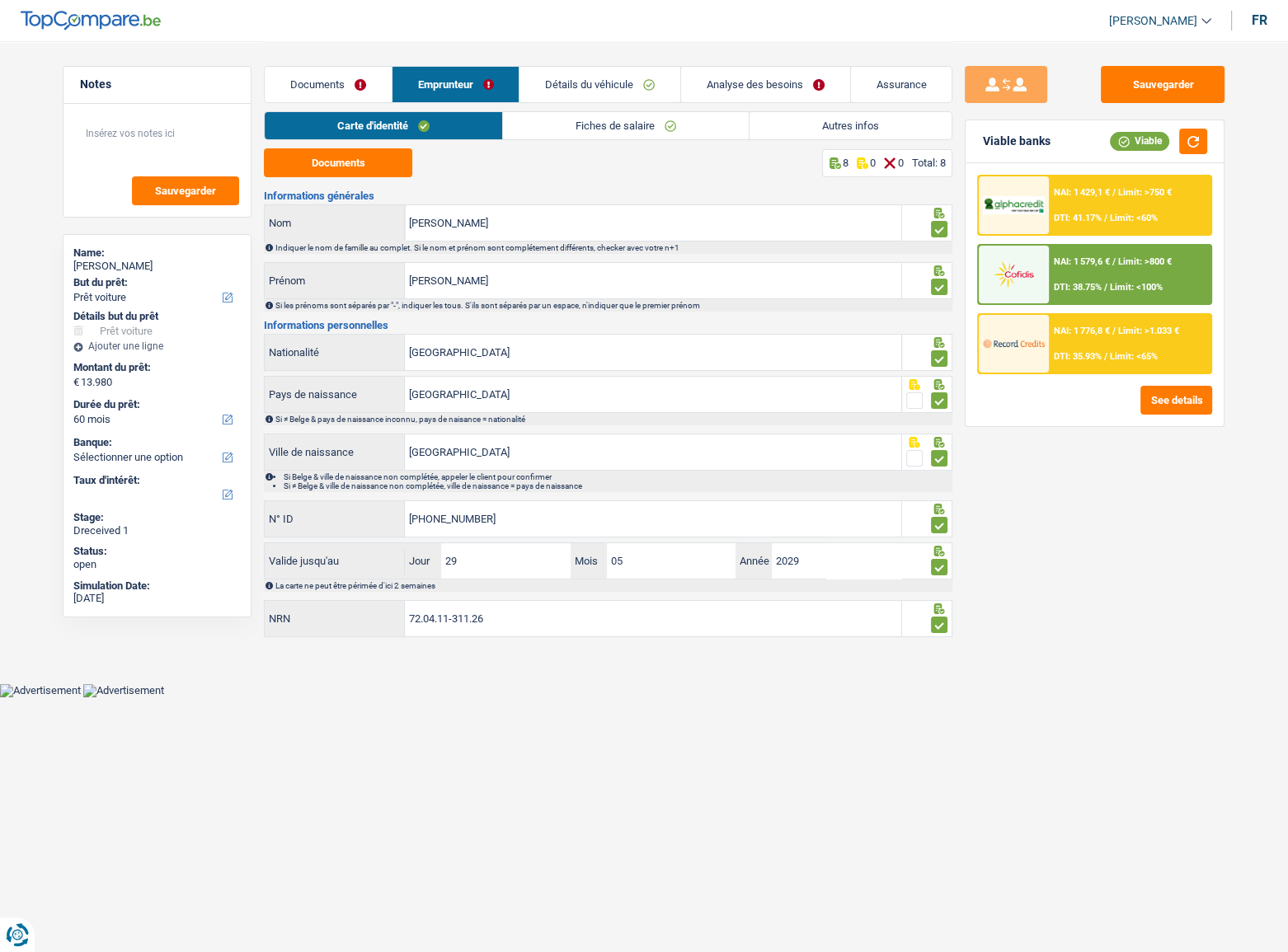
click at [791, 132] on link "Autres infos" at bounding box center [850, 126] width 202 height 27
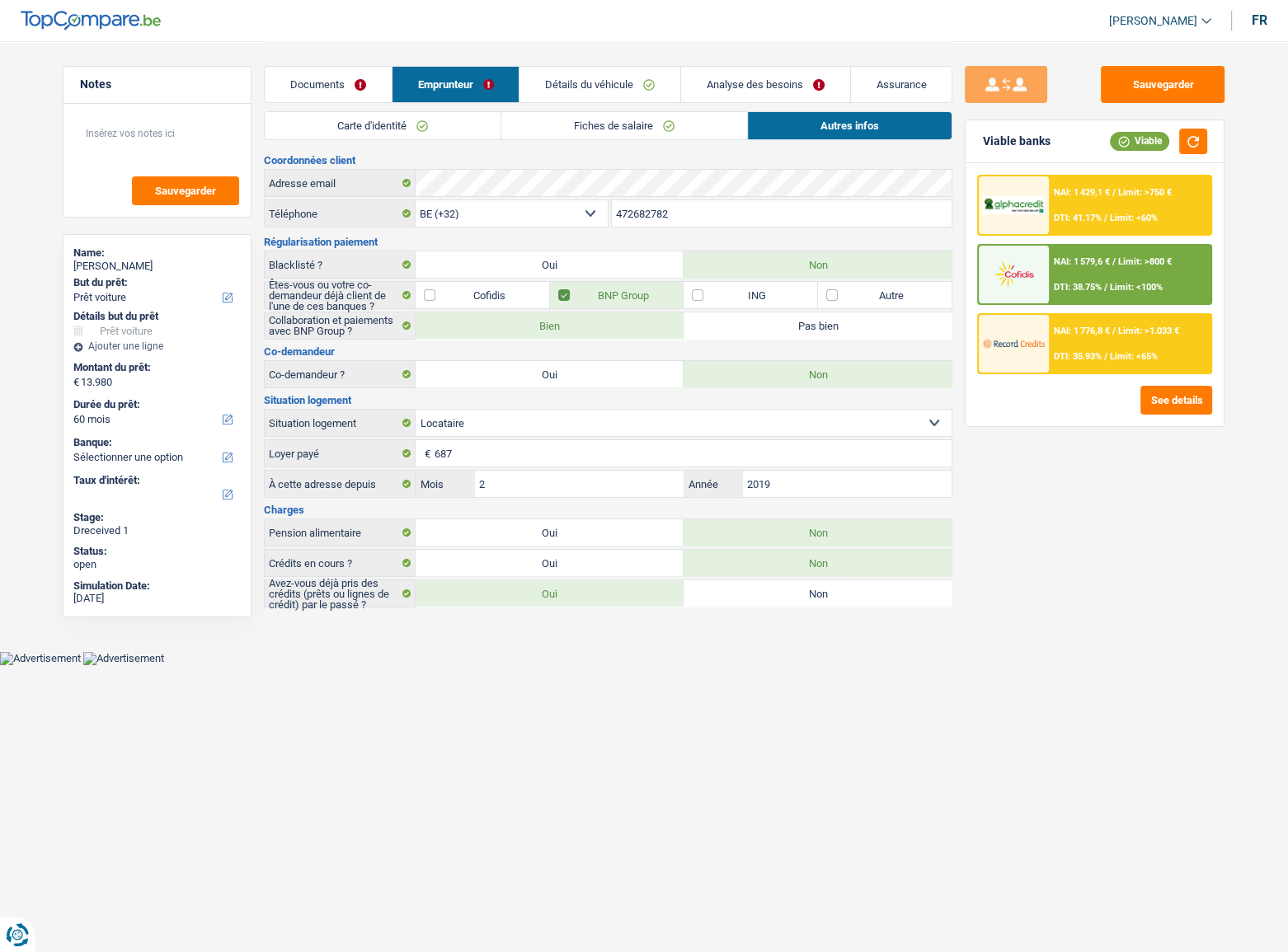
click at [590, 81] on link "Détails du véhicule" at bounding box center [600, 85] width 161 height 35
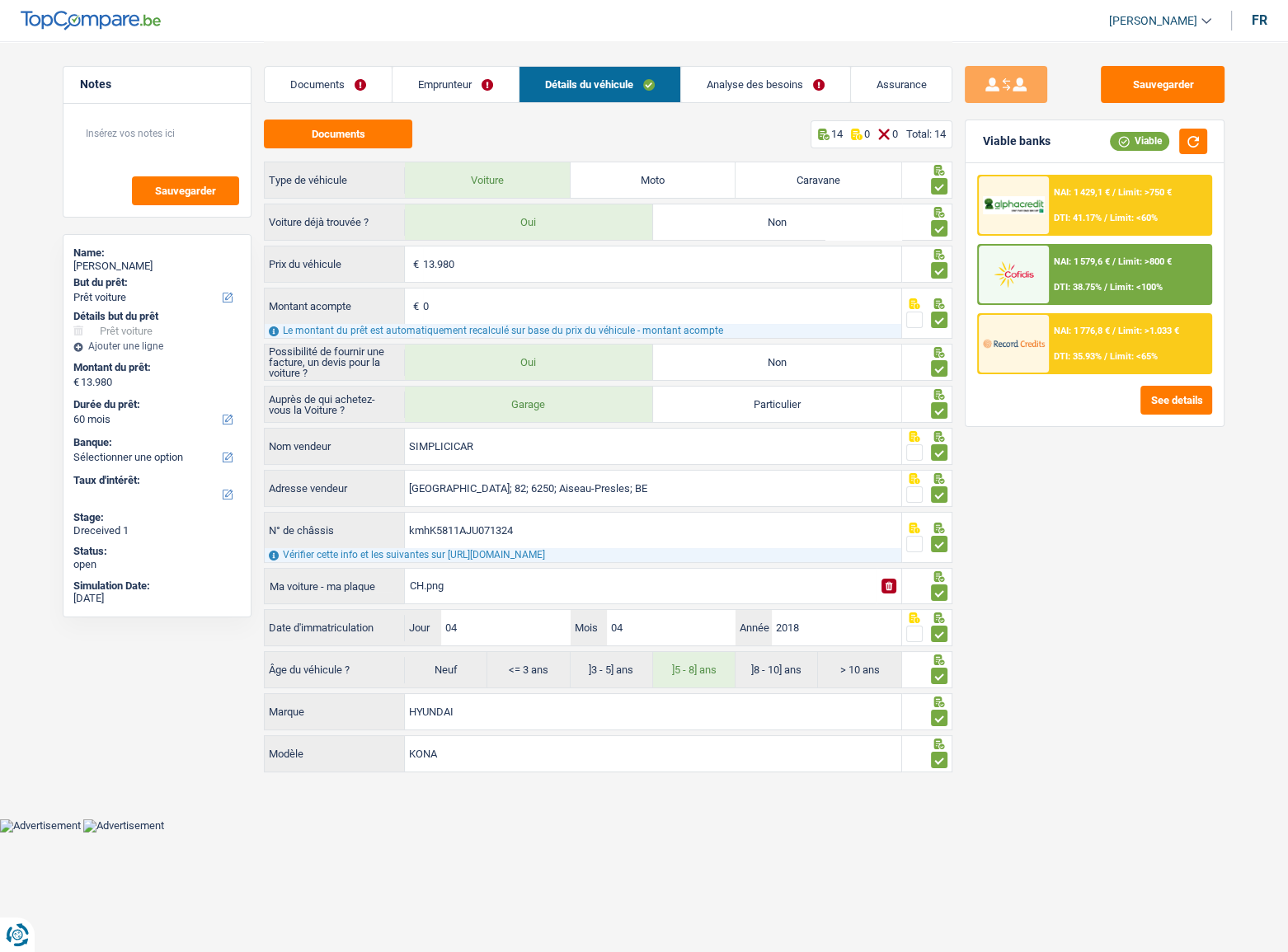
click at [477, 75] on link "Emprunteur" at bounding box center [456, 85] width 126 height 35
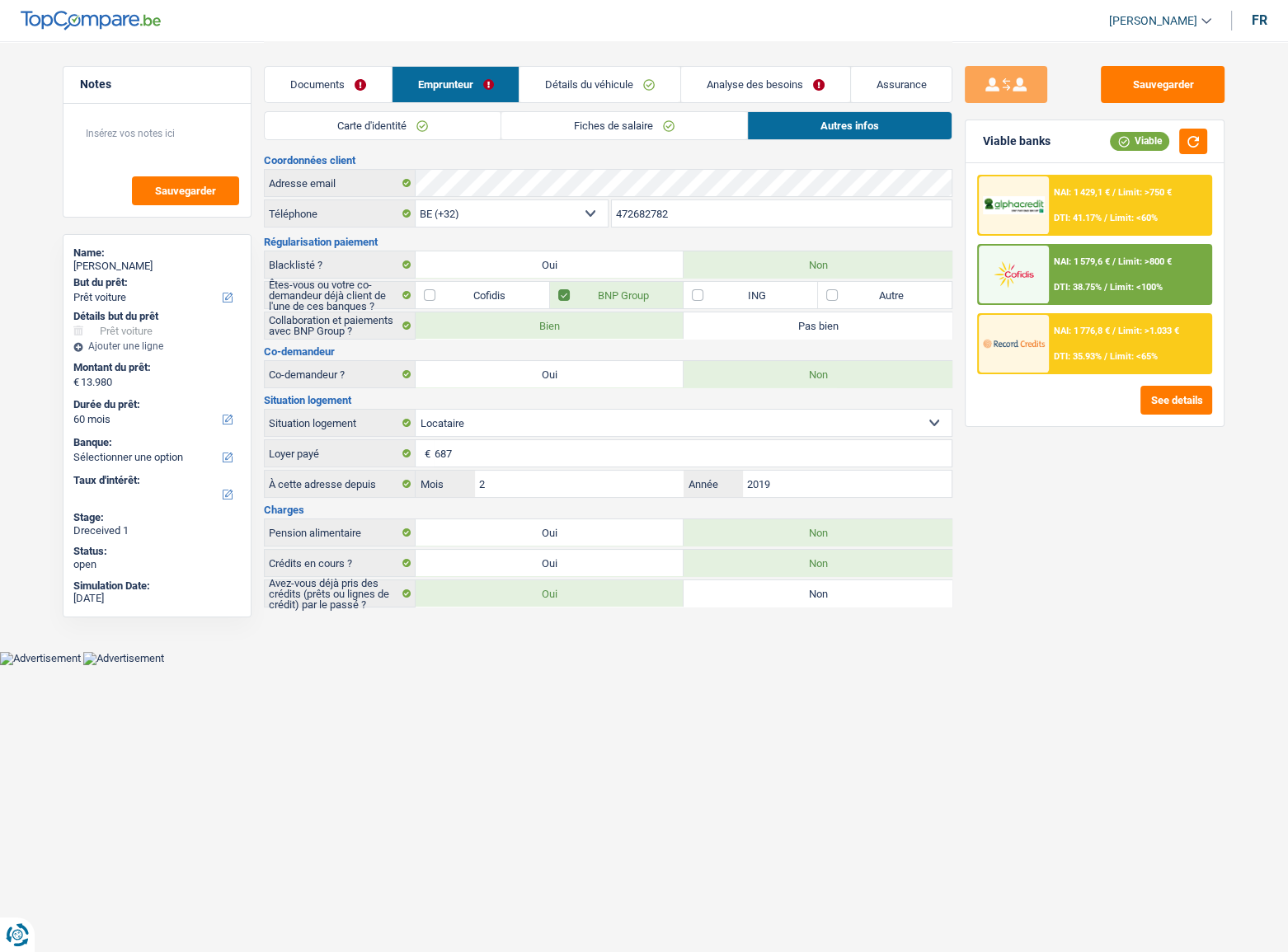
click at [435, 118] on link "Carte d'identité" at bounding box center [382, 126] width 236 height 27
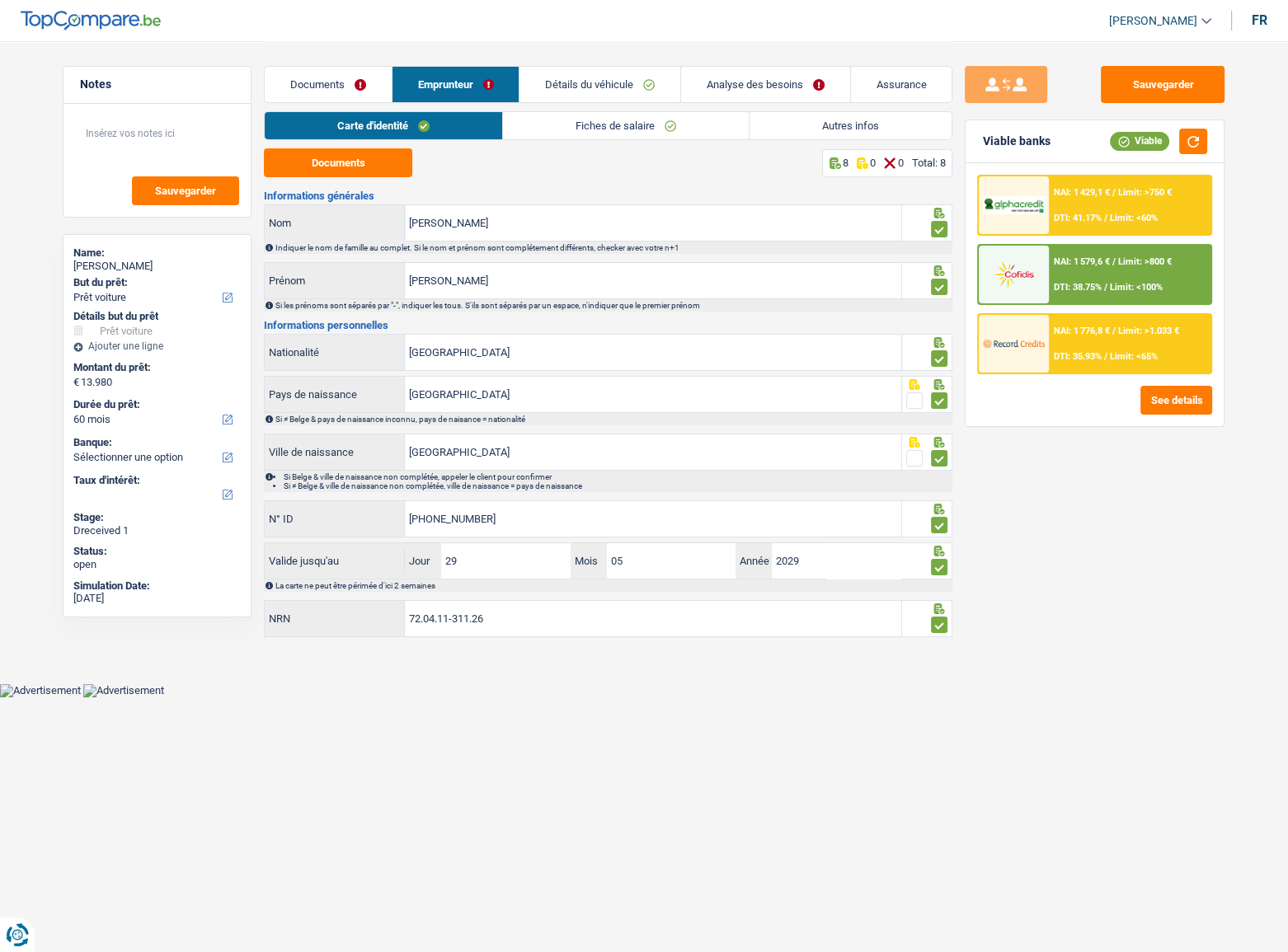
click at [610, 93] on link "Détails du véhicule" at bounding box center [600, 85] width 161 height 35
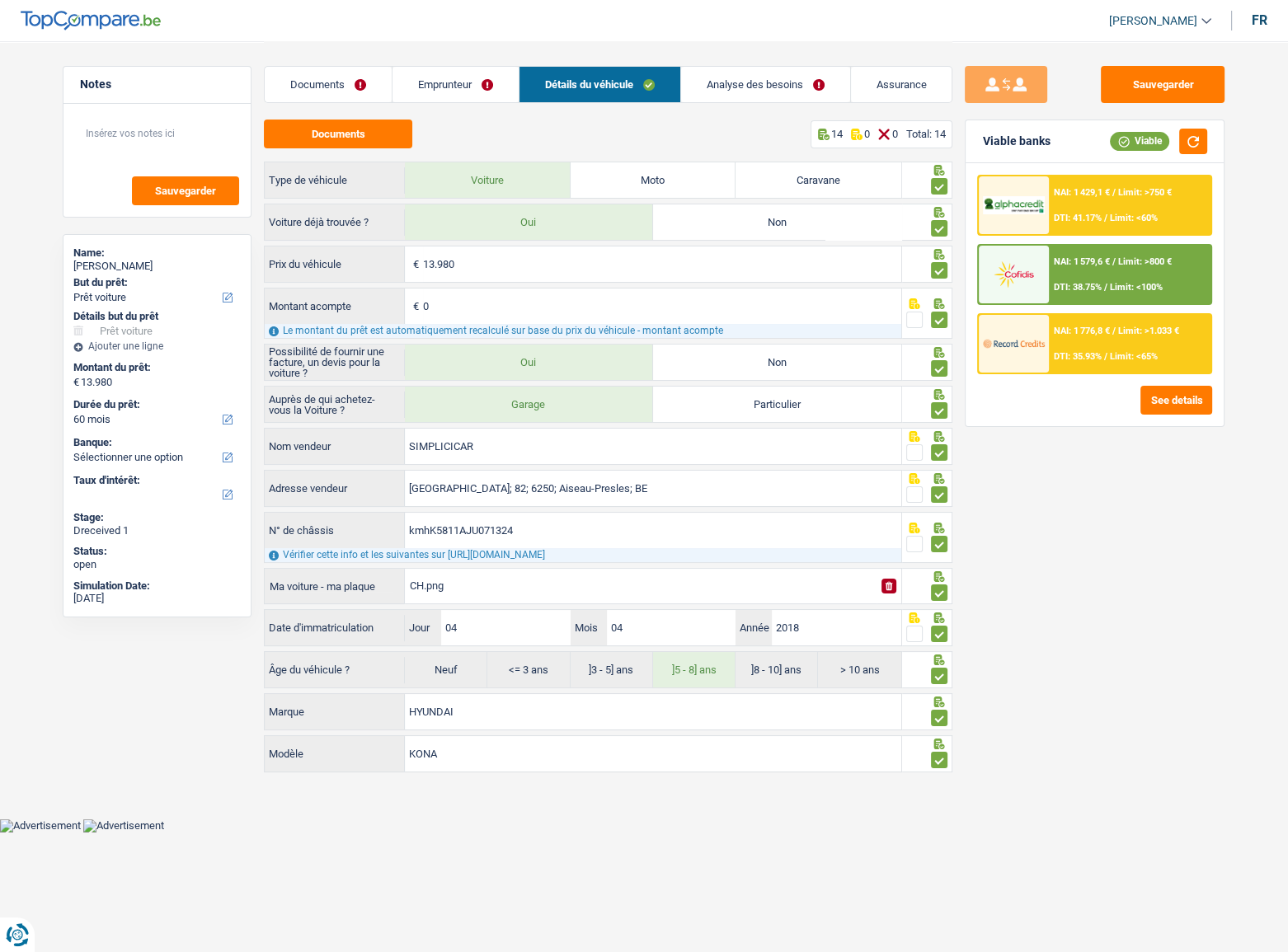
click at [799, 69] on link "Analyse des besoins" at bounding box center [765, 85] width 169 height 35
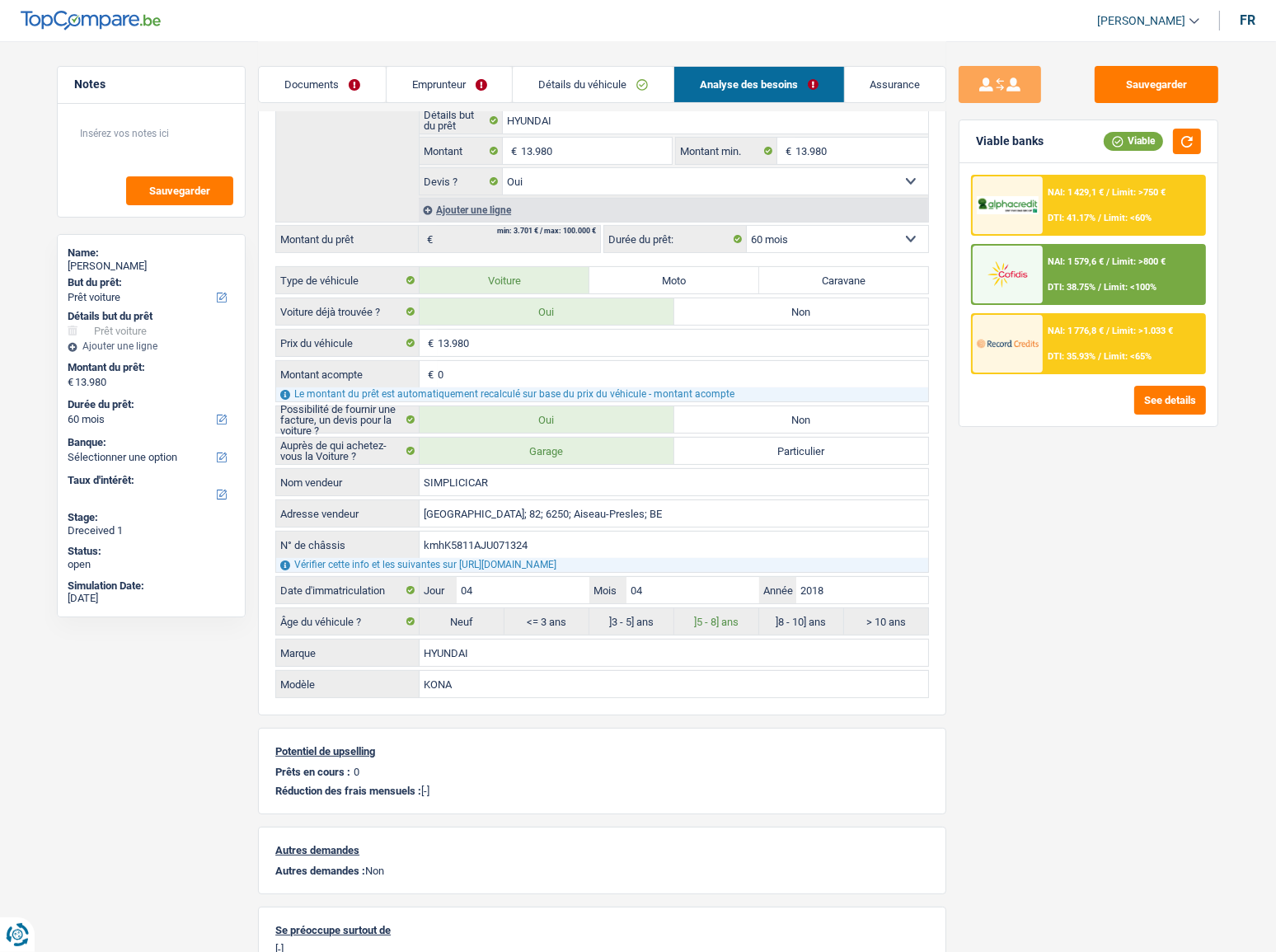
scroll to position [299, 0]
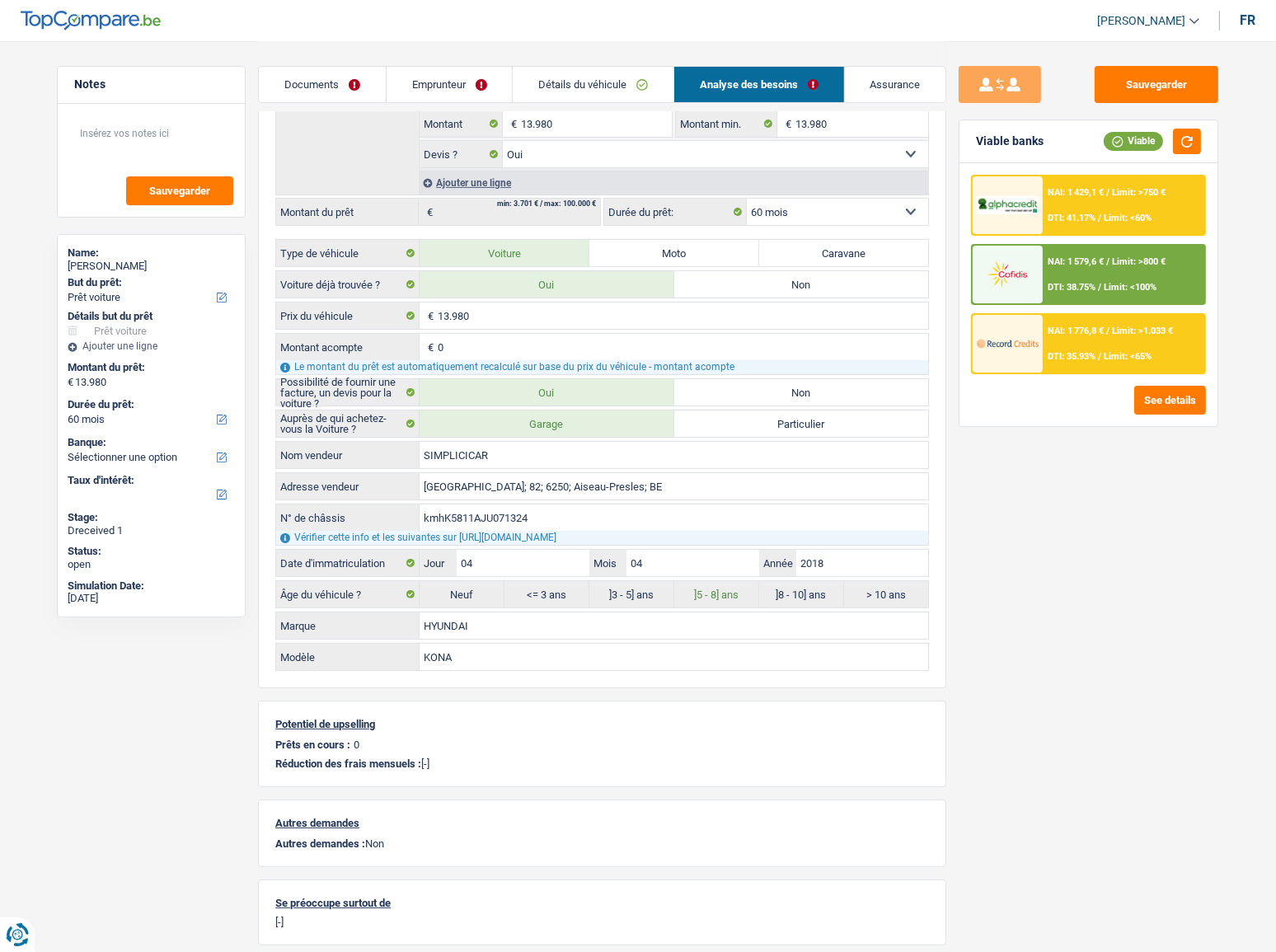
click at [1002, 346] on div "NAI: 1 776,8 € / Limit: >1.033 € DTI: 35.93% / Limit: <65%" at bounding box center [1124, 343] width 163 height 58
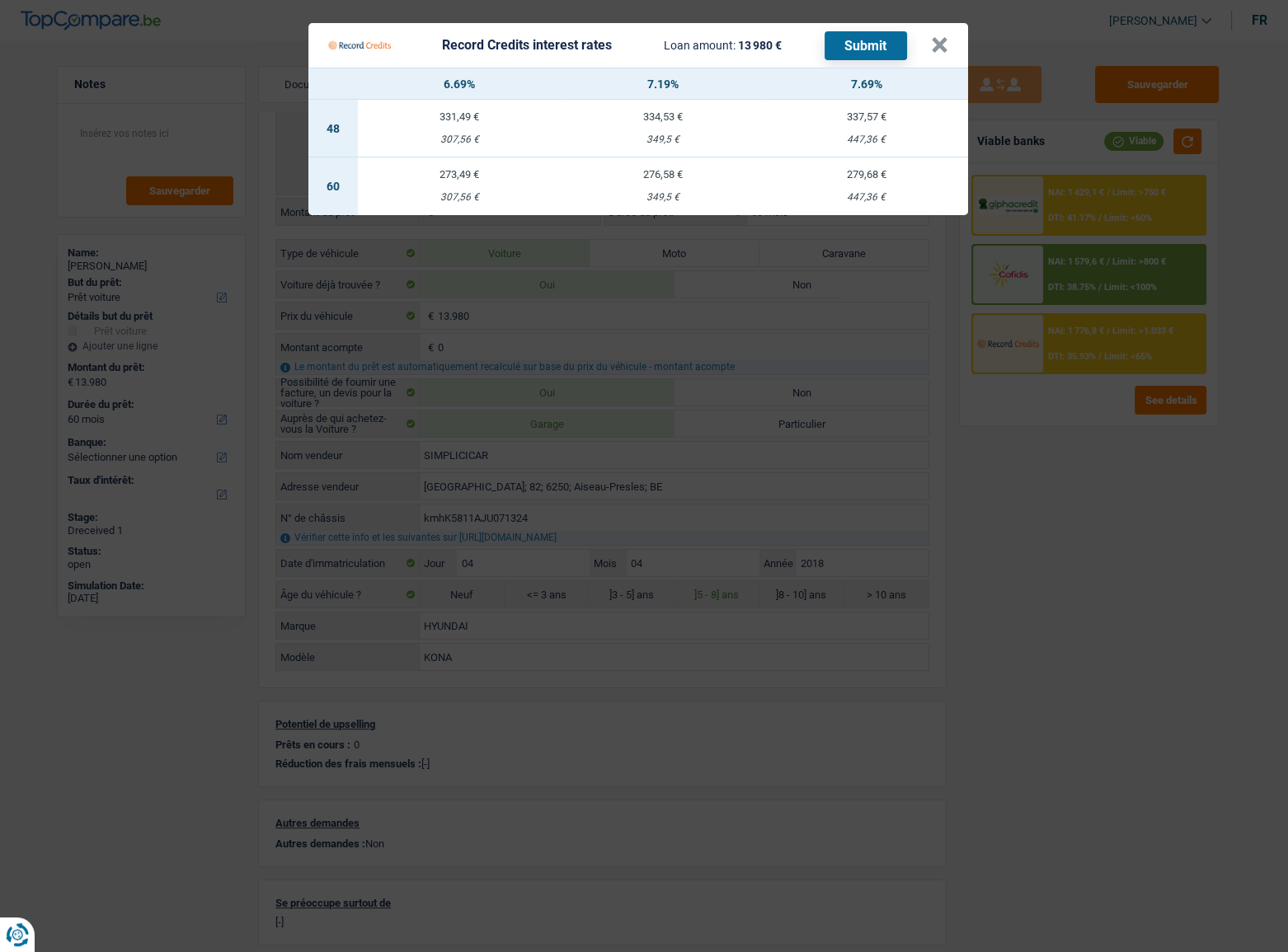
click at [889, 194] on div "447,36 €" at bounding box center [866, 197] width 204 height 11
select select "record credits"
type input "7,69"
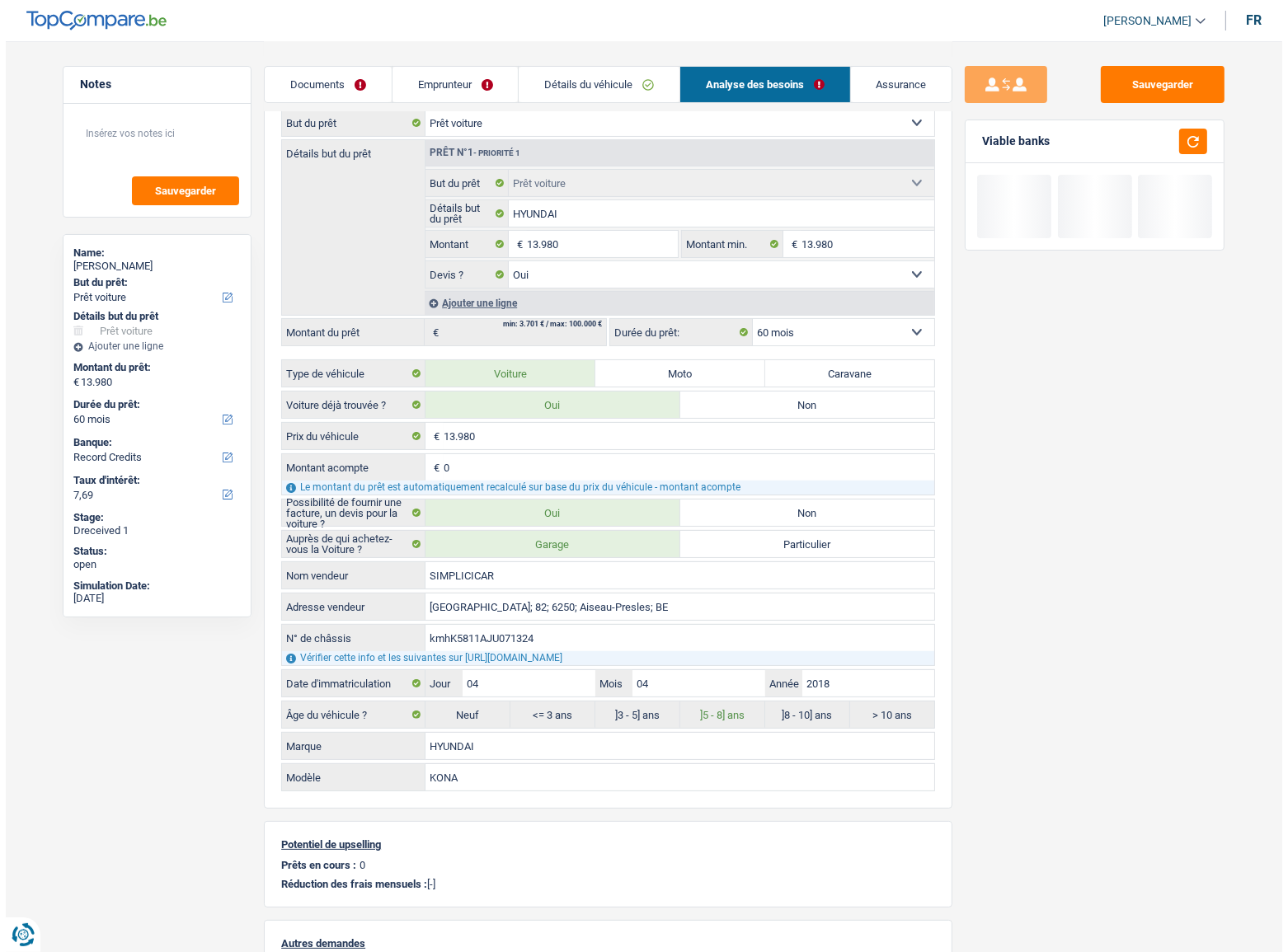
scroll to position [0, 0]
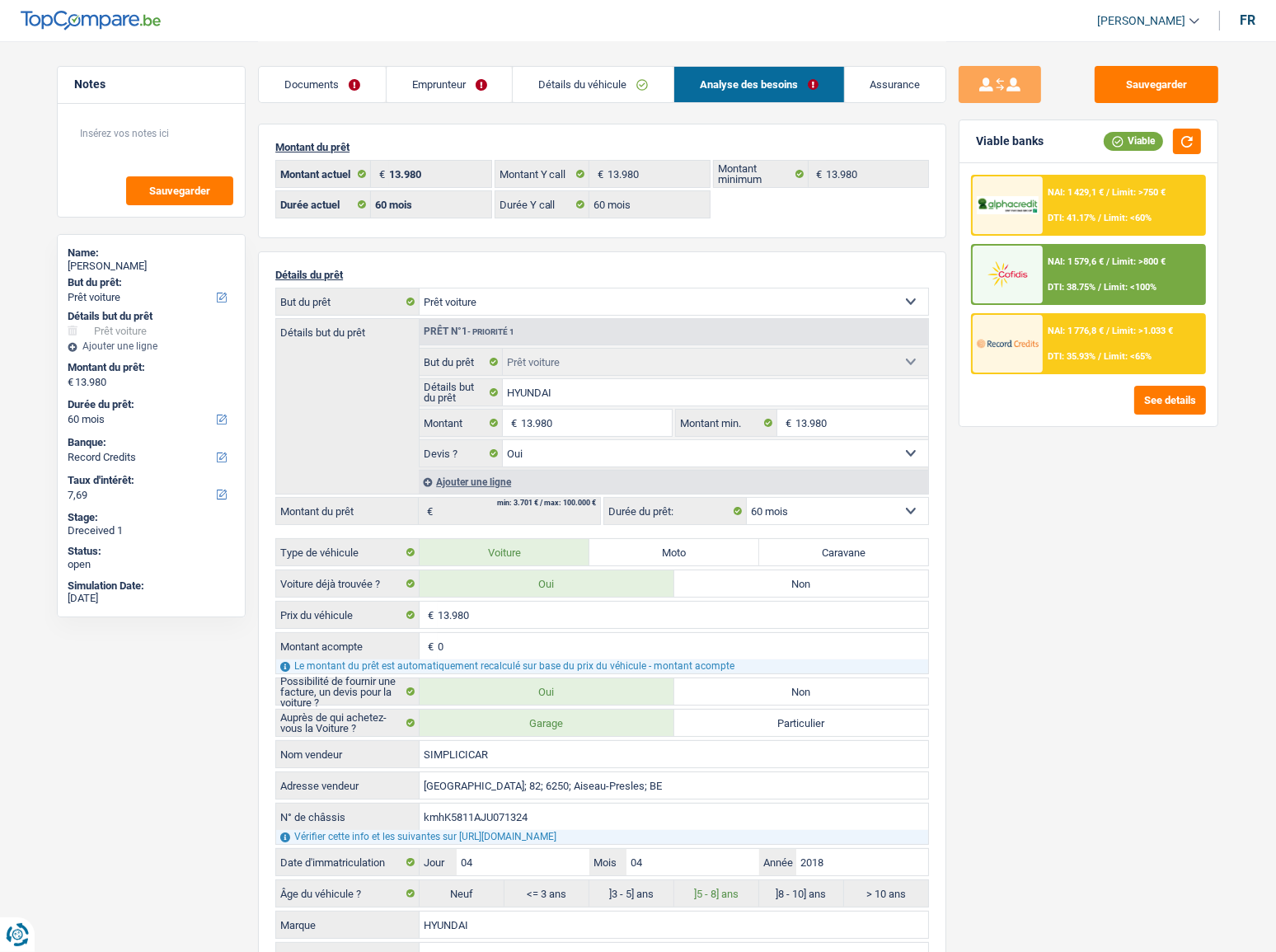
click at [1002, 338] on div "NAI: 1 776,8 € / Limit: >1.033 € DTI: 35.93% / Limit: <65%" at bounding box center [1124, 343] width 163 height 58
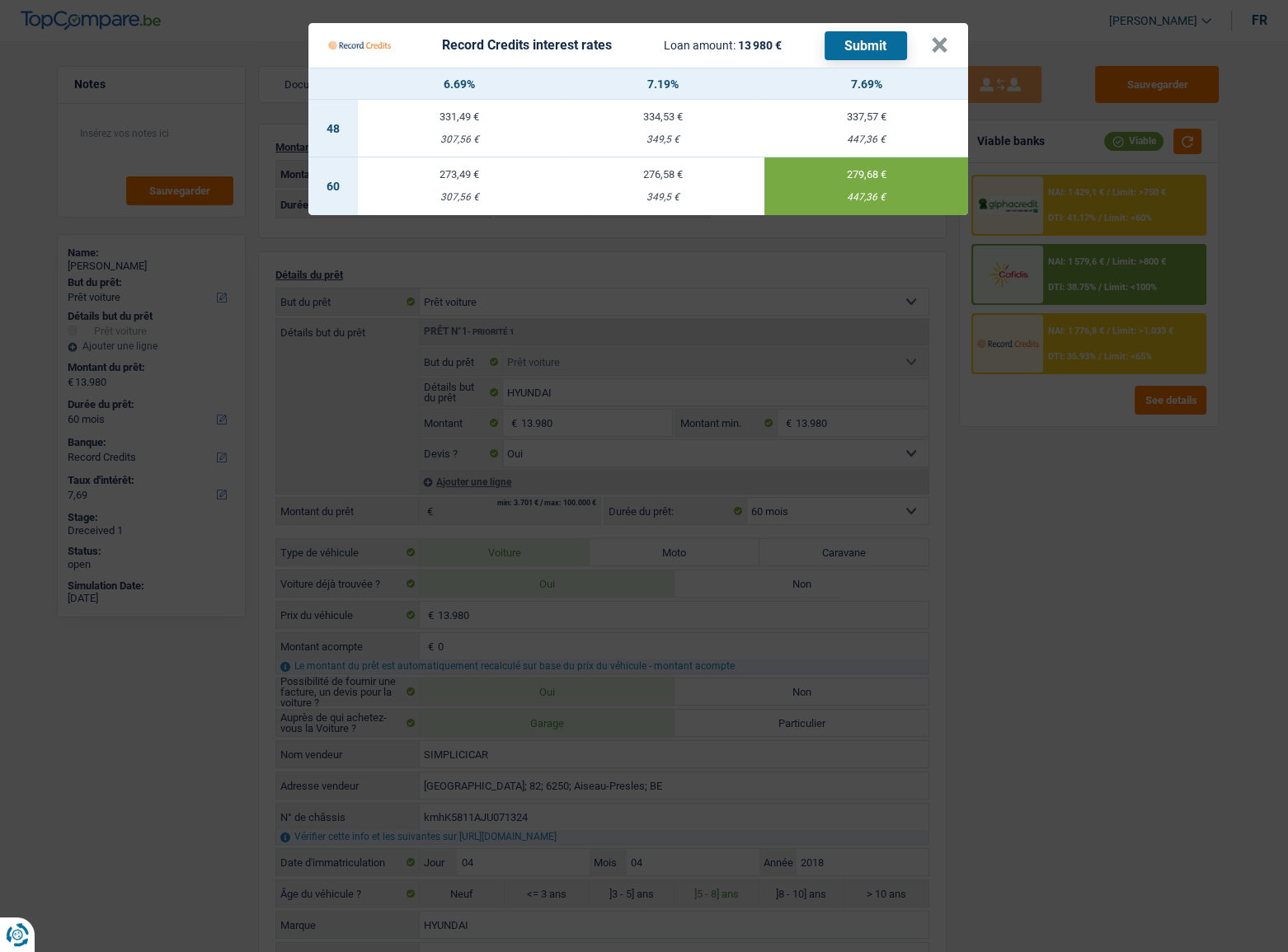
click at [861, 49] on button "Submit" at bounding box center [866, 45] width 82 height 29
drag, startPoint x: 945, startPoint y: 44, endPoint x: 977, endPoint y: 91, distance: 56.9
click at [945, 44] on button "×" at bounding box center [940, 45] width 18 height 17
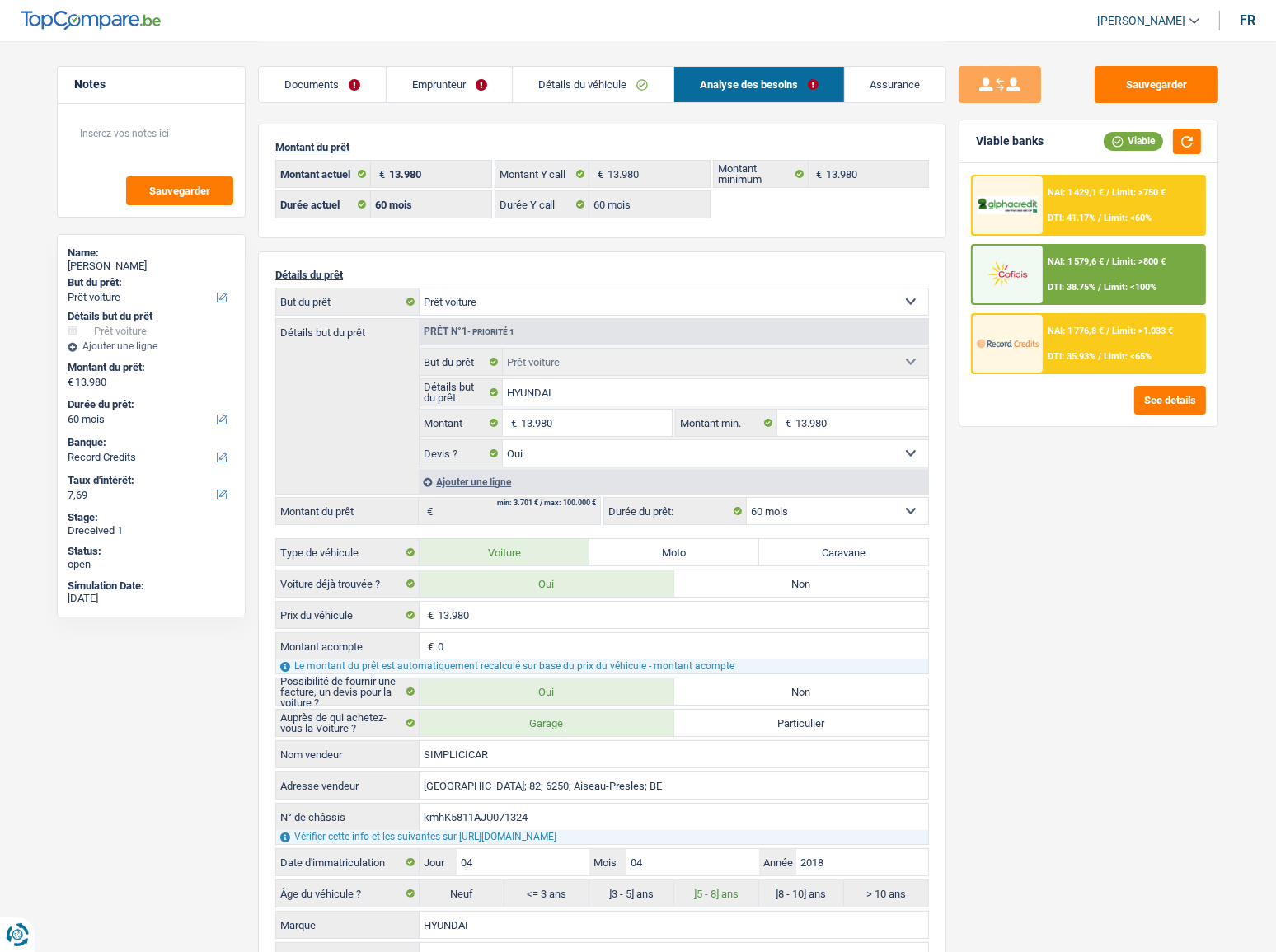
click at [1002, 188] on div "NAI: 1 429,1 € / Limit: >750 € DTI: 41.17% / Limit: <60%" at bounding box center [1124, 205] width 163 height 58
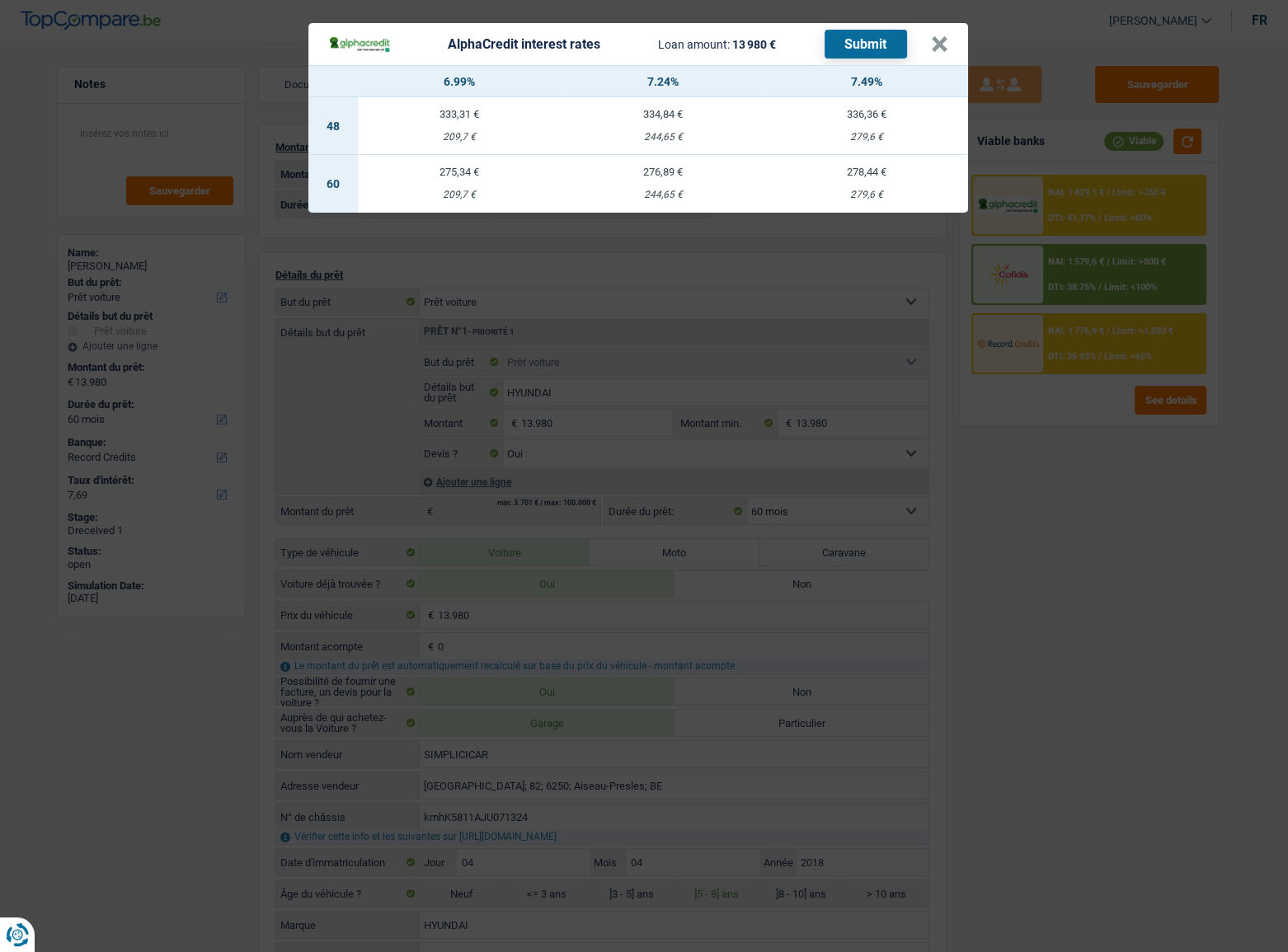
click at [818, 185] on td "278,44 € 279,6 €" at bounding box center [866, 184] width 204 height 58
select select "alphacredit"
type input "7,49"
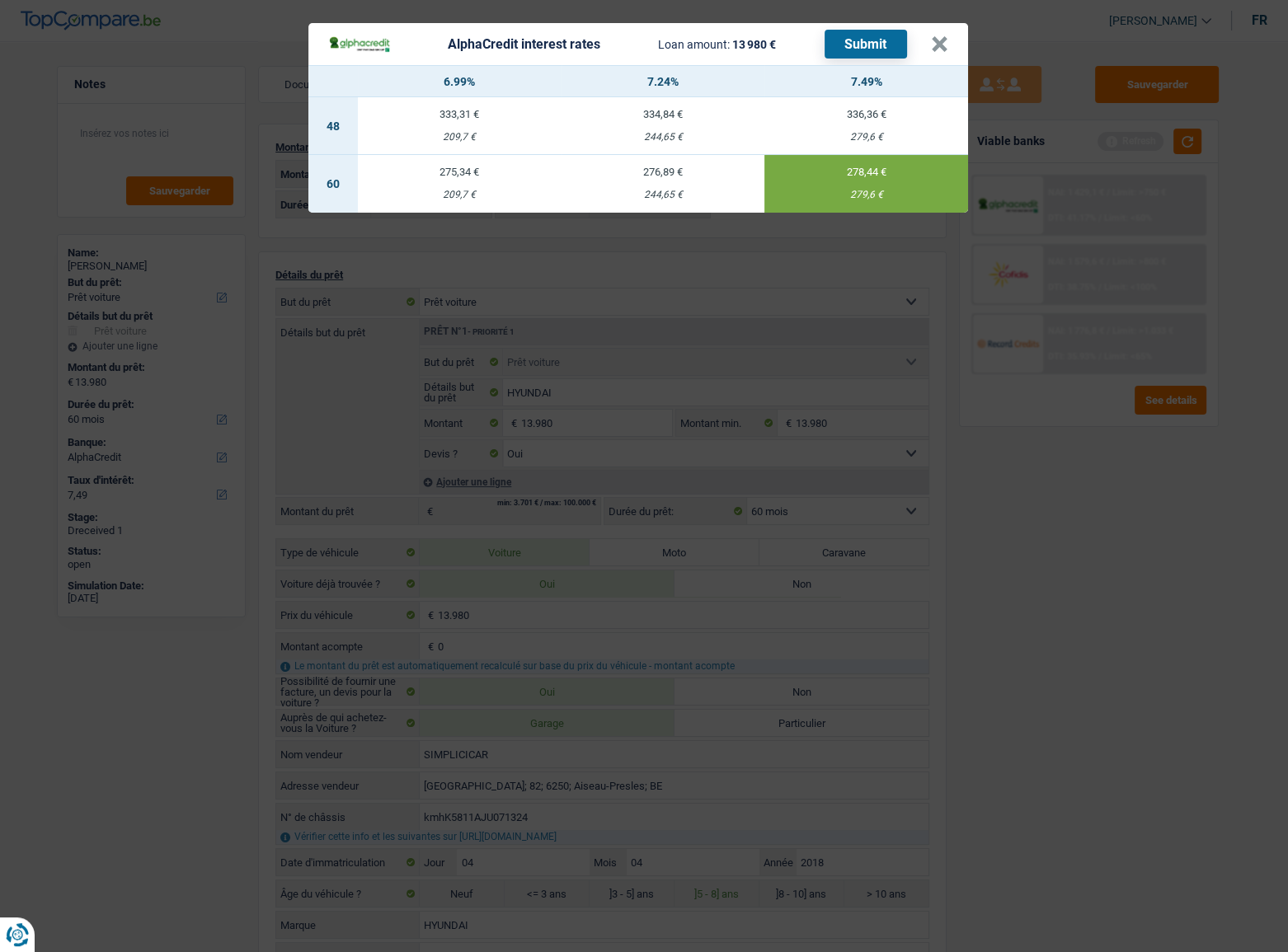
click at [844, 49] on button "Submit" at bounding box center [866, 44] width 82 height 29
click at [945, 44] on button "×" at bounding box center [940, 44] width 18 height 17
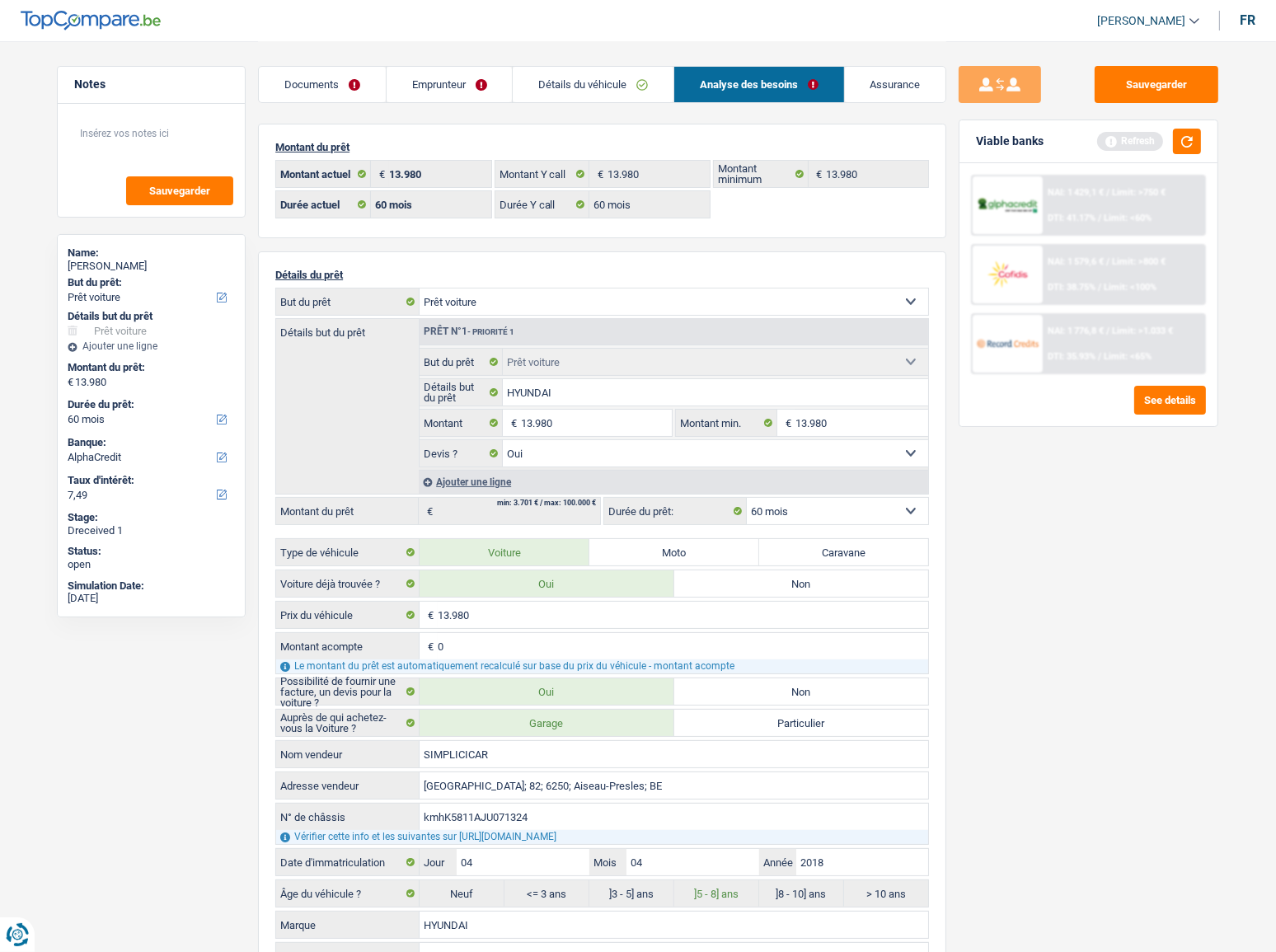
click at [1002, 280] on img at bounding box center [1008, 274] width 61 height 30
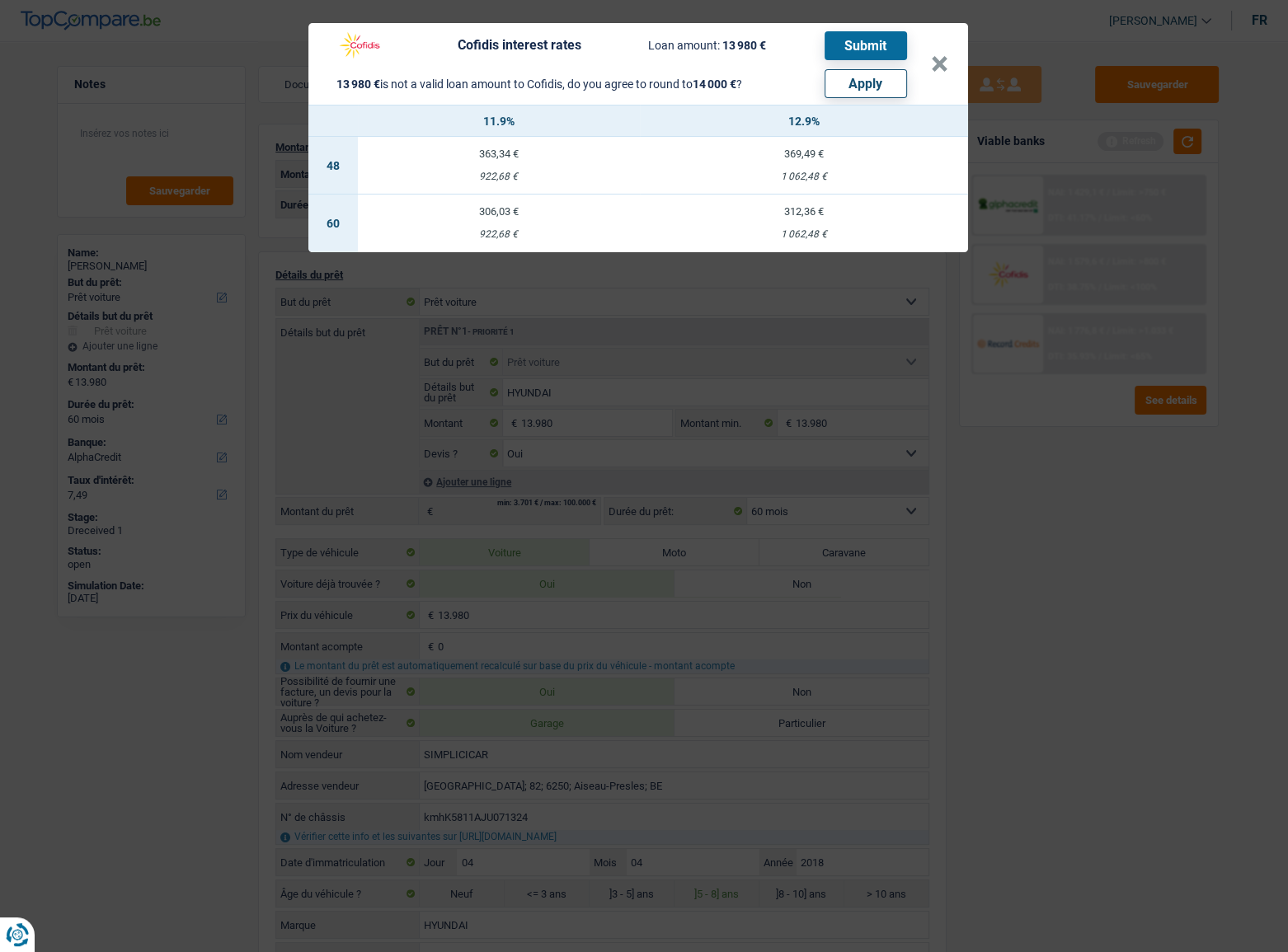
click at [855, 82] on button "Apply" at bounding box center [866, 84] width 82 height 29
type input "14.000"
select select "other"
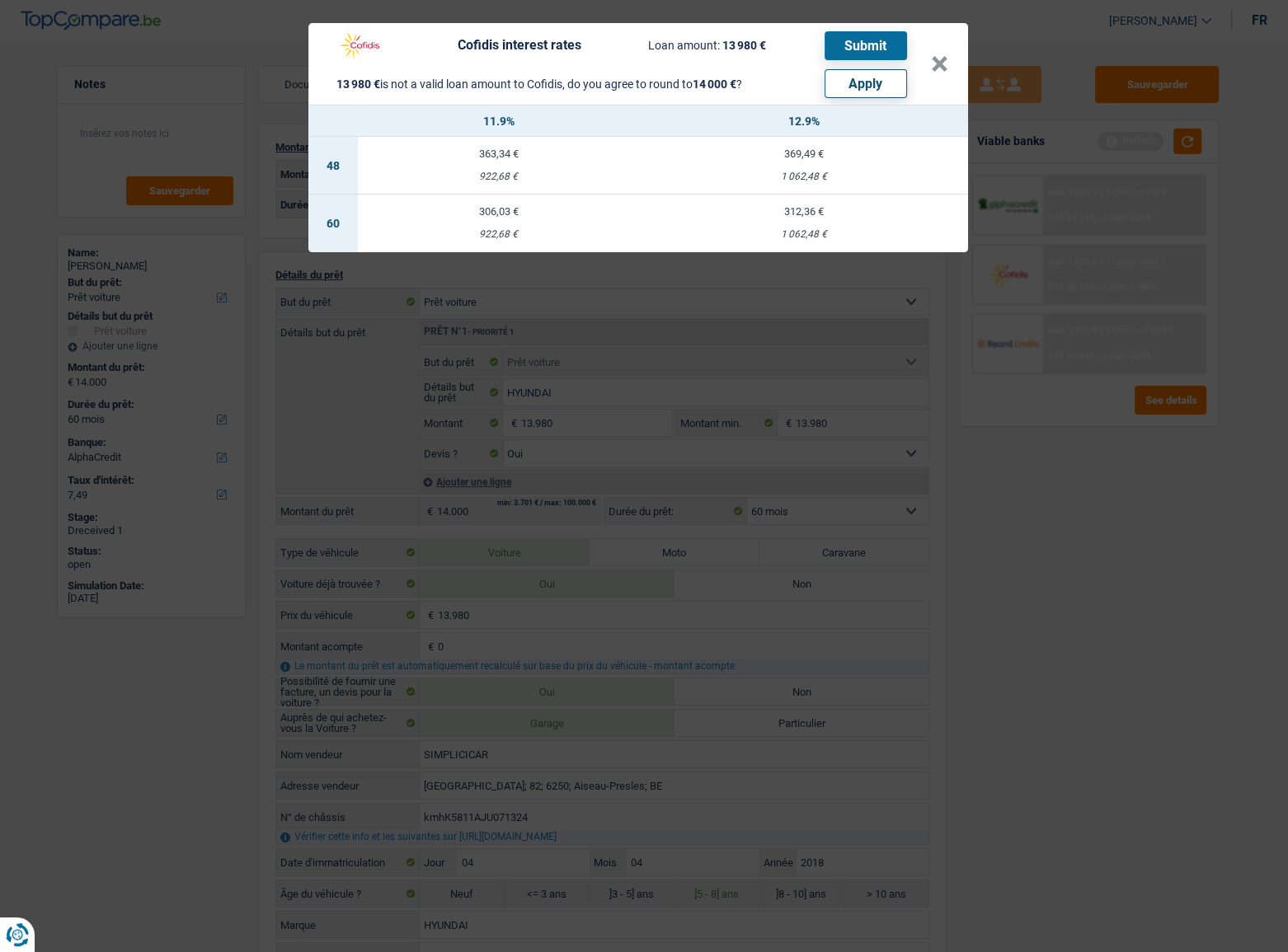
select select "other"
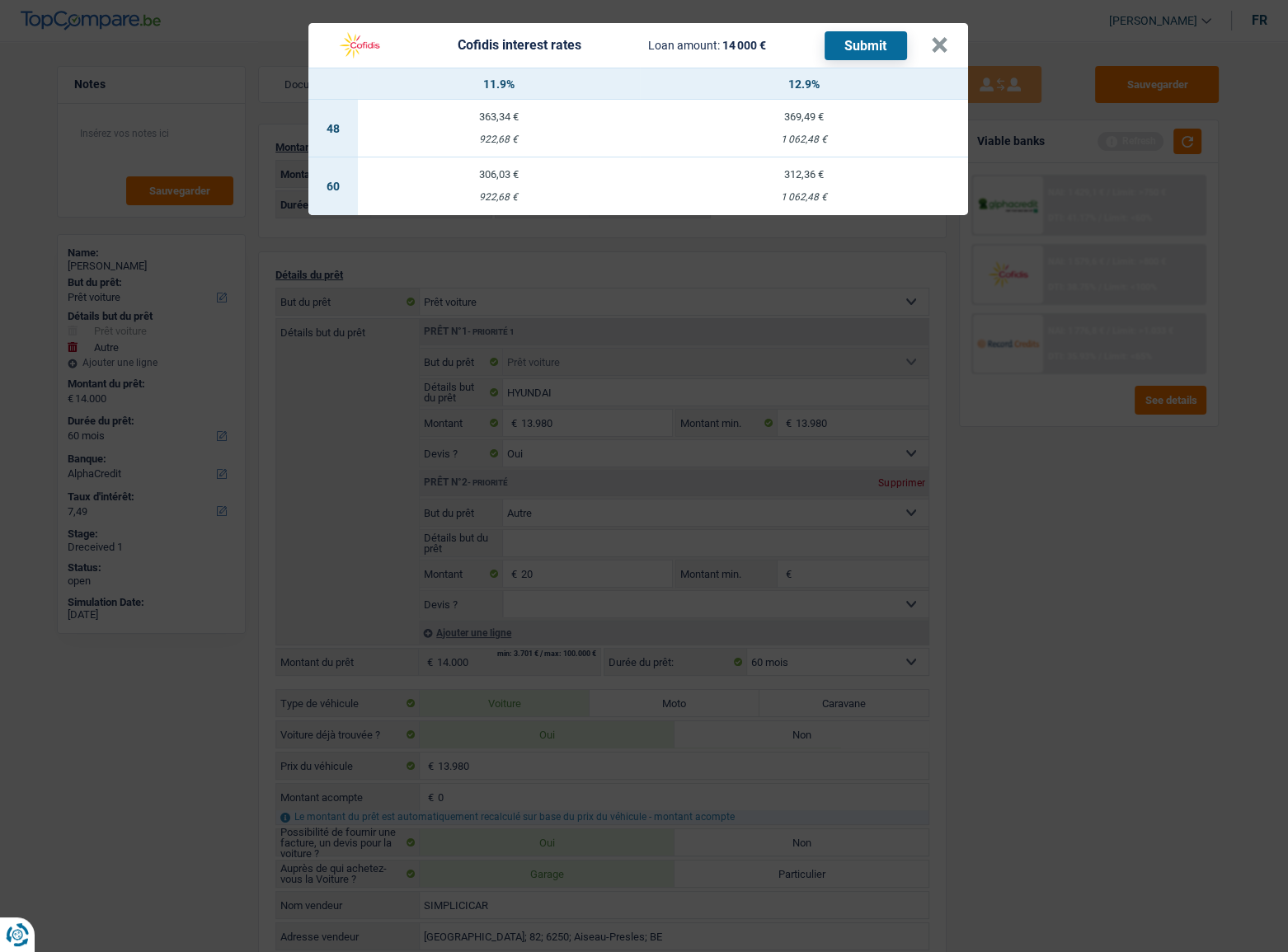
click at [803, 195] on div "1 062,48 €" at bounding box center [804, 197] width 328 height 11
select select "cofidis"
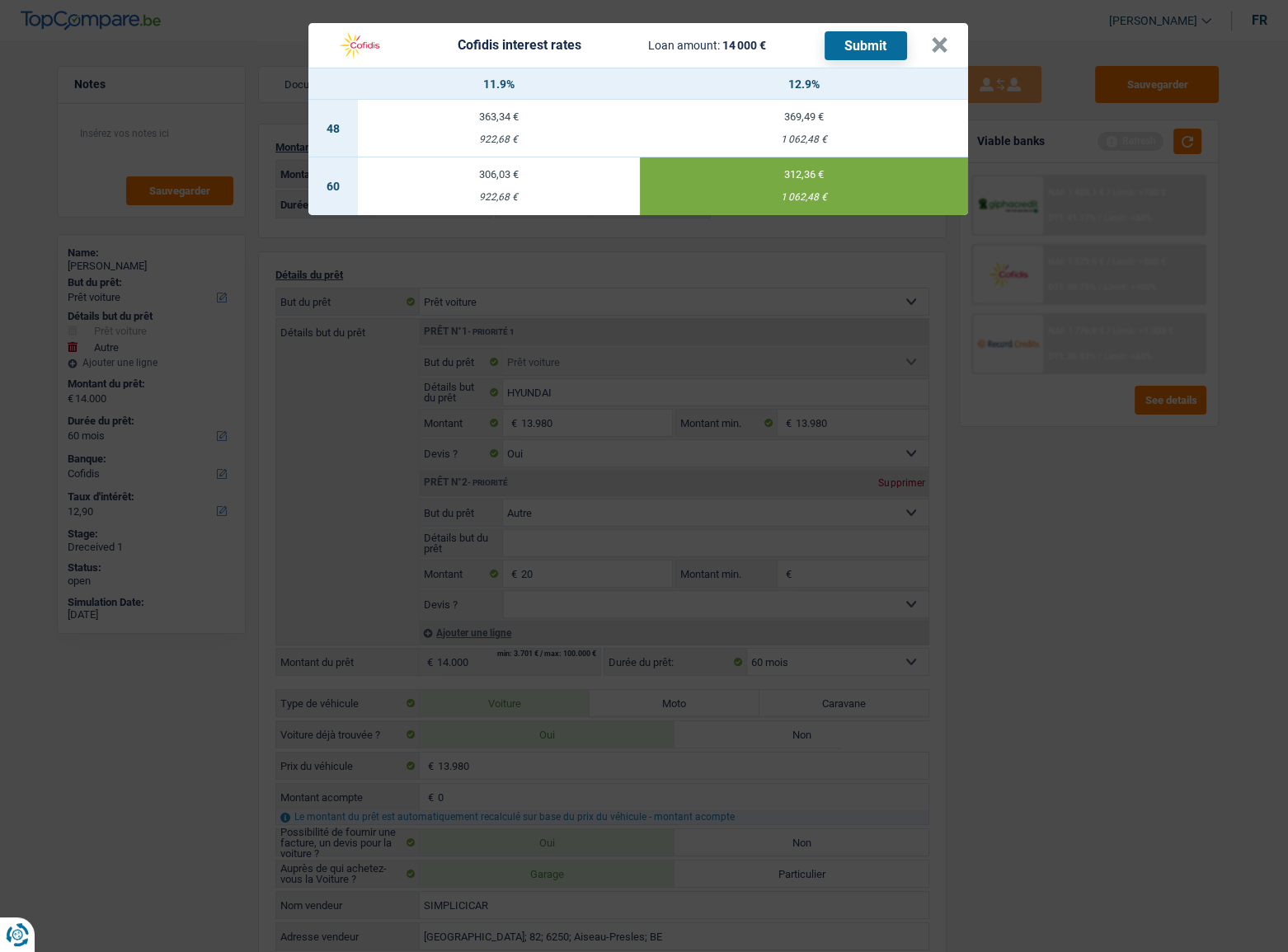
click at [504, 194] on div "922,68 €" at bounding box center [499, 197] width 282 height 11
type input "11,90"
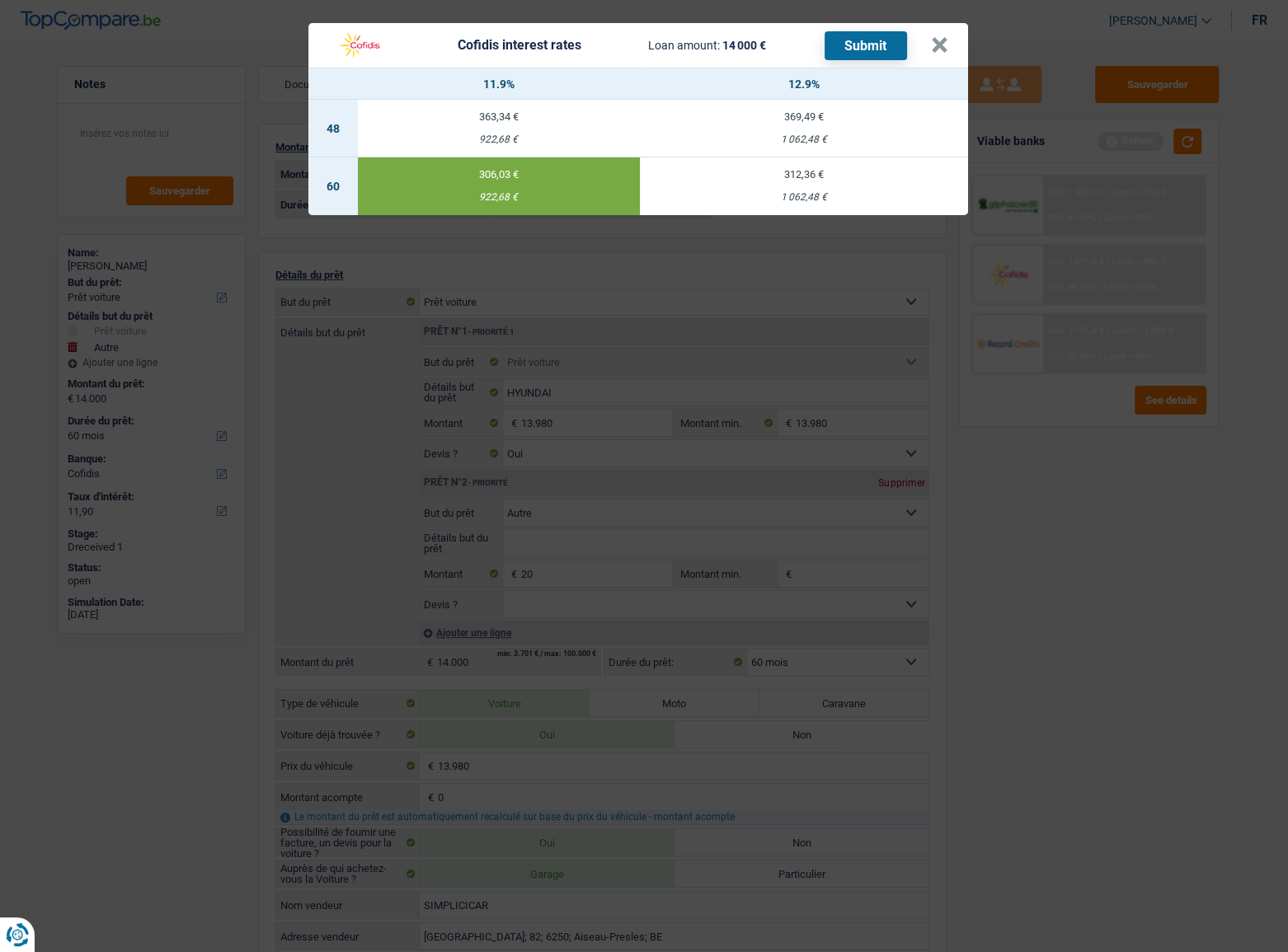
click at [864, 39] on button "Submit" at bounding box center [866, 45] width 82 height 29
click at [939, 45] on button "×" at bounding box center [940, 45] width 18 height 17
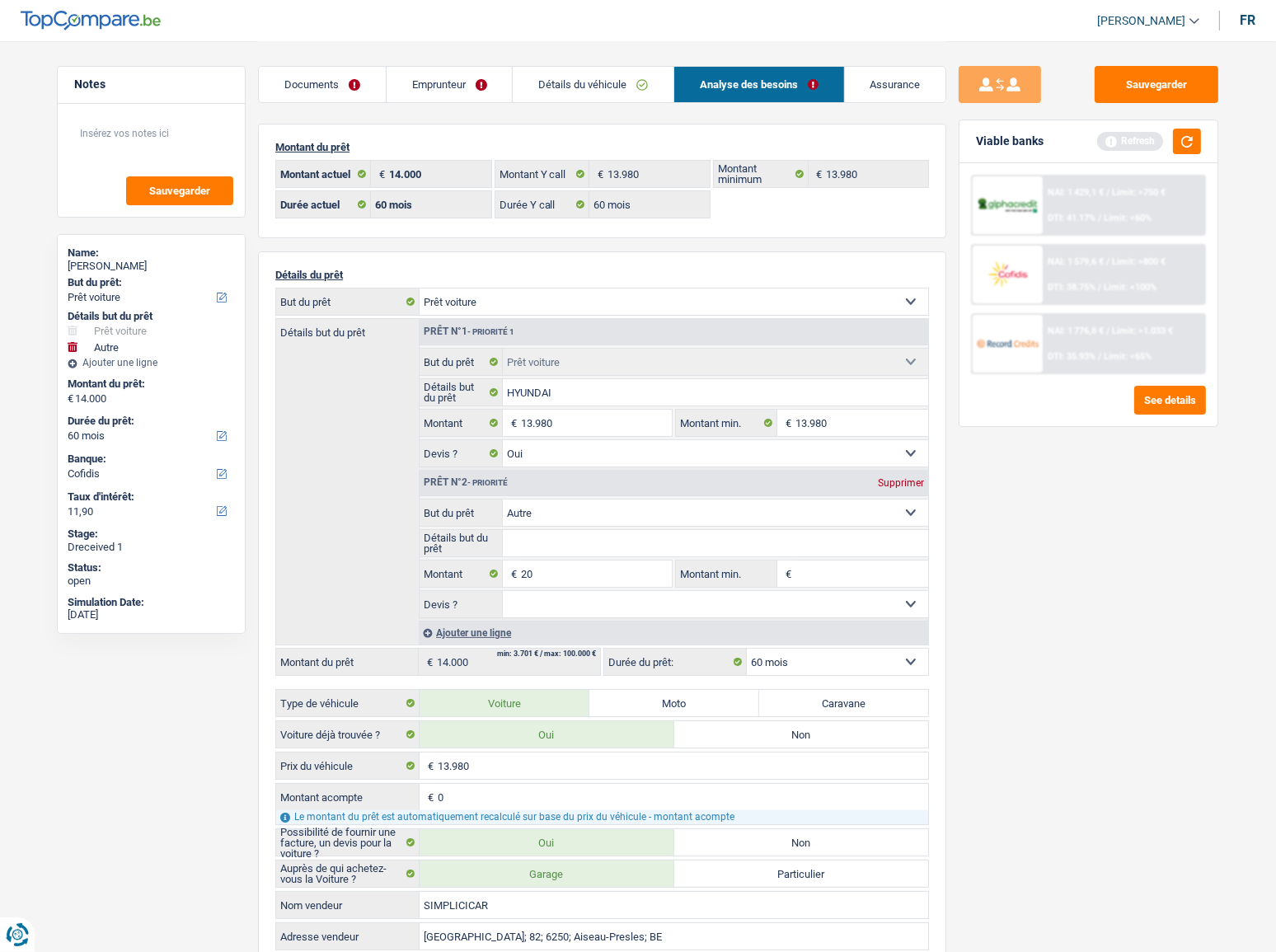
click at [365, 85] on link "Documents" at bounding box center [322, 85] width 127 height 35
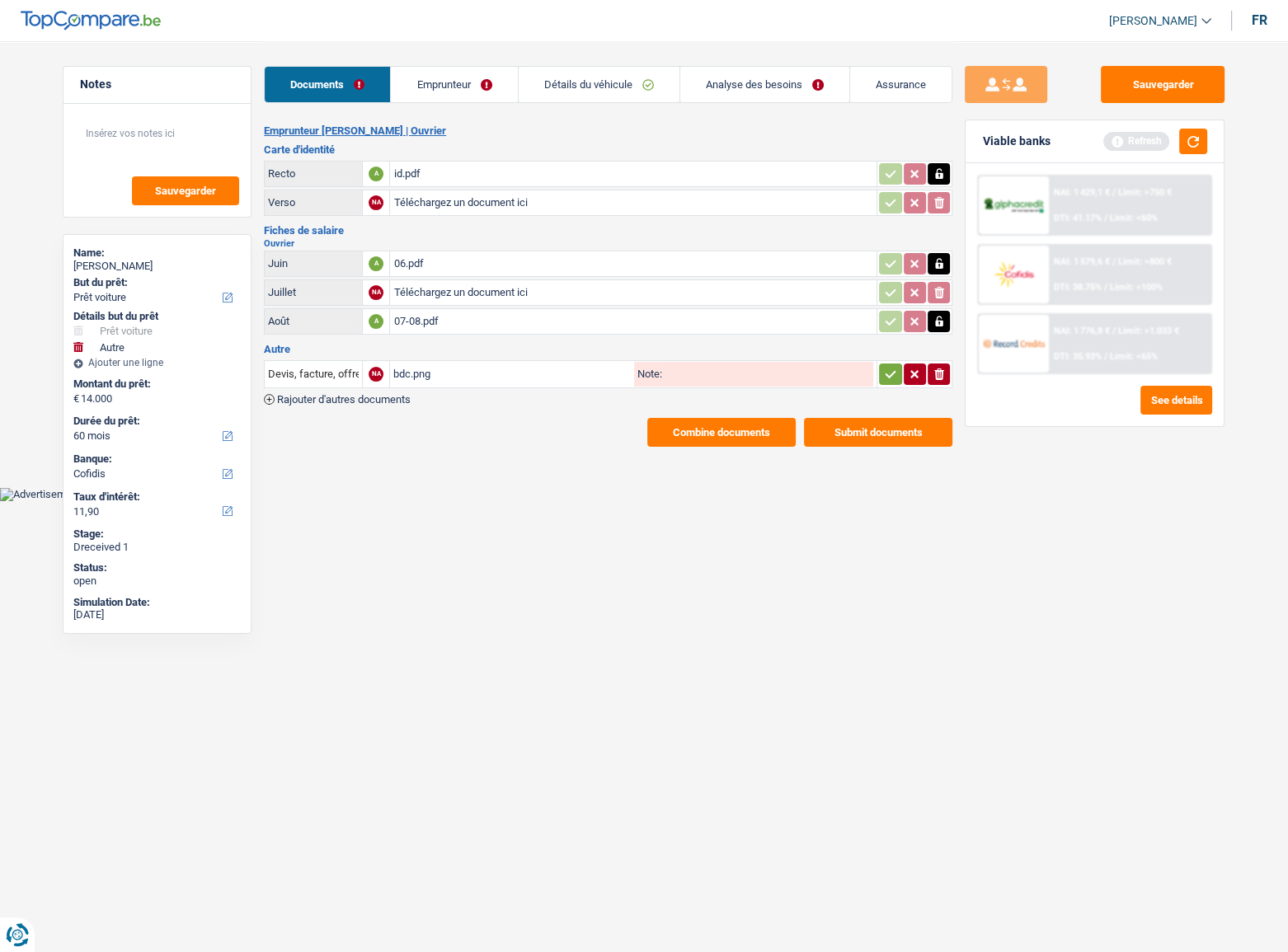
click at [869, 427] on button "Submit documents" at bounding box center [878, 432] width 149 height 29
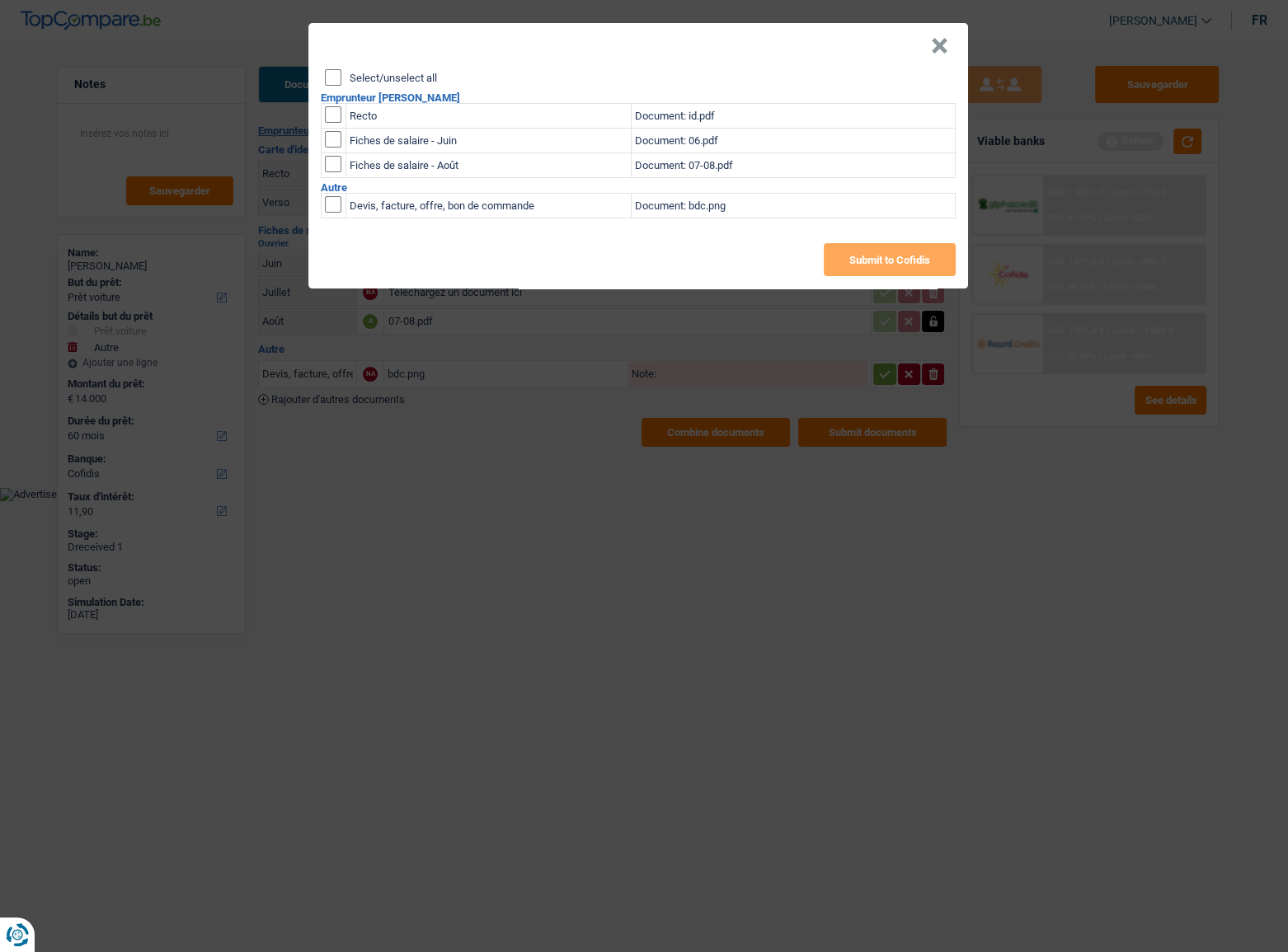
click at [330, 77] on input "Select/unselect all" at bounding box center [333, 78] width 17 height 17
checkbox input "true"
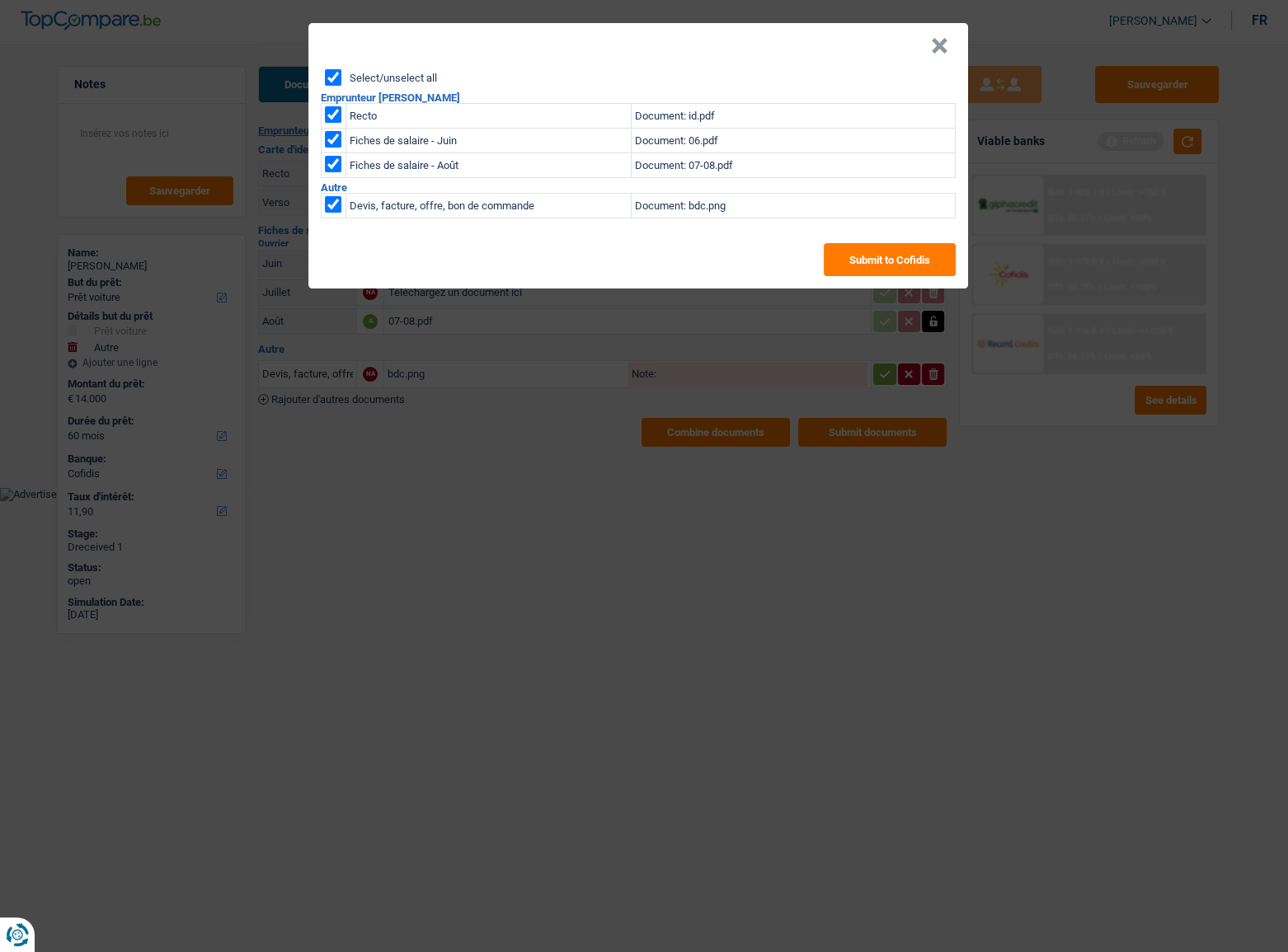
click at [332, 206] on input "checkbox" at bounding box center [333, 205] width 17 height 17
checkbox input "false"
click at [884, 258] on button "Submit to Cofidis" at bounding box center [889, 259] width 132 height 33
click at [940, 49] on button "×" at bounding box center [940, 46] width 18 height 17
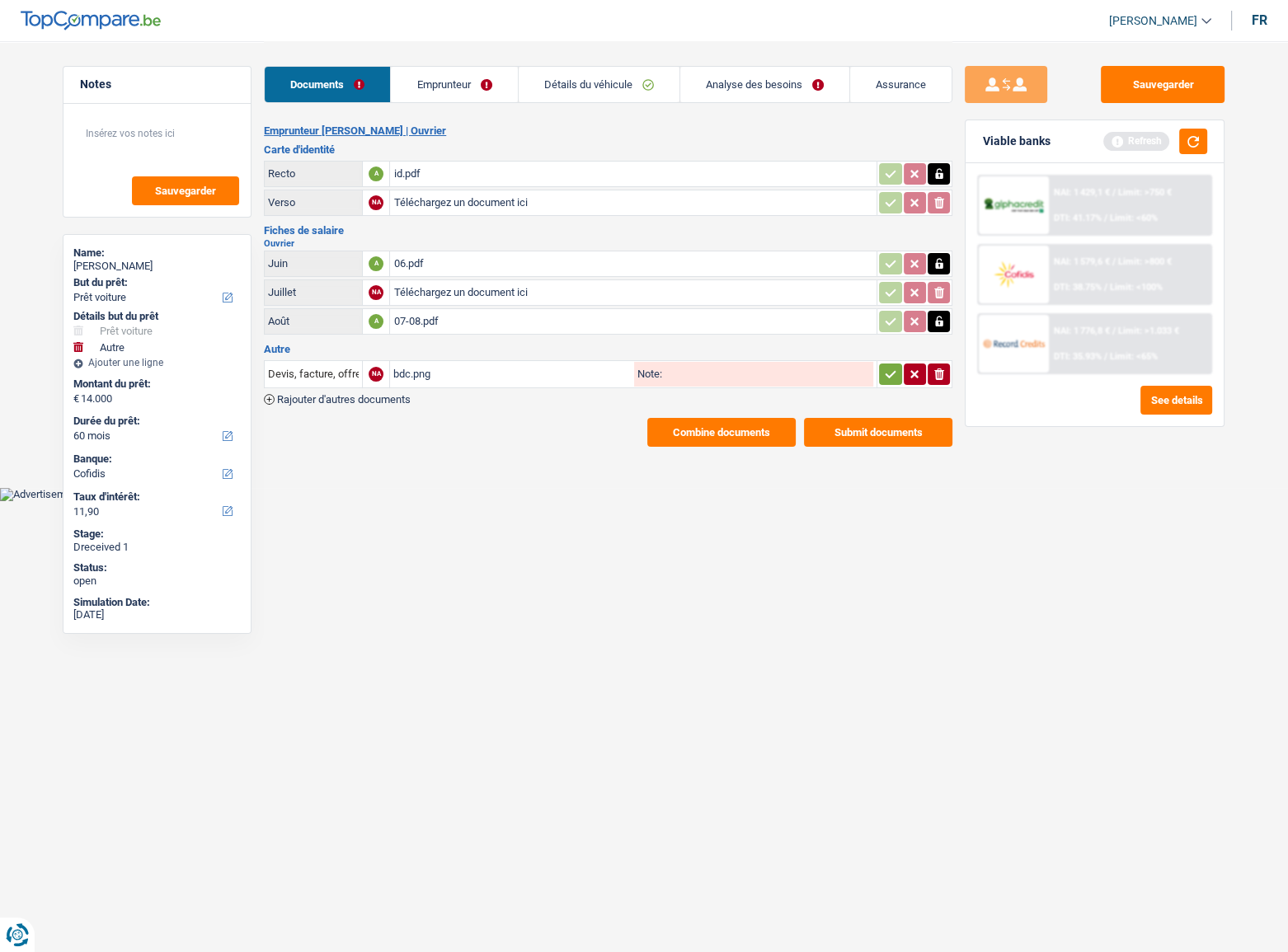
click at [722, 429] on button "Combine documents" at bounding box center [721, 432] width 149 height 29
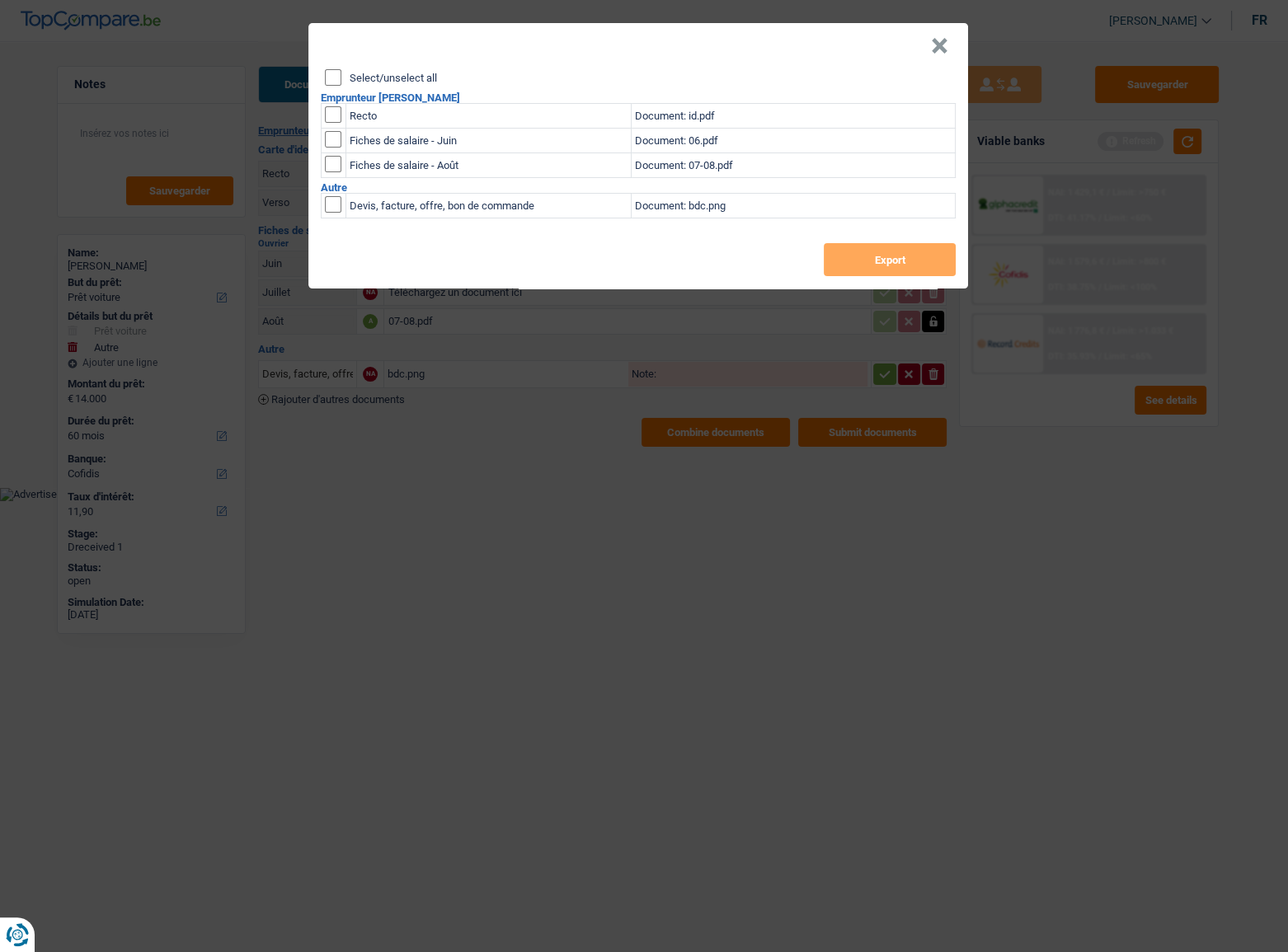
click at [331, 72] on input "Select/unselect all" at bounding box center [333, 78] width 17 height 17
checkbox input "true"
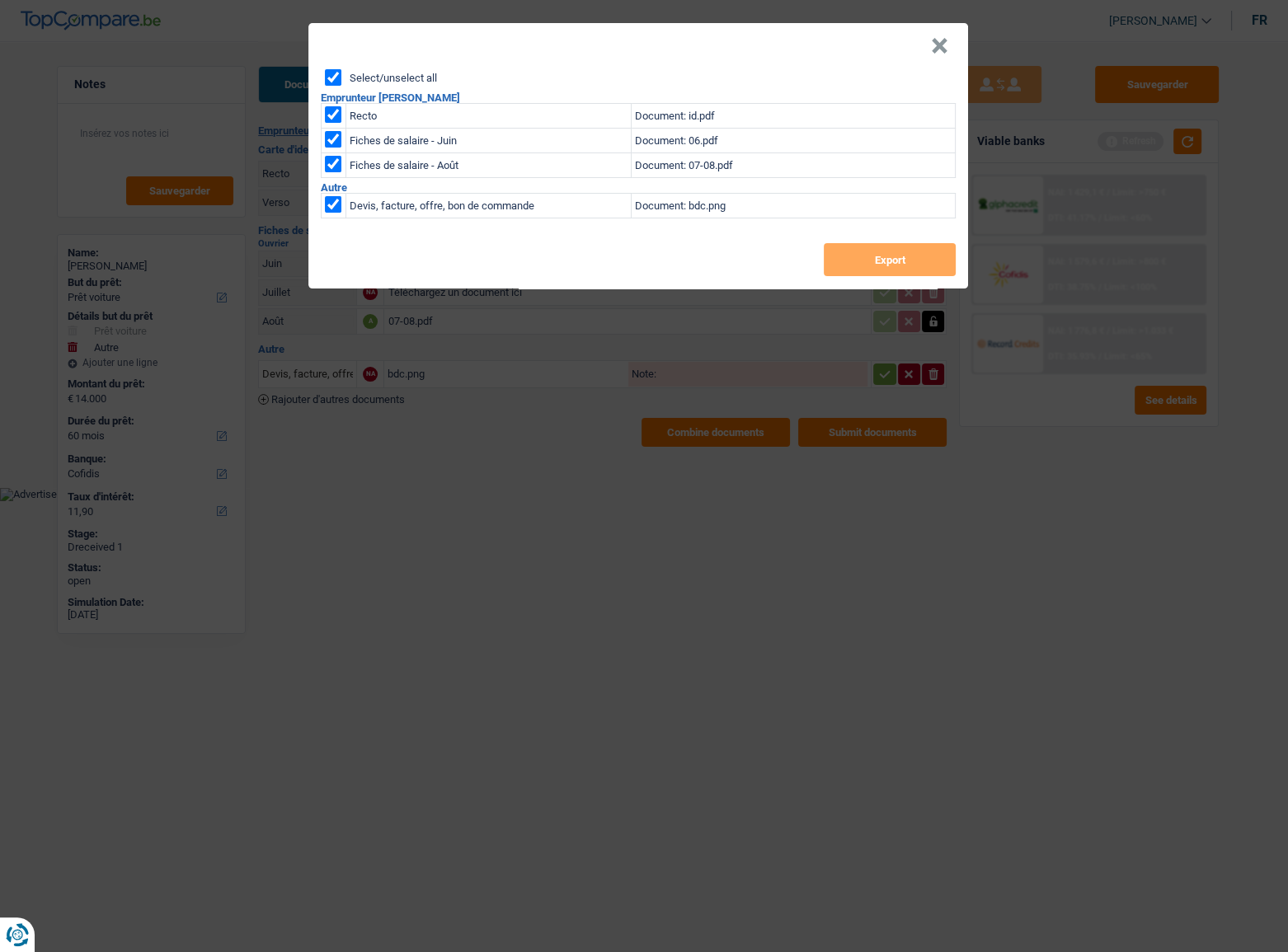
checkbox input "true"
click at [875, 257] on button "Export" at bounding box center [889, 259] width 132 height 33
click at [947, 40] on button "×" at bounding box center [940, 46] width 18 height 17
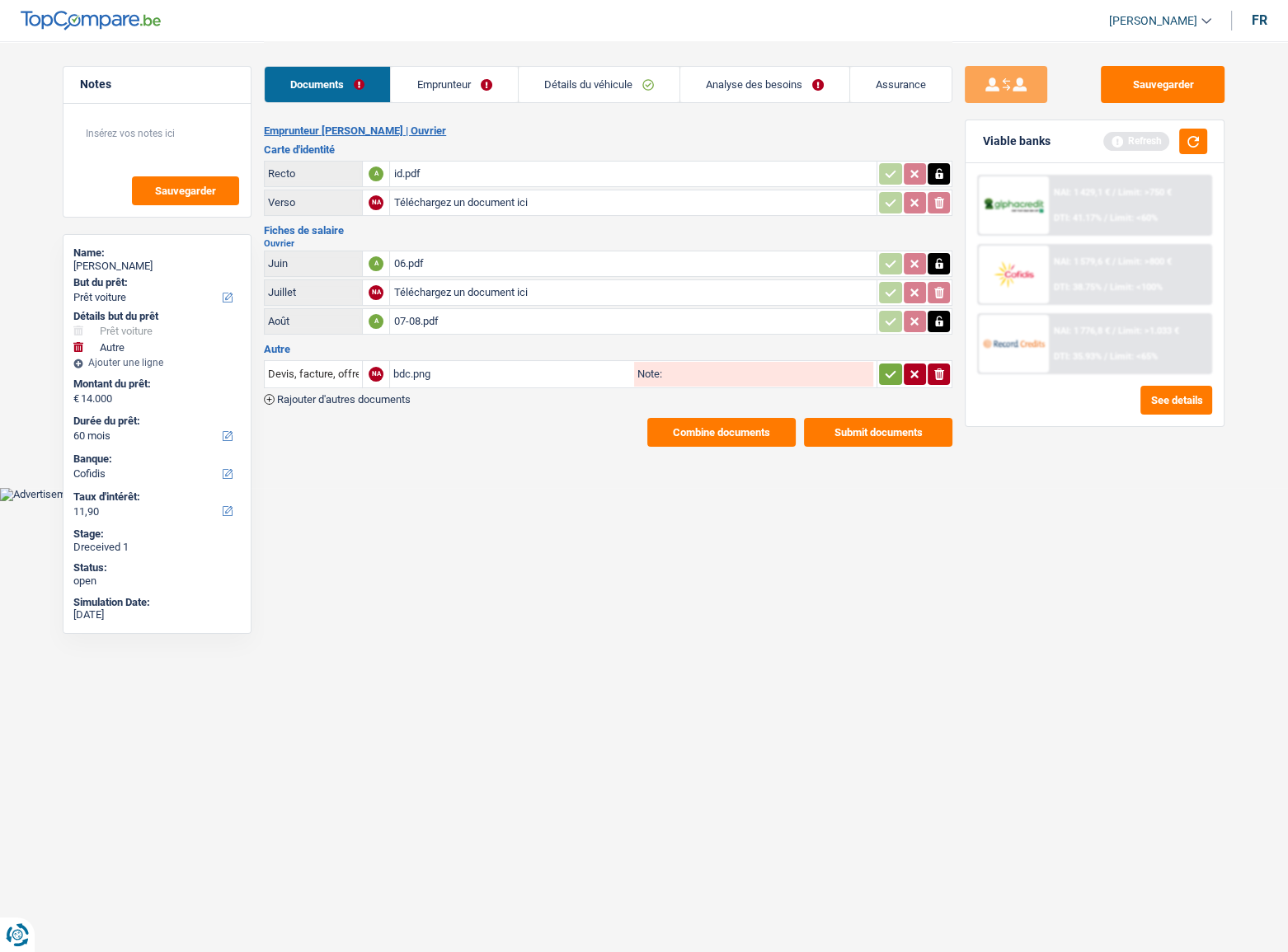
click at [478, 82] on link "Emprunteur" at bounding box center [454, 85] width 126 height 35
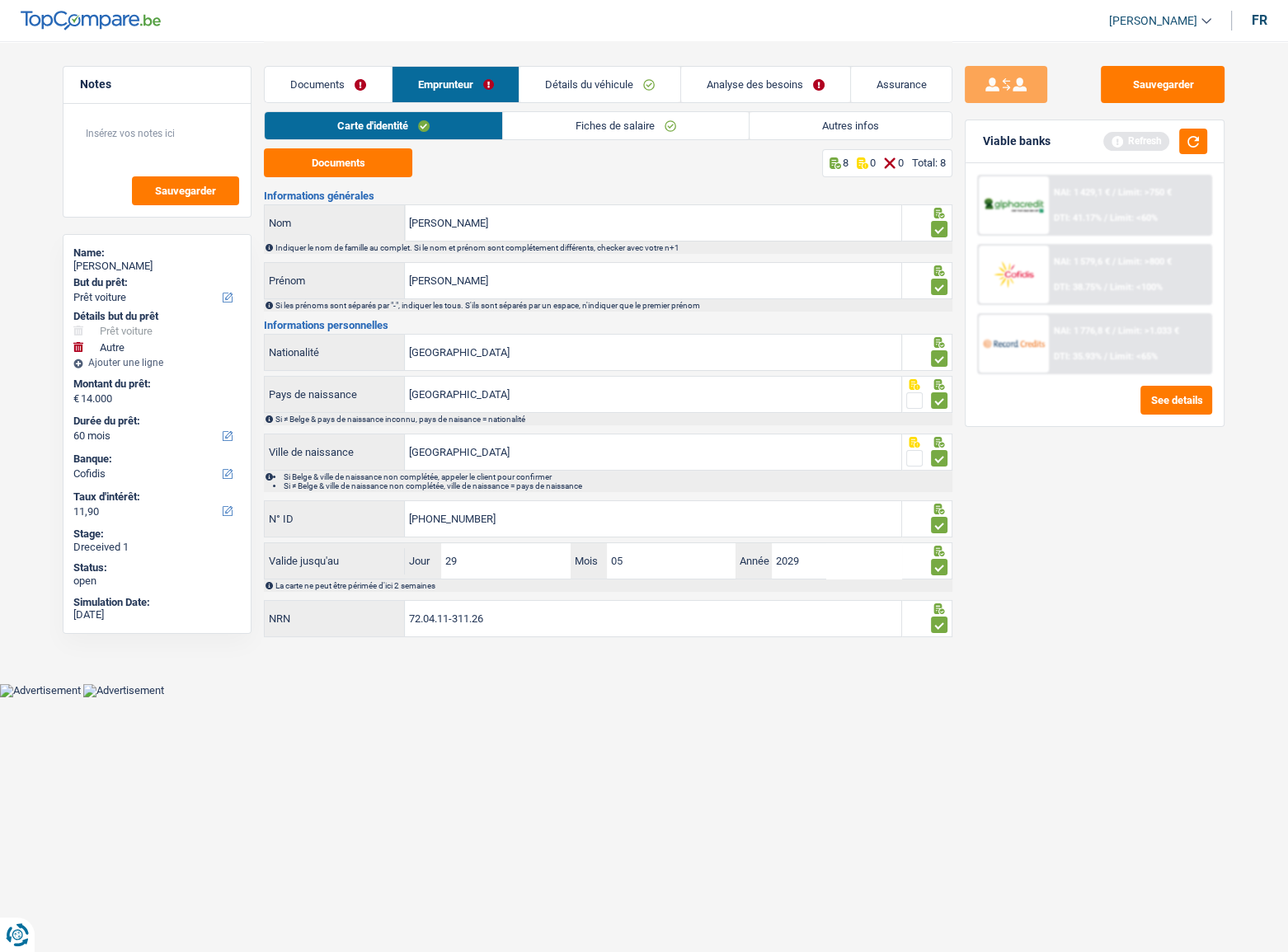
click at [622, 76] on link "Détails du véhicule" at bounding box center [600, 85] width 161 height 35
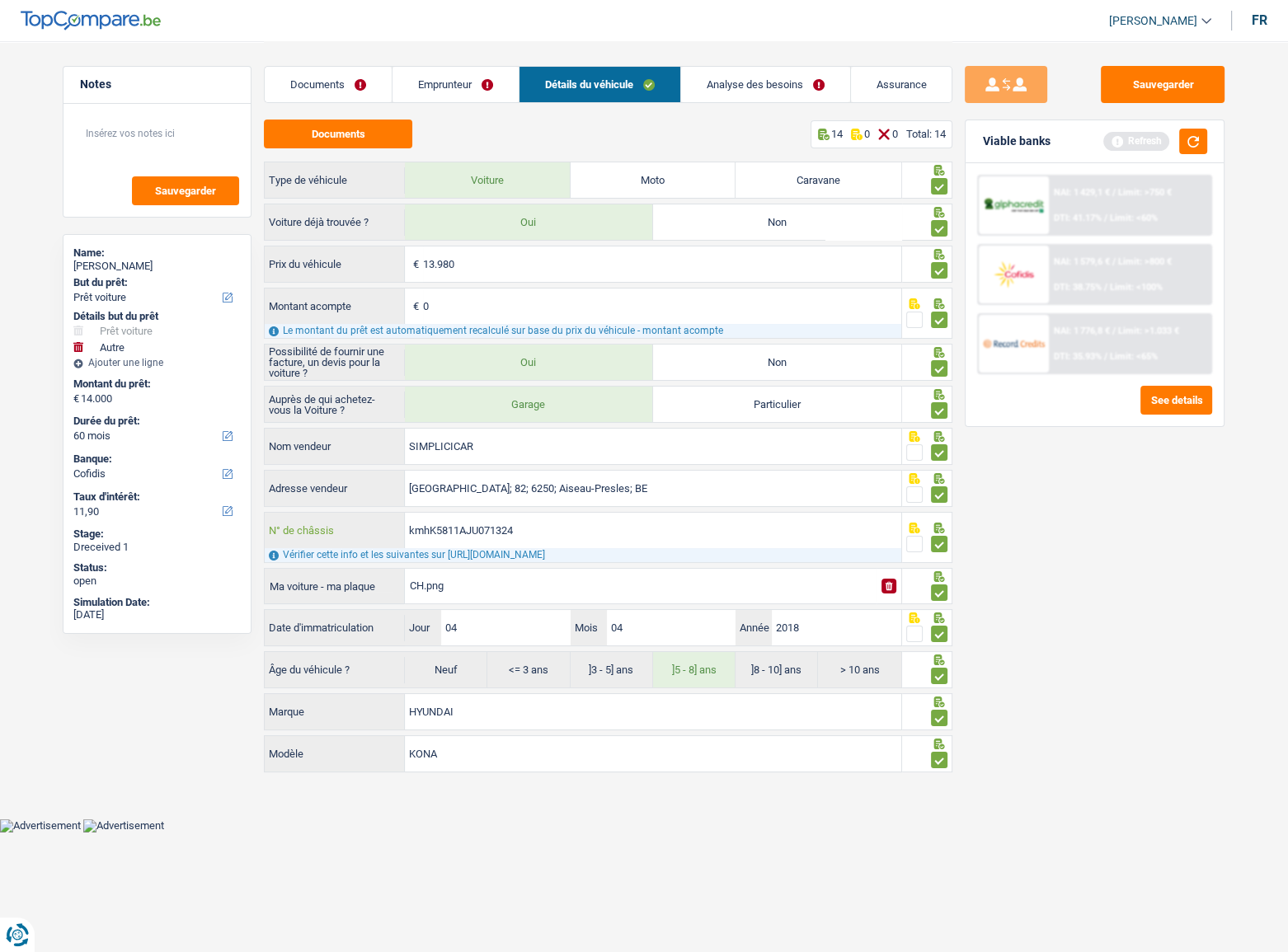
drag, startPoint x: 555, startPoint y: 536, endPoint x: 393, endPoint y: 534, distance: 162.0
click at [393, 457] on div "kmhK5811AJU071324 N° de châssis" at bounding box center [582, 530] width 637 height 35
drag, startPoint x: 1202, startPoint y: 142, endPoint x: 1265, endPoint y: 204, distance: 88.4
click at [1002, 142] on button "button" at bounding box center [1192, 141] width 28 height 25
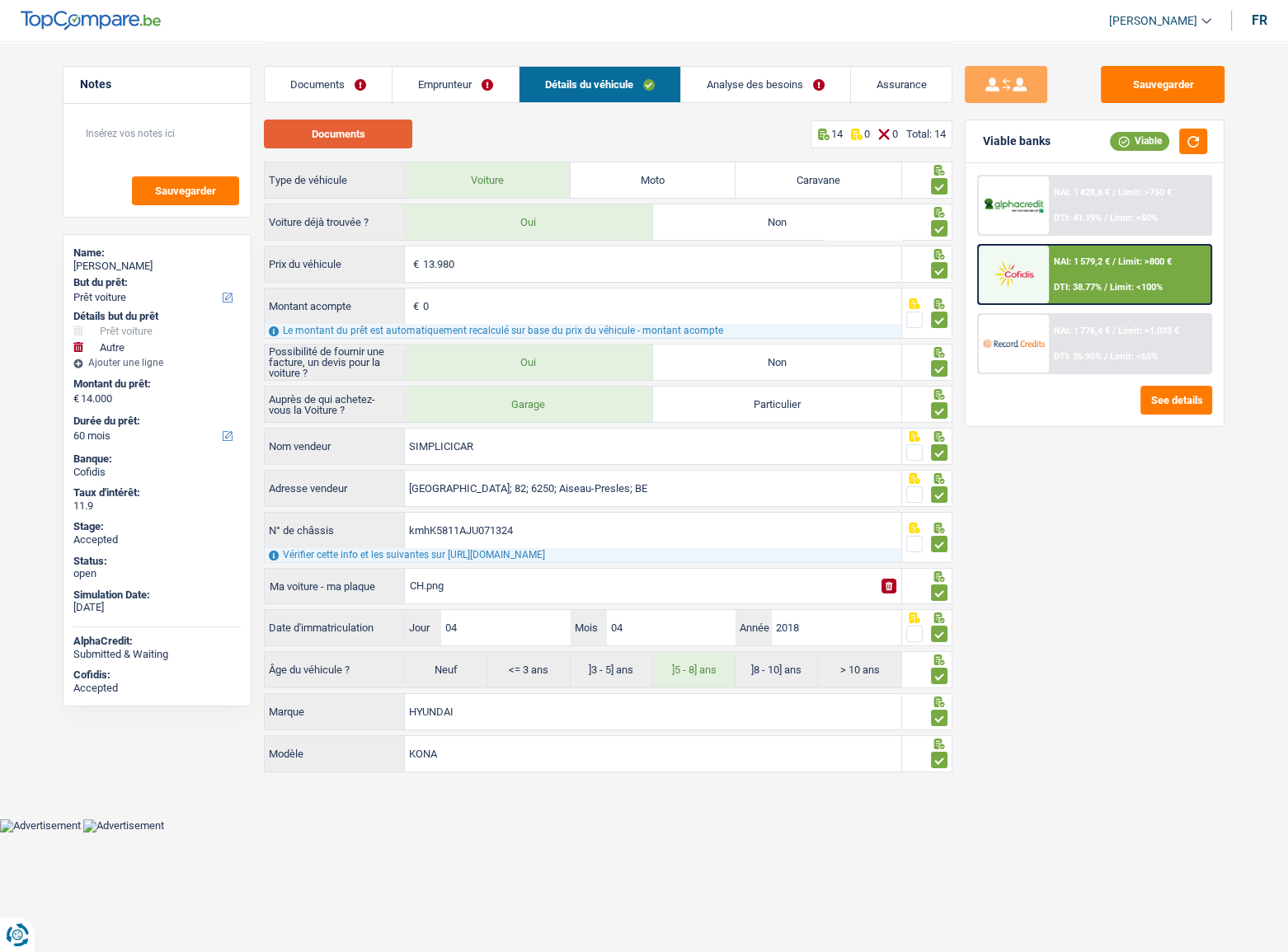
click at [331, 127] on button "Documents" at bounding box center [337, 133] width 149 height 29
click at [425, 82] on link "Emprunteur" at bounding box center [456, 85] width 126 height 35
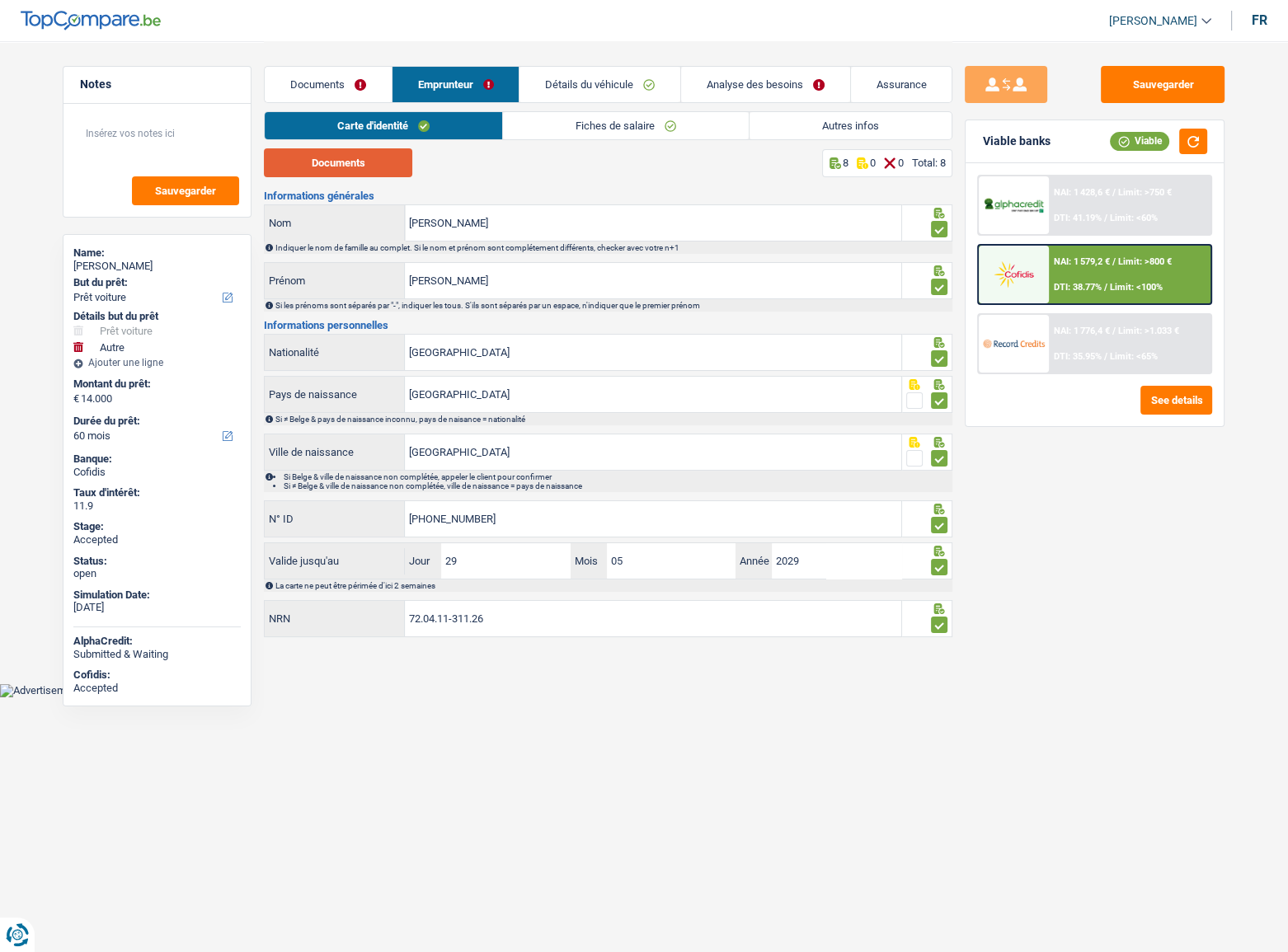
click at [359, 157] on button "Documents" at bounding box center [337, 163] width 149 height 29
click at [611, 134] on link "Fiches de salaire" at bounding box center [625, 126] width 246 height 27
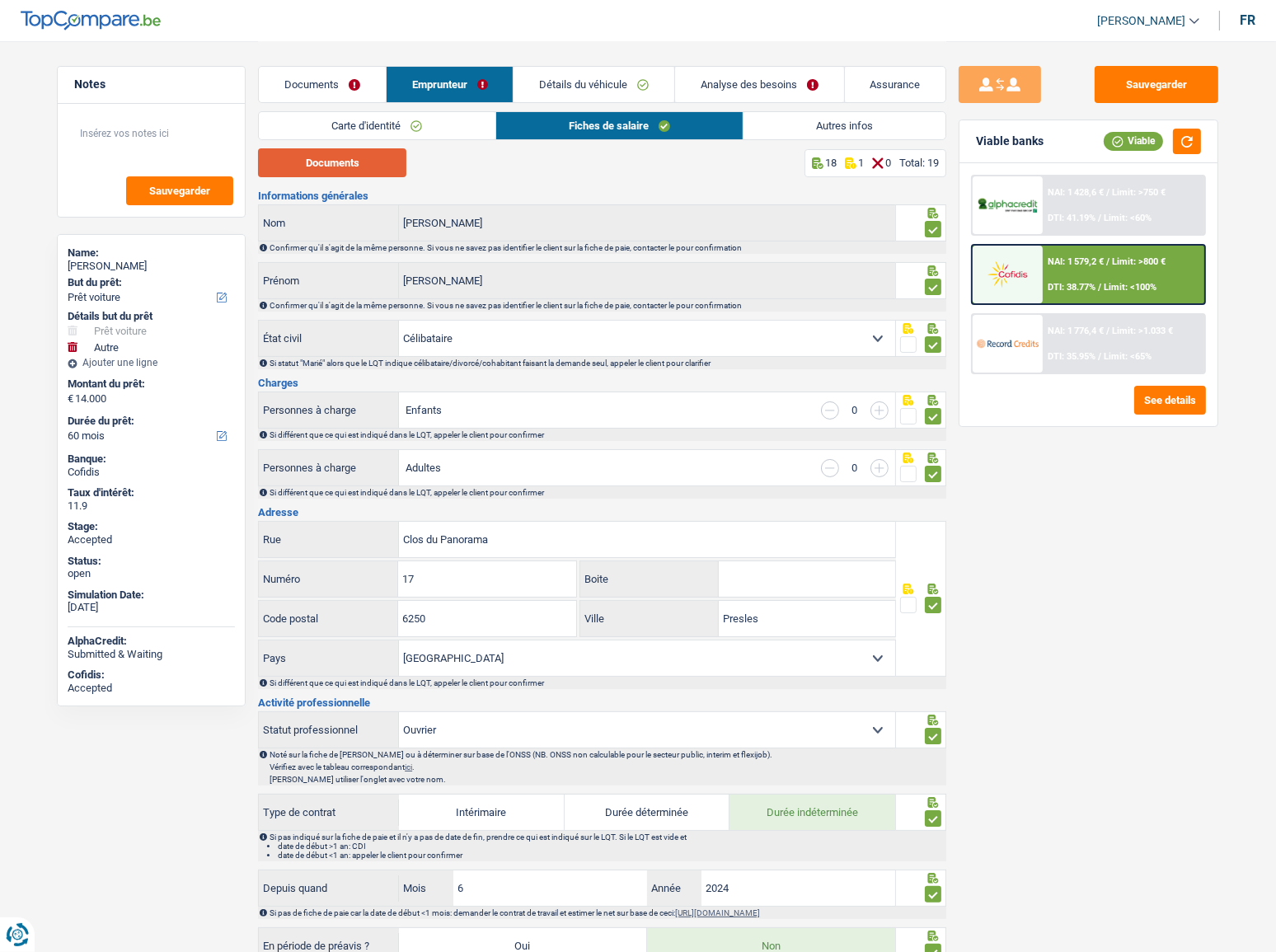
click at [395, 155] on button "Documents" at bounding box center [332, 163] width 148 height 29
click at [793, 120] on link "Autres infos" at bounding box center [844, 126] width 202 height 27
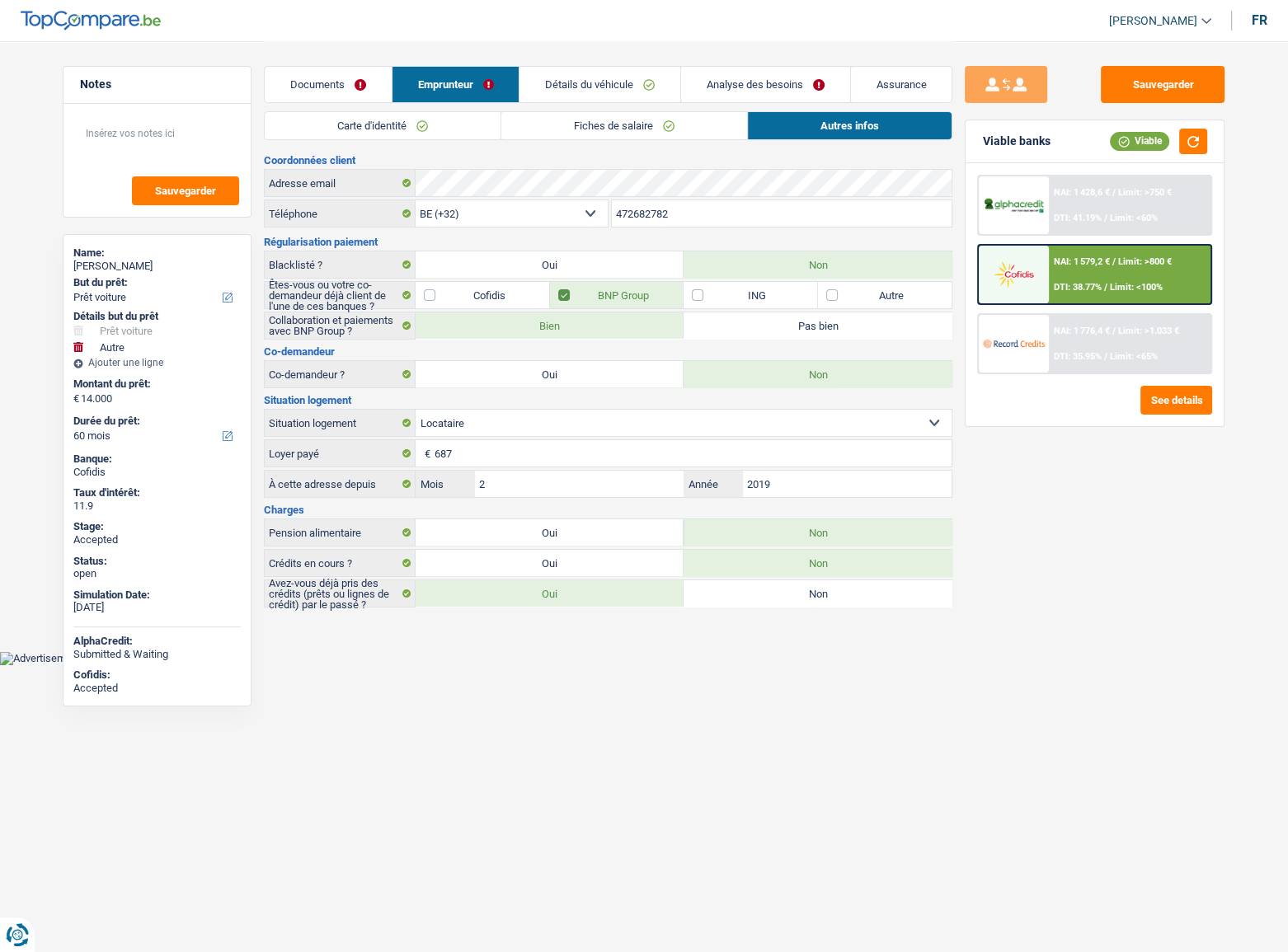
click at [596, 90] on link "Détails du véhicule" at bounding box center [600, 85] width 161 height 35
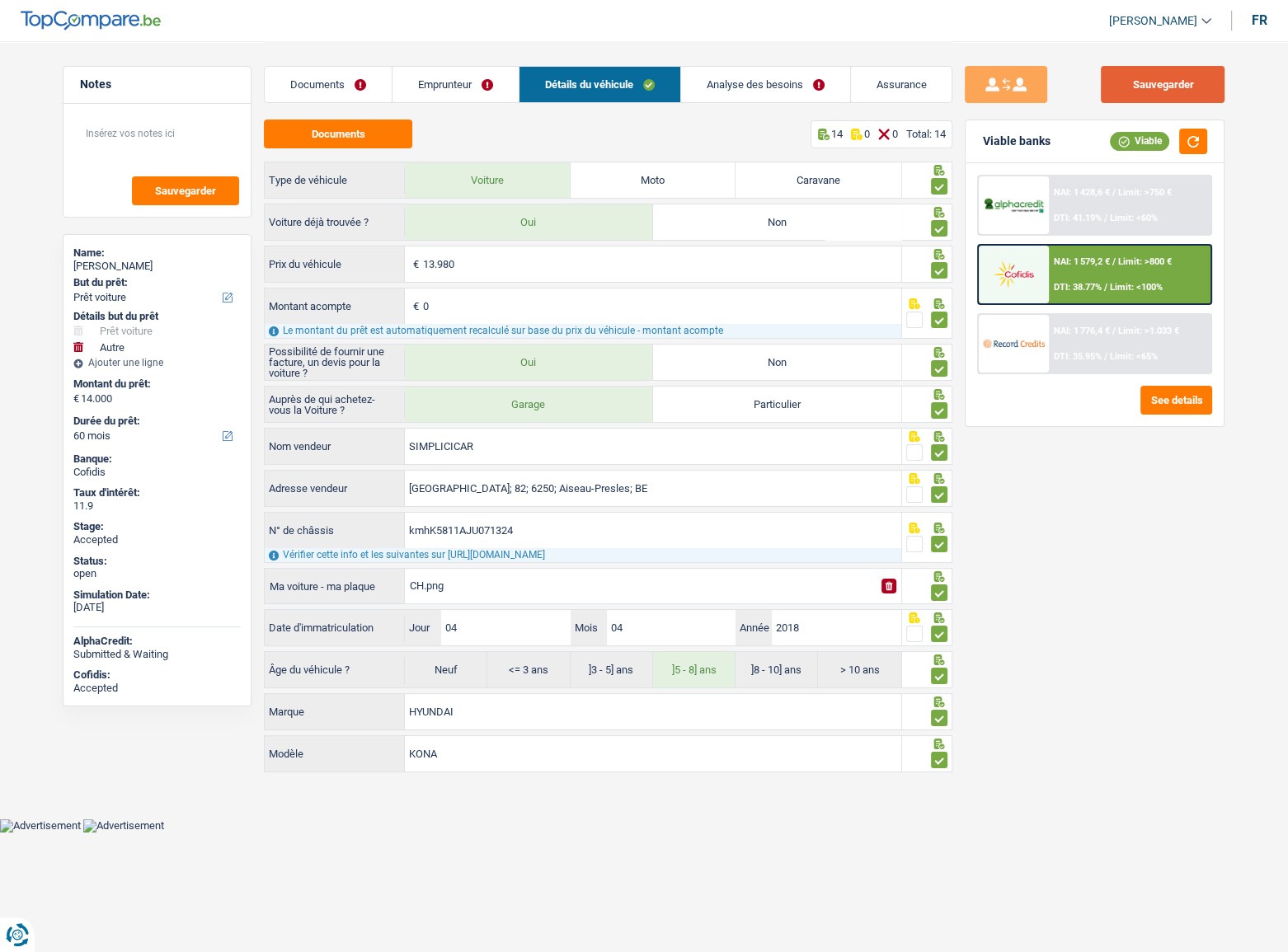
drag, startPoint x: 1129, startPoint y: 90, endPoint x: 680, endPoint y: 255, distance: 478.4
click at [1002, 90] on button "Sauvegarder" at bounding box center [1162, 85] width 123 height 37
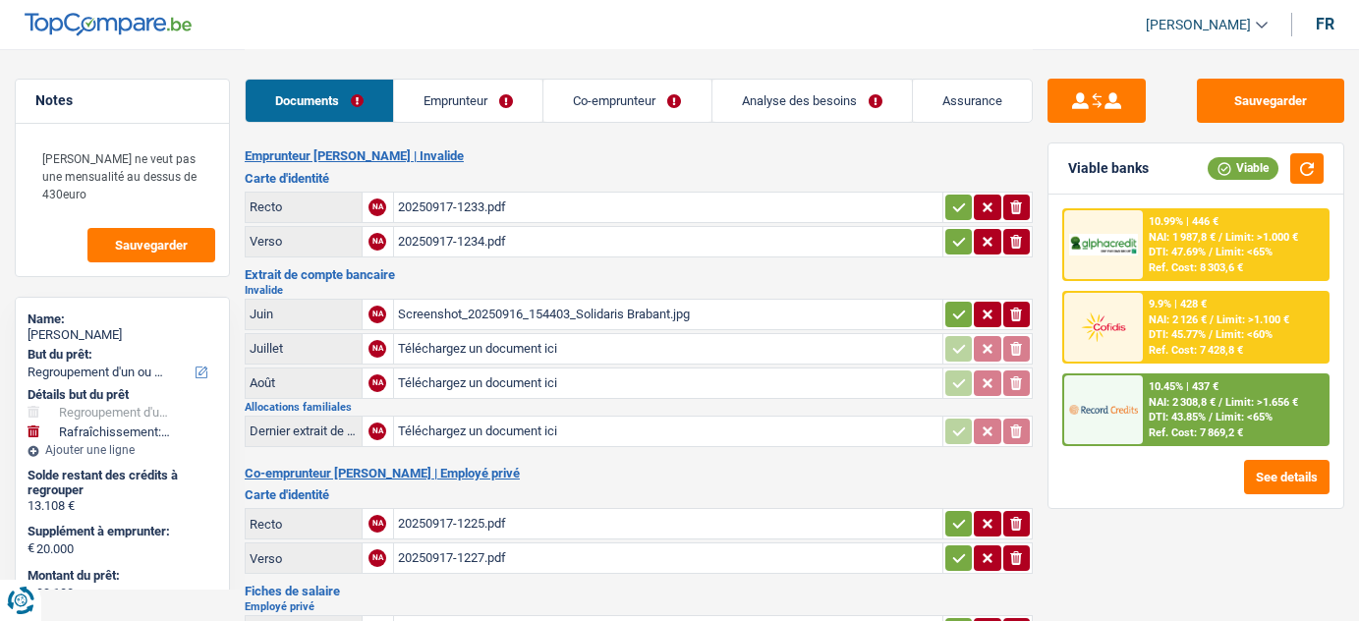
select select "refinancing"
select select "houseOrGarden"
select select "120"
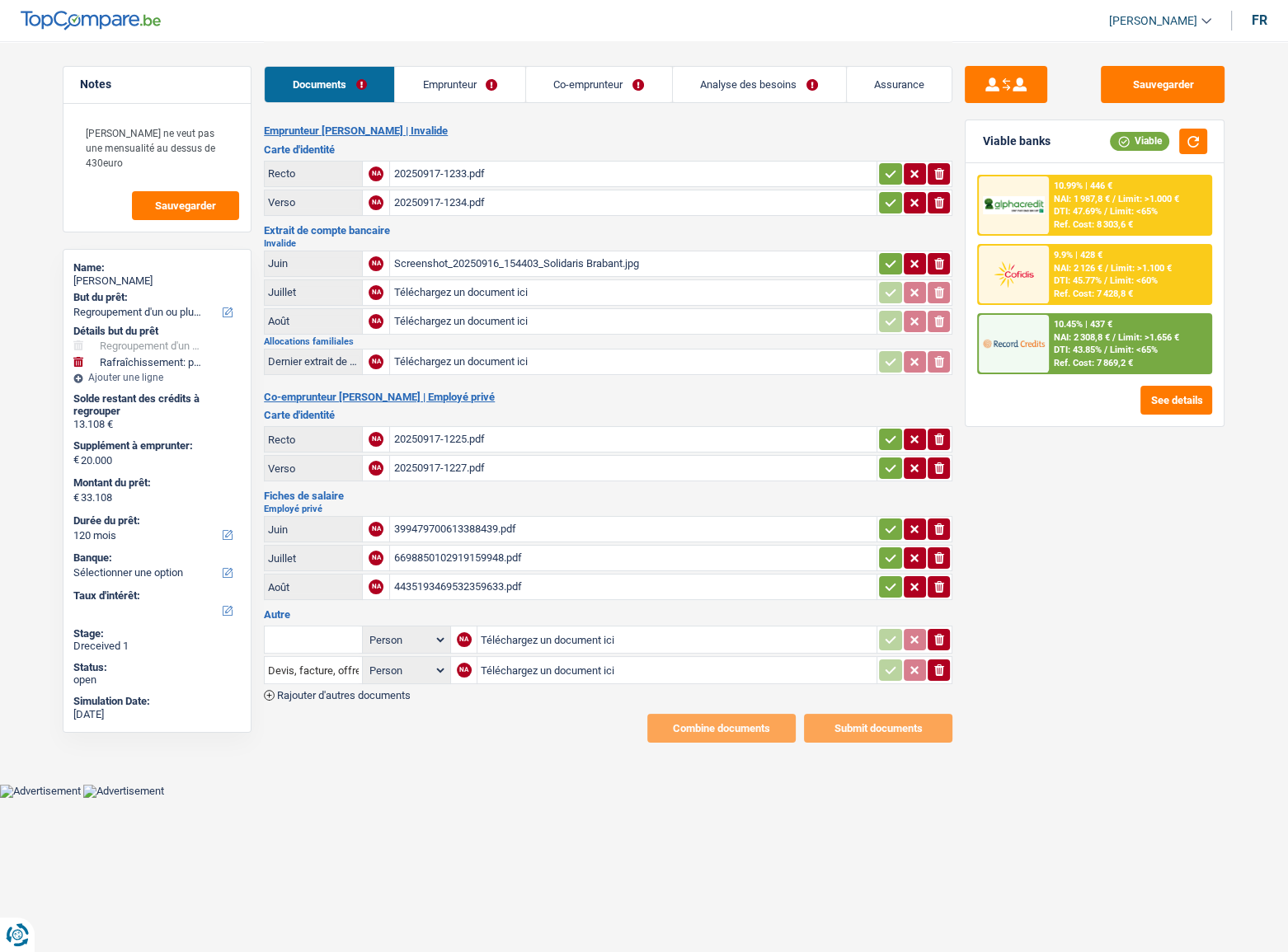
click at [602, 263] on div "Screenshot_20250916_154403_Solidaris Brabant.jpg" at bounding box center [634, 263] width 480 height 24
click at [932, 263] on icon "ionicons-v5-e" at bounding box center [939, 264] width 13 height 17
click at [645, 263] on input "Téléchargez un document ici" at bounding box center [634, 263] width 480 height 24
type input "C:\fakepath\06.jpg"
click at [457, 292] on input "Téléchargez un document ici" at bounding box center [634, 292] width 480 height 24
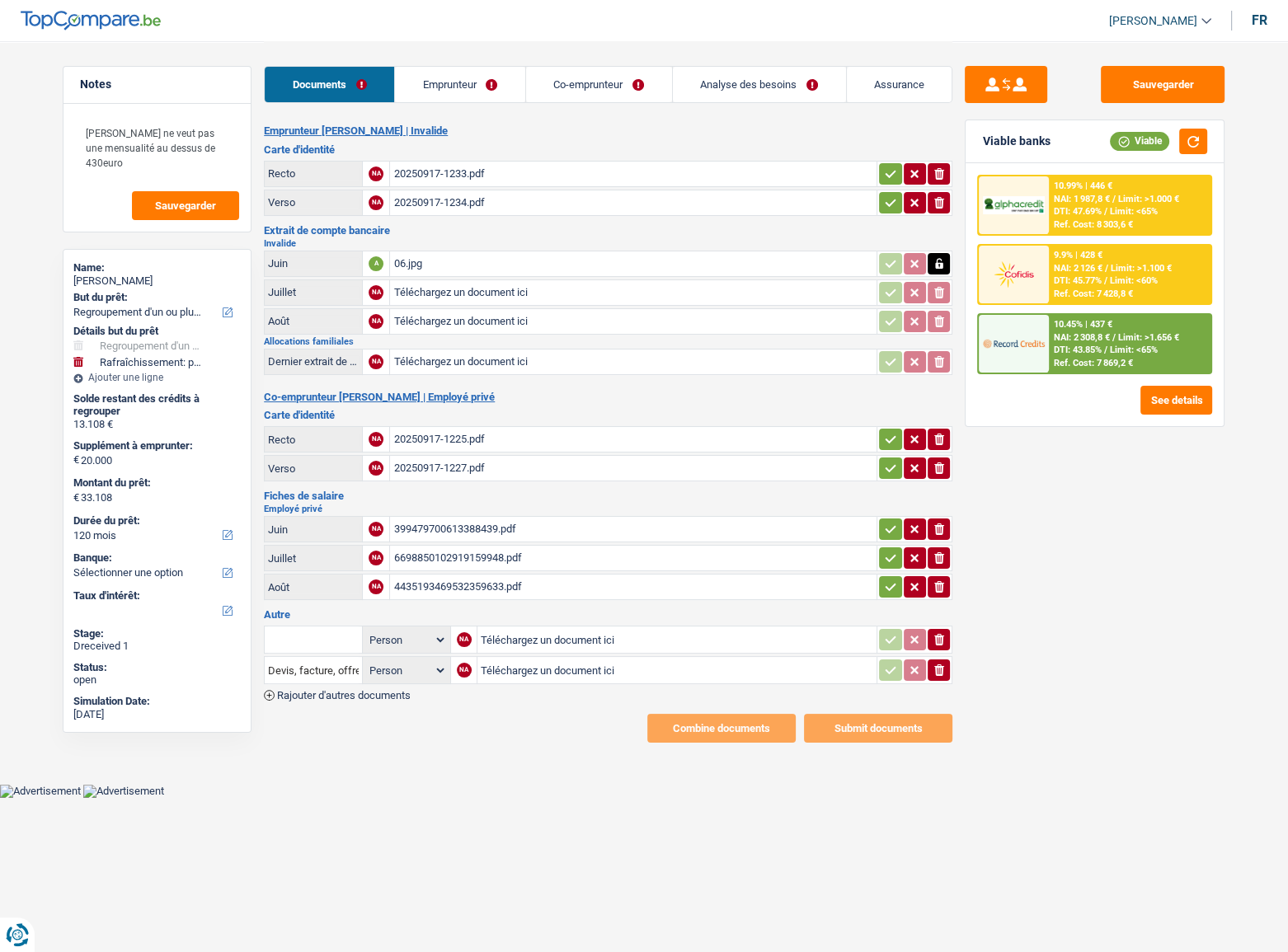
type input "C:\fakepath\07.jpg"
click at [456, 315] on input "Téléchargez un document ici" at bounding box center [634, 321] width 480 height 24
type input "C:\fakepath\08.jpg"
click at [462, 79] on link "Emprunteur" at bounding box center [460, 85] width 130 height 35
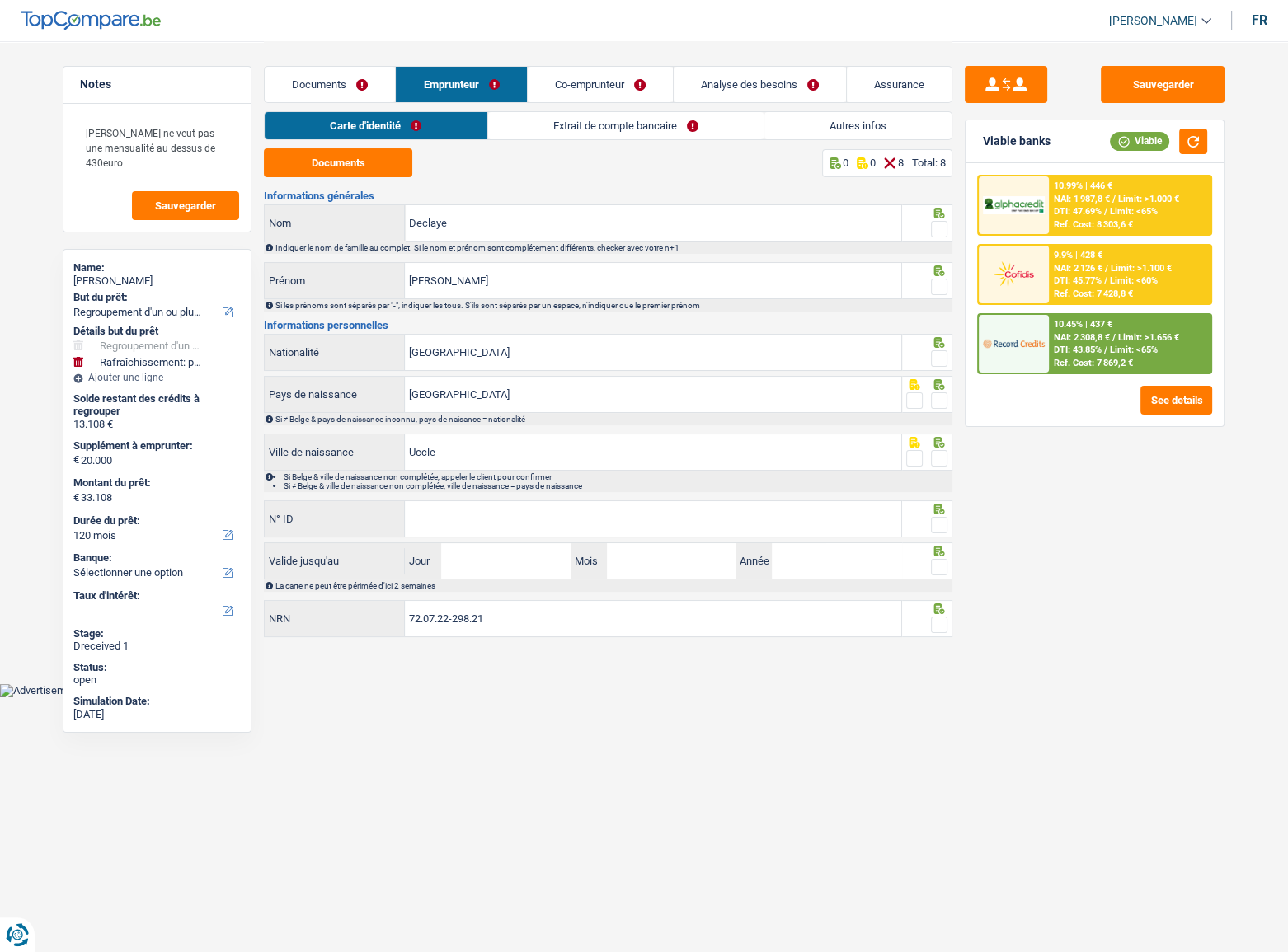
click at [529, 114] on link "Extrait de compte bancaire" at bounding box center [626, 126] width 275 height 27
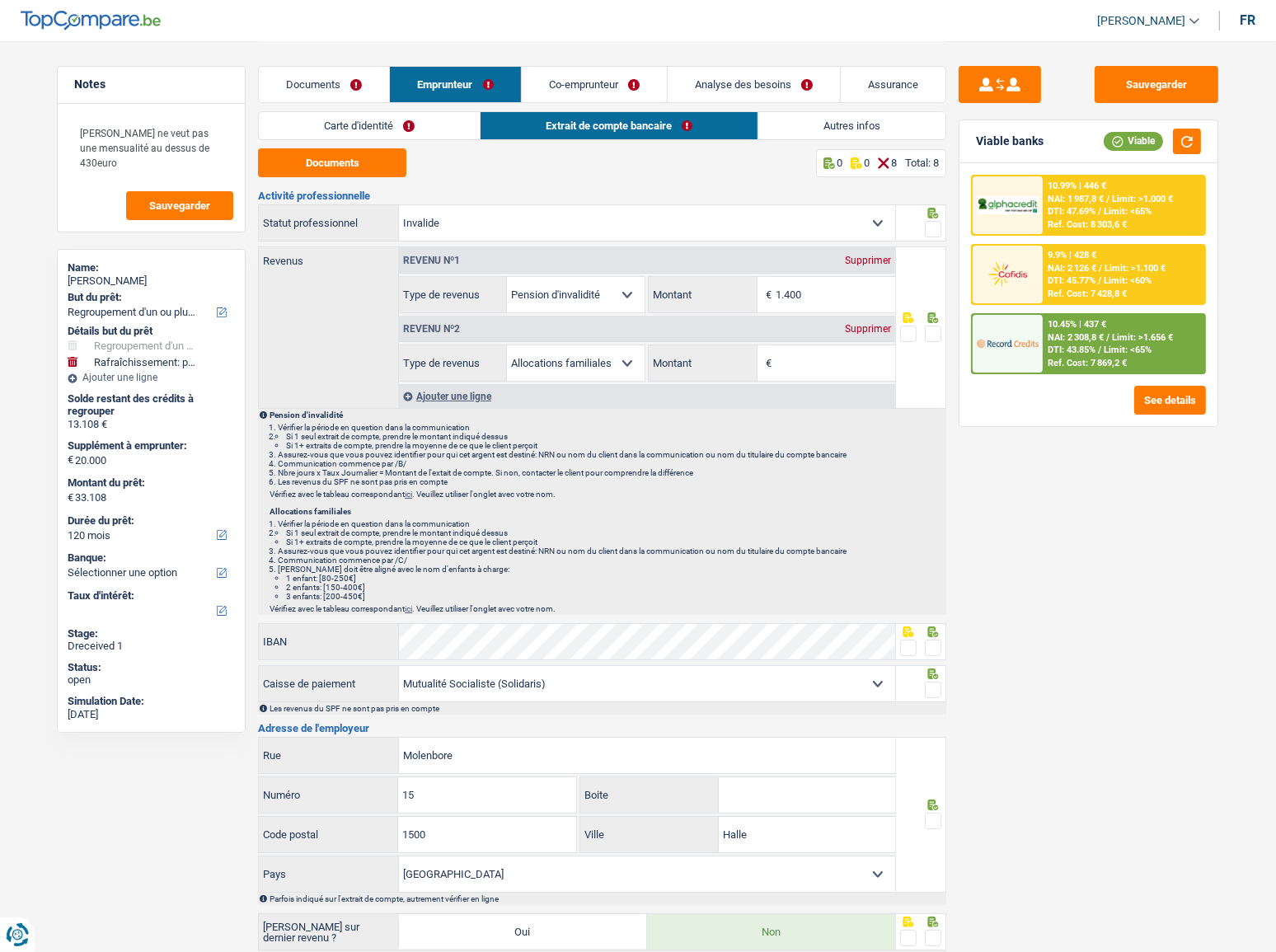
click at [825, 119] on link "Autres infos" at bounding box center [852, 126] width 187 height 27
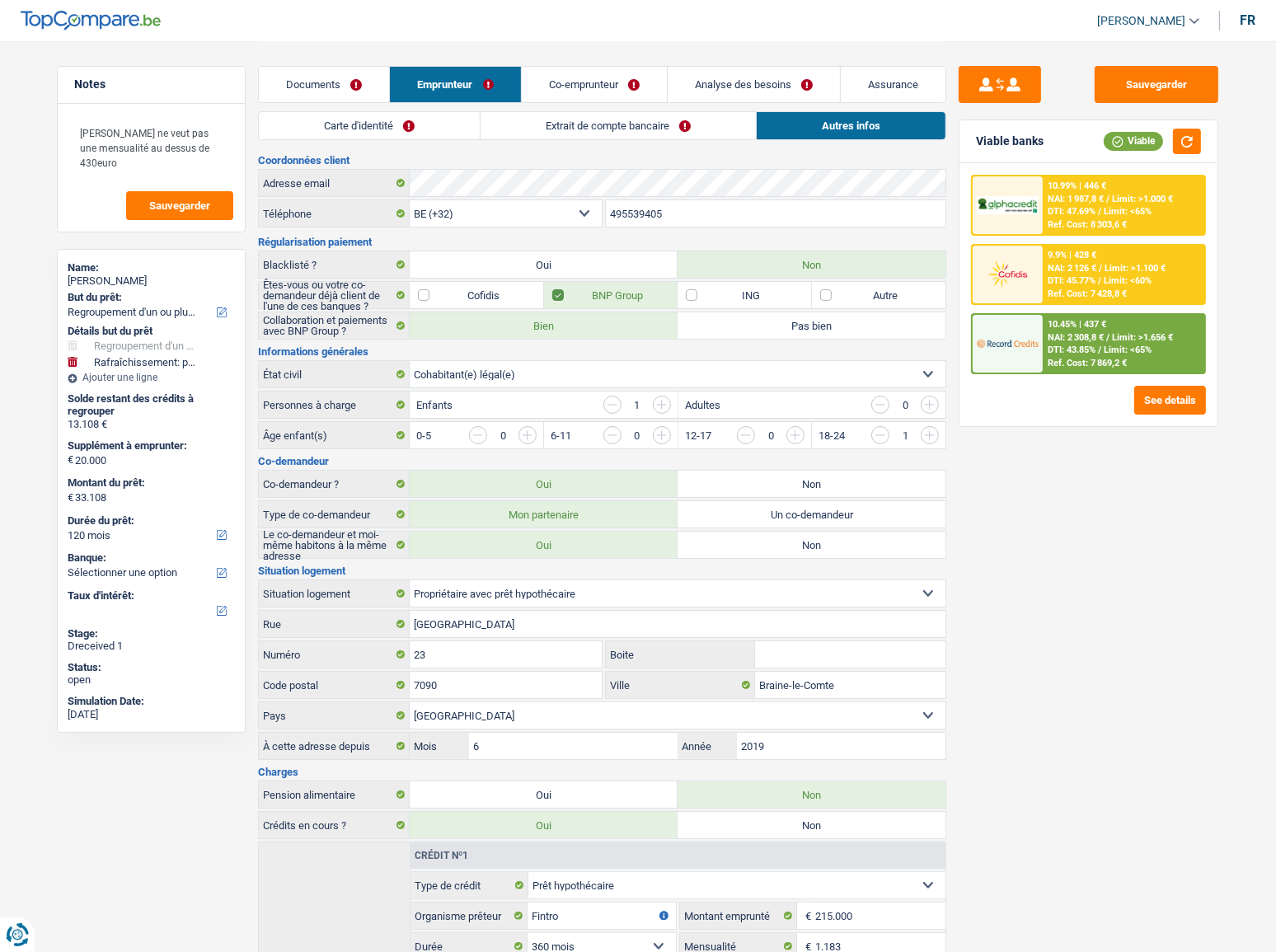
click at [580, 78] on link "Co-emprunteur" at bounding box center [594, 85] width 145 height 35
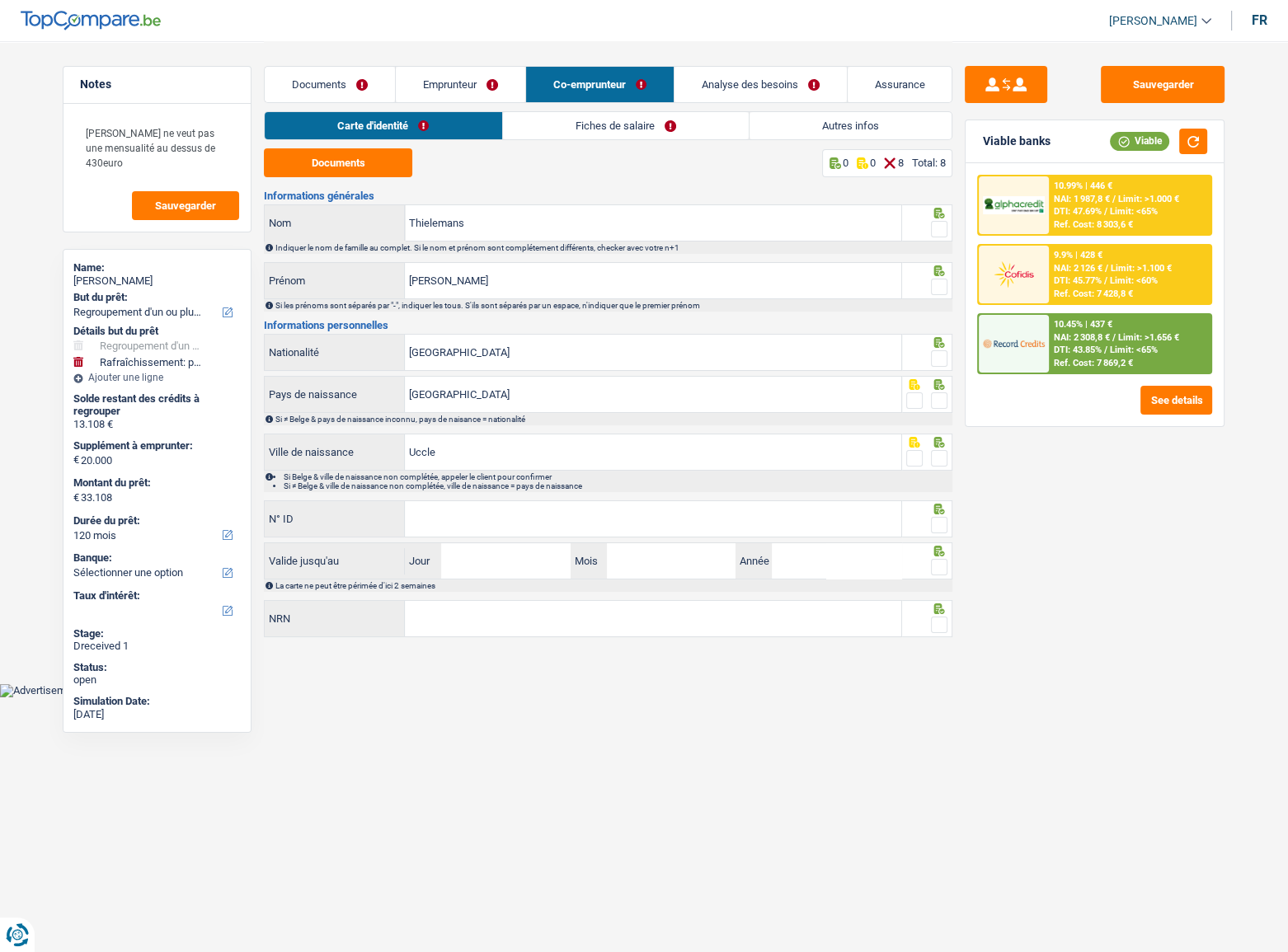
click at [661, 122] on link "Fiches de salaire" at bounding box center [625, 126] width 246 height 27
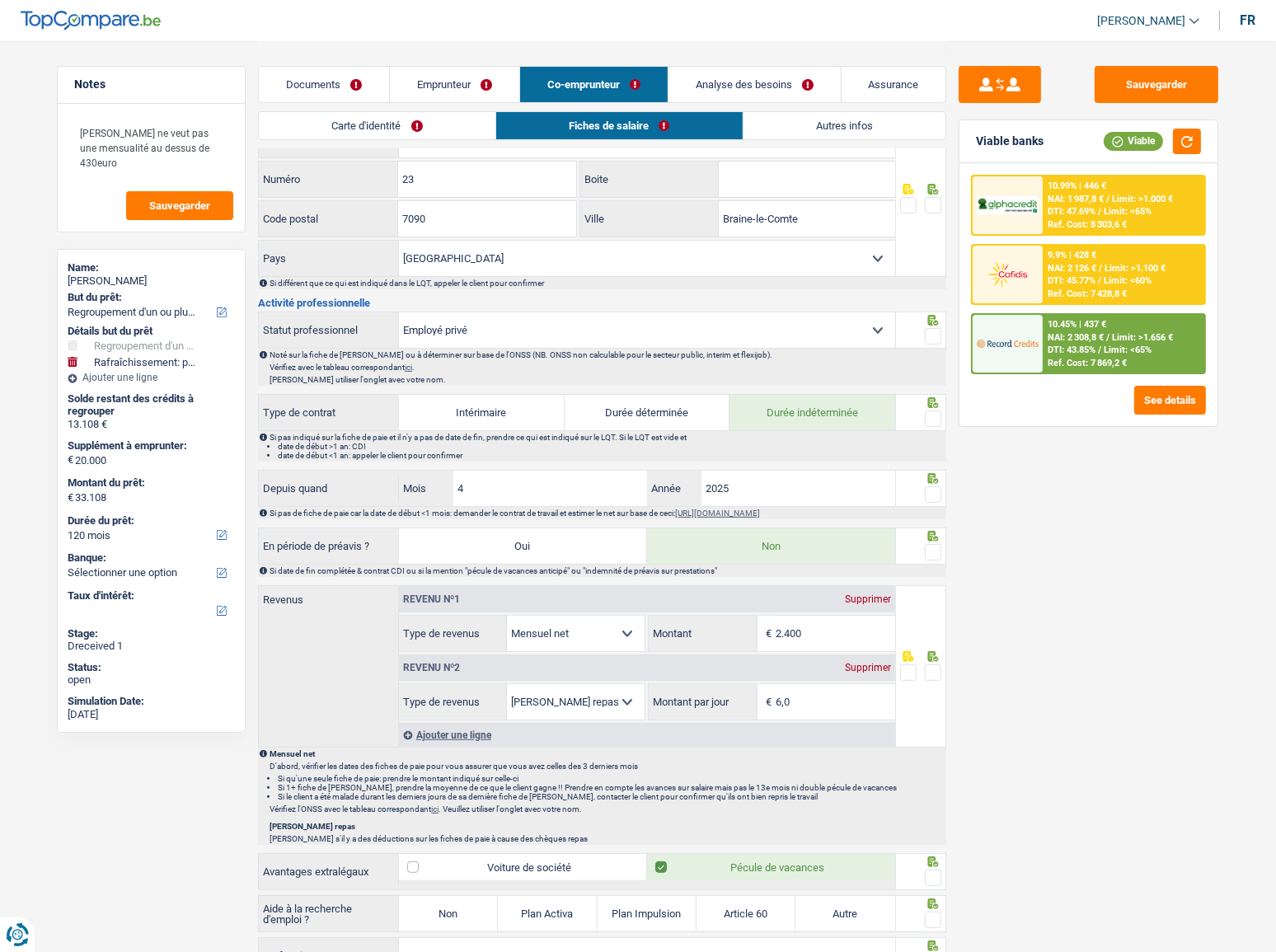
scroll to position [450, 0]
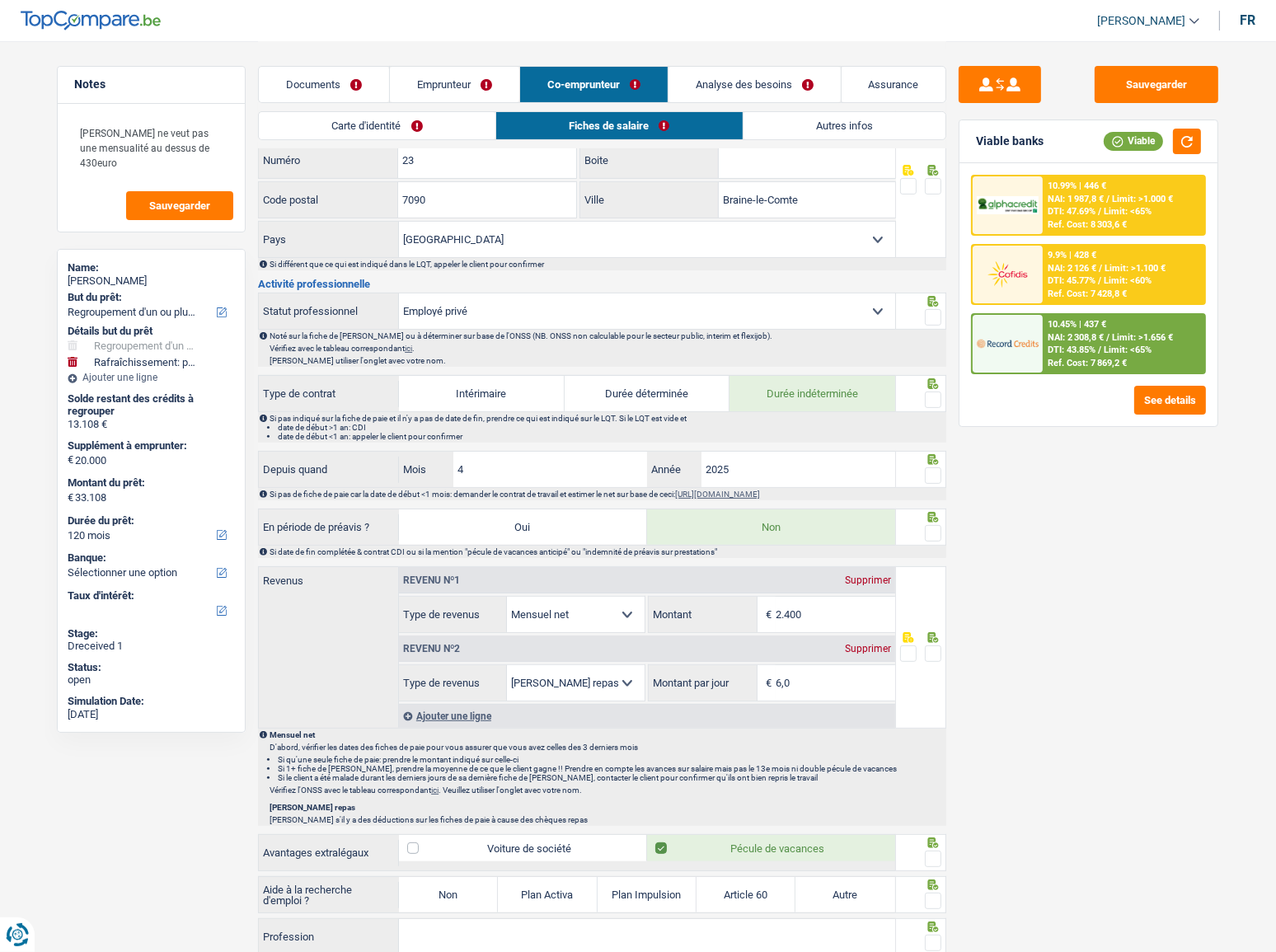
click at [432, 86] on link "Emprunteur" at bounding box center [455, 85] width 129 height 35
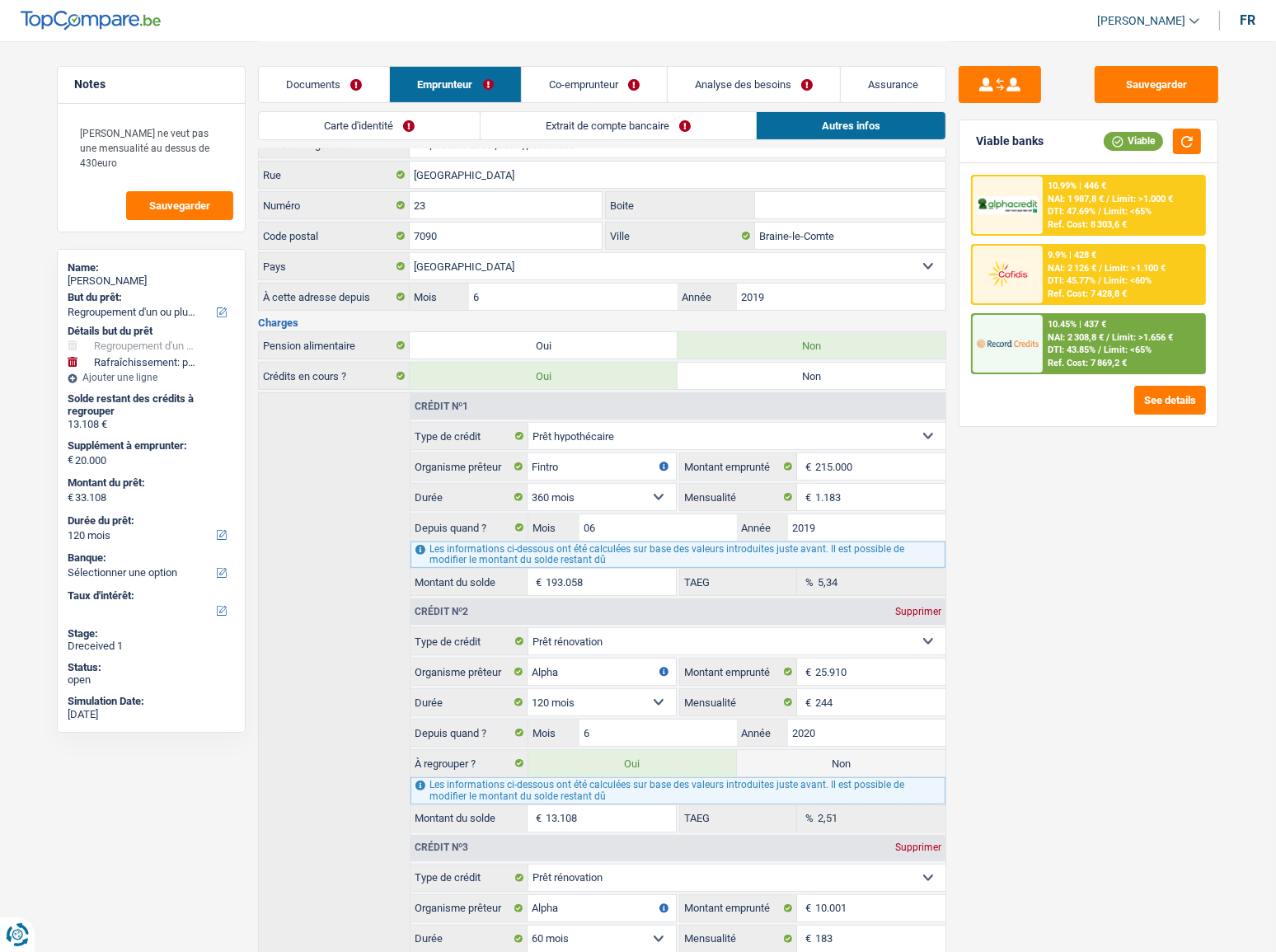
click at [299, 124] on link "Carte d'identité" at bounding box center [369, 126] width 221 height 27
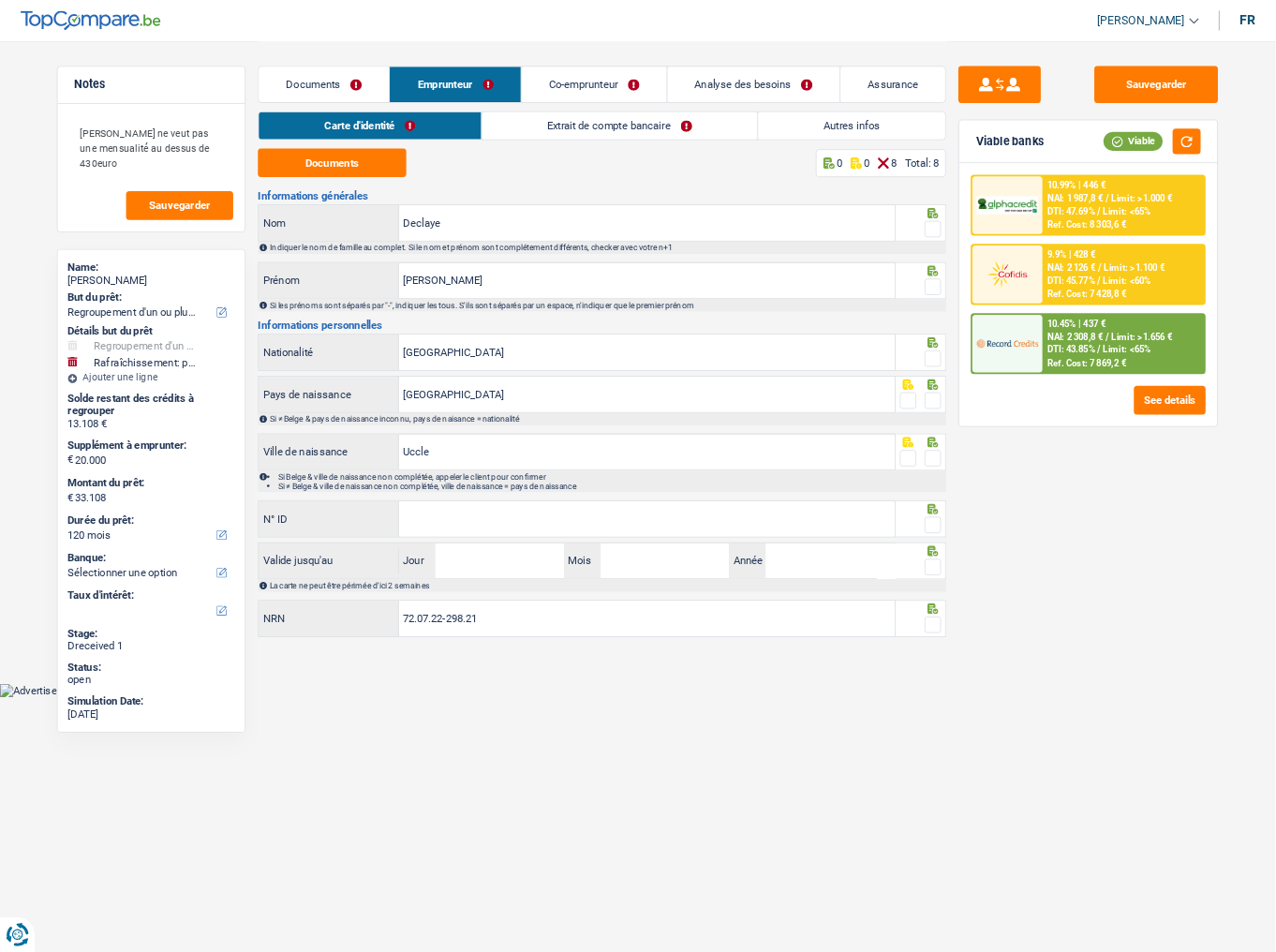
scroll to position [0, 0]
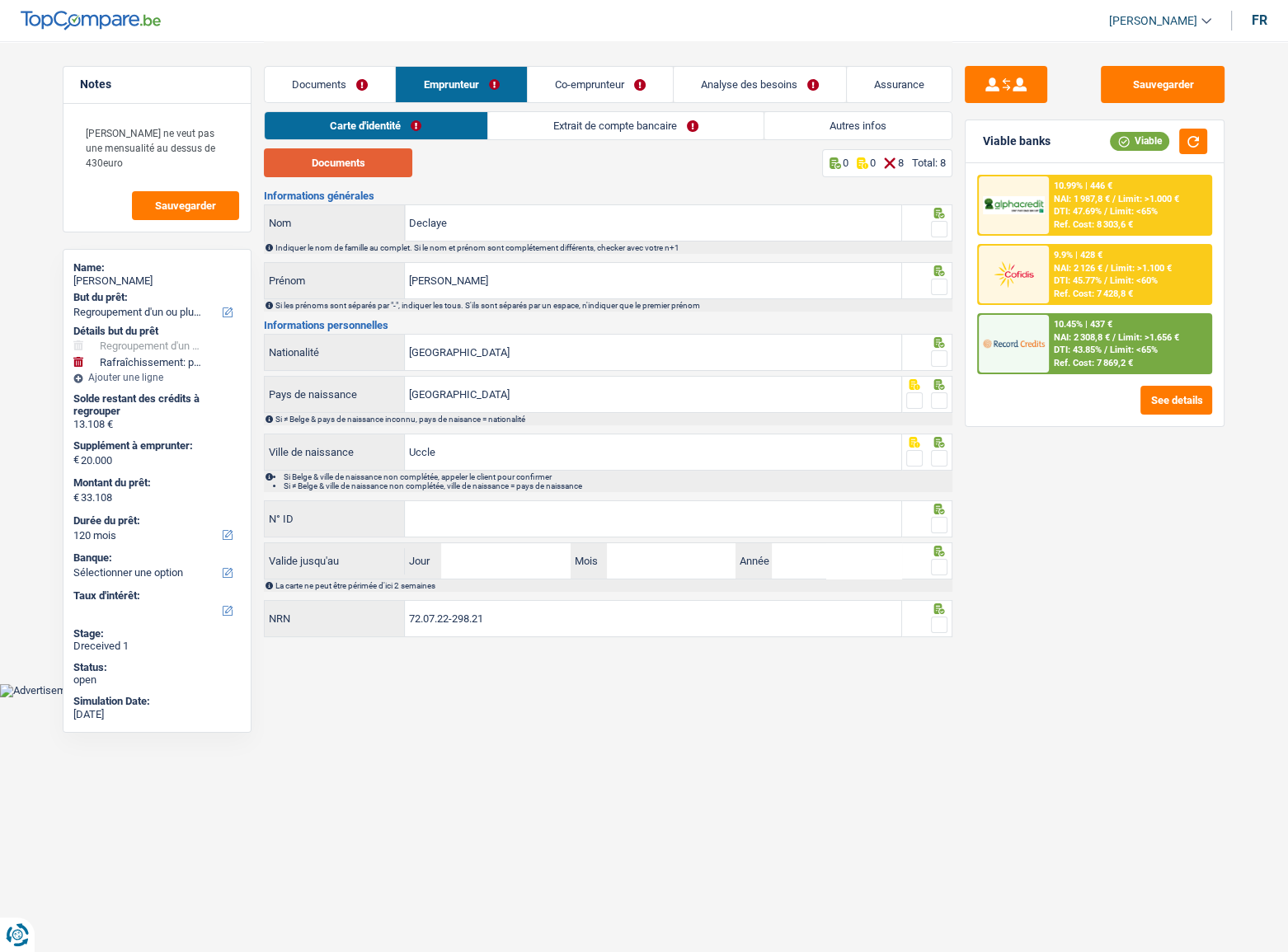
click at [381, 159] on button "Documents" at bounding box center [337, 163] width 149 height 29
click at [347, 106] on div "Documents Emprunteur Co-emprunteur Analyse des besoins Assurance" at bounding box center [607, 76] width 689 height 70
click at [371, 96] on link "Documents" at bounding box center [329, 85] width 130 height 35
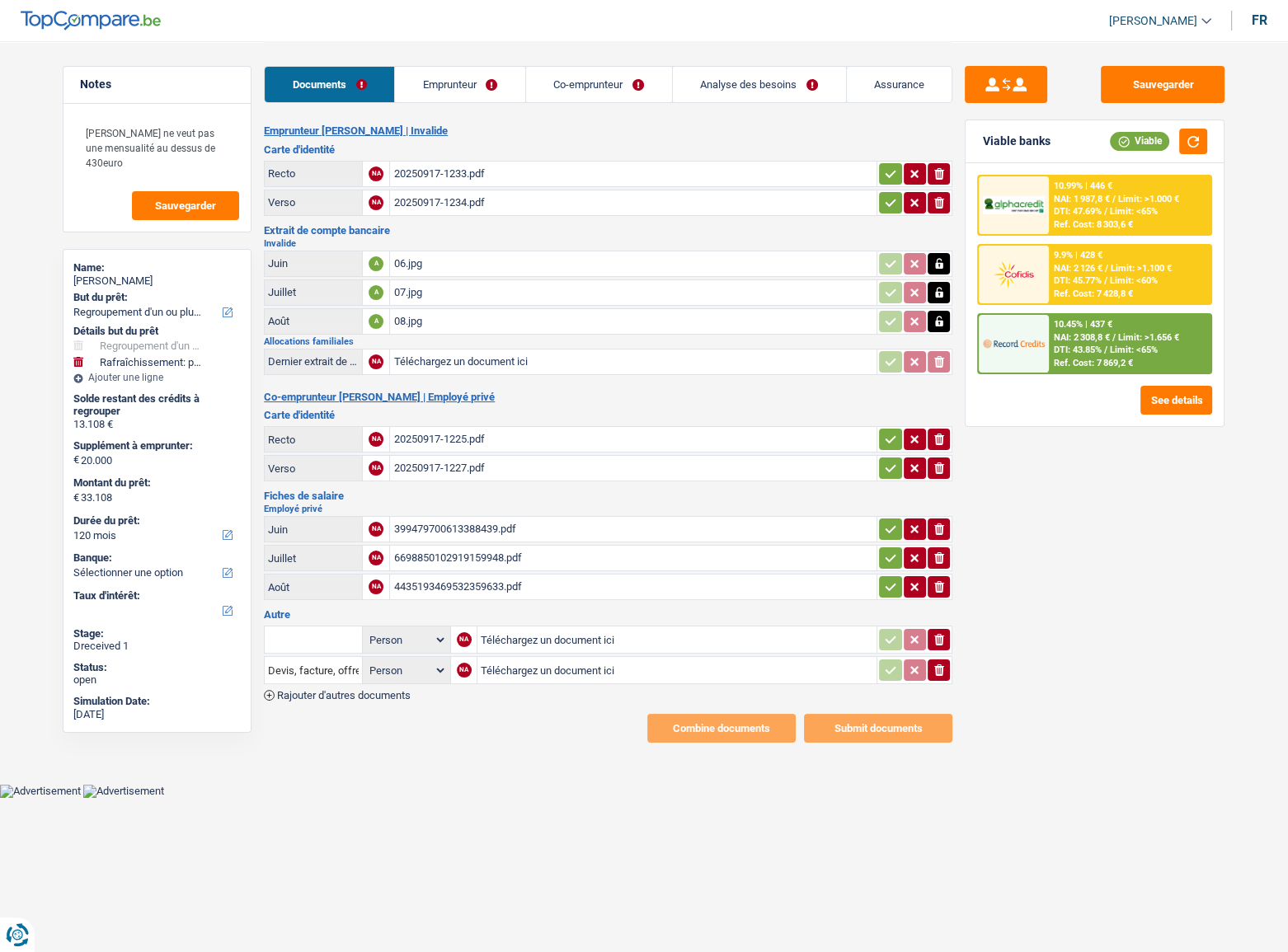
click at [500, 434] on div "20250917-1225.pdf" at bounding box center [634, 439] width 480 height 24
drag, startPoint x: 524, startPoint y: 460, endPoint x: 519, endPoint y: 451, distance: 10.3
click at [523, 458] on div "20250917-1227.pdf" at bounding box center [634, 467] width 480 height 24
click at [451, 520] on table "Juin NA 399479700613388439.pdf ionicons-v5-e Juillet NA 6698850102919159948.pdf…" at bounding box center [607, 558] width 689 height 89
click at [450, 520] on div "4435193469532359633.pdf" at bounding box center [634, 586] width 480 height 24
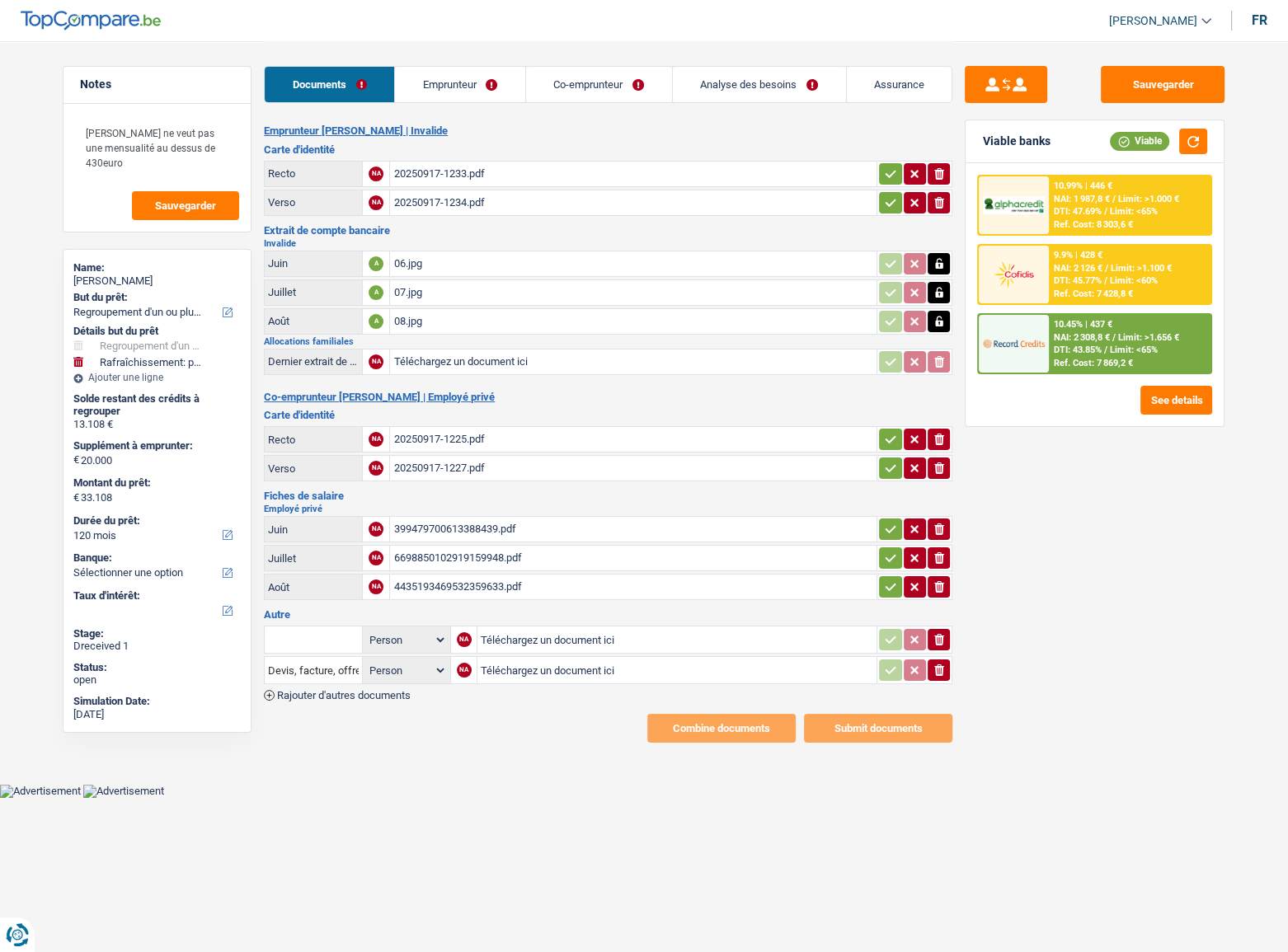
click at [464, 69] on link "Emprunteur" at bounding box center [460, 85] width 130 height 35
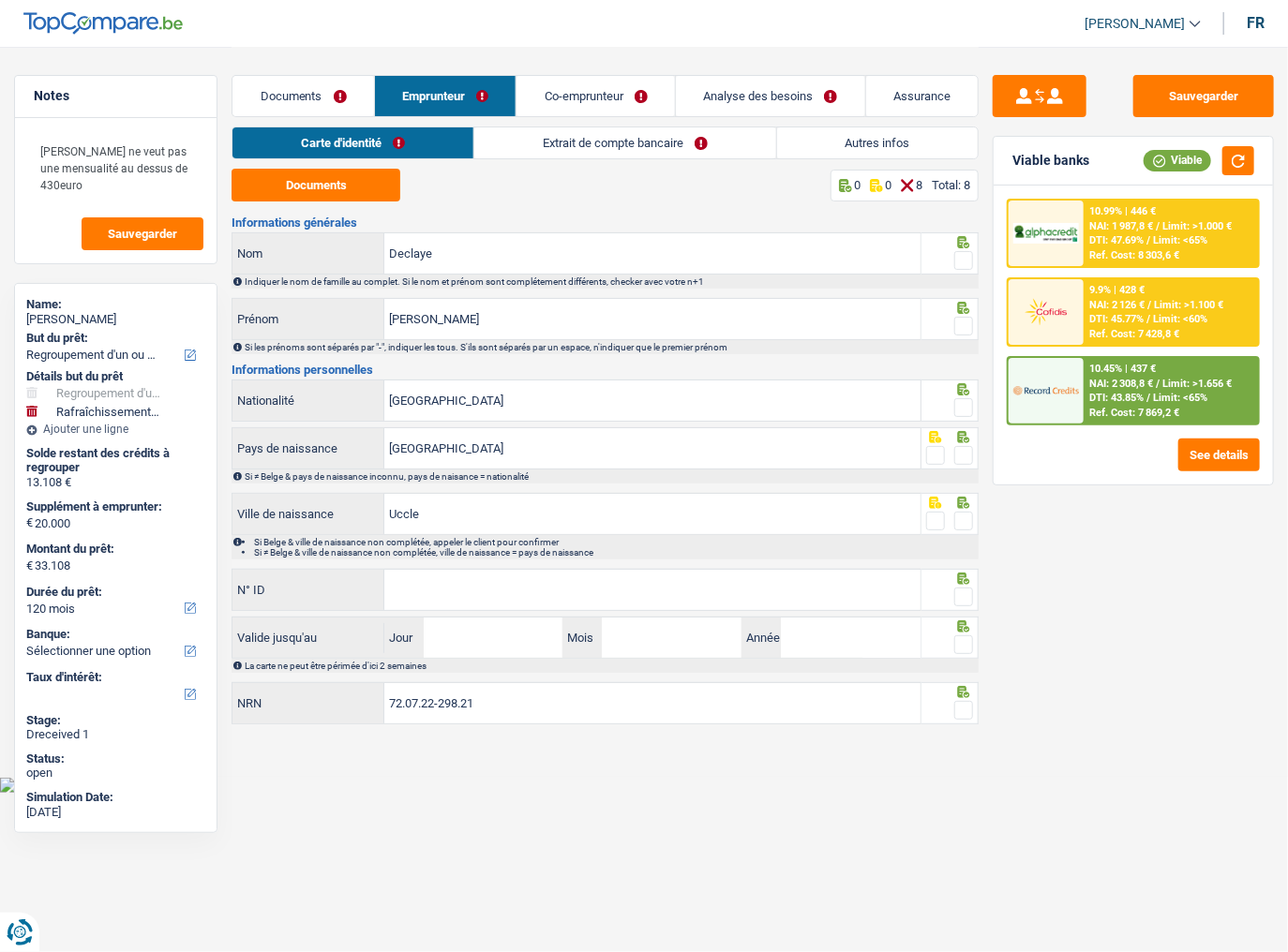
click at [967, 255] on span at bounding box center [964, 260] width 19 height 19
click at [0, 0] on input "radio" at bounding box center [0, 0] width 0 height 0
click at [966, 324] on span at bounding box center [964, 326] width 19 height 19
click at [0, 0] on input "radio" at bounding box center [0, 0] width 0 height 0
click at [967, 415] on div at bounding box center [964, 408] width 19 height 24
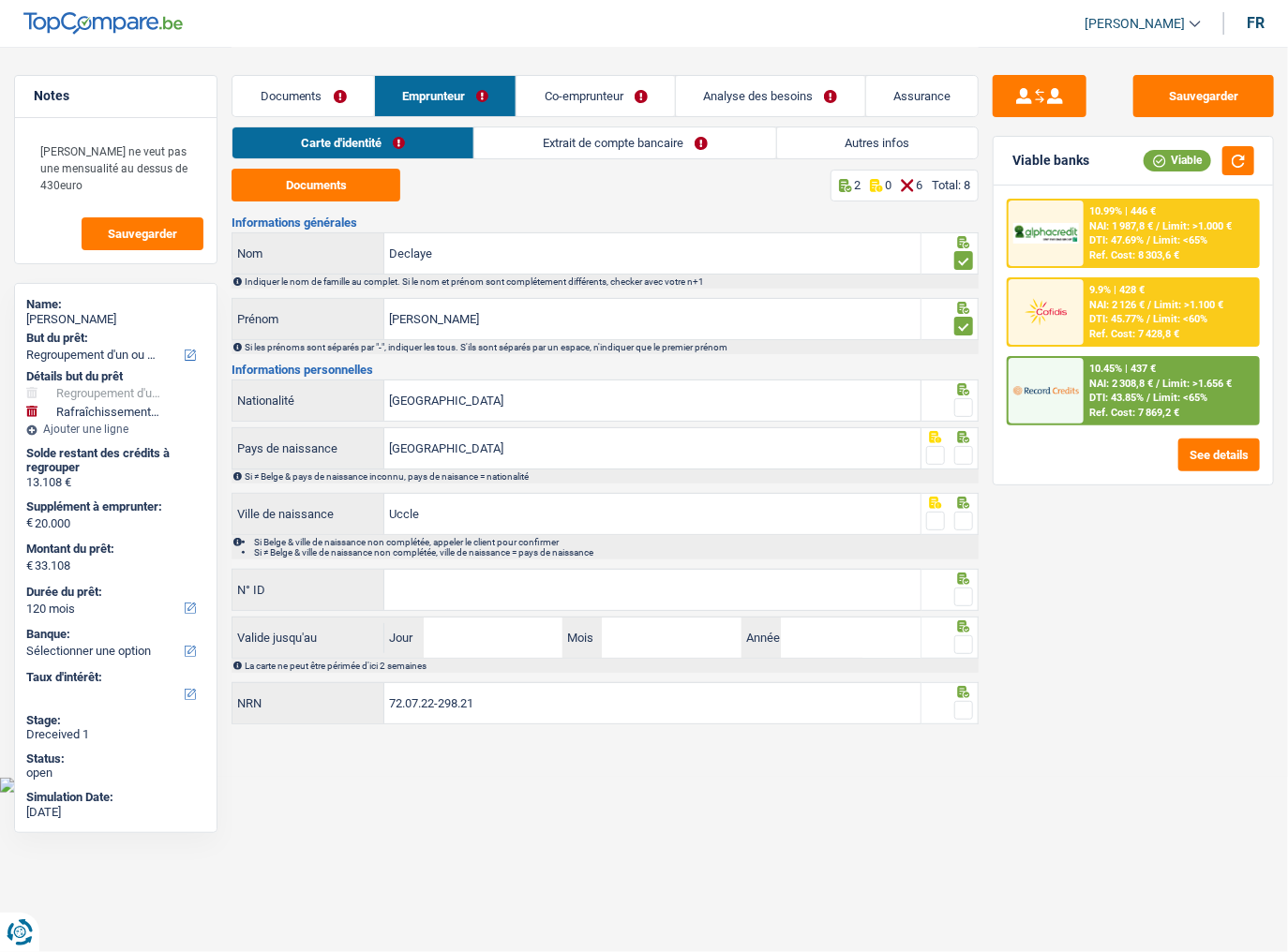
click at [966, 458] on span at bounding box center [964, 456] width 19 height 19
click at [0, 0] on input "radio" at bounding box center [0, 0] width 0 height 0
click at [964, 408] on span at bounding box center [964, 408] width 19 height 19
click at [0, 0] on input "radio" at bounding box center [0, 0] width 0 height 0
drag, startPoint x: 965, startPoint y: 523, endPoint x: 862, endPoint y: 578, distance: 116.8
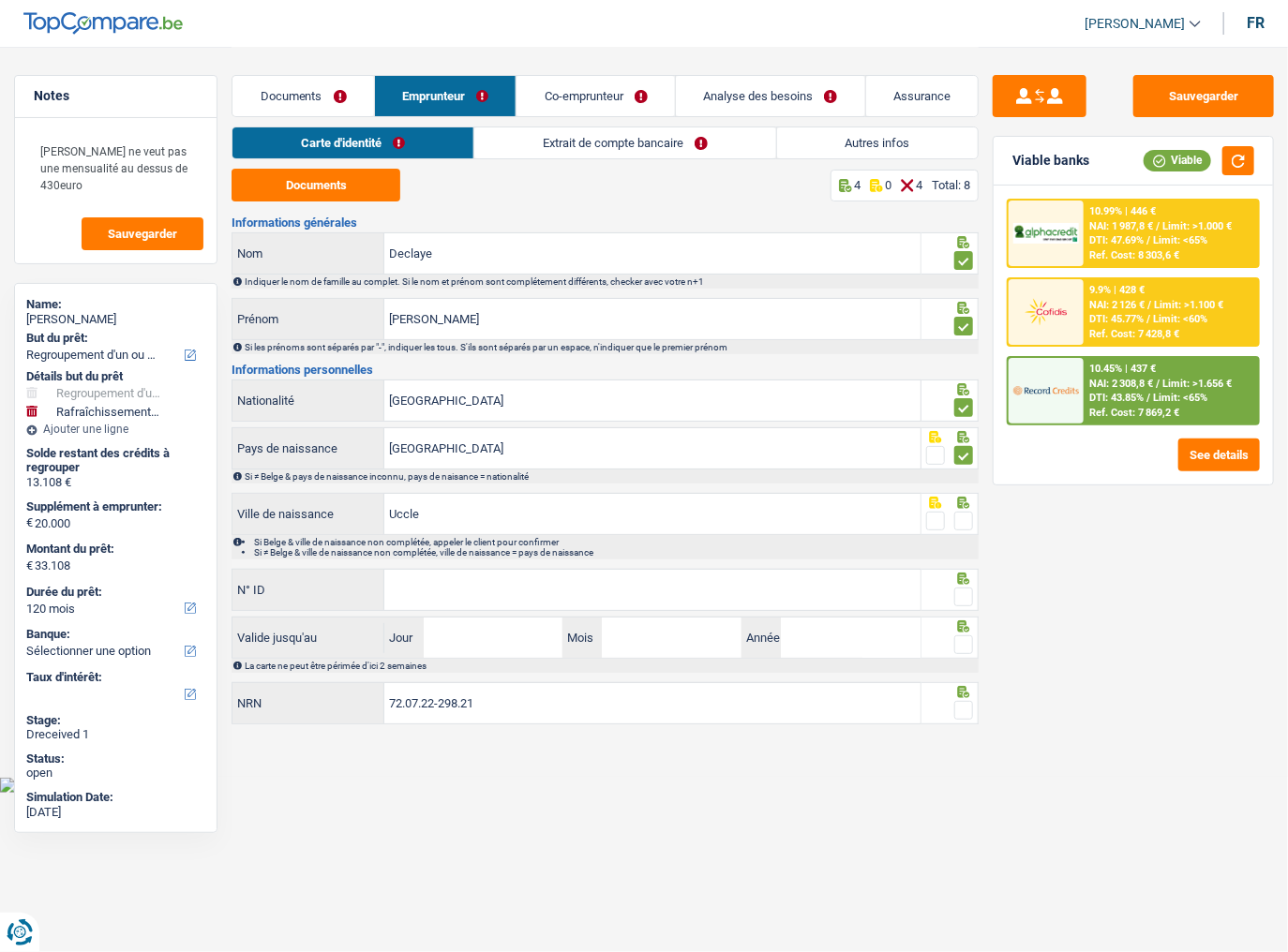
click at [957, 528] on span at bounding box center [964, 522] width 19 height 19
click at [0, 0] on input "radio" at bounding box center [0, 0] width 0 height 0
click at [862, 579] on input "N° ID" at bounding box center [653, 590] width 536 height 40
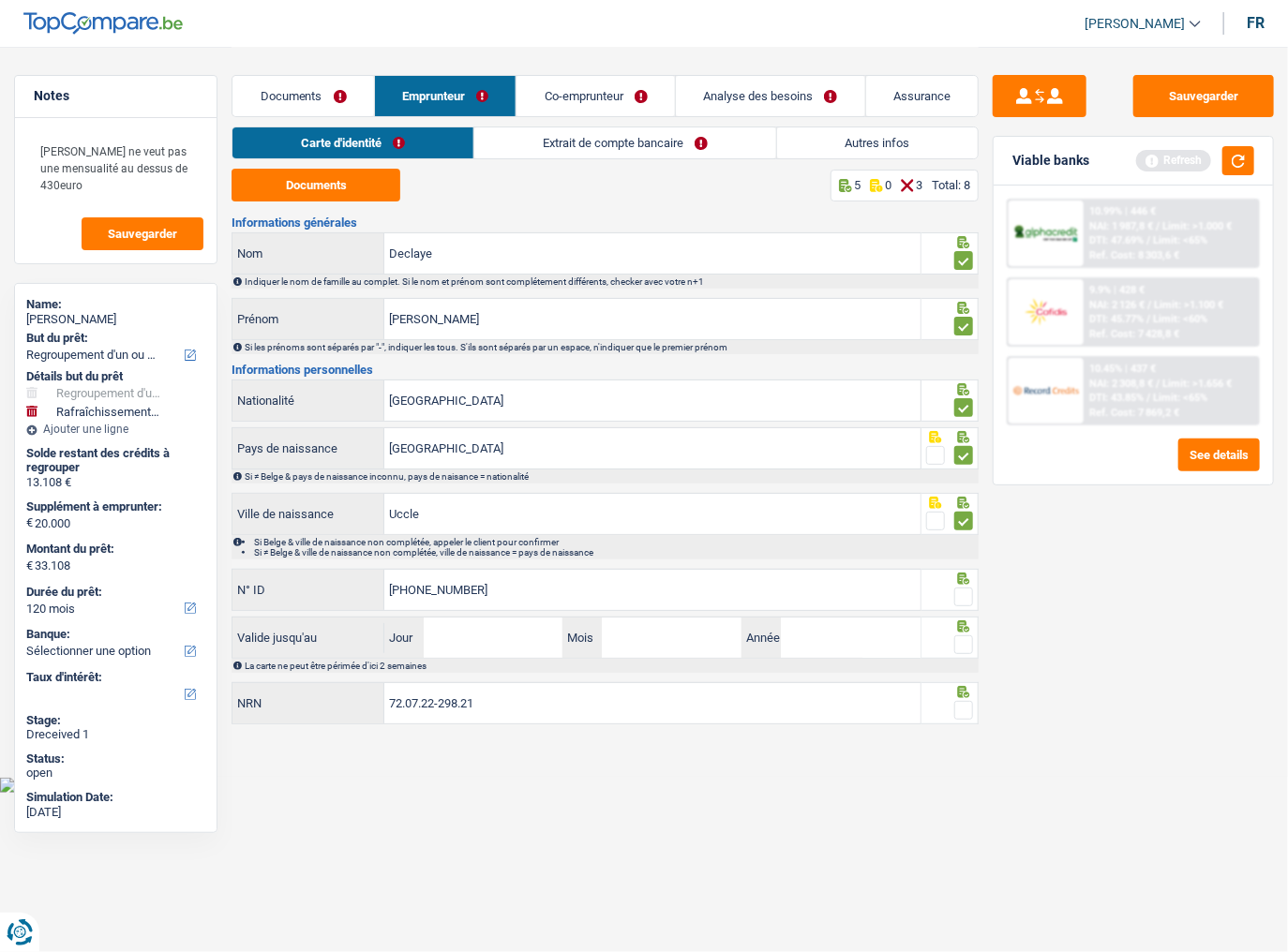
type input "[PHONE_NUMBER]"
click at [970, 589] on span at bounding box center [964, 597] width 19 height 19
click at [0, 0] on input "radio" at bounding box center [0, 0] width 0 height 0
drag, startPoint x: 516, startPoint y: 640, endPoint x: 1070, endPoint y: 590, distance: 556.3
click at [521, 591] on input "Jour" at bounding box center [493, 638] width 139 height 40
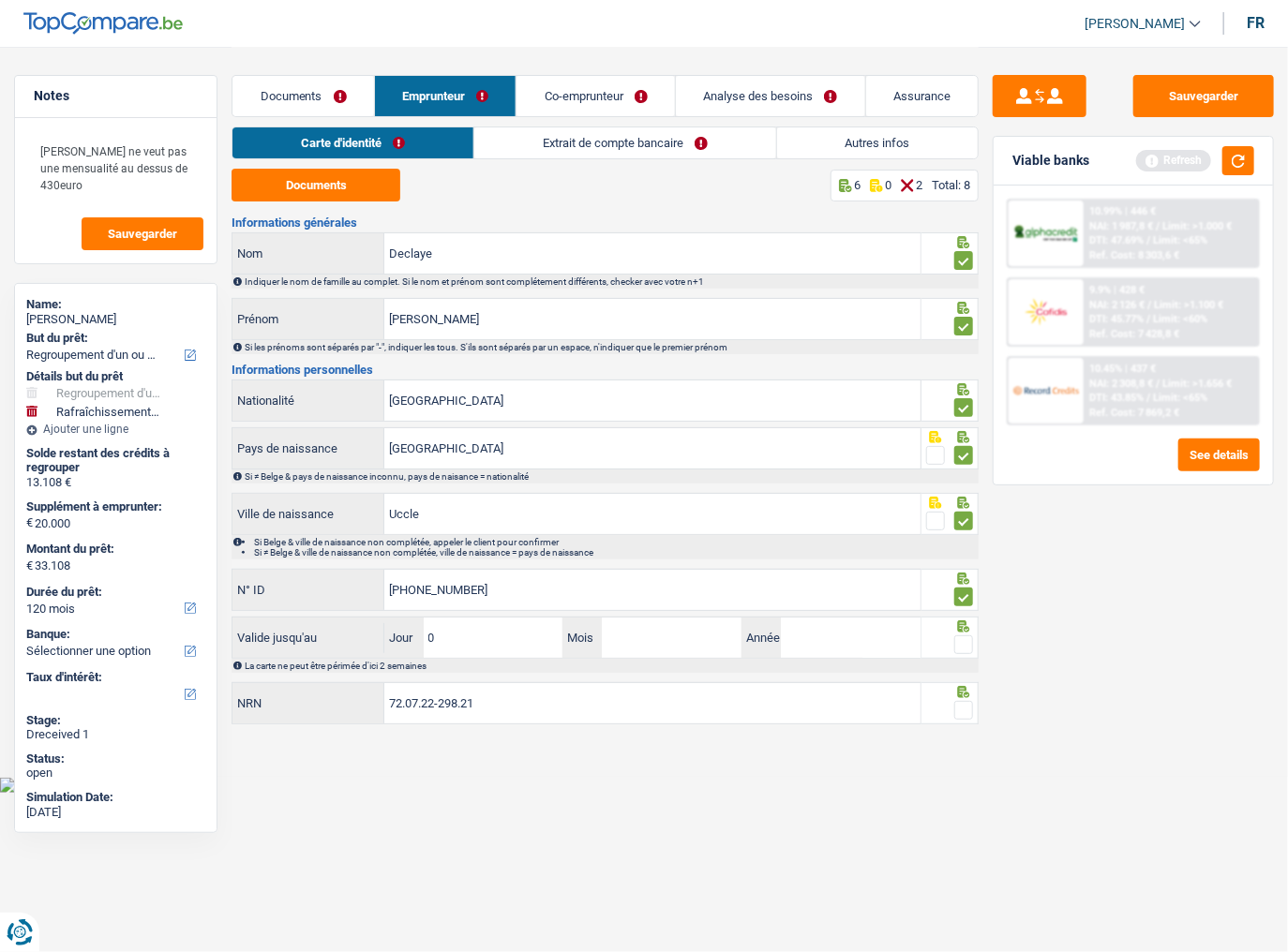
type input "02"
type input "11"
type input "2027"
click at [964, 591] on span at bounding box center [964, 645] width 19 height 19
click at [0, 0] on input "radio" at bounding box center [0, 0] width 0 height 0
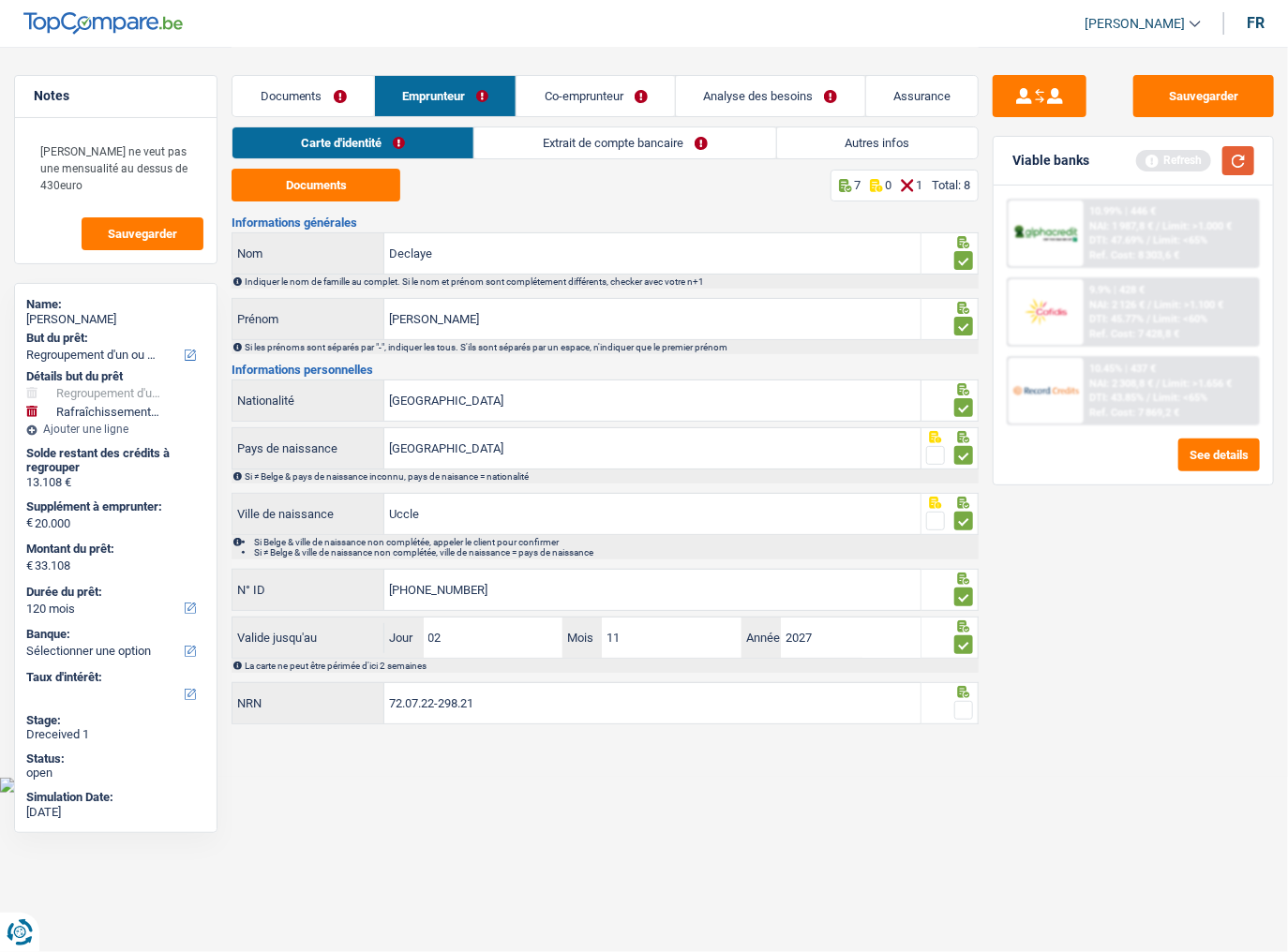
click at [1245, 161] on button "button" at bounding box center [1237, 160] width 31 height 29
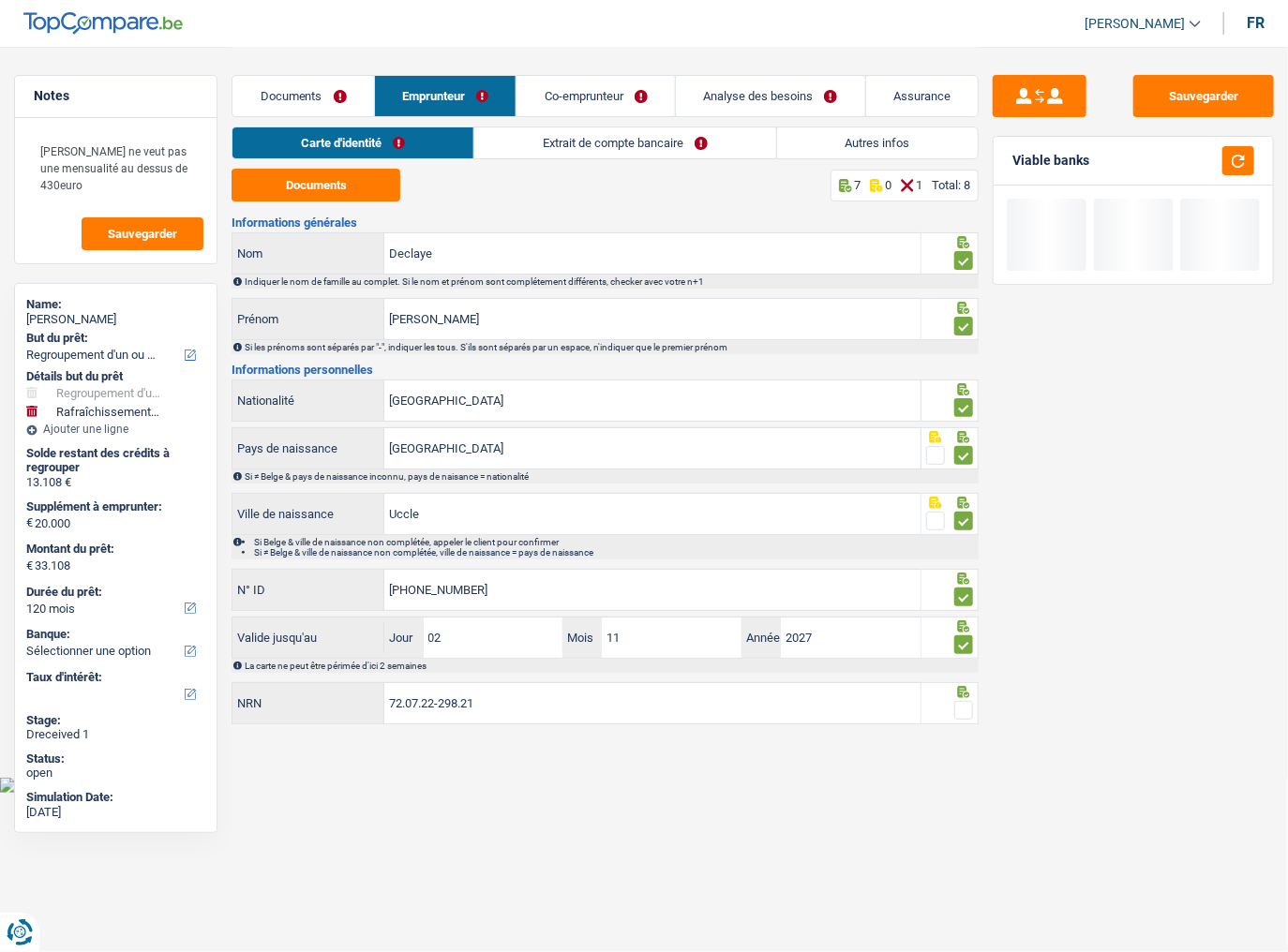
click at [960, 591] on span at bounding box center [964, 711] width 19 height 19
click at [0, 0] on input "radio" at bounding box center [0, 0] width 0 height 0
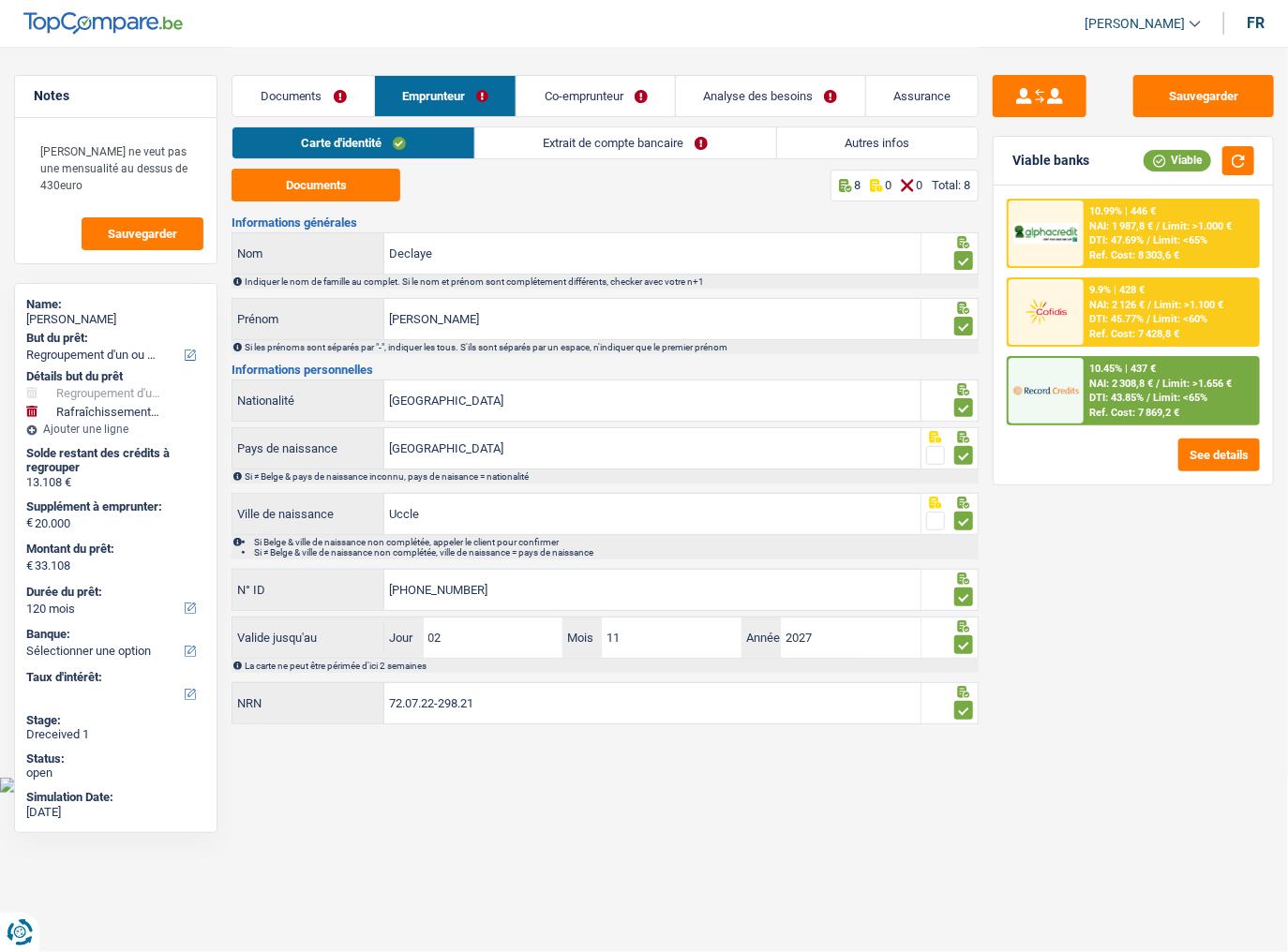
click at [613, 143] on link "Extrait de compte bancaire" at bounding box center [625, 143] width 301 height 31
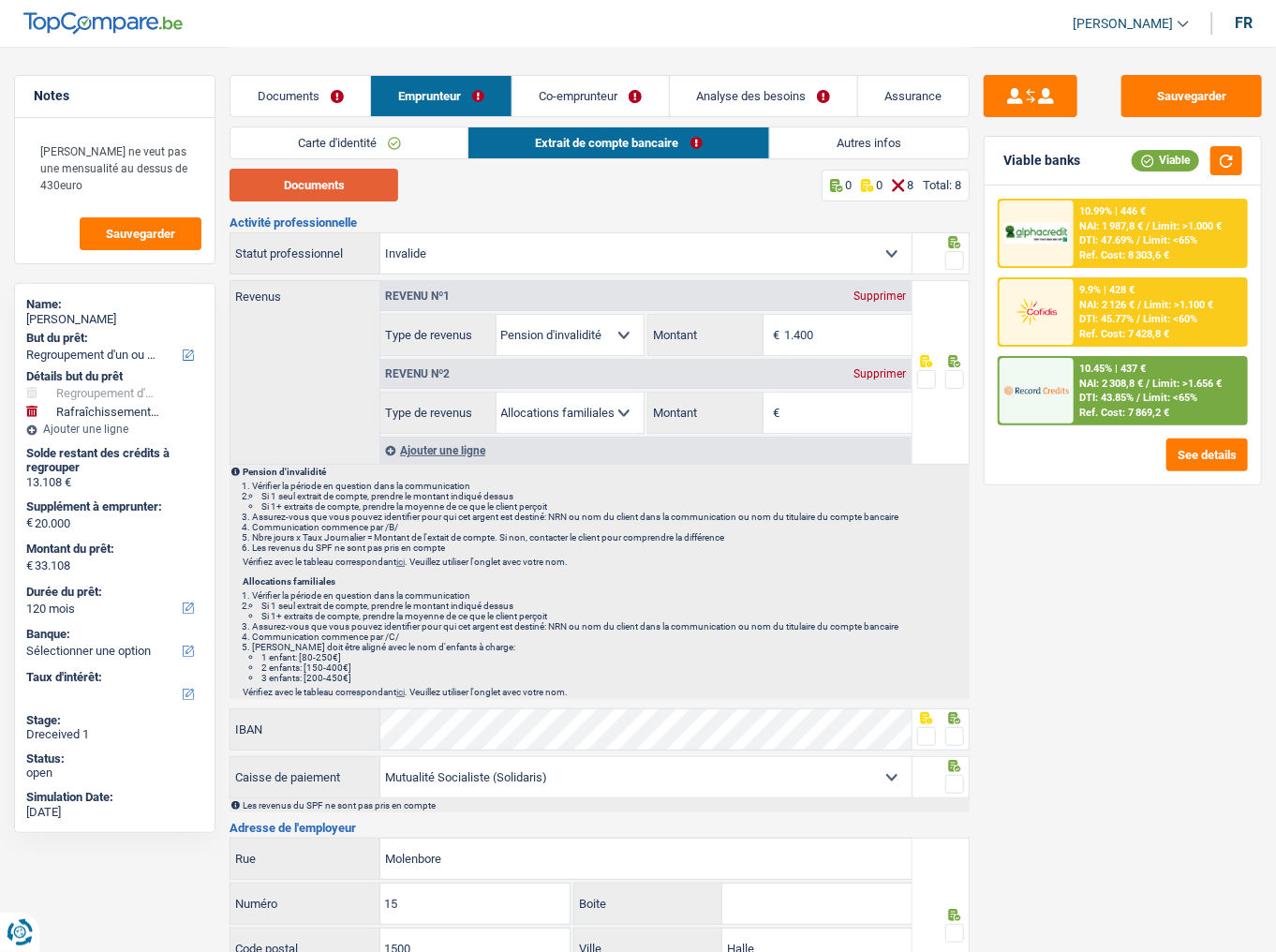
click at [304, 173] on button "Documents" at bounding box center [314, 185] width 169 height 32
click at [839, 351] on input "1.400" at bounding box center [848, 335] width 127 height 40
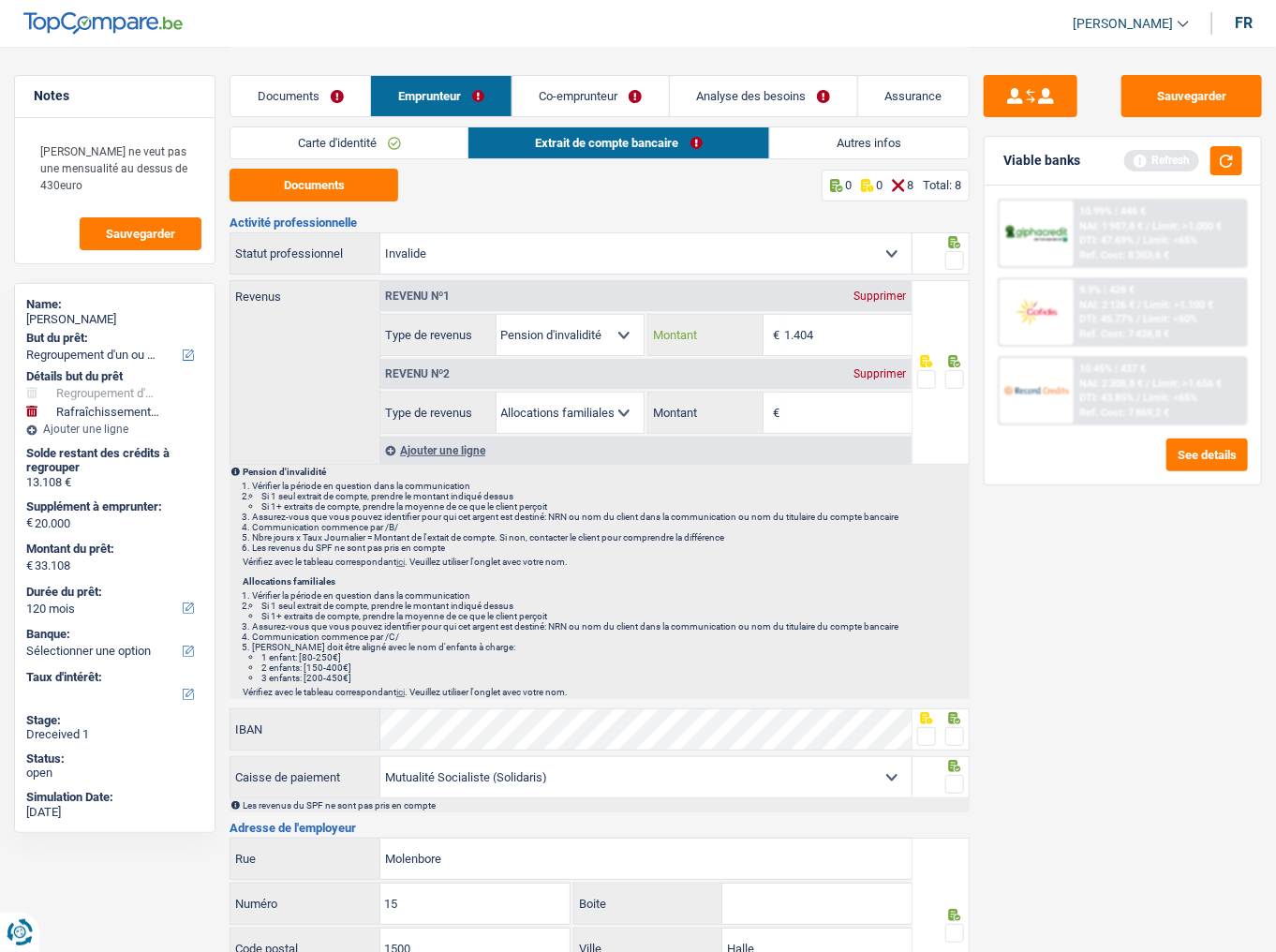
type input "1.404"
click at [956, 262] on span at bounding box center [956, 260] width 19 height 19
click at [0, 0] on input "radio" at bounding box center [0, 0] width 0 height 0
click at [1224, 164] on button "button" at bounding box center [1226, 160] width 31 height 29
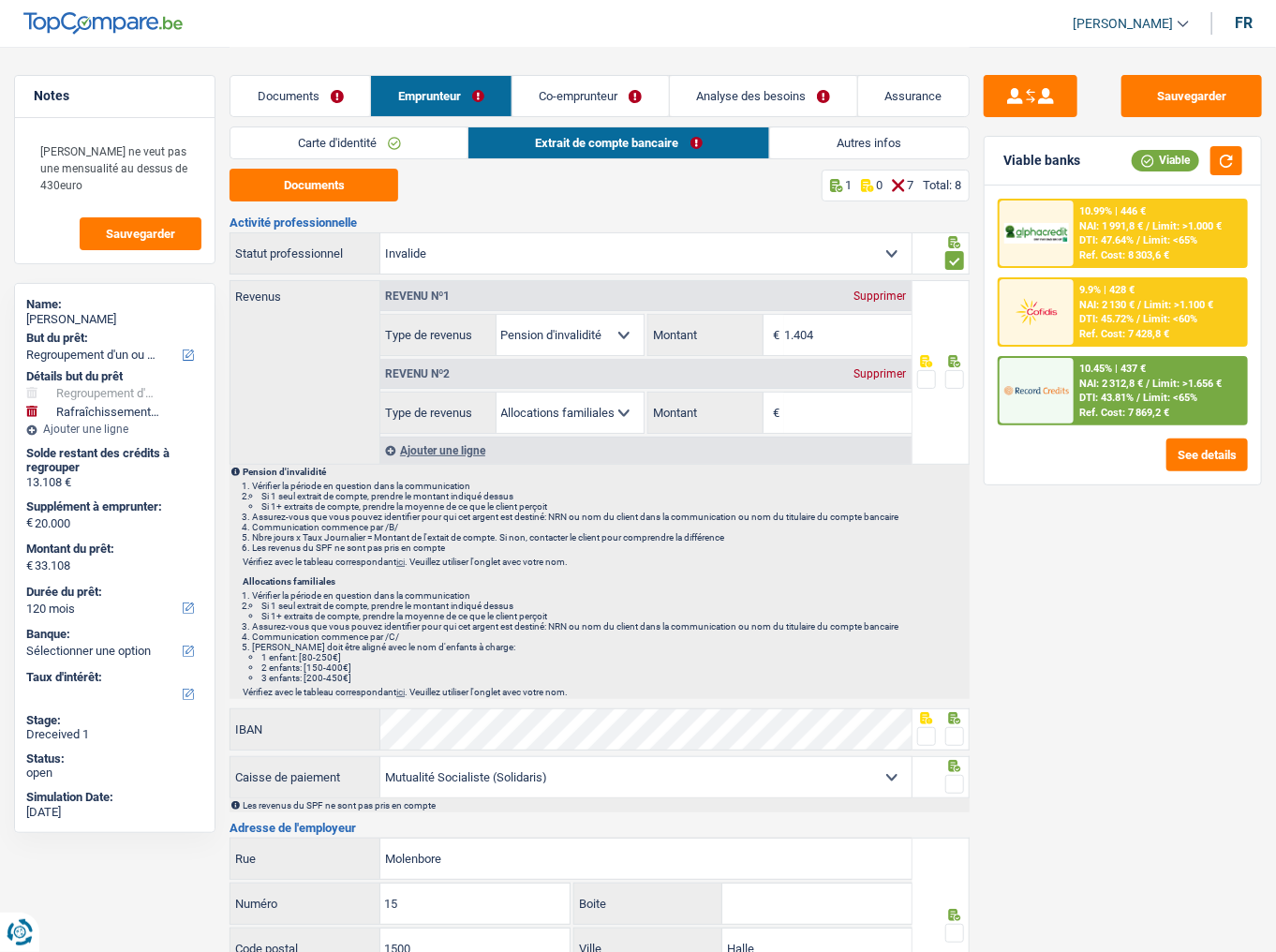
click at [876, 371] on div "Supprimer" at bounding box center [880, 374] width 62 height 11
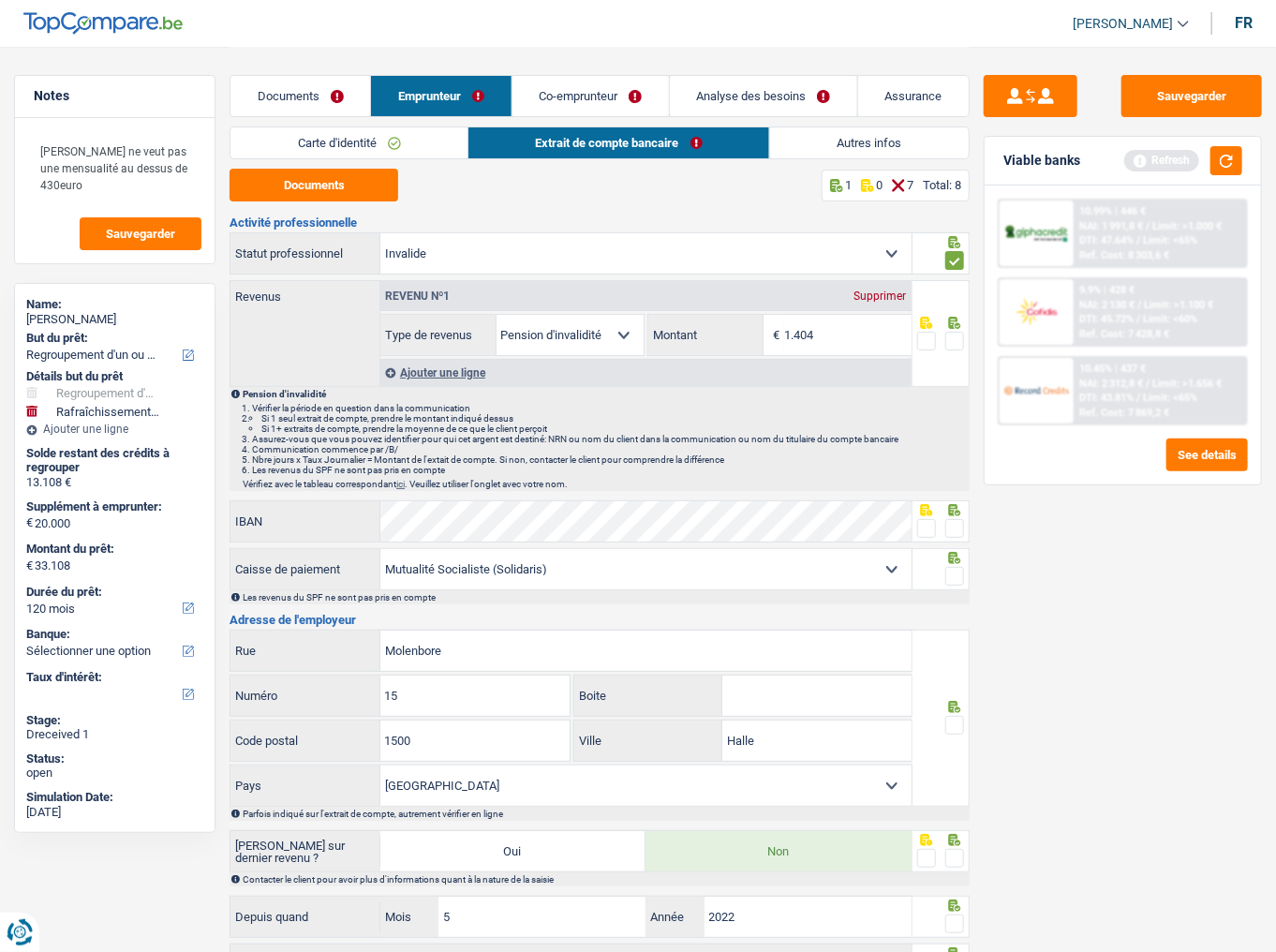
click at [810, 128] on link "Autres infos" at bounding box center [870, 143] width 198 height 31
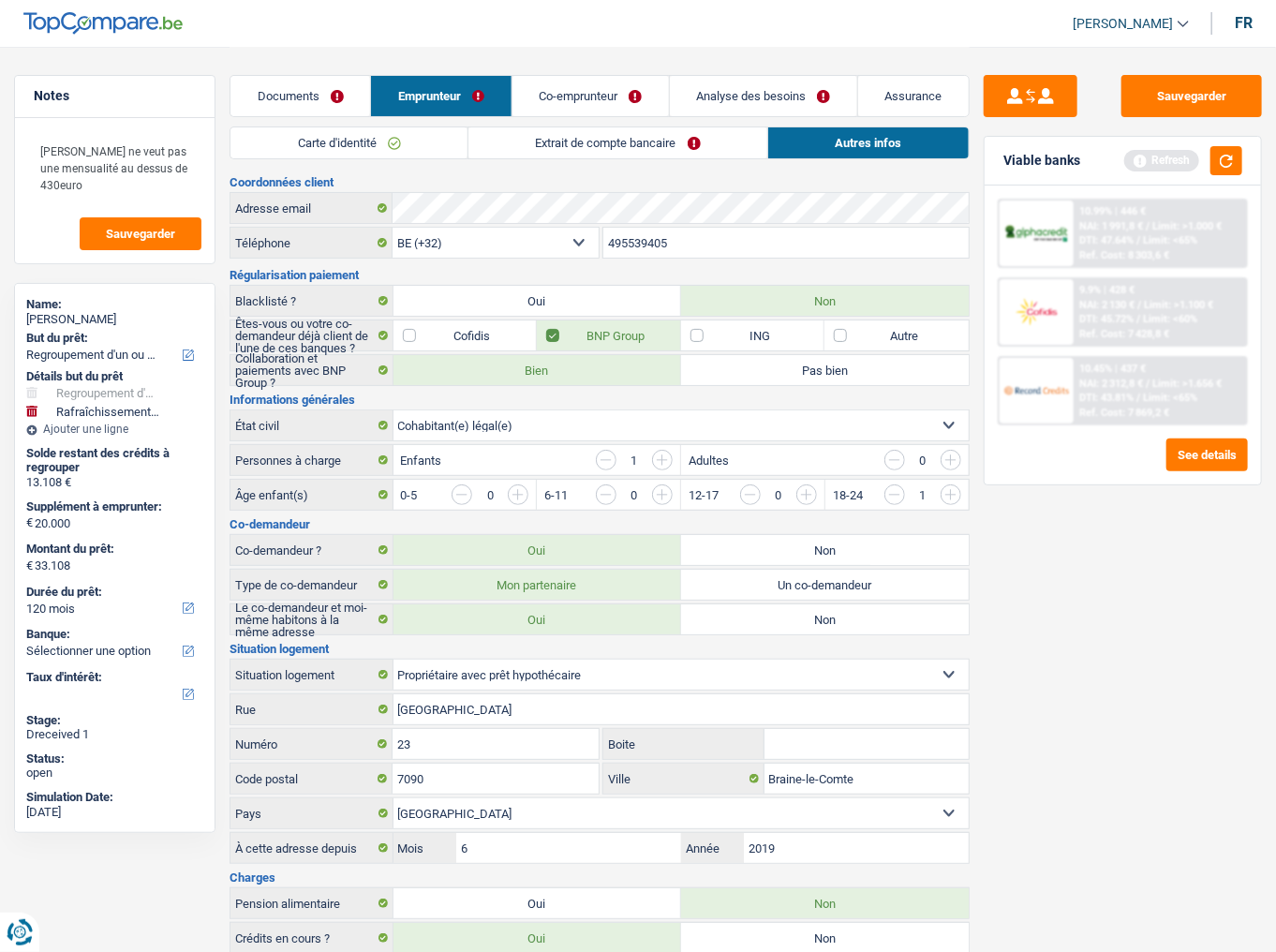
click at [664, 142] on link "Extrait de compte bancaire" at bounding box center [617, 143] width 298 height 31
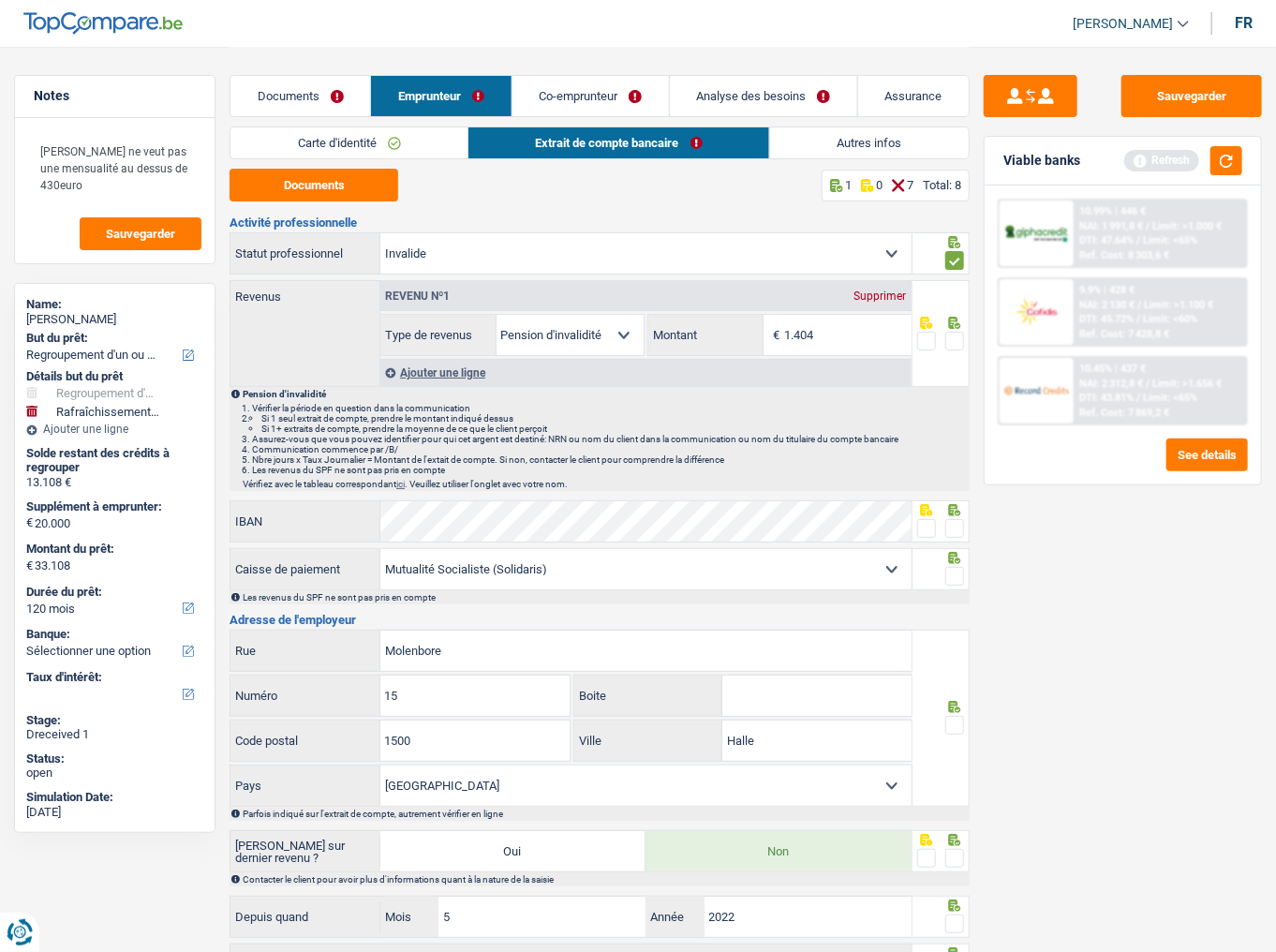
click at [956, 332] on span at bounding box center [956, 341] width 19 height 19
click at [0, 0] on input "radio" at bounding box center [0, 0] width 0 height 0
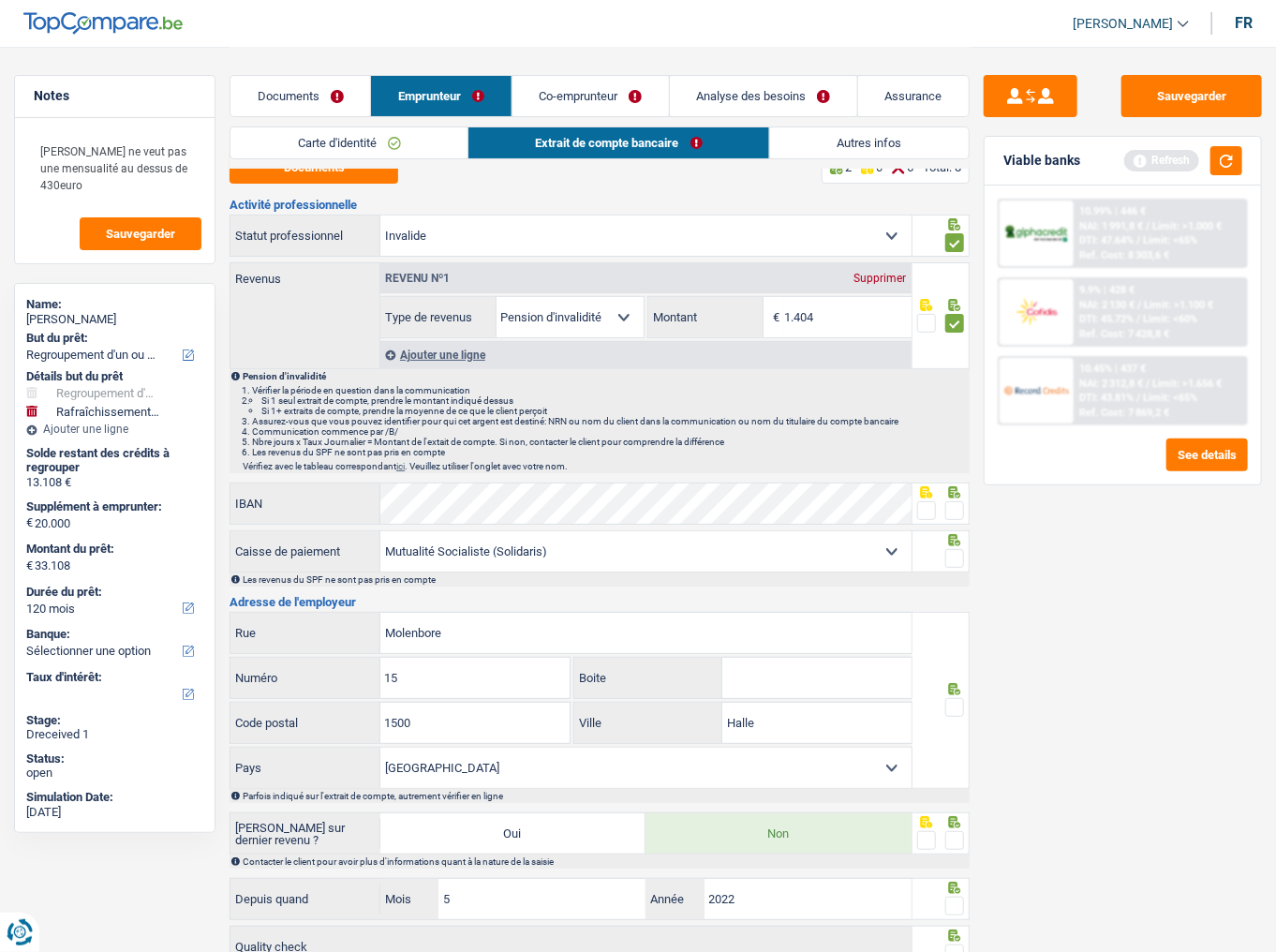
scroll to position [75, 0]
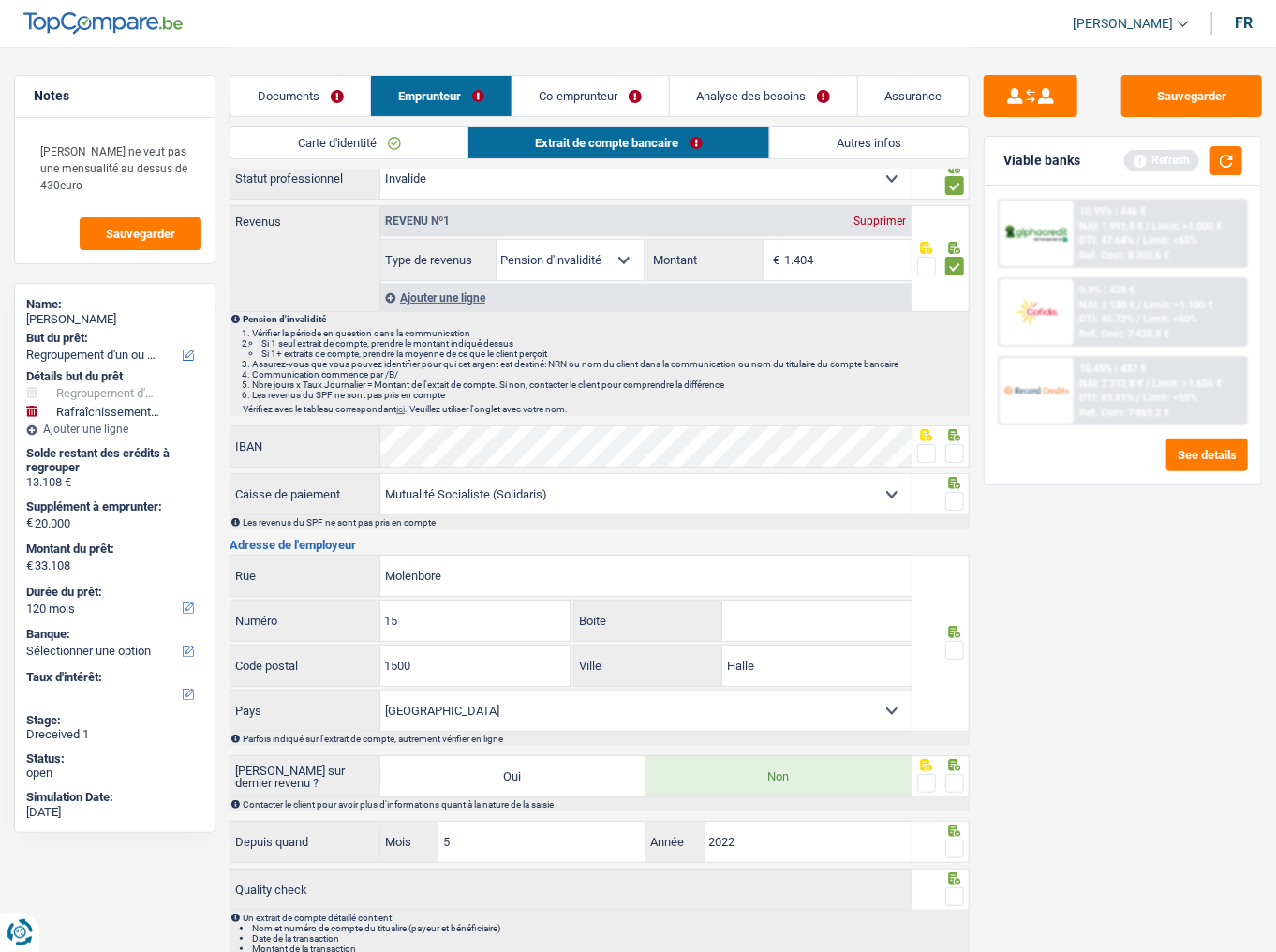
click at [962, 450] on span at bounding box center [956, 454] width 19 height 19
click at [0, 0] on input "radio" at bounding box center [0, 0] width 0 height 0
click at [956, 499] on span at bounding box center [956, 502] width 19 height 19
click at [0, 0] on input "radio" at bounding box center [0, 0] width 0 height 0
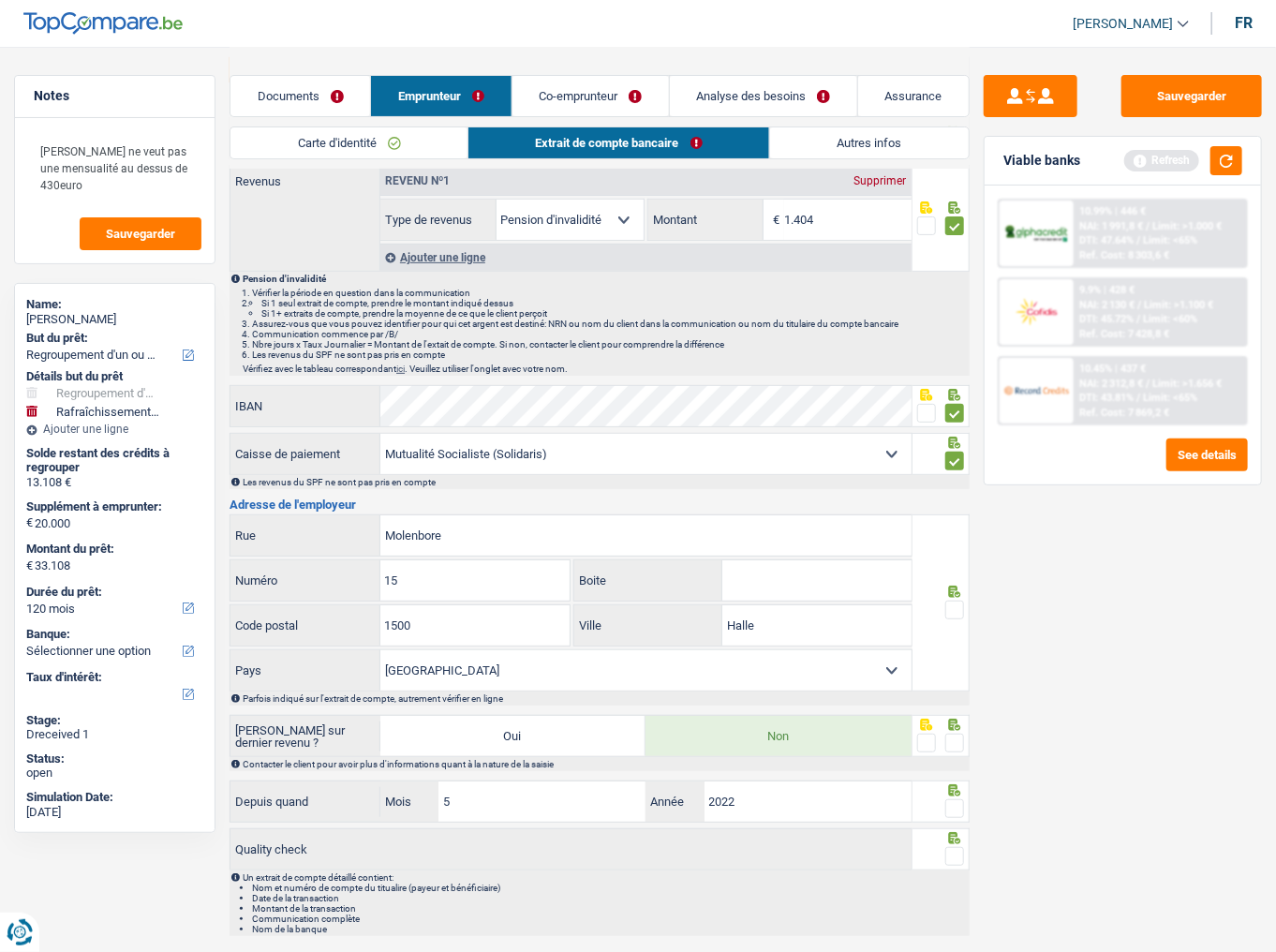
scroll to position [150, 0]
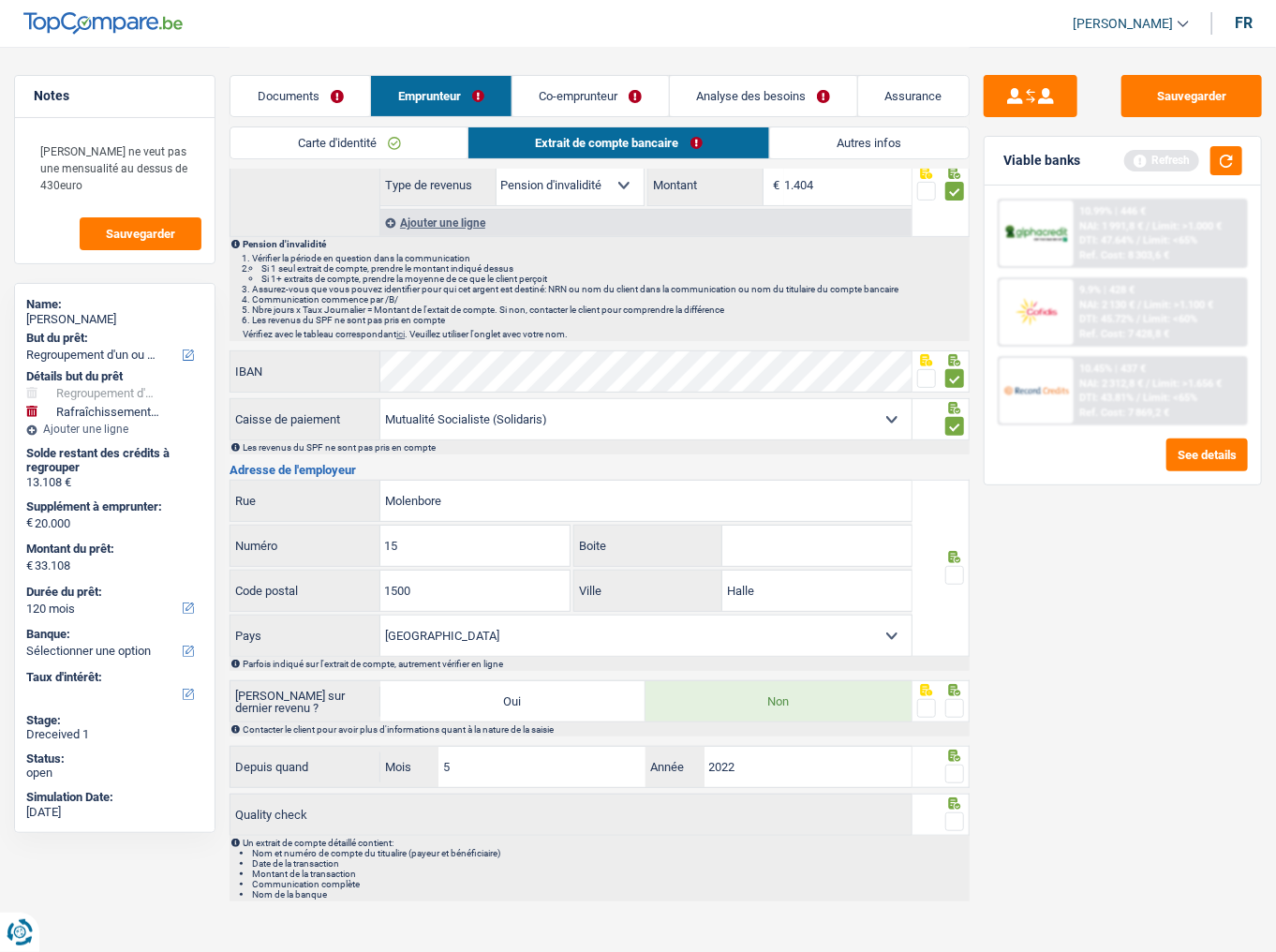
drag, startPoint x: 620, startPoint y: 420, endPoint x: 299, endPoint y: 420, distance: 321.0
click at [299, 420] on div "Mutualité [DEMOGRAPHIC_DATA] Mutualité Socialiste (Solidaris) SPF Sécurité Soci…" at bounding box center [571, 420] width 681 height 40
click at [381, 400] on select "Mutualité [DEMOGRAPHIC_DATA] Mutualité Socialiste (Solidaris) SPF Sécurité Soci…" at bounding box center [646, 420] width 531 height 40
drag, startPoint x: 478, startPoint y: 490, endPoint x: 120, endPoint y: 476, distance: 358.3
click at [131, 479] on div "Notes Madame ne veut pas une mensualité au dessus de 430euro Sauvegarder Name: …" at bounding box center [638, 404] width 1276 height 1014
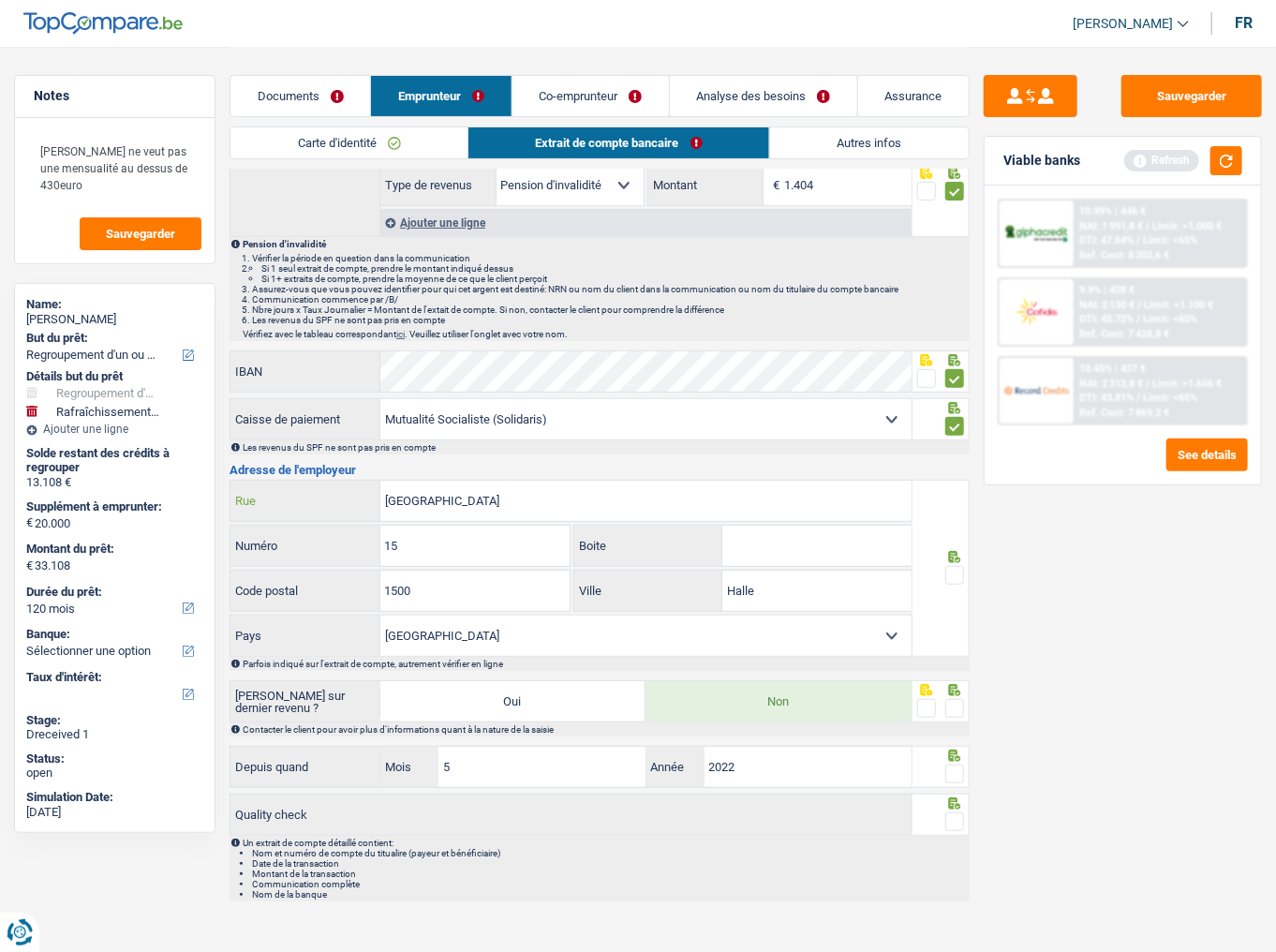
type input "[GEOGRAPHIC_DATA]"
click at [408, 556] on input "15" at bounding box center [475, 546] width 190 height 40
click at [408, 556] on input "1" at bounding box center [475, 546] width 190 height 40
type input "111"
type input "1000"
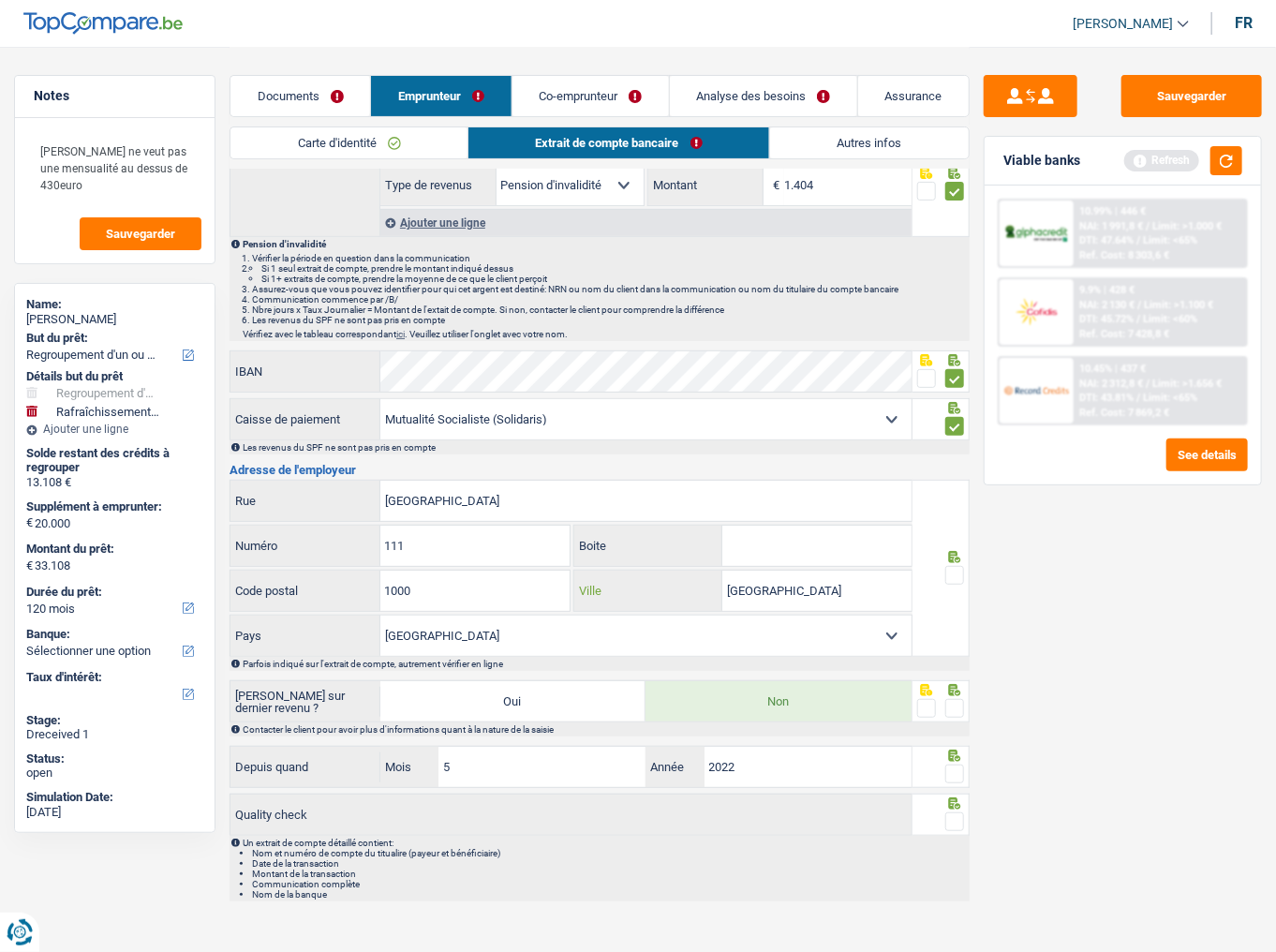
type input "[GEOGRAPHIC_DATA]"
click at [958, 569] on span at bounding box center [956, 576] width 19 height 19
click at [0, 0] on input "radio" at bounding box center [0, 0] width 0 height 0
drag, startPoint x: 959, startPoint y: 709, endPoint x: 954, endPoint y: 720, distance: 12.1
click at [958, 591] on span at bounding box center [956, 709] width 19 height 19
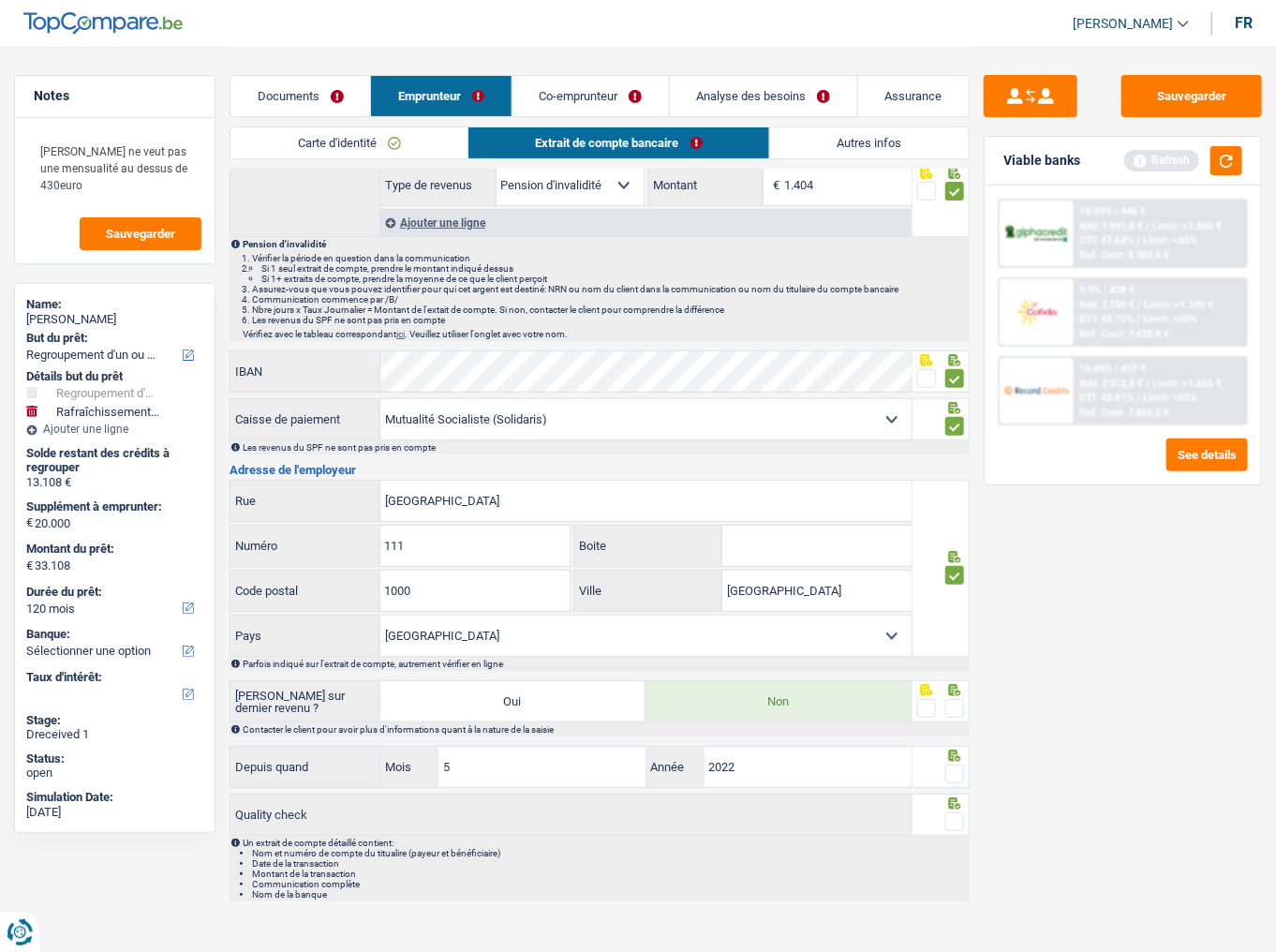
click at [0, 0] on input "radio" at bounding box center [0, 0] width 0 height 0
drag, startPoint x: 953, startPoint y: 773, endPoint x: 954, endPoint y: 807, distance: 34.0
click at [952, 591] on div "Activité professionnelle Ouvrier Employé privé Employé public Invalide Indépend…" at bounding box center [600, 485] width 740 height 836
click at [954, 591] on span at bounding box center [956, 822] width 19 height 19
click at [0, 0] on input "radio" at bounding box center [0, 0] width 0 height 0
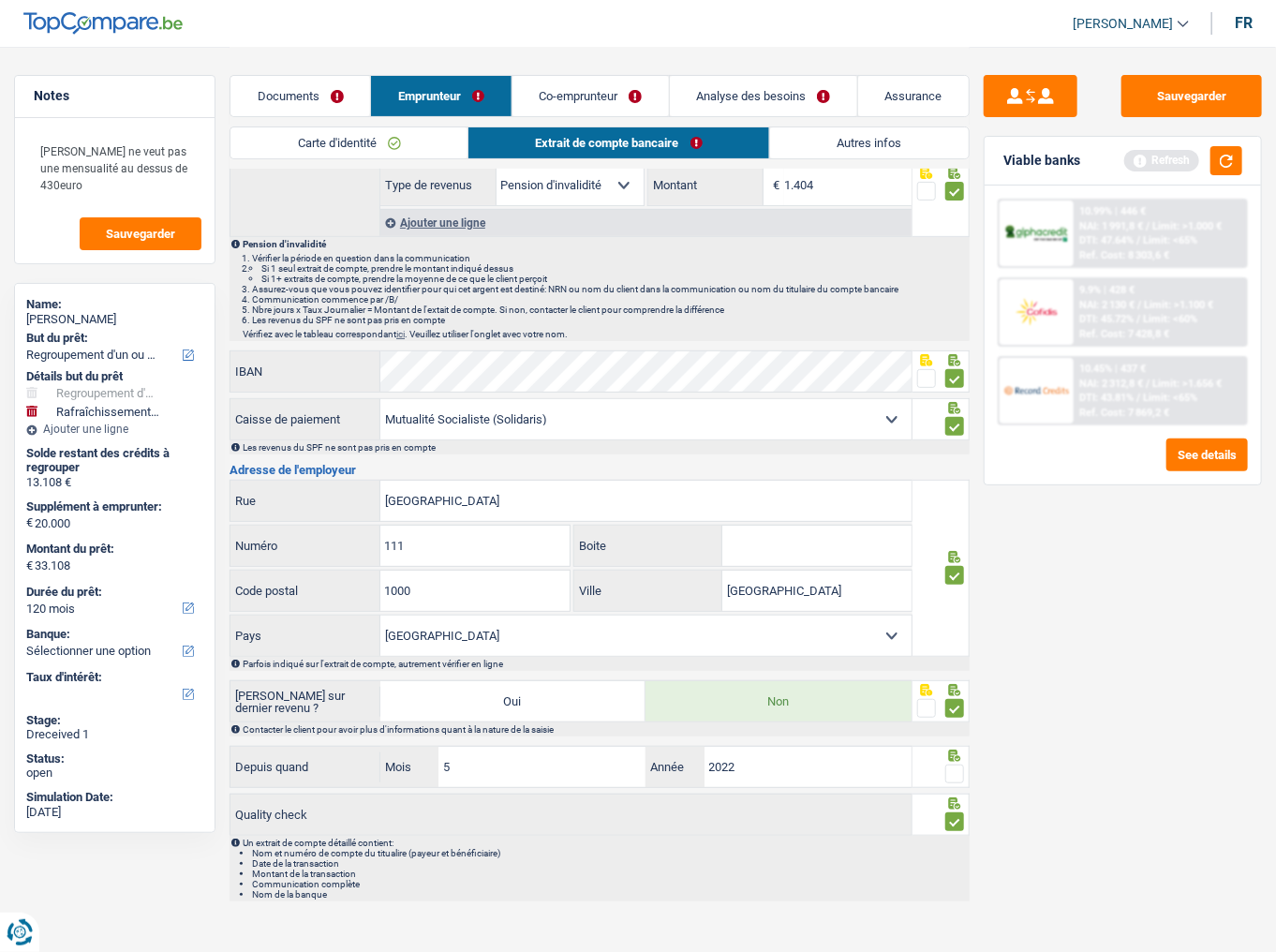
click at [957, 591] on span at bounding box center [956, 775] width 19 height 19
click at [0, 0] on input "radio" at bounding box center [0, 0] width 0 height 0
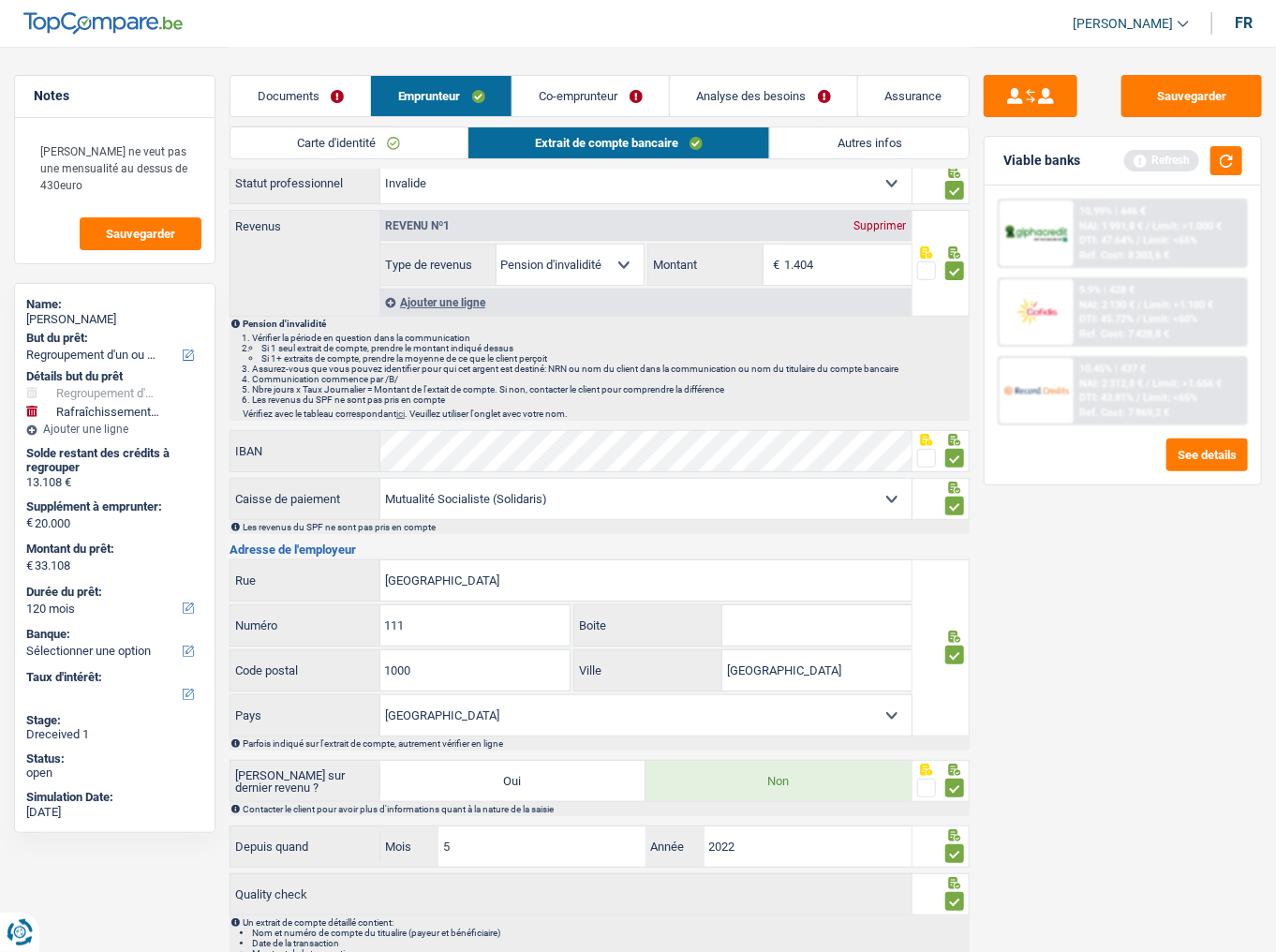
scroll to position [0, 0]
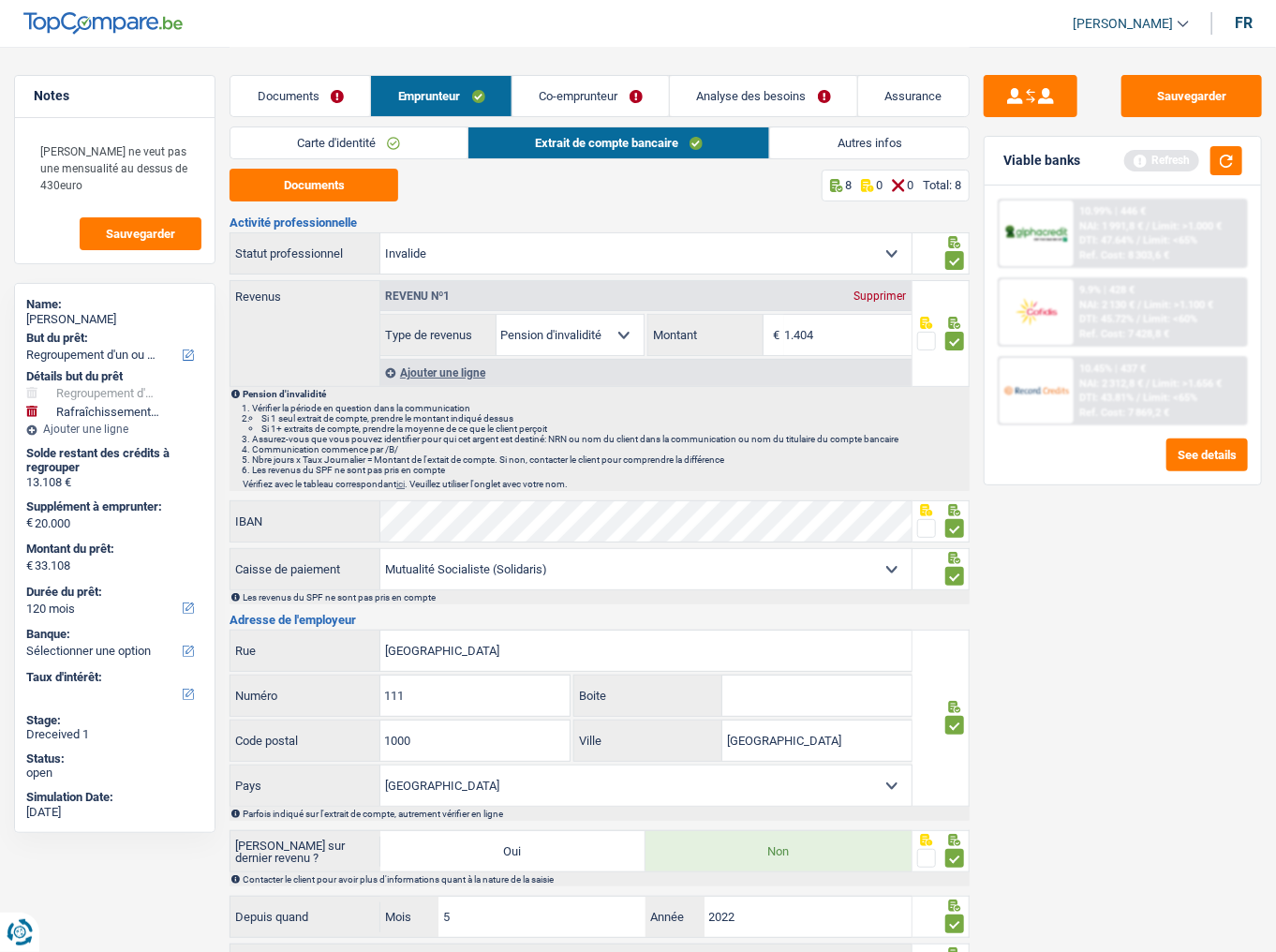
drag, startPoint x: 895, startPoint y: 142, endPoint x: 847, endPoint y: 142, distance: 48.0
click at [895, 142] on link "Autres infos" at bounding box center [870, 143] width 198 height 31
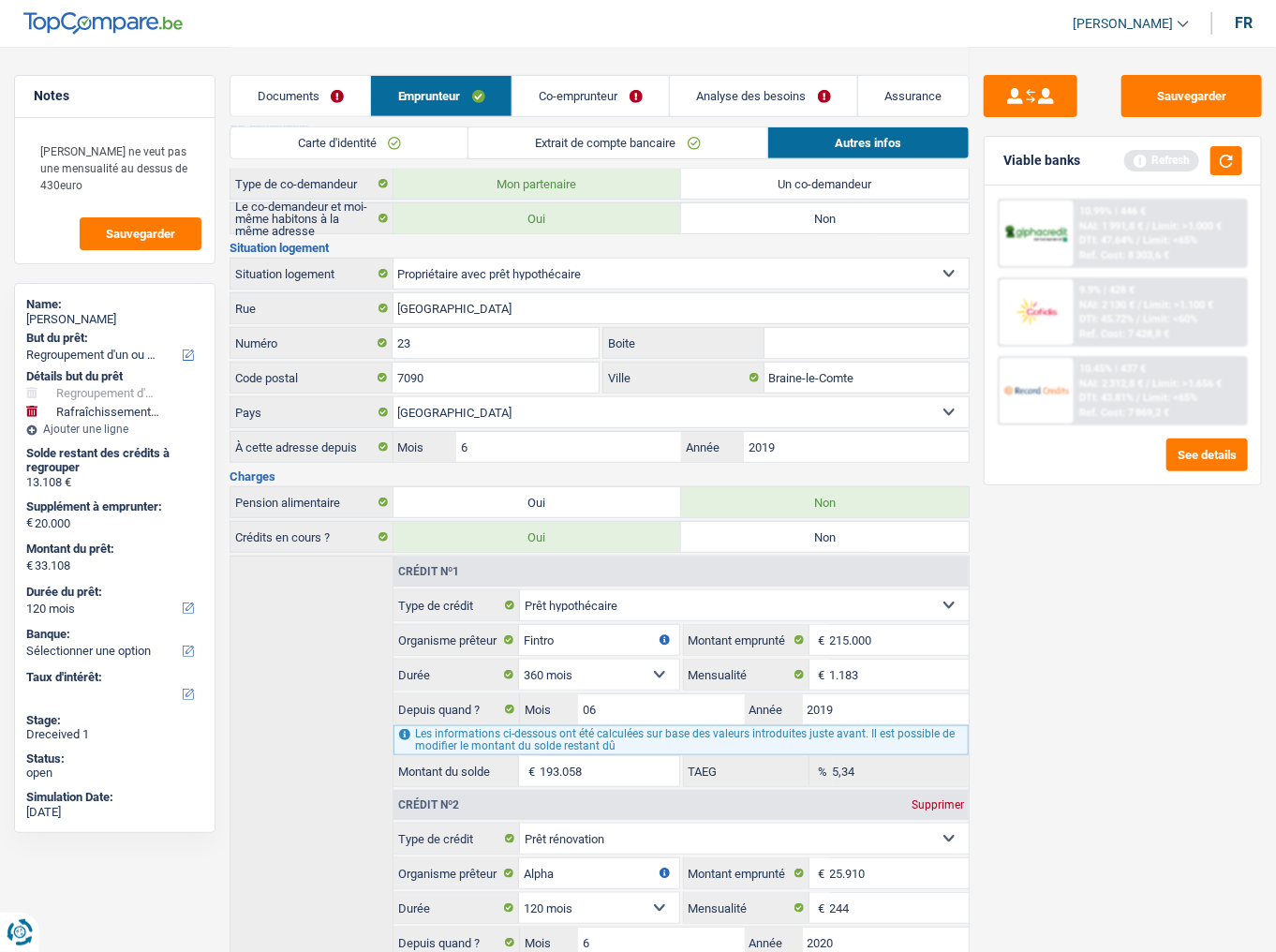
scroll to position [315, 0]
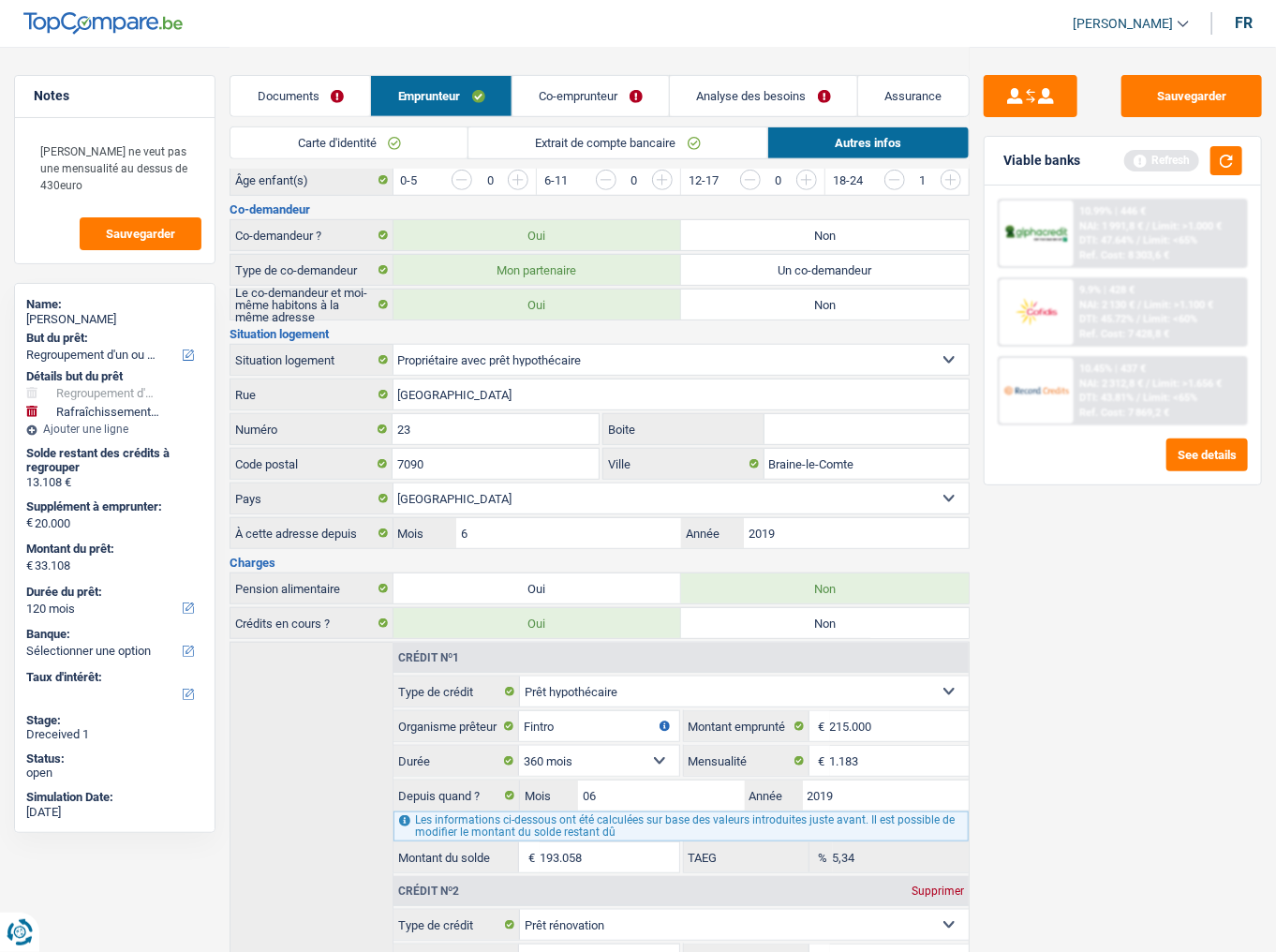
click at [636, 92] on link "Co-emprunteur" at bounding box center [591, 96] width 156 height 40
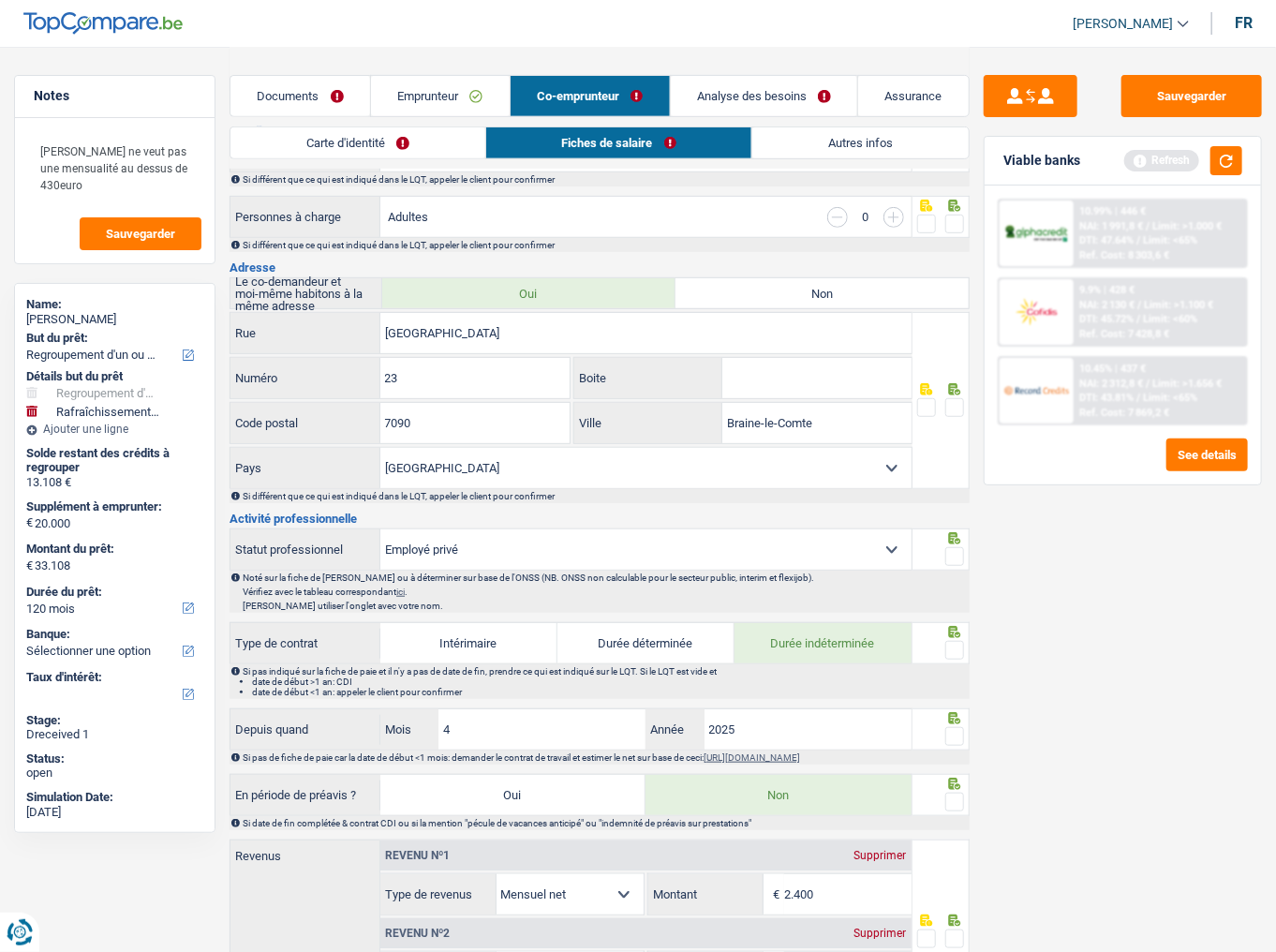
click at [383, 146] on link "Carte d'identité" at bounding box center [358, 143] width 255 height 31
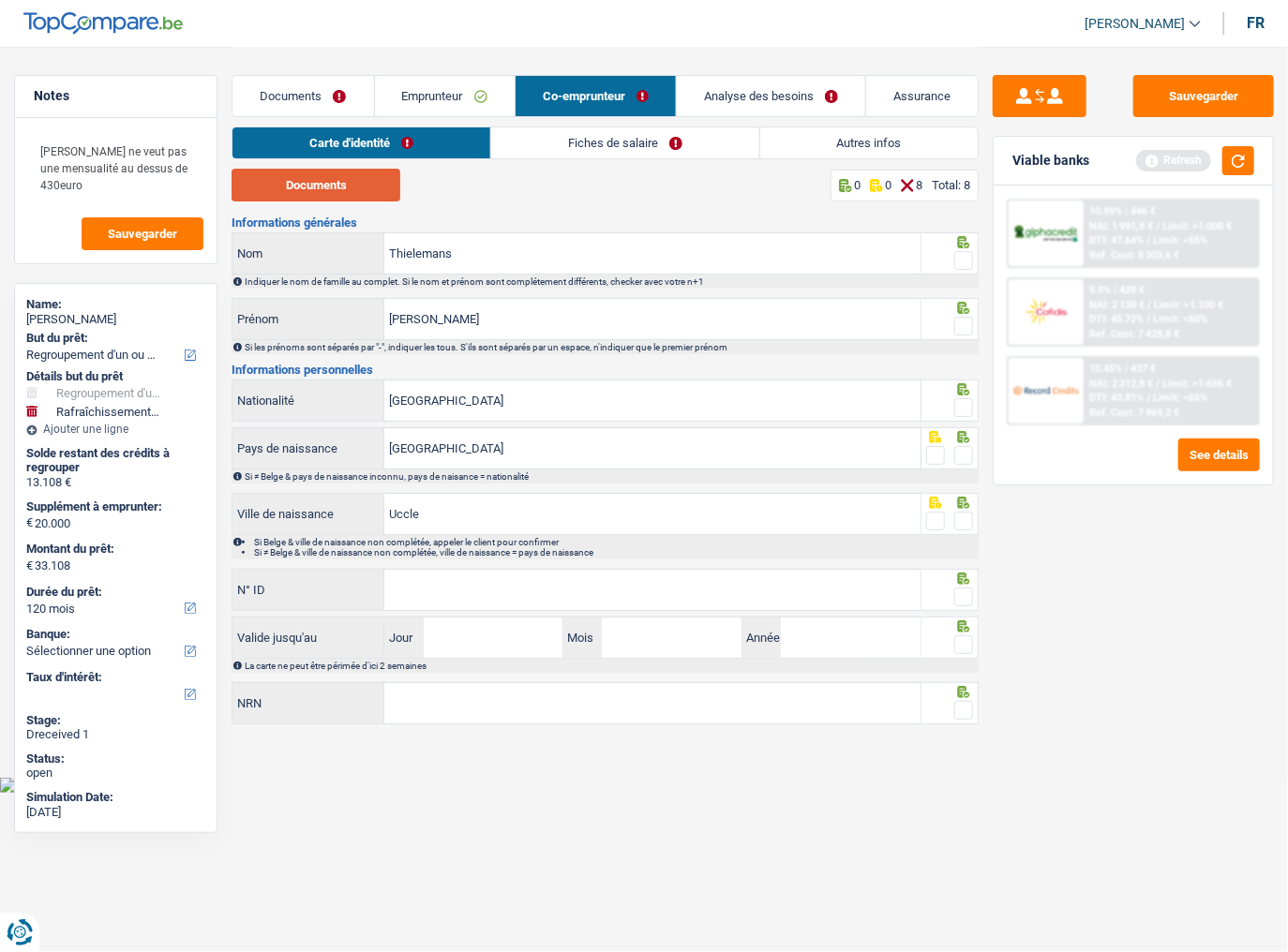
click at [364, 191] on button "Documents" at bounding box center [316, 185] width 169 height 32
click at [966, 261] on span at bounding box center [964, 260] width 19 height 19
click at [0, 0] on input "radio" at bounding box center [0, 0] width 0 height 0
click at [957, 322] on span at bounding box center [964, 326] width 19 height 19
click at [0, 0] on input "radio" at bounding box center [0, 0] width 0 height 0
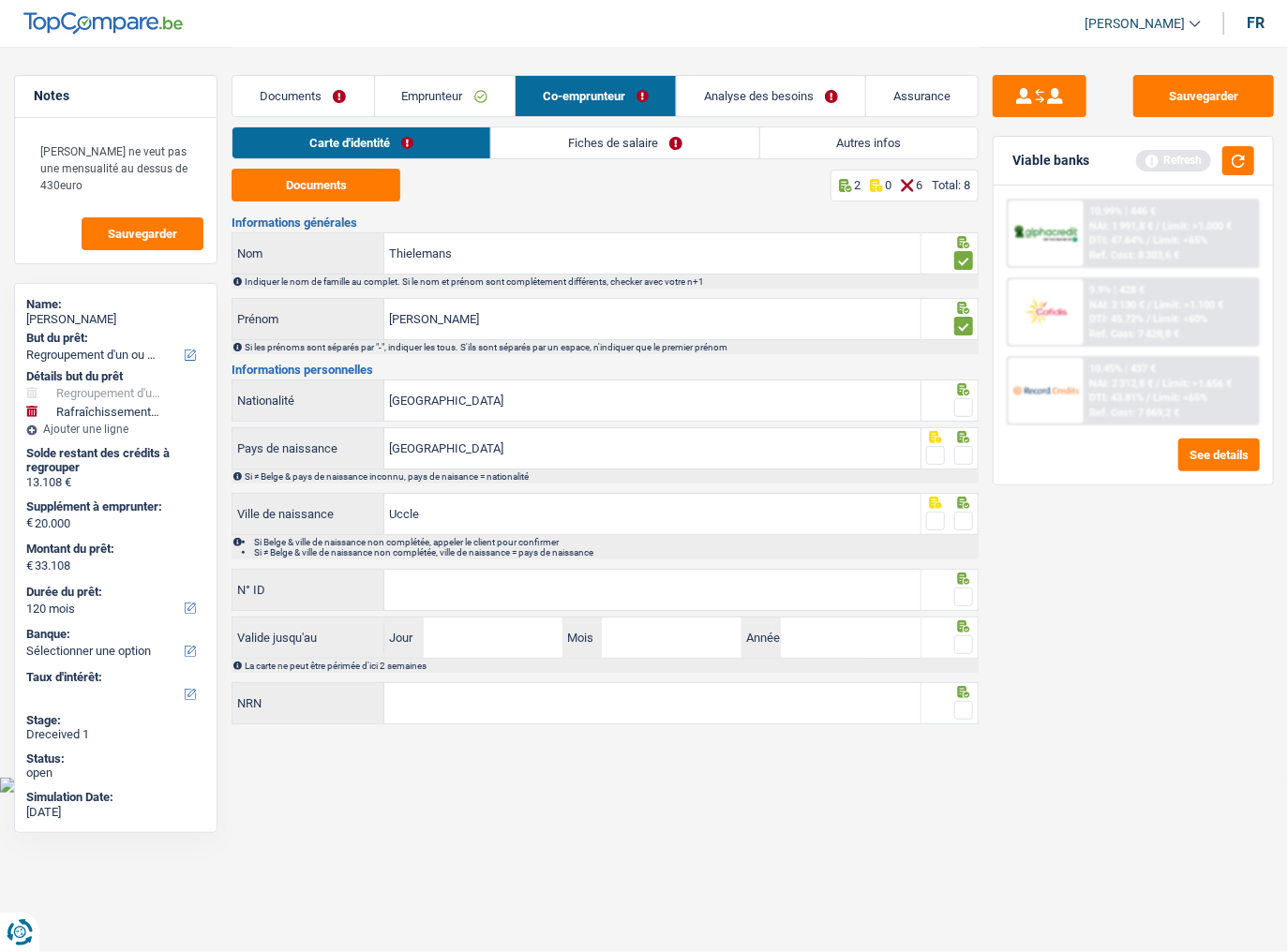
click at [963, 406] on span at bounding box center [964, 408] width 19 height 19
click at [0, 0] on input "radio" at bounding box center [0, 0] width 0 height 0
click at [969, 449] on span at bounding box center [964, 456] width 19 height 19
click at [0, 0] on input "radio" at bounding box center [0, 0] width 0 height 0
click at [967, 521] on span at bounding box center [964, 522] width 19 height 19
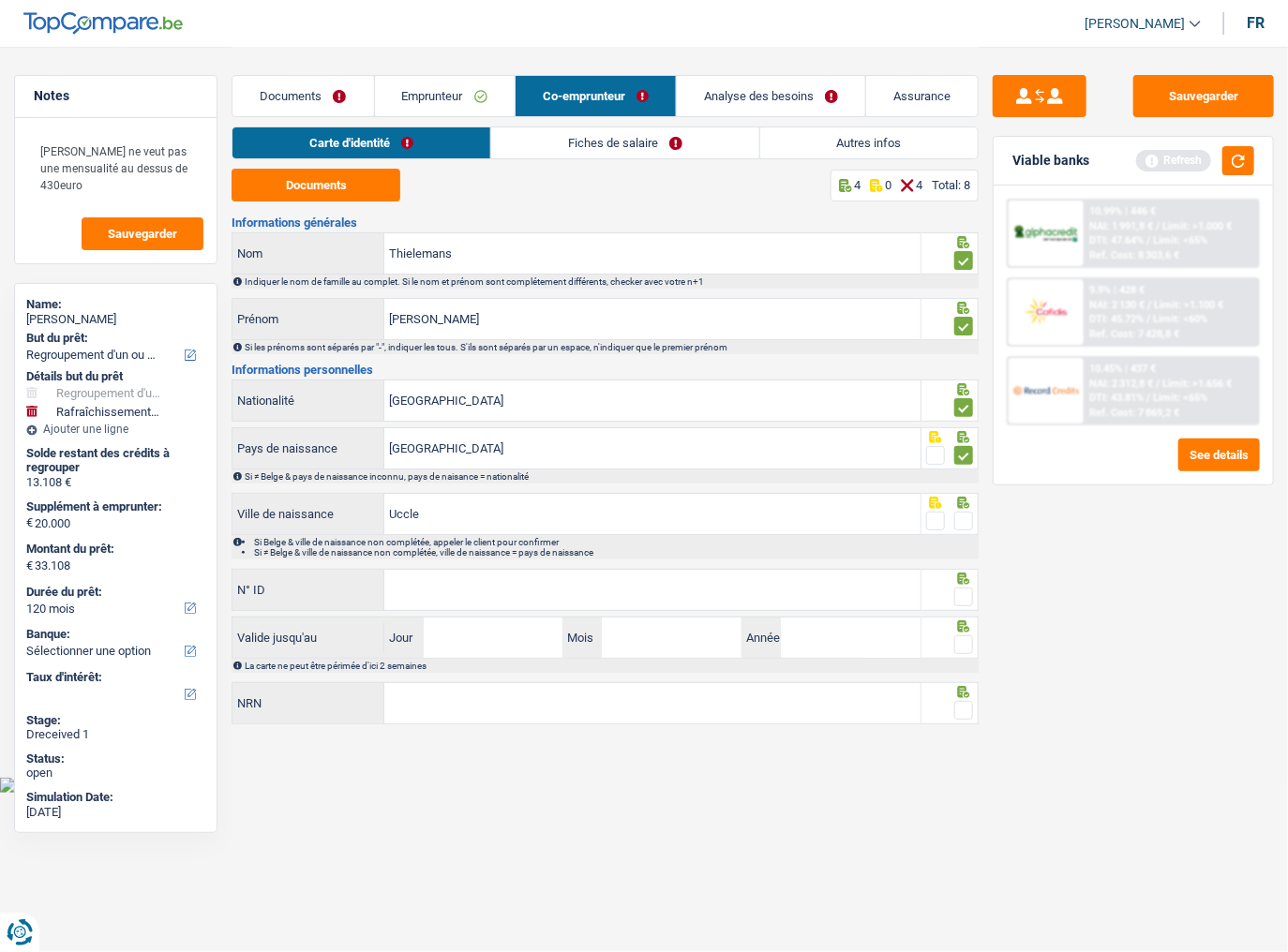
click at [0, 0] on input "radio" at bounding box center [0, 0] width 0 height 0
click at [585, 591] on input "N° ID" at bounding box center [653, 590] width 536 height 40
type input "592-6910346-50"
drag, startPoint x: 960, startPoint y: 599, endPoint x: 914, endPoint y: 606, distance: 46.5
click at [960, 591] on span at bounding box center [964, 597] width 19 height 19
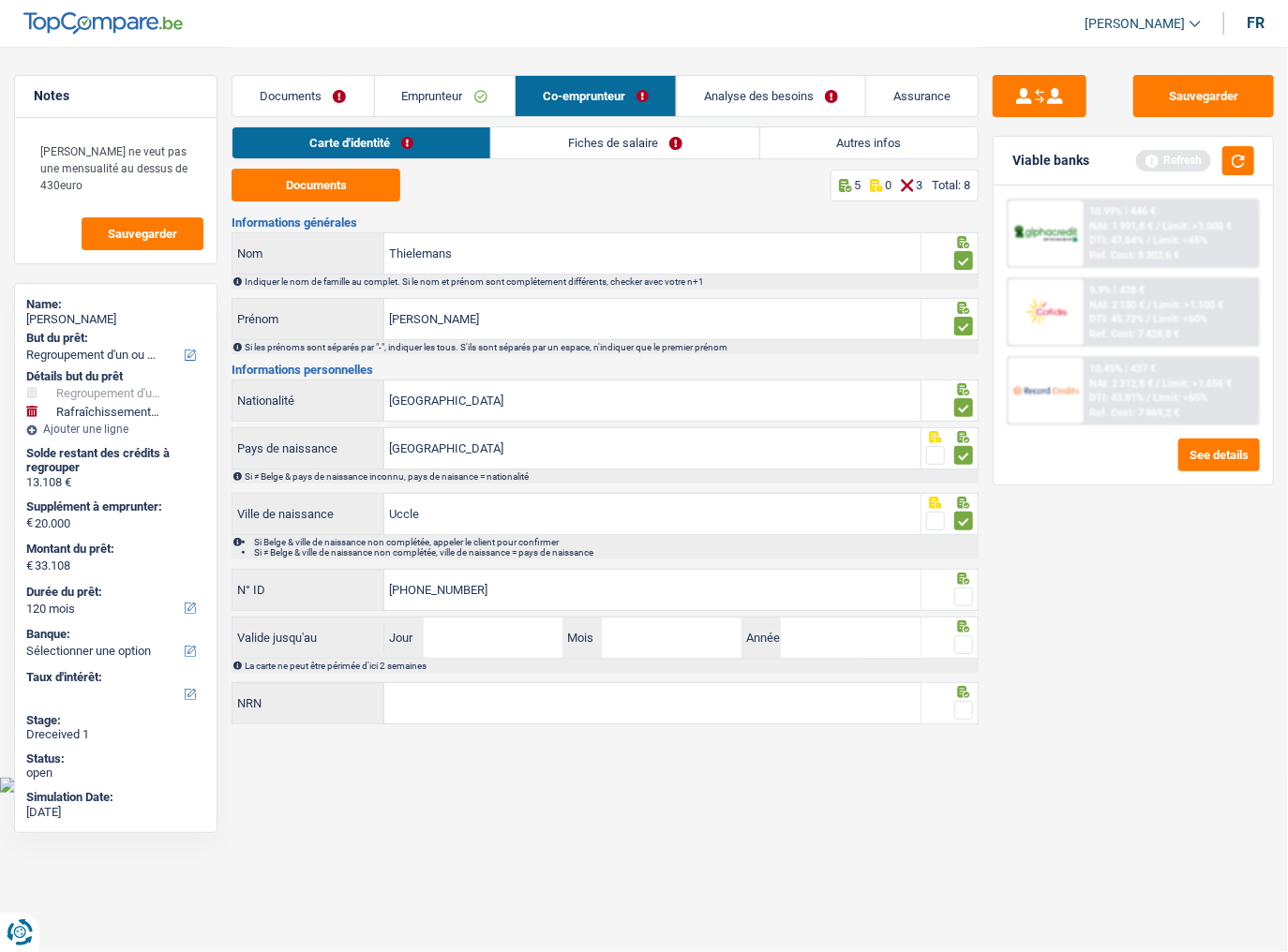
click at [0, 0] on input "radio" at bounding box center [0, 0] width 0 height 0
click at [527, 591] on input "Jour" at bounding box center [493, 638] width 139 height 40
type input "02"
type input "11"
type input "2027"
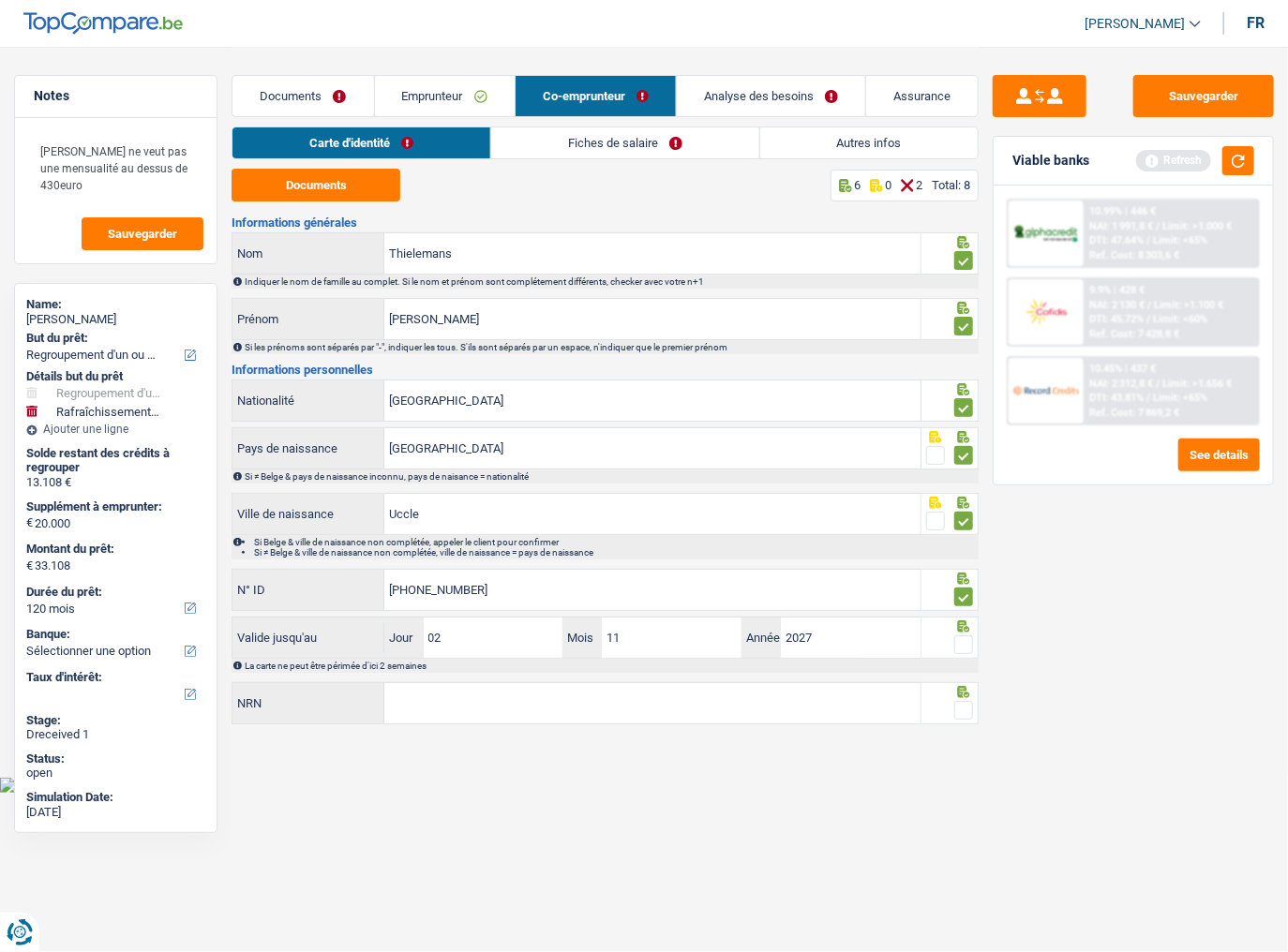
click at [968, 591] on span at bounding box center [964, 645] width 19 height 19
click at [0, 0] on input "radio" at bounding box center [0, 0] width 0 height 0
drag, startPoint x: 761, startPoint y: 692, endPoint x: 797, endPoint y: 689, distance: 36.1
click at [761, 591] on input "NRN" at bounding box center [653, 703] width 536 height 40
type input "71.04.07-257.82"
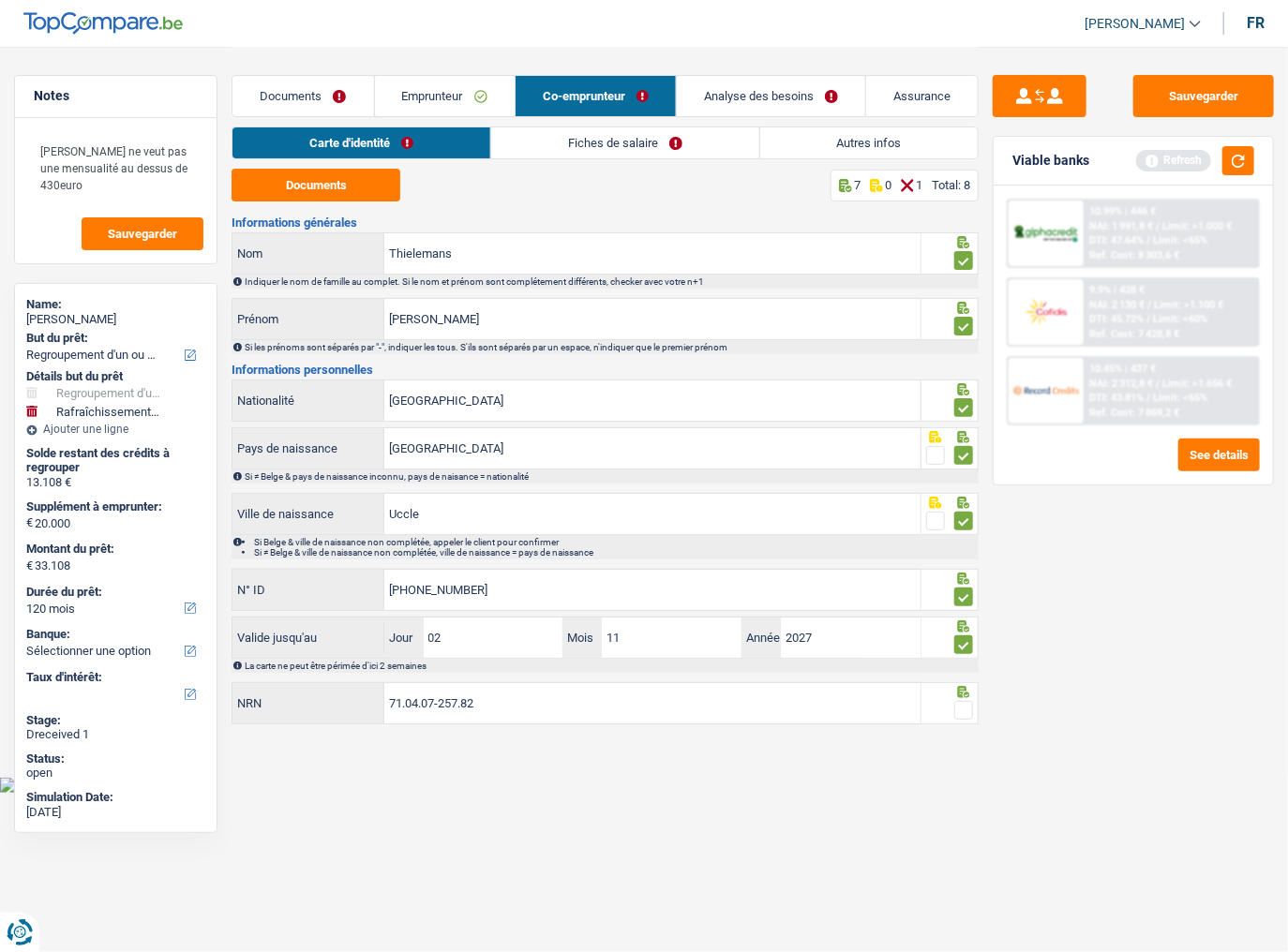
click at [971, 591] on span at bounding box center [964, 711] width 19 height 19
click at [0, 0] on input "radio" at bounding box center [0, 0] width 0 height 0
click at [1249, 155] on button "button" at bounding box center [1237, 160] width 31 height 29
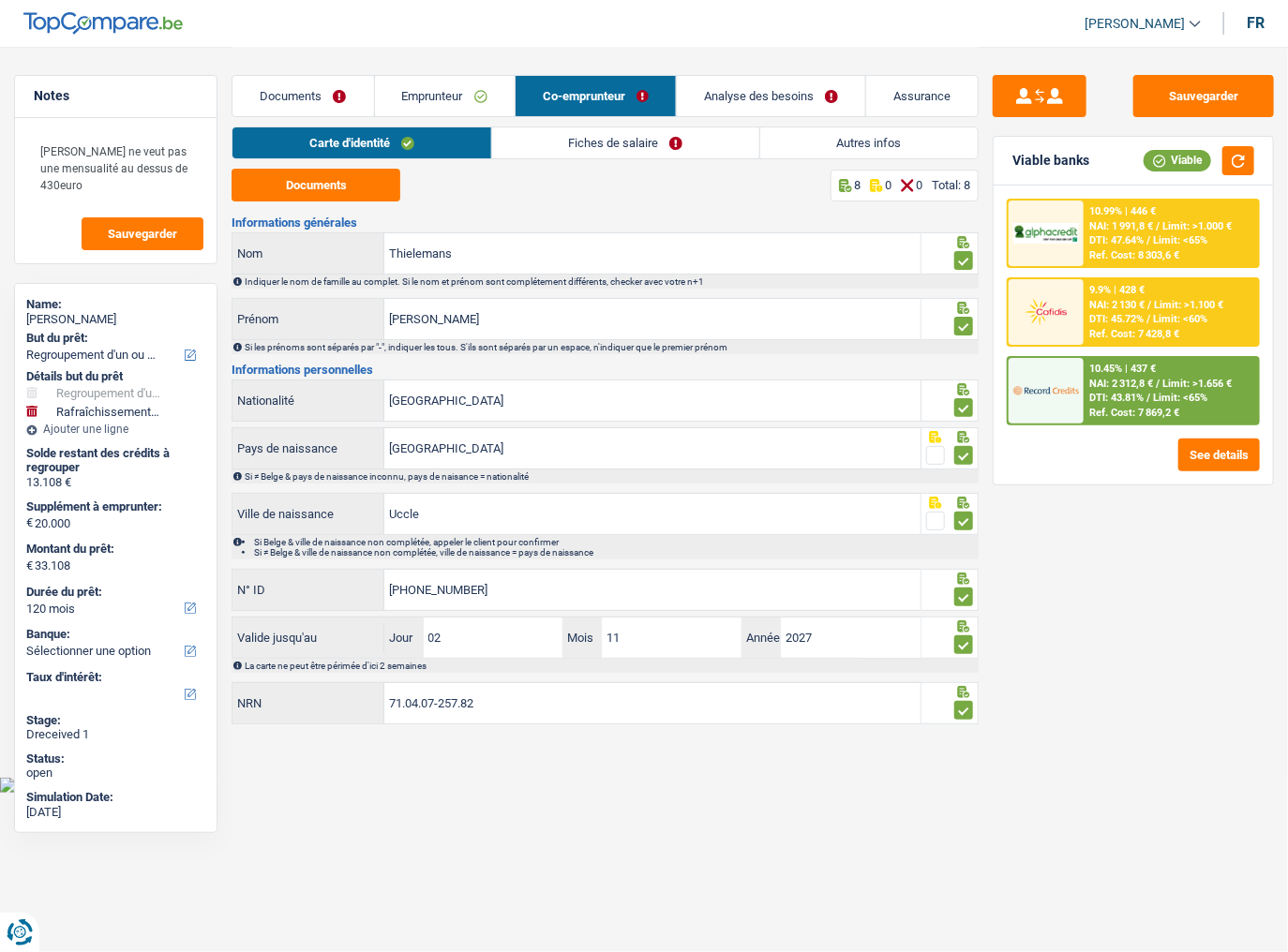
click at [673, 143] on link "Fiches de salaire" at bounding box center [626, 143] width 267 height 31
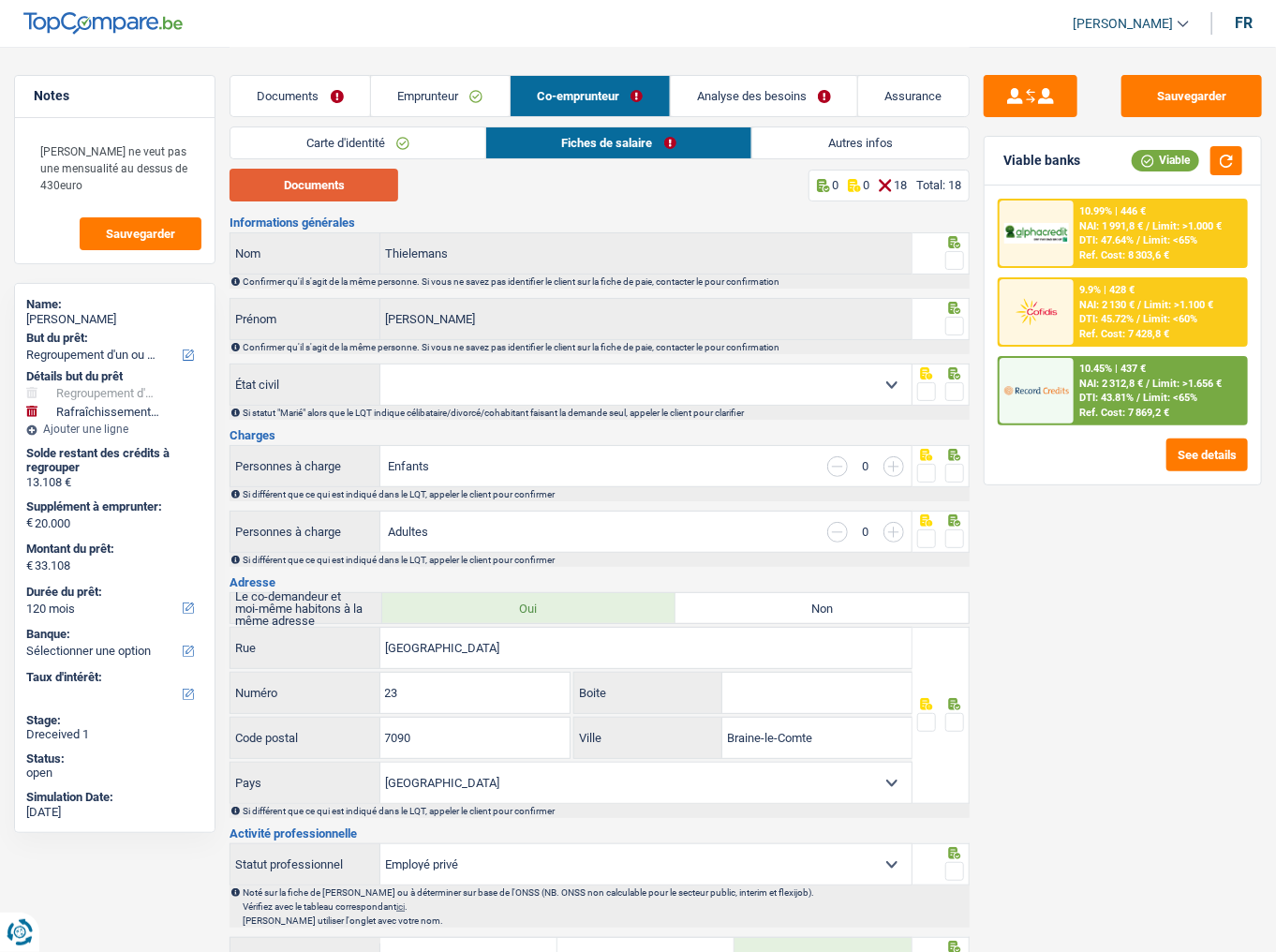
click at [311, 193] on button "Documents" at bounding box center [314, 185] width 169 height 32
drag, startPoint x: 952, startPoint y: 255, endPoint x: 957, endPoint y: 286, distance: 31.4
click at [952, 255] on span at bounding box center [956, 260] width 19 height 19
click at [0, 0] on input "radio" at bounding box center [0, 0] width 0 height 0
click at [956, 320] on span at bounding box center [956, 326] width 19 height 19
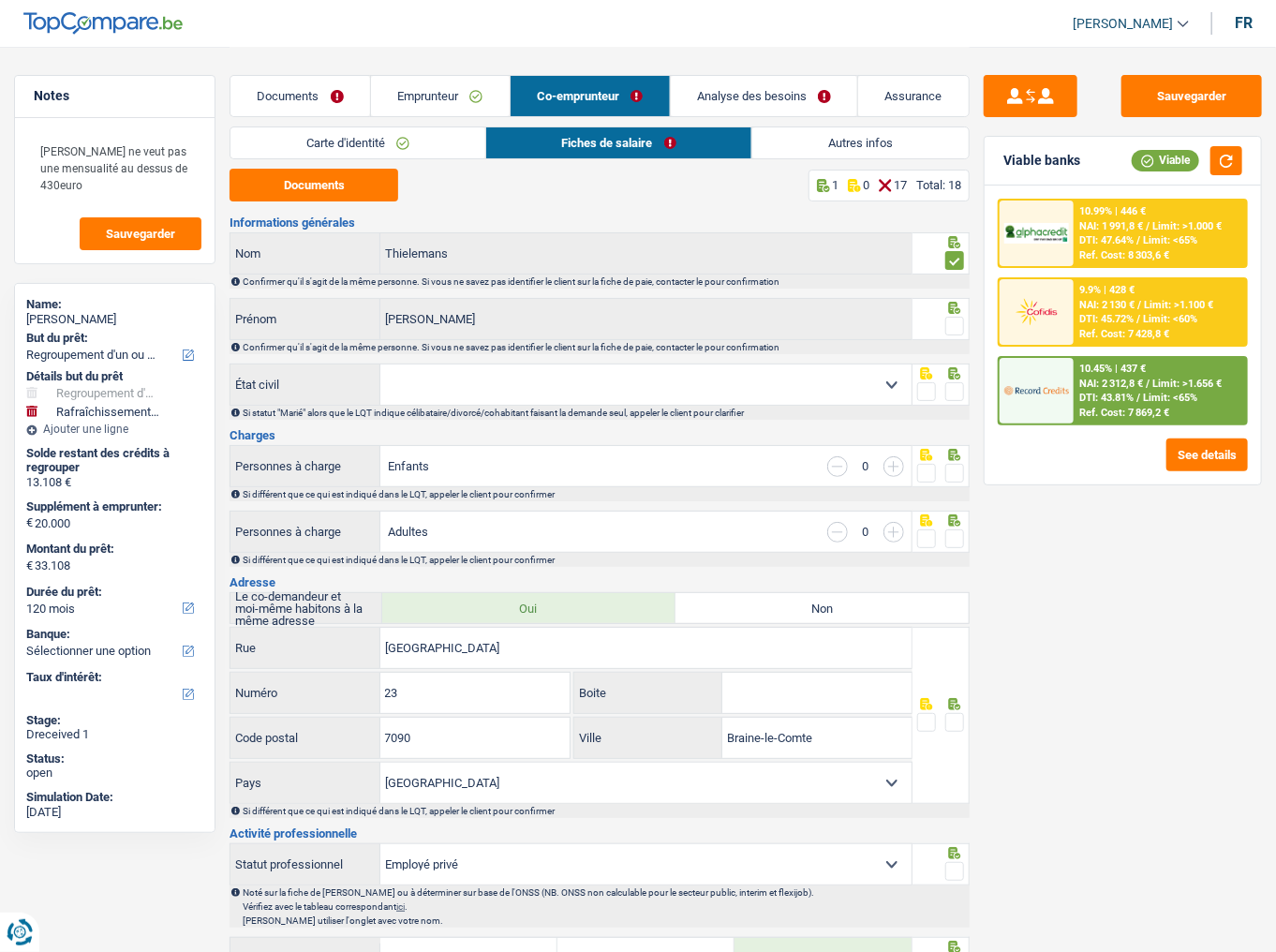
click at [0, 0] on input "radio" at bounding box center [0, 0] width 0 height 0
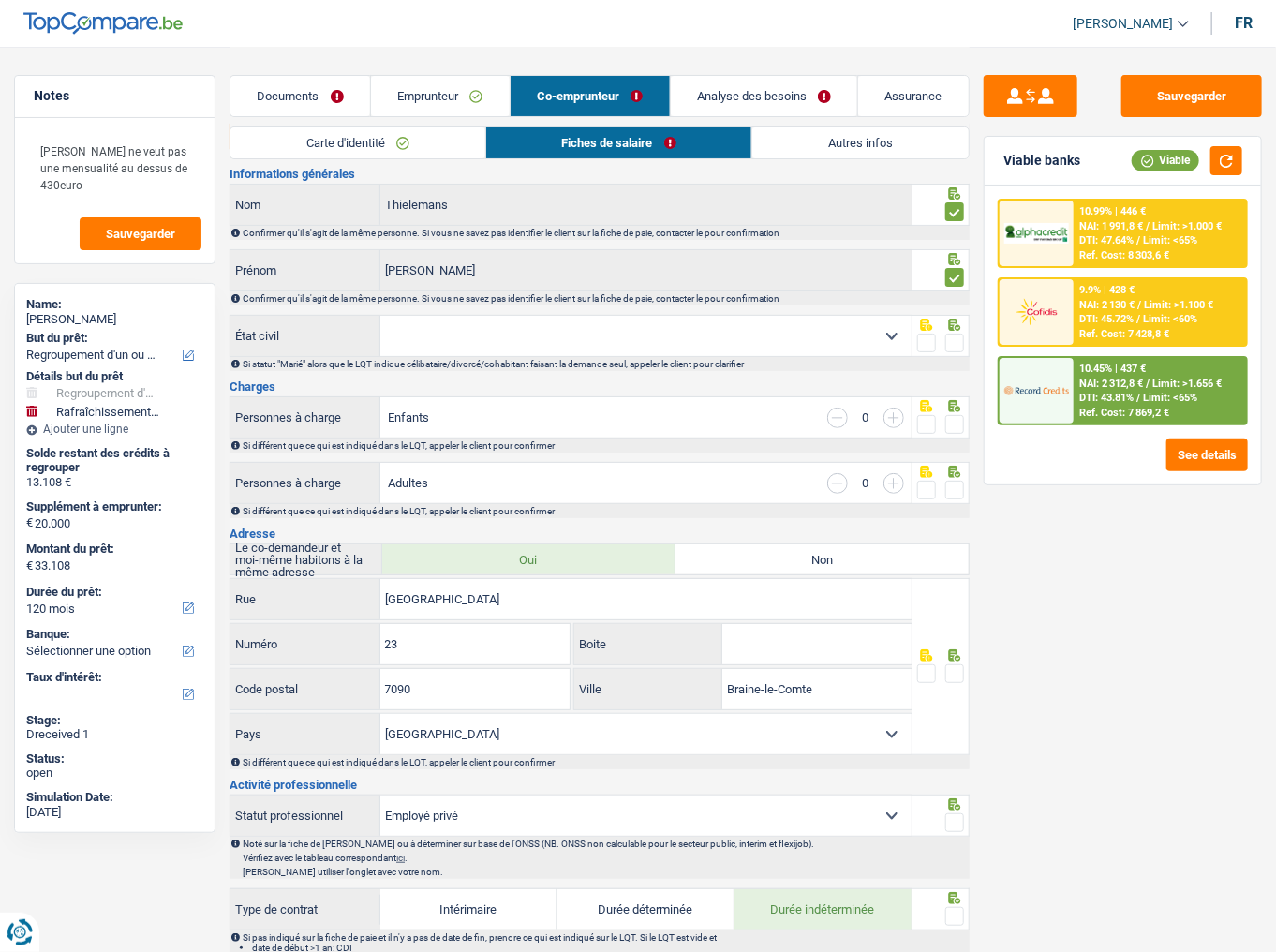
scroll to position [75, 0]
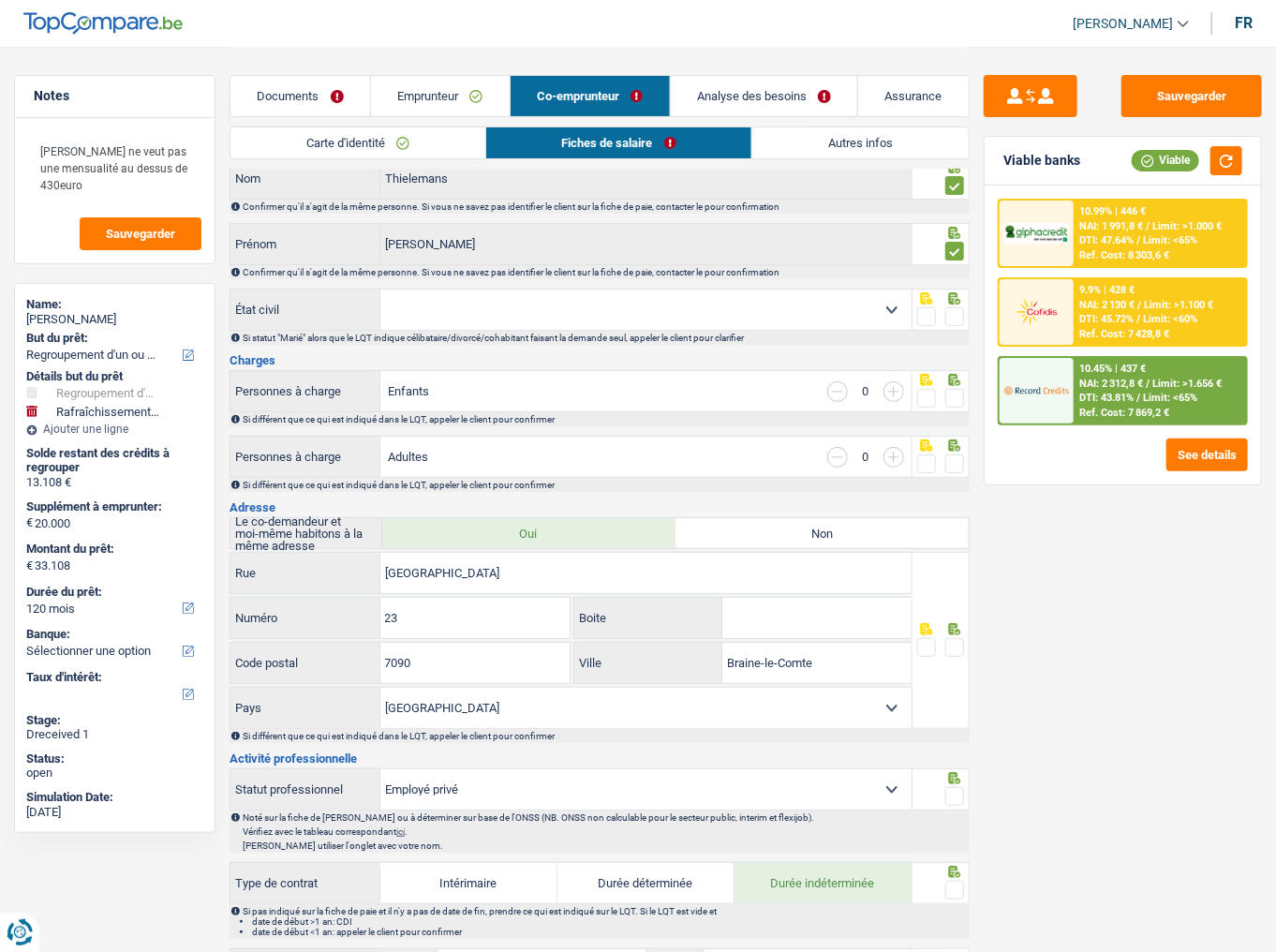
click at [431, 88] on link "Emprunteur" at bounding box center [440, 96] width 138 height 40
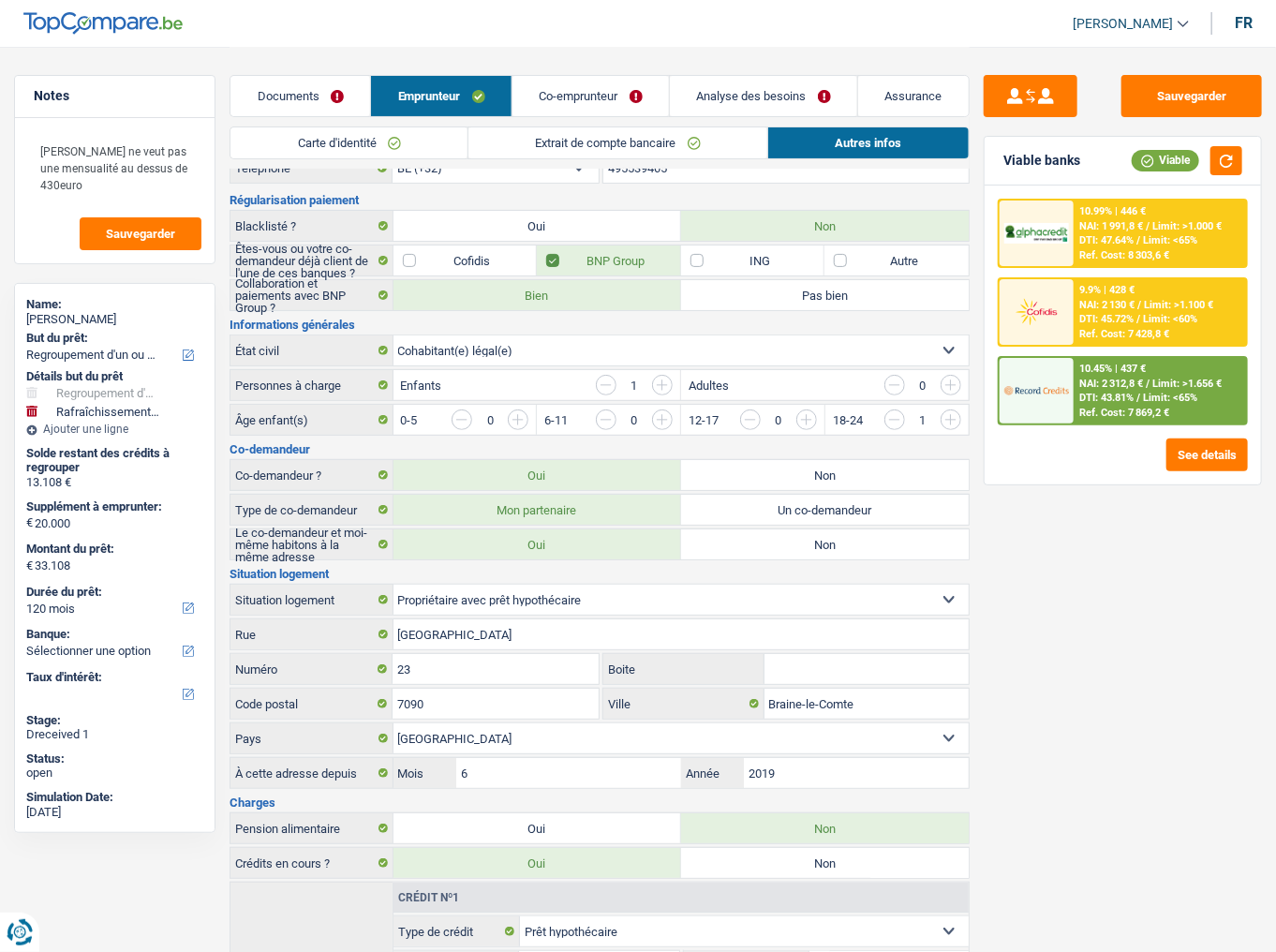
click at [664, 142] on link "Extrait de compte bancaire" at bounding box center [617, 143] width 298 height 31
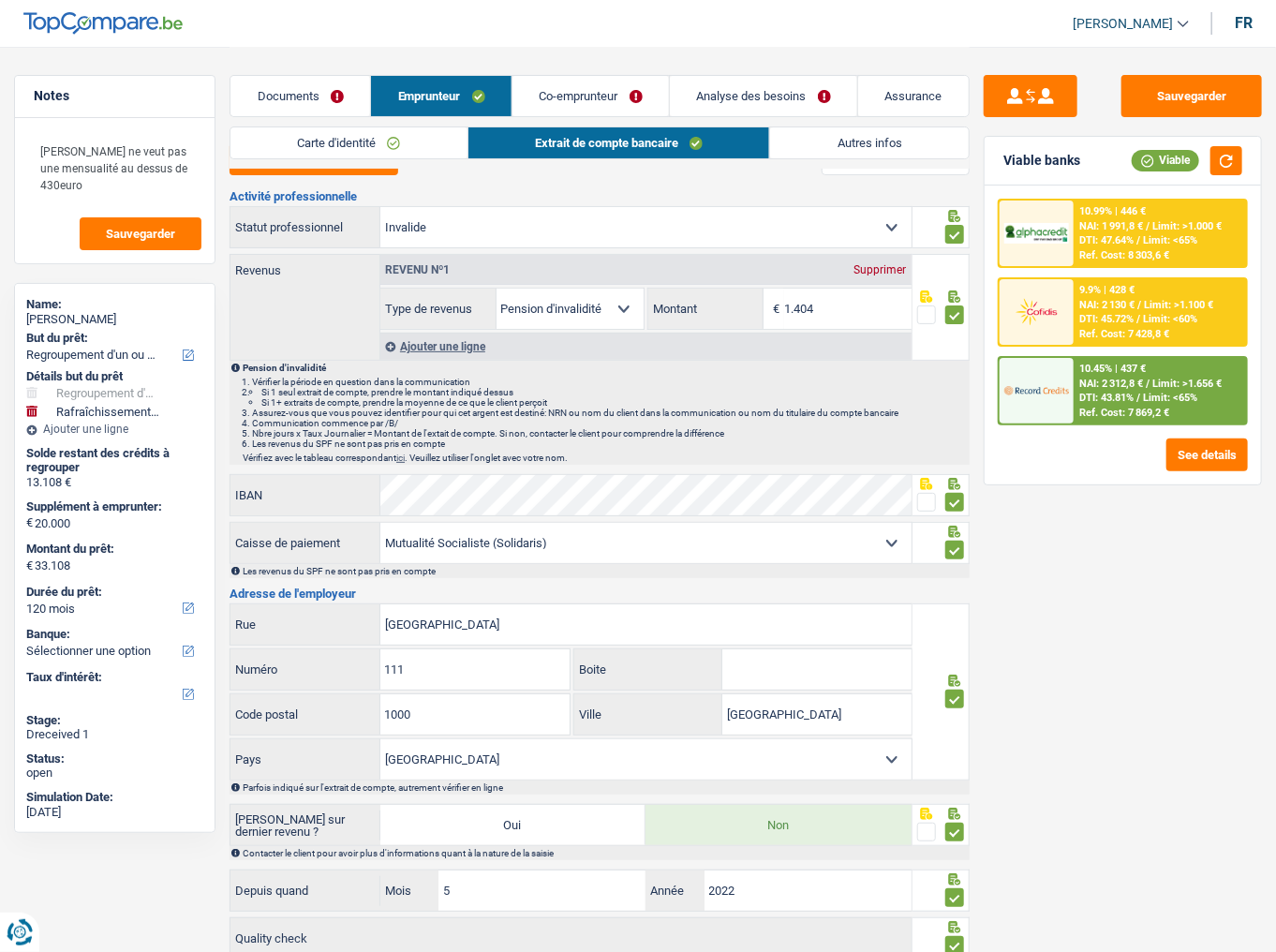
scroll to position [0, 0]
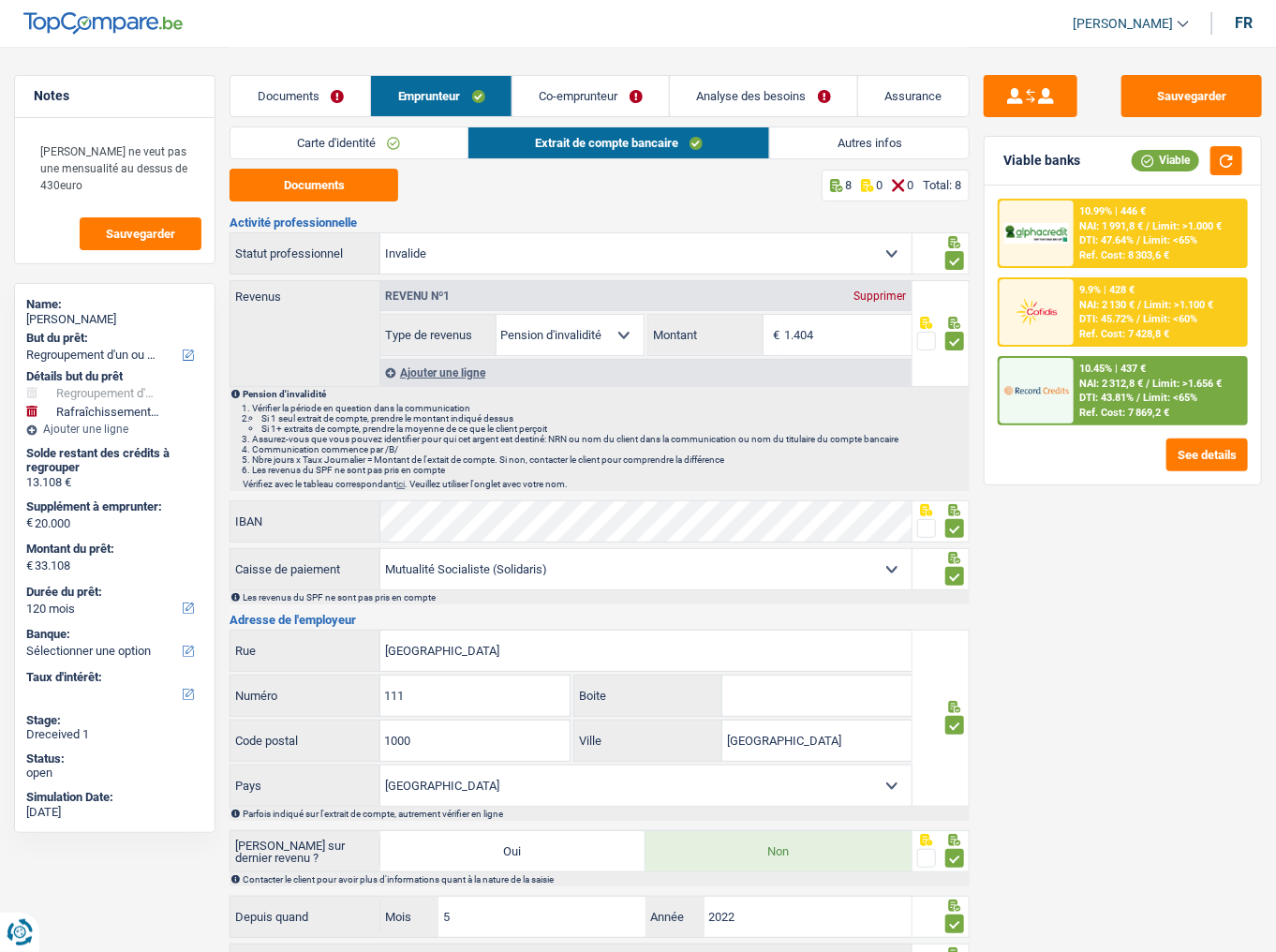
click at [842, 135] on link "Autres infos" at bounding box center [870, 143] width 198 height 31
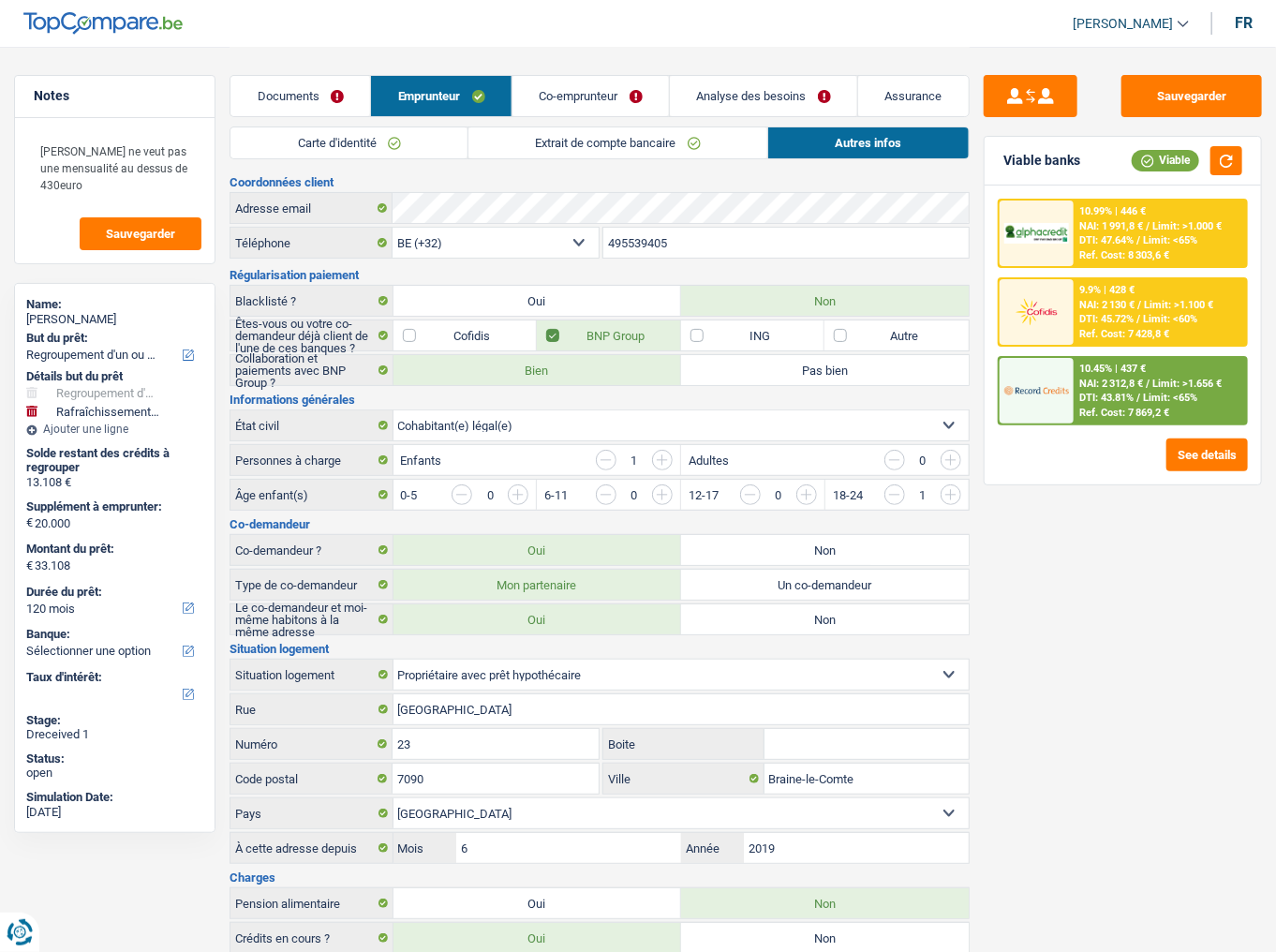
drag, startPoint x: 587, startPoint y: 86, endPoint x: 579, endPoint y: 113, distance: 28.2
click at [588, 85] on link "Co-emprunteur" at bounding box center [591, 96] width 156 height 40
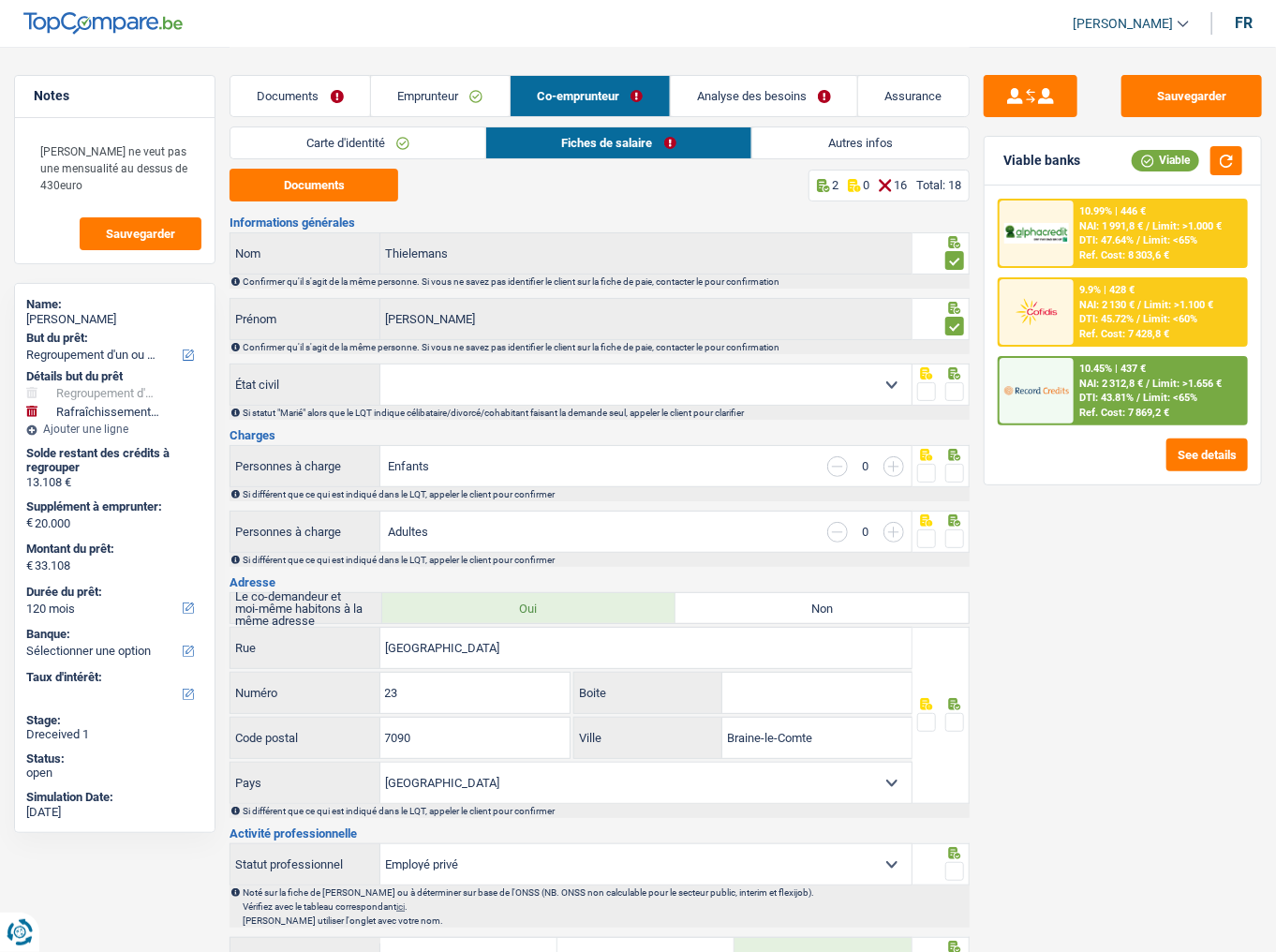
click at [487, 386] on select "Célibataire Marié(e) Cohabitant(e) légal(e) Divorcé(e) Veuf(ve) Séparé (de fait…" at bounding box center [646, 384] width 531 height 40
select select "cohabitation"
click at [381, 364] on select "Célibataire Marié(e) Cohabitant(e) légal(e) Divorcé(e) Veuf(ve) Séparé (de fait…" at bounding box center [646, 384] width 531 height 40
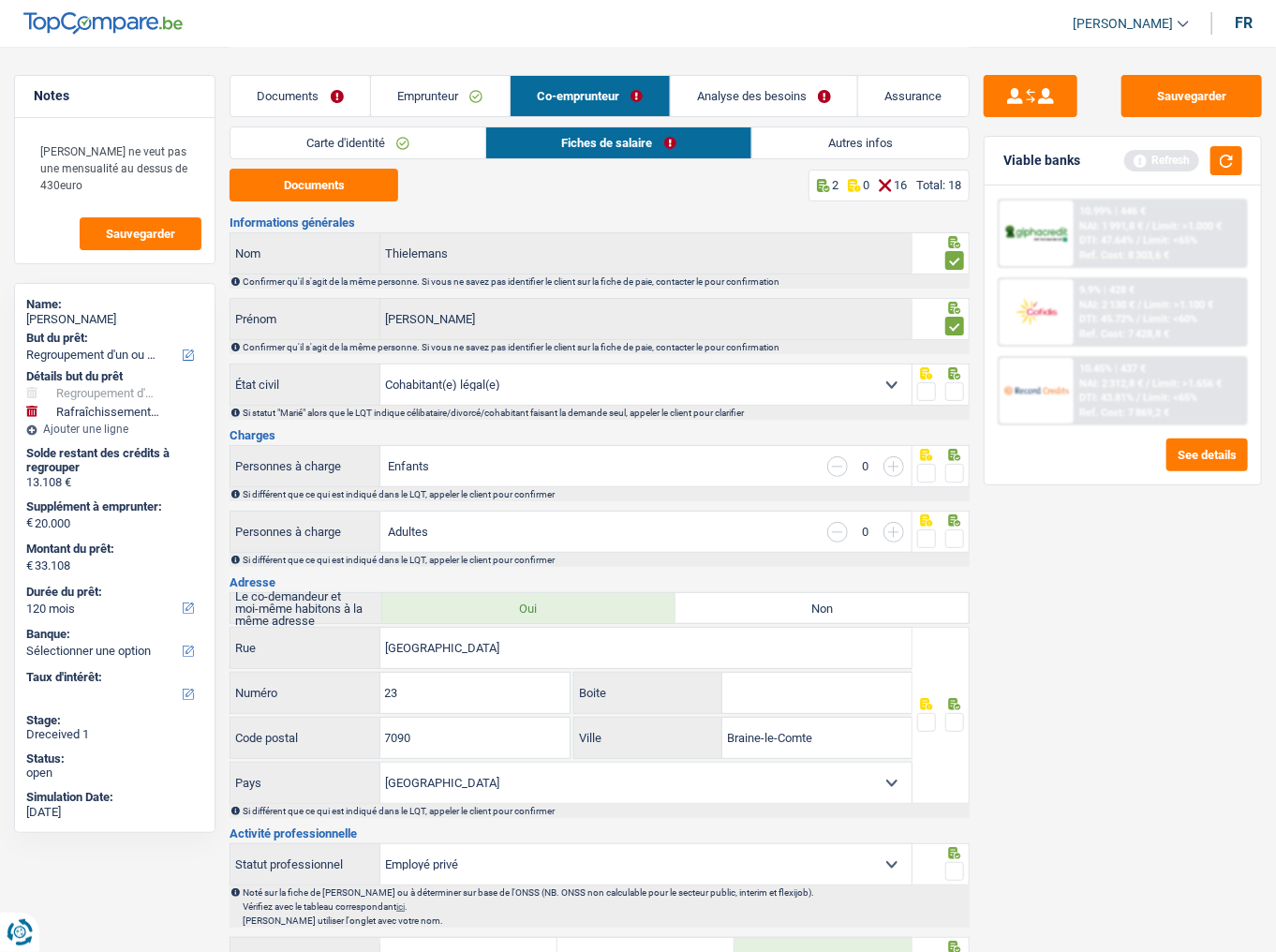
scroll to position [75, 0]
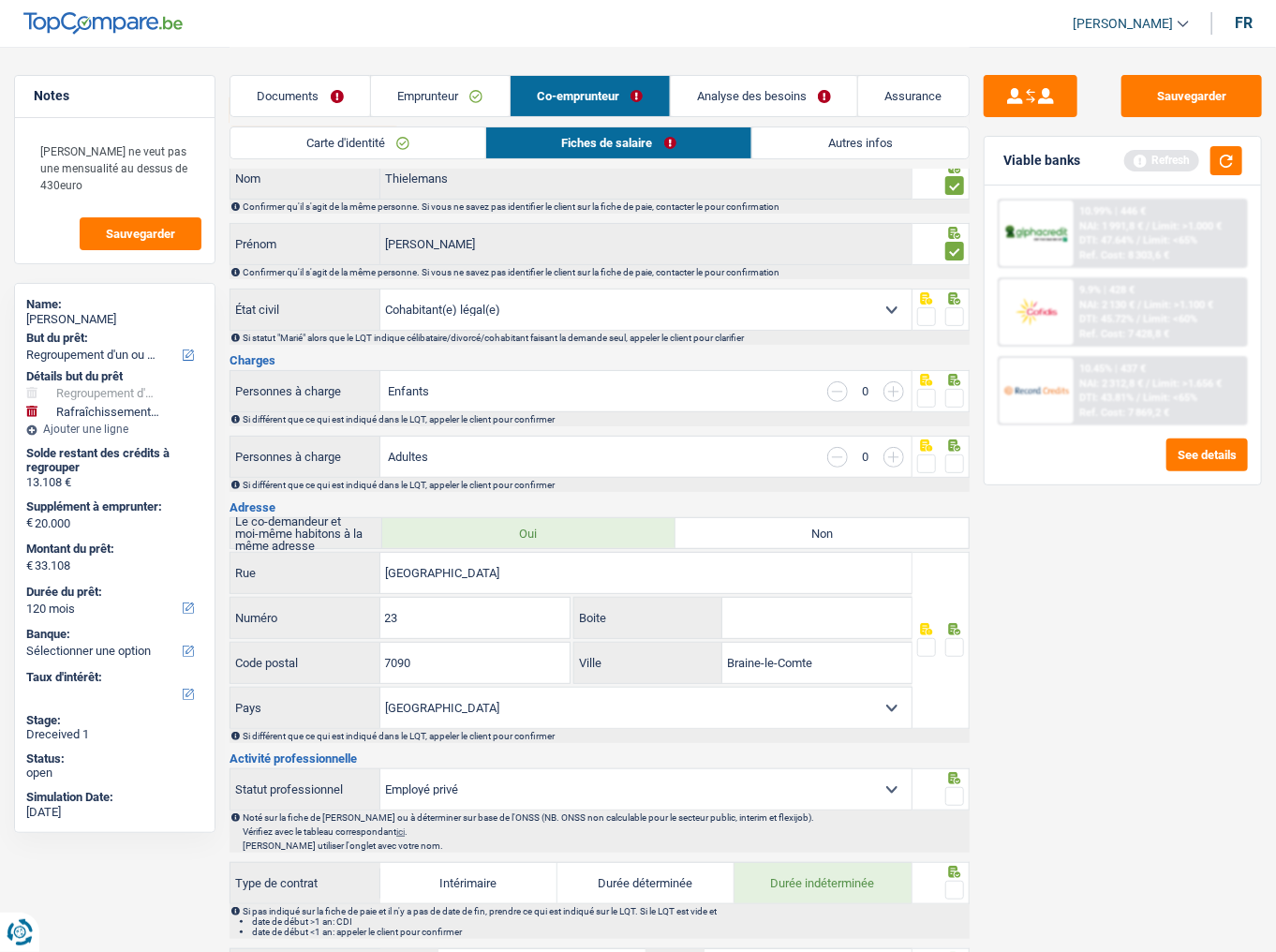
click at [957, 314] on span at bounding box center [956, 317] width 19 height 19
click at [0, 0] on input "radio" at bounding box center [0, 0] width 0 height 0
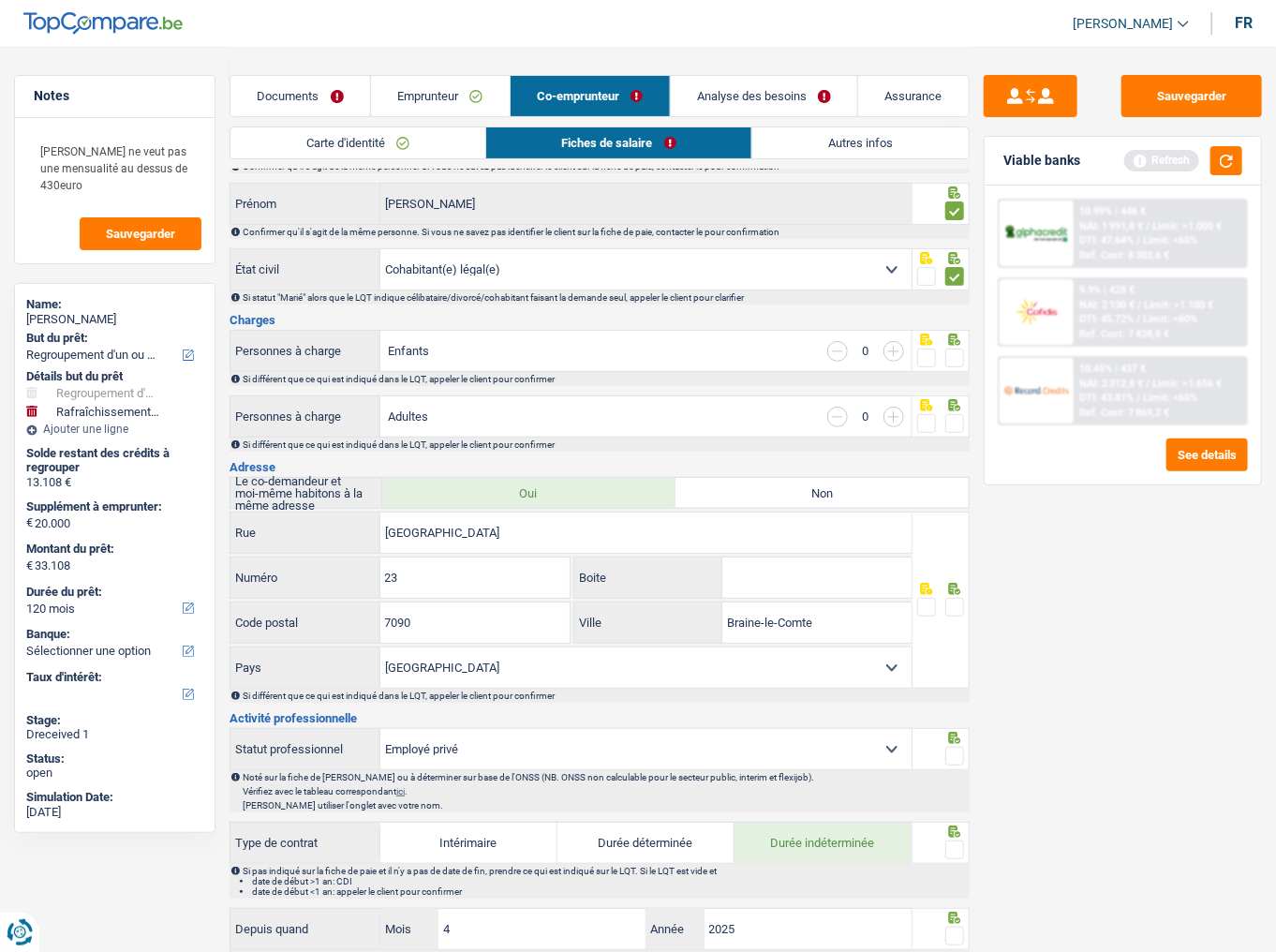
scroll to position [150, 0]
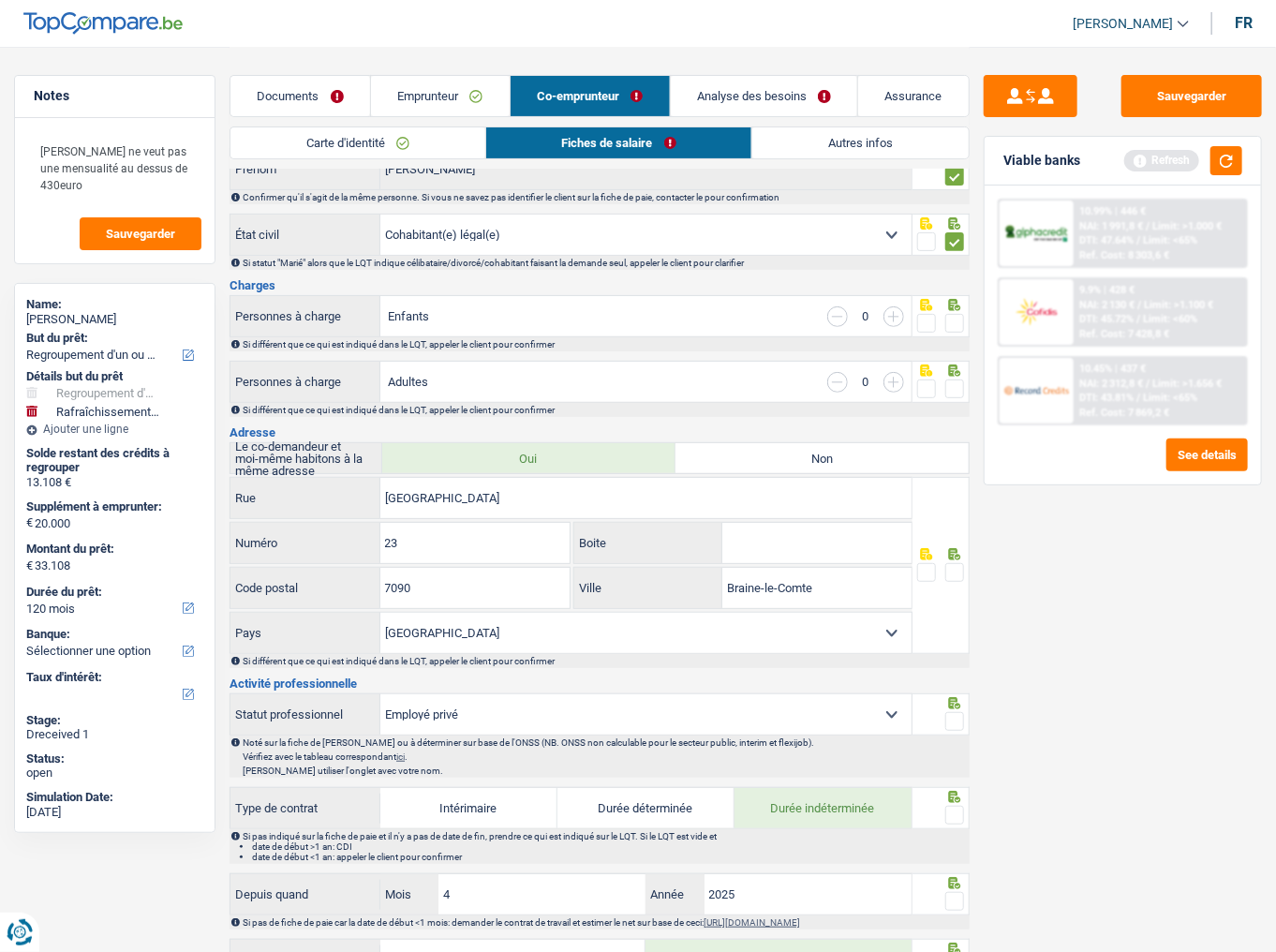
click at [903, 316] on input "button" at bounding box center [895, 317] width 21 height 21
select select "familyAllowances"
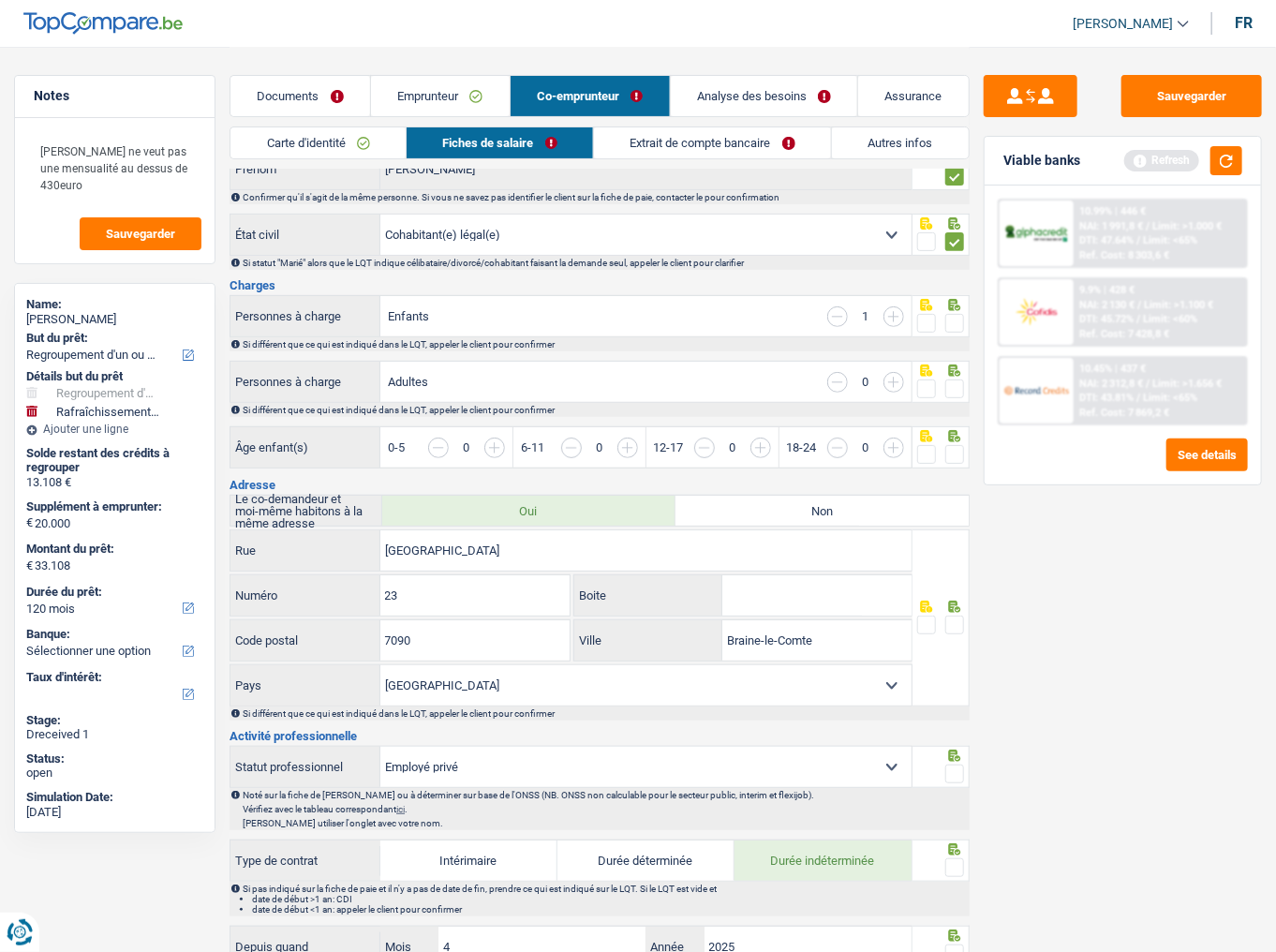
click at [475, 90] on link "Emprunteur" at bounding box center [440, 96] width 138 height 40
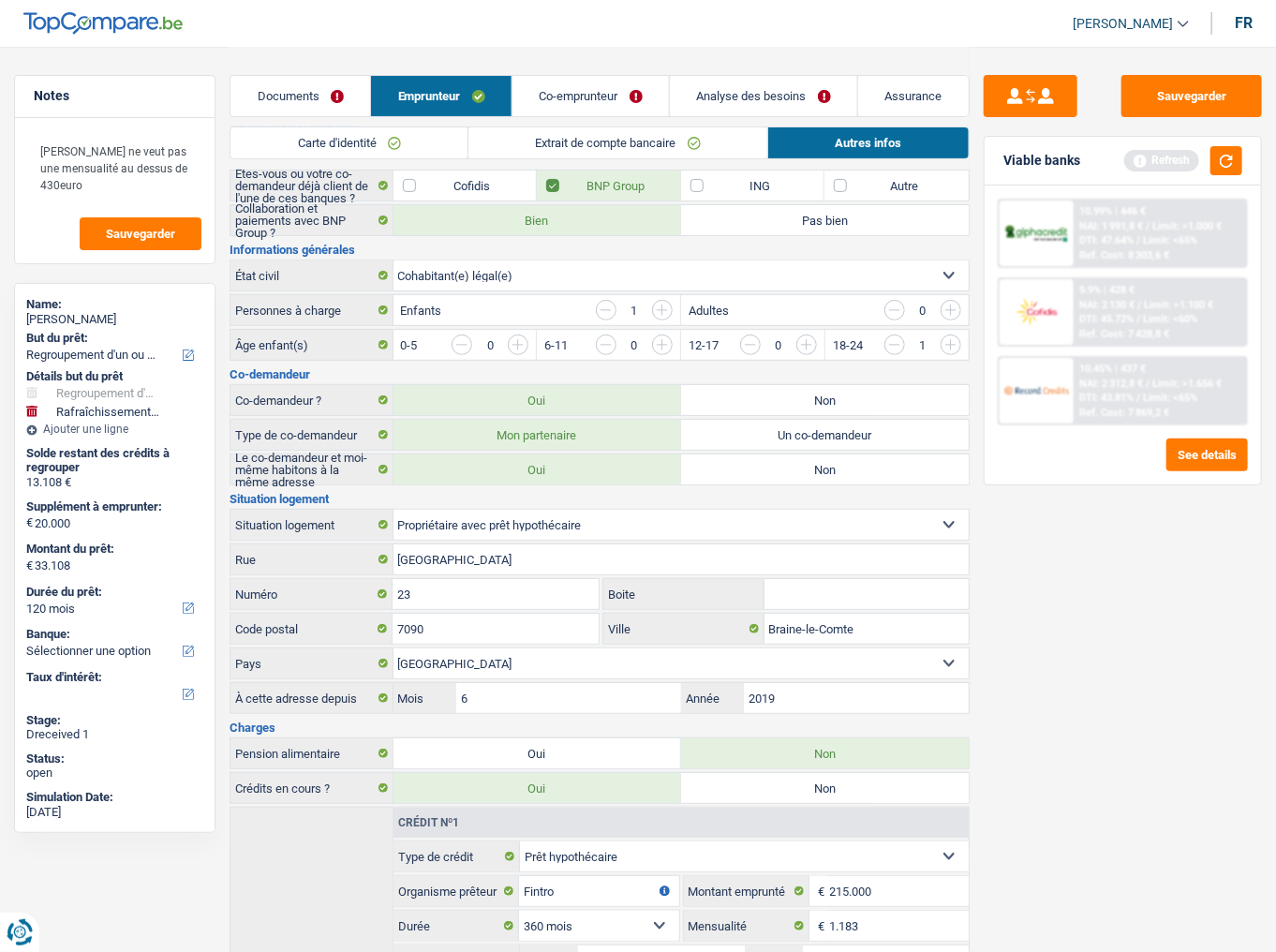
scroll to position [225, 0]
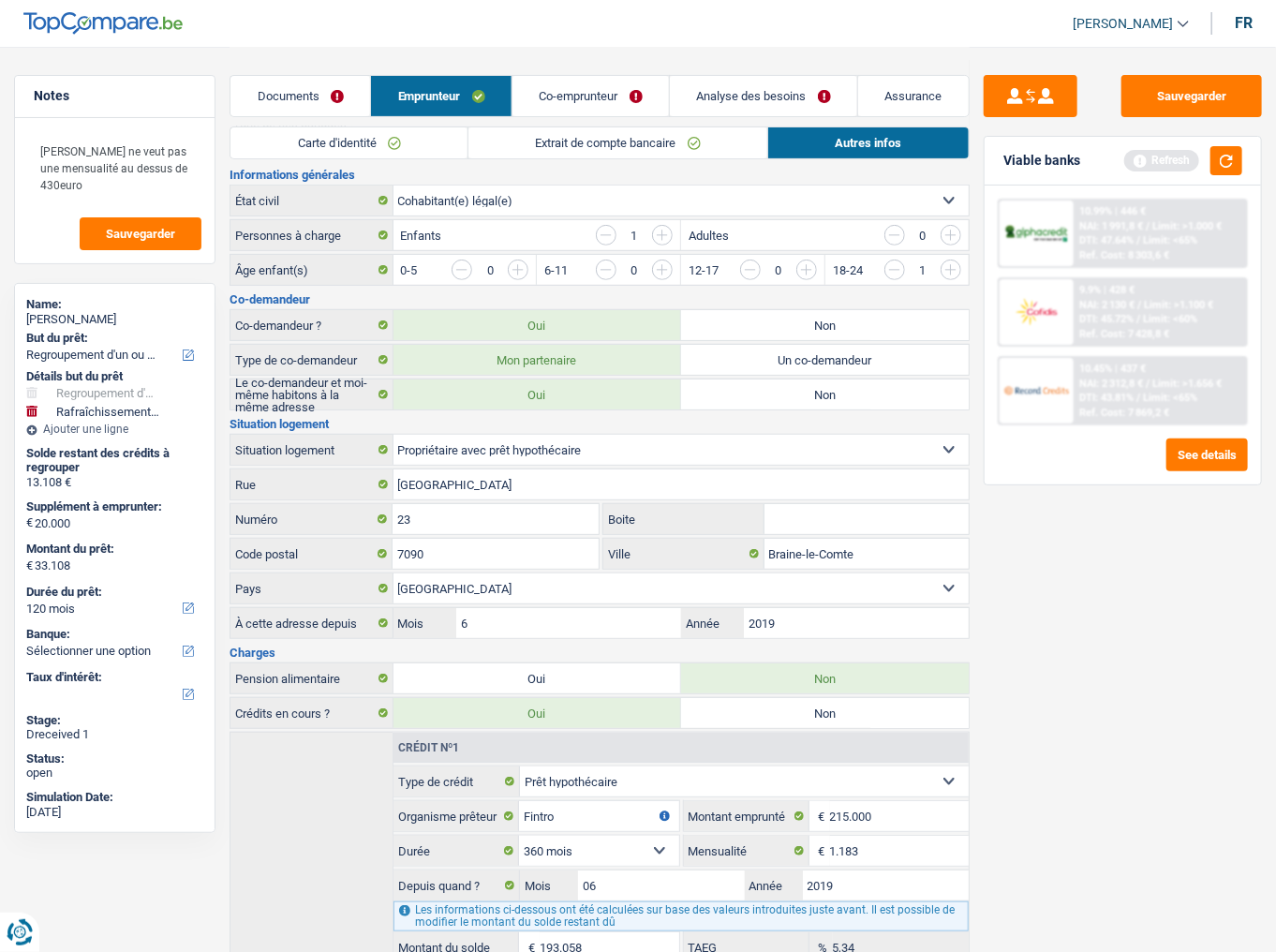
click at [749, 362] on label "Un co-demandeur" at bounding box center [825, 360] width 288 height 30
click at [749, 362] on input "Un co-demandeur" at bounding box center [825, 360] width 288 height 30
radio input "true"
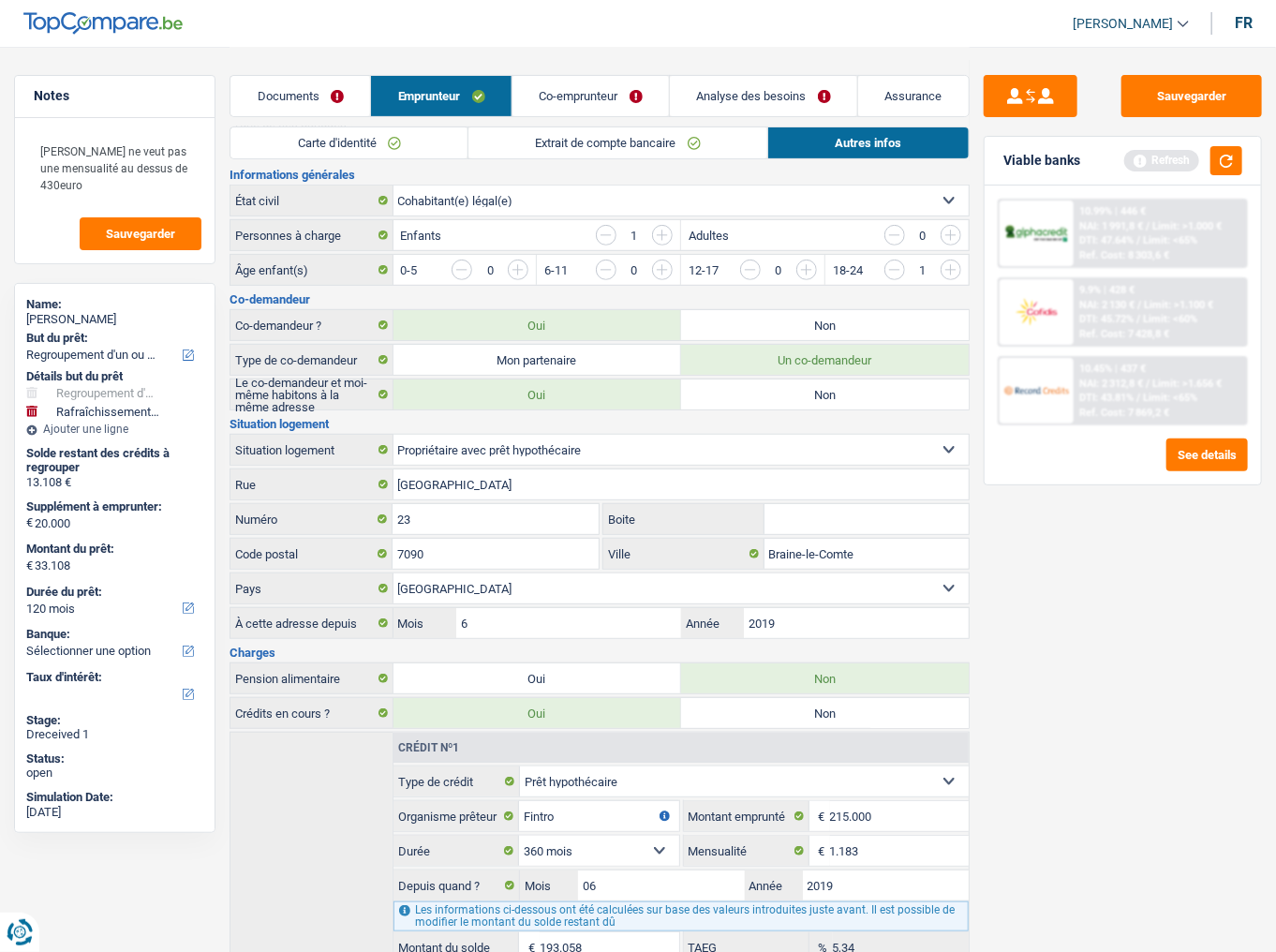
click at [604, 352] on label "Mon partenaire" at bounding box center [538, 360] width 288 height 30
click at [604, 352] on input "Mon partenaire" at bounding box center [538, 360] width 288 height 30
radio input "true"
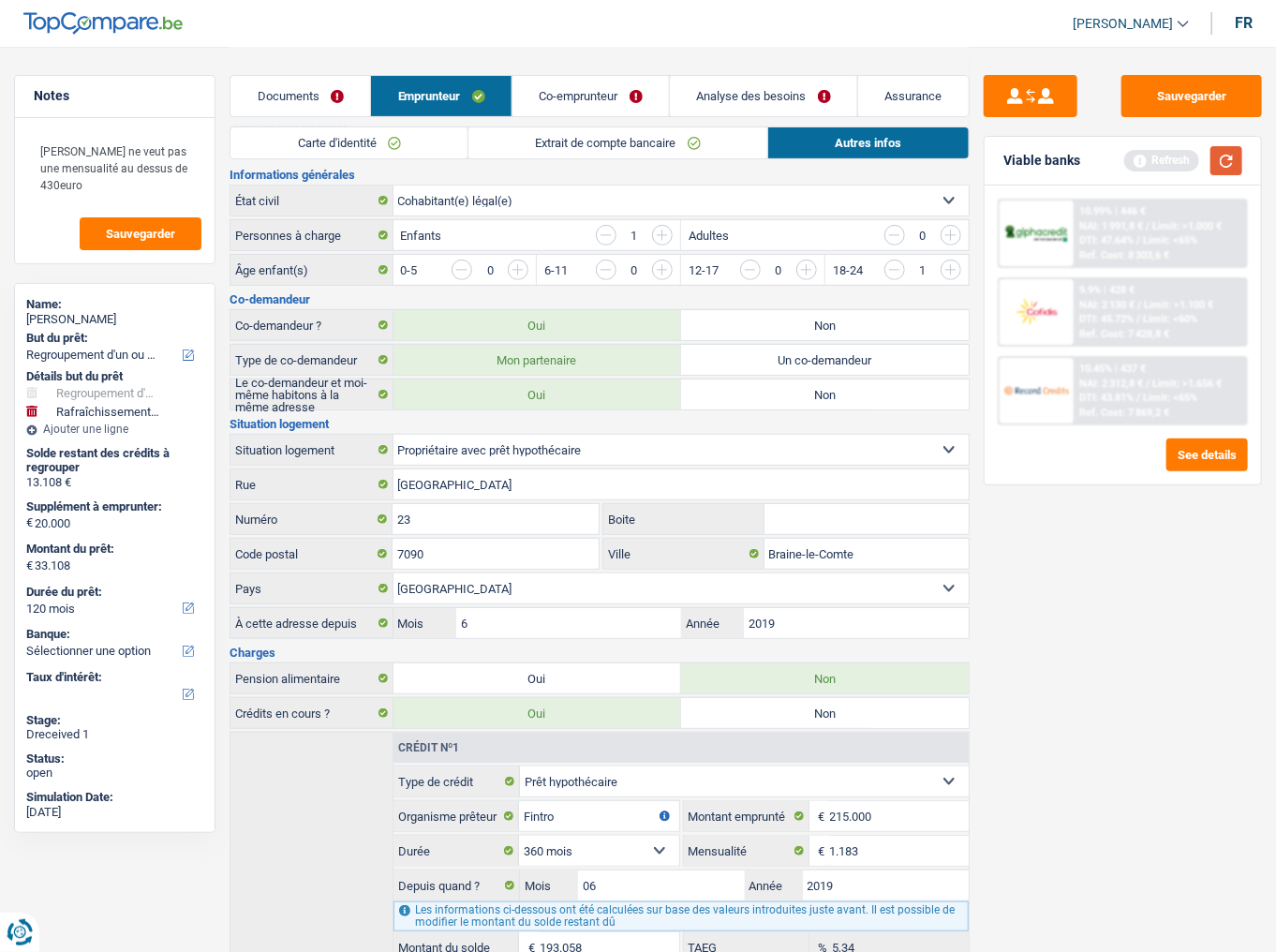
click at [1226, 161] on button "button" at bounding box center [1226, 160] width 31 height 29
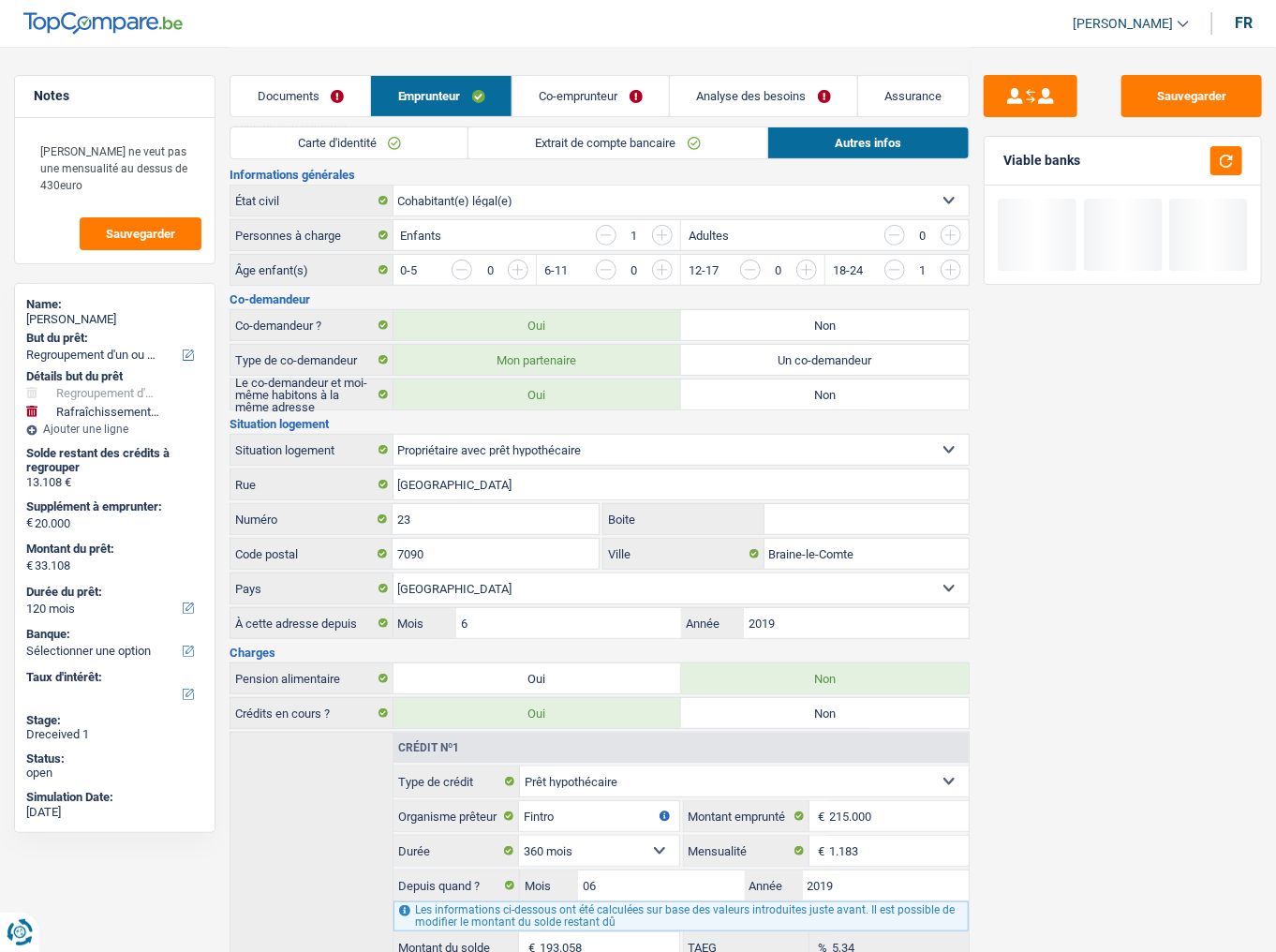
click at [807, 380] on label "Non" at bounding box center [825, 394] width 288 height 30
click at [807, 380] on input "Non" at bounding box center [825, 394] width 288 height 30
radio input "true"
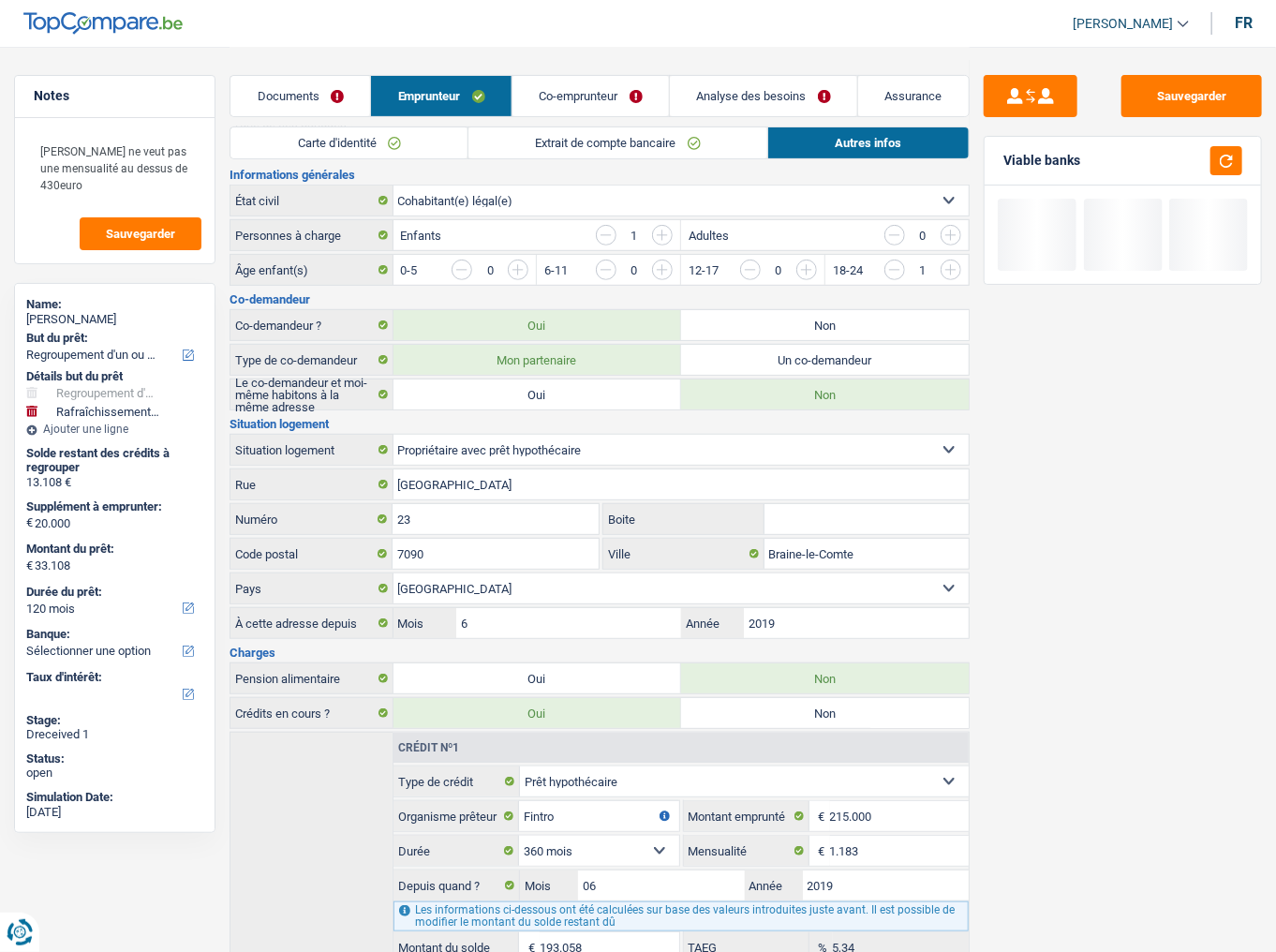
click at [588, 407] on div "Coordonnées client Adresse email BE (+32) LU (+352) Sélectionner une option Tél…" at bounding box center [600, 742] width 740 height 1582
click at [617, 382] on label "Oui" at bounding box center [538, 394] width 288 height 30
click at [617, 382] on input "Oui" at bounding box center [538, 394] width 288 height 30
radio input "true"
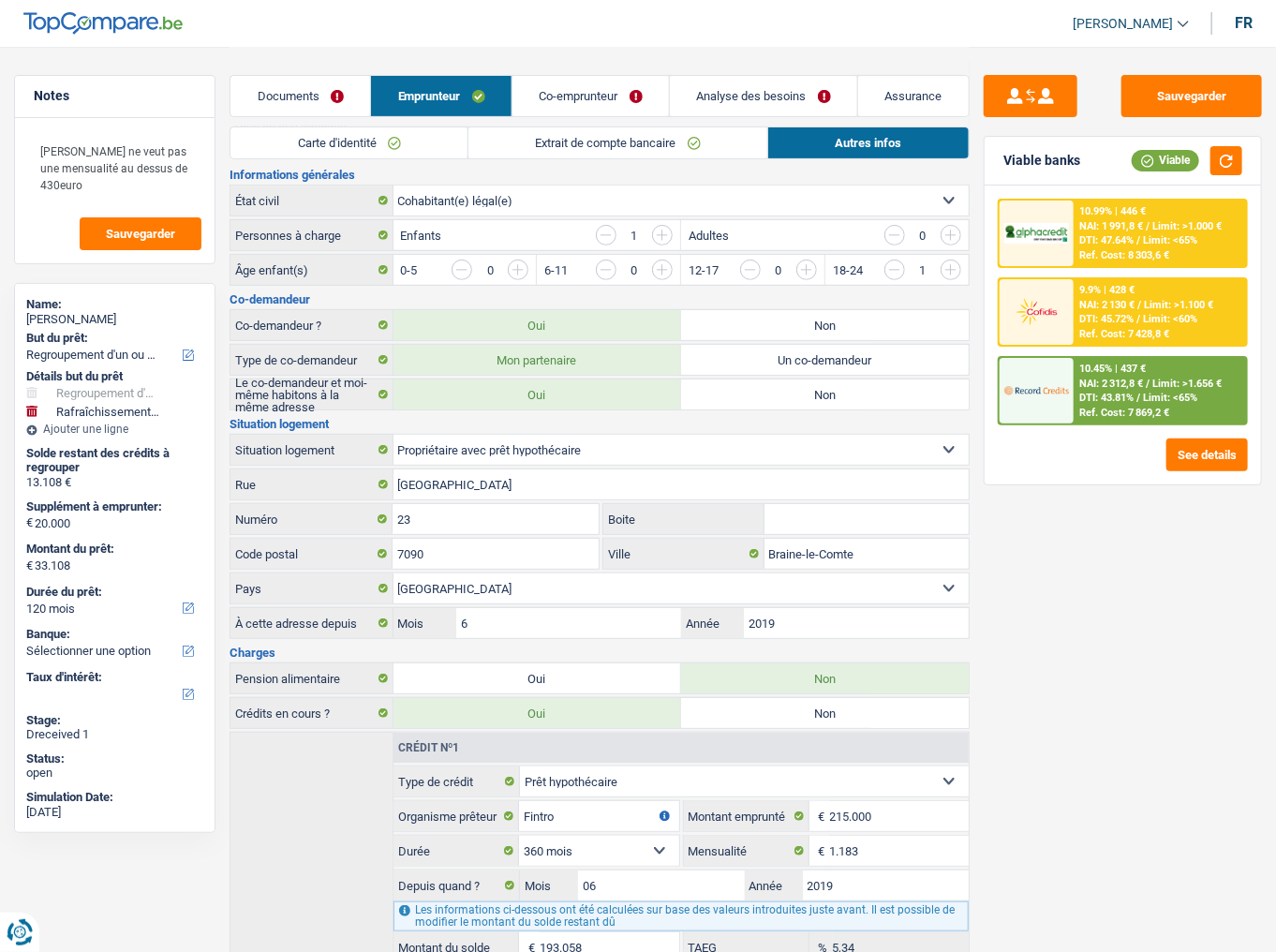
click at [601, 84] on link "Co-emprunteur" at bounding box center [591, 96] width 156 height 40
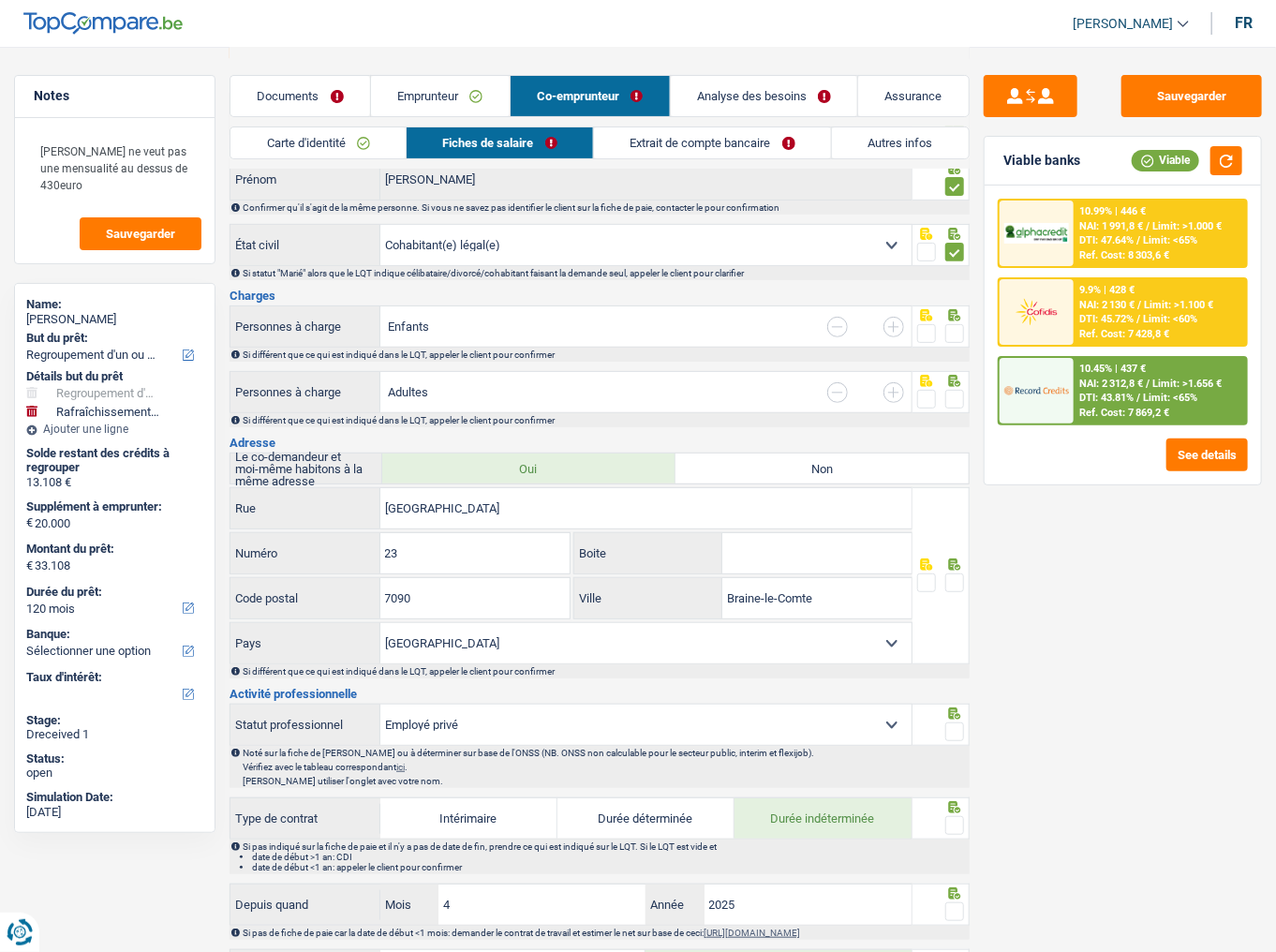
scroll to position [150, 0]
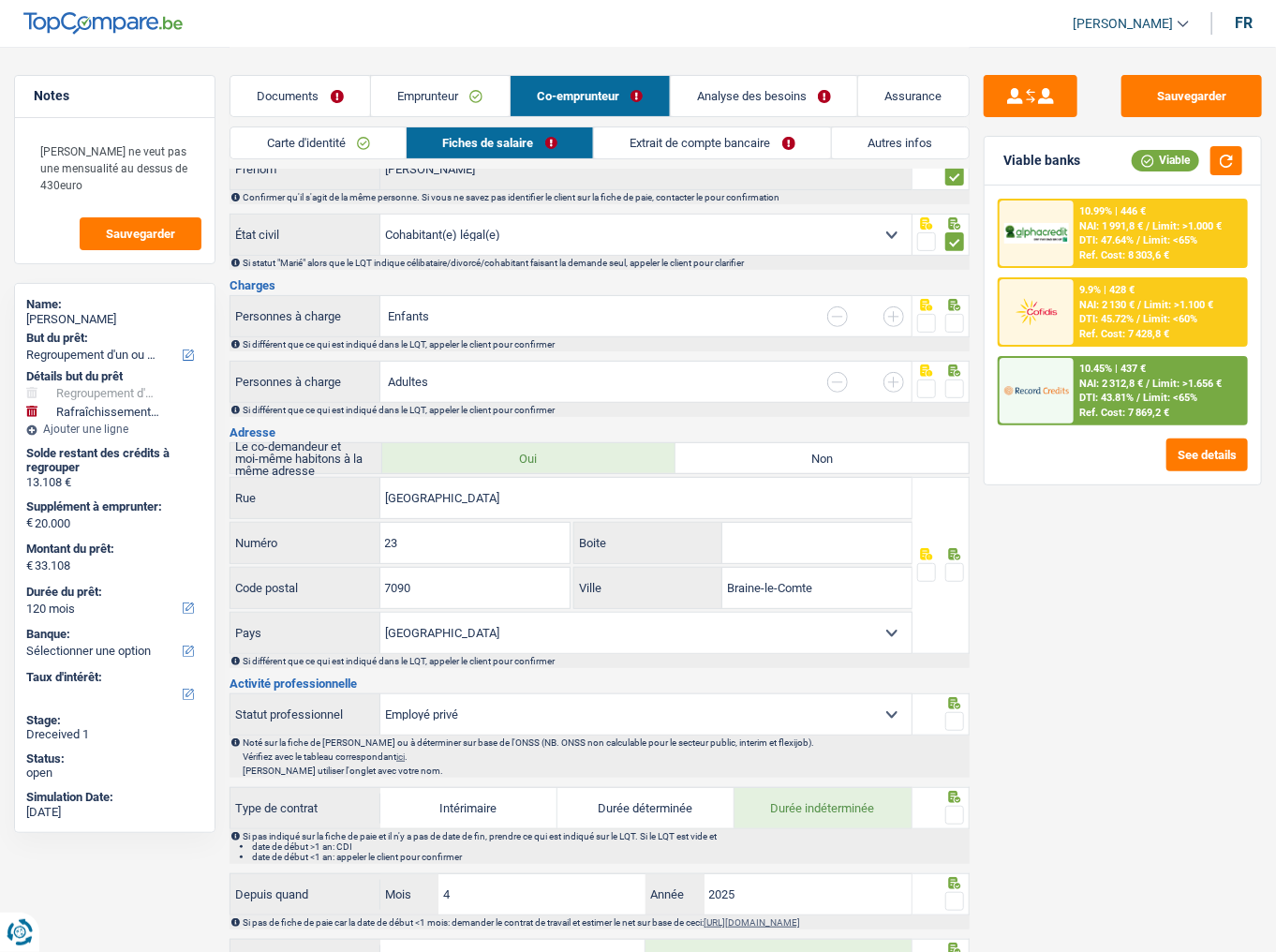
click at [893, 314] on input "button" at bounding box center [895, 317] width 21 height 21
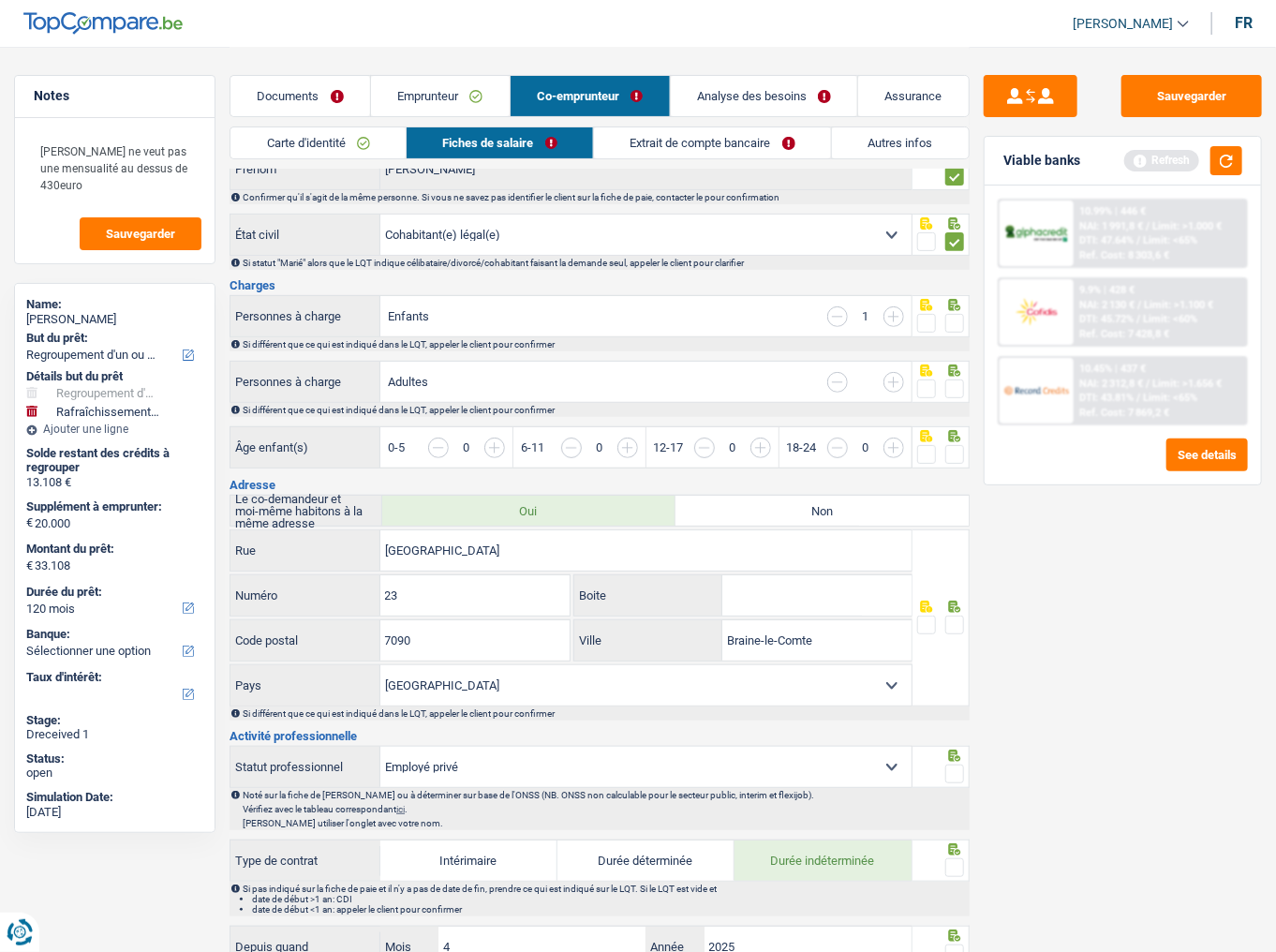
drag, startPoint x: 961, startPoint y: 311, endPoint x: 954, endPoint y: 321, distance: 12.2
click at [961, 312] on div at bounding box center [956, 323] width 19 height 24
click at [952, 315] on span at bounding box center [956, 323] width 19 height 19
click at [0, 0] on input "radio" at bounding box center [0, 0] width 0 height 0
click at [895, 450] on input "button" at bounding box center [1225, 458] width 681 height 40
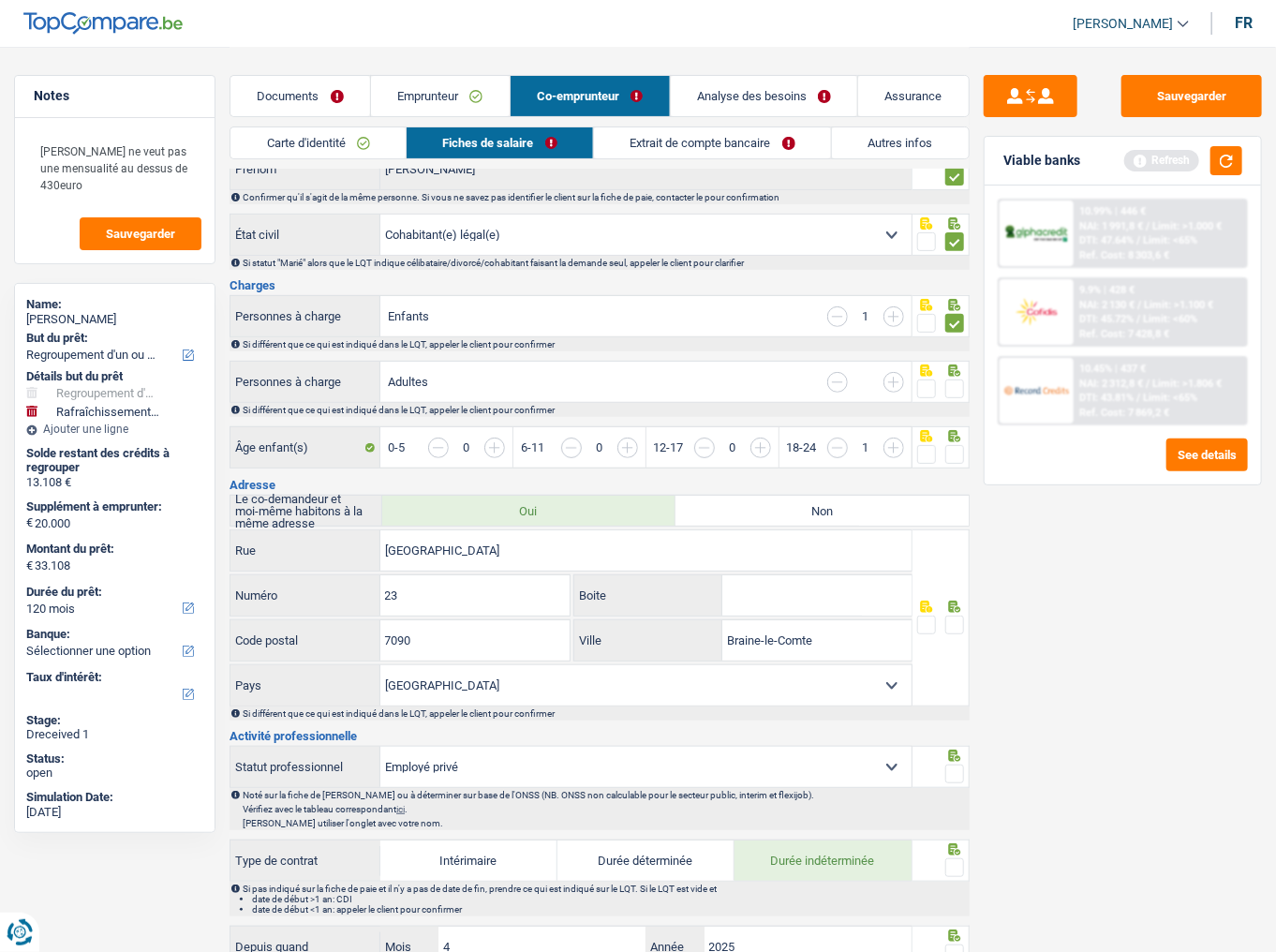
click at [956, 394] on span at bounding box center [956, 389] width 19 height 19
click at [0, 0] on input "radio" at bounding box center [0, 0] width 0 height 0
click at [958, 456] on span at bounding box center [956, 455] width 19 height 19
click at [0, 0] on input "radio" at bounding box center [0, 0] width 0 height 0
click at [832, 314] on input "button" at bounding box center [838, 317] width 21 height 21
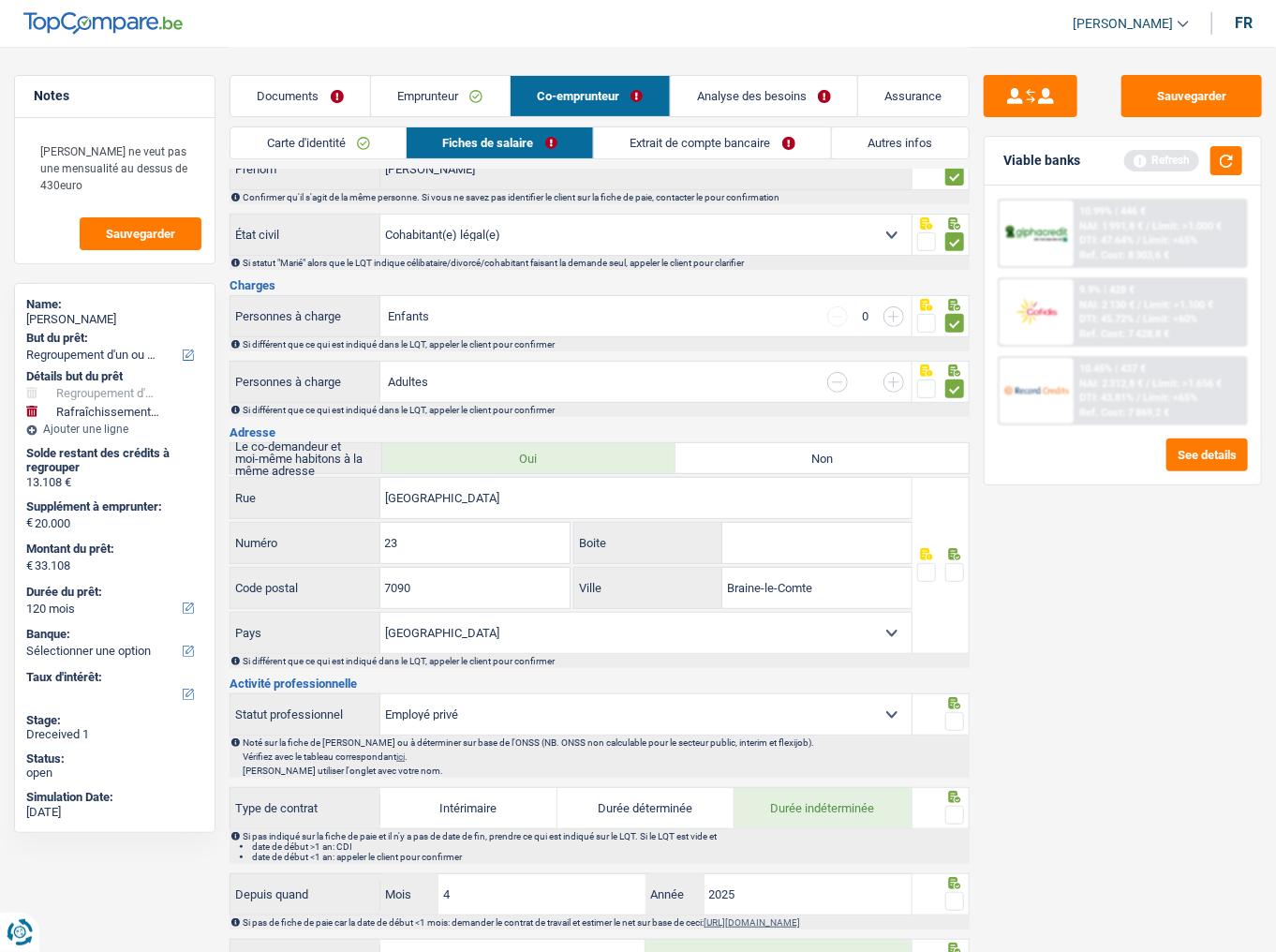
click at [893, 314] on input "button" at bounding box center [895, 317] width 21 height 21
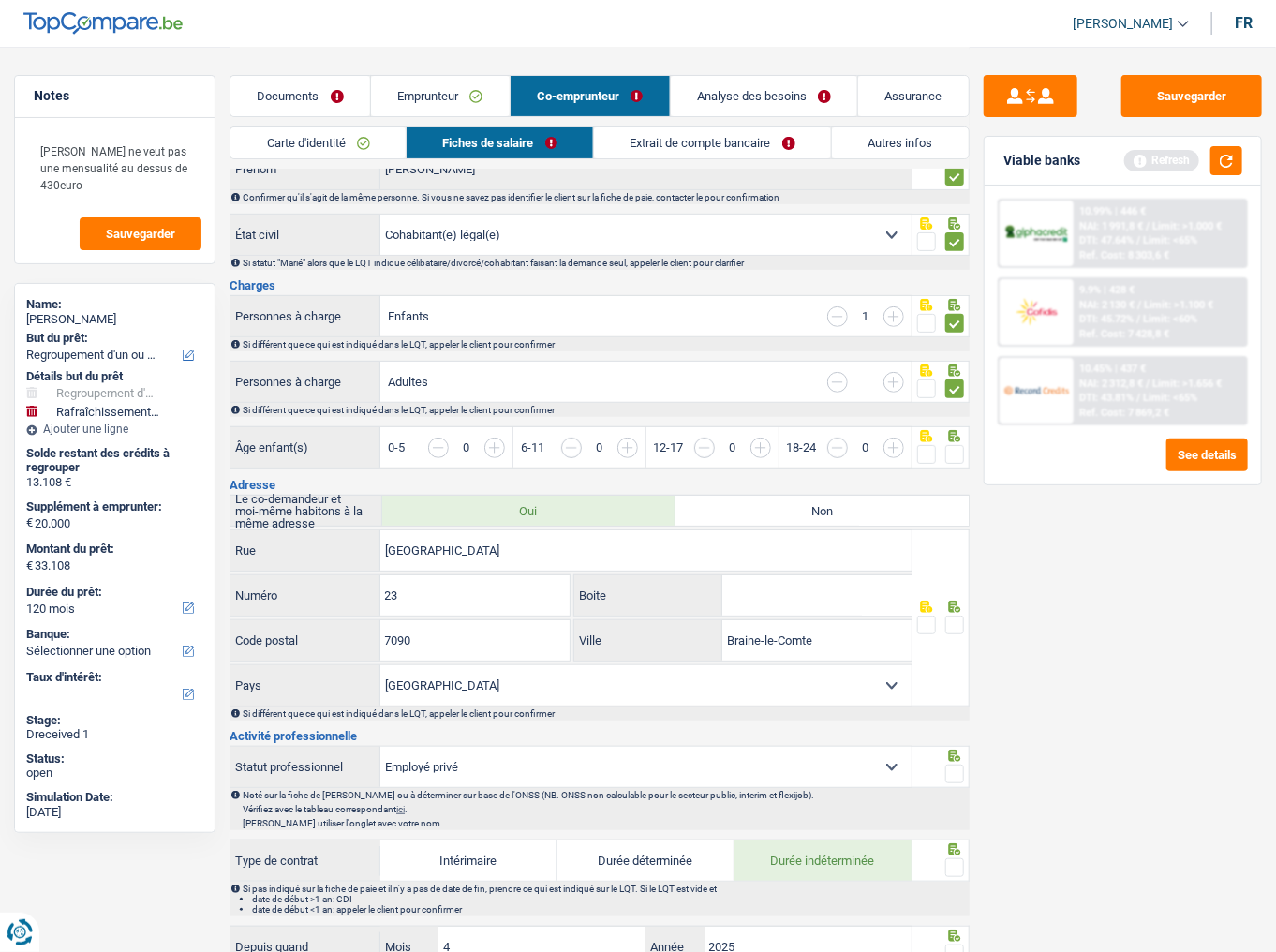
click at [488, 442] on input "button" at bounding box center [825, 458] width 681 height 40
click at [952, 454] on span at bounding box center [956, 455] width 19 height 19
click at [0, 0] on input "radio" at bounding box center [0, 0] width 0 height 0
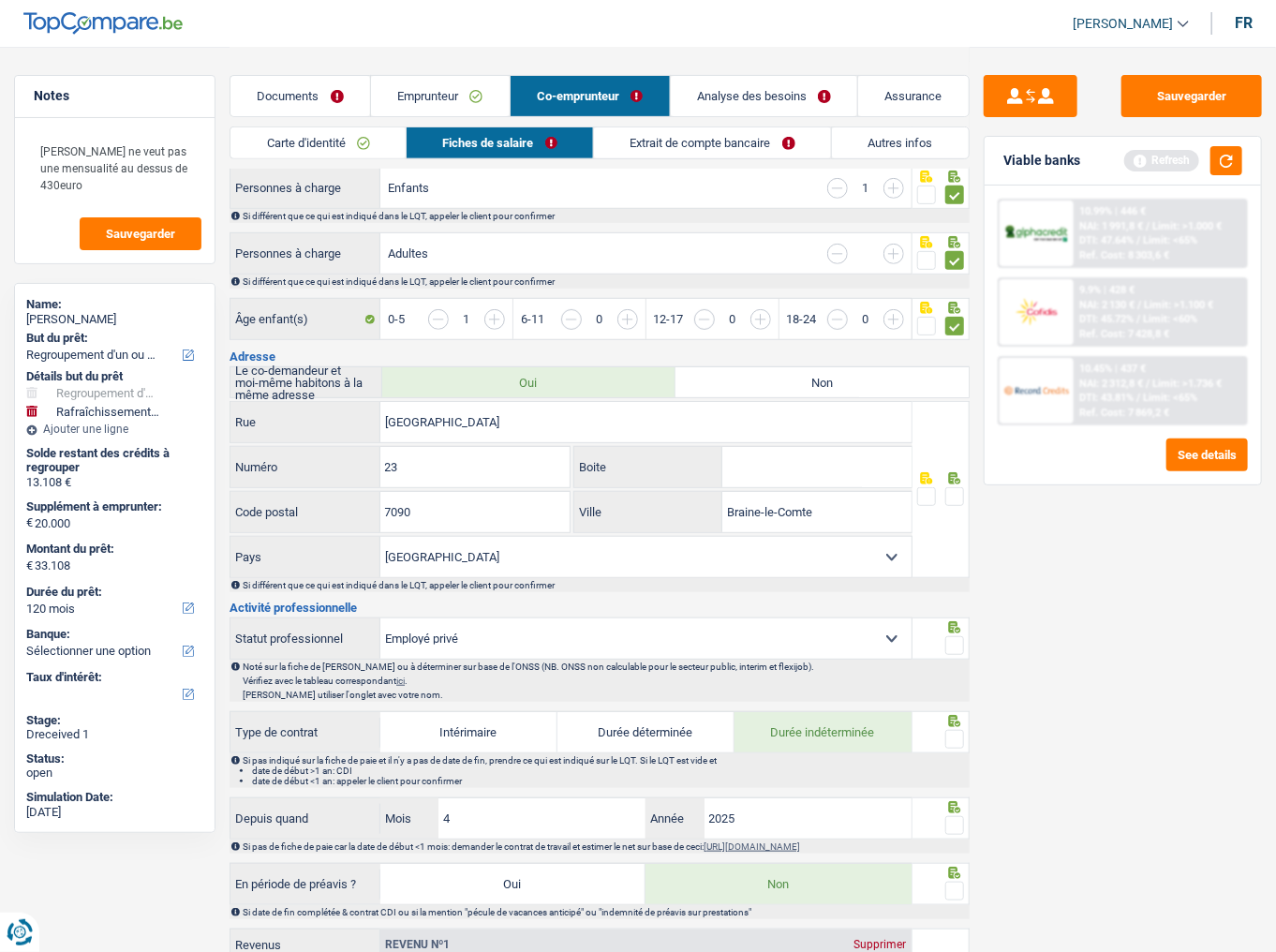
scroll to position [375, 0]
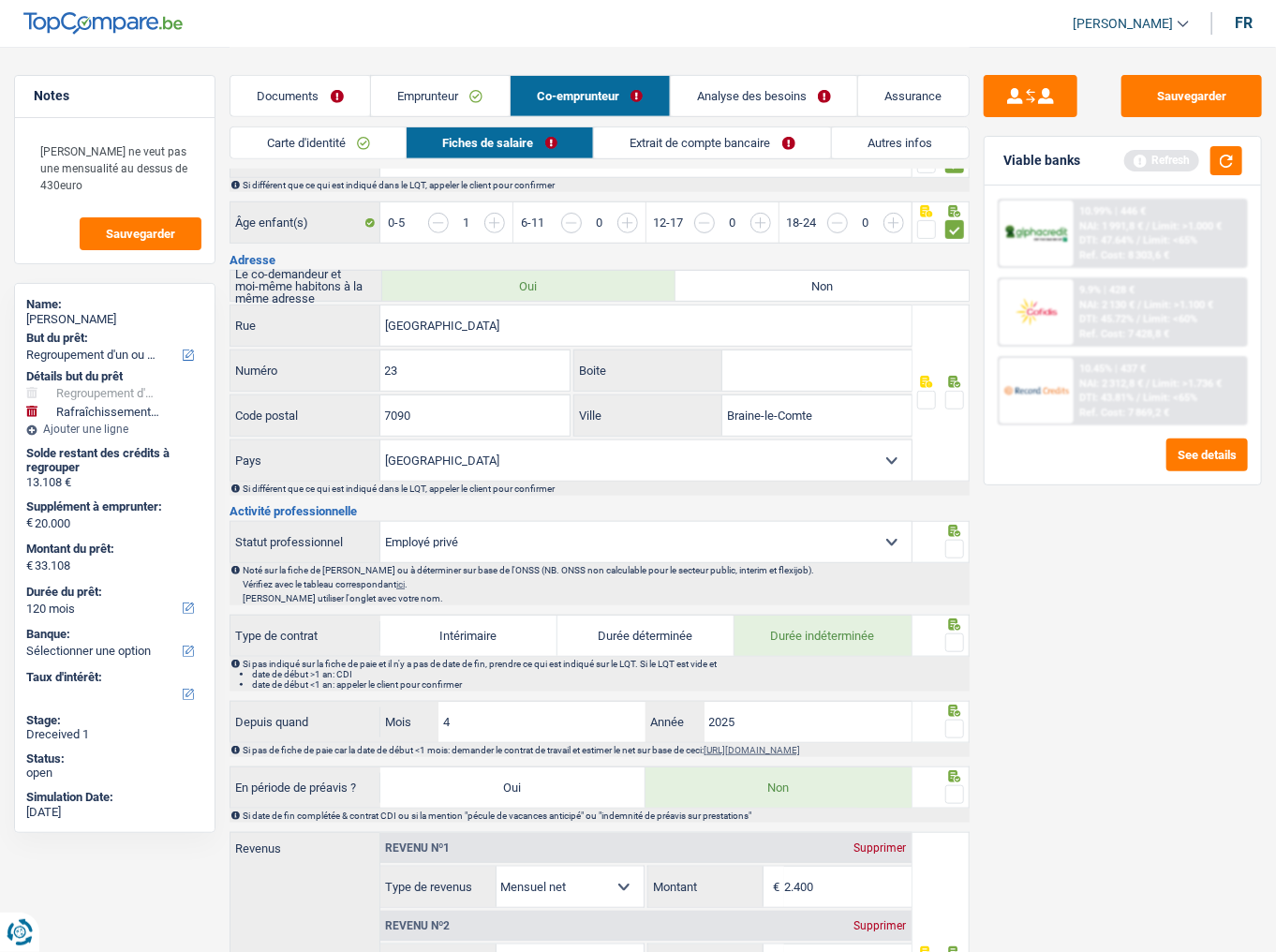
click at [963, 391] on span at bounding box center [956, 401] width 19 height 19
click at [0, 0] on input "radio" at bounding box center [0, 0] width 0 height 0
click at [1232, 156] on button "button" at bounding box center [1226, 160] width 31 height 29
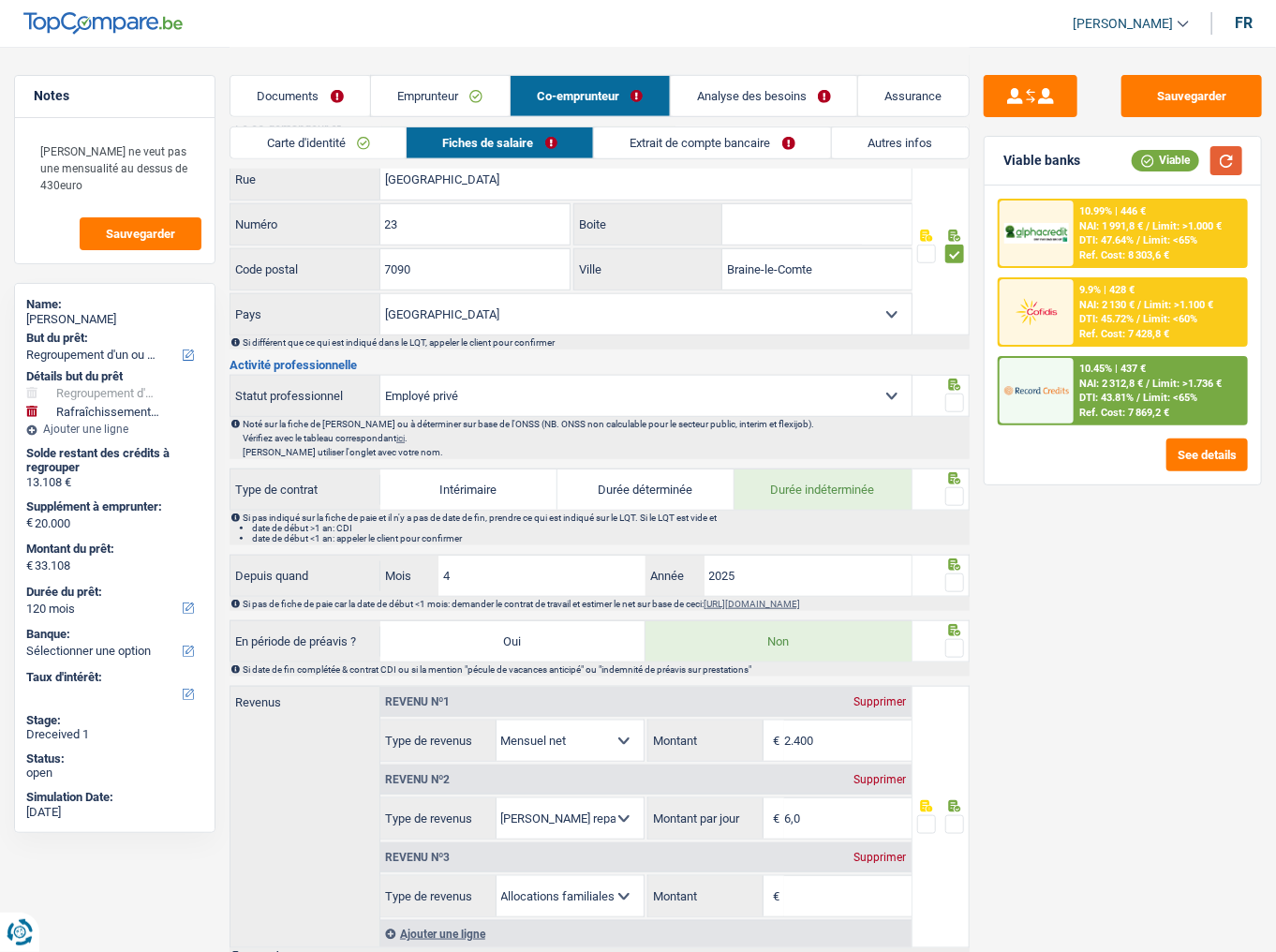
scroll to position [525, 0]
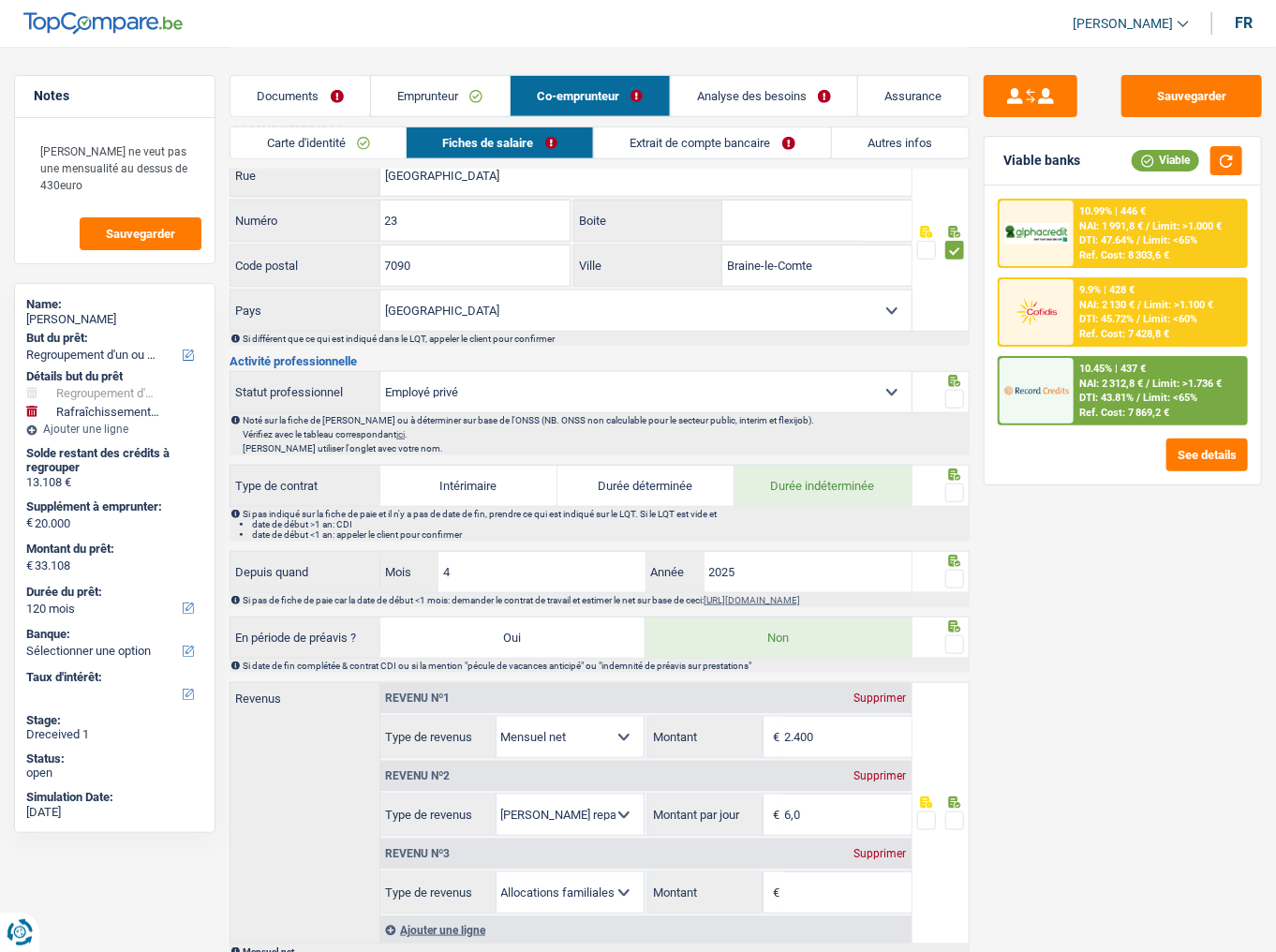
click at [953, 395] on span at bounding box center [956, 400] width 19 height 19
click at [0, 0] on input "radio" at bounding box center [0, 0] width 0 height 0
click at [957, 484] on span at bounding box center [956, 493] width 19 height 19
click at [0, 0] on input "radio" at bounding box center [0, 0] width 0 height 0
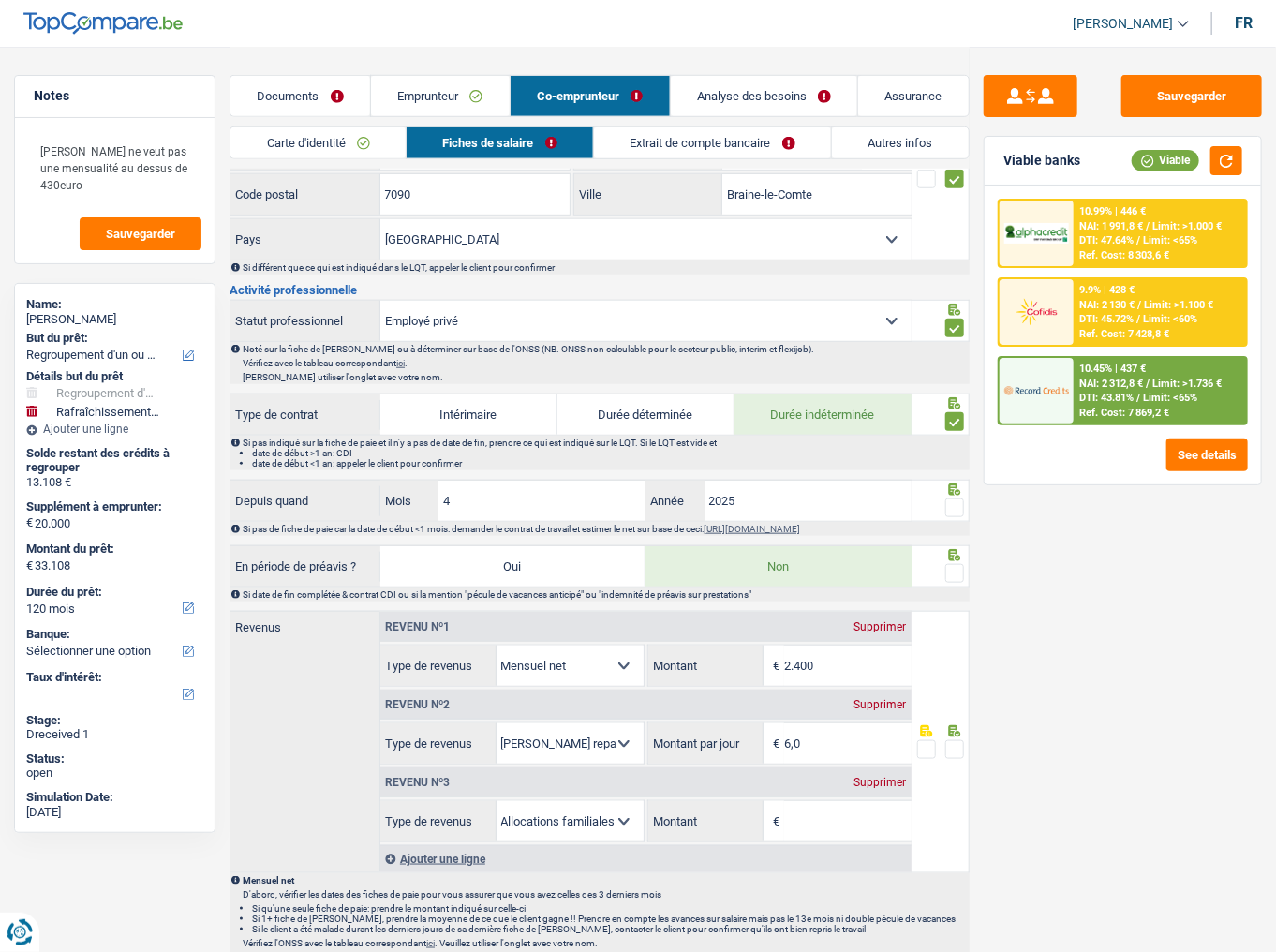
scroll to position [675, 0]
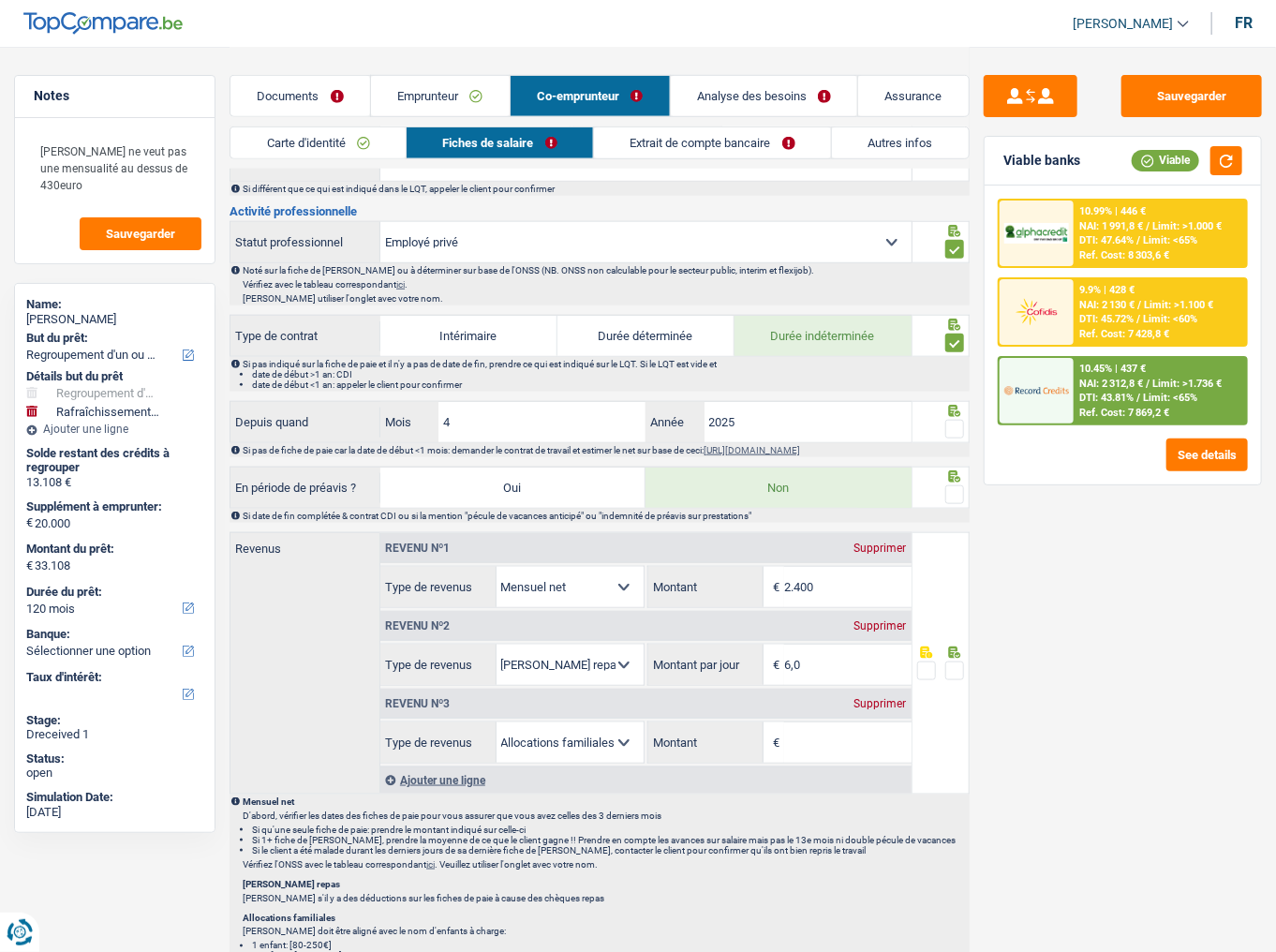
click at [957, 422] on span at bounding box center [956, 429] width 19 height 19
click at [0, 0] on input "radio" at bounding box center [0, 0] width 0 height 0
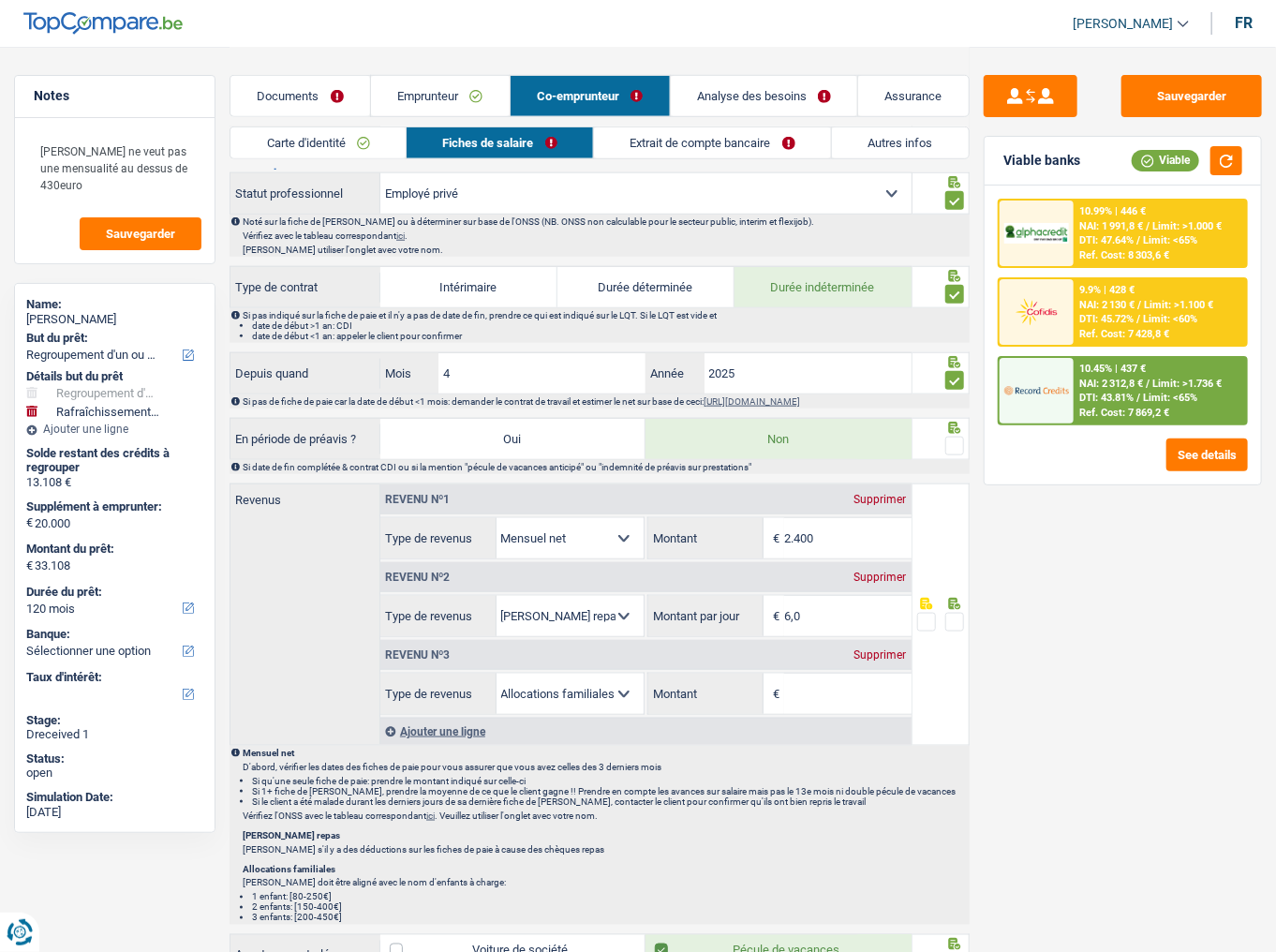
scroll to position [750, 0]
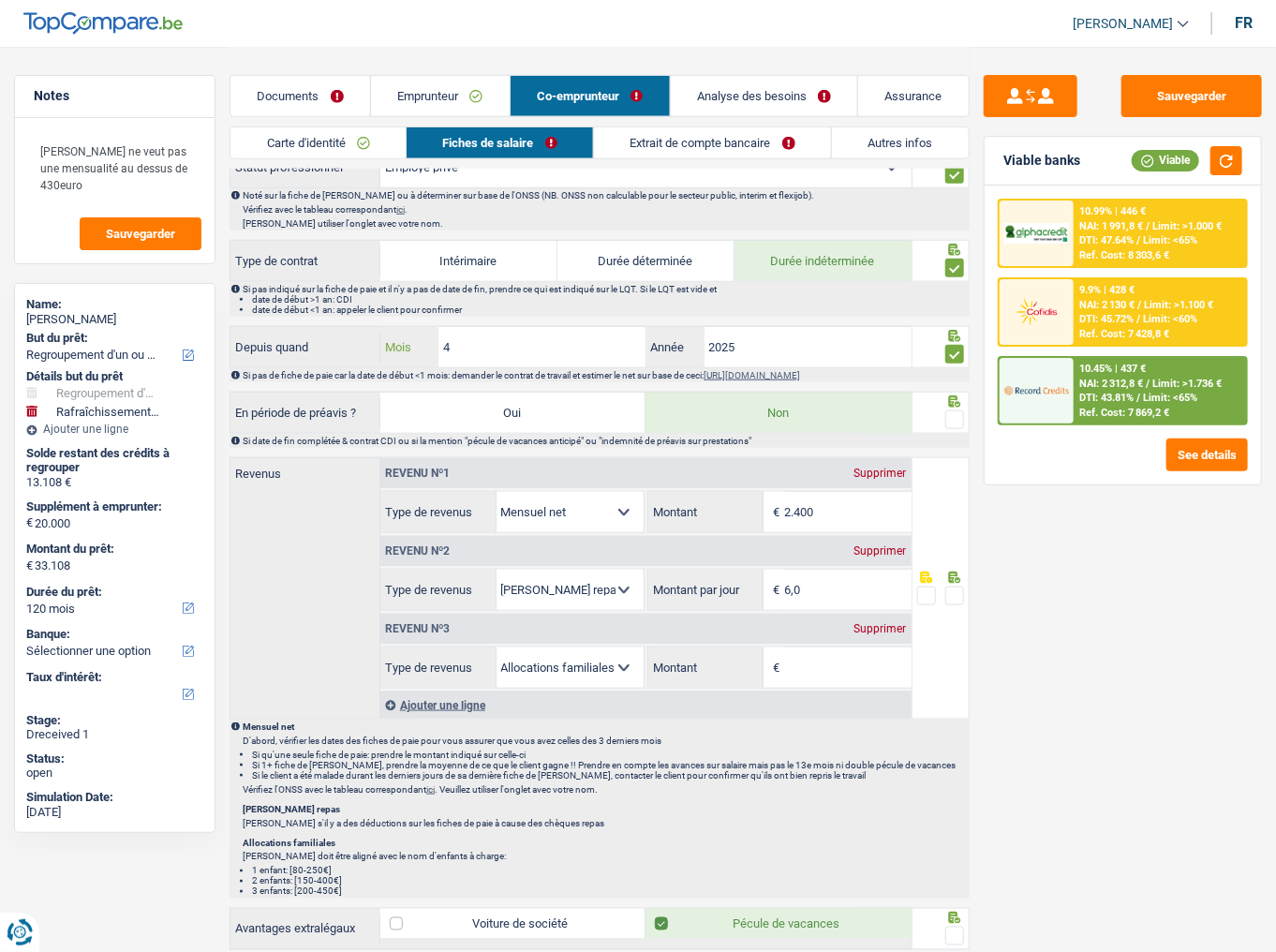
drag, startPoint x: 528, startPoint y: 340, endPoint x: 189, endPoint y: 379, distance: 341.2
click at [200, 379] on div "Notes Madame ne veut pas une mensualité au dessus de 430euro Sauvegarder Name: …" at bounding box center [638, 406] width 1276 height 2220
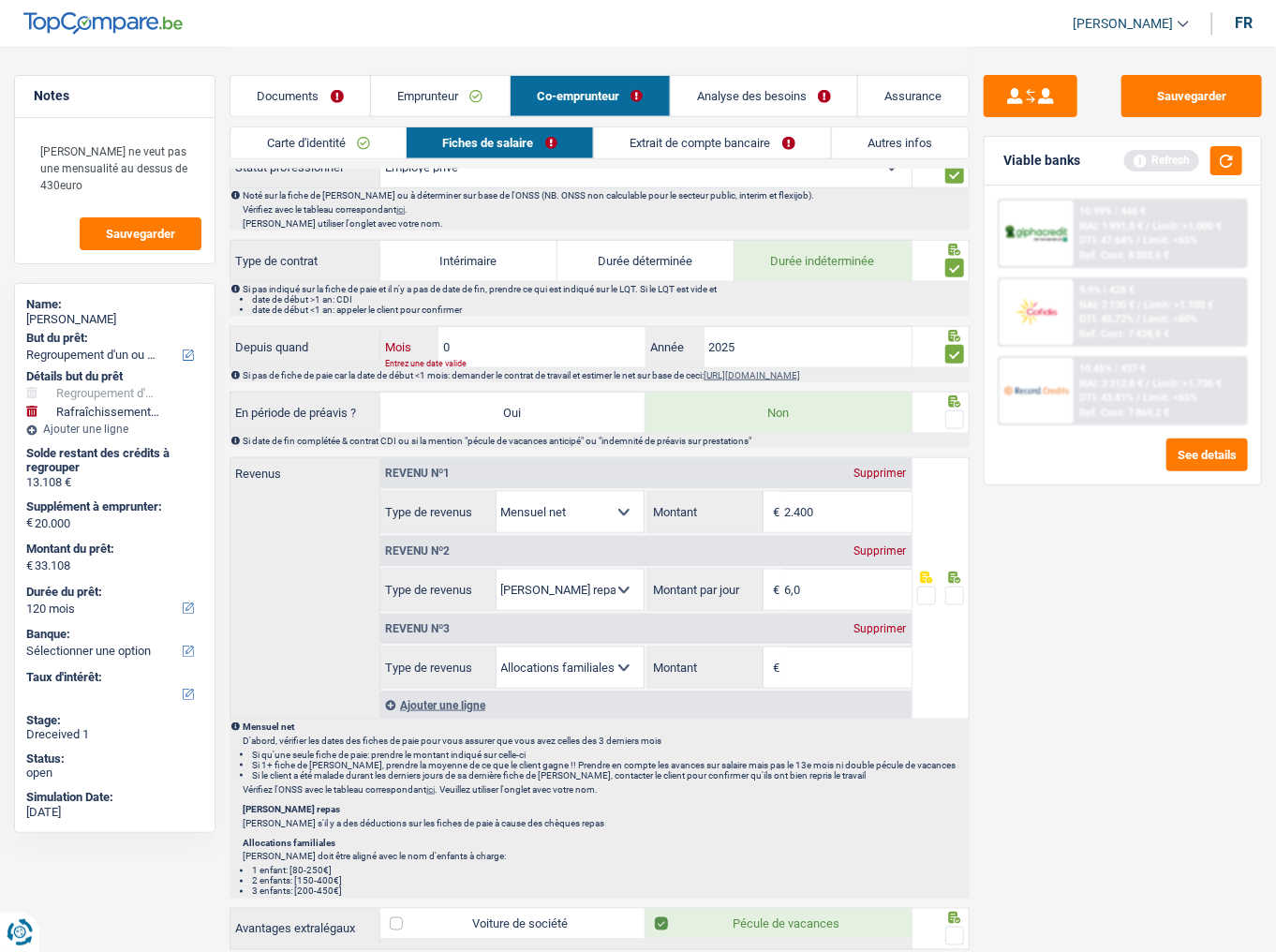
type input "03"
click at [952, 416] on span at bounding box center [956, 420] width 19 height 19
click at [0, 0] on input "radio" at bounding box center [0, 0] width 0 height 0
click at [881, 591] on div "Supprimer" at bounding box center [880, 630] width 62 height 11
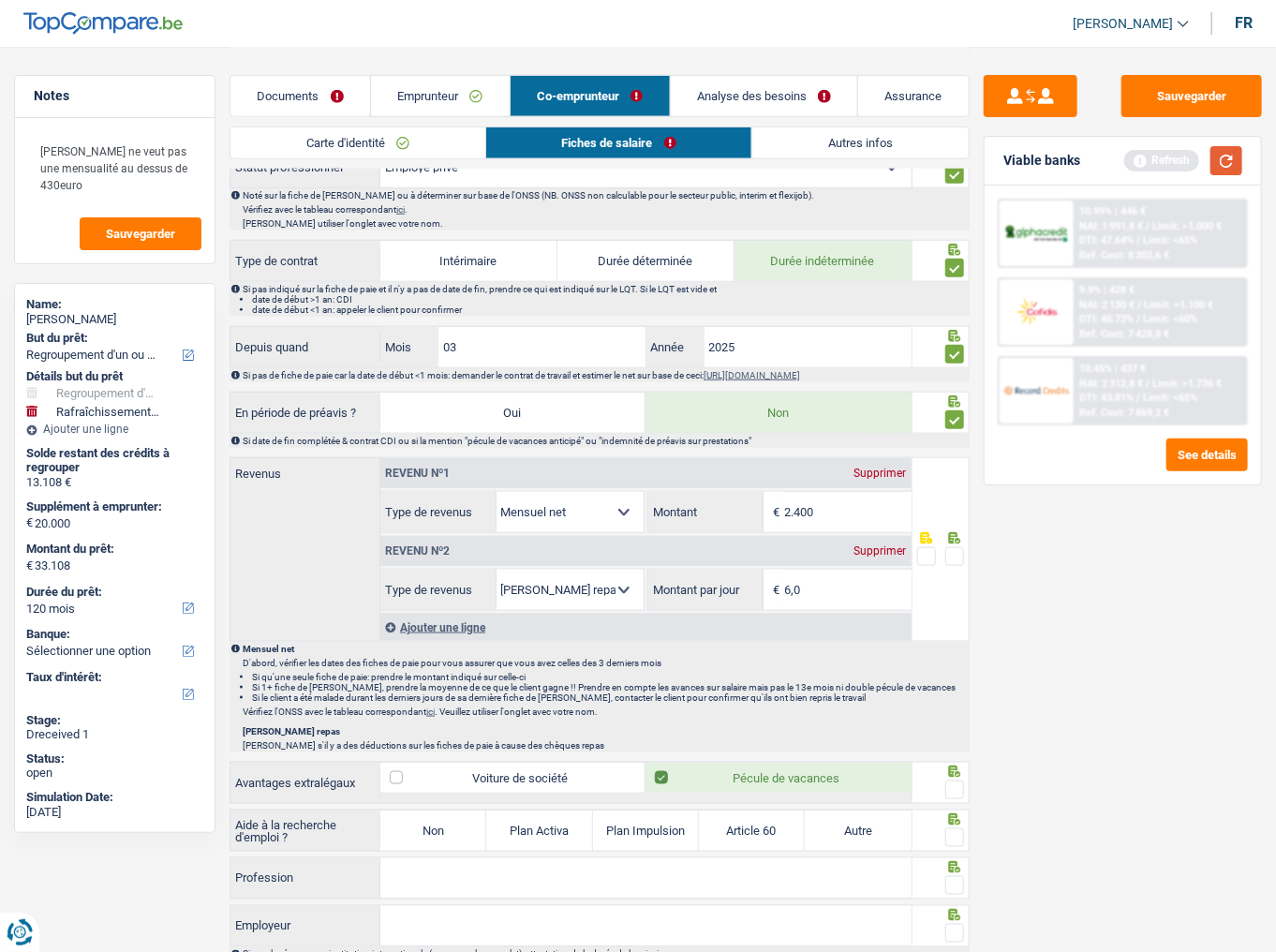
drag, startPoint x: 1221, startPoint y: 158, endPoint x: 866, endPoint y: 276, distance: 374.1
click at [1217, 160] on button "button" at bounding box center [1226, 160] width 31 height 29
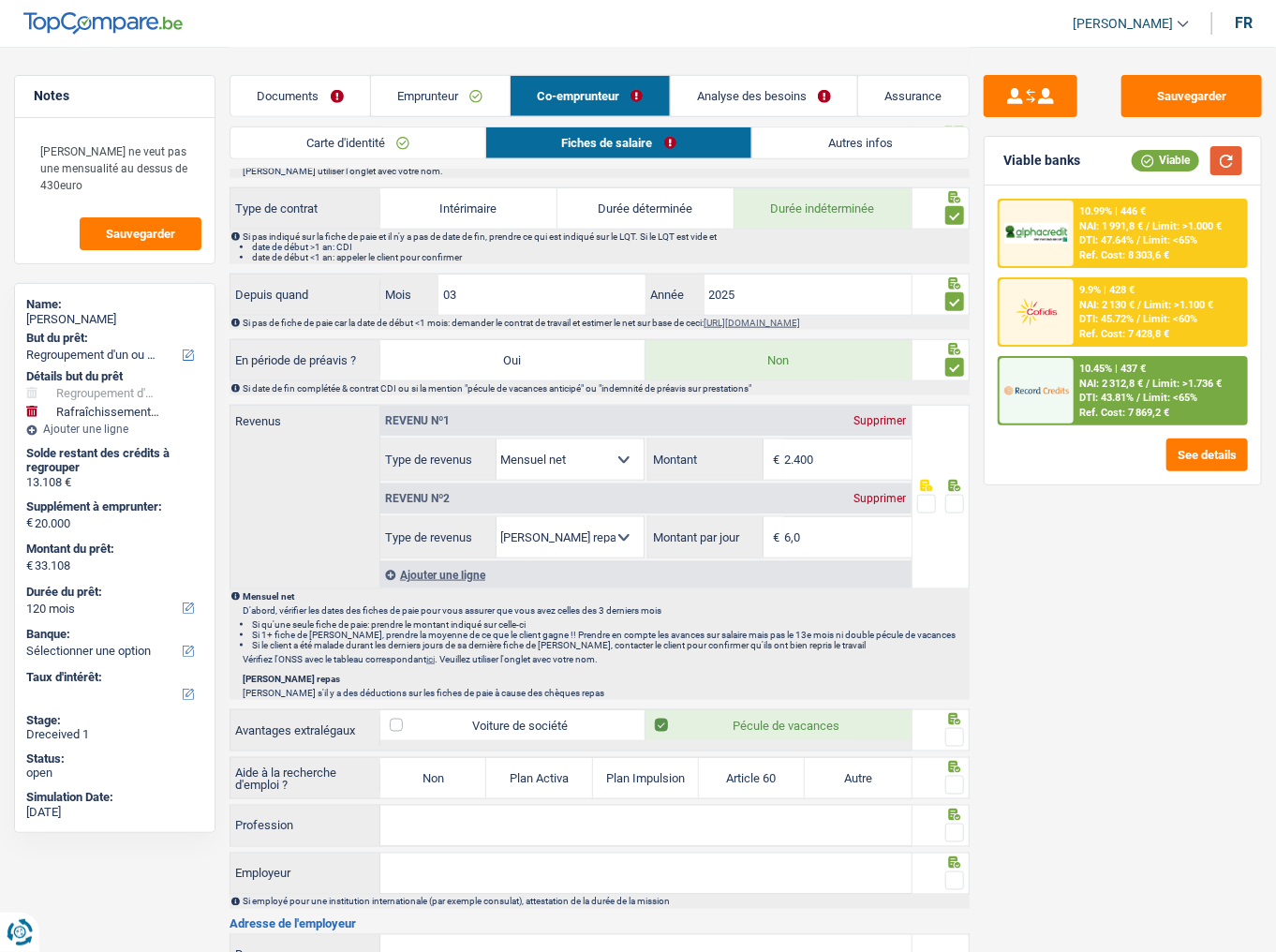
scroll to position [900, 0]
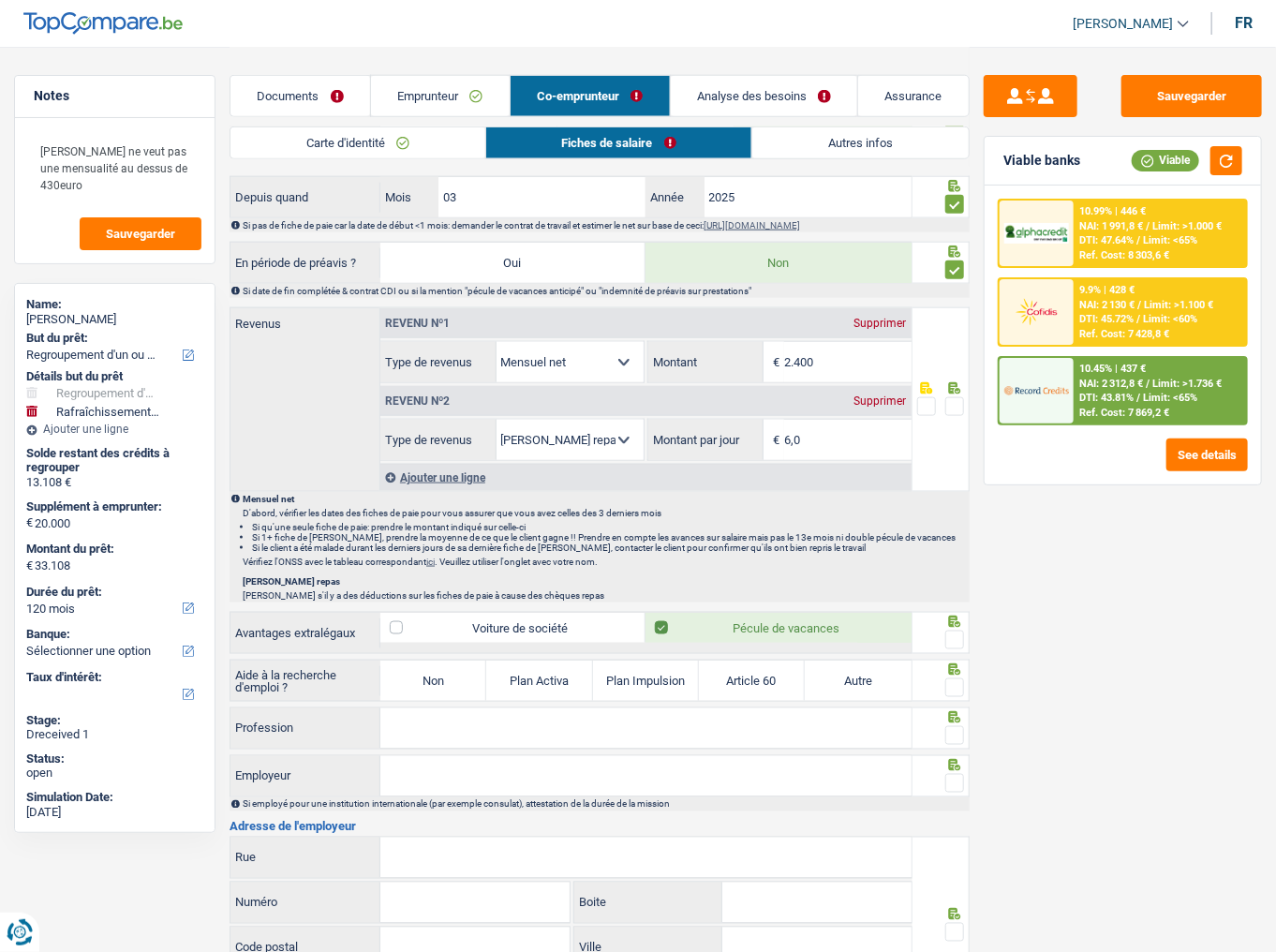
drag, startPoint x: 872, startPoint y: 366, endPoint x: 519, endPoint y: 367, distance: 353.0
click at [525, 372] on div "Allocation d'handicap Allocations chômage Allocations familiales Chèques repas …" at bounding box center [646, 362] width 531 height 42
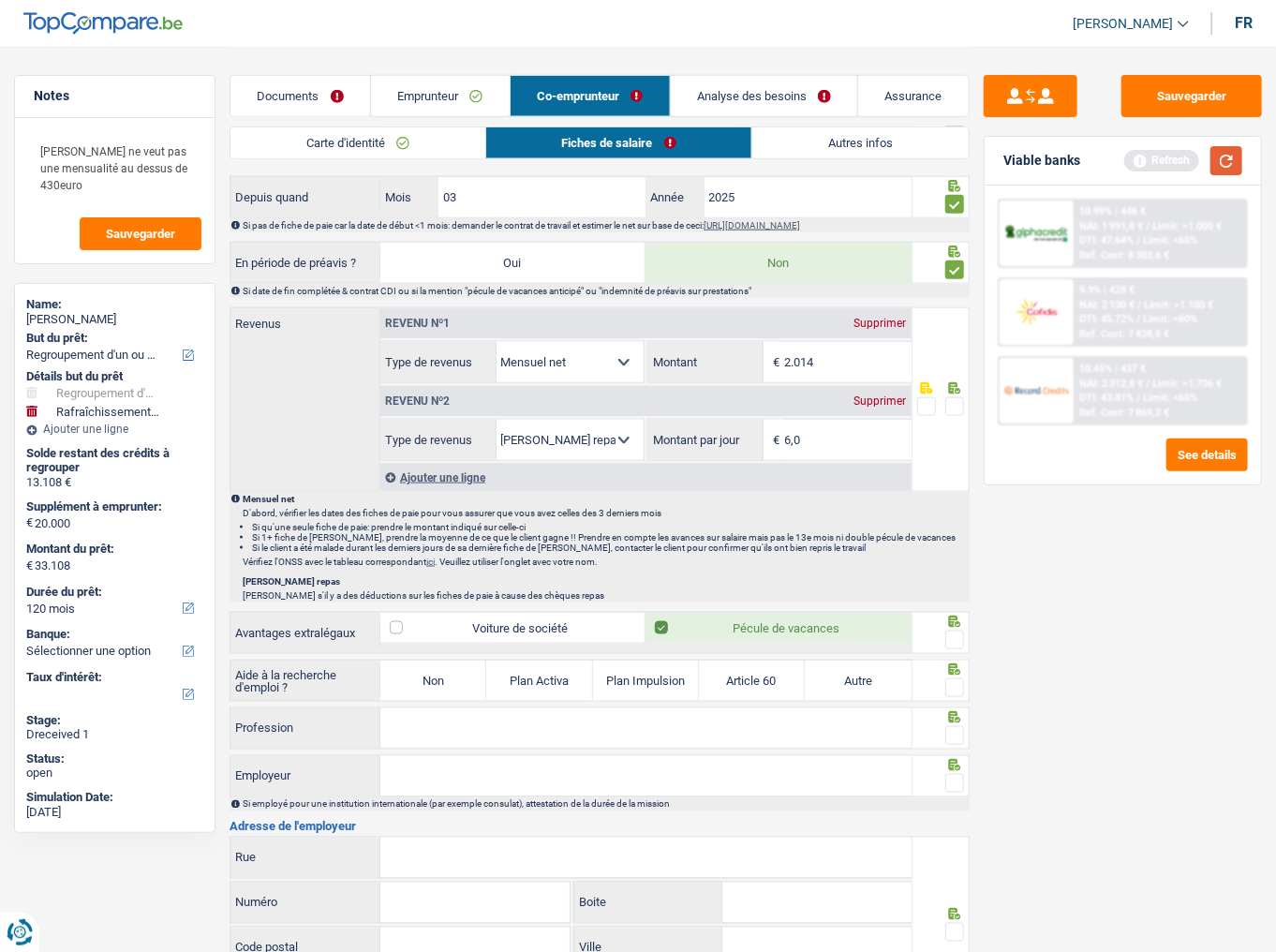
click at [1232, 158] on button "button" at bounding box center [1226, 160] width 31 height 29
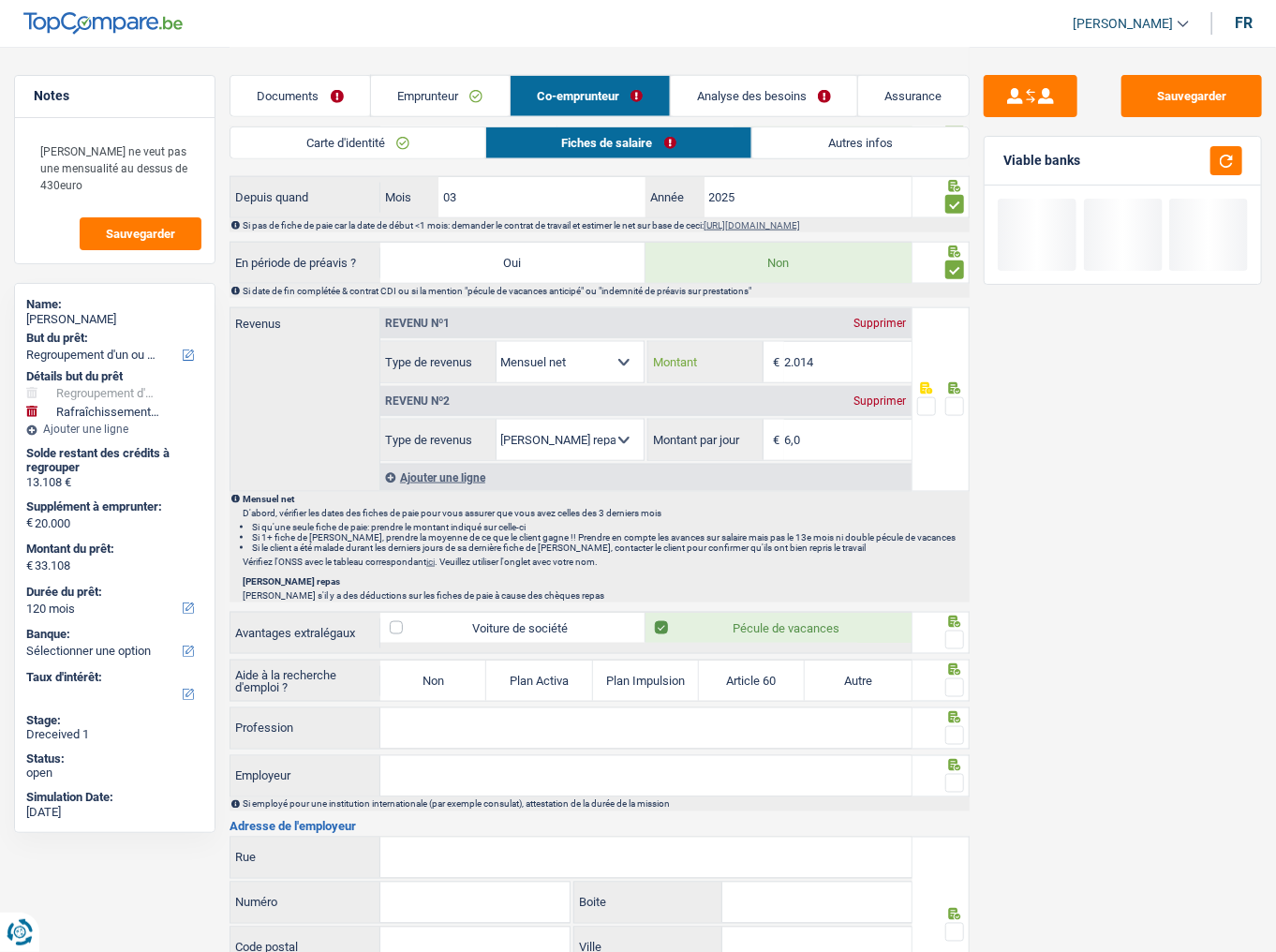
drag, startPoint x: 832, startPoint y: 359, endPoint x: 527, endPoint y: 364, distance: 305.0
click at [527, 364] on div "Allocation d'handicap Allocations chômage Allocations familiales Chèques repas …" at bounding box center [646, 362] width 531 height 42
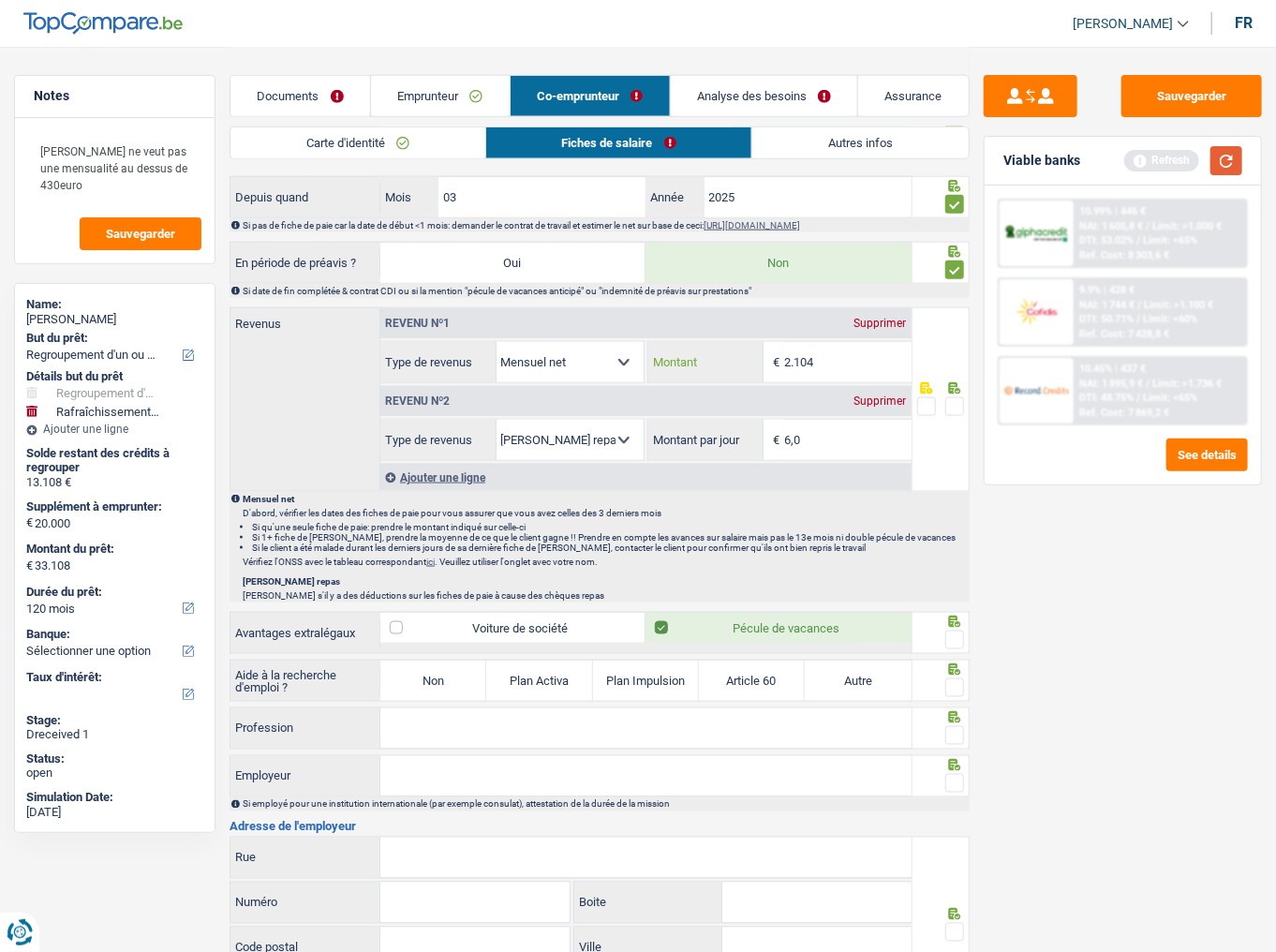
type input "2.104"
click at [1218, 159] on button "button" at bounding box center [1226, 160] width 31 height 29
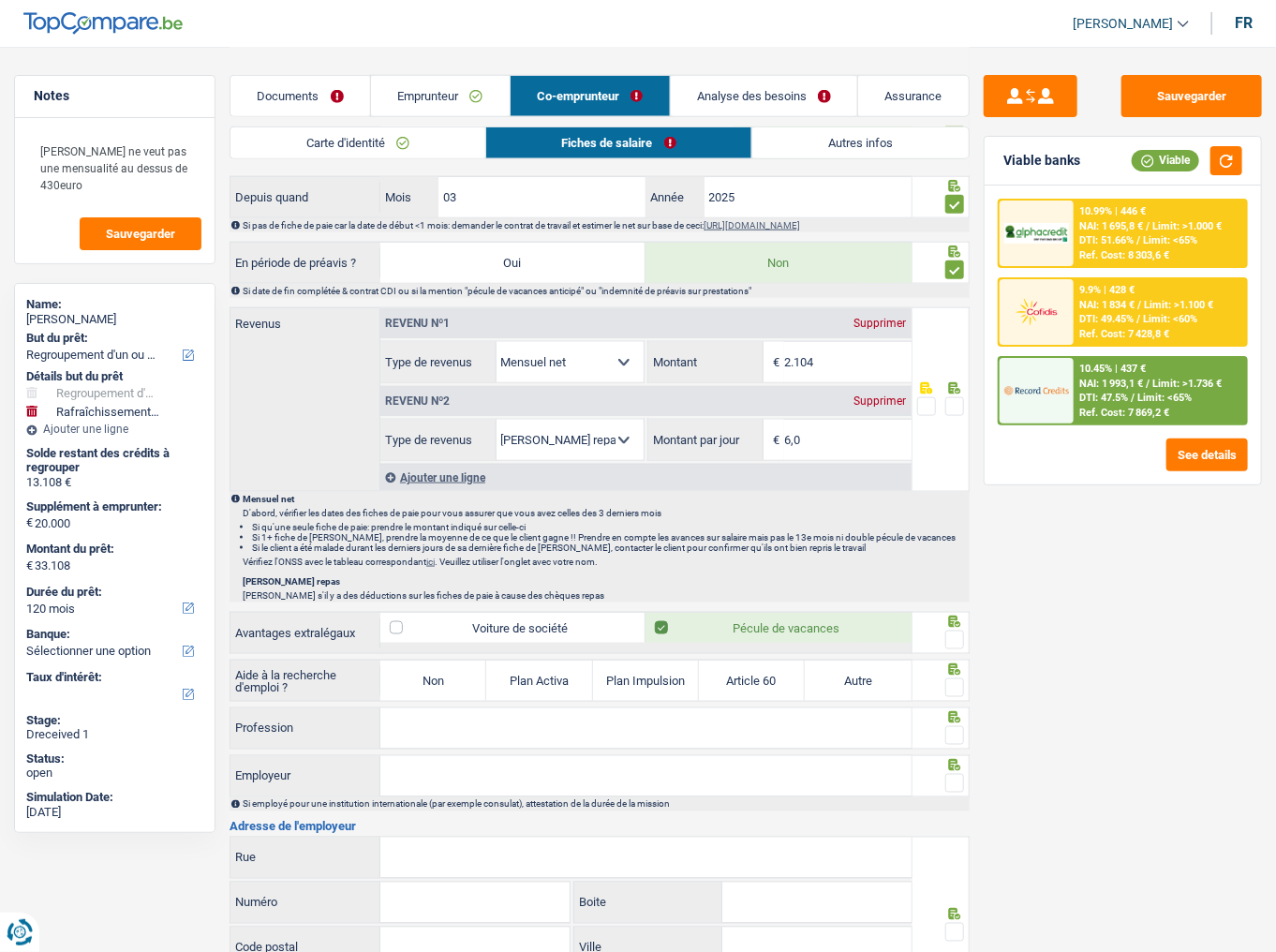
click at [817, 441] on input "6,0" at bounding box center [848, 440] width 127 height 40
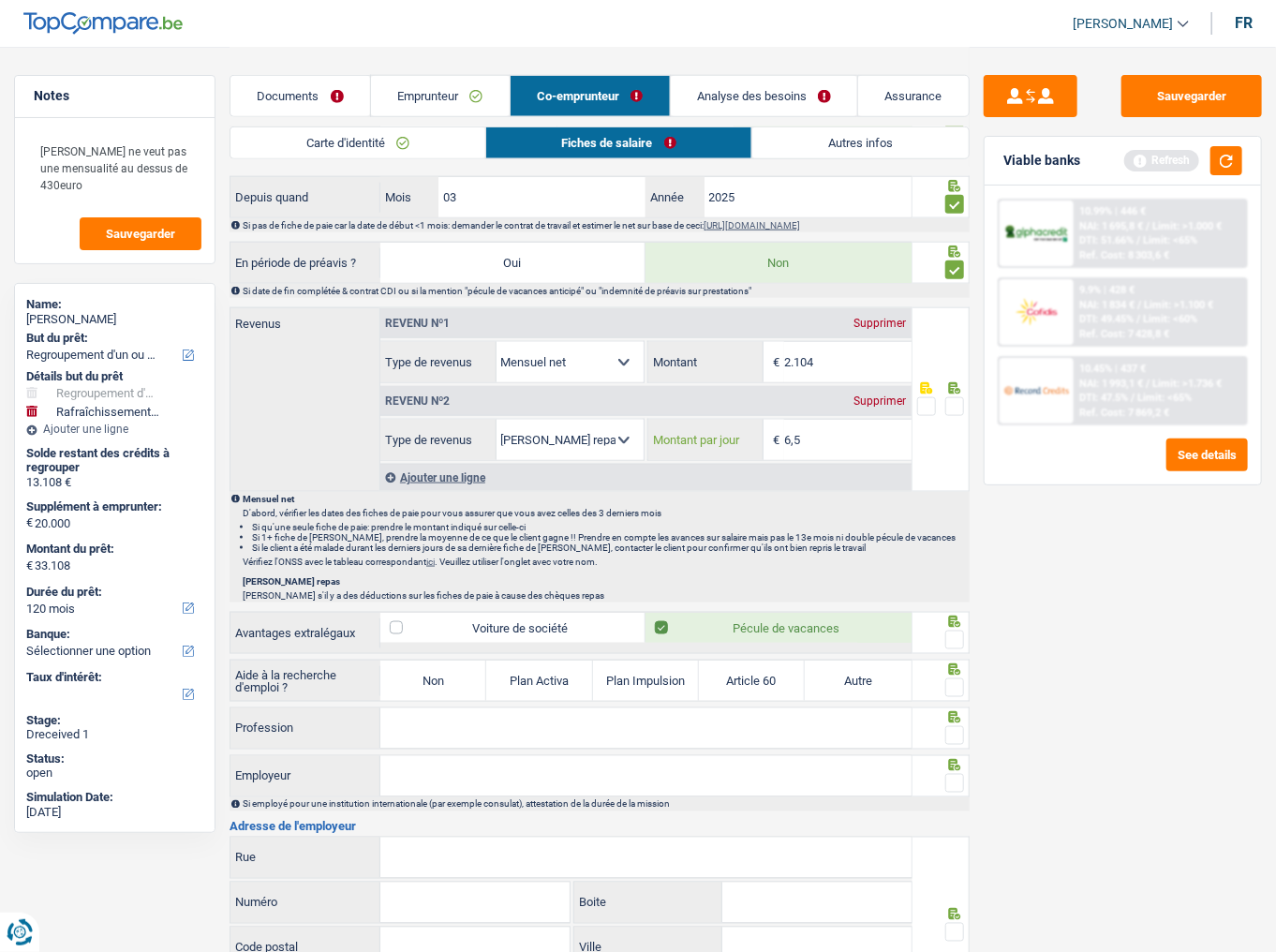
type input "6,5"
click at [962, 398] on span at bounding box center [956, 407] width 19 height 19
click at [0, 0] on input "radio" at bounding box center [0, 0] width 0 height 0
click at [1233, 155] on button "button" at bounding box center [1226, 160] width 31 height 29
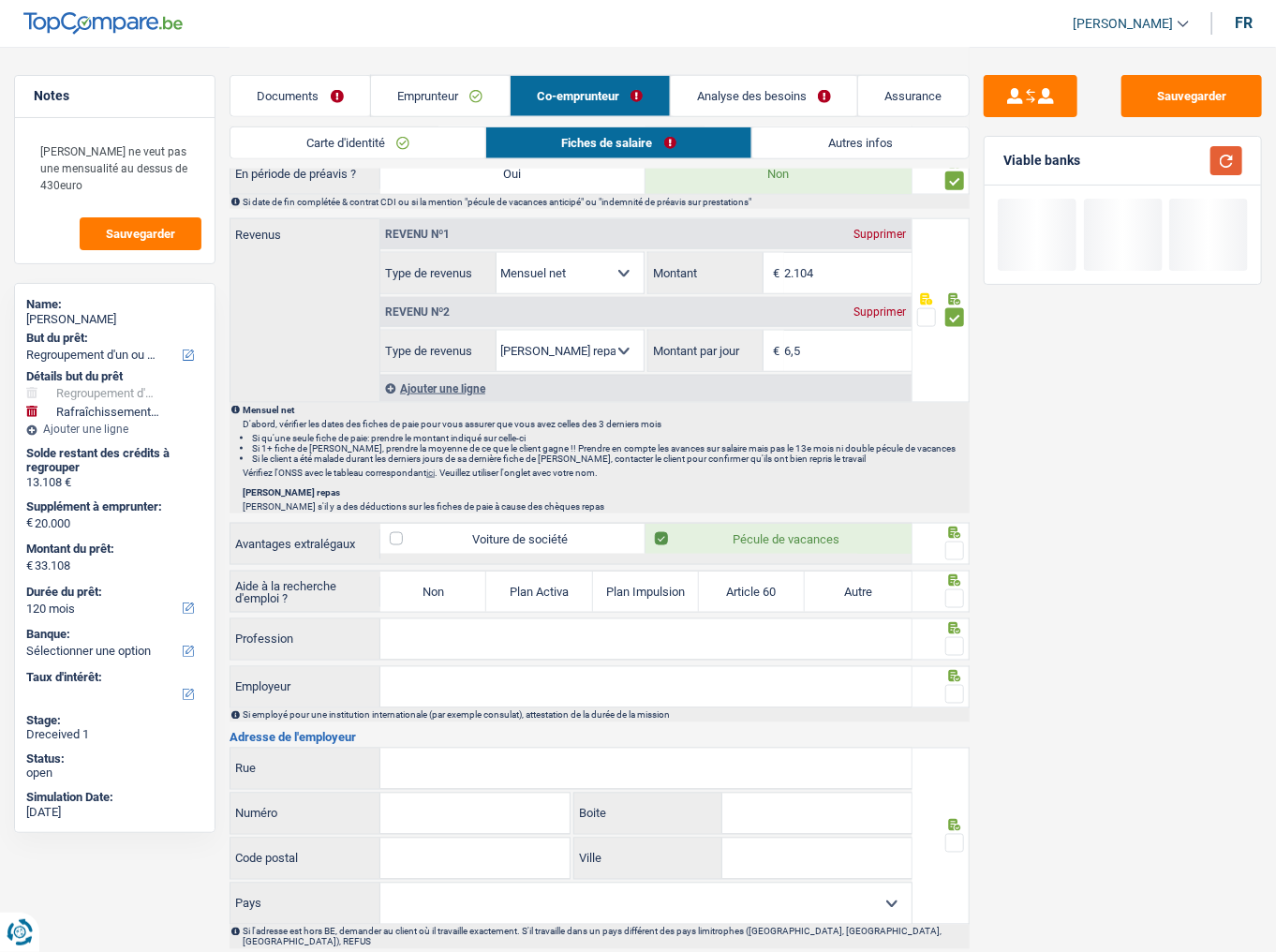
scroll to position [1125, 0]
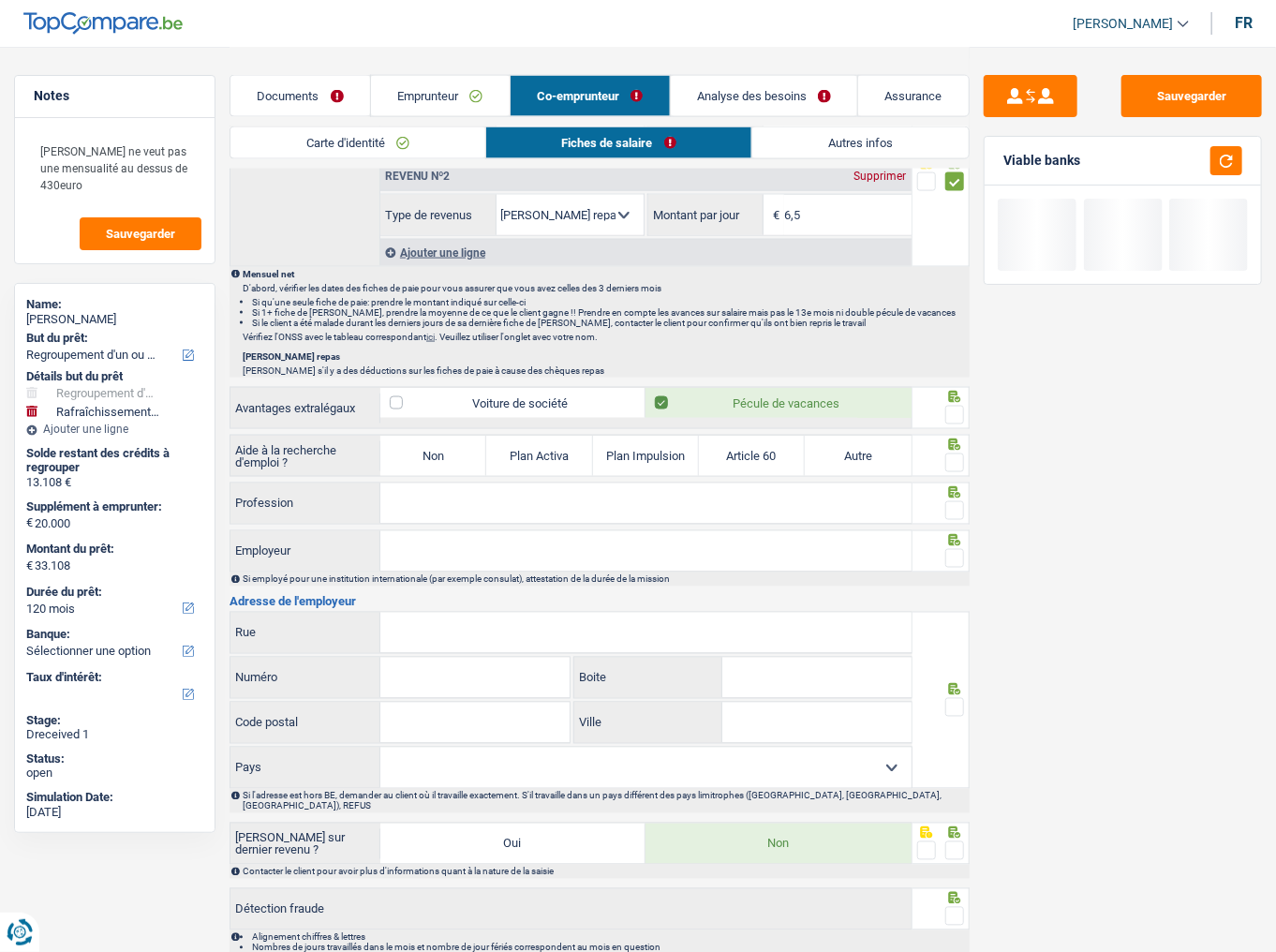
click at [963, 406] on span at bounding box center [956, 416] width 19 height 19
click at [0, 0] on input "radio" at bounding box center [0, 0] width 0 height 0
click at [412, 450] on label "Non" at bounding box center [433, 456] width 106 height 40
click at [412, 450] on input "Non" at bounding box center [433, 456] width 106 height 40
radio input "true"
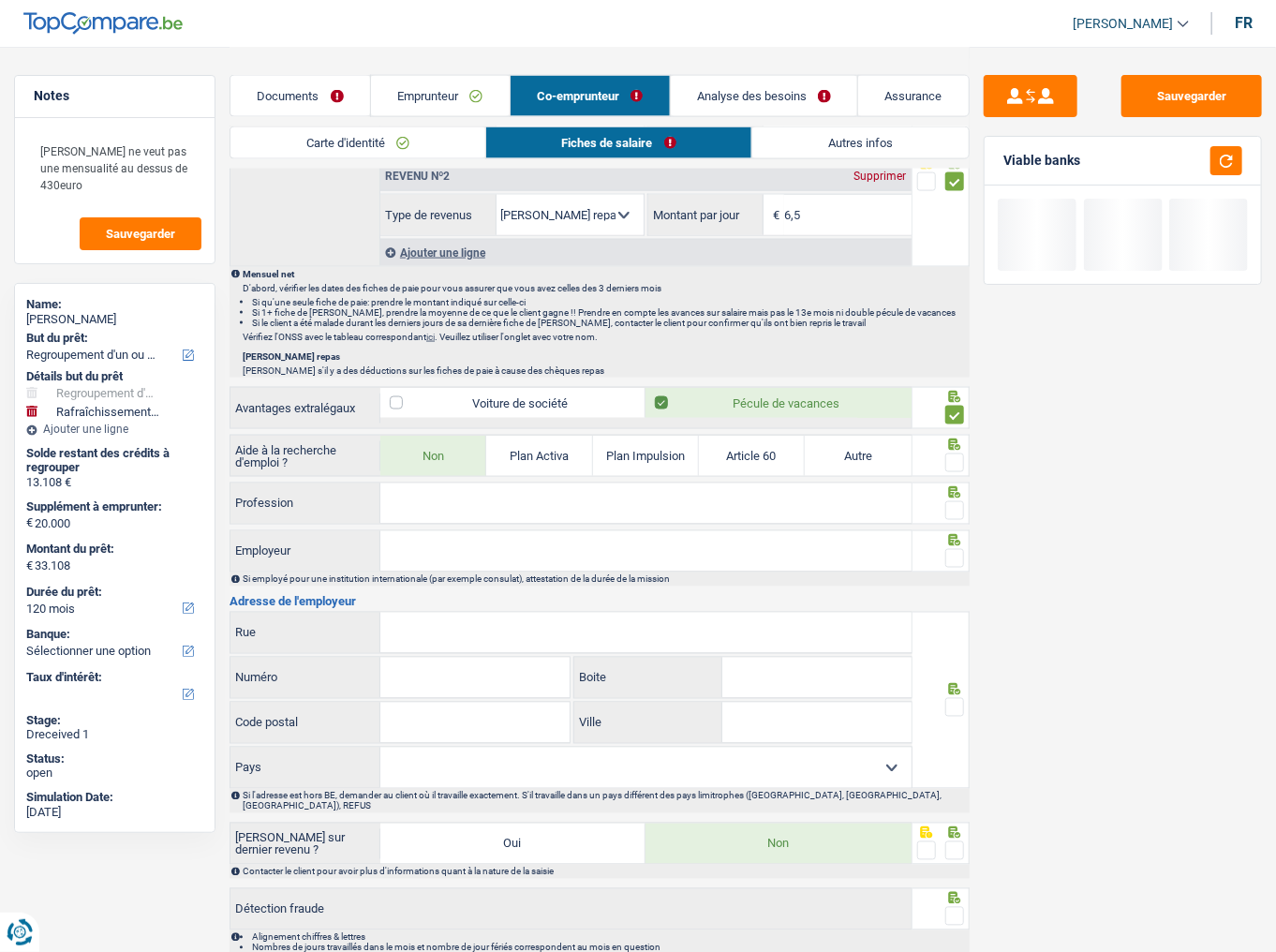
select select "familyAllowances"
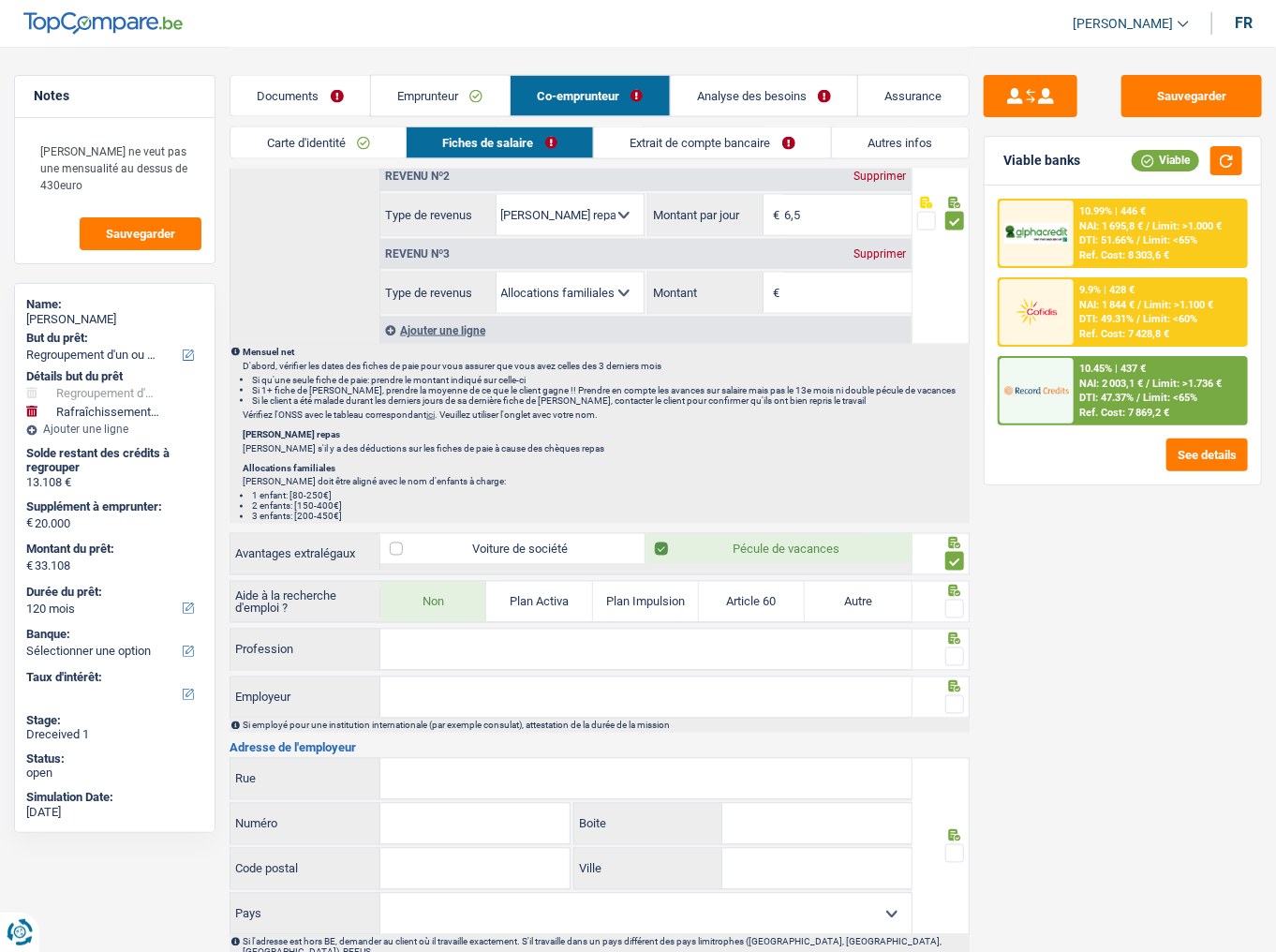
click at [953, 591] on span at bounding box center [956, 610] width 19 height 19
click at [0, 0] on input "radio" at bounding box center [0, 0] width 0 height 0
click at [889, 248] on div "Supprimer" at bounding box center [880, 254] width 62 height 11
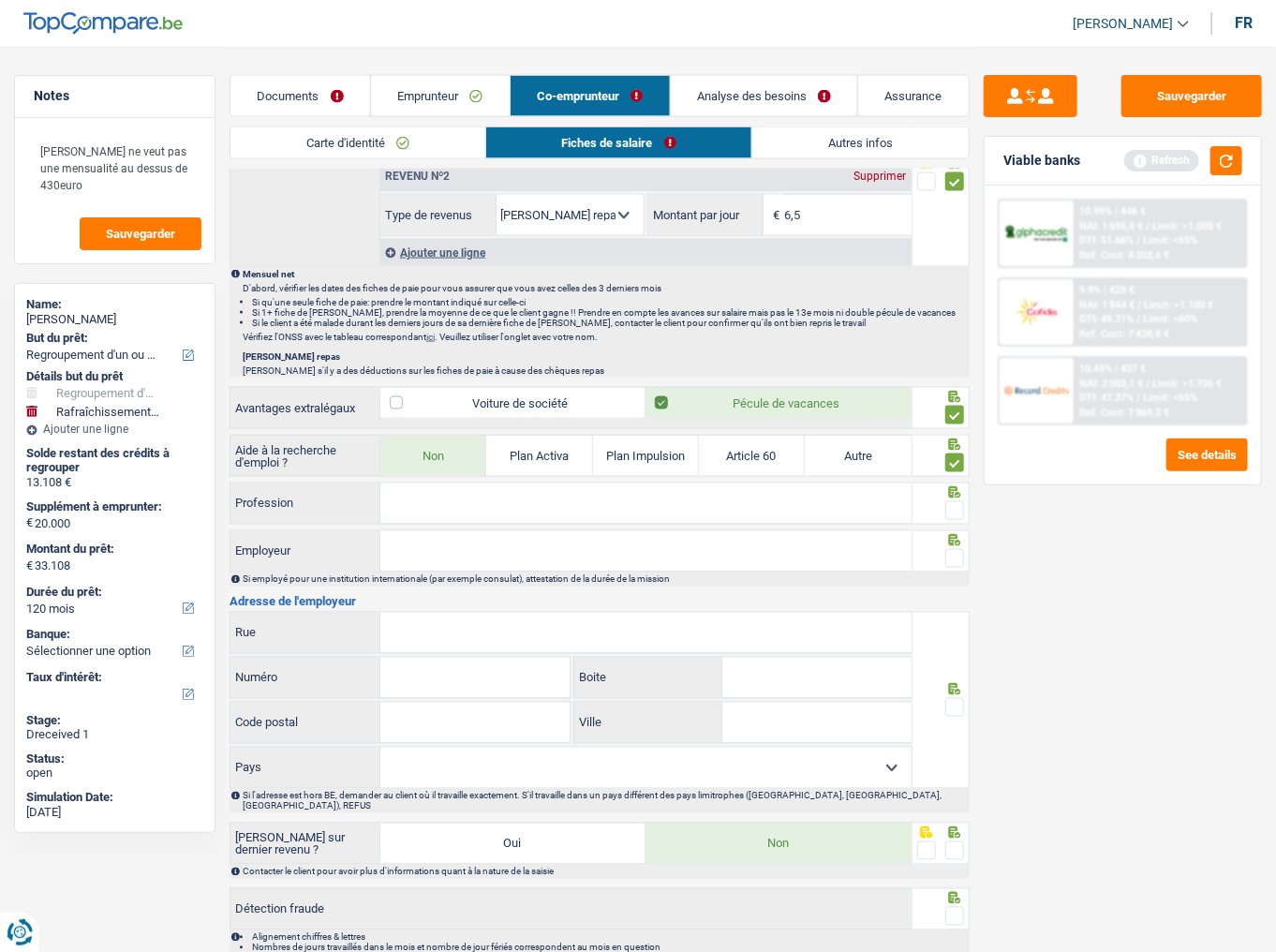
scroll to position [1194, 0]
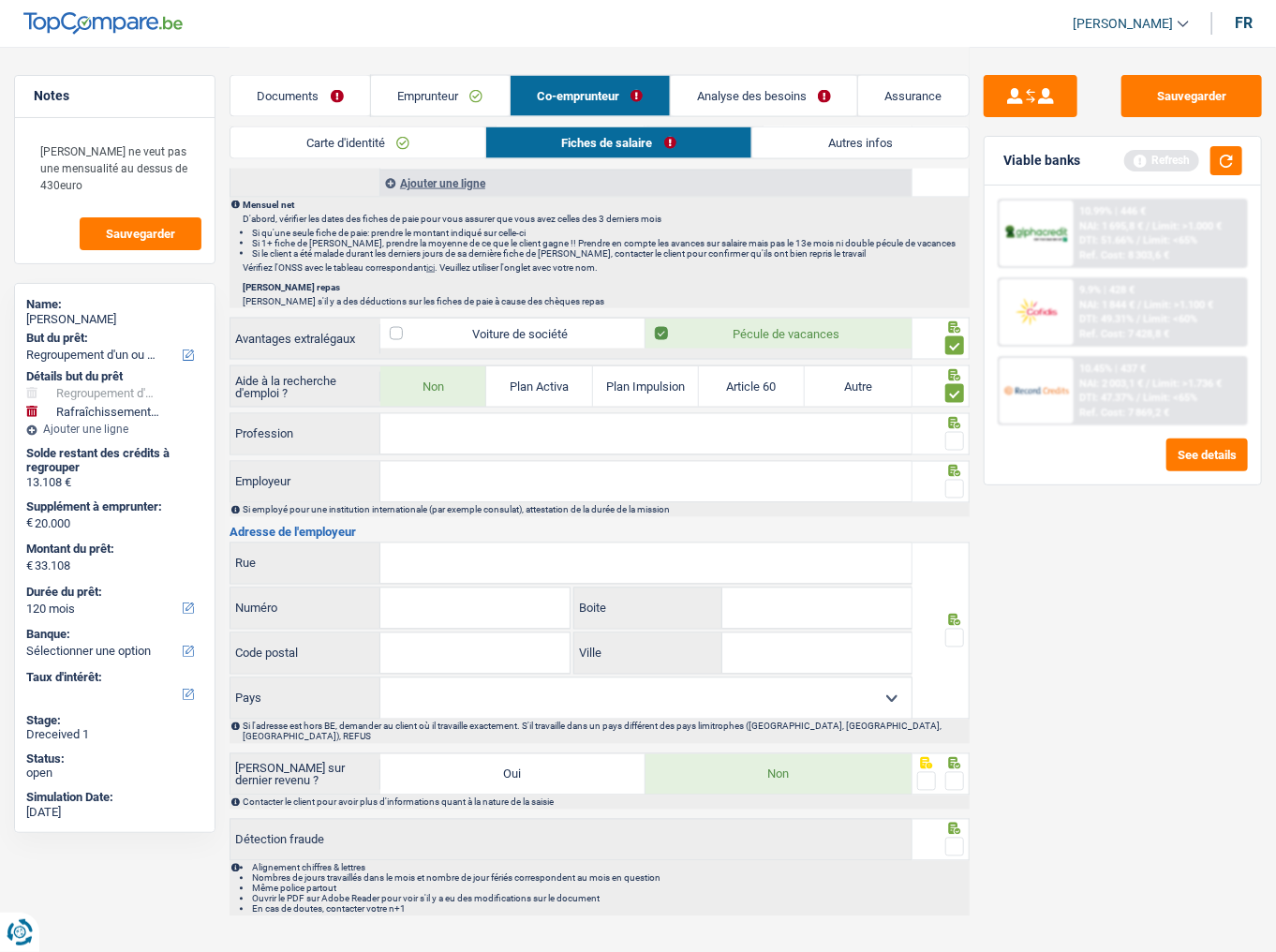
drag, startPoint x: 440, startPoint y: 441, endPoint x: 470, endPoint y: 434, distance: 30.8
click at [440, 441] on input "Profession" at bounding box center [646, 434] width 531 height 40
click at [427, 425] on input "Profession" at bounding box center [646, 434] width 531 height 40
type input "employé"
click at [959, 432] on span at bounding box center [956, 442] width 19 height 19
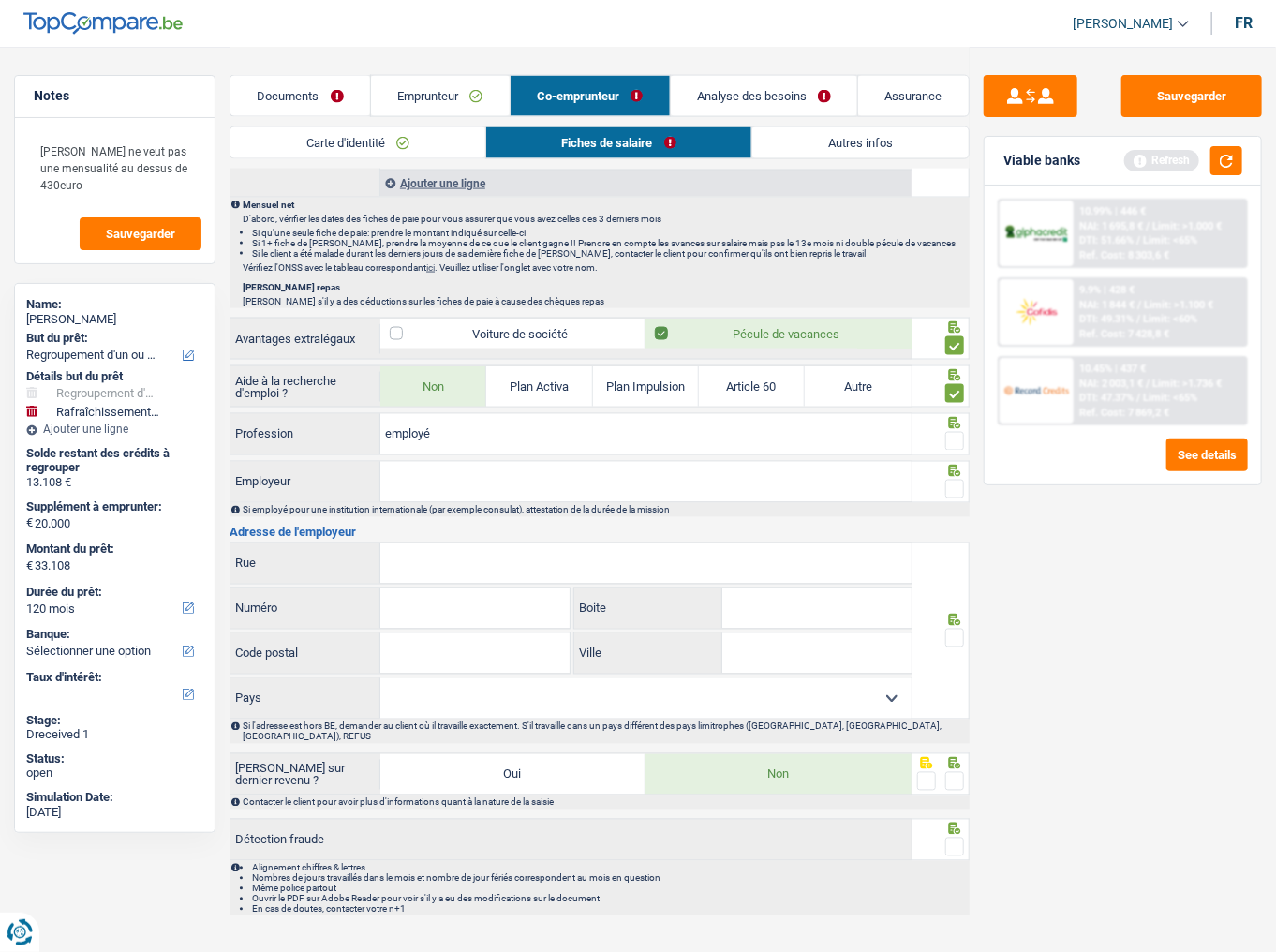
click at [0, 0] on input "radio" at bounding box center [0, 0] width 0 height 0
click at [1220, 164] on button "button" at bounding box center [1226, 160] width 31 height 29
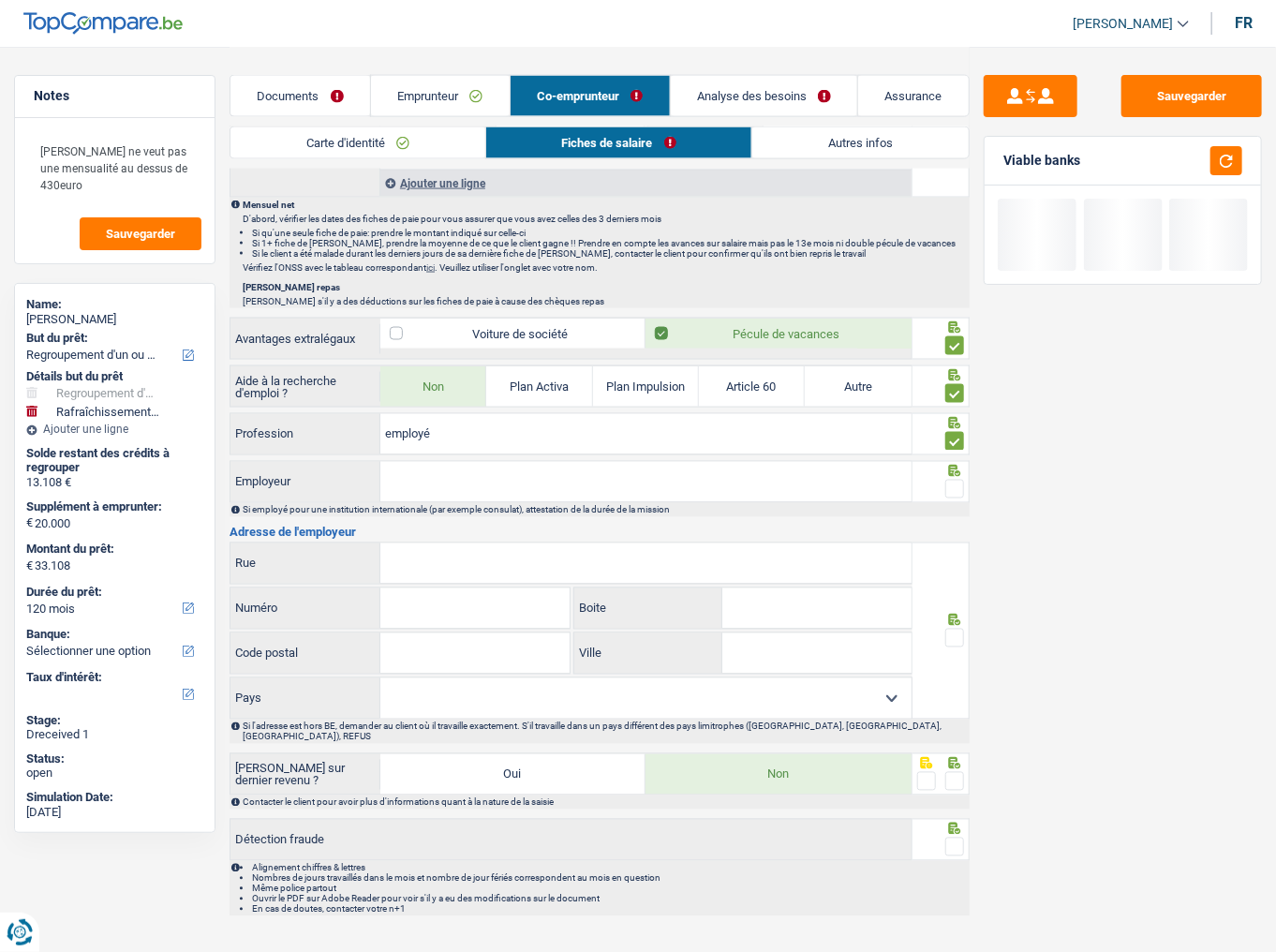
click at [439, 476] on input "Employeur" at bounding box center [646, 482] width 531 height 40
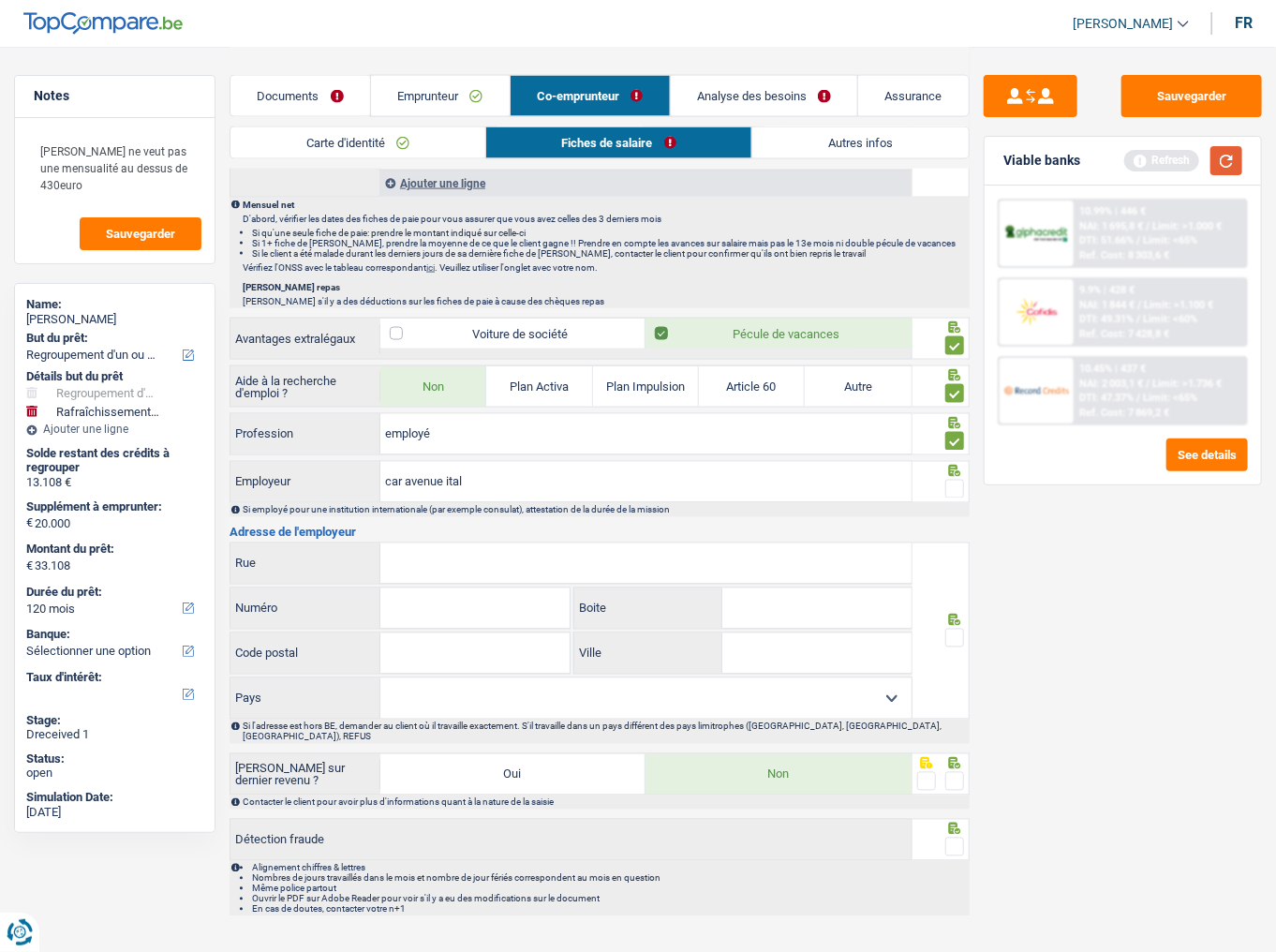
type input "car avenue ital"
click at [1223, 171] on button "button" at bounding box center [1226, 160] width 31 height 29
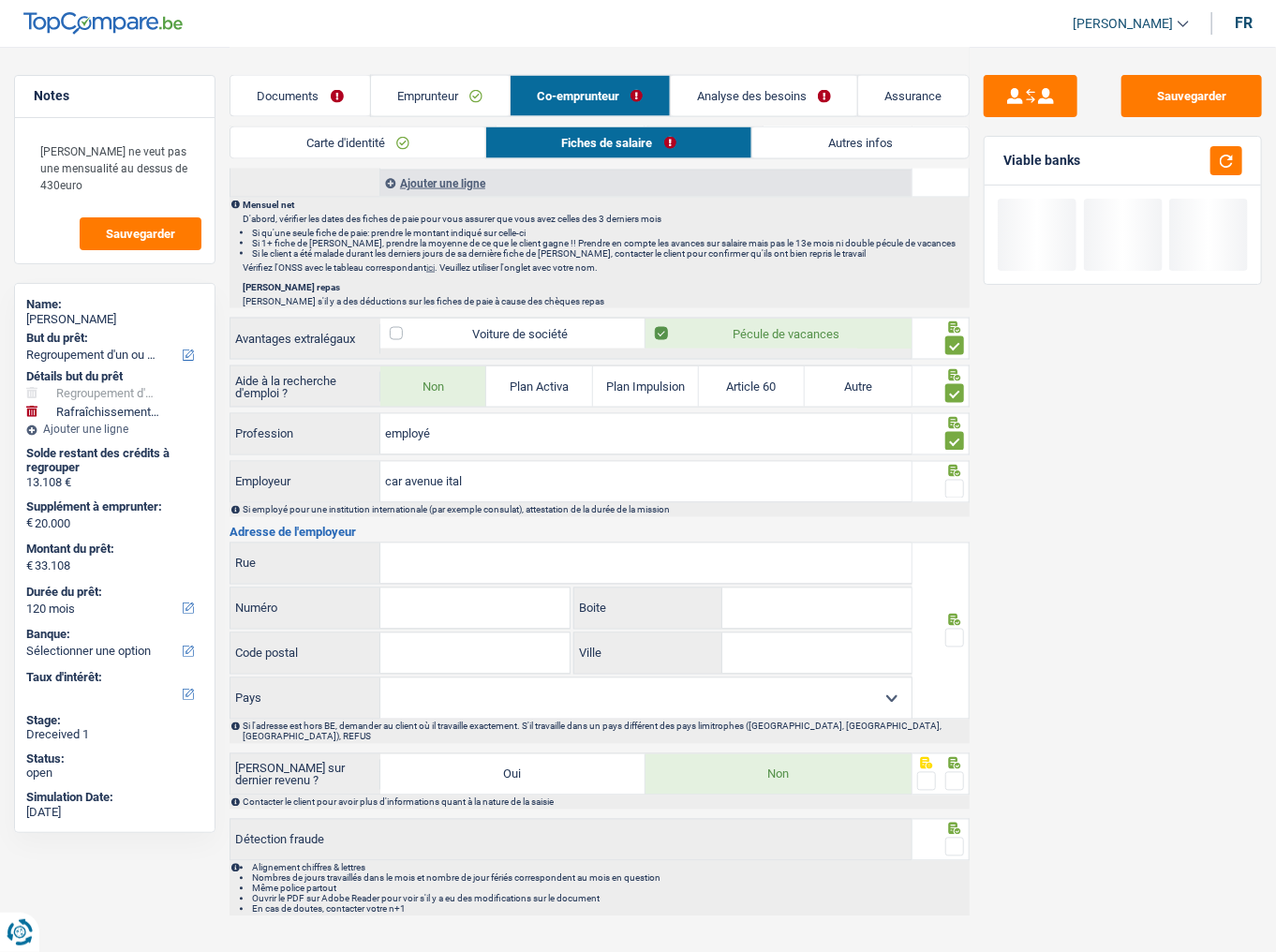
click at [956, 480] on span at bounding box center [956, 489] width 19 height 19
click at [0, 0] on input "radio" at bounding box center [0, 0] width 0 height 0
click at [679, 554] on input "Rue" at bounding box center [646, 564] width 531 height 40
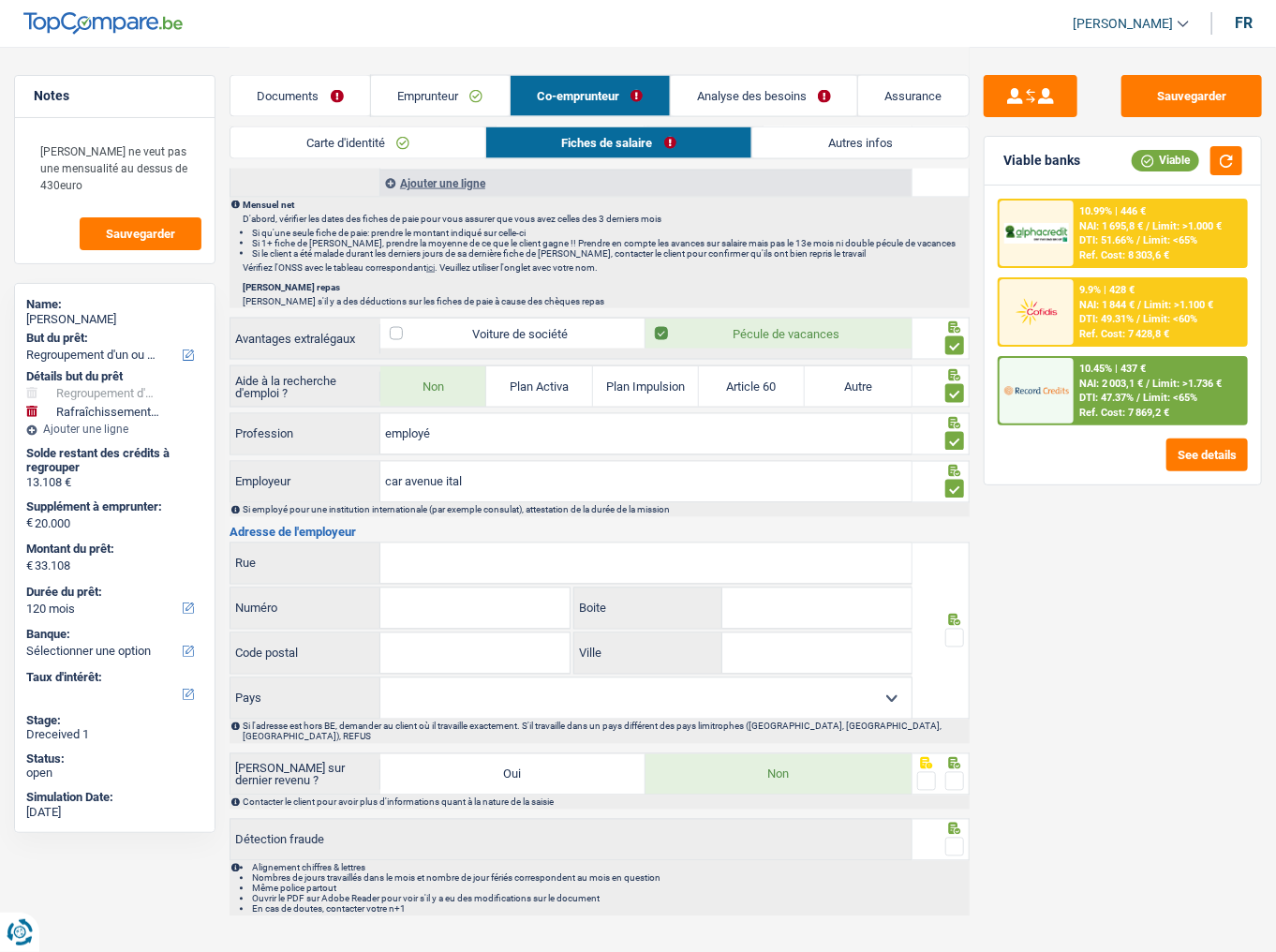
paste input "CHAUSSEE DE LOUVAIN"
click at [434, 560] on input "Rue" at bounding box center [646, 564] width 531 height 40
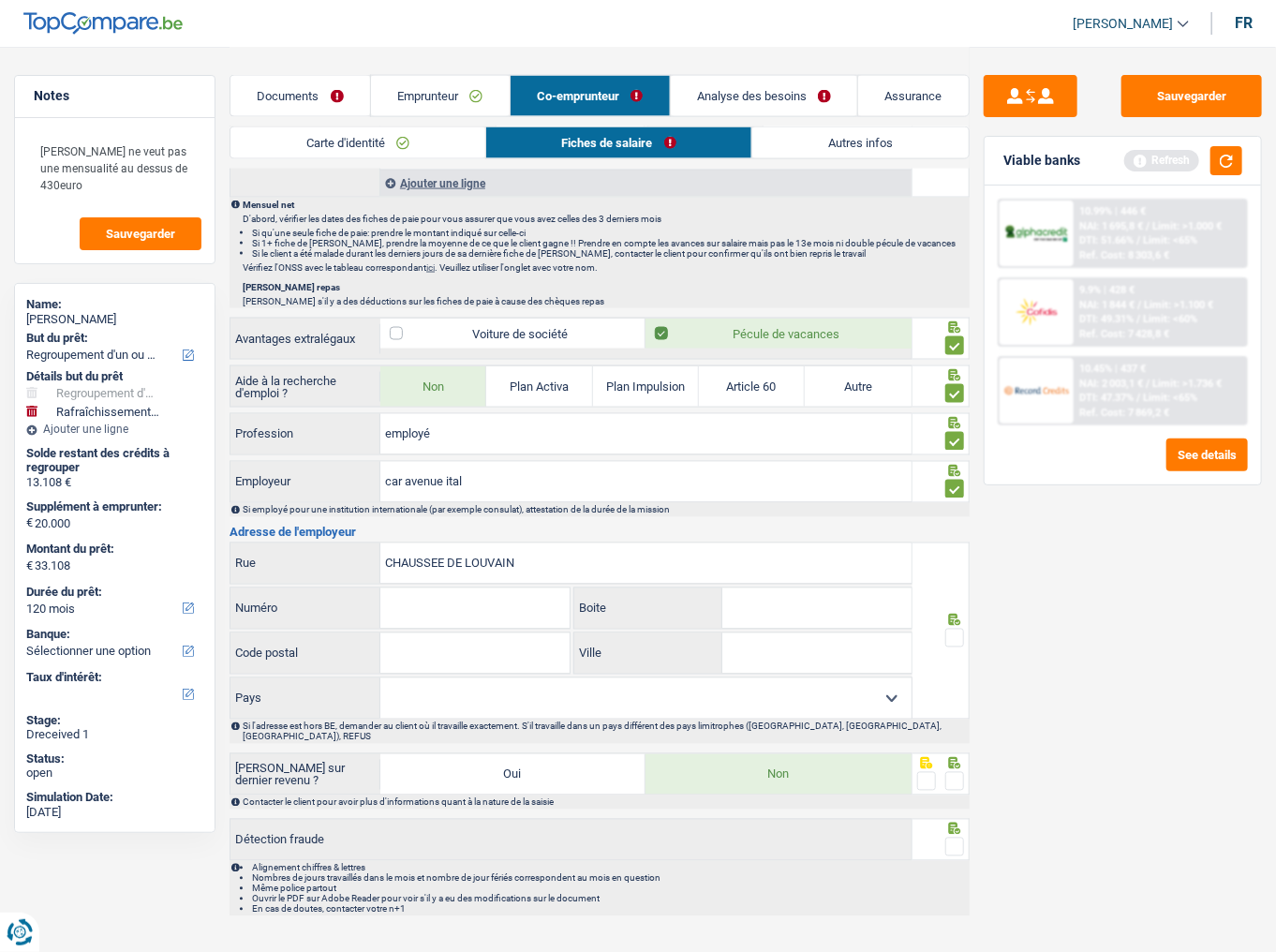
type input "CHAUSSEE DE LOUVAIN"
drag, startPoint x: 432, startPoint y: 597, endPoint x: 487, endPoint y: 590, distance: 55.4
click at [432, 591] on input "Numéro" at bounding box center [475, 609] width 190 height 40
type input "510-514"
type input "1300"
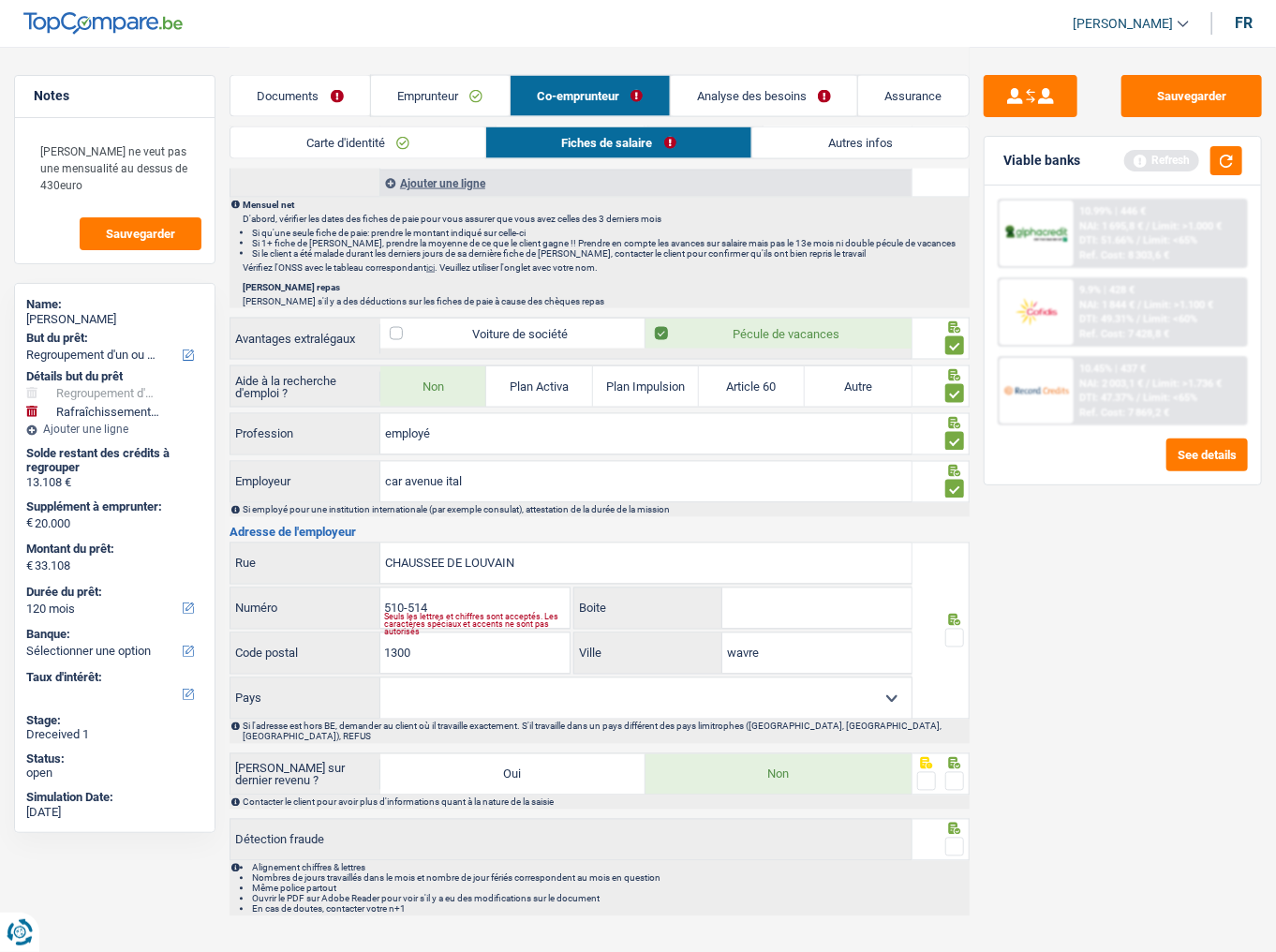
type input "wavre"
click at [722, 591] on select "Belgique France Allemagne Italie Luxembourg Pays-Bas Espagne Suisse Sélectionne…" at bounding box center [646, 698] width 531 height 40
select select "BE"
click at [381, 591] on select "Belgique France Allemagne Italie Luxembourg Pays-Bas Espagne Suisse Sélectionne…" at bounding box center [646, 698] width 531 height 40
click at [959, 591] on span at bounding box center [956, 638] width 19 height 19
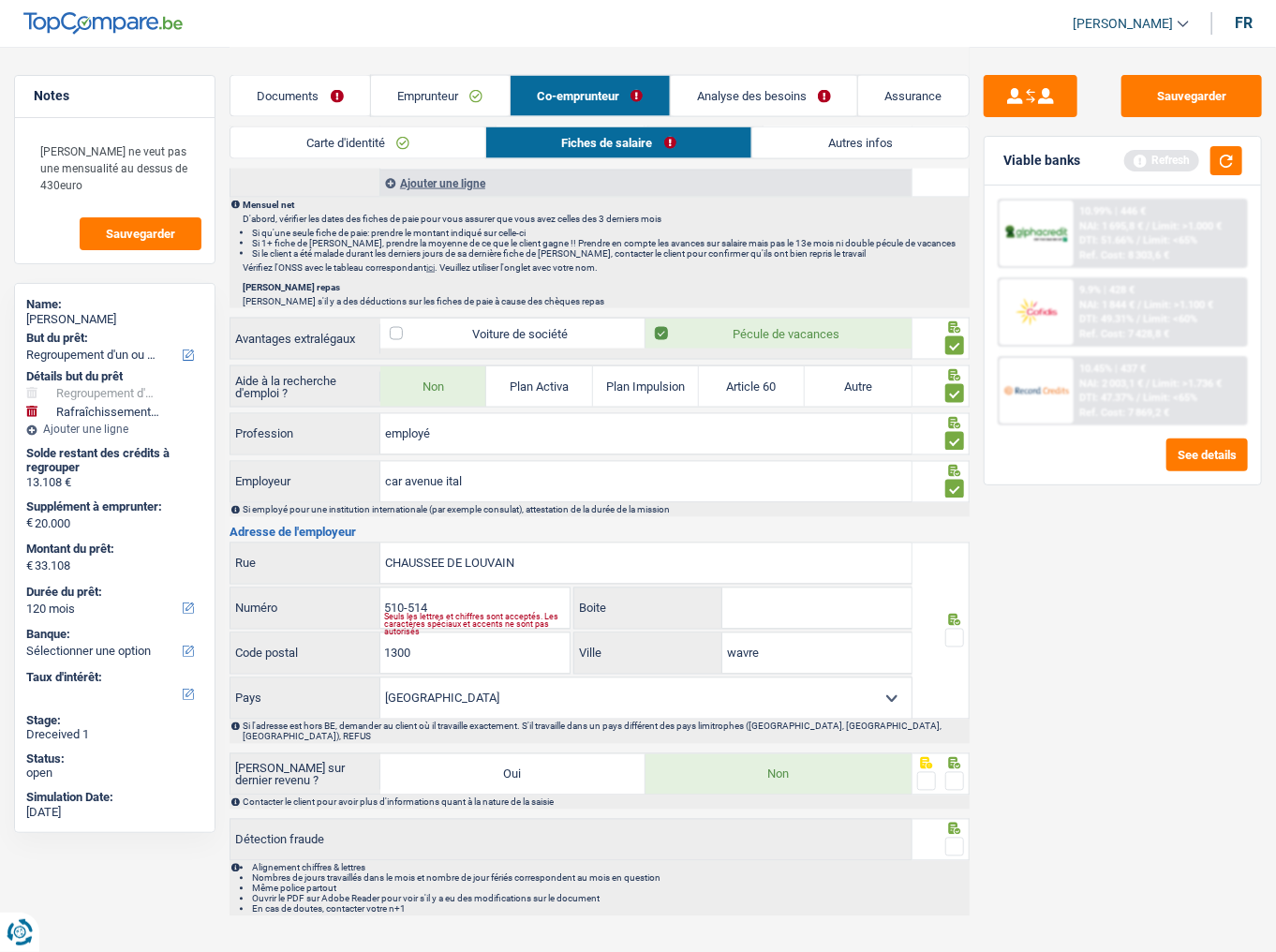
click at [0, 0] on input "radio" at bounding box center [0, 0] width 0 height 0
click at [952, 591] on span at bounding box center [956, 782] width 19 height 19
click at [0, 0] on input "radio" at bounding box center [0, 0] width 0 height 0
drag, startPoint x: 959, startPoint y: 828, endPoint x: 979, endPoint y: 747, distance: 83.4
click at [960, 591] on span at bounding box center [956, 848] width 19 height 19
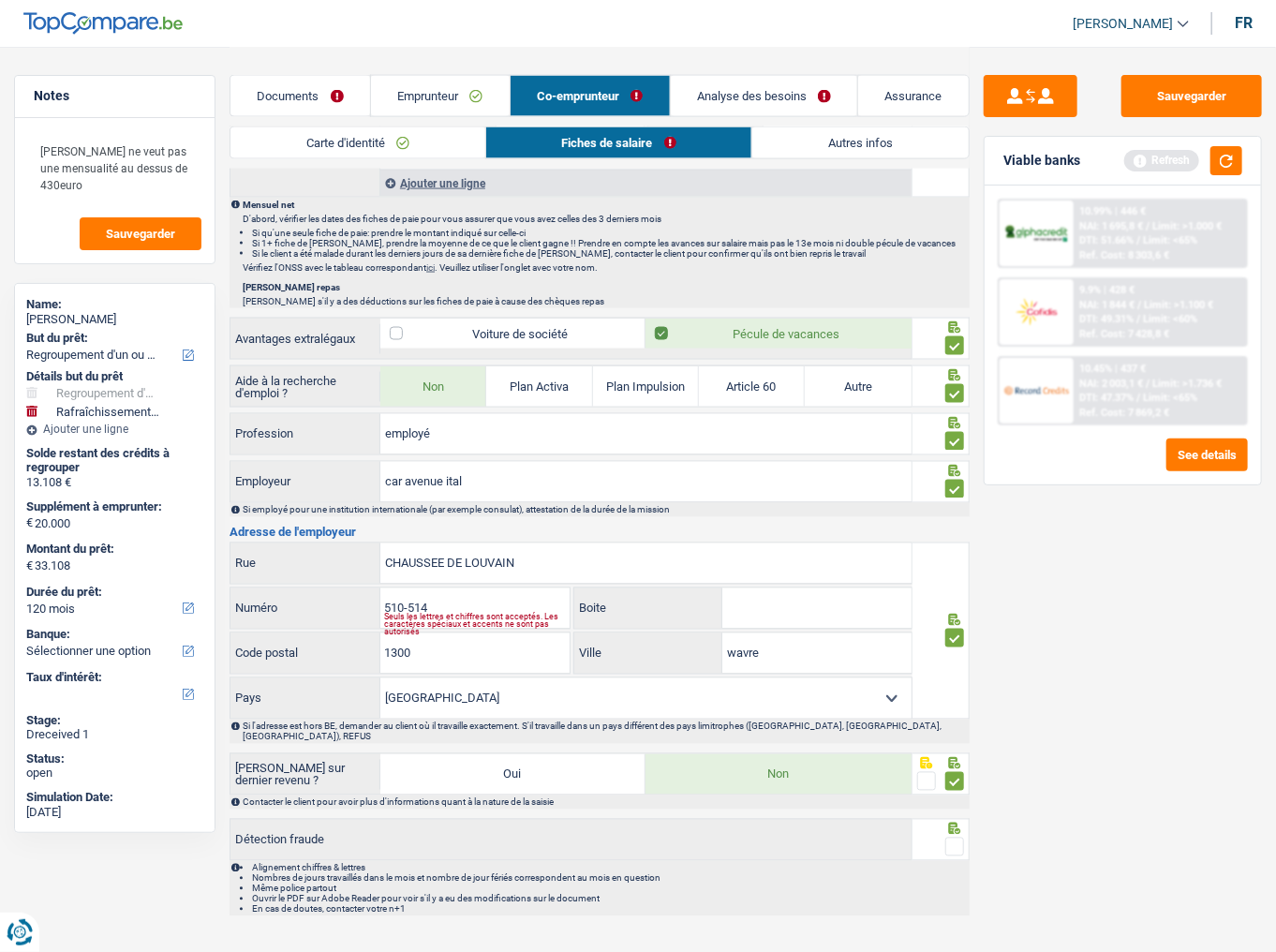
click at [0, 0] on input "radio" at bounding box center [0, 0] width 0 height 0
click at [1225, 172] on button "button" at bounding box center [1226, 160] width 31 height 29
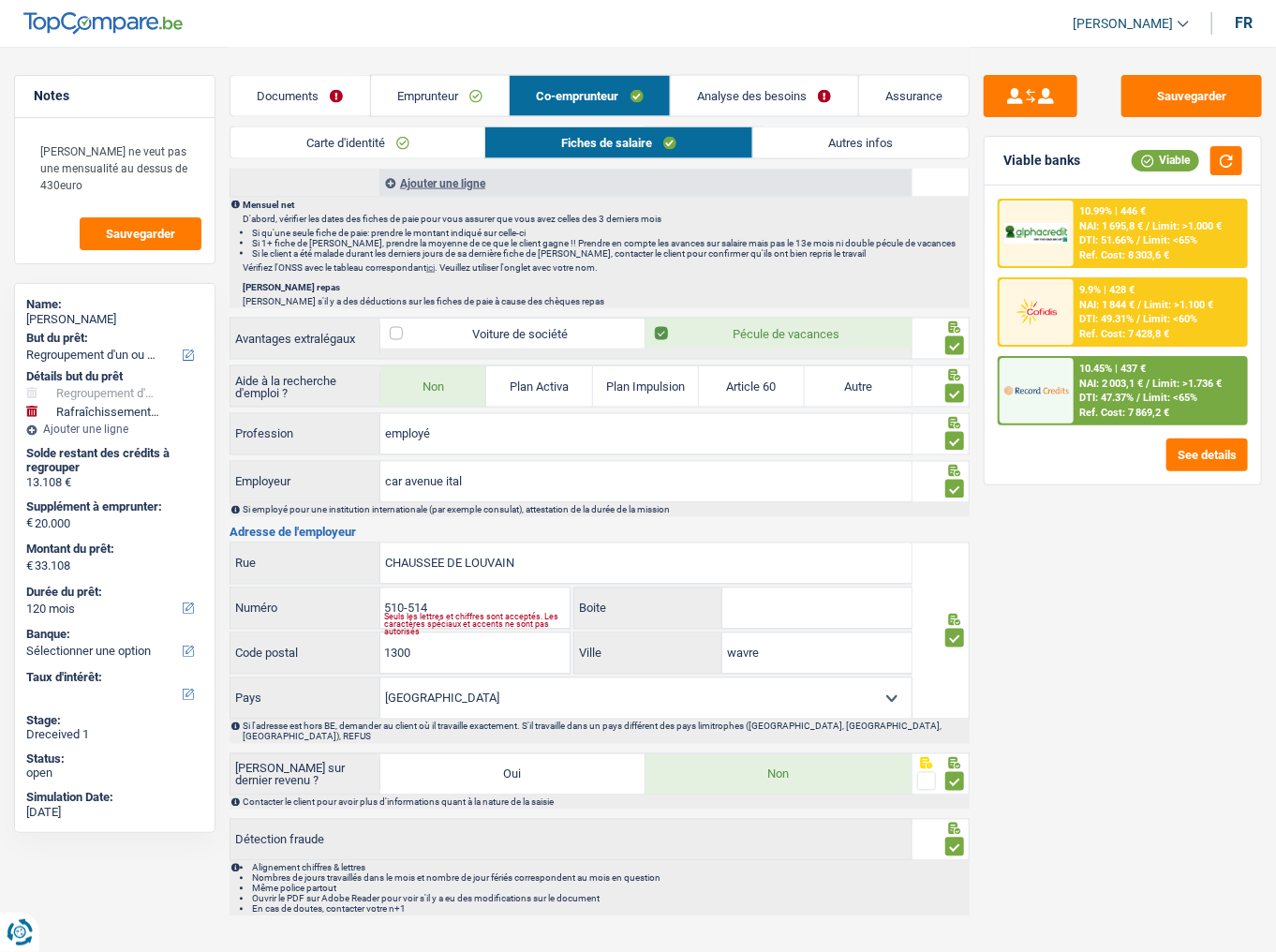
click at [1116, 532] on div "Sauvegarder Viable banks Viable 10.99% | 446 € NAI: 1 695,8 € / Limit: >1.000 €…" at bounding box center [1122, 499] width 306 height 847
click at [1227, 164] on button "button" at bounding box center [1226, 160] width 31 height 29
click at [468, 589] on input "510-514" at bounding box center [475, 609] width 190 height 40
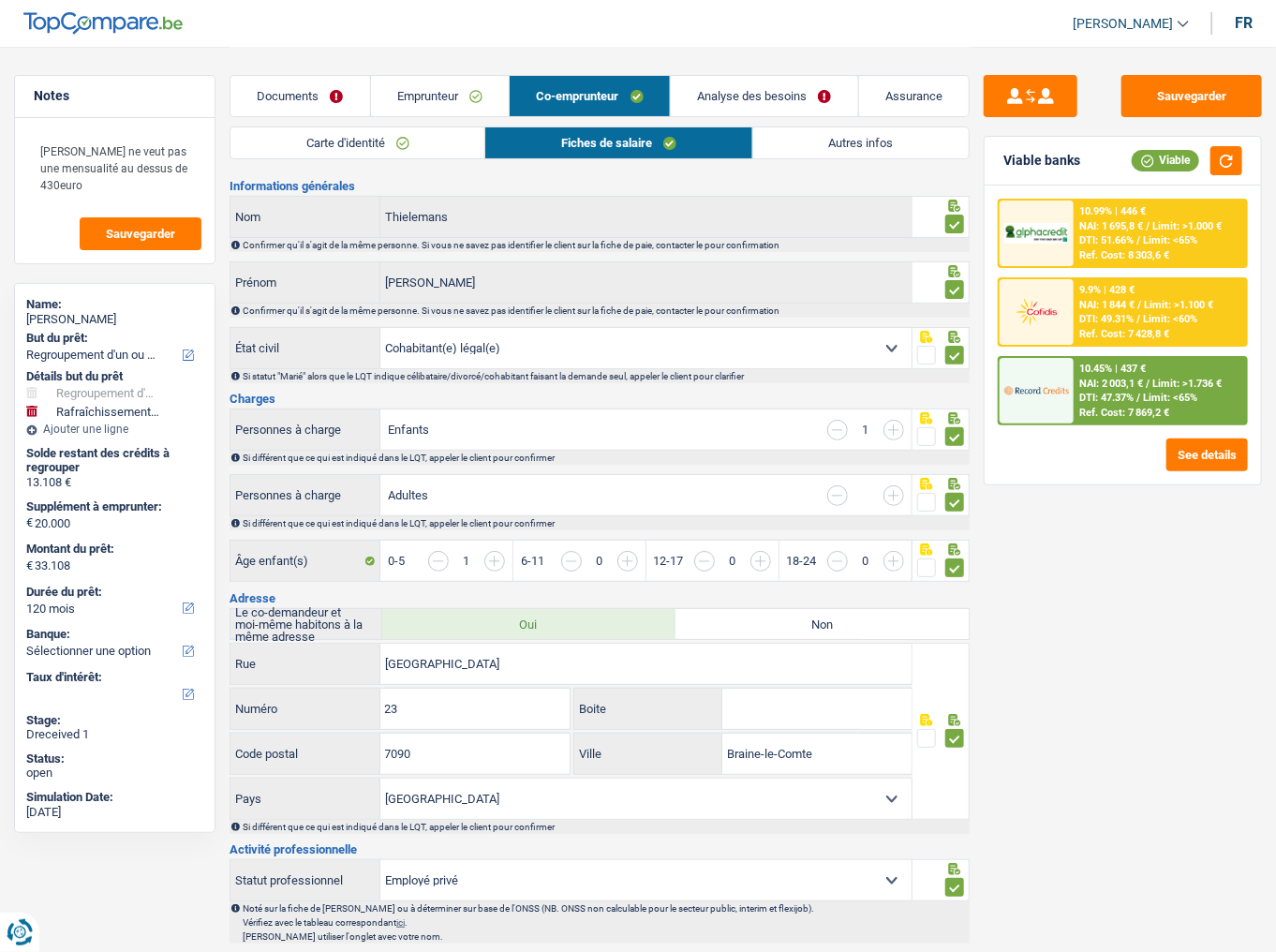
scroll to position [0, 0]
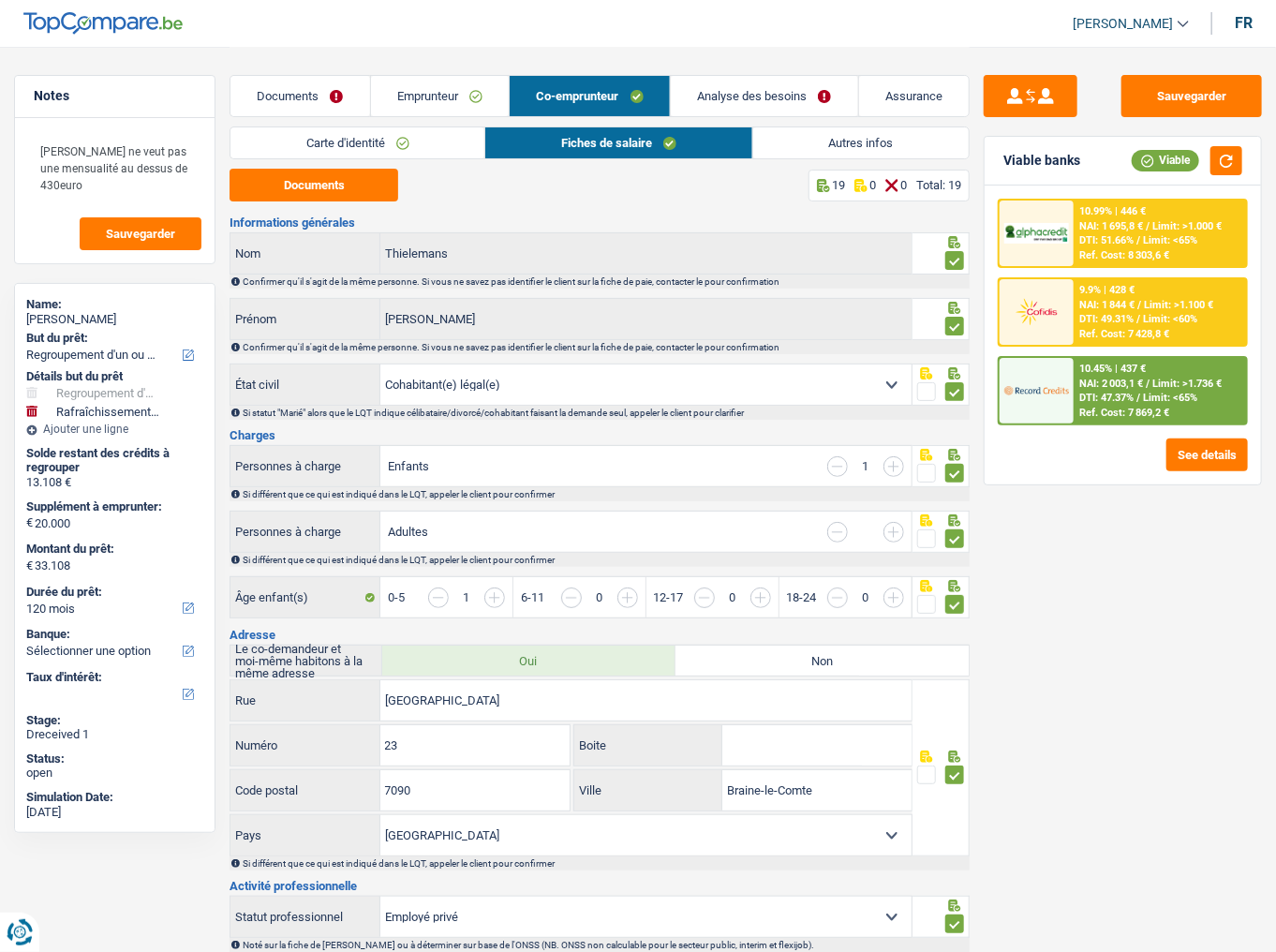
click at [813, 133] on link "Autres infos" at bounding box center [861, 143] width 216 height 31
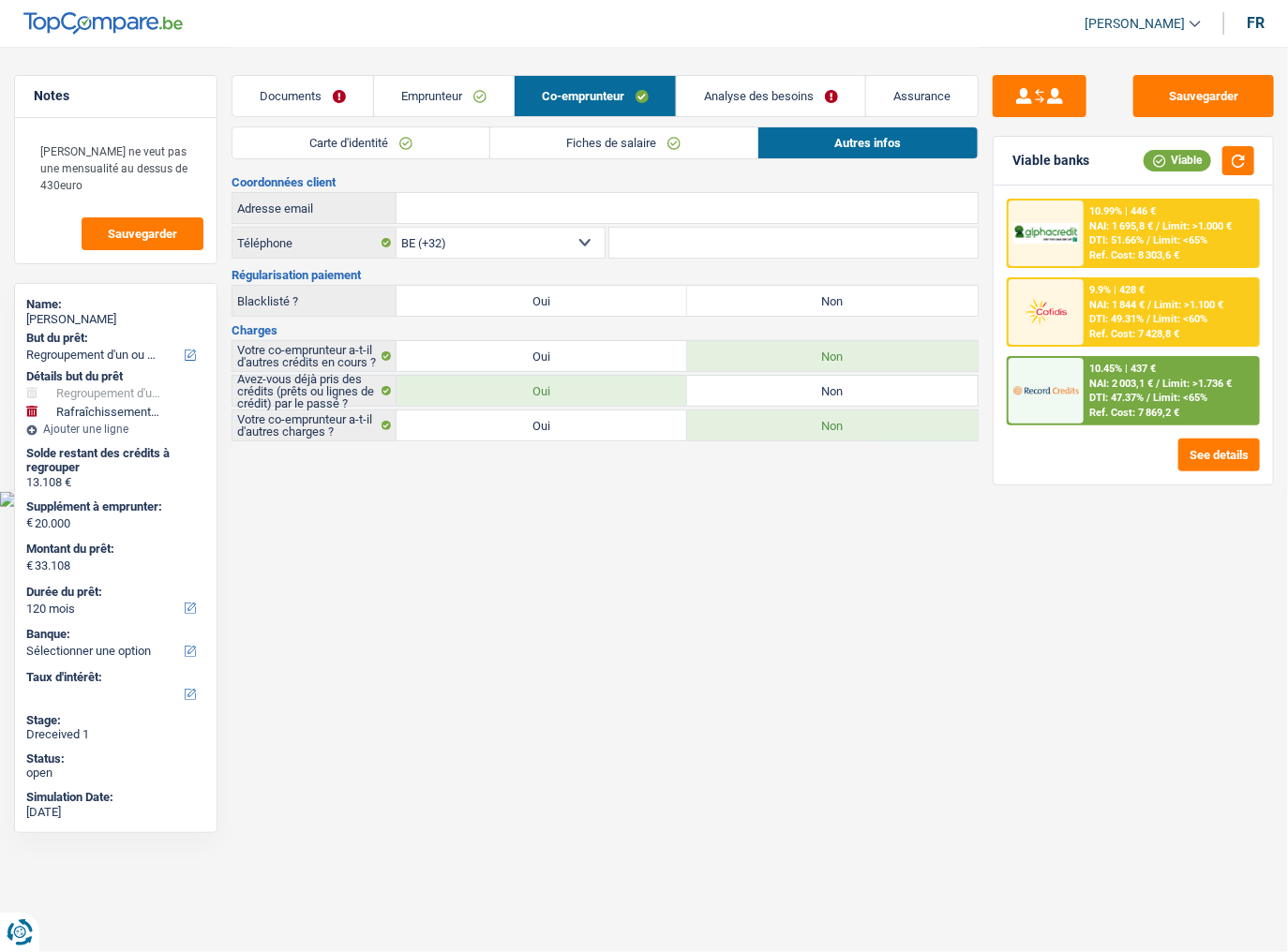
click at [765, 56] on div "Documents Emprunteur Co-emprunteur Analyse des besoins Assurance" at bounding box center [605, 87] width 747 height 80
click at [764, 91] on link "Analyse des besoins" at bounding box center [772, 96] width 189 height 40
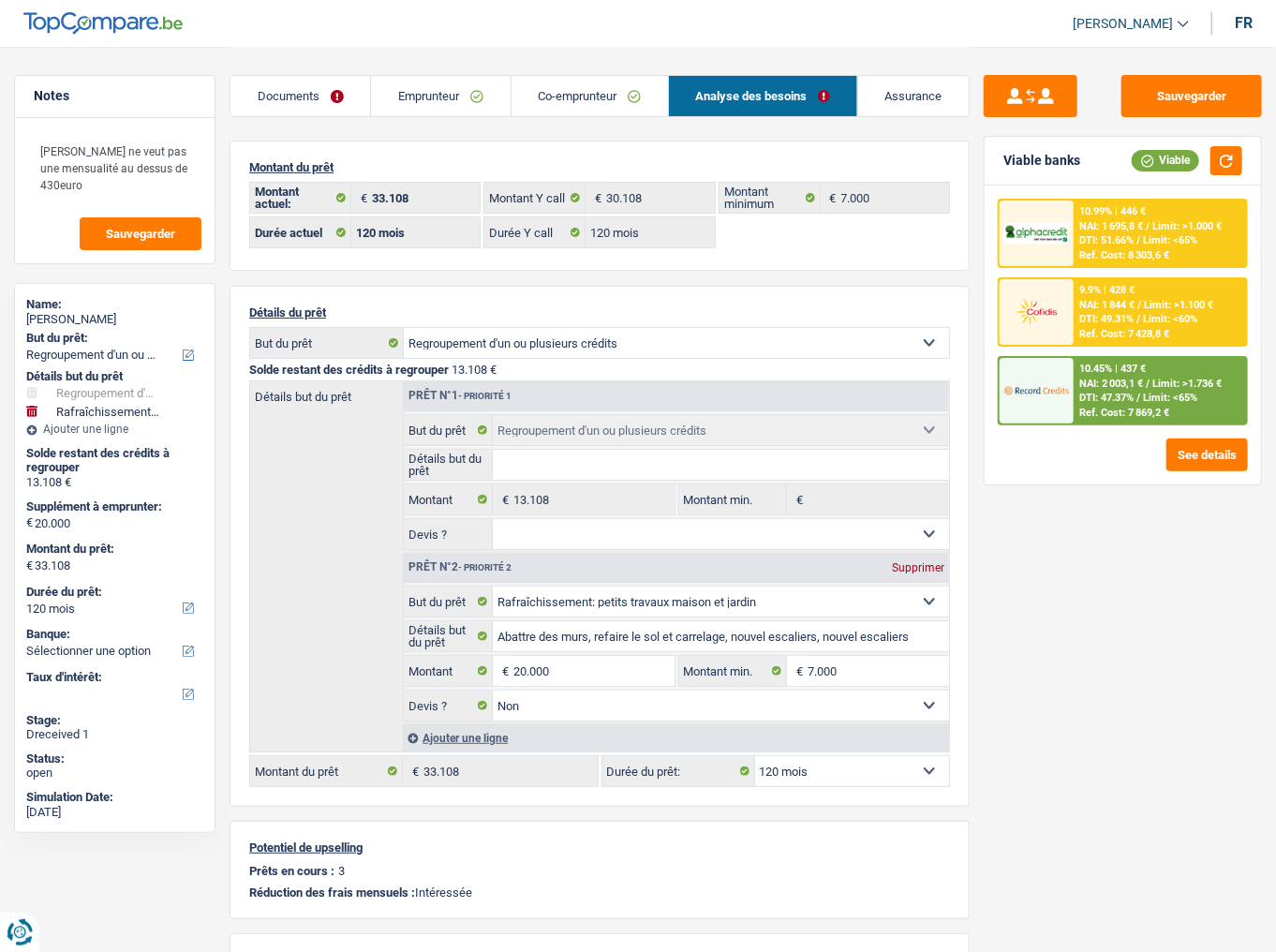
click at [473, 104] on link "Emprunteur" at bounding box center [440, 96] width 138 height 40
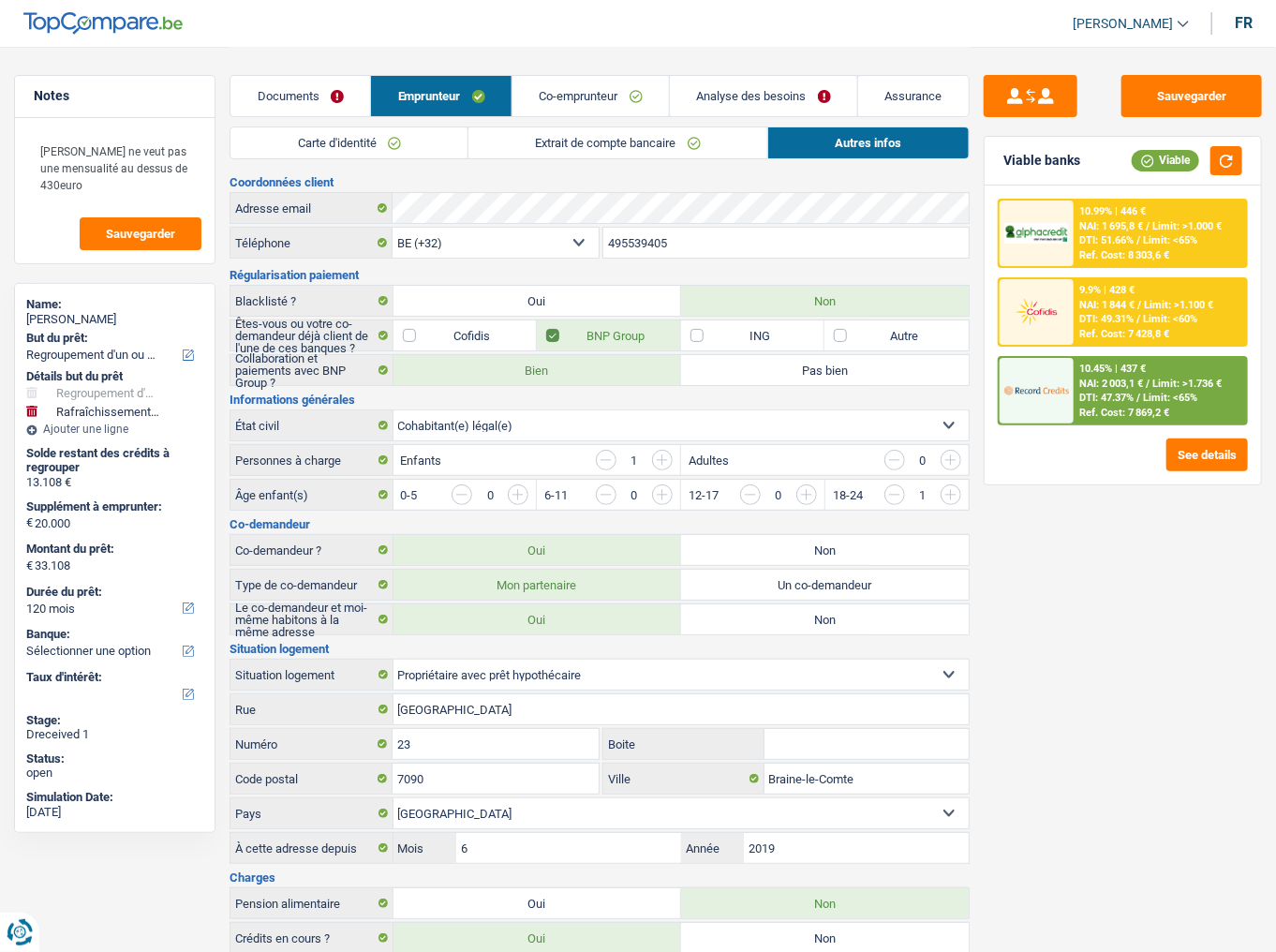
click at [627, 79] on link "Co-emprunteur" at bounding box center [591, 96] width 156 height 40
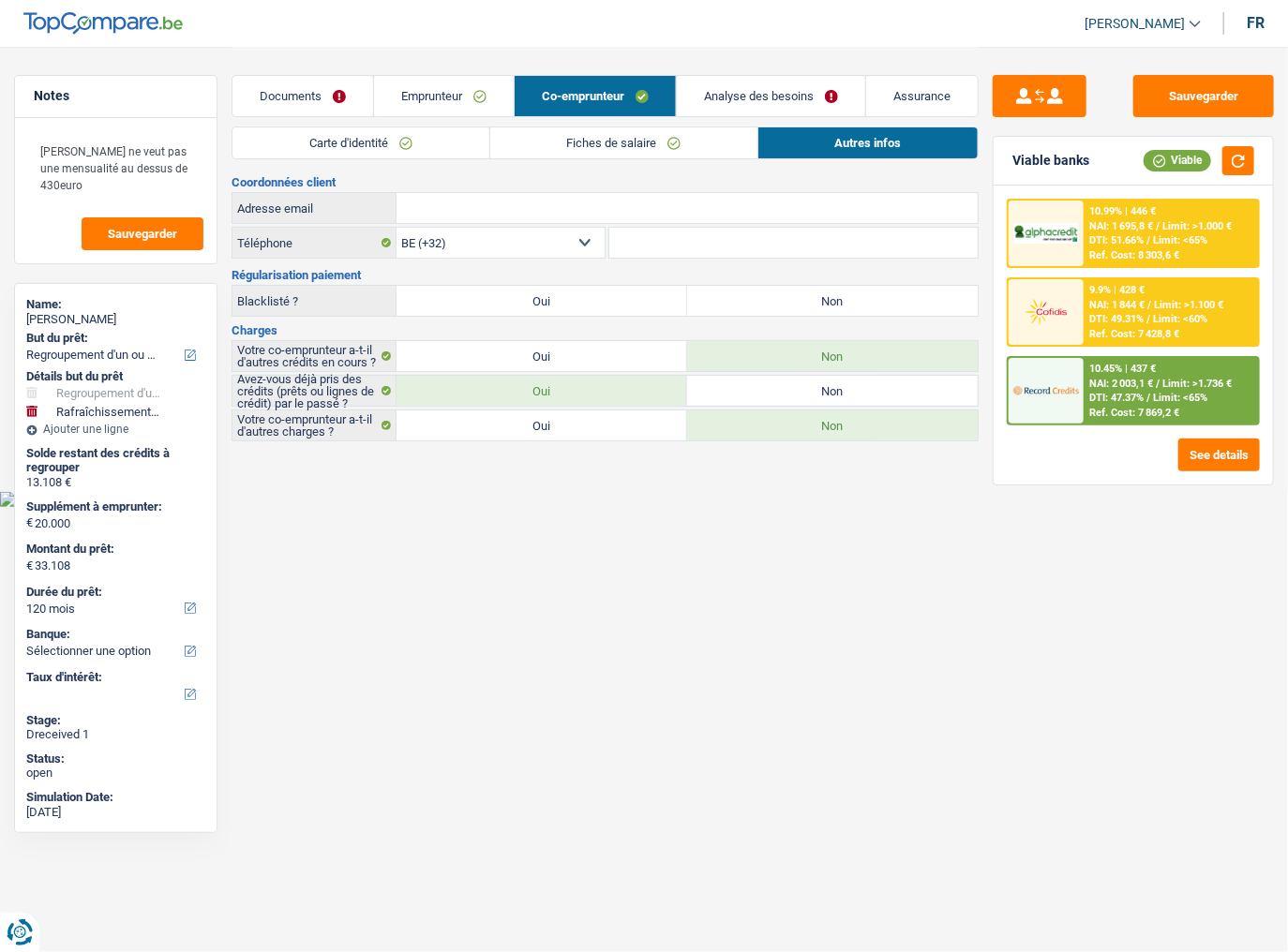
click at [770, 85] on link "Analyse des besoins" at bounding box center [772, 96] width 189 height 40
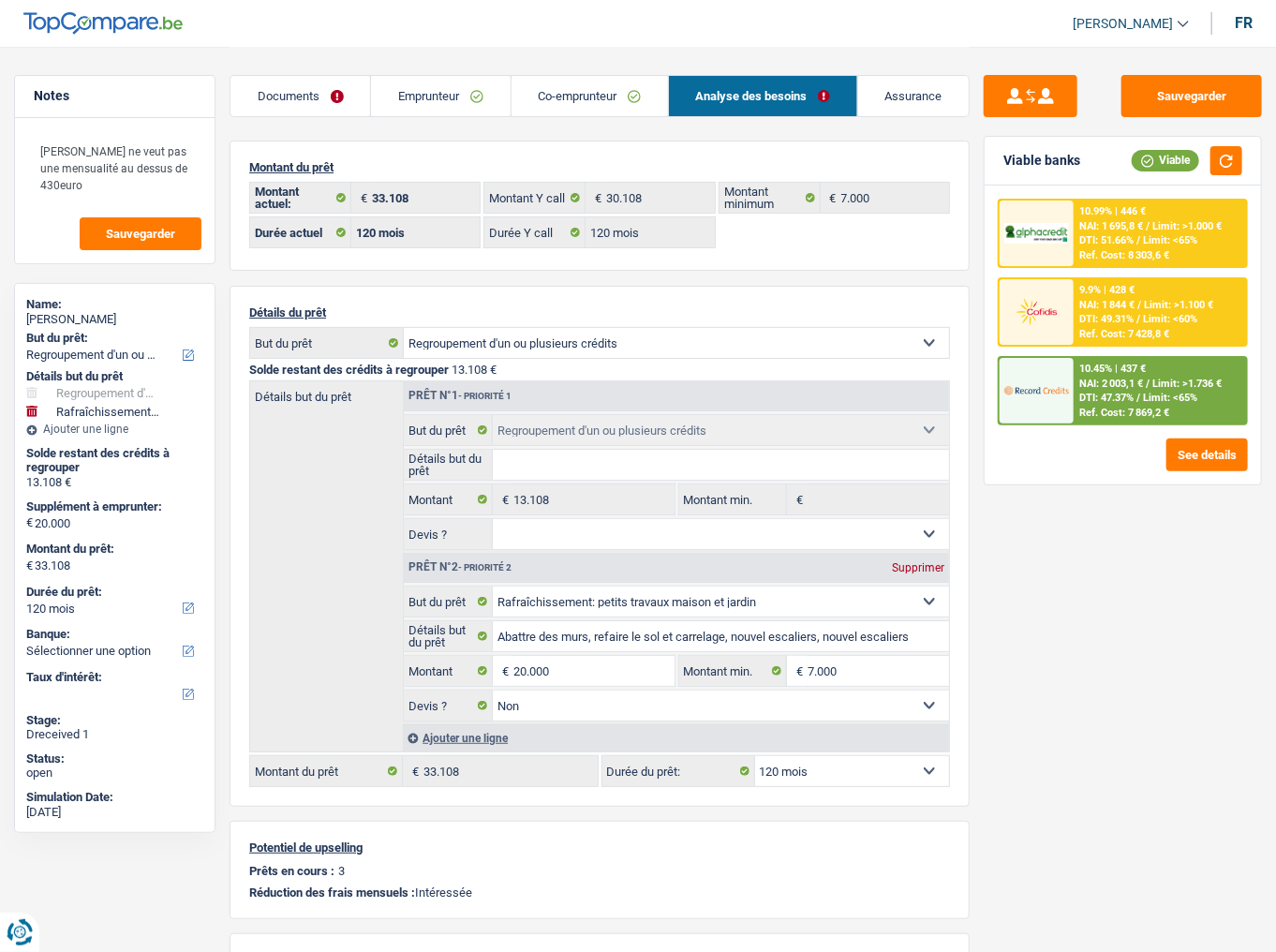
click at [1116, 242] on span "DTI: 51.66%" at bounding box center [1106, 240] width 54 height 12
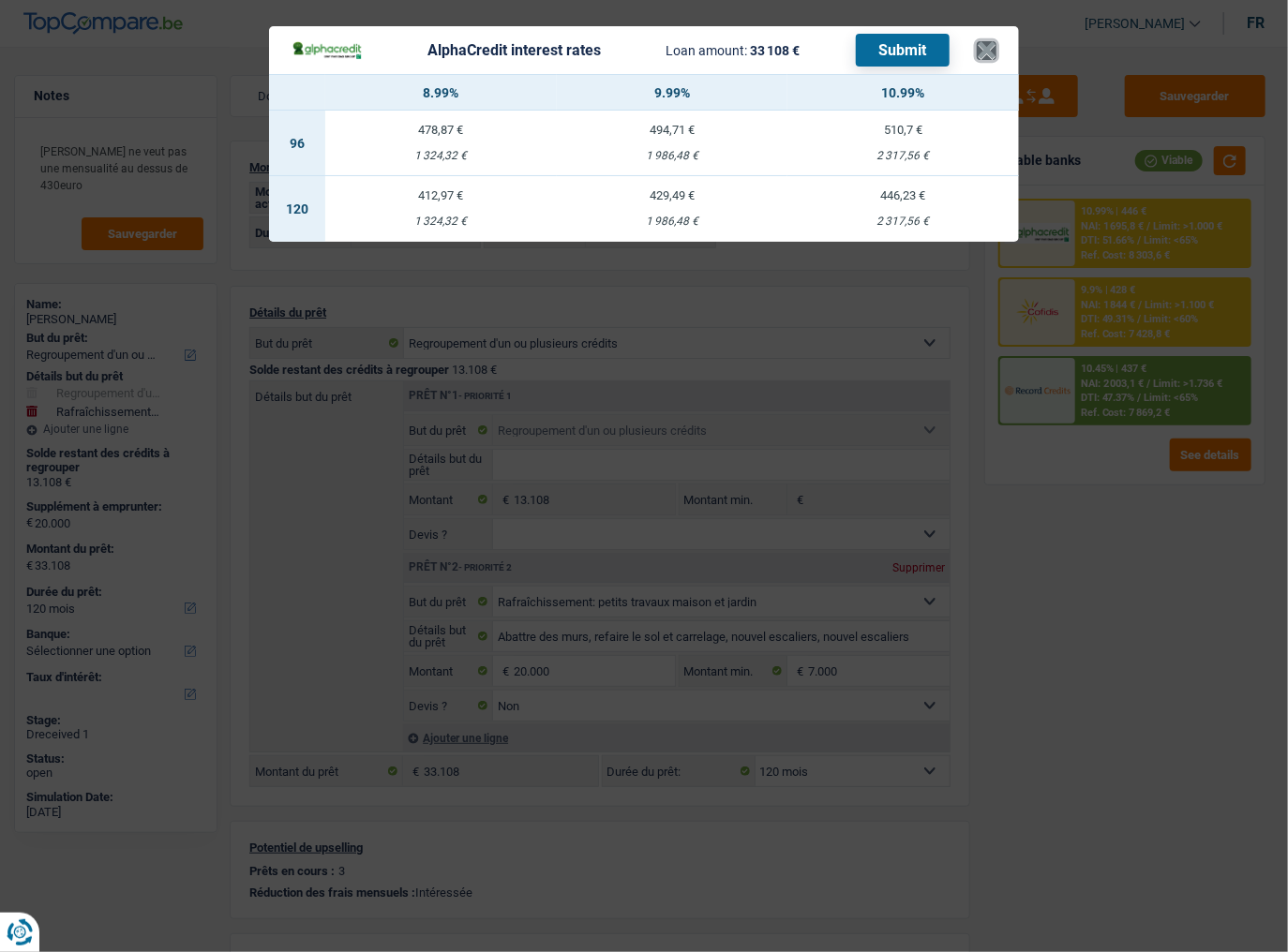
click at [987, 48] on button "×" at bounding box center [987, 51] width 20 height 19
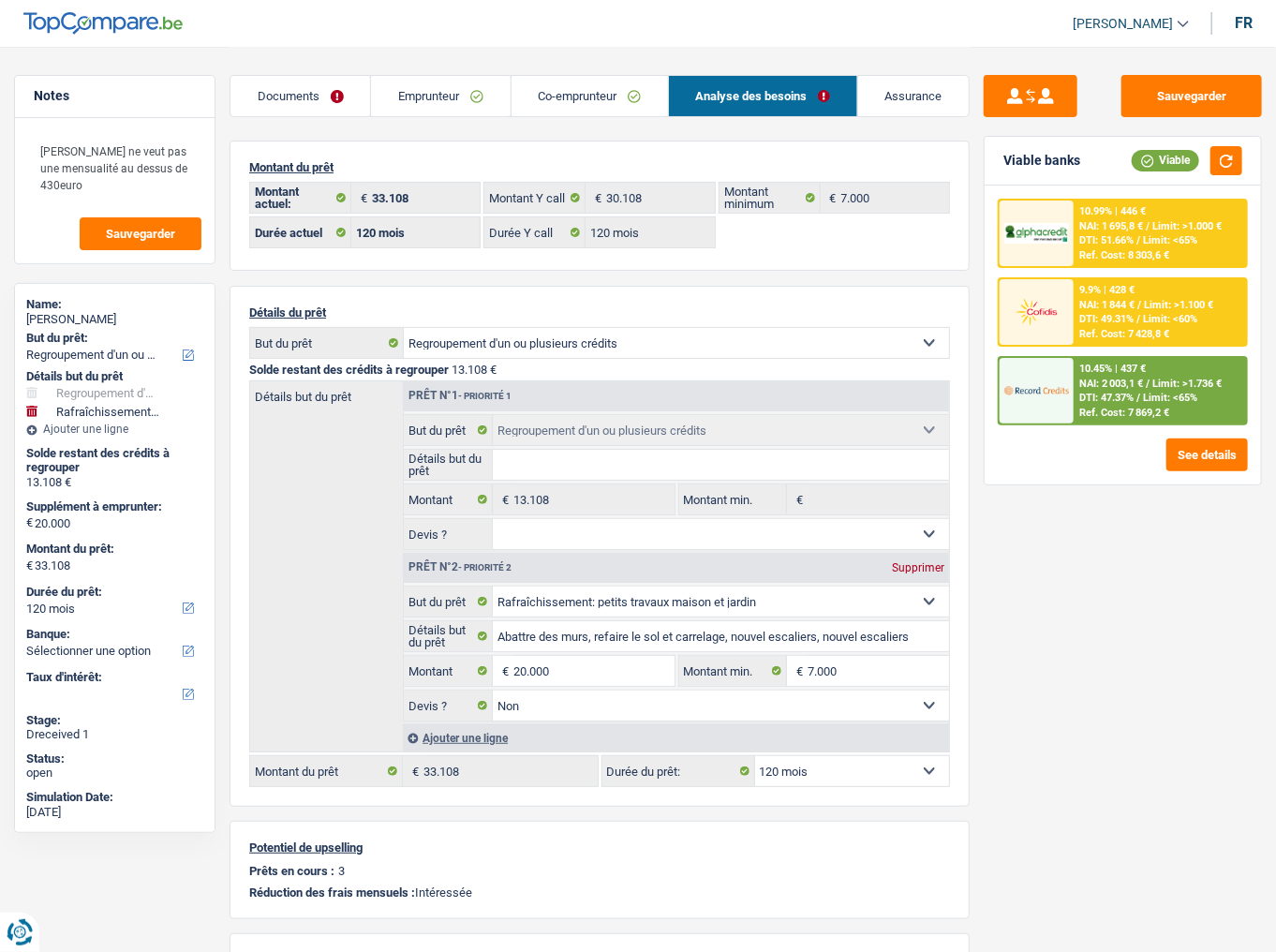
click at [1145, 369] on div "10.45% | 437 €" at bounding box center [1113, 368] width 67 height 12
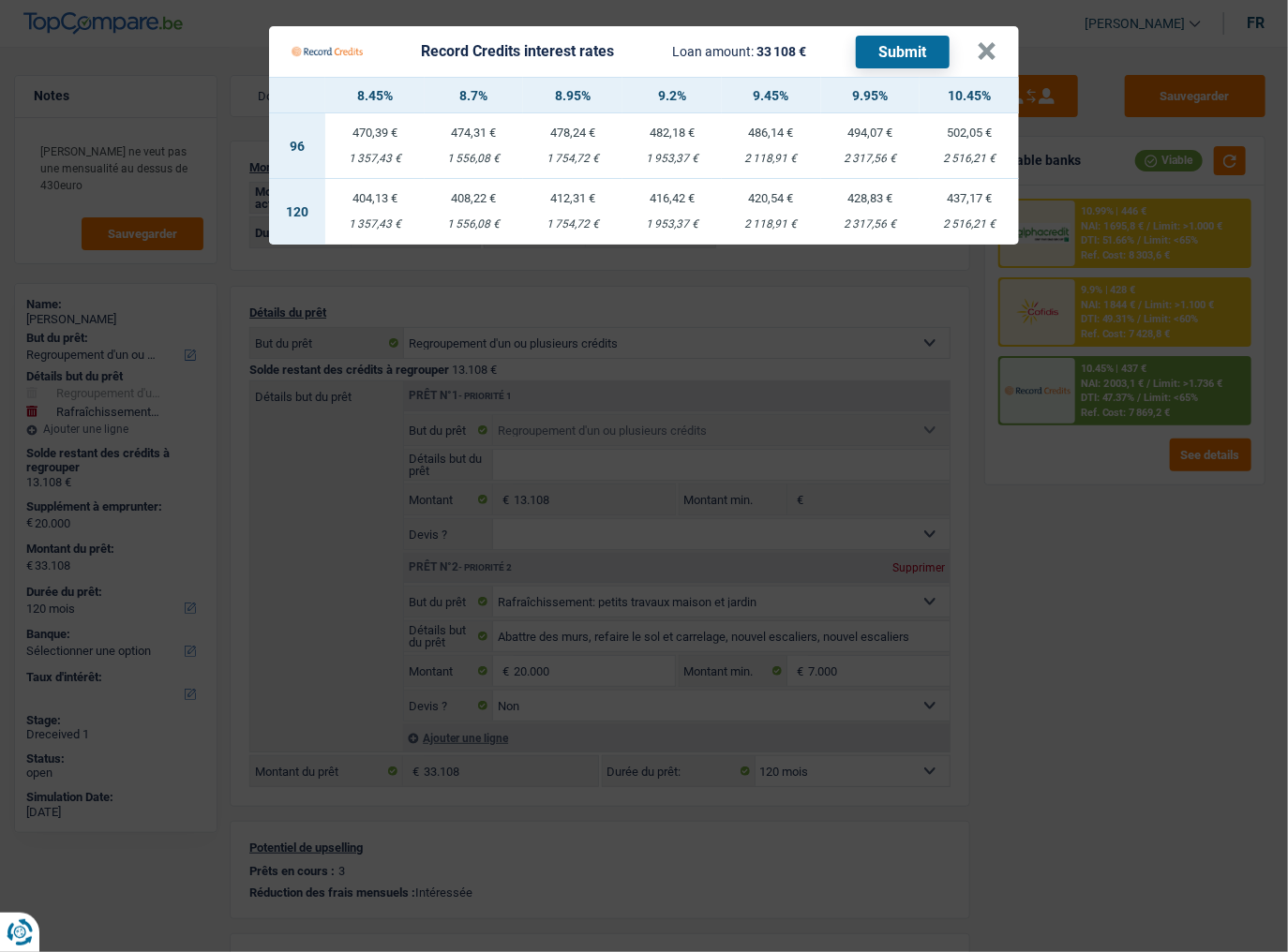
click at [851, 214] on td "428,83 € 2 317,56 €" at bounding box center [871, 212] width 99 height 66
select select "record credits"
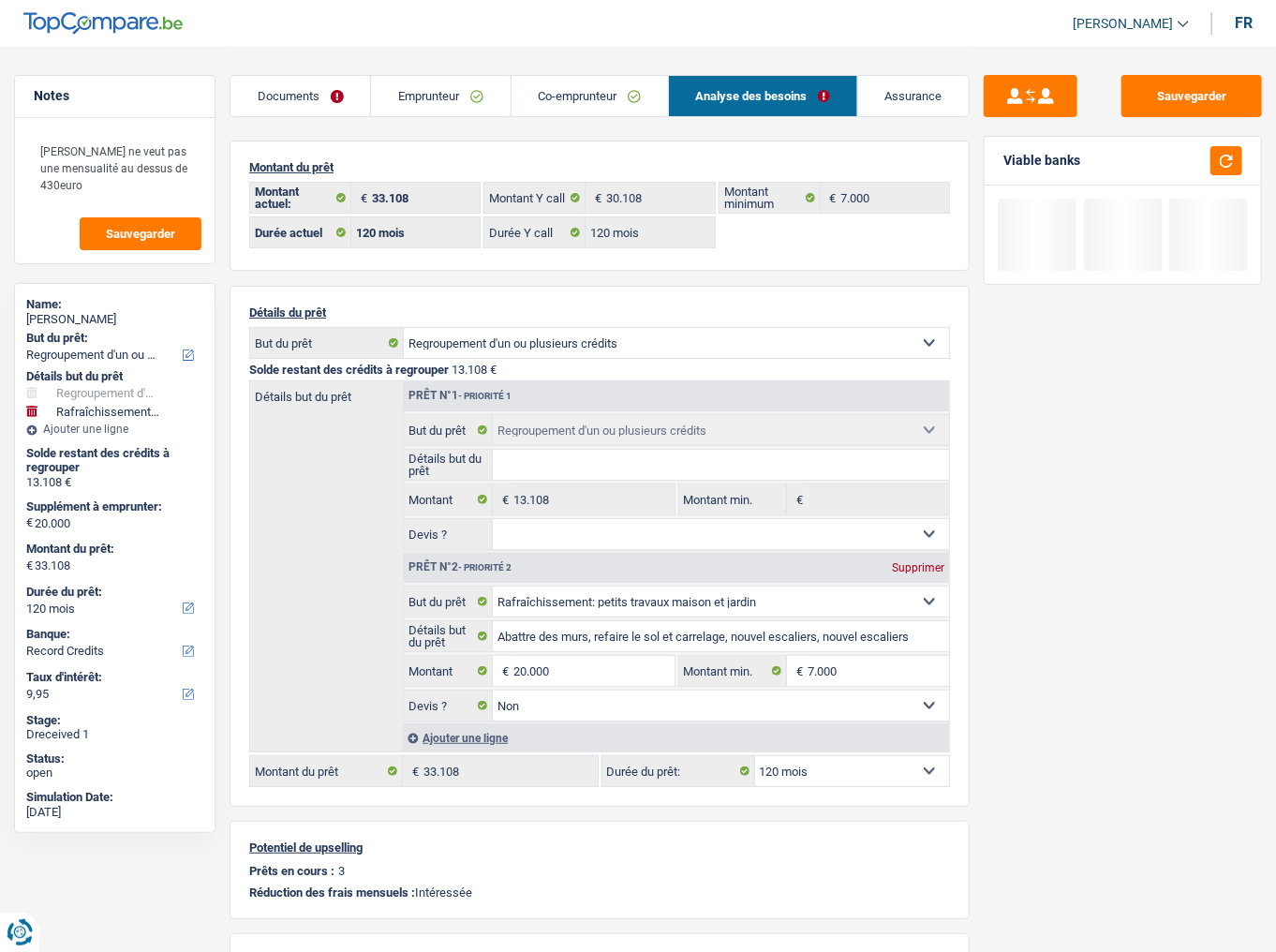
click at [484, 103] on link "Emprunteur" at bounding box center [440, 96] width 138 height 40
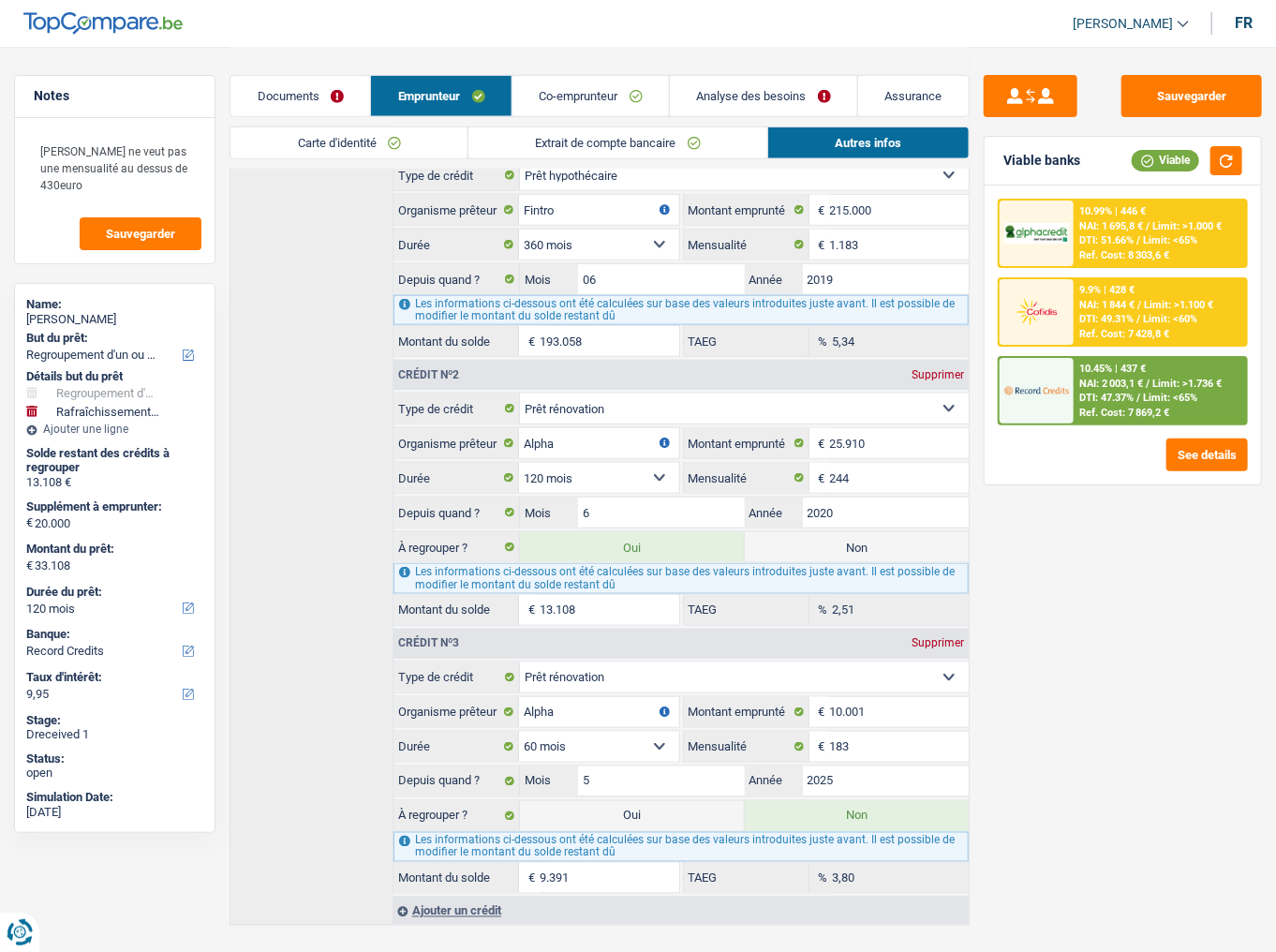
scroll to position [840, 0]
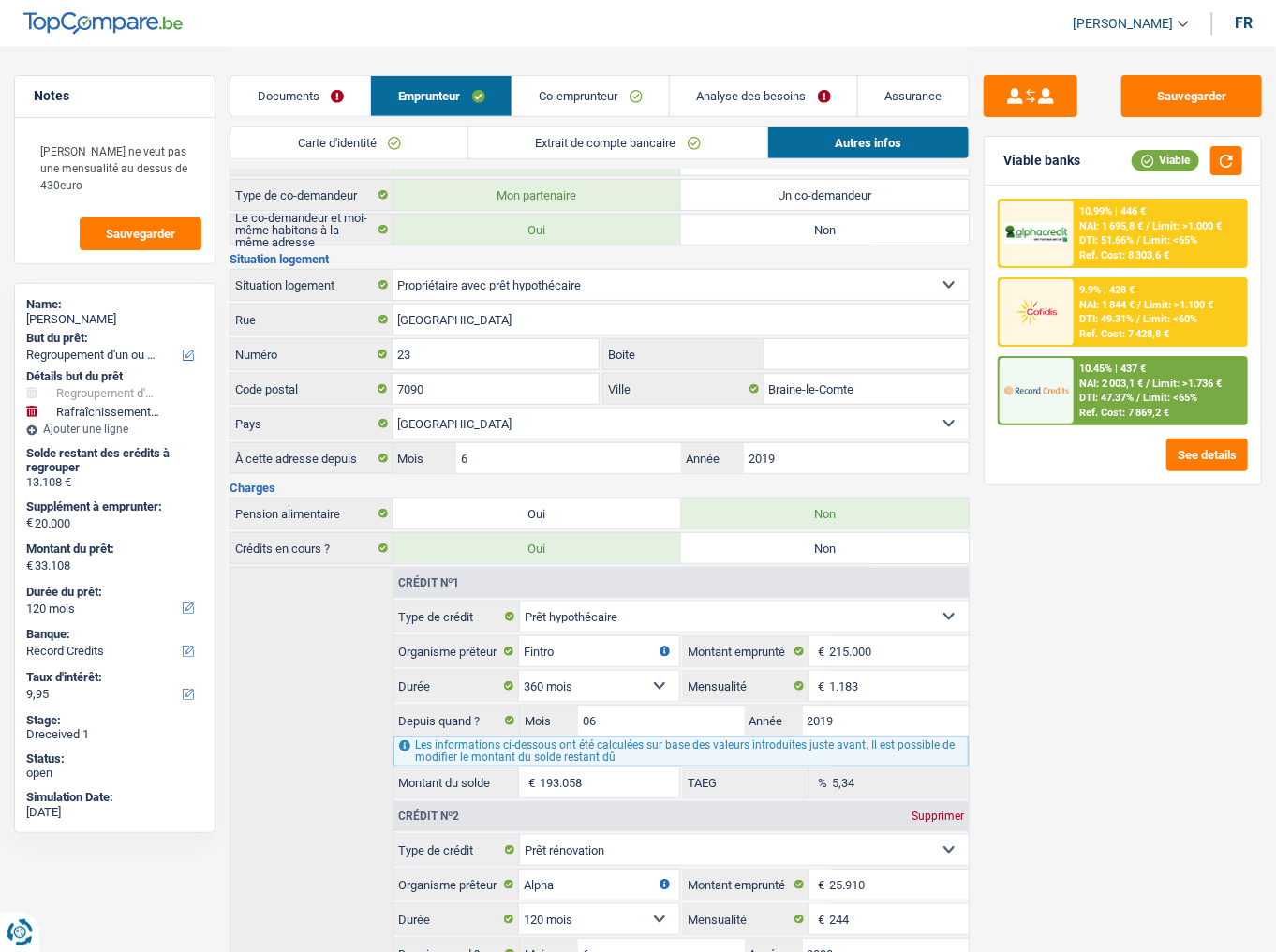
click at [742, 100] on link "Analyse des besoins" at bounding box center [764, 96] width 188 height 40
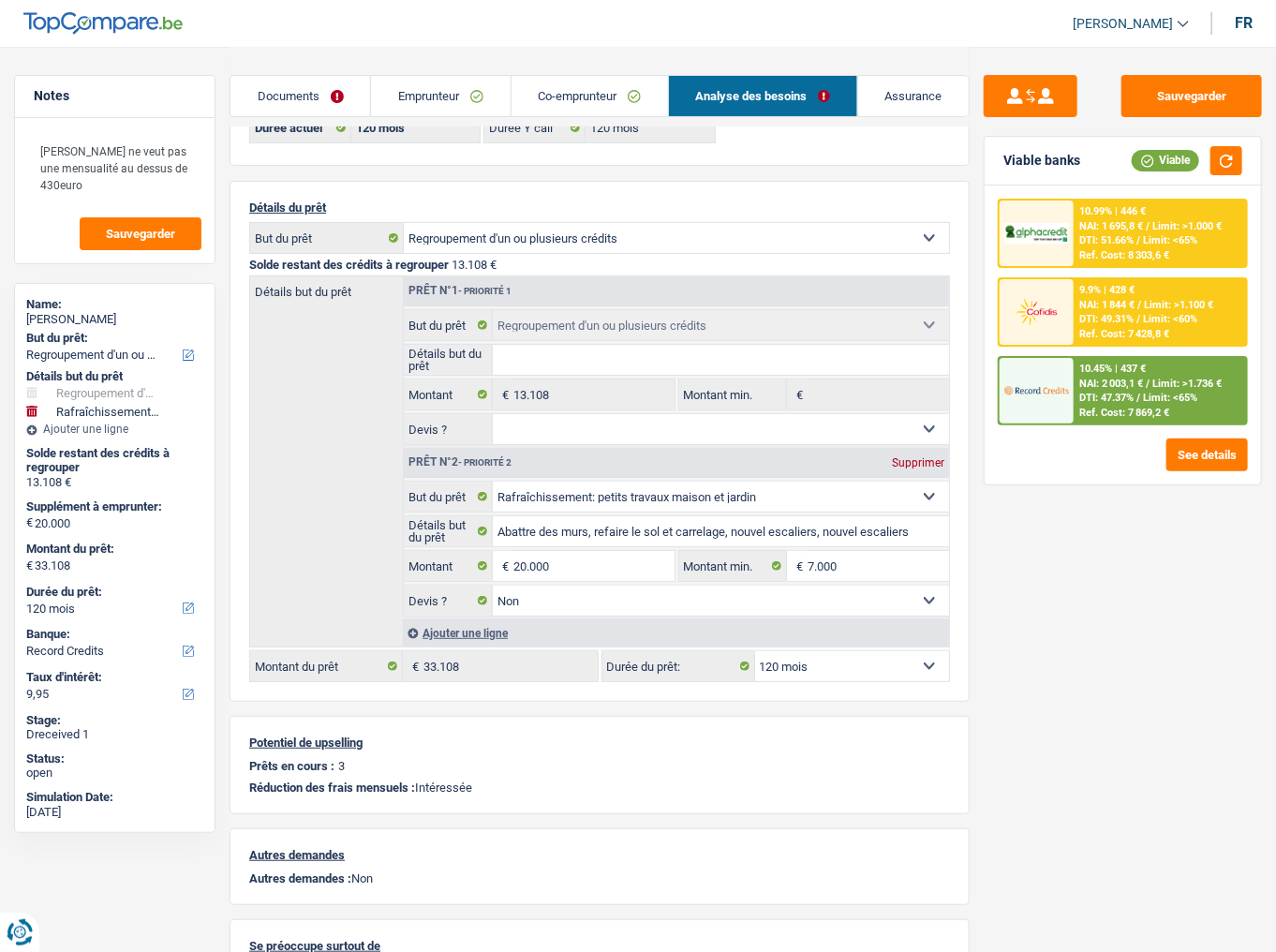
scroll to position [0, 0]
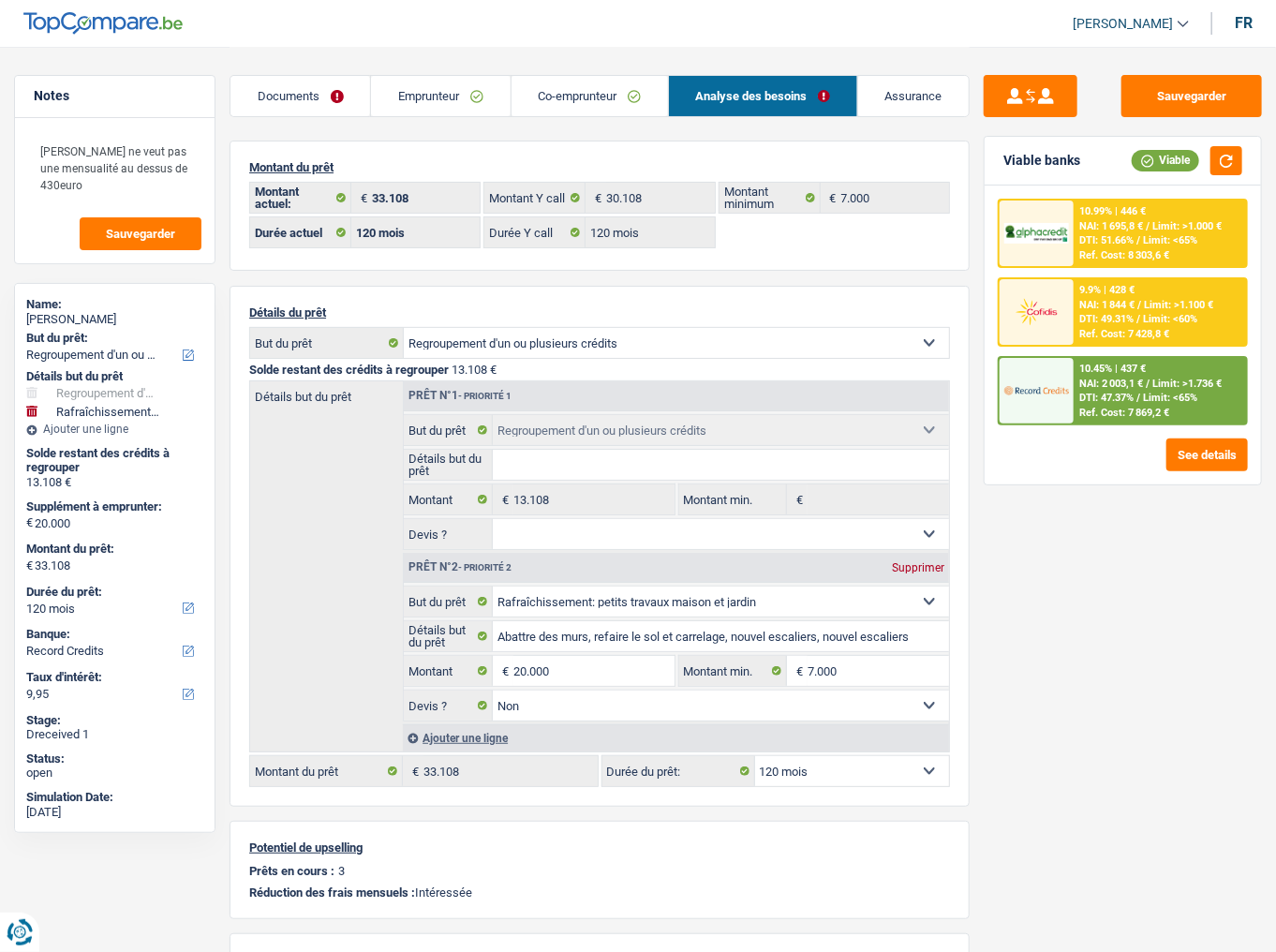
click at [1059, 240] on img at bounding box center [1037, 233] width 65 height 20
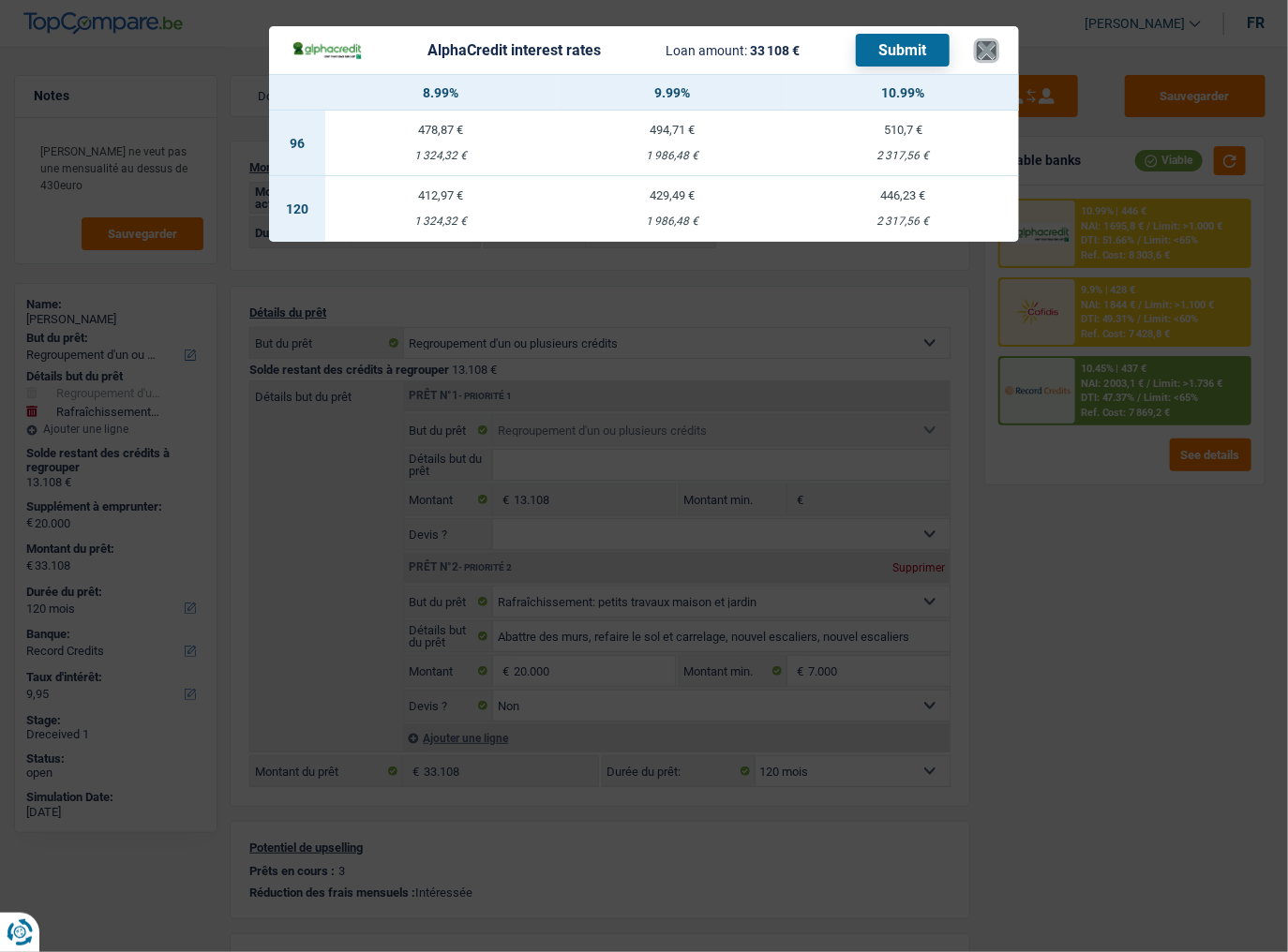
click at [990, 52] on button "×" at bounding box center [987, 51] width 20 height 19
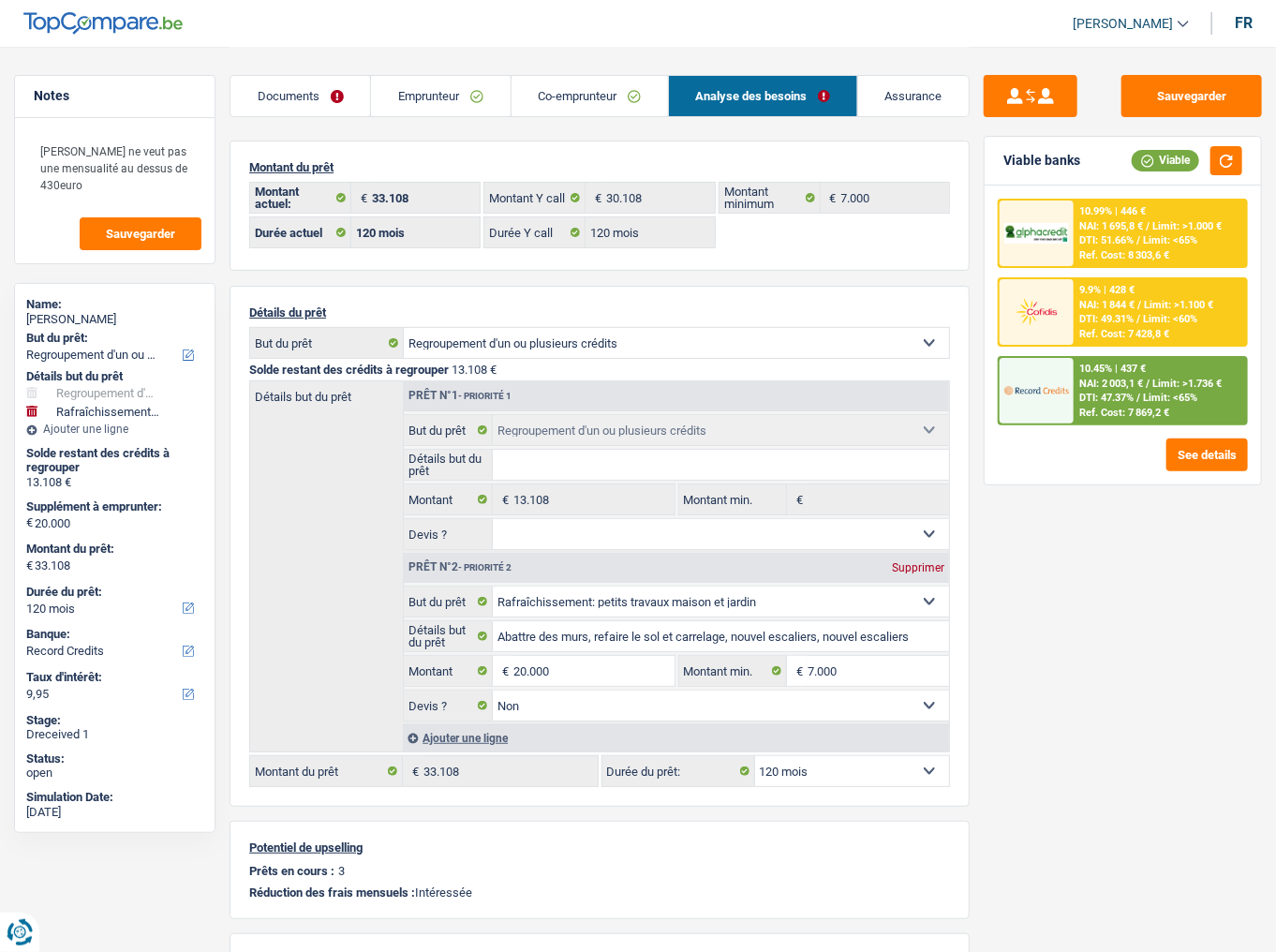
click at [1089, 386] on div "10.45% | 437 € NAI: 2 003,1 € / Limit: >1.736 € DTI: 47.37% / Limit: <65% Ref. …" at bounding box center [1160, 390] width 173 height 66
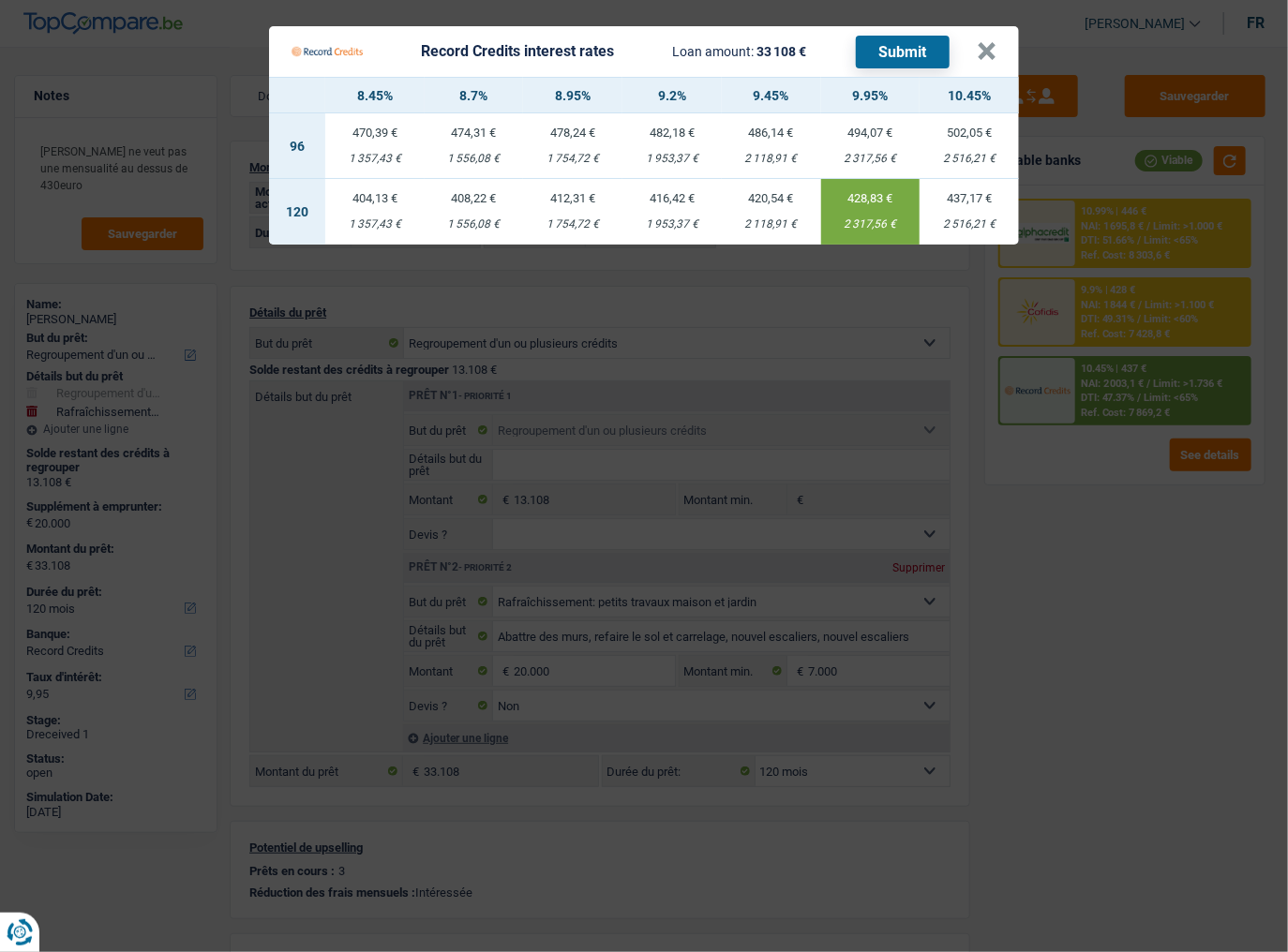
click at [769, 203] on div "420,54 €" at bounding box center [772, 197] width 99 height 12
type input "9,45"
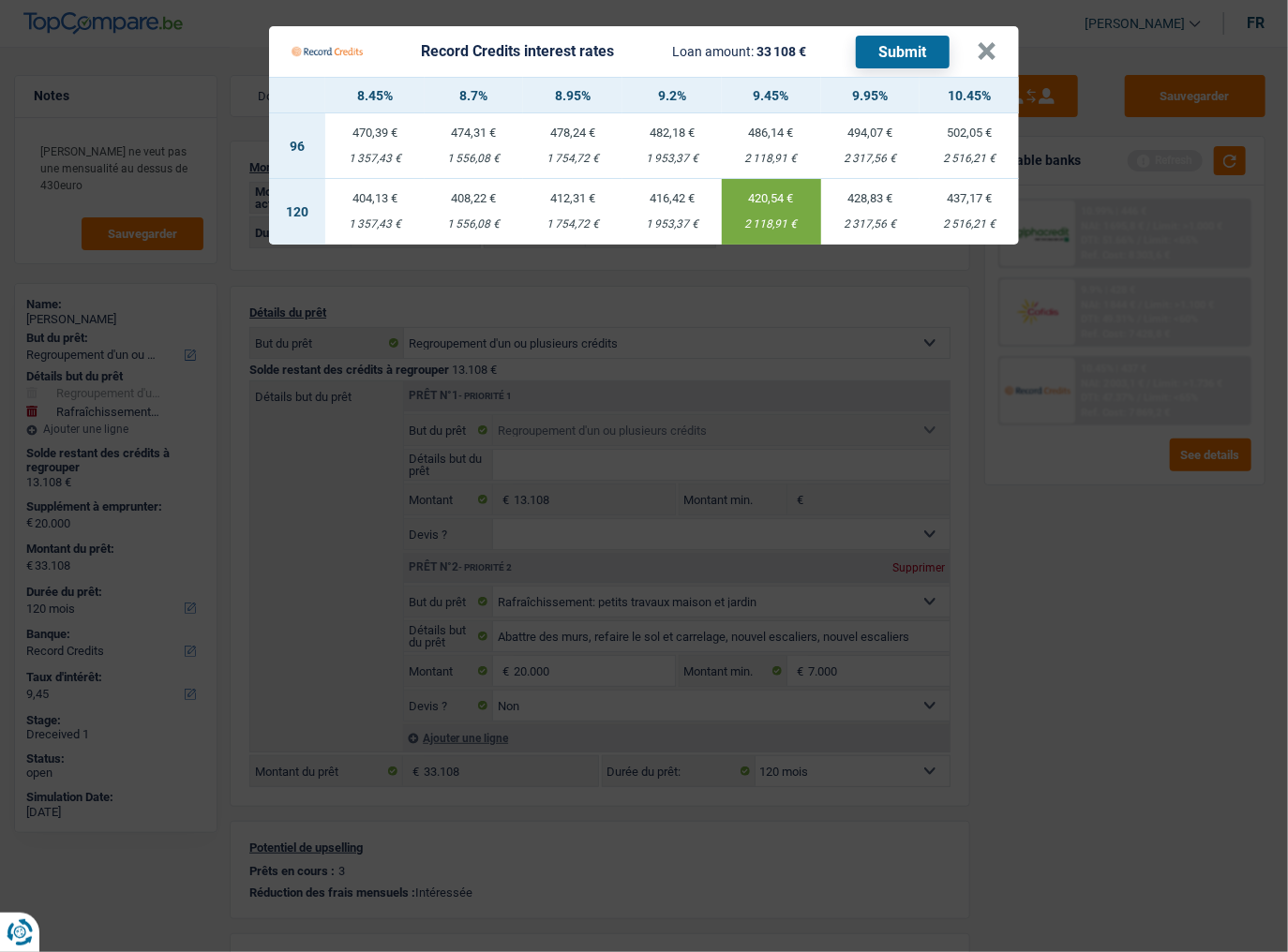
click at [901, 45] on button "Submit" at bounding box center [903, 52] width 93 height 32
click at [998, 48] on Credits___BV_modal_header_ "Record Credits interest rates Loan amount: 33 108 € Submit ×" at bounding box center [644, 52] width 750 height 51
click at [990, 49] on button "×" at bounding box center [987, 52] width 20 height 19
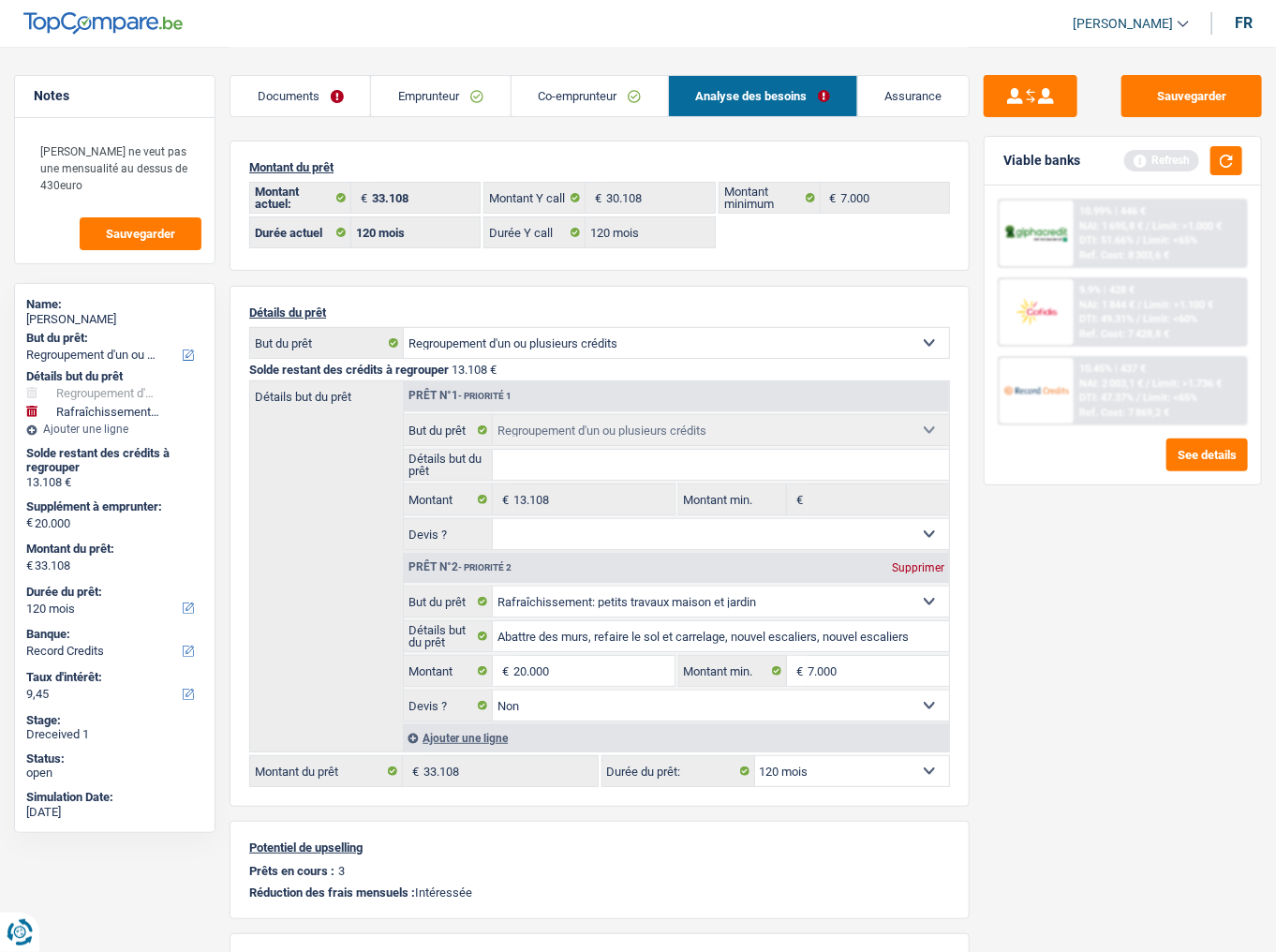
click at [1119, 225] on span "NAI: 1 695,8 €" at bounding box center [1111, 226] width 64 height 12
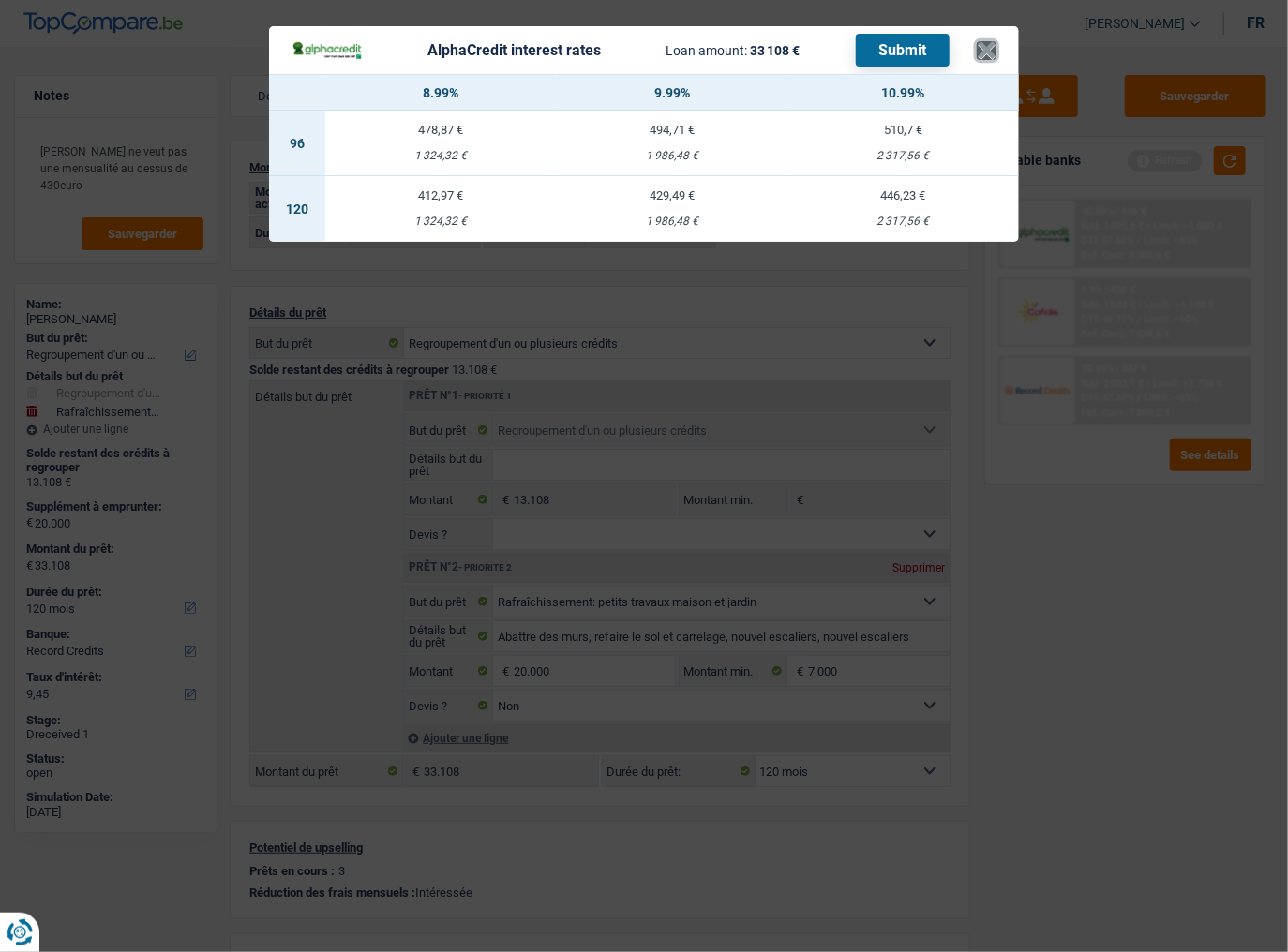
click at [982, 52] on button "×" at bounding box center [987, 51] width 20 height 19
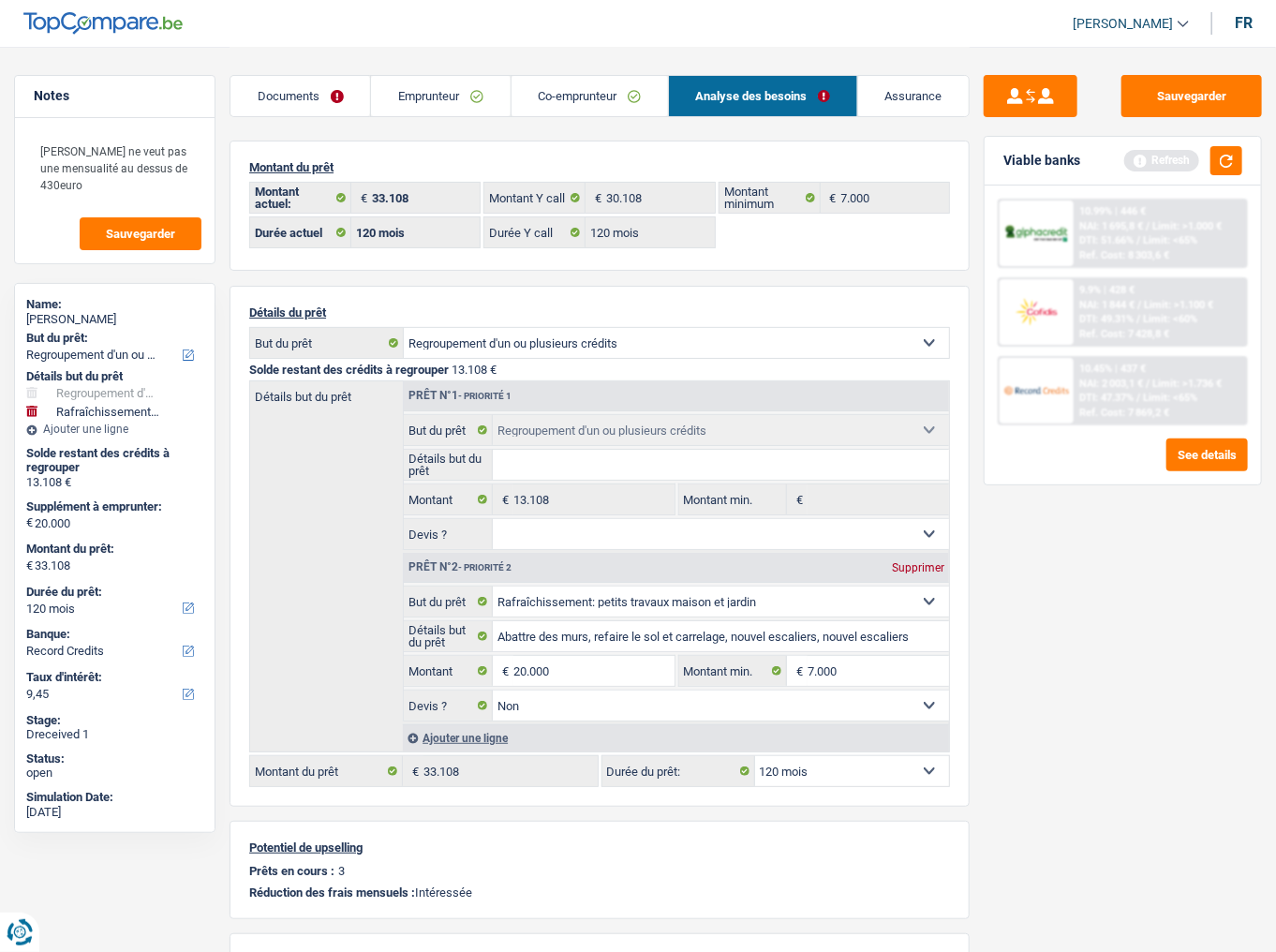
click at [592, 97] on link "Co-emprunteur" at bounding box center [590, 96] width 156 height 40
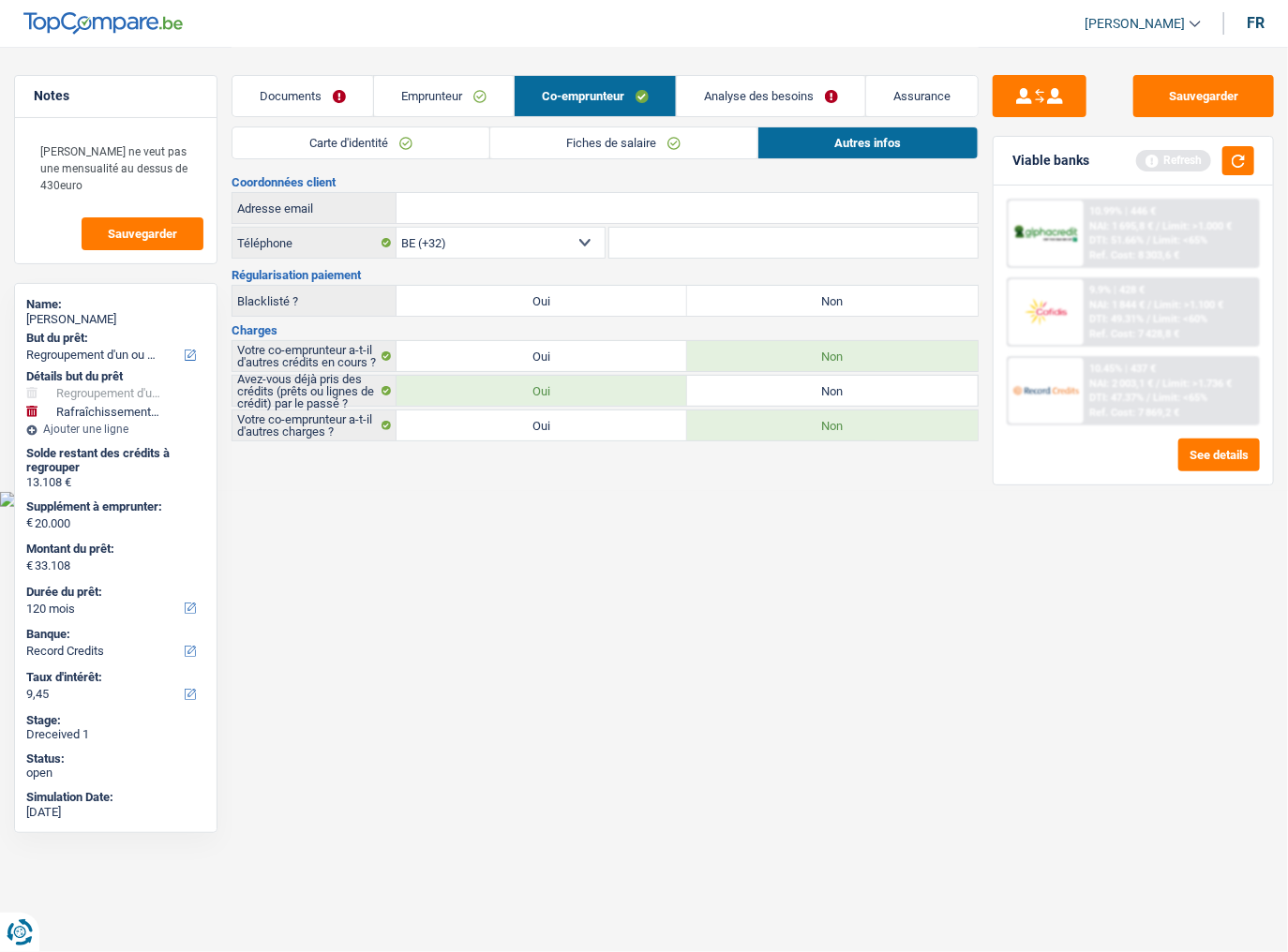
drag, startPoint x: 451, startPoint y: 97, endPoint x: 525, endPoint y: 146, distance: 88.8
click at [453, 95] on link "Emprunteur" at bounding box center [444, 96] width 139 height 40
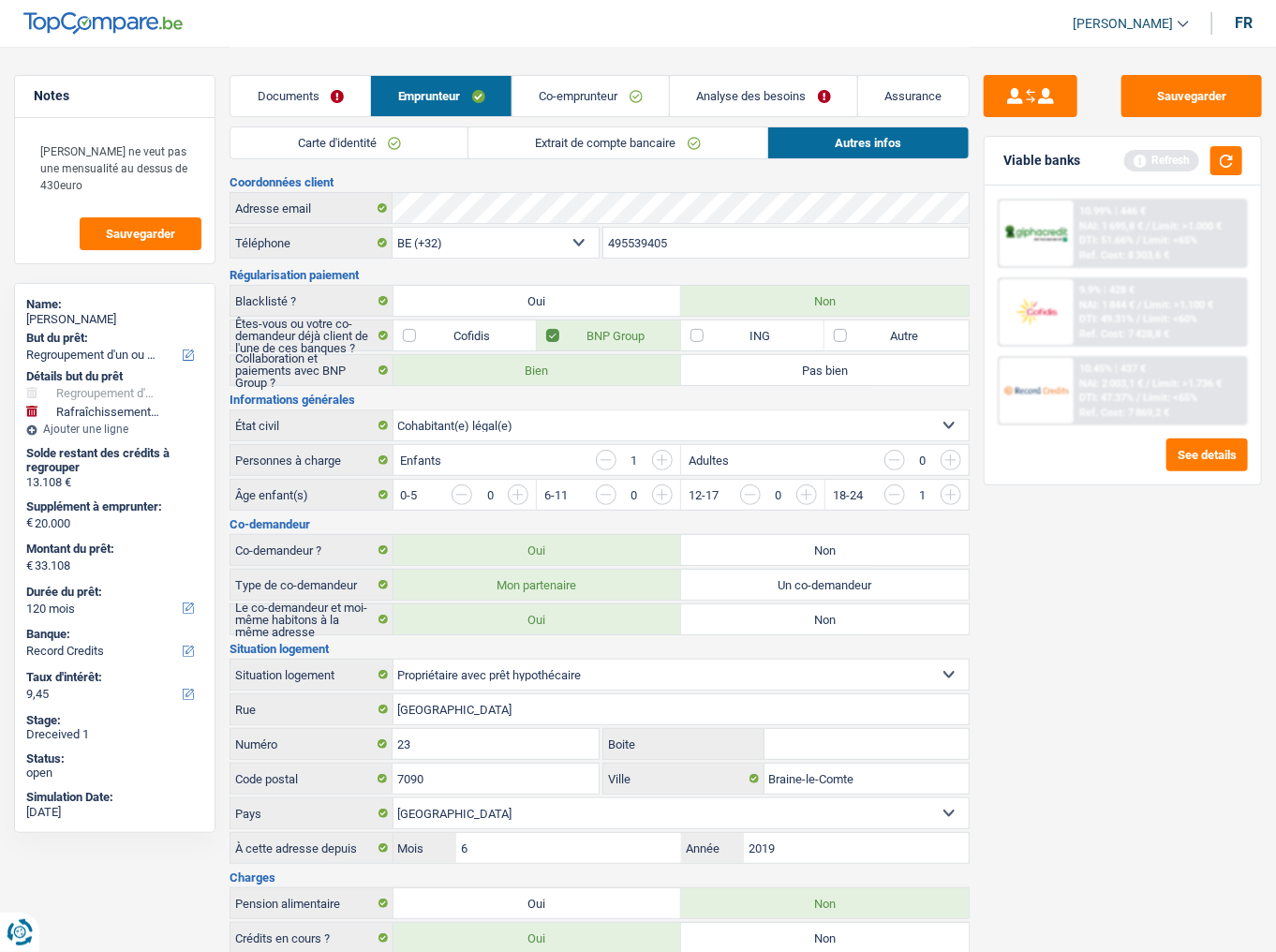
click at [517, 140] on link "Extrait de compte bancaire" at bounding box center [617, 143] width 298 height 31
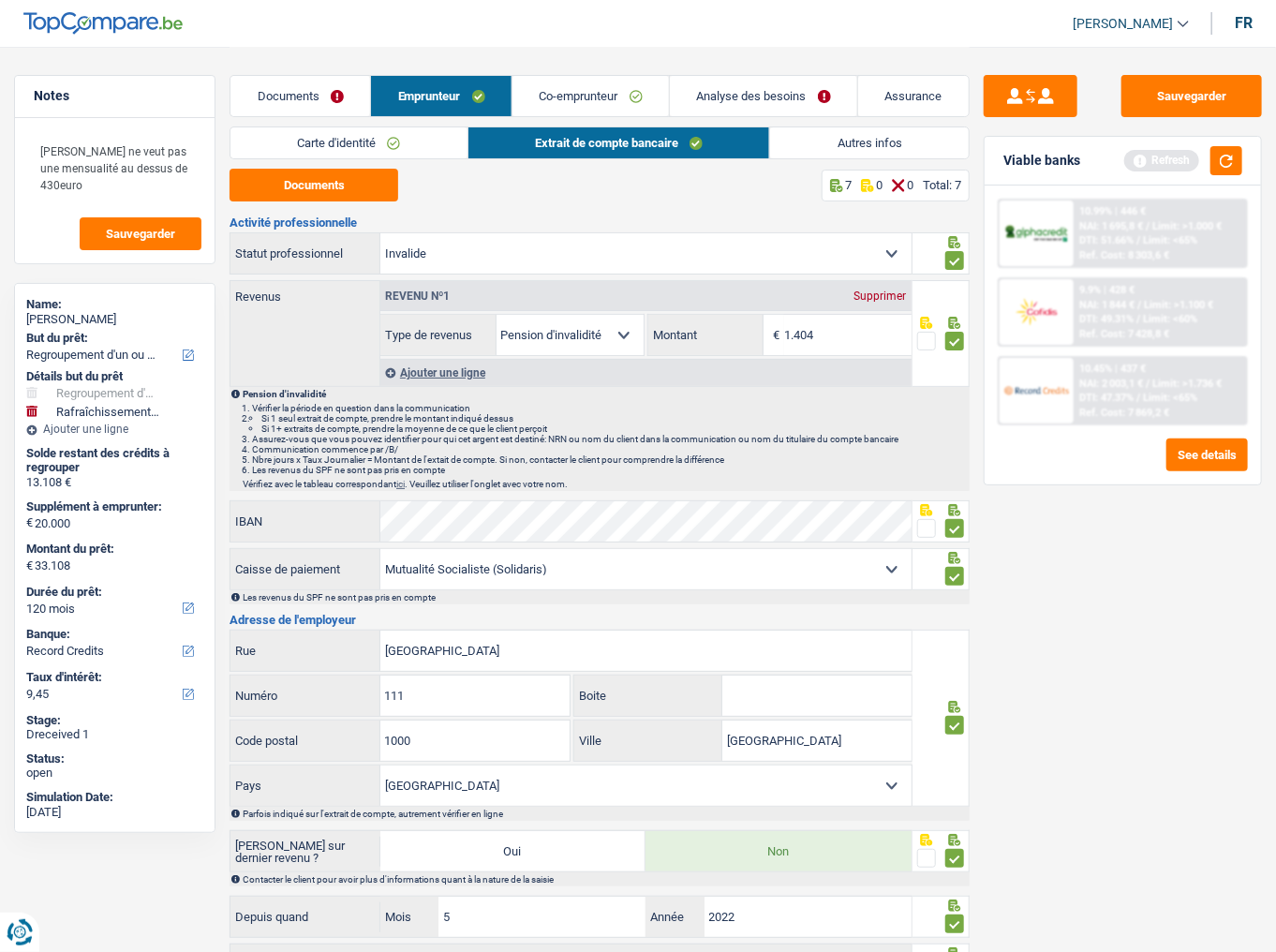
click at [865, 146] on link "Autres infos" at bounding box center [870, 143] width 198 height 31
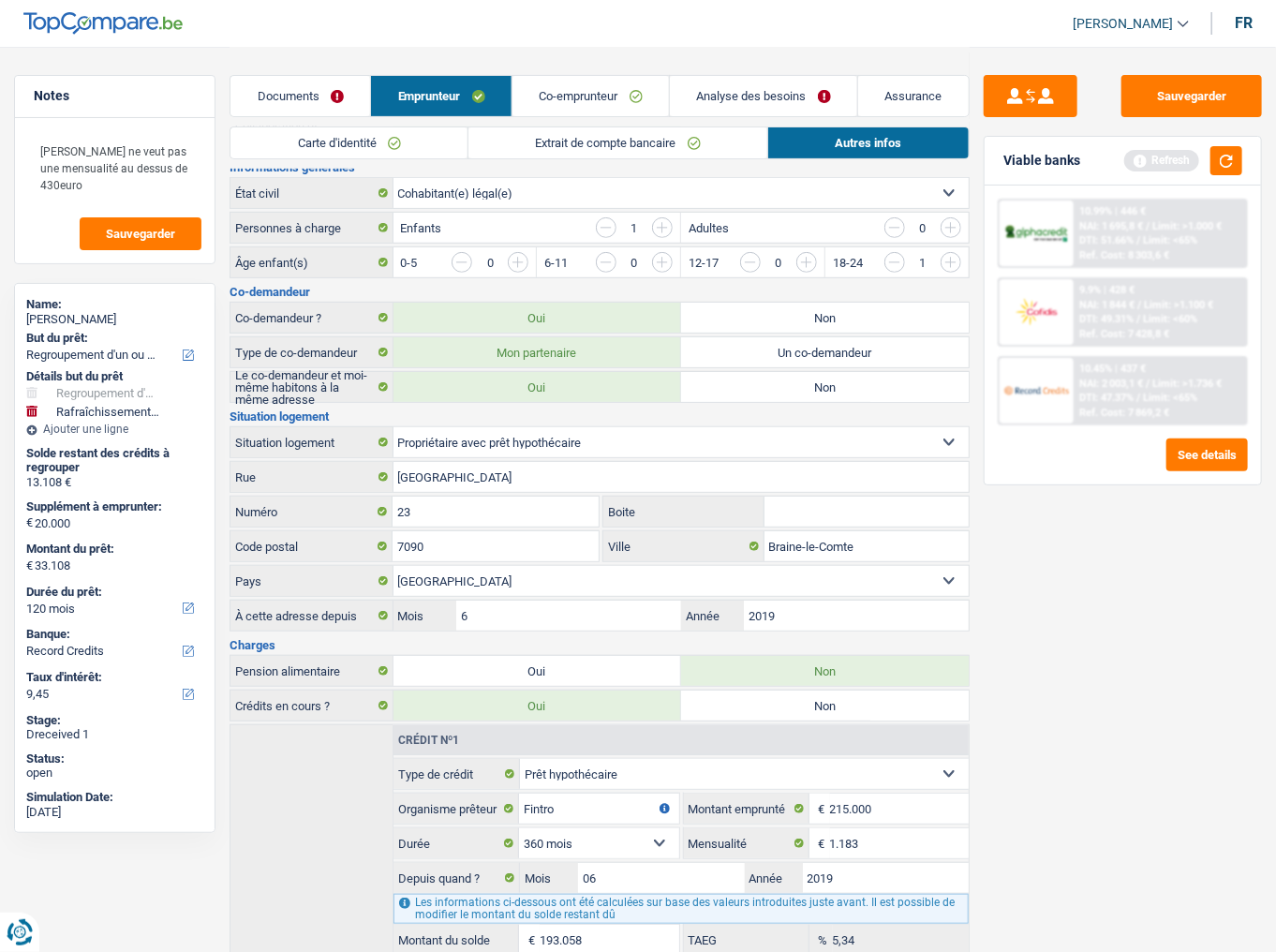
scroll to position [150, 0]
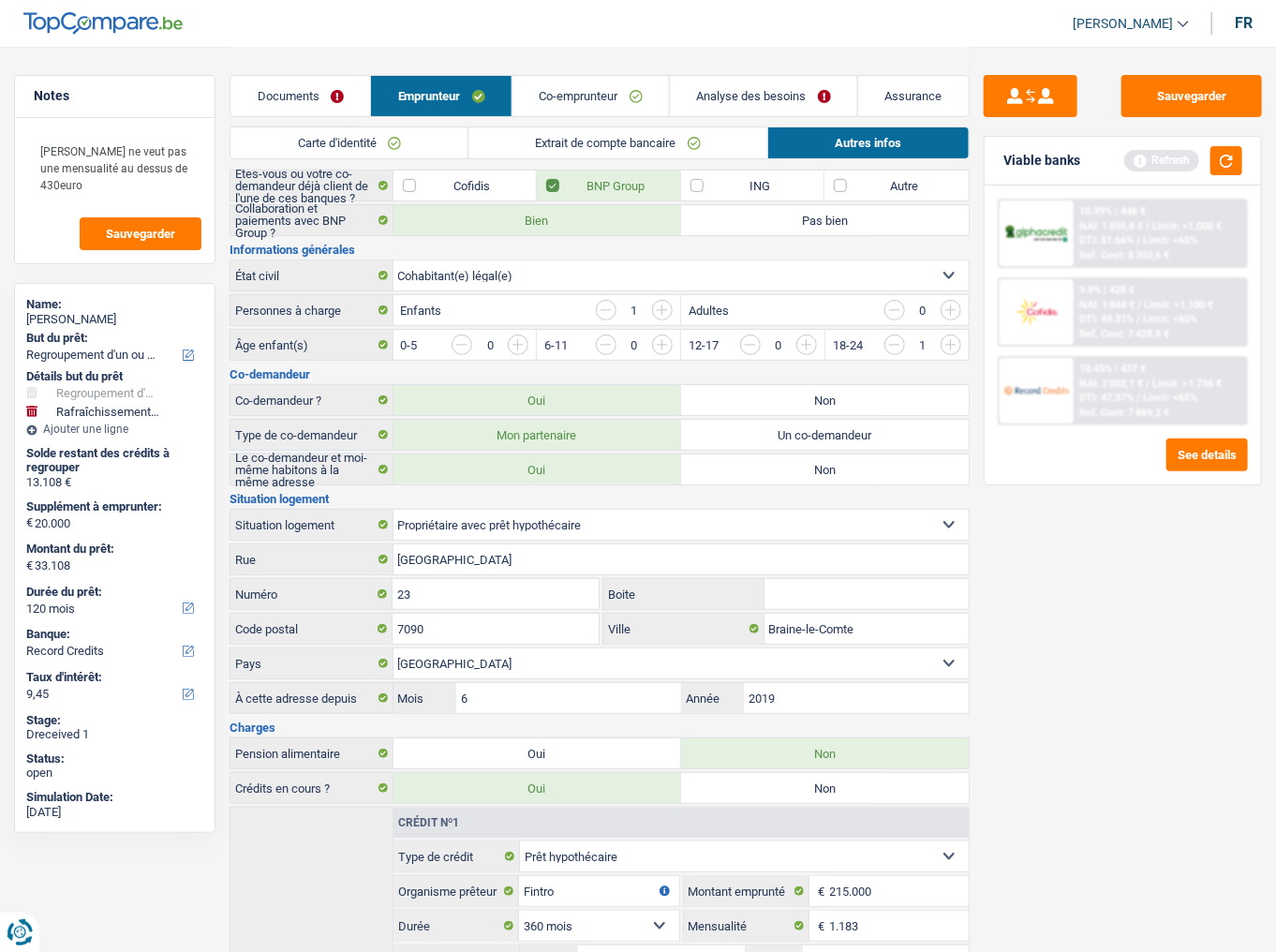
drag, startPoint x: 738, startPoint y: 89, endPoint x: 736, endPoint y: 105, distance: 16.1
click at [738, 89] on link "Analyse des besoins" at bounding box center [764, 96] width 188 height 40
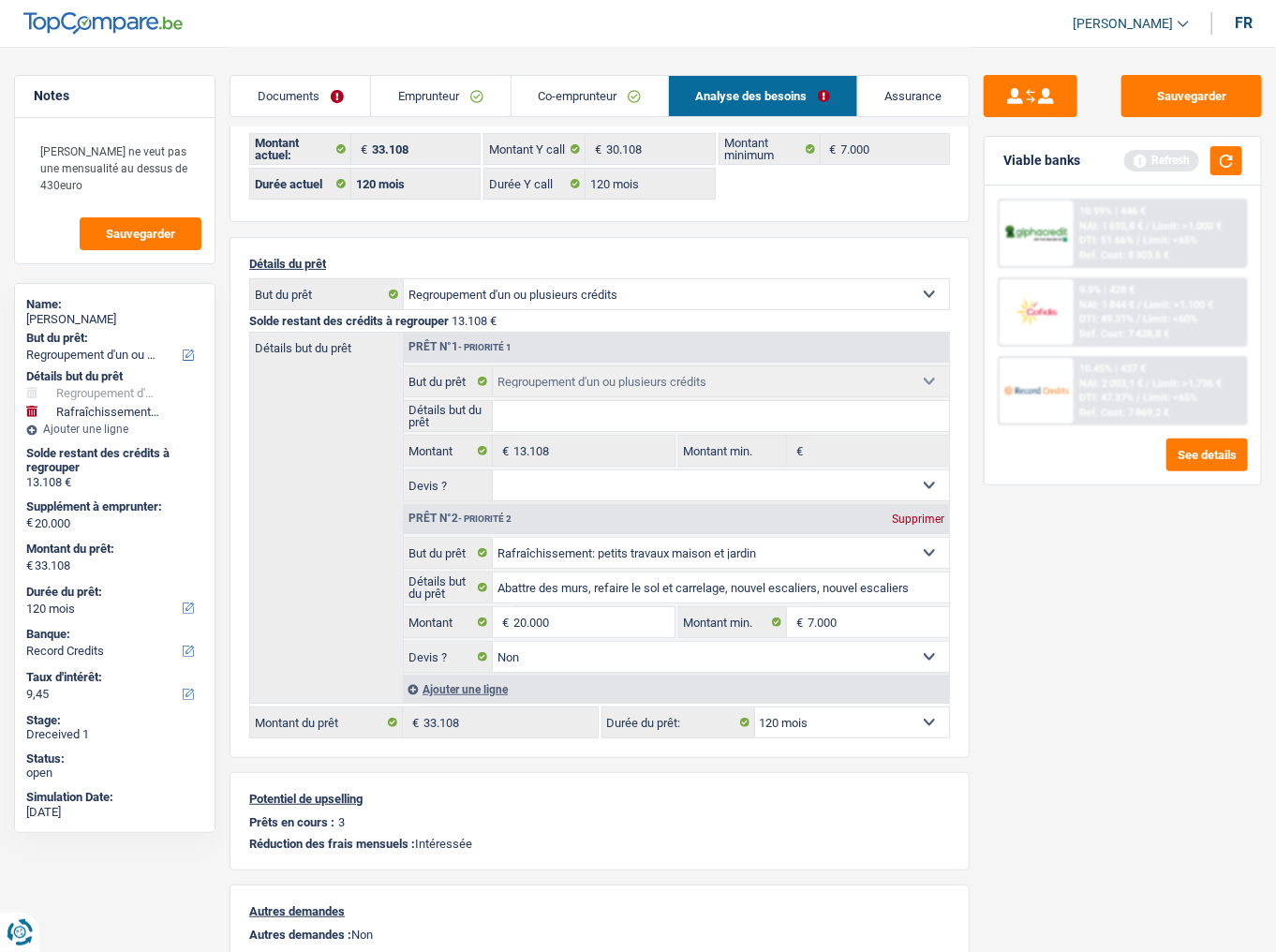
scroll to position [75, 0]
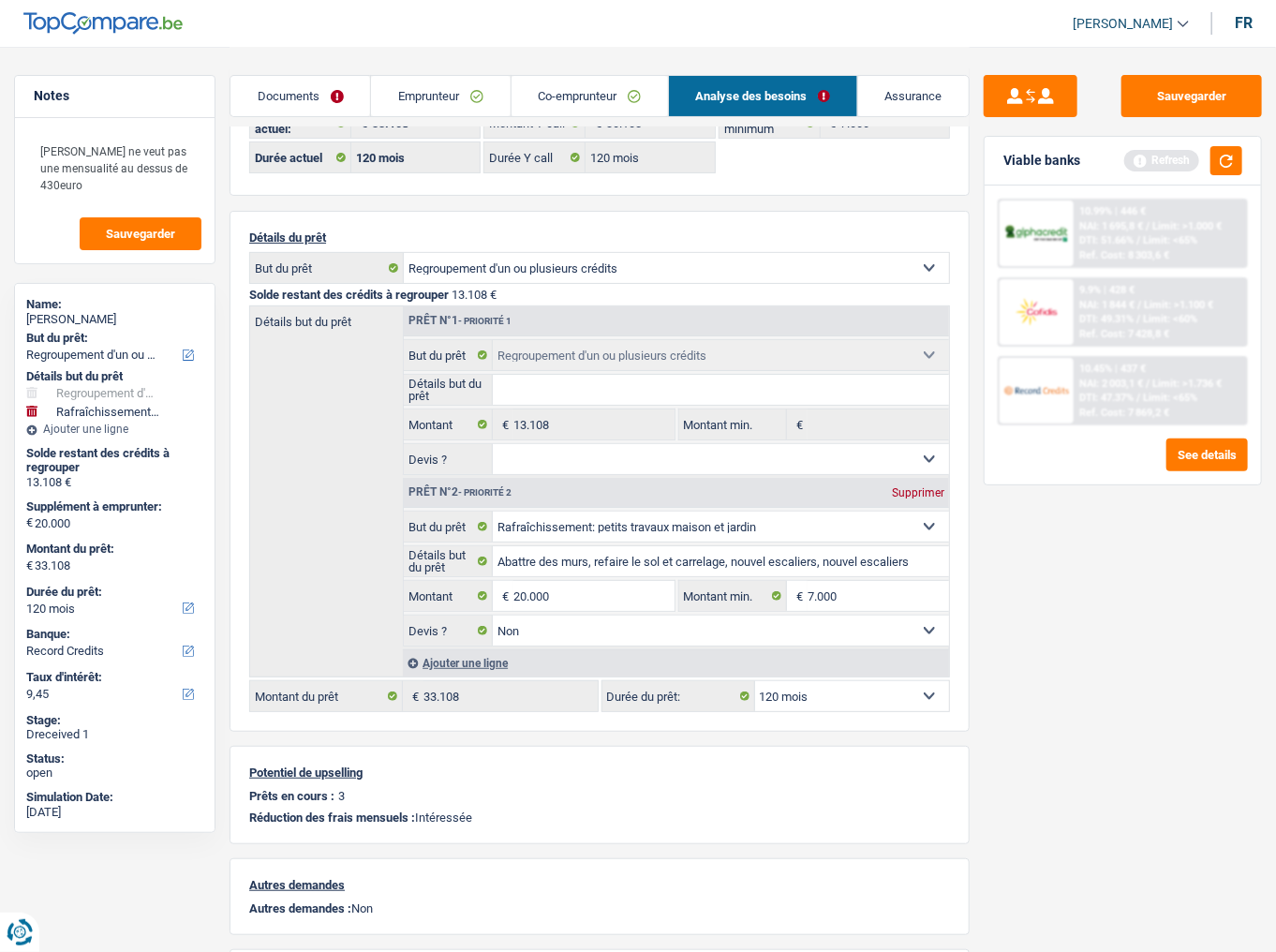
drag, startPoint x: 1039, startPoint y: 532, endPoint x: 1059, endPoint y: 453, distance: 81.5
click at [1042, 516] on div "Sauvegarder Viable banks Refresh 10.99% | 446 € NAI: 1 695,8 € / Limit: >1.000 …" at bounding box center [1122, 499] width 306 height 847
click at [1125, 303] on span "NAI: 1 844 €" at bounding box center [1107, 304] width 55 height 12
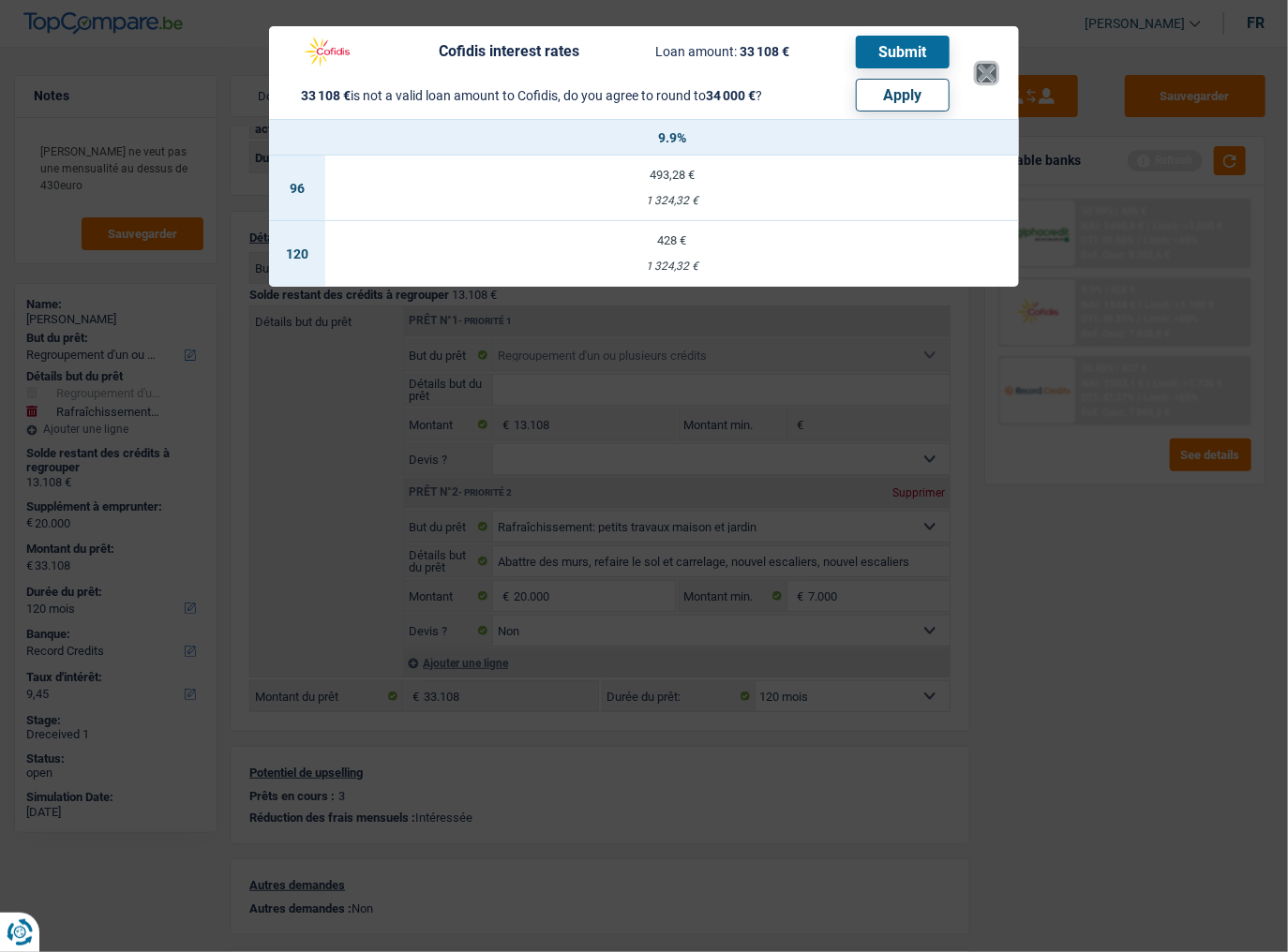
click at [978, 72] on button "×" at bounding box center [987, 73] width 20 height 19
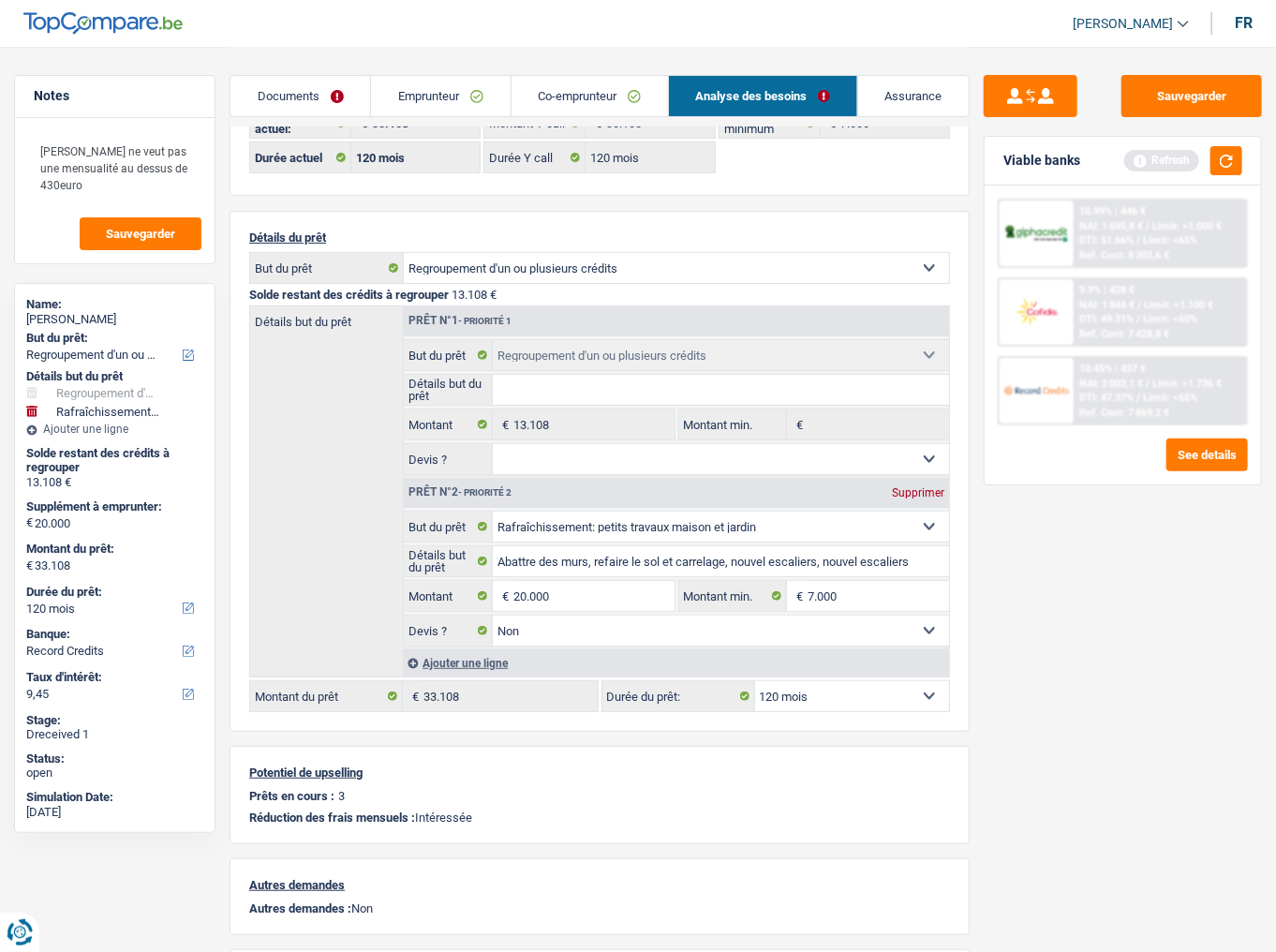
click at [1143, 235] on div "DTI: 51.66% / Limit: <65%" at bounding box center [1139, 240] width 118 height 12
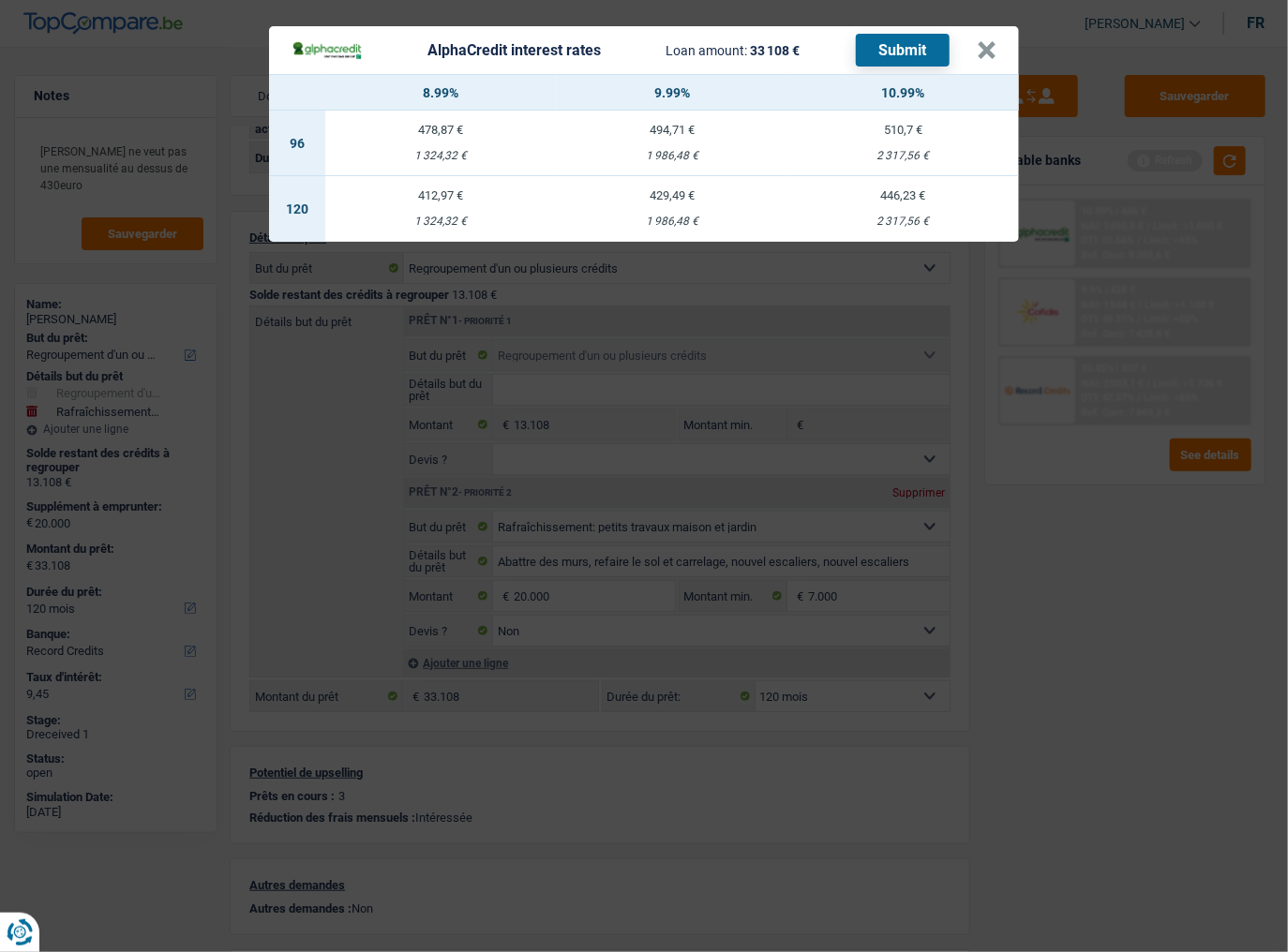
click at [705, 209] on td "429,49 € 1 986,48 €" at bounding box center [673, 209] width 232 height 66
select select "alphacredit"
type input "9,99"
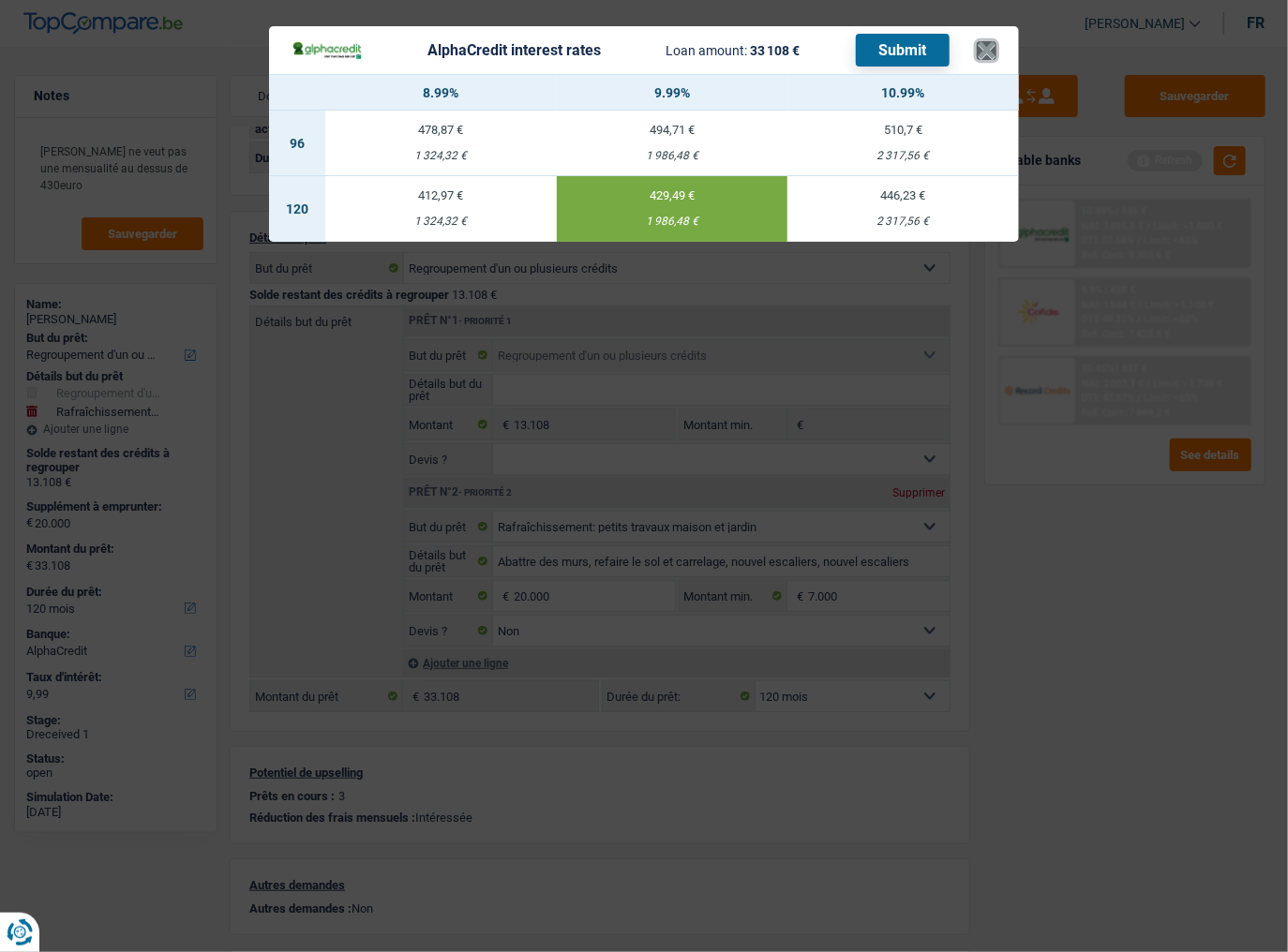
click at [983, 53] on button "×" at bounding box center [987, 51] width 20 height 19
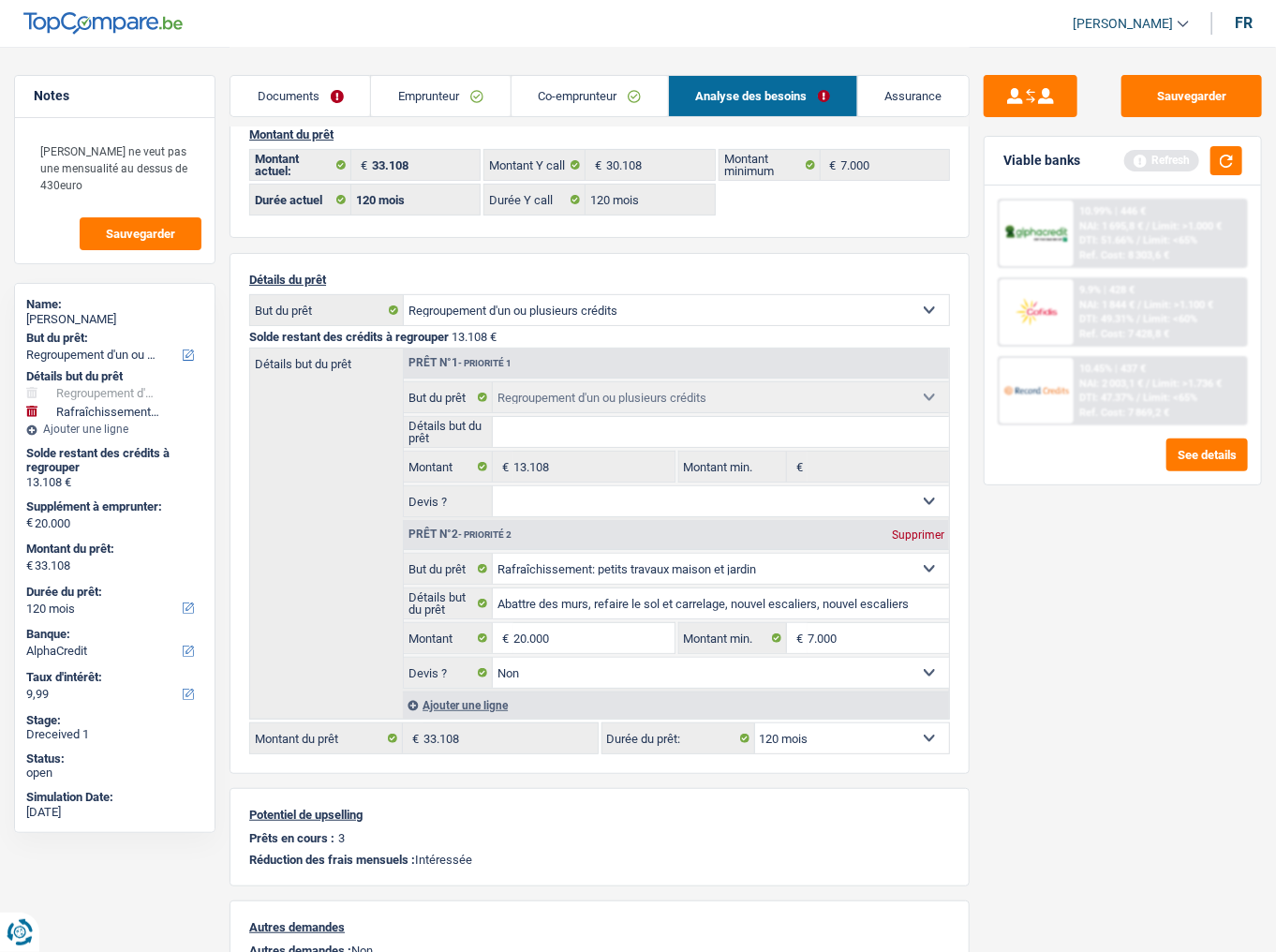
scroll to position [0, 0]
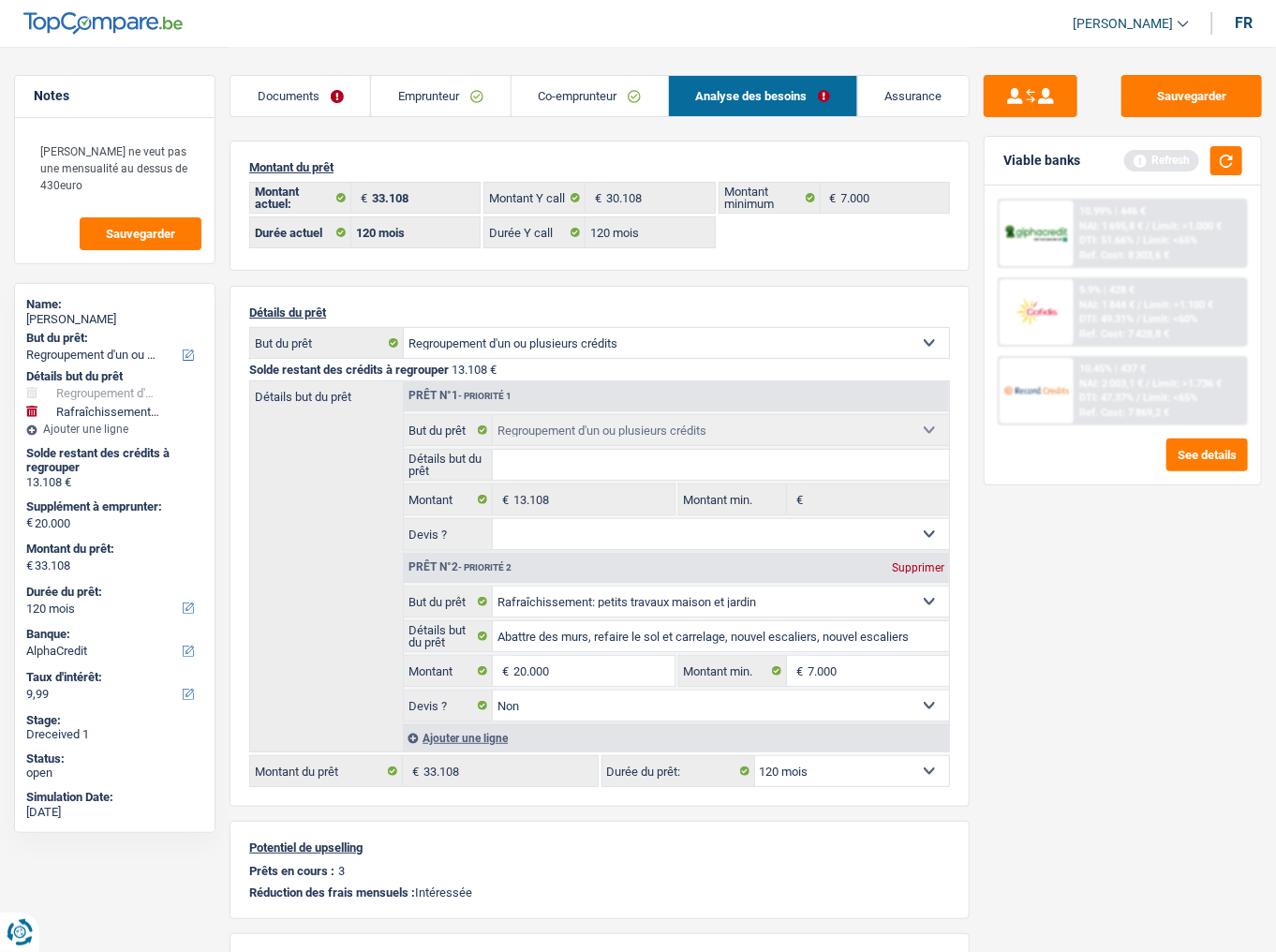
click at [1142, 217] on div "10.99% | 446 € NAI: 1 695,8 € / Limit: >1.000 € DTI: 51.66% / Limit: <65% Ref. …" at bounding box center [1160, 233] width 173 height 66
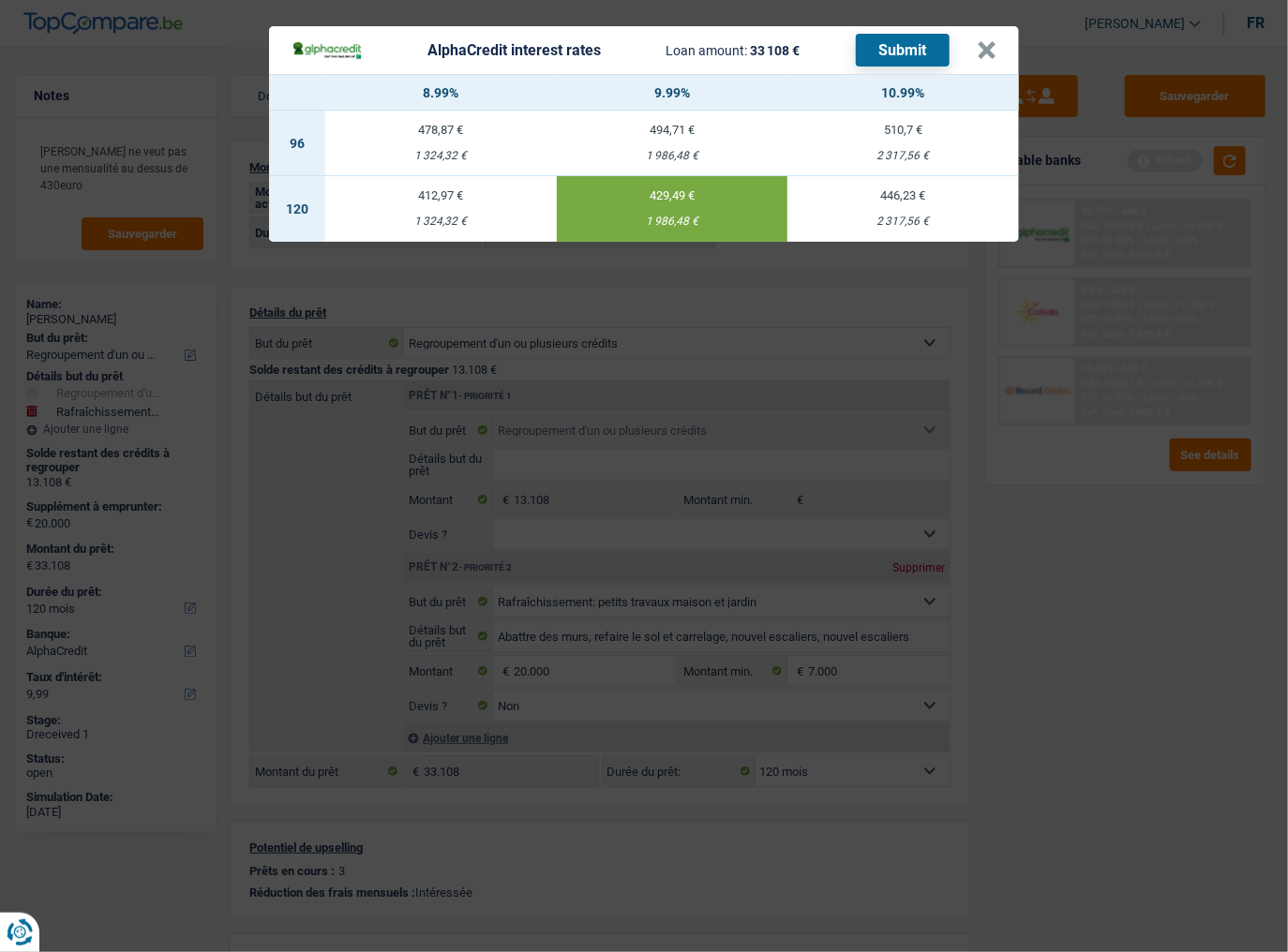
click at [919, 44] on button "Submit" at bounding box center [903, 50] width 93 height 32
click at [988, 44] on button "×" at bounding box center [987, 51] width 20 height 19
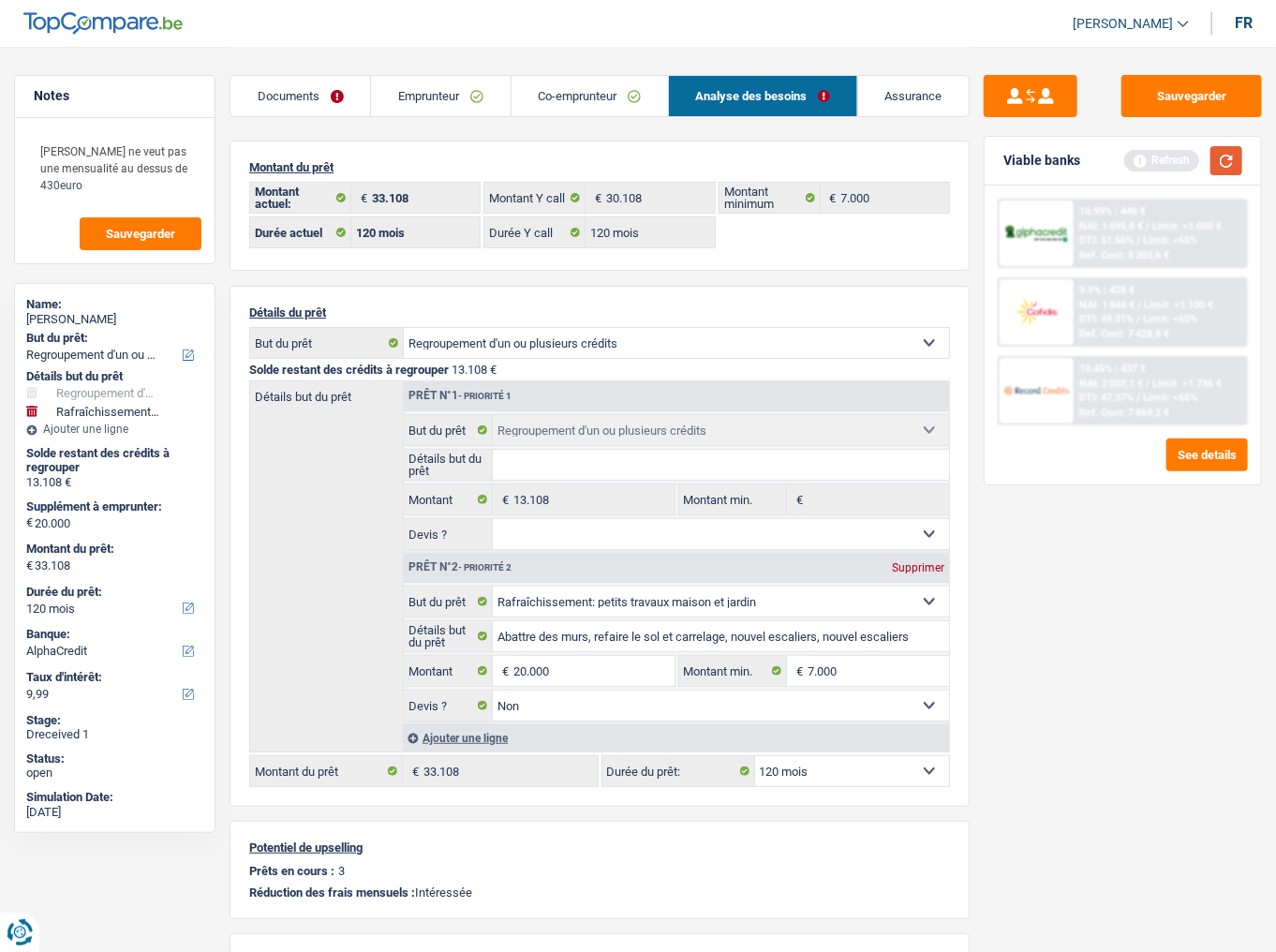
click at [1236, 163] on button "button" at bounding box center [1226, 160] width 31 height 29
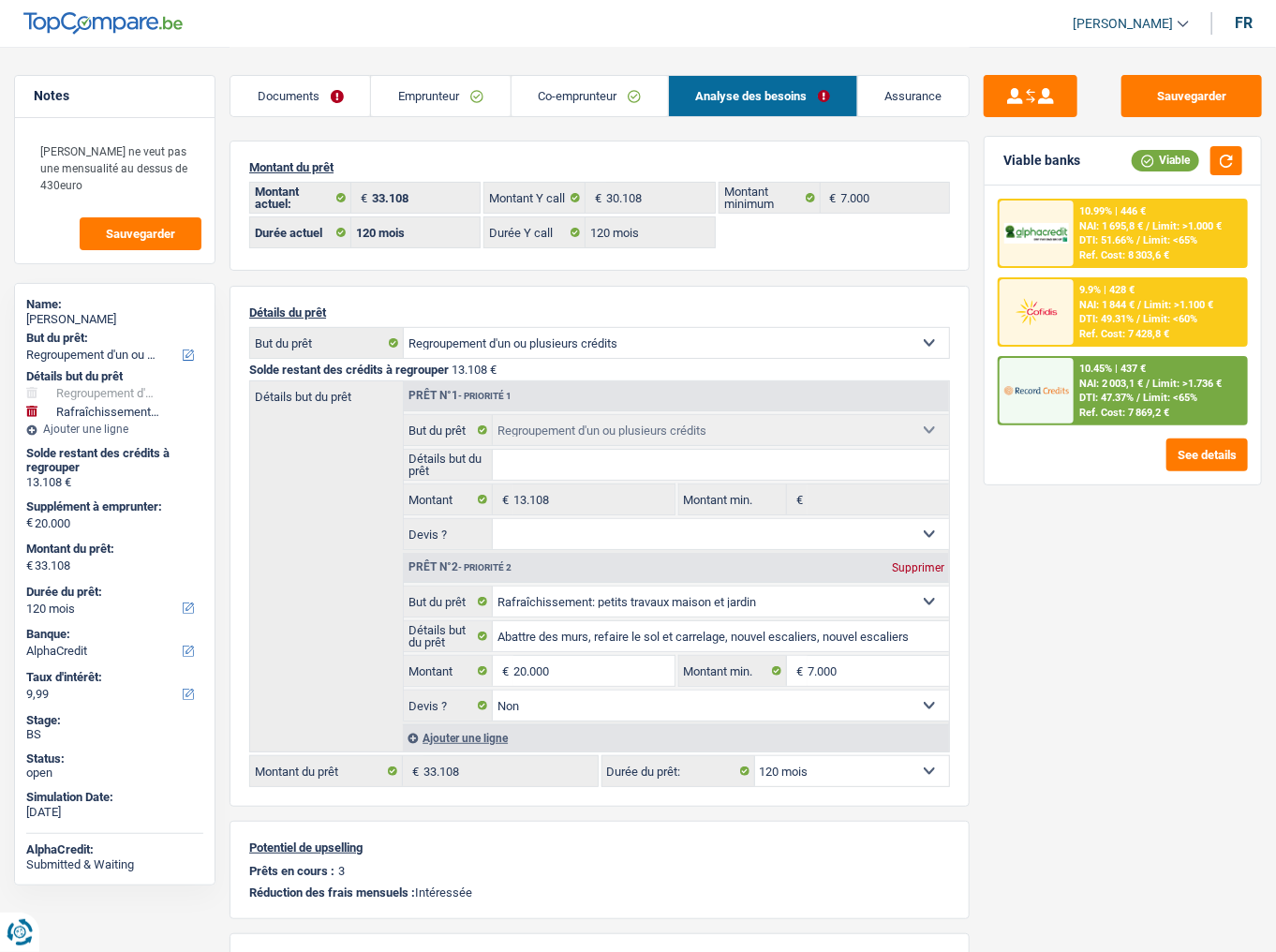
click at [1170, 315] on span "Limit: <60%" at bounding box center [1170, 319] width 54 height 12
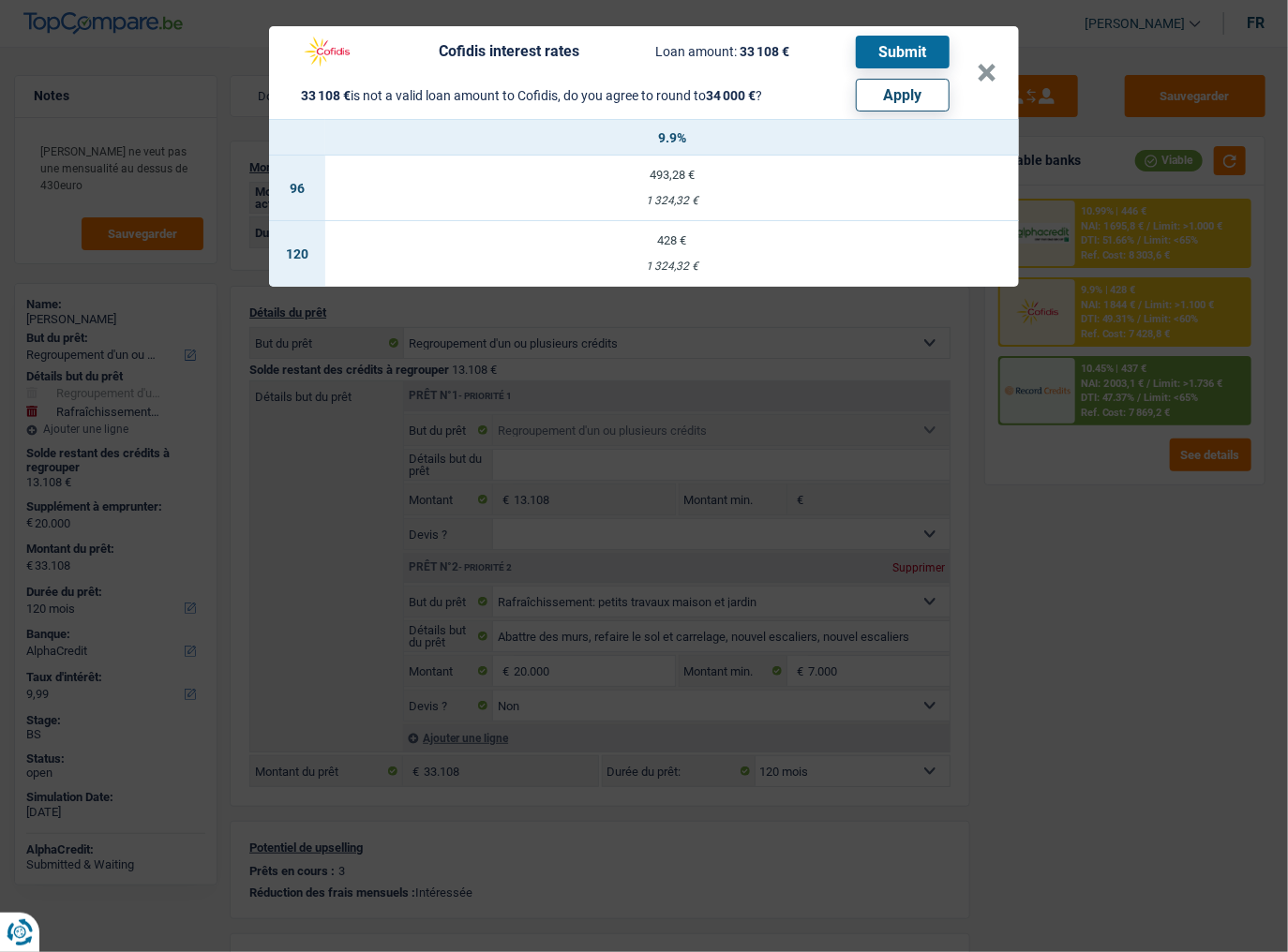
click at [919, 90] on button "Apply" at bounding box center [903, 95] width 93 height 32
type input "20.892"
type input "34.000"
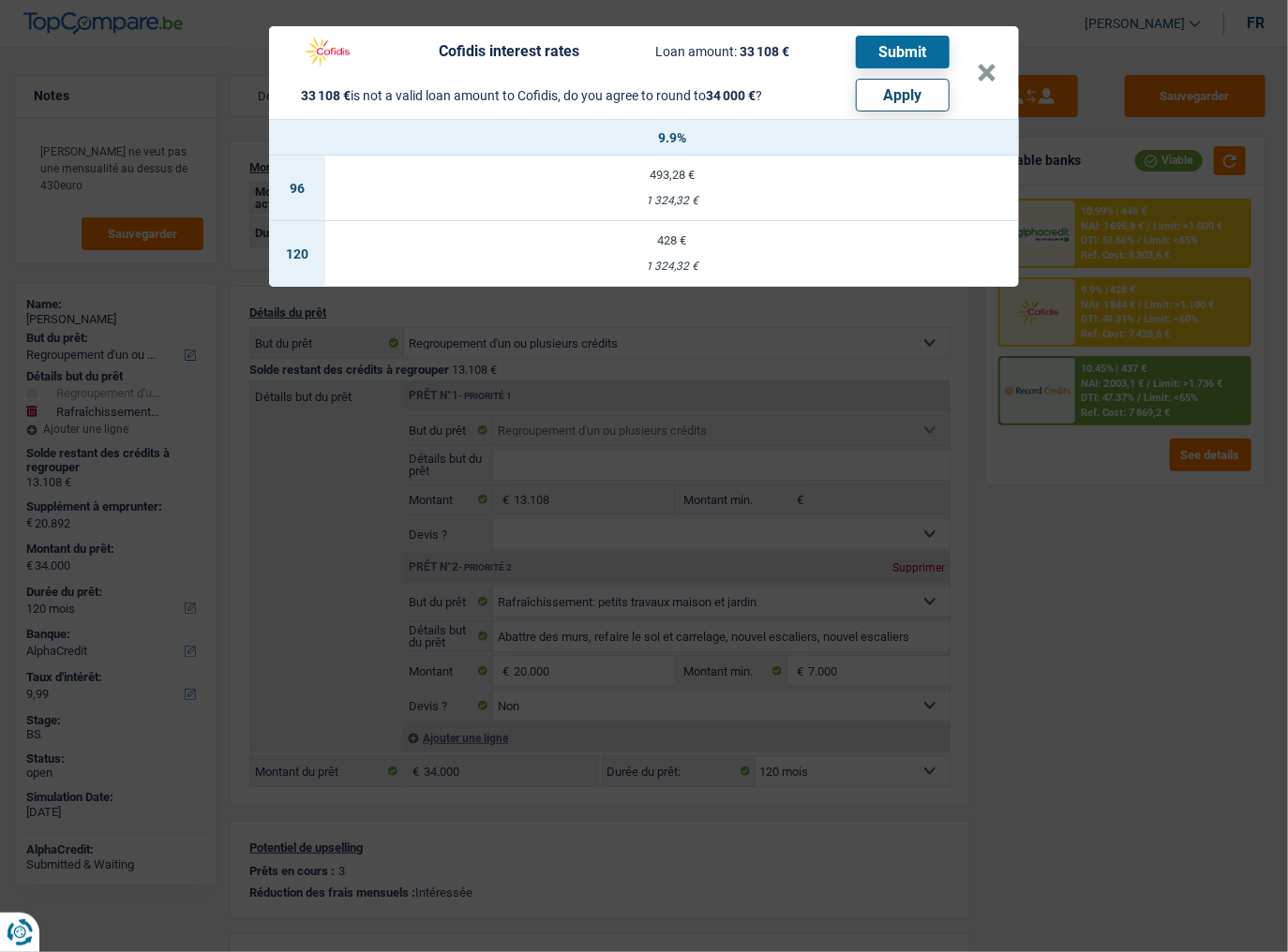
select select "other"
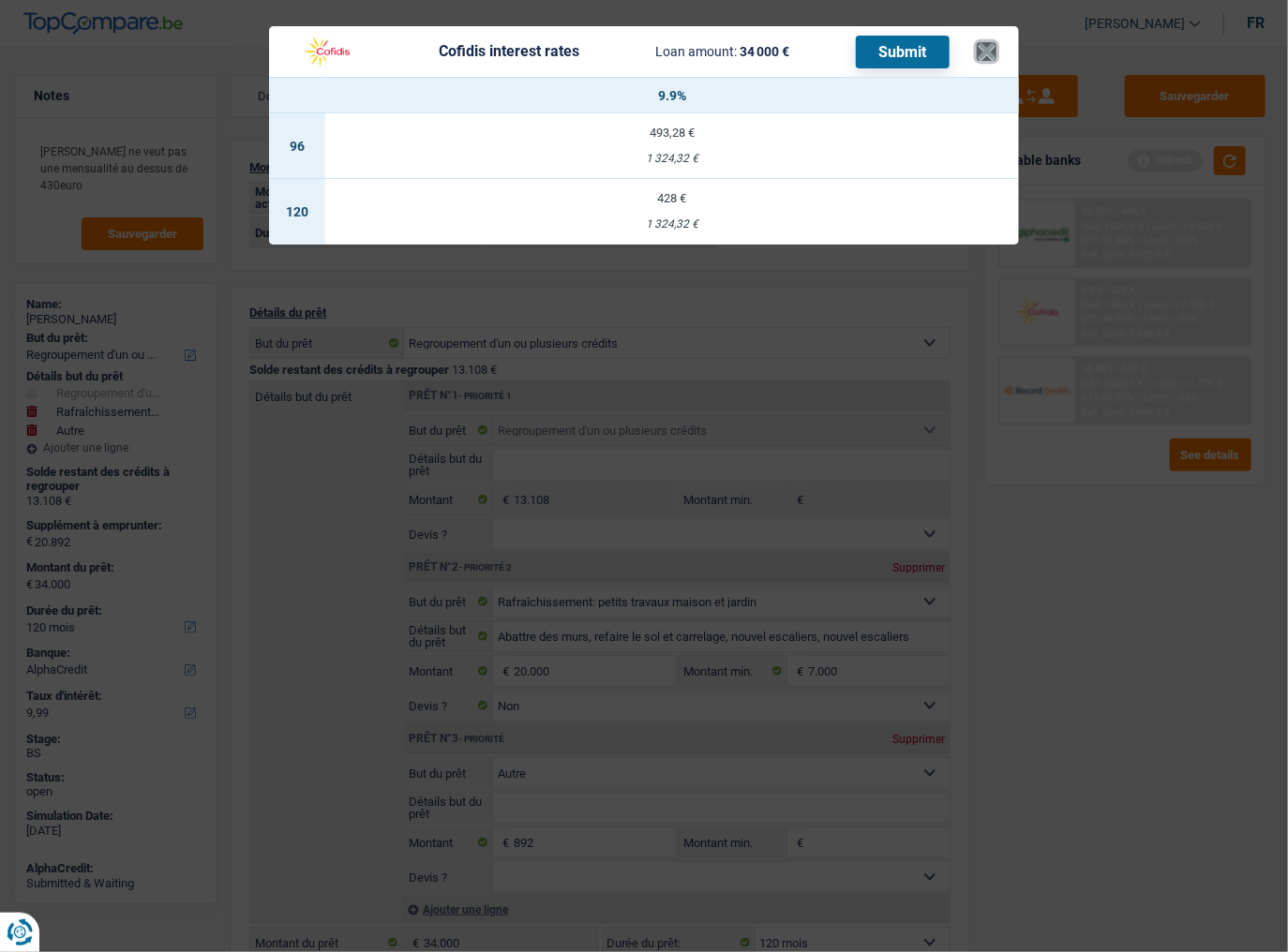
drag, startPoint x: 983, startPoint y: 49, endPoint x: 1214, endPoint y: 166, distance: 258.9
click at [983, 49] on button "×" at bounding box center [987, 52] width 20 height 19
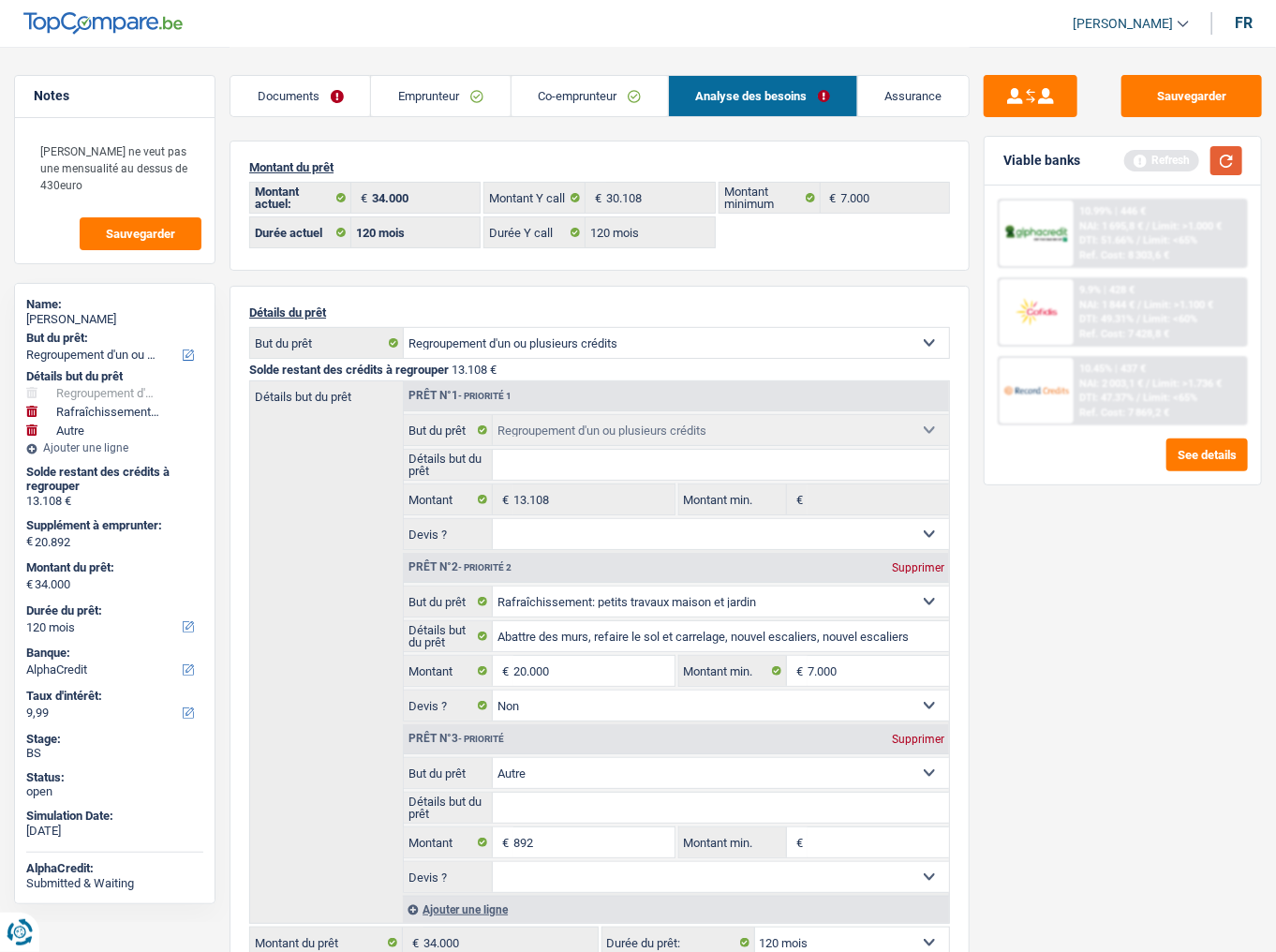
click at [1243, 169] on button "button" at bounding box center [1226, 160] width 31 height 29
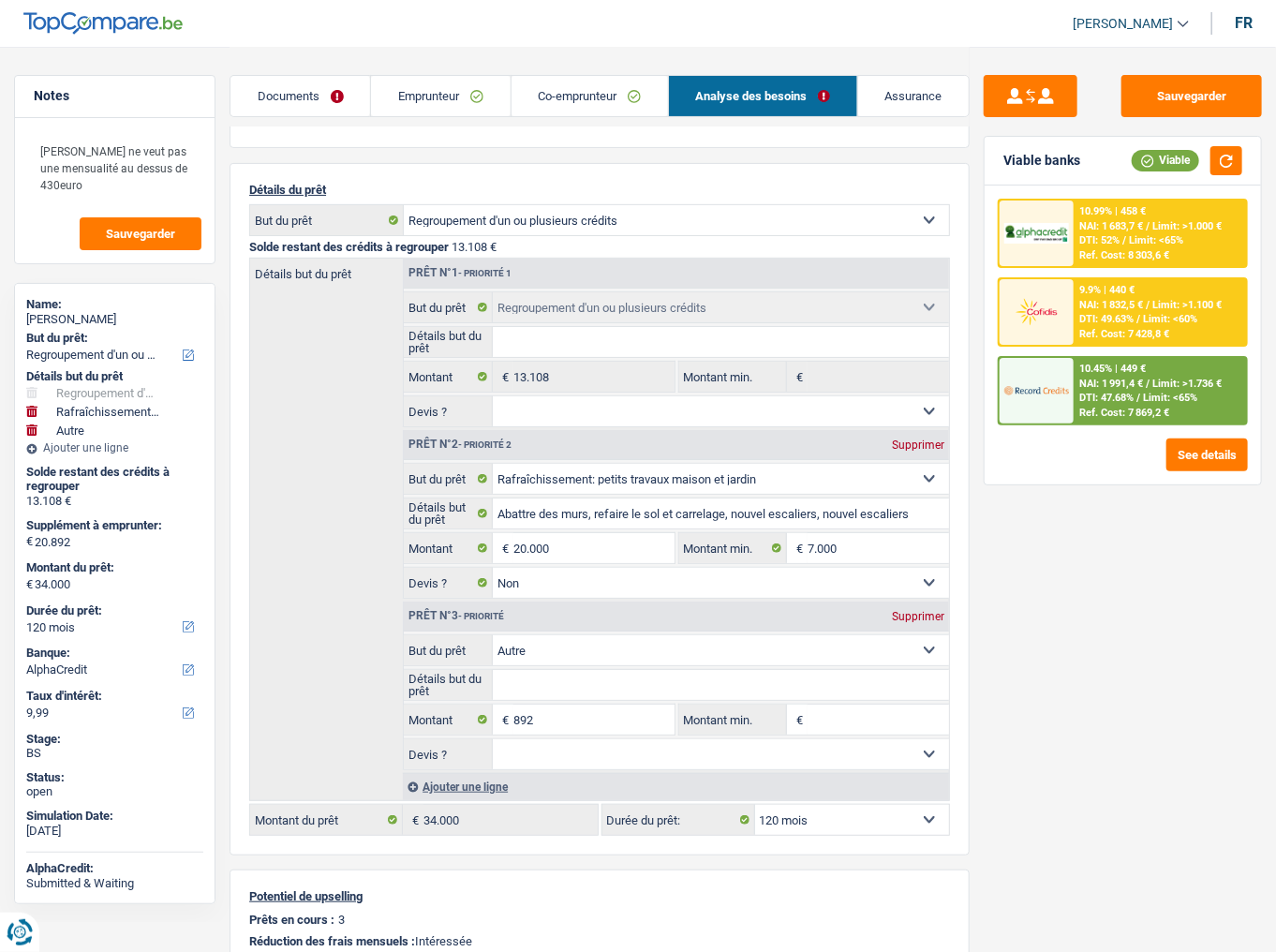
scroll to position [150, 0]
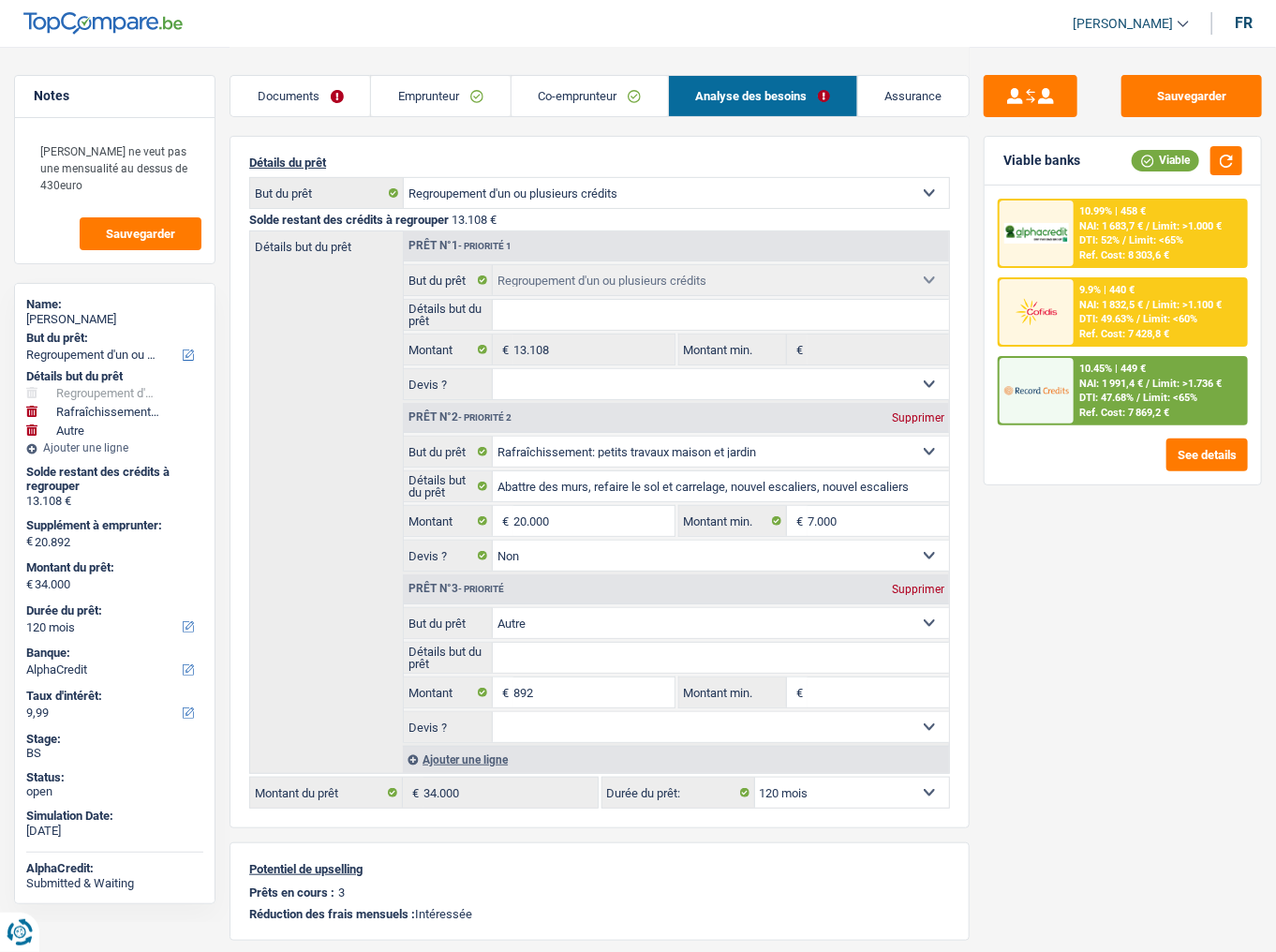
click at [930, 585] on div "Supprimer" at bounding box center [918, 590] width 62 height 11
type input "20.000"
type input "33.108"
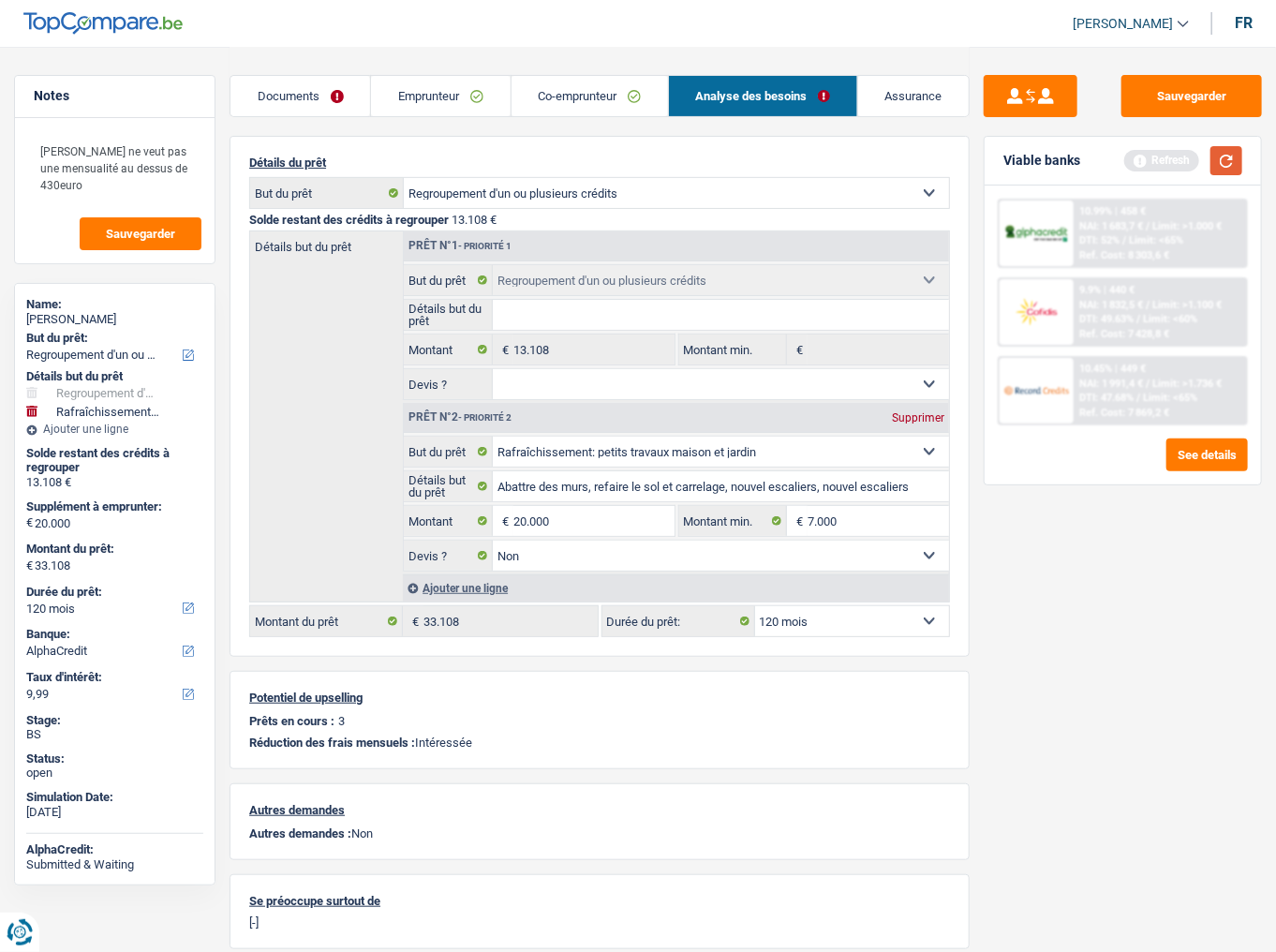
click at [1222, 171] on button "button" at bounding box center [1226, 160] width 31 height 29
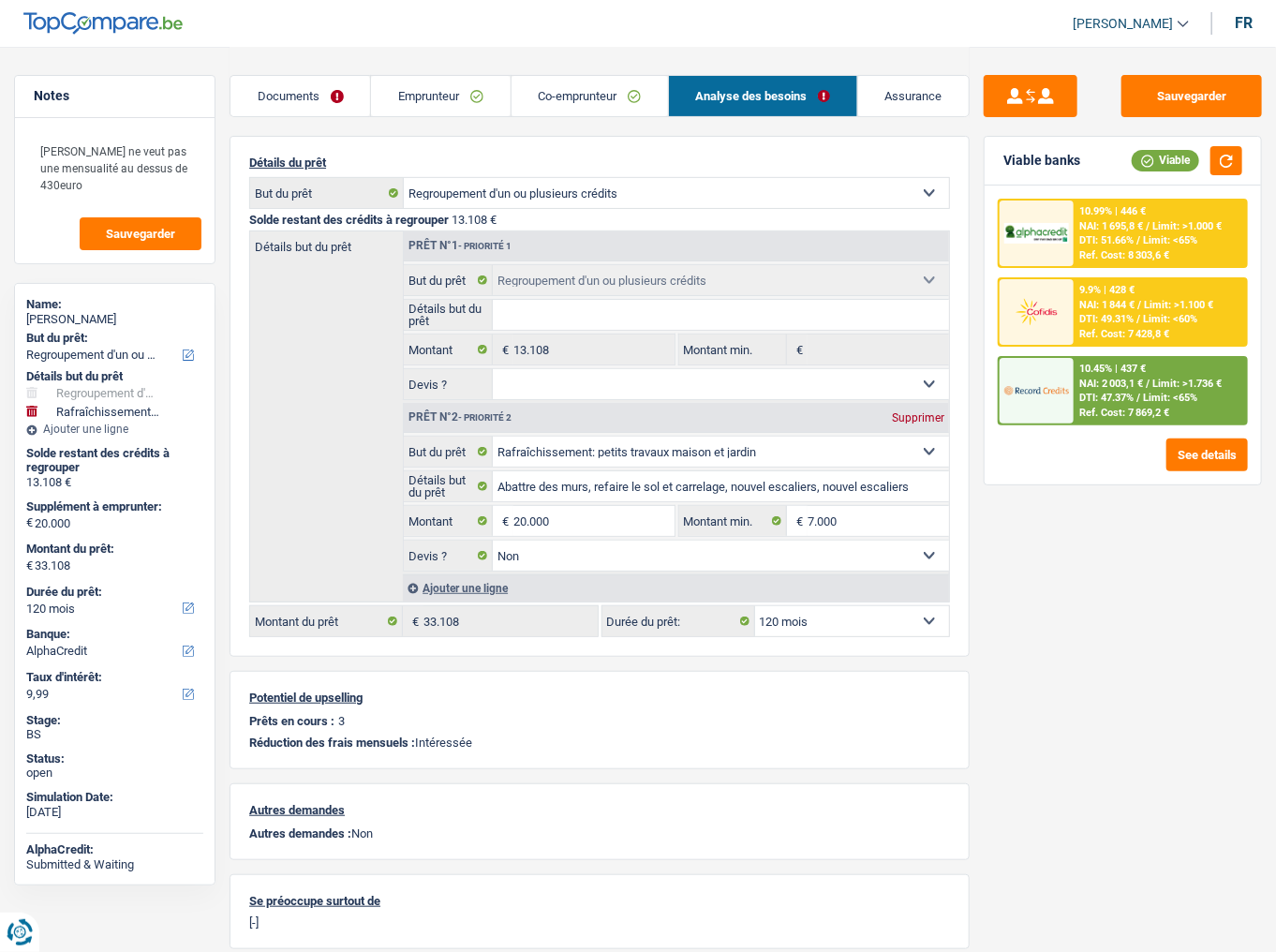
click at [1092, 380] on span "NAI: 2 003,1 €" at bounding box center [1111, 383] width 64 height 12
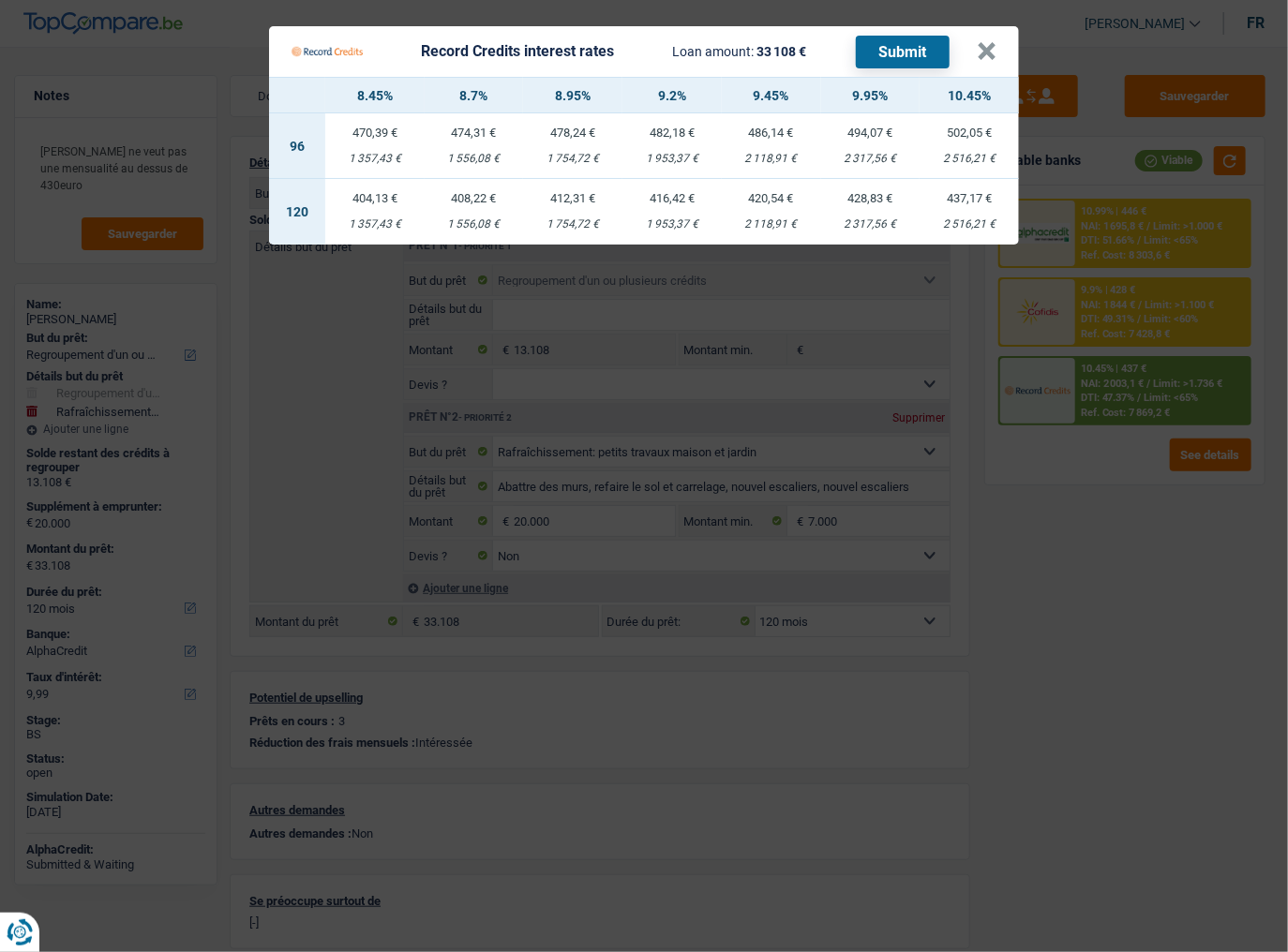
click at [791, 202] on div "420,54 €" at bounding box center [772, 197] width 99 height 12
select select "record credits"
type input "9,45"
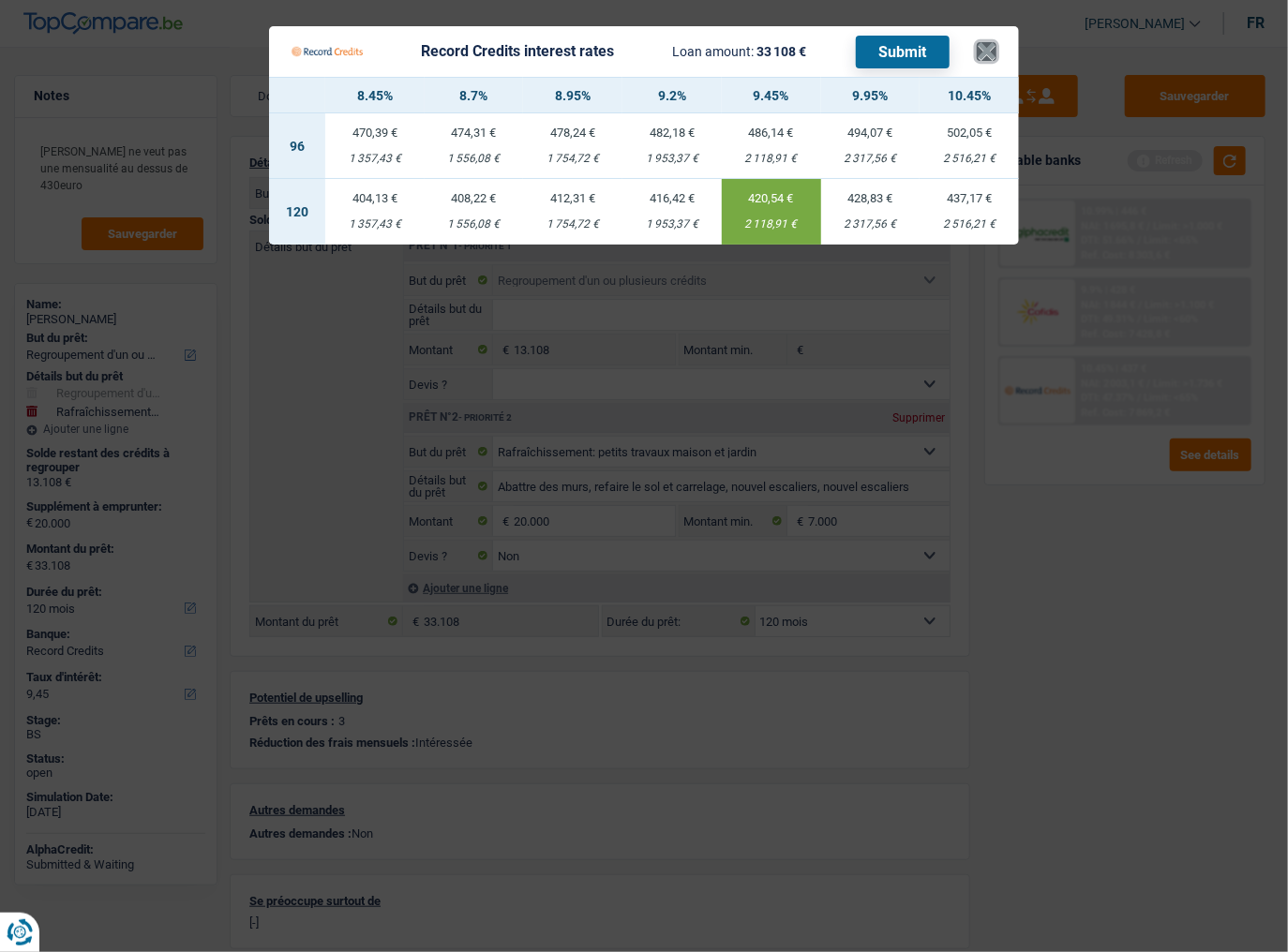
click at [991, 58] on button "×" at bounding box center [987, 52] width 20 height 19
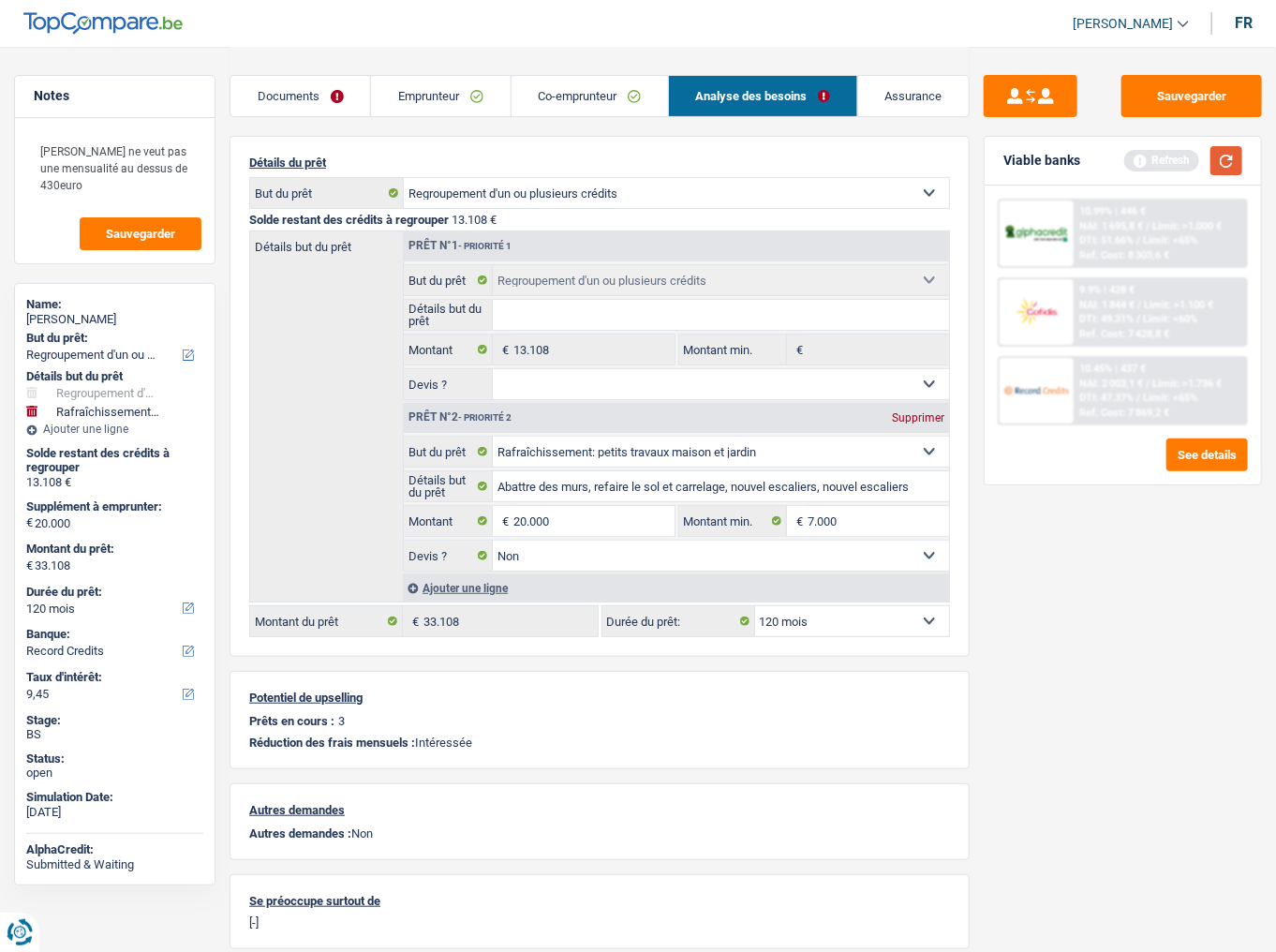
click at [1239, 166] on button "button" at bounding box center [1226, 160] width 31 height 29
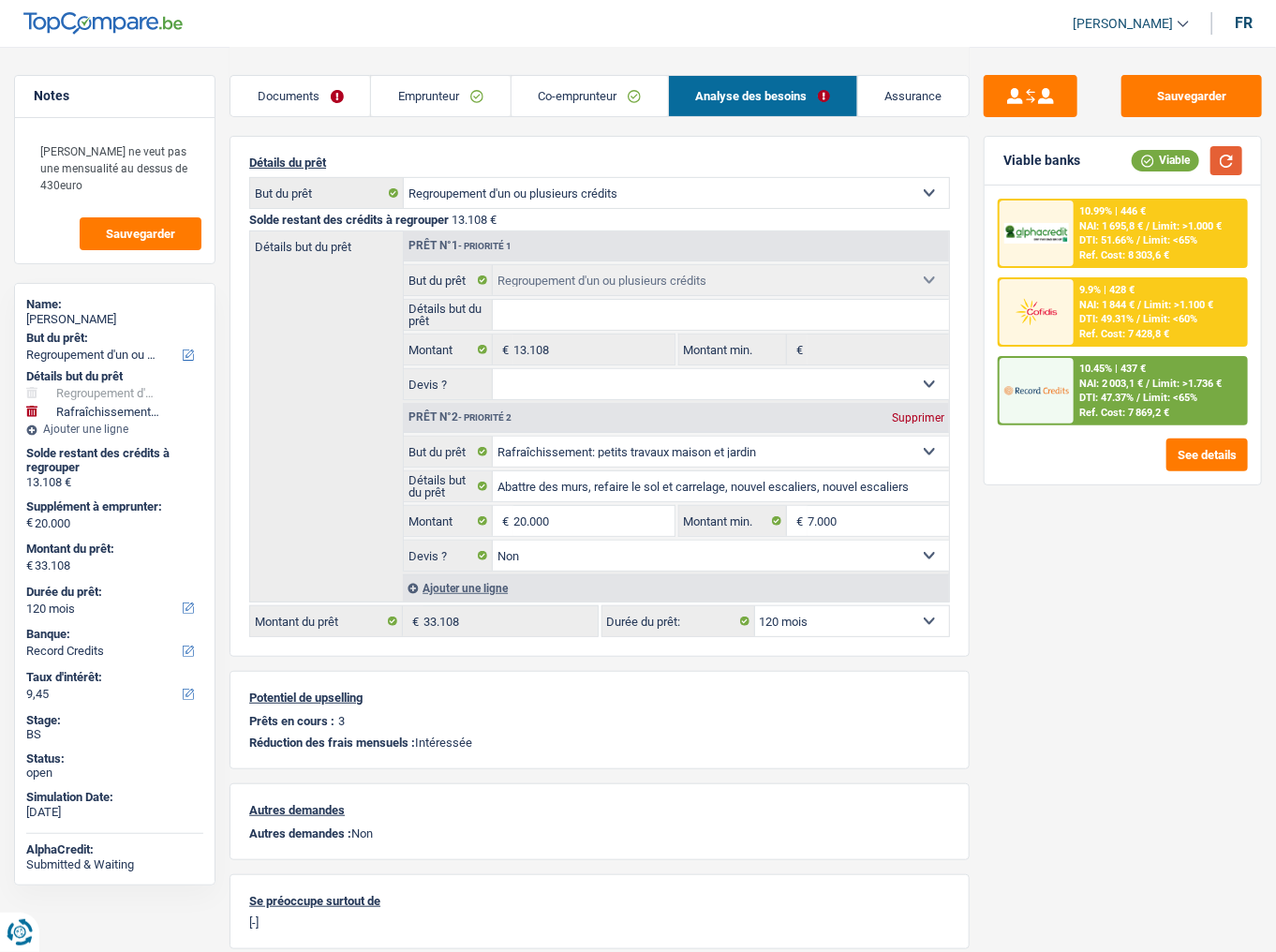
click at [1239, 159] on button "button" at bounding box center [1226, 160] width 31 height 29
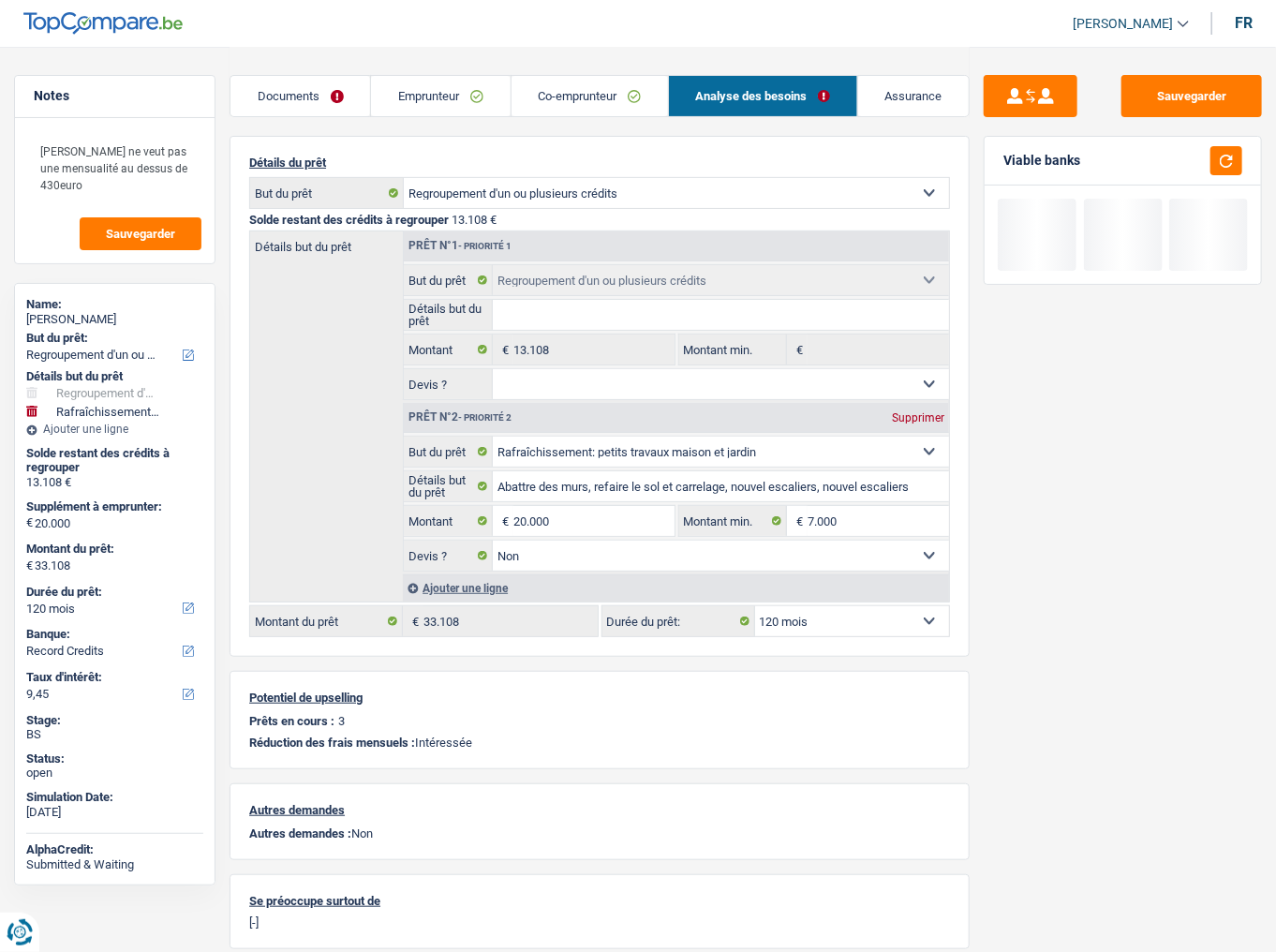
click at [434, 86] on link "Emprunteur" at bounding box center [440, 96] width 138 height 40
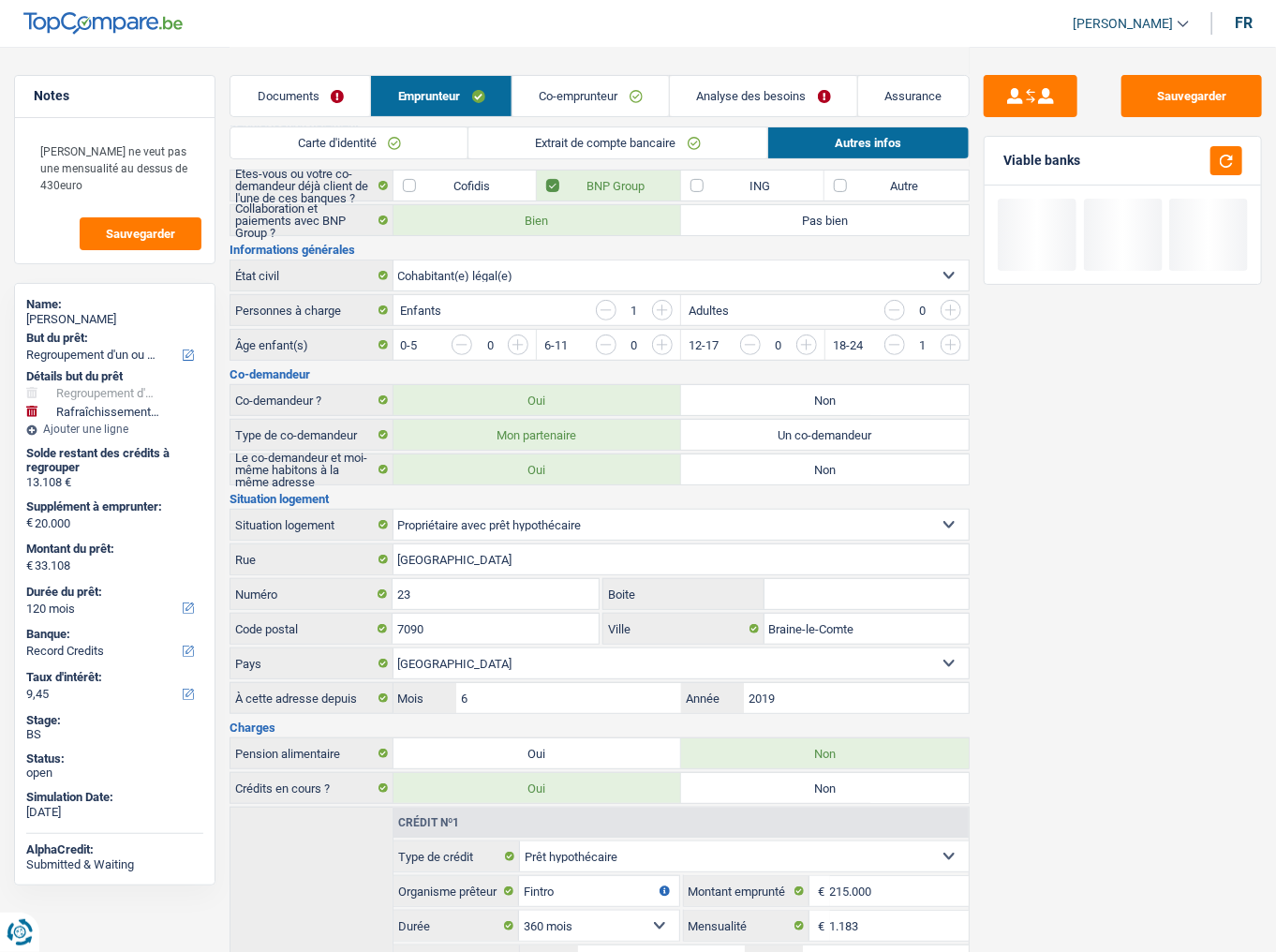
click at [581, 98] on link "Co-emprunteur" at bounding box center [591, 96] width 156 height 40
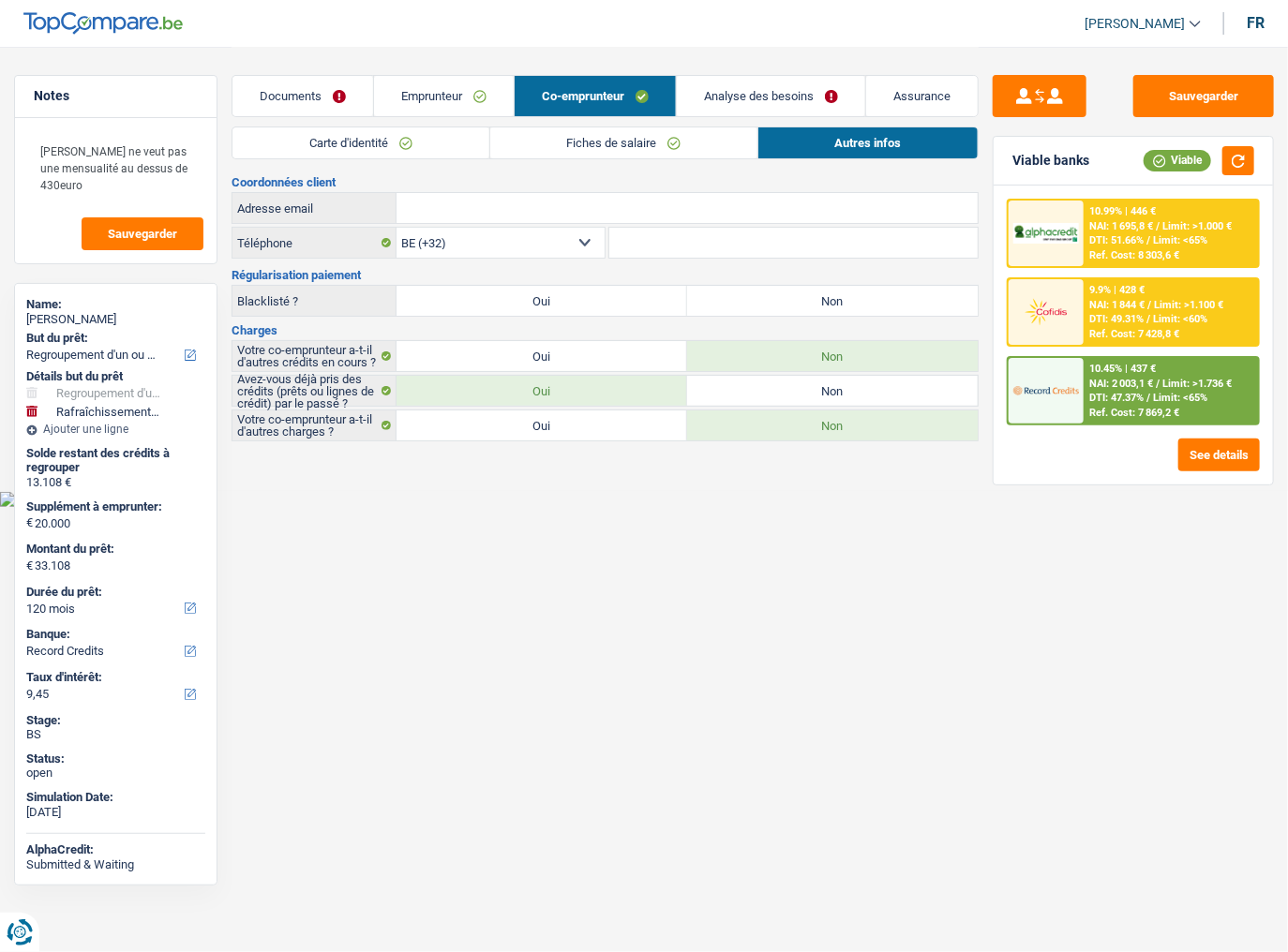
click at [686, 138] on link "Fiches de salaire" at bounding box center [624, 143] width 267 height 31
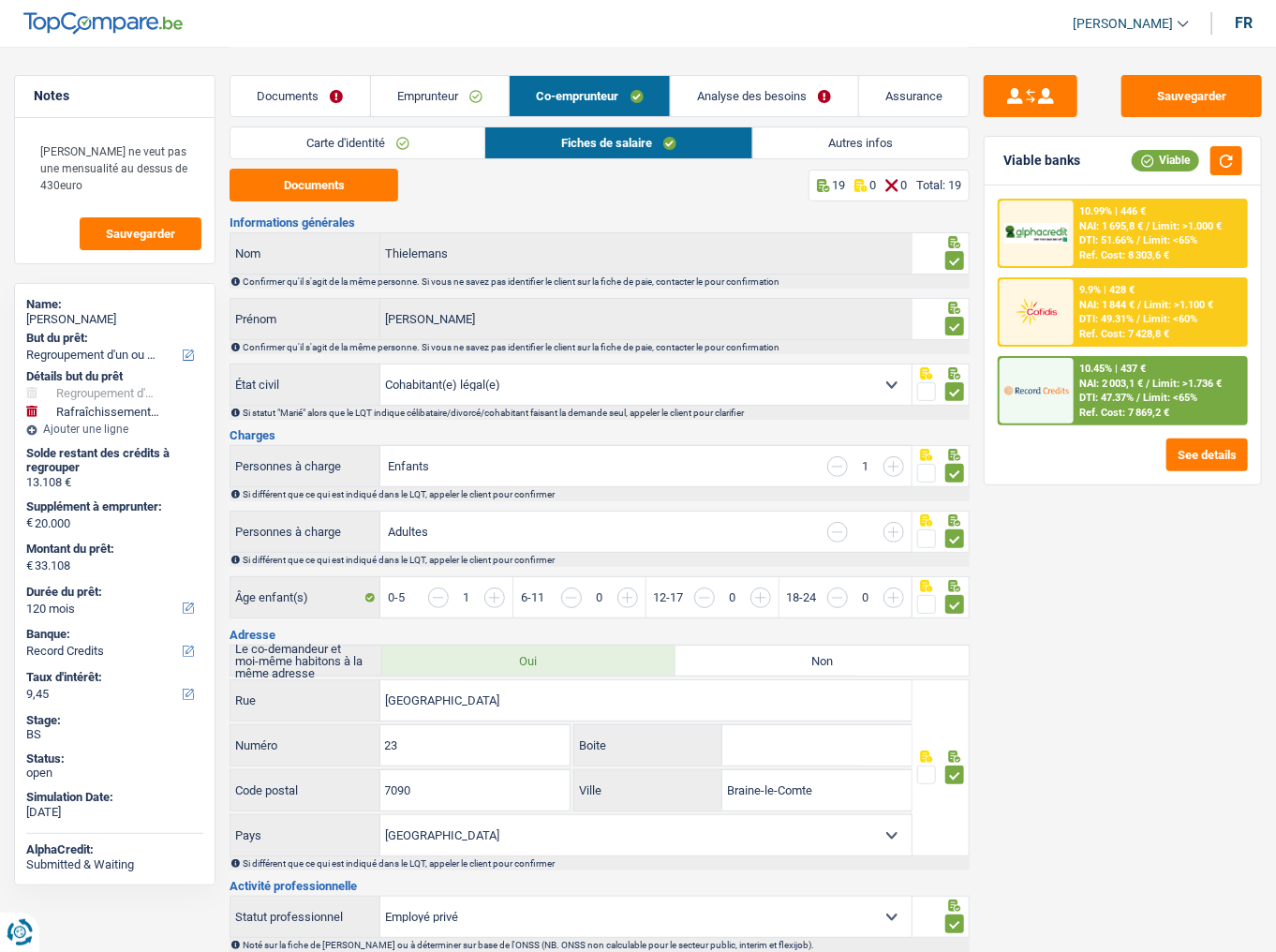
click at [438, 100] on link "Emprunteur" at bounding box center [440, 96] width 138 height 40
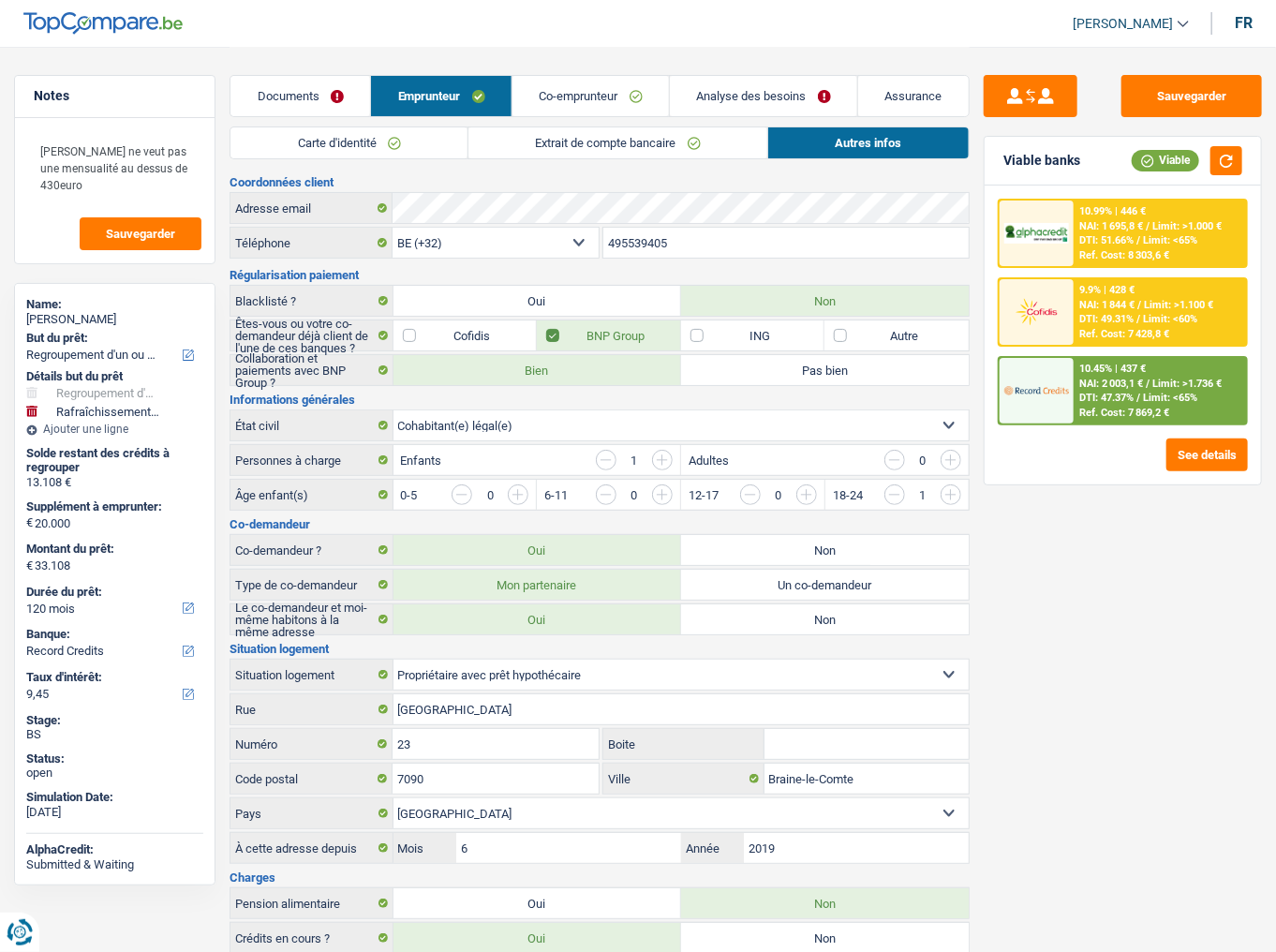
click at [609, 147] on link "Extrait de compte bancaire" at bounding box center [617, 143] width 298 height 31
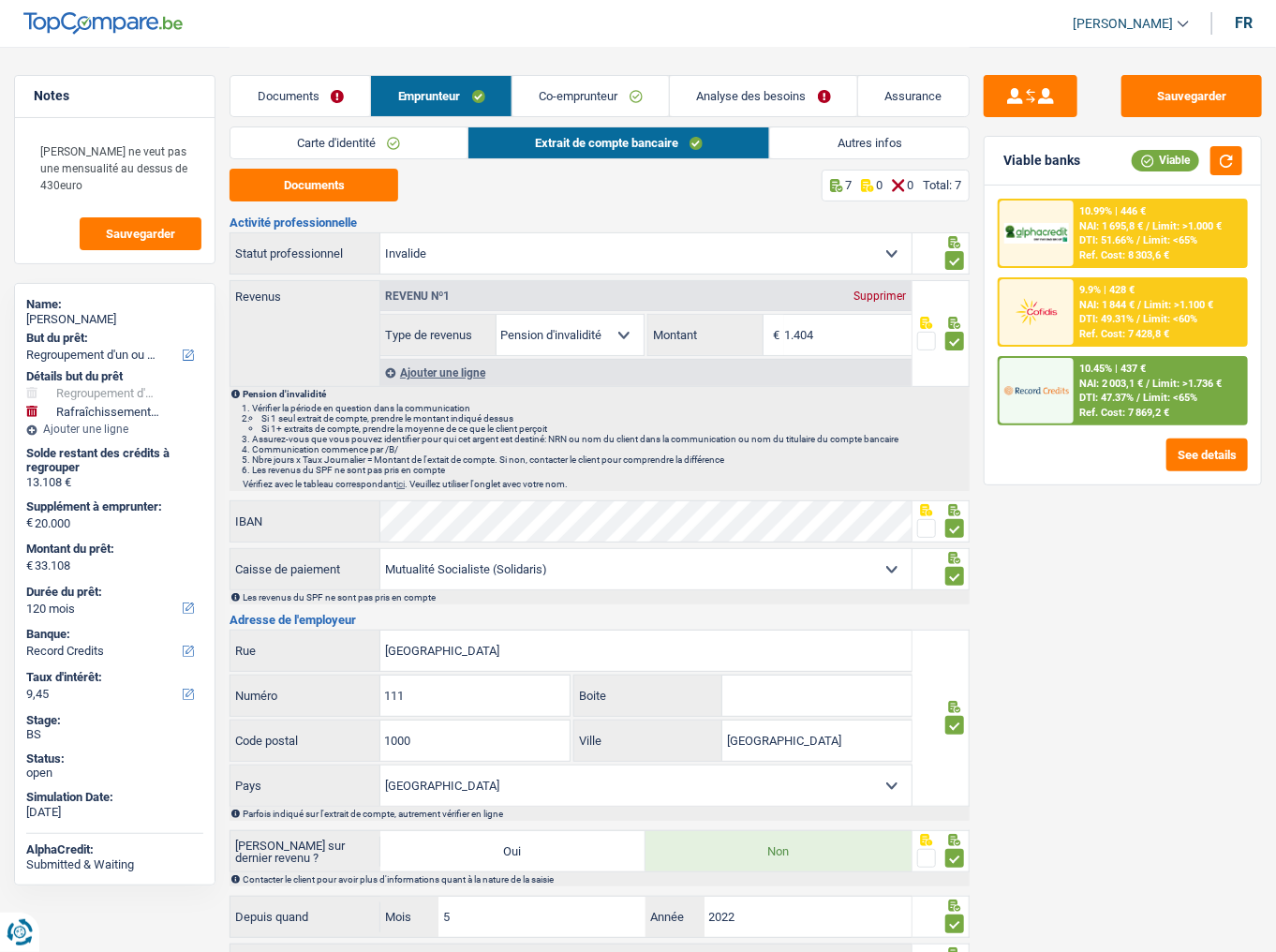
click at [607, 97] on link "Co-emprunteur" at bounding box center [591, 96] width 156 height 40
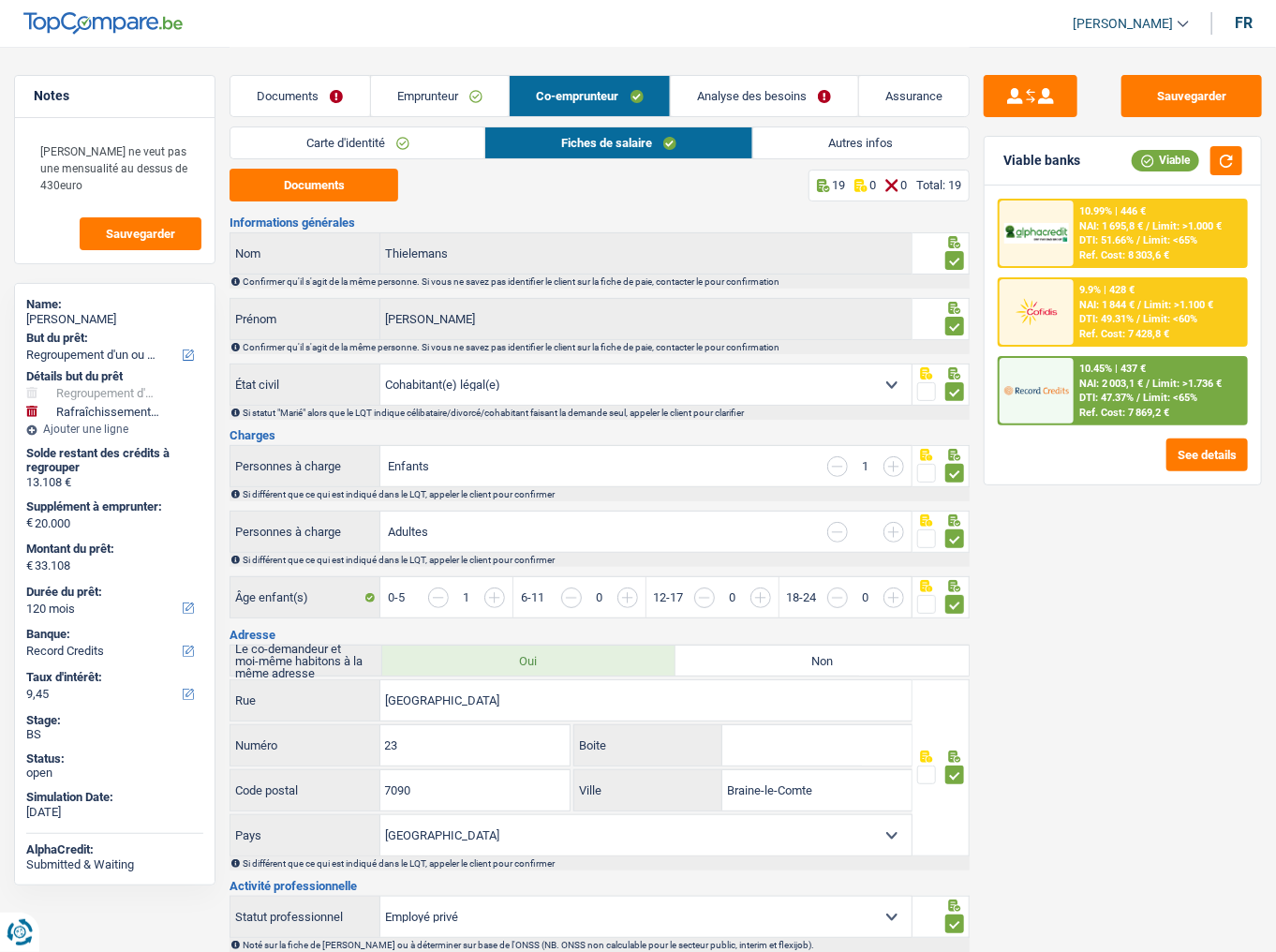
click at [757, 98] on link "Analyse des besoins" at bounding box center [765, 96] width 188 height 40
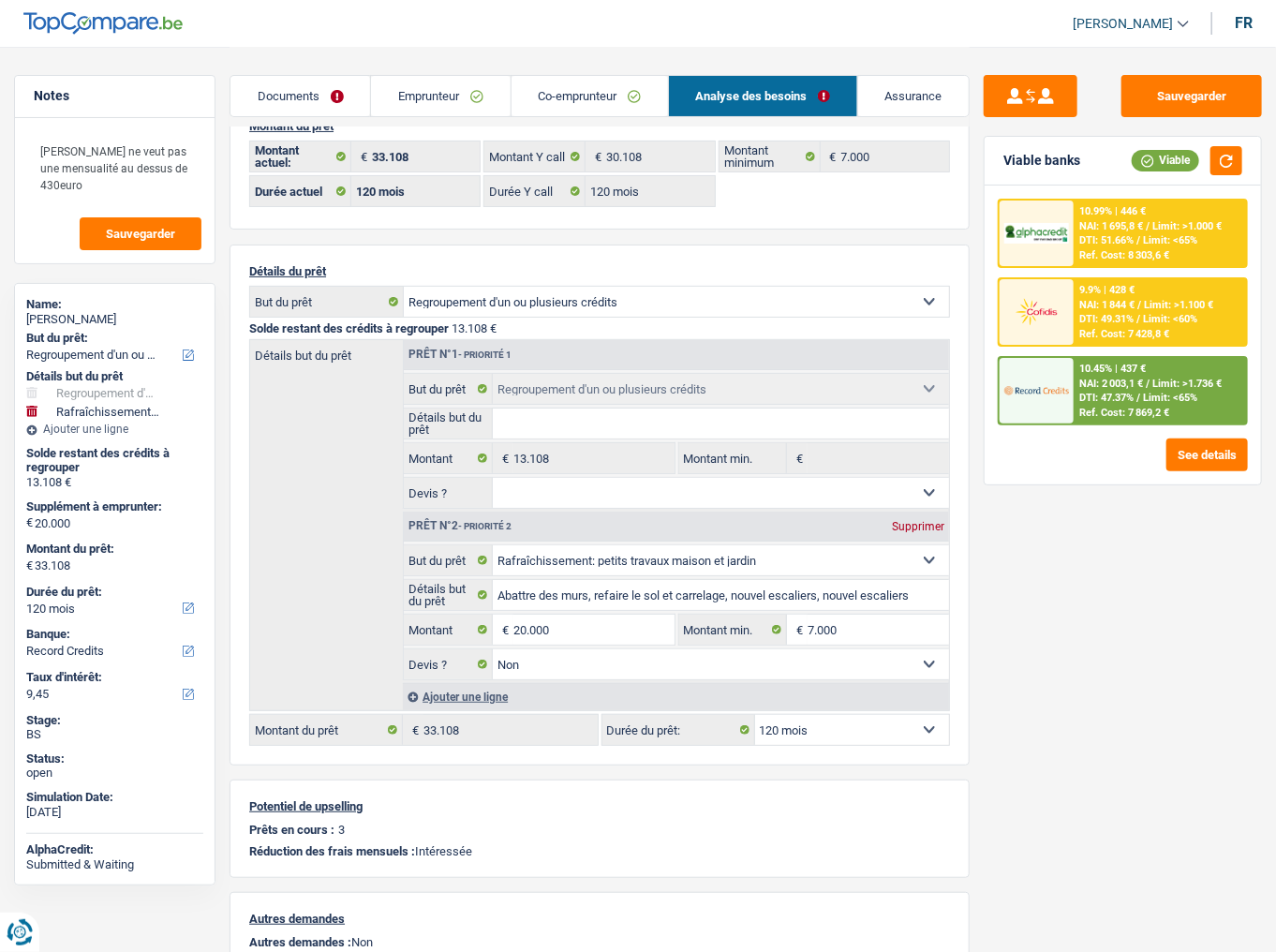
scroll to position [75, 0]
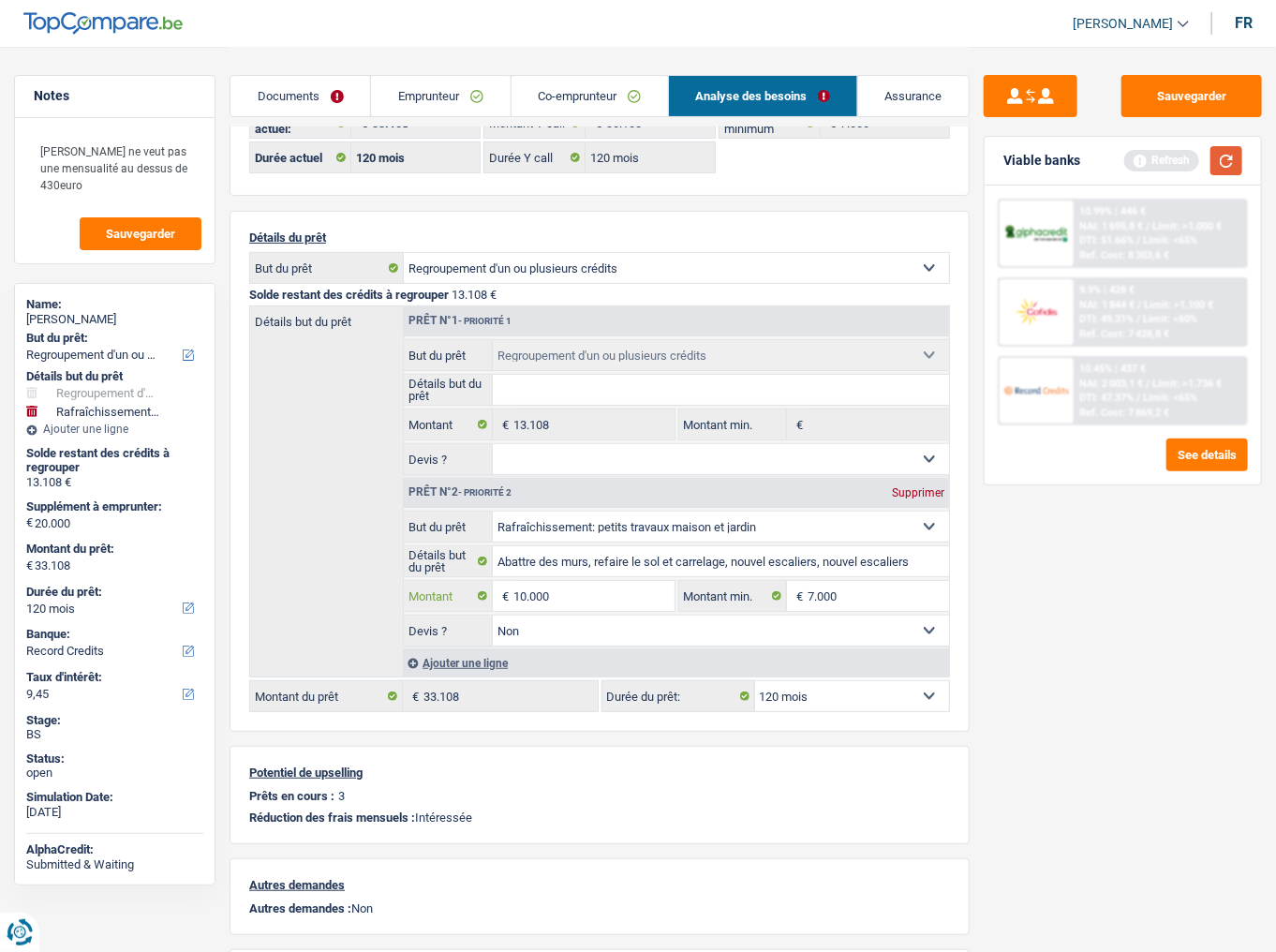
type input "10.000"
type input "23.108"
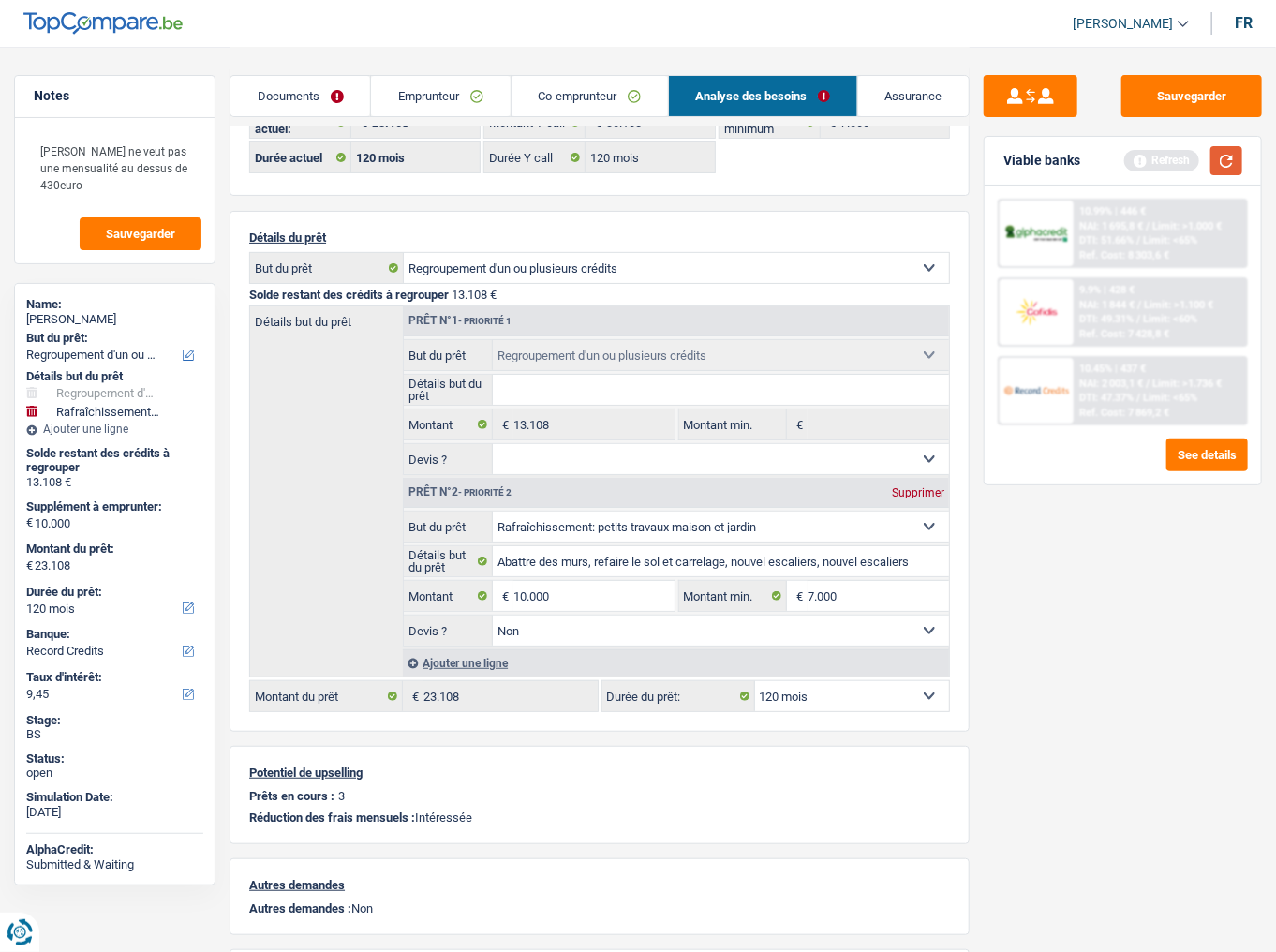
click at [1222, 161] on button "button" at bounding box center [1226, 160] width 31 height 29
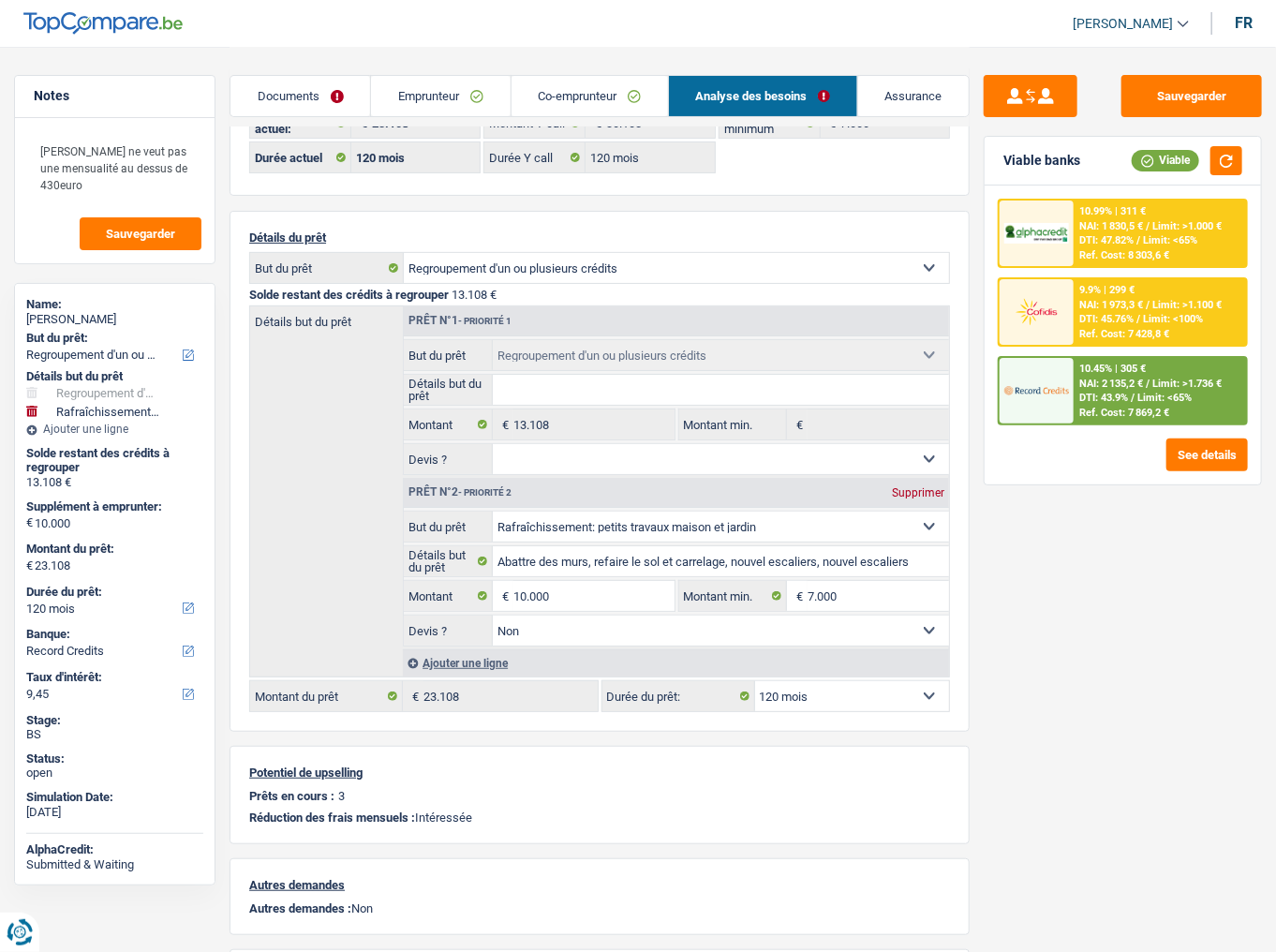
click at [476, 93] on link "Emprunteur" at bounding box center [440, 96] width 138 height 40
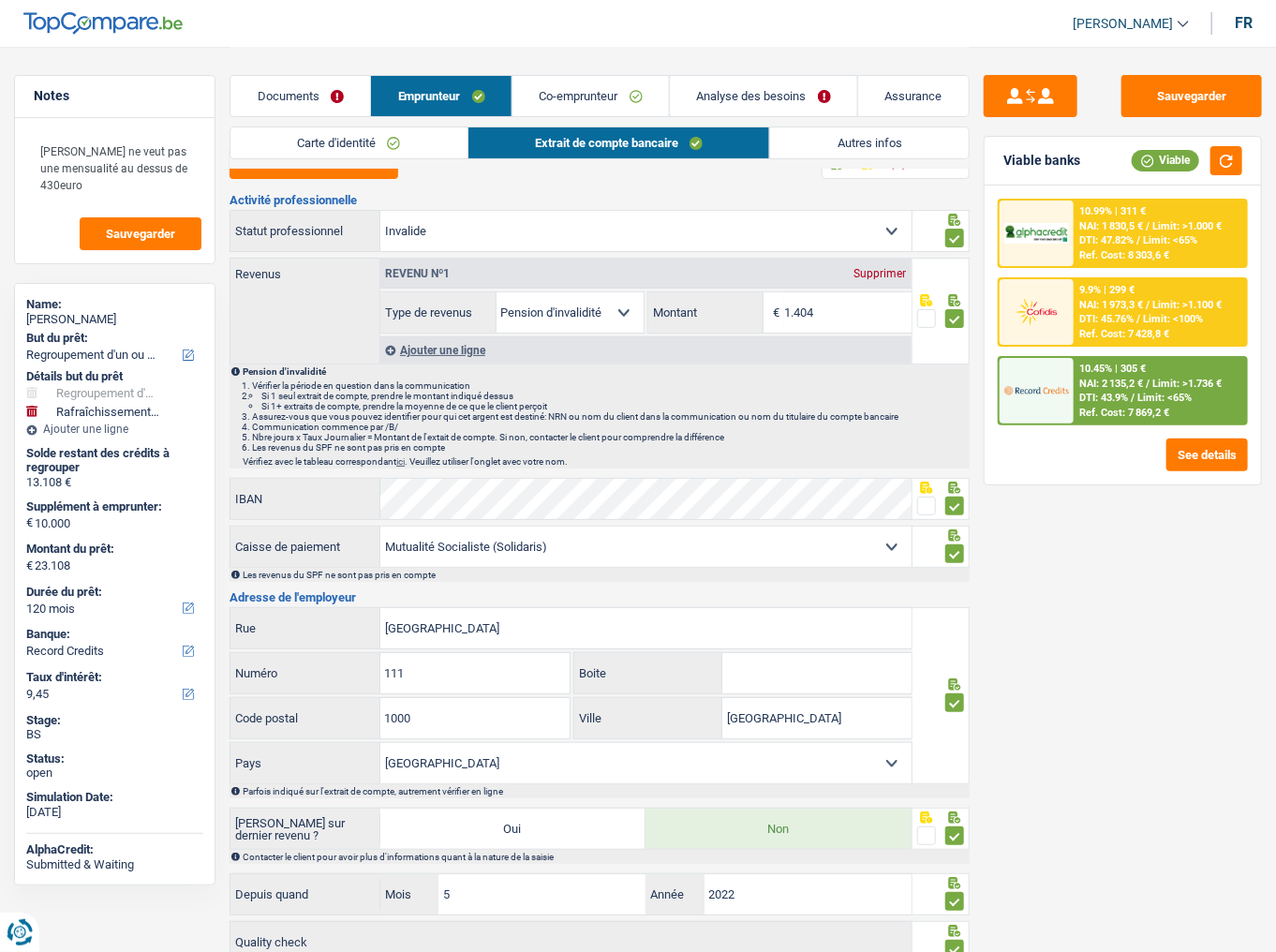
scroll to position [0, 0]
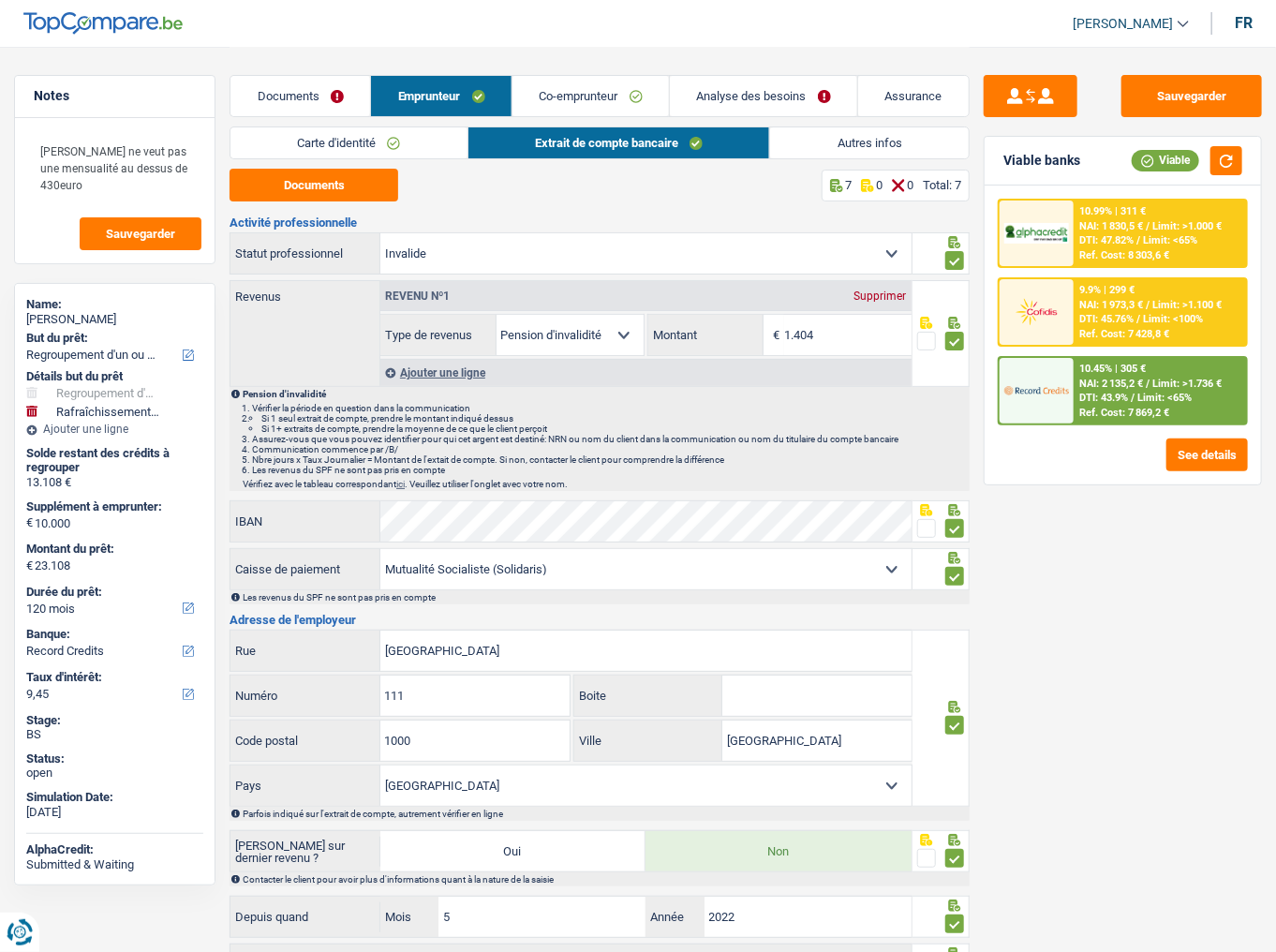
drag, startPoint x: 382, startPoint y: 138, endPoint x: 478, endPoint y: 138, distance: 96.0
click at [384, 138] on link "Carte d'identité" at bounding box center [349, 143] width 237 height 31
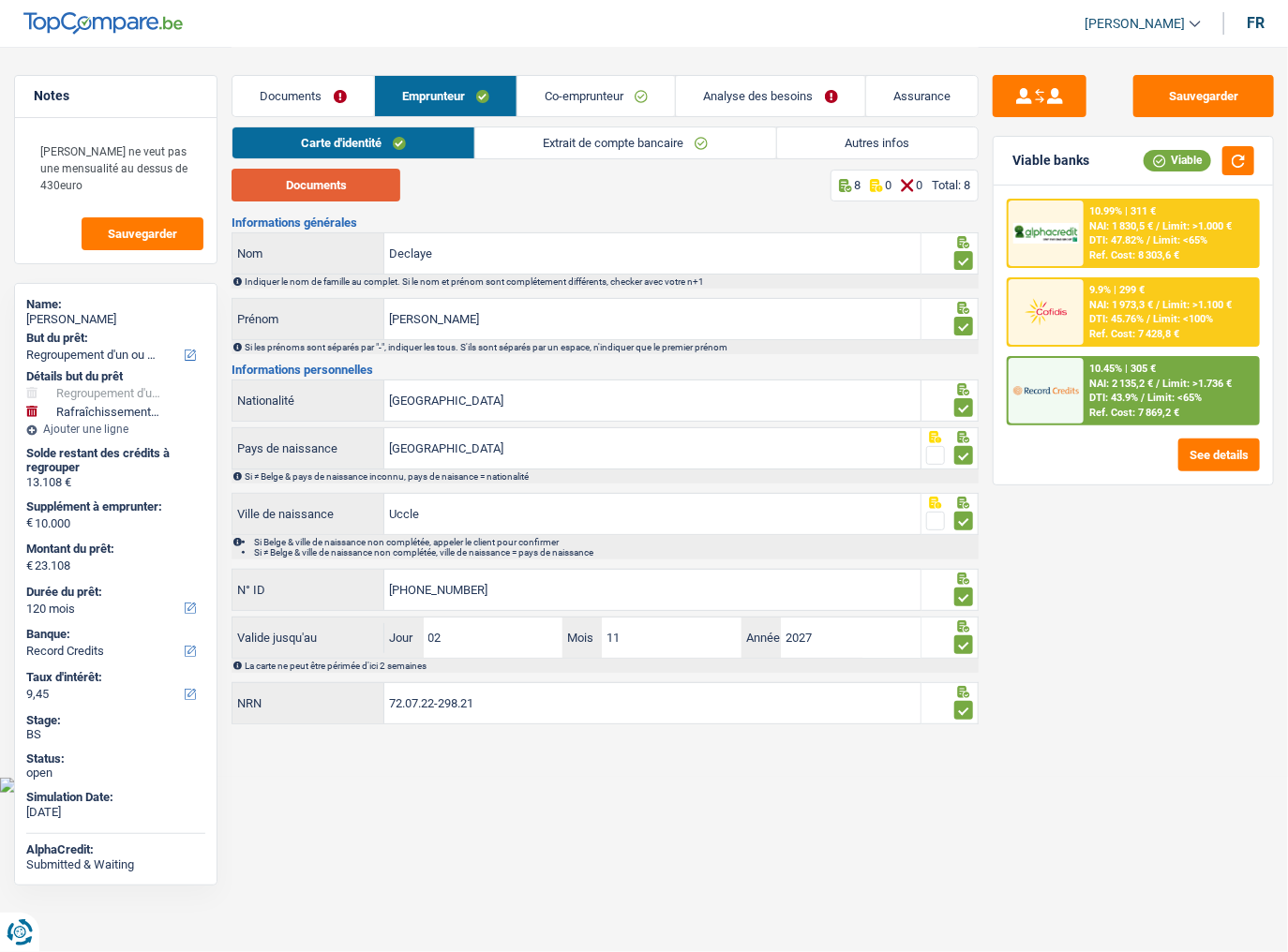
click at [374, 187] on button "Documents" at bounding box center [316, 185] width 169 height 32
click at [538, 135] on link "Extrait de compte bancaire" at bounding box center [625, 143] width 301 height 31
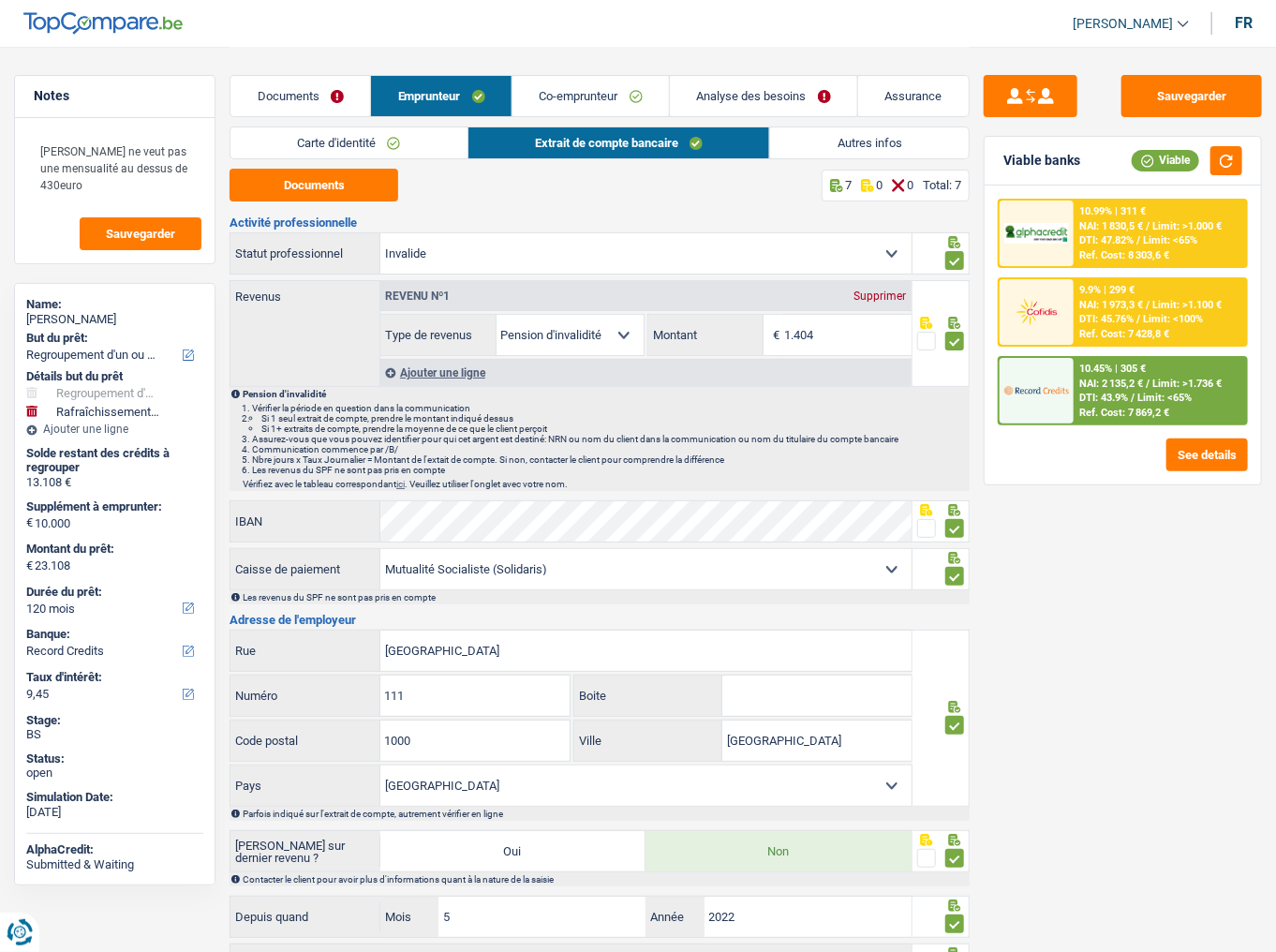
click at [547, 85] on link "Co-emprunteur" at bounding box center [591, 96] width 156 height 40
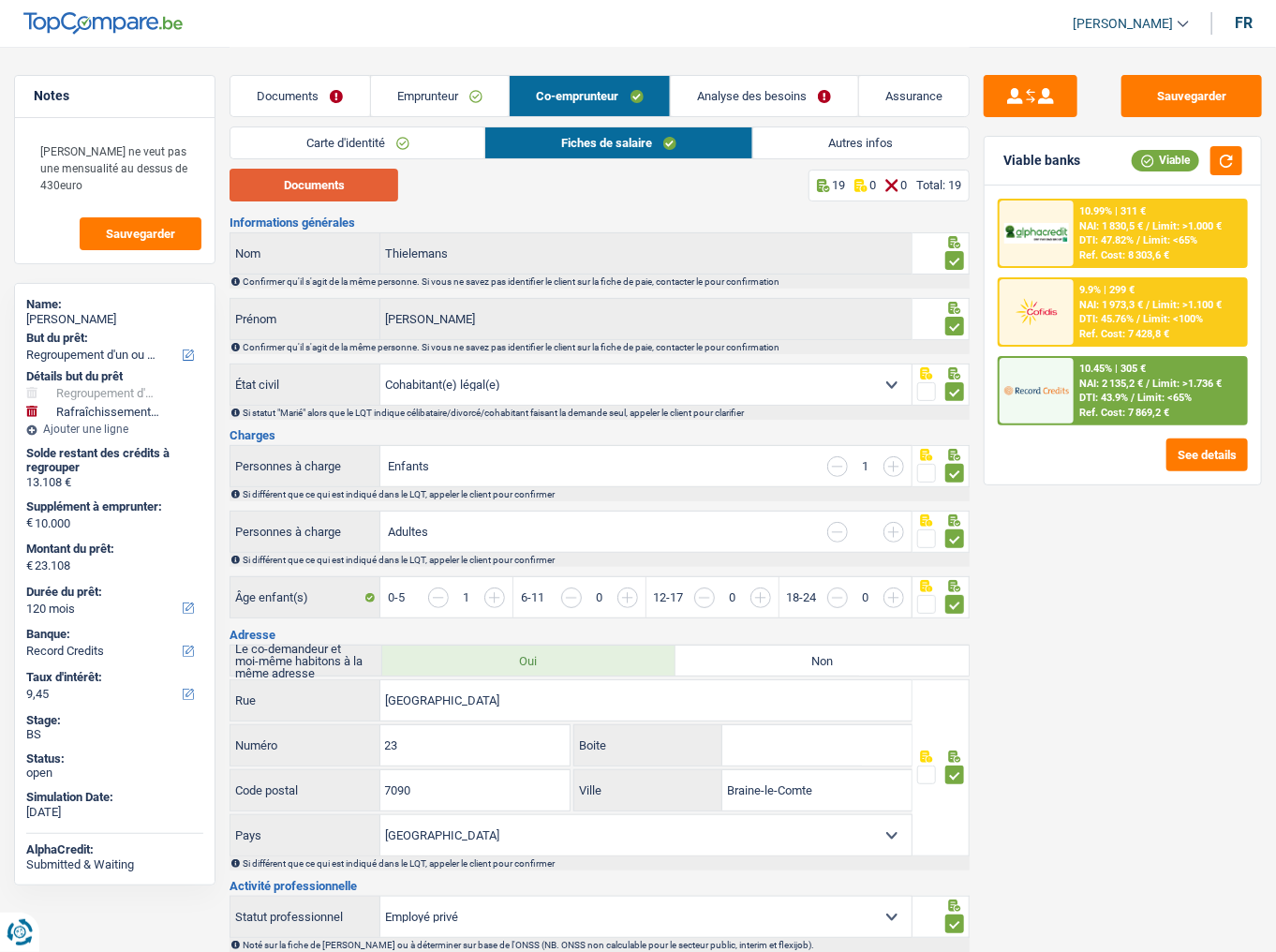
click at [331, 184] on button "Documents" at bounding box center [314, 185] width 169 height 32
drag, startPoint x: 309, startPoint y: 95, endPoint x: 408, endPoint y: 149, distance: 112.8
click at [309, 95] on link "Documents" at bounding box center [300, 96] width 139 height 40
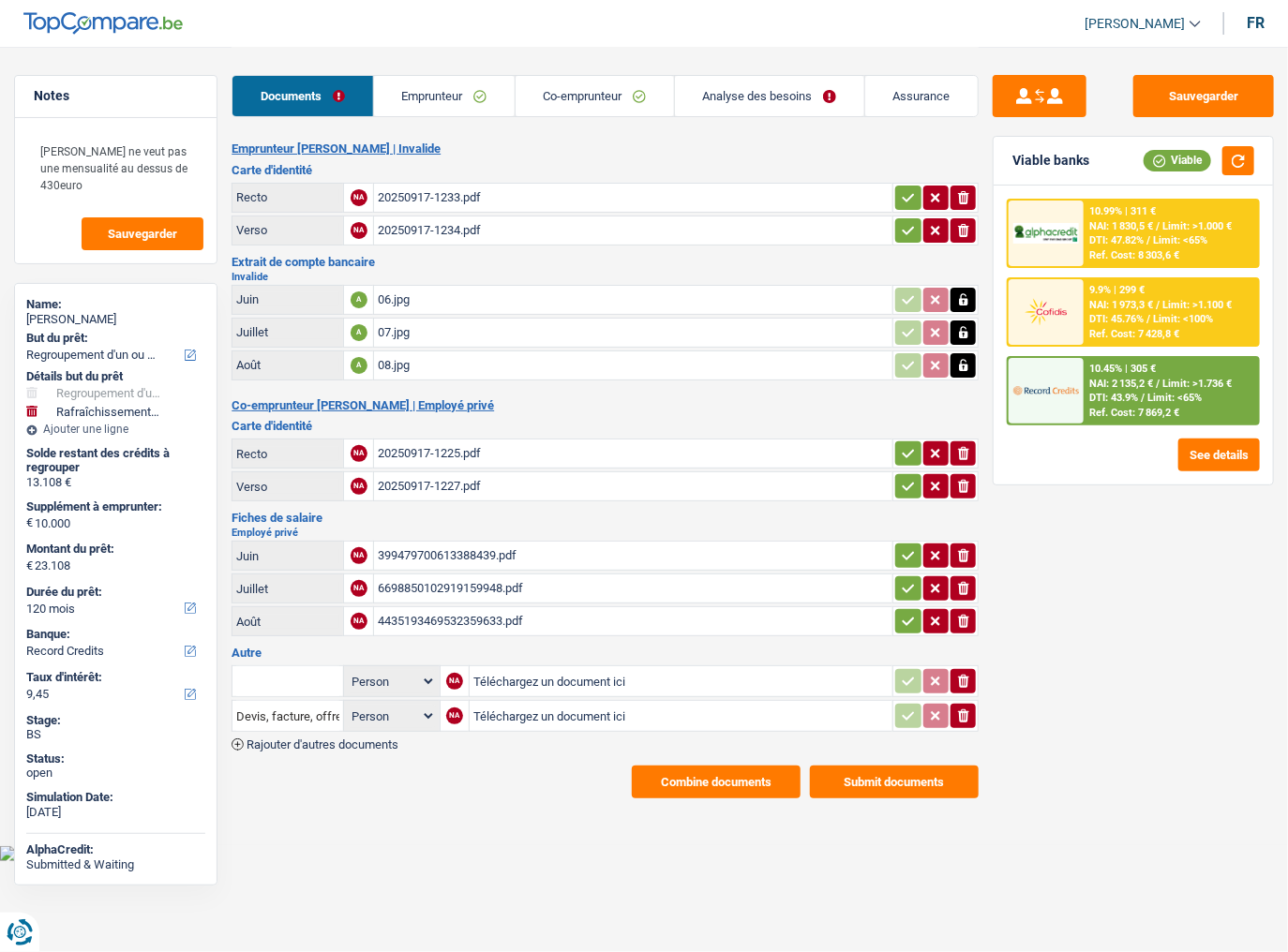
click at [721, 591] on button "Combine documents" at bounding box center [716, 782] width 169 height 32
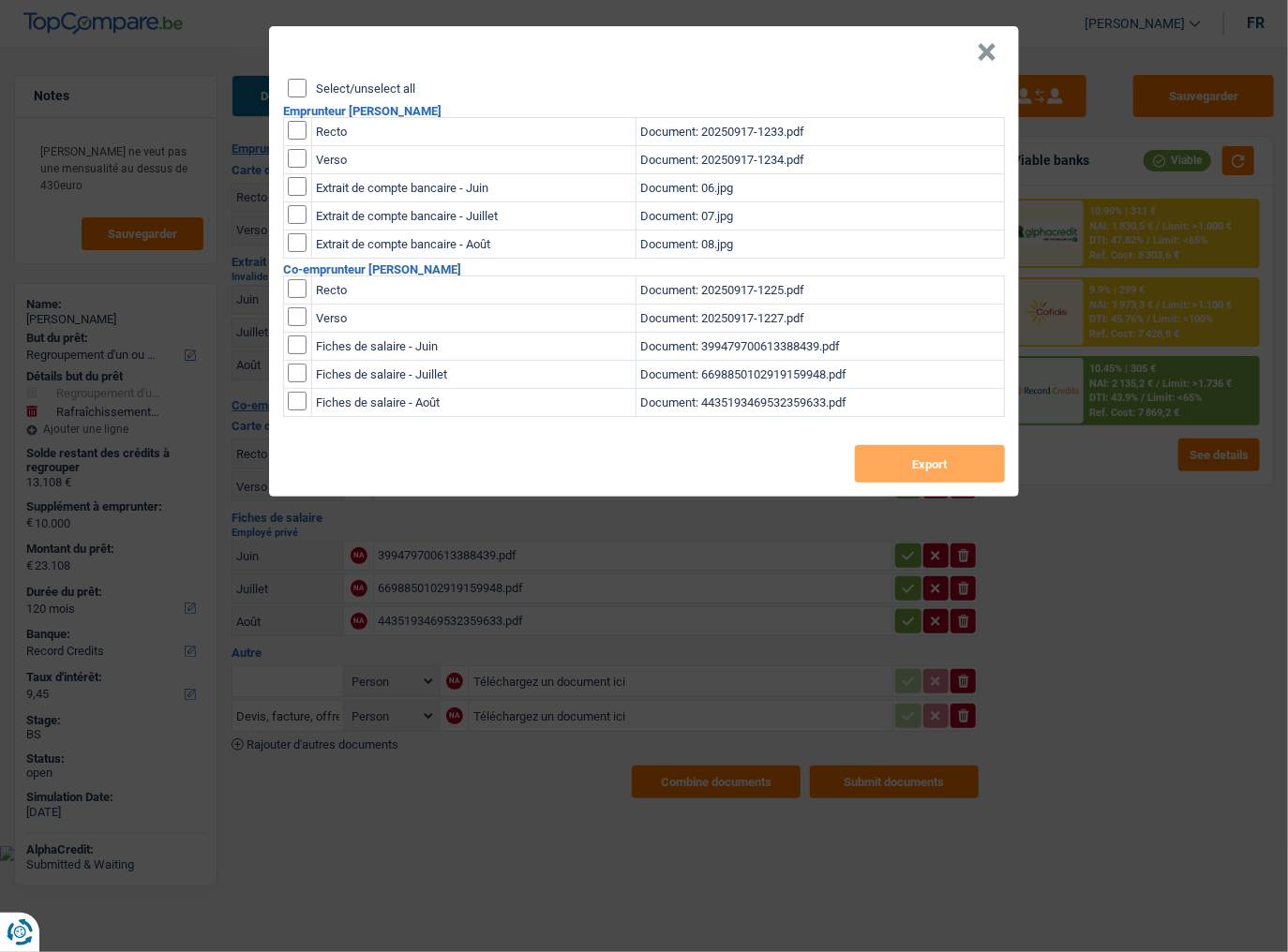
click at [985, 54] on button "×" at bounding box center [987, 52] width 20 height 19
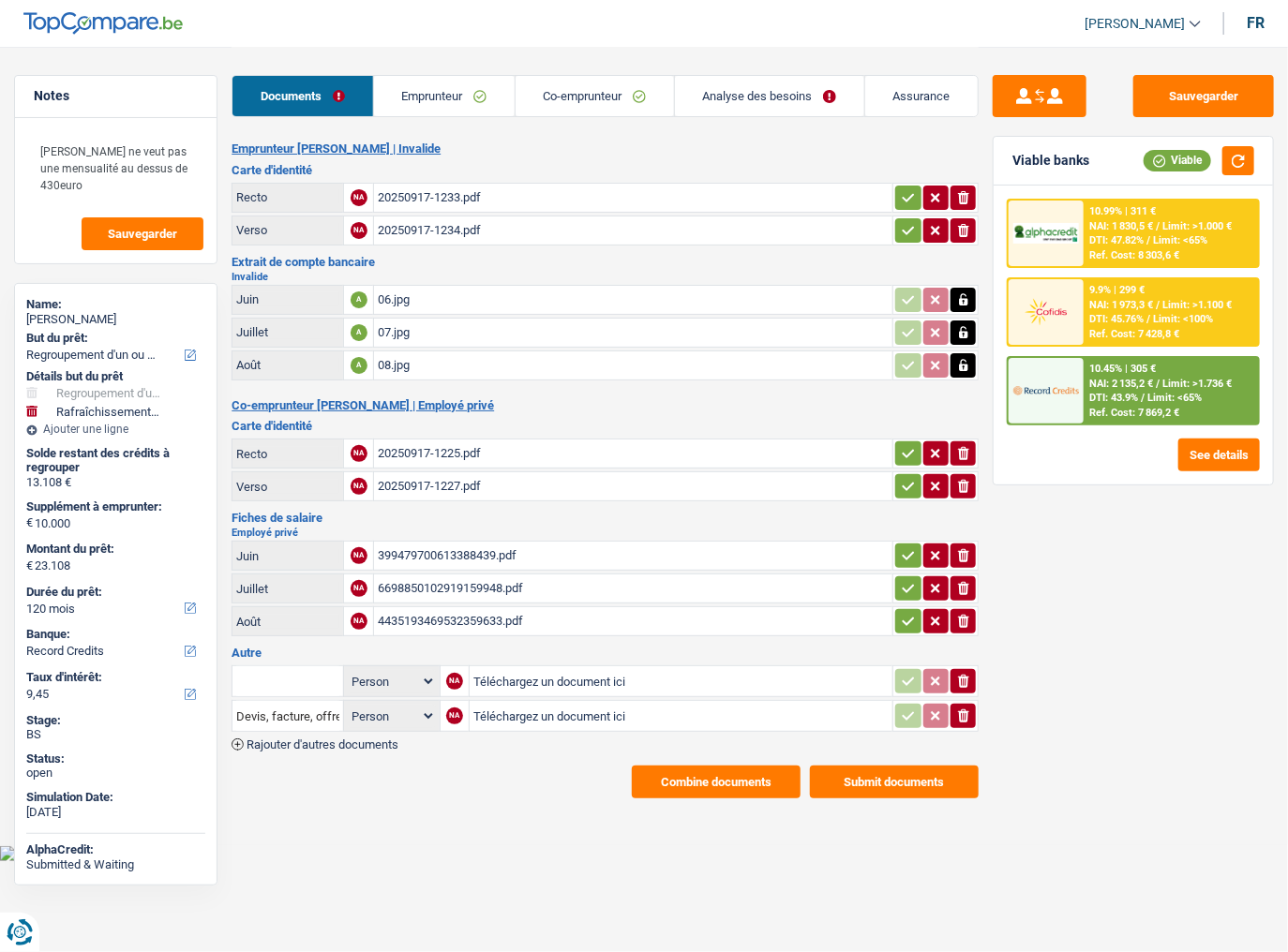
click at [1054, 301] on img at bounding box center [1046, 313] width 66 height 32
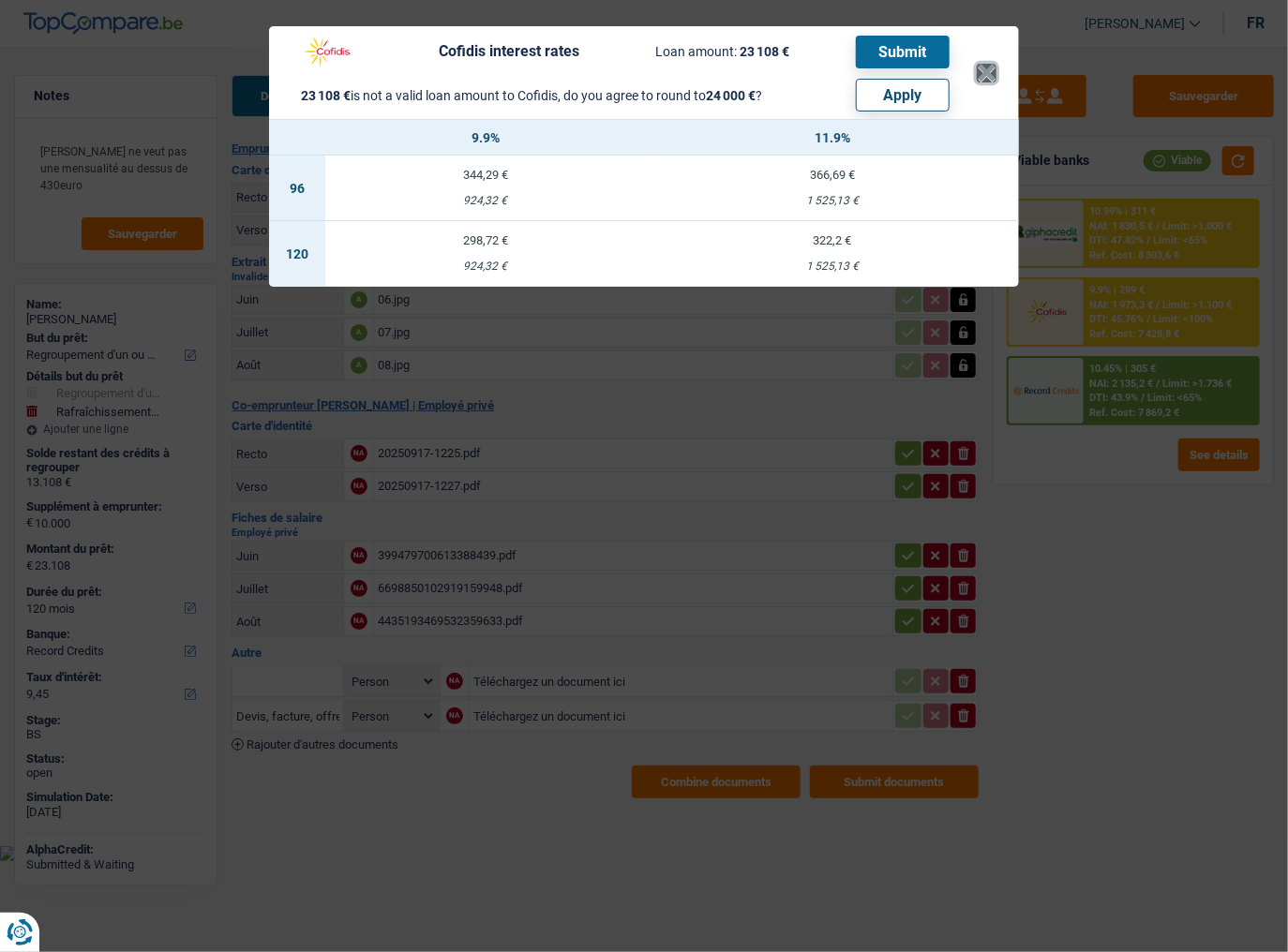
click at [987, 72] on button "×" at bounding box center [987, 73] width 20 height 19
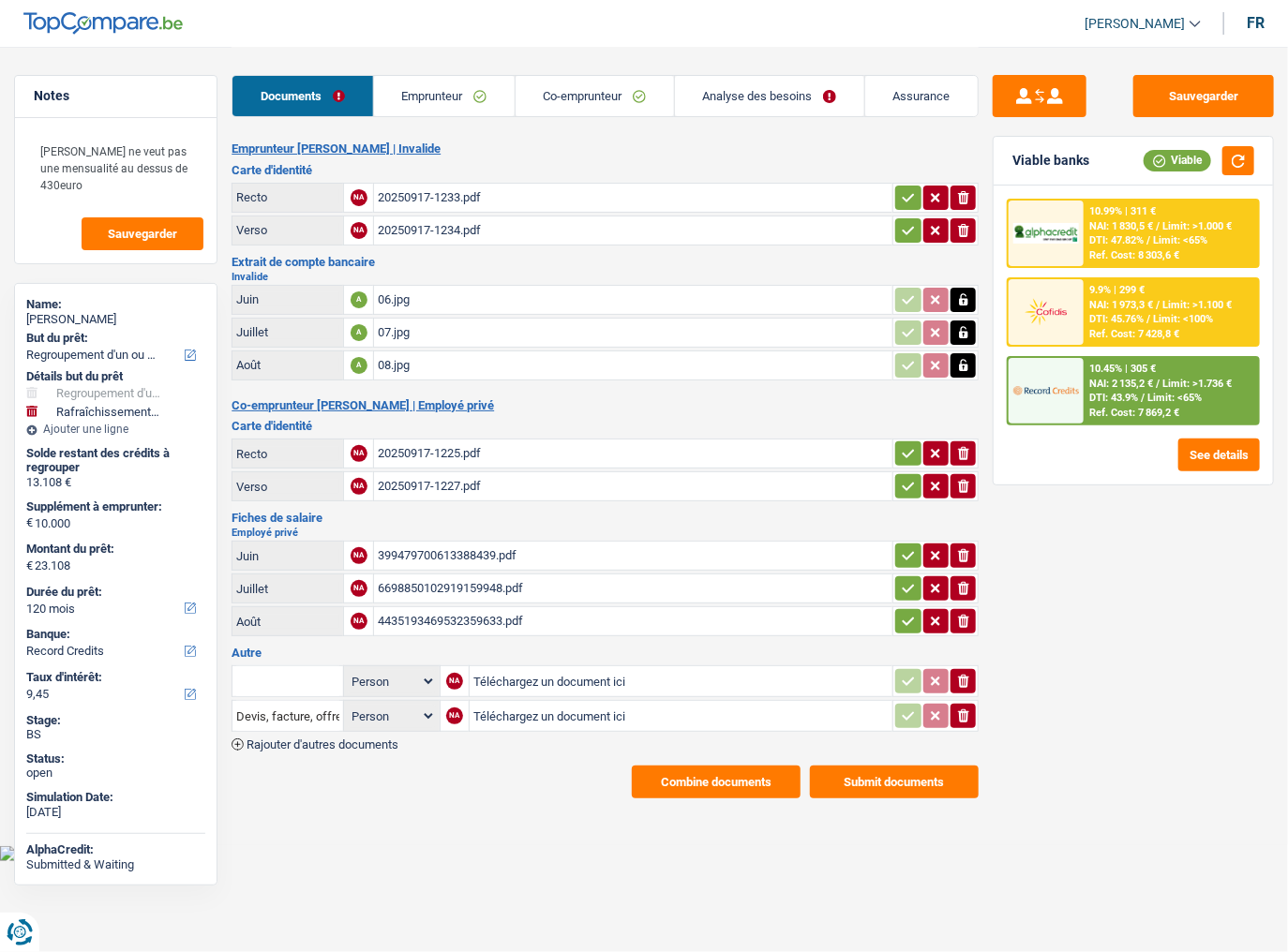
click at [744, 112] on link "Analyse des besoins" at bounding box center [770, 96] width 190 height 40
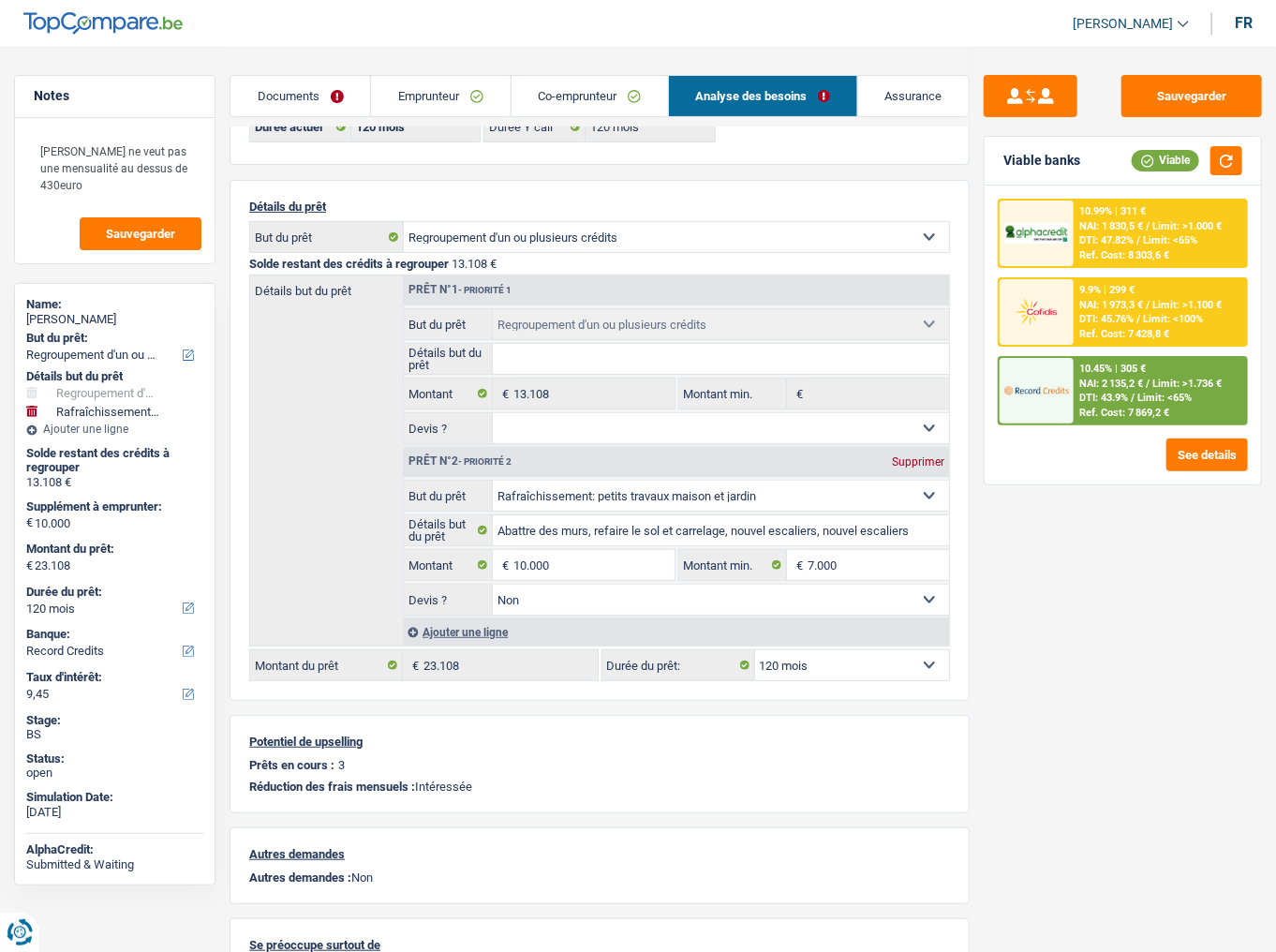
scroll to position [150, 0]
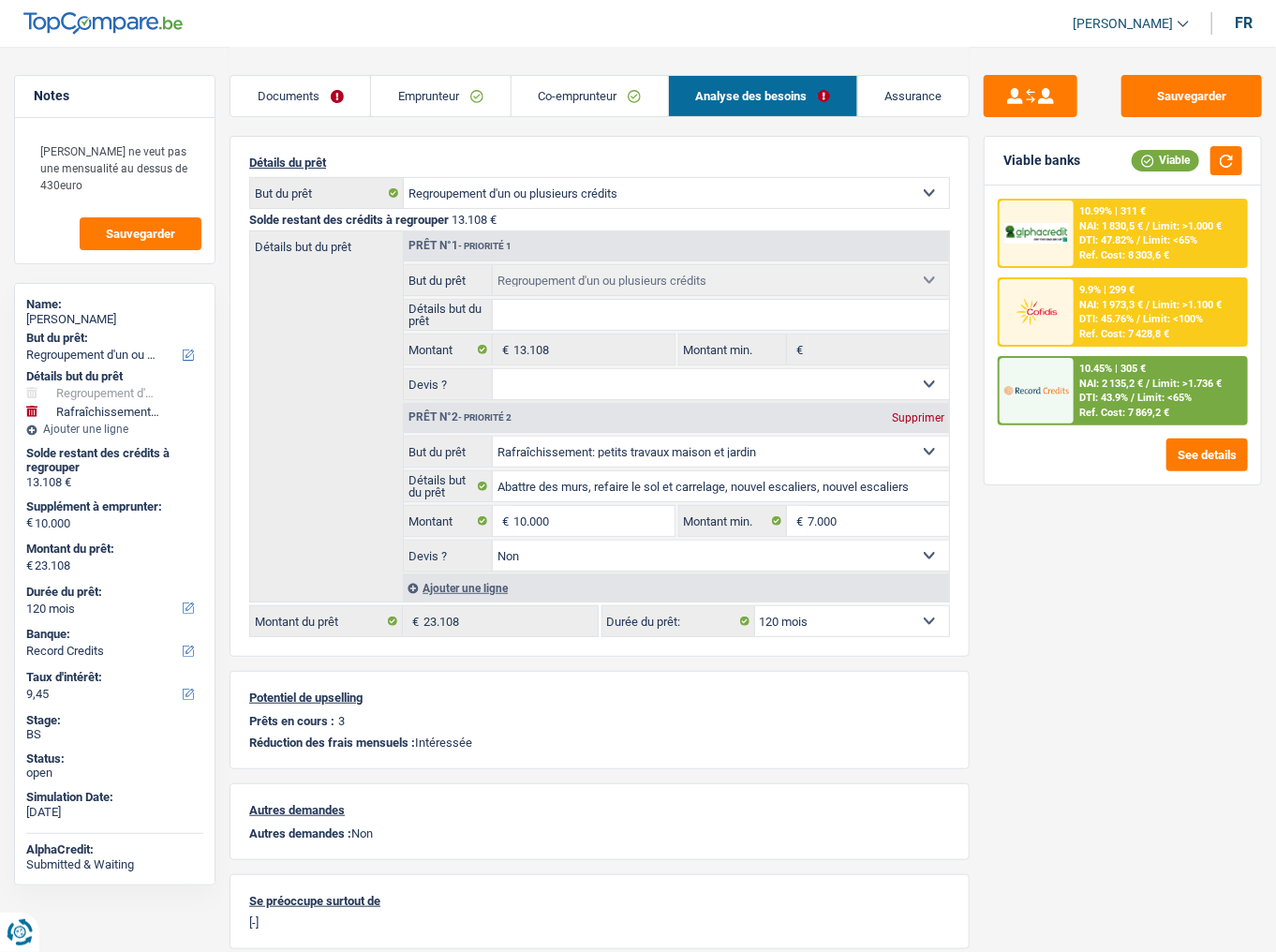
click at [1108, 315] on span "DTI: 45.76%" at bounding box center [1106, 319] width 54 height 12
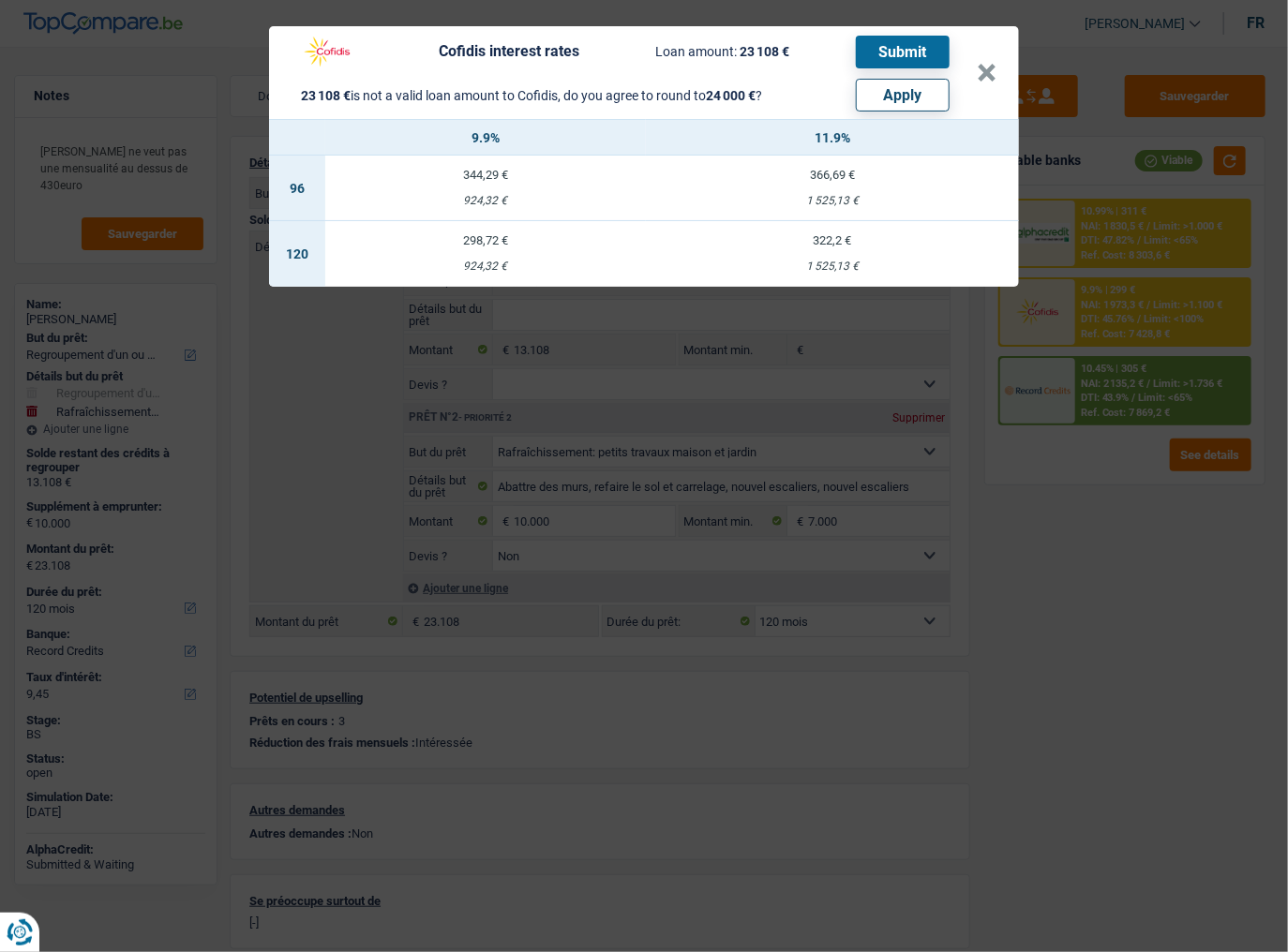
click at [904, 95] on button "Apply" at bounding box center [903, 95] width 93 height 32
type input "10.892"
type input "24.000"
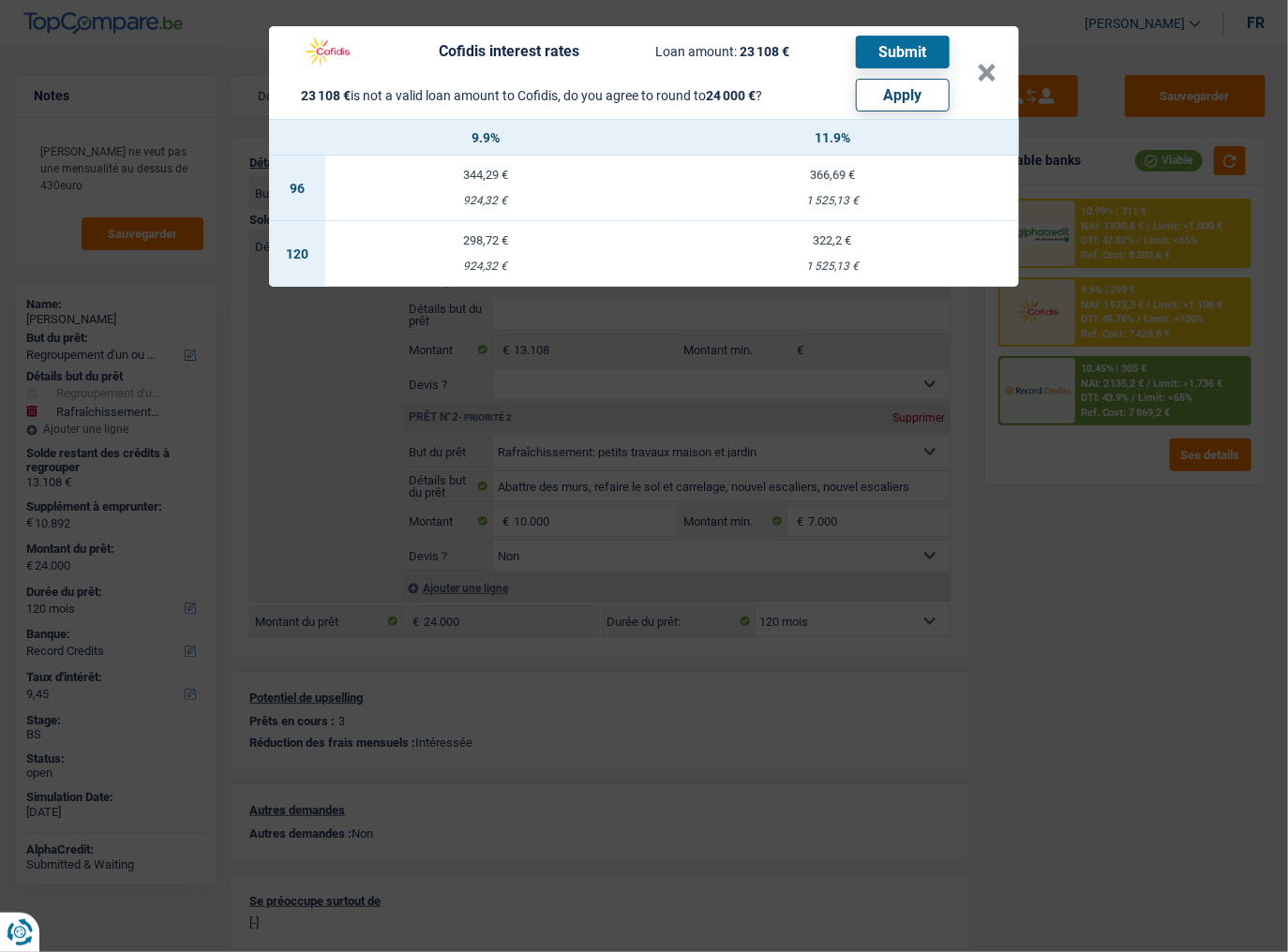
select select "other"
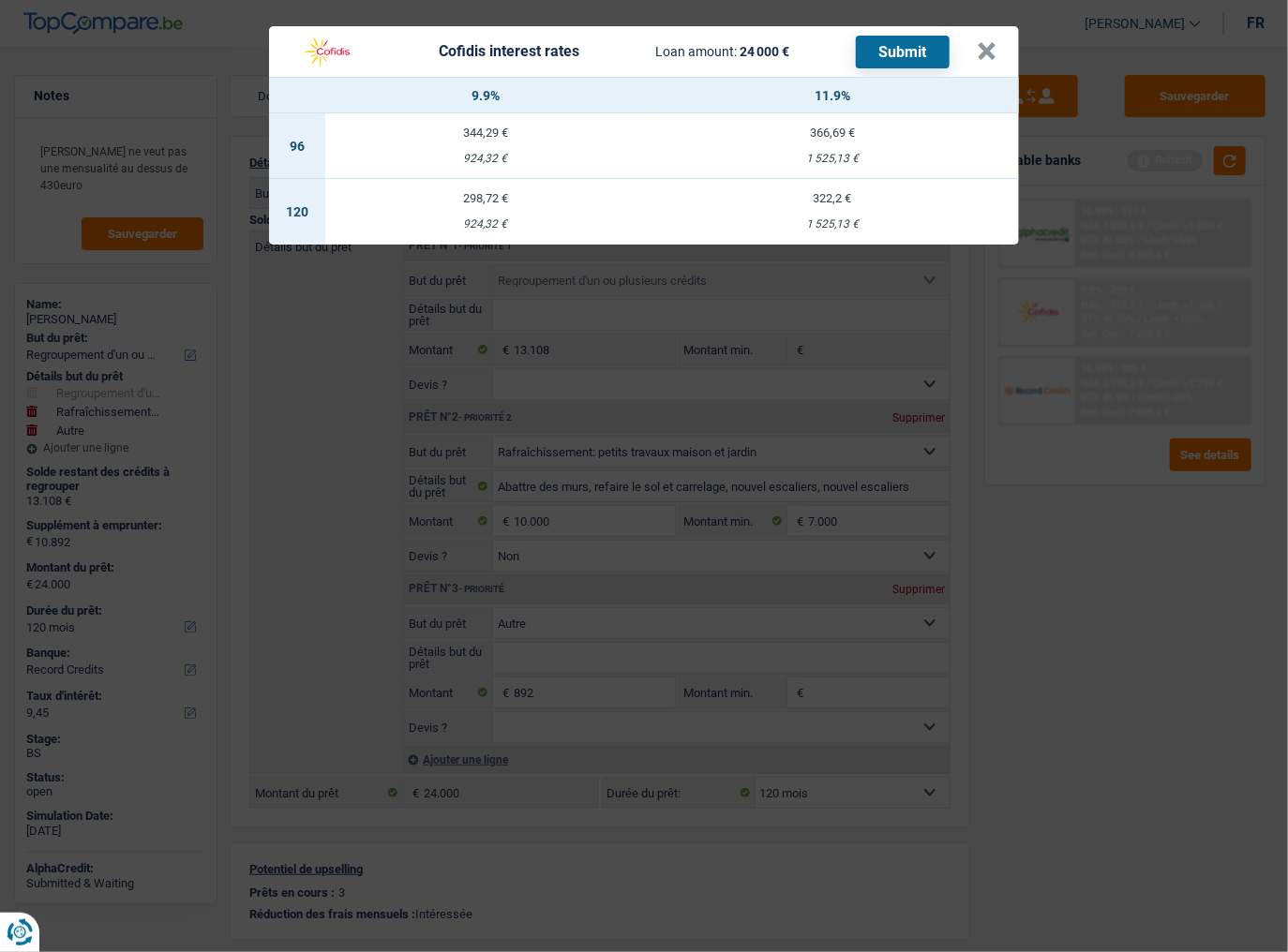
click at [843, 213] on td "322,2 € 1 525,13 €" at bounding box center [832, 212] width 373 height 66
select select "cofidis"
type input "11,90"
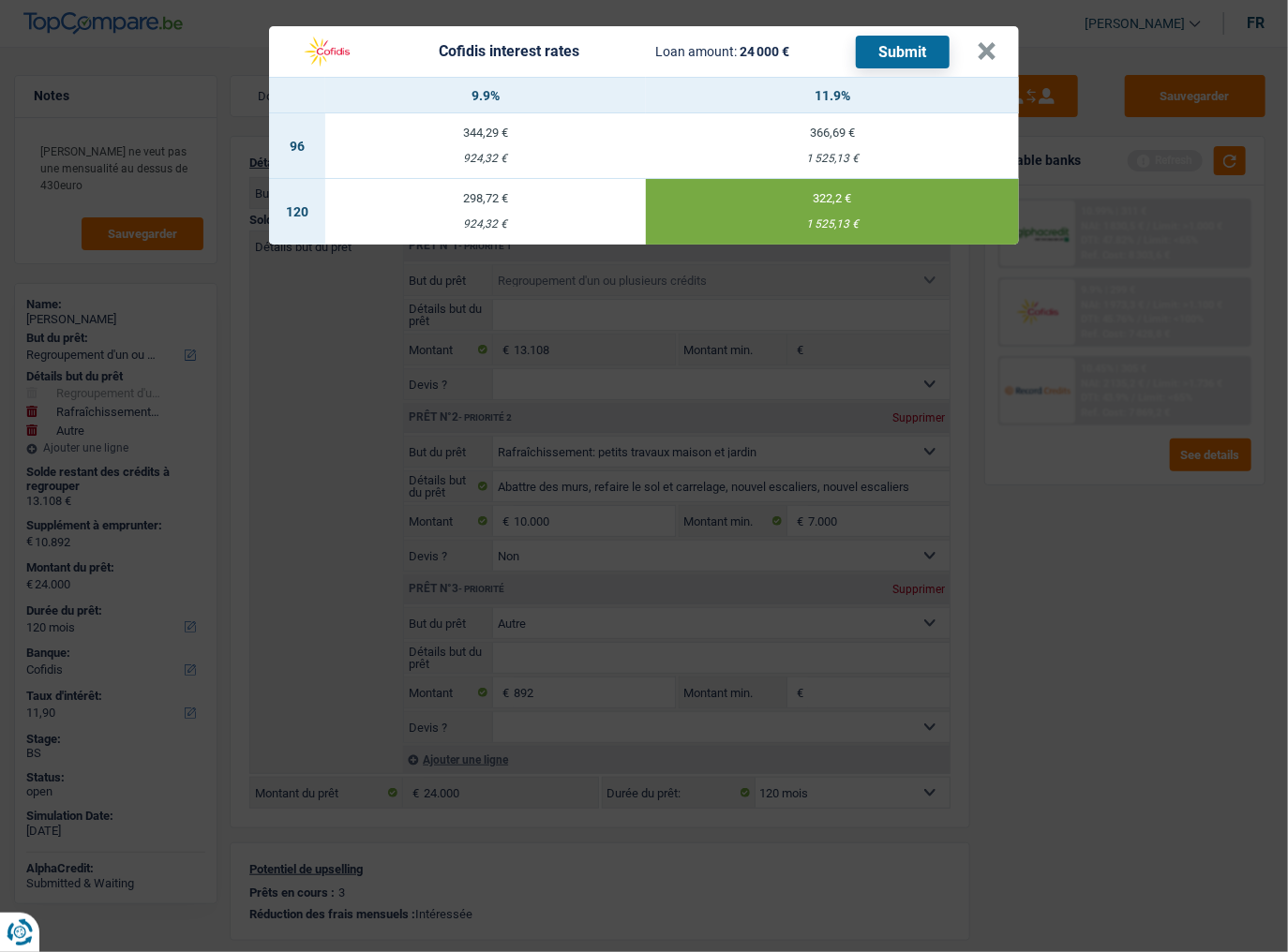
click at [904, 49] on button "Submit" at bounding box center [903, 52] width 93 height 32
click at [985, 49] on button "×" at bounding box center [987, 52] width 20 height 19
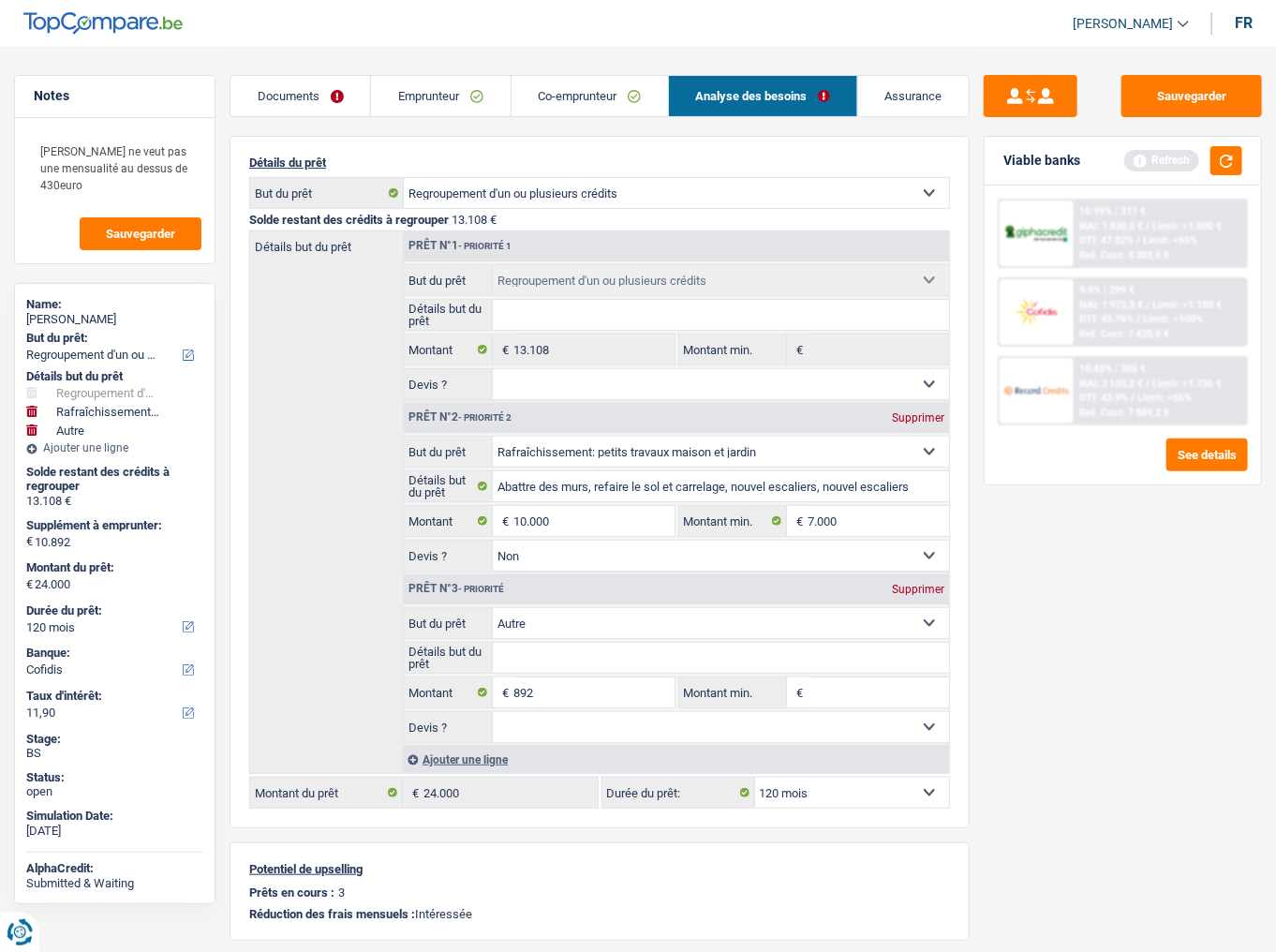
click at [544, 90] on link "Co-emprunteur" at bounding box center [590, 96] width 156 height 40
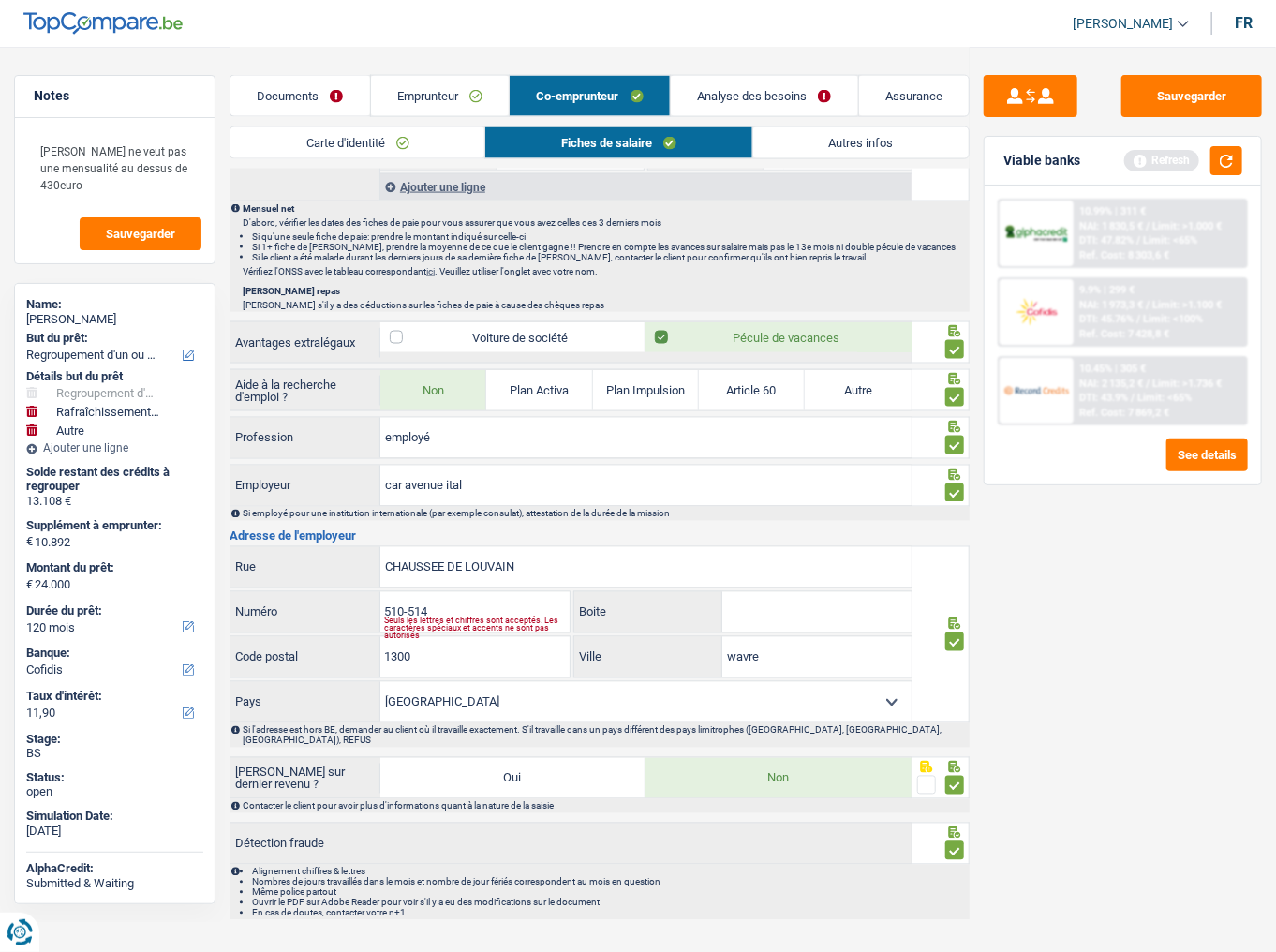
scroll to position [1194, 0]
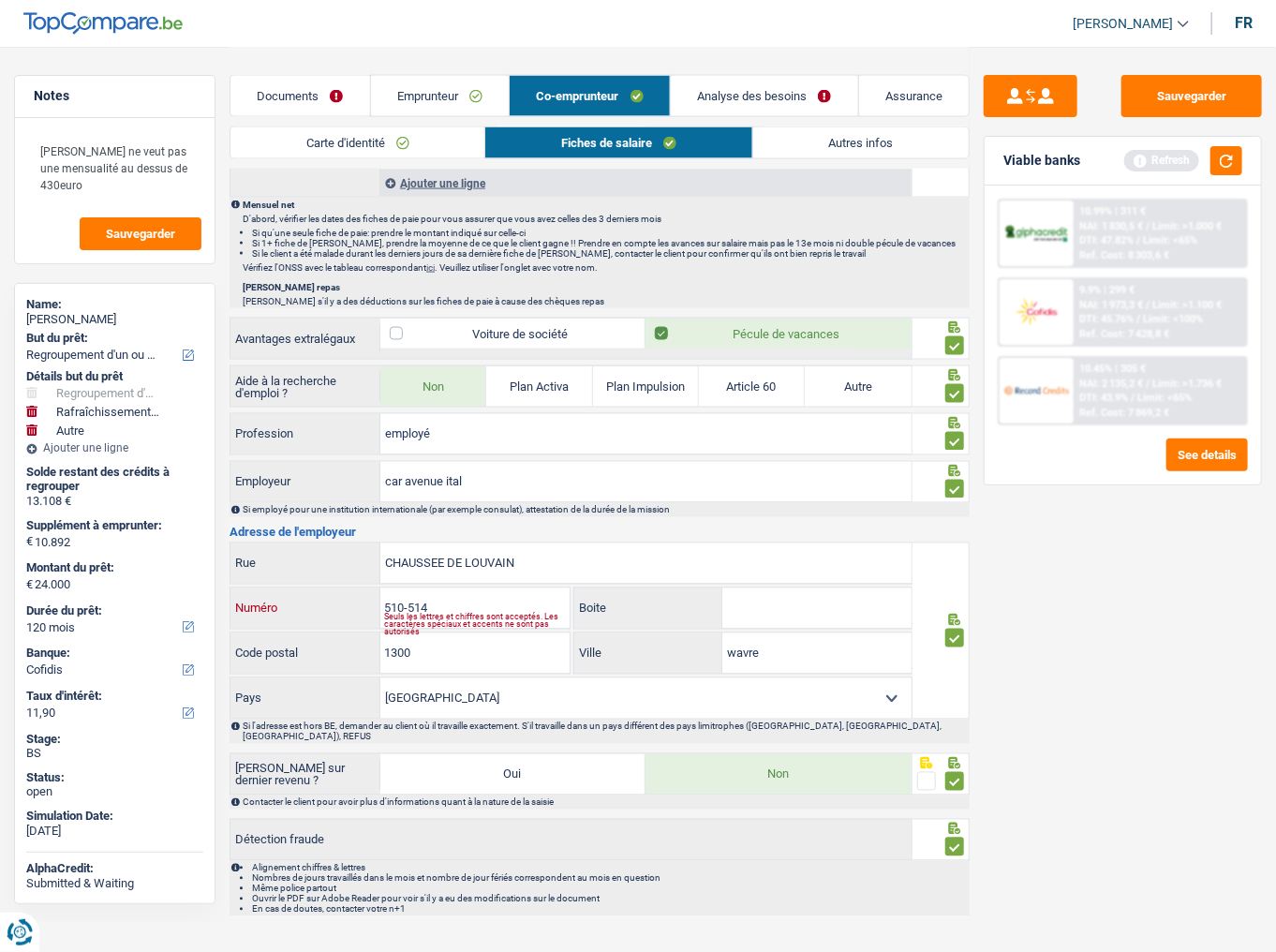
drag, startPoint x: 459, startPoint y: 592, endPoint x: 408, endPoint y: 594, distance: 51.0
click at [408, 591] on input "510-514" at bounding box center [475, 609] width 190 height 40
type input "510"
click at [1225, 164] on button "button" at bounding box center [1226, 160] width 31 height 29
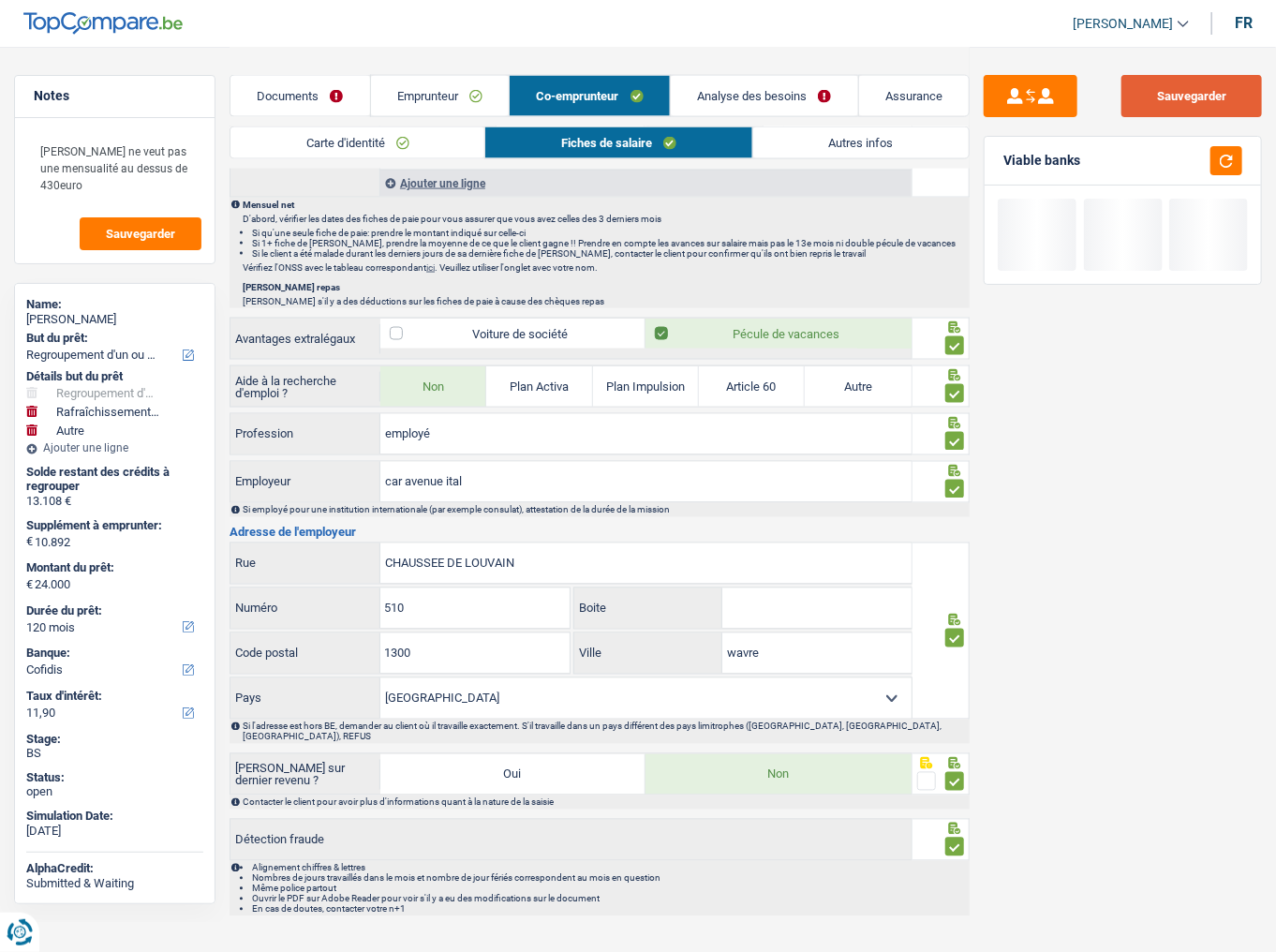
click at [1193, 93] on button "Sauvegarder" at bounding box center [1191, 96] width 140 height 42
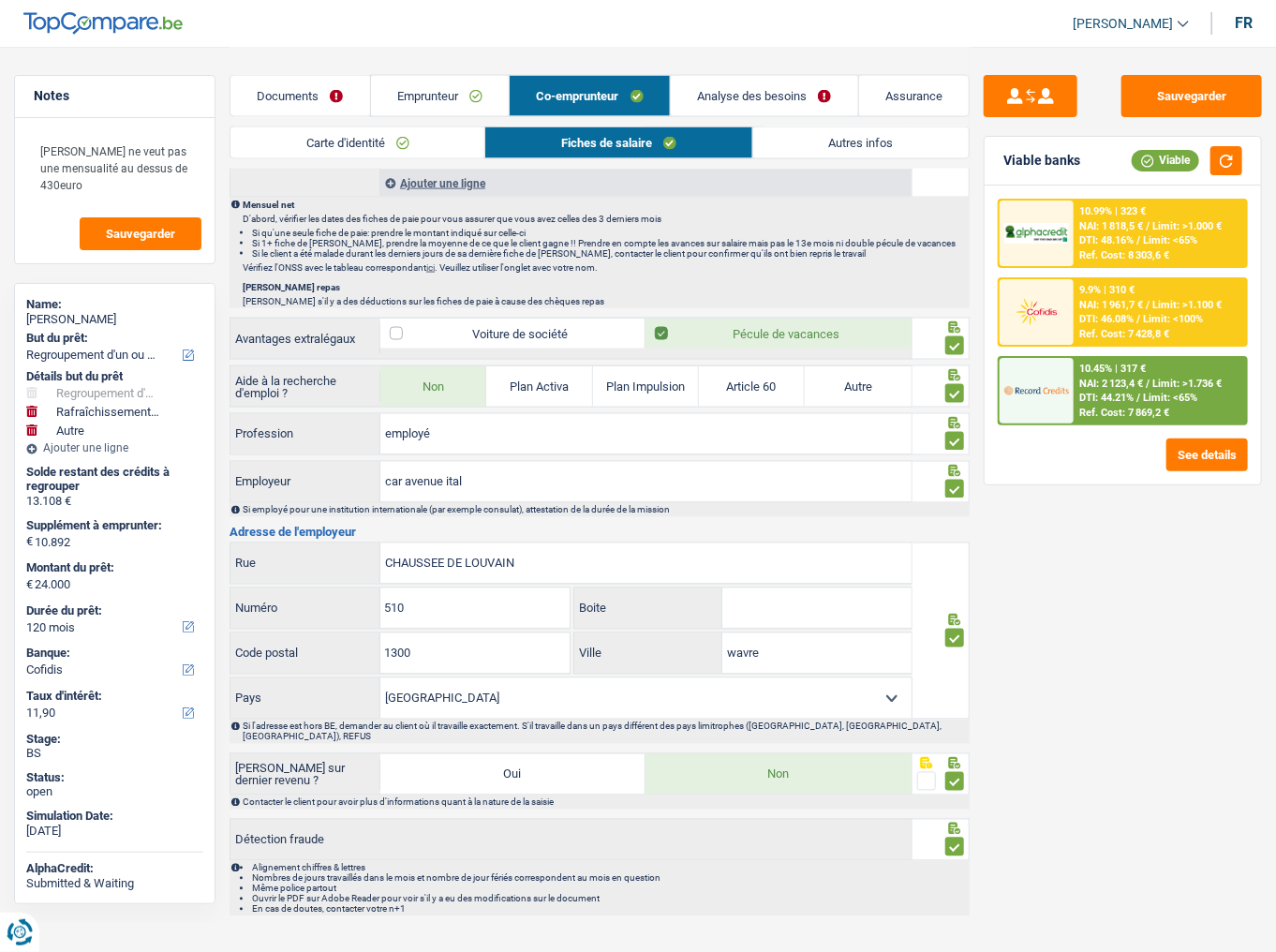
click at [1105, 315] on span "DTI: 46.08%" at bounding box center [1106, 319] width 54 height 12
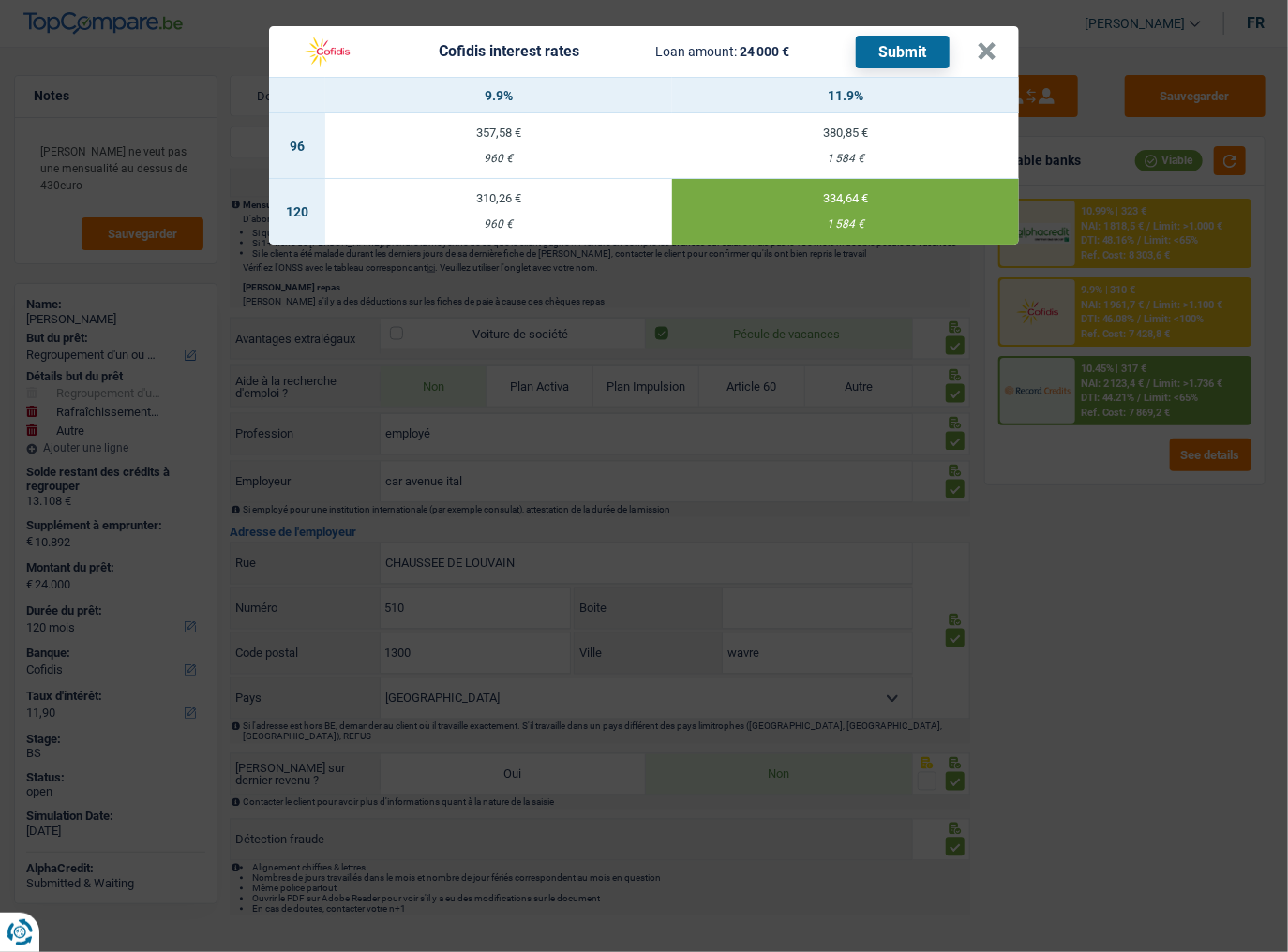
click at [912, 49] on button "Submit" at bounding box center [903, 52] width 93 height 32
click at [994, 55] on button "×" at bounding box center [987, 52] width 20 height 19
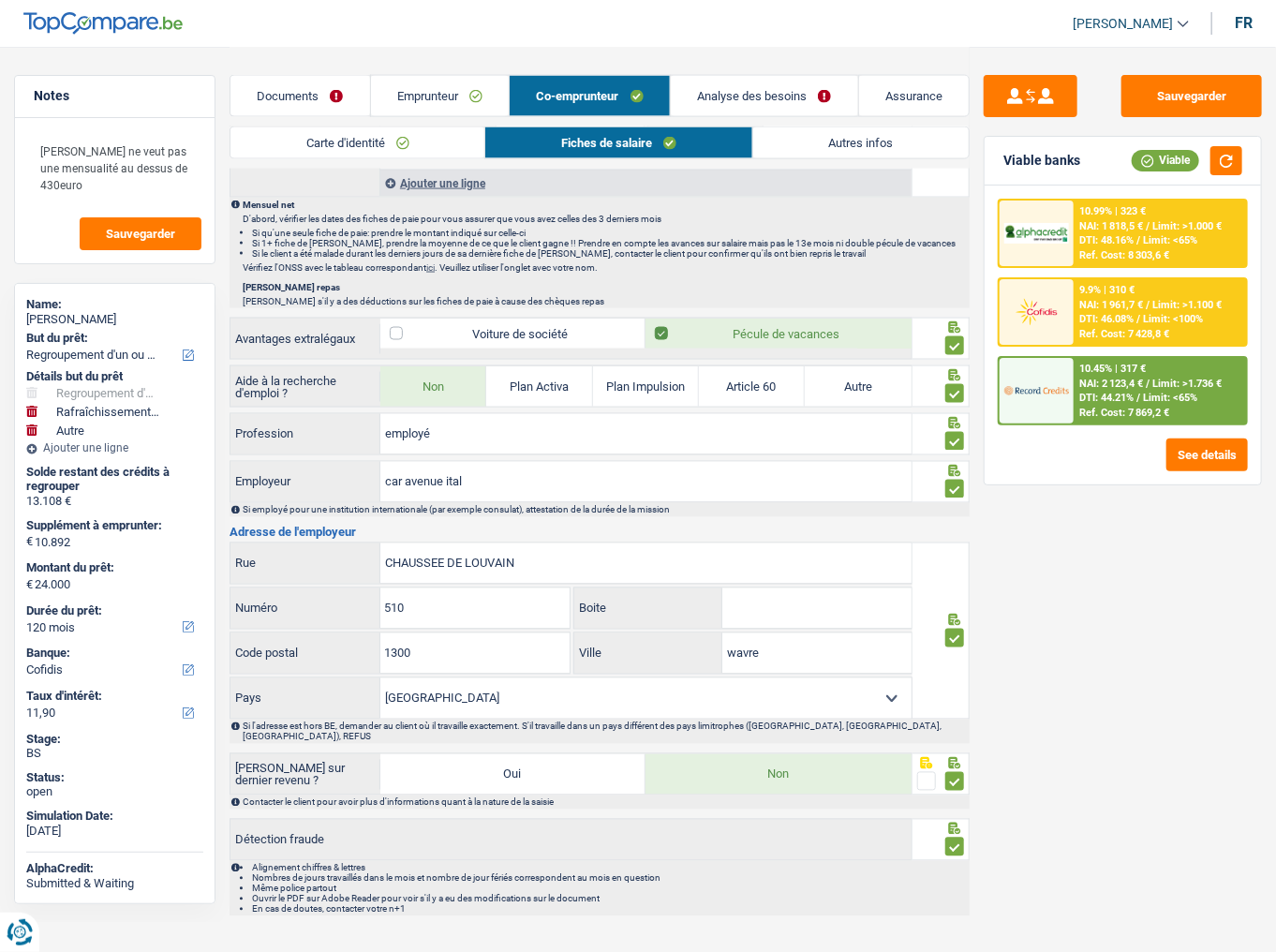
click at [319, 108] on link "Documents" at bounding box center [300, 96] width 139 height 40
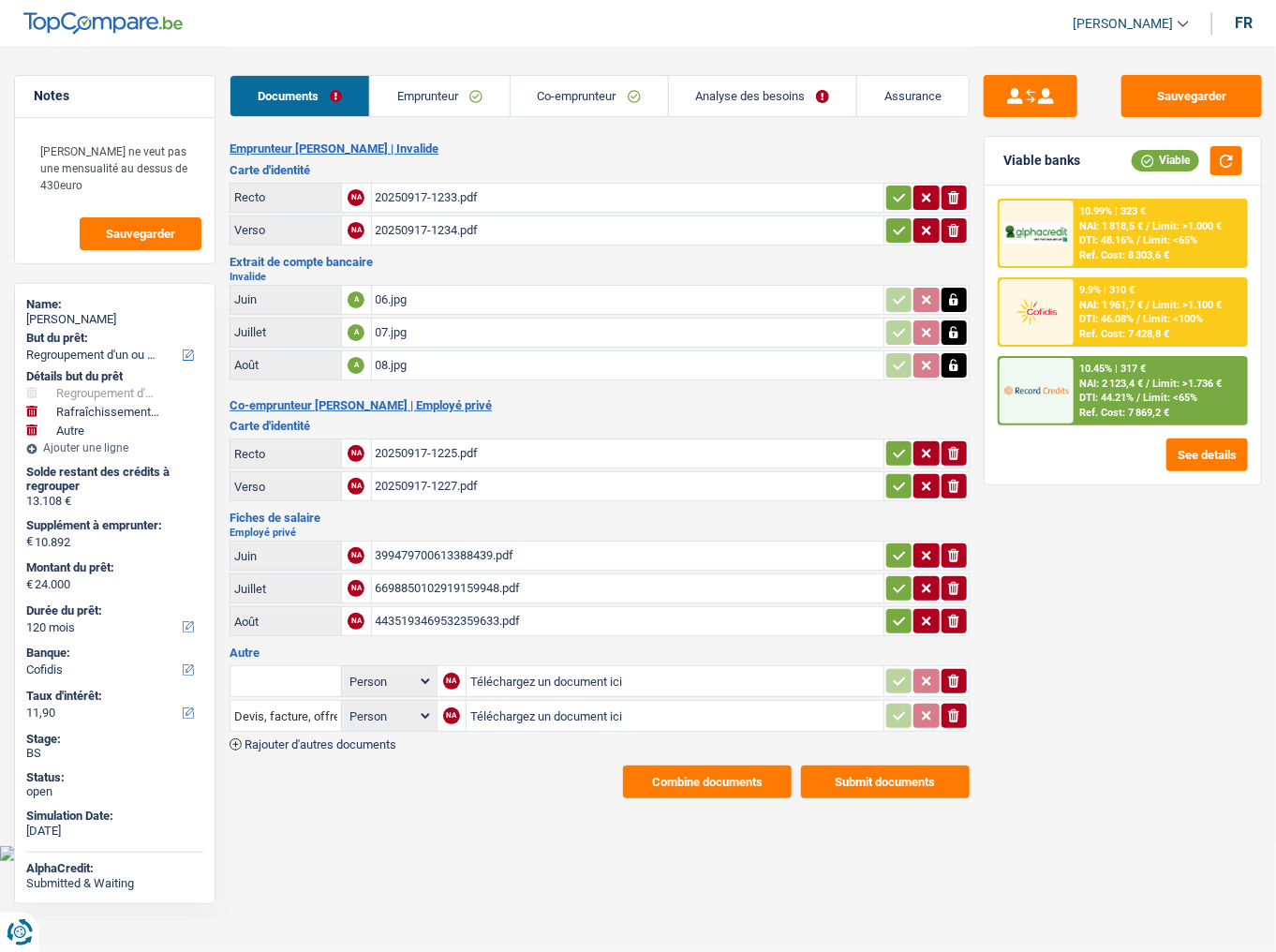
scroll to position [0, 0]
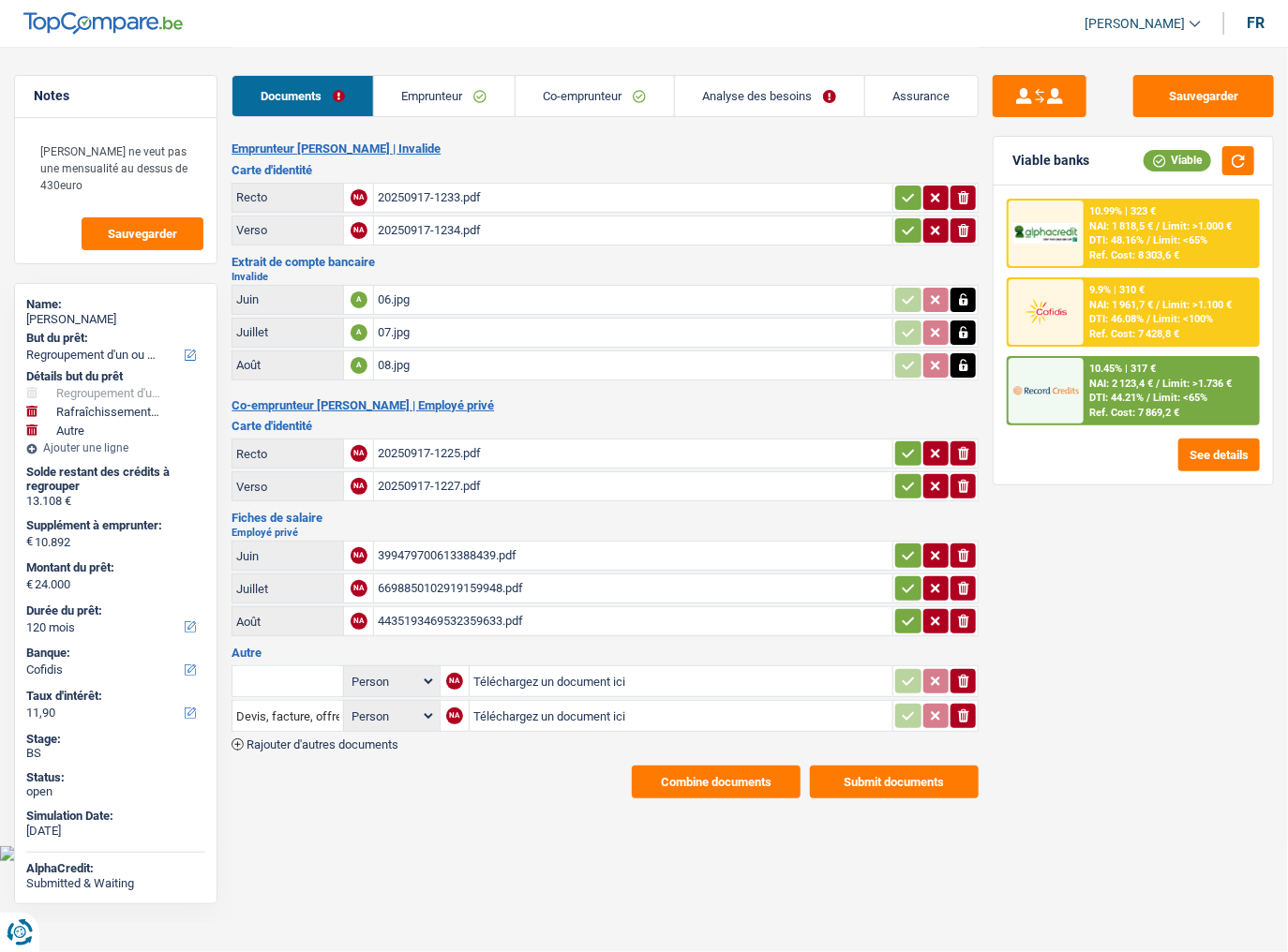
click at [958, 591] on icon "ionicons-v5-e" at bounding box center [964, 682] width 15 height 19
click at [960, 591] on icon "ionicons-v5-e" at bounding box center [964, 716] width 15 height 19
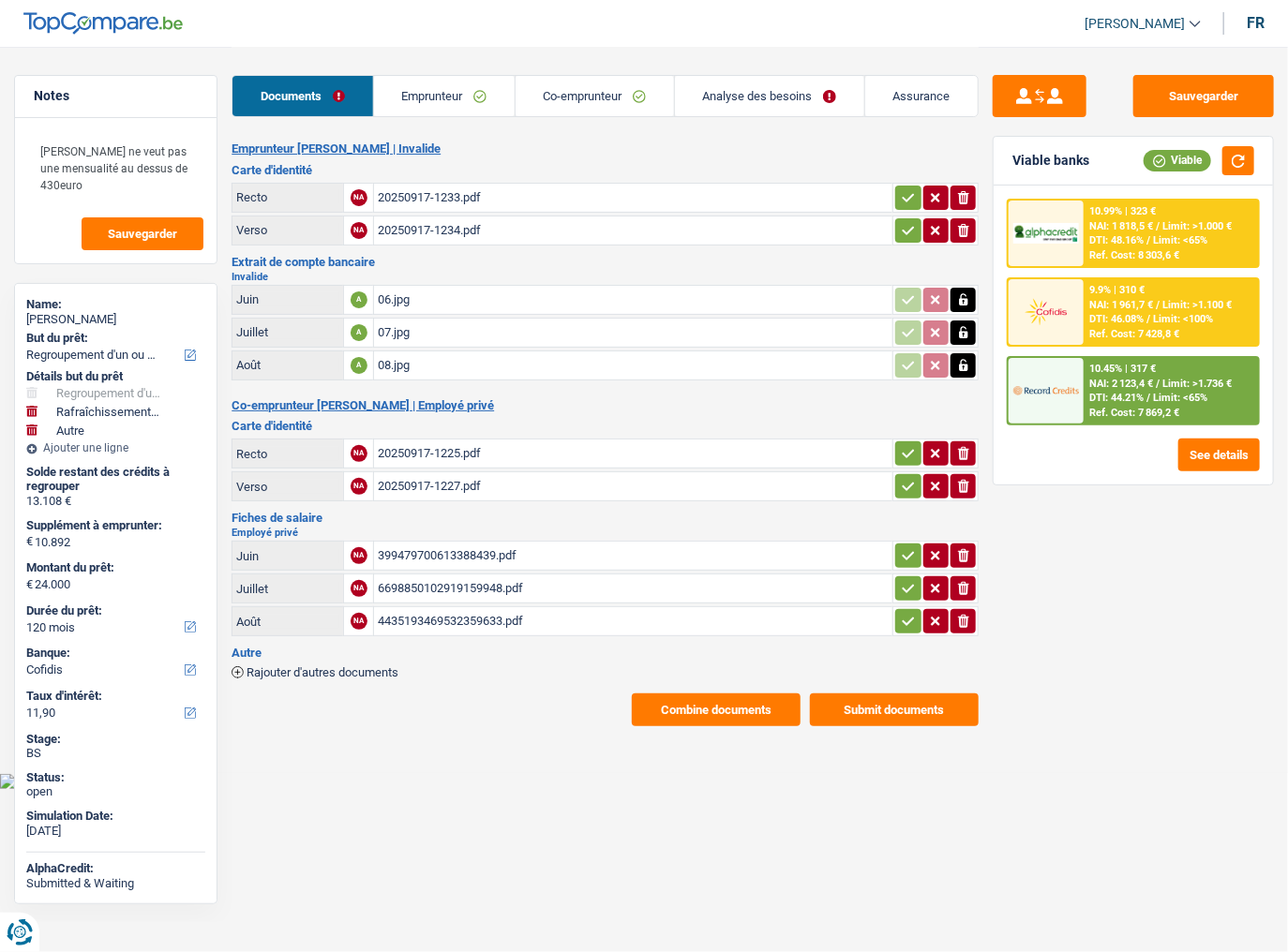
drag, startPoint x: 424, startPoint y: 105, endPoint x: 851, endPoint y: 177, distance: 433.0
click at [426, 105] on link "Emprunteur" at bounding box center [444, 96] width 140 height 40
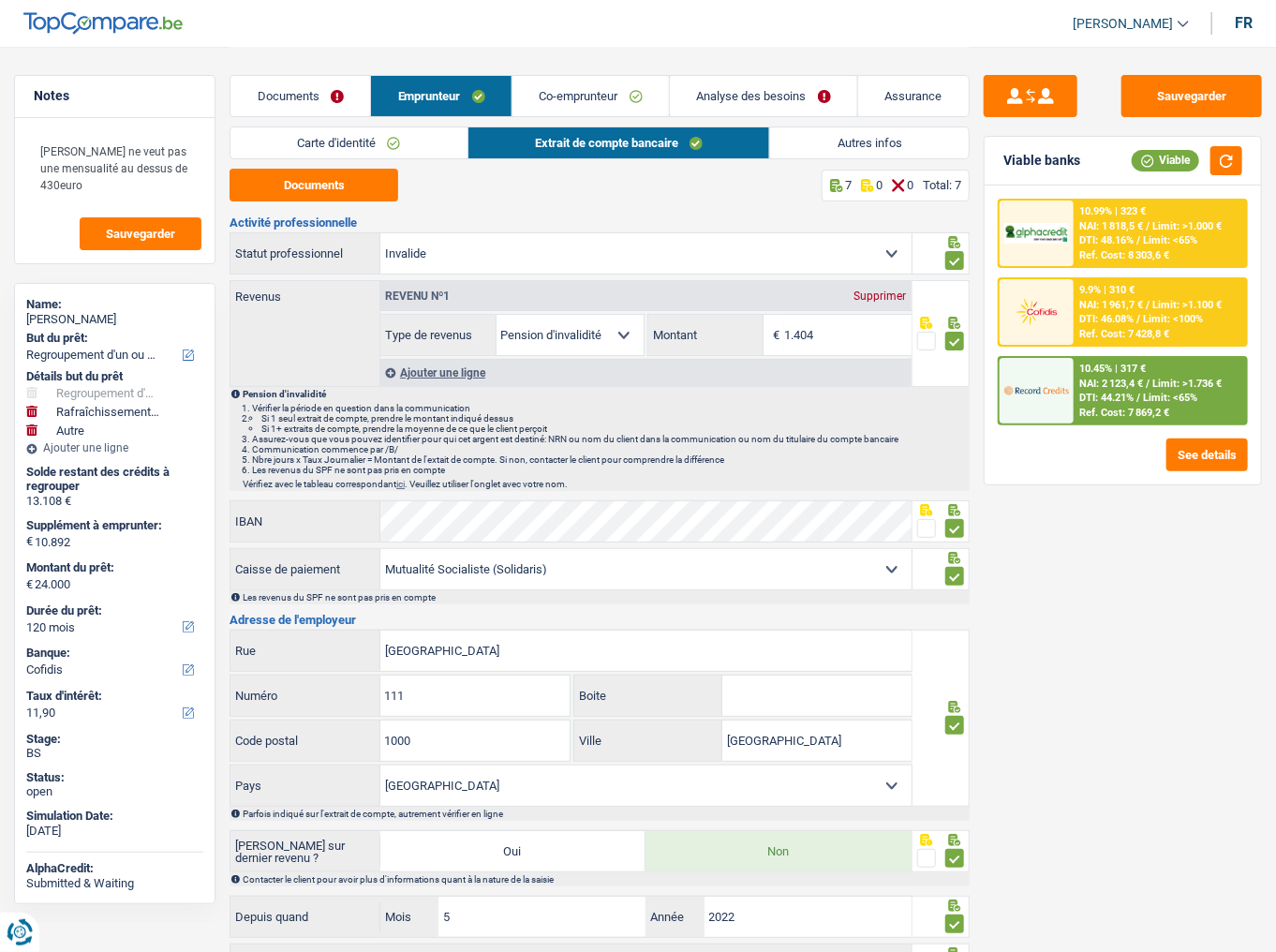
click at [919, 145] on link "Autres infos" at bounding box center [870, 143] width 198 height 31
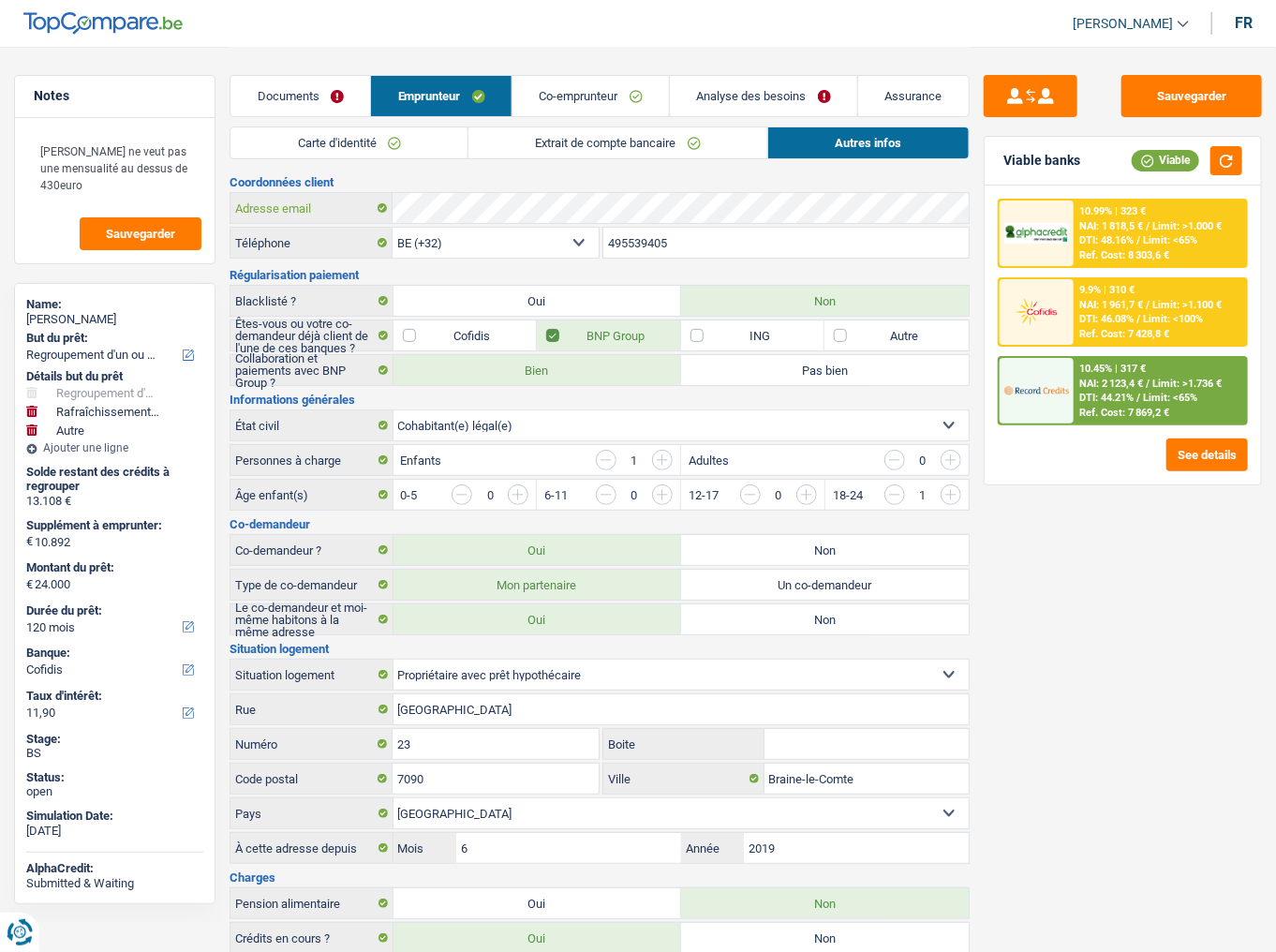
click at [366, 211] on div "Adresse email" at bounding box center [600, 207] width 738 height 30
click at [592, 88] on link "Co-emprunteur" at bounding box center [591, 96] width 156 height 40
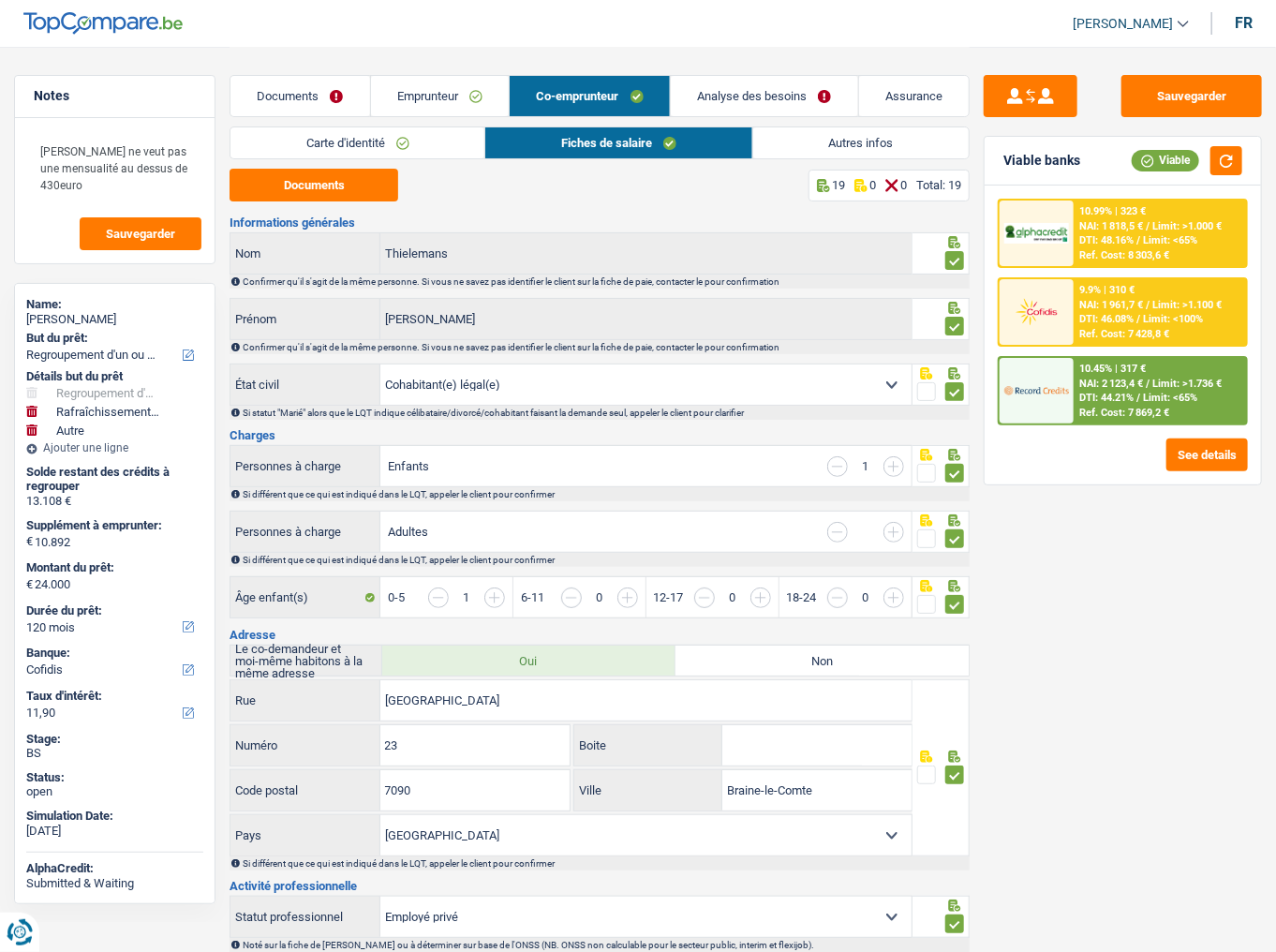
drag, startPoint x: 462, startPoint y: 146, endPoint x: 474, endPoint y: 142, distance: 12.6
click at [462, 146] on link "Carte d'identité" at bounding box center [358, 143] width 254 height 31
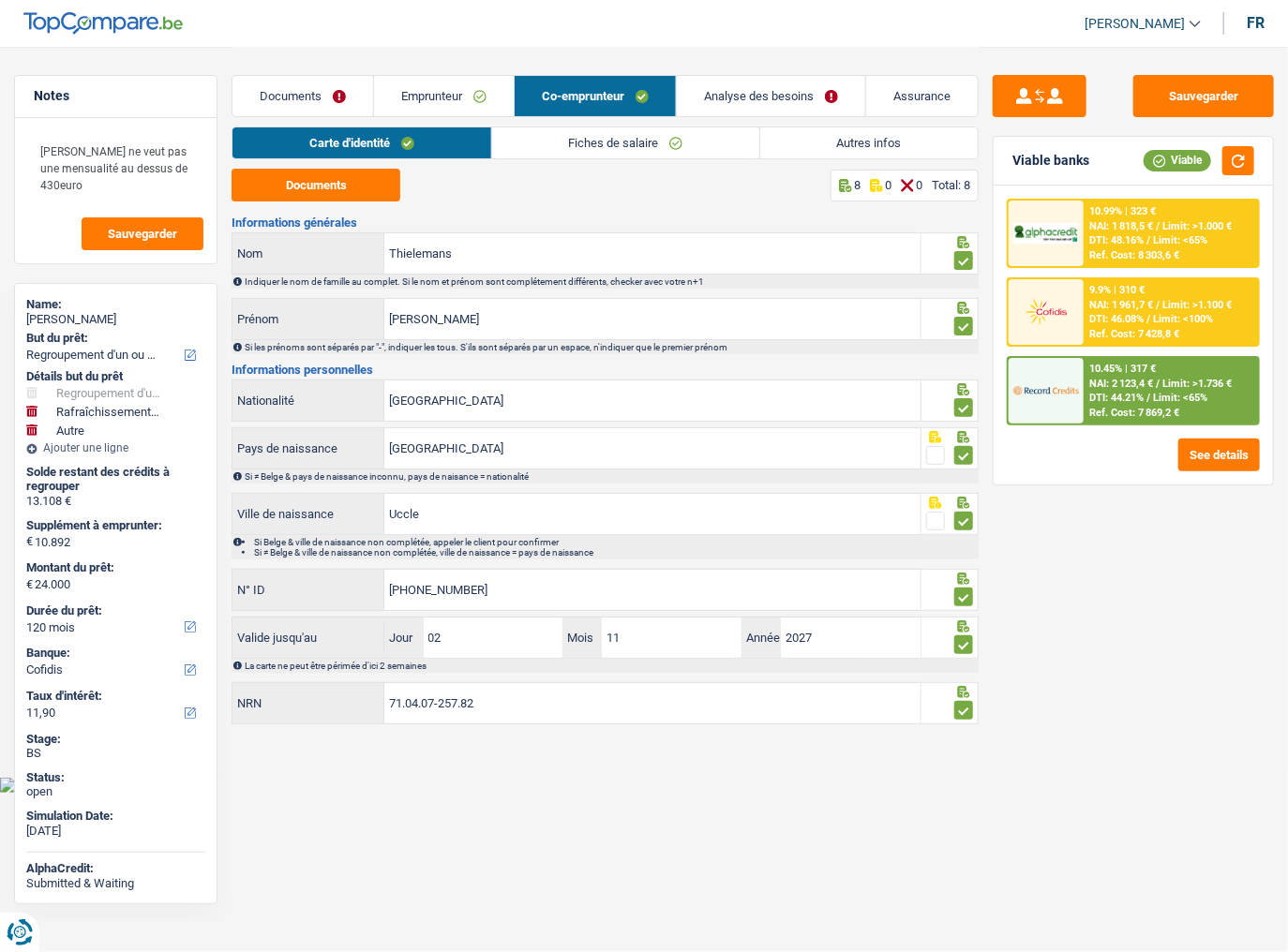
click at [540, 136] on link "Fiches de salaire" at bounding box center [626, 143] width 267 height 31
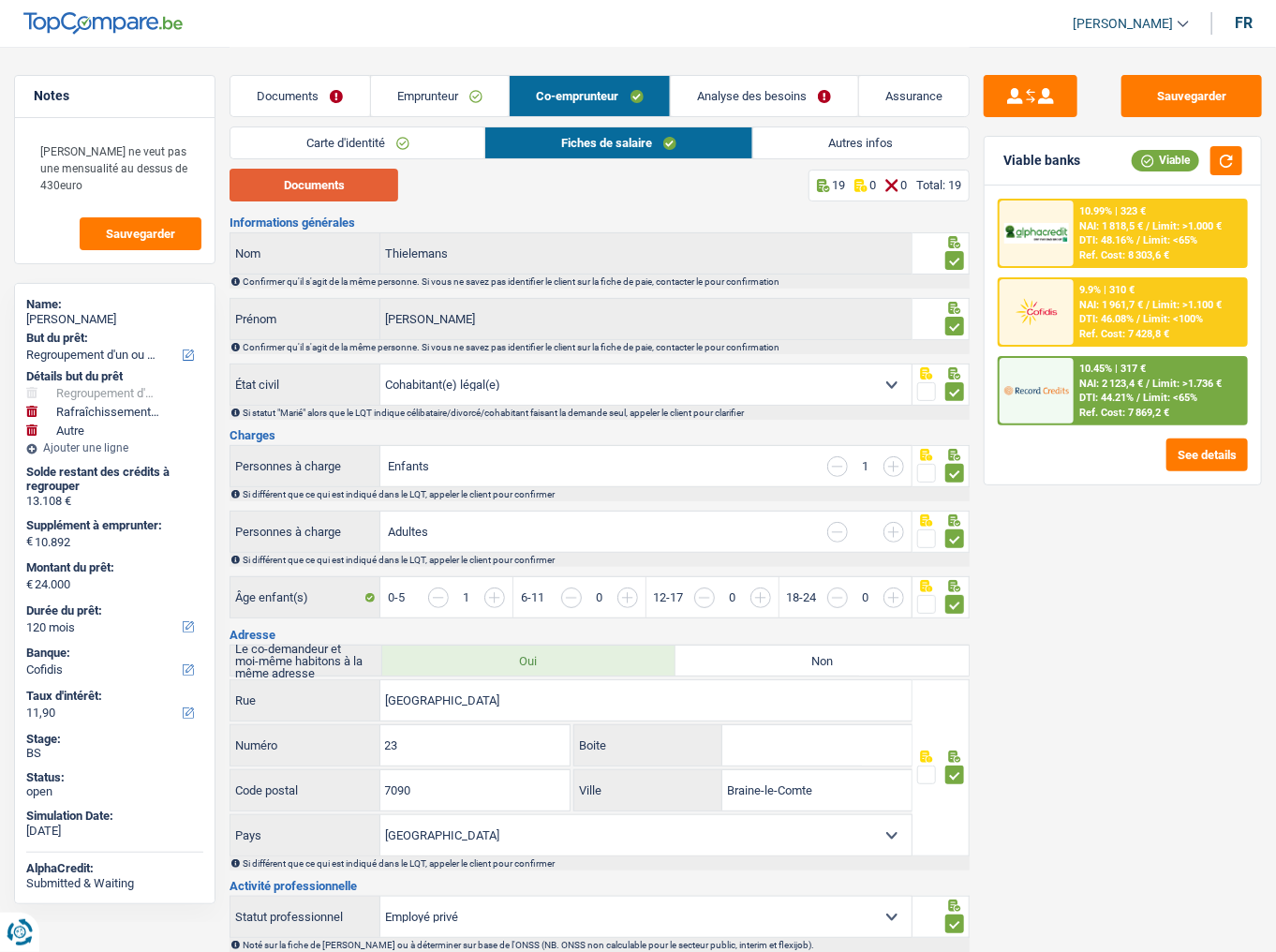
click at [358, 187] on button "Documents" at bounding box center [314, 185] width 169 height 32
click at [748, 110] on link "Analyse des besoins" at bounding box center [765, 96] width 188 height 40
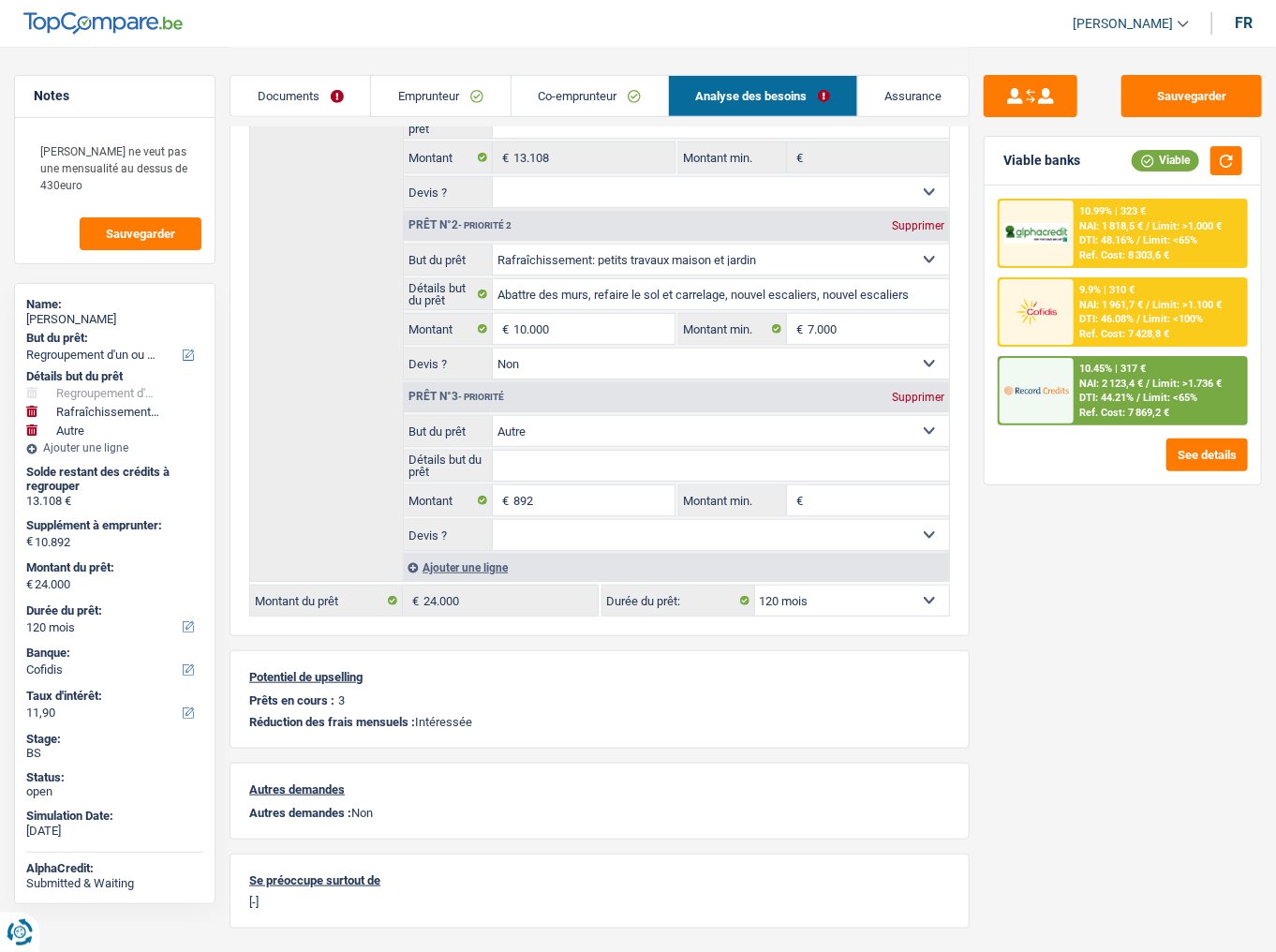
scroll to position [374, 0]
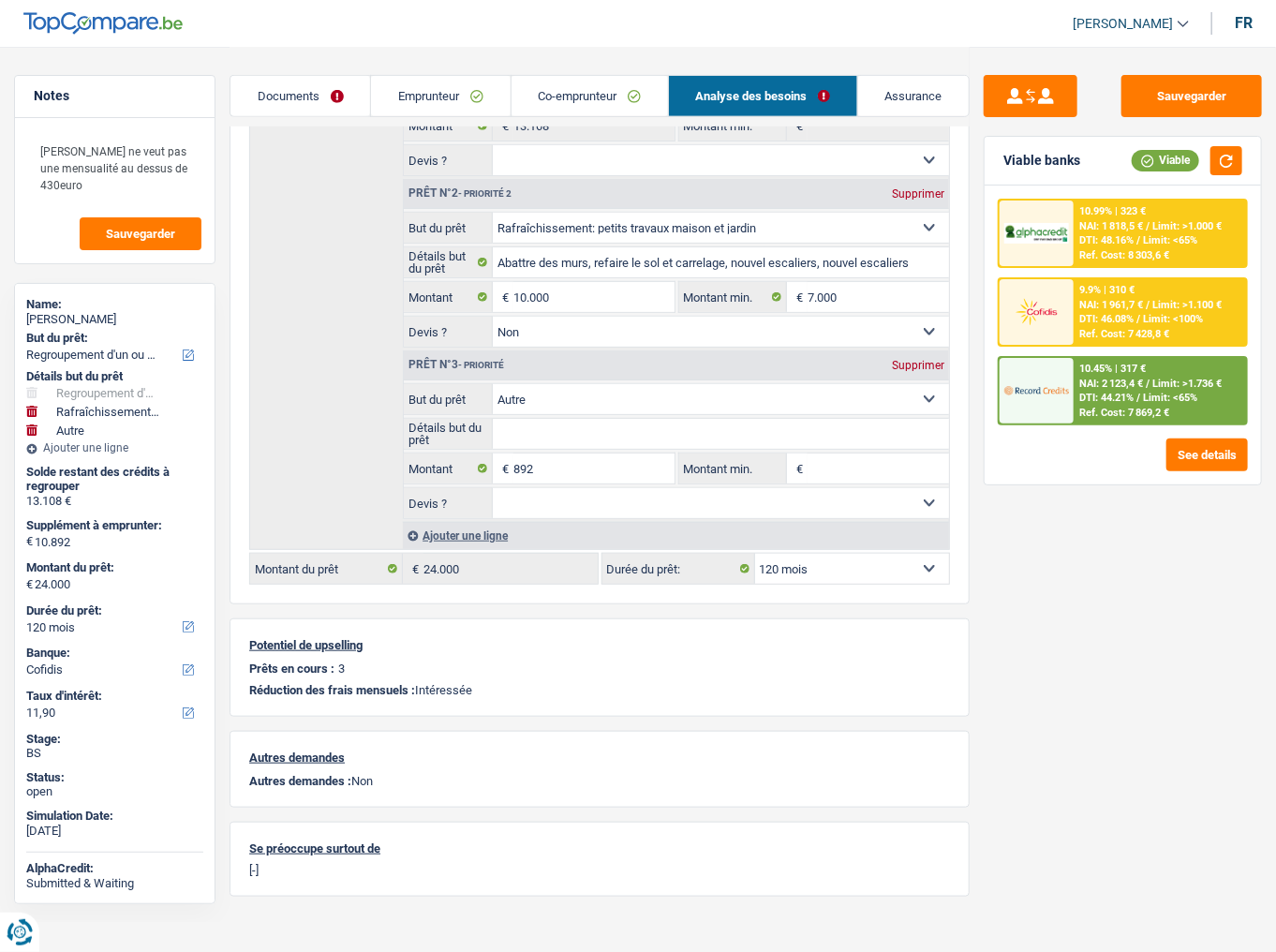
drag, startPoint x: 938, startPoint y: 354, endPoint x: 1165, endPoint y: 290, distance: 235.8
click at [937, 360] on div "Supprimer" at bounding box center [918, 365] width 62 height 11
type input "10.000"
type input "23.108"
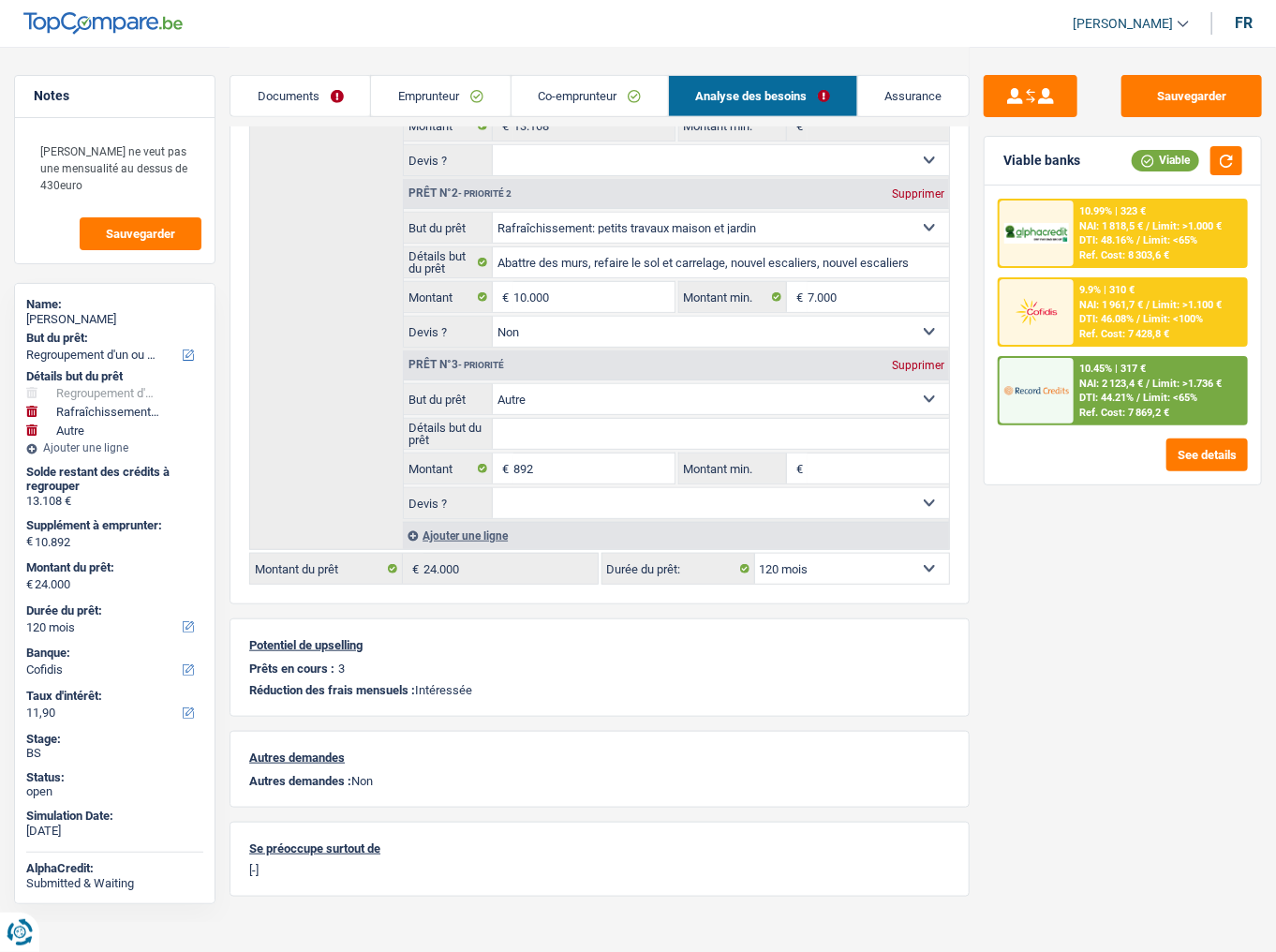
type input "23.108"
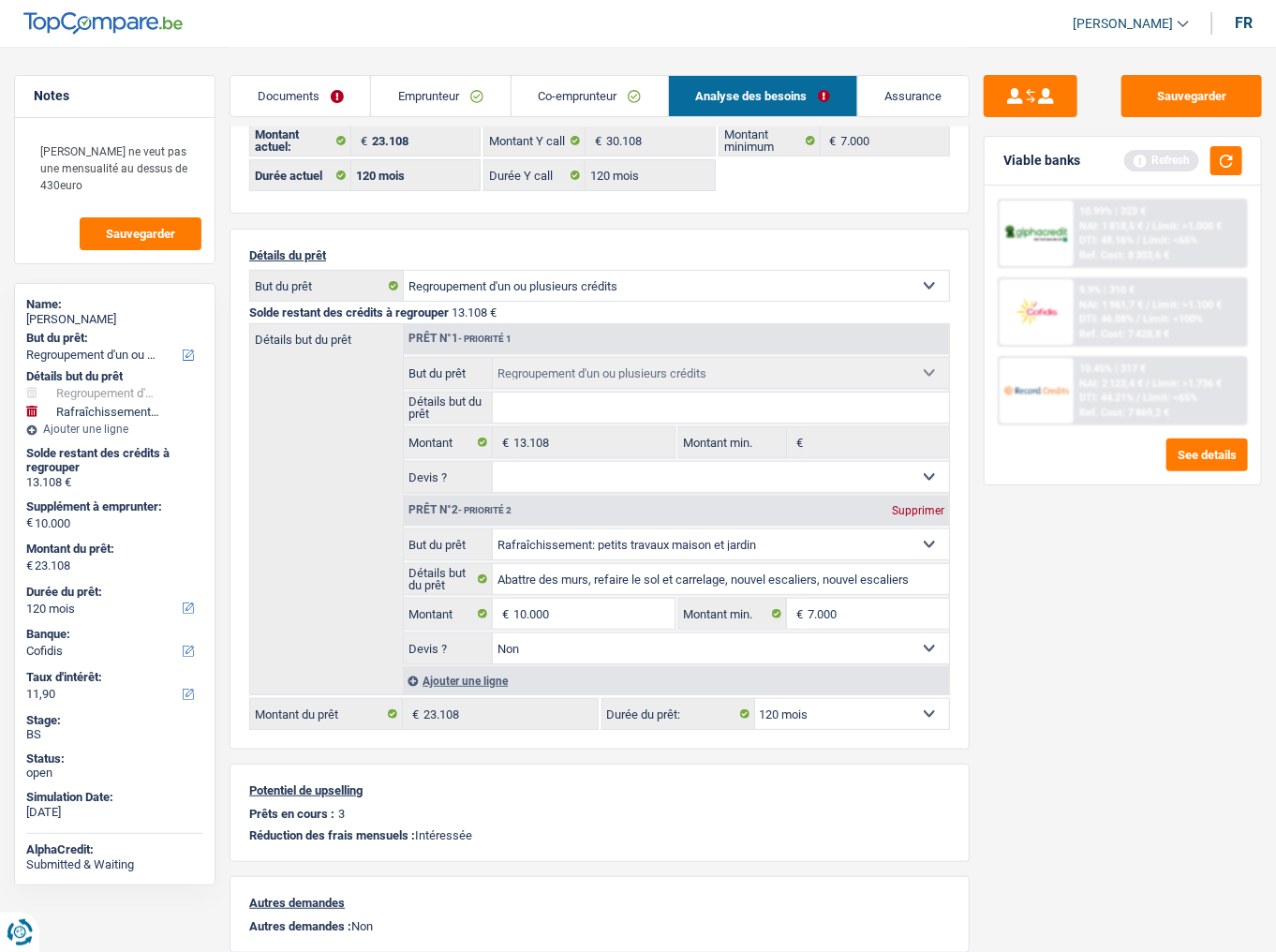
scroll to position [53, 0]
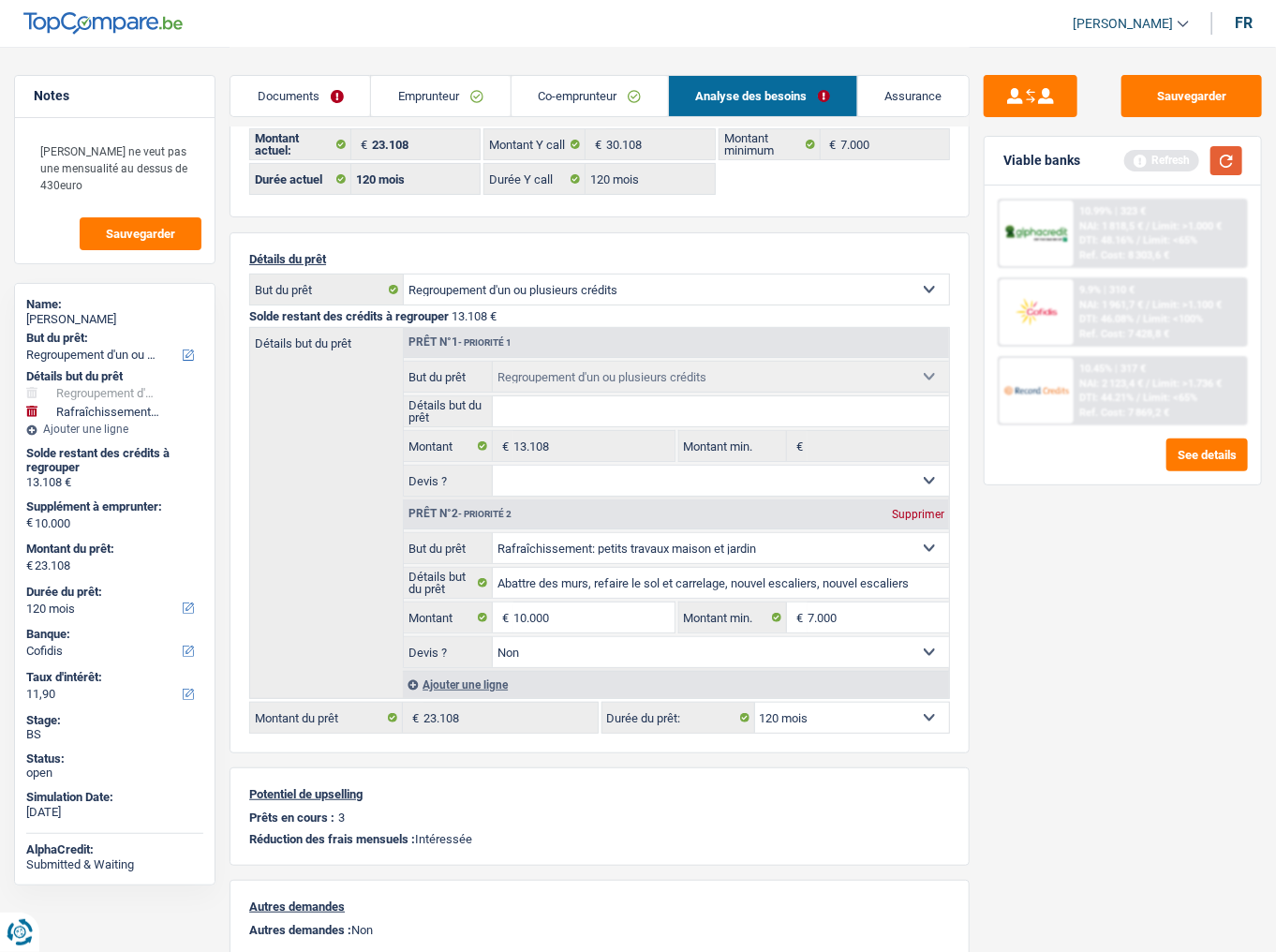
click at [1222, 154] on button "button" at bounding box center [1226, 160] width 31 height 29
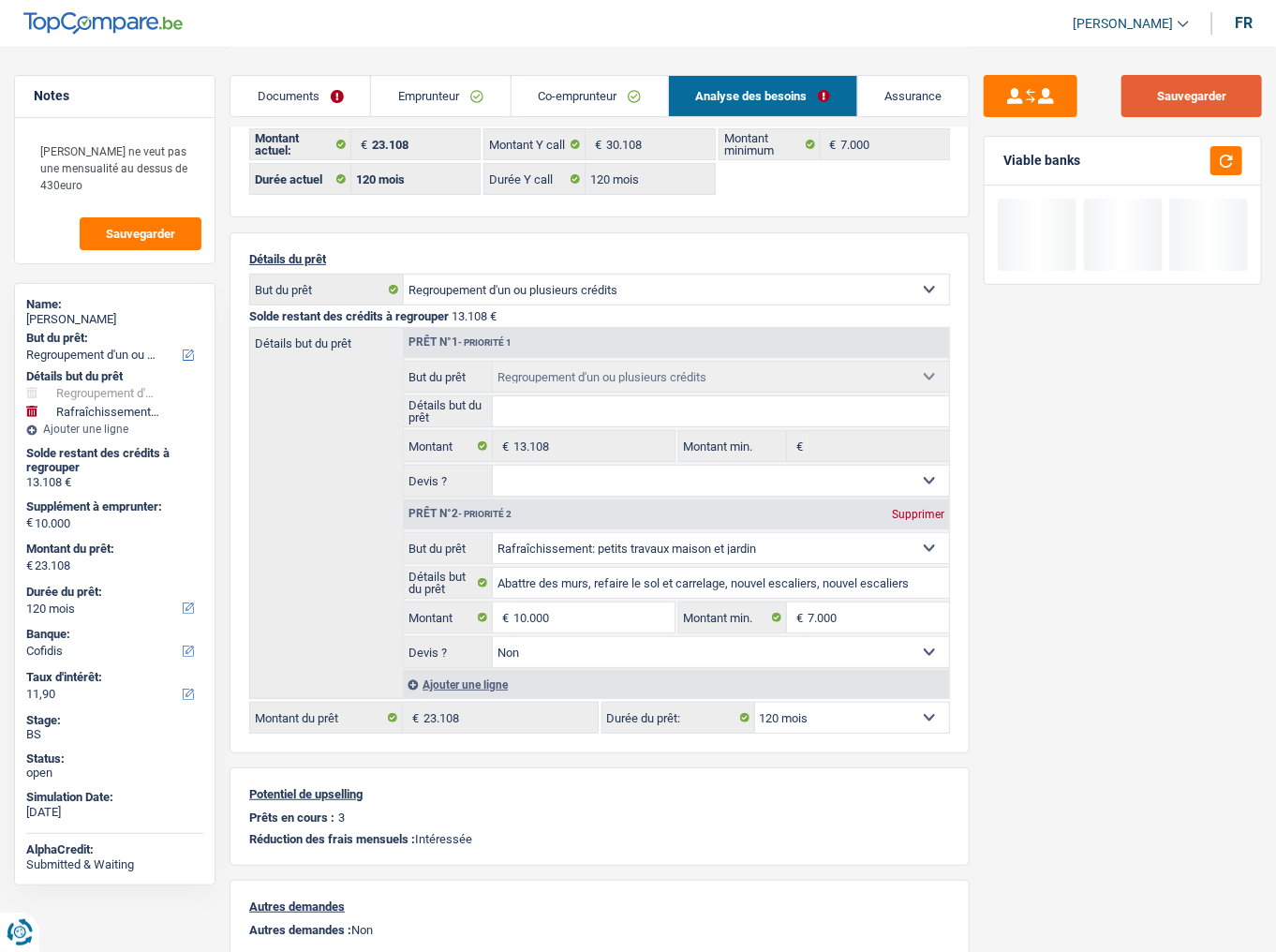
drag, startPoint x: 1207, startPoint y: 81, endPoint x: 14, endPoint y: 169, distance: 1196.2
click at [1195, 81] on button "Sauvegarder" at bounding box center [1191, 96] width 140 height 42
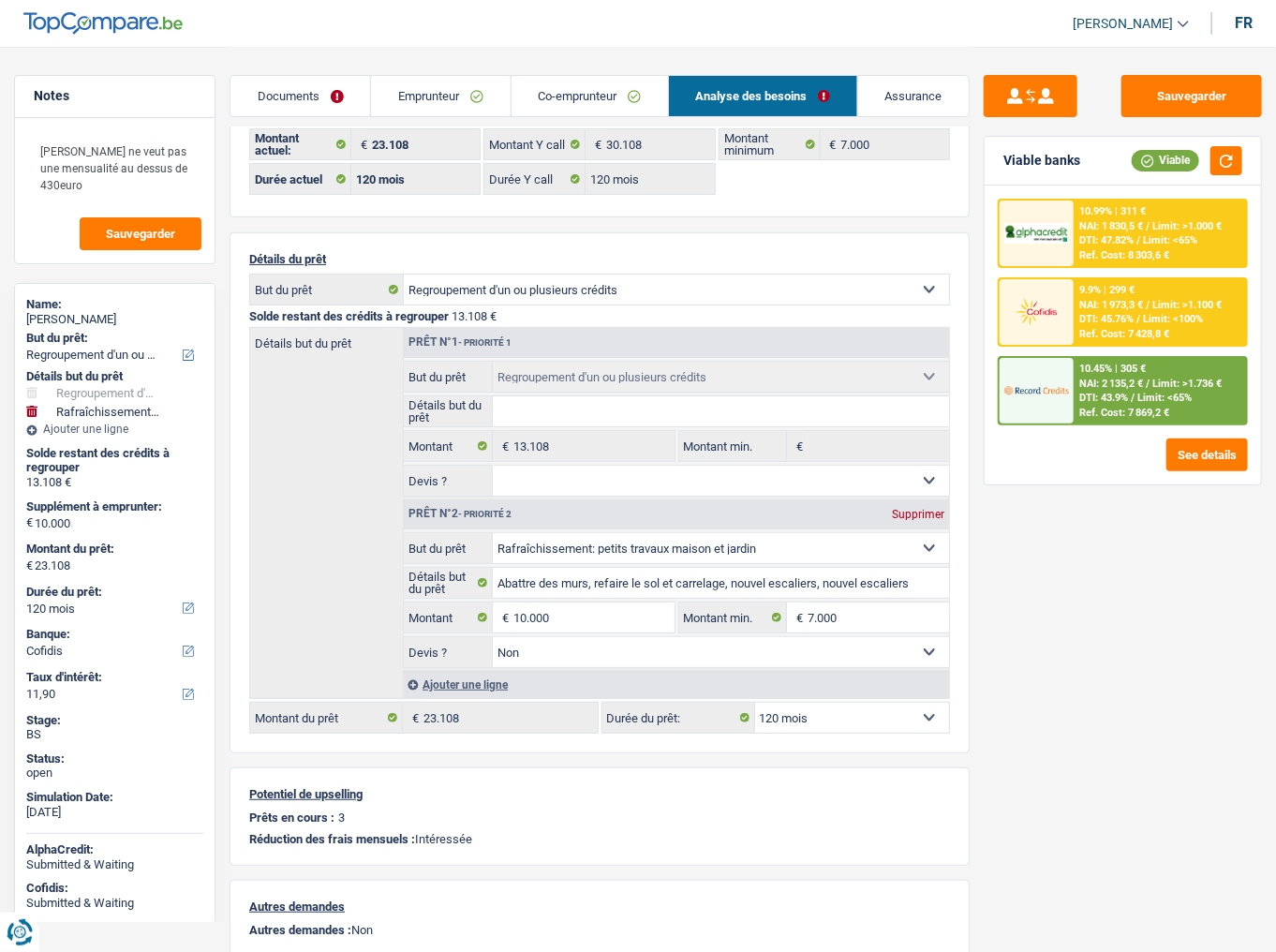
click at [292, 98] on link "Documents" at bounding box center [300, 96] width 139 height 40
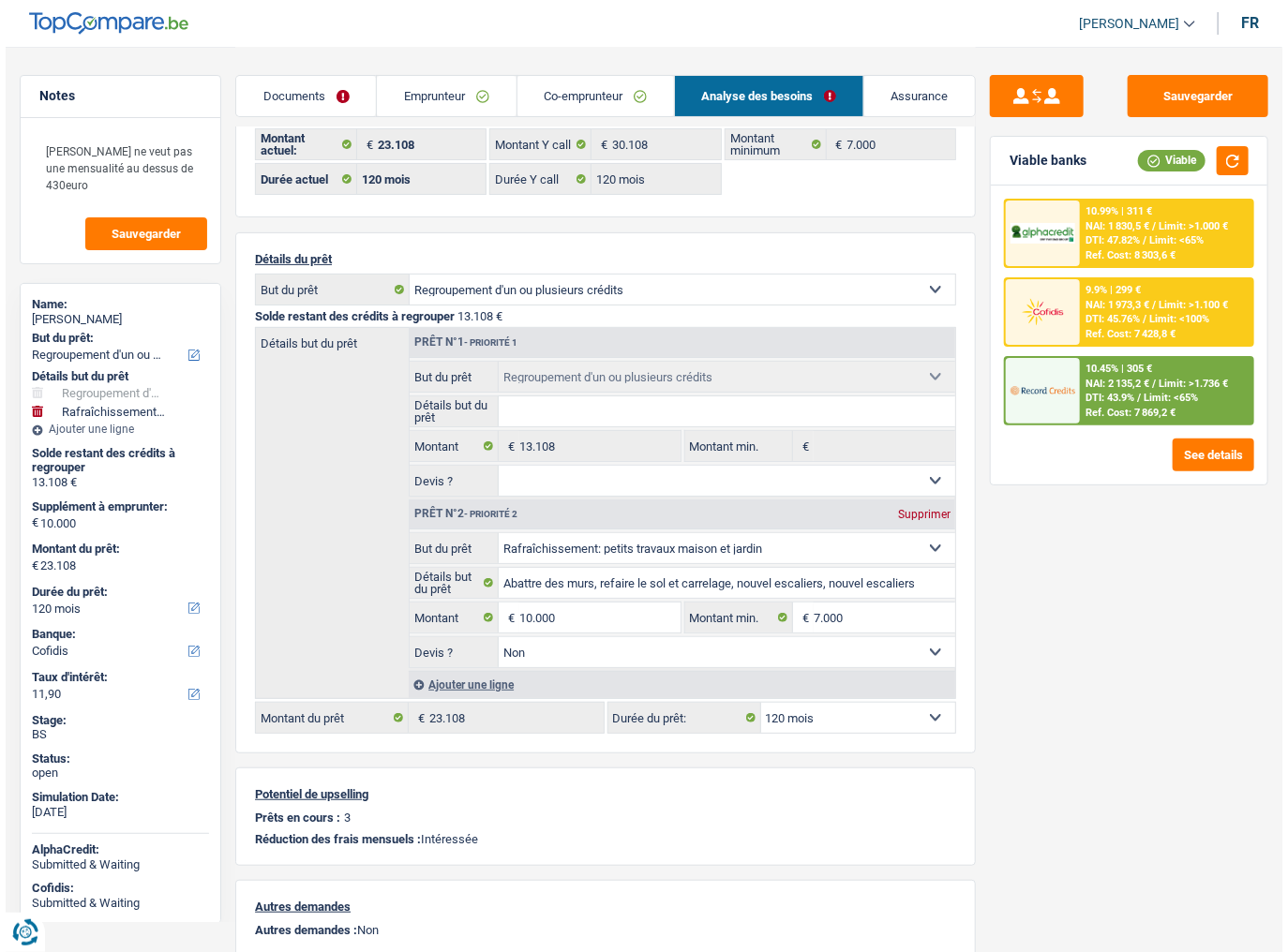
scroll to position [0, 0]
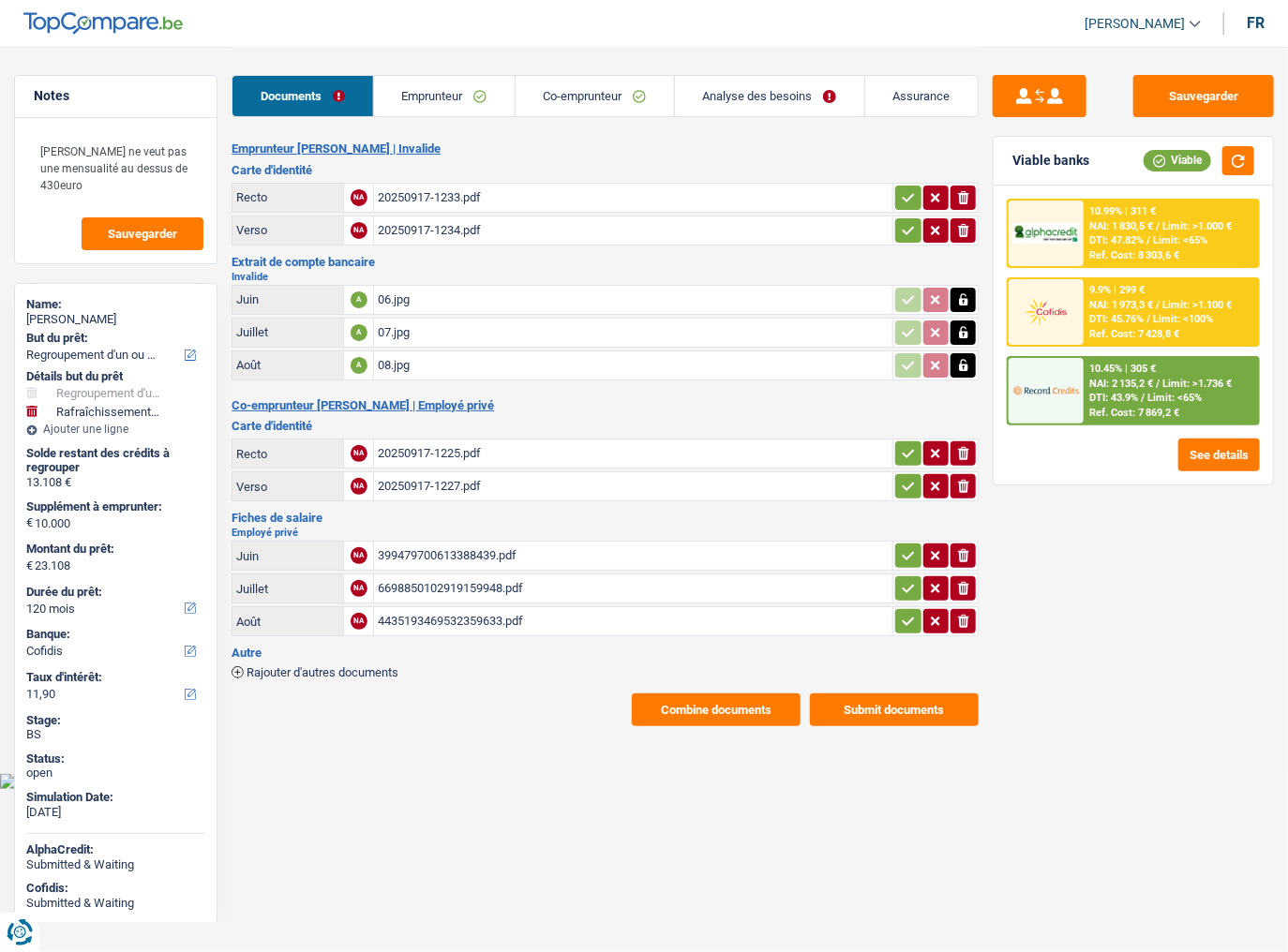
click at [709, 591] on button "Combine documents" at bounding box center [716, 710] width 169 height 32
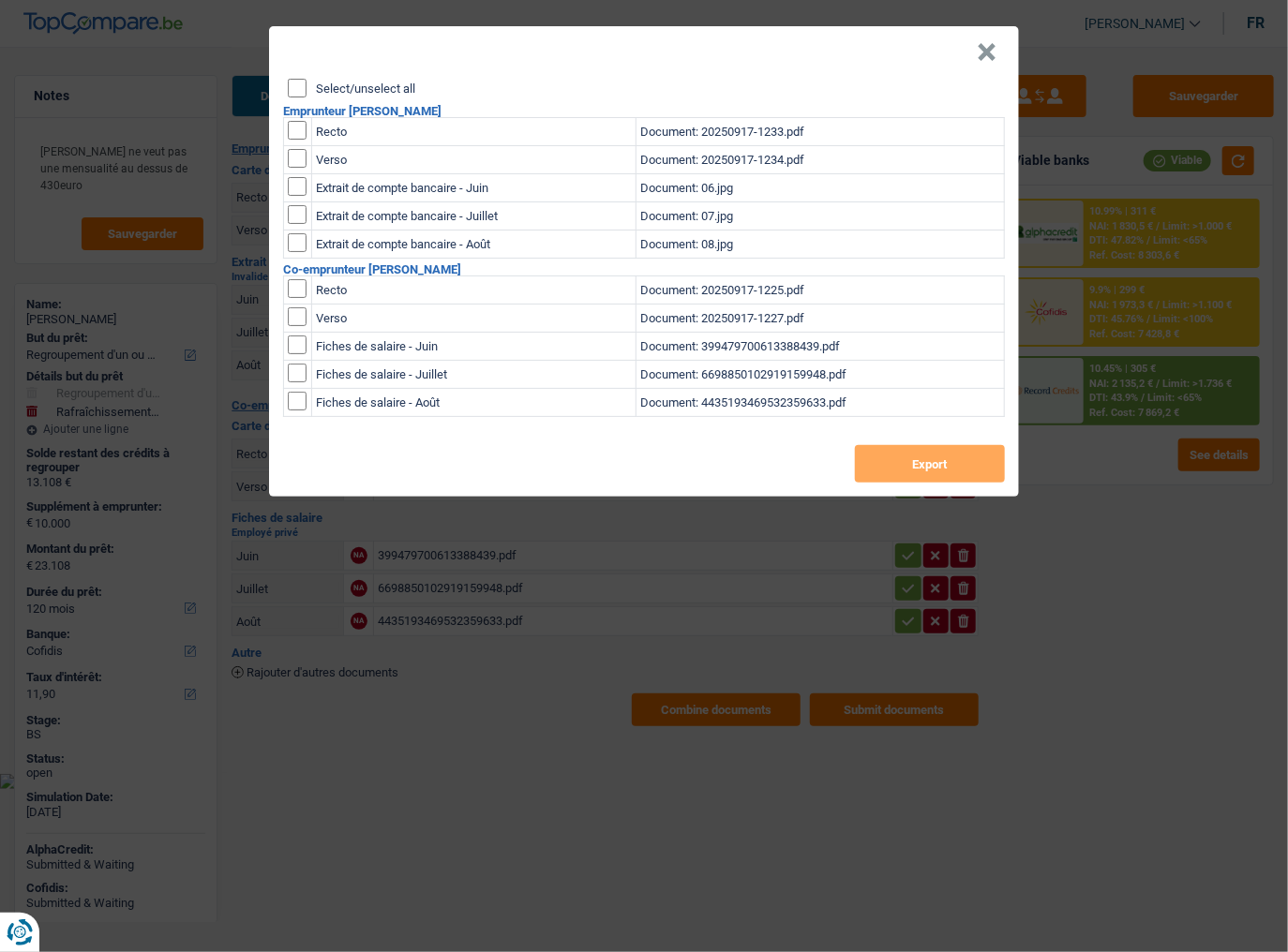
click at [307, 88] on div "Select/unselect all" at bounding box center [647, 89] width 717 height 19
click at [298, 90] on input "Select/unselect all" at bounding box center [298, 89] width 19 height 19
checkbox input "true"
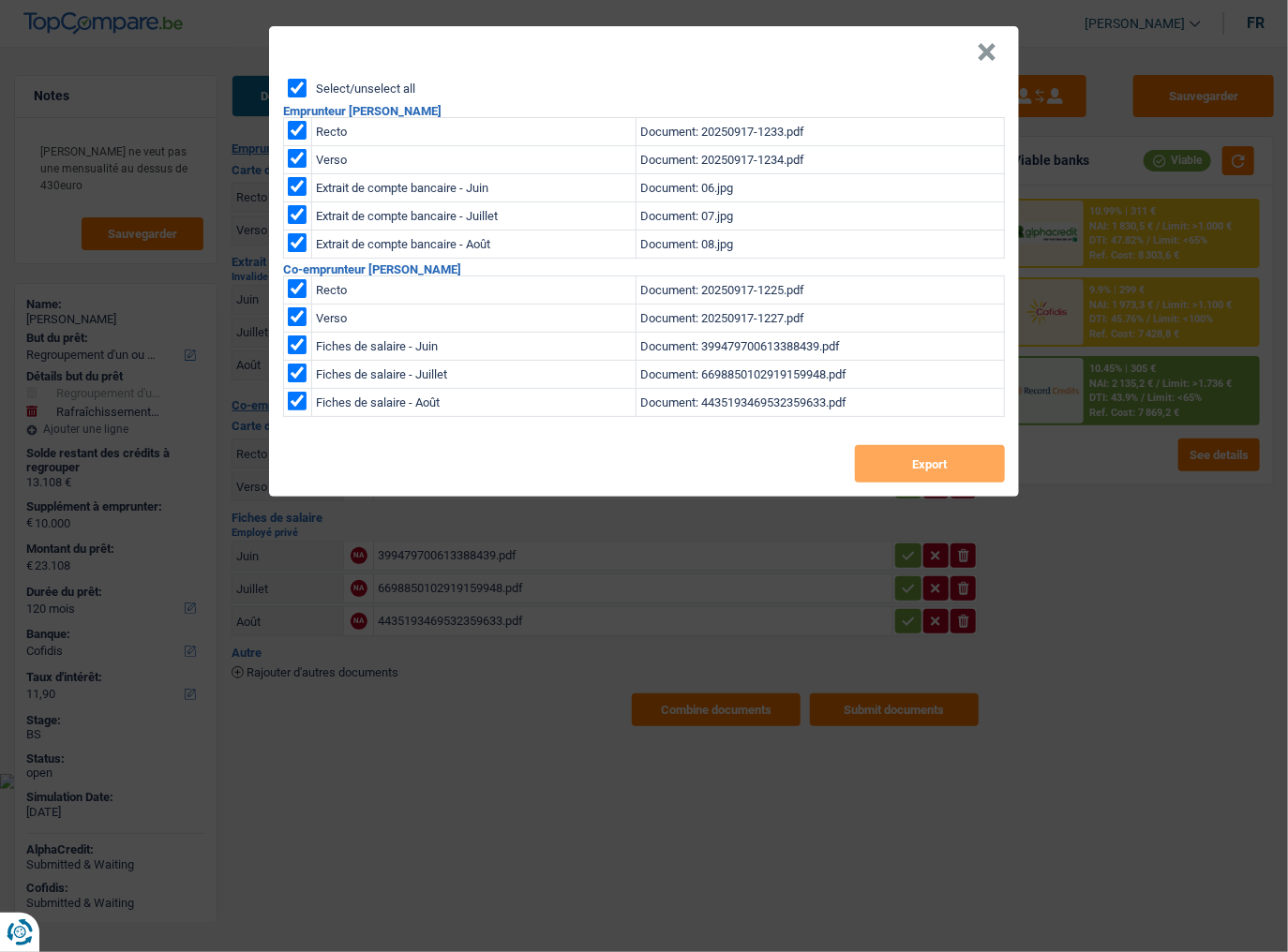
checkbox input "true"
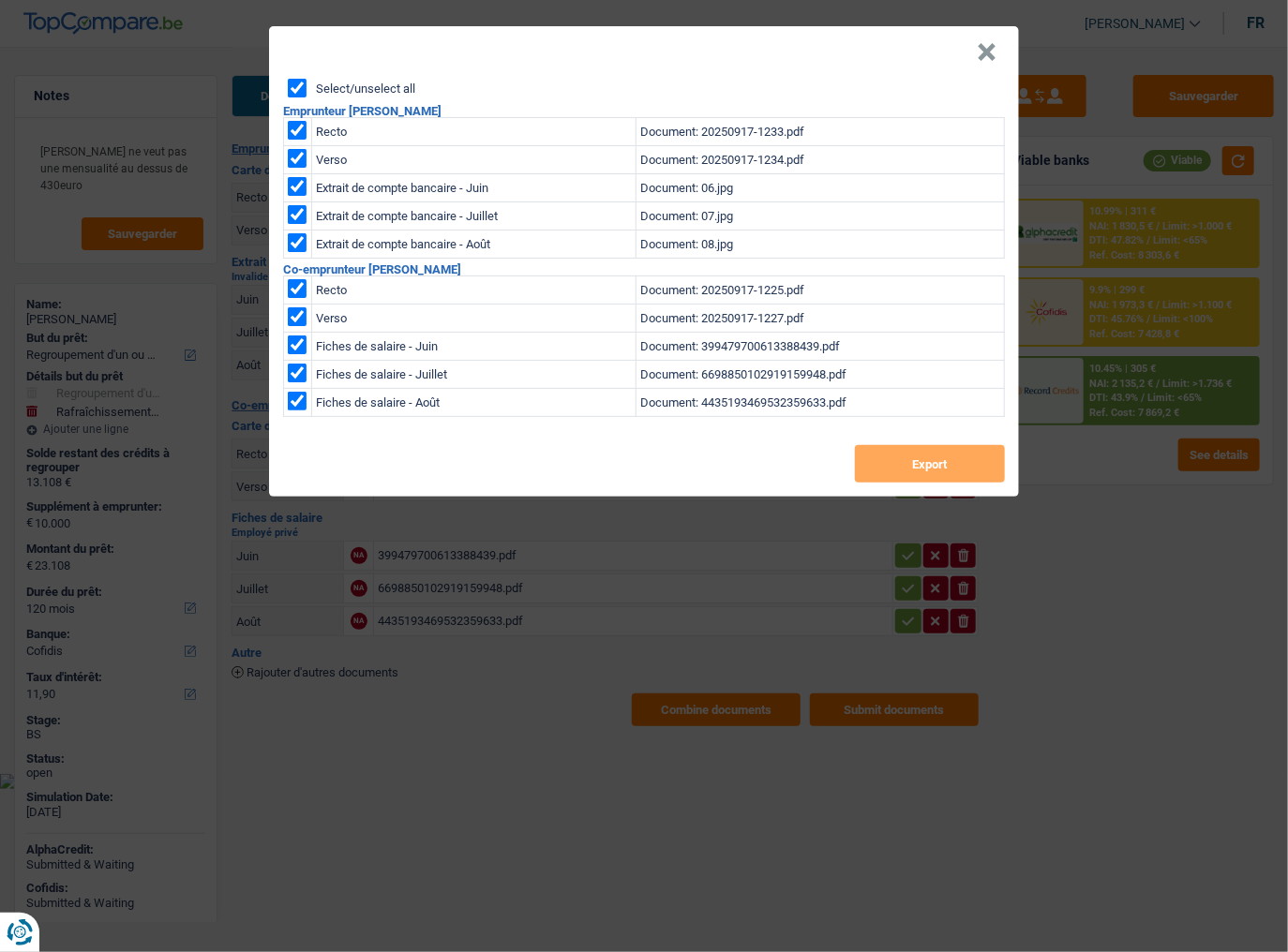
checkbox input "true"
click at [933, 461] on button "Export" at bounding box center [929, 464] width 150 height 37
click at [993, 62] on button "×" at bounding box center [987, 52] width 20 height 19
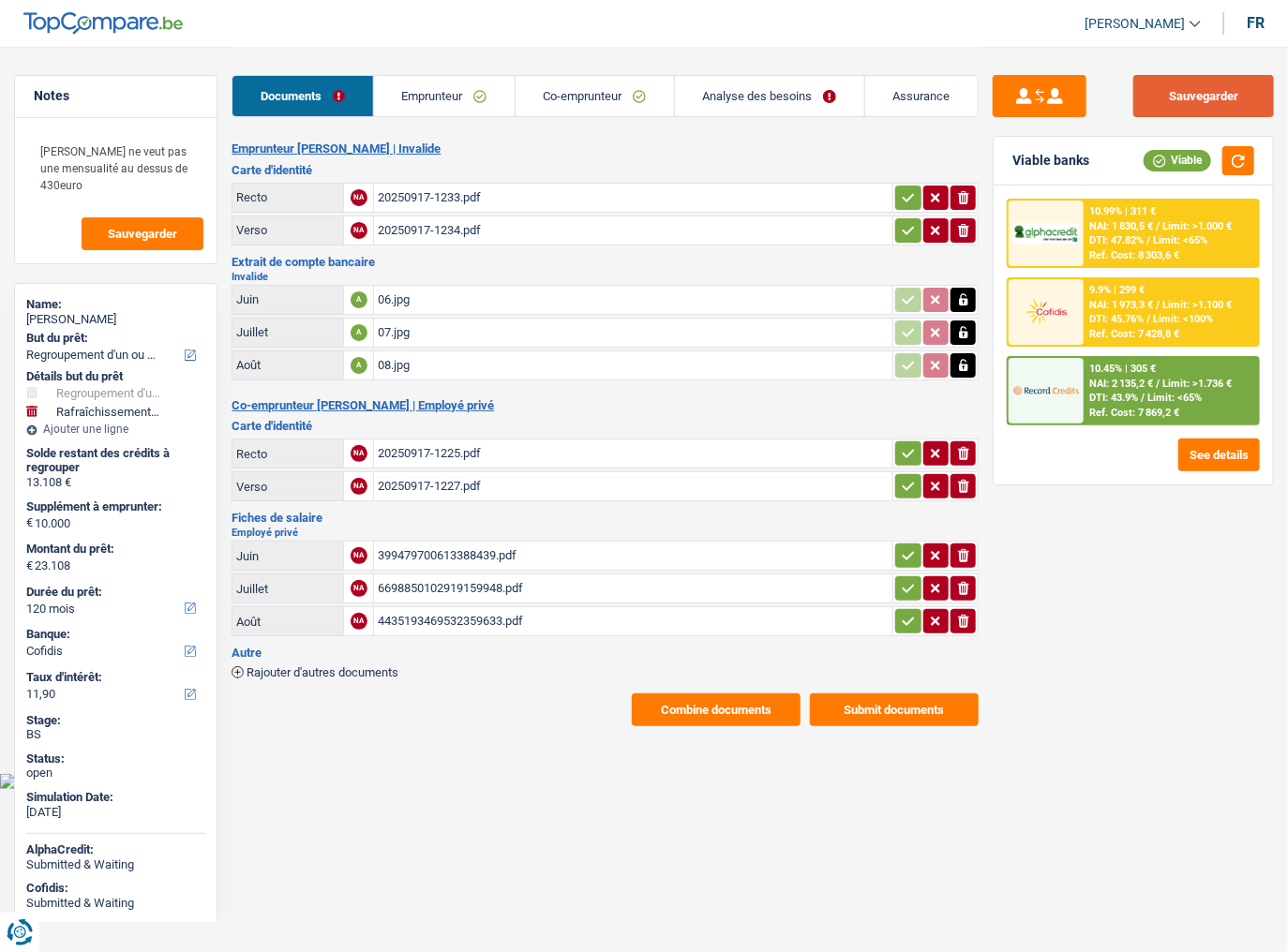
click at [1182, 112] on button "Sauvegarder" at bounding box center [1203, 96] width 140 height 42
click at [868, 591] on button "Submit documents" at bounding box center [894, 710] width 169 height 32
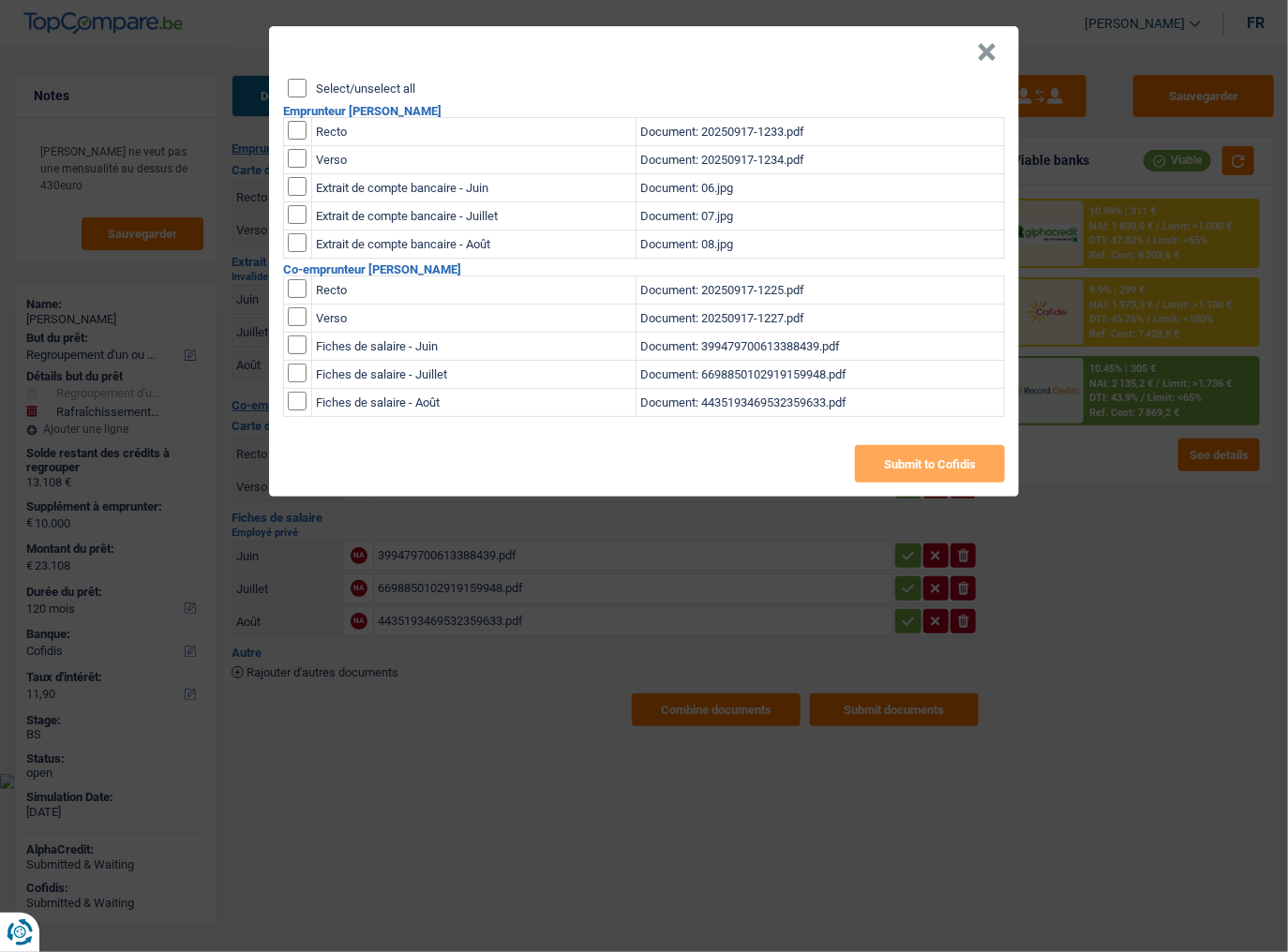
click at [299, 86] on input "Select/unselect all" at bounding box center [298, 89] width 19 height 19
checkbox input "true"
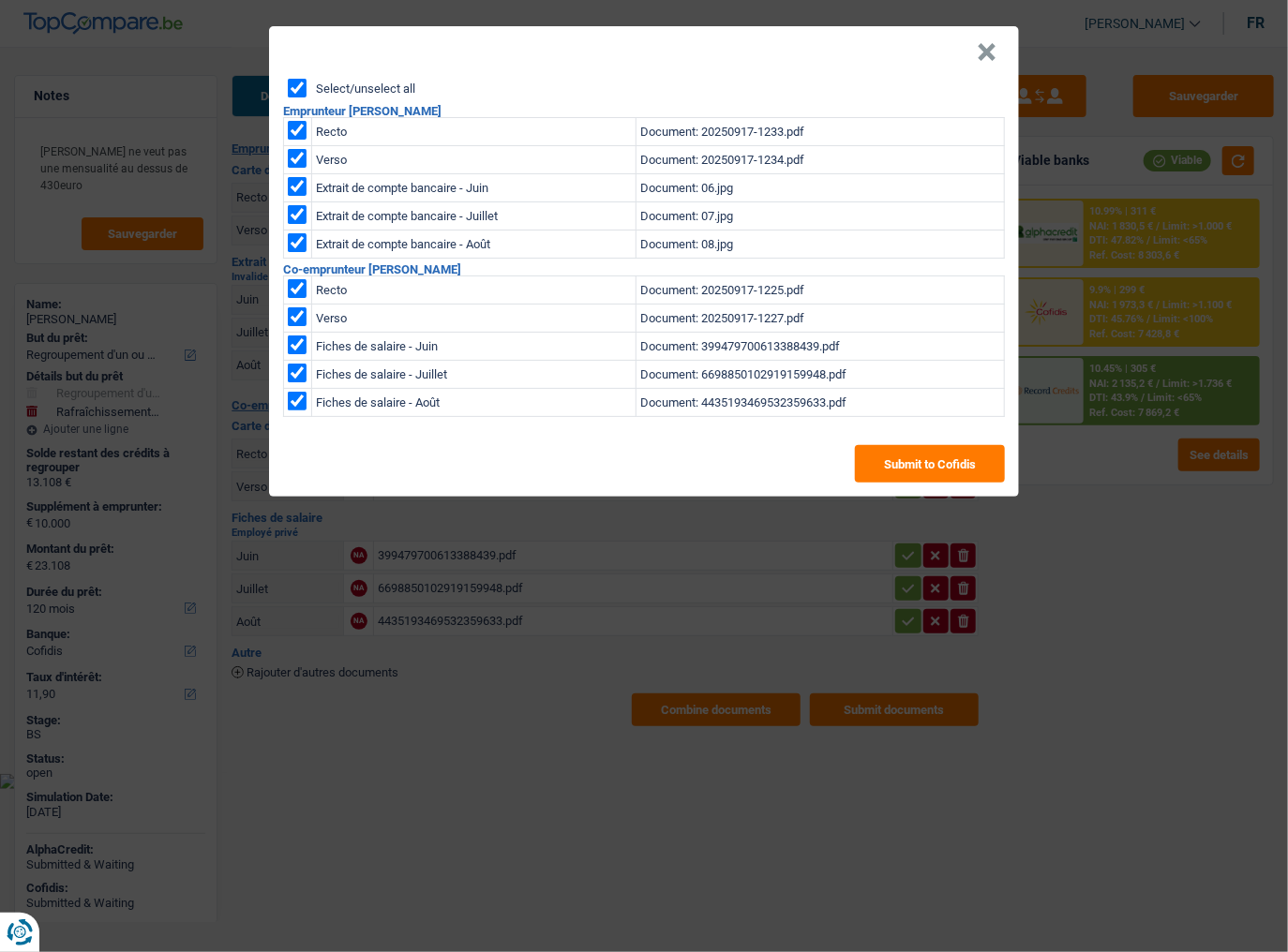
checkbox input "true"
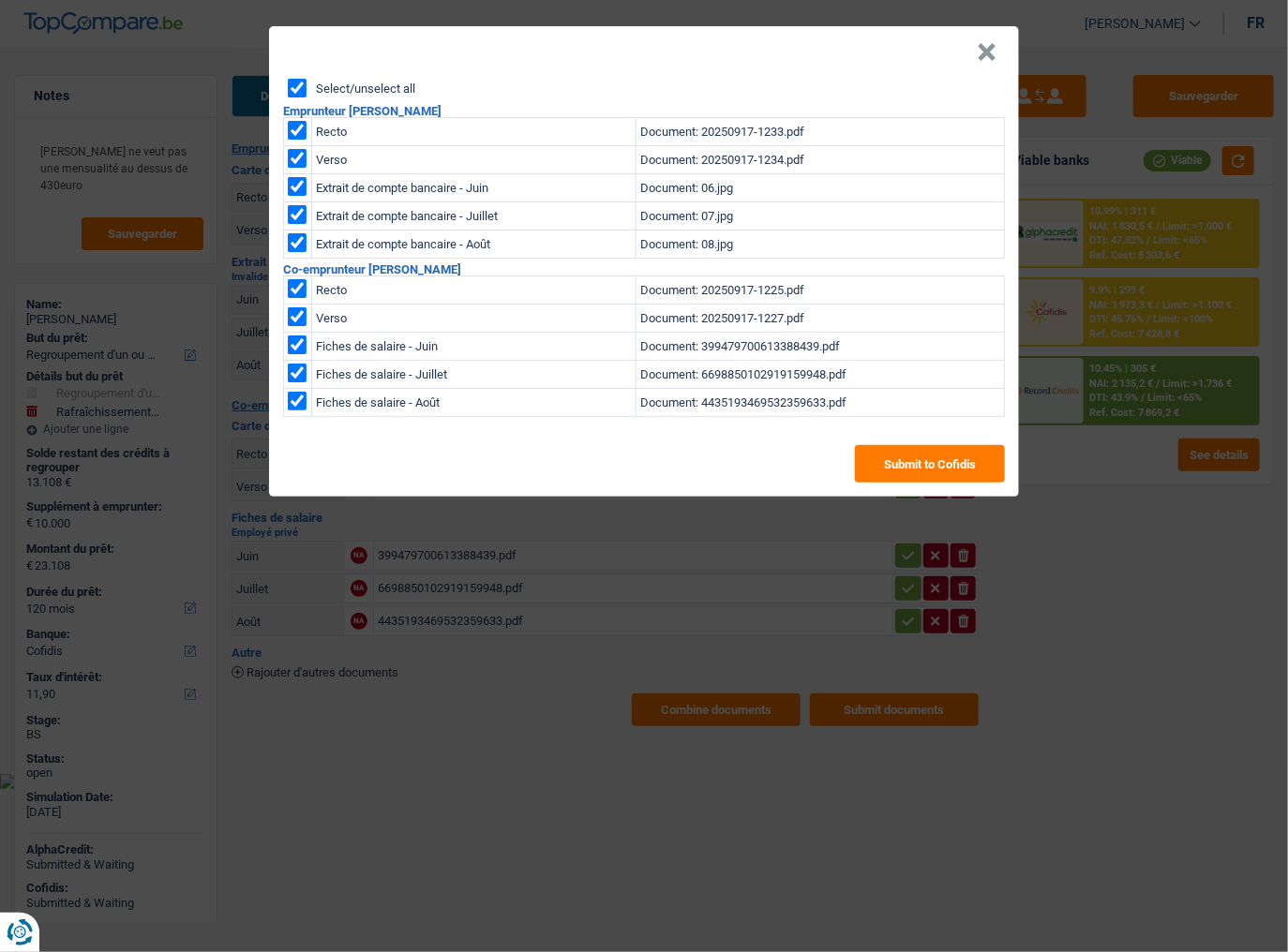
checkbox input "true"
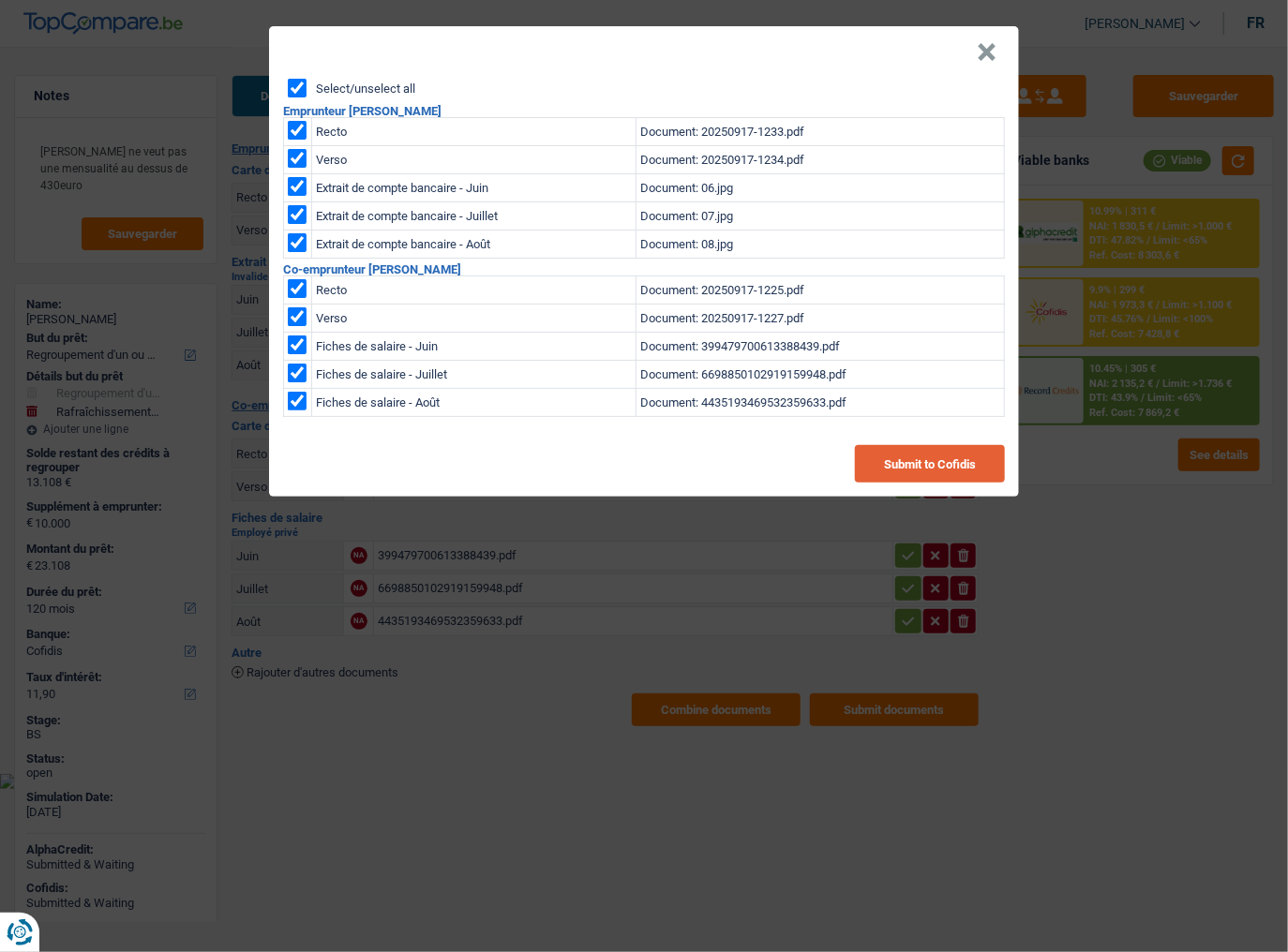
click at [930, 462] on button "Submit to Cofidis" at bounding box center [929, 464] width 150 height 37
drag, startPoint x: 996, startPoint y: 50, endPoint x: 811, endPoint y: 123, distance: 198.9
click at [996, 50] on button "×" at bounding box center [987, 52] width 20 height 19
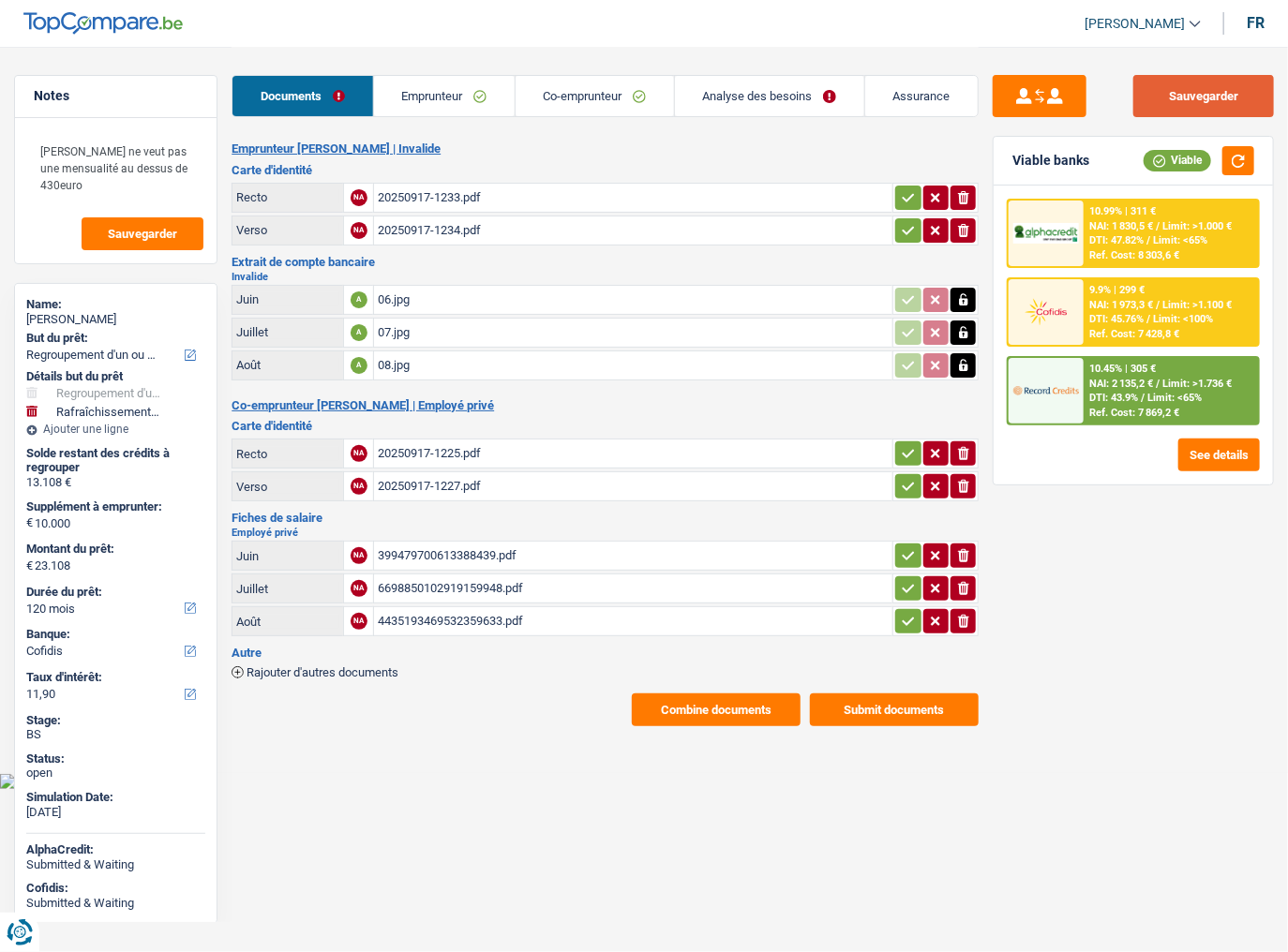
click at [1162, 99] on button "Sauvegarder" at bounding box center [1203, 96] width 140 height 42
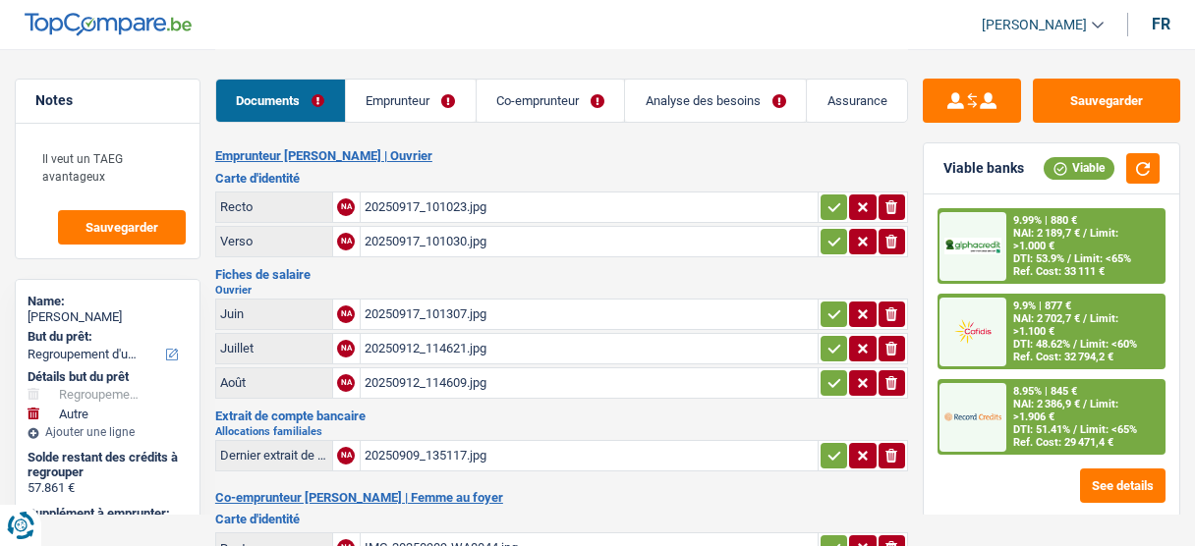
select select "refinancing"
select select "other"
select select "120"
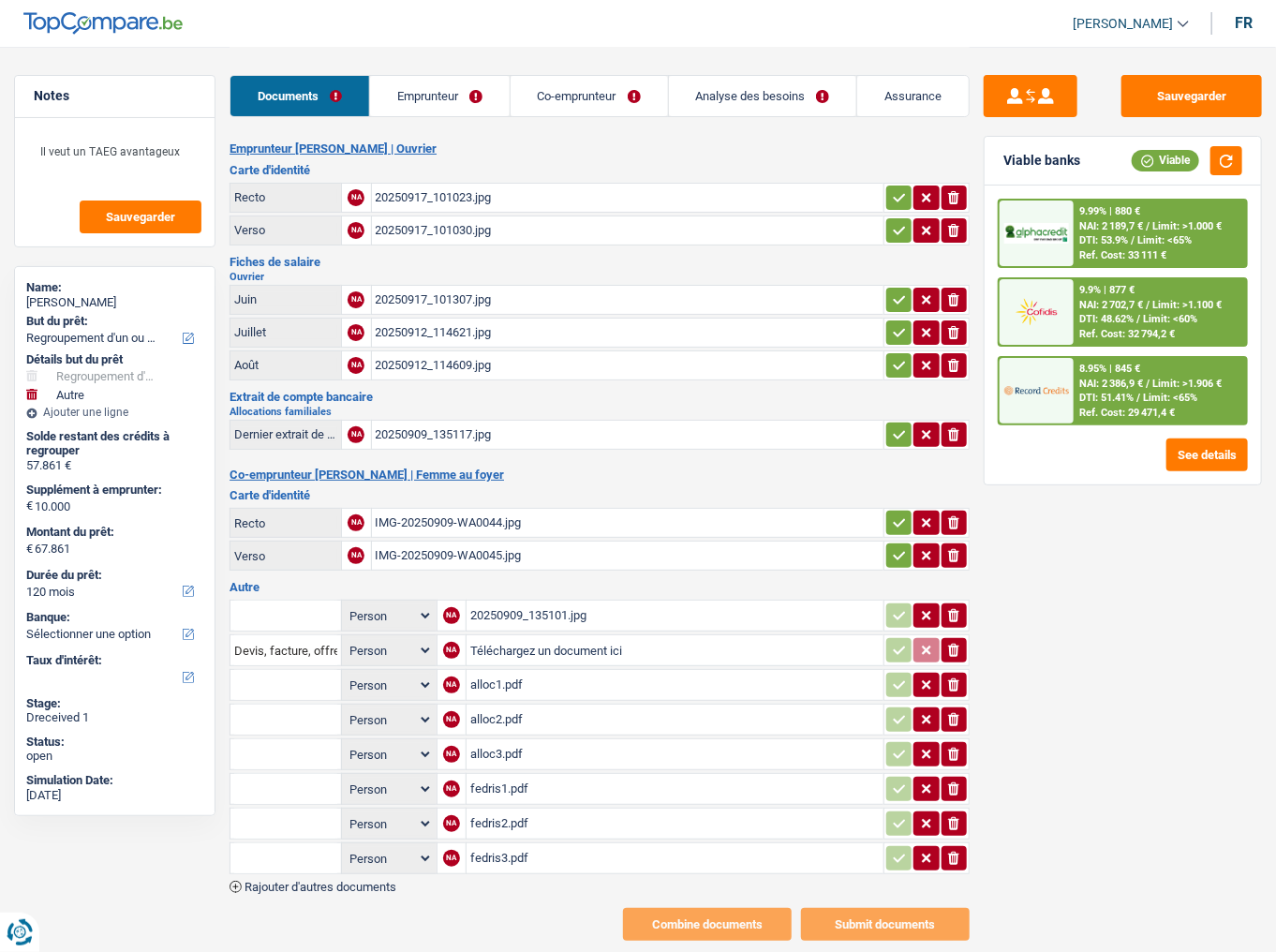
click at [423, 300] on div "20250917_101307.jpg" at bounding box center [628, 300] width 505 height 28
click at [482, 298] on div "20250917_101307.jpg" at bounding box center [628, 300] width 505 height 28
click at [506, 319] on div "20250912_114621.jpg" at bounding box center [628, 332] width 505 height 28
click at [525, 352] on div "20250912_114609.jpg" at bounding box center [628, 365] width 505 height 28
click at [803, 433] on div "20250909_135117.jpg" at bounding box center [628, 434] width 505 height 28
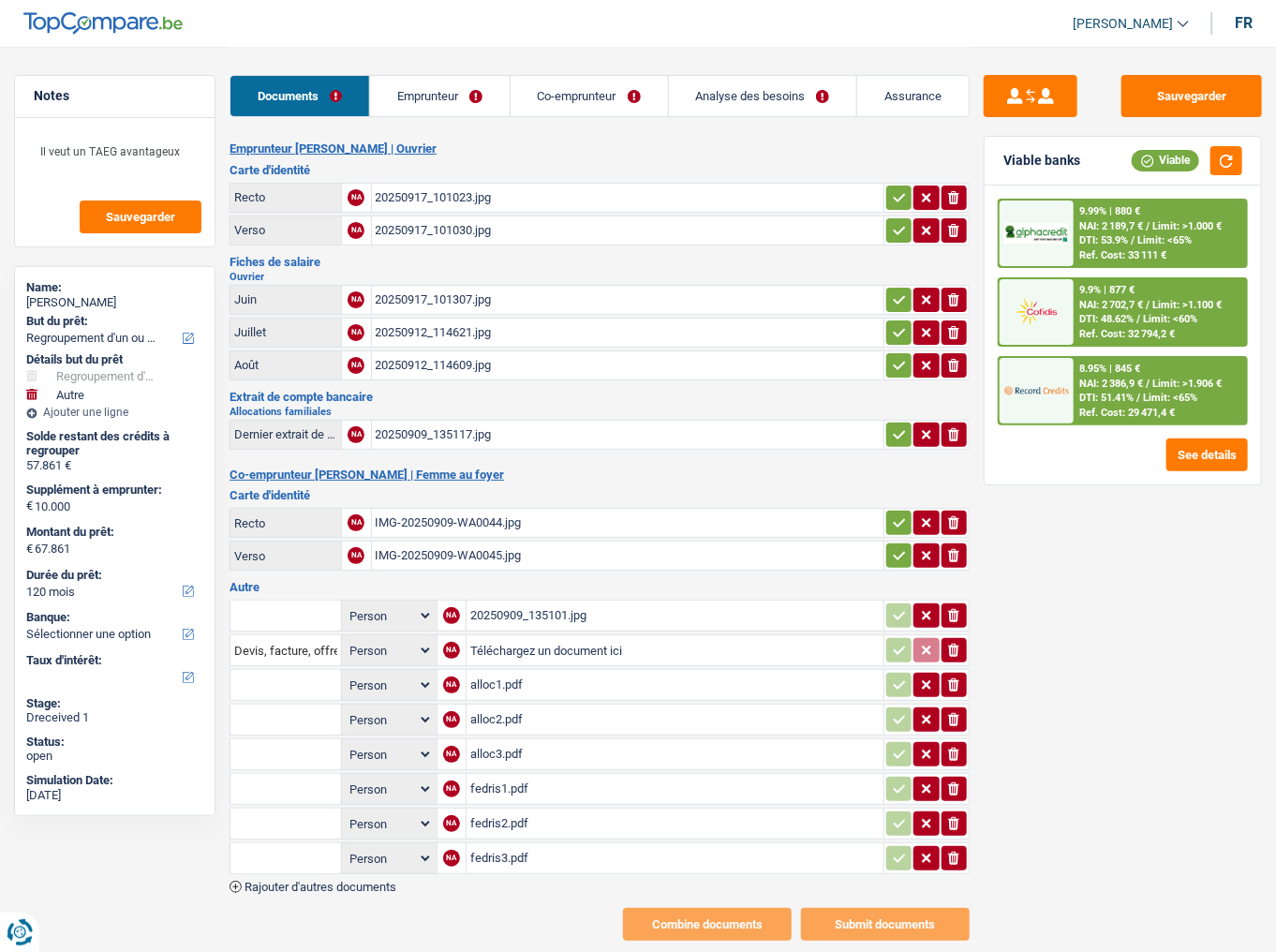
click at [491, 520] on div "IMG-20250909-WA0044.jpg" at bounding box center [628, 523] width 505 height 28
click at [561, 520] on div "alloc1.pdf" at bounding box center [674, 685] width 409 height 28
click at [555, 520] on div "alloc3.pdf" at bounding box center [674, 754] width 409 height 28
click at [506, 520] on div "fedris3.pdf" at bounding box center [674, 858] width 409 height 28
click at [472, 86] on link "Emprunteur" at bounding box center [440, 96] width 139 height 40
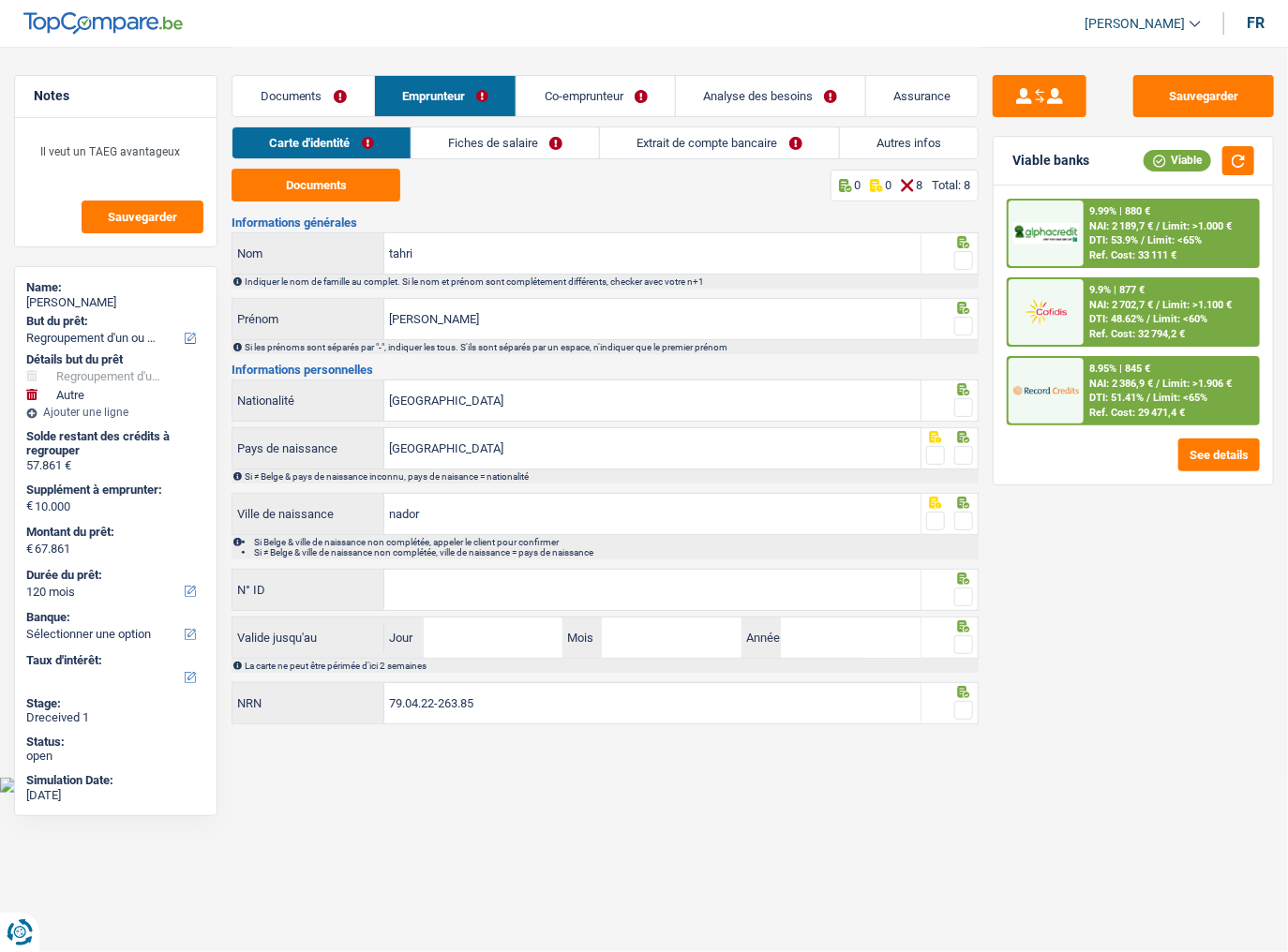
click at [551, 128] on link "Fiches de salaire" at bounding box center [505, 143] width 188 height 31
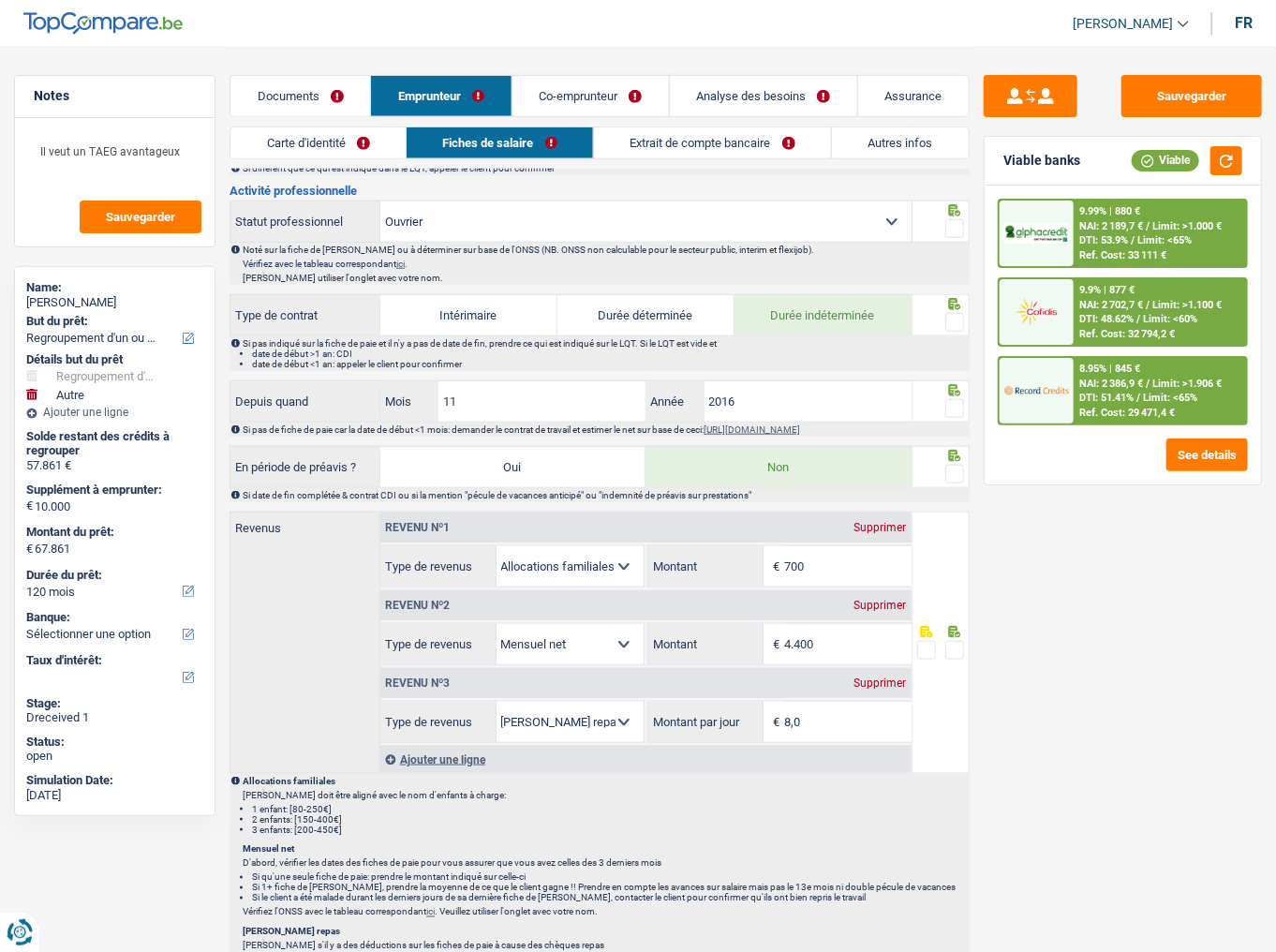
scroll to position [750, 0]
click at [586, 111] on link "Co-emprunteur" at bounding box center [591, 96] width 156 height 40
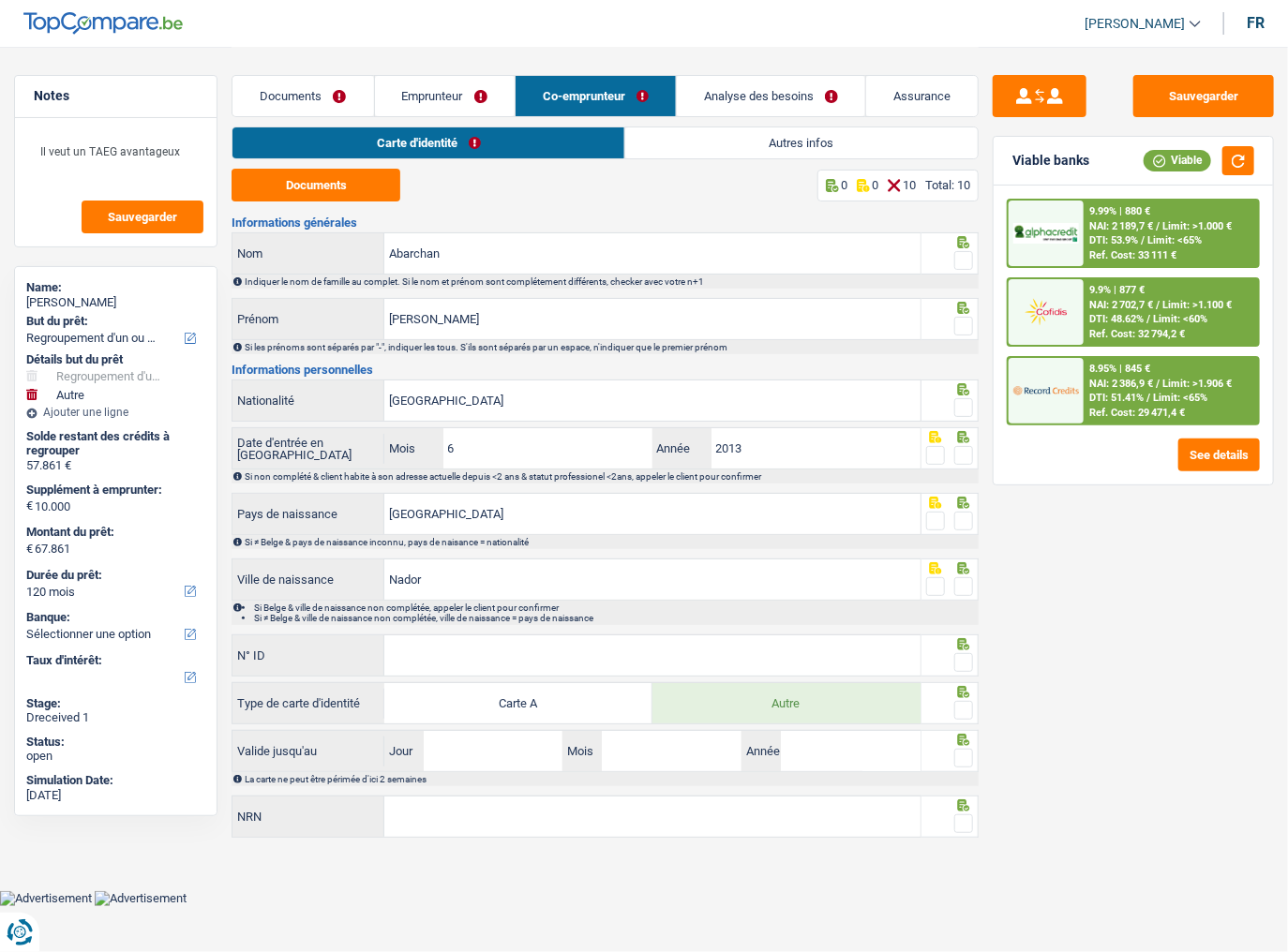
click at [593, 135] on link "Carte d'identité" at bounding box center [428, 143] width 392 height 31
click at [625, 142] on li "Autres infos" at bounding box center [800, 143] width 354 height 32
click at [278, 93] on link "Documents" at bounding box center [302, 96] width 140 height 40
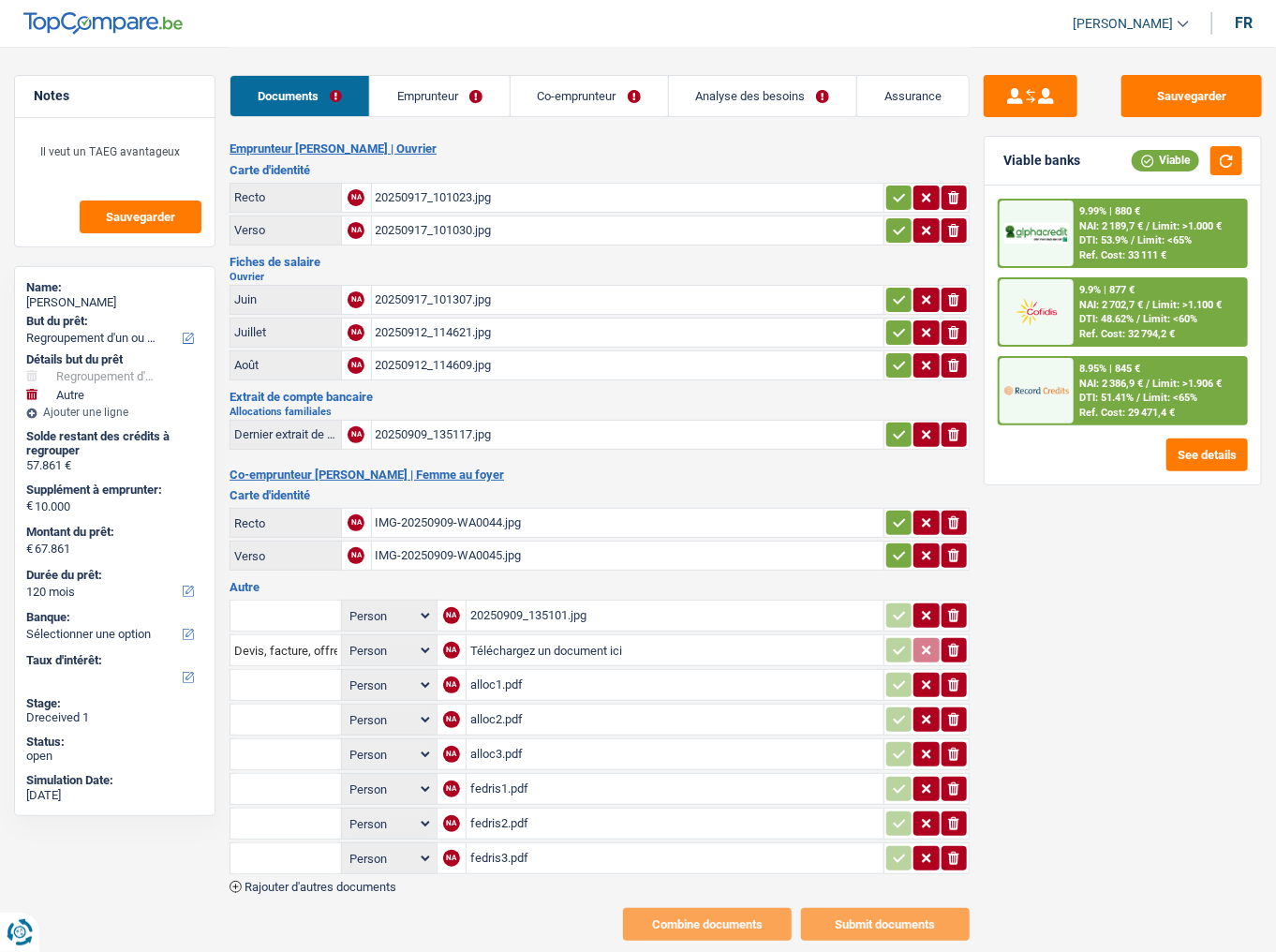
drag, startPoint x: 952, startPoint y: 668, endPoint x: 957, endPoint y: 685, distance: 17.7
click at [953, 520] on icon "button" at bounding box center [955, 685] width 11 height 13
drag, startPoint x: 958, startPoint y: 702, endPoint x: 963, endPoint y: 722, distance: 20.6
click at [958, 520] on icon "button" at bounding box center [955, 720] width 11 height 13
click at [963, 520] on button "ionicons-v5-e" at bounding box center [955, 755] width 26 height 25
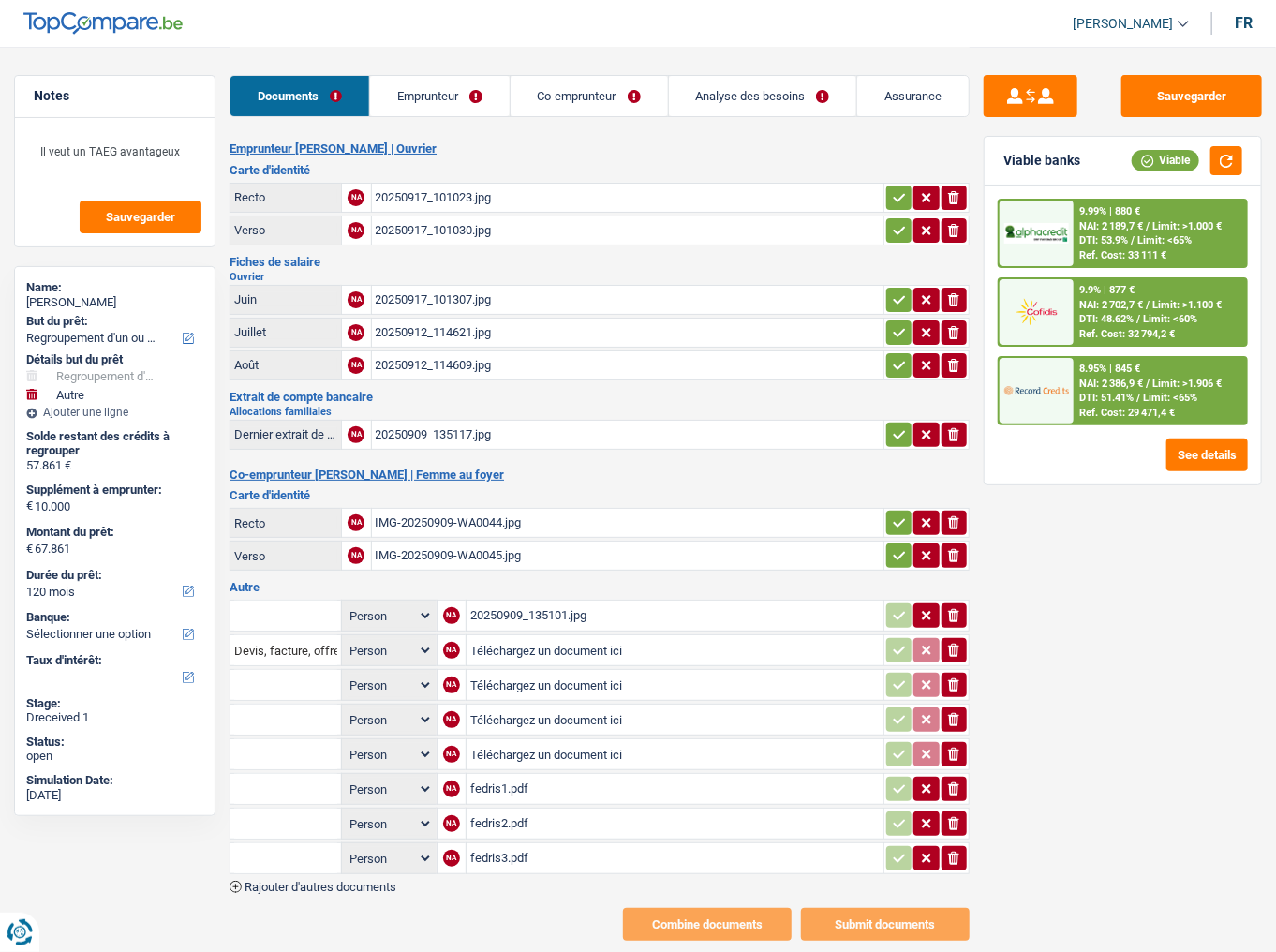
drag, startPoint x: 966, startPoint y: 771, endPoint x: 963, endPoint y: 783, distance: 12.4
click at [963, 520] on button "ionicons-v5-e" at bounding box center [955, 790] width 26 height 25
drag, startPoint x: 961, startPoint y: 804, endPoint x: 954, endPoint y: 847, distance: 43.6
click at [957, 520] on td "ionicons-v5-e" at bounding box center [927, 823] width 86 height 31
click at [950, 520] on icon "ionicons-v5-e" at bounding box center [955, 859] width 15 height 19
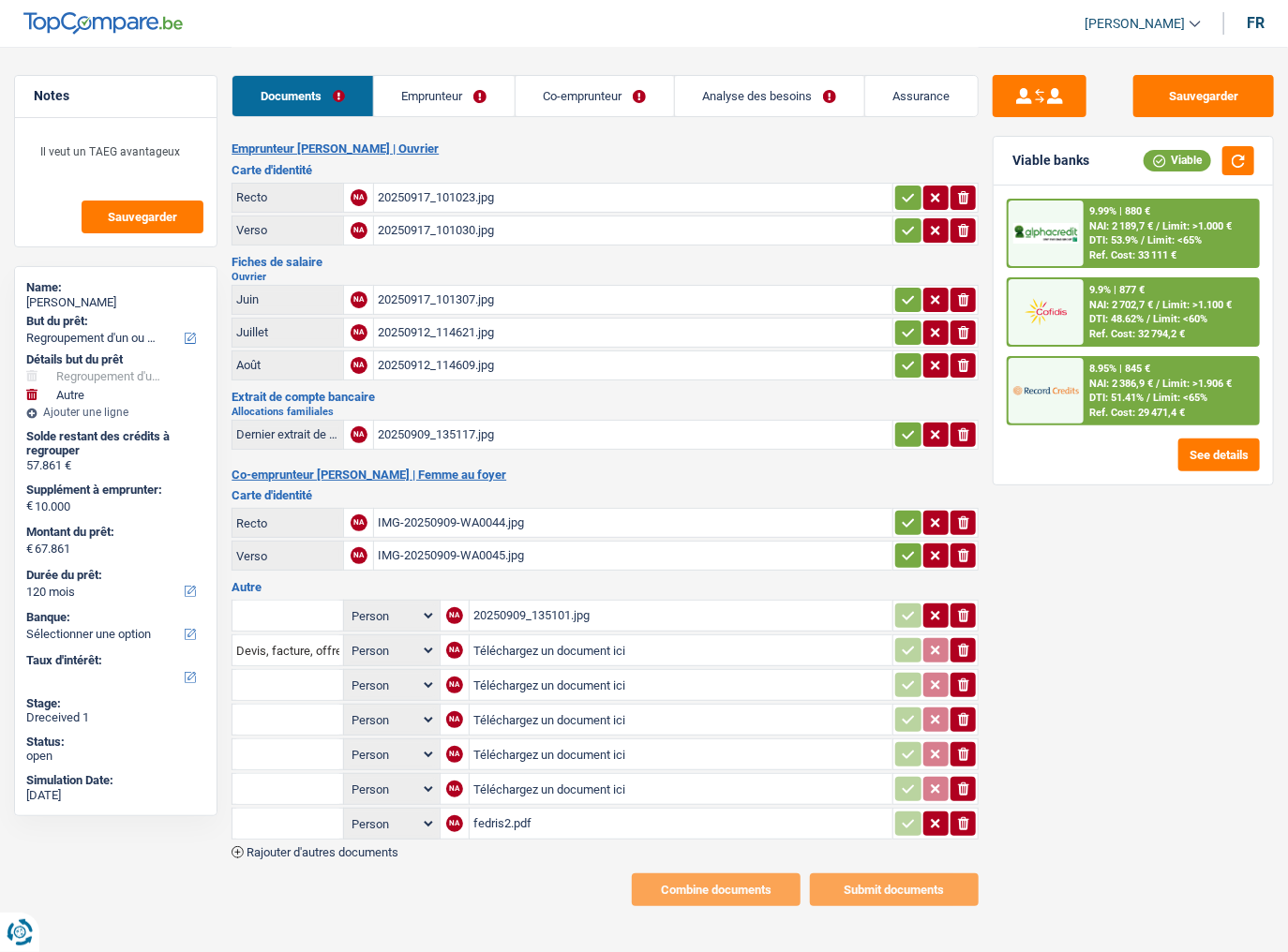
click at [954, 520] on button "ionicons-v5-e" at bounding box center [963, 824] width 26 height 25
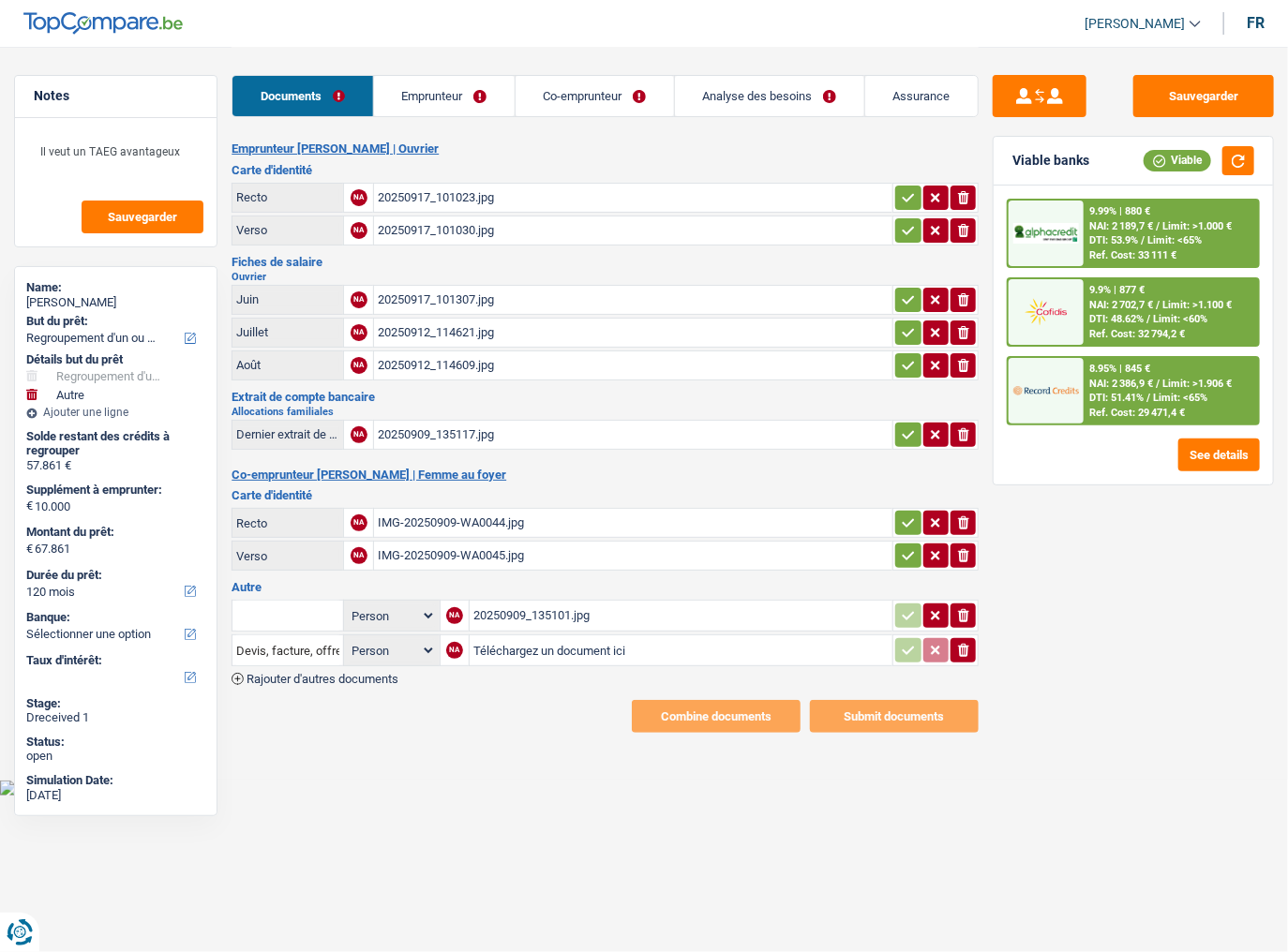
click at [717, 520] on div "20250909_135101.jpg" at bounding box center [680, 615] width 415 height 28
click at [438, 443] on td "20250909_135117.jpg" at bounding box center [633, 434] width 519 height 30
click at [427, 424] on div "20250909_135117.jpg" at bounding box center [634, 434] width 511 height 28
click at [962, 428] on icon "button" at bounding box center [964, 435] width 11 height 13
click at [620, 421] on input "Téléchargez un document ici" at bounding box center [634, 434] width 511 height 28
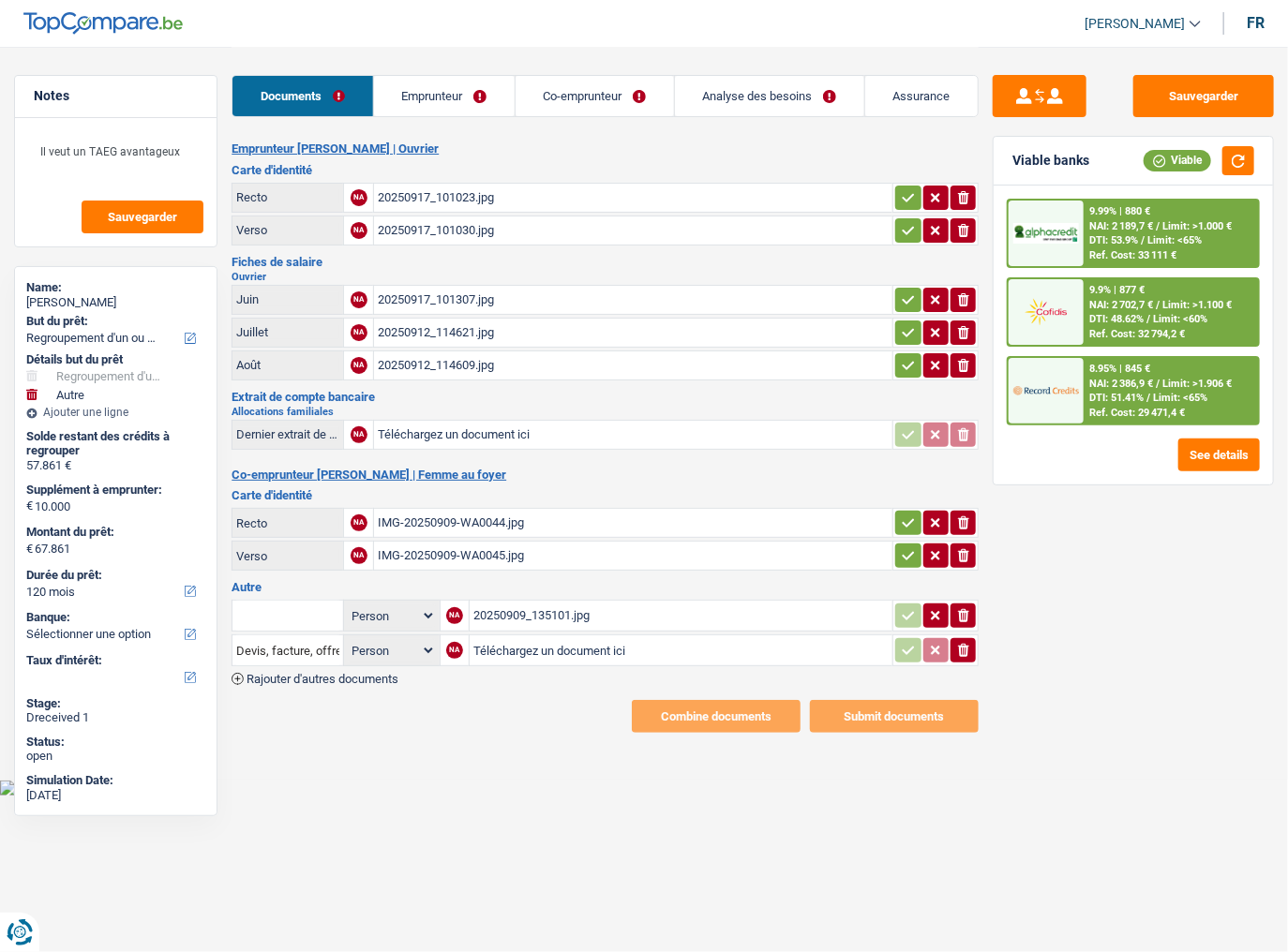
type input "C:\fakepath\Allocs fam 09.pdf"
click at [439, 83] on link "Emprunteur" at bounding box center [444, 96] width 140 height 40
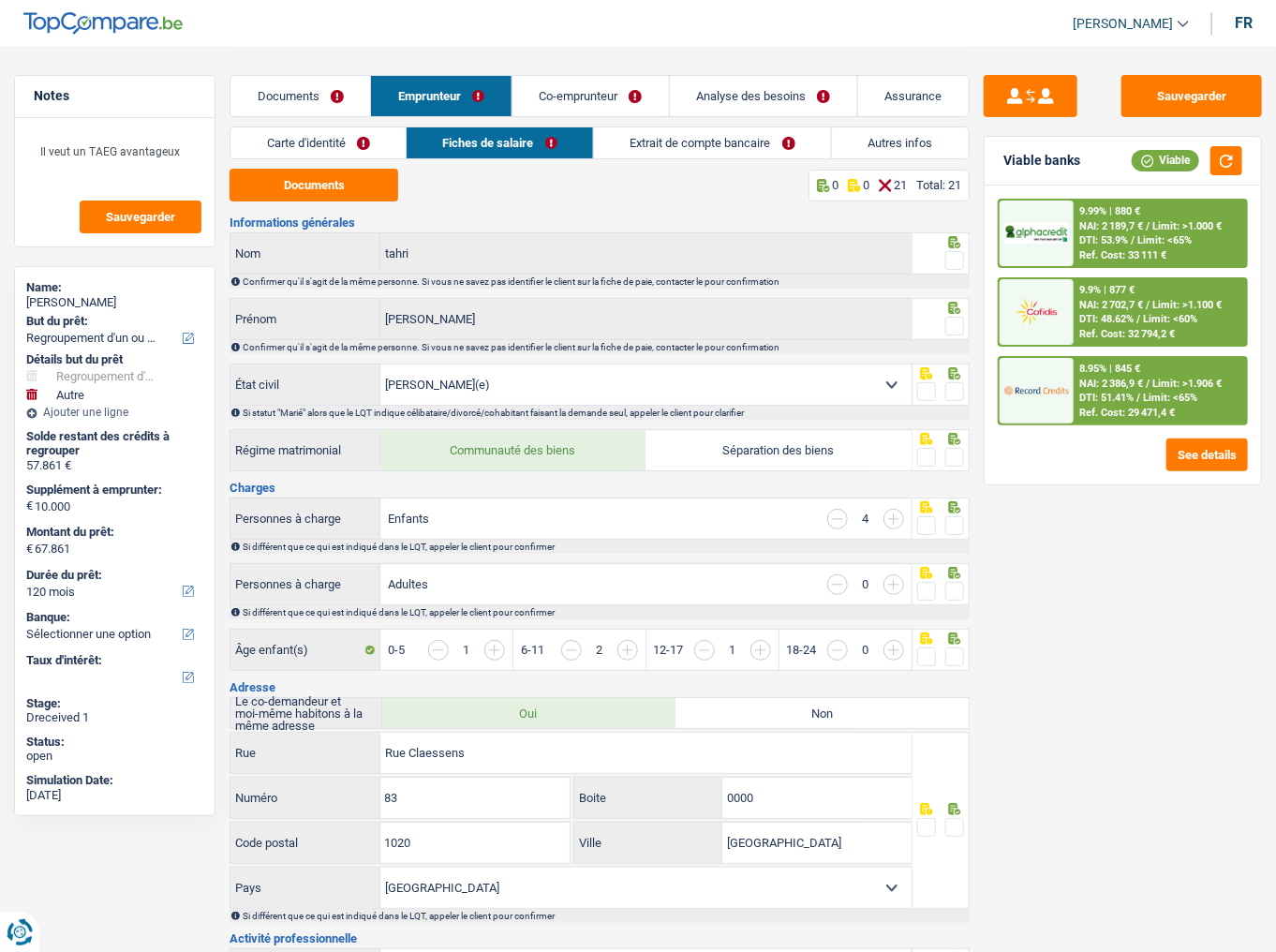
click at [309, 153] on link "Carte d'identité" at bounding box center [319, 143] width 175 height 31
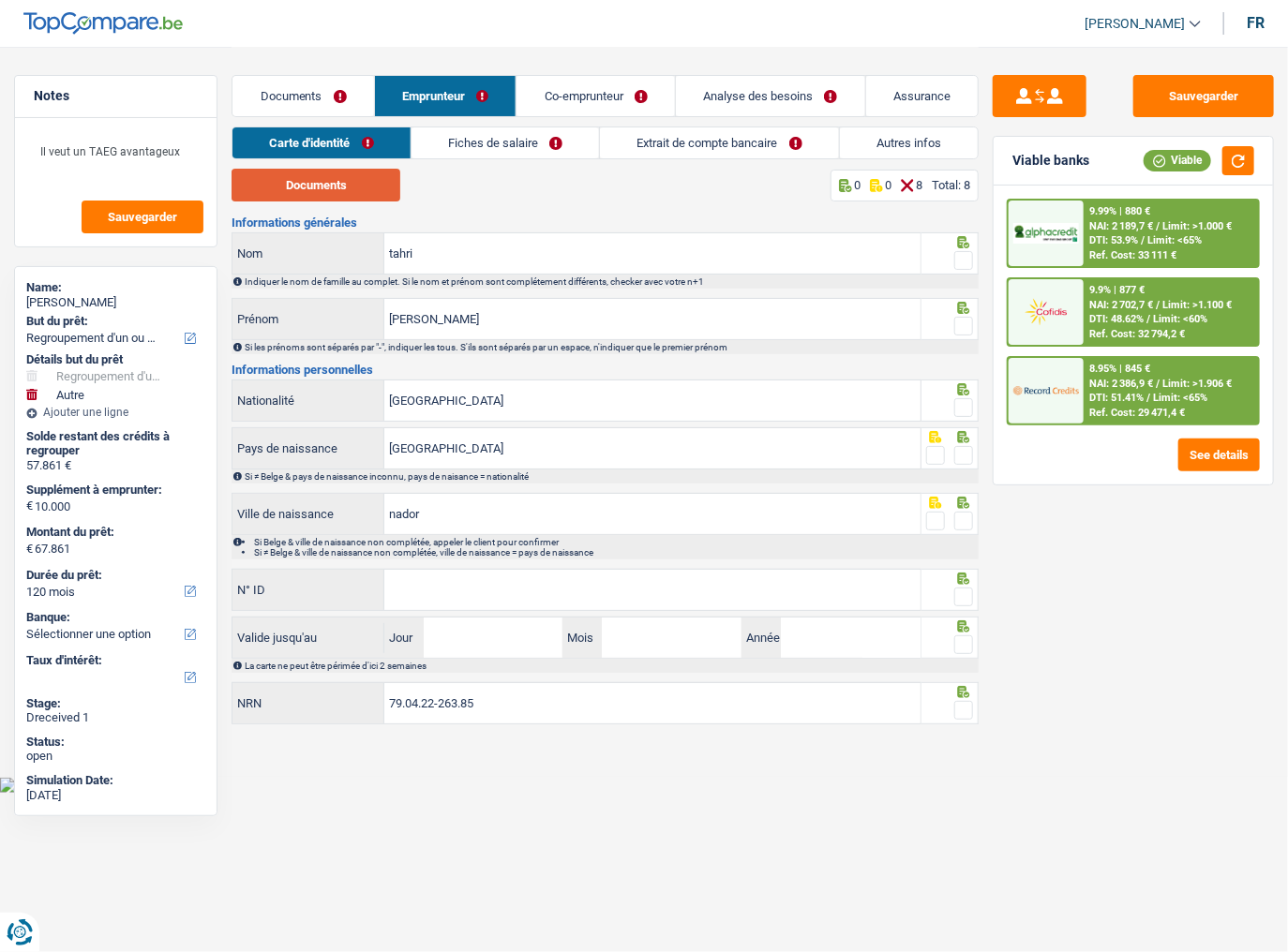
click at [313, 178] on button "Documents" at bounding box center [316, 185] width 169 height 32
drag, startPoint x: 960, startPoint y: 259, endPoint x: 1050, endPoint y: 260, distance: 90.0
click at [959, 260] on span at bounding box center [964, 260] width 19 height 19
click at [0, 0] on input "radio" at bounding box center [0, 0] width 0 height 0
click at [964, 322] on span at bounding box center [964, 326] width 19 height 19
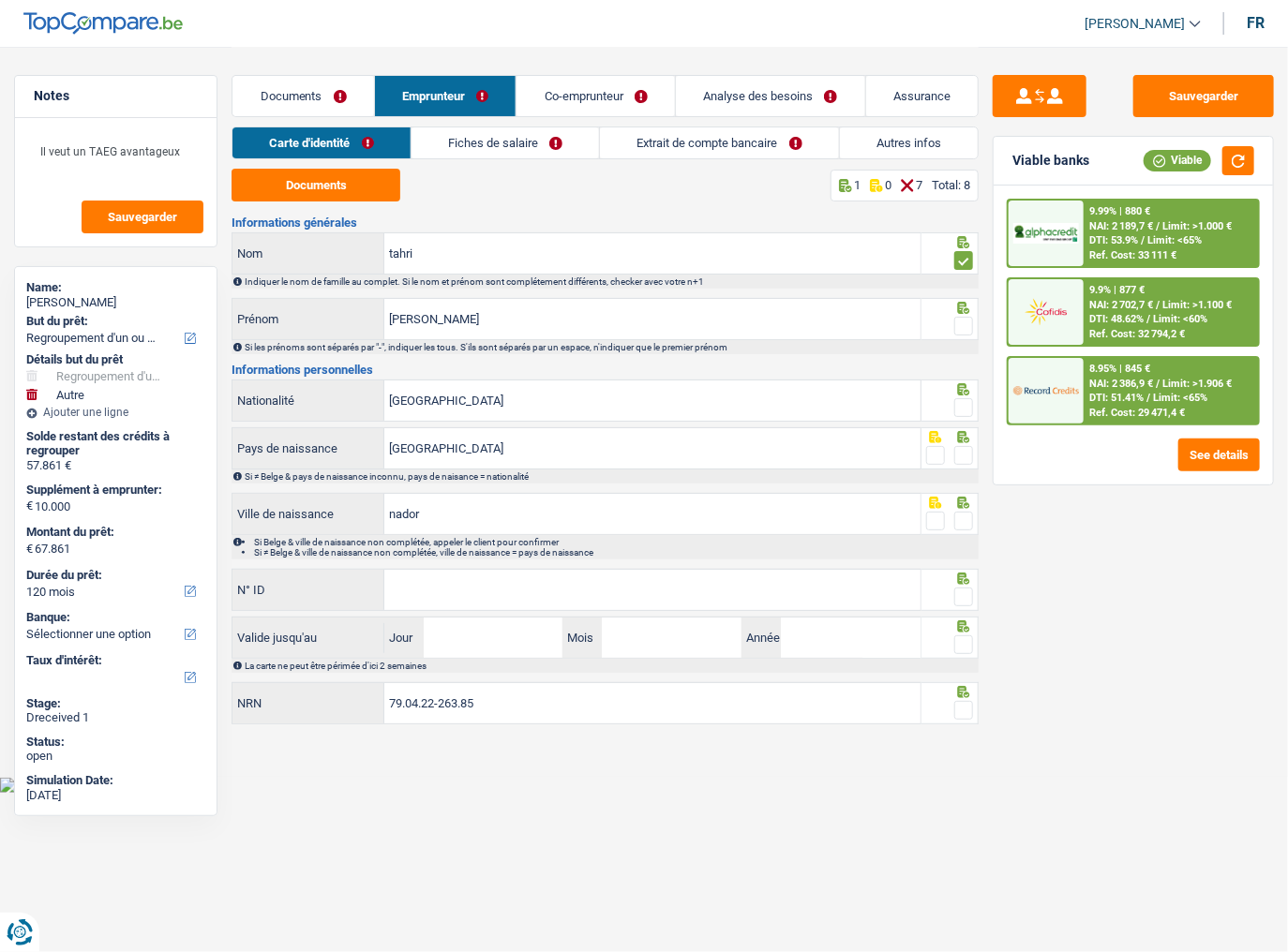
click at [0, 0] on input "radio" at bounding box center [0, 0] width 0 height 0
click at [966, 412] on span at bounding box center [964, 408] width 19 height 19
click at [0, 0] on input "radio" at bounding box center [0, 0] width 0 height 0
click at [963, 453] on span at bounding box center [964, 456] width 19 height 19
click at [0, 0] on input "radio" at bounding box center [0, 0] width 0 height 0
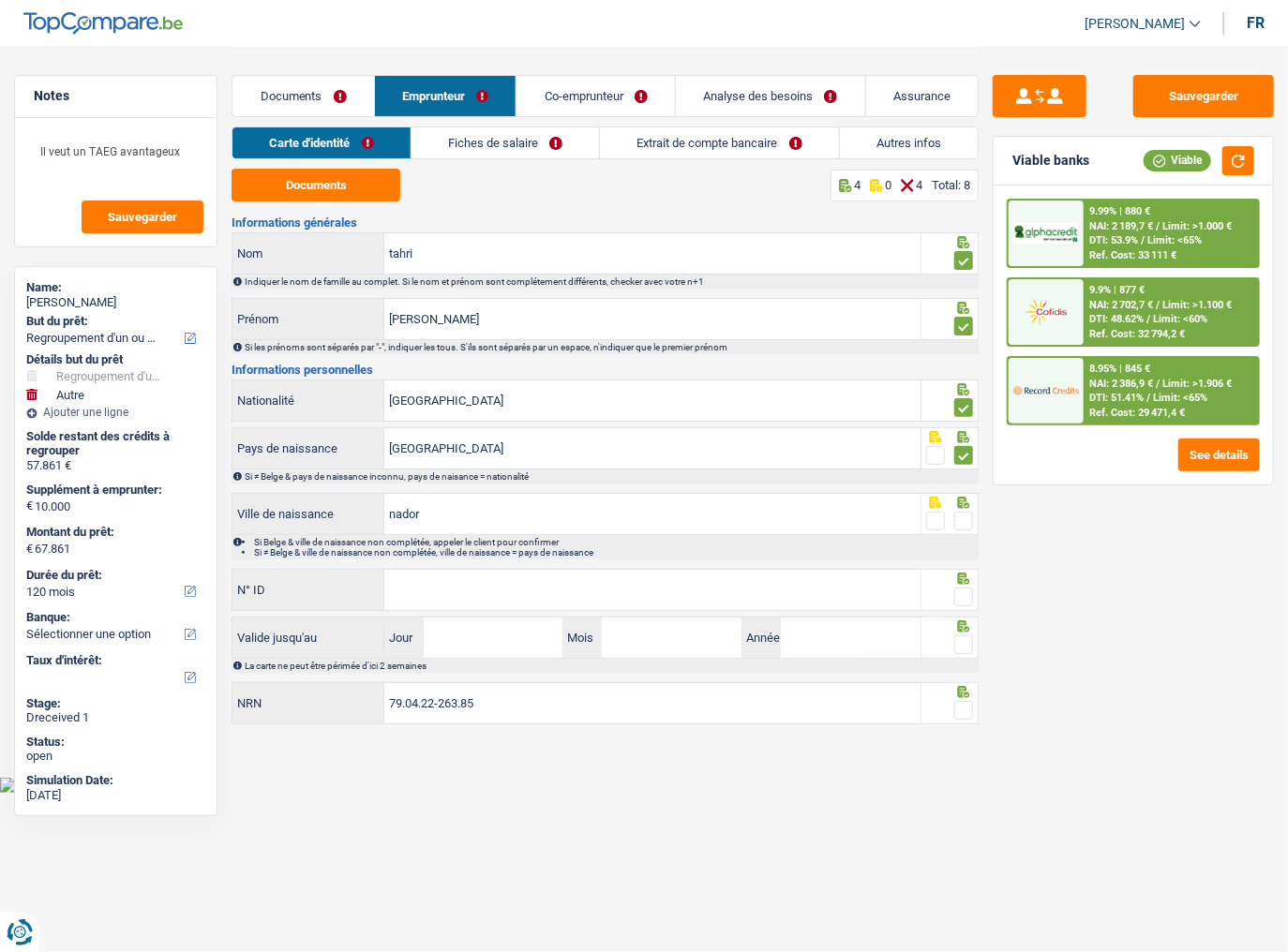
click at [954, 520] on span at bounding box center [964, 522] width 19 height 19
click at [0, 0] on input "radio" at bounding box center [0, 0] width 0 height 0
drag, startPoint x: 783, startPoint y: 599, endPoint x: 1236, endPoint y: 541, distance: 456.7
click at [782, 520] on input "N° ID" at bounding box center [653, 590] width 536 height 40
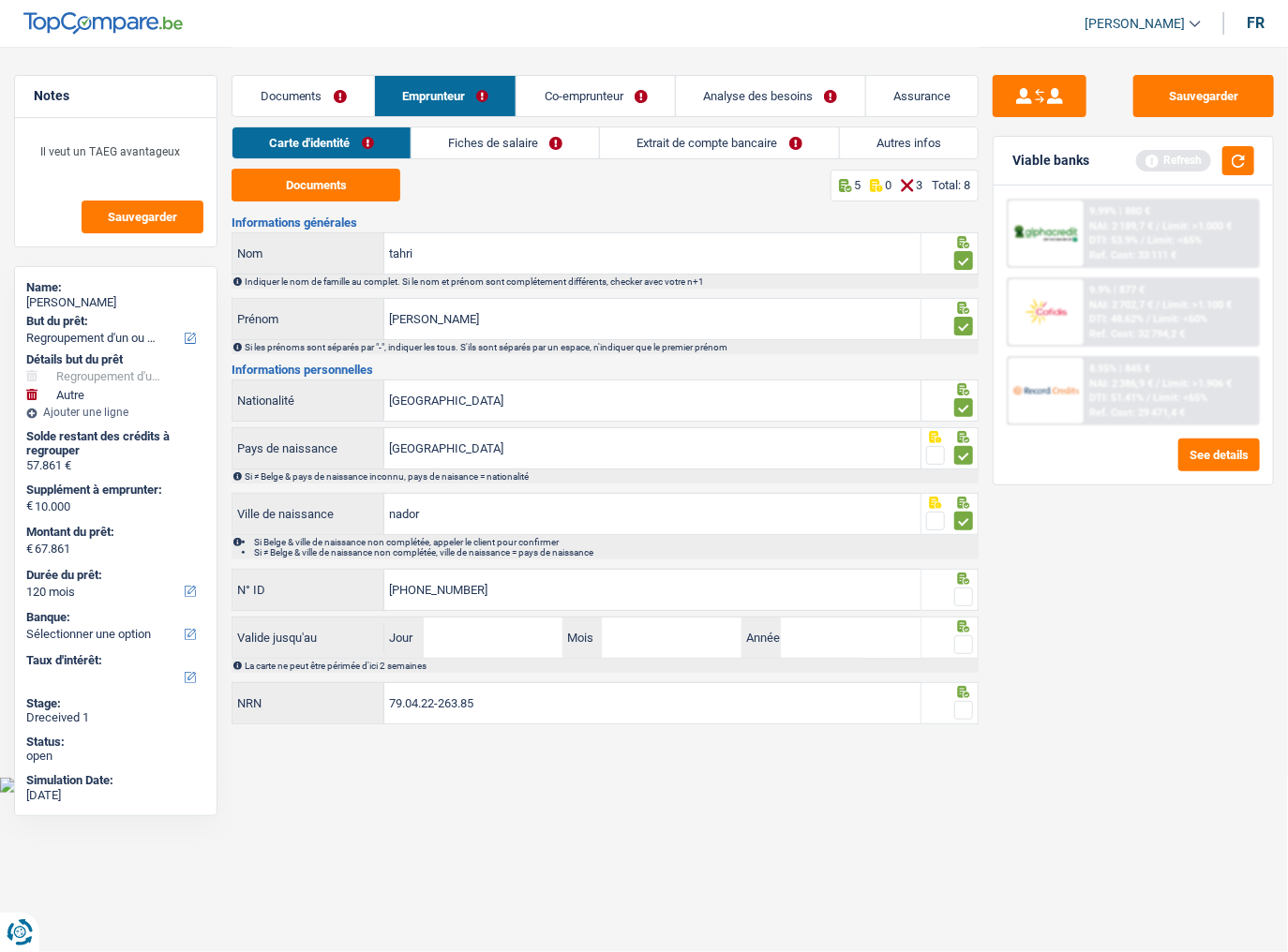
type input "[PHONE_NUMBER]"
drag, startPoint x: 967, startPoint y: 595, endPoint x: 1210, endPoint y: 310, distance: 374.5
click at [967, 520] on span at bounding box center [964, 597] width 19 height 19
click at [0, 0] on input "radio" at bounding box center [0, 0] width 0 height 0
click at [1139, 138] on div "Viable banks Refresh" at bounding box center [1133, 160] width 280 height 49
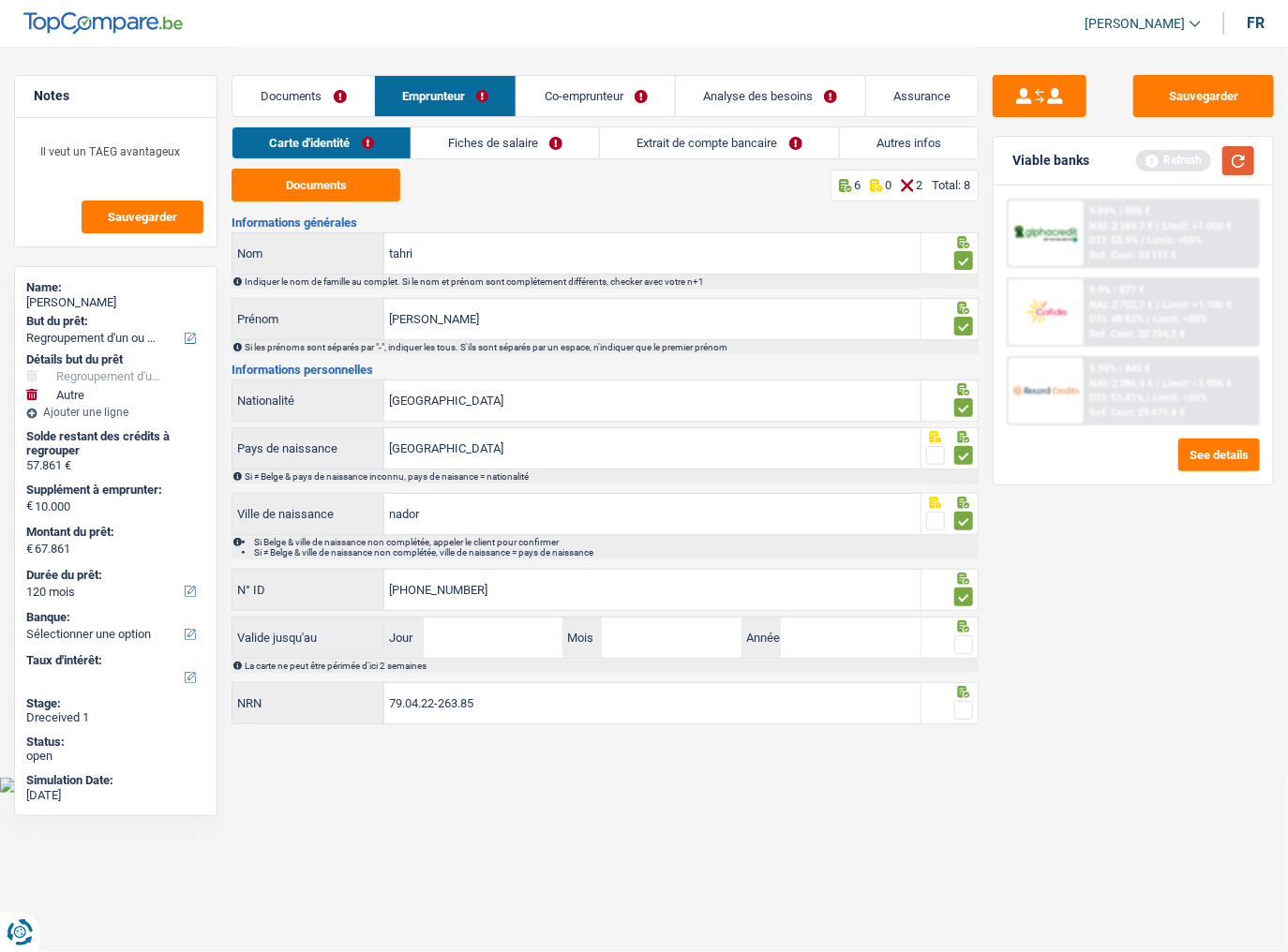
click at [1139, 161] on button "button" at bounding box center [1237, 160] width 31 height 29
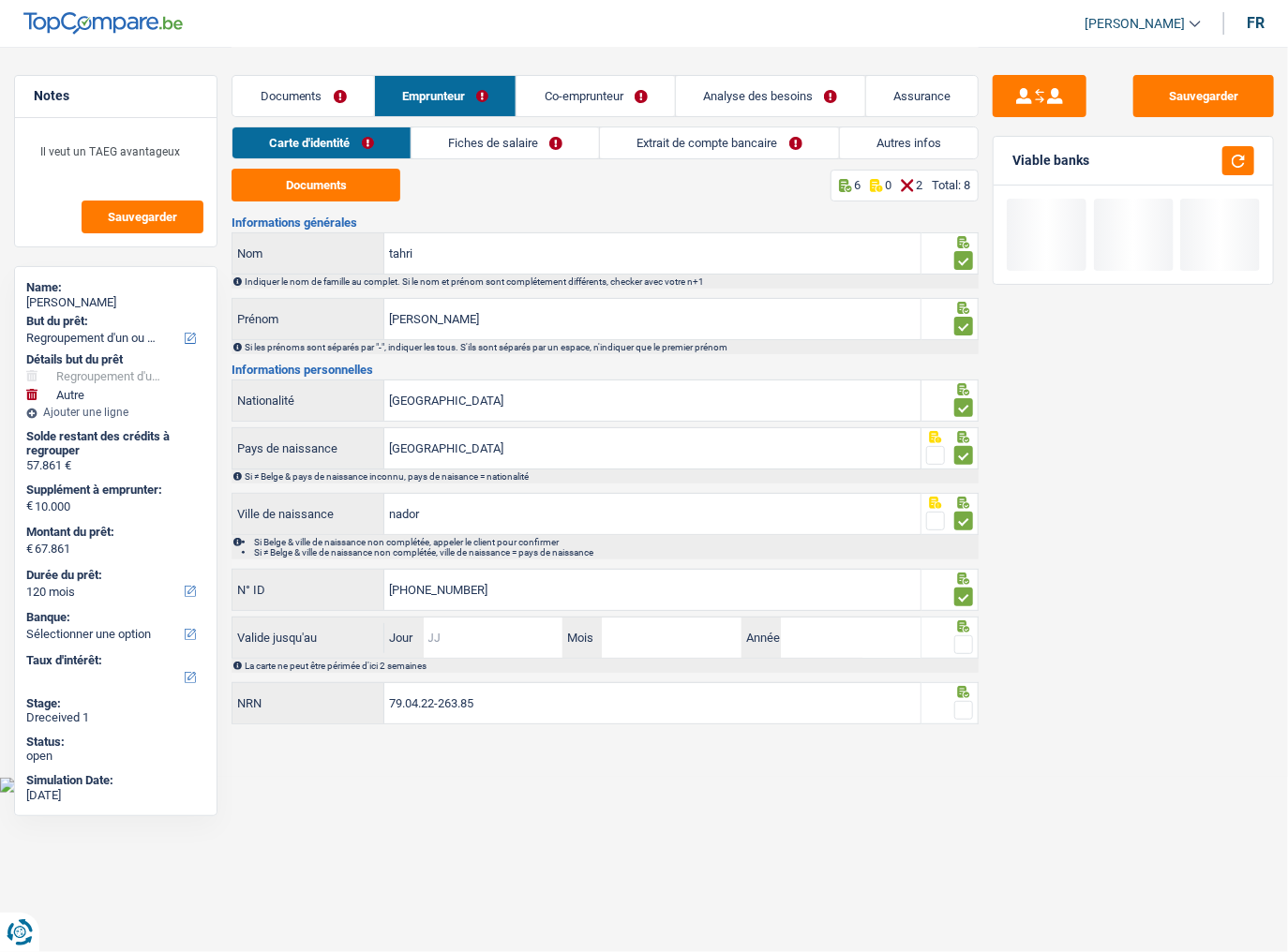
drag, startPoint x: 520, startPoint y: 641, endPoint x: 596, endPoint y: 626, distance: 77.5
click at [520, 520] on input "Jour" at bounding box center [493, 638] width 139 height 40
type input "20"
type input "03"
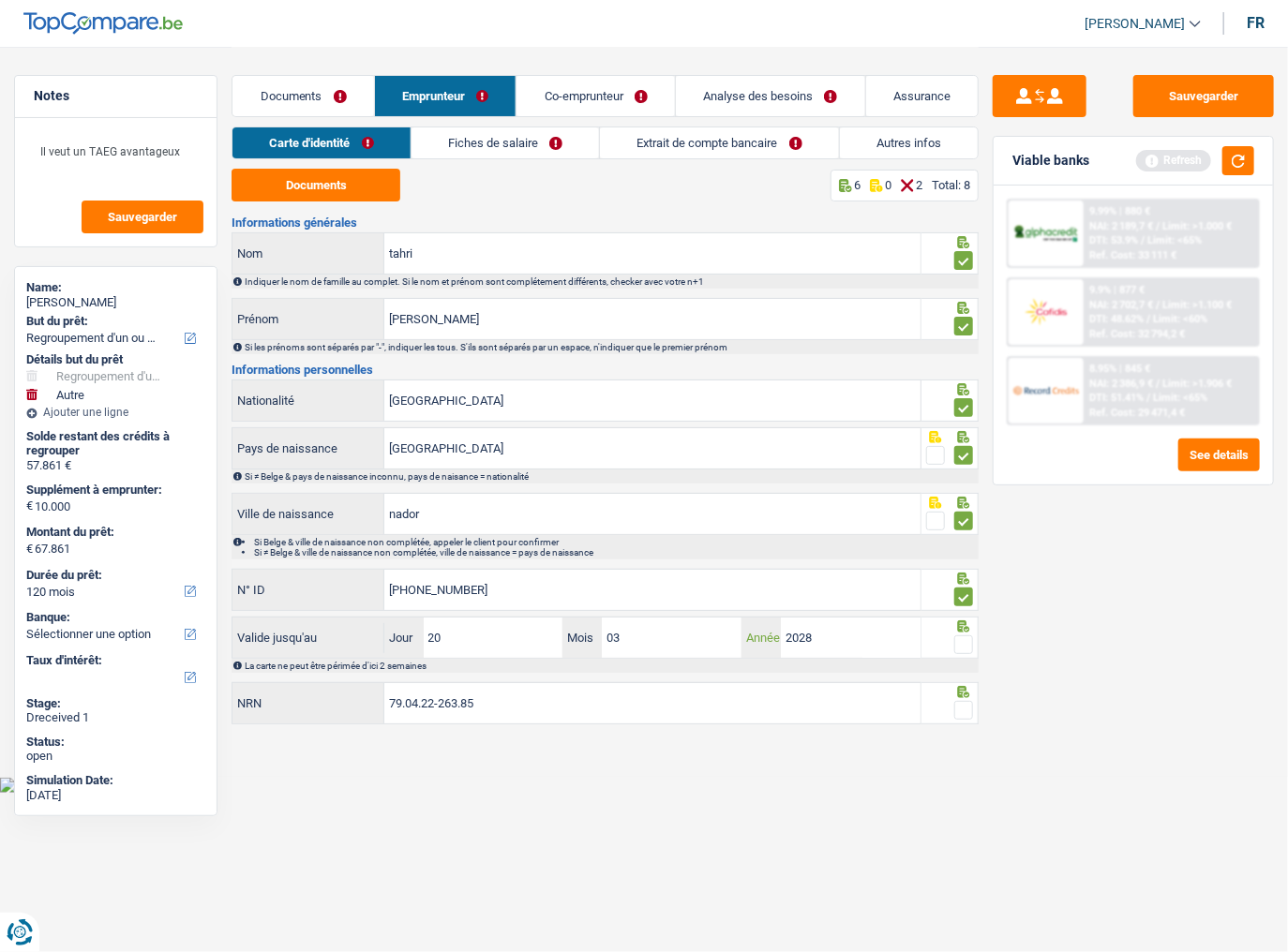
type input "2028"
click at [967, 520] on span at bounding box center [964, 645] width 19 height 19
click at [0, 0] on input "radio" at bounding box center [0, 0] width 0 height 0
click at [1139, 149] on button "button" at bounding box center [1237, 160] width 31 height 29
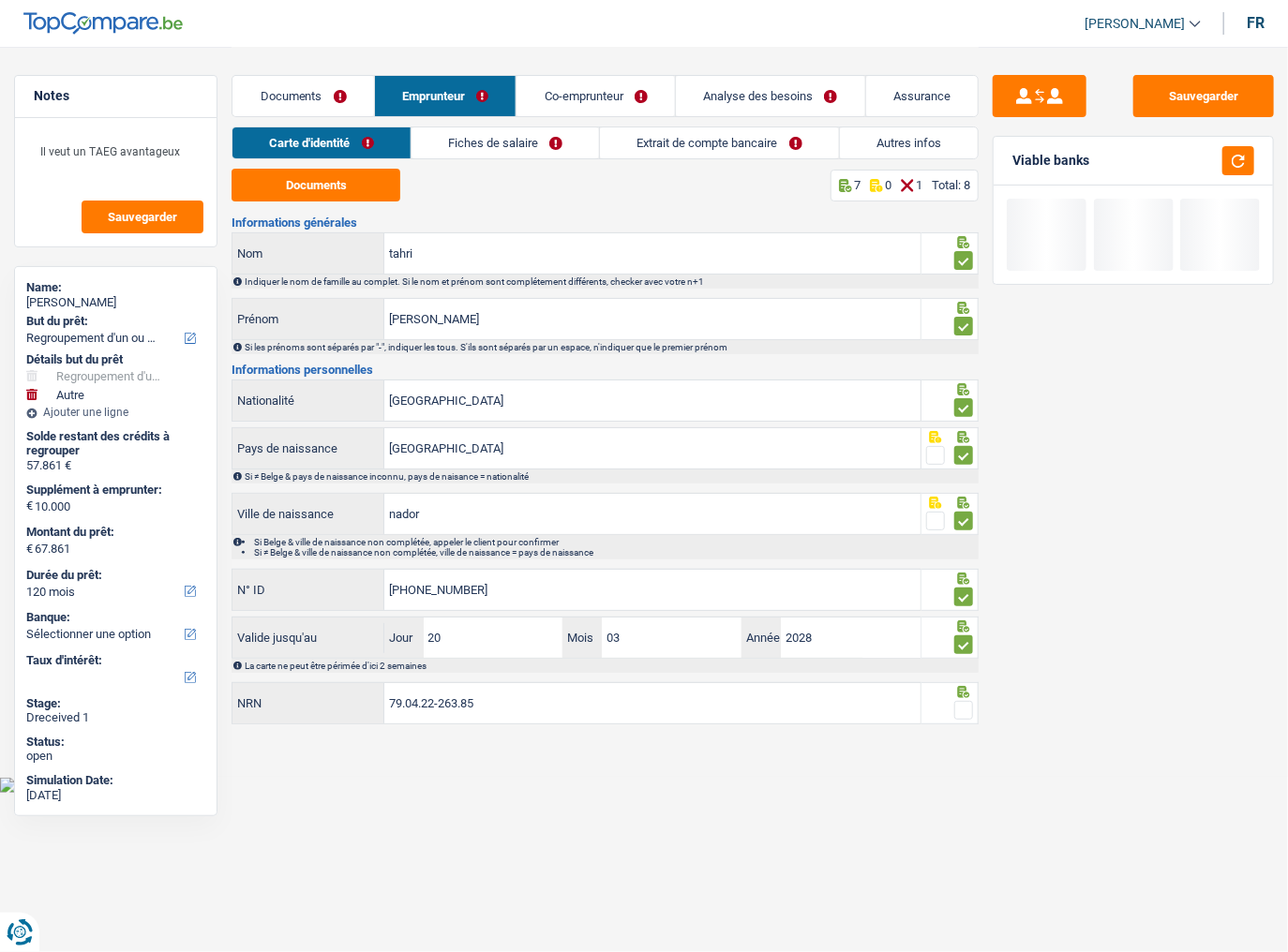
click at [967, 520] on span at bounding box center [964, 711] width 19 height 19
click at [0, 0] on input "radio" at bounding box center [0, 0] width 0 height 0
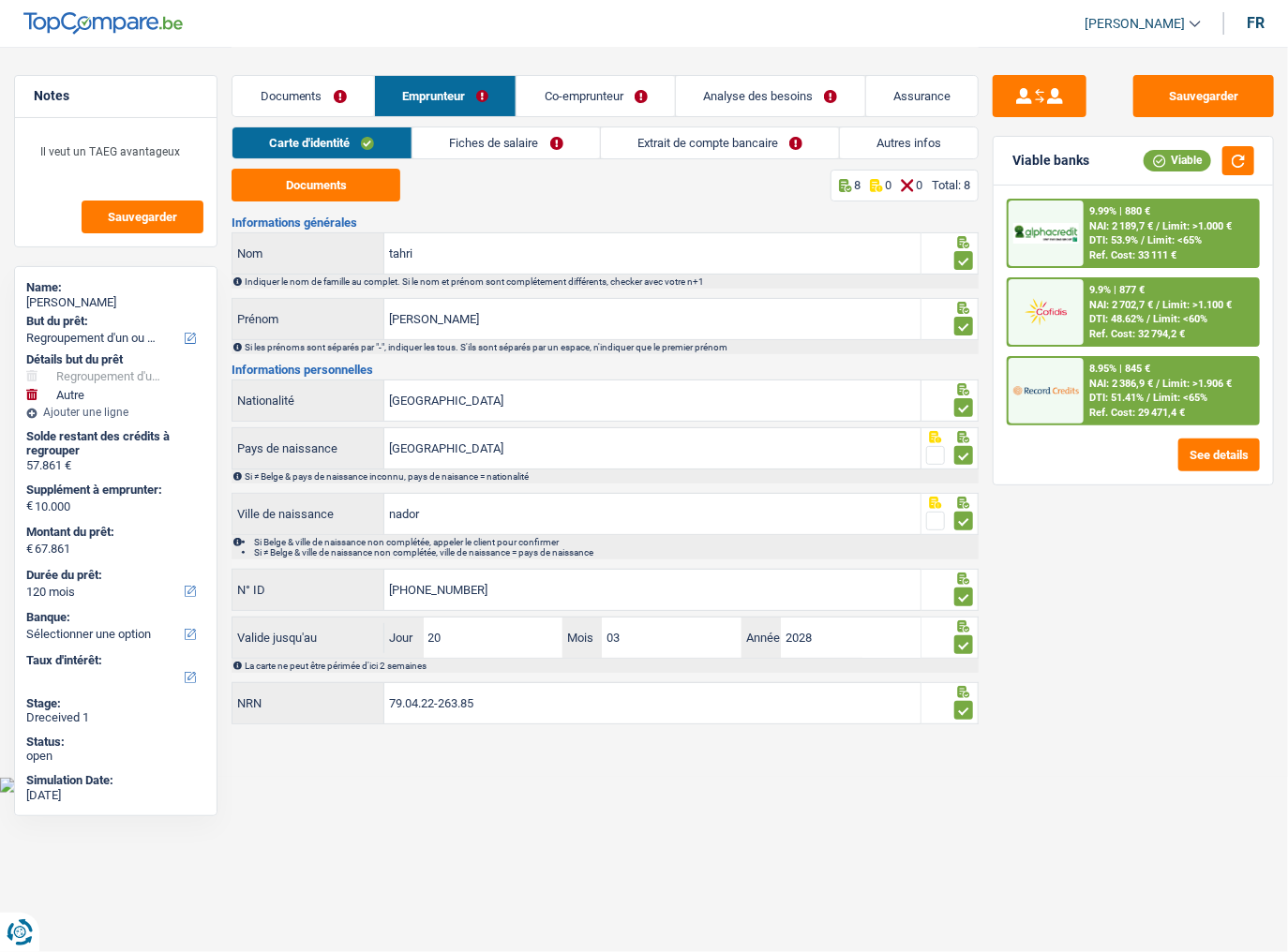
click at [499, 155] on link "Fiches de salaire" at bounding box center [506, 143] width 188 height 31
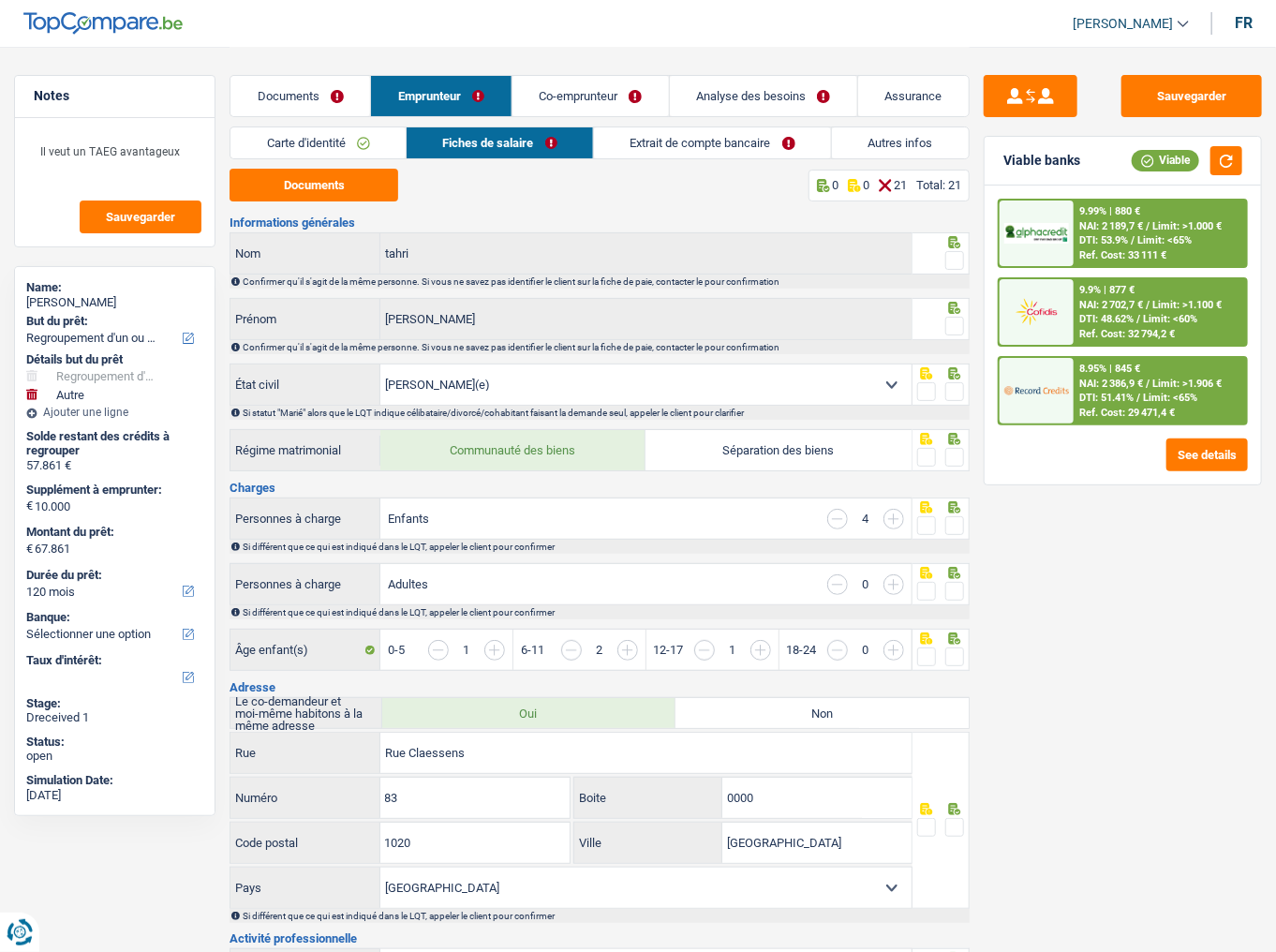
click at [399, 168] on div "Carte d'identité Fiches de salaire Extrait de compte bancaire Autres infos" at bounding box center [600, 148] width 740 height 42
drag, startPoint x: 382, startPoint y: 184, endPoint x: 247, endPoint y: 1, distance: 227.4
click at [381, 184] on button "Documents" at bounding box center [314, 185] width 169 height 32
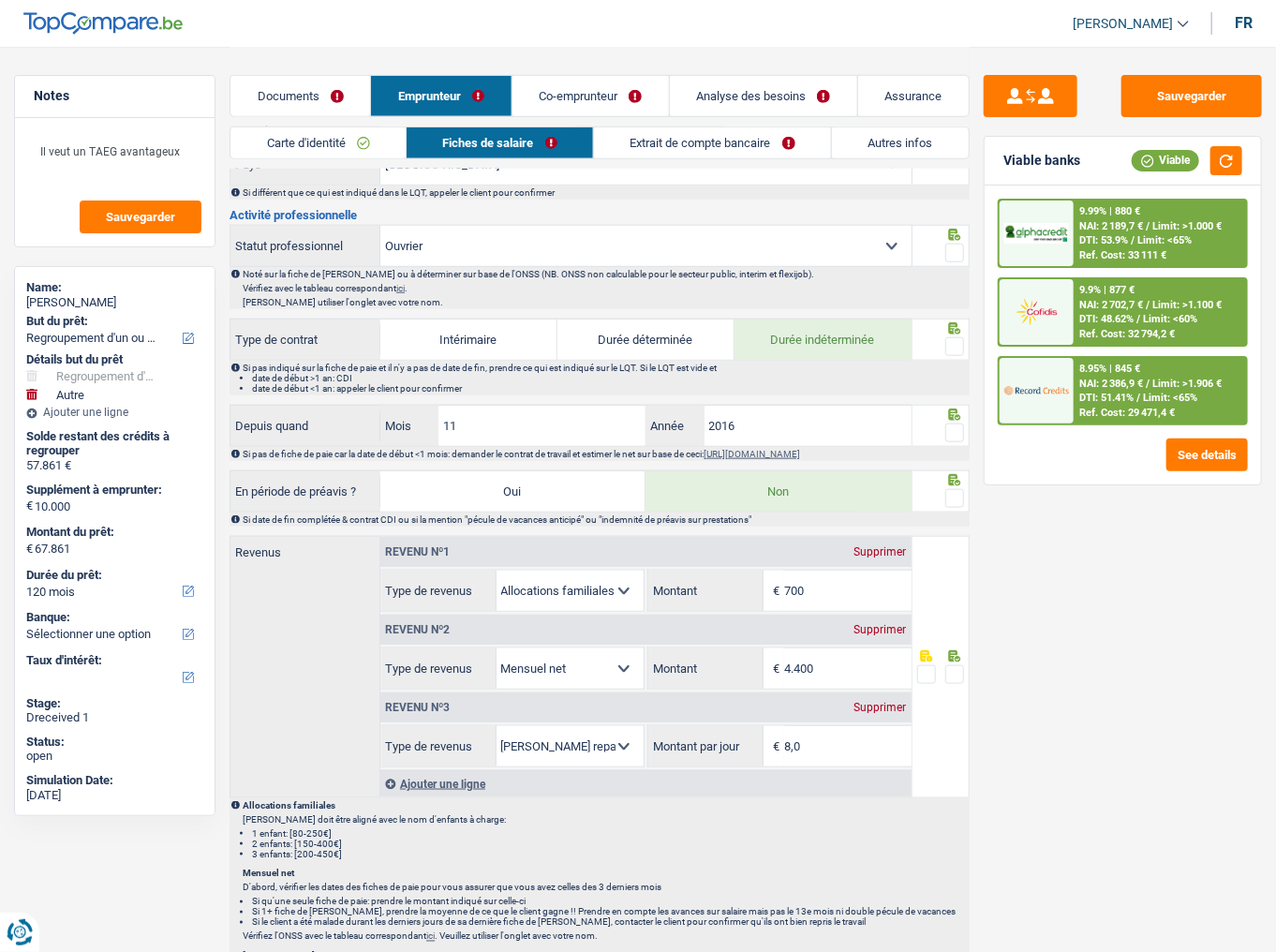
scroll to position [750, 0]
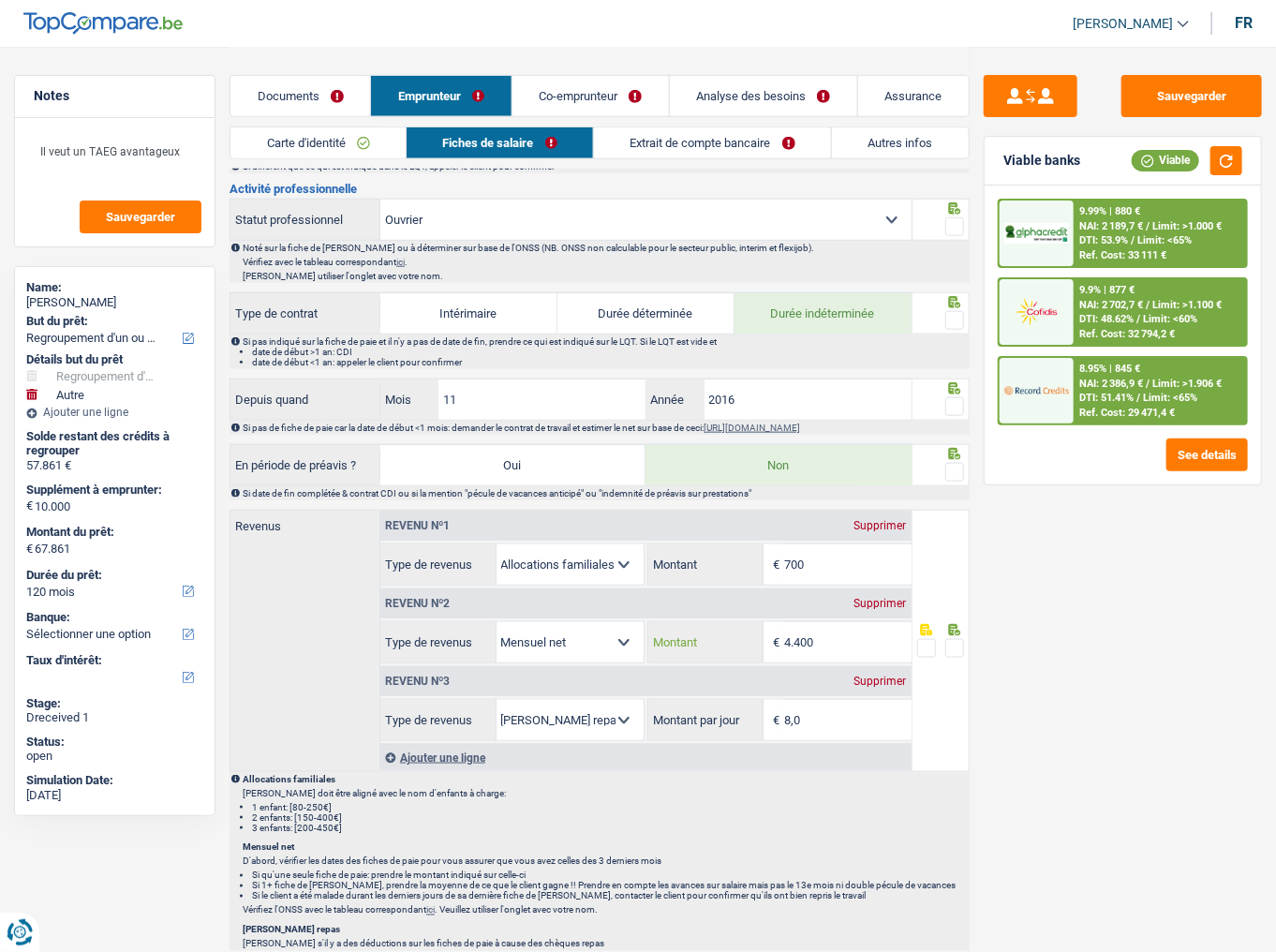
drag, startPoint x: 787, startPoint y: 632, endPoint x: 456, endPoint y: 678, distance: 334.2
click at [467, 520] on div "Revenu nº1 Supprimer Allocation d'handicap Allocations chômage Allocations fami…" at bounding box center [646, 627] width 531 height 231
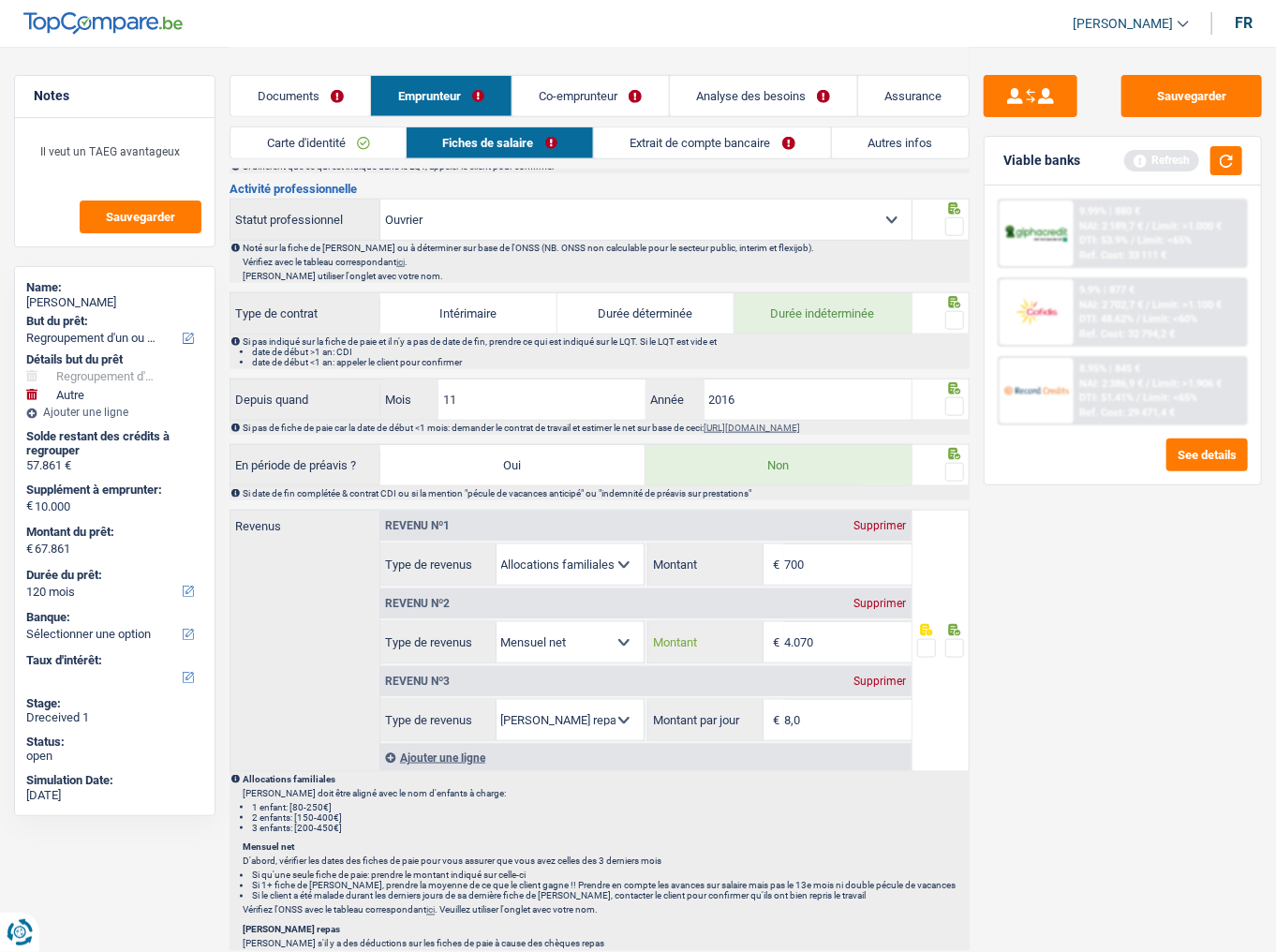
type input "4.070"
click at [1139, 175] on div "Refresh" at bounding box center [1183, 160] width 118 height 29
click at [1139, 166] on button "button" at bounding box center [1226, 160] width 31 height 29
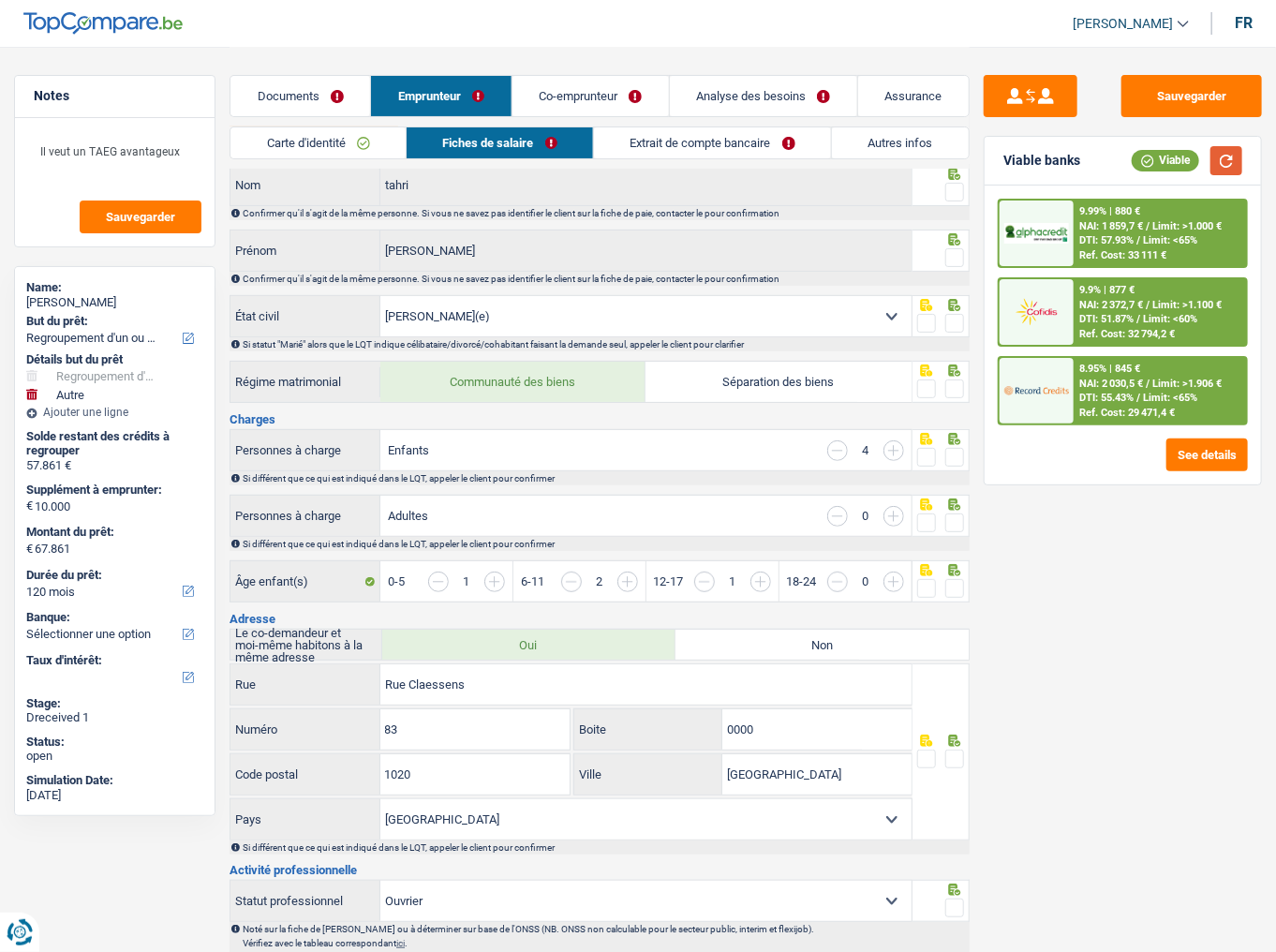
scroll to position [0, 0]
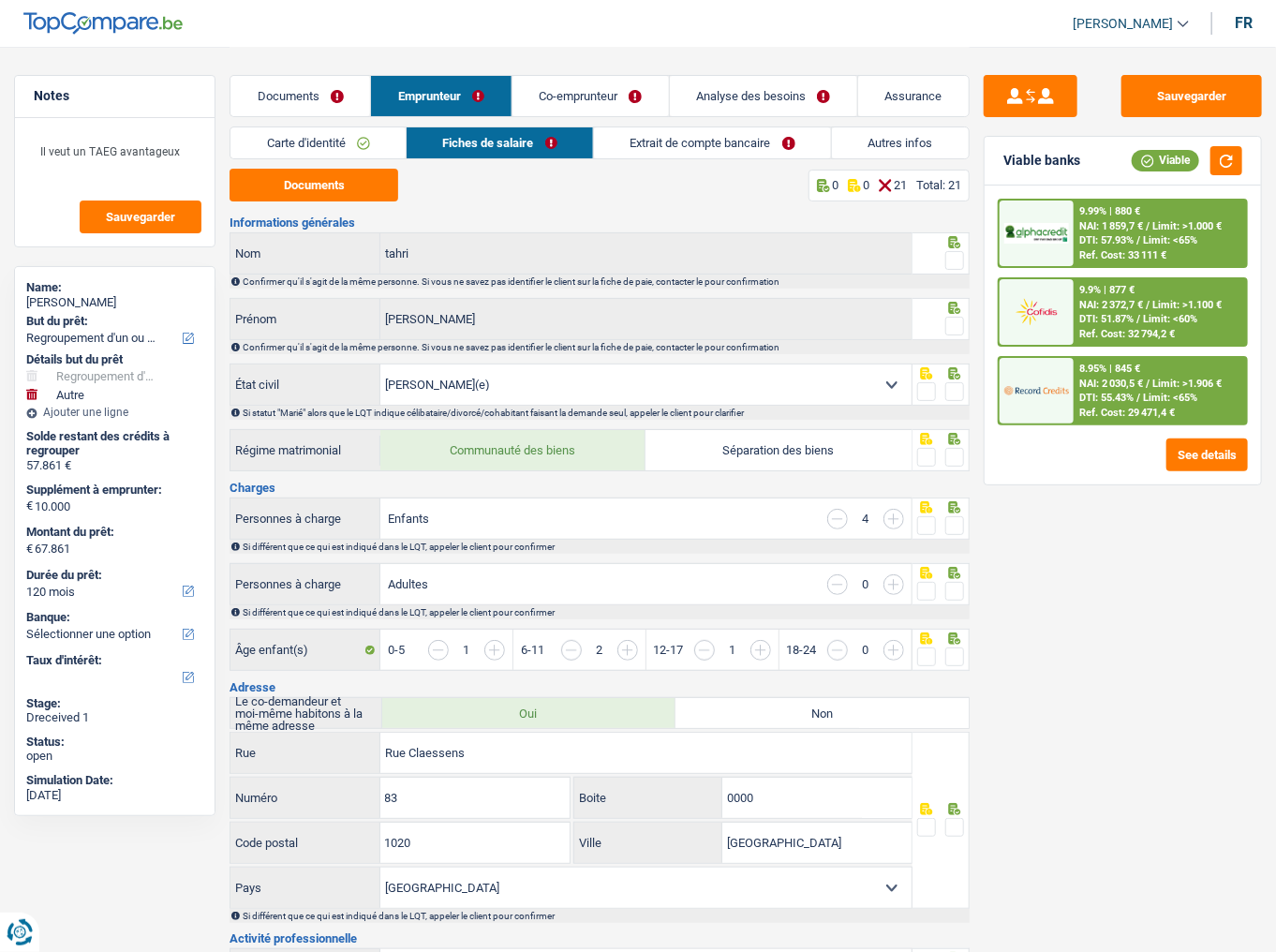
click at [961, 258] on span at bounding box center [956, 260] width 19 height 19
click at [0, 0] on input "radio" at bounding box center [0, 0] width 0 height 0
click at [957, 332] on span at bounding box center [956, 326] width 19 height 19
click at [0, 0] on input "radio" at bounding box center [0, 0] width 0 height 0
click at [573, 95] on link "Co-emprunteur" at bounding box center [591, 96] width 156 height 40
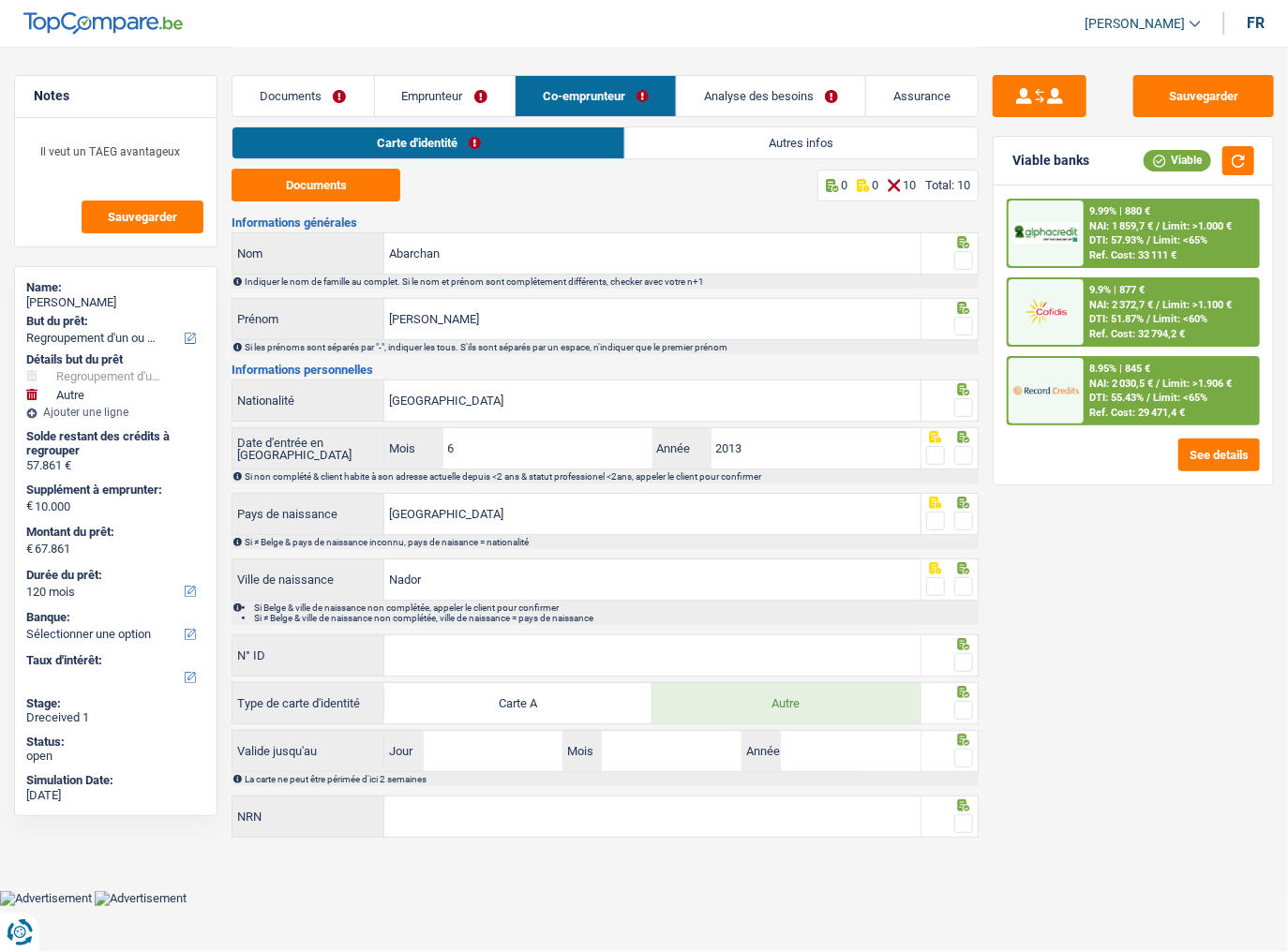
click at [463, 104] on link "Emprunteur" at bounding box center [445, 96] width 139 height 40
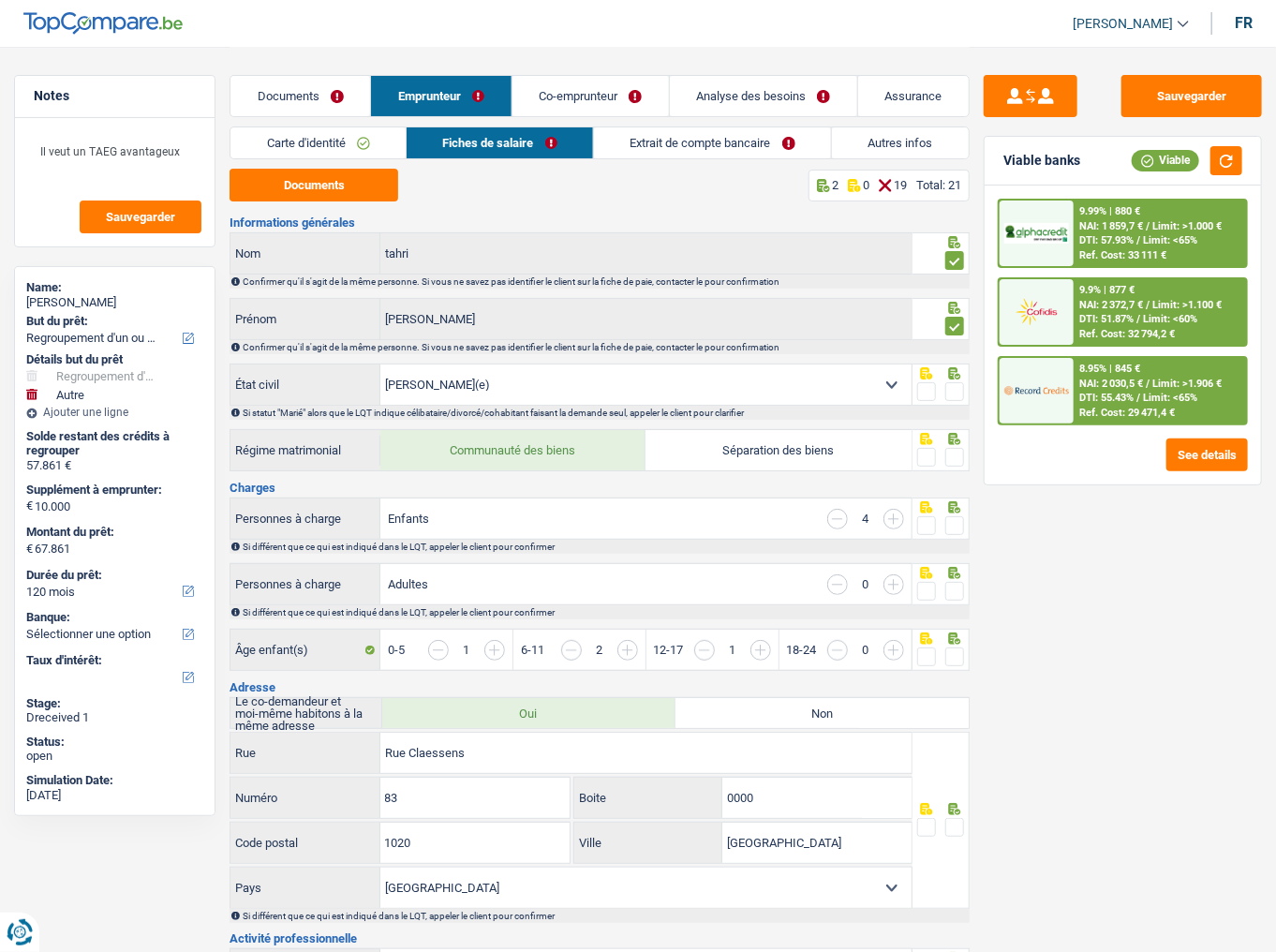
drag, startPoint x: 955, startPoint y: 379, endPoint x: 961, endPoint y: 399, distance: 20.9
click at [956, 381] on div at bounding box center [956, 392] width 19 height 24
drag, startPoint x: 958, startPoint y: 390, endPoint x: 959, endPoint y: 406, distance: 16.0
click at [958, 390] on span at bounding box center [956, 392] width 19 height 19
click at [0, 0] on input "radio" at bounding box center [0, 0] width 0 height 0
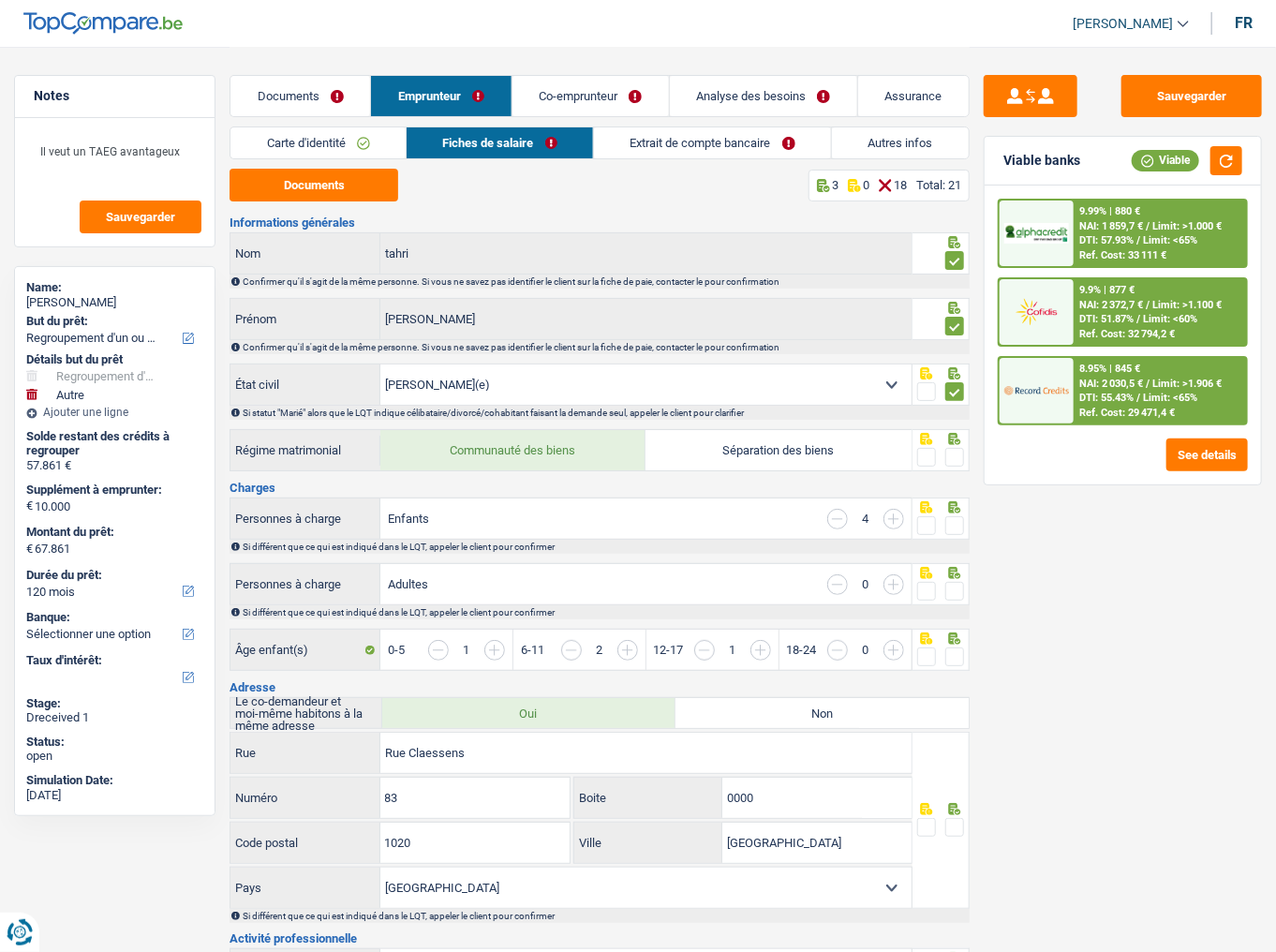
click at [959, 451] on span at bounding box center [956, 458] width 19 height 19
click at [0, 0] on input "radio" at bounding box center [0, 0] width 0 height 0
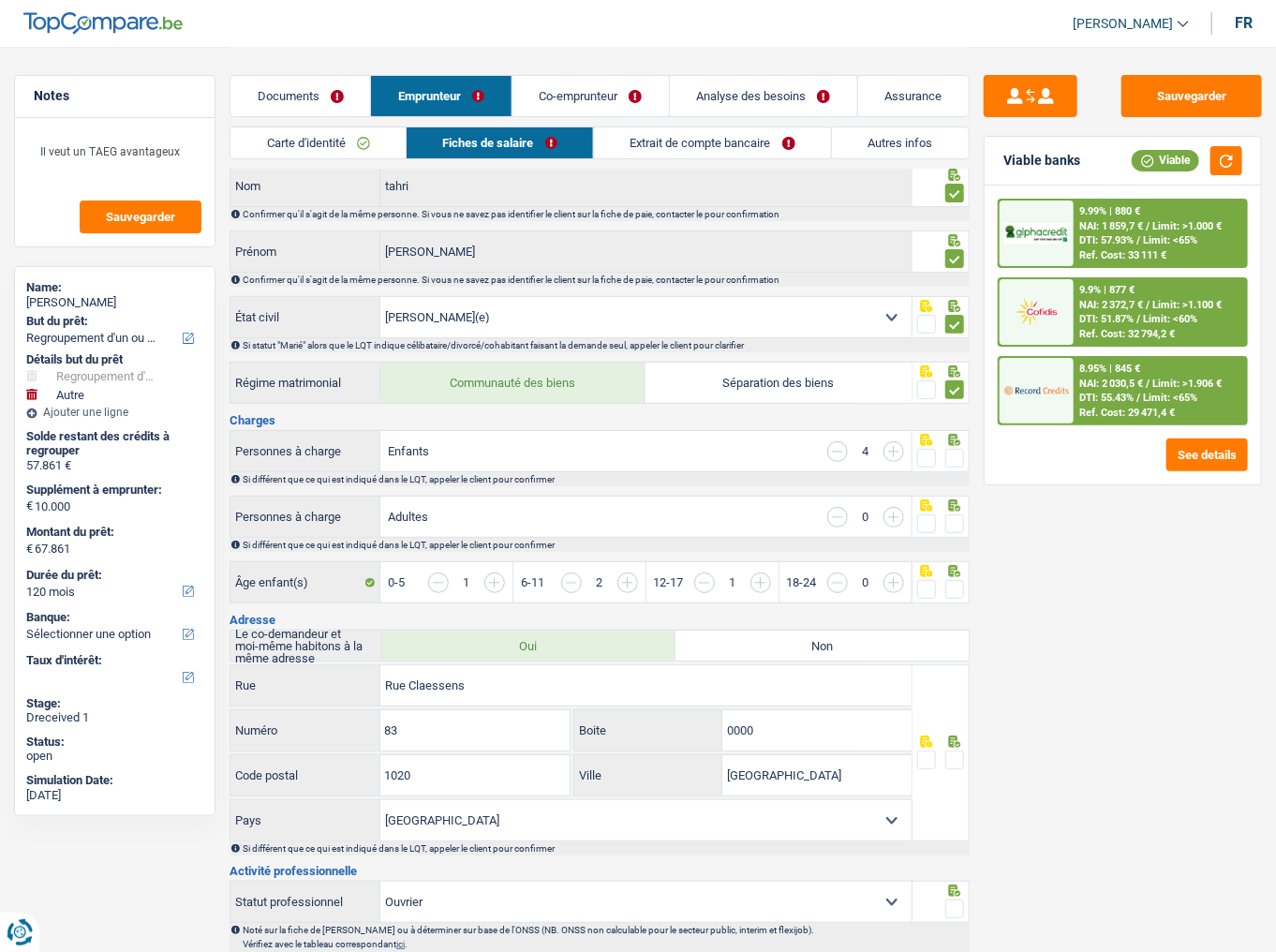
scroll to position [150, 0]
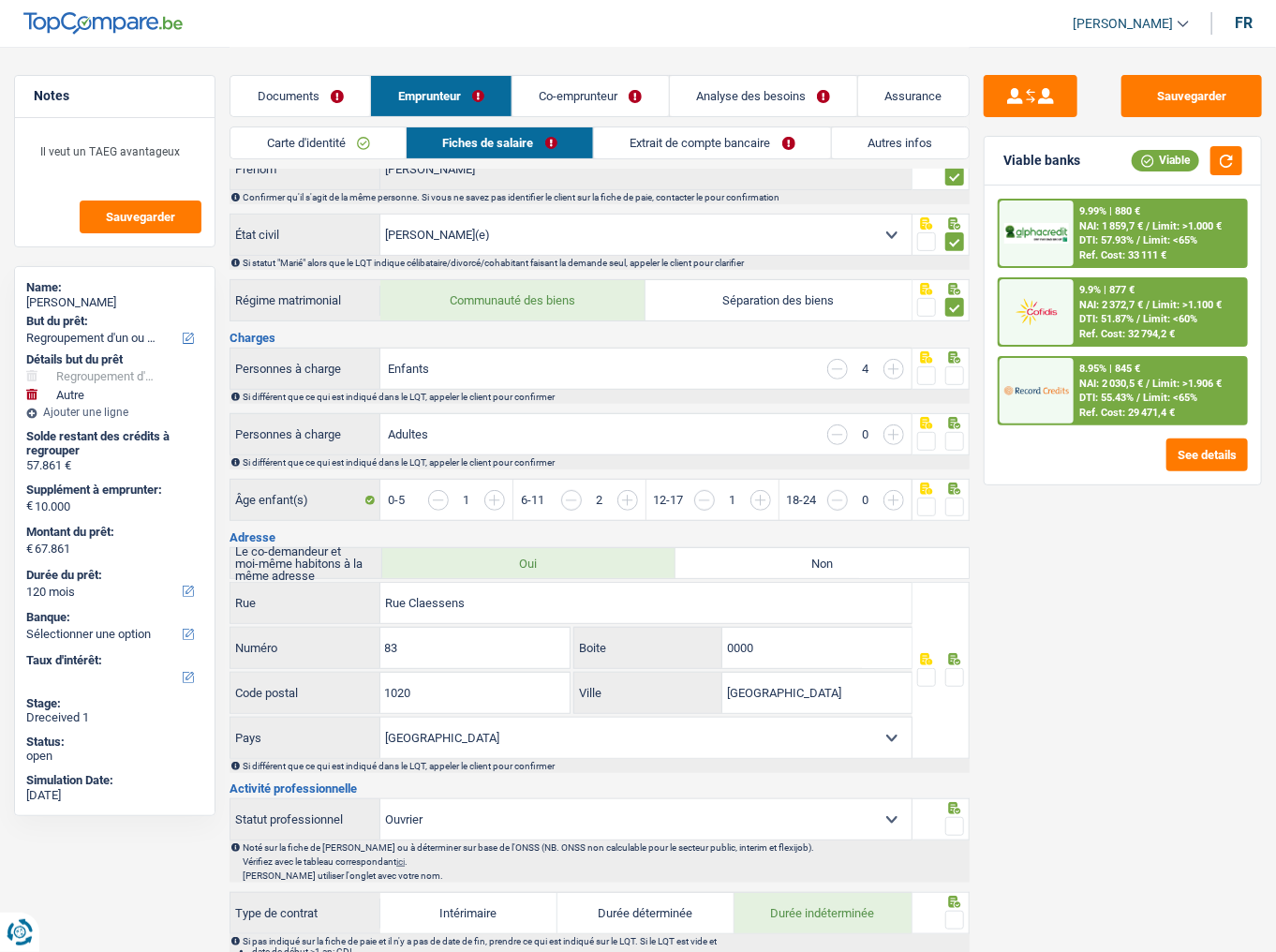
click at [962, 371] on span at bounding box center [956, 376] width 19 height 19
click at [0, 0] on input "radio" at bounding box center [0, 0] width 0 height 0
click at [958, 433] on span at bounding box center [956, 442] width 19 height 19
click at [0, 0] on input "radio" at bounding box center [0, 0] width 0 height 0
click at [950, 510] on span at bounding box center [956, 507] width 19 height 19
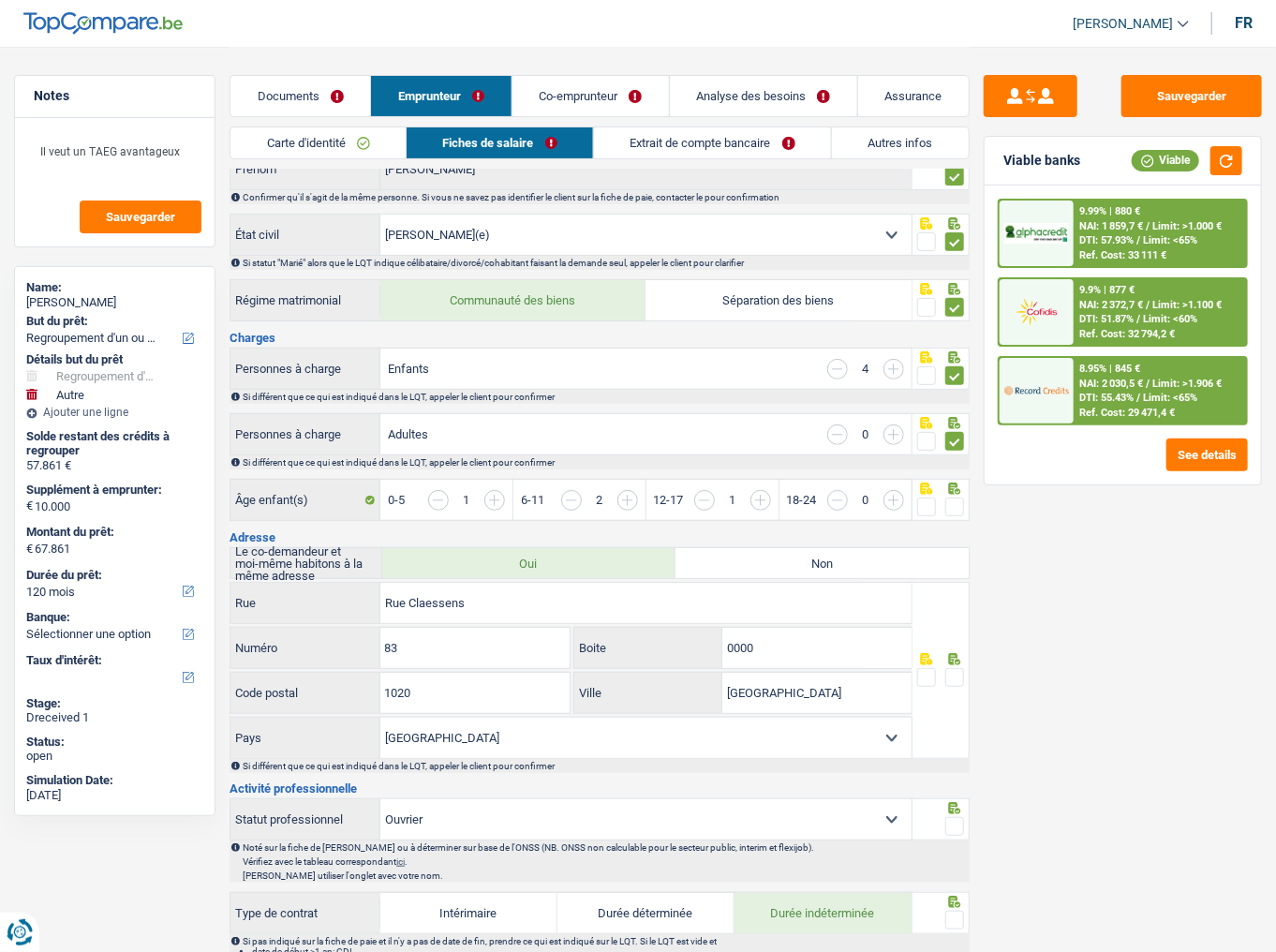
click at [0, 0] on input "radio" at bounding box center [0, 0] width 0 height 0
click at [563, 93] on link "Co-emprunteur" at bounding box center [591, 96] width 156 height 40
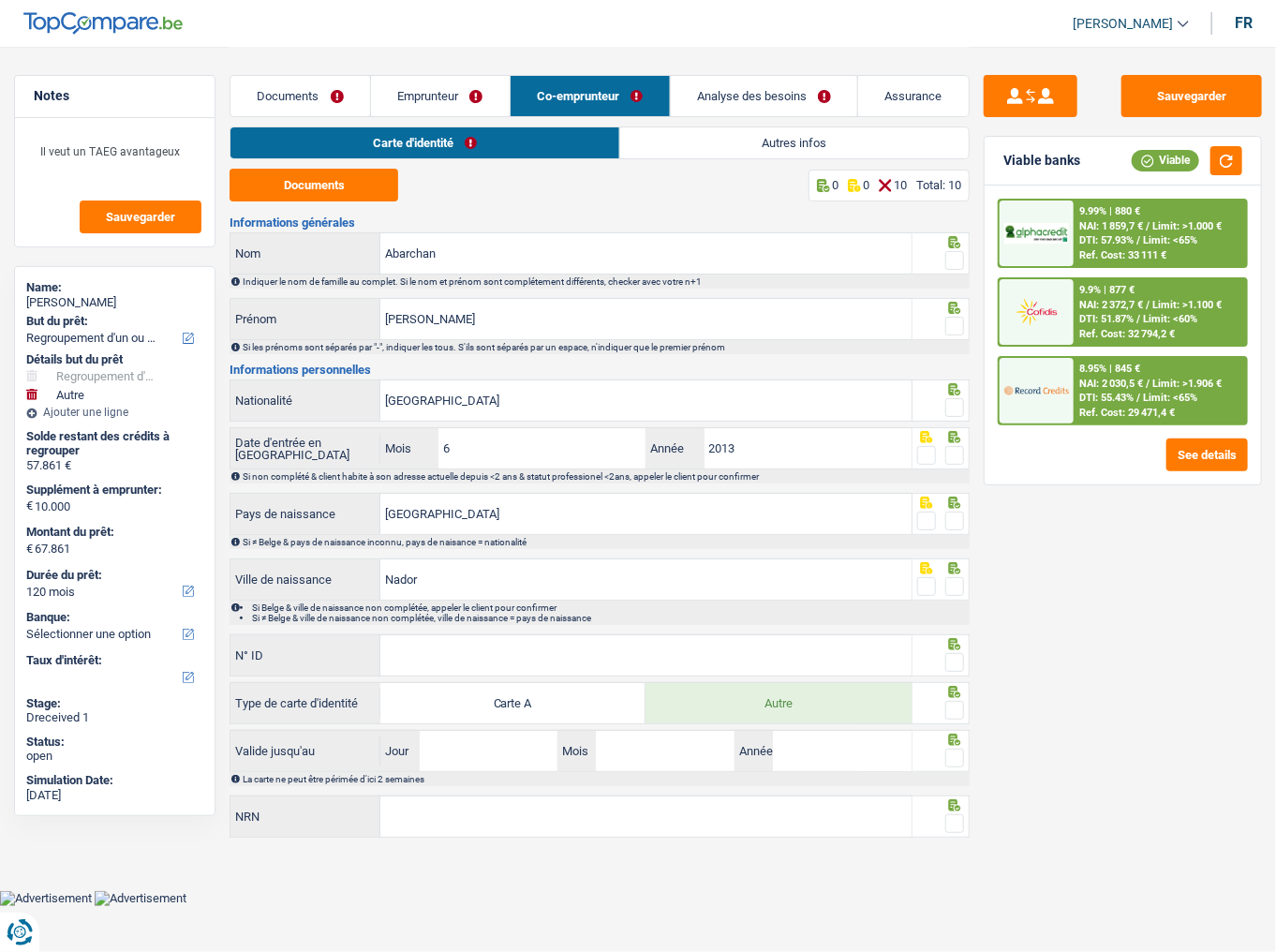
scroll to position [0, 0]
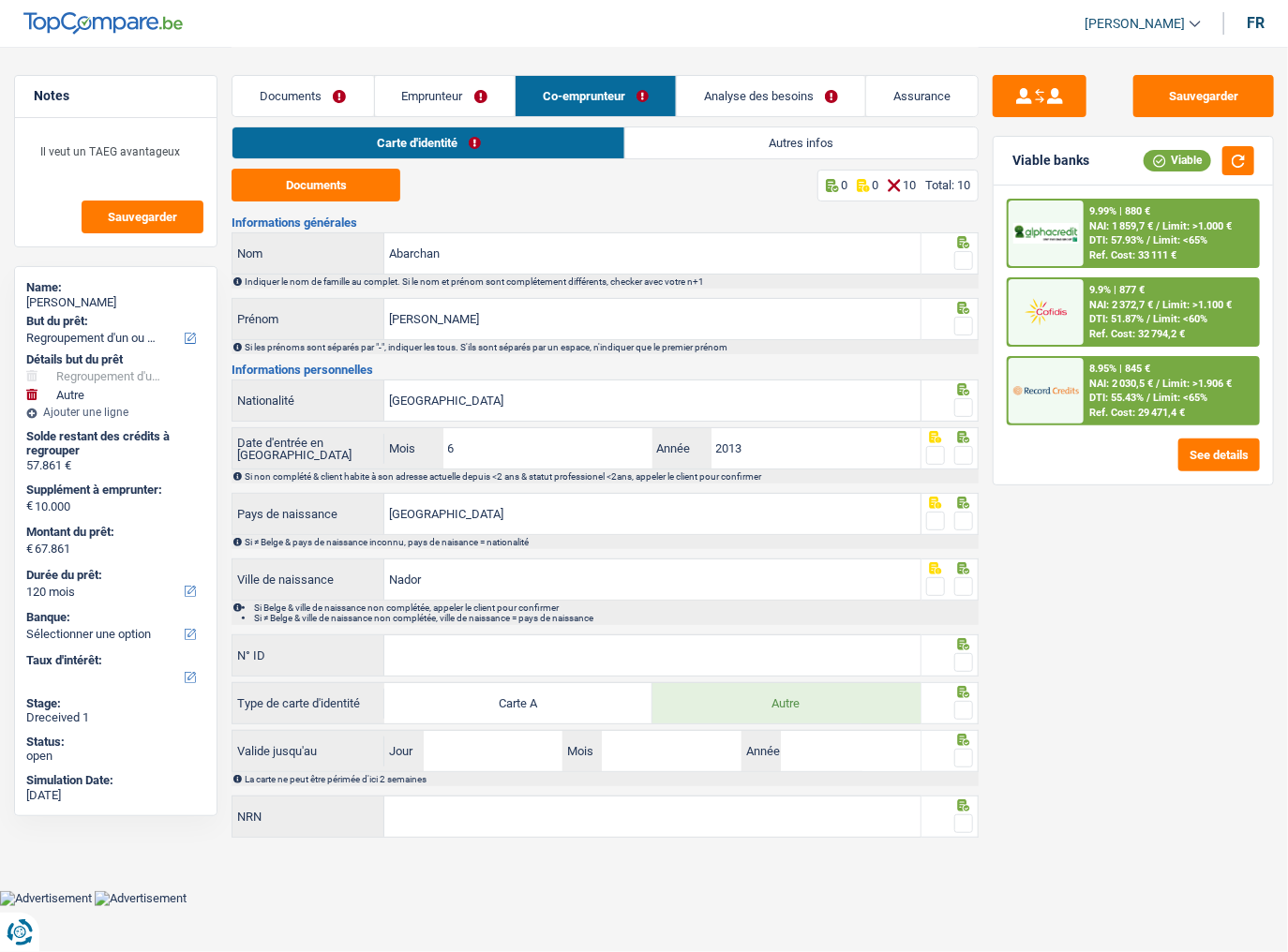
click at [683, 147] on link "Autres infos" at bounding box center [801, 143] width 353 height 31
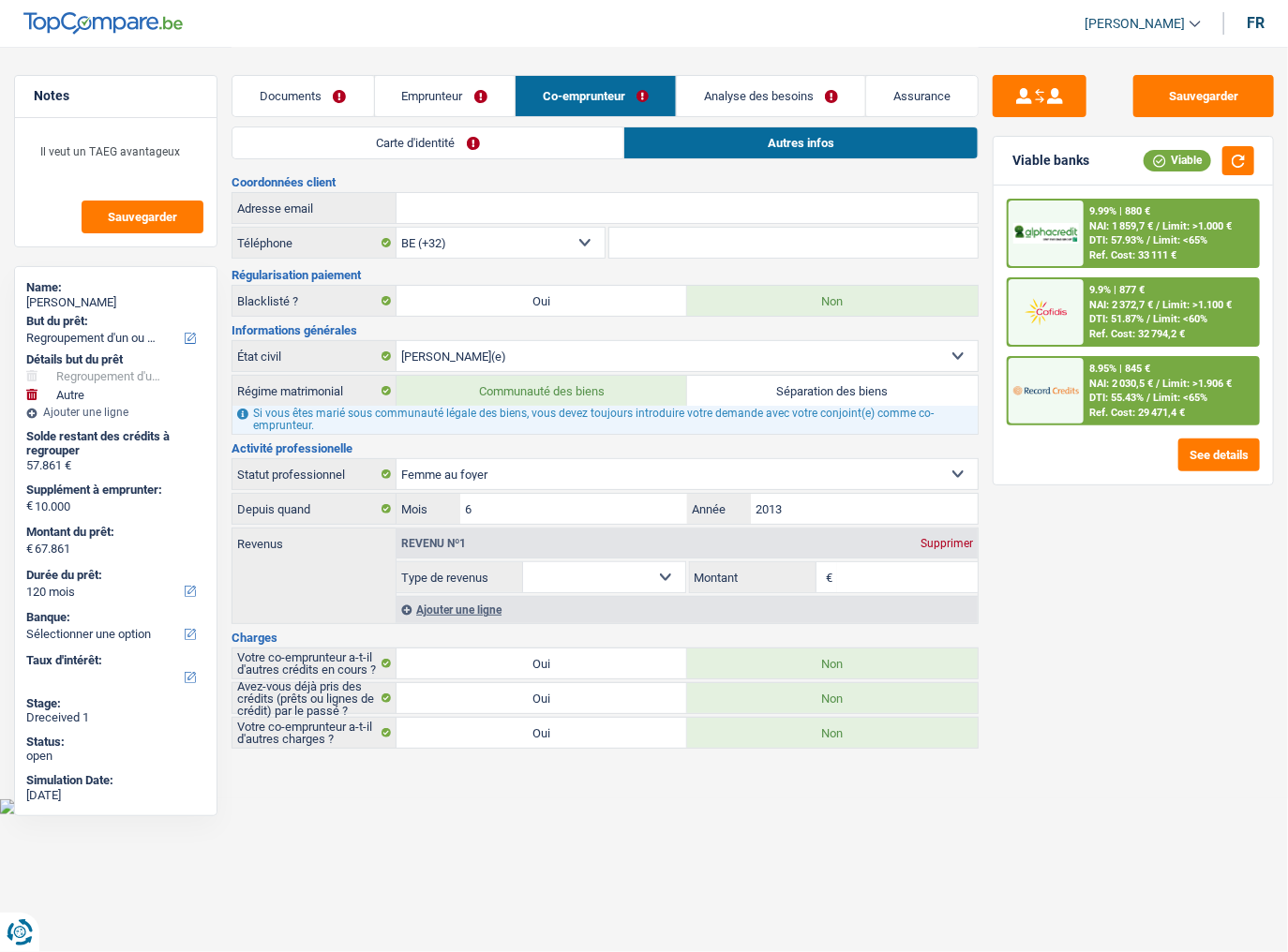
click at [419, 96] on link "Emprunteur" at bounding box center [445, 96] width 139 height 40
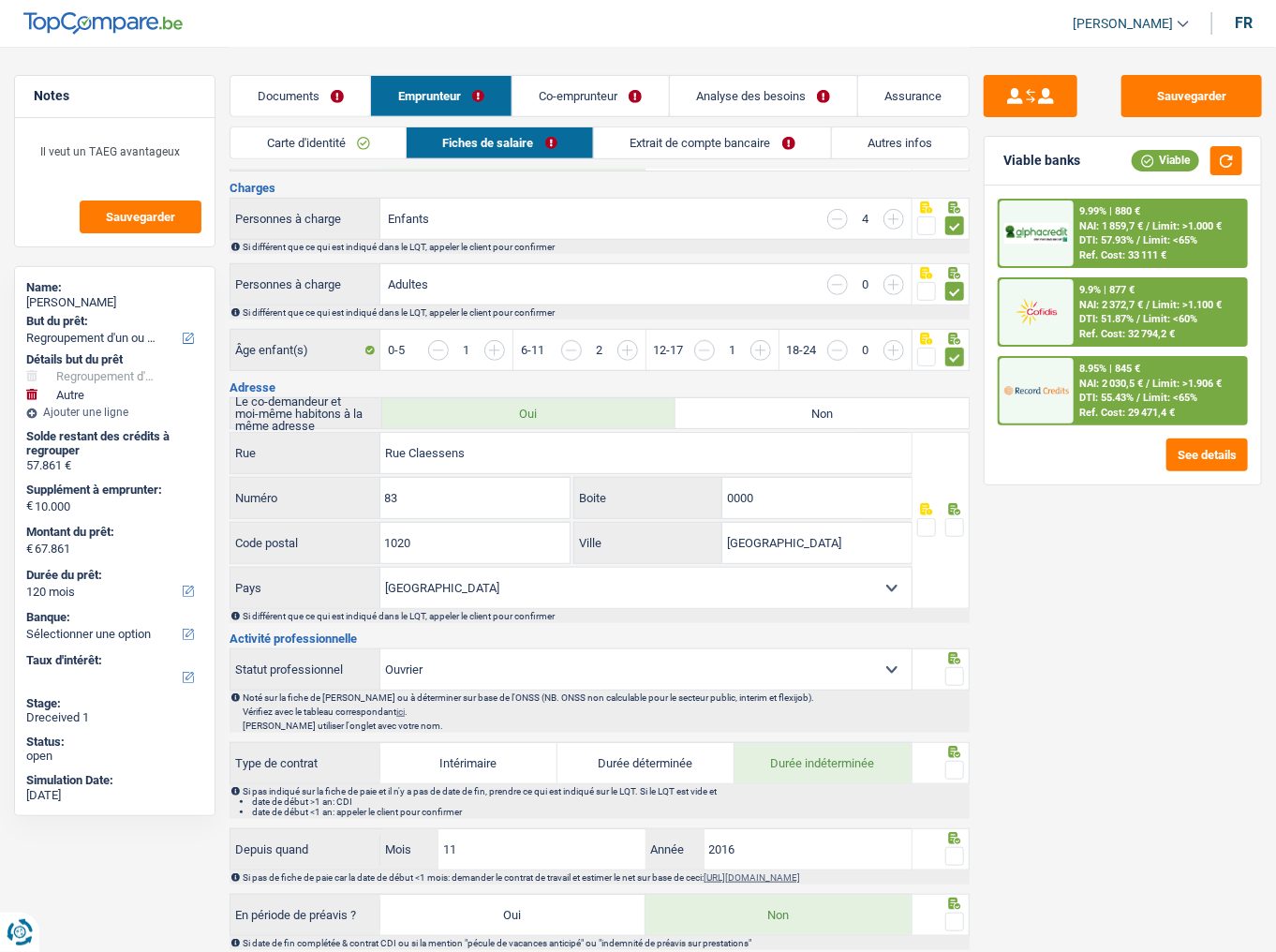
scroll to position [450, 0]
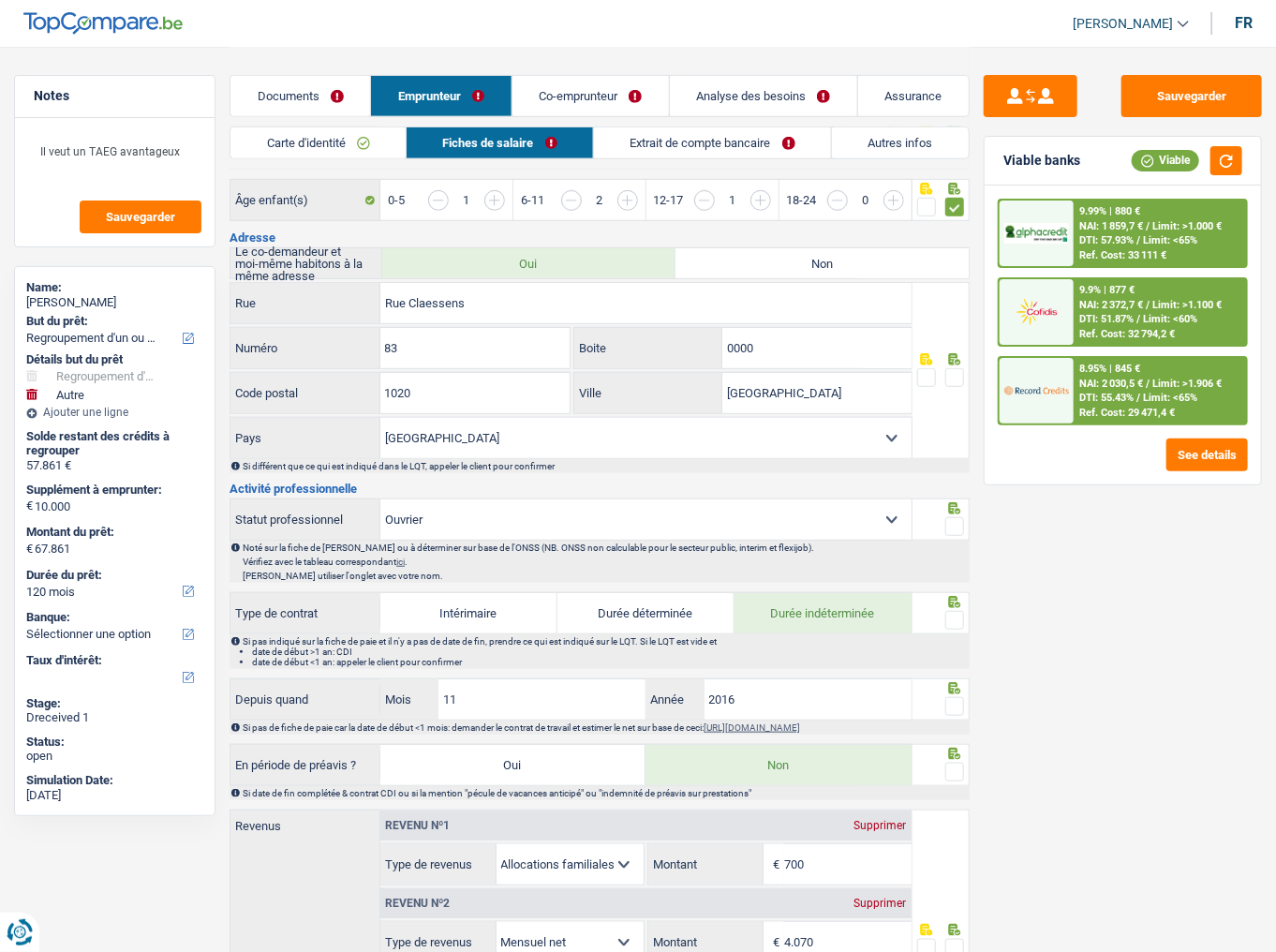
click at [581, 103] on link "Co-emprunteur" at bounding box center [591, 96] width 156 height 40
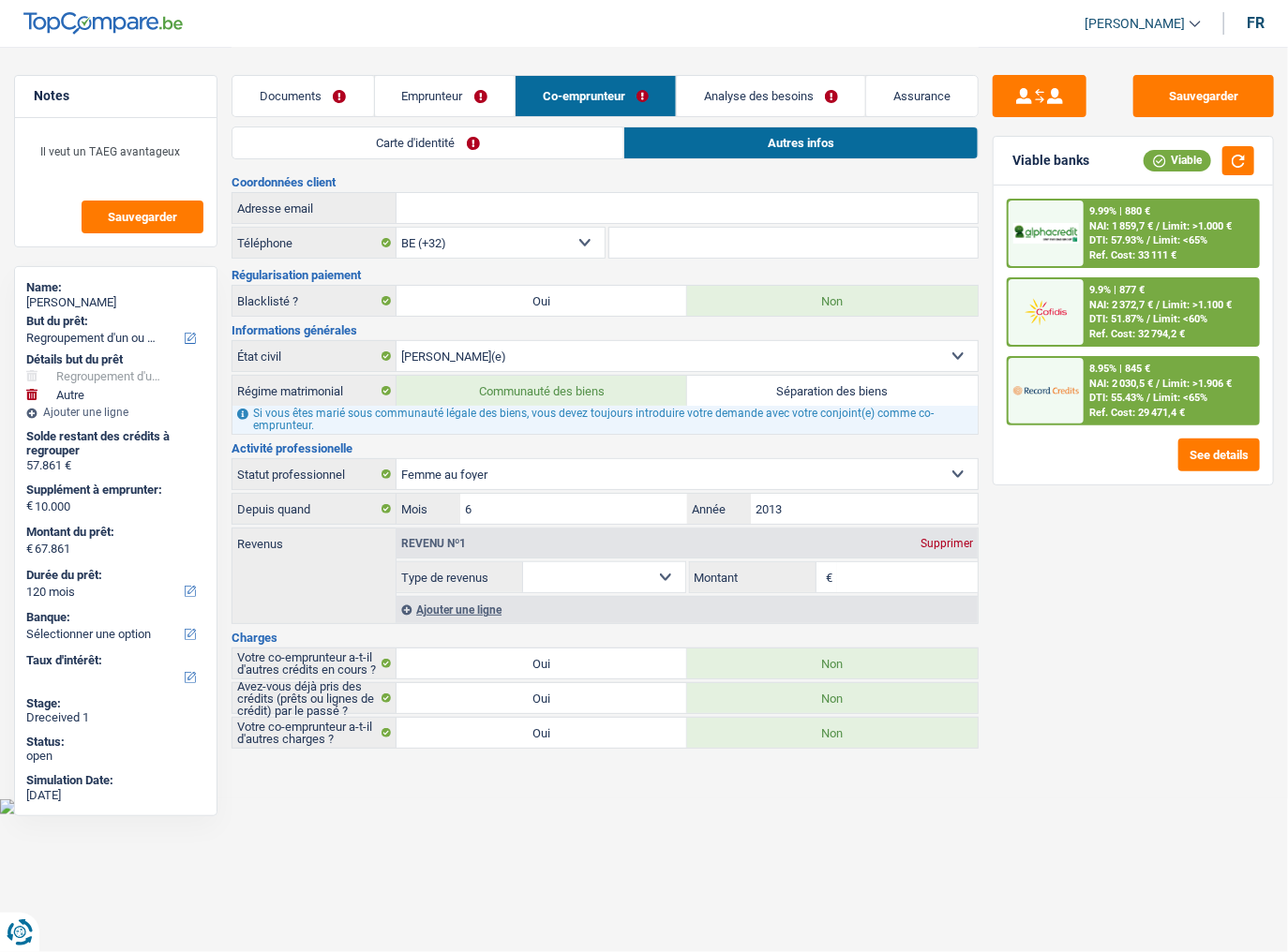
click at [435, 93] on link "Emprunteur" at bounding box center [445, 96] width 139 height 40
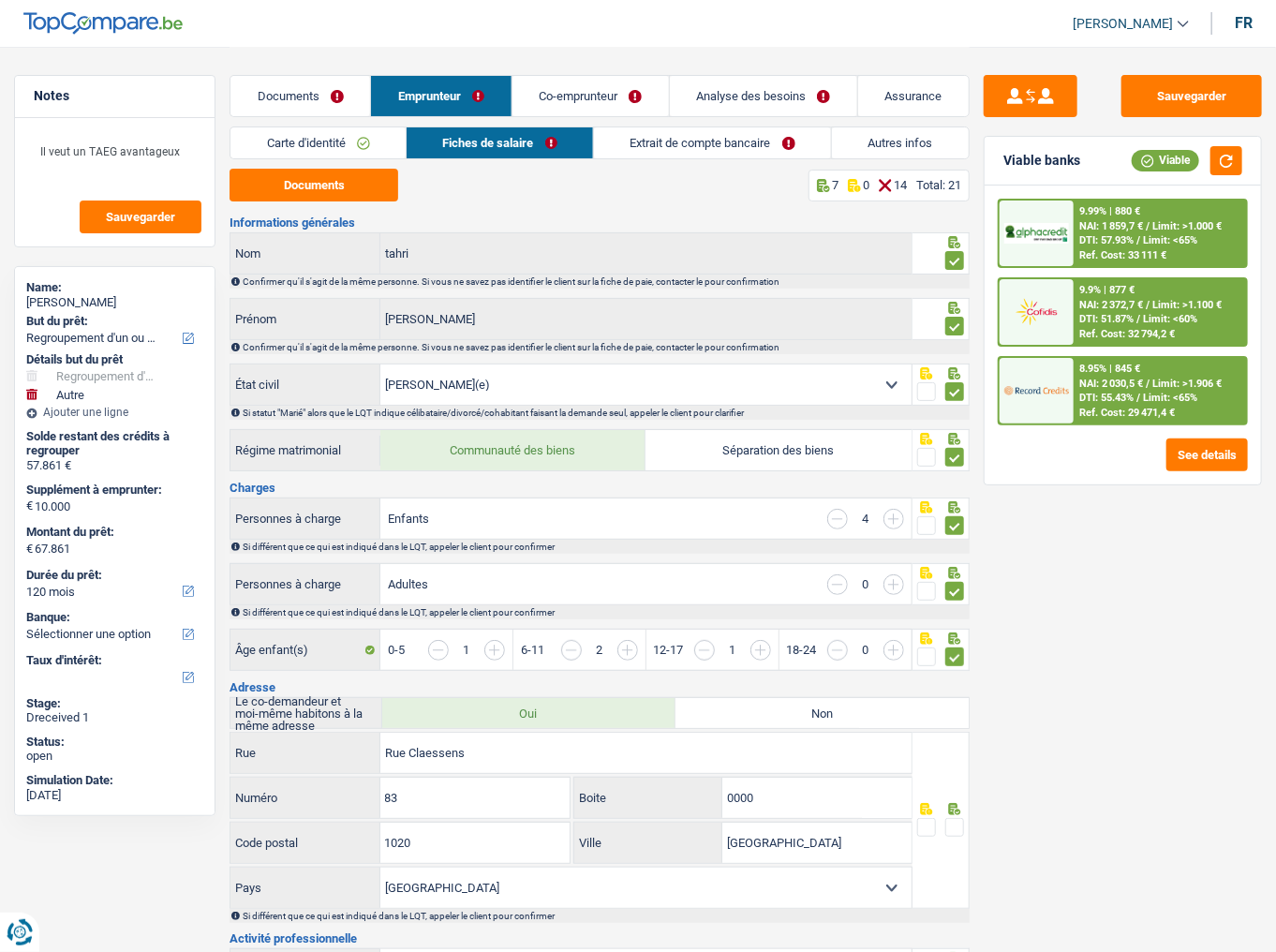
click at [301, 93] on link "Documents" at bounding box center [300, 96] width 139 height 40
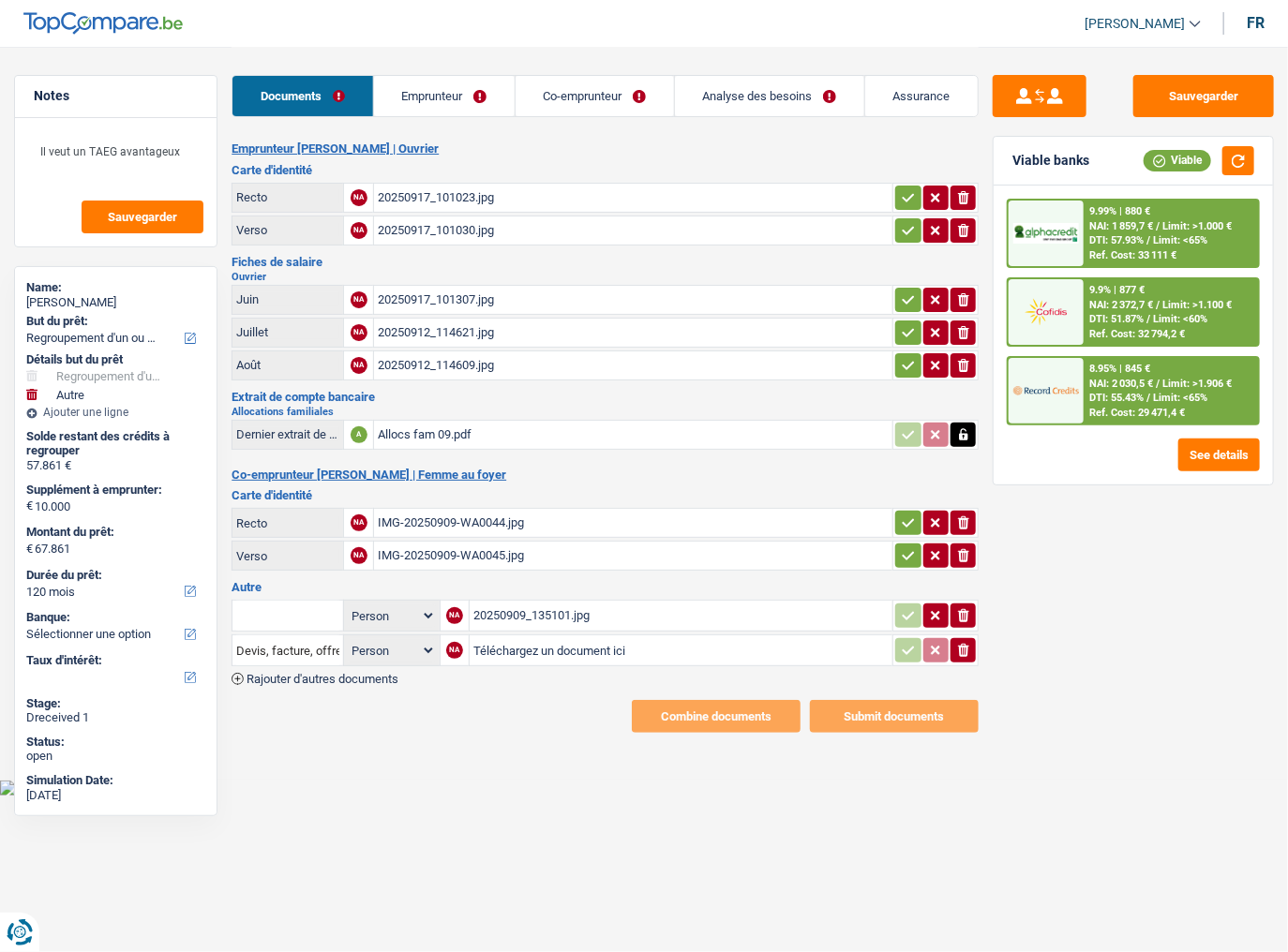
click at [510, 520] on div "20250909_135101.jpg" at bounding box center [680, 615] width 415 height 28
click at [499, 520] on div "IMG-20250909-WA0045.jpg" at bounding box center [634, 555] width 511 height 28
click at [428, 437] on div "Allocs fam 09.pdf" at bounding box center [634, 434] width 511 height 28
click at [439, 81] on link "Emprunteur" at bounding box center [444, 96] width 140 height 40
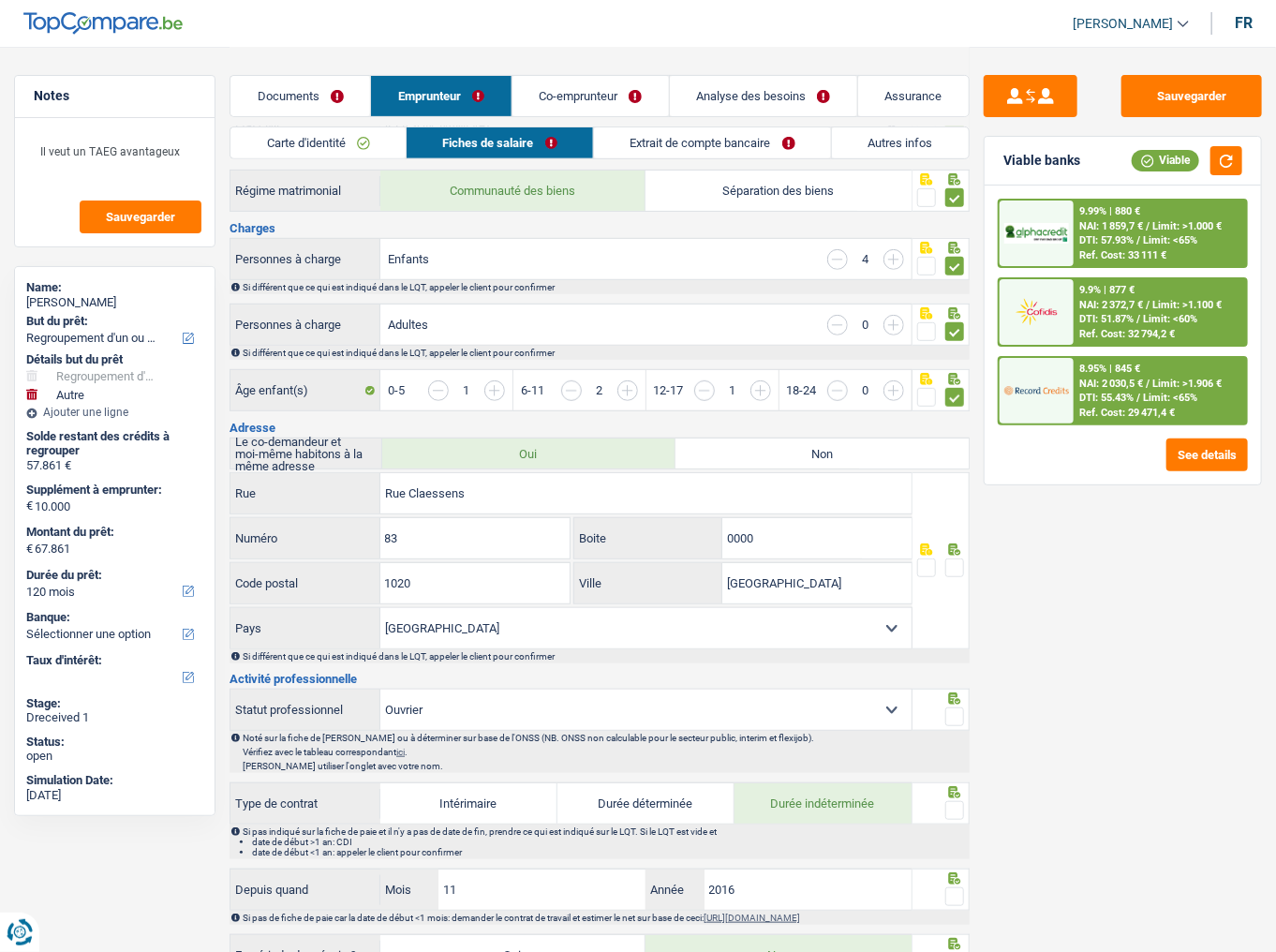
scroll to position [525, 0]
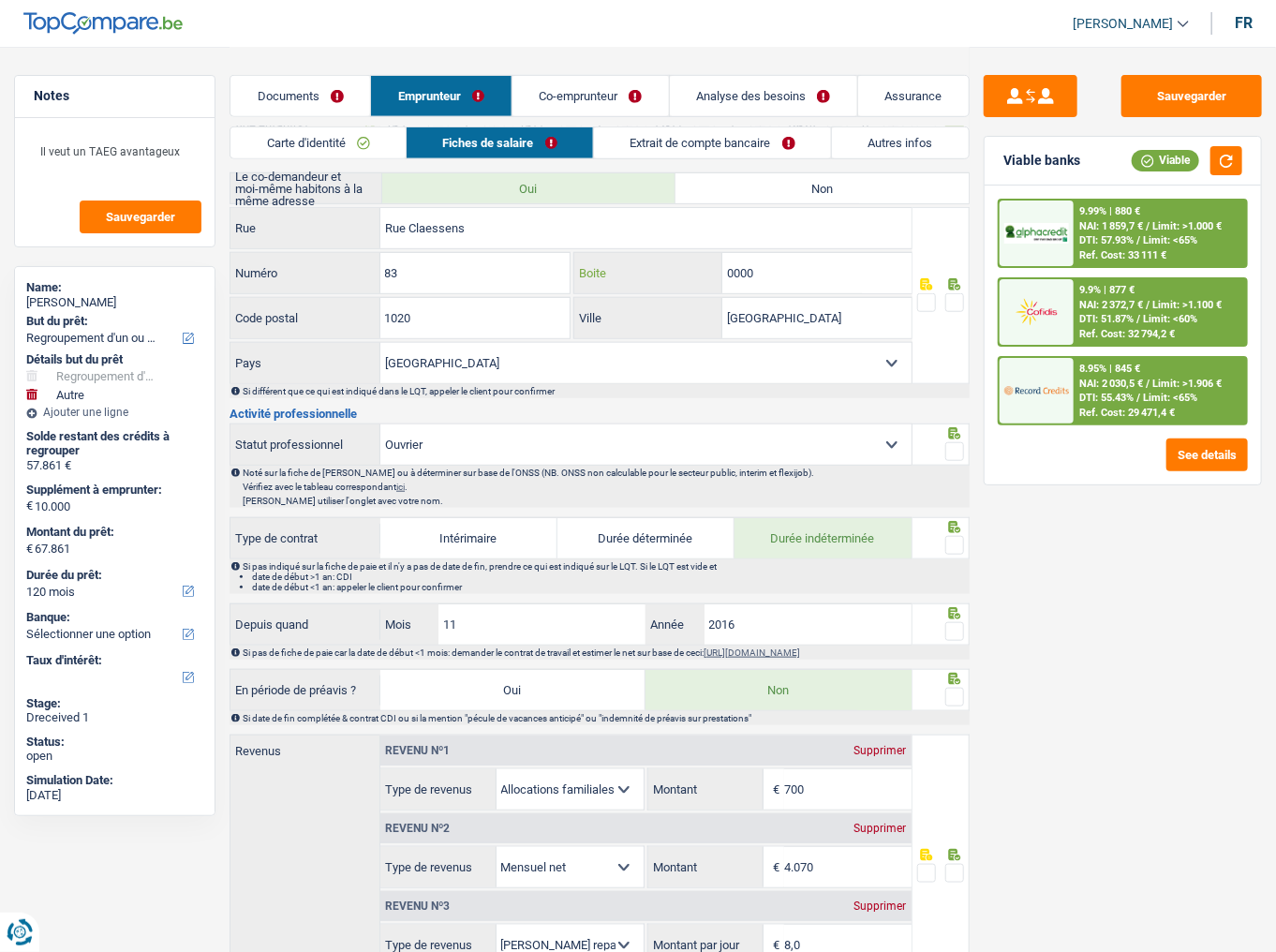
drag, startPoint x: 861, startPoint y: 265, endPoint x: 529, endPoint y: 321, distance: 336.7
click at [529, 321] on div "Rue Claessens Rue 83 Numéro 0000 Boite 1020 Code postal [GEOGRAPHIC_DATA] Ville…" at bounding box center [571, 296] width 683 height 177
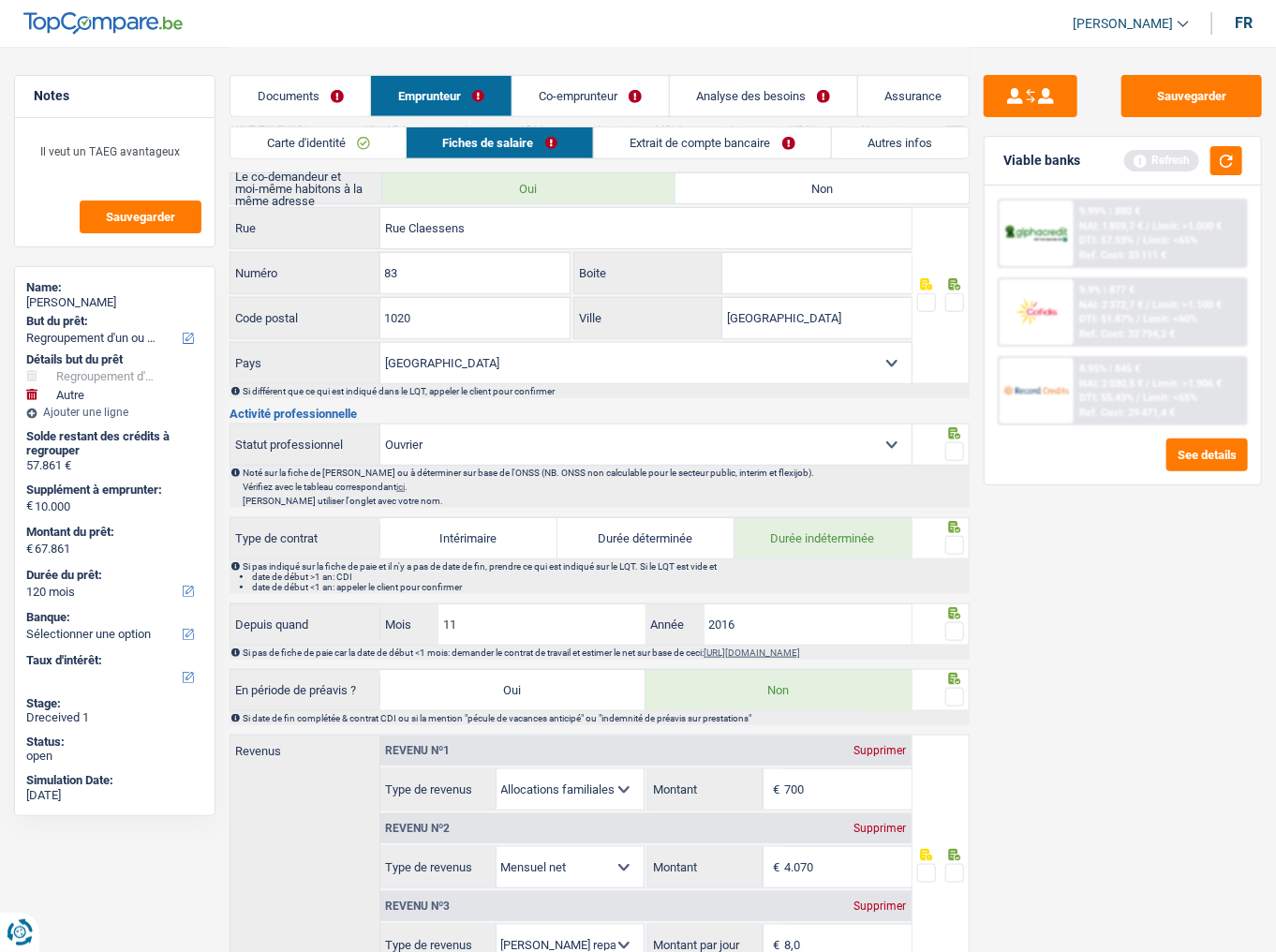
click at [957, 297] on span at bounding box center [956, 303] width 19 height 19
click at [0, 0] on input "radio" at bounding box center [0, 0] width 0 height 0
drag, startPoint x: 1228, startPoint y: 164, endPoint x: 1239, endPoint y: 161, distance: 11.4
click at [1139, 163] on button "button" at bounding box center [1226, 160] width 31 height 29
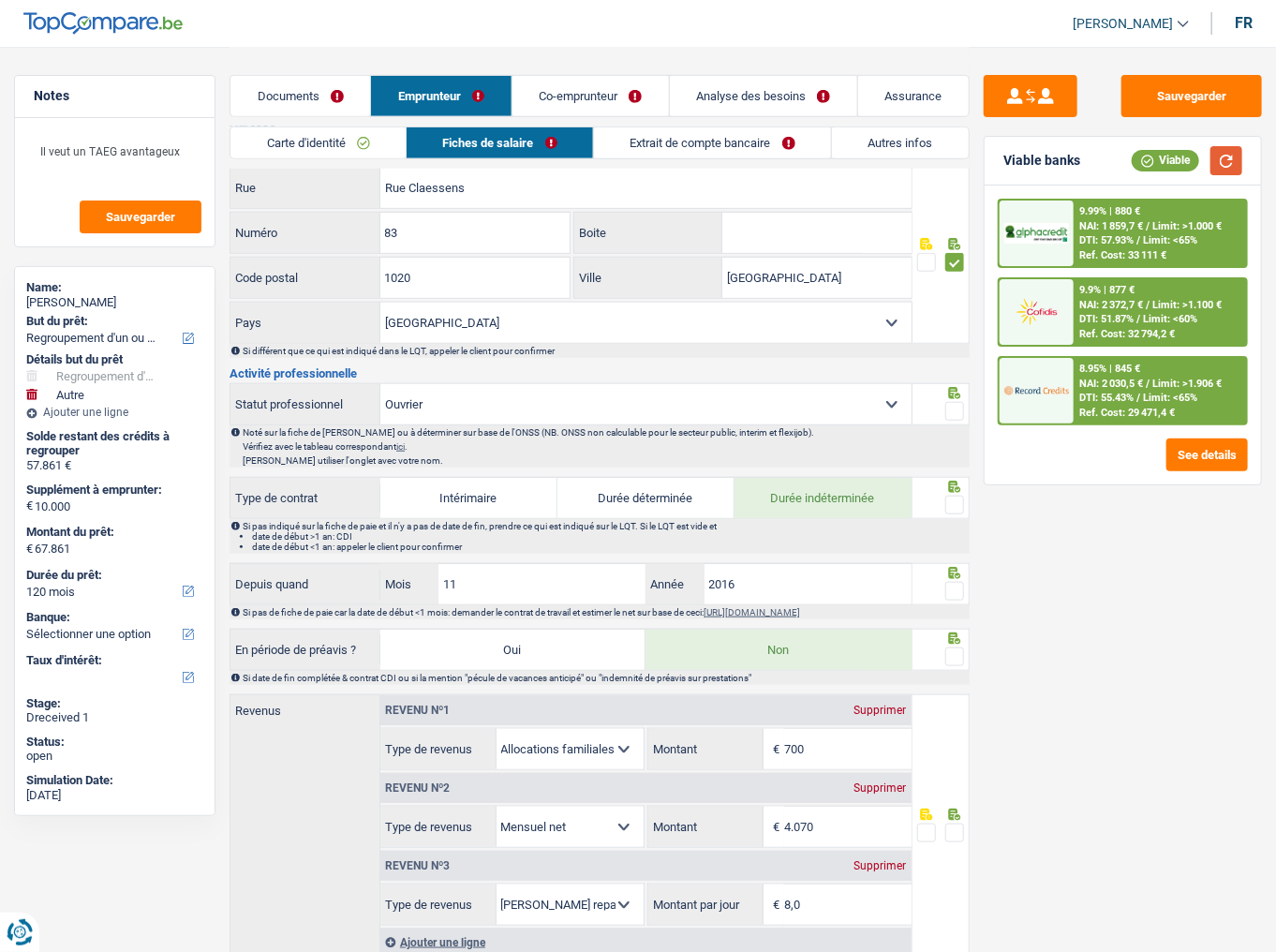
scroll to position [600, 0]
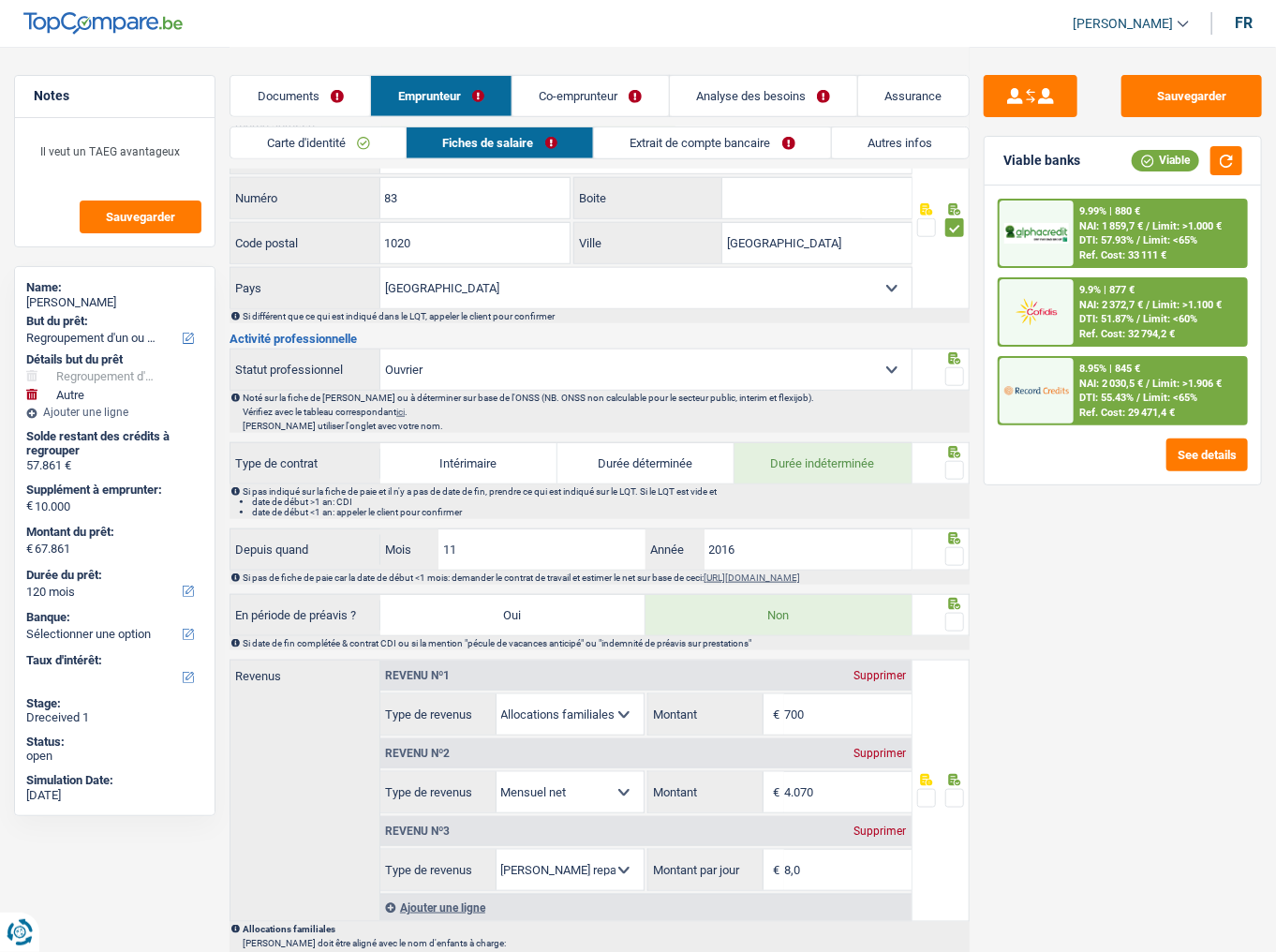
click at [952, 367] on span at bounding box center [956, 377] width 19 height 19
click at [0, 0] on input "radio" at bounding box center [0, 0] width 0 height 0
click at [955, 462] on span at bounding box center [956, 471] width 19 height 19
click at [0, 0] on input "radio" at bounding box center [0, 0] width 0 height 0
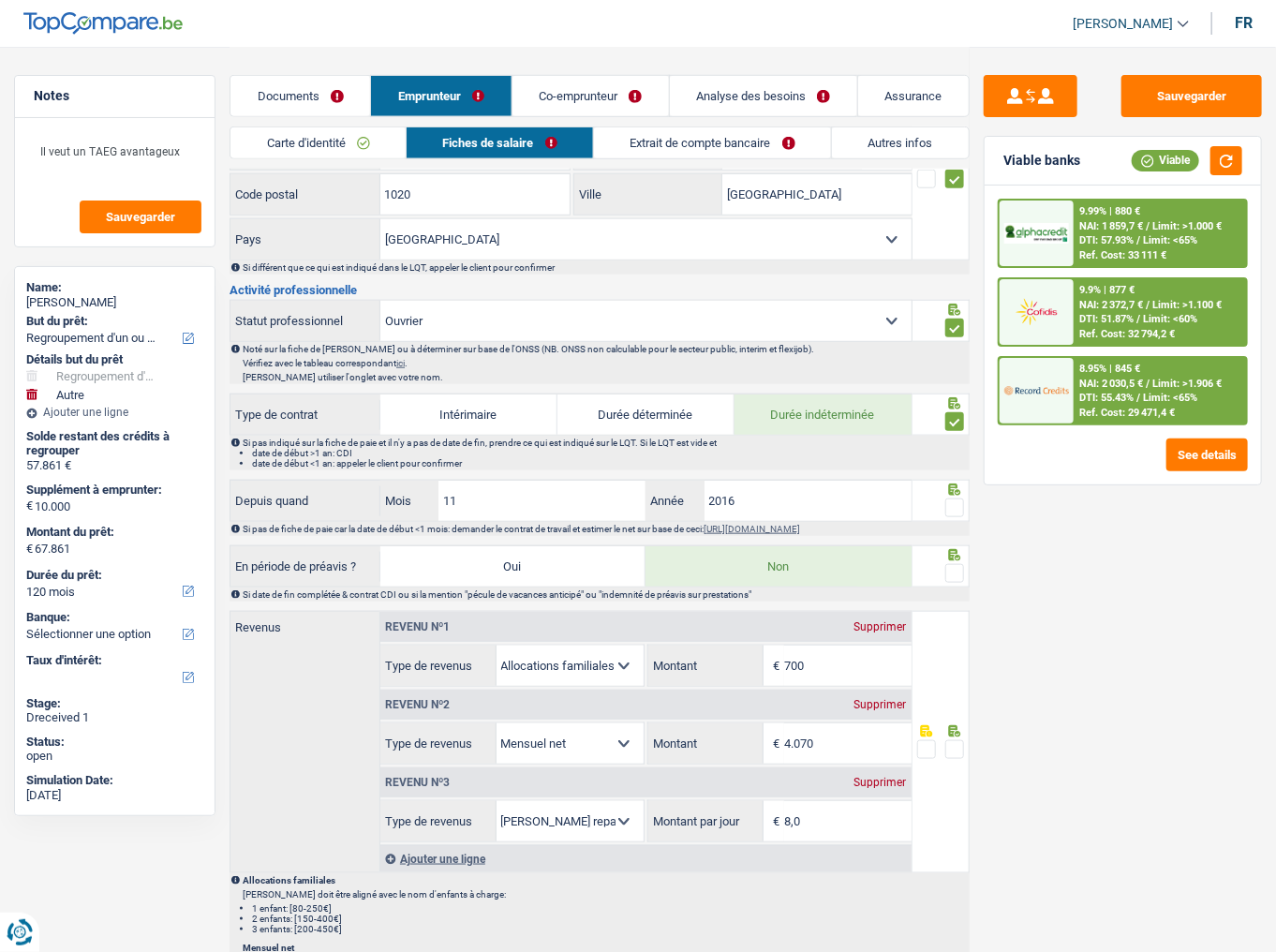
scroll to position [675, 0]
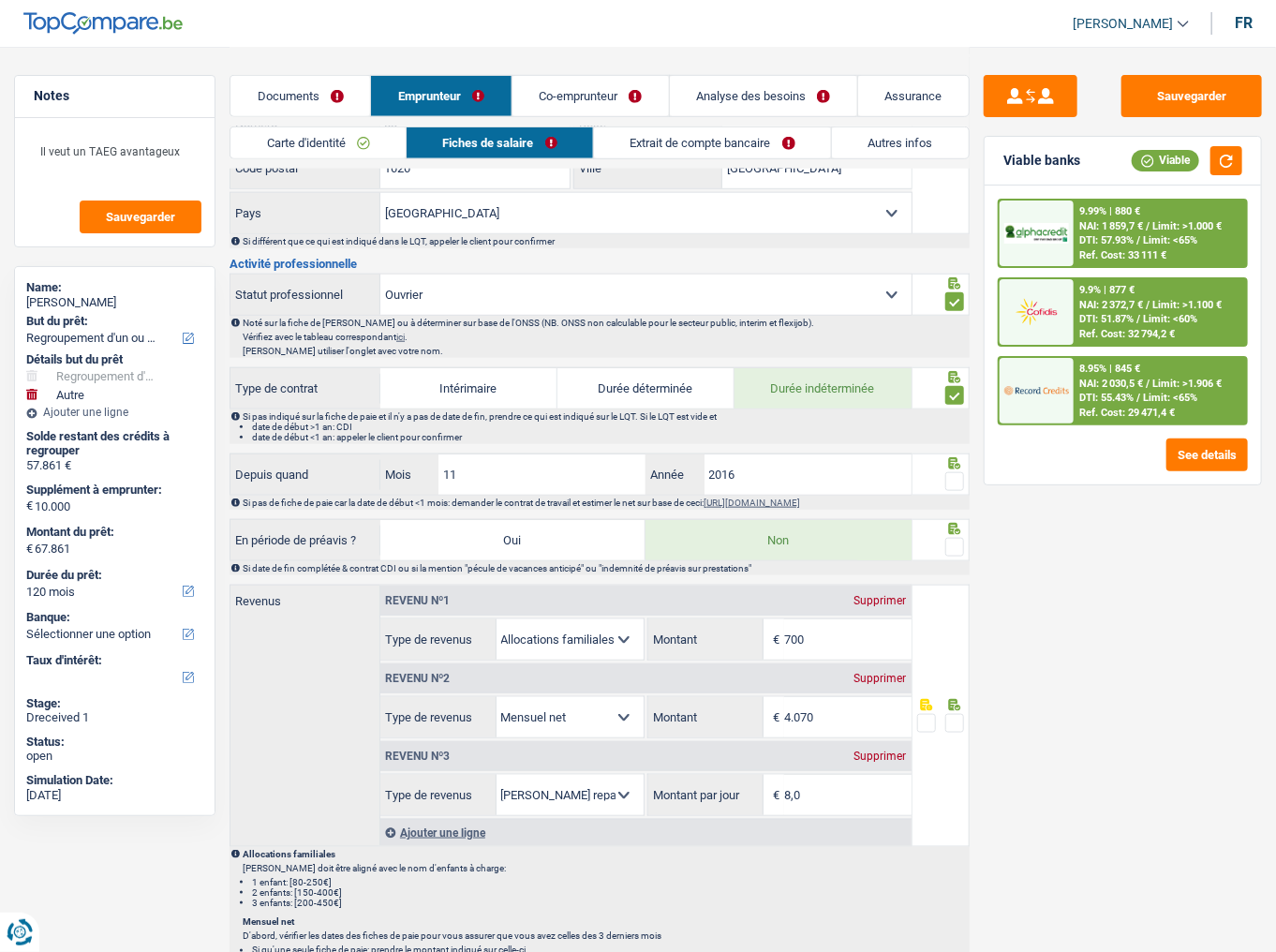
click at [953, 478] on span at bounding box center [956, 482] width 19 height 19
click at [0, 0] on input "radio" at bounding box center [0, 0] width 0 height 0
click at [952, 520] on span at bounding box center [956, 548] width 19 height 19
click at [0, 0] on input "radio" at bounding box center [0, 0] width 0 height 0
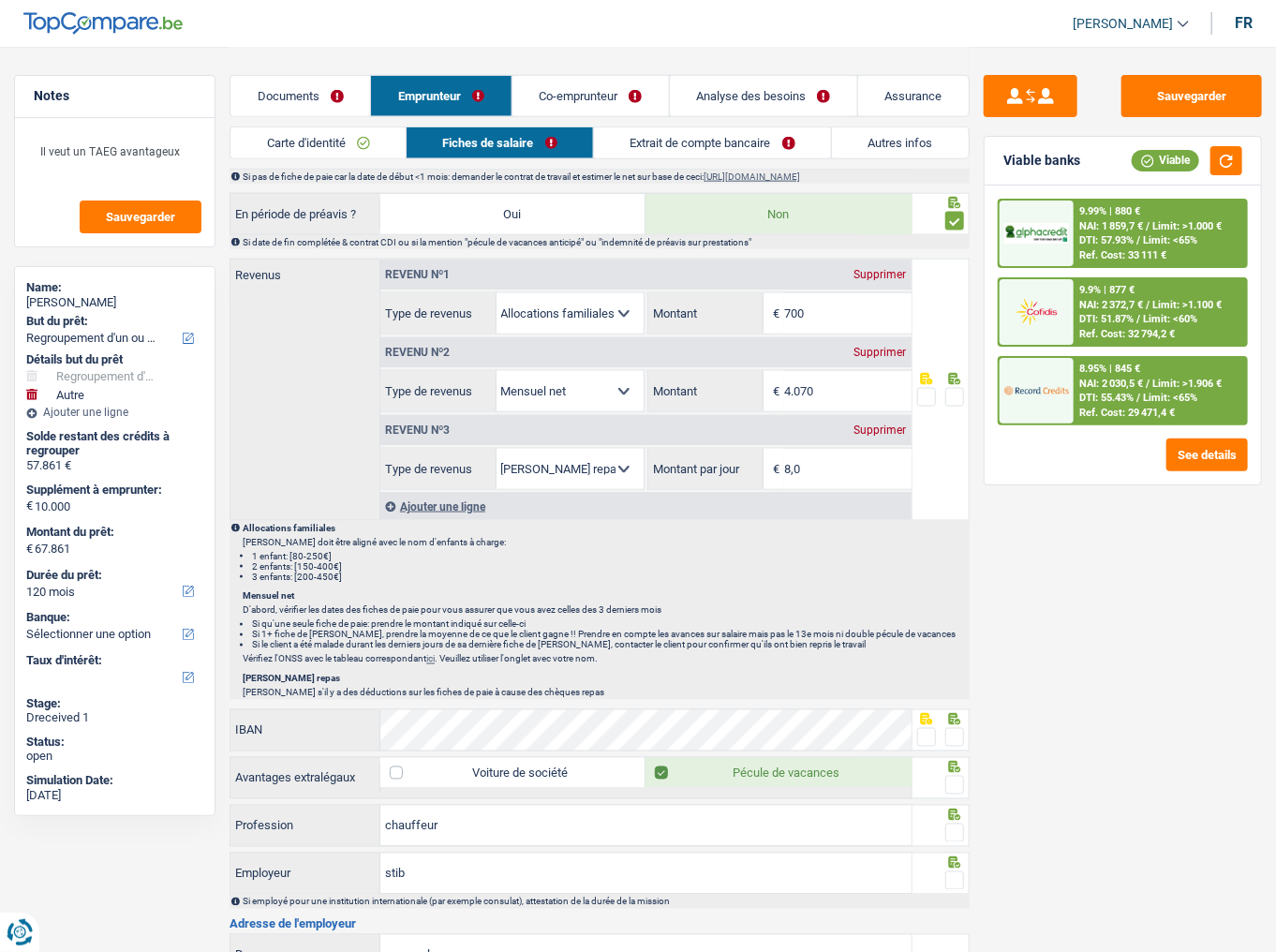
scroll to position [975, 0]
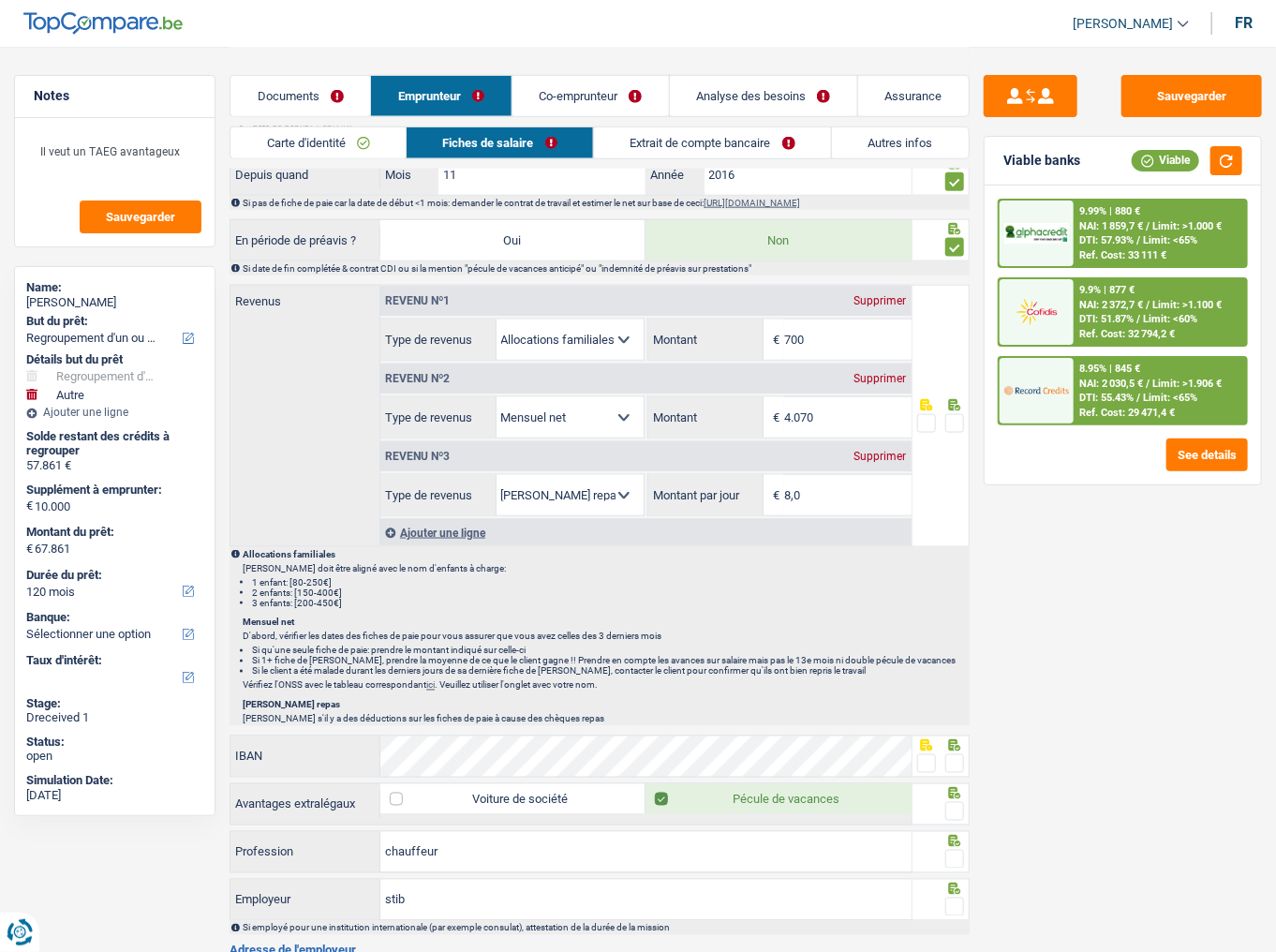
click at [953, 414] on span at bounding box center [956, 424] width 19 height 19
click at [0, 0] on input "radio" at bounding box center [0, 0] width 0 height 0
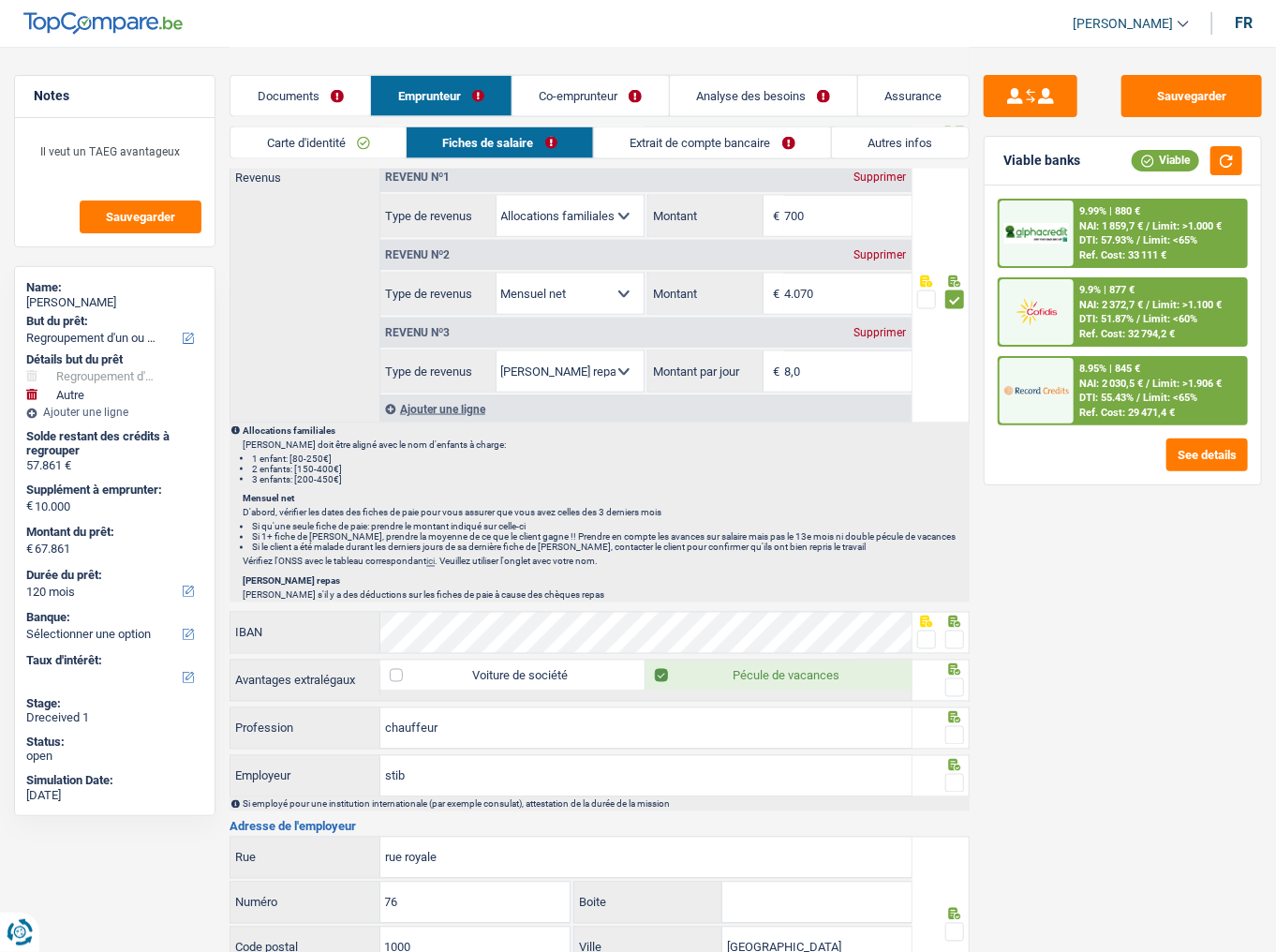
scroll to position [1125, 0]
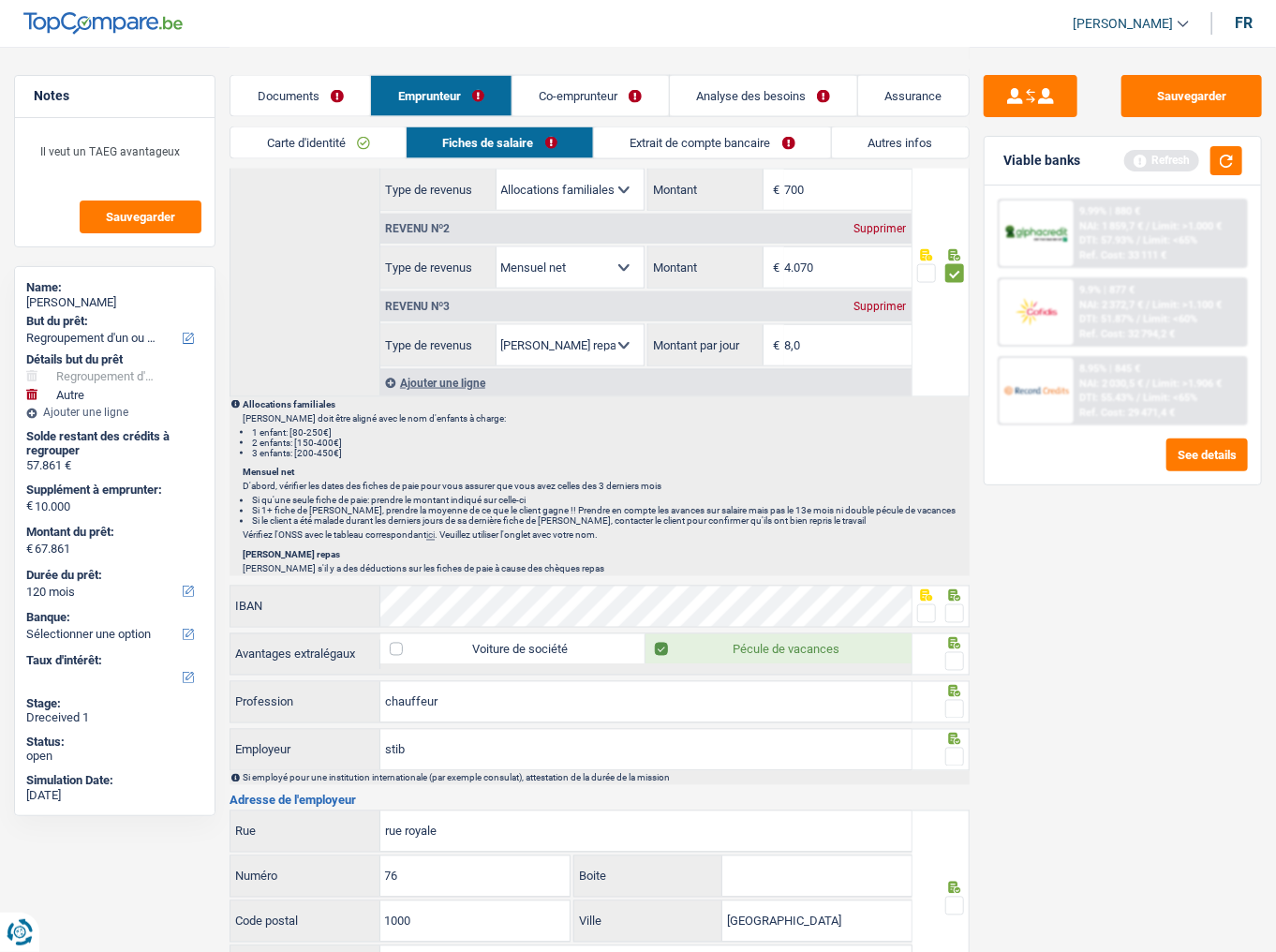
click at [962, 520] on span at bounding box center [956, 614] width 19 height 19
click at [0, 0] on input "radio" at bounding box center [0, 0] width 0 height 0
click at [956, 520] on span at bounding box center [956, 662] width 19 height 19
click at [0, 0] on input "radio" at bounding box center [0, 0] width 0 height 0
click at [1139, 169] on button "button" at bounding box center [1226, 160] width 31 height 29
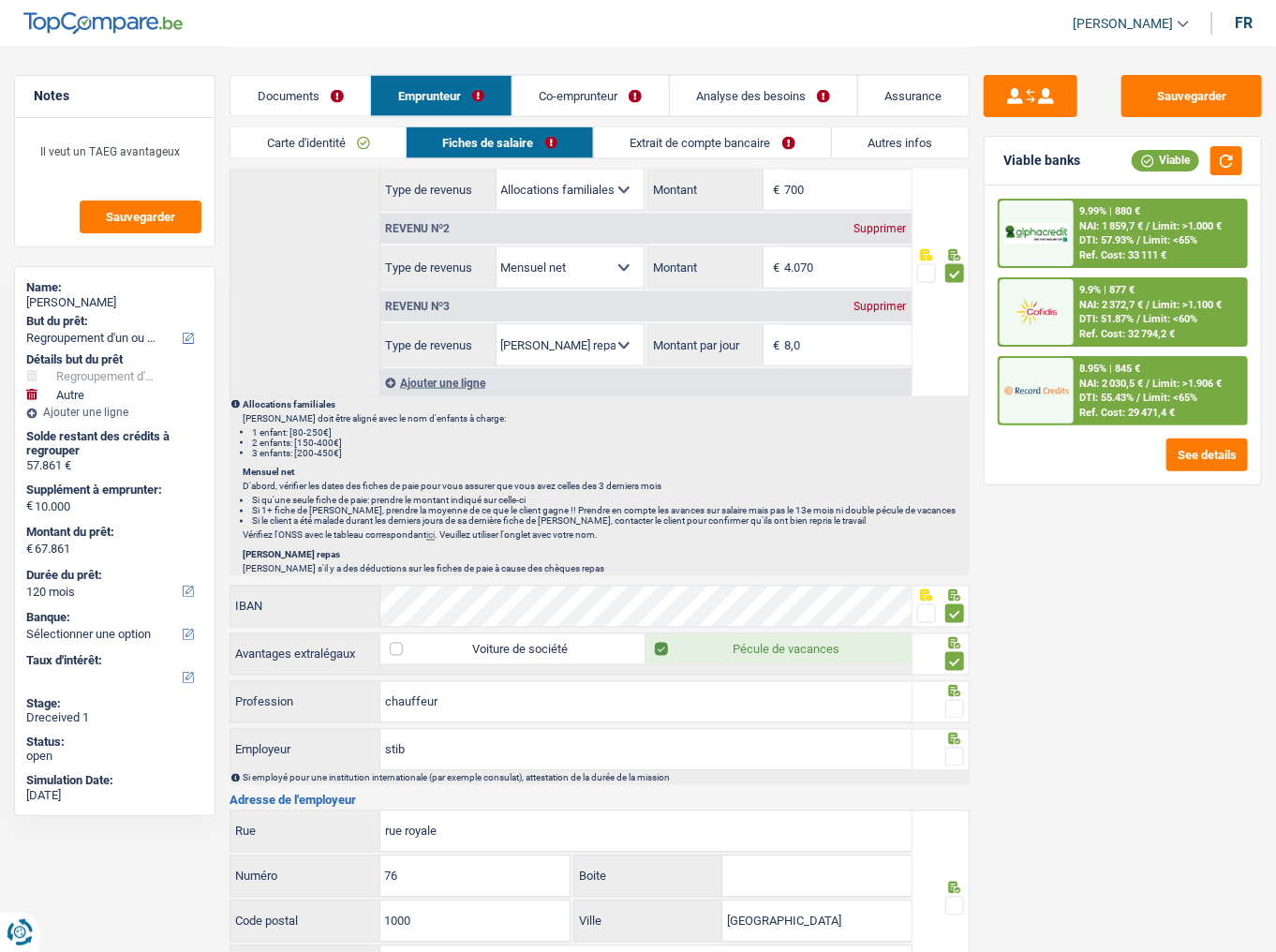
click at [950, 520] on span at bounding box center [956, 710] width 19 height 19
click at [0, 0] on input "radio" at bounding box center [0, 0] width 0 height 0
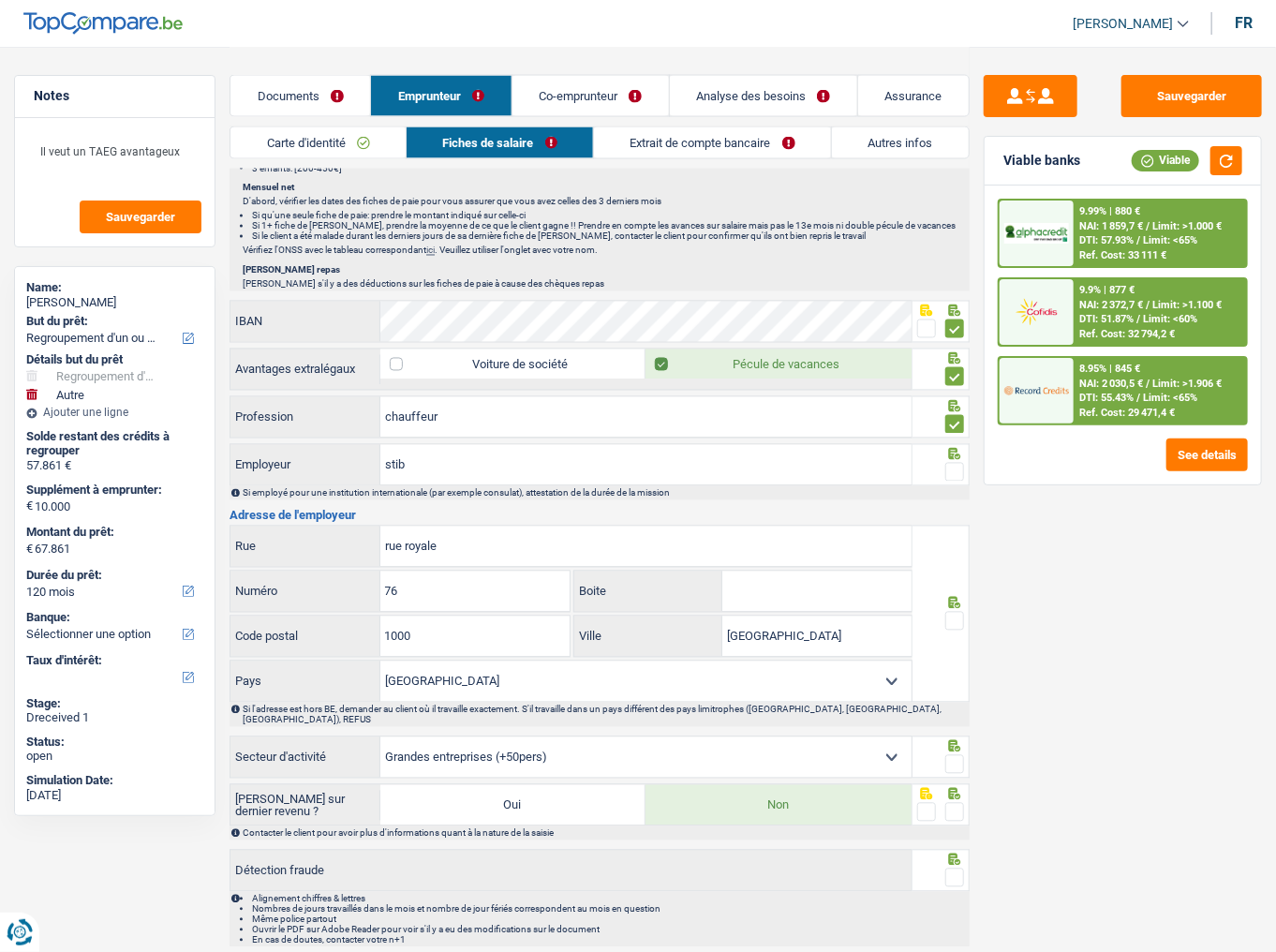
scroll to position [1439, 0]
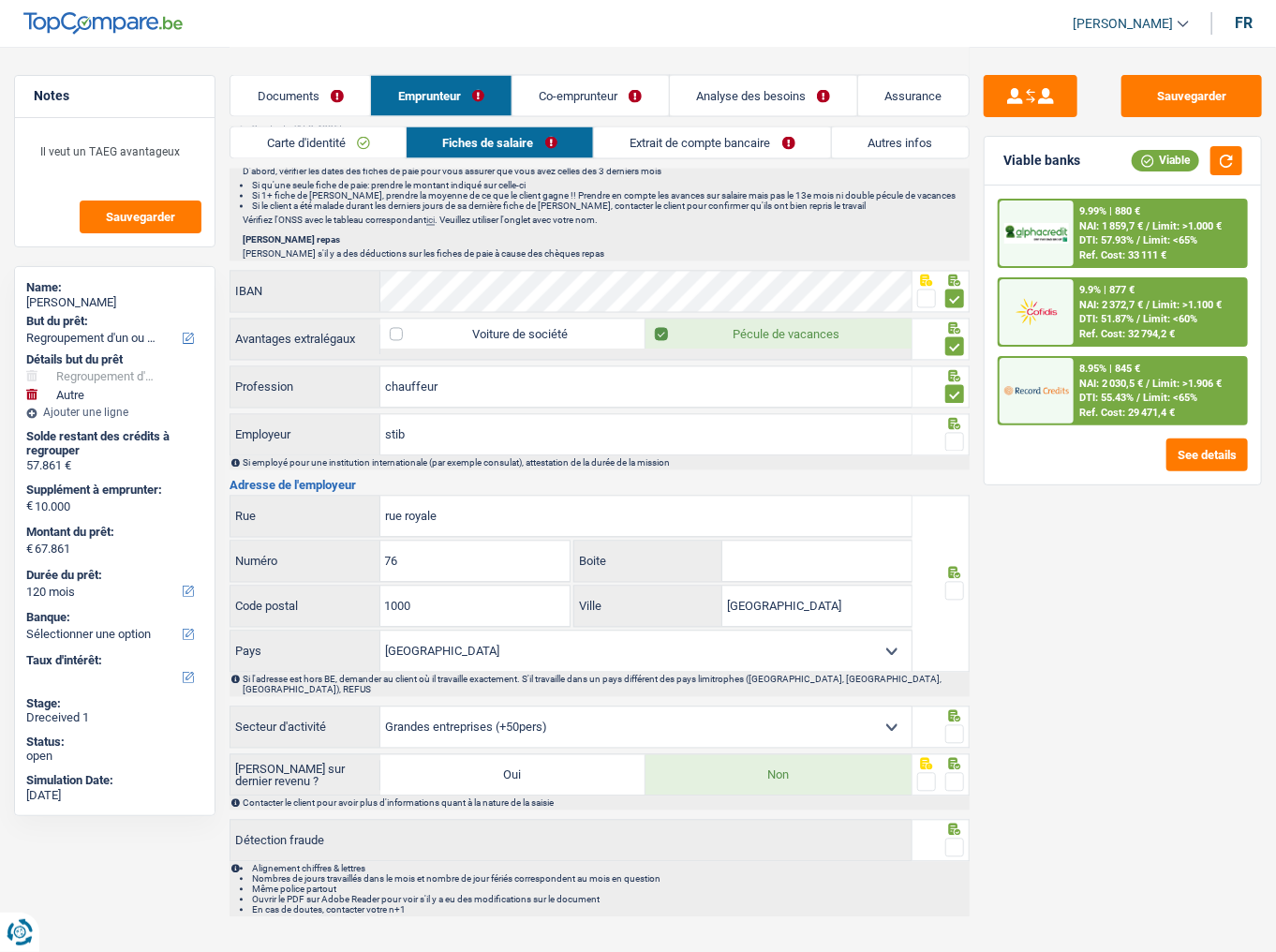
drag, startPoint x: 957, startPoint y: 436, endPoint x: 1190, endPoint y: 214, distance: 321.8
click at [963, 433] on span at bounding box center [956, 443] width 19 height 19
click at [0, 0] on input "radio" at bounding box center [0, 0] width 0 height 0
click at [1139, 148] on button "button" at bounding box center [1226, 160] width 31 height 29
click at [806, 520] on input "rue royale" at bounding box center [646, 517] width 531 height 40
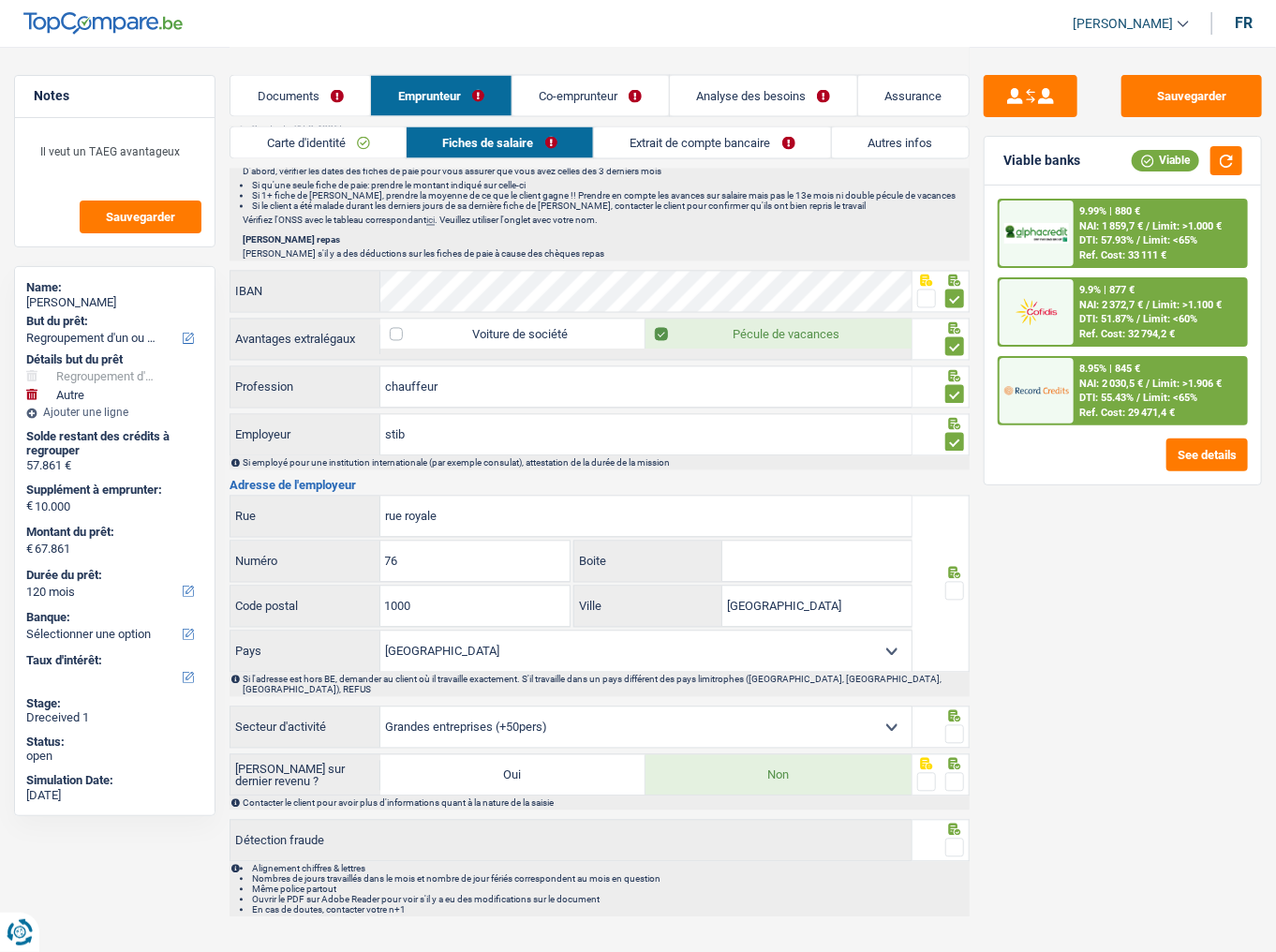
click at [955, 520] on span at bounding box center [956, 591] width 19 height 19
click at [0, 0] on input "radio" at bounding box center [0, 0] width 0 height 0
click at [952, 520] on span at bounding box center [956, 735] width 19 height 19
click at [0, 0] on input "radio" at bounding box center [0, 0] width 0 height 0
click at [953, 520] on span at bounding box center [956, 783] width 19 height 19
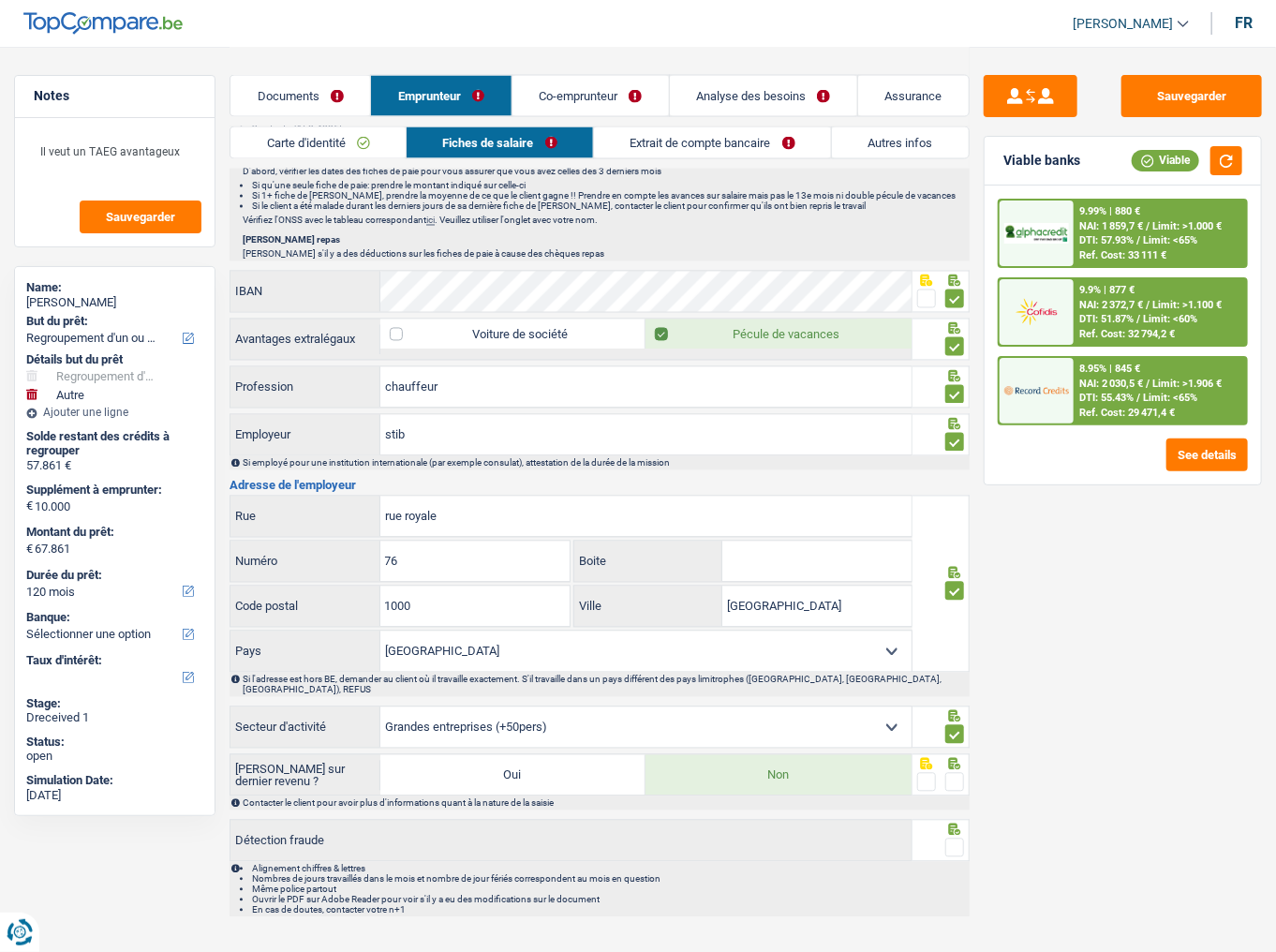
click at [0, 0] on input "radio" at bounding box center [0, 0] width 0 height 0
click at [959, 520] on icon at bounding box center [956, 830] width 12 height 12
click at [953, 520] on span at bounding box center [956, 849] width 19 height 19
click at [0, 0] on input "radio" at bounding box center [0, 0] width 0 height 0
click at [1139, 162] on button "button" at bounding box center [1226, 160] width 31 height 29
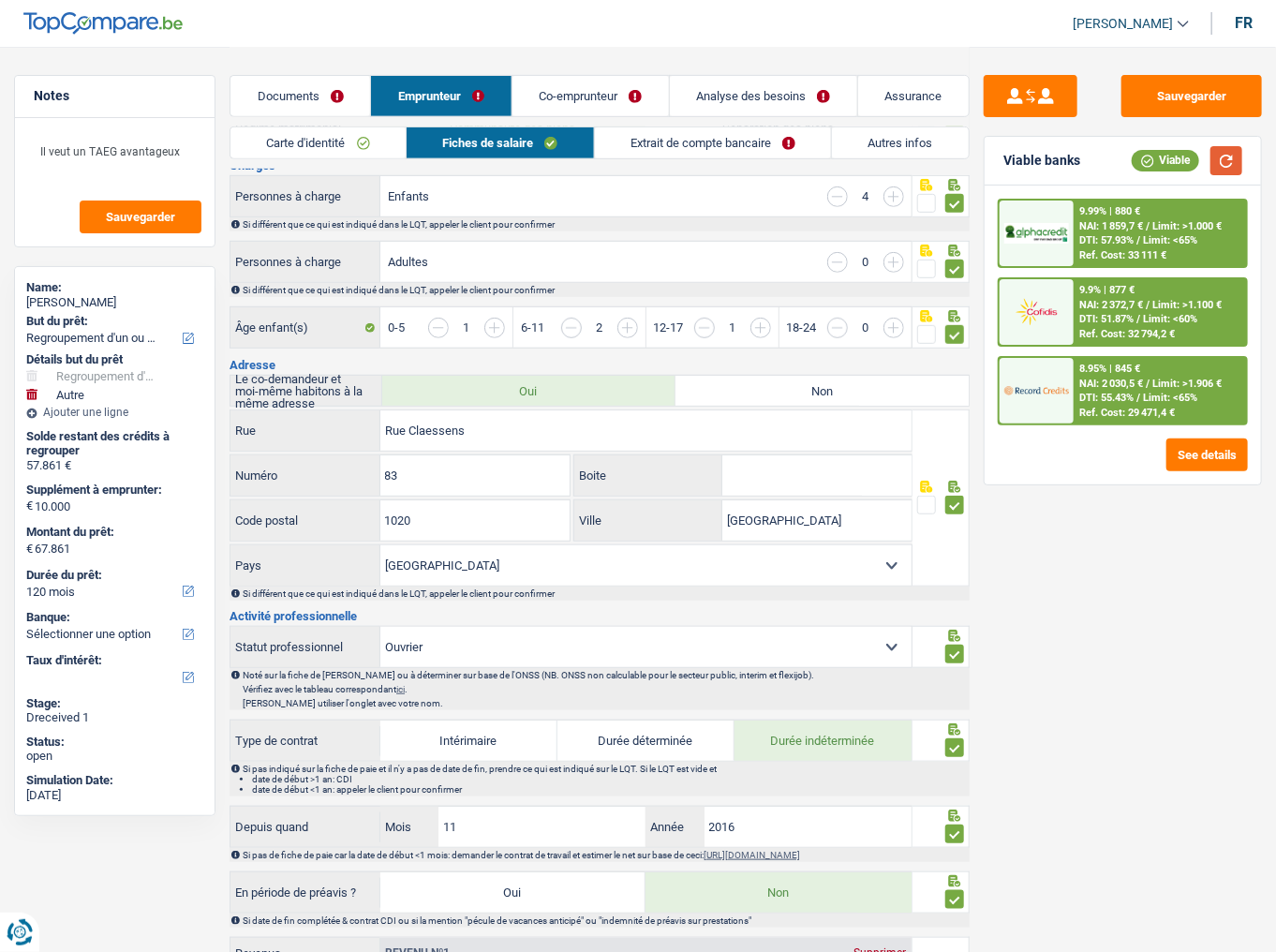
scroll to position [240, 0]
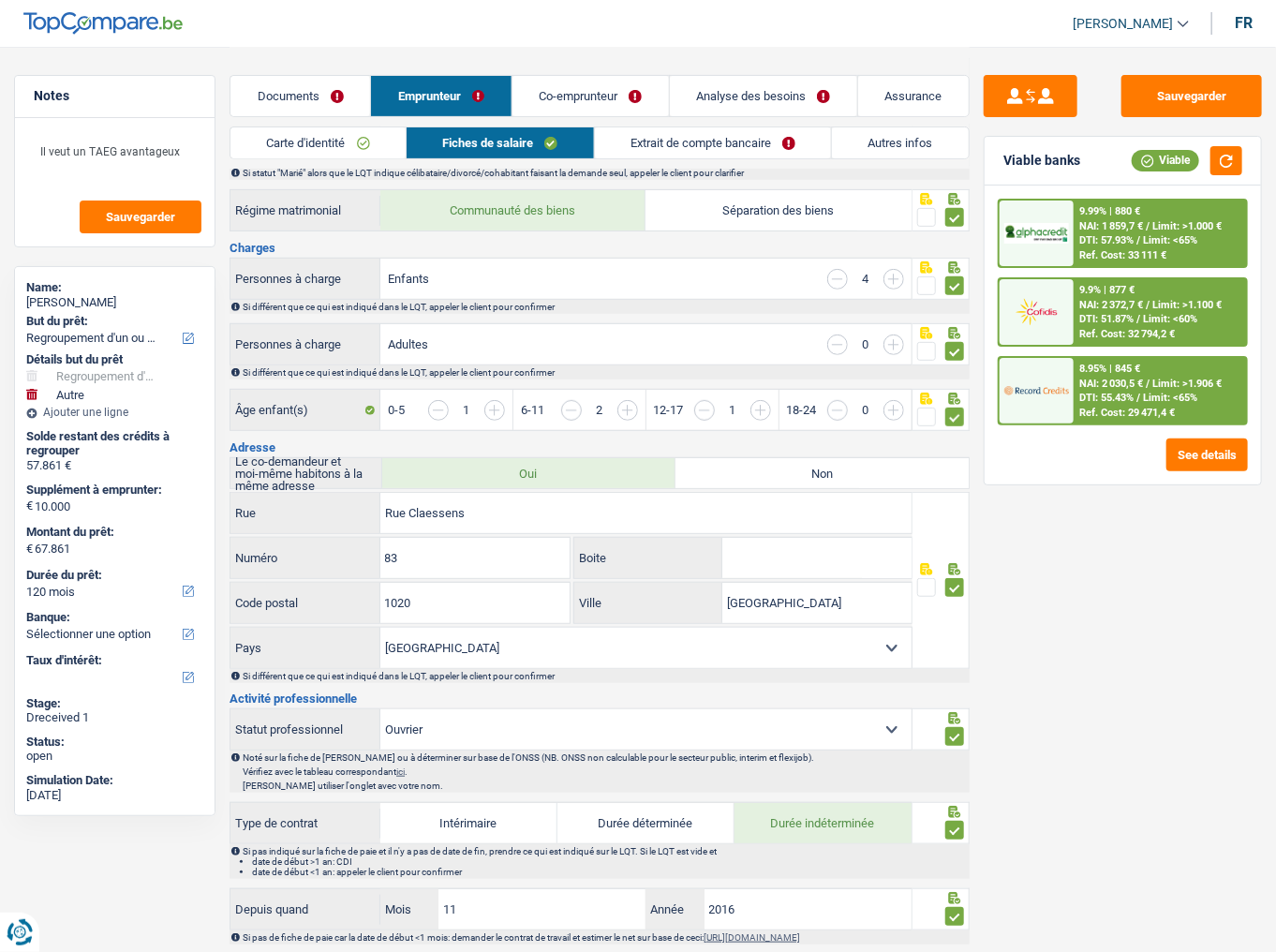
click at [752, 141] on link "Extrait de compte bancaire" at bounding box center [713, 143] width 237 height 31
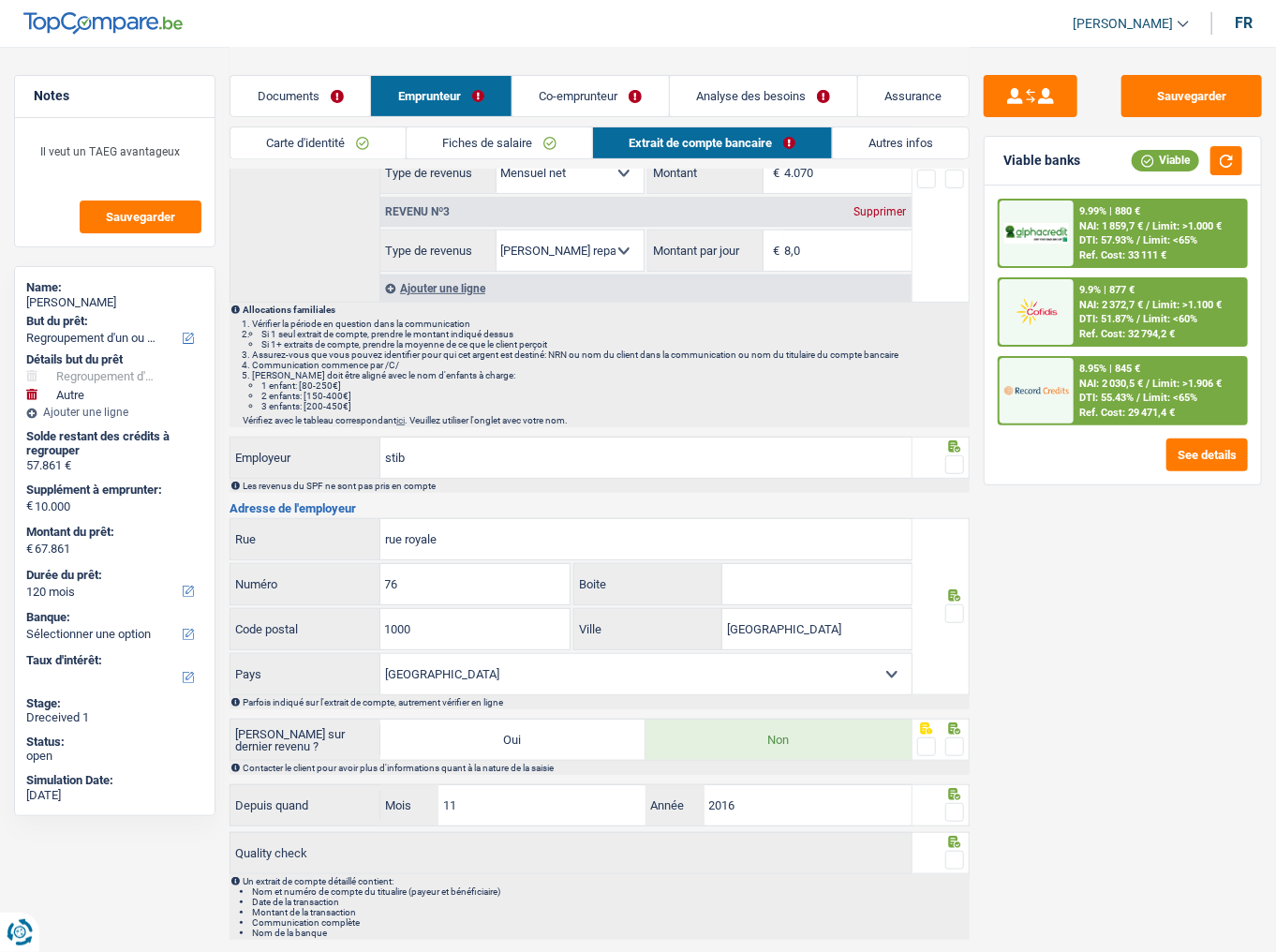
scroll to position [0, 0]
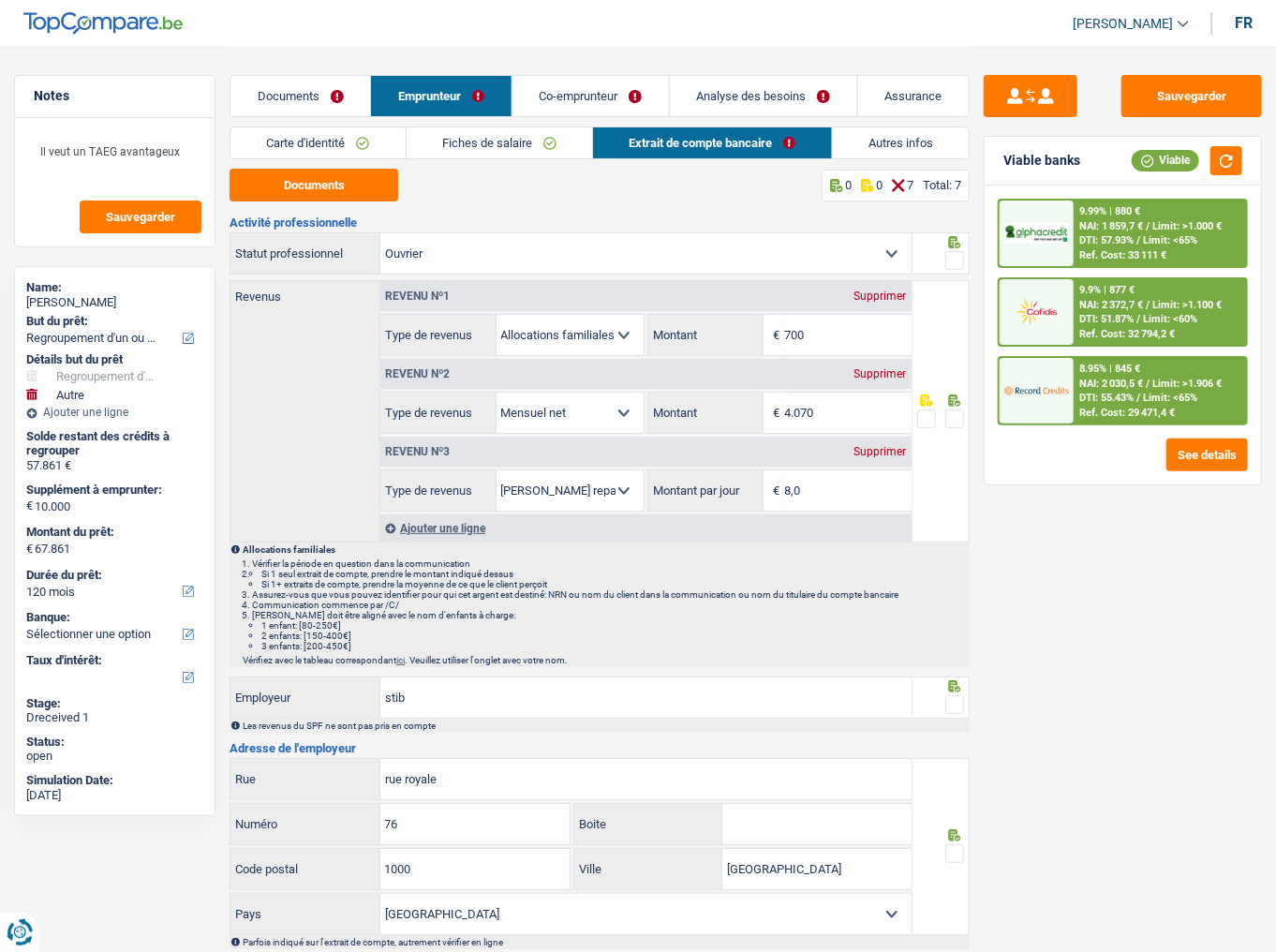
click at [960, 257] on span at bounding box center [956, 260] width 19 height 19
click at [0, 0] on input "radio" at bounding box center [0, 0] width 0 height 0
click at [367, 198] on button "Documents" at bounding box center [314, 185] width 169 height 32
click at [845, 344] on input "700" at bounding box center [848, 335] width 127 height 40
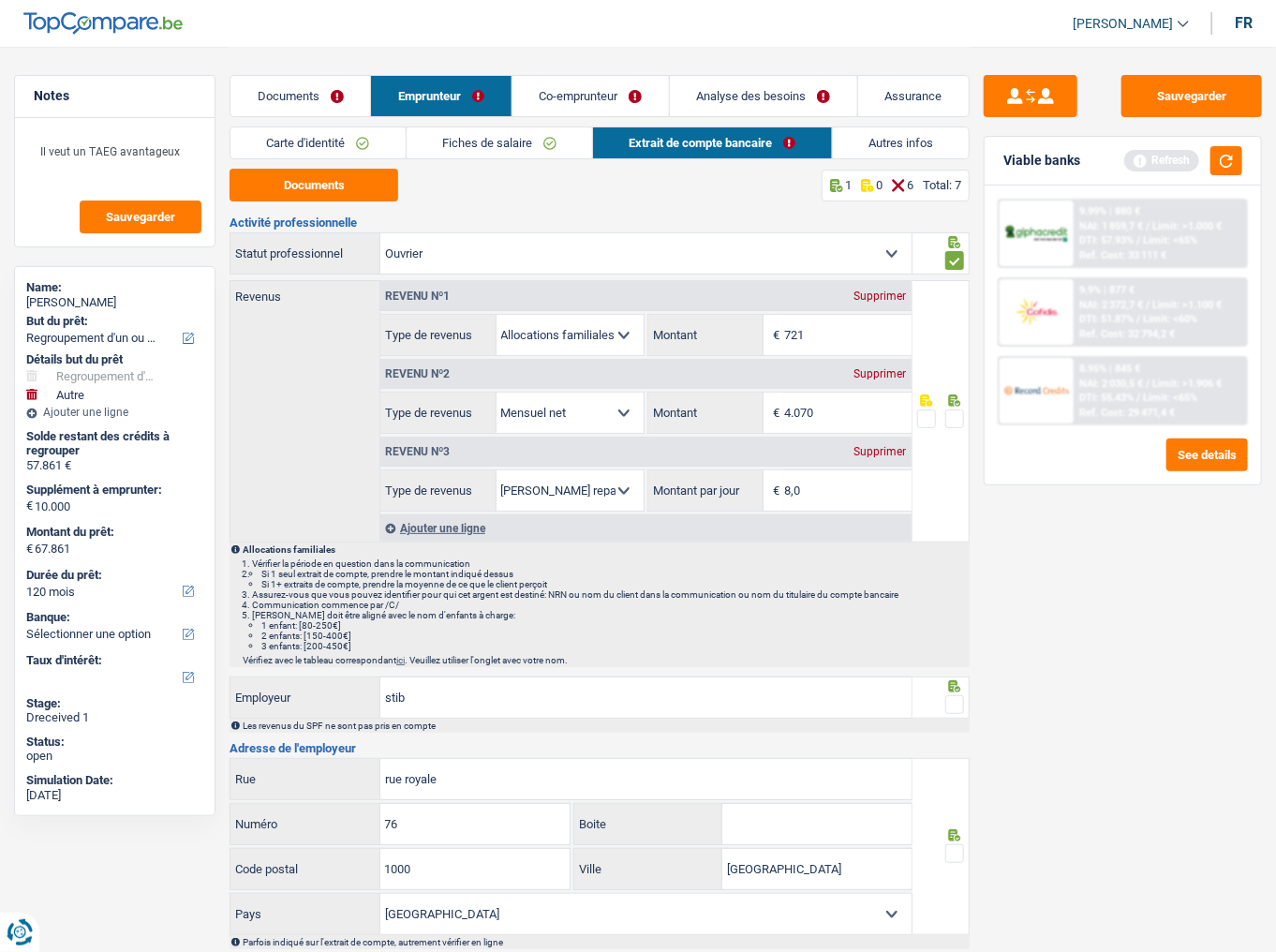
type input "721"
drag, startPoint x: 952, startPoint y: 423, endPoint x: 1262, endPoint y: 251, distance: 354.5
click at [952, 422] on span at bounding box center [956, 419] width 19 height 19
click at [0, 0] on input "radio" at bounding box center [0, 0] width 0 height 0
click at [1139, 160] on button "button" at bounding box center [1226, 160] width 31 height 29
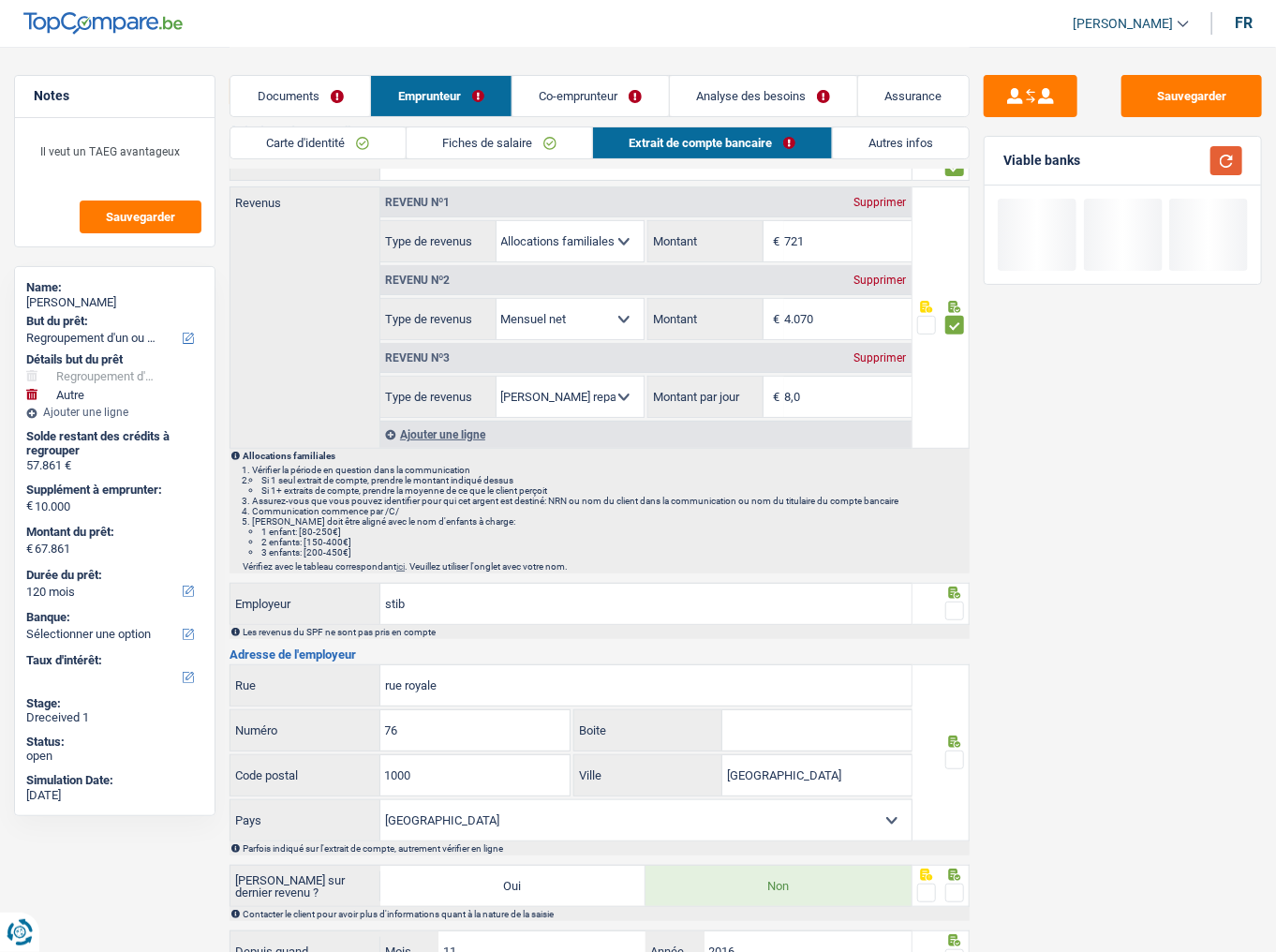
scroll to position [279, 0]
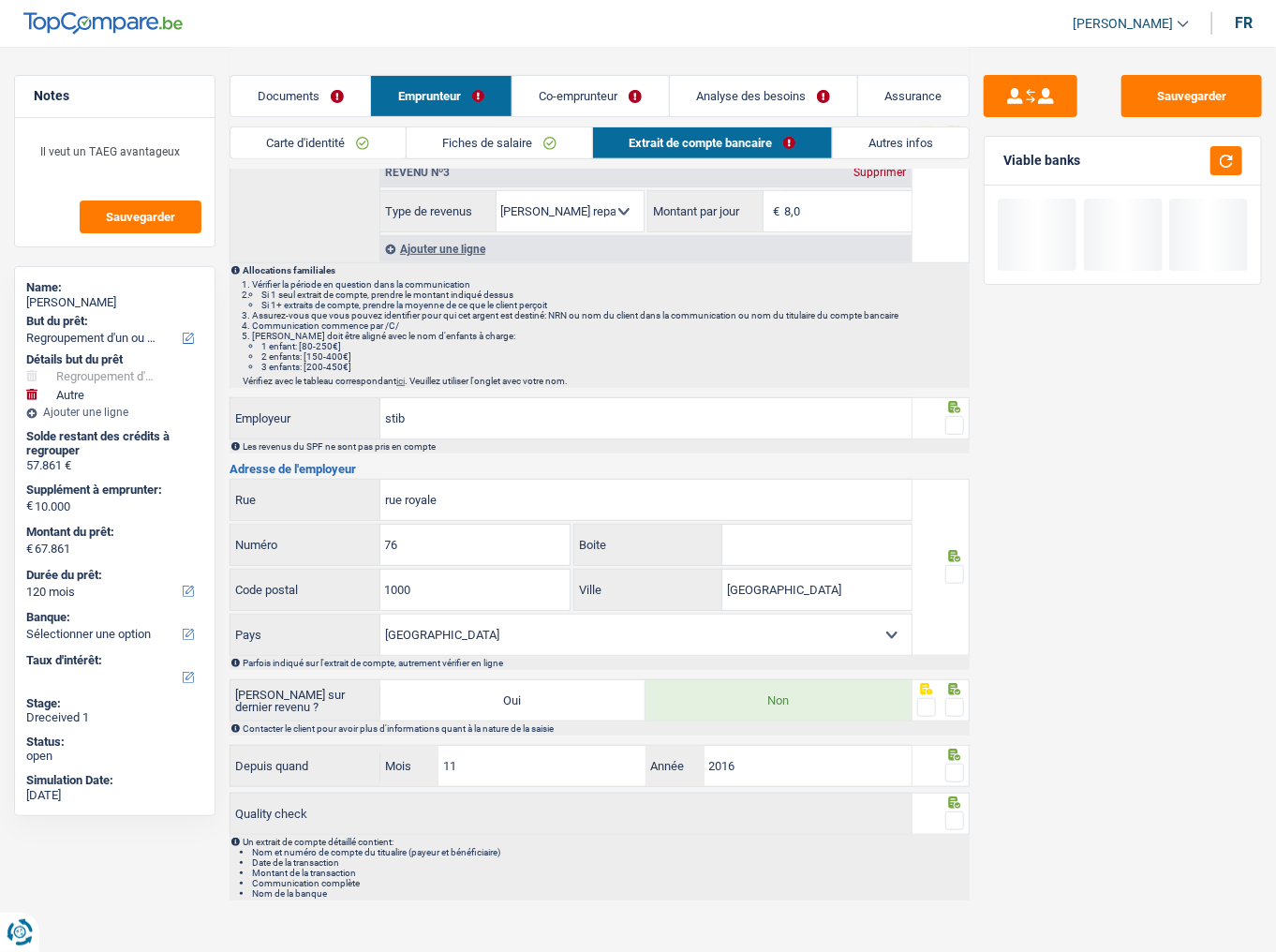
drag, startPoint x: 953, startPoint y: 427, endPoint x: 955, endPoint y: 464, distance: 37.1
click at [954, 427] on span at bounding box center [956, 425] width 19 height 19
click at [0, 0] on input "radio" at bounding box center [0, 0] width 0 height 0
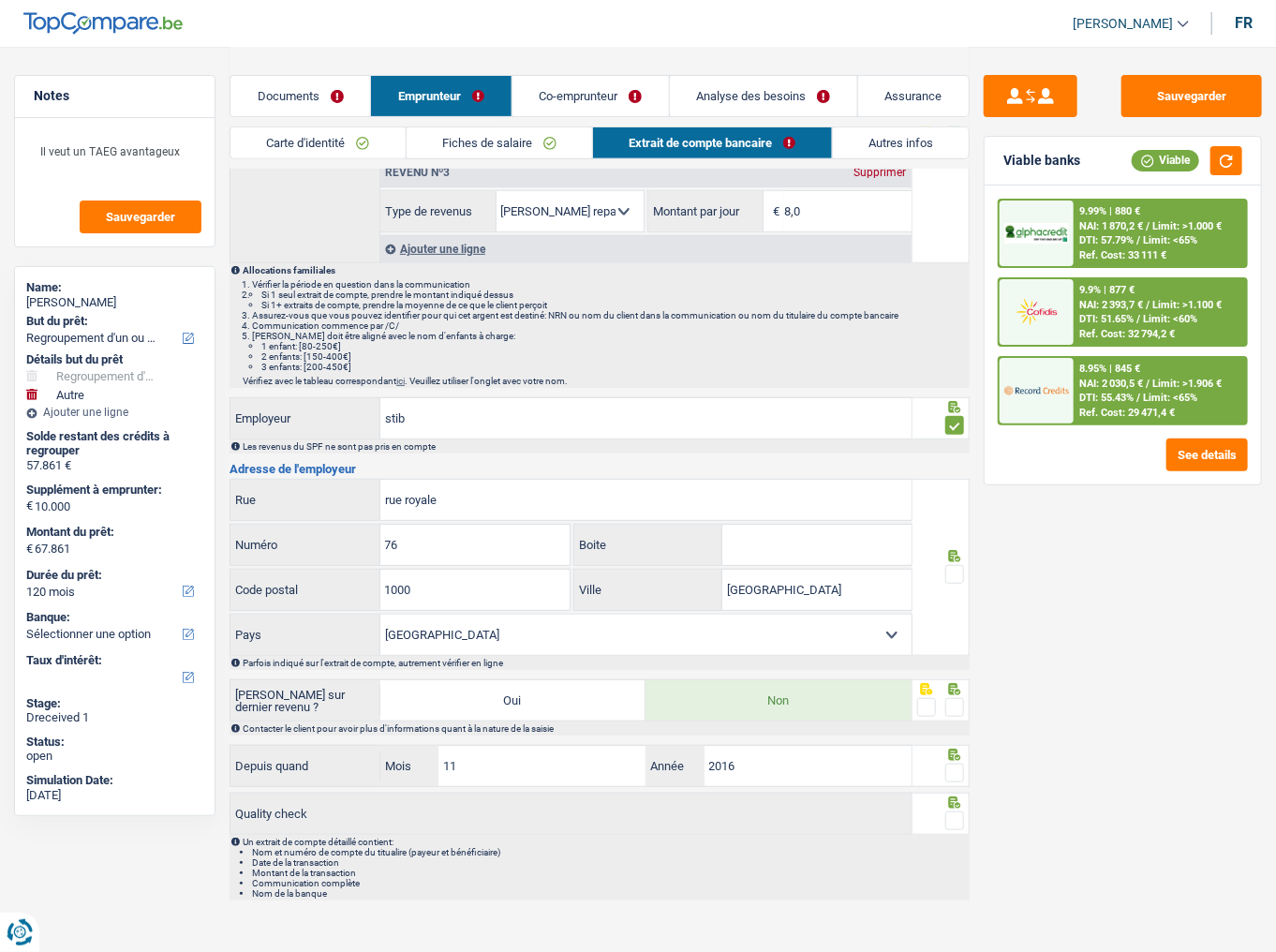
click at [950, 520] on span at bounding box center [956, 575] width 19 height 19
click at [0, 0] on input "radio" at bounding box center [0, 0] width 0 height 0
click at [959, 520] on span at bounding box center [956, 708] width 19 height 19
click at [0, 0] on input "radio" at bounding box center [0, 0] width 0 height 0
click at [956, 520] on span at bounding box center [956, 774] width 19 height 19
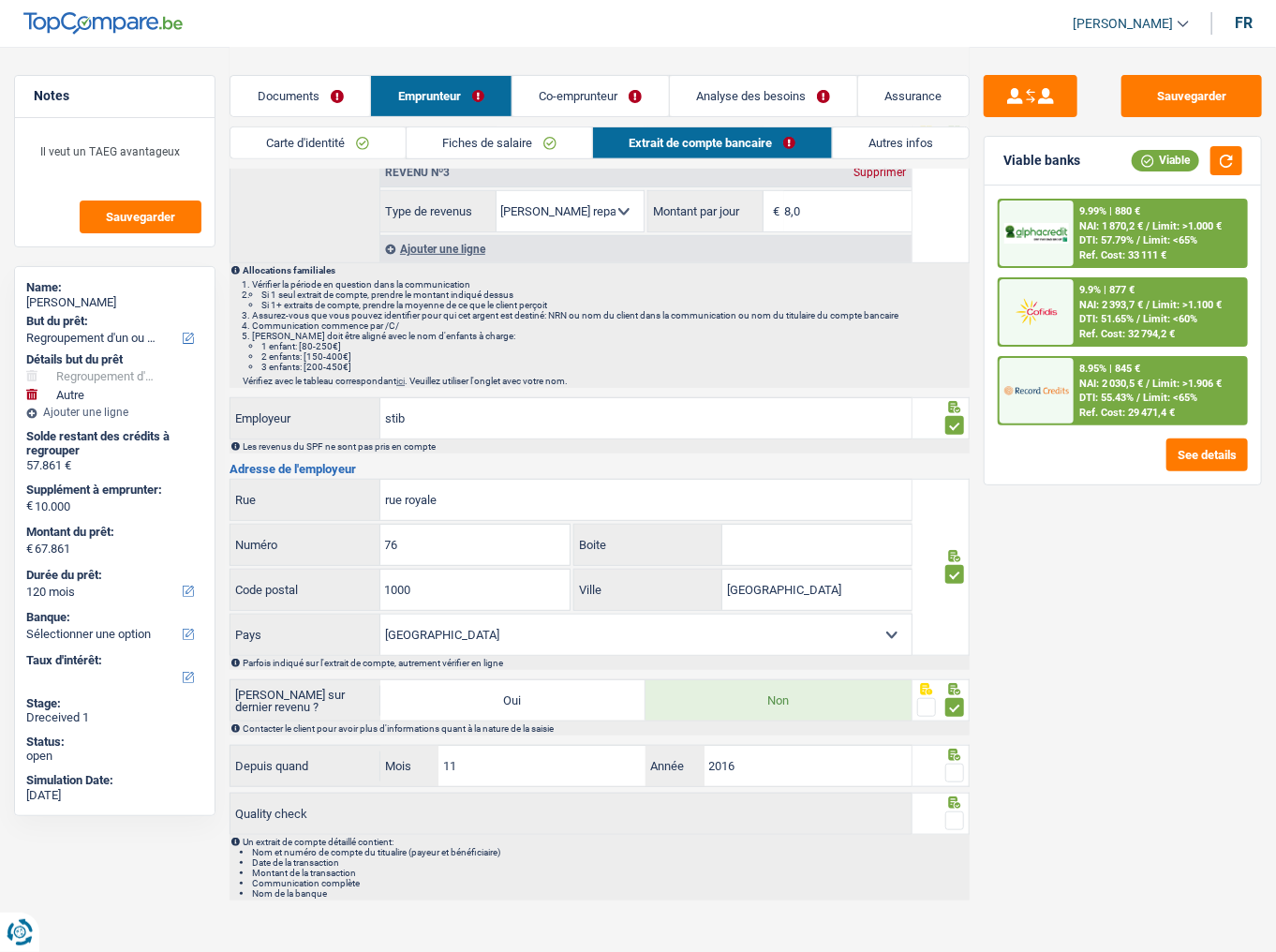
click at [0, 0] on input "radio" at bounding box center [0, 0] width 0 height 0
click at [959, 520] on span at bounding box center [956, 821] width 19 height 19
click at [0, 0] on input "radio" at bounding box center [0, 0] width 0 height 0
click at [1139, 169] on button "button" at bounding box center [1226, 160] width 31 height 29
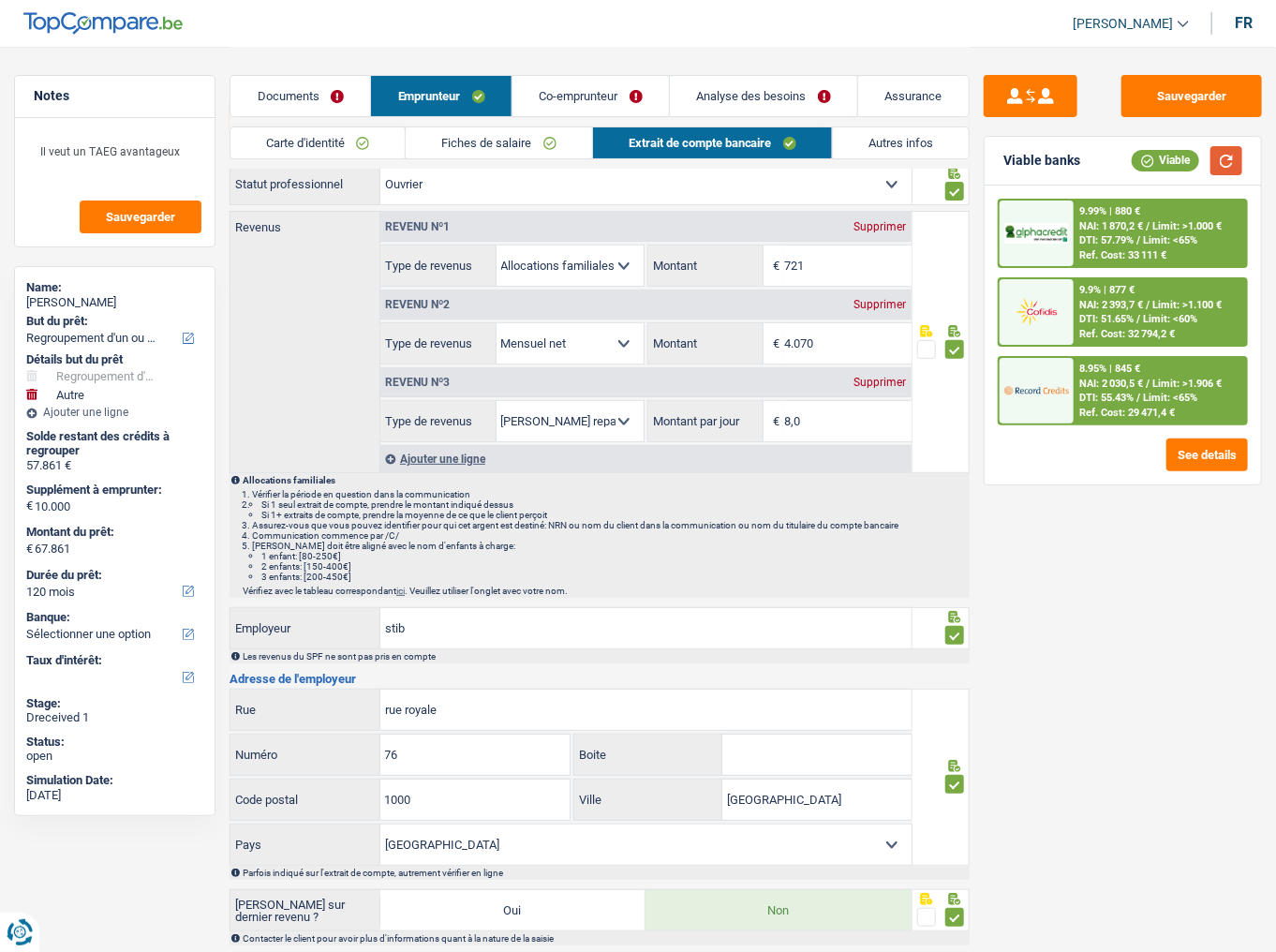
scroll to position [54, 0]
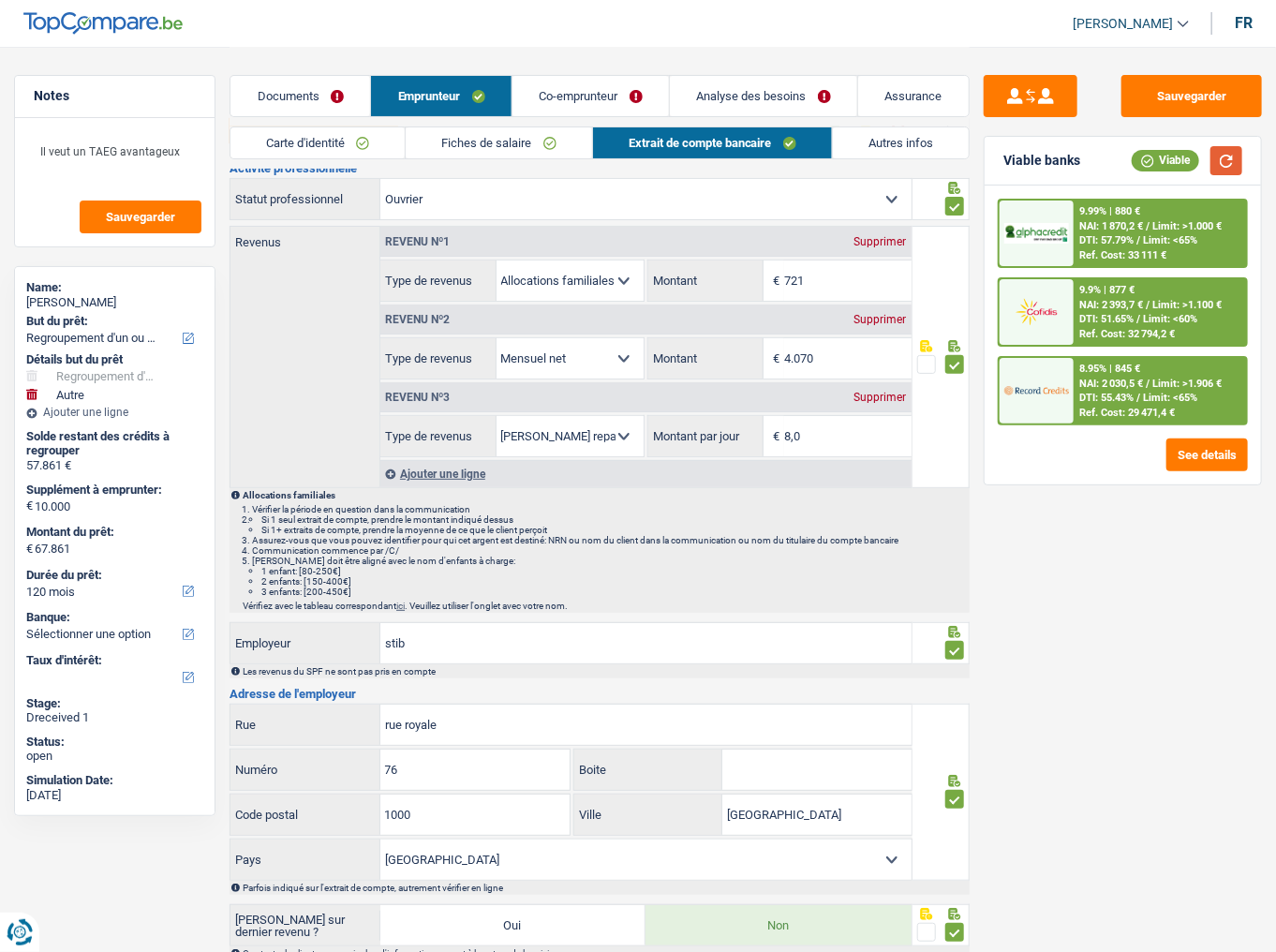
click at [1139, 157] on button "button" at bounding box center [1226, 160] width 31 height 29
click at [901, 144] on link "Autres infos" at bounding box center [901, 143] width 135 height 31
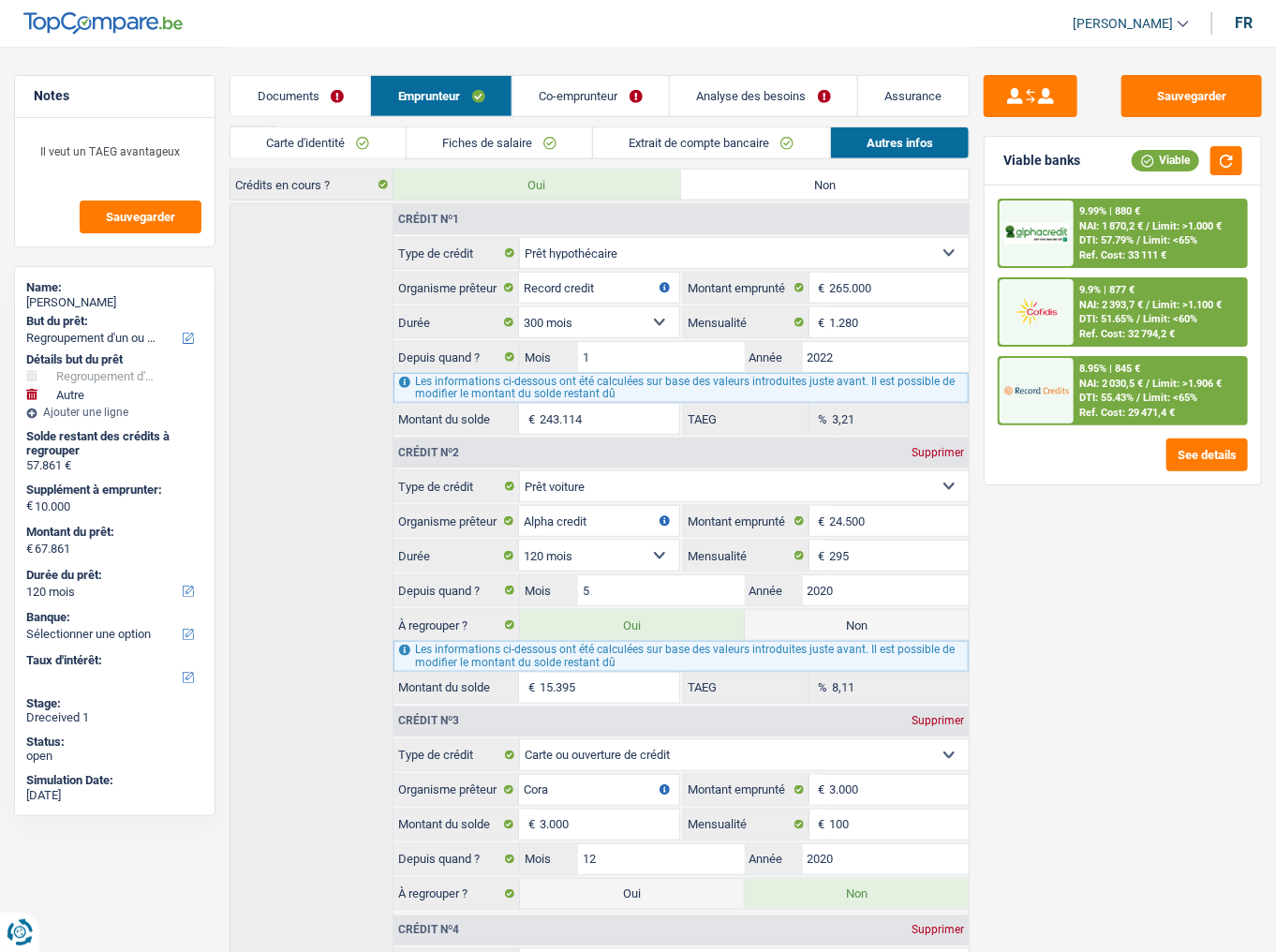
scroll to position [34, 0]
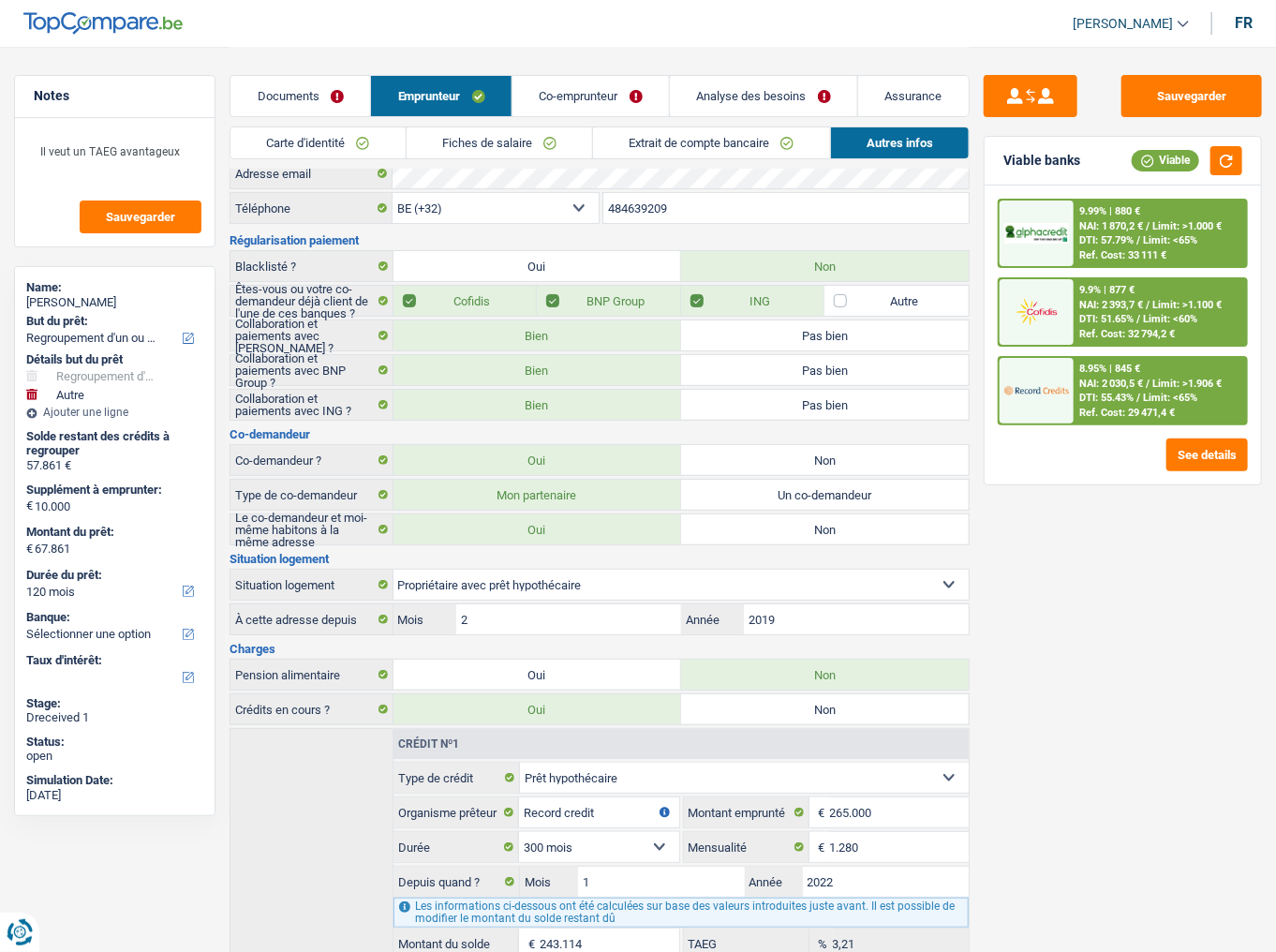
click at [607, 101] on link "Co-emprunteur" at bounding box center [591, 96] width 156 height 40
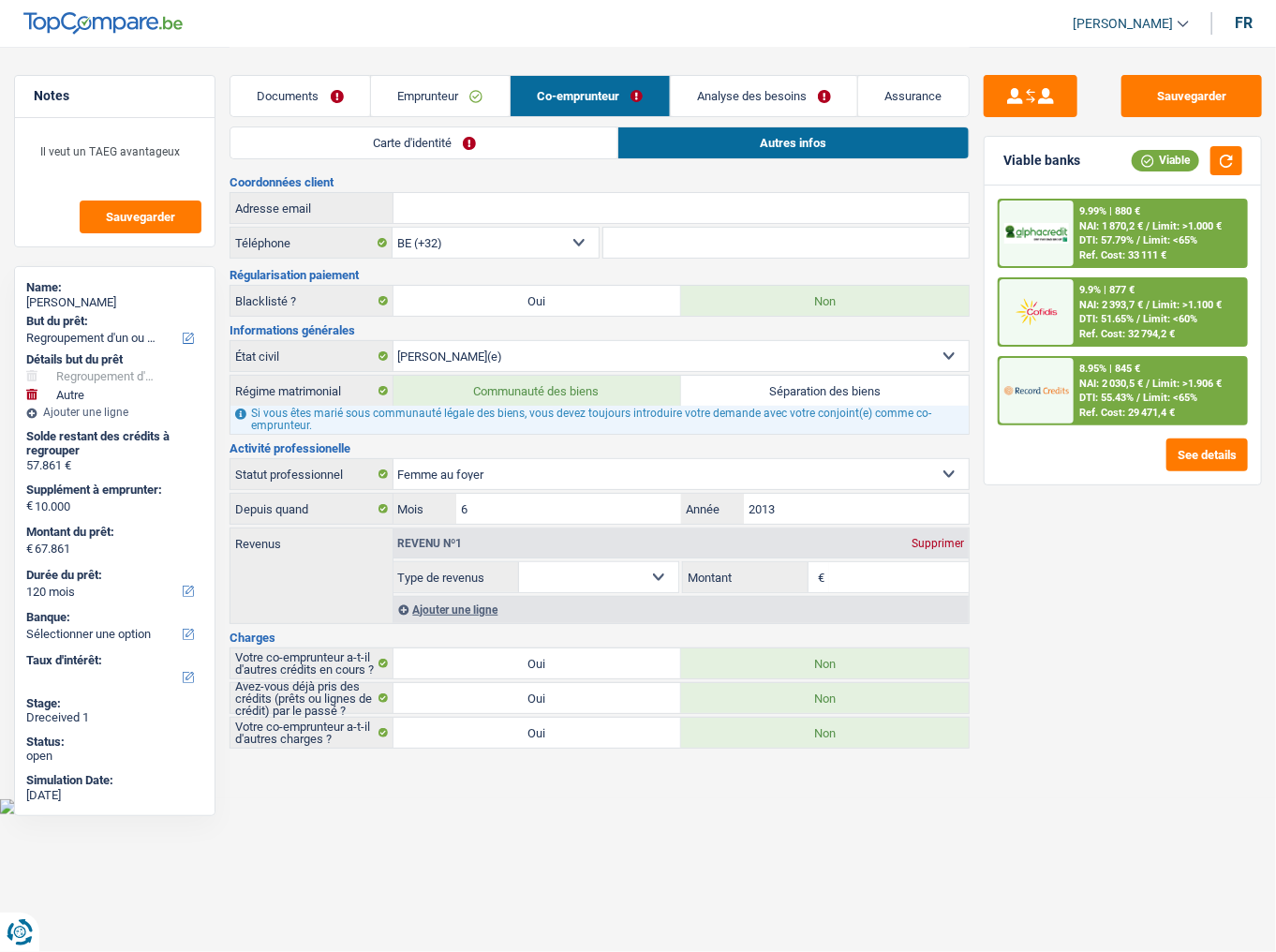
scroll to position [0, 0]
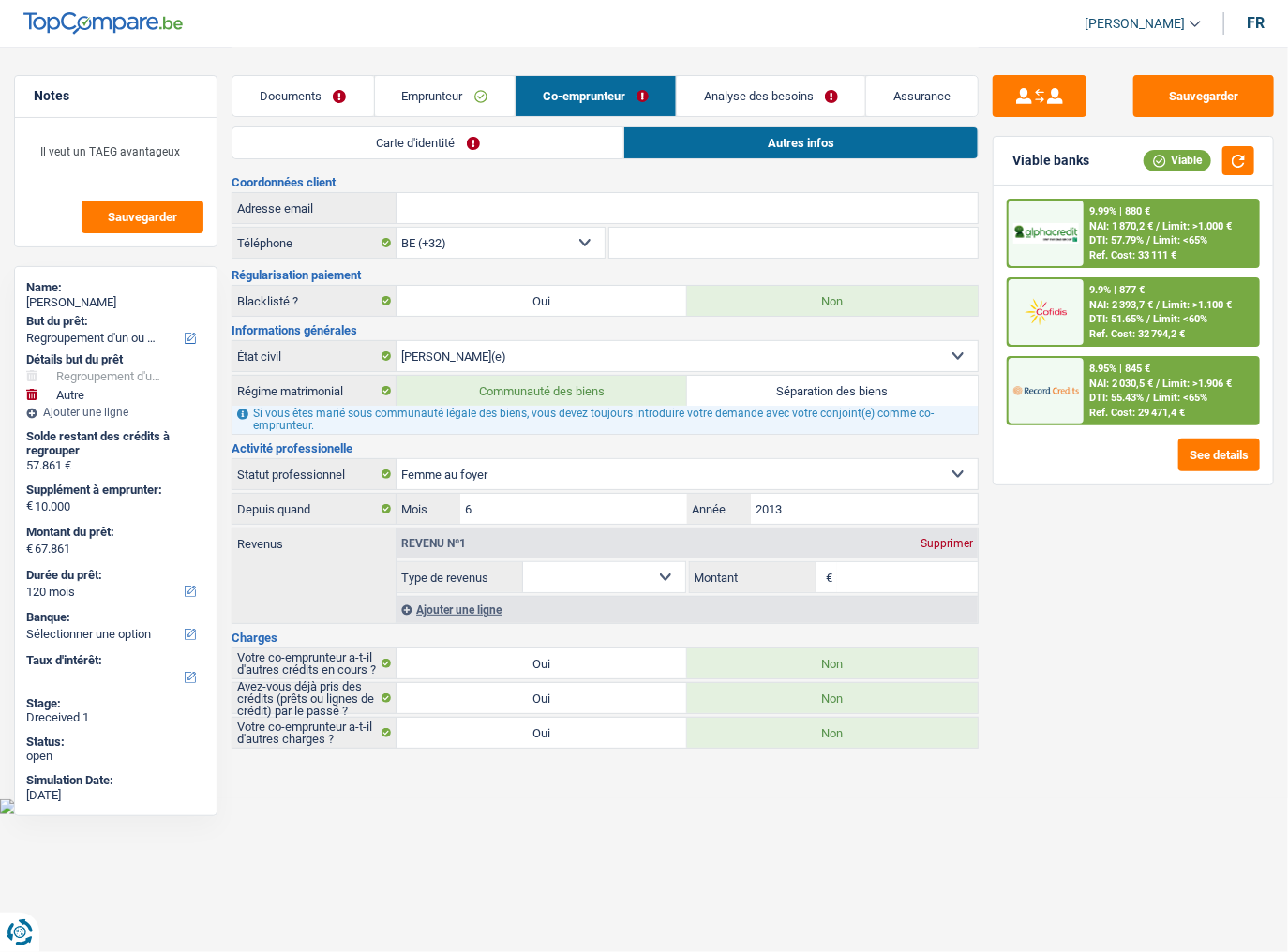
click at [401, 140] on link "Carte d'identité" at bounding box center [427, 143] width 390 height 31
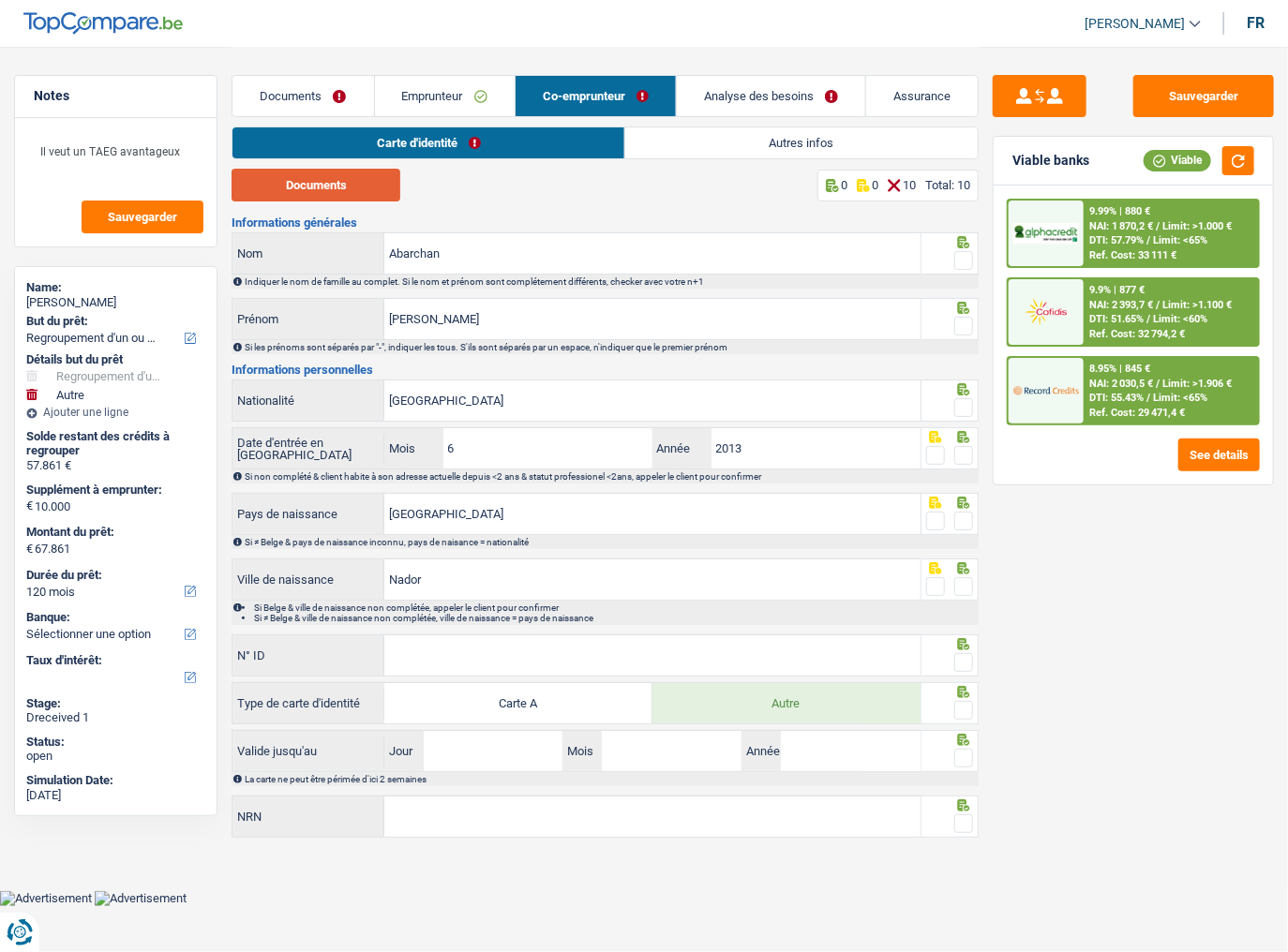
click at [353, 192] on button "Documents" at bounding box center [316, 185] width 169 height 32
drag, startPoint x: 964, startPoint y: 255, endPoint x: 967, endPoint y: 271, distance: 16.3
click at [964, 255] on span at bounding box center [964, 260] width 19 height 19
click at [0, 0] on input "radio" at bounding box center [0, 0] width 0 height 0
drag, startPoint x: 966, startPoint y: 315, endPoint x: 984, endPoint y: 314, distance: 18.0
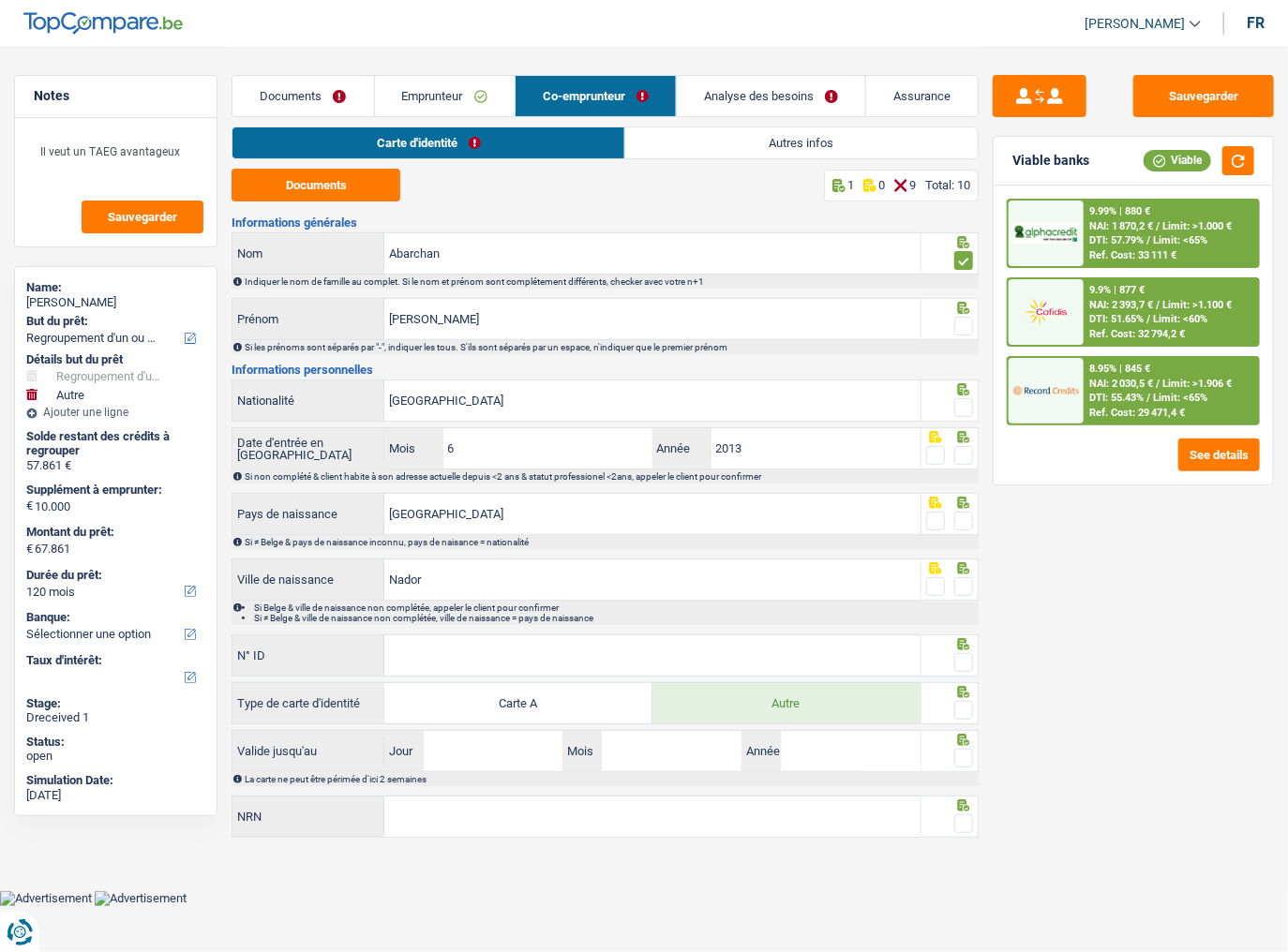
click at [965, 317] on span at bounding box center [964, 326] width 19 height 19
click at [0, 0] on input "radio" at bounding box center [0, 0] width 0 height 0
drag, startPoint x: 394, startPoint y: 313, endPoint x: 352, endPoint y: 260, distance: 67.6
click at [394, 314] on input "[PERSON_NAME]" at bounding box center [653, 319] width 536 height 40
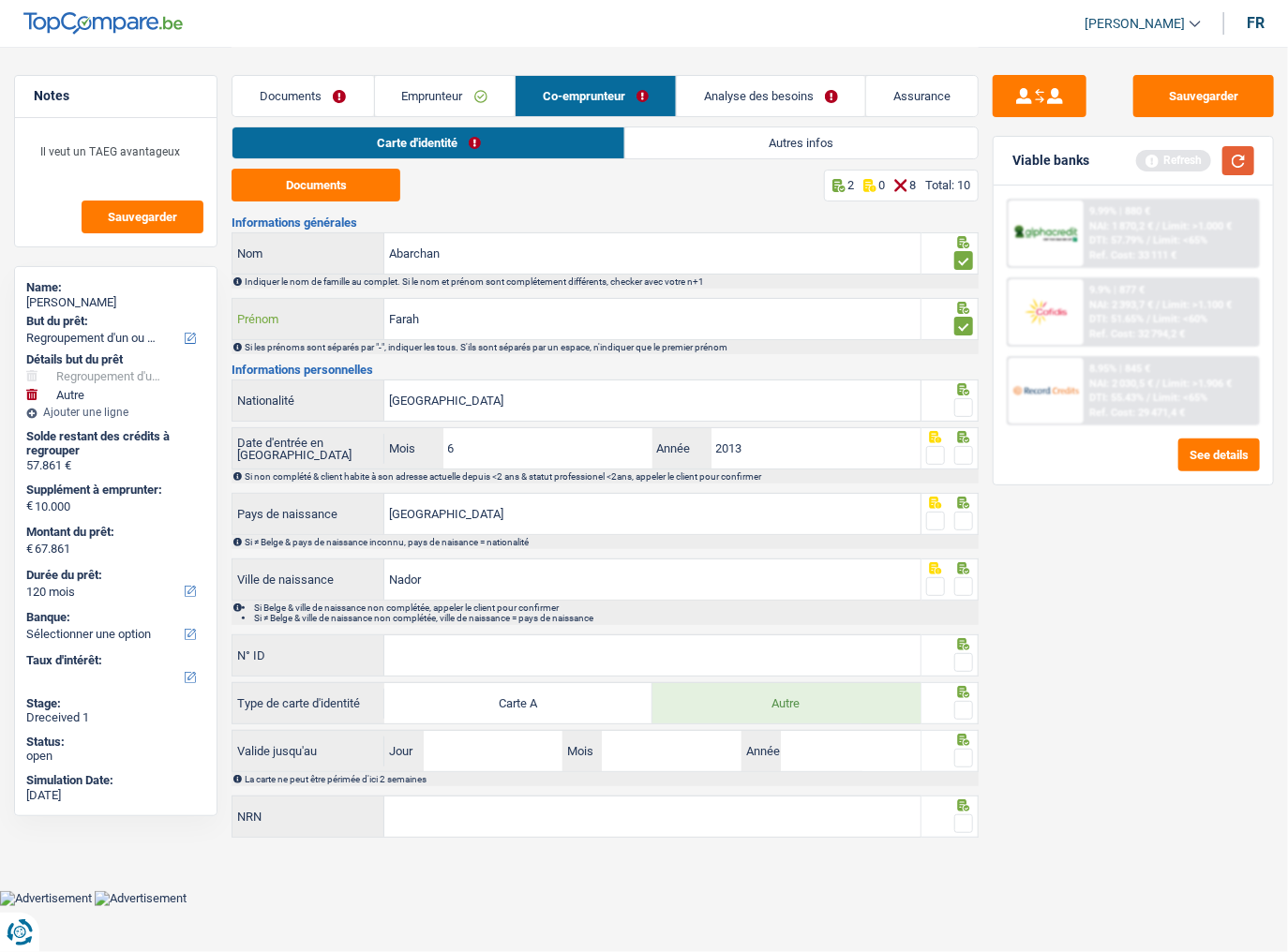
type input "Farah"
click at [1139, 165] on button "button" at bounding box center [1237, 160] width 31 height 29
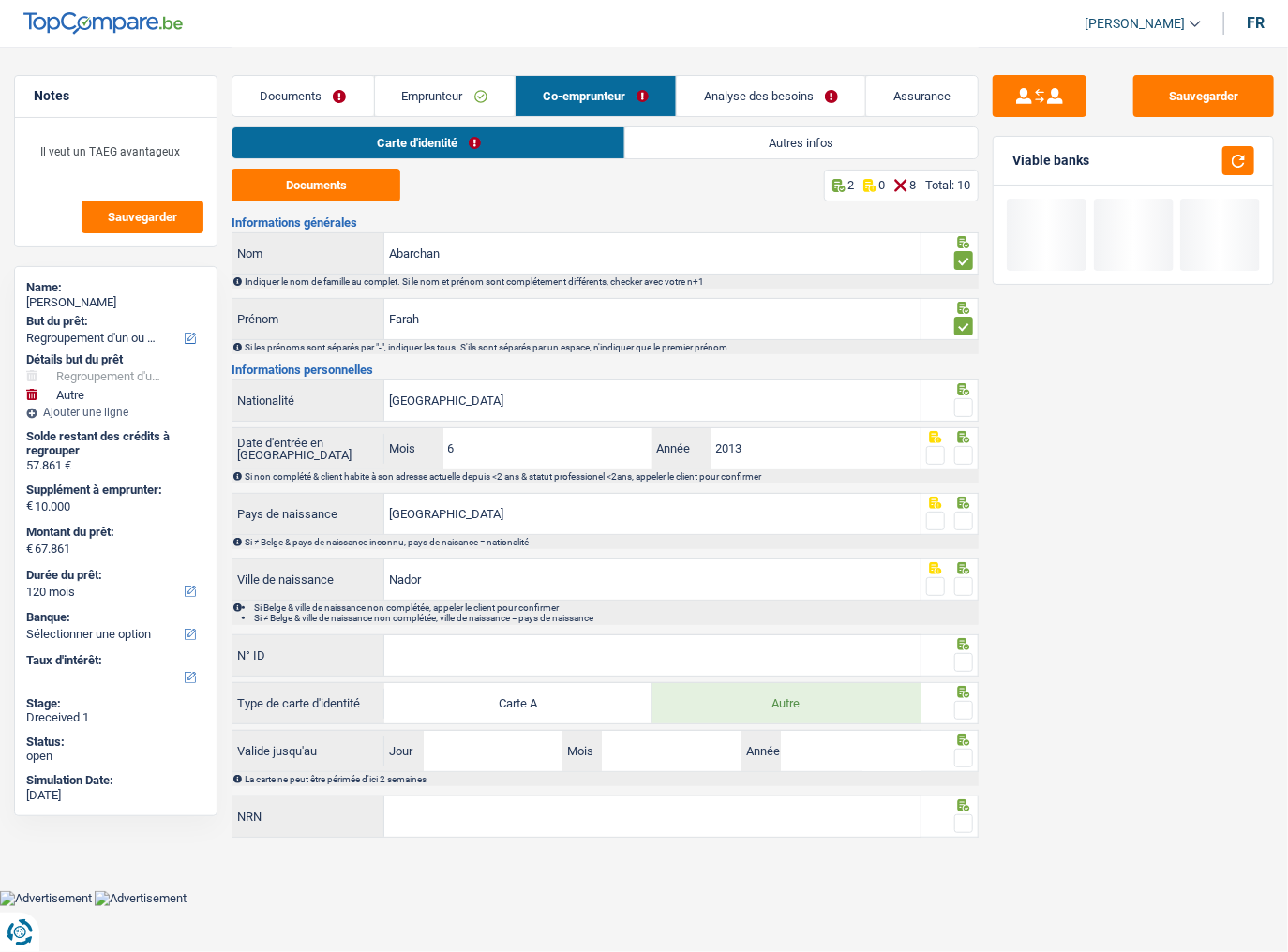
click at [962, 406] on span at bounding box center [964, 408] width 19 height 19
click at [0, 0] on input "radio" at bounding box center [0, 0] width 0 height 0
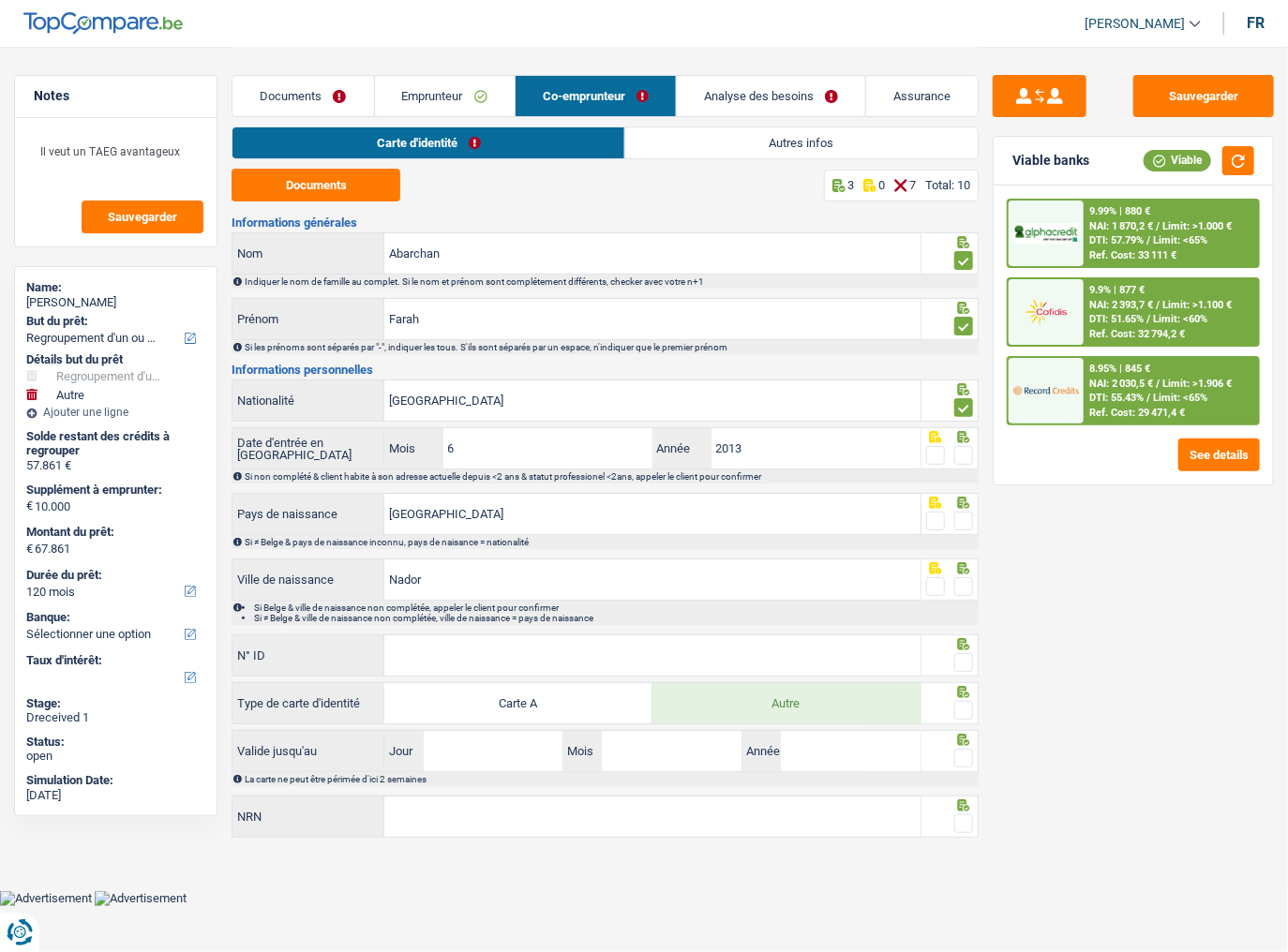
click at [964, 450] on span at bounding box center [964, 456] width 19 height 19
click at [0, 0] on input "radio" at bounding box center [0, 0] width 0 height 0
click at [960, 516] on span at bounding box center [964, 522] width 19 height 19
click at [0, 0] on input "radio" at bounding box center [0, 0] width 0 height 0
drag, startPoint x: 465, startPoint y: 508, endPoint x: 299, endPoint y: 496, distance: 166.4
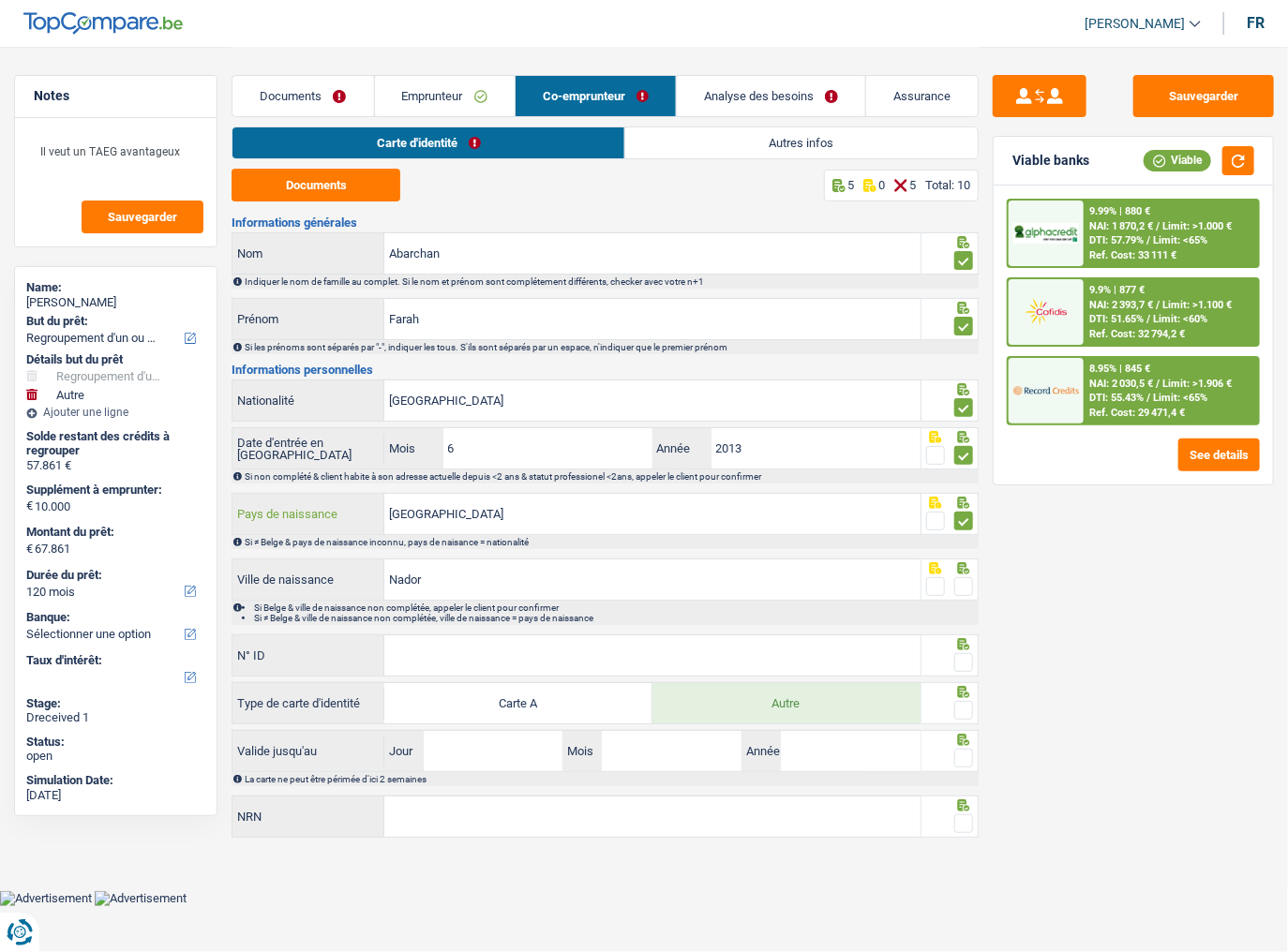
click at [299, 496] on div "[DEMOGRAPHIC_DATA] Pays de naissance" at bounding box center [576, 514] width 687 height 40
type input "m"
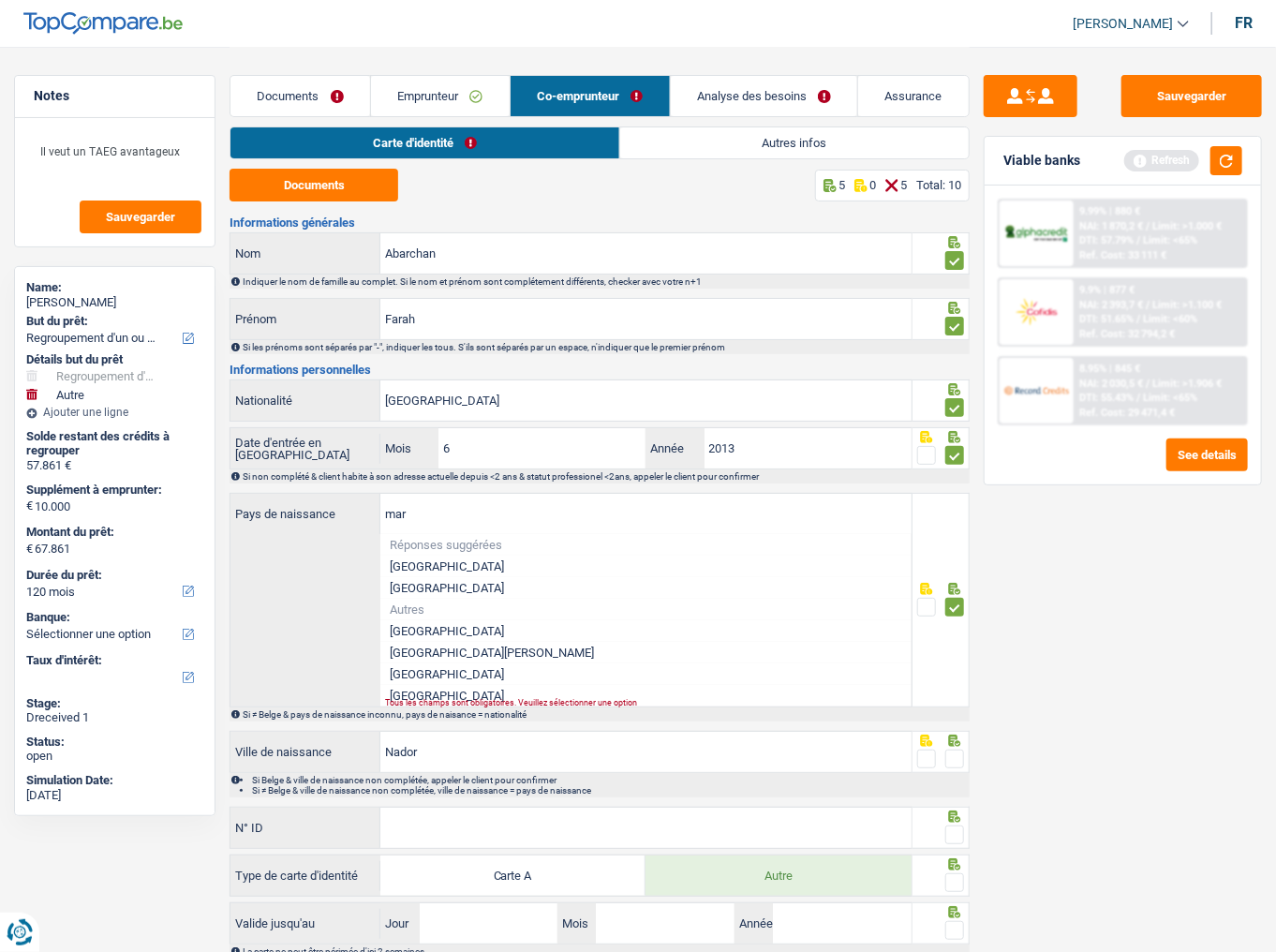
click at [439, 520] on li "[GEOGRAPHIC_DATA]" at bounding box center [646, 674] width 531 height 22
type input "[GEOGRAPHIC_DATA]"
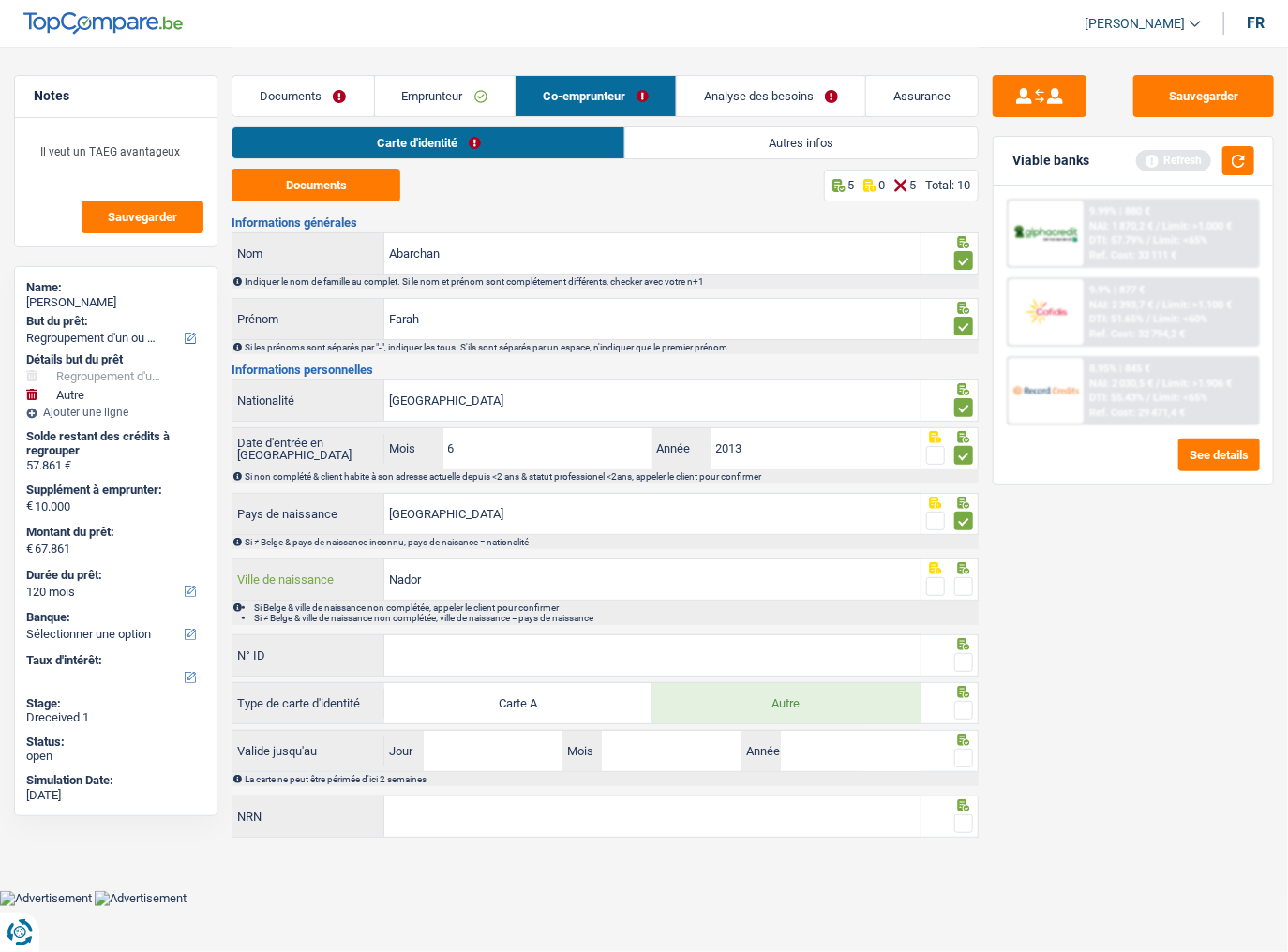
drag, startPoint x: 591, startPoint y: 574, endPoint x: 285, endPoint y: 581, distance: 306.1
click at [285, 520] on div "Nador Ville de naissance" at bounding box center [576, 580] width 687 height 40
type input "farkhana"
click at [950, 520] on fieldset at bounding box center [949, 587] width 47 height 24
click at [962, 520] on span at bounding box center [964, 587] width 19 height 19
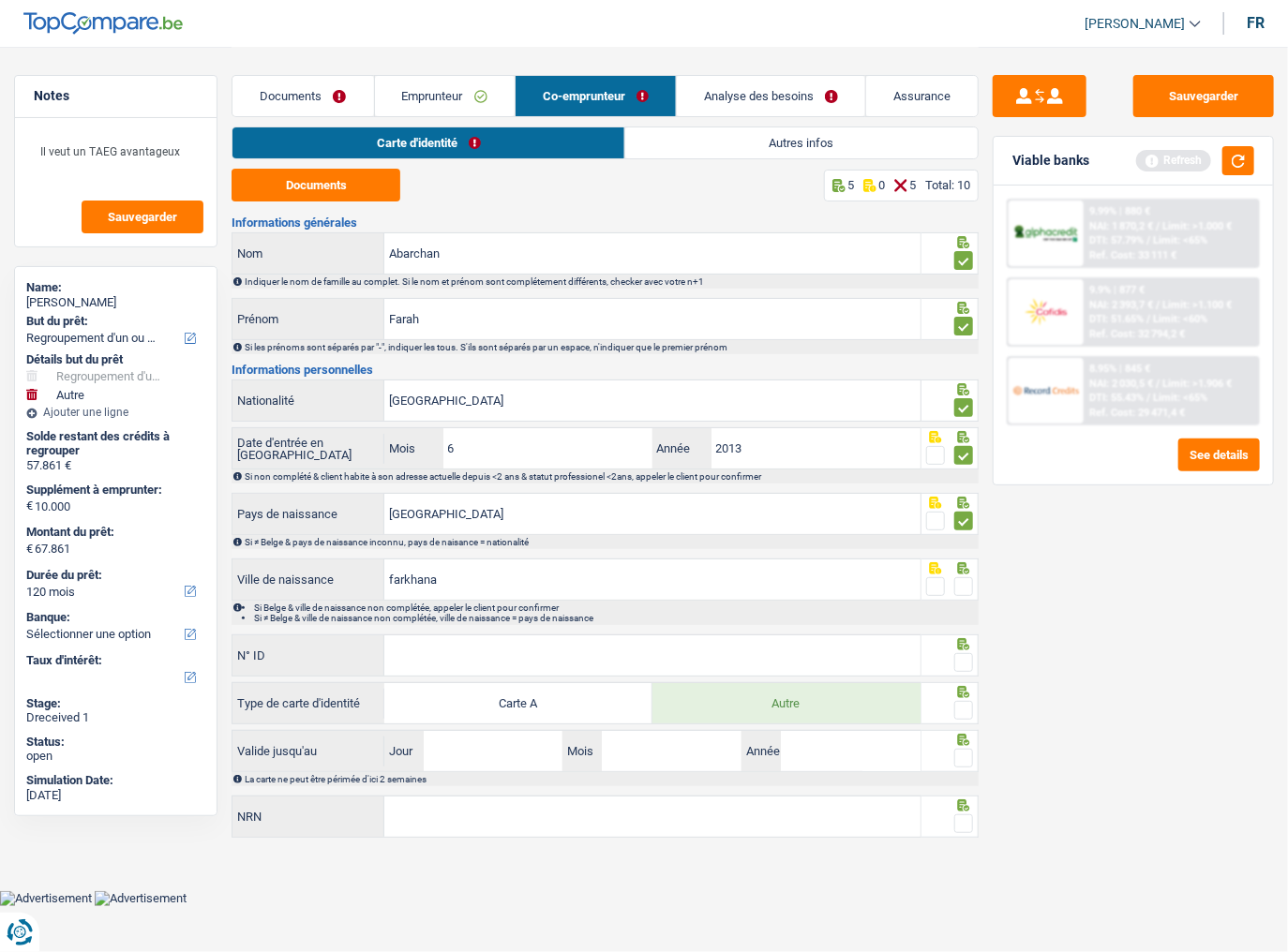
click at [0, 0] on input "radio" at bounding box center [0, 0] width 0 height 0
click at [1139, 154] on button "button" at bounding box center [1237, 160] width 31 height 29
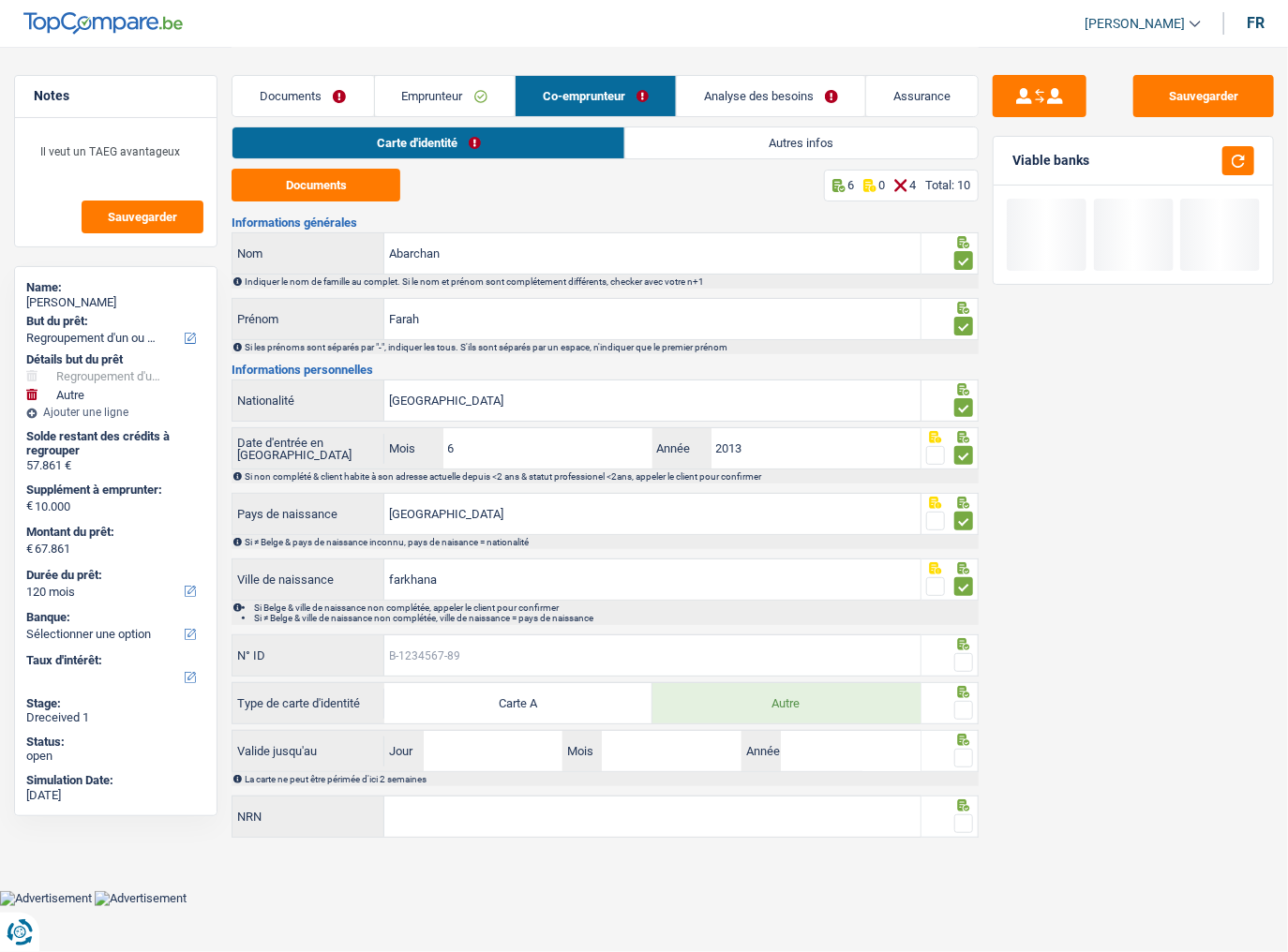
click at [500, 520] on input "N° ID" at bounding box center [653, 655] width 536 height 40
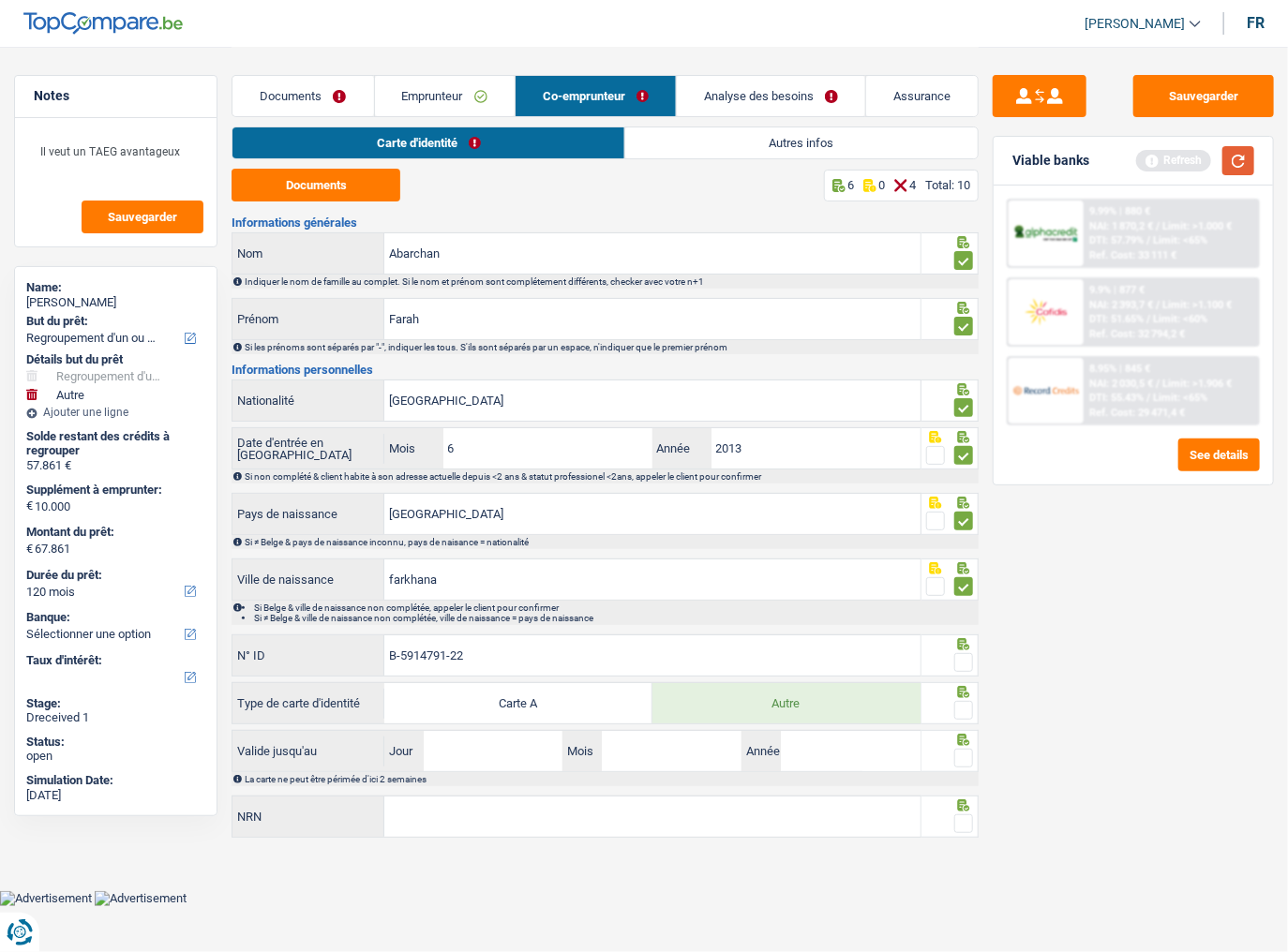
type input "B-5914791-22"
click at [1139, 160] on button "button" at bounding box center [1237, 160] width 31 height 29
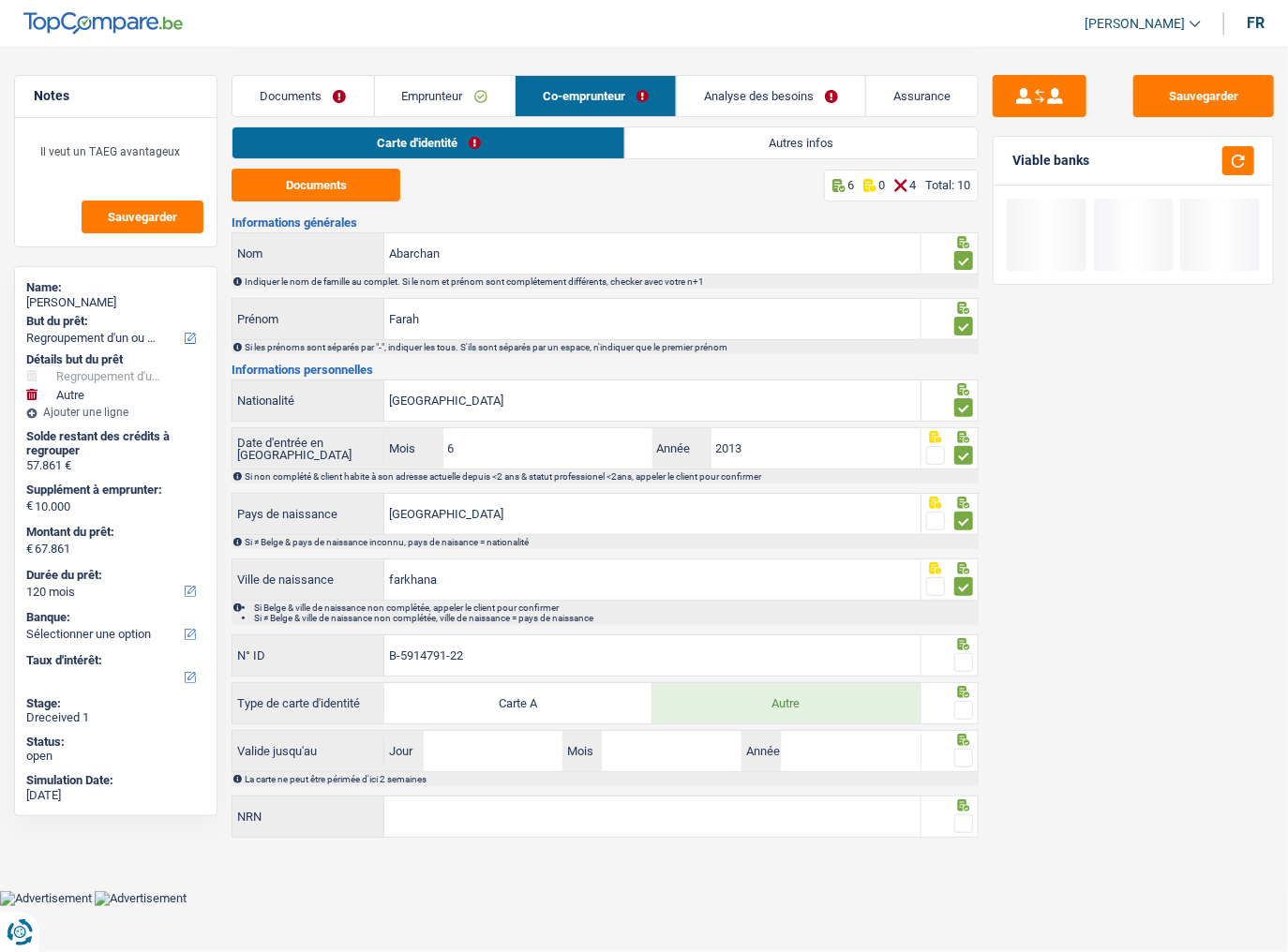
click at [967, 520] on span at bounding box center [964, 663] width 19 height 19
click at [0, 0] on input "radio" at bounding box center [0, 0] width 0 height 0
click at [966, 520] on span at bounding box center [964, 711] width 19 height 19
click at [0, 0] on input "radio" at bounding box center [0, 0] width 0 height 0
drag, startPoint x: 488, startPoint y: 749, endPoint x: 773, endPoint y: 710, distance: 287.7
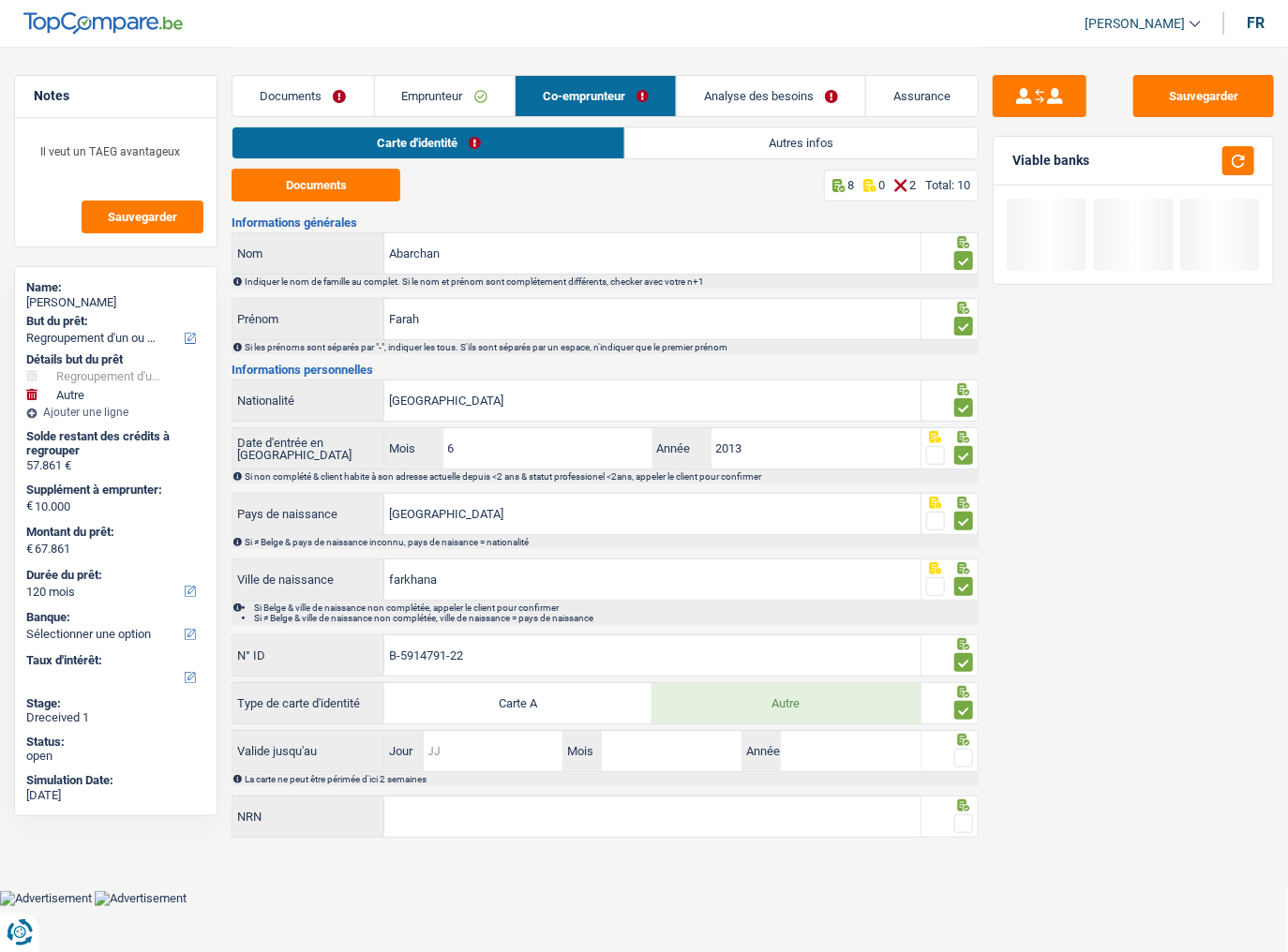
click at [488, 520] on input "Jour" at bounding box center [493, 752] width 139 height 40
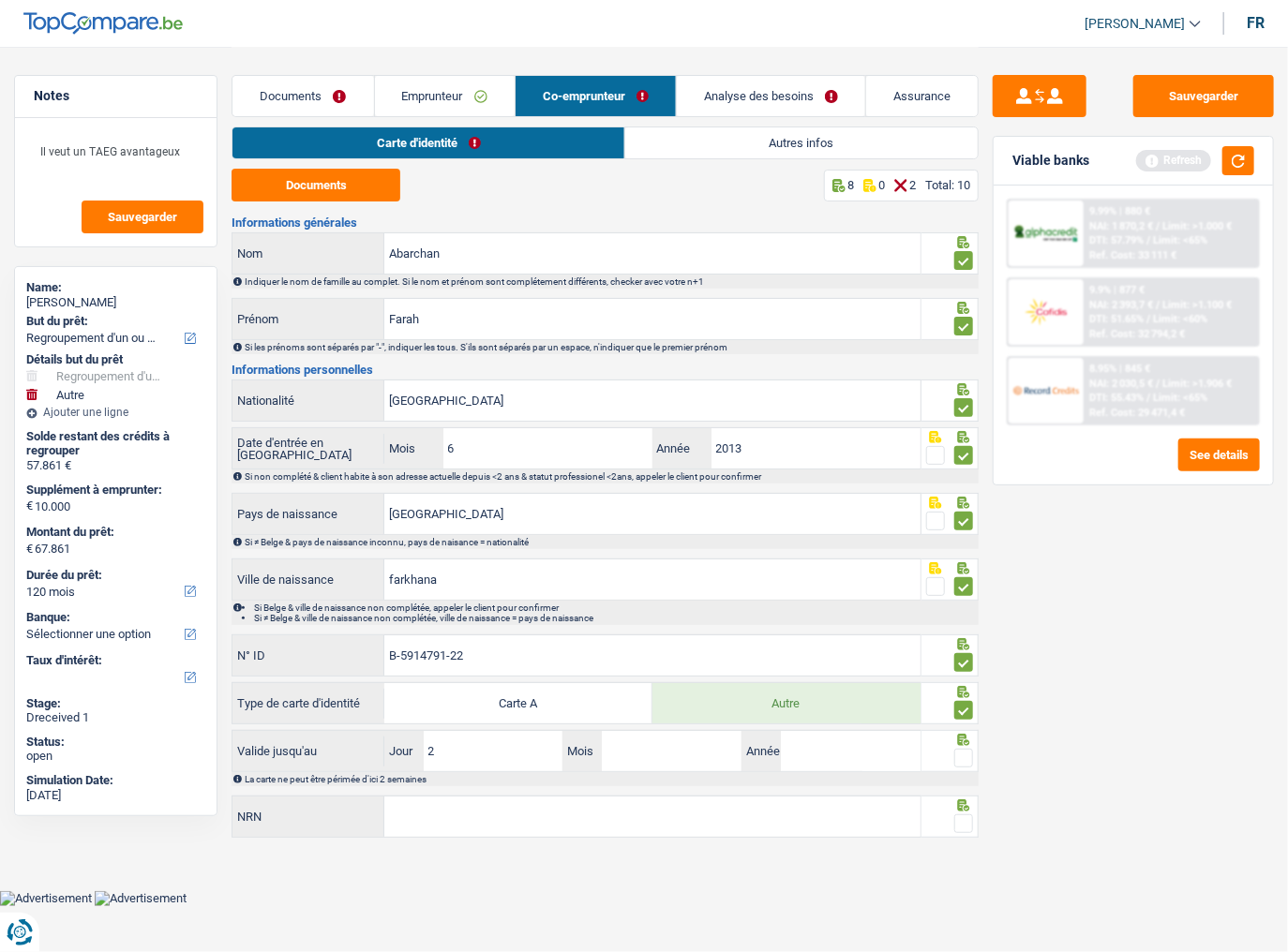
type input "27"
type input "03"
type input "2034"
drag, startPoint x: 966, startPoint y: 753, endPoint x: 971, endPoint y: 725, distance: 28.4
click at [966, 520] on span at bounding box center [964, 758] width 19 height 19
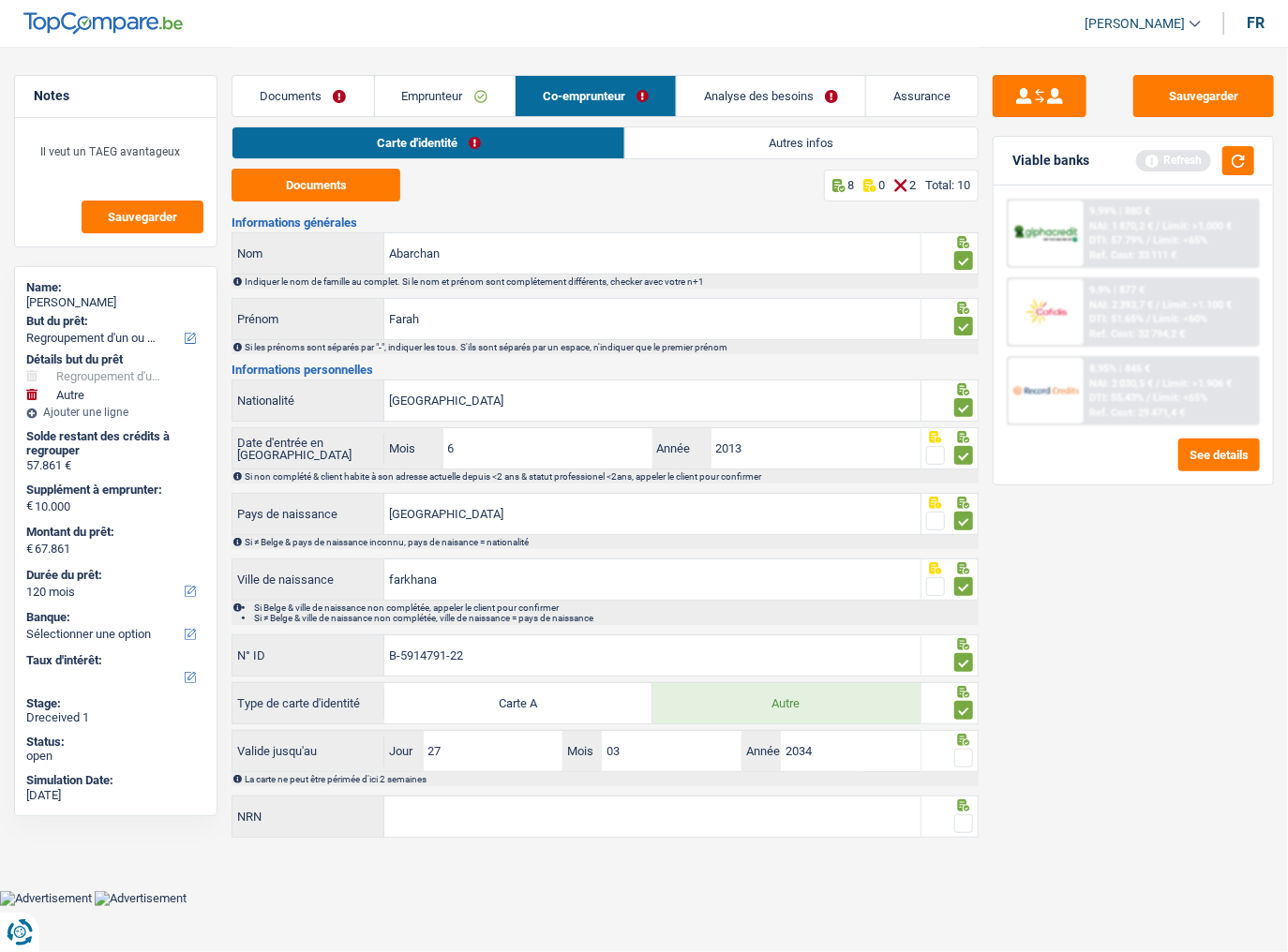
click at [0, 0] on input "radio" at bounding box center [0, 0] width 0 height 0
drag, startPoint x: 1242, startPoint y: 161, endPoint x: 1228, endPoint y: 171, distance: 17.2
click at [1139, 157] on button "button" at bounding box center [1237, 160] width 31 height 29
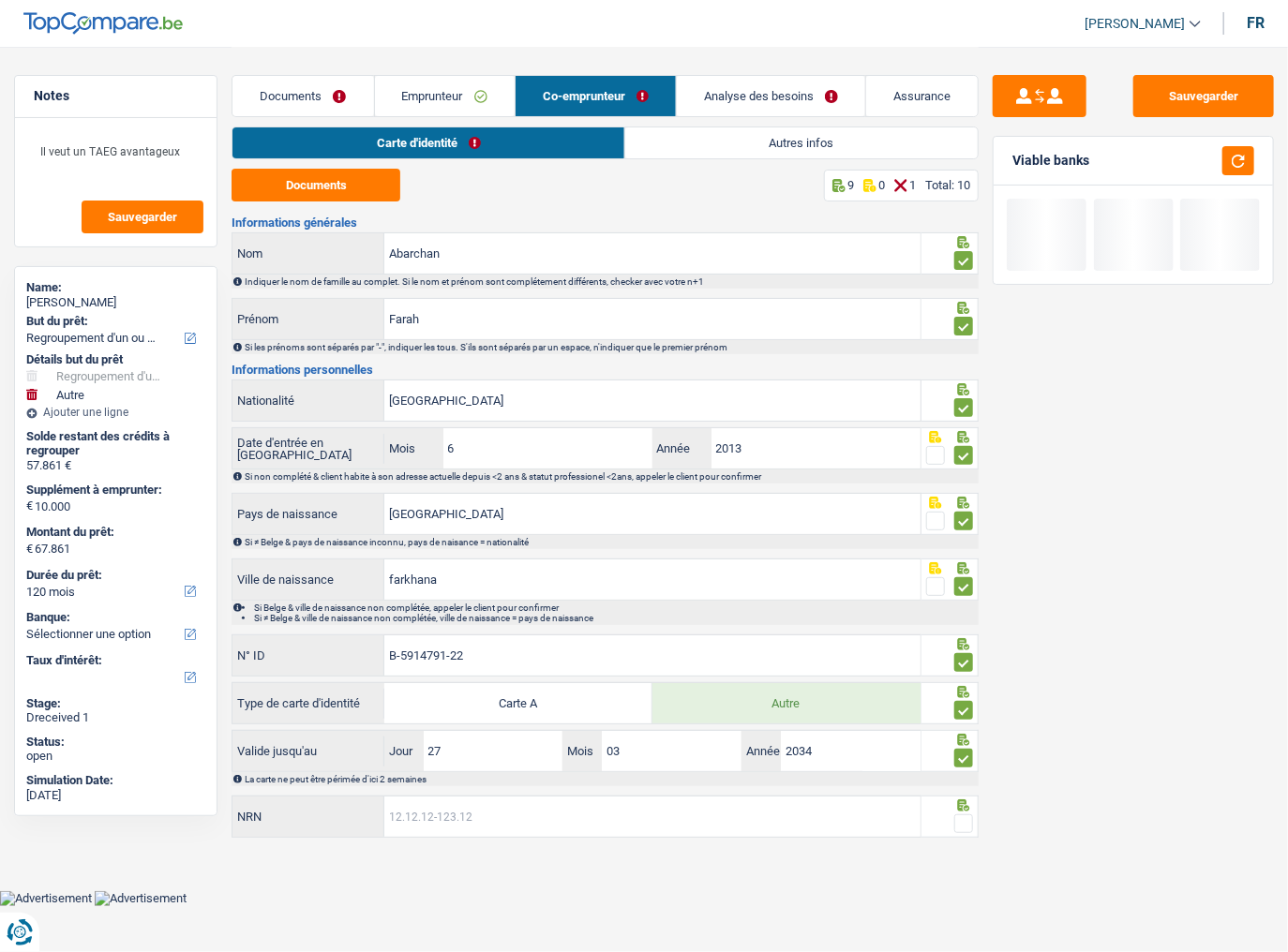
click at [496, 520] on input "NRN" at bounding box center [653, 817] width 536 height 40
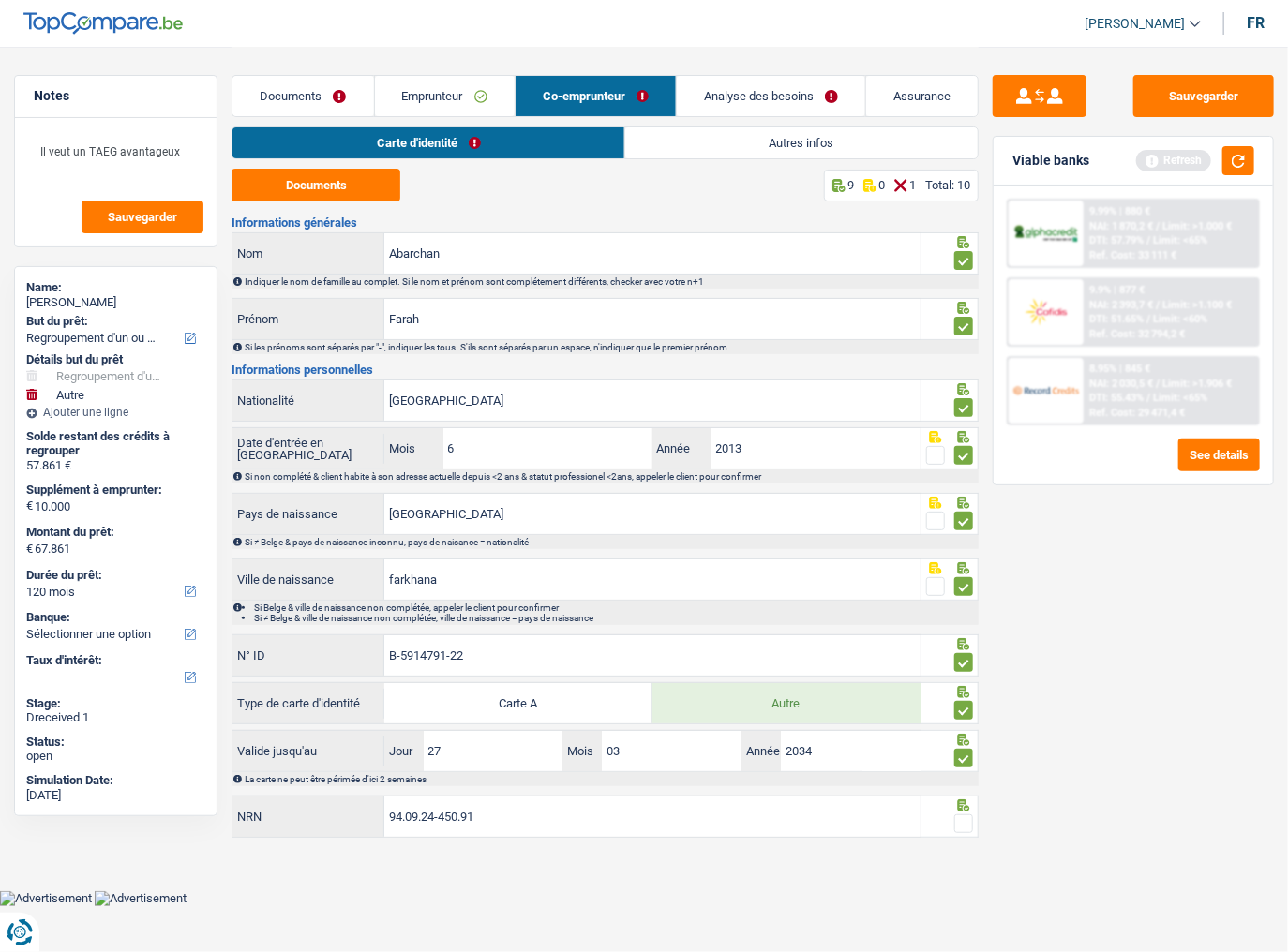
type input "94.09.24-450.91"
click at [971, 520] on span at bounding box center [964, 824] width 19 height 19
click at [0, 0] on input "radio" at bounding box center [0, 0] width 0 height 0
click at [1139, 151] on button "button" at bounding box center [1237, 160] width 31 height 29
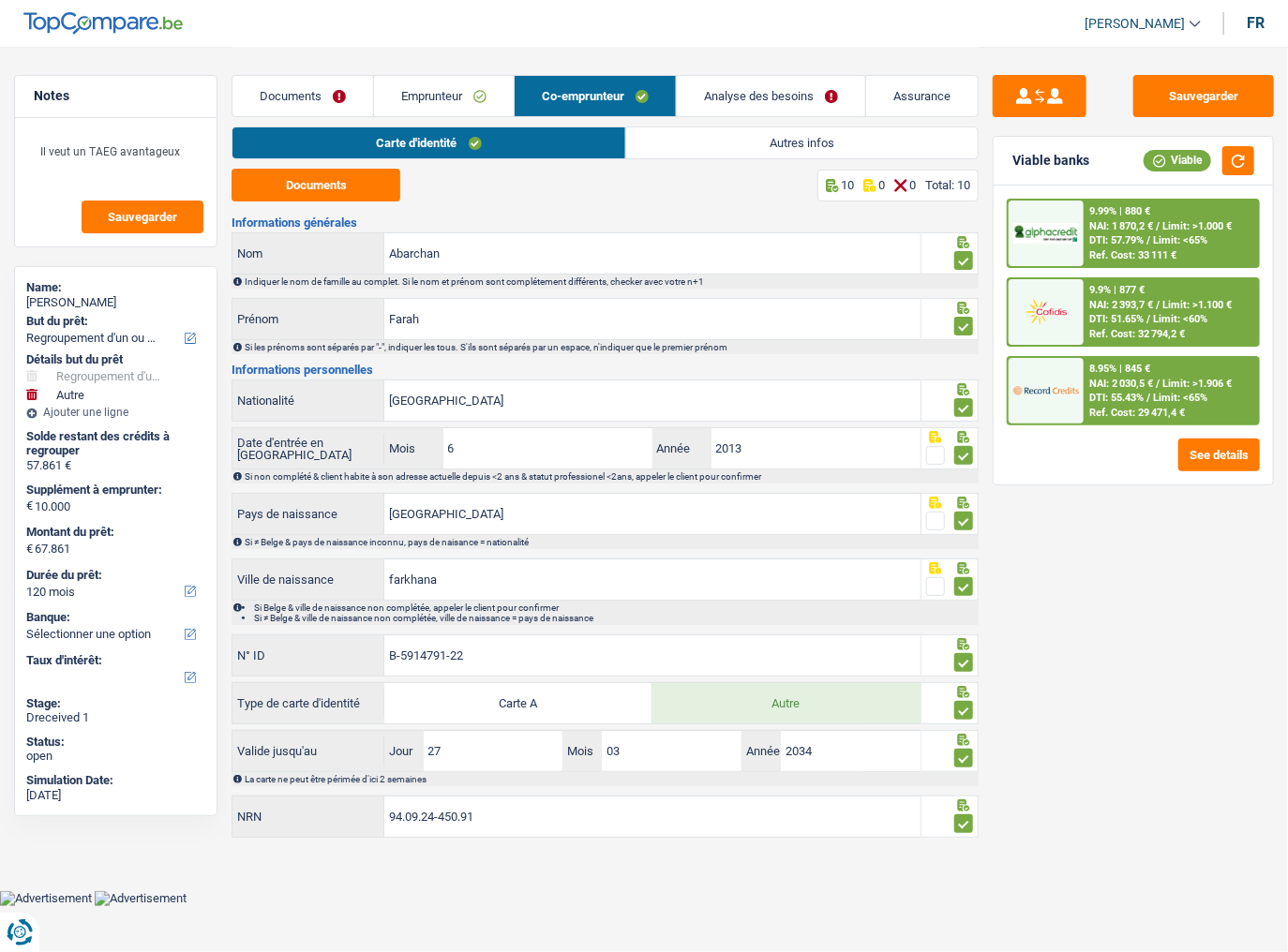
click at [687, 138] on link "Autres infos" at bounding box center [801, 143] width 352 height 31
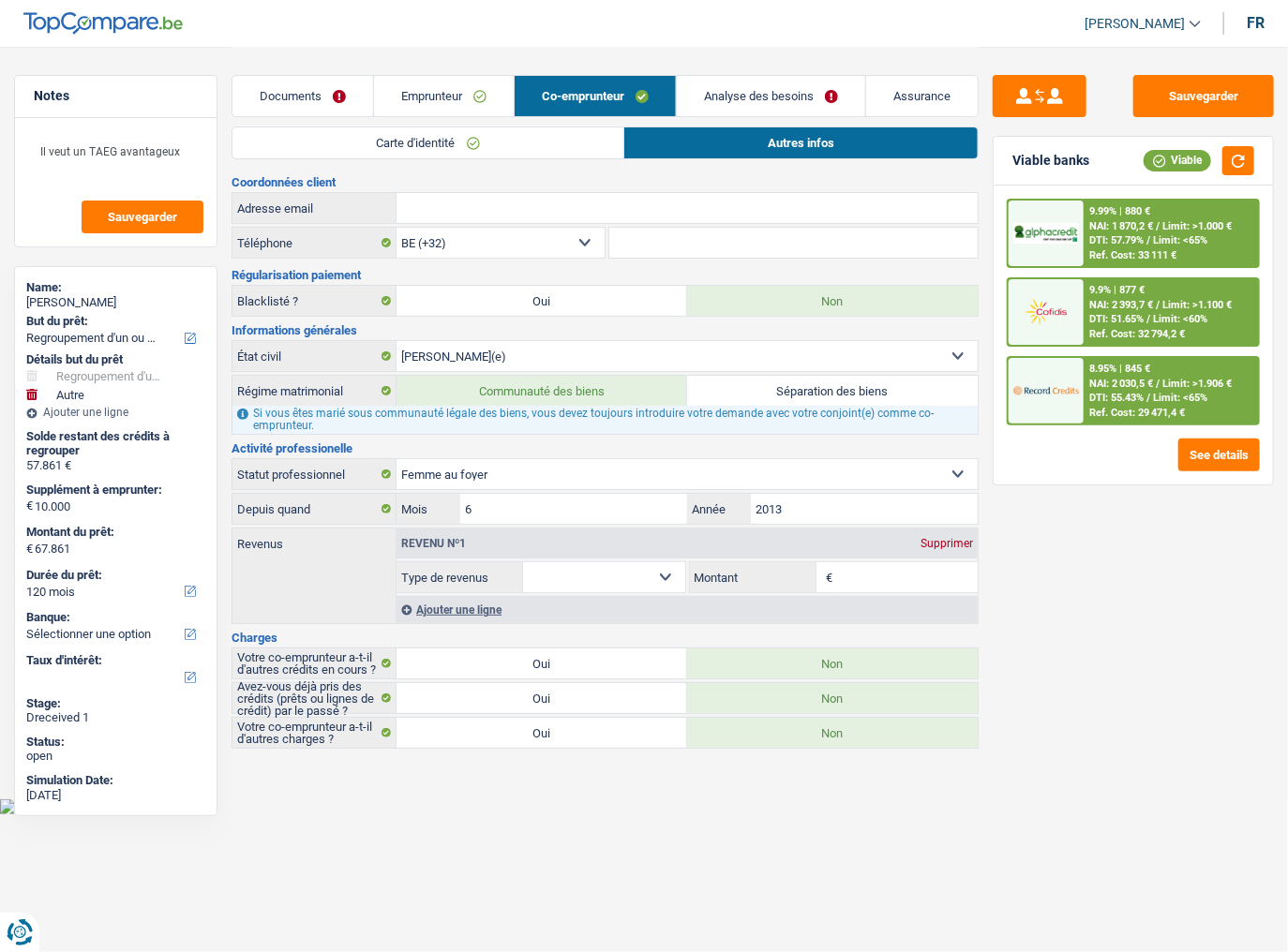
click at [942, 520] on div "Supprimer" at bounding box center [946, 544] width 62 height 11
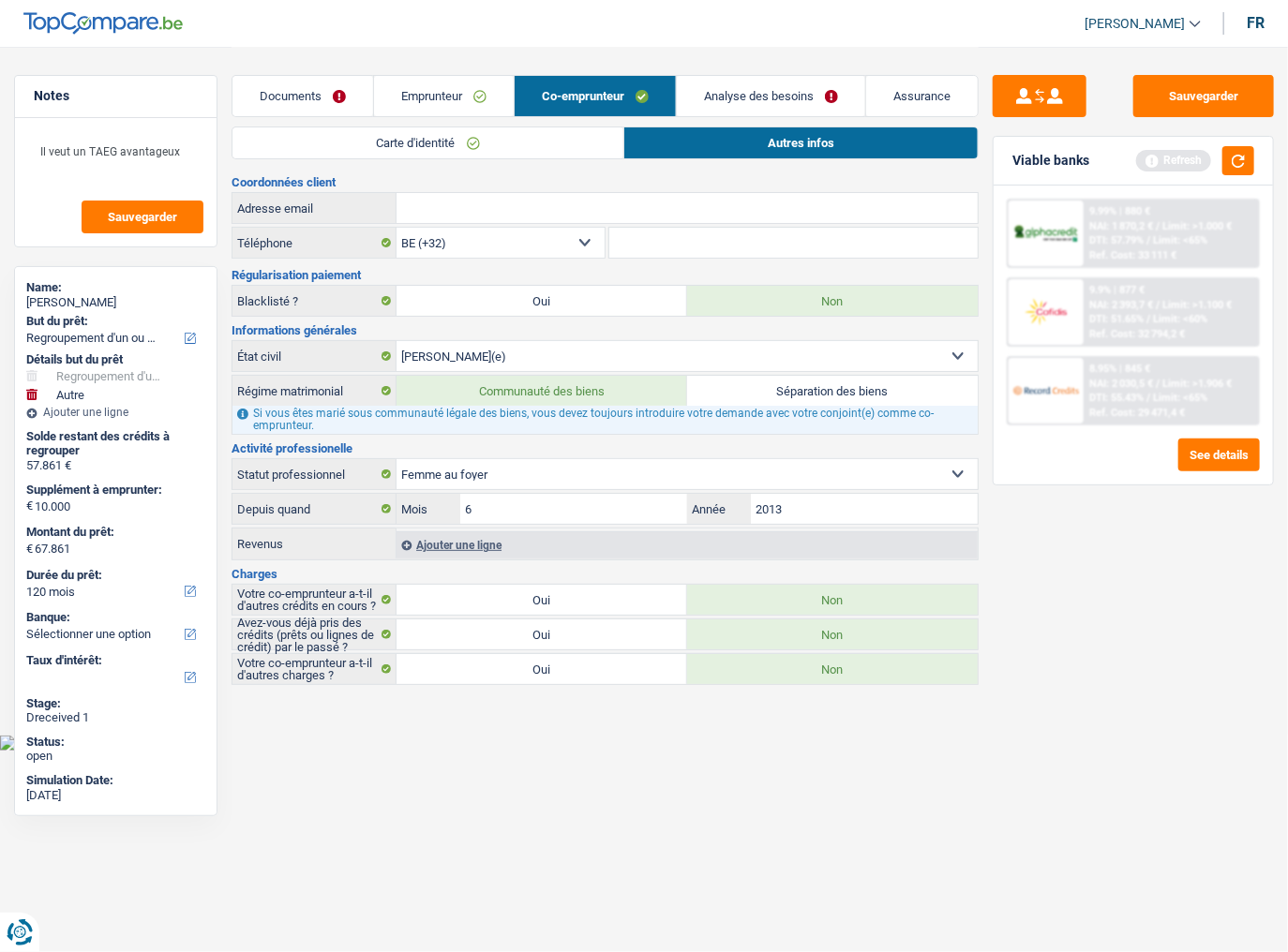
click at [720, 83] on link "Analyse des besoins" at bounding box center [772, 96] width 189 height 40
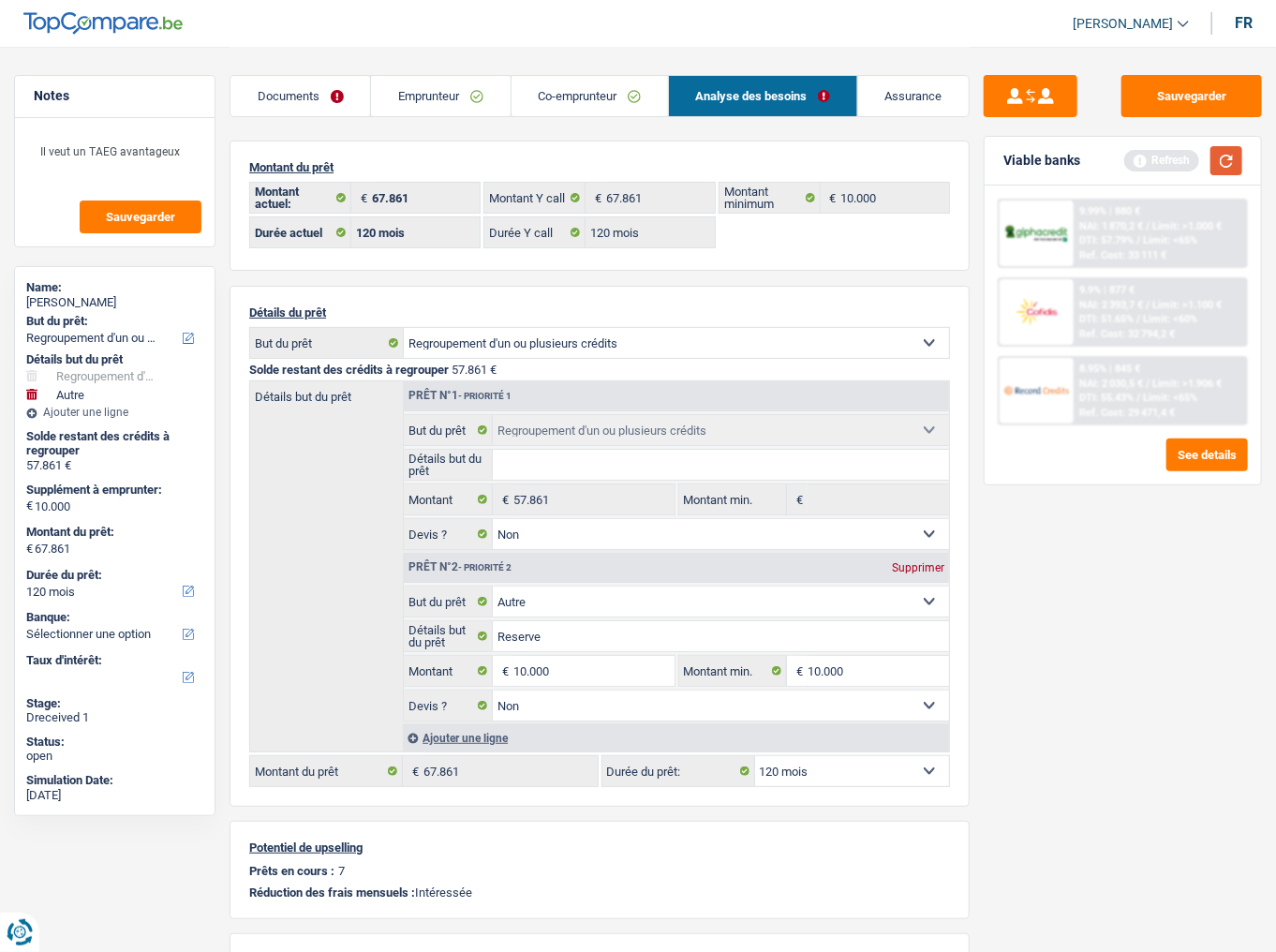
click at [1139, 166] on button "button" at bounding box center [1226, 160] width 31 height 29
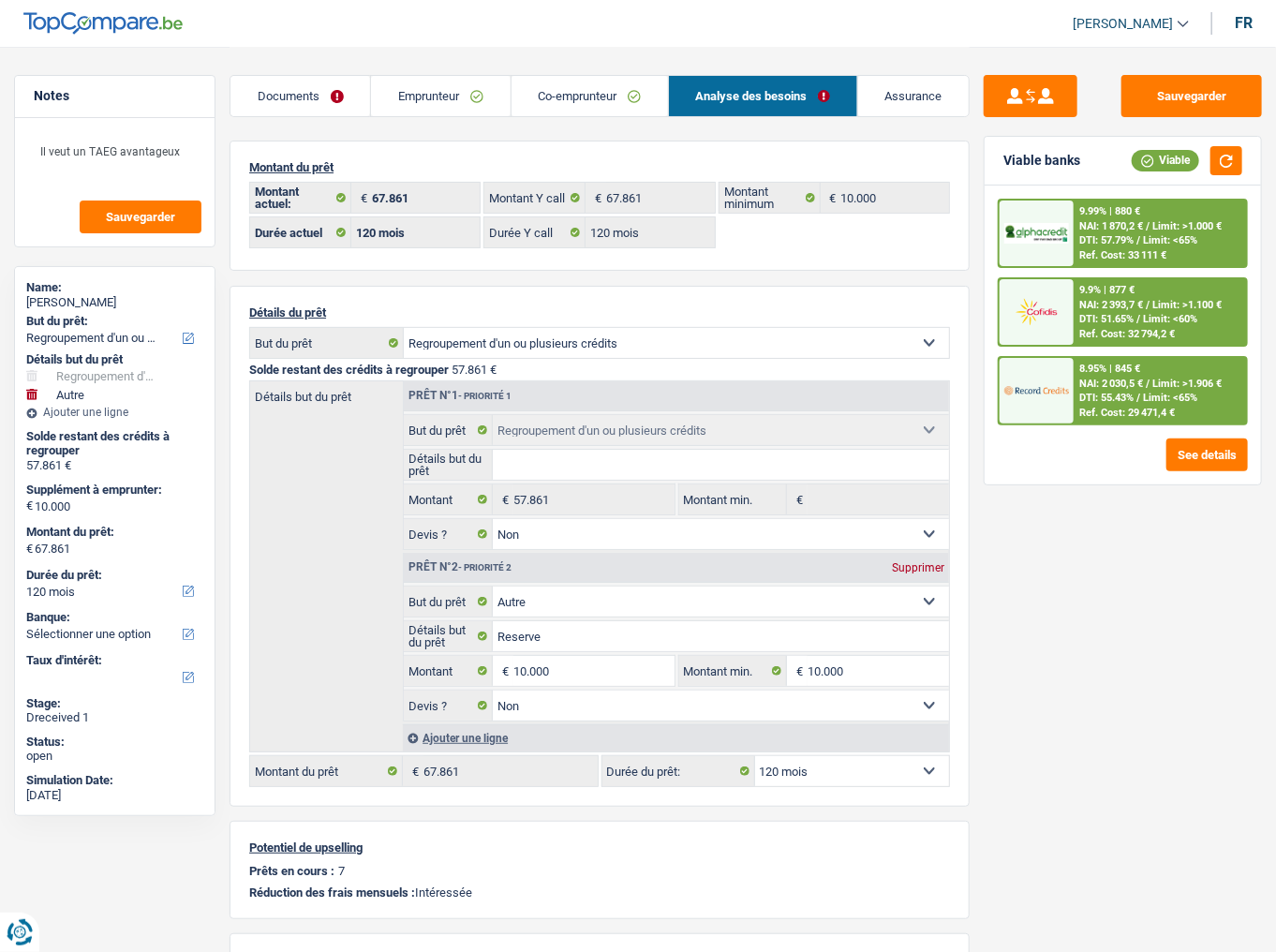
click at [1112, 392] on span "DTI: 55.43%" at bounding box center [1106, 398] width 54 height 12
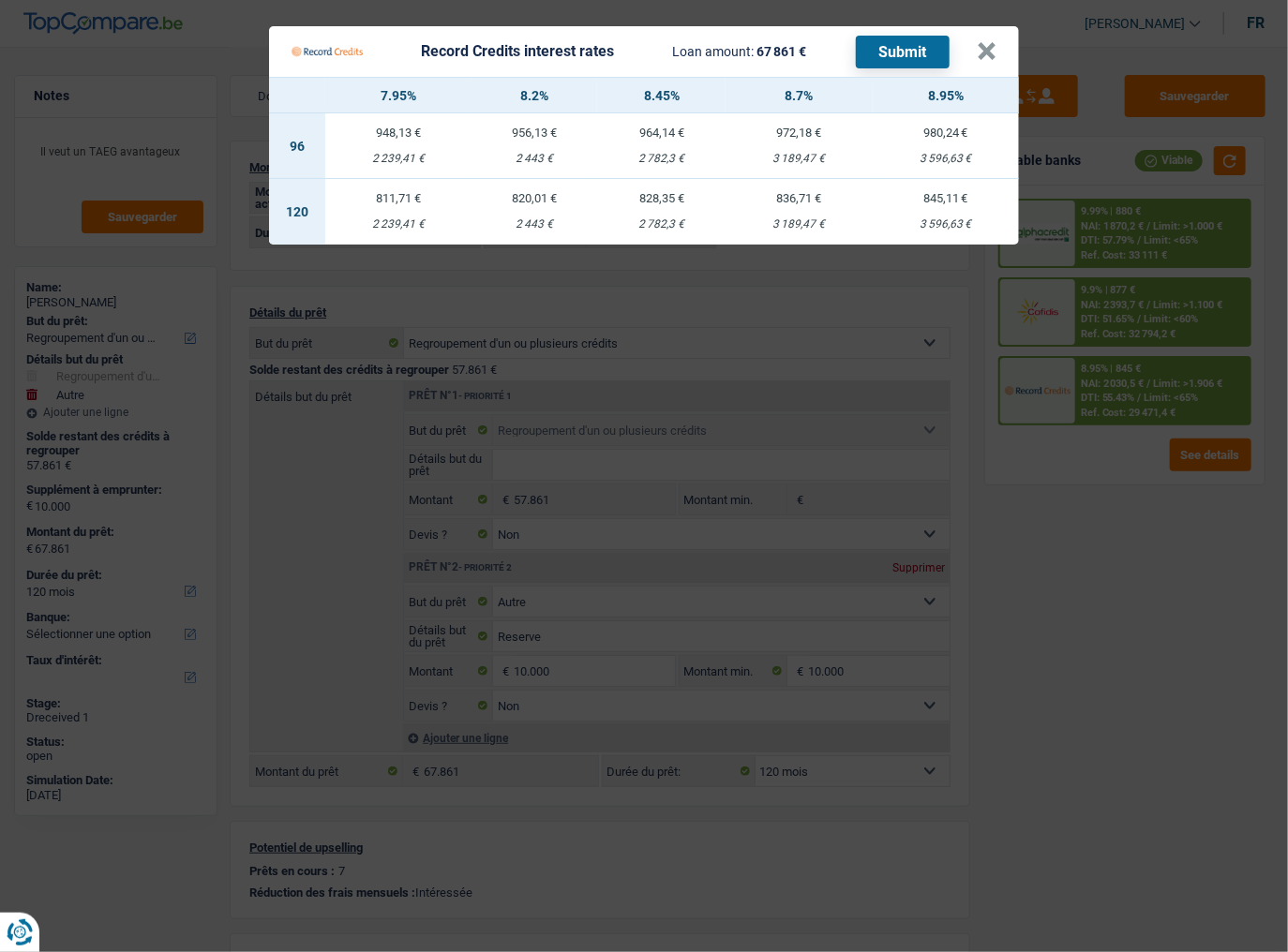
click at [694, 204] on td "828,35 € 2 782,3 €" at bounding box center [661, 212] width 129 height 66
select select "record credits"
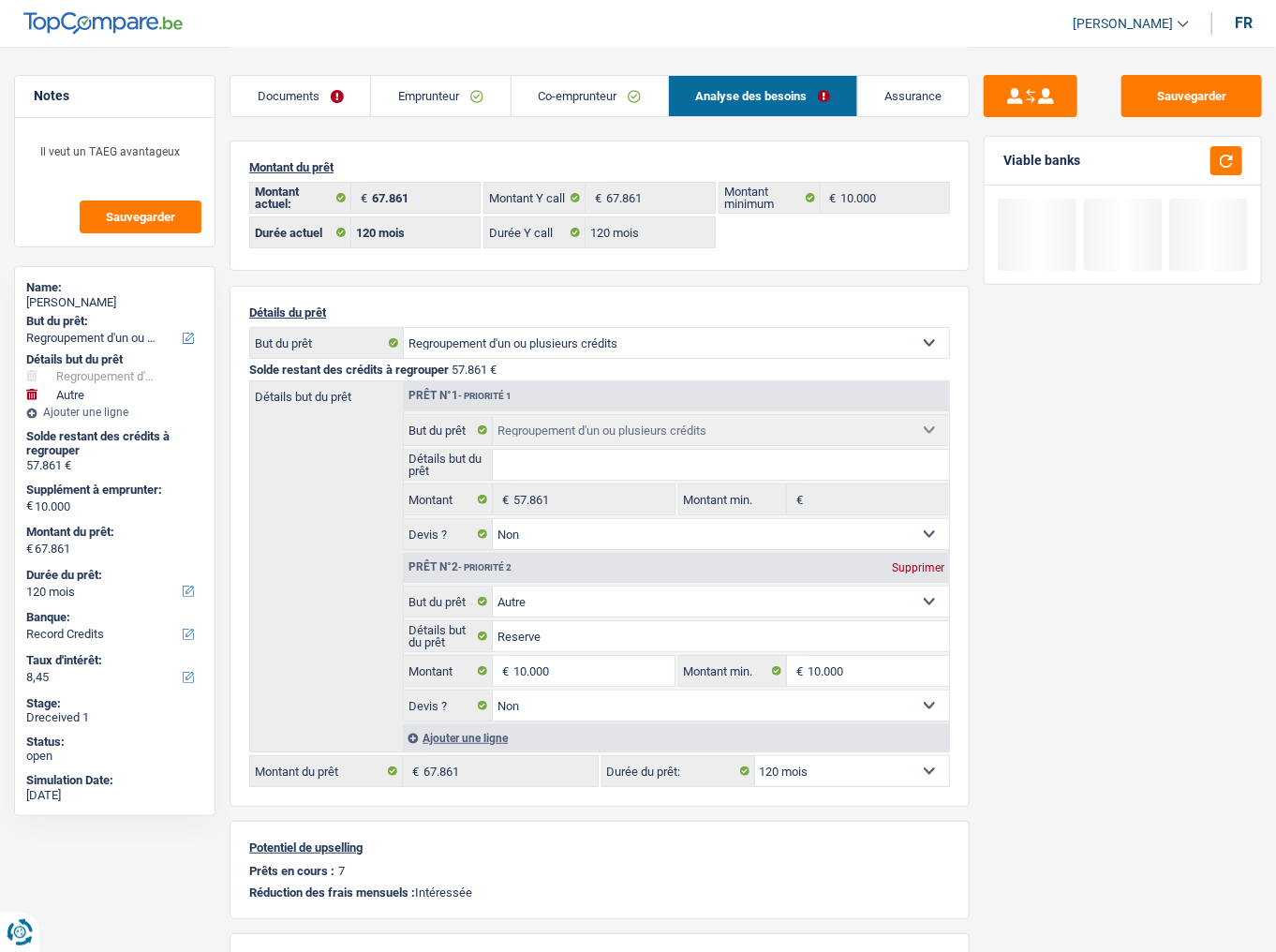
click at [394, 98] on link "Emprunteur" at bounding box center [440, 96] width 138 height 40
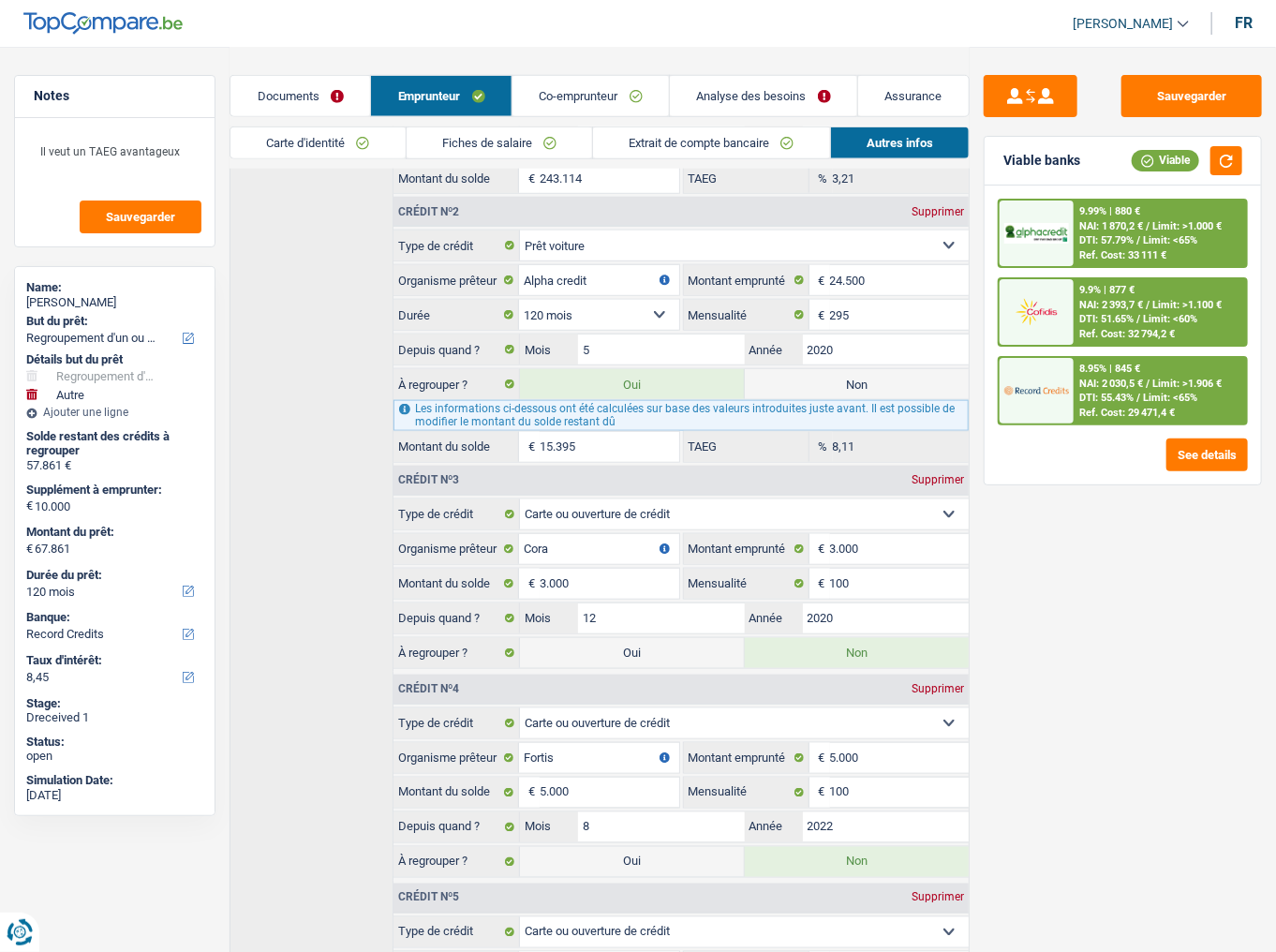
scroll to position [825, 0]
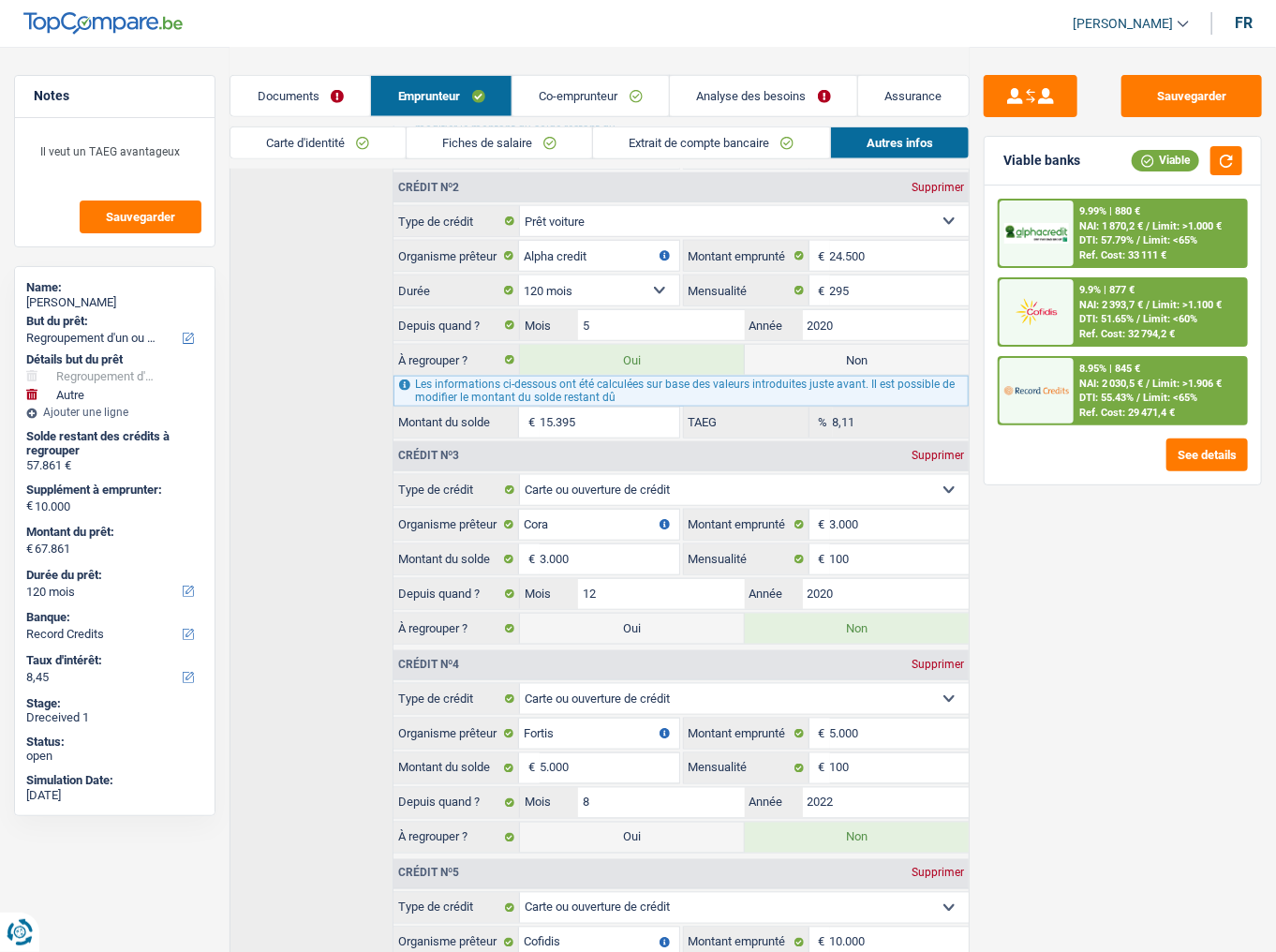
click at [641, 90] on link "Co-emprunteur" at bounding box center [591, 96] width 156 height 40
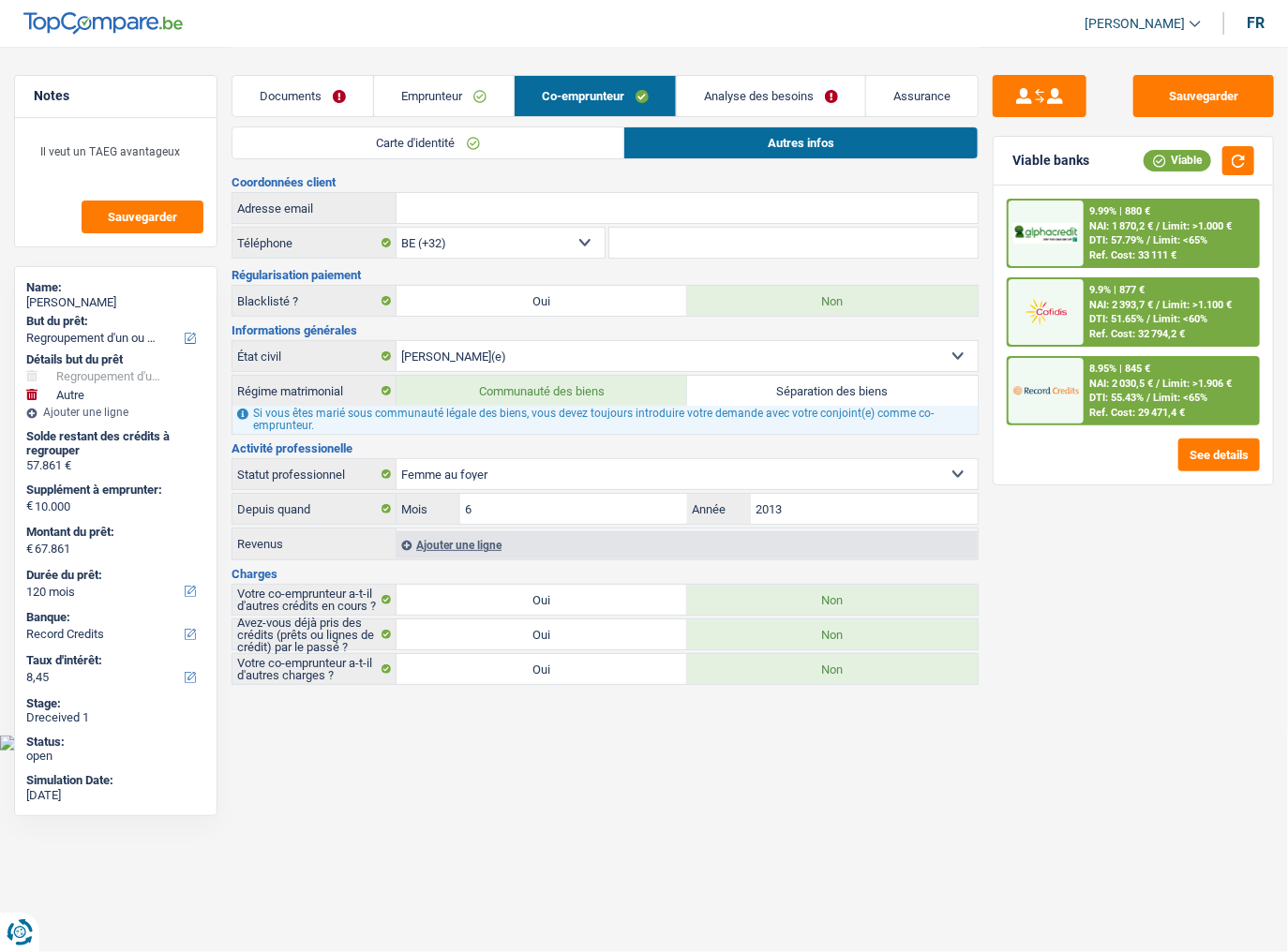
click at [1131, 378] on span "NAI: 2 030,5 €" at bounding box center [1121, 383] width 64 height 12
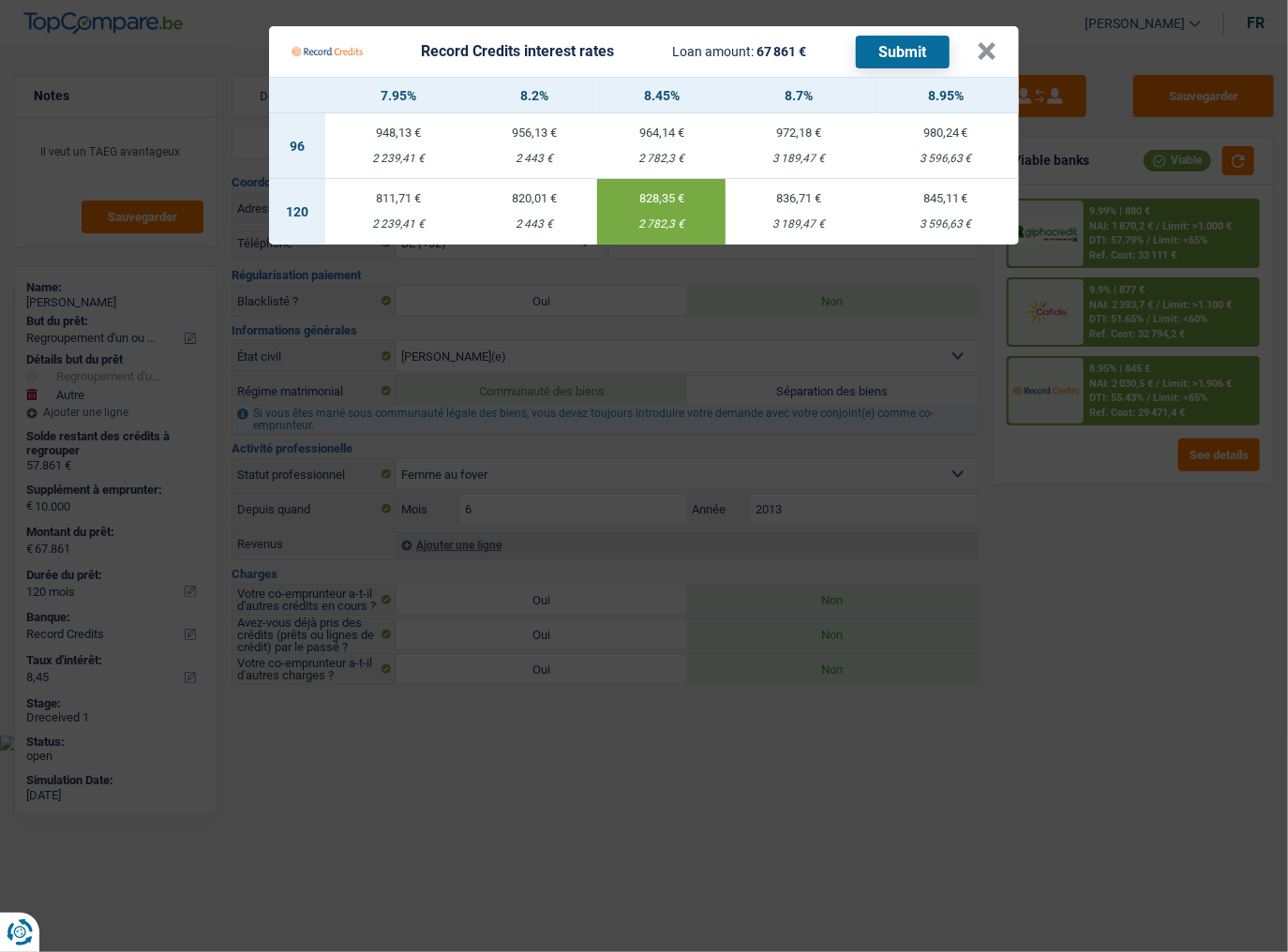
click at [787, 209] on td "836,71 € 3 189,47 €" at bounding box center [799, 212] width 146 height 66
type input "8,70"
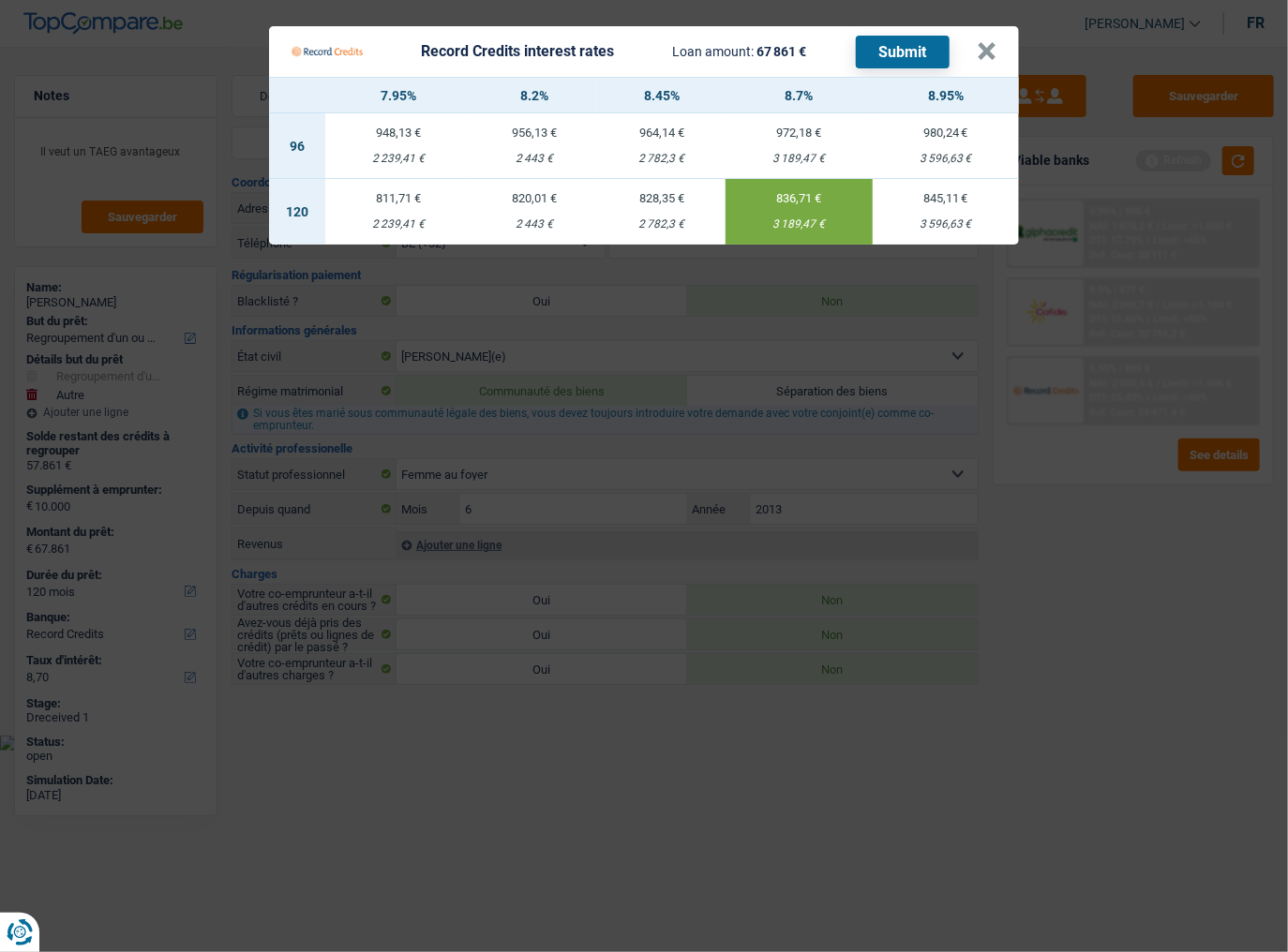
click at [906, 40] on button "Submit" at bounding box center [903, 52] width 93 height 32
click at [985, 49] on button "×" at bounding box center [987, 52] width 20 height 19
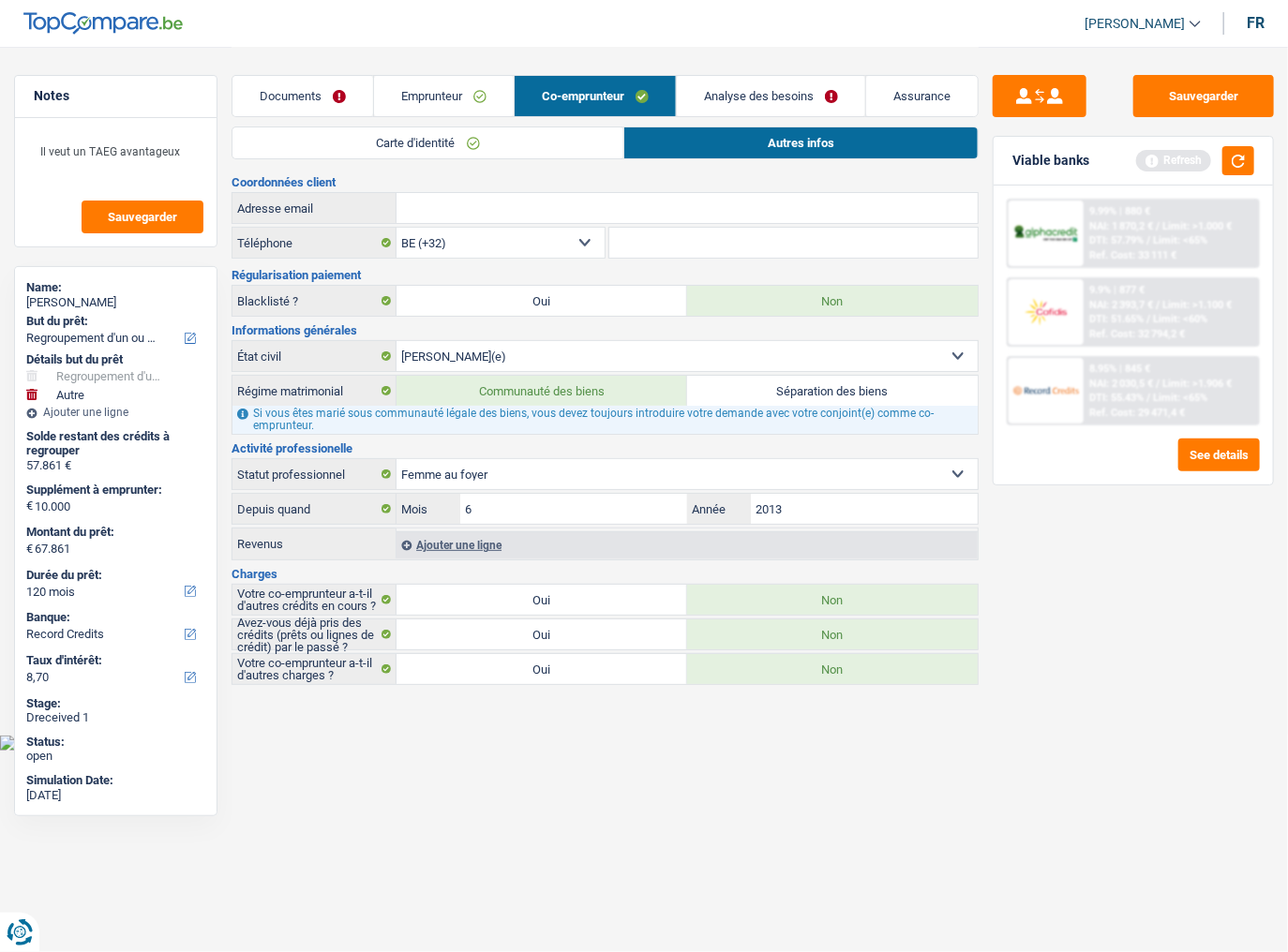
click at [1113, 220] on span "NAI: 1 870,2 €" at bounding box center [1121, 226] width 64 height 12
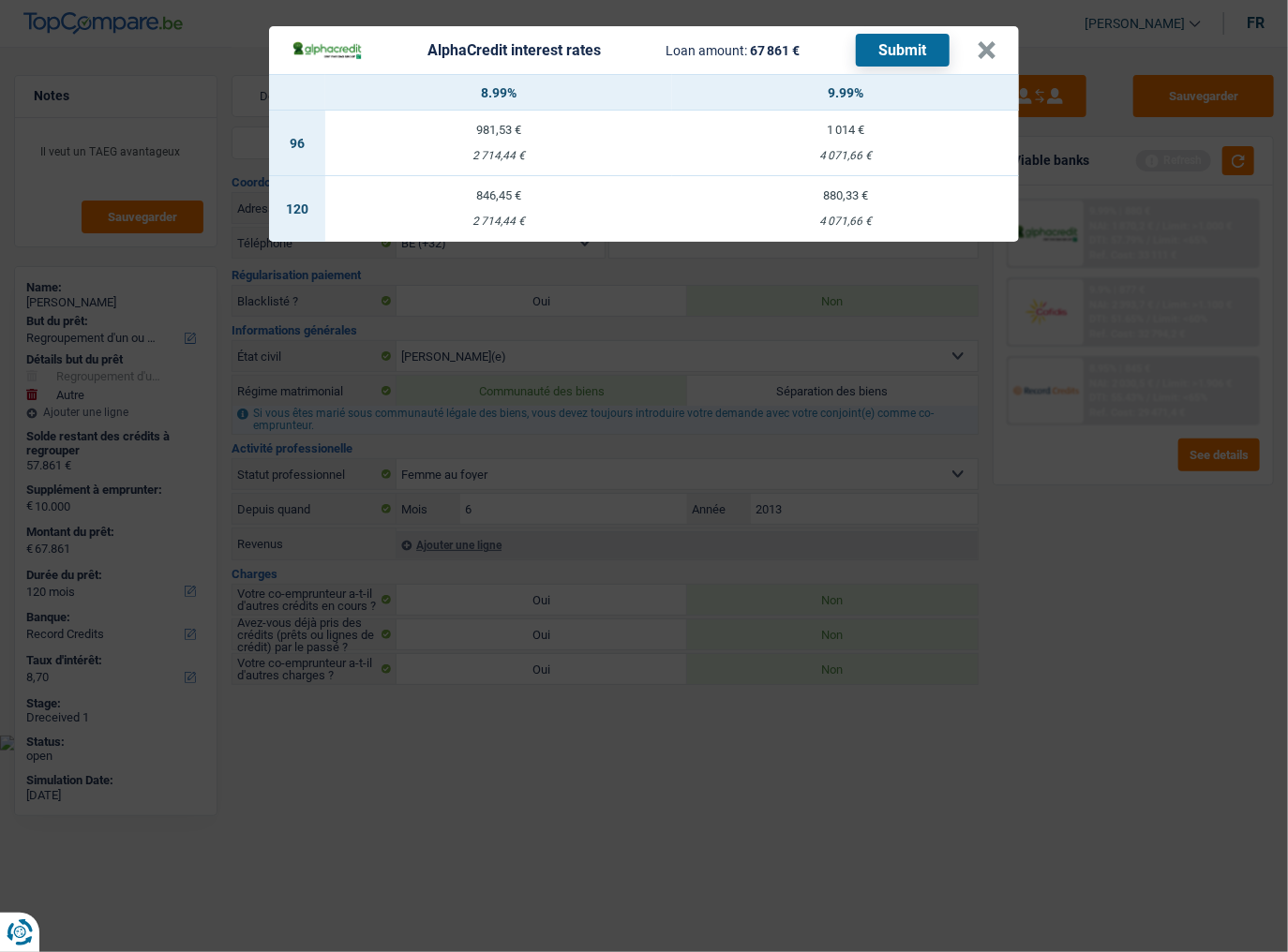
click at [455, 198] on div "846,45 €" at bounding box center [499, 196] width 347 height 12
select select "alphacredit"
type input "8,99"
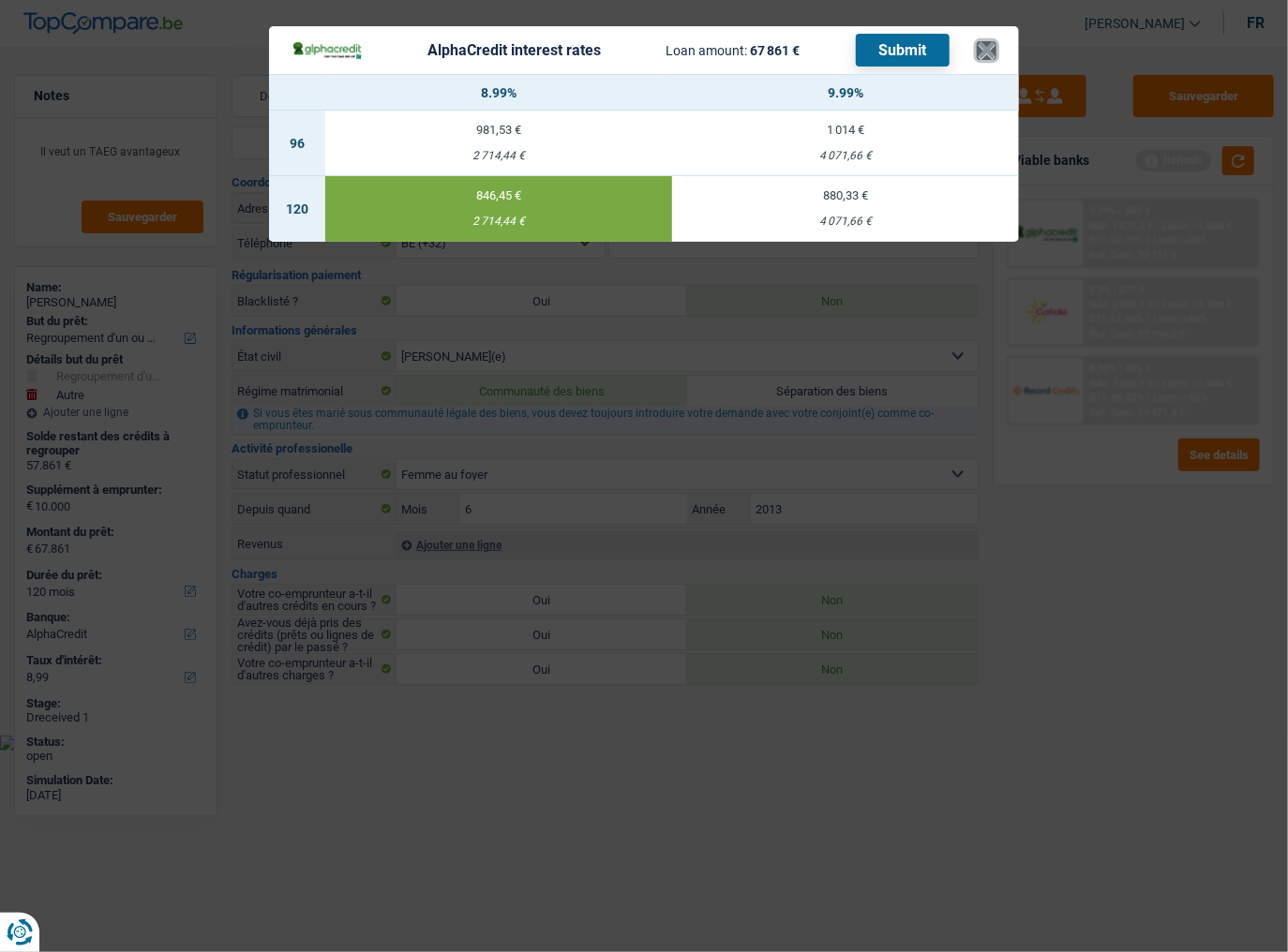
click at [990, 58] on button "×" at bounding box center [987, 51] width 20 height 19
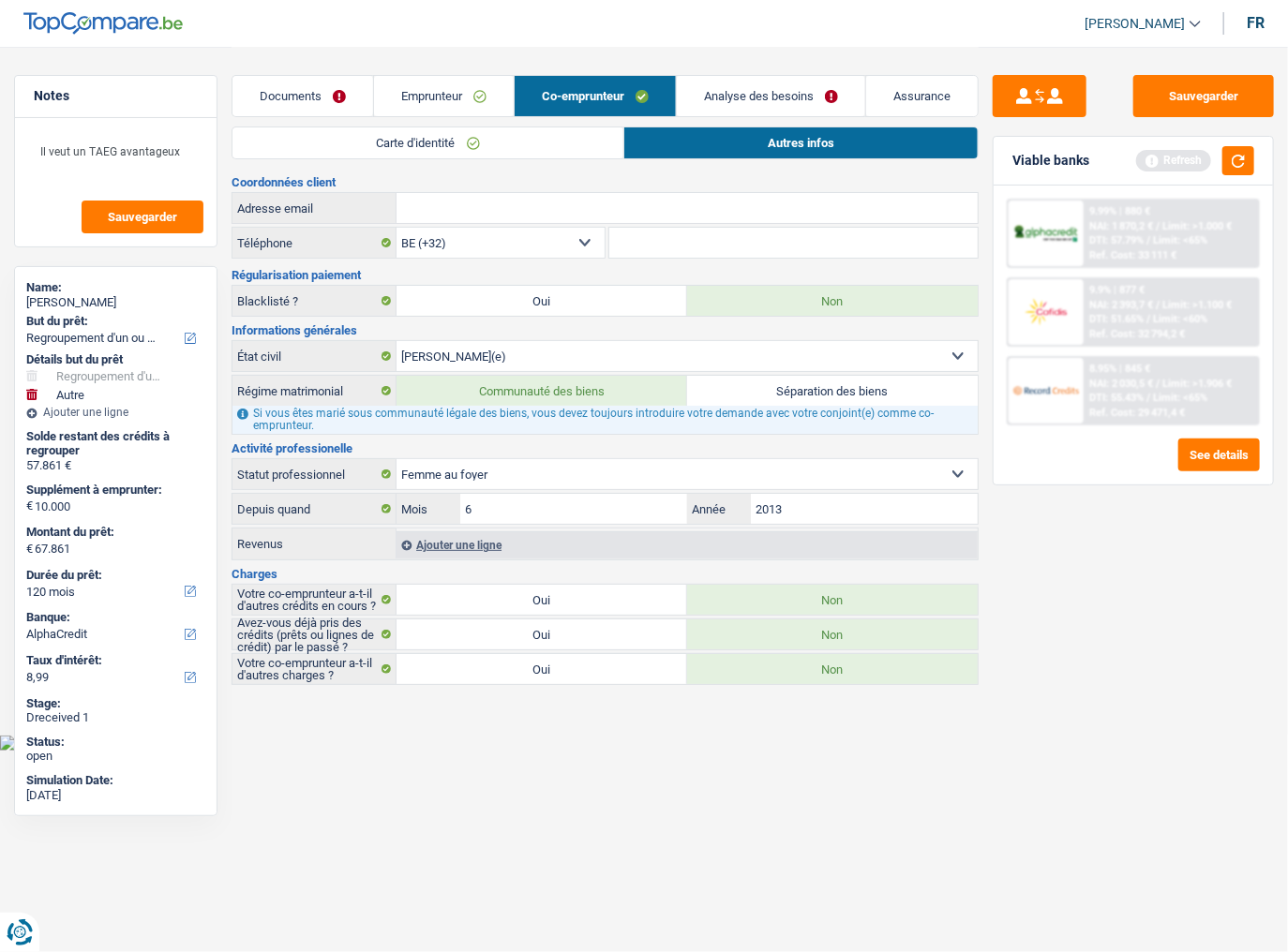
click at [495, 99] on link "Emprunteur" at bounding box center [444, 96] width 139 height 40
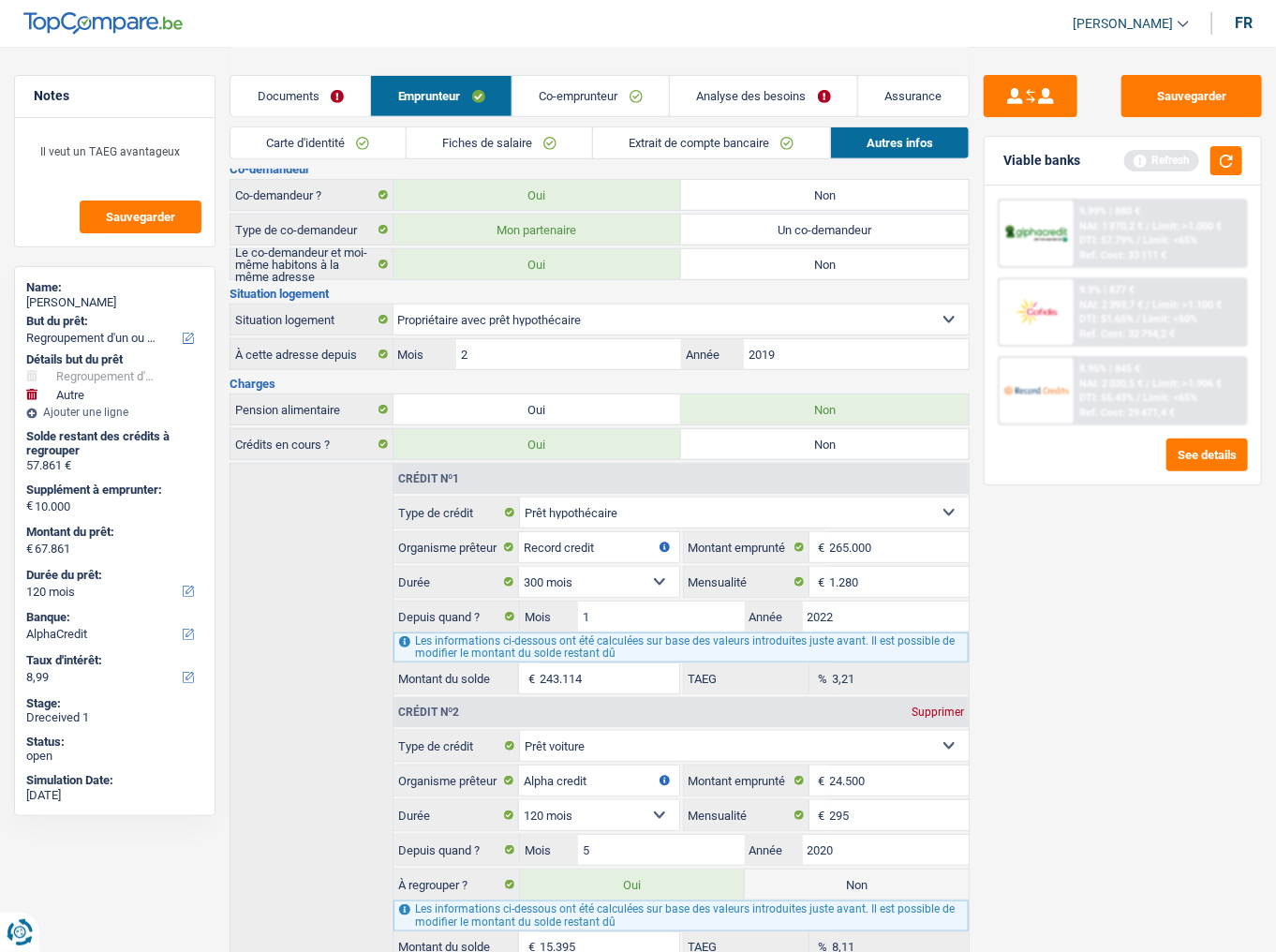
click at [769, 109] on link "Analyse des besoins" at bounding box center [764, 96] width 188 height 40
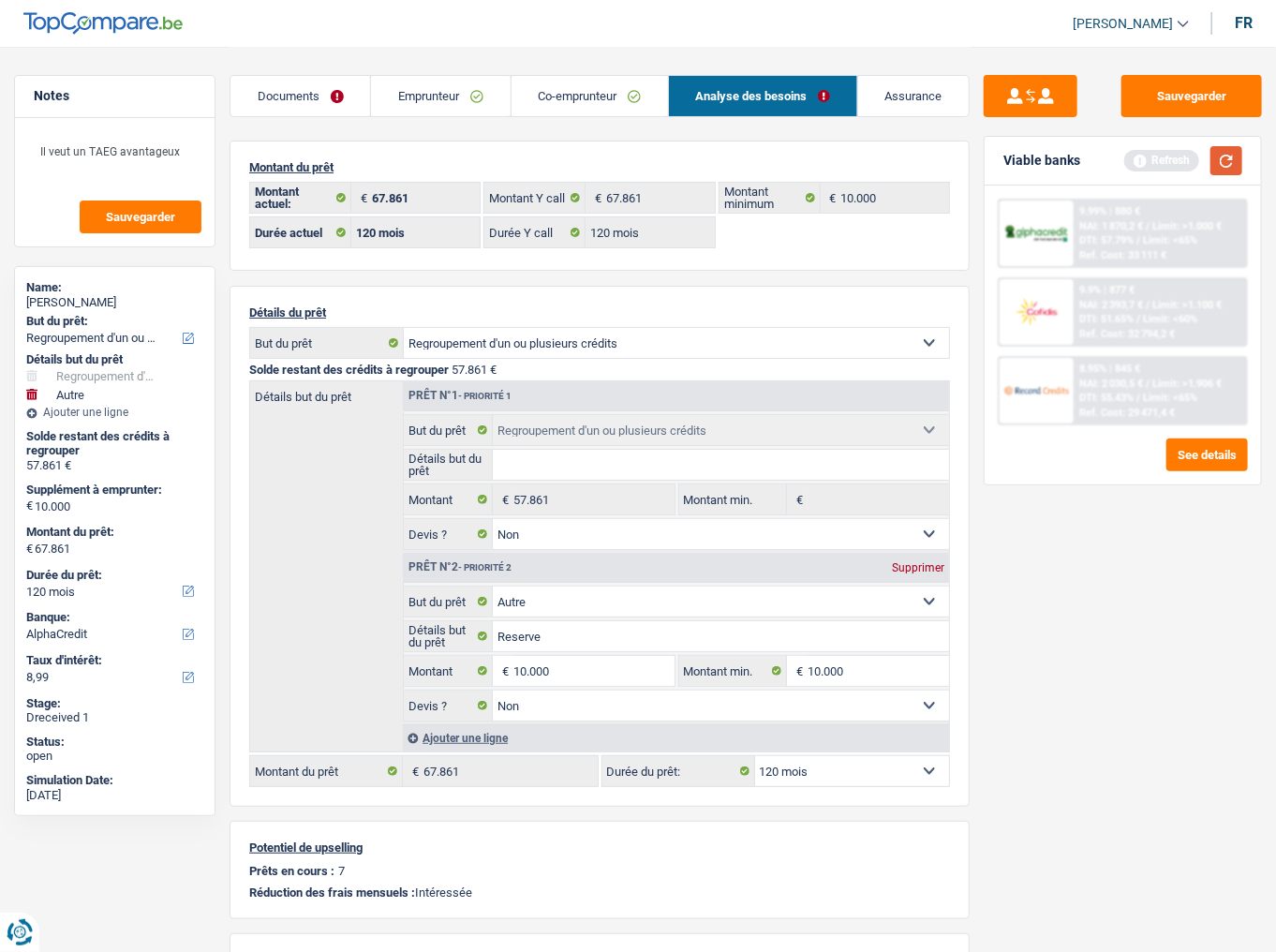
click at [1139, 162] on button "button" at bounding box center [1226, 160] width 31 height 29
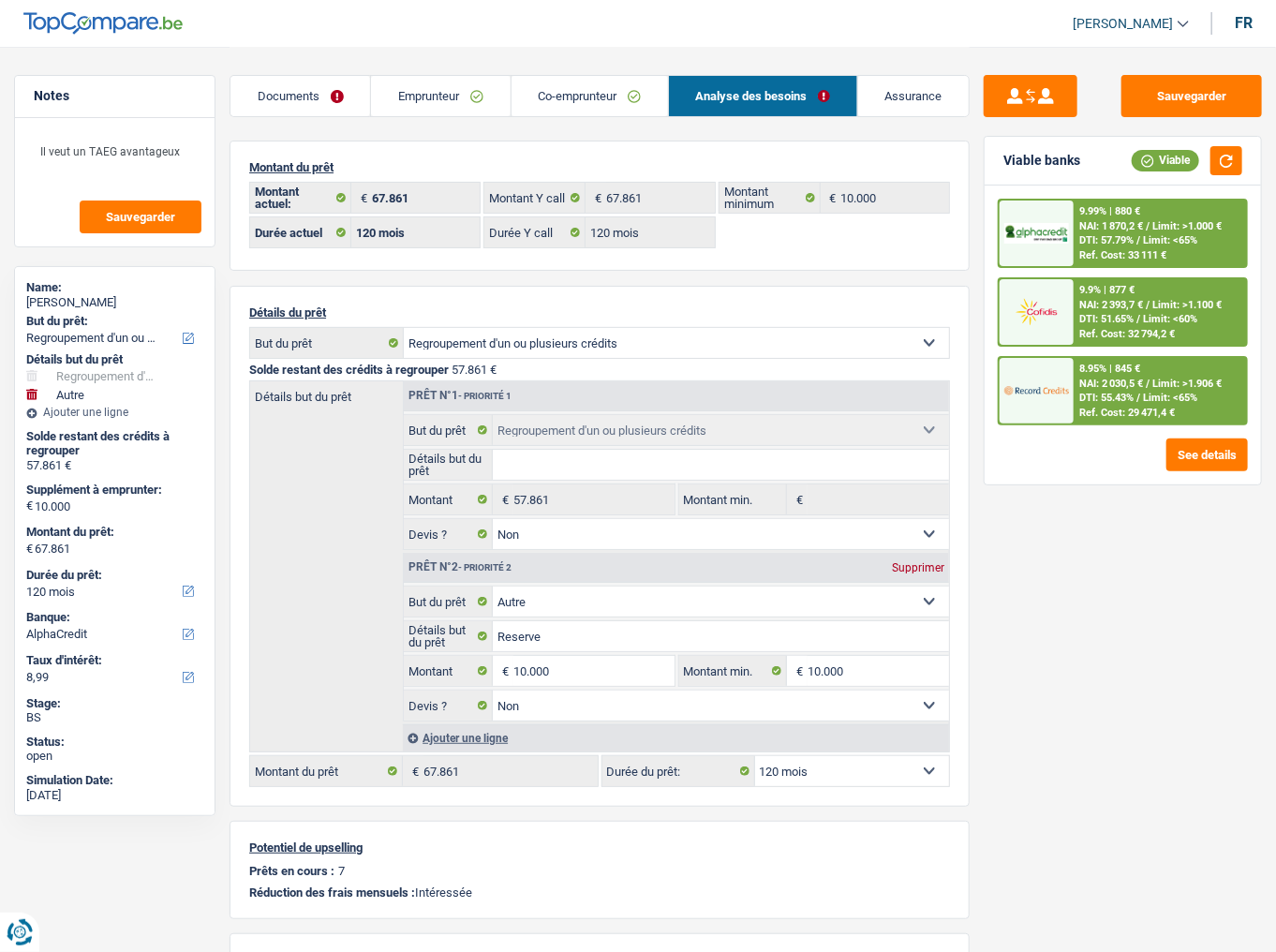
click at [1106, 240] on span "DTI: 57.79%" at bounding box center [1106, 240] width 54 height 12
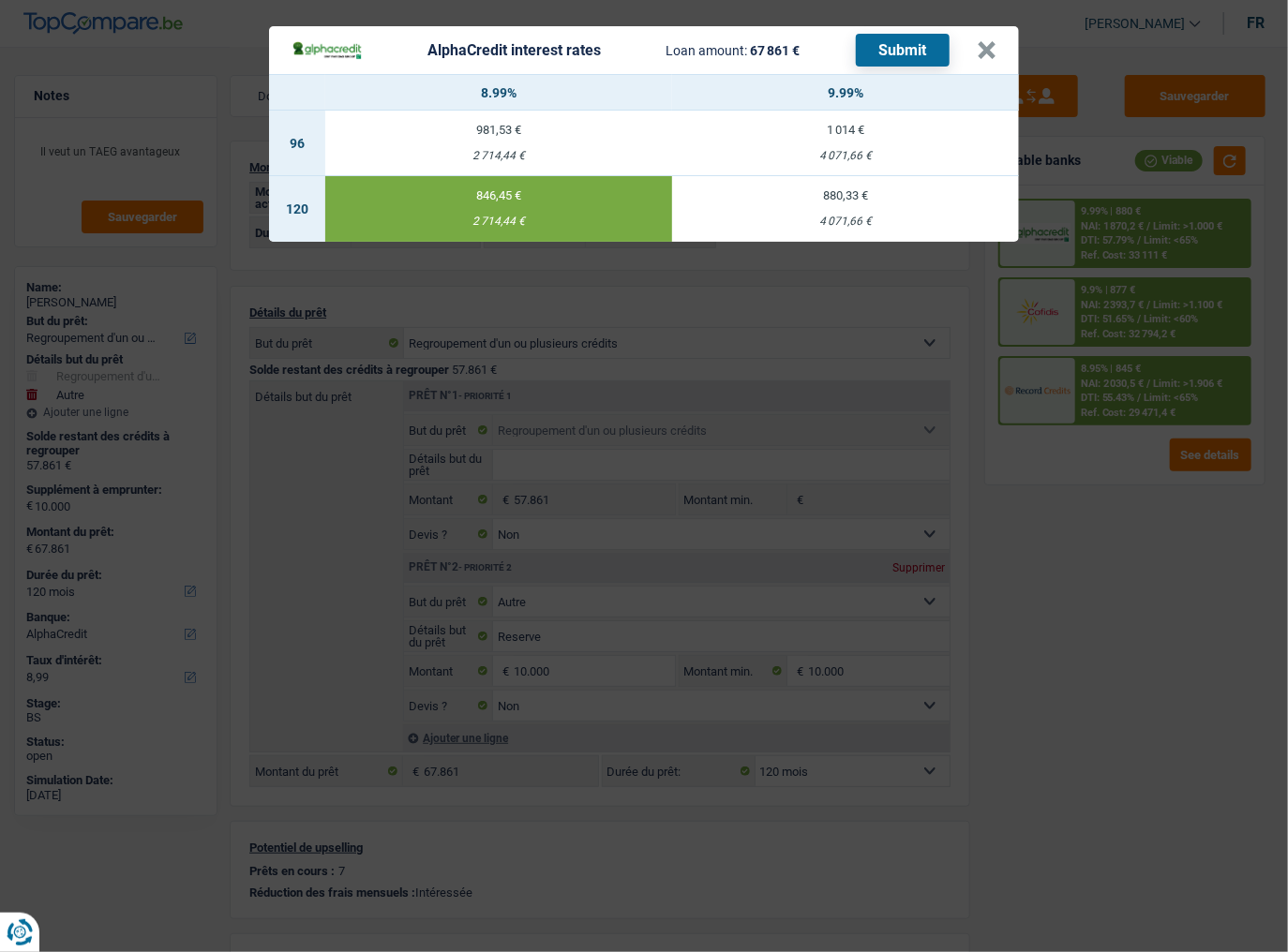
click at [921, 56] on button "Submit" at bounding box center [903, 50] width 93 height 32
click at [990, 54] on button "×" at bounding box center [987, 51] width 20 height 19
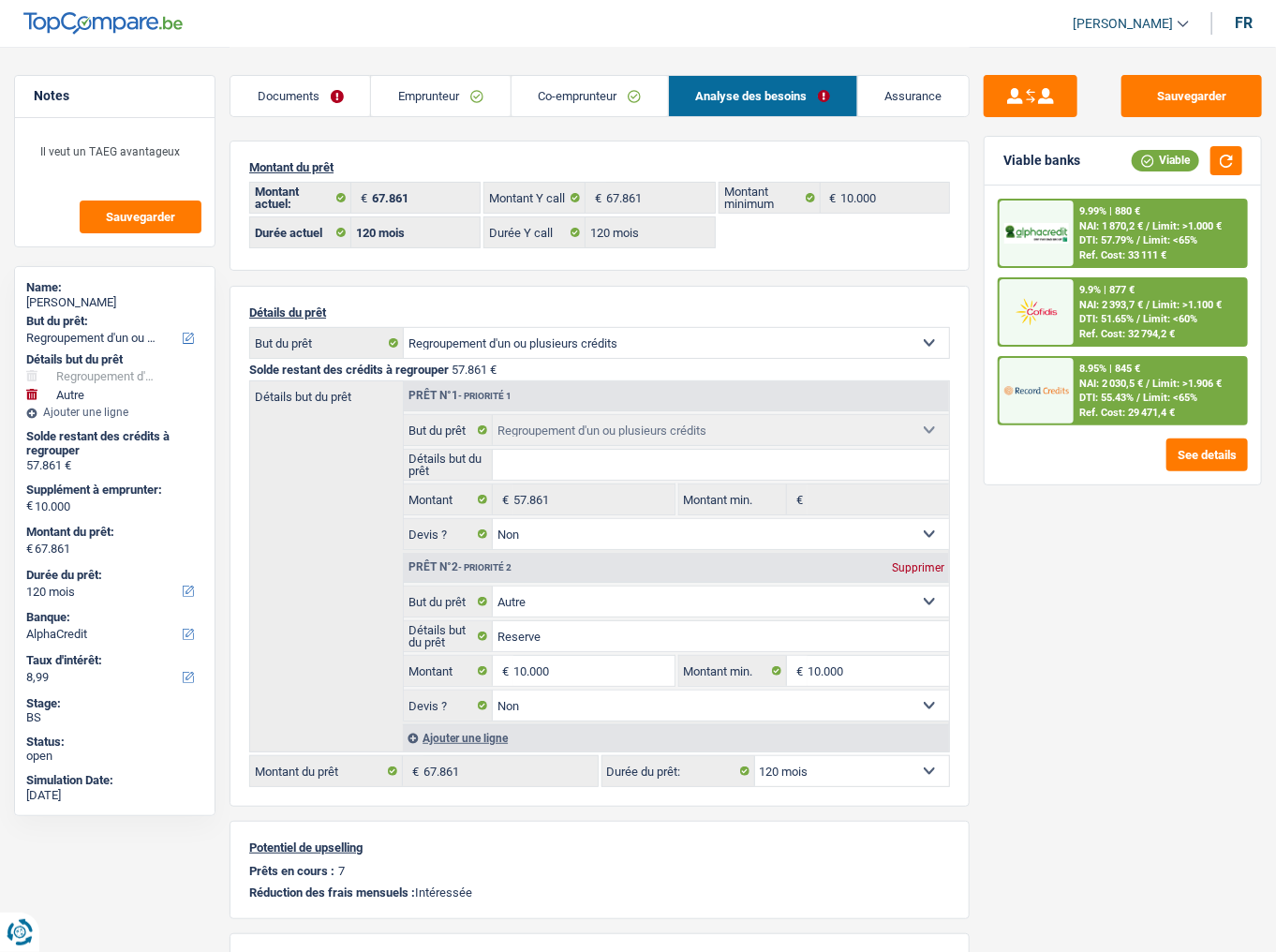
click at [1139, 290] on div "9.9% | 877 € NAI: 2 393,7 € / Limit: >1.100 € DTI: 51.65% / Limit: <60% Ref. Co…" at bounding box center [1160, 312] width 173 height 66
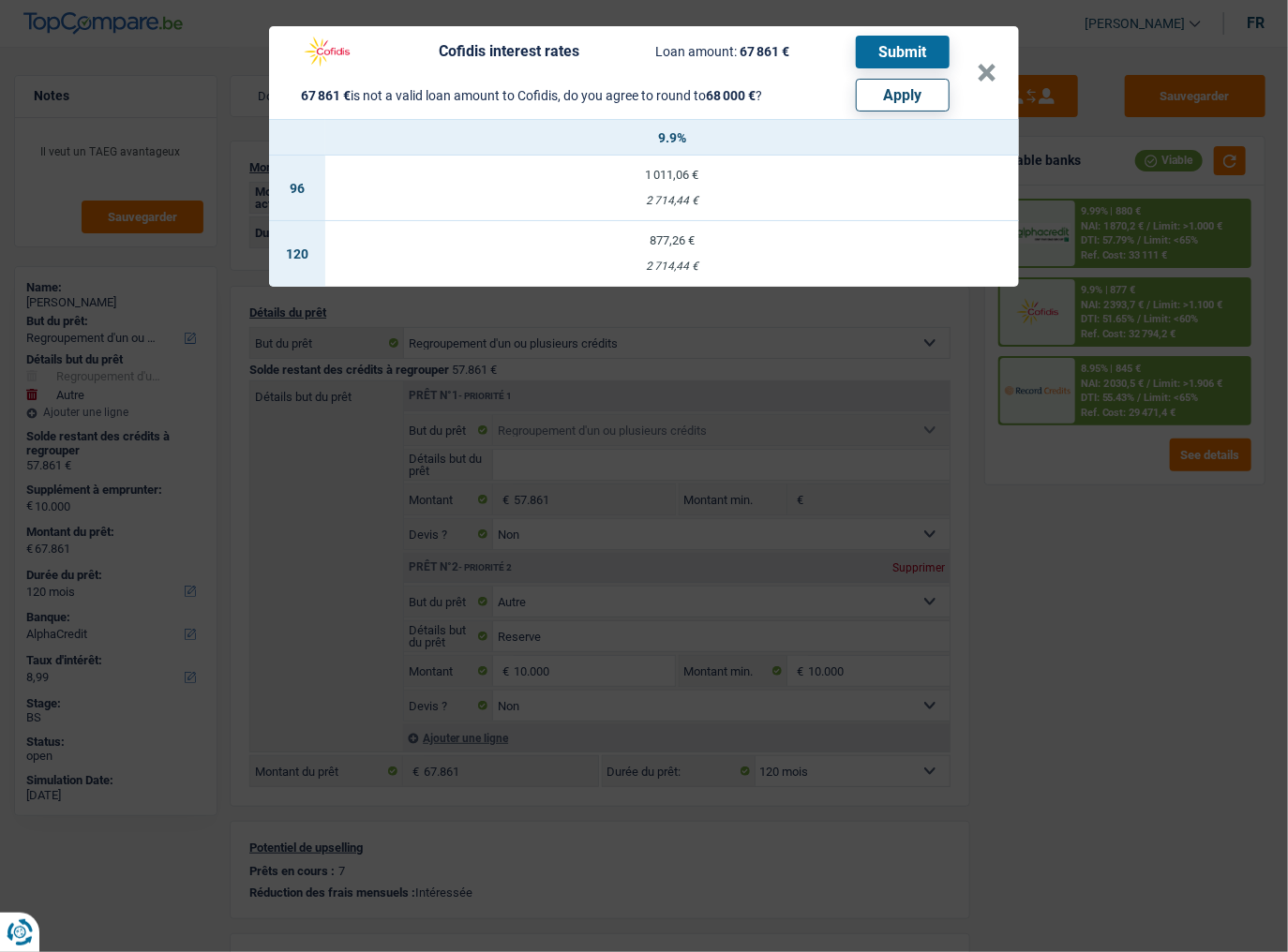
click at [878, 84] on button "Apply" at bounding box center [903, 95] width 93 height 32
type input "10.139"
type input "68.000"
select select "144"
type input "68.000"
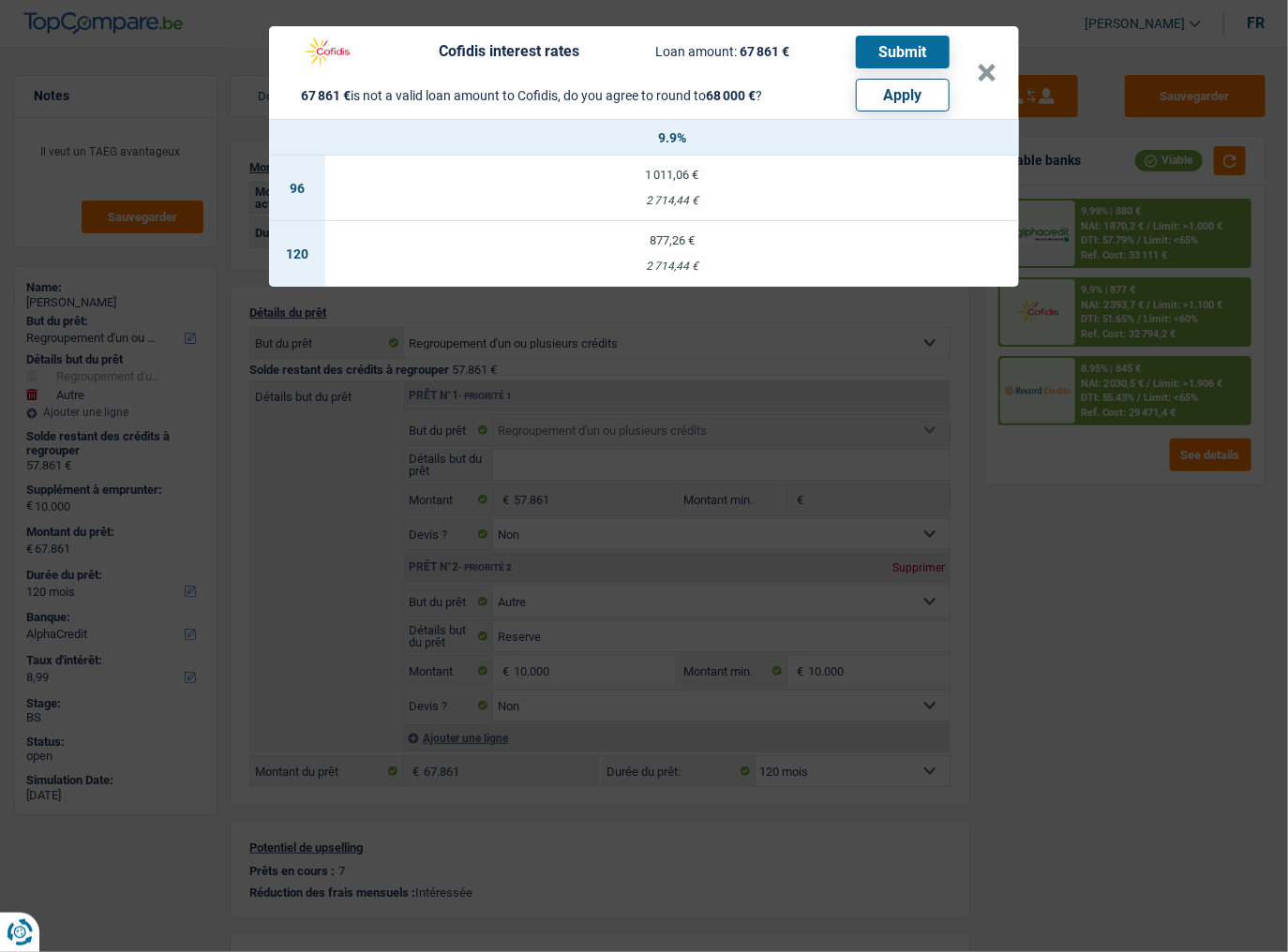
select select "144"
type input "10.139"
type input "68.000"
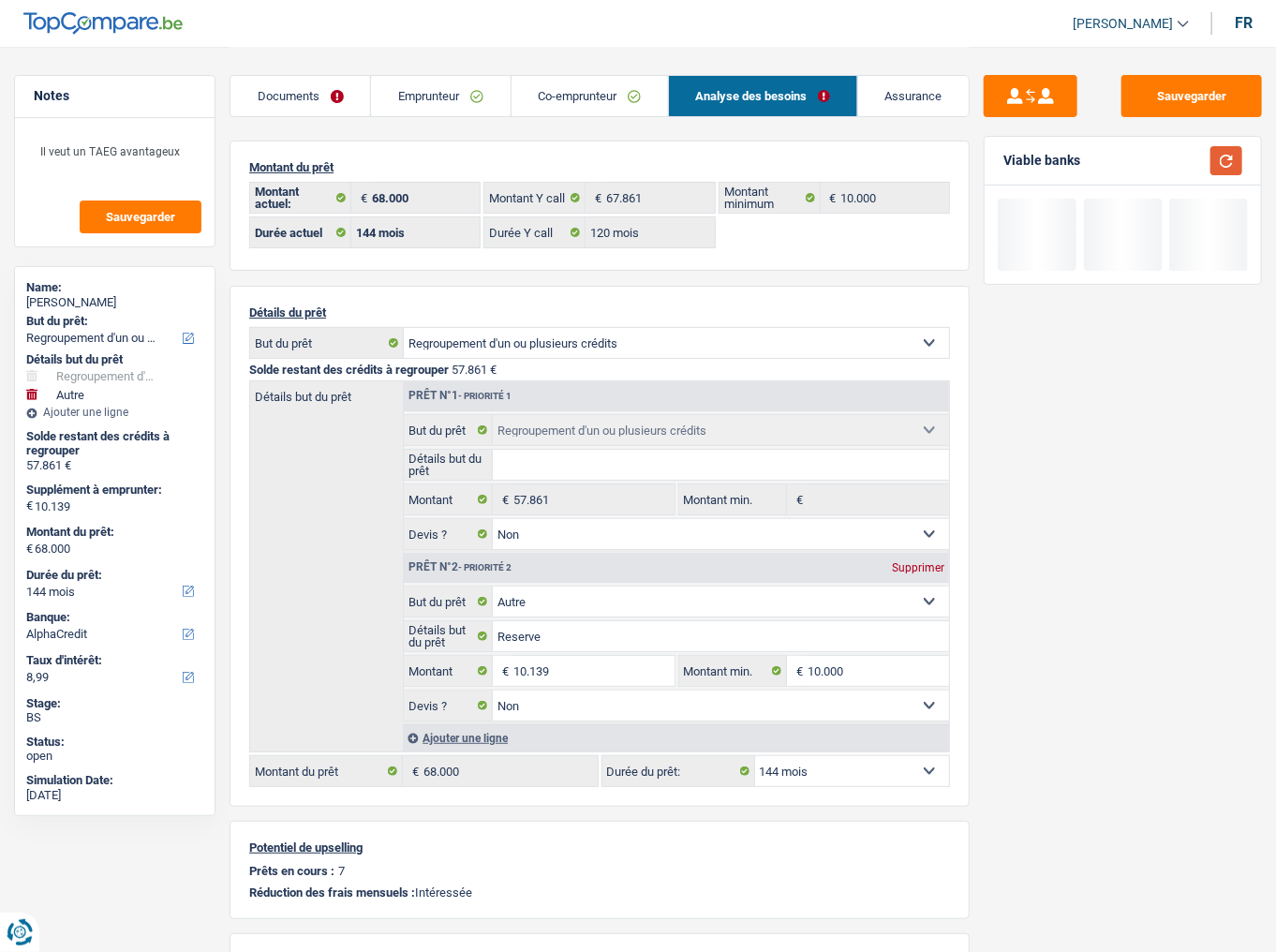
click at [1139, 166] on button "button" at bounding box center [1226, 160] width 31 height 29
click at [1139, 159] on button "button" at bounding box center [1226, 160] width 31 height 29
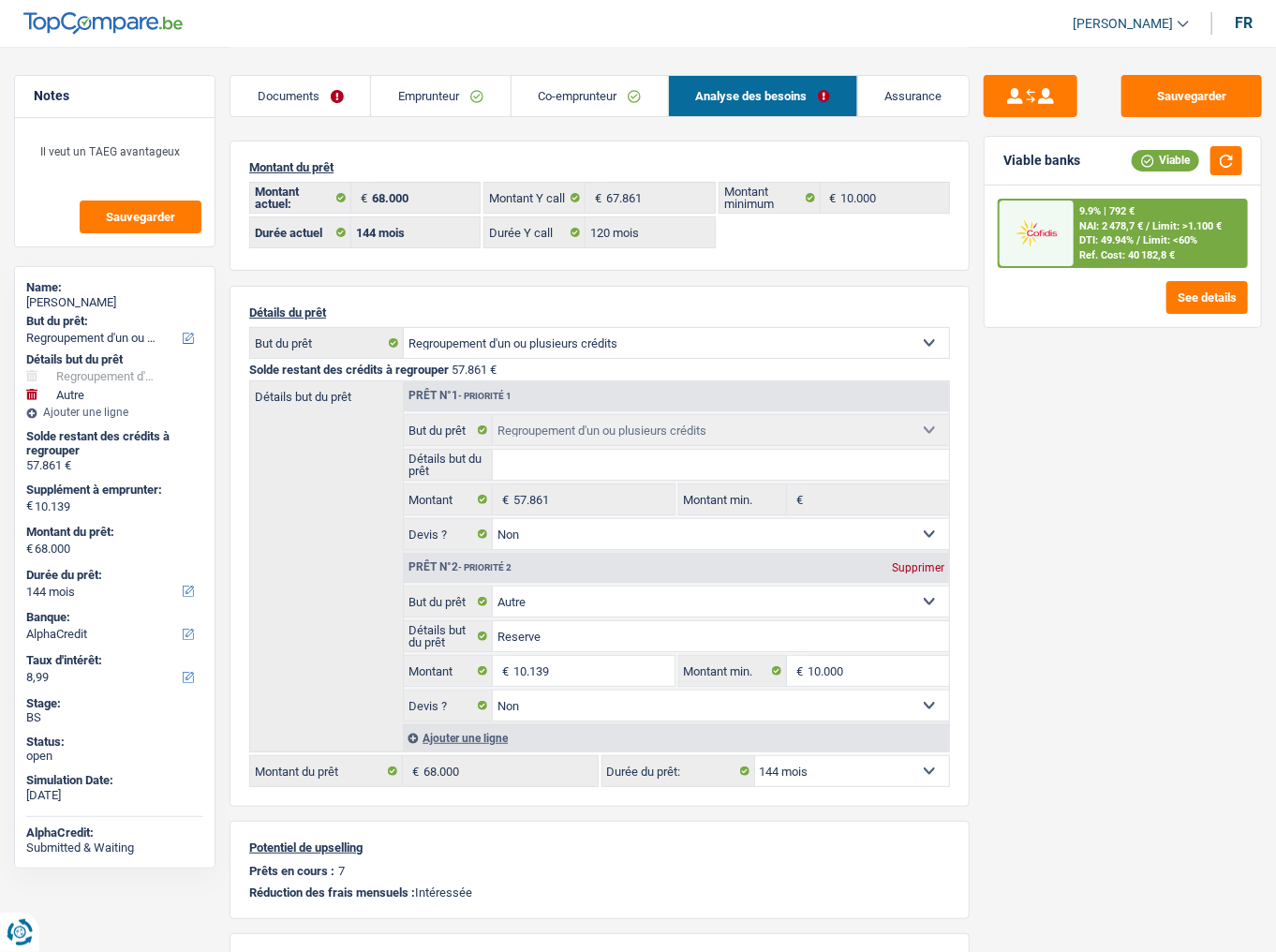
click at [1095, 249] on div "Ref. Cost: 40 182,8 €" at bounding box center [1127, 255] width 95 height 12
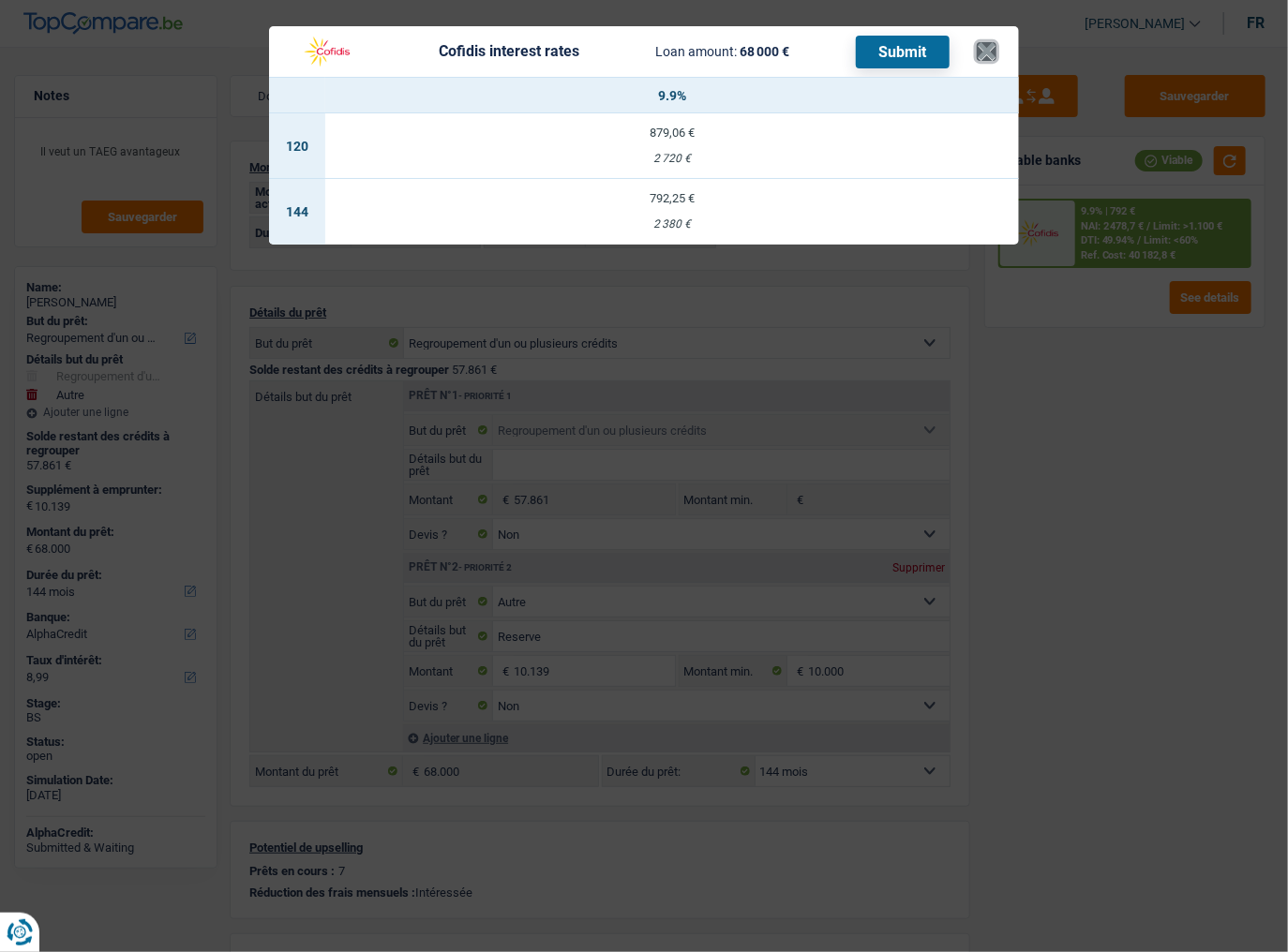
click at [994, 61] on button "×" at bounding box center [987, 52] width 20 height 19
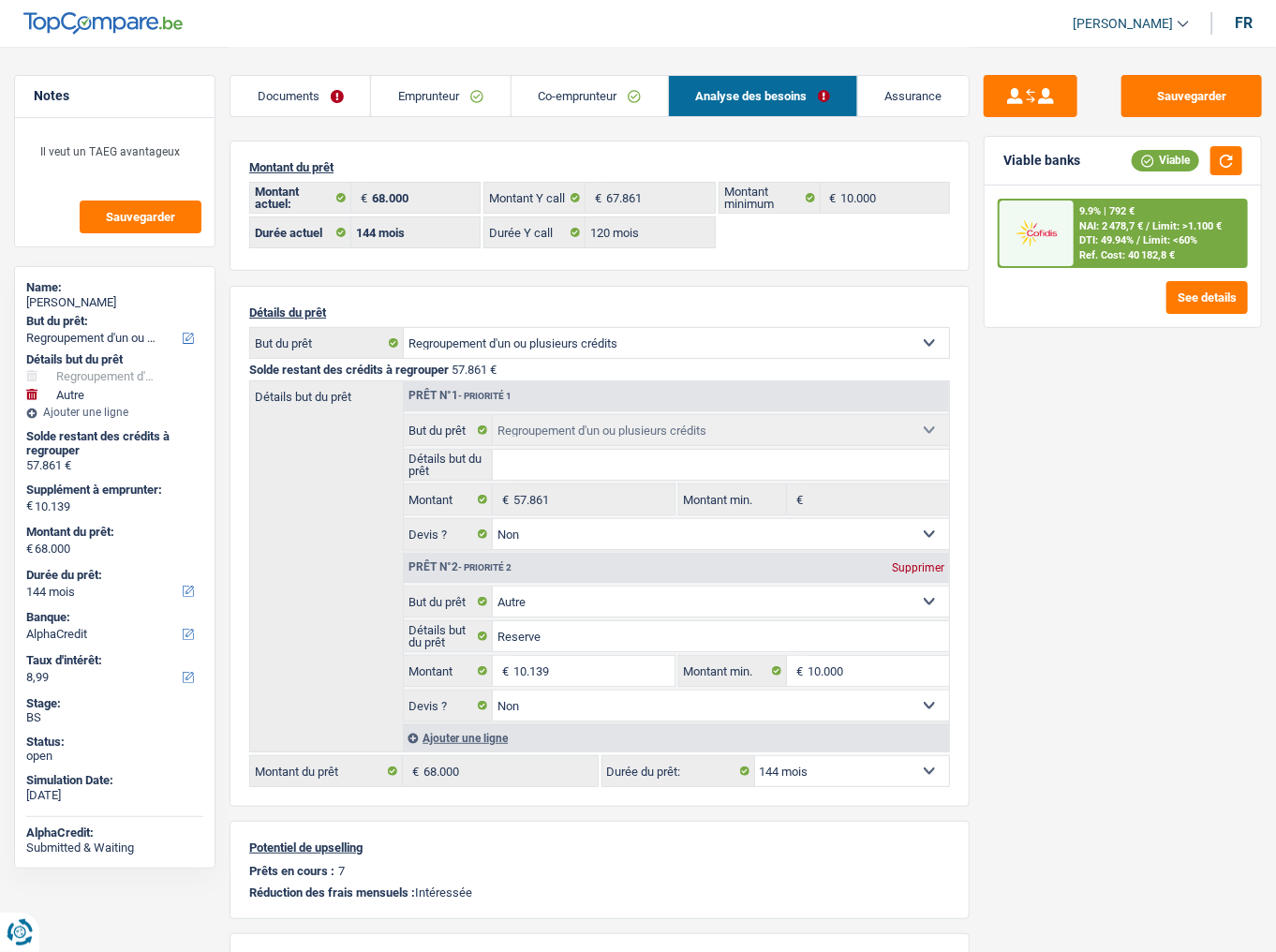
click at [879, 520] on select "12 mois 18 mois 24 mois 30 mois 36 mois 42 mois 48 mois 60 mois 72 mois 84 mois…" at bounding box center [852, 771] width 194 height 30
select select "120"
click at [755, 520] on select "12 mois 18 mois 24 mois 30 mois 36 mois 42 mois 48 mois 60 mois 72 mois 84 mois…" at bounding box center [852, 771] width 194 height 30
select select "120"
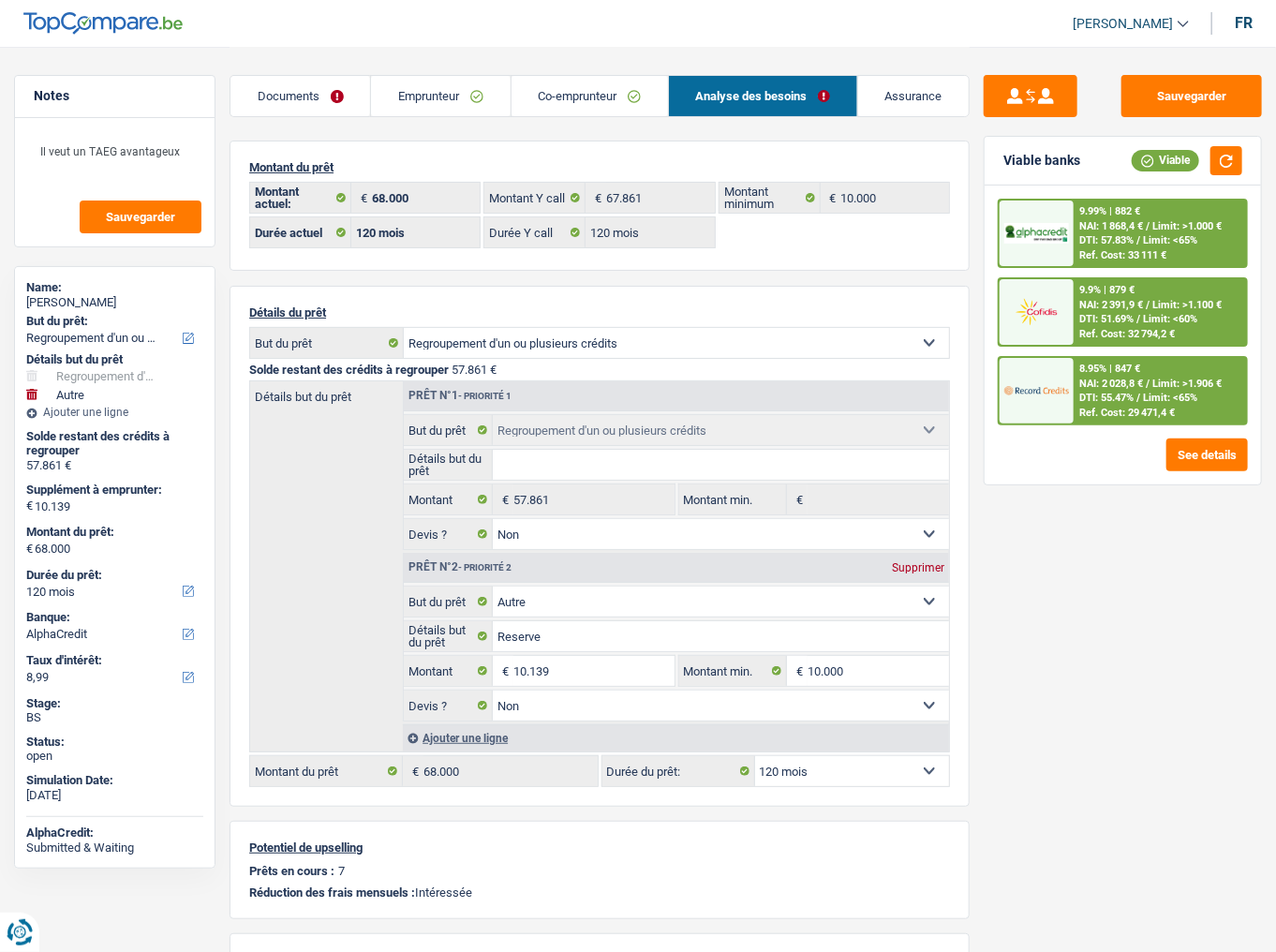
drag, startPoint x: 423, startPoint y: 96, endPoint x: 454, endPoint y: 99, distance: 31.1
click at [423, 96] on link "Emprunteur" at bounding box center [440, 96] width 138 height 40
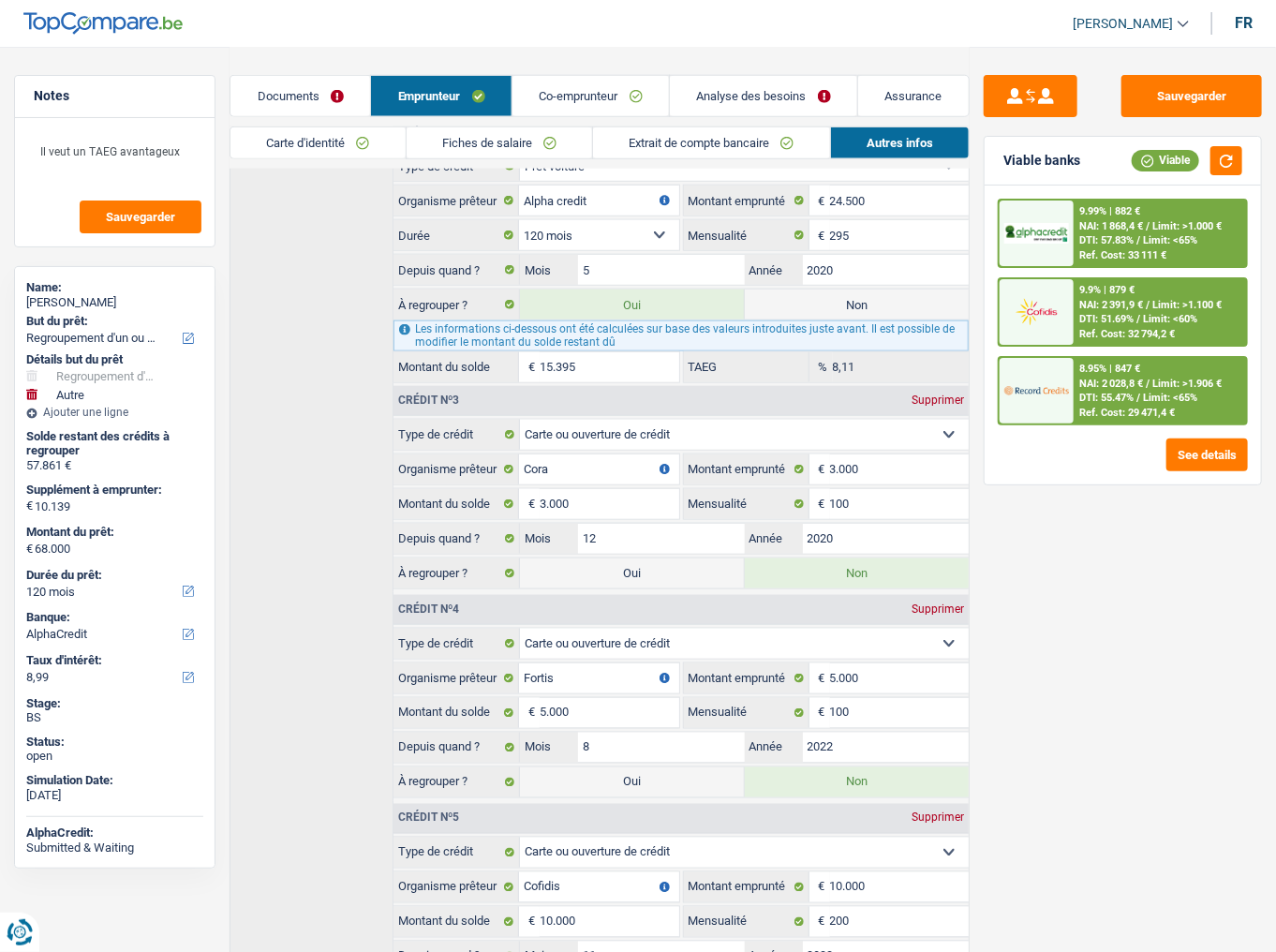
scroll to position [560, 0]
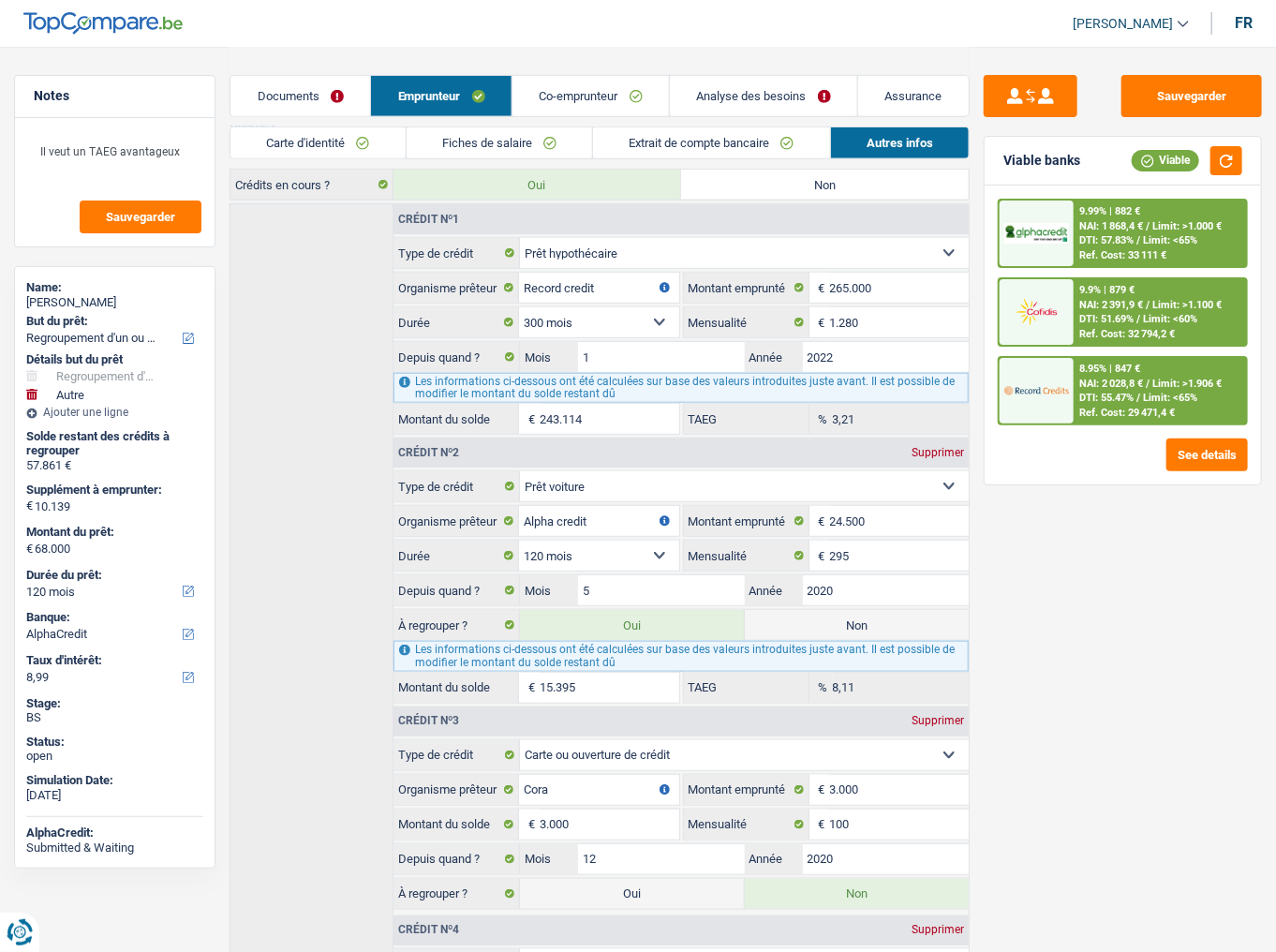
click at [765, 78] on link "Analyse des besoins" at bounding box center [764, 96] width 188 height 40
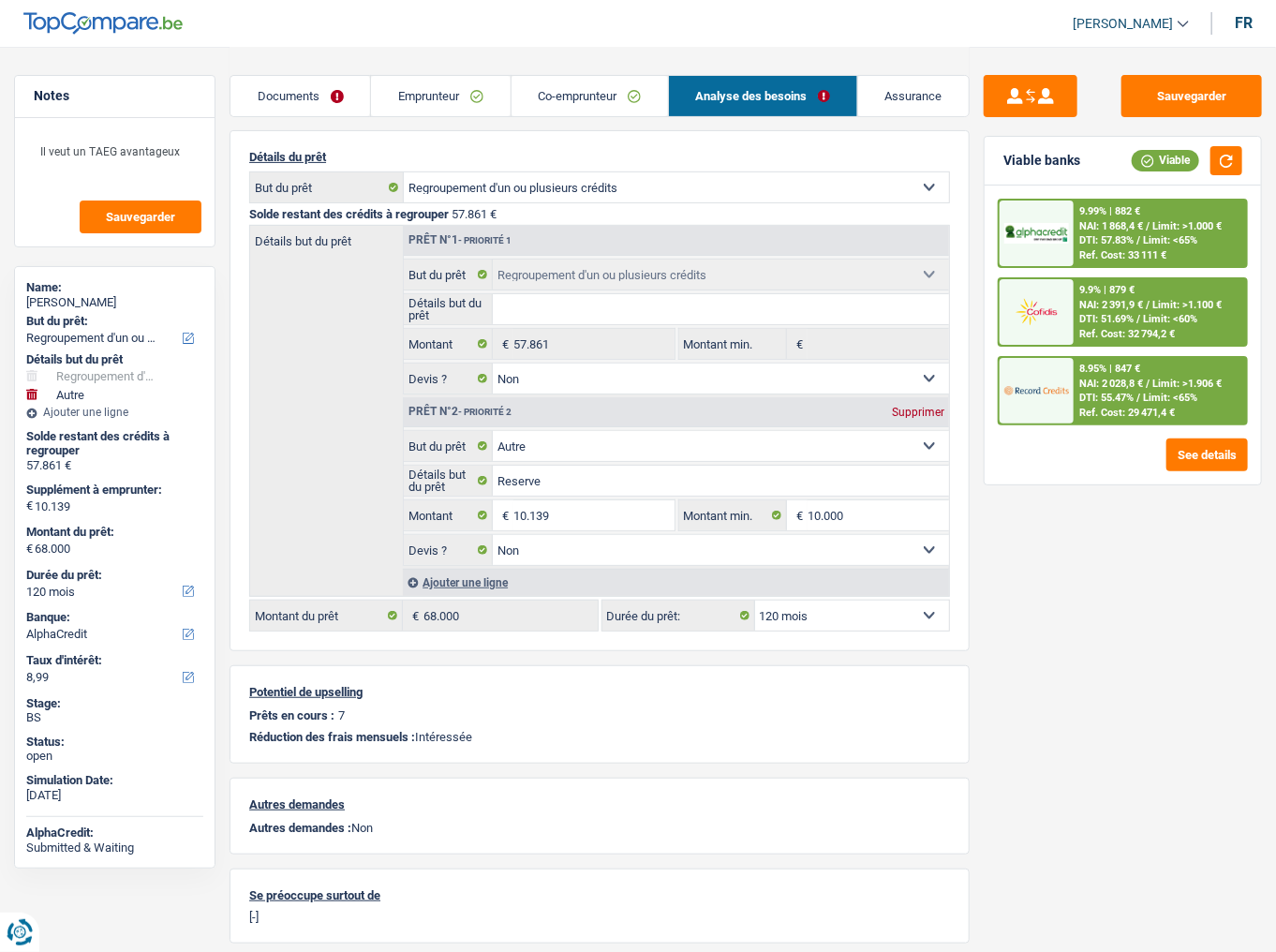
scroll to position [129, 0]
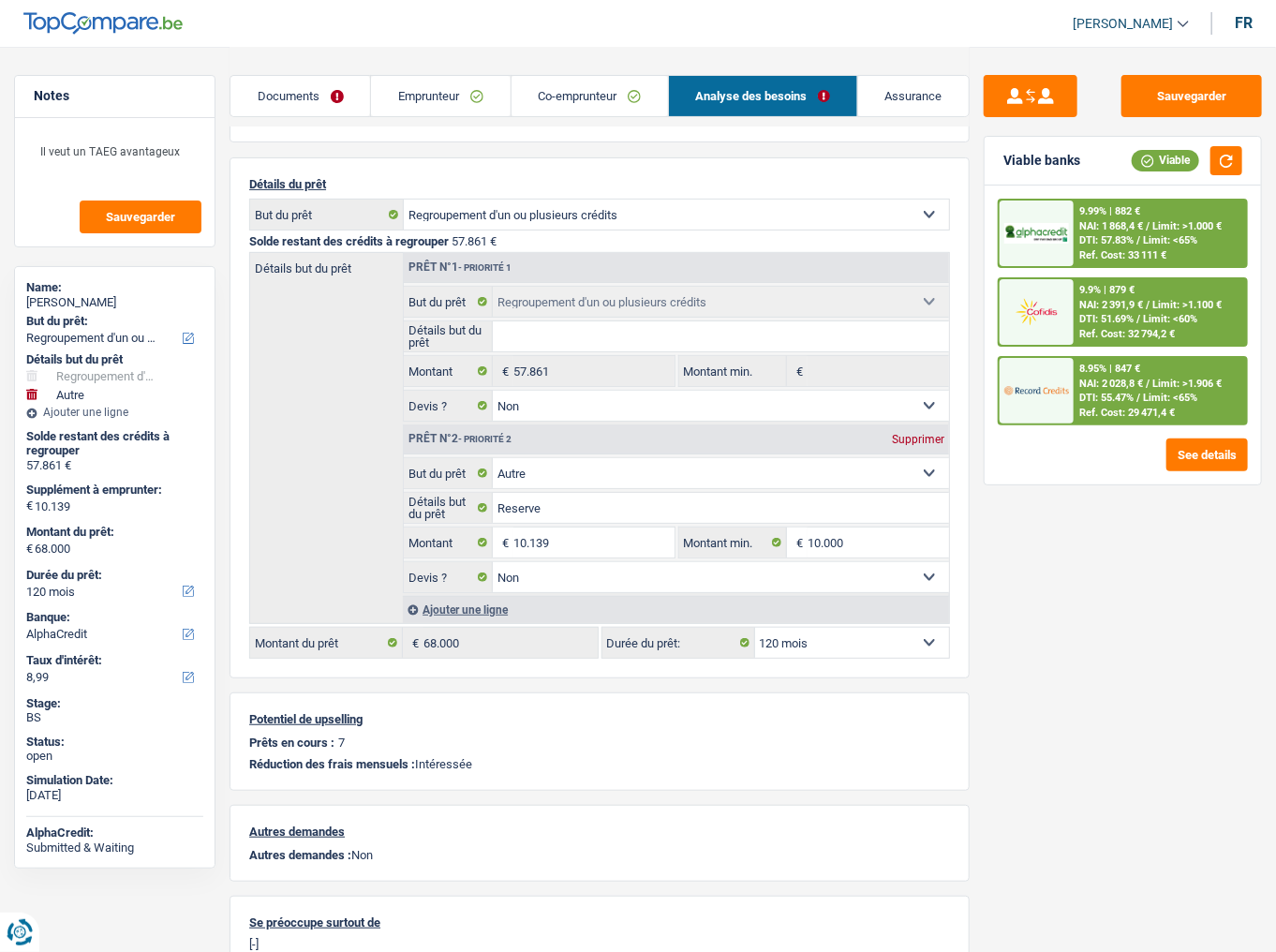
click at [1133, 228] on span "NAI: 1 868,4 €" at bounding box center [1111, 226] width 64 height 12
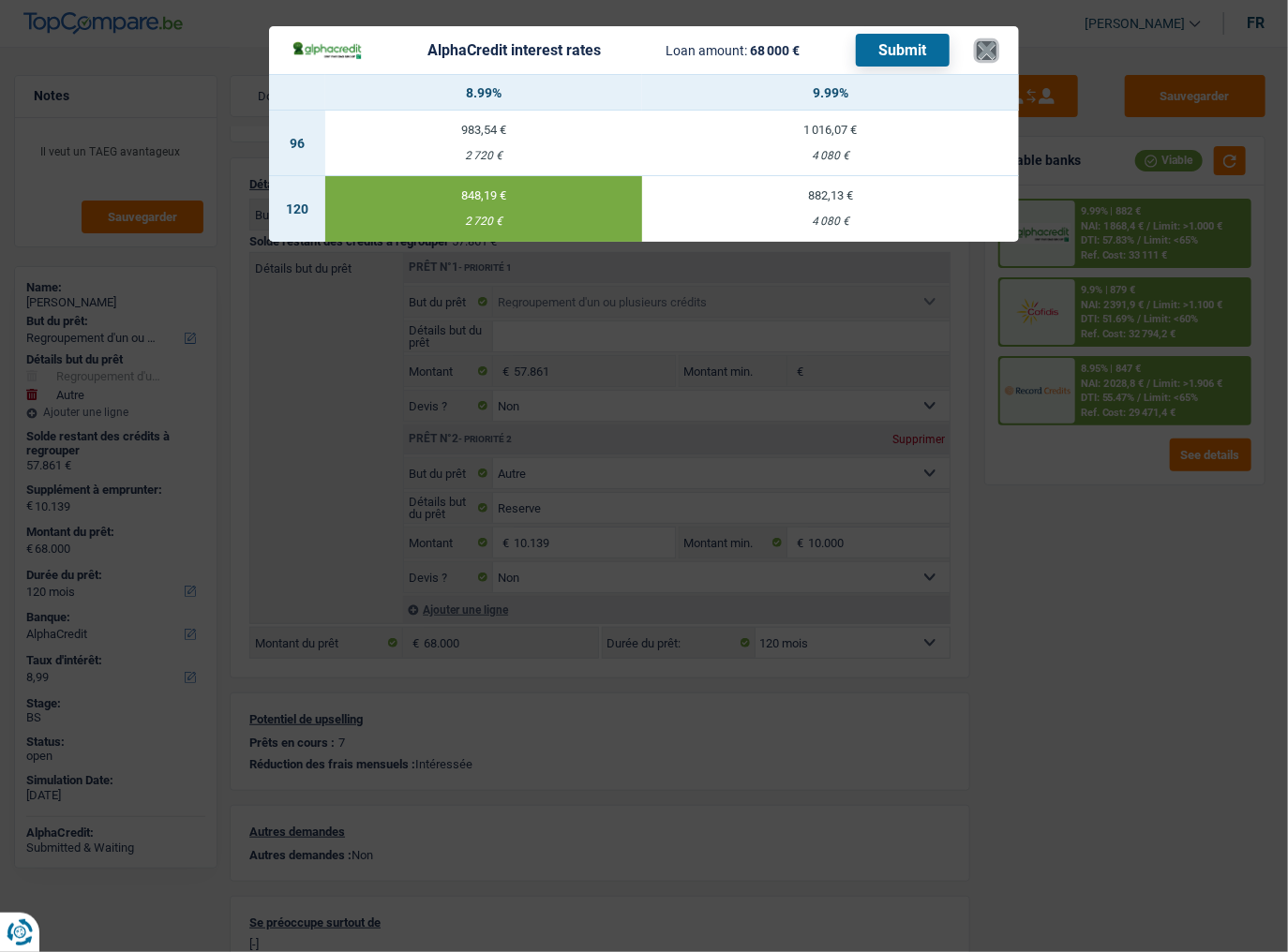
click at [983, 56] on button "×" at bounding box center [987, 51] width 20 height 19
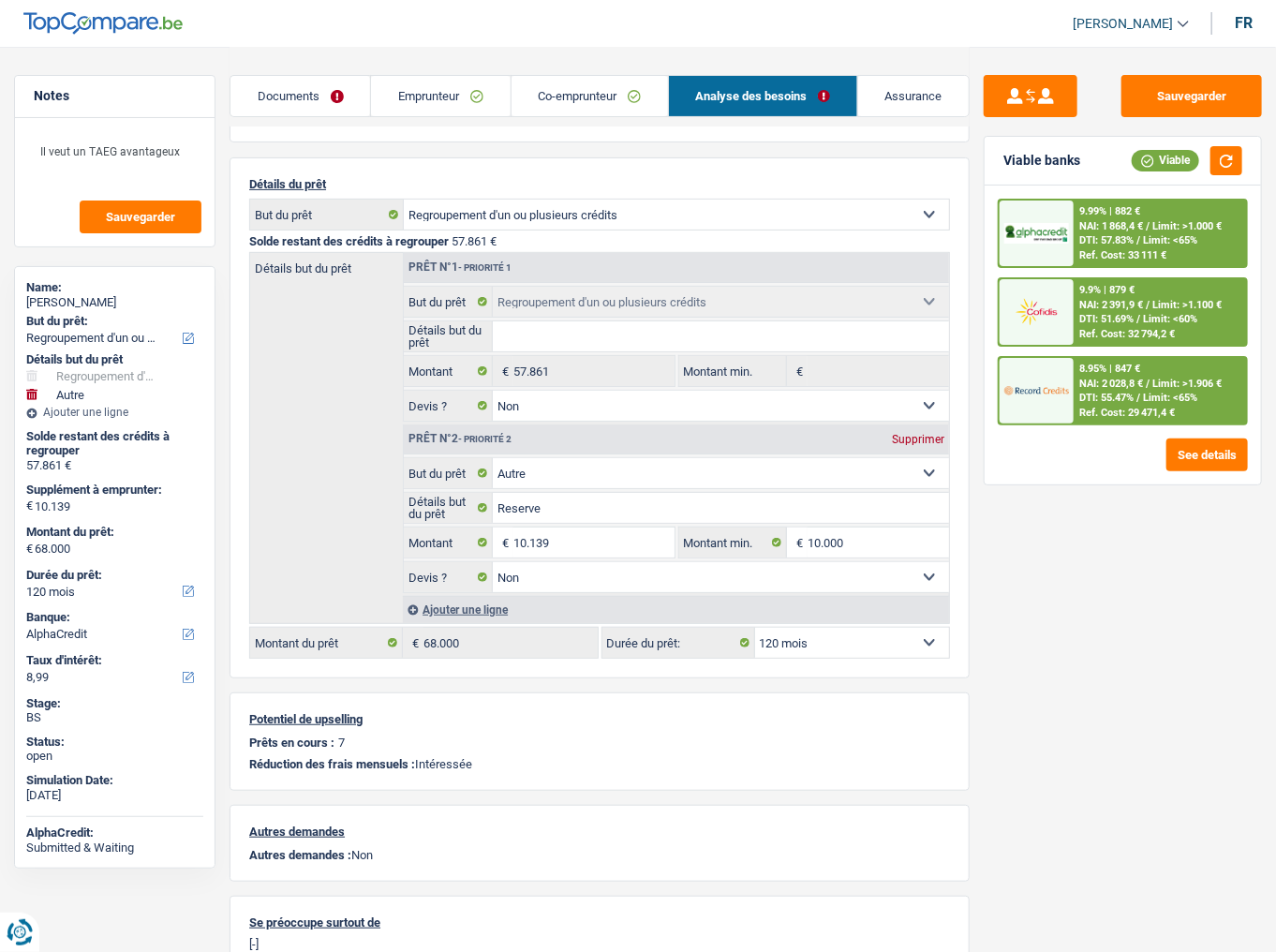
click at [1114, 217] on div "9.99% | 882 €" at bounding box center [1110, 211] width 61 height 12
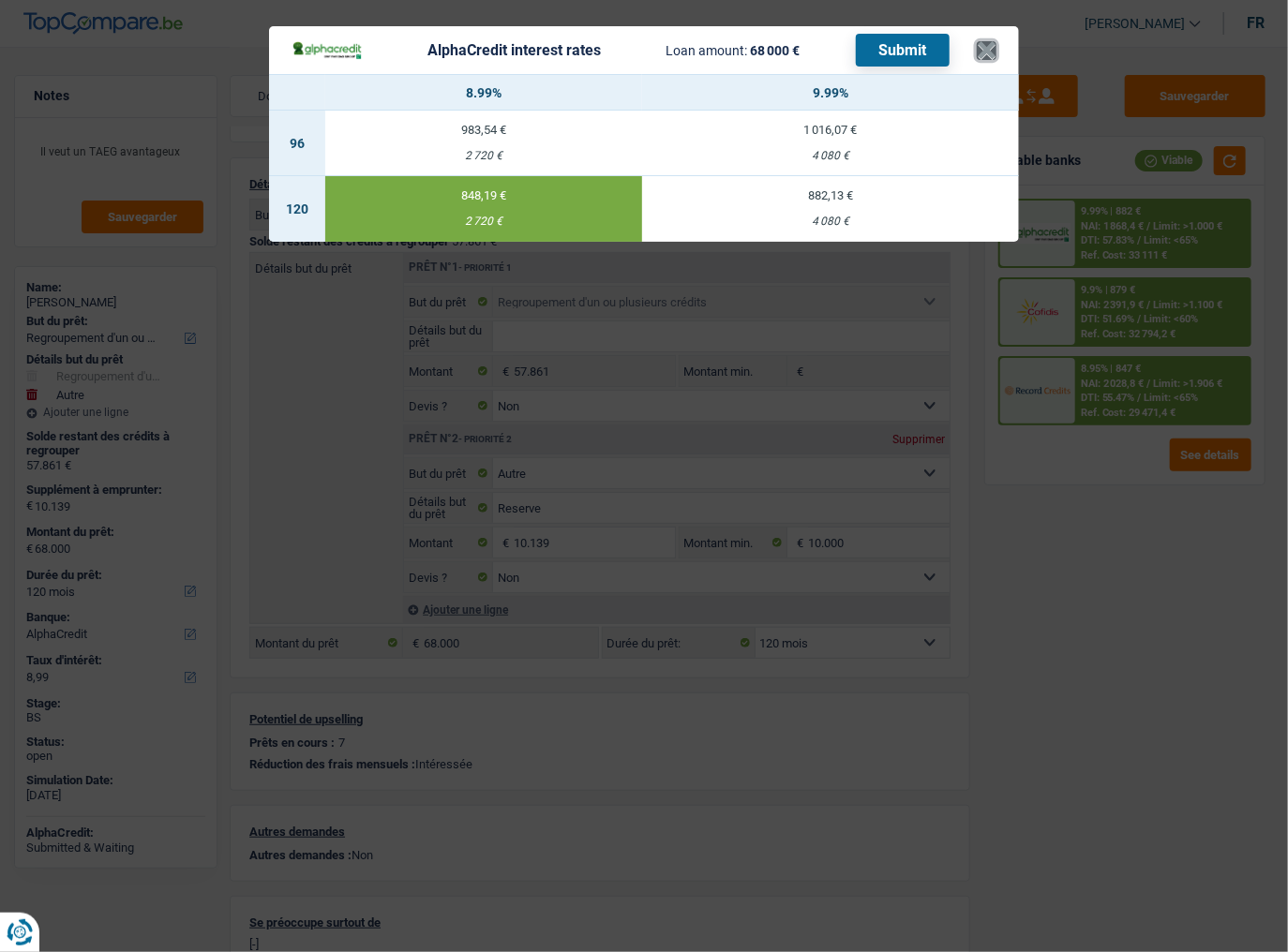
click at [988, 41] on button "×" at bounding box center [987, 51] width 20 height 19
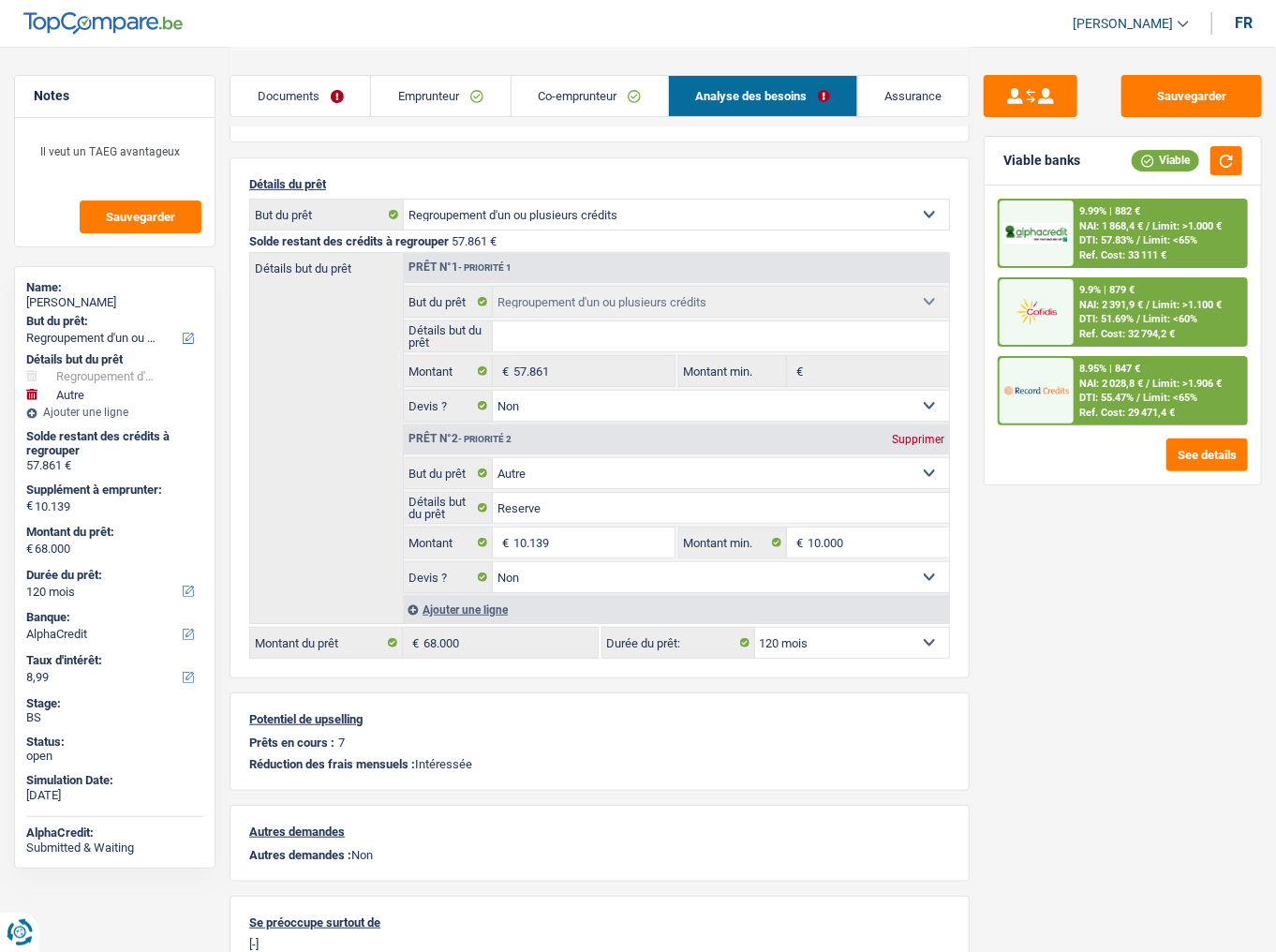
click at [1139, 313] on span "Limit: <60%" at bounding box center [1170, 319] width 54 height 12
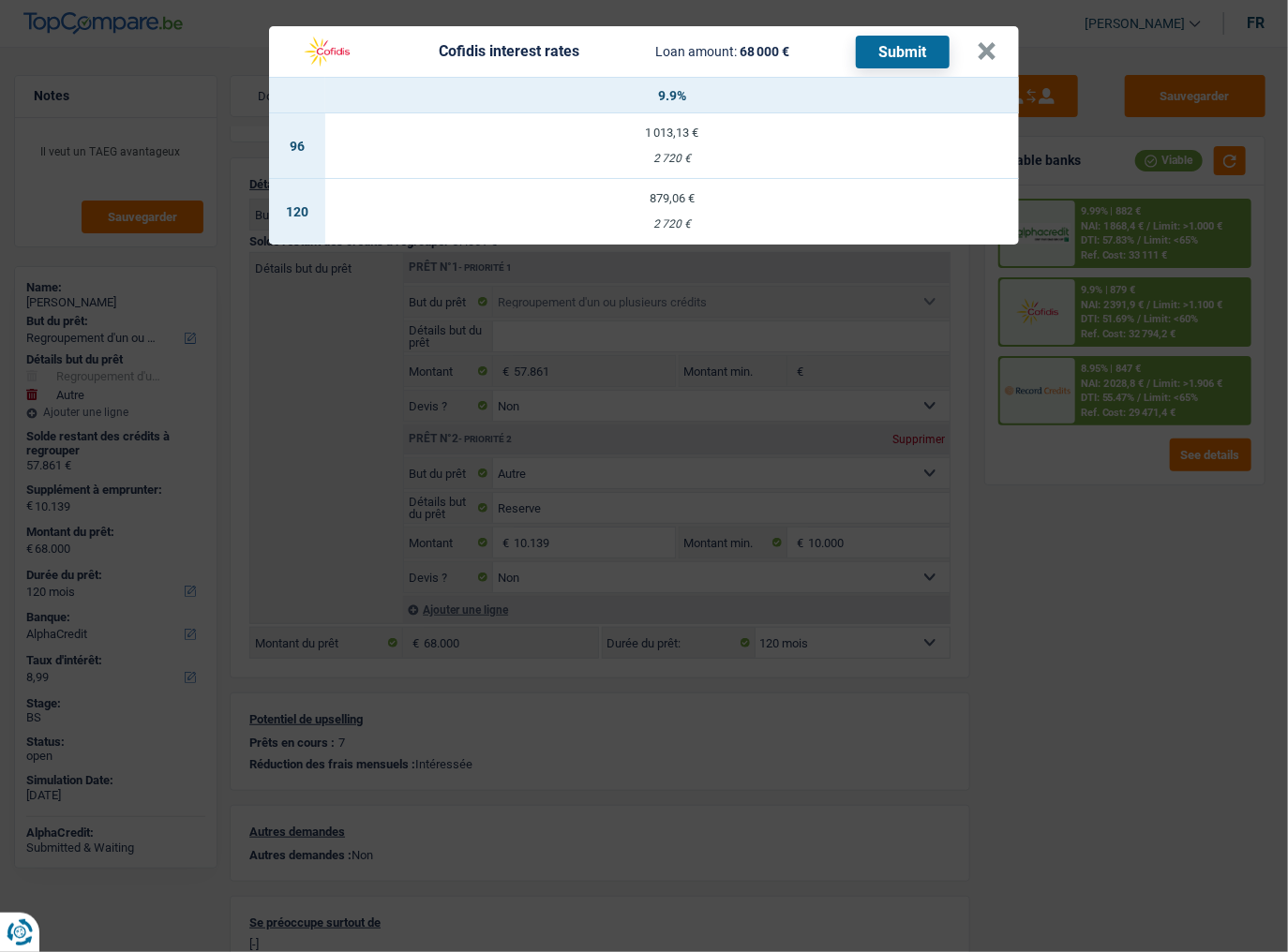
click at [732, 247] on div "Cofidis interest rates Loan amount: 68 000 € Submit × 9.9% 96 1 013,13 € 2 720 …" at bounding box center [644, 476] width 1288 height 952
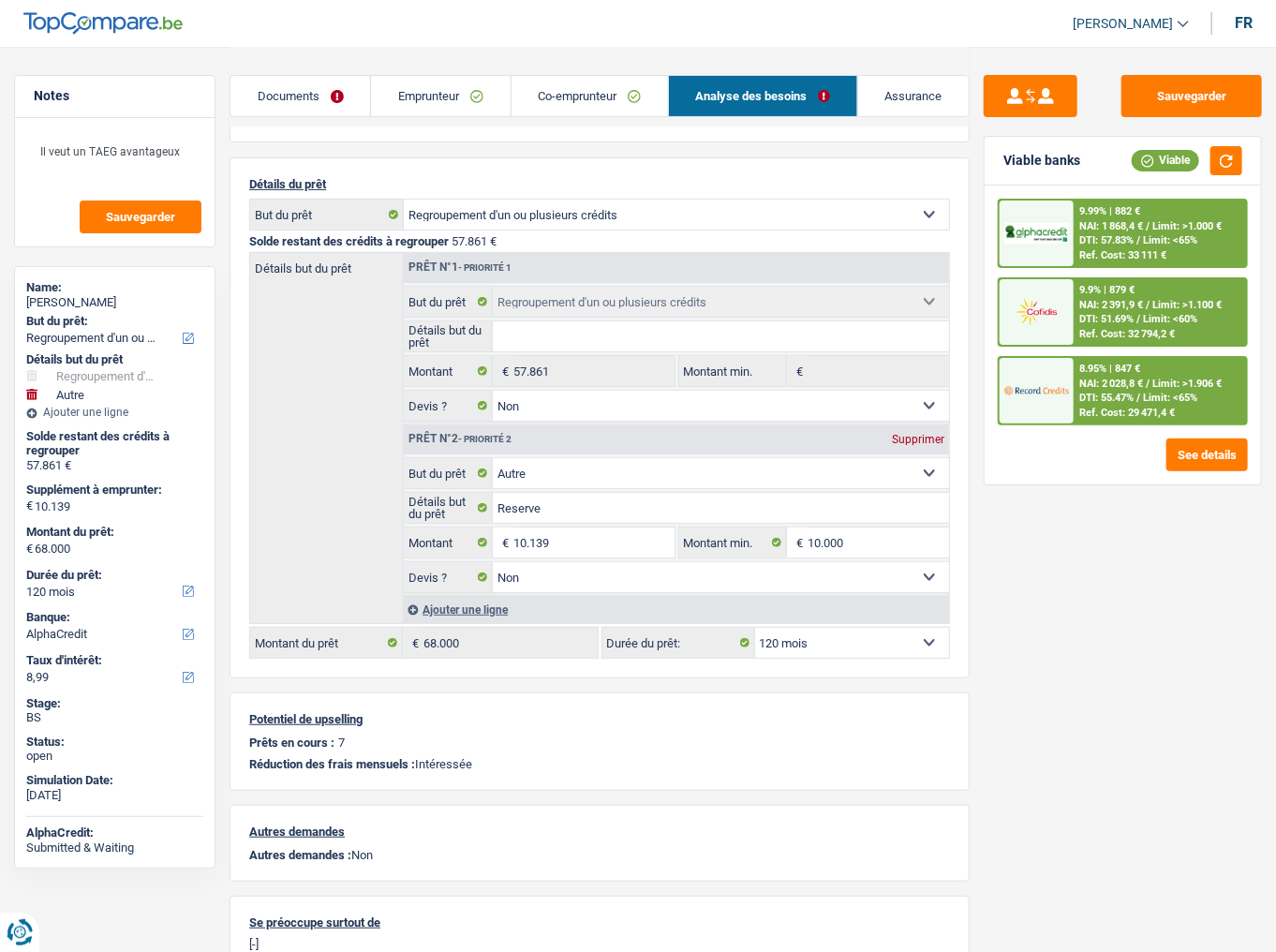
click at [1111, 319] on span "DTI: 51.69%" at bounding box center [1106, 319] width 54 height 12
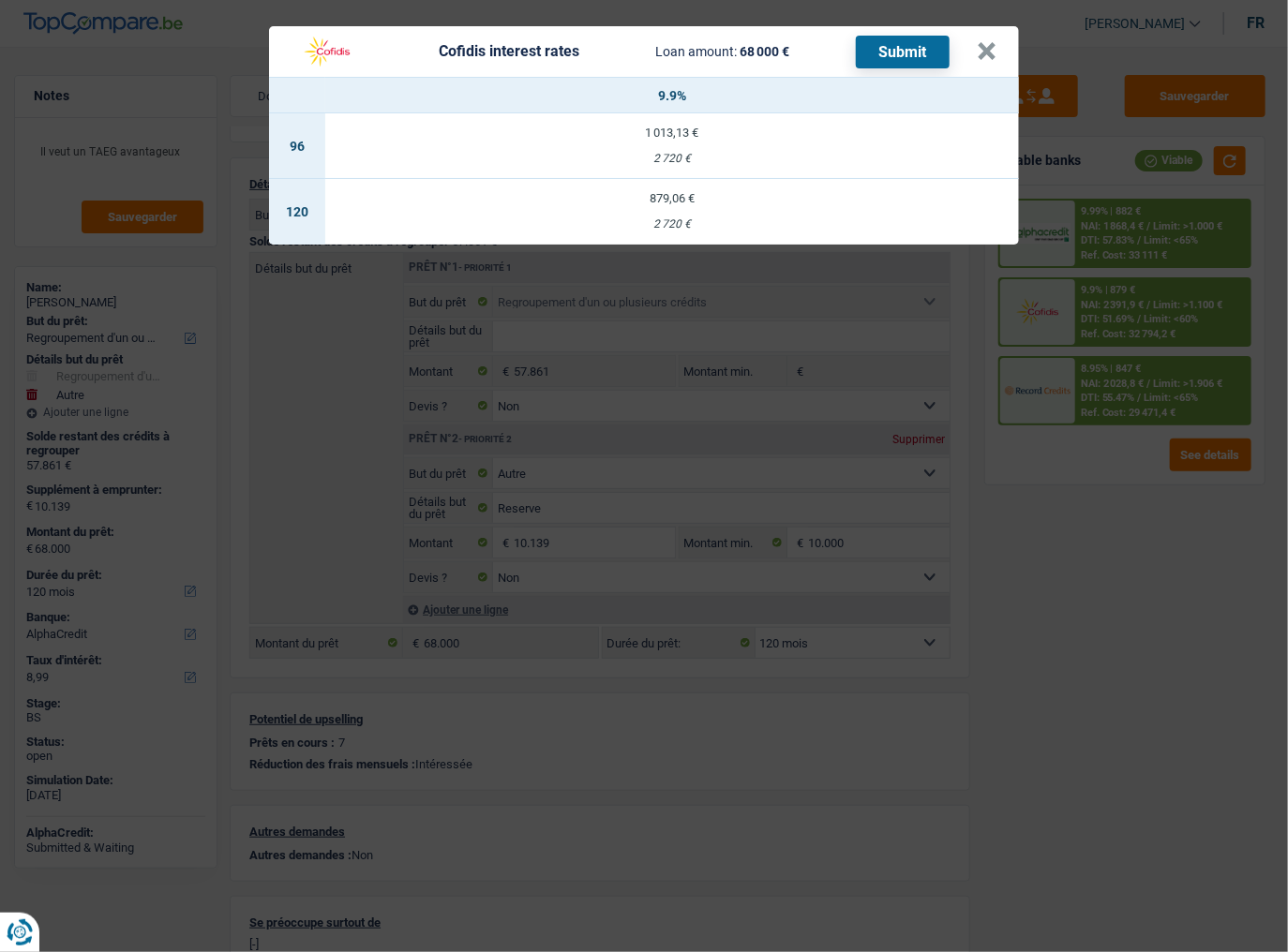
click at [629, 188] on td "879,06 € 2 720 €" at bounding box center [672, 212] width 694 height 66
select select "cofidis"
type input "9,90"
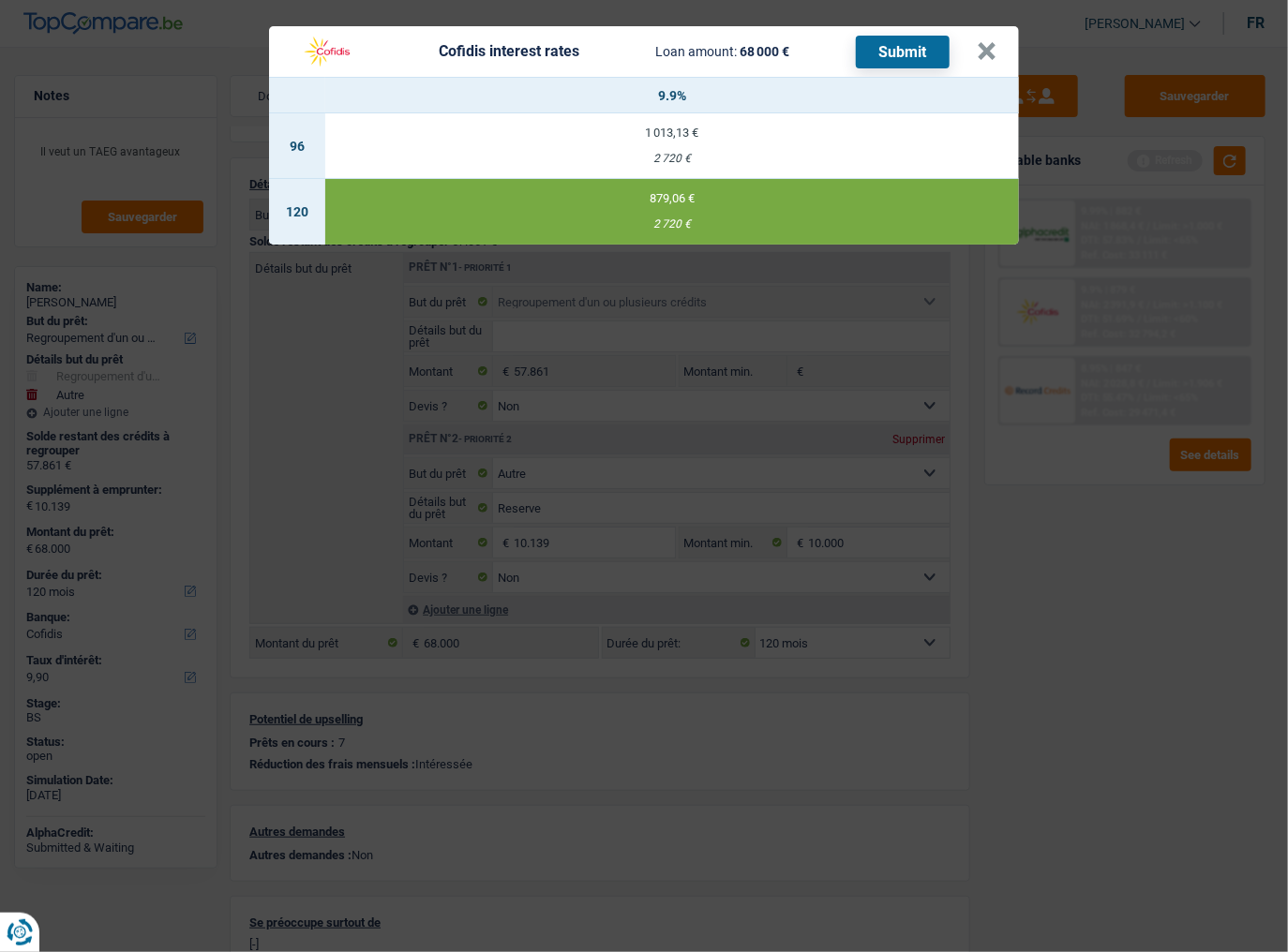
click at [899, 51] on button "Submit" at bounding box center [903, 52] width 93 height 32
click at [988, 49] on button "×" at bounding box center [987, 52] width 20 height 19
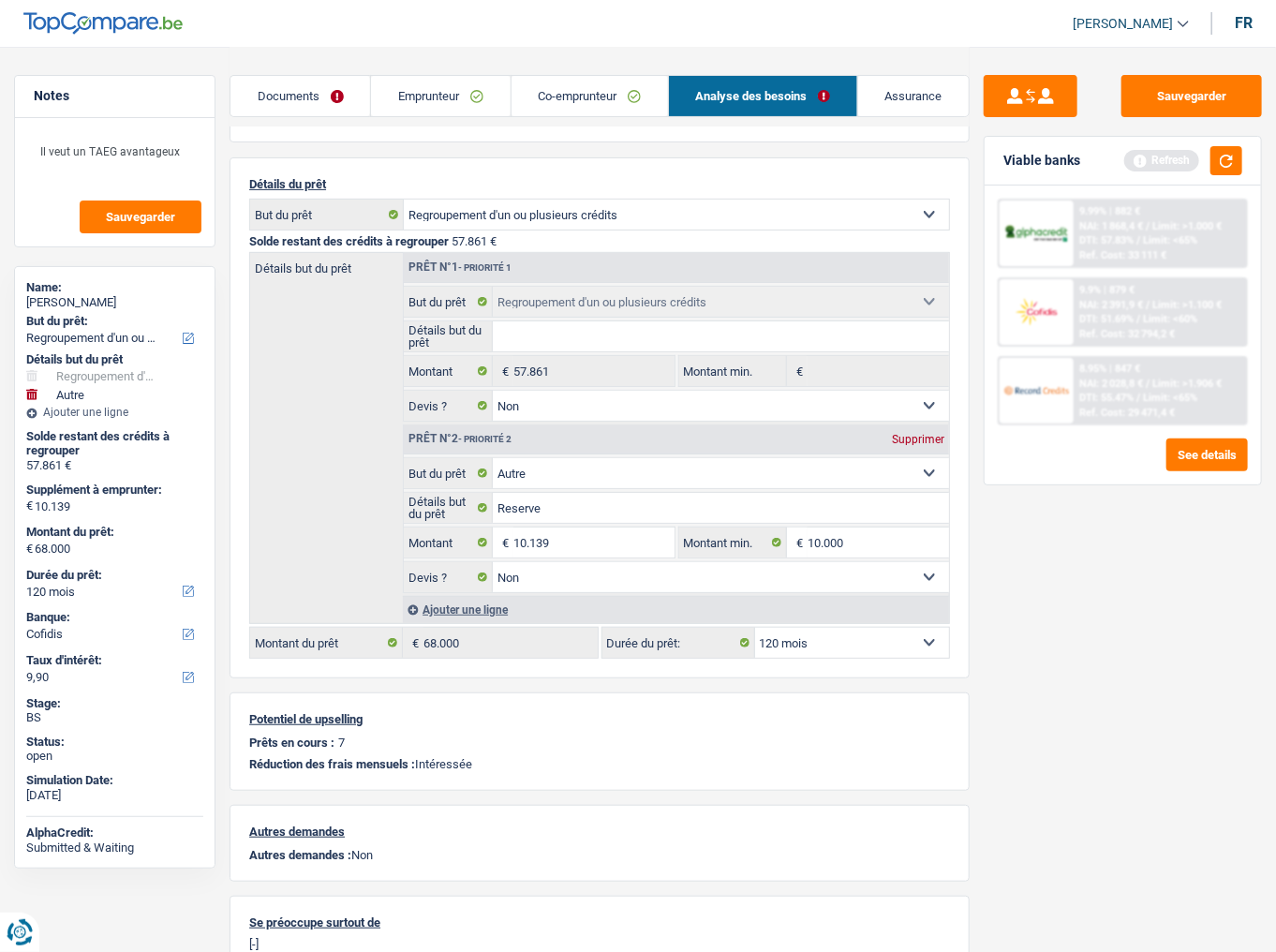
click at [613, 82] on link "Co-emprunteur" at bounding box center [590, 96] width 156 height 40
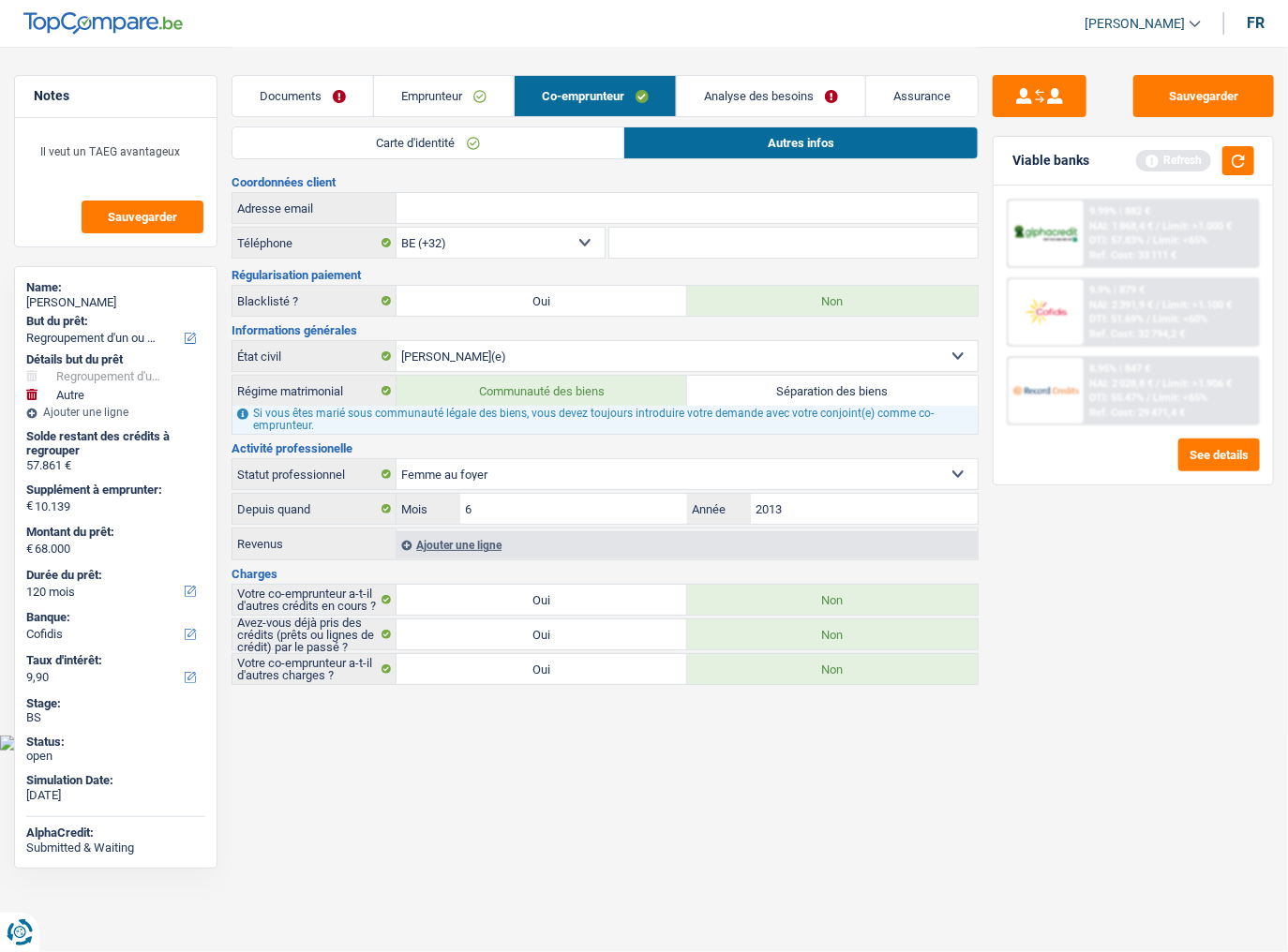
drag, startPoint x: 585, startPoint y: 550, endPoint x: 573, endPoint y: 550, distance: 12.0
click at [573, 520] on div "Ajouter une ligne" at bounding box center [687, 545] width 581 height 27
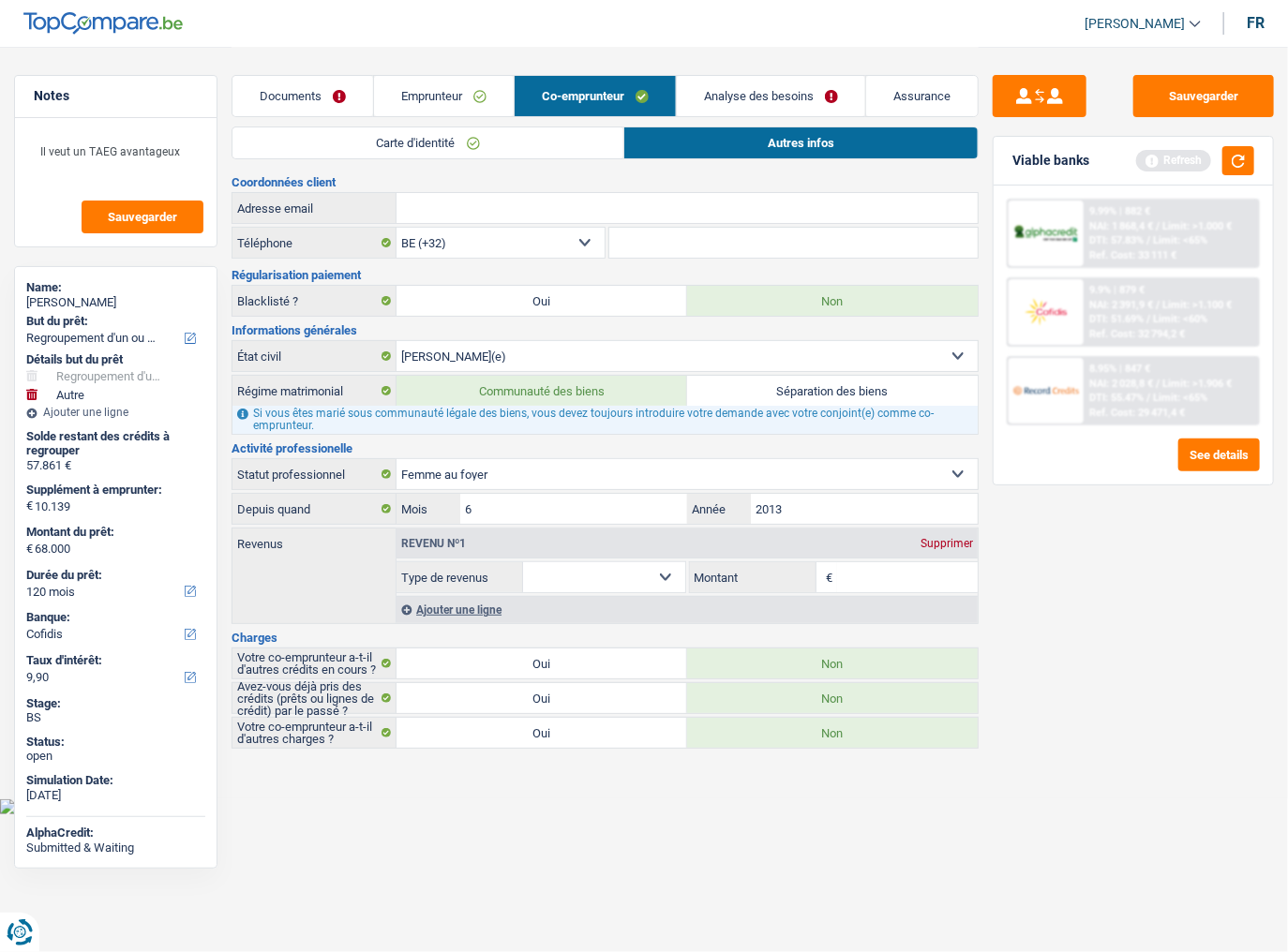
click at [467, 520] on div "Revenu nº1" at bounding box center [434, 544] width 74 height 11
click at [567, 520] on select "Allocation d'handicap Allocations chômage Allocations familiales Chèques repas …" at bounding box center [603, 577] width 161 height 30
click at [508, 460] on select "Ouvrier Employé privé Employé public Invalide Indépendant Pensionné Chômeur Mut…" at bounding box center [687, 474] width 581 height 30
select select "noProfession"
click at [397, 460] on select "Ouvrier Employé privé Employé public Invalide Indépendant Pensionné Chômeur Mut…" at bounding box center [687, 474] width 581 height 30
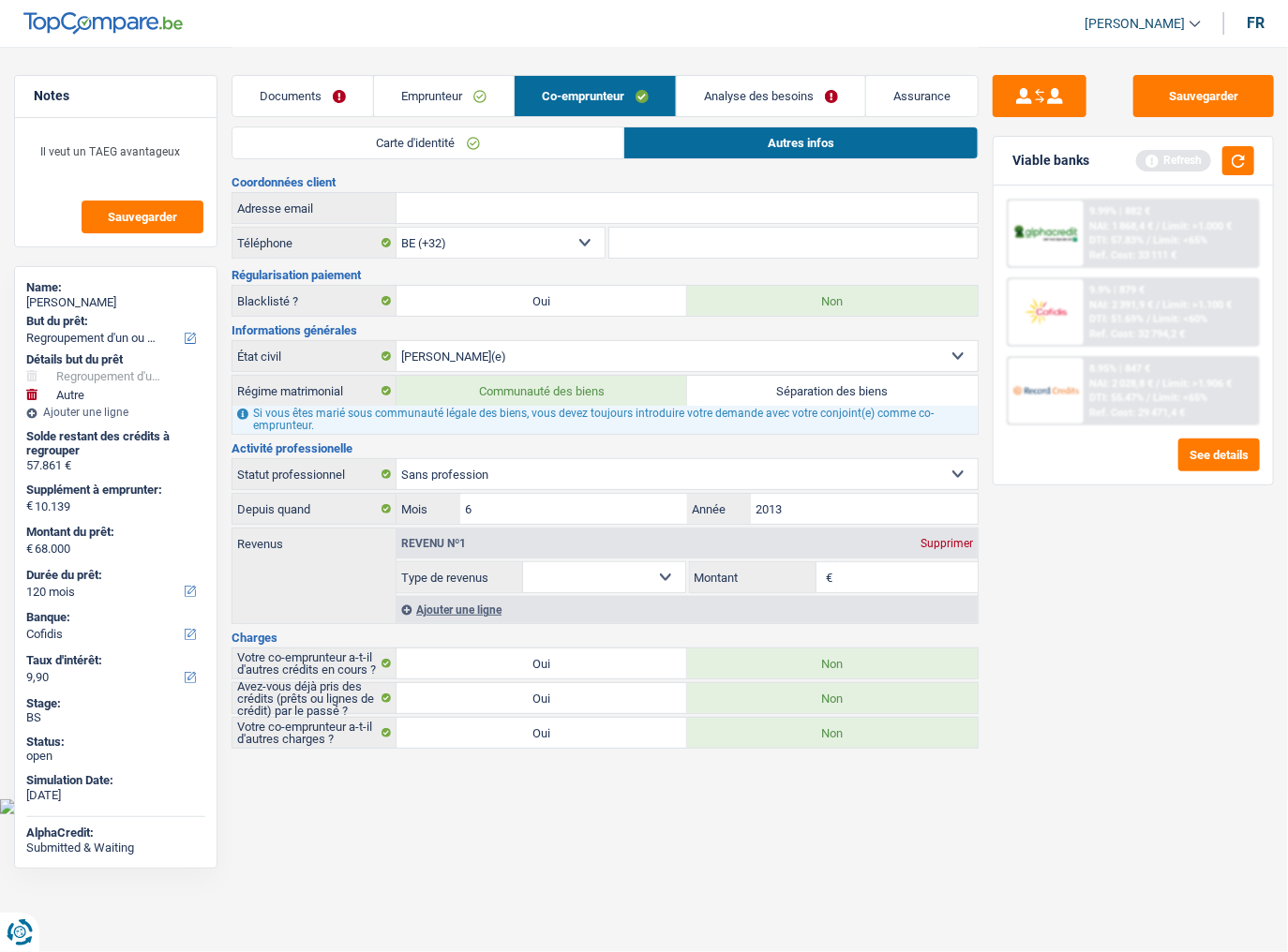
click at [949, 520] on div "Supprimer" at bounding box center [946, 544] width 62 height 11
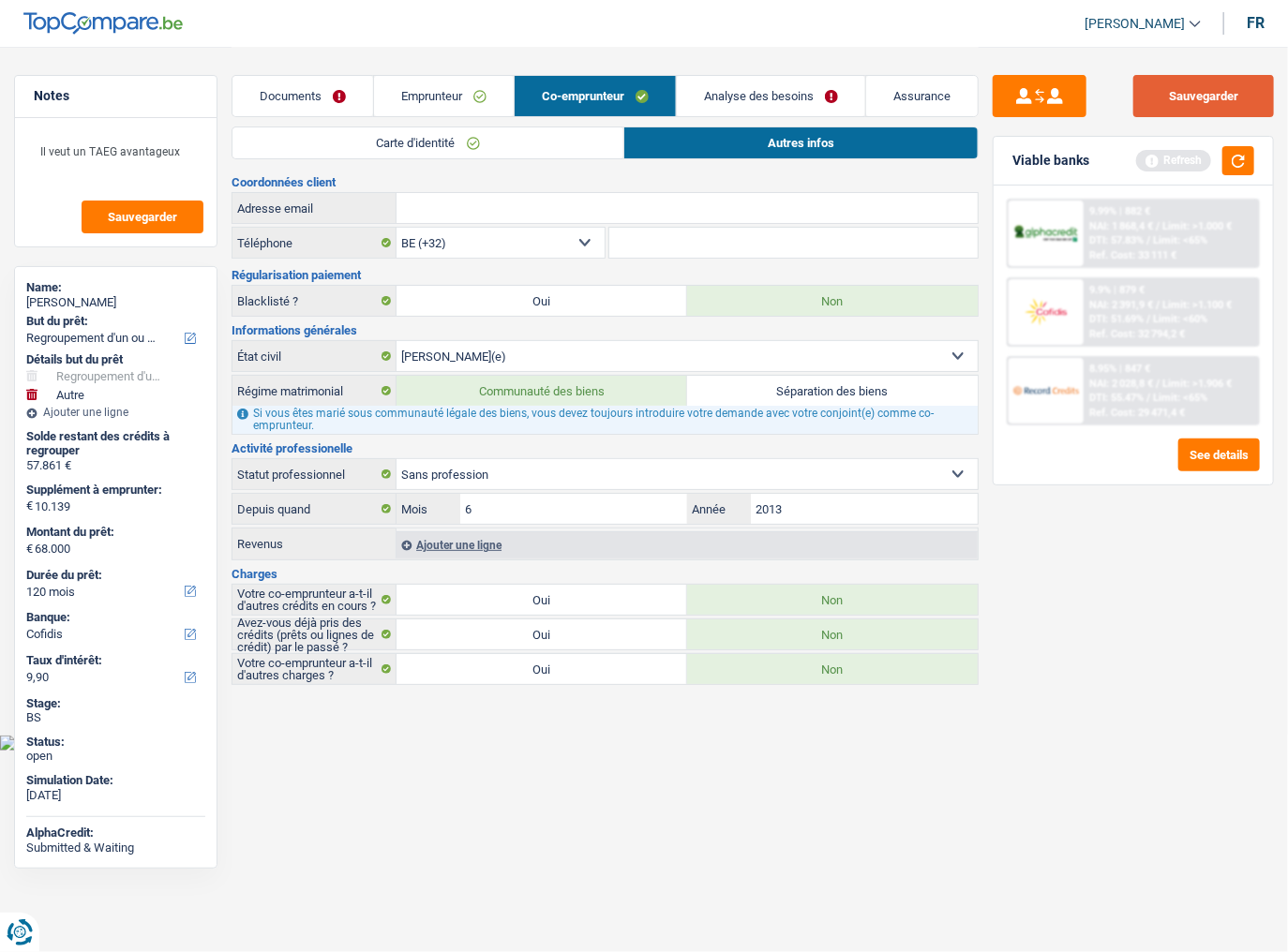
click at [1139, 100] on button "Sauvegarder" at bounding box center [1203, 96] width 140 height 42
click at [1055, 307] on img at bounding box center [1046, 313] width 66 height 32
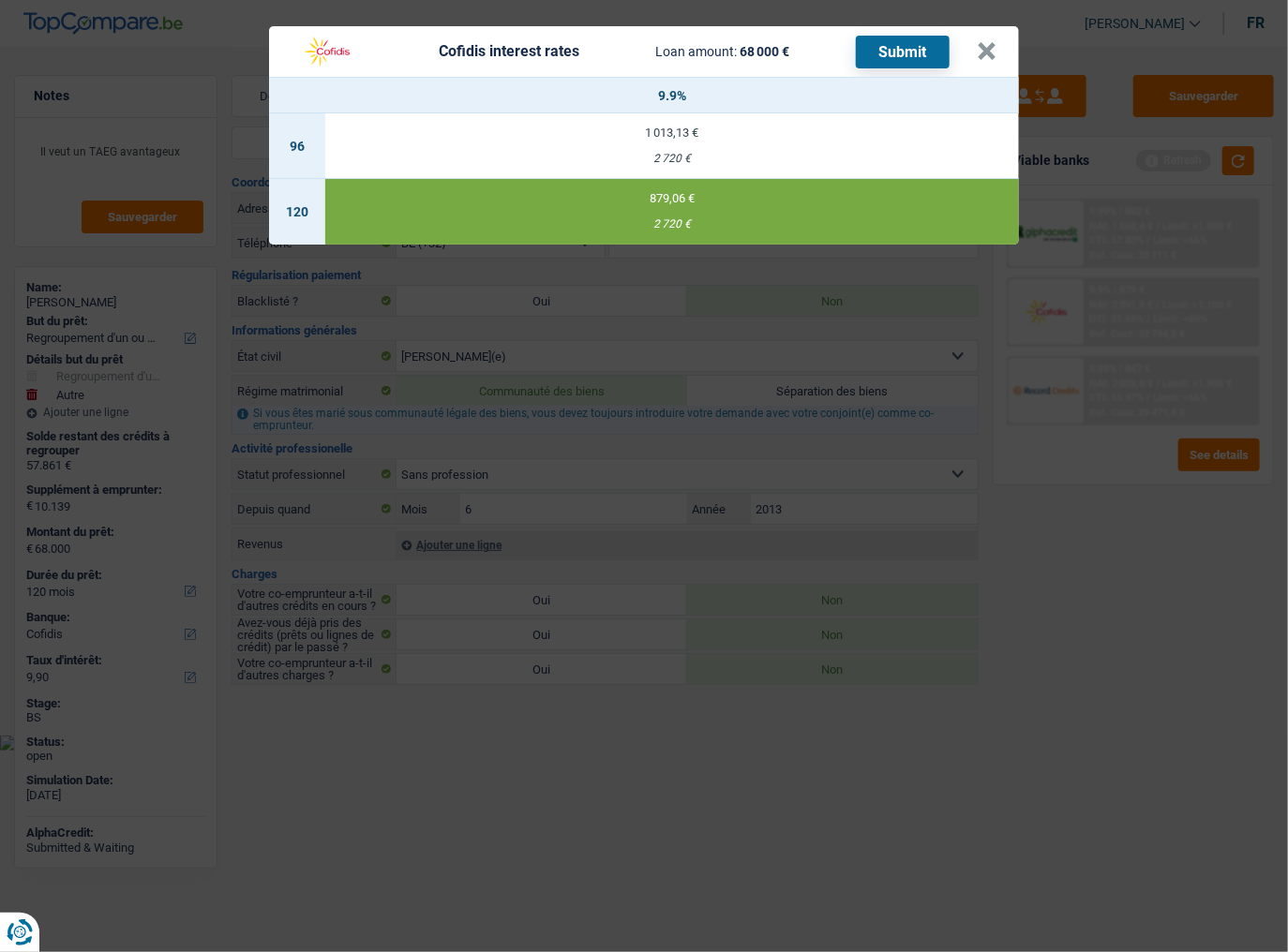
click at [904, 52] on button "Submit" at bounding box center [903, 52] width 93 height 32
click at [988, 57] on button "×" at bounding box center [987, 52] width 20 height 19
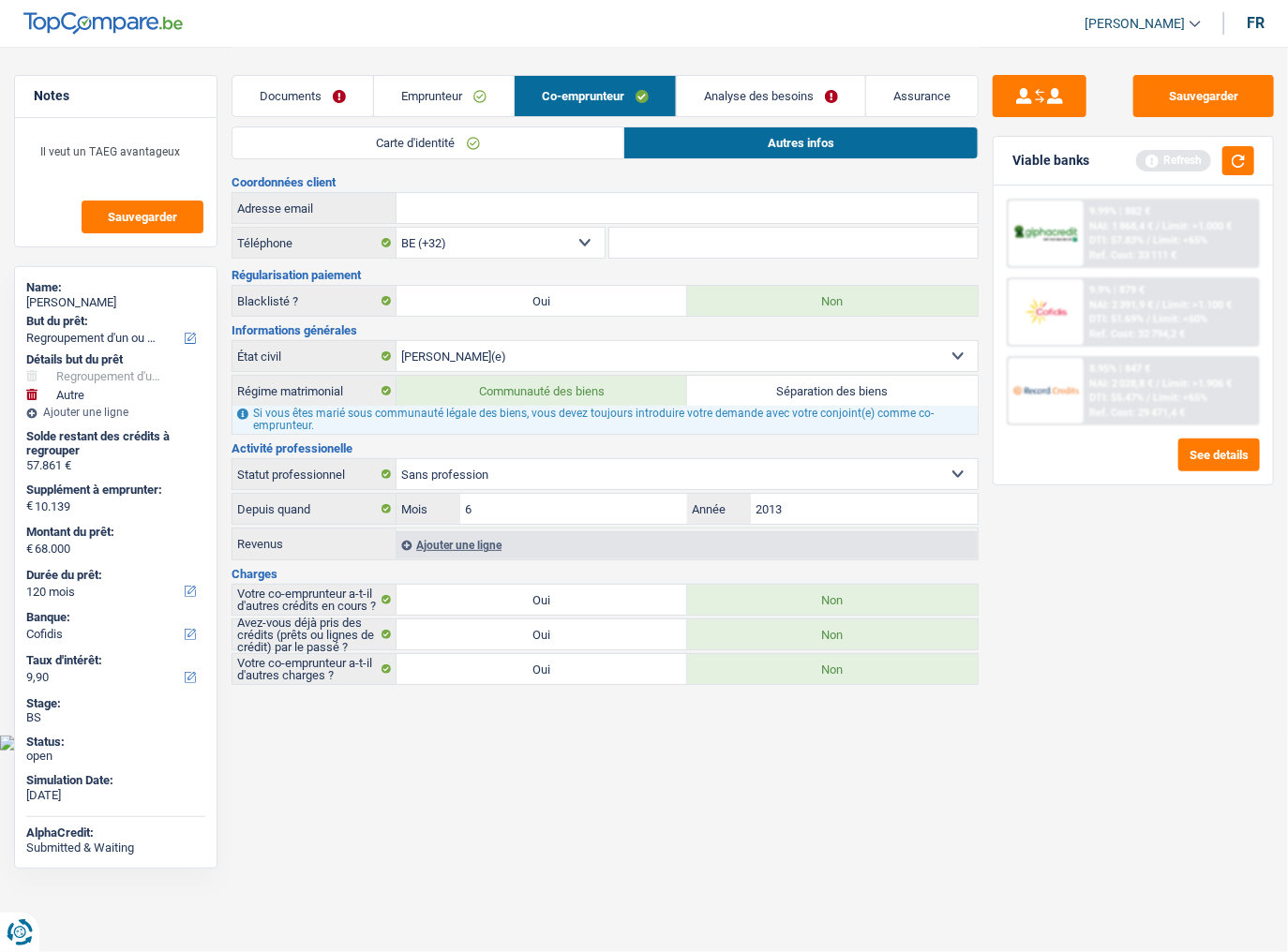
click at [337, 91] on link "Documents" at bounding box center [302, 96] width 140 height 40
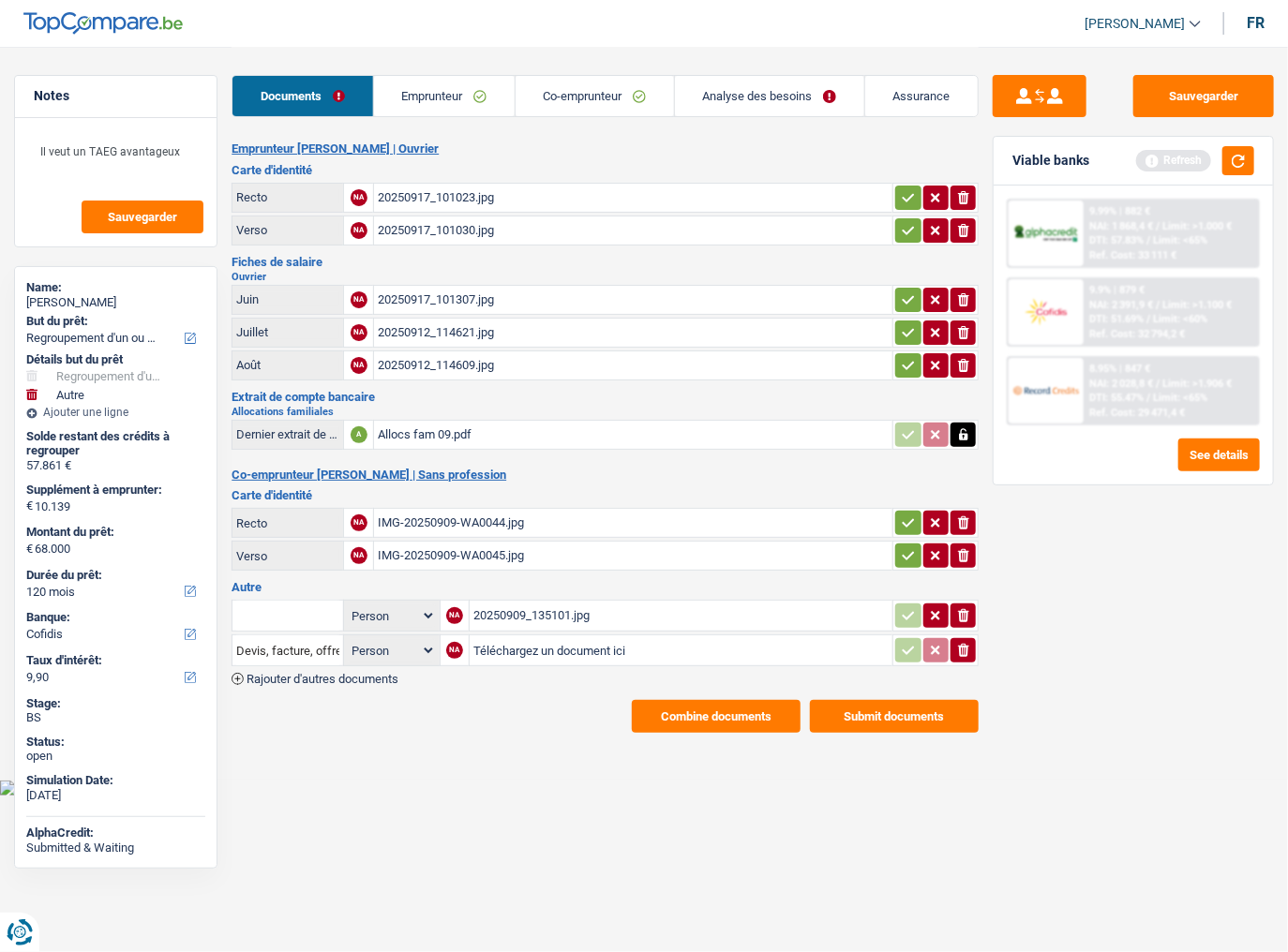
click at [762, 520] on div "20250909_135101.jpg" at bounding box center [680, 615] width 415 height 28
click at [957, 520] on icon "ionicons-v5-e" at bounding box center [964, 616] width 15 height 19
click at [964, 520] on icon "button" at bounding box center [964, 651] width 11 height 13
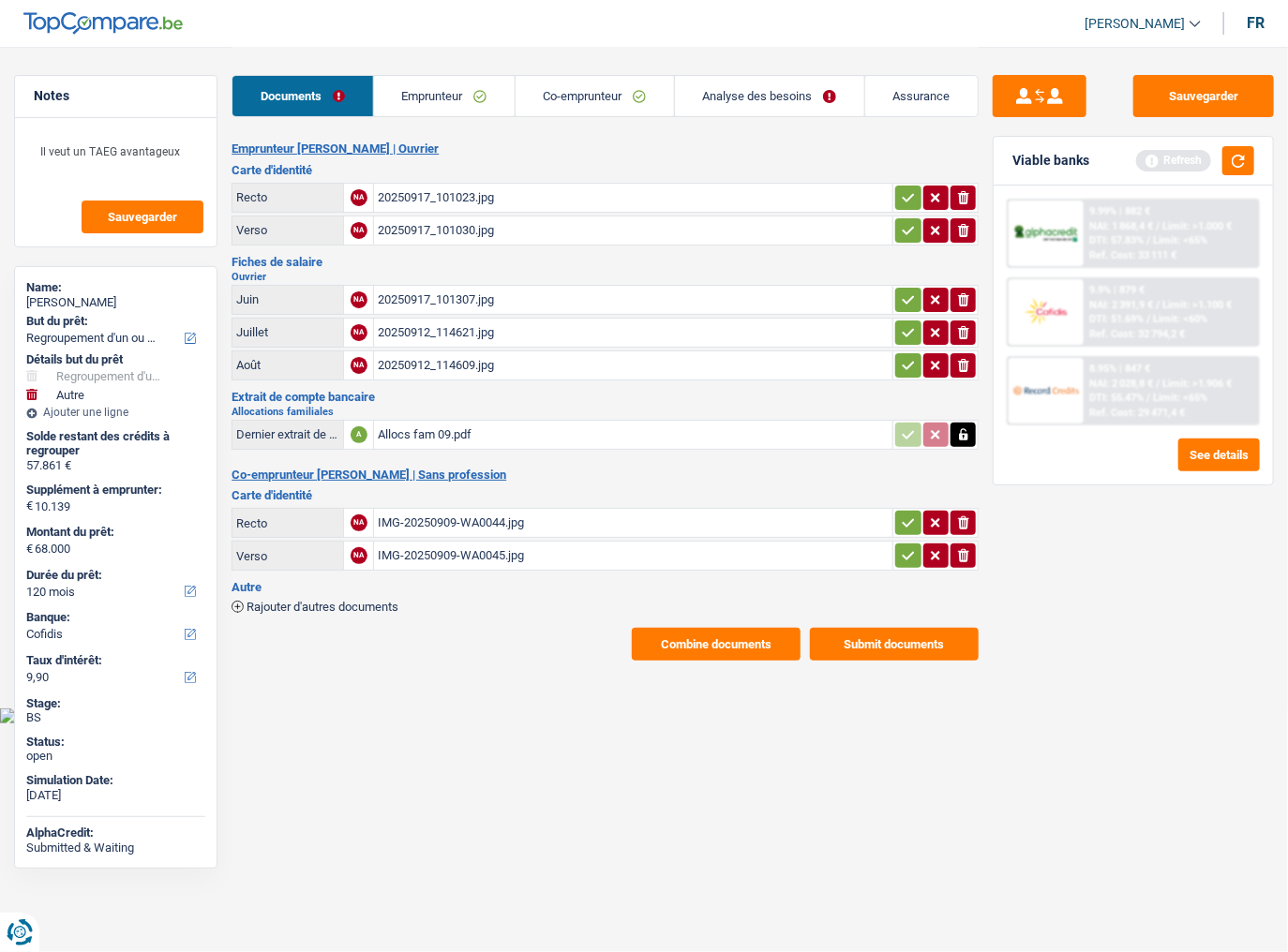
click at [714, 520] on button "Combine documents" at bounding box center [716, 644] width 169 height 32
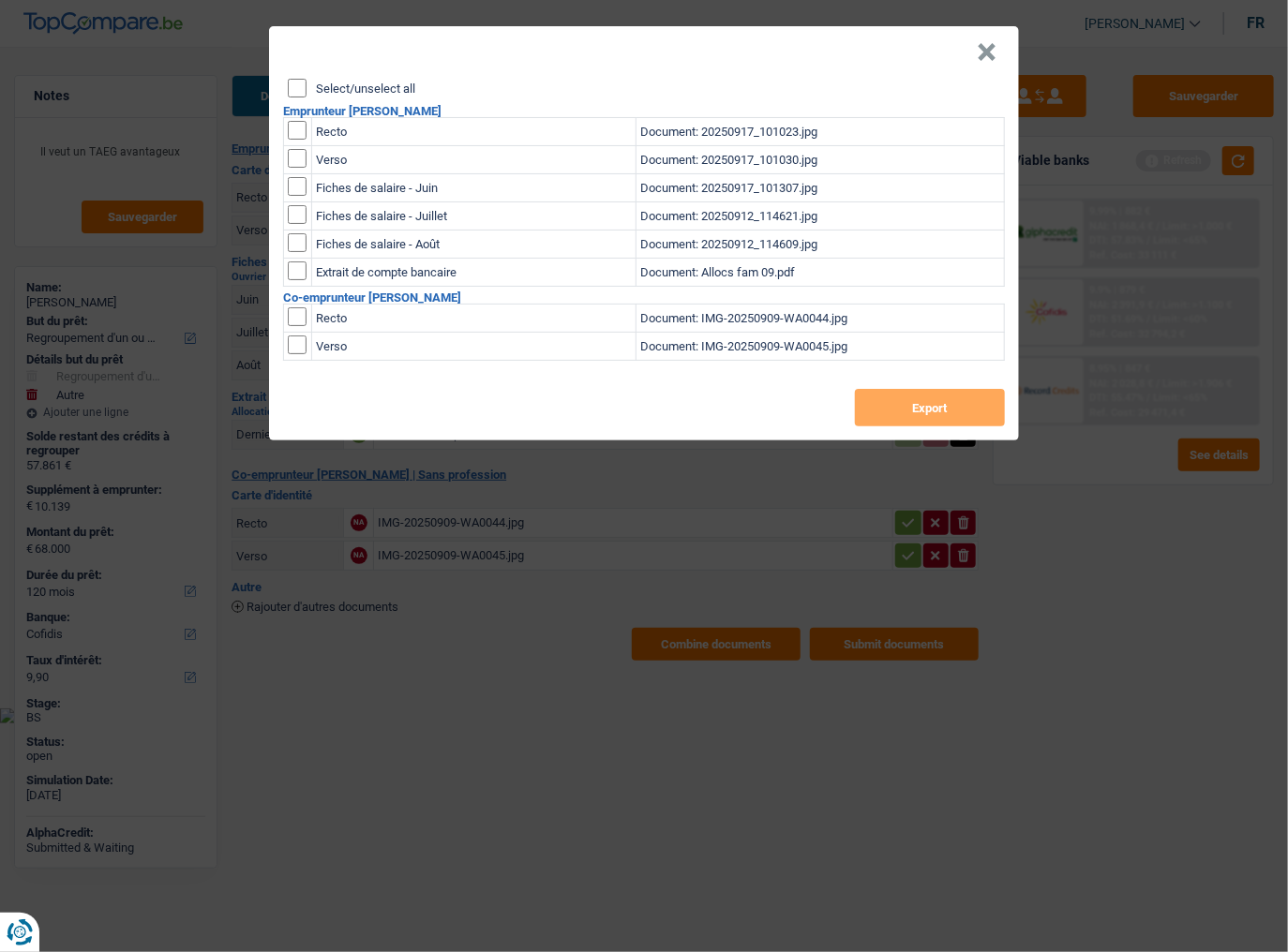
click at [298, 81] on input "Select/unselect all" at bounding box center [298, 89] width 19 height 19
checkbox input "true"
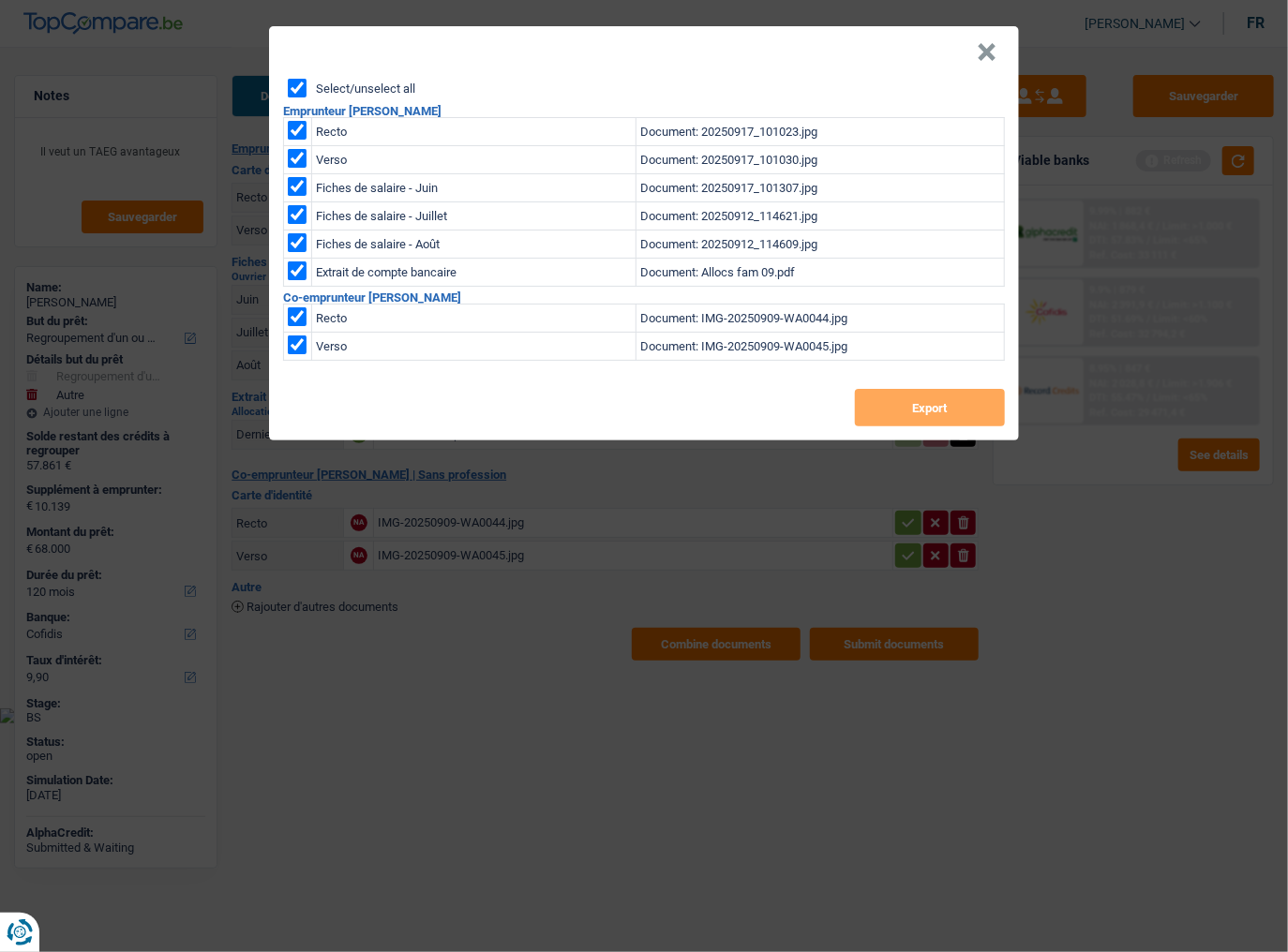
checkbox input "true"
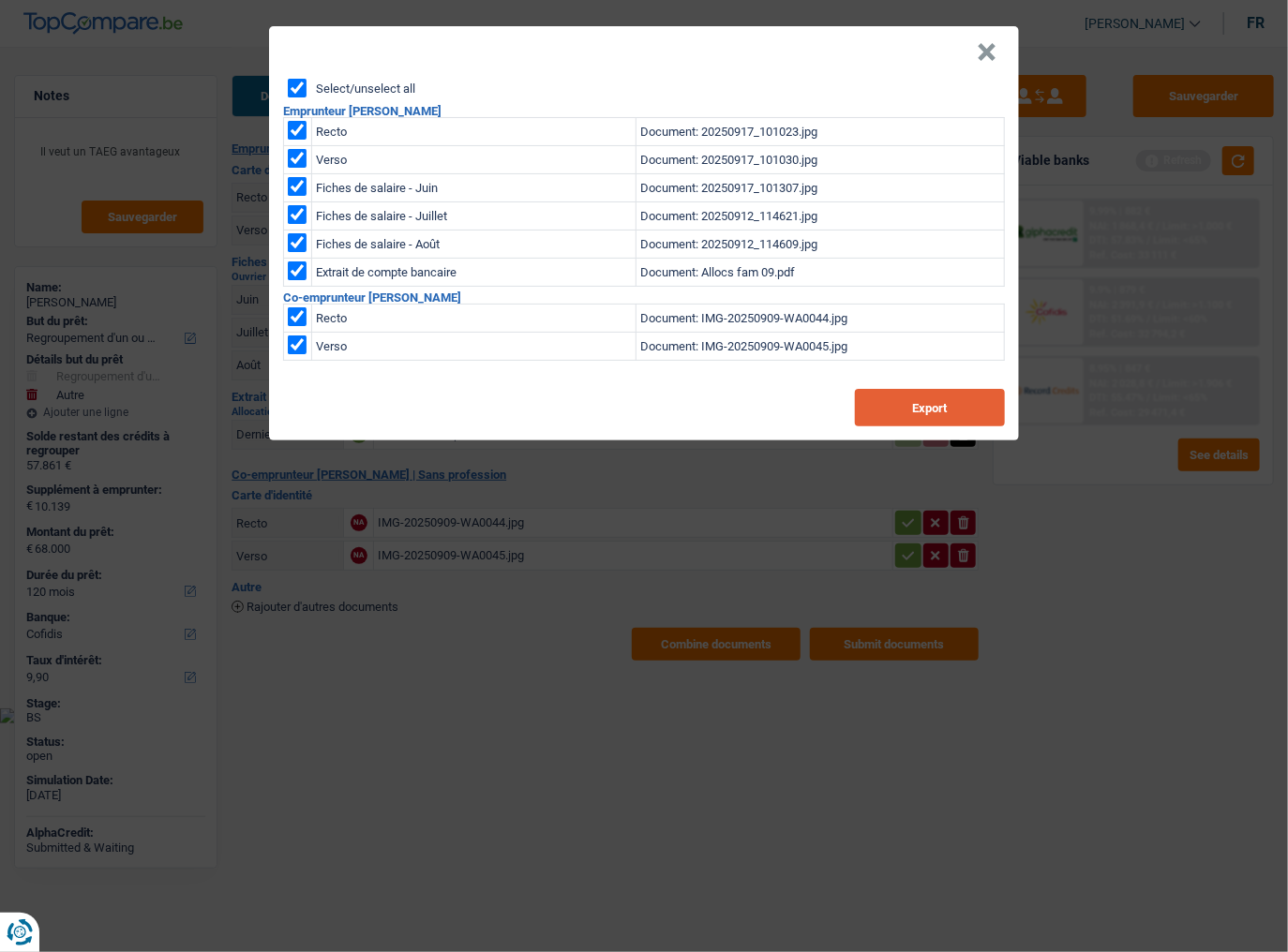
drag, startPoint x: 986, startPoint y: 51, endPoint x: 896, endPoint y: 382, distance: 343.0
click at [986, 50] on button "×" at bounding box center [987, 52] width 20 height 19
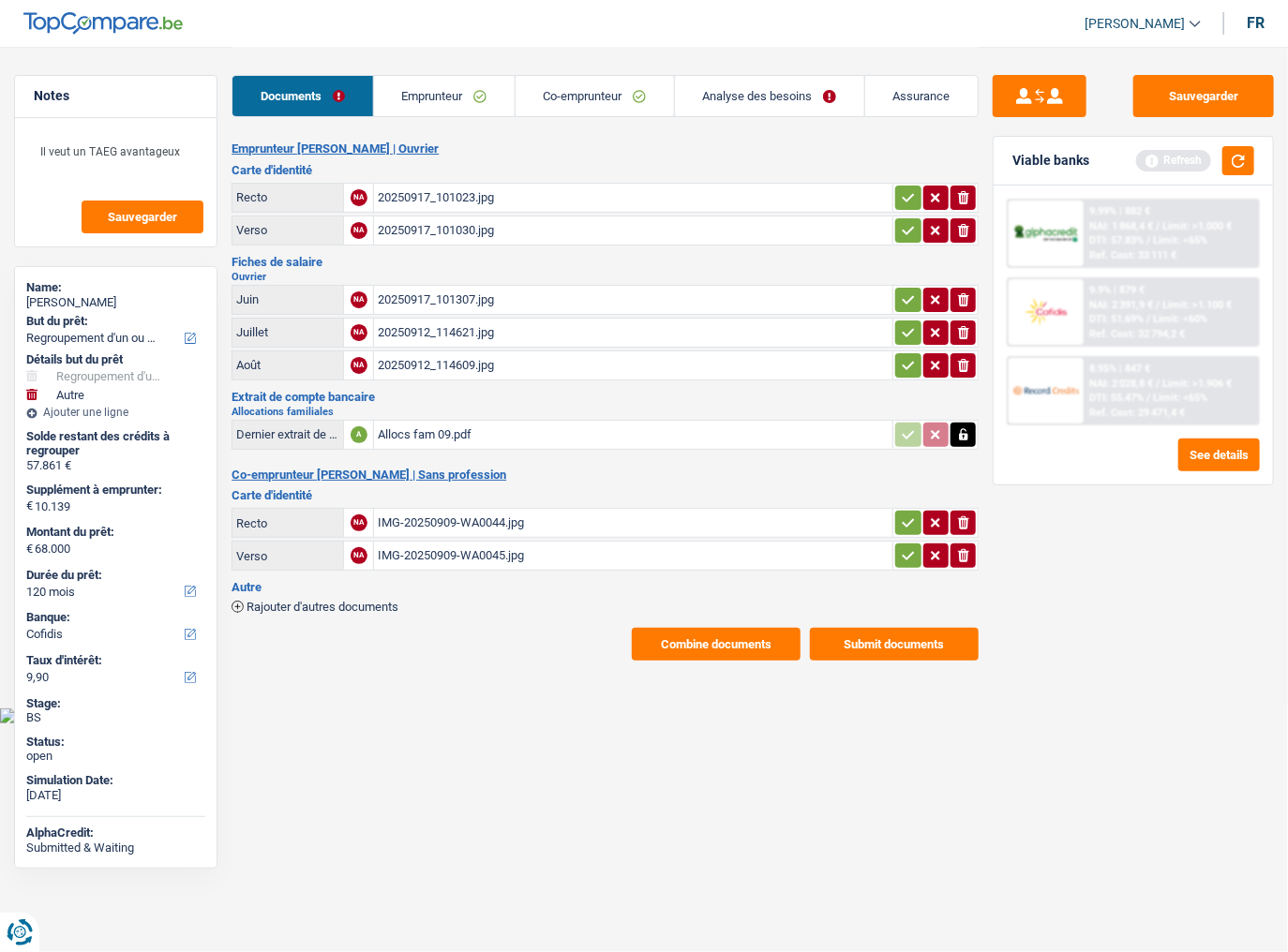
click at [862, 520] on button "Submit documents" at bounding box center [894, 644] width 169 height 32
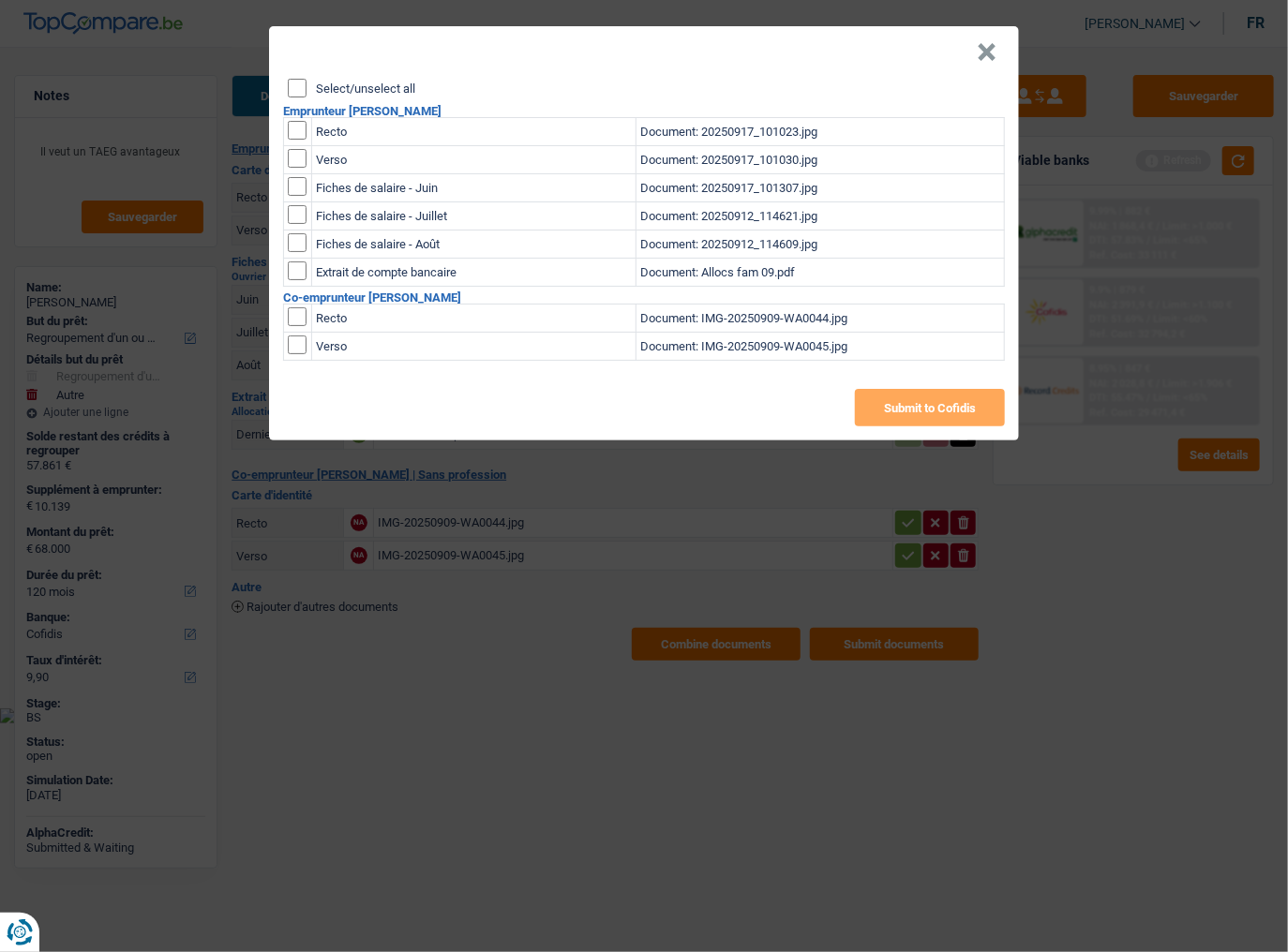
click at [297, 80] on input "Select/unselect all" at bounding box center [298, 89] width 19 height 19
checkbox input "true"
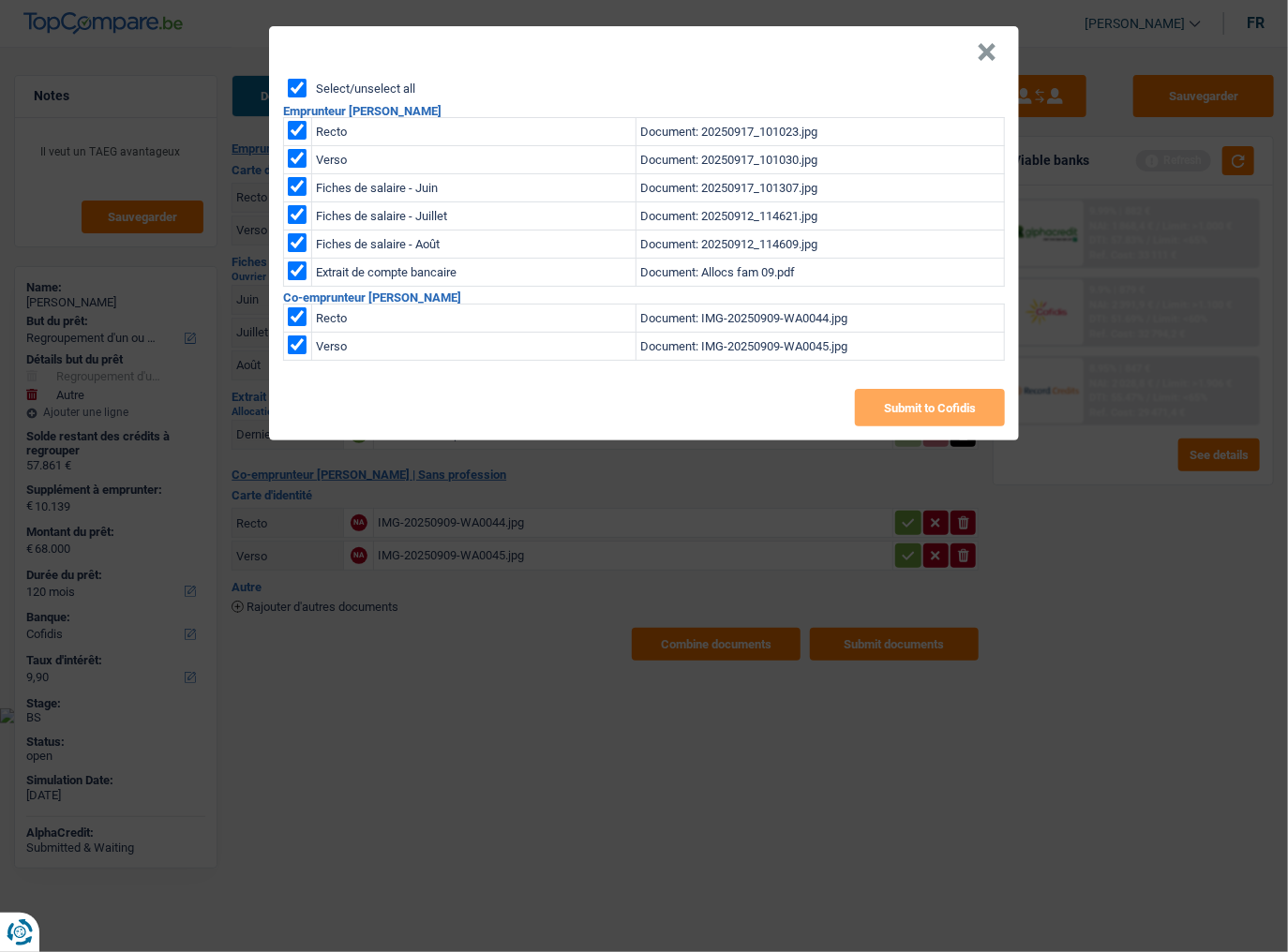
checkbox input "true"
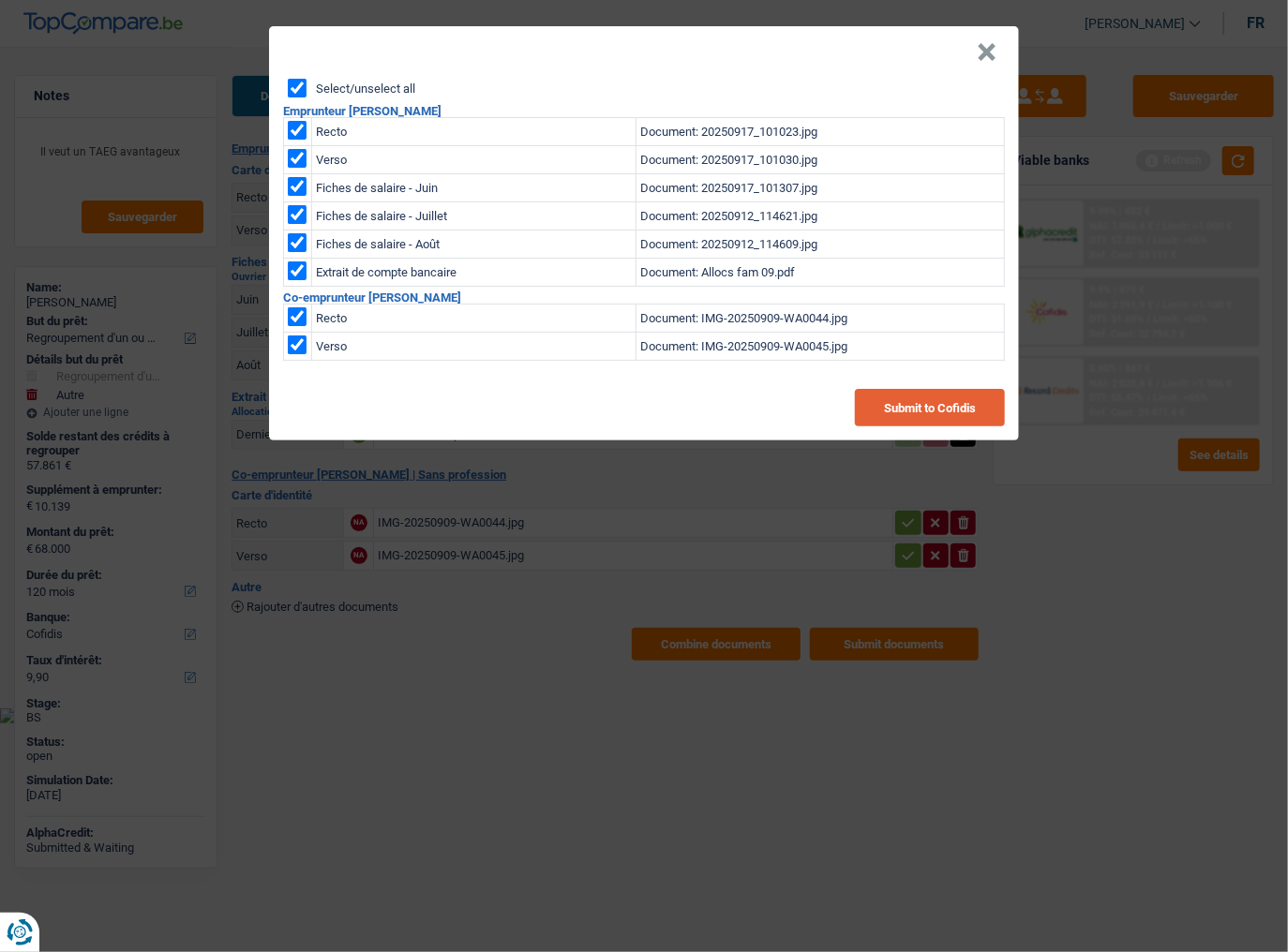
click at [896, 408] on button "Submit to Cofidis" at bounding box center [929, 407] width 150 height 37
click at [984, 43] on button "×" at bounding box center [987, 52] width 20 height 19
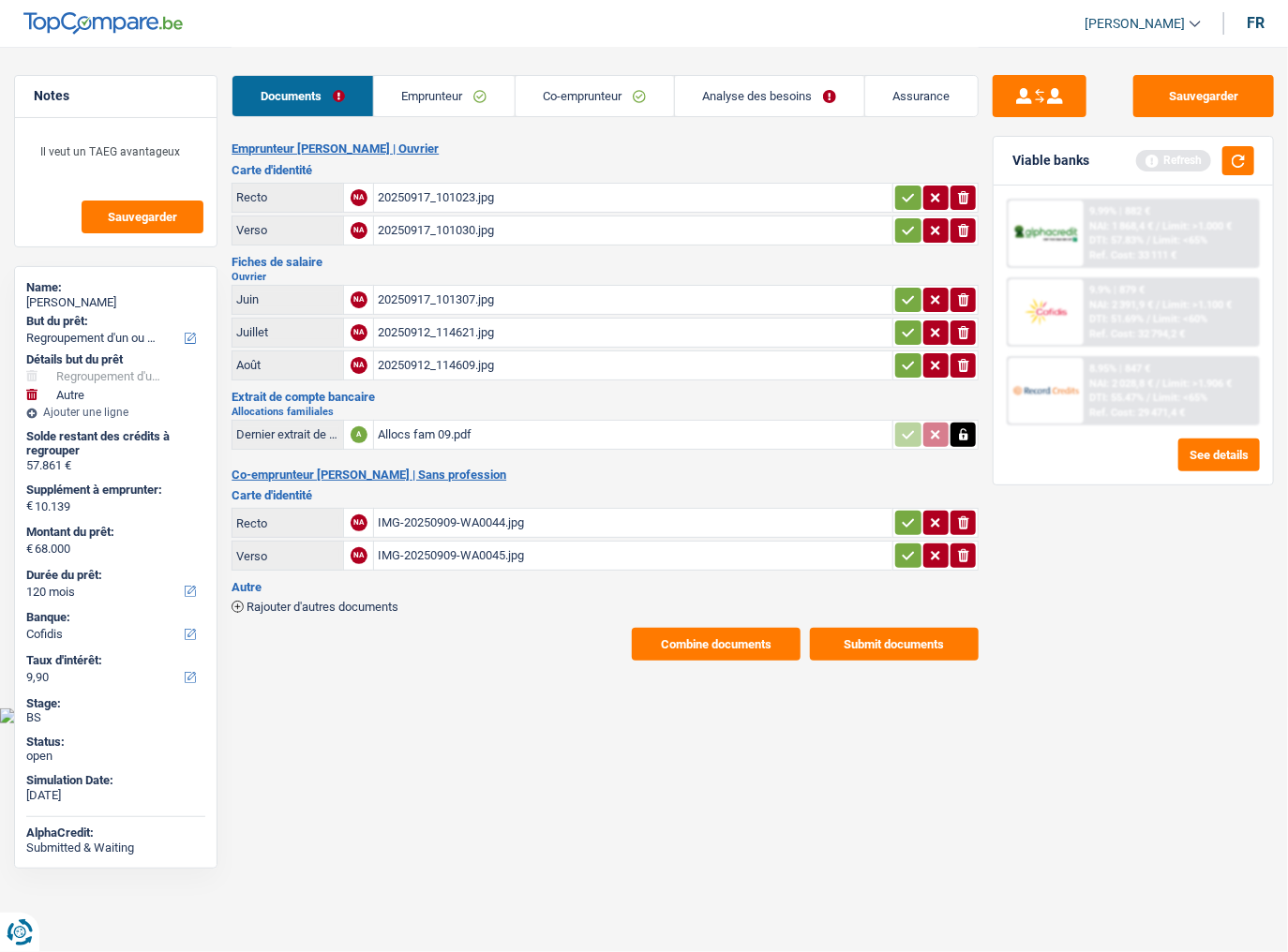
drag, startPoint x: 691, startPoint y: 652, endPoint x: 679, endPoint y: 627, distance: 27.7
click at [686, 520] on main "Notes Il veut un TAEG avantageux Sauvegarder Name: [PERSON_NAME] But du prêt: C…" at bounding box center [644, 354] width 1288 height 708
click at [679, 520] on button "Combine documents" at bounding box center [716, 644] width 169 height 32
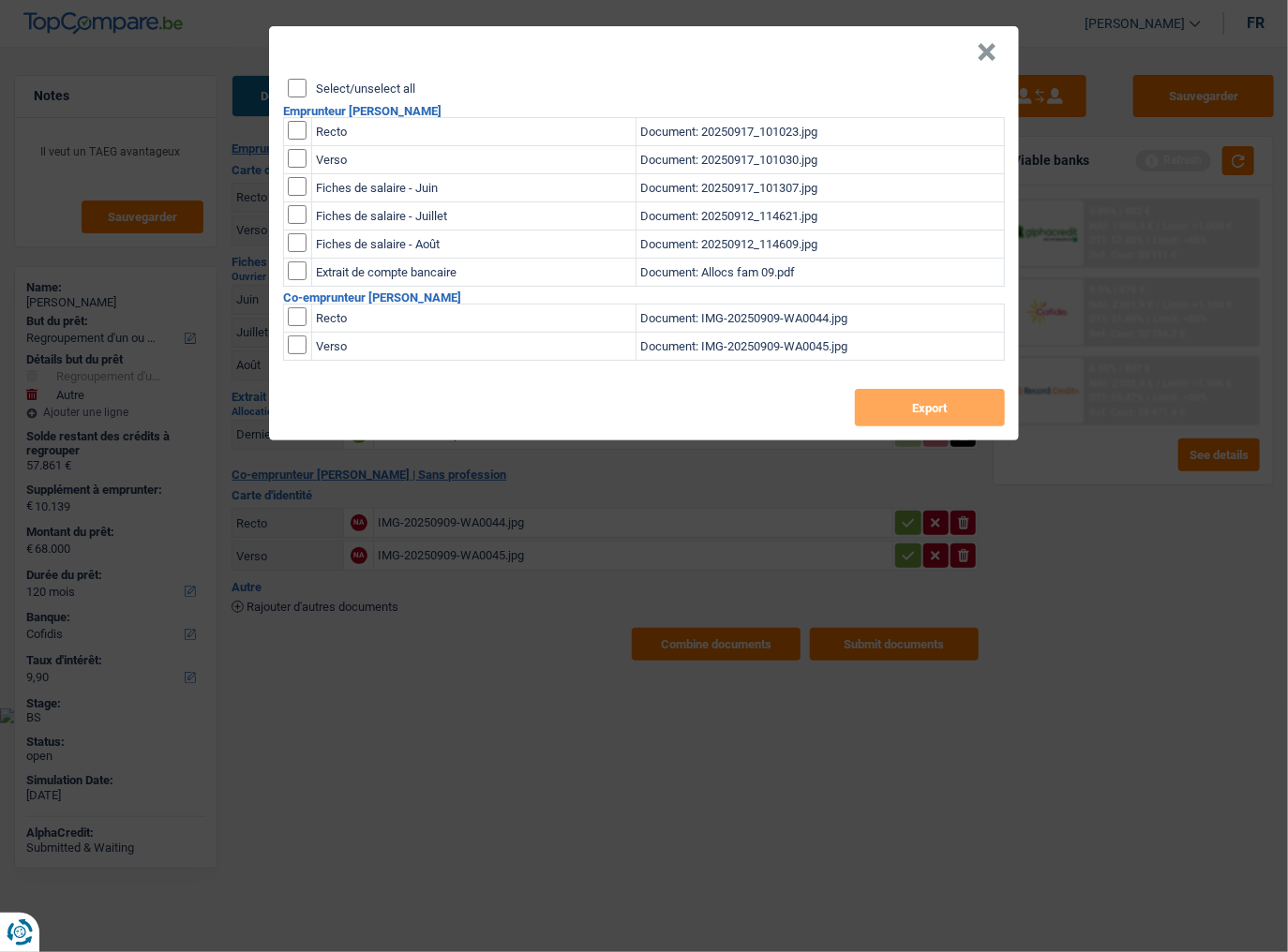
click at [299, 83] on input "Select/unselect all" at bounding box center [298, 89] width 19 height 19
checkbox input "true"
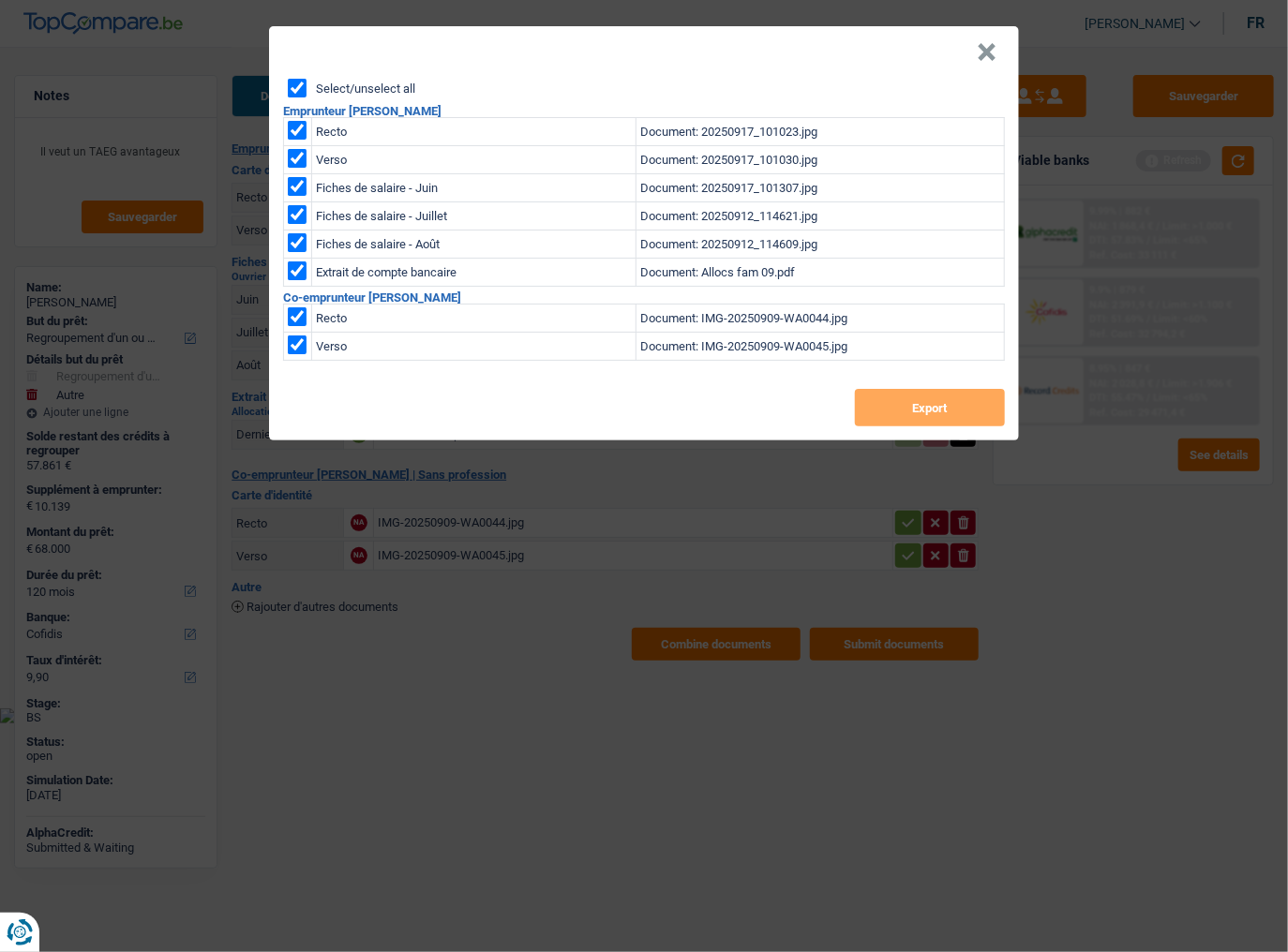
checkbox input "true"
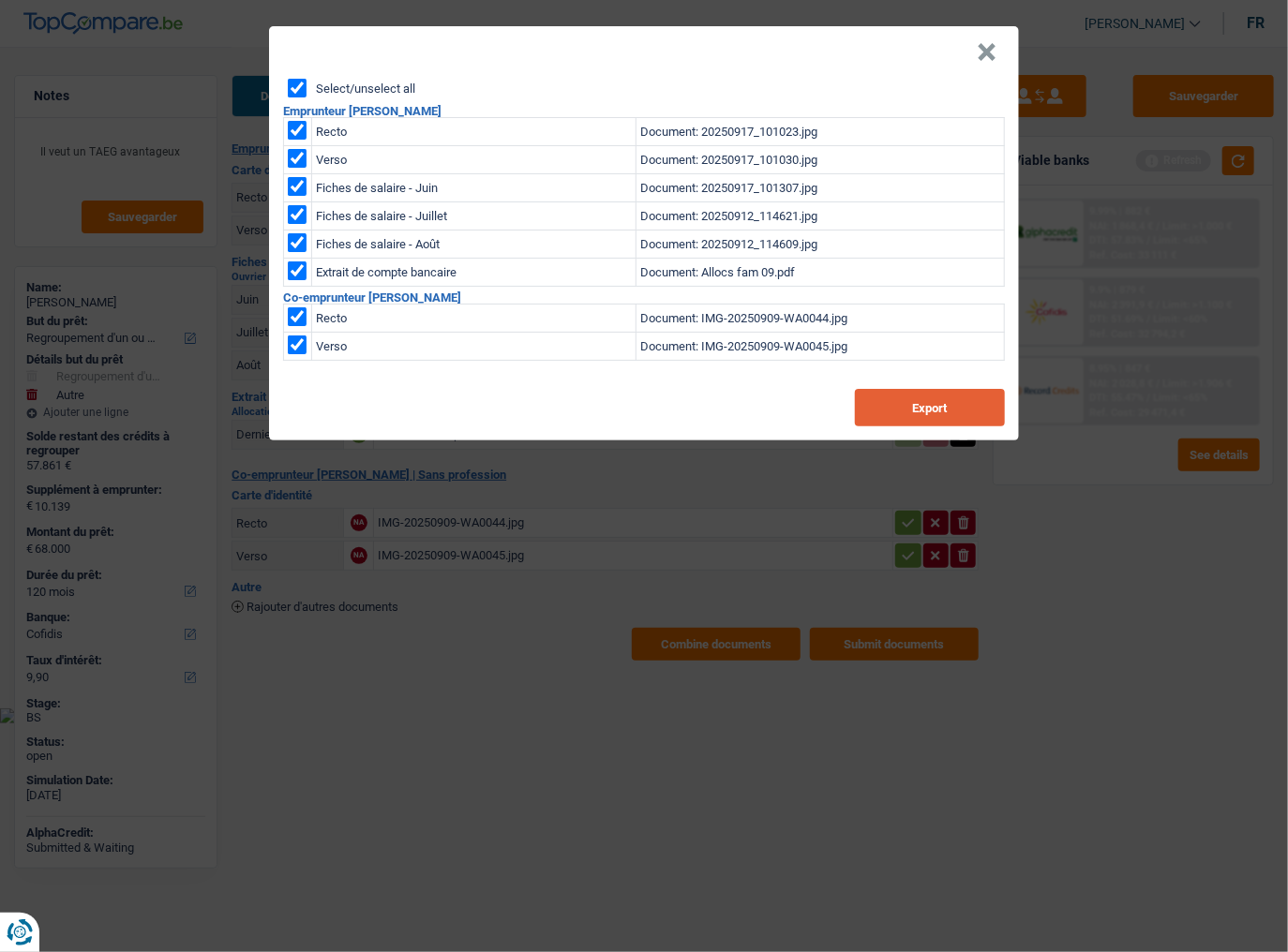
click at [896, 404] on button "Export" at bounding box center [929, 407] width 150 height 37
click at [868, 2] on div "× Select/unselect all Emprunteur [PERSON_NAME] Recto Document: 20250917_101023.…" at bounding box center [644, 476] width 1288 height 952
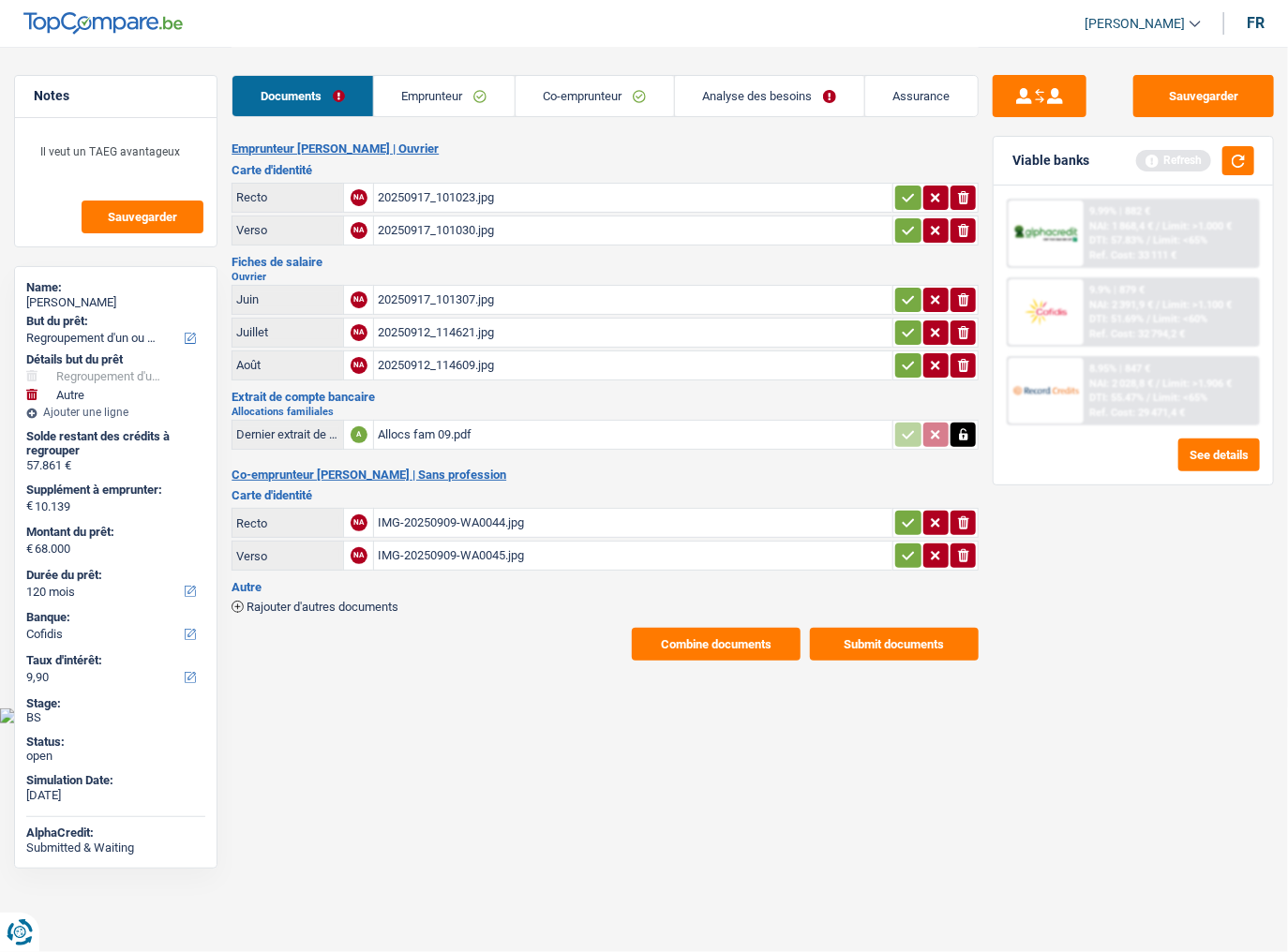
click at [773, 109] on link "Analyse des besoins" at bounding box center [770, 96] width 190 height 40
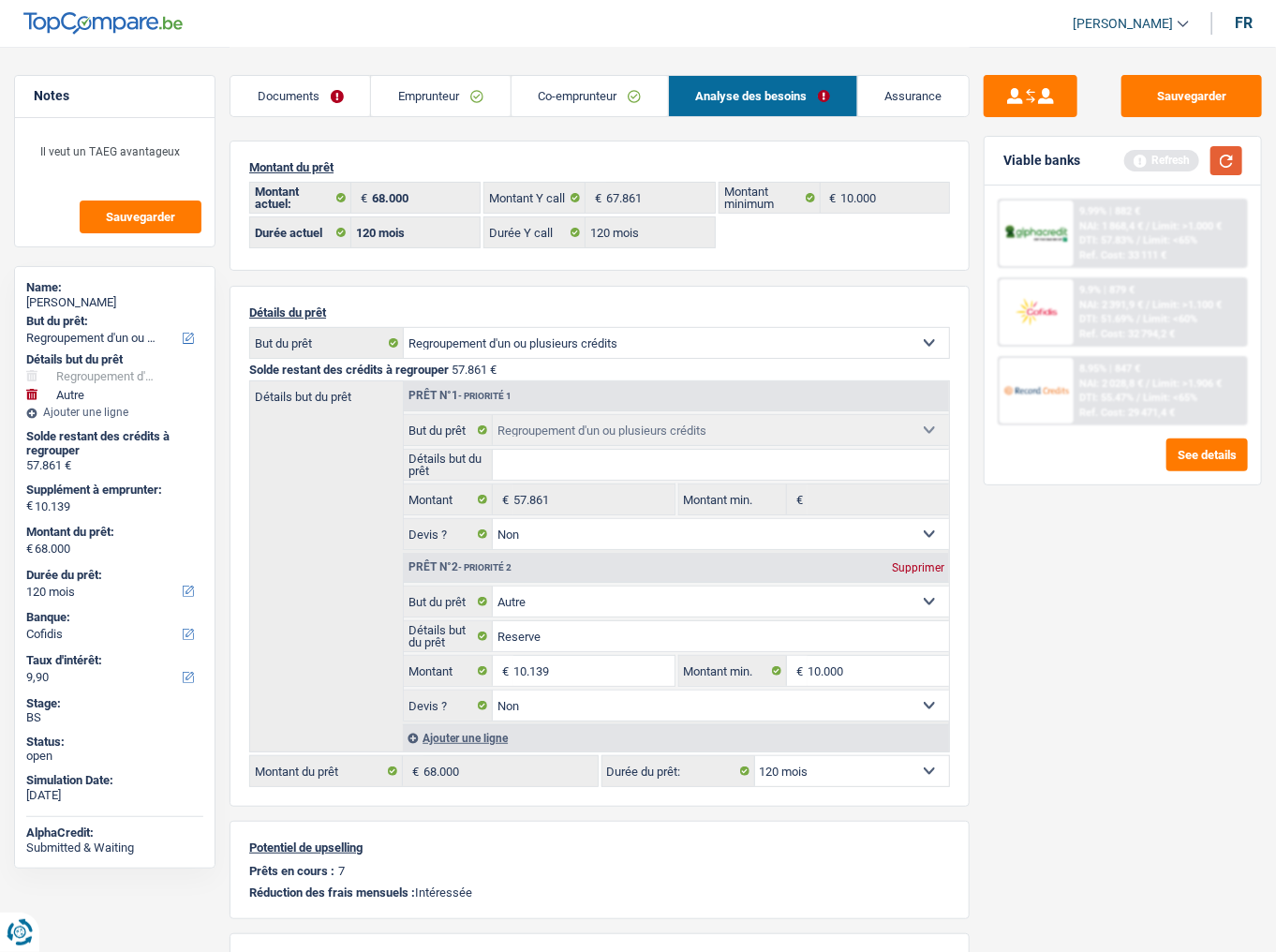
drag, startPoint x: 1236, startPoint y: 166, endPoint x: 1219, endPoint y: 169, distance: 17.3
click at [1139, 167] on button "button" at bounding box center [1226, 160] width 31 height 29
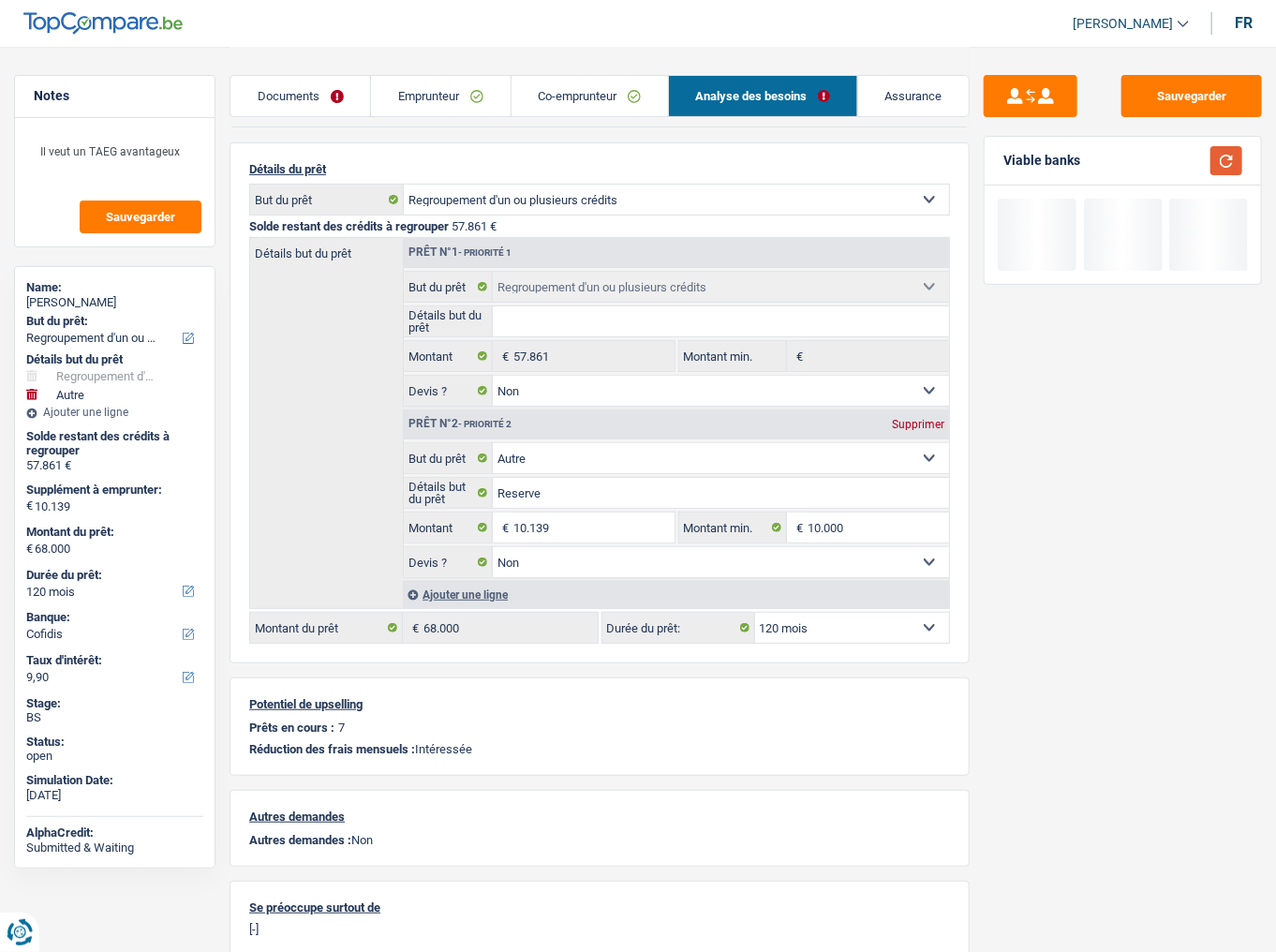
scroll to position [150, 0]
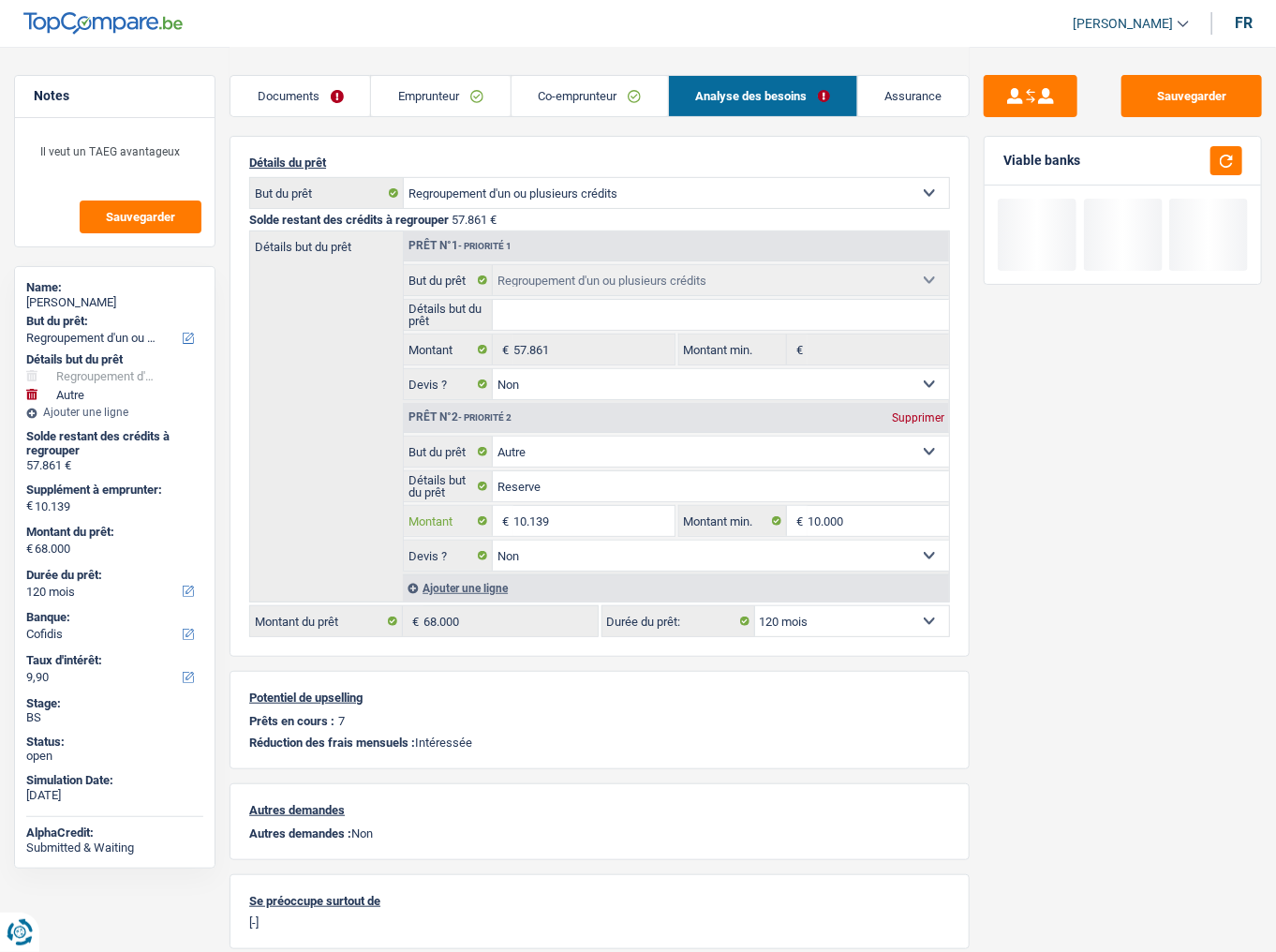
click at [544, 514] on input "10.139" at bounding box center [594, 521] width 161 height 30
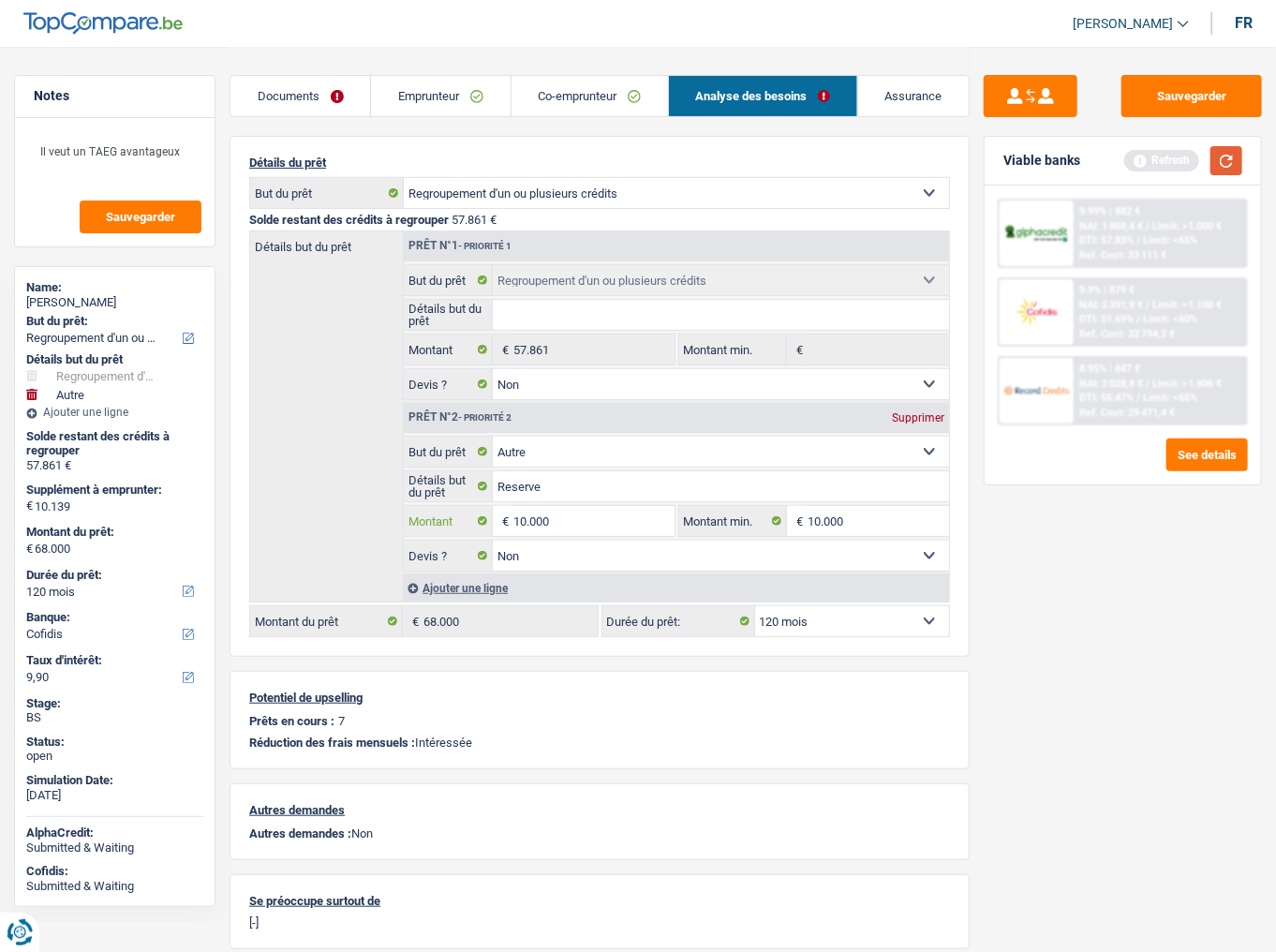
type input "10.000"
type input "67.861"
select select "144"
type input "67.861"
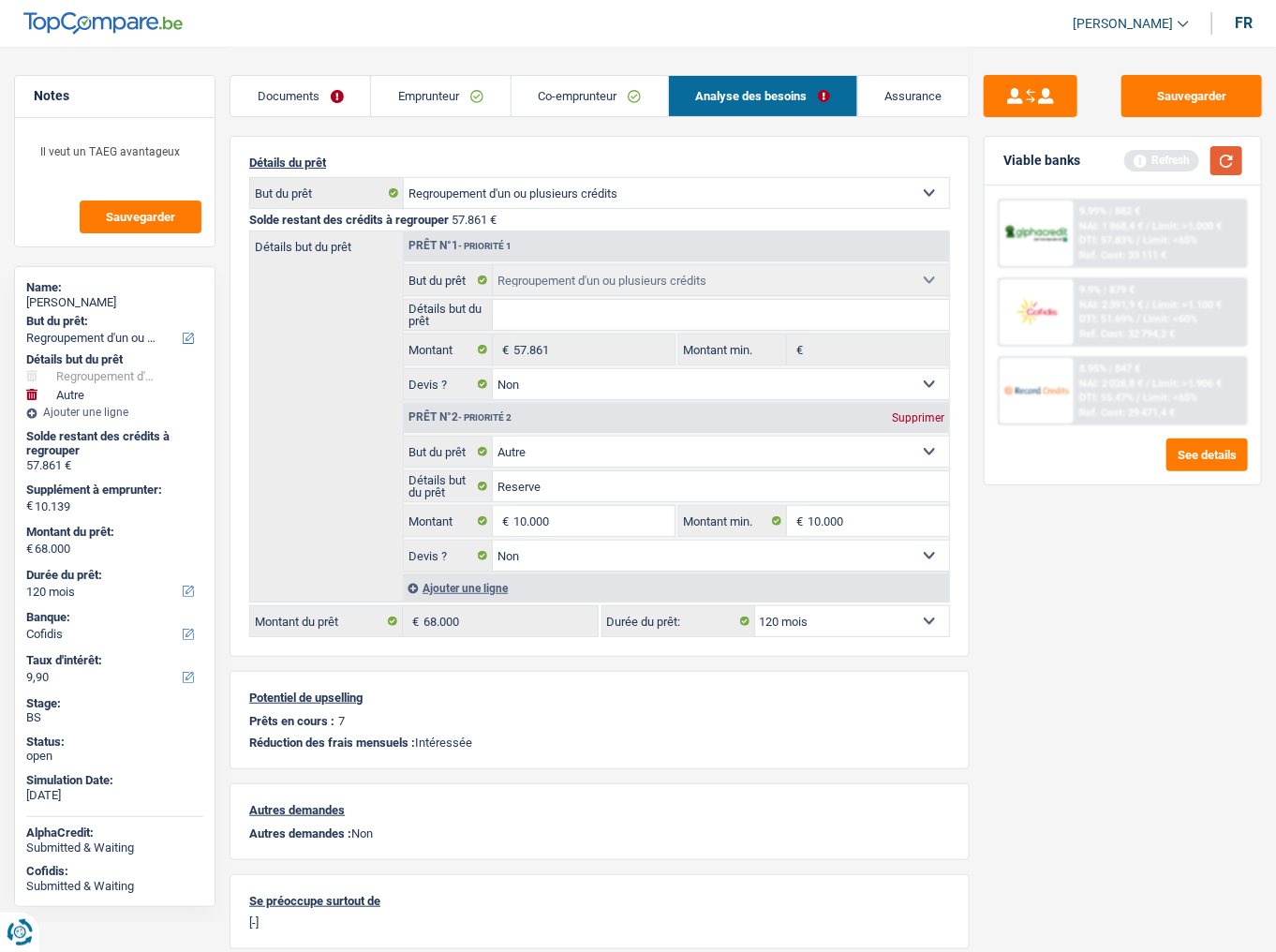
select select "144"
type input "67.861"
click at [1139, 163] on button "button" at bounding box center [1226, 160] width 31 height 29
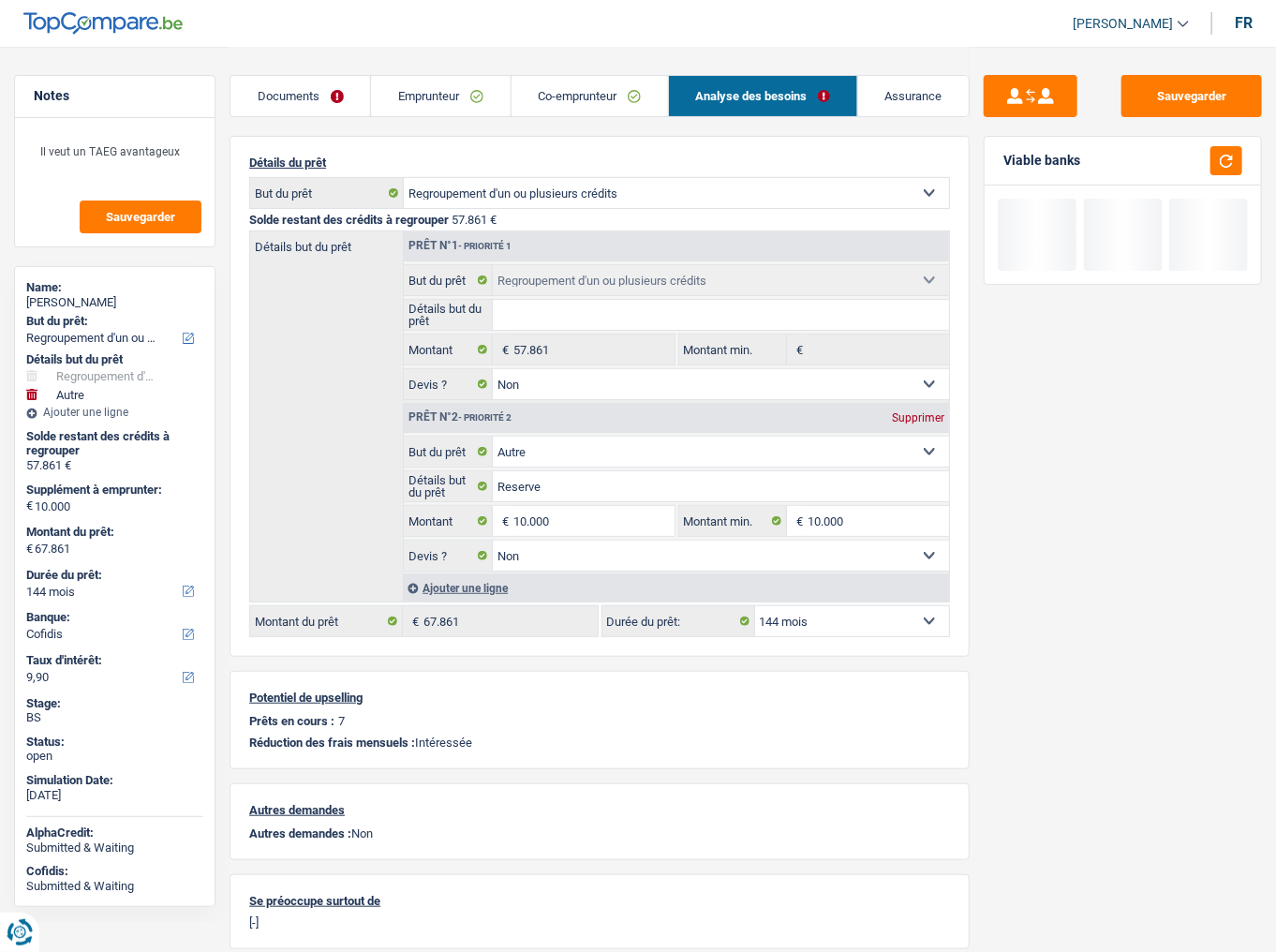
click at [907, 520] on select "12 mois 18 mois 24 mois 30 mois 36 mois 42 mois 48 mois 60 mois 72 mois 84 mois…" at bounding box center [852, 621] width 194 height 30
select select "120"
click at [755, 520] on select "12 mois 18 mois 24 mois 30 mois 36 mois 42 mois 48 mois 60 mois 72 mois 84 mois…" at bounding box center [852, 621] width 194 height 30
select select "120"
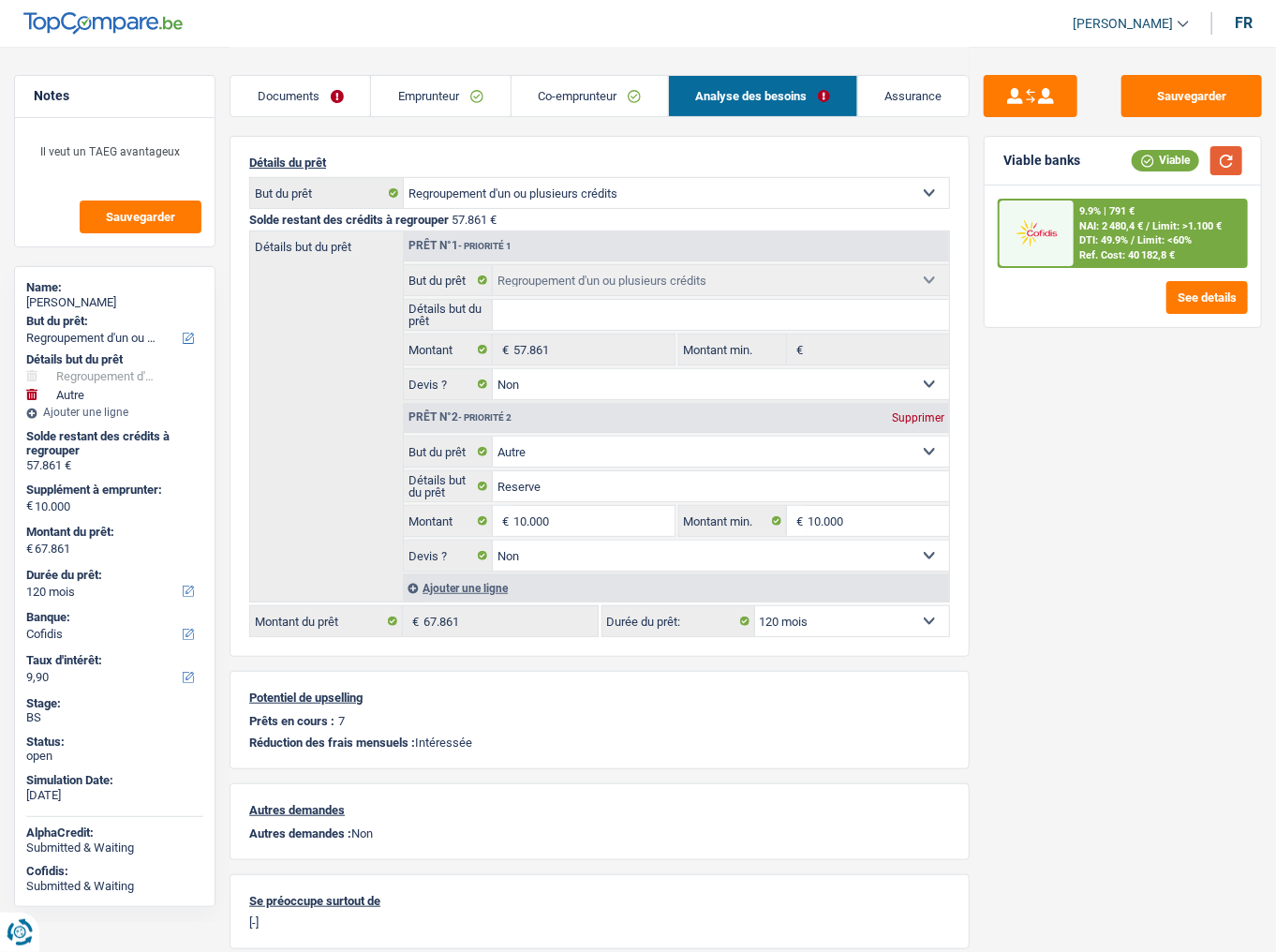
click at [1139, 157] on button "button" at bounding box center [1226, 160] width 31 height 29
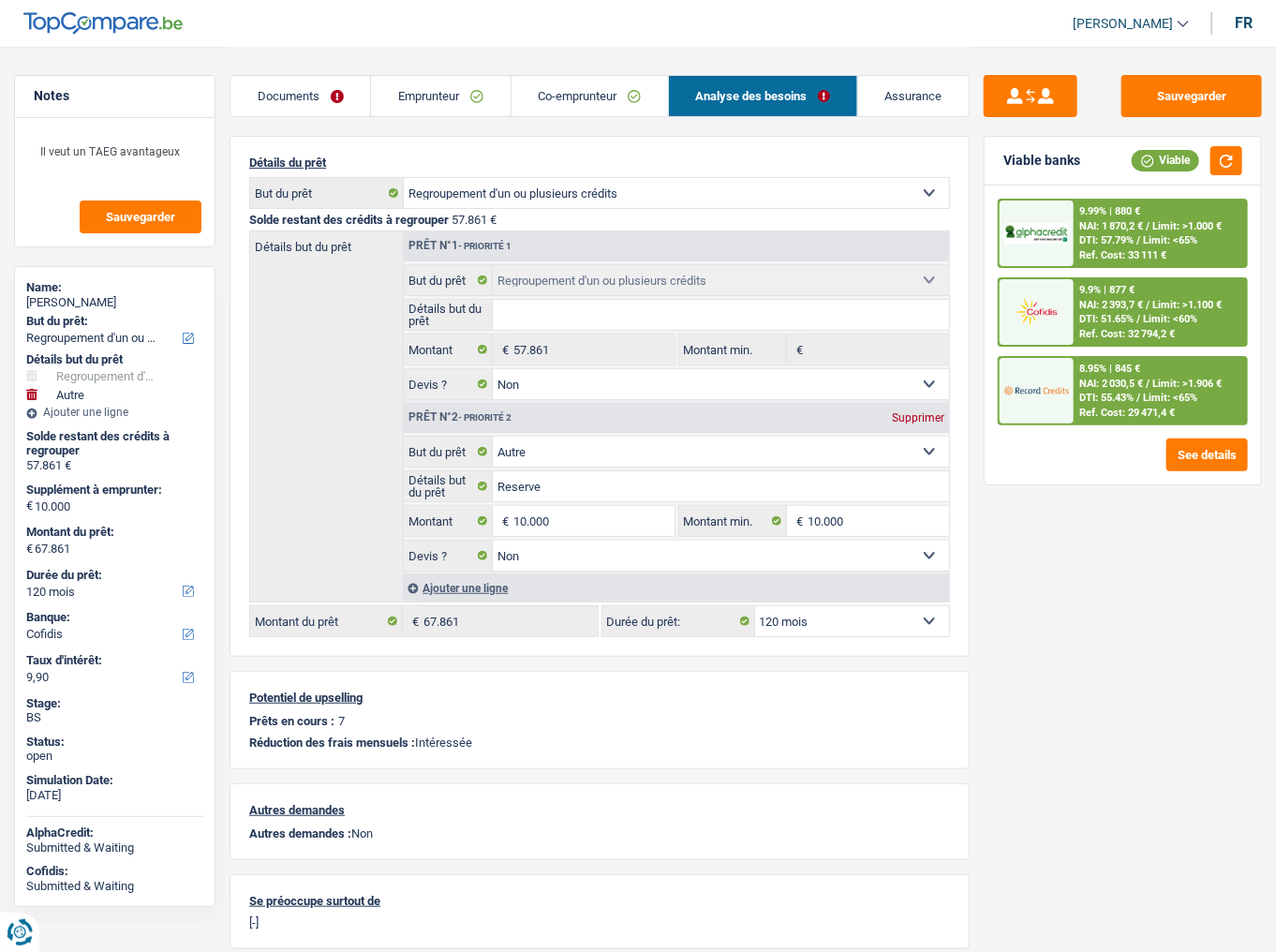
click at [1079, 369] on div "8.95% | 845 € NAI: 2 030,5 € / Limit: >1.906 € DTI: 55.43% / Limit: <65% Ref. C…" at bounding box center [1160, 390] width 173 height 66
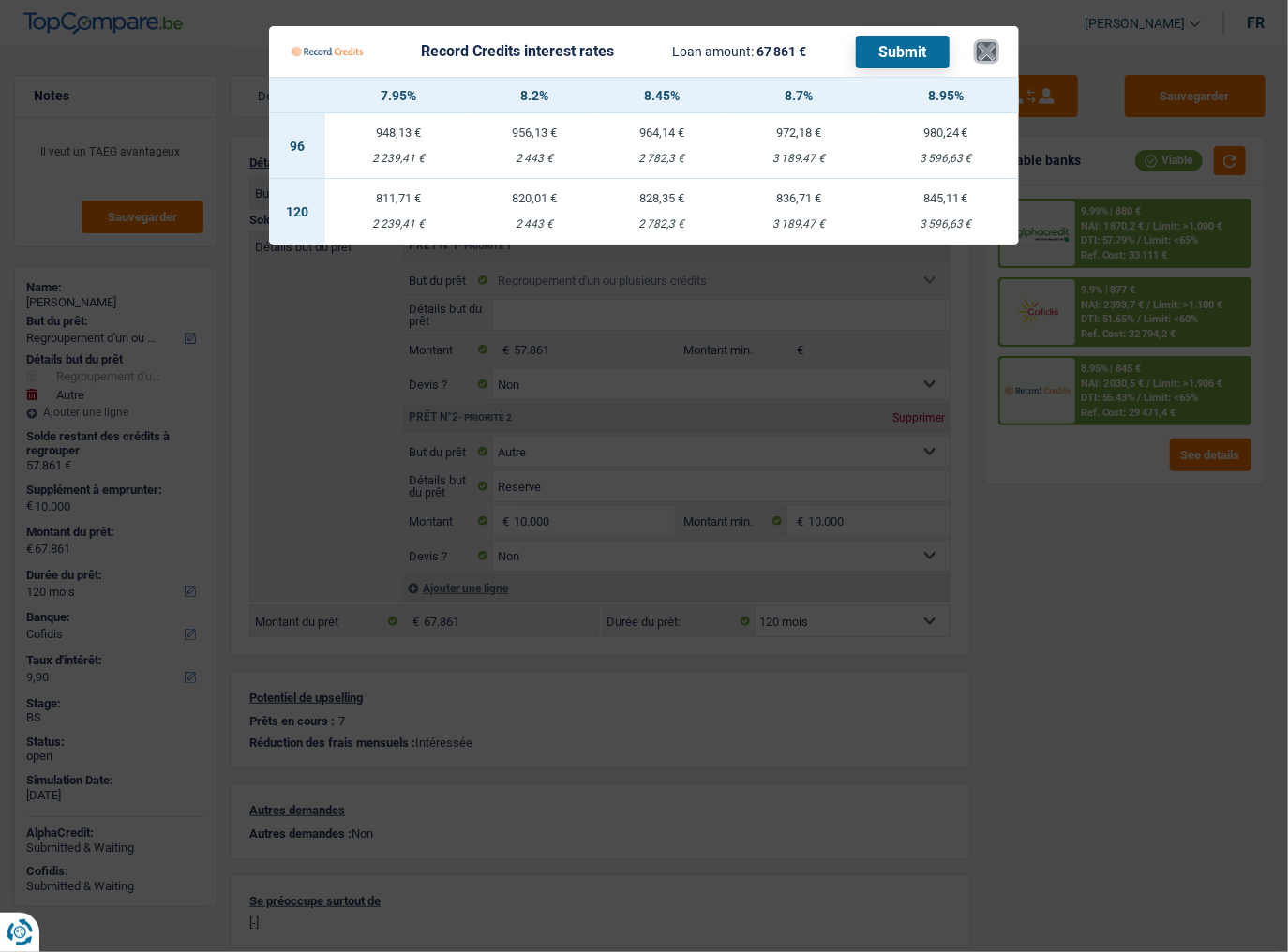
click at [984, 52] on button "×" at bounding box center [987, 52] width 20 height 19
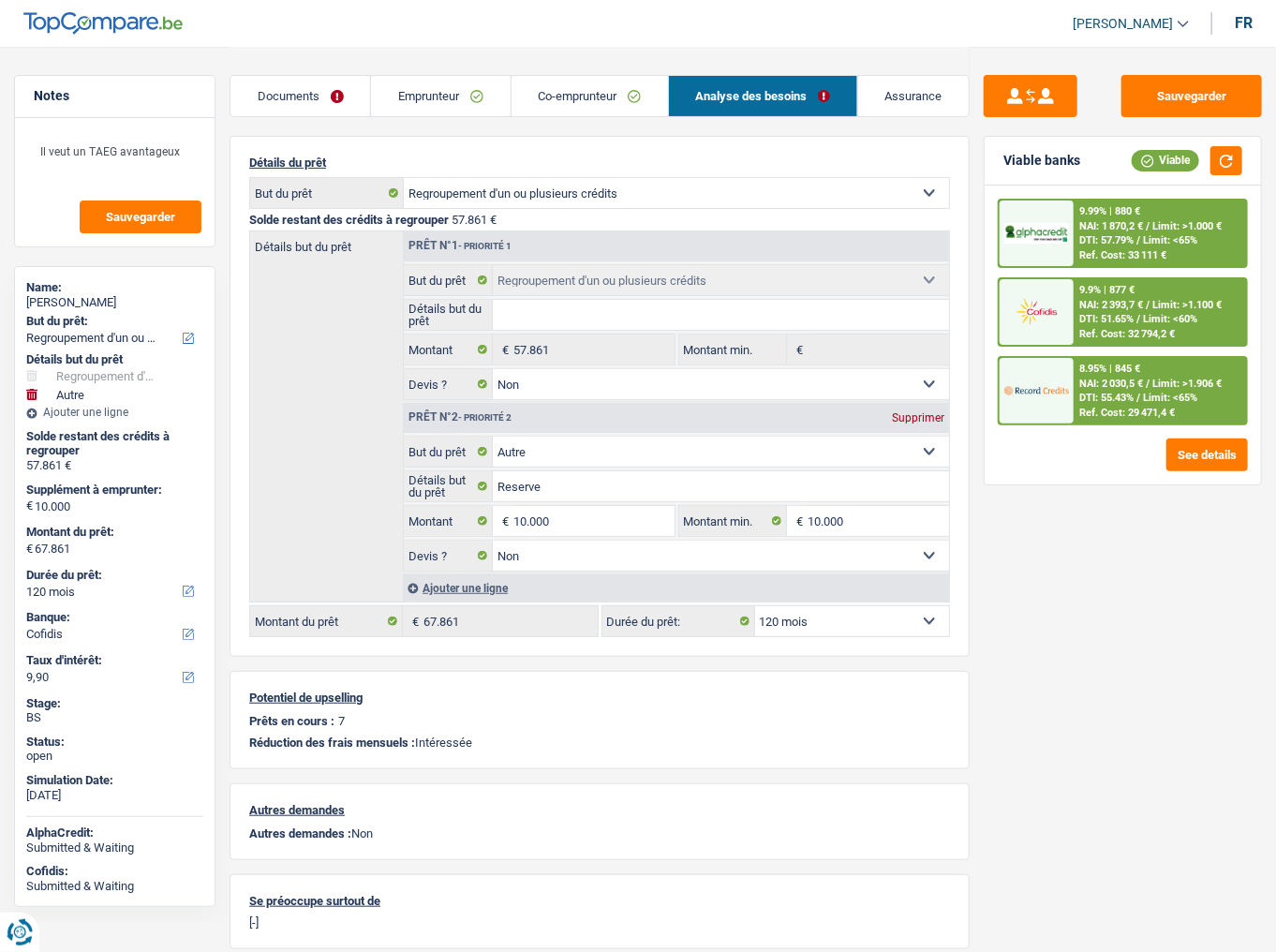
click at [1091, 367] on div "8.95% | 845 €" at bounding box center [1110, 368] width 61 height 12
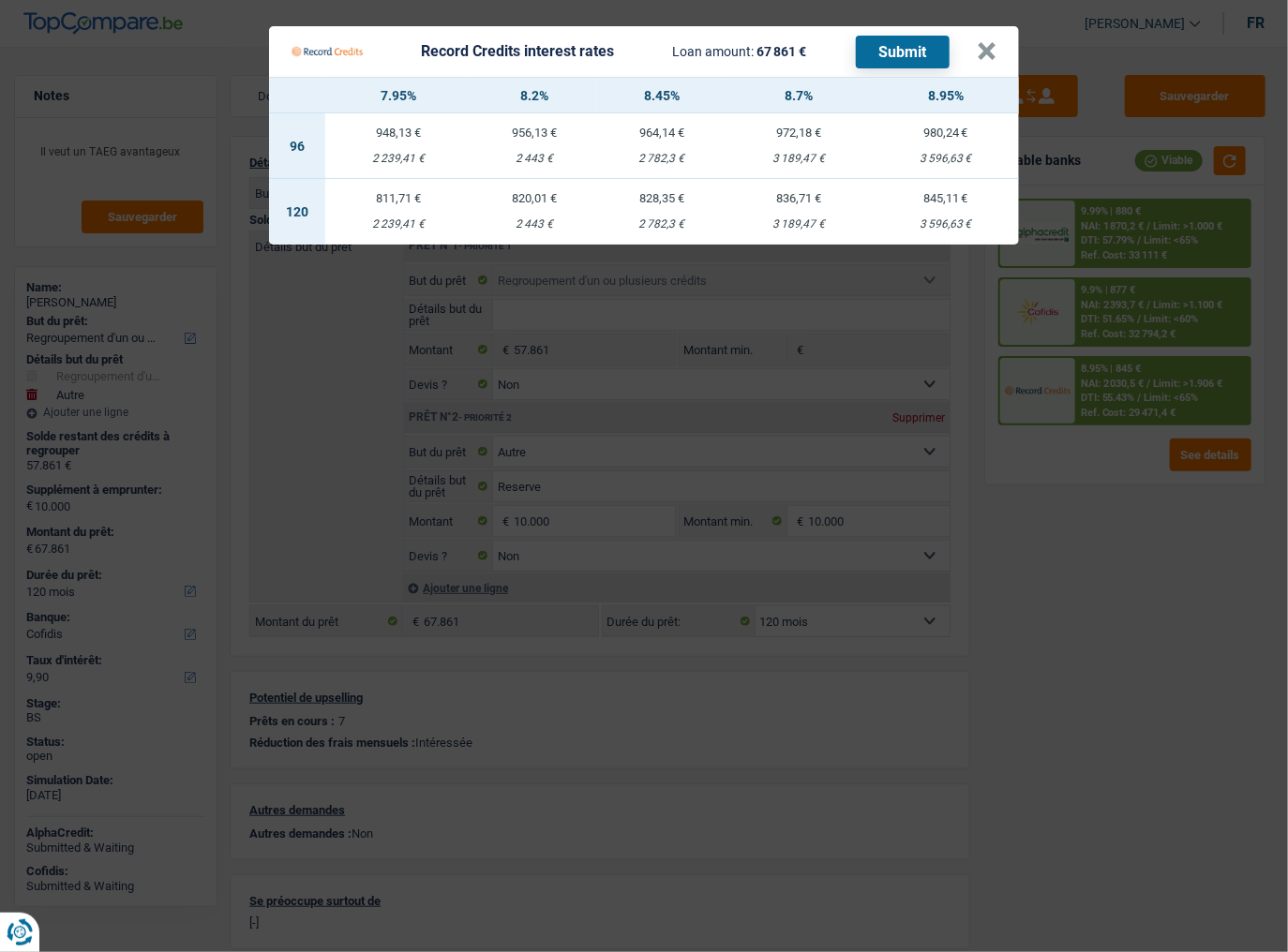
click at [794, 206] on td "836,71 € 3 189,47 €" at bounding box center [799, 212] width 146 height 66
select select "record credits"
type input "8,70"
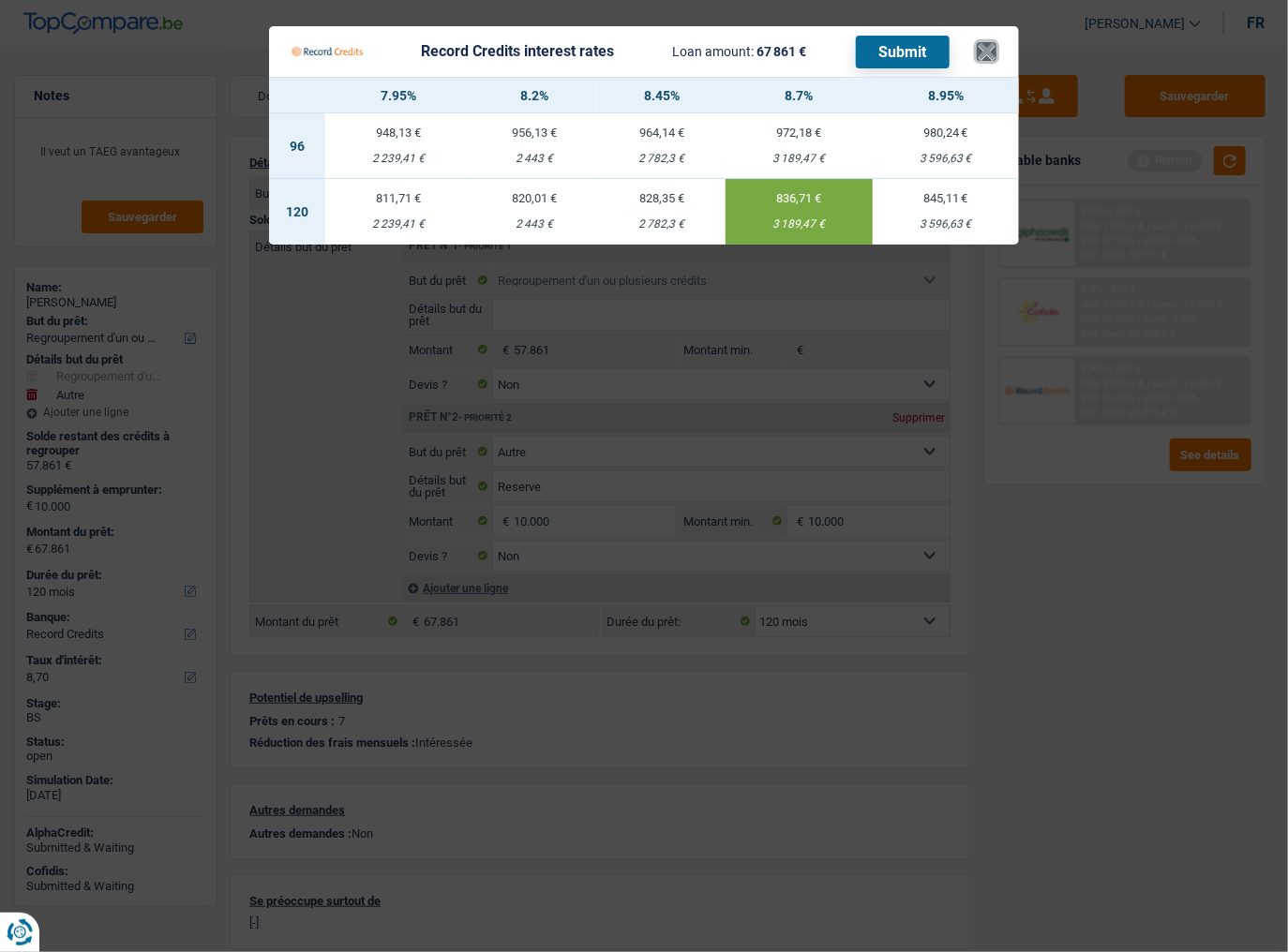
click at [979, 47] on button "×" at bounding box center [987, 52] width 20 height 19
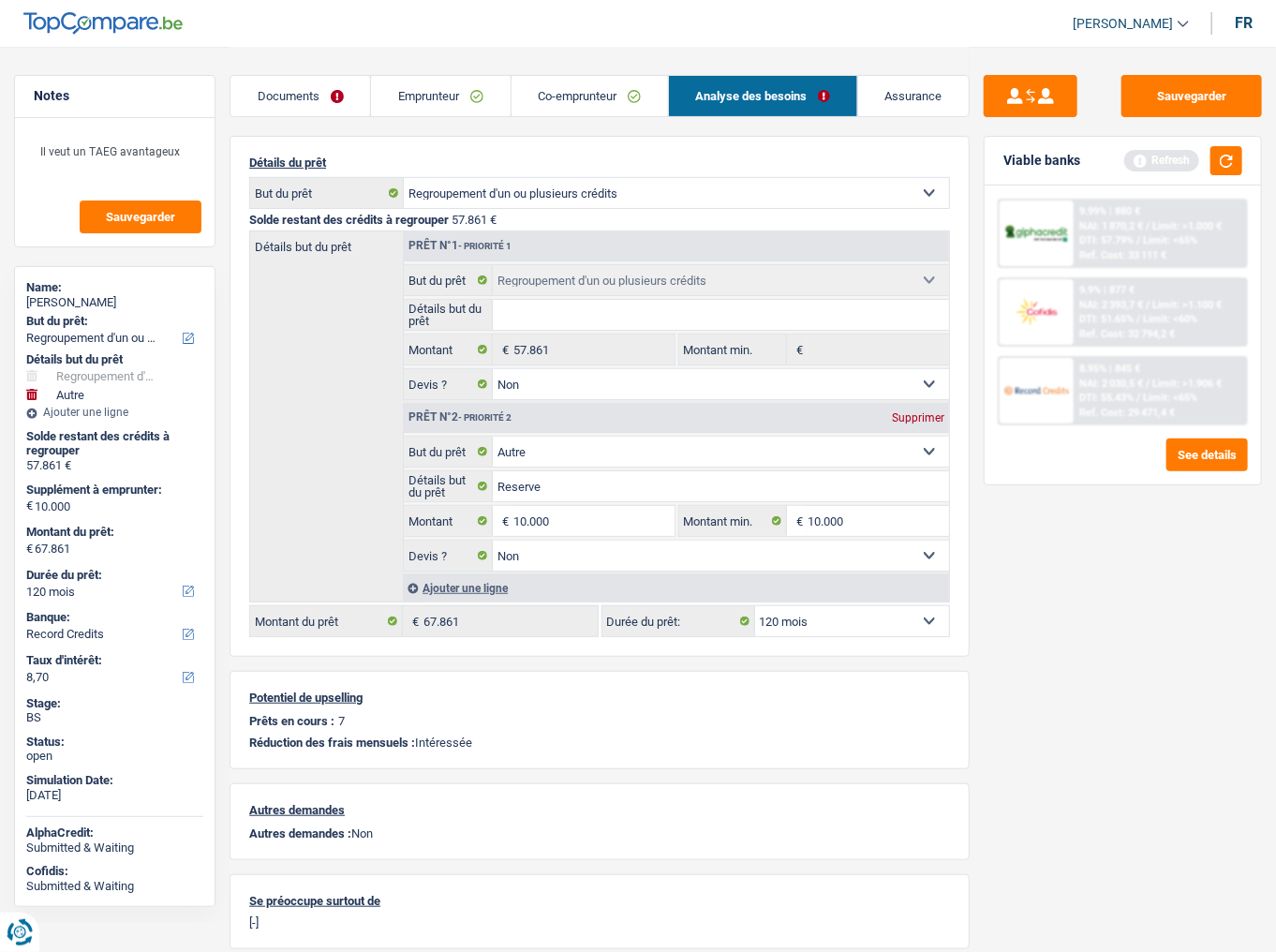
click at [439, 109] on link "Emprunteur" at bounding box center [440, 96] width 138 height 40
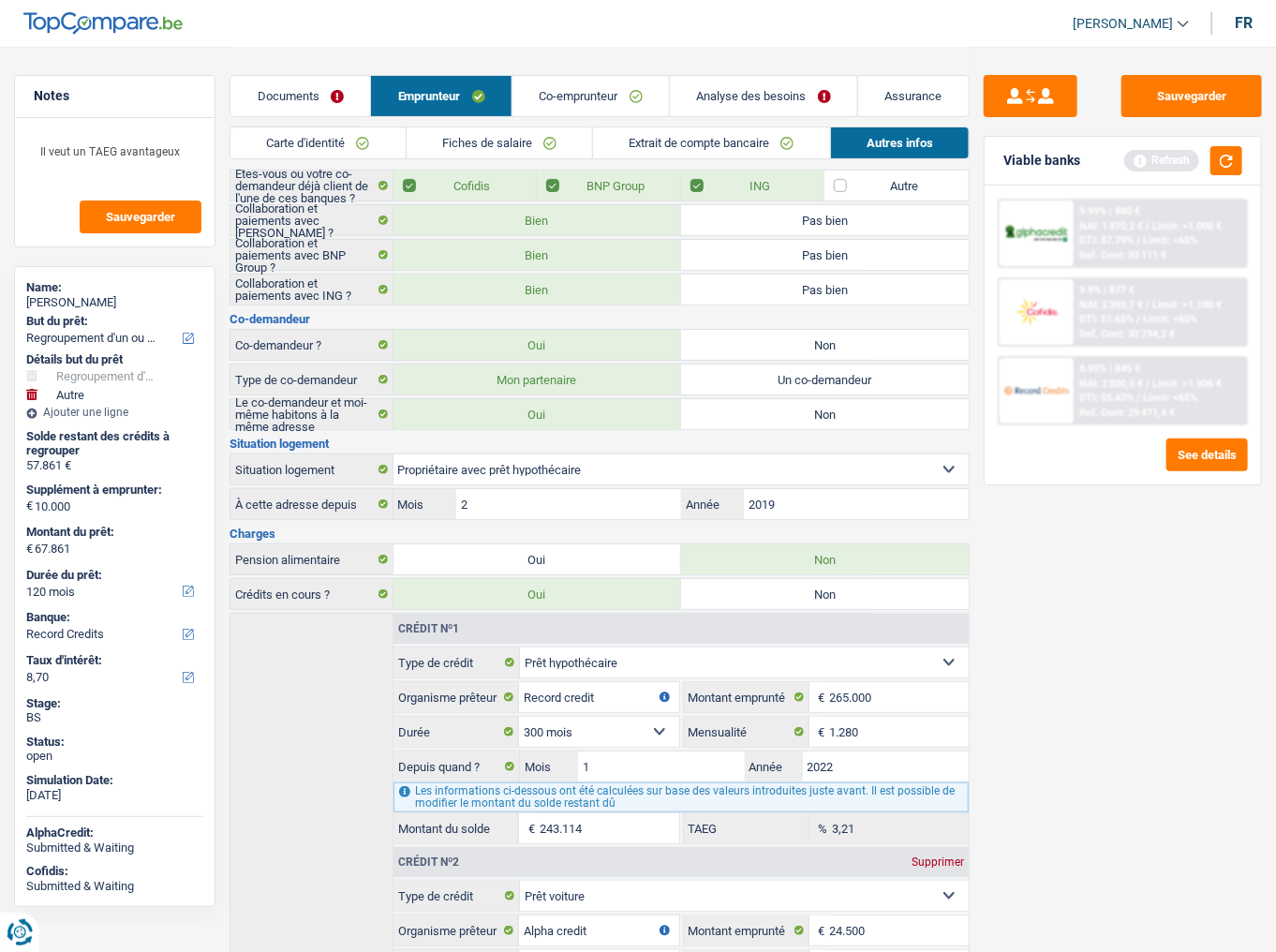
click at [437, 140] on link "Fiches de salaire" at bounding box center [500, 143] width 186 height 31
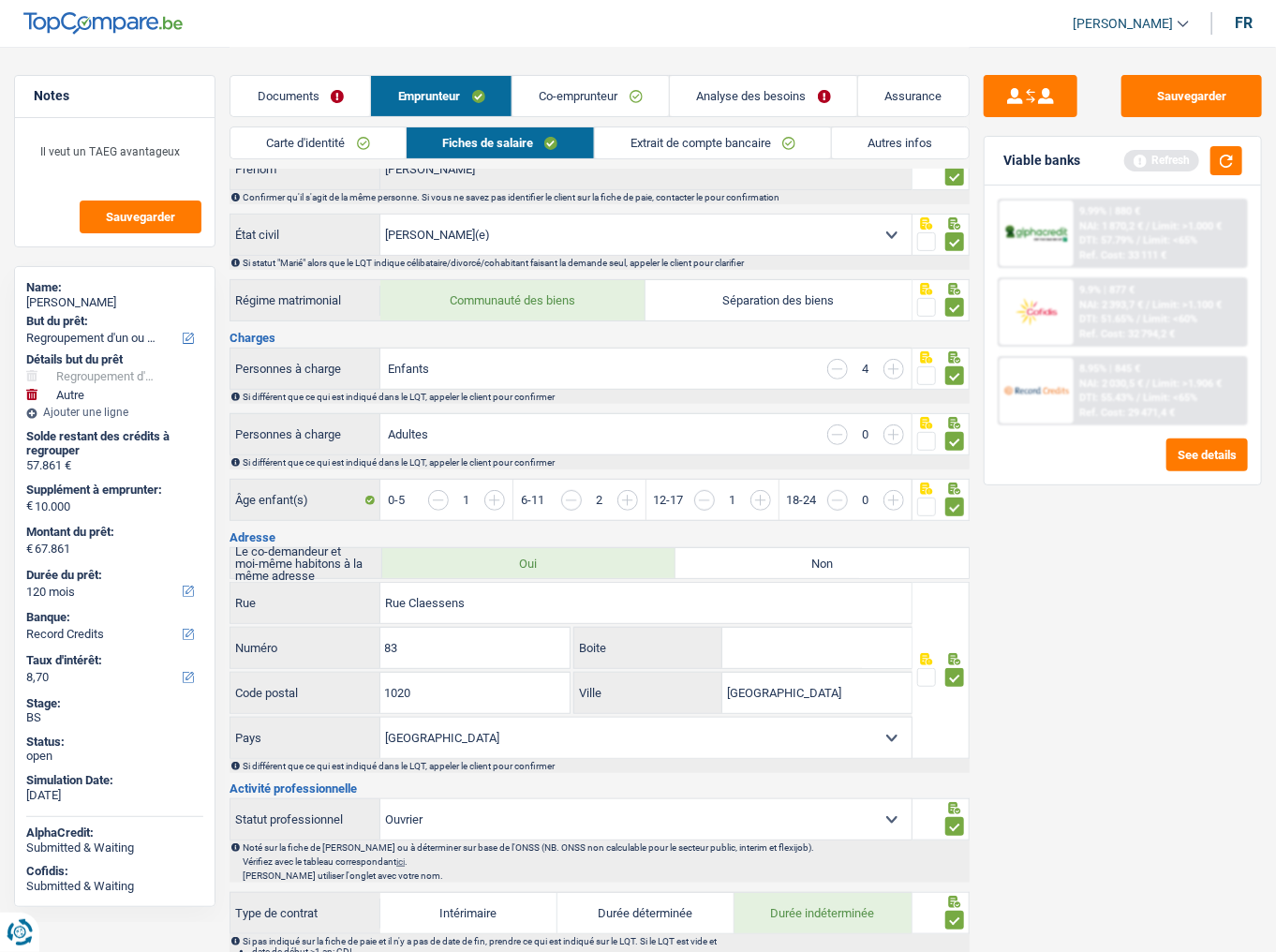
click at [360, 142] on link "Carte d'identité" at bounding box center [319, 143] width 175 height 31
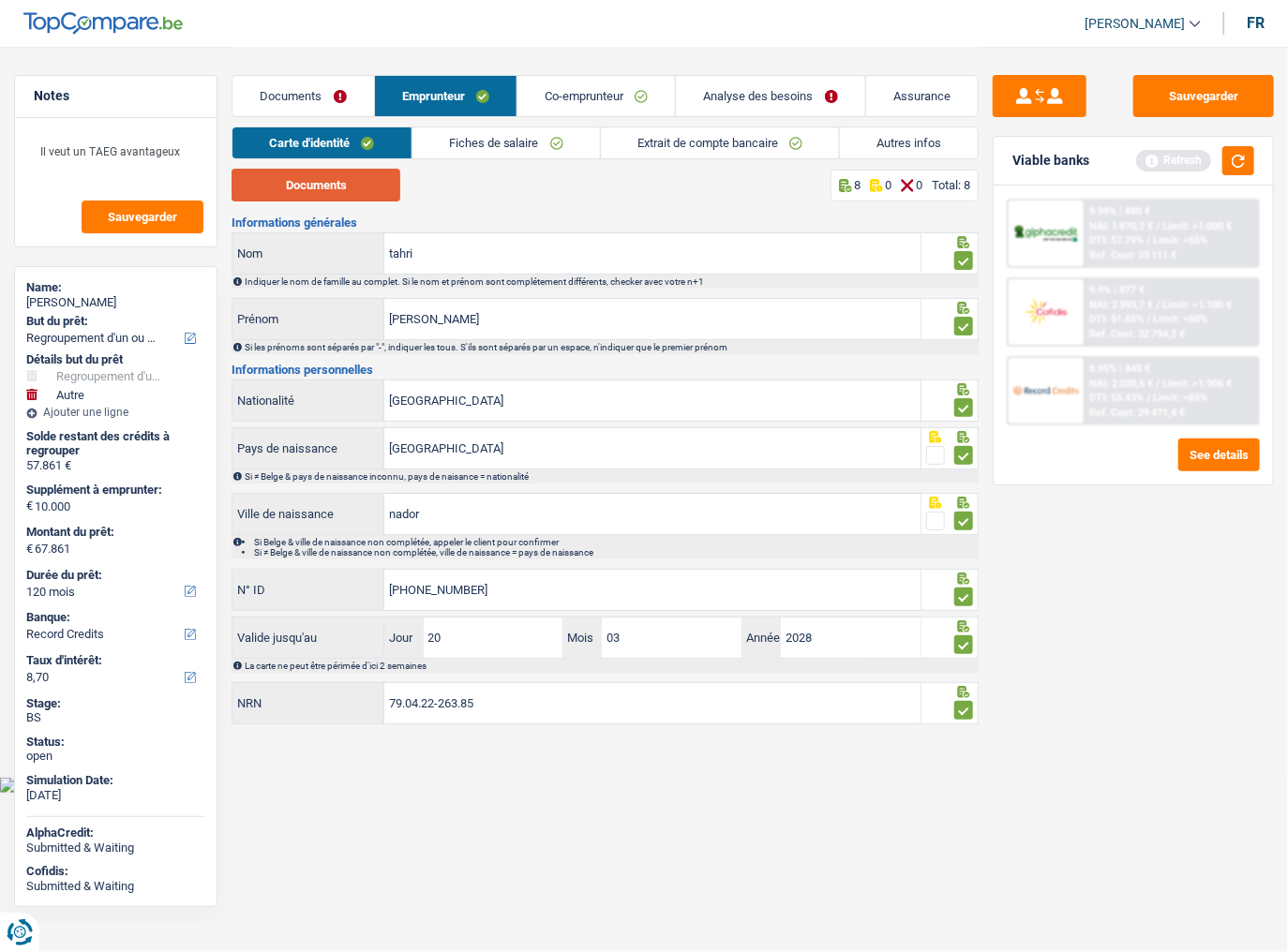
drag, startPoint x: 346, startPoint y: 184, endPoint x: 338, endPoint y: 196, distance: 14.4
click at [346, 186] on button "Documents" at bounding box center [316, 185] width 169 height 32
click at [557, 145] on link "Fiches de salaire" at bounding box center [506, 143] width 188 height 31
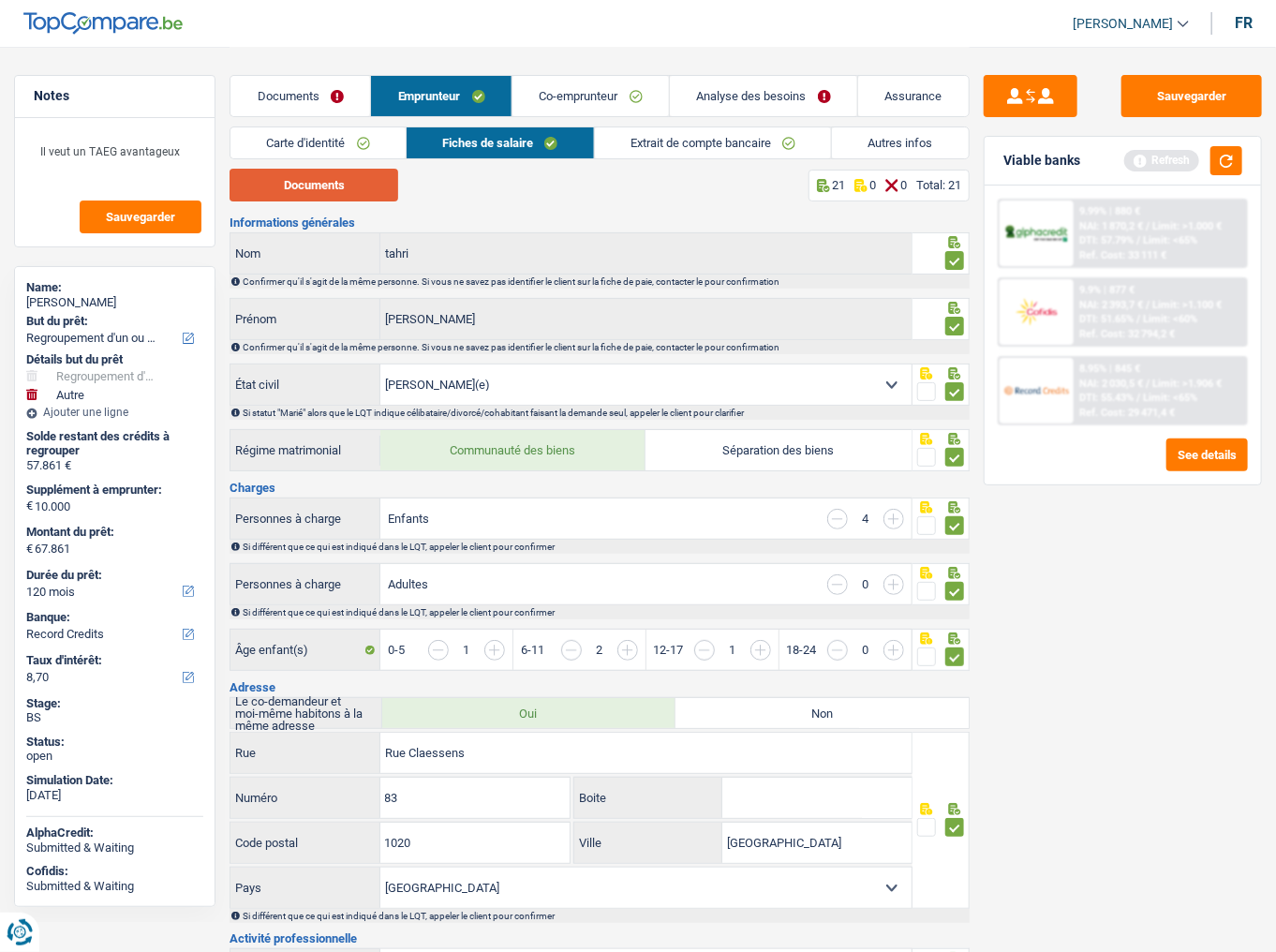
click at [368, 184] on button "Documents" at bounding box center [314, 185] width 169 height 32
click at [340, 87] on link "Documents" at bounding box center [300, 96] width 139 height 40
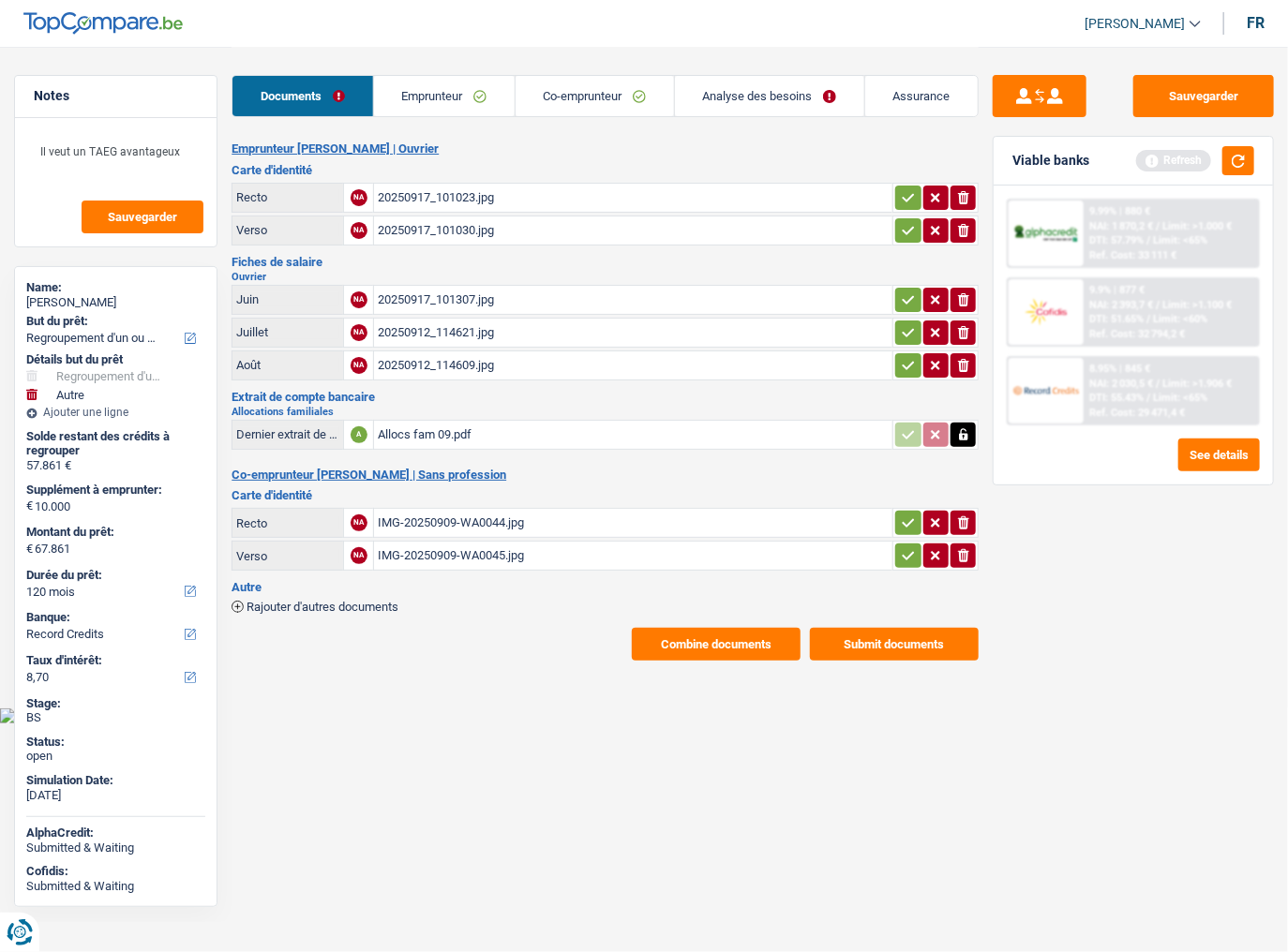
click at [503, 440] on div "Allocs fam 09.pdf" at bounding box center [634, 434] width 511 height 28
click at [397, 81] on link "Emprunteur" at bounding box center [444, 96] width 140 height 40
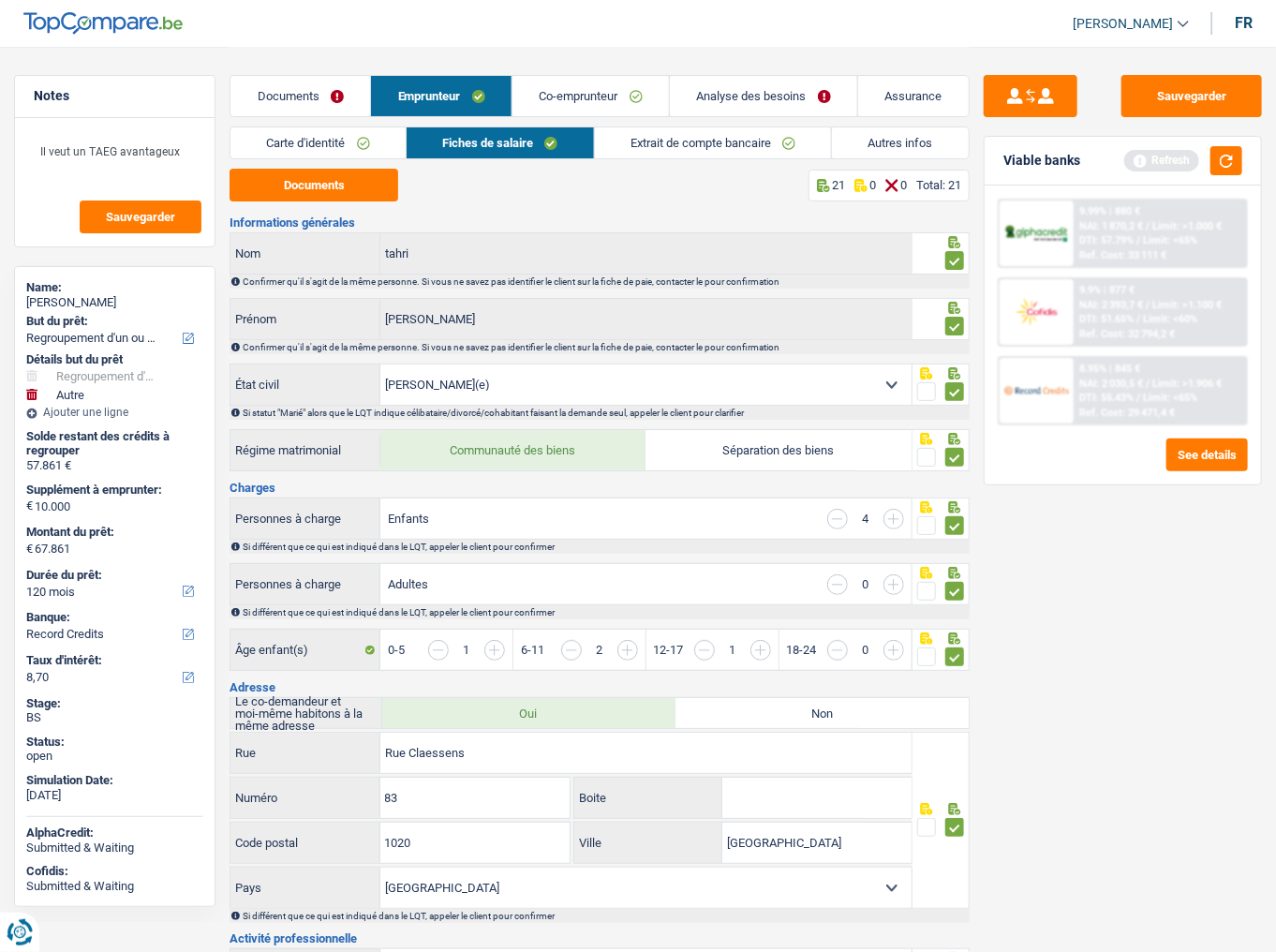
click at [841, 134] on link "Autres infos" at bounding box center [900, 143] width 136 height 31
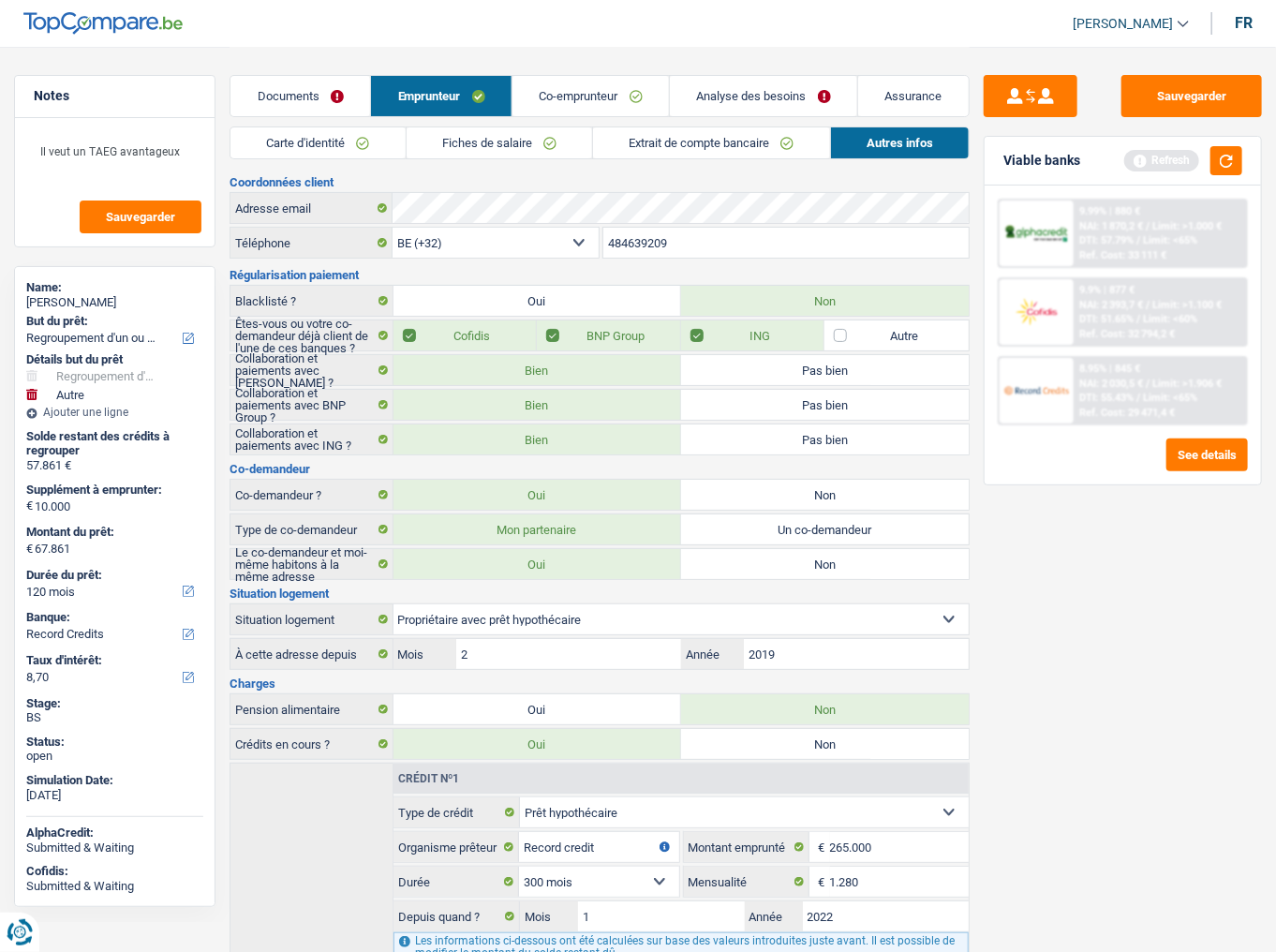
click at [878, 148] on link "Autres infos" at bounding box center [900, 143] width 137 height 31
click at [354, 210] on div "Adresse email" at bounding box center [600, 207] width 738 height 30
click at [573, 142] on link "Fiches de salaire" at bounding box center [500, 143] width 186 height 31
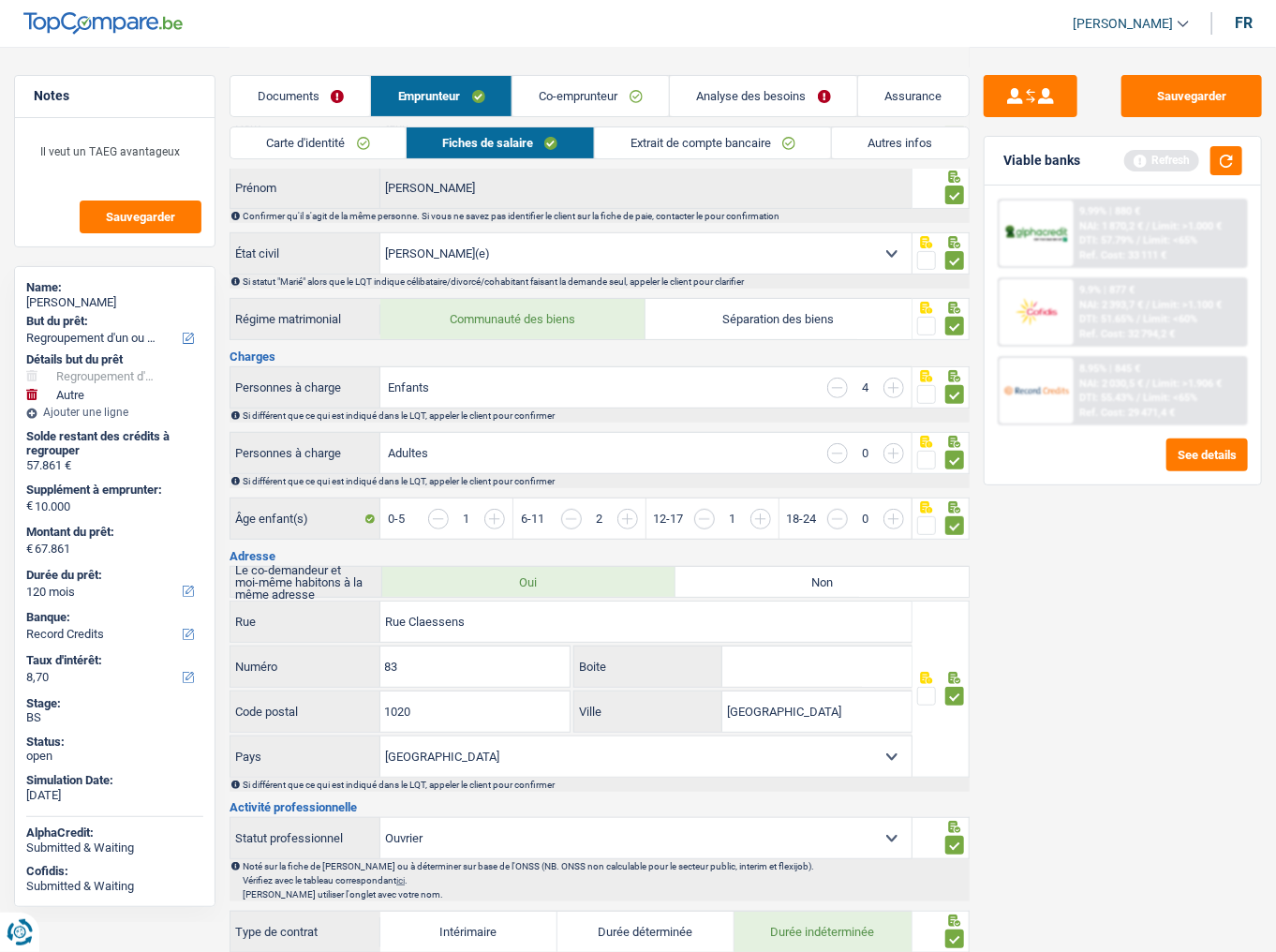
scroll to position [150, 0]
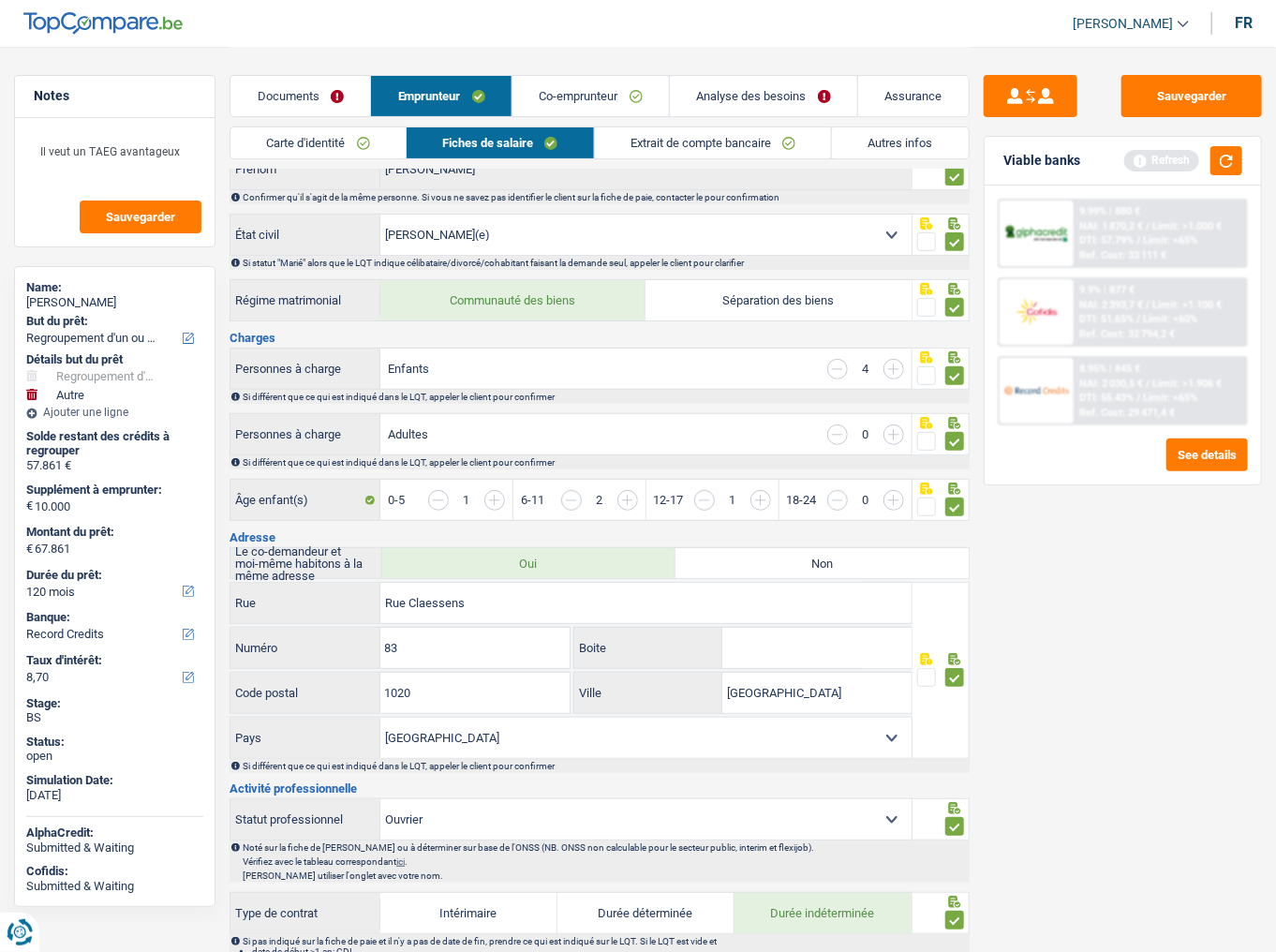
click at [580, 117] on div "Documents Emprunteur Co-emprunteur Analyse des besoins Assurance" at bounding box center [600, 87] width 740 height 80
click at [586, 104] on link "Co-emprunteur" at bounding box center [591, 96] width 156 height 40
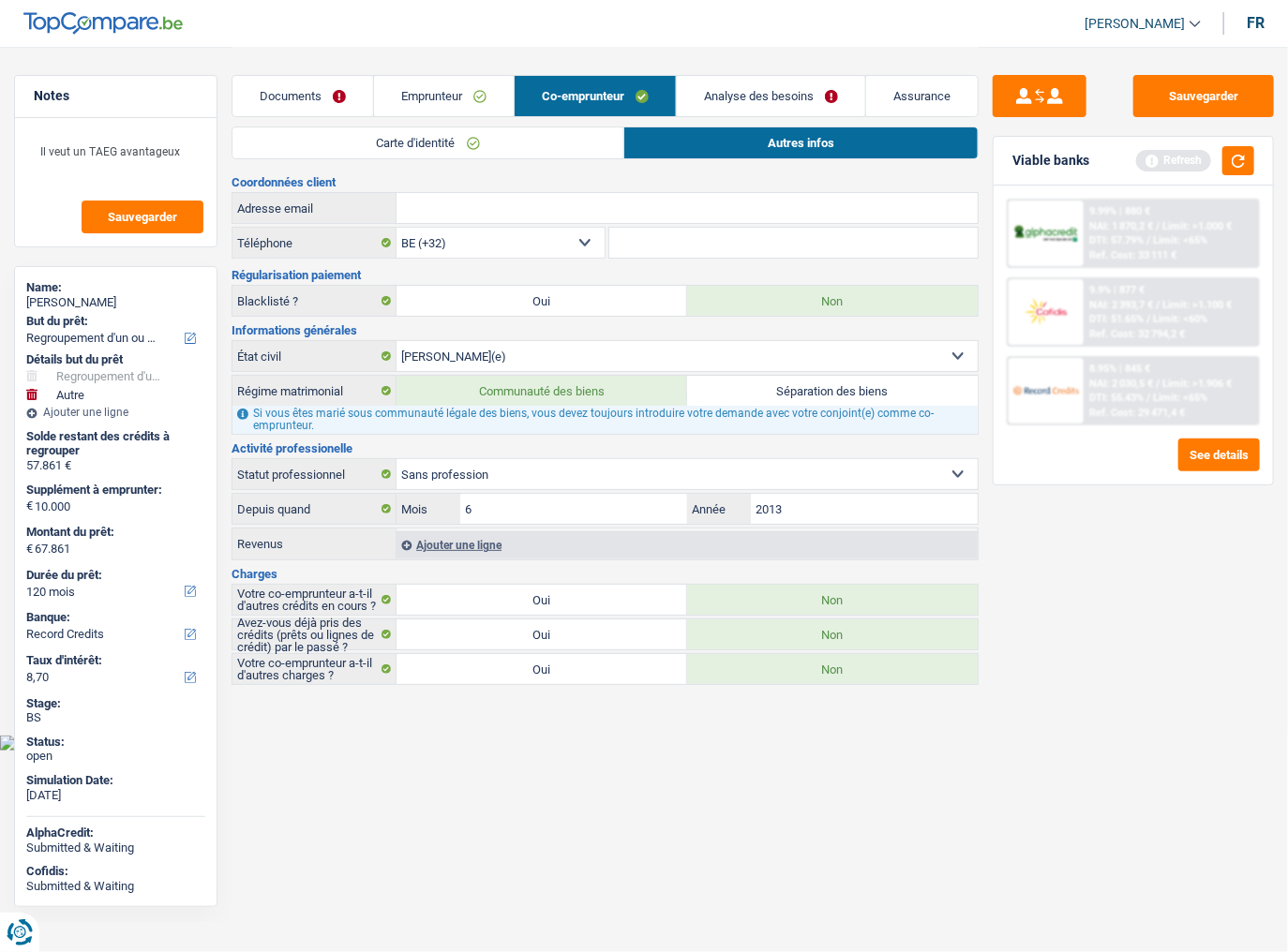
click at [504, 135] on link "Carte d'identité" at bounding box center [427, 143] width 390 height 31
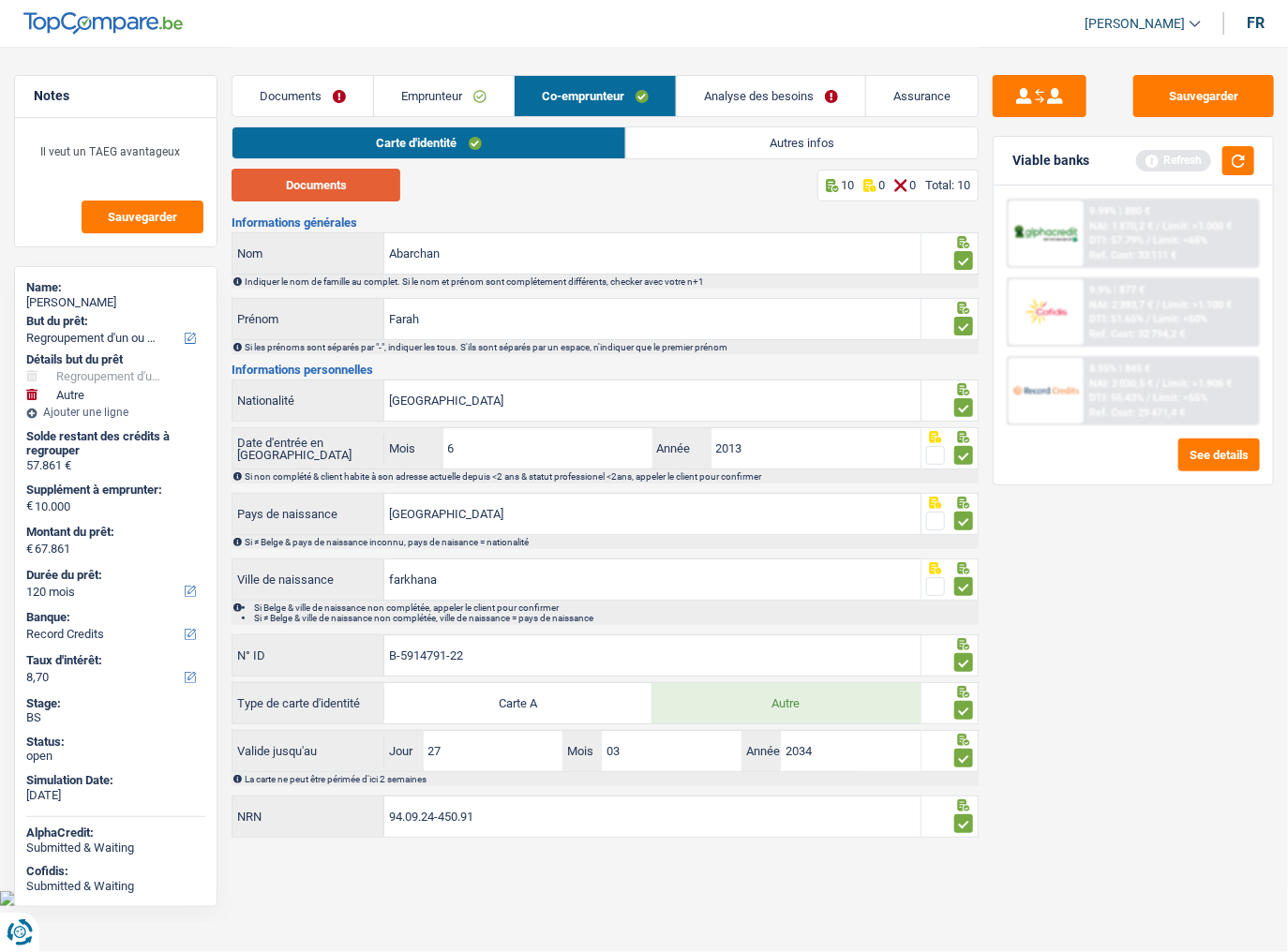
click at [358, 179] on button "Documents" at bounding box center [316, 185] width 169 height 32
click at [493, 114] on link "Emprunteur" at bounding box center [444, 96] width 139 height 40
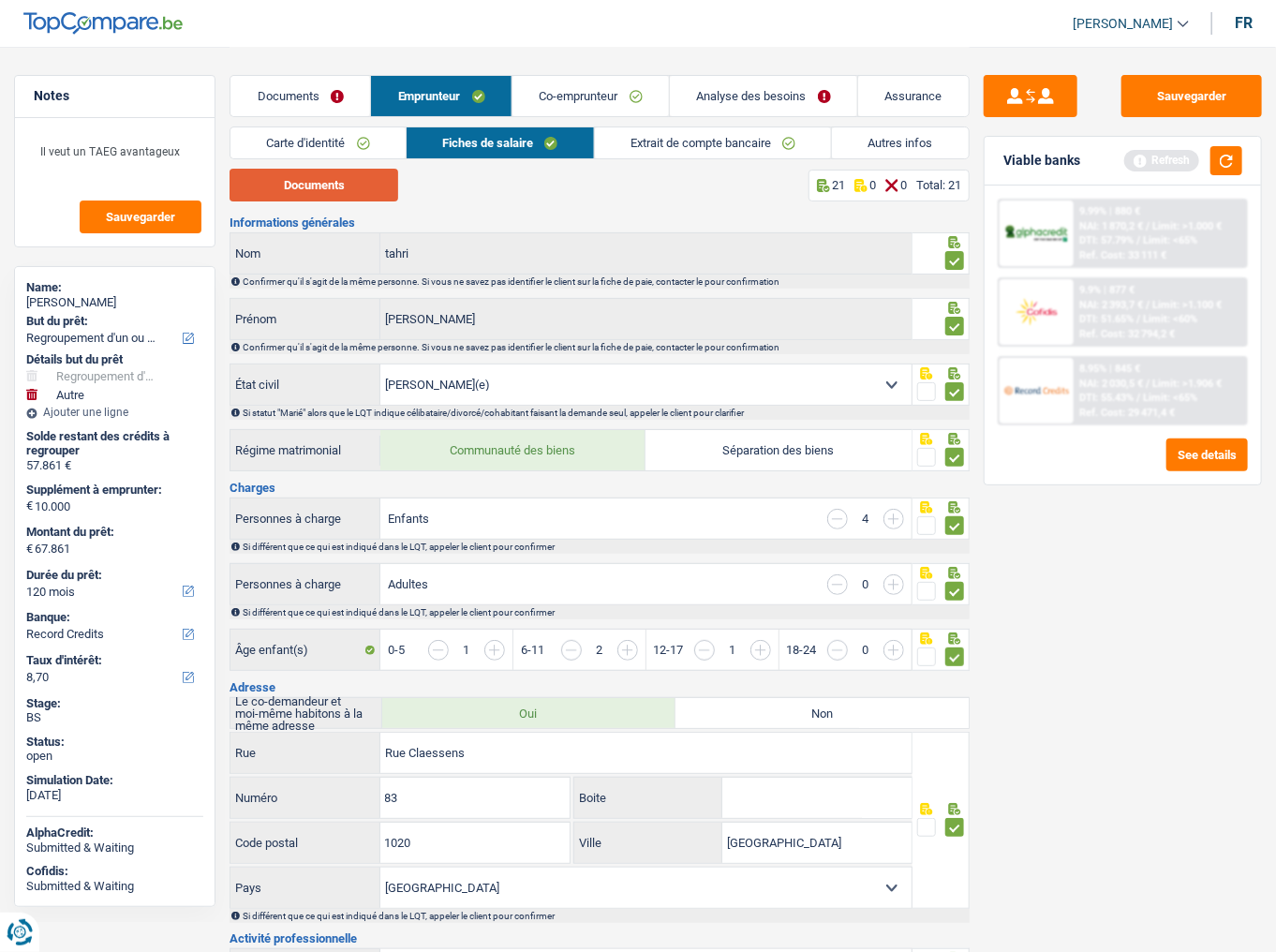
click at [345, 181] on button "Documents" at bounding box center [314, 185] width 169 height 32
click at [1139, 91] on button "Sauvegarder" at bounding box center [1191, 96] width 140 height 42
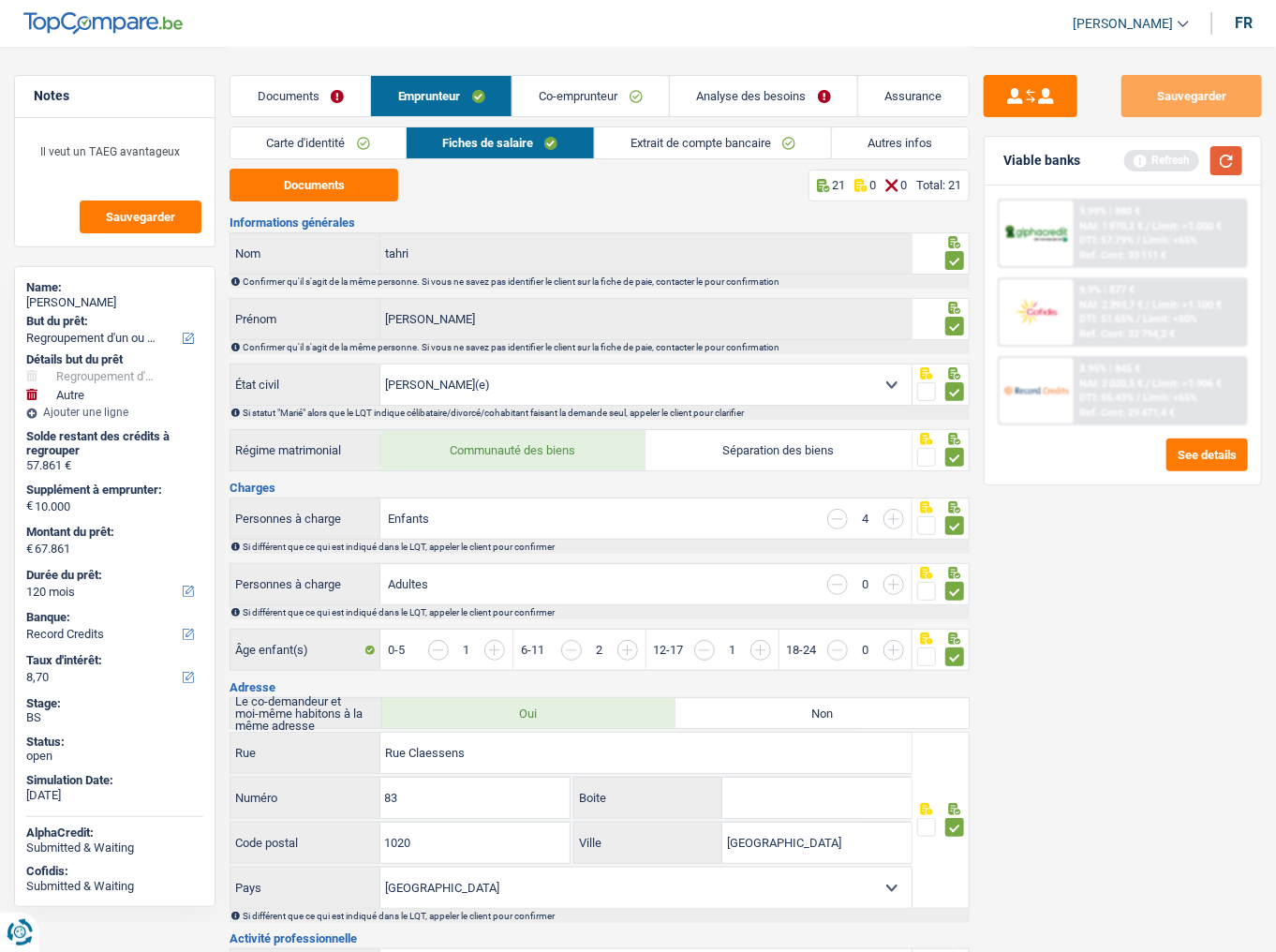
click at [1139, 155] on button "button" at bounding box center [1226, 160] width 31 height 29
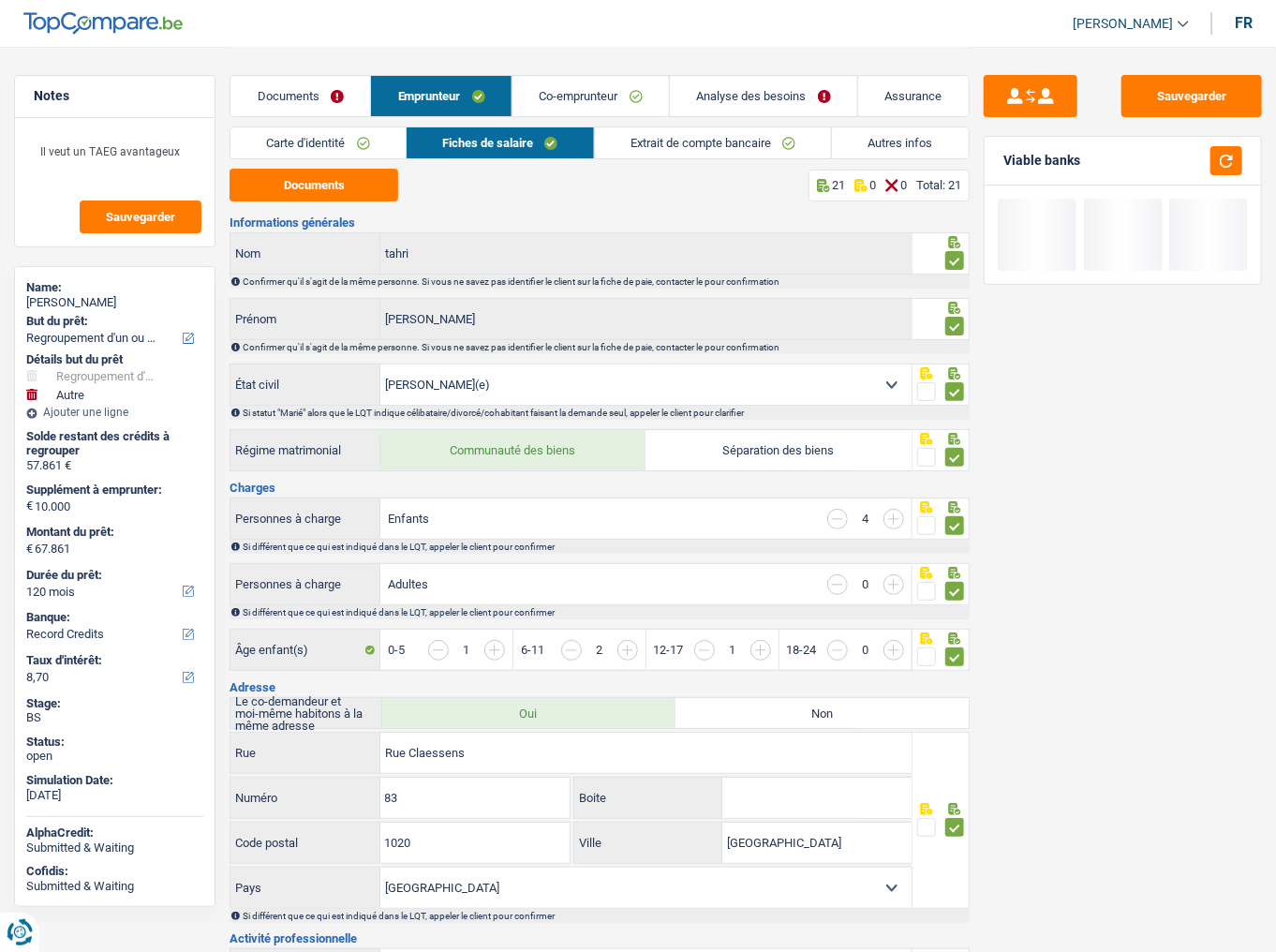
click at [683, 144] on link "Extrait de compte bancaire" at bounding box center [713, 143] width 237 height 31
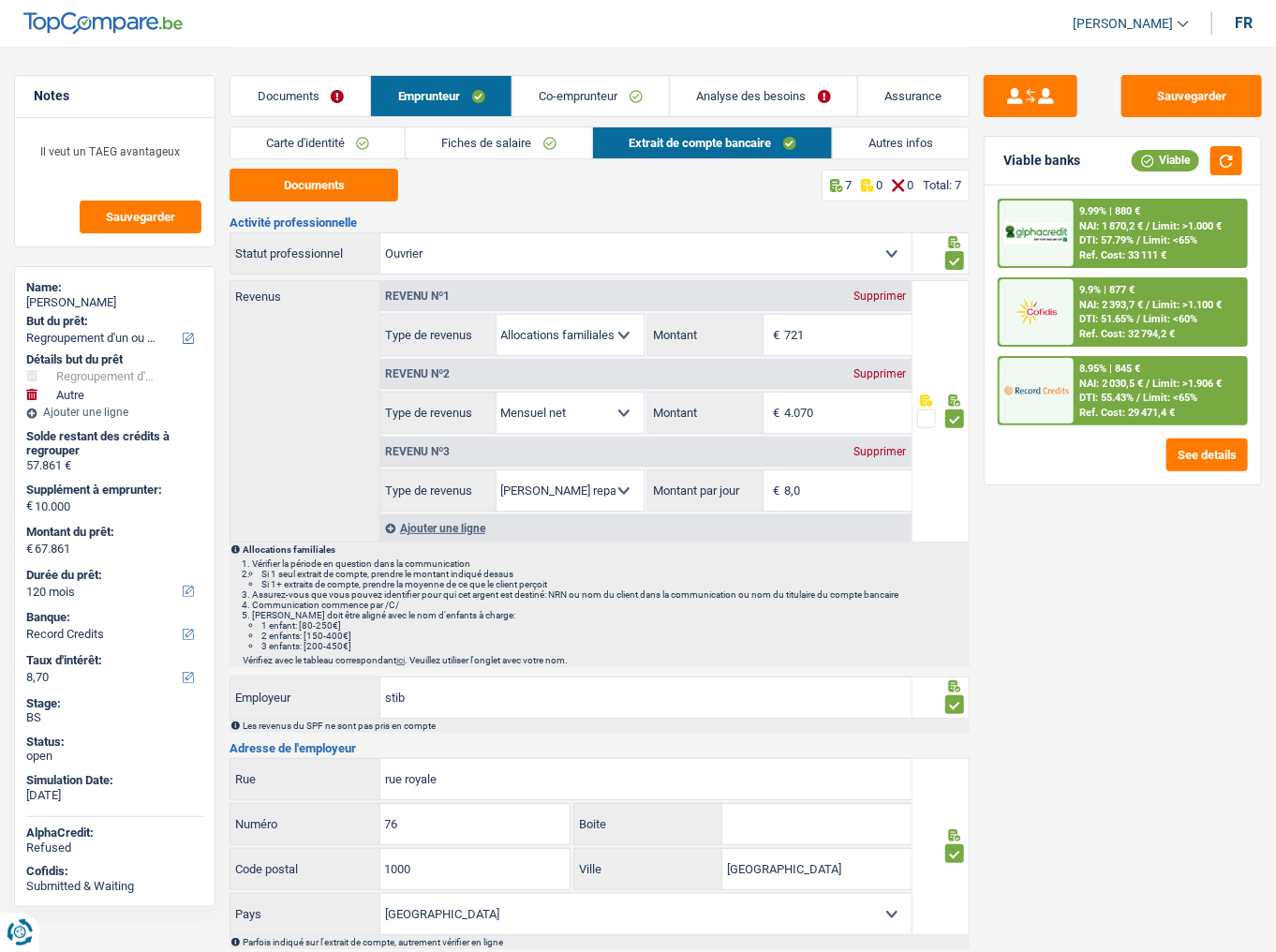
click at [379, 135] on link "Carte d'identité" at bounding box center [318, 143] width 175 height 31
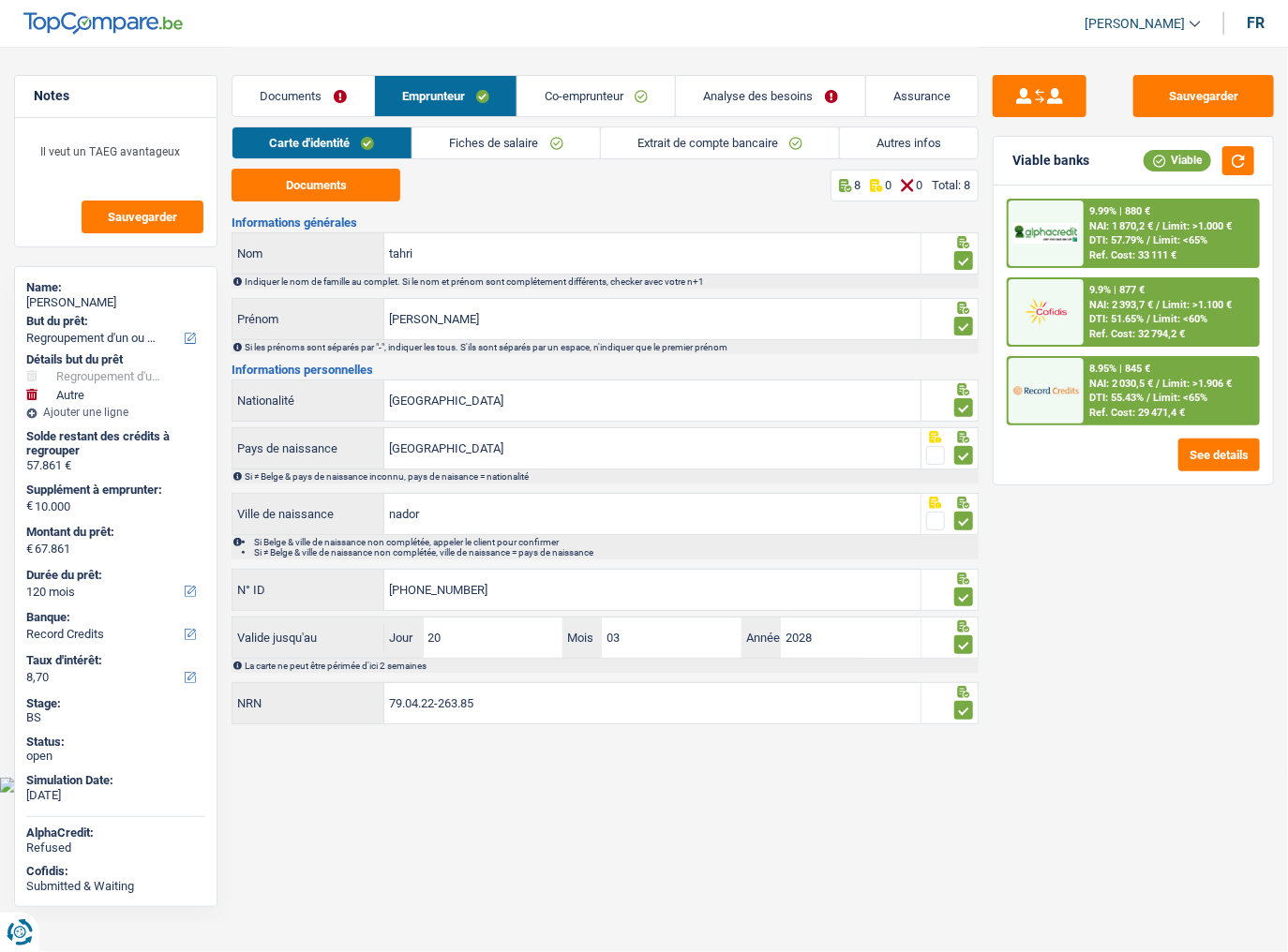
click at [444, 132] on link "Fiches de salaire" at bounding box center [506, 143] width 188 height 31
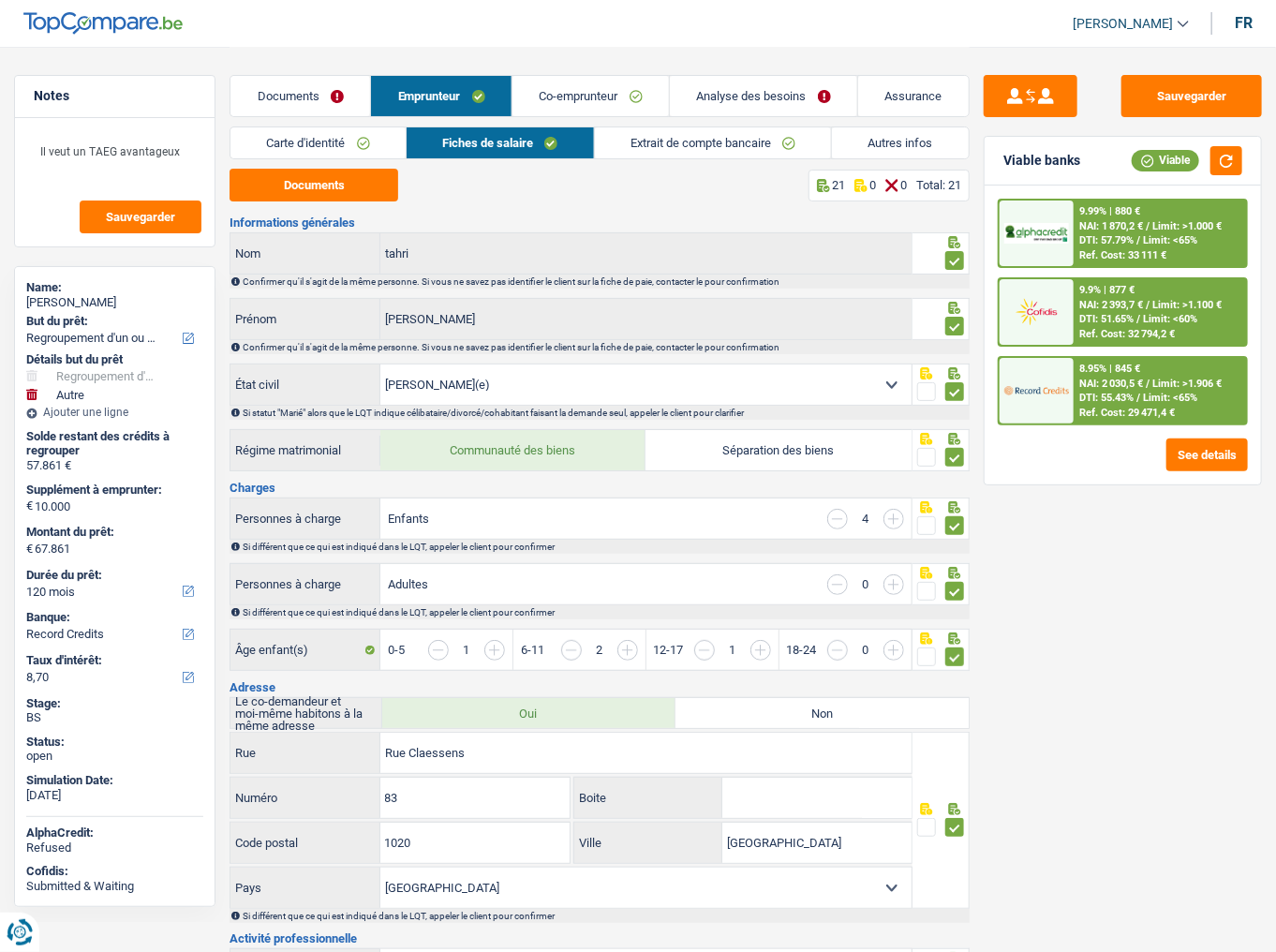
click at [910, 145] on link "Autres infos" at bounding box center [900, 143] width 136 height 31
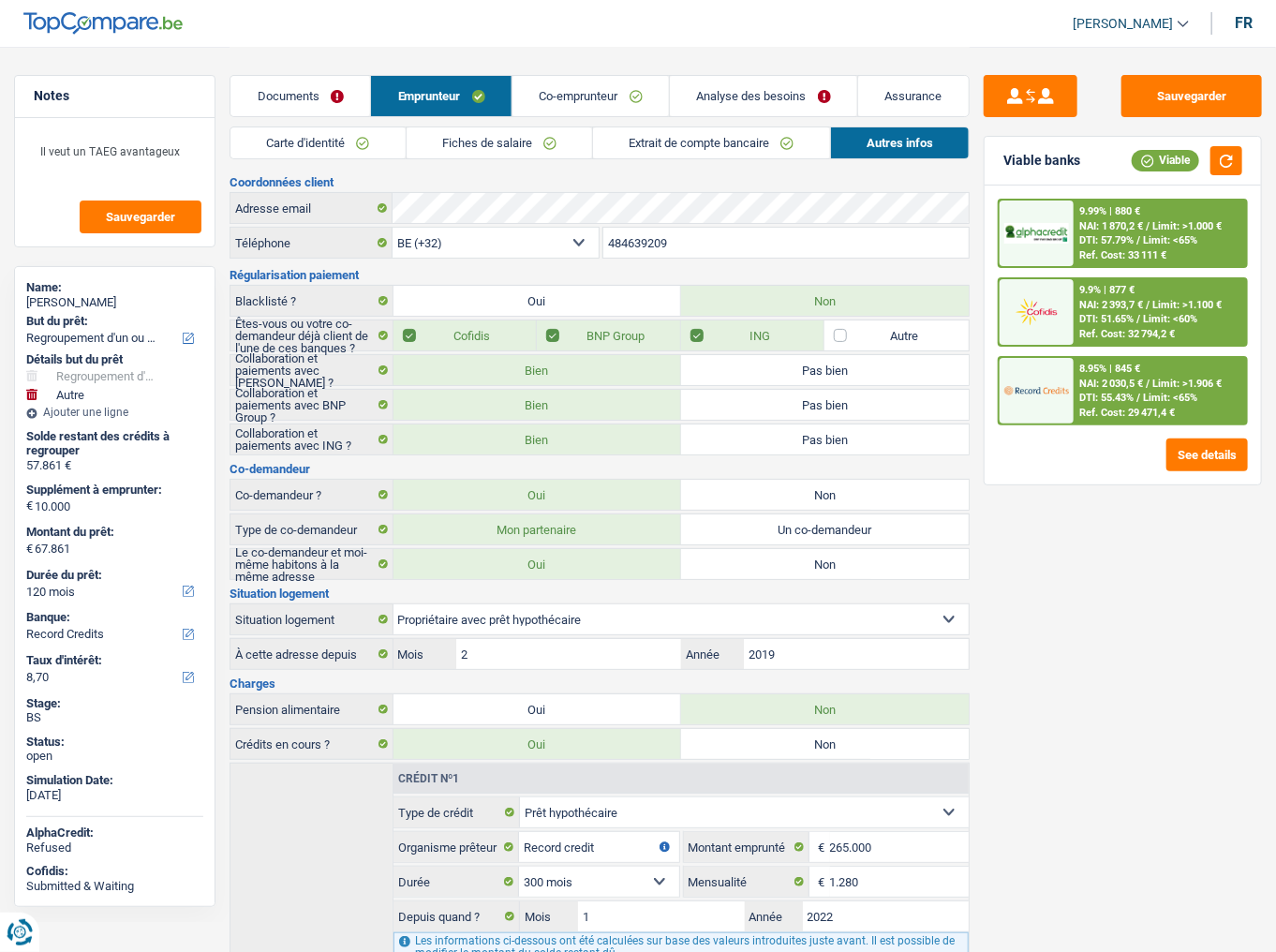
click at [319, 99] on link "Documents" at bounding box center [300, 96] width 139 height 40
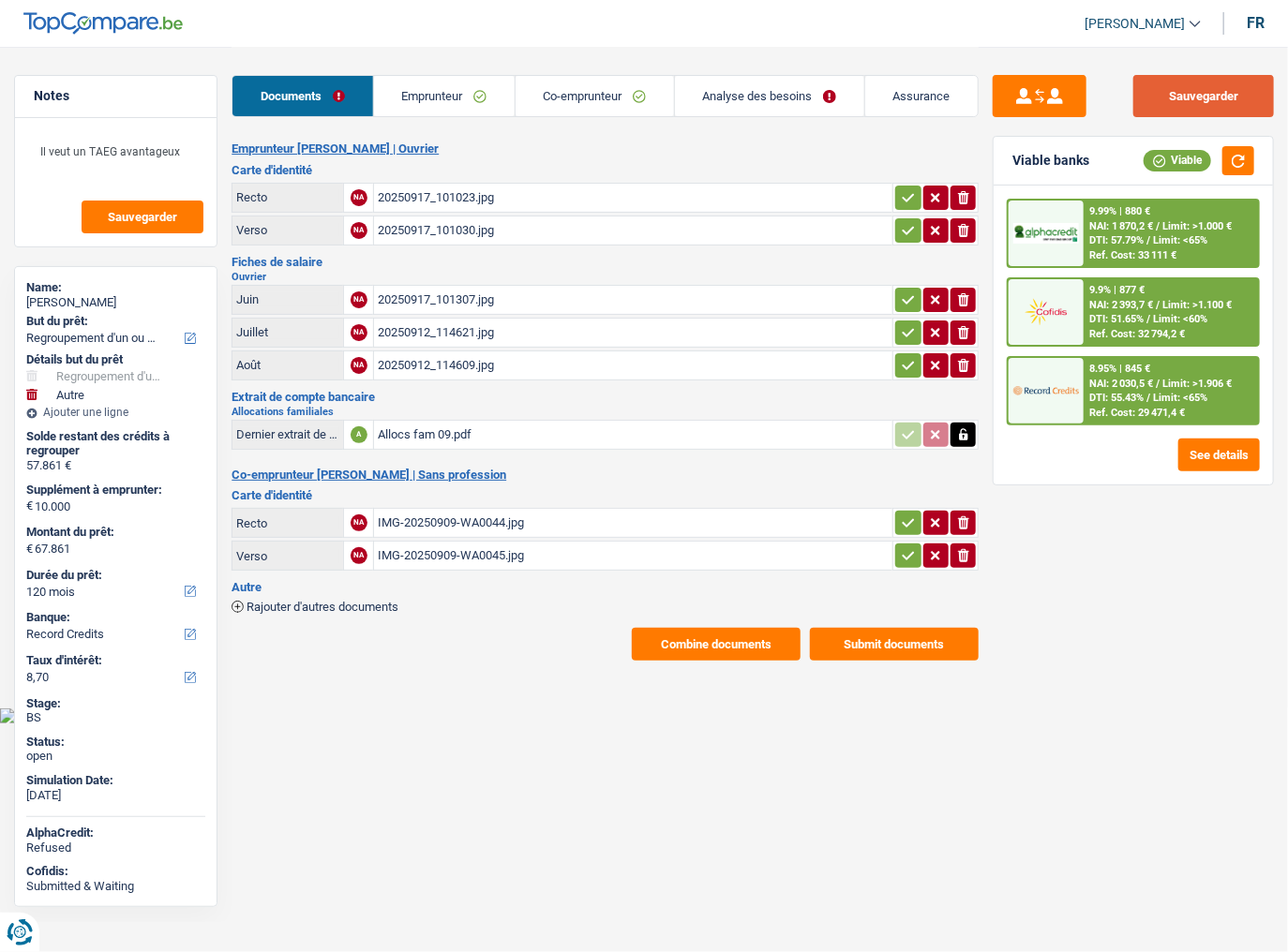
click at [1139, 90] on button "Sauvegarder" at bounding box center [1203, 96] width 140 height 42
click at [768, 92] on link "Analyse des besoins" at bounding box center [770, 96] width 190 height 40
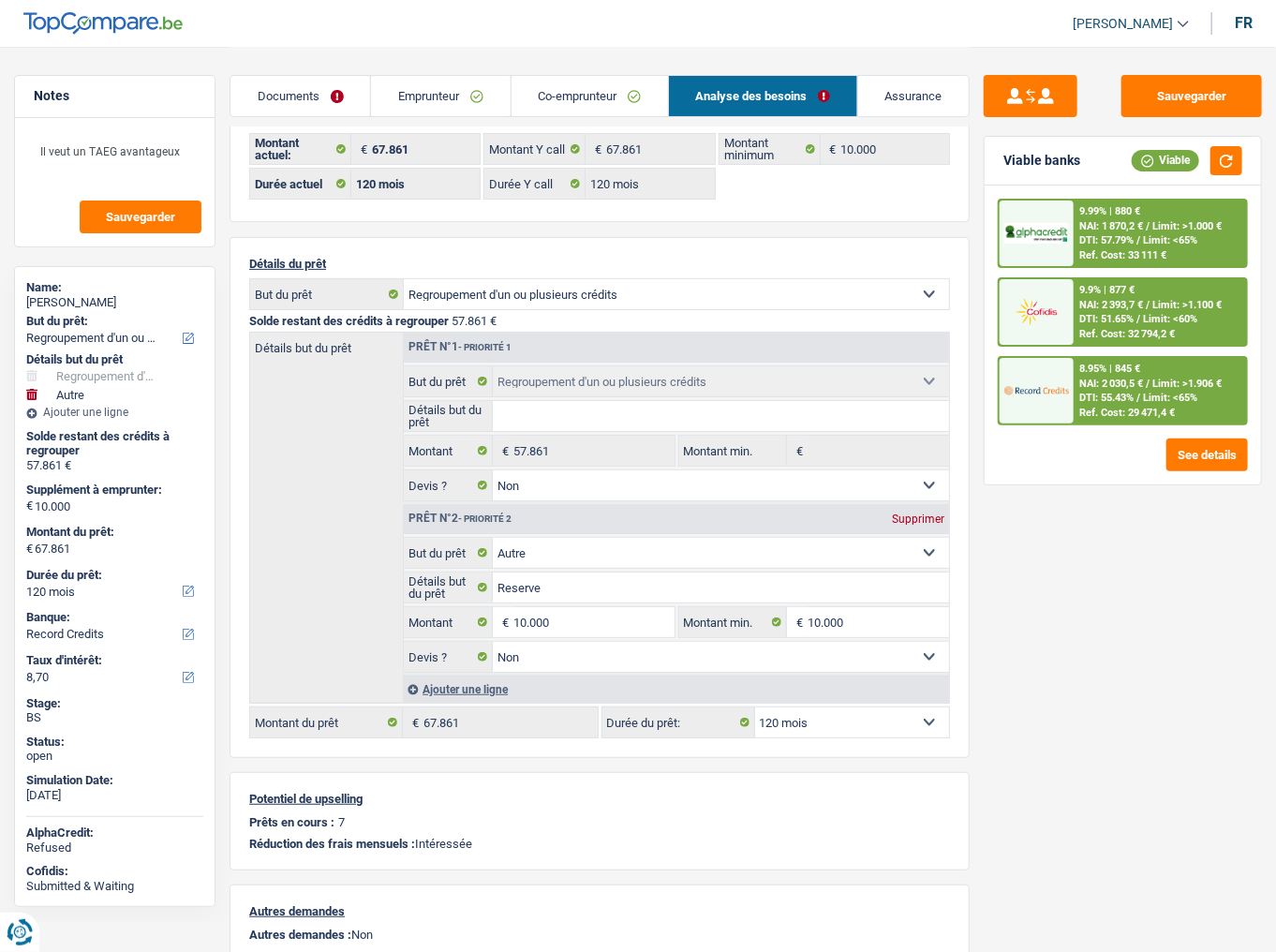
scroll to position [75, 0]
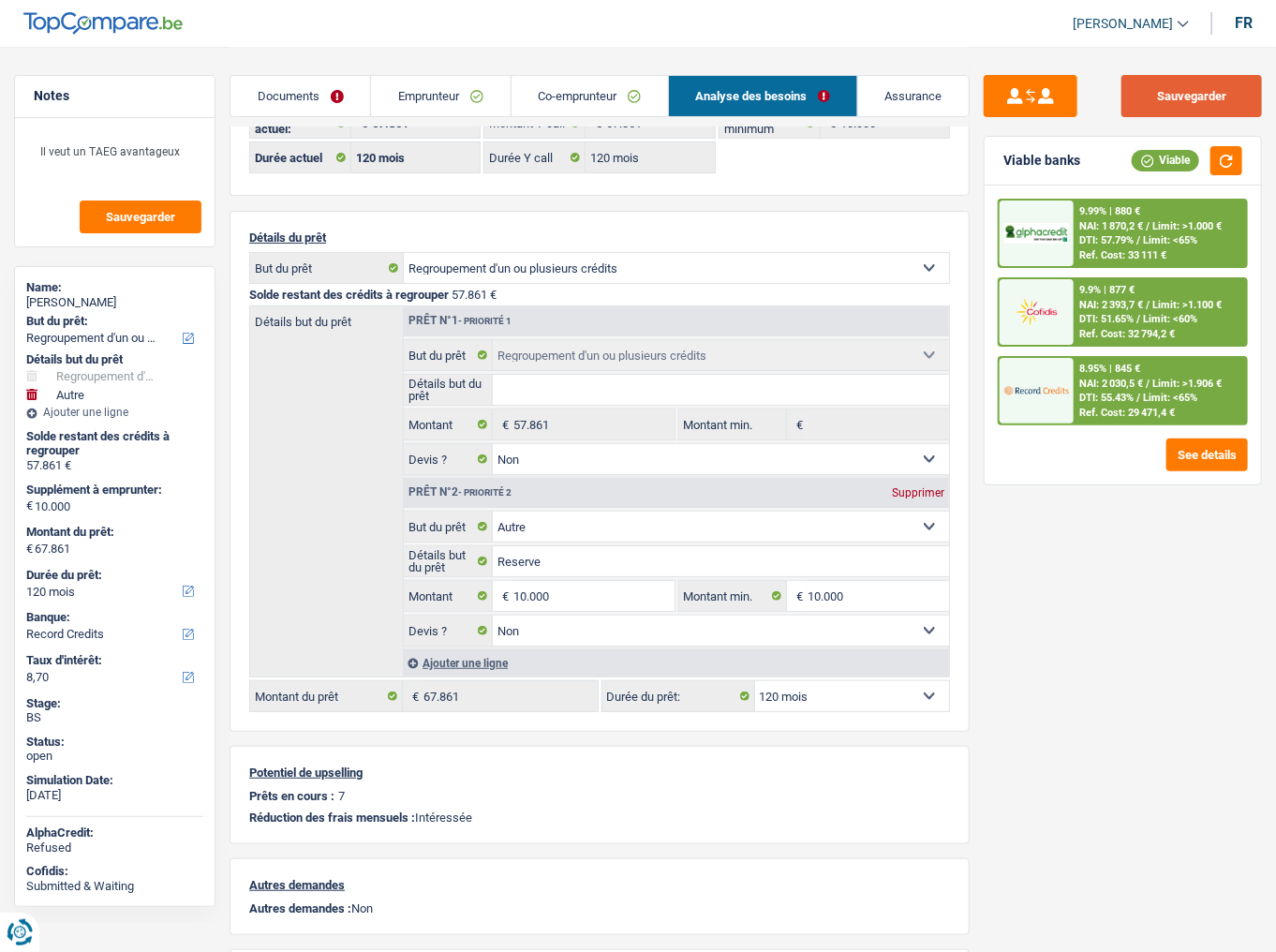
drag, startPoint x: 1237, startPoint y: 79, endPoint x: 847, endPoint y: 294, distance: 445.3
click at [1139, 79] on button "Sauvegarder" at bounding box center [1191, 96] width 140 height 42
click at [431, 86] on link "Emprunteur" at bounding box center [440, 96] width 138 height 40
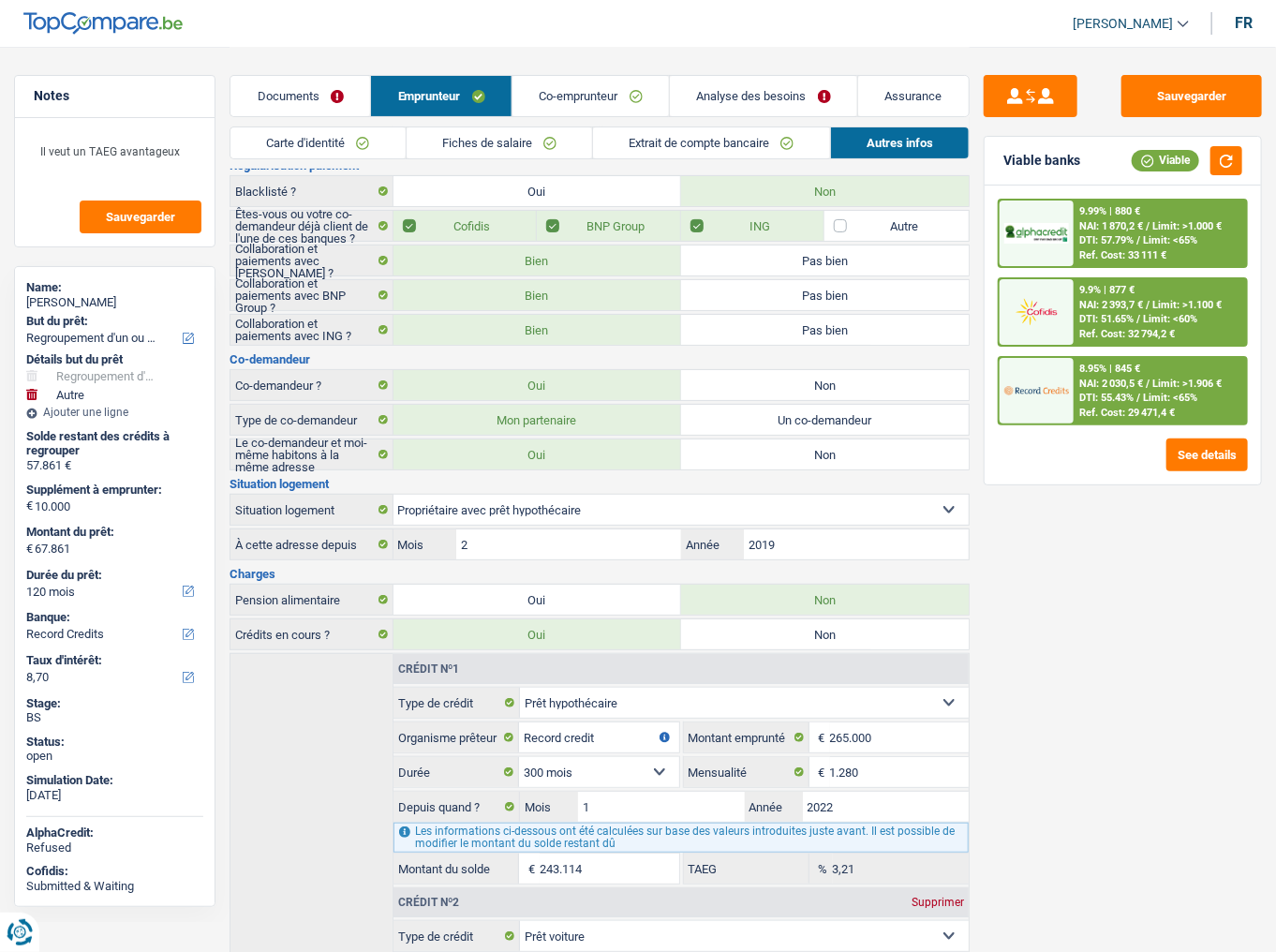
scroll to position [0, 0]
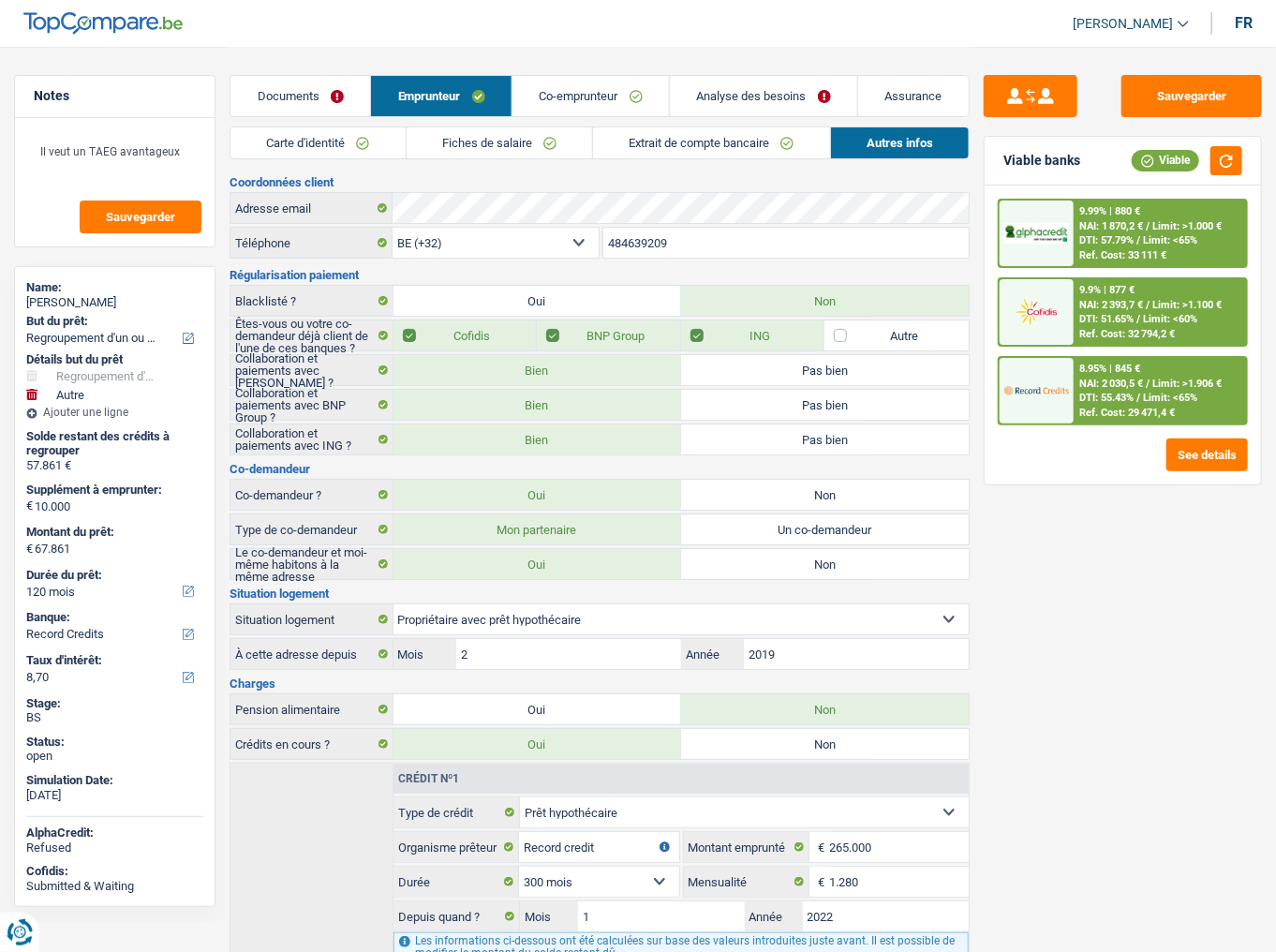
click at [596, 96] on link "Co-emprunteur" at bounding box center [591, 96] width 156 height 40
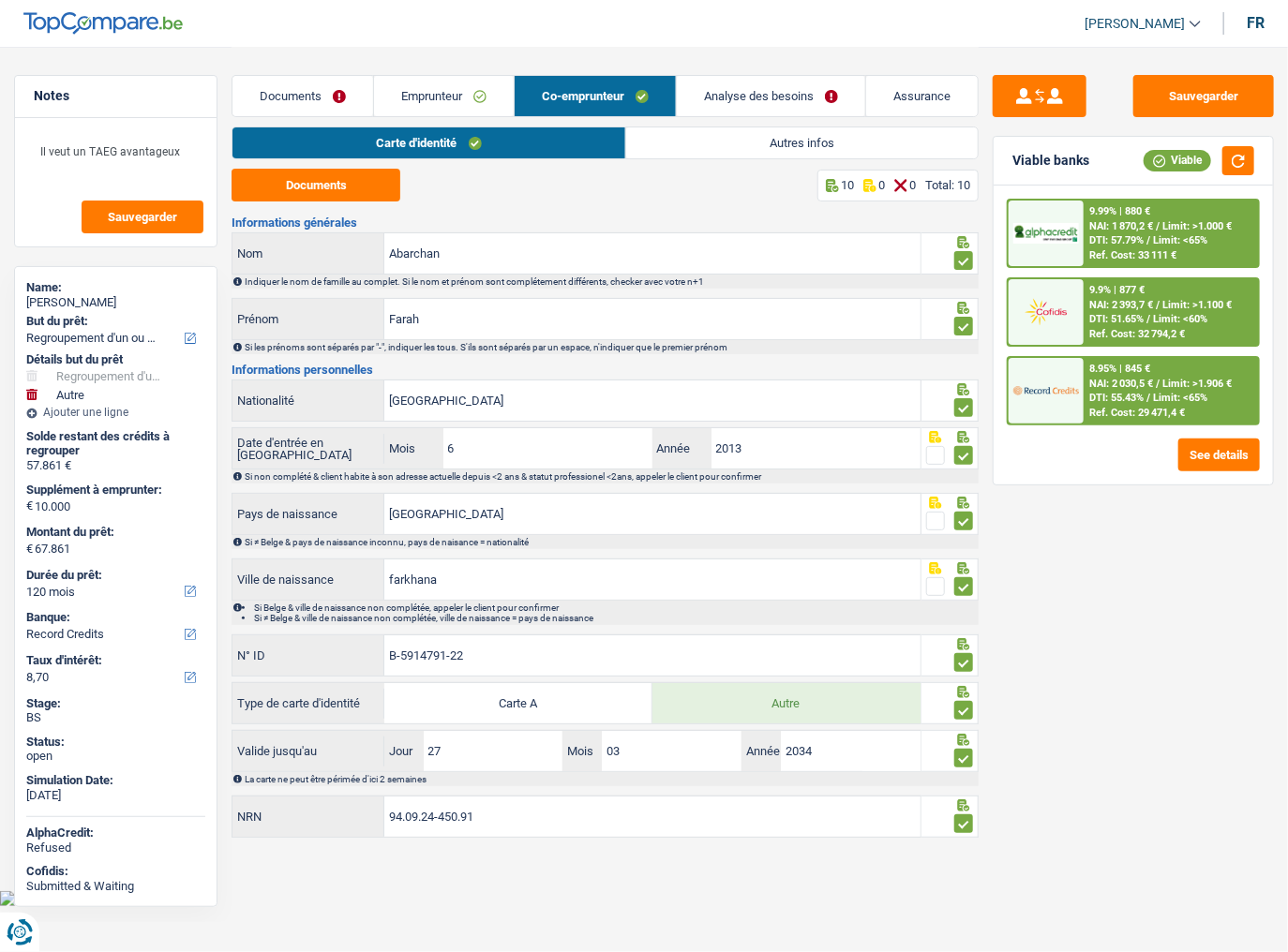
click at [806, 136] on link "Autres infos" at bounding box center [801, 143] width 352 height 31
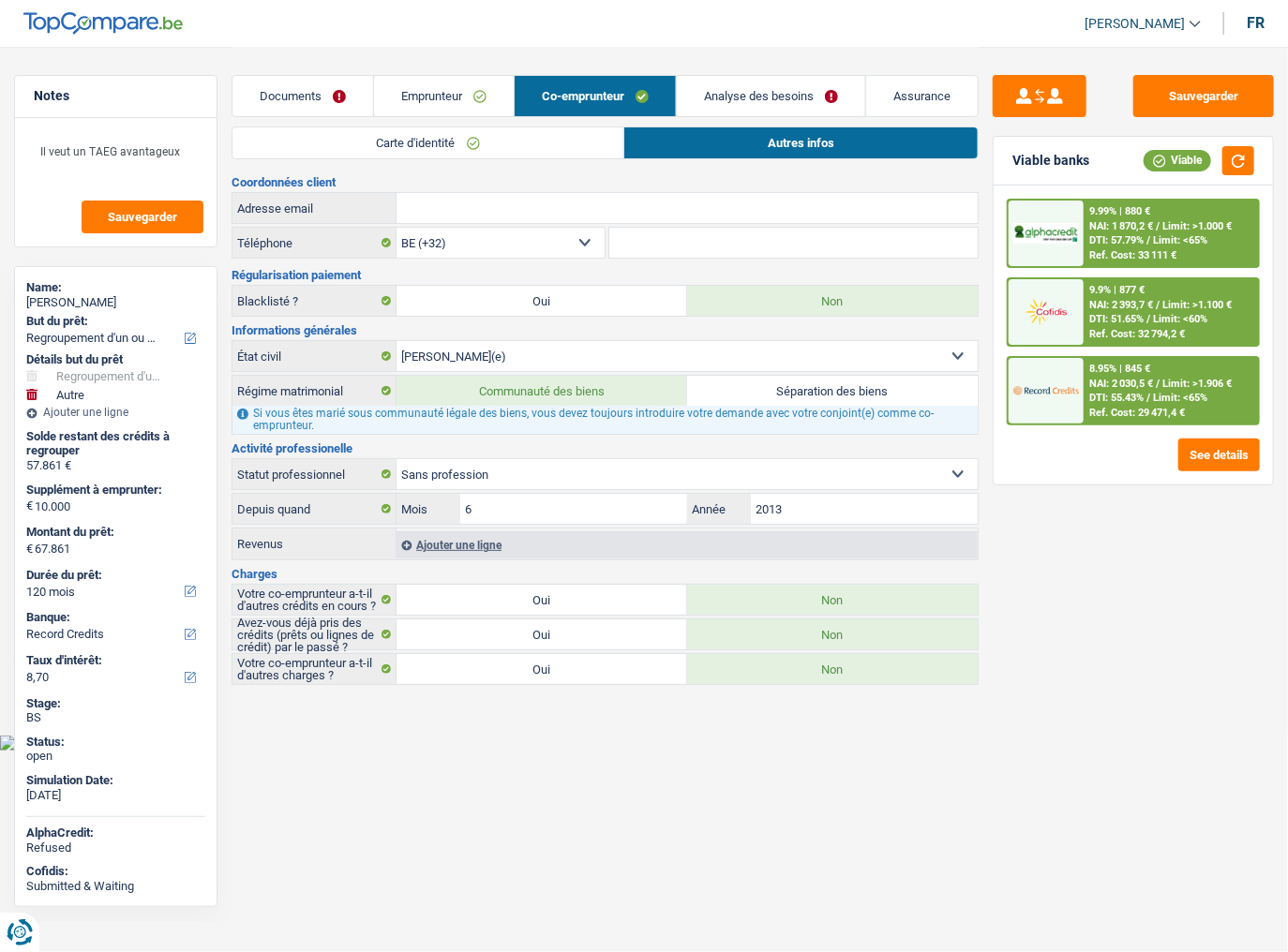
click at [466, 86] on link "Emprunteur" at bounding box center [444, 96] width 139 height 40
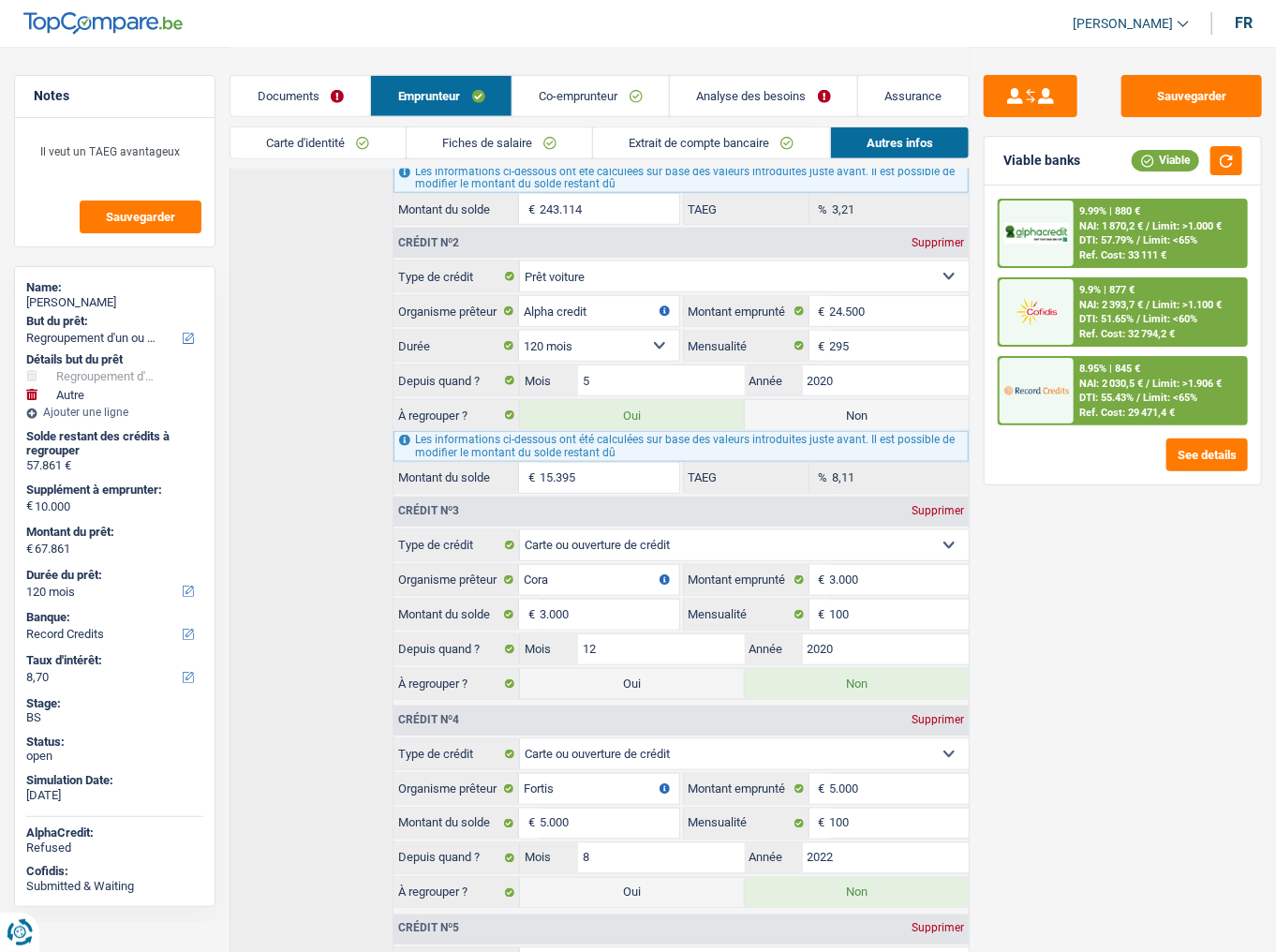
scroll to position [485, 0]
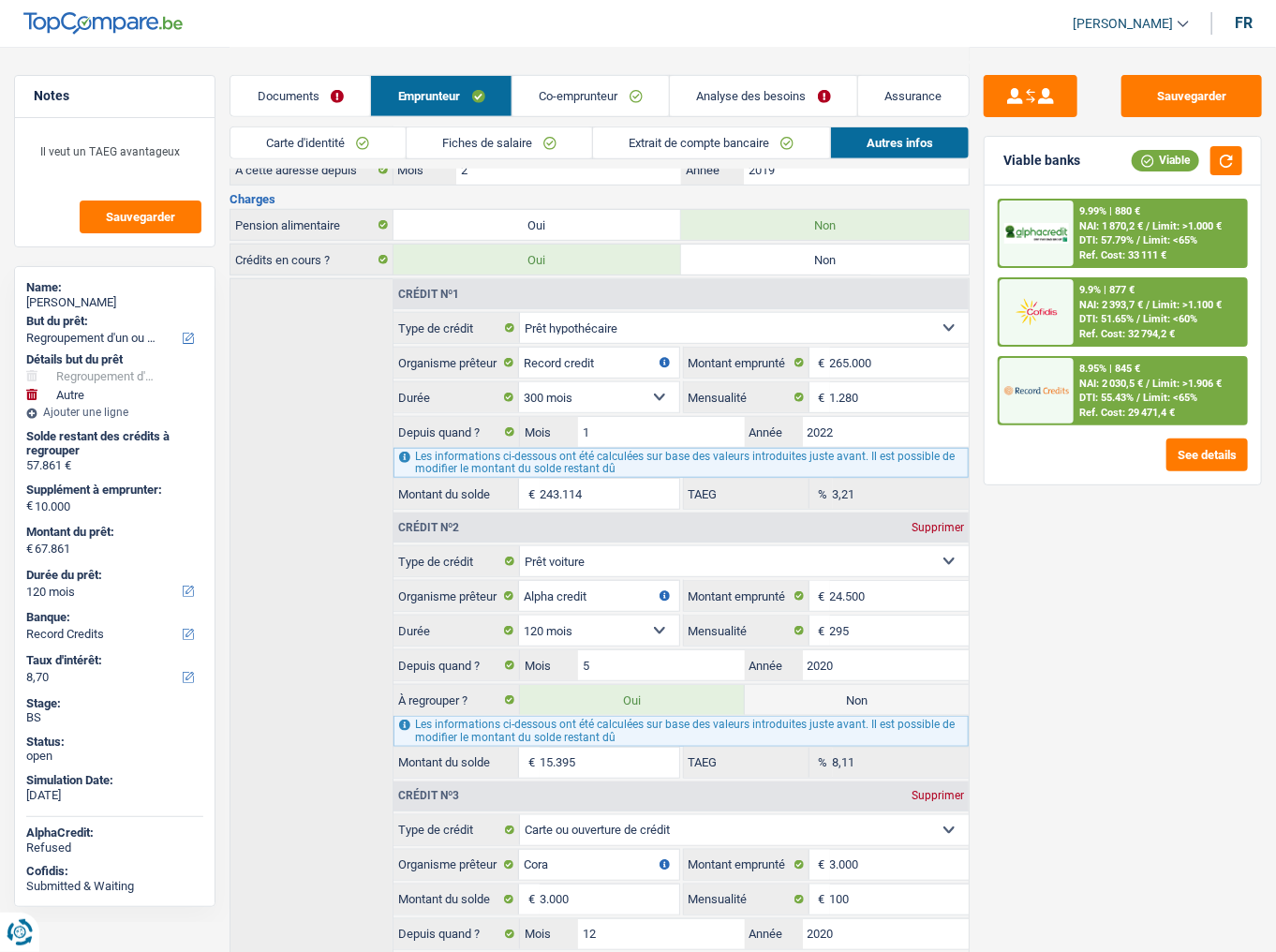
click at [567, 113] on link "Co-emprunteur" at bounding box center [591, 96] width 156 height 40
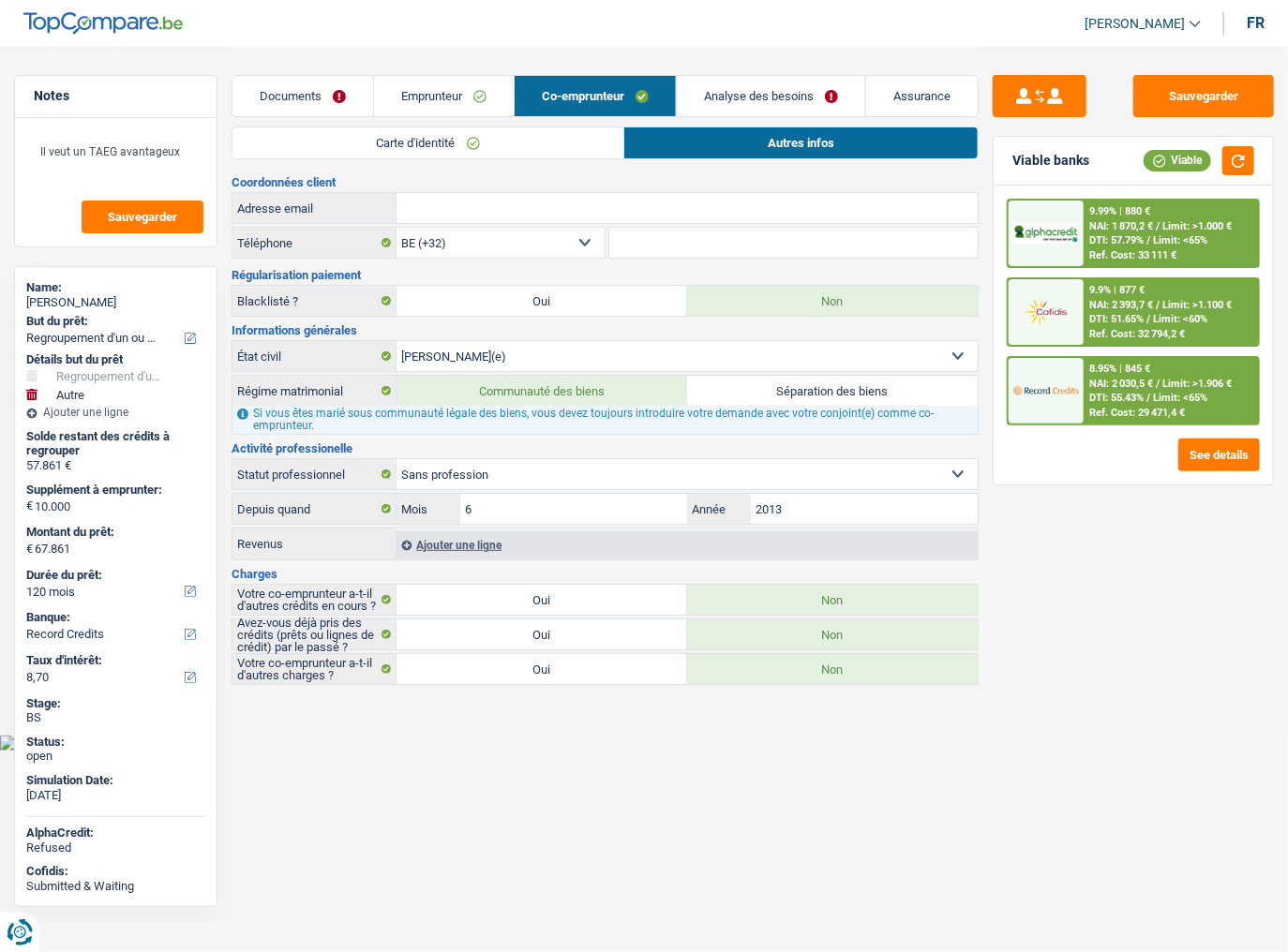
click at [591, 150] on link "Carte d'identité" at bounding box center [427, 143] width 390 height 31
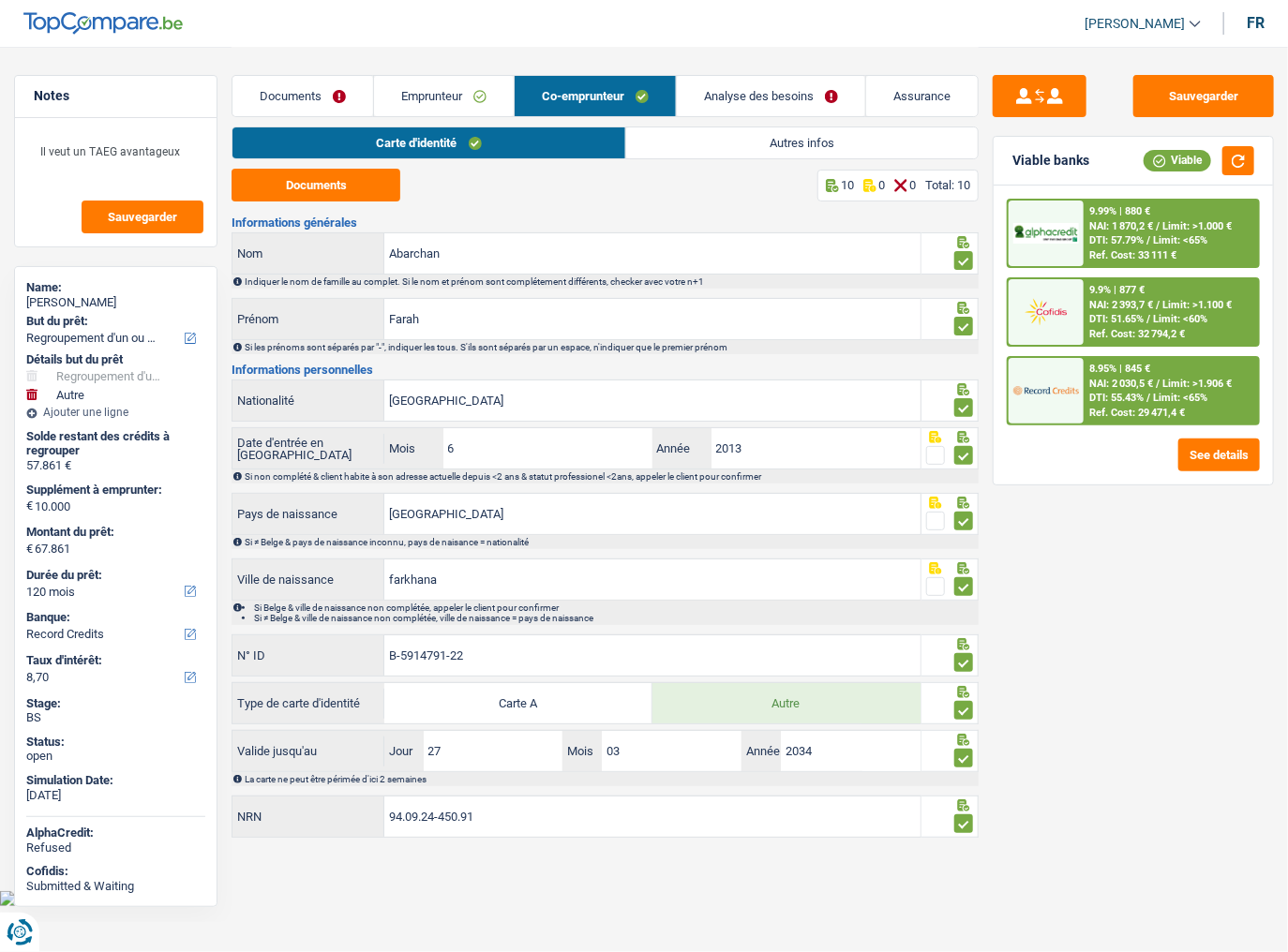
click at [476, 102] on link "Emprunteur" at bounding box center [444, 96] width 139 height 40
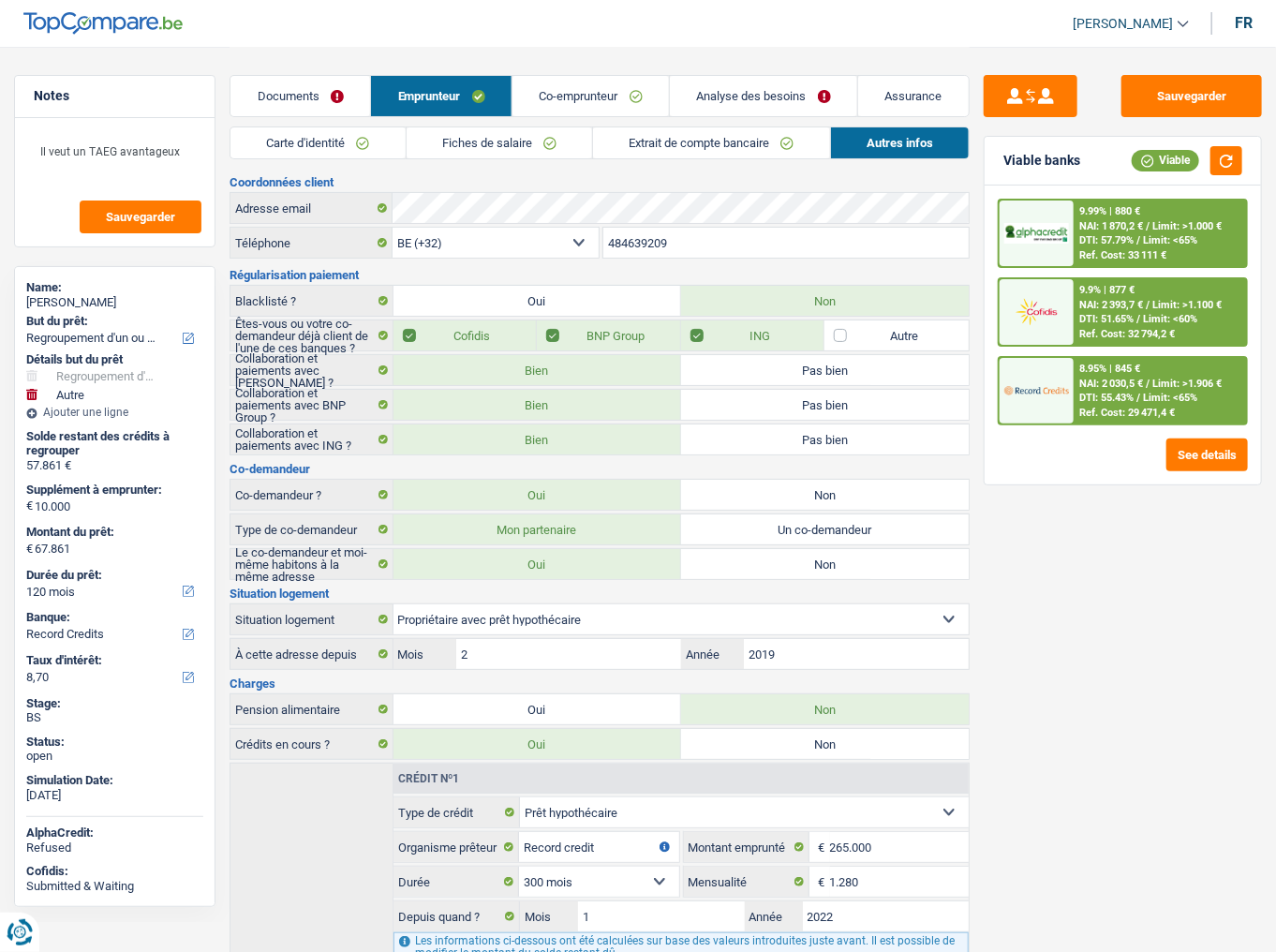
click at [504, 145] on link "Fiches de salaire" at bounding box center [500, 143] width 186 height 31
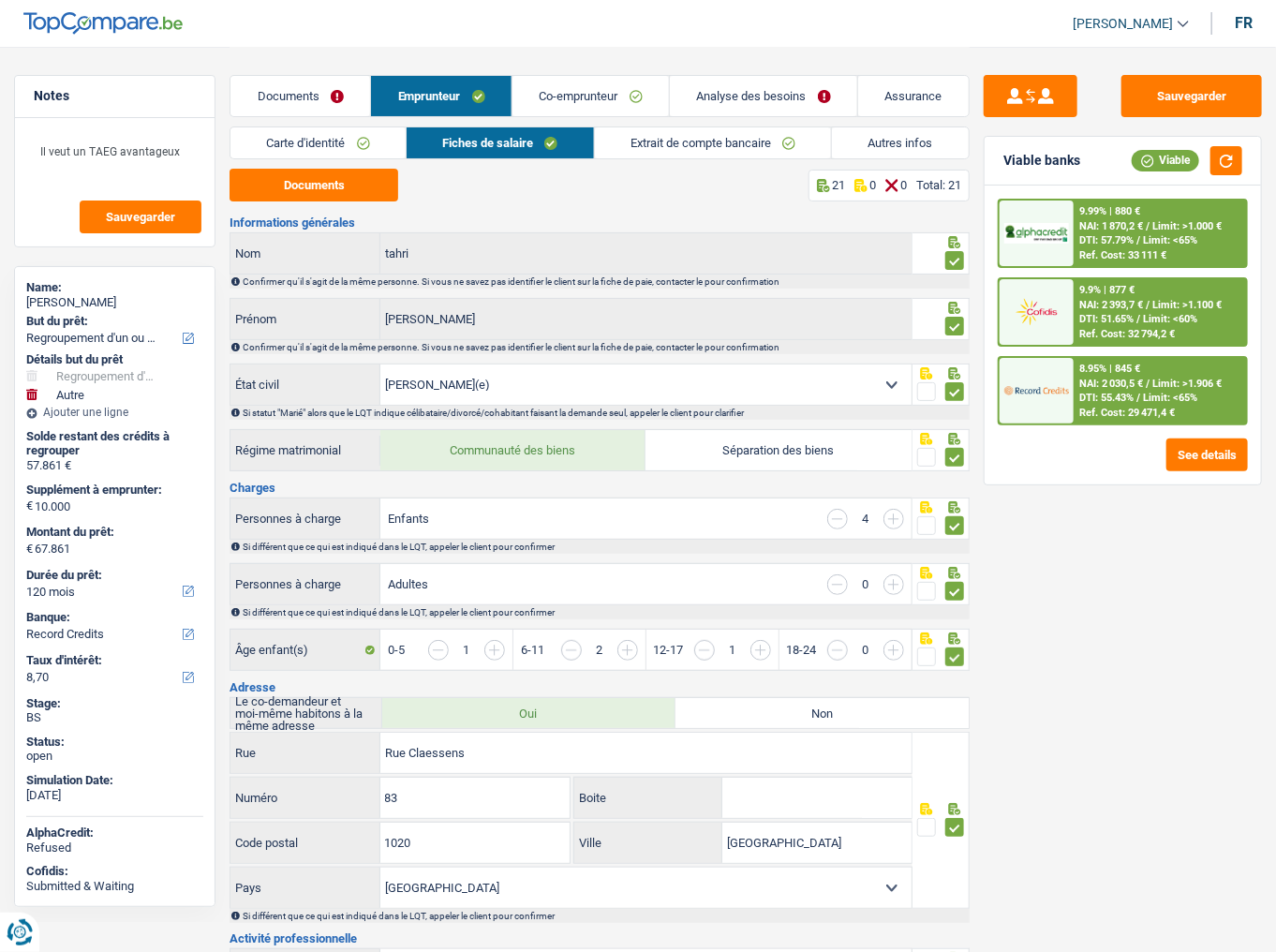
click at [834, 142] on link "Autres infos" at bounding box center [900, 143] width 136 height 31
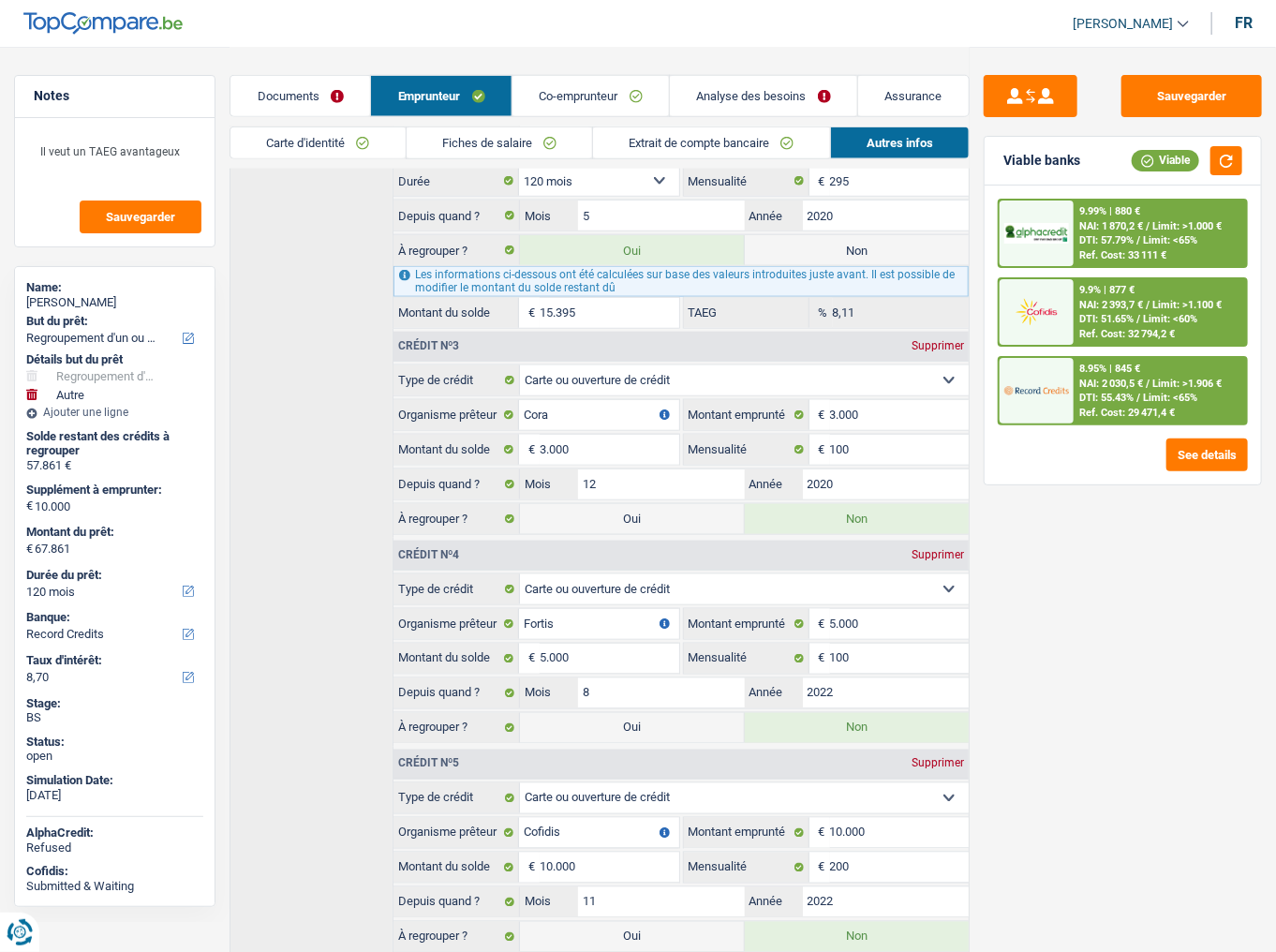
scroll to position [1459, 0]
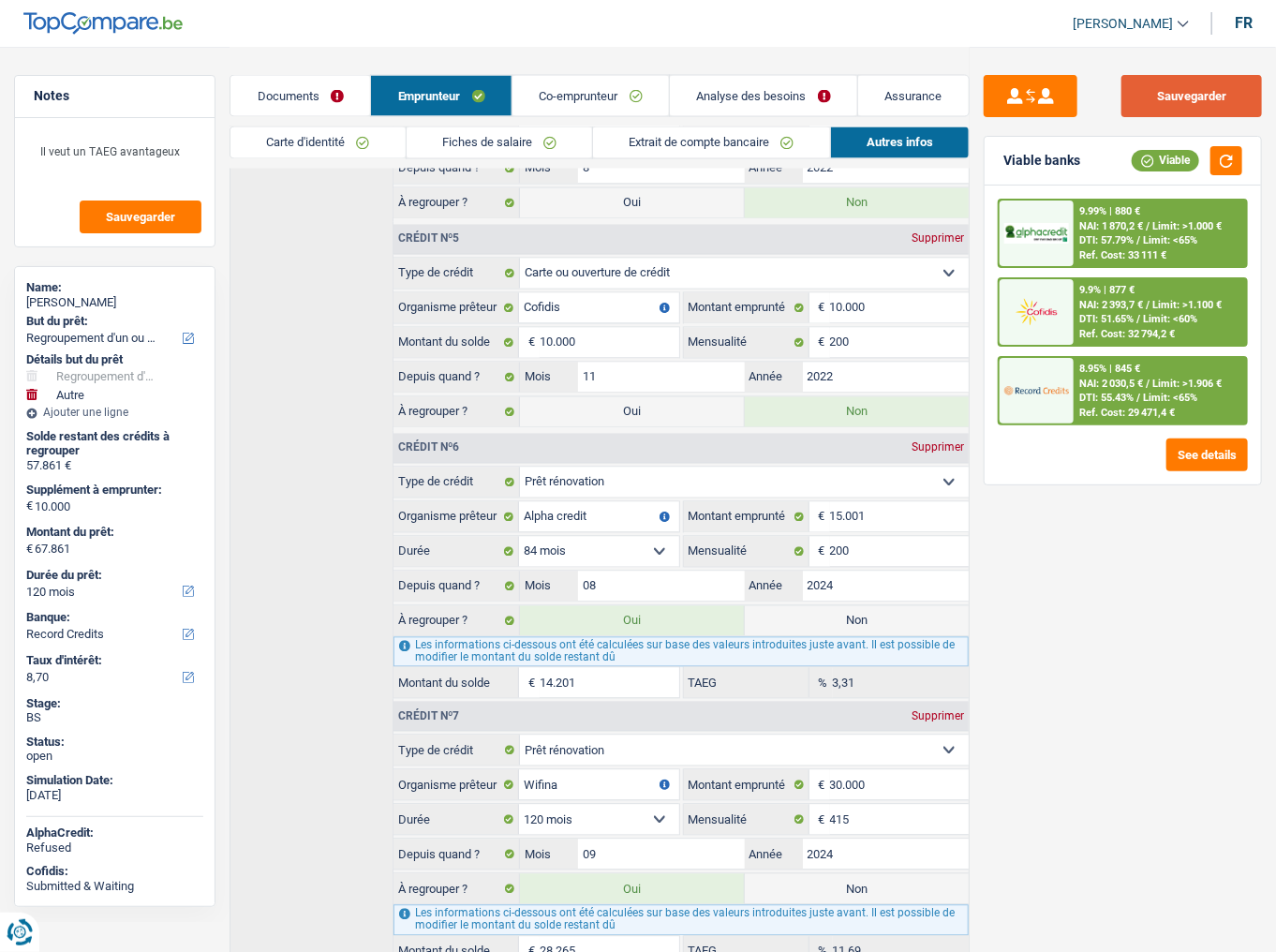
drag, startPoint x: 1191, startPoint y: 78, endPoint x: 1155, endPoint y: 136, distance: 68.3
click at [1139, 78] on button "Sauvegarder" at bounding box center [1191, 96] width 140 height 42
